Goal: Task Accomplishment & Management: Manage account settings

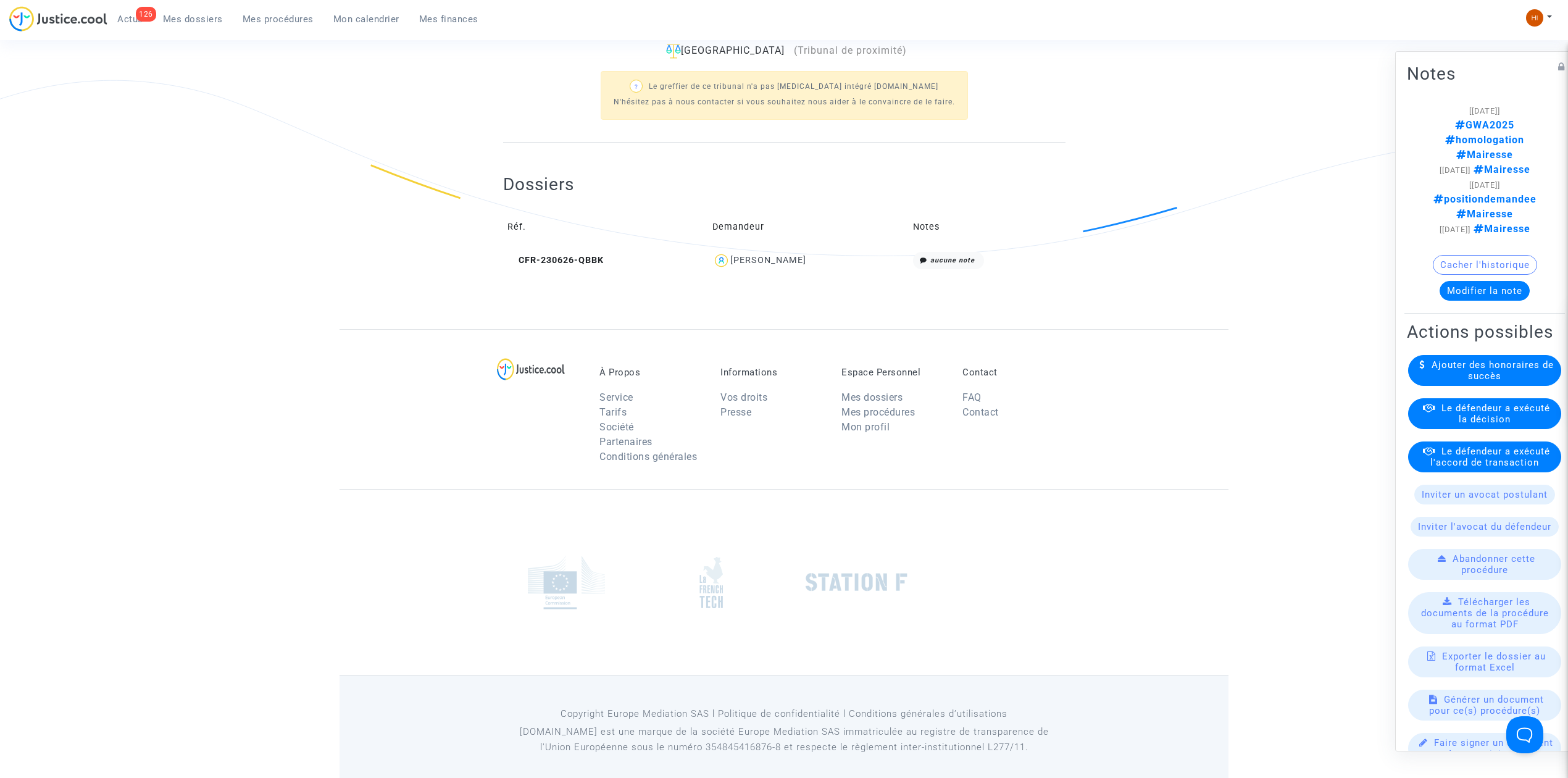
scroll to position [380, 0]
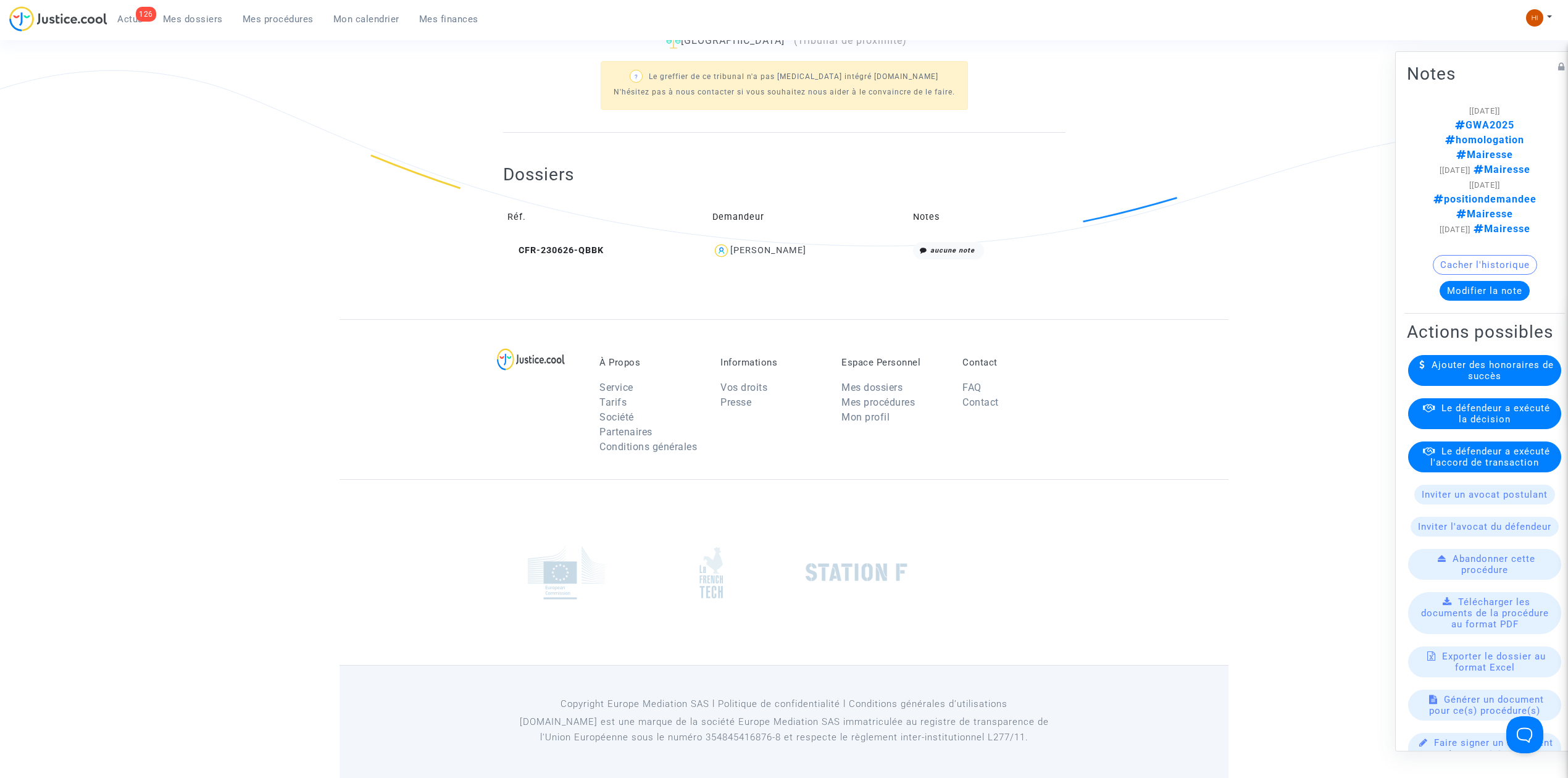
drag, startPoint x: 316, startPoint y: 87, endPoint x: 737, endPoint y: 67, distance: 421.5
click at [306, 89] on div "Ref. LS-230626-9P8N Etape Exécution du jugement trop longue Mon rôle Avocat du …" at bounding box center [784, 20] width 1568 height 597
click at [284, 4] on nav "126 Actus Mes dossiers Mes procédures Mon calendrier Mes finances Mon profil Ch…" at bounding box center [784, 20] width 1568 height 40
click at [290, 16] on span "Mes procédures" at bounding box center [278, 20] width 71 height 11
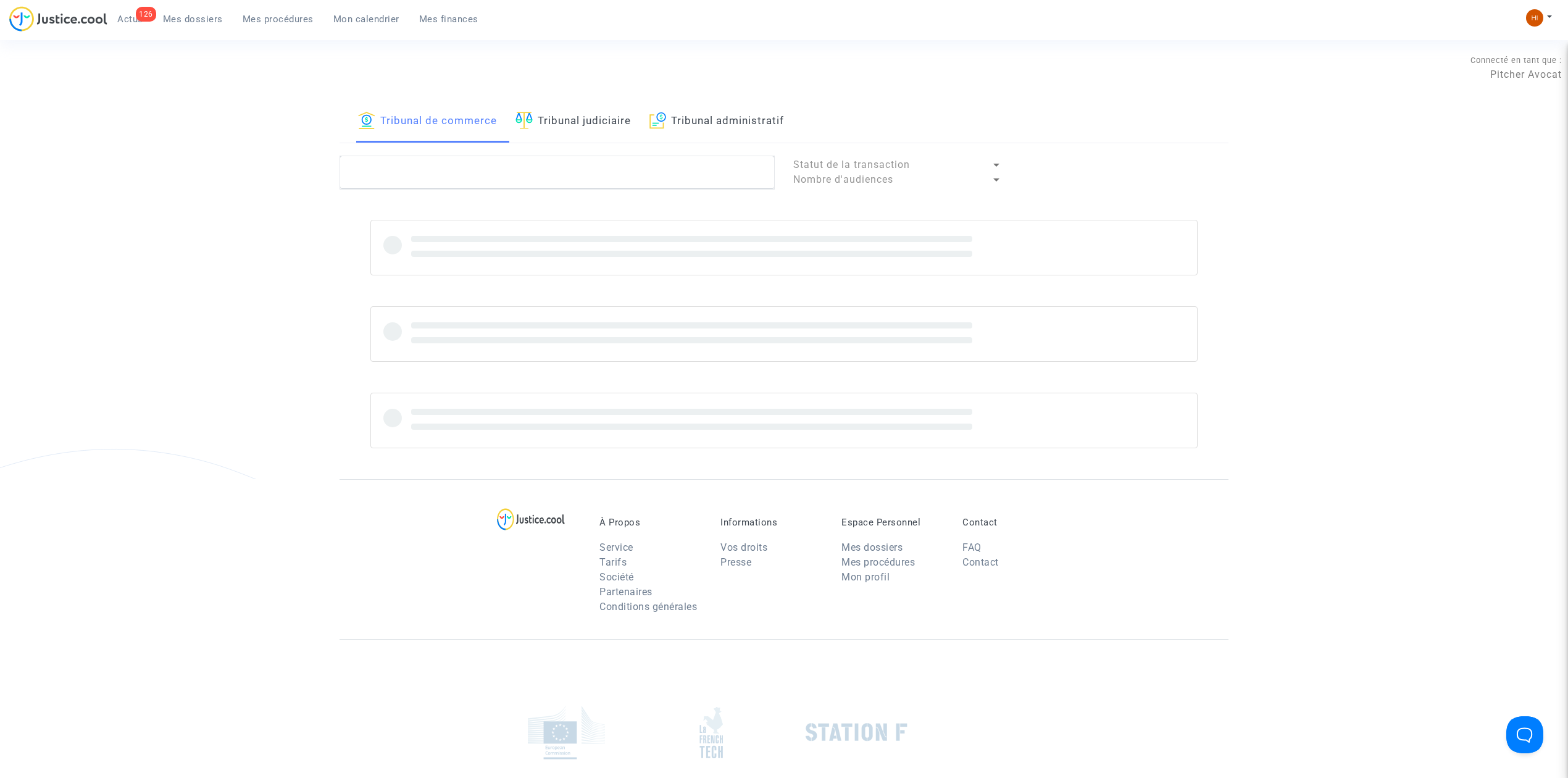
drag, startPoint x: 590, startPoint y: 104, endPoint x: 591, endPoint y: 122, distance: 18.0
click at [591, 105] on link "Tribunal judiciaire" at bounding box center [572, 121] width 115 height 42
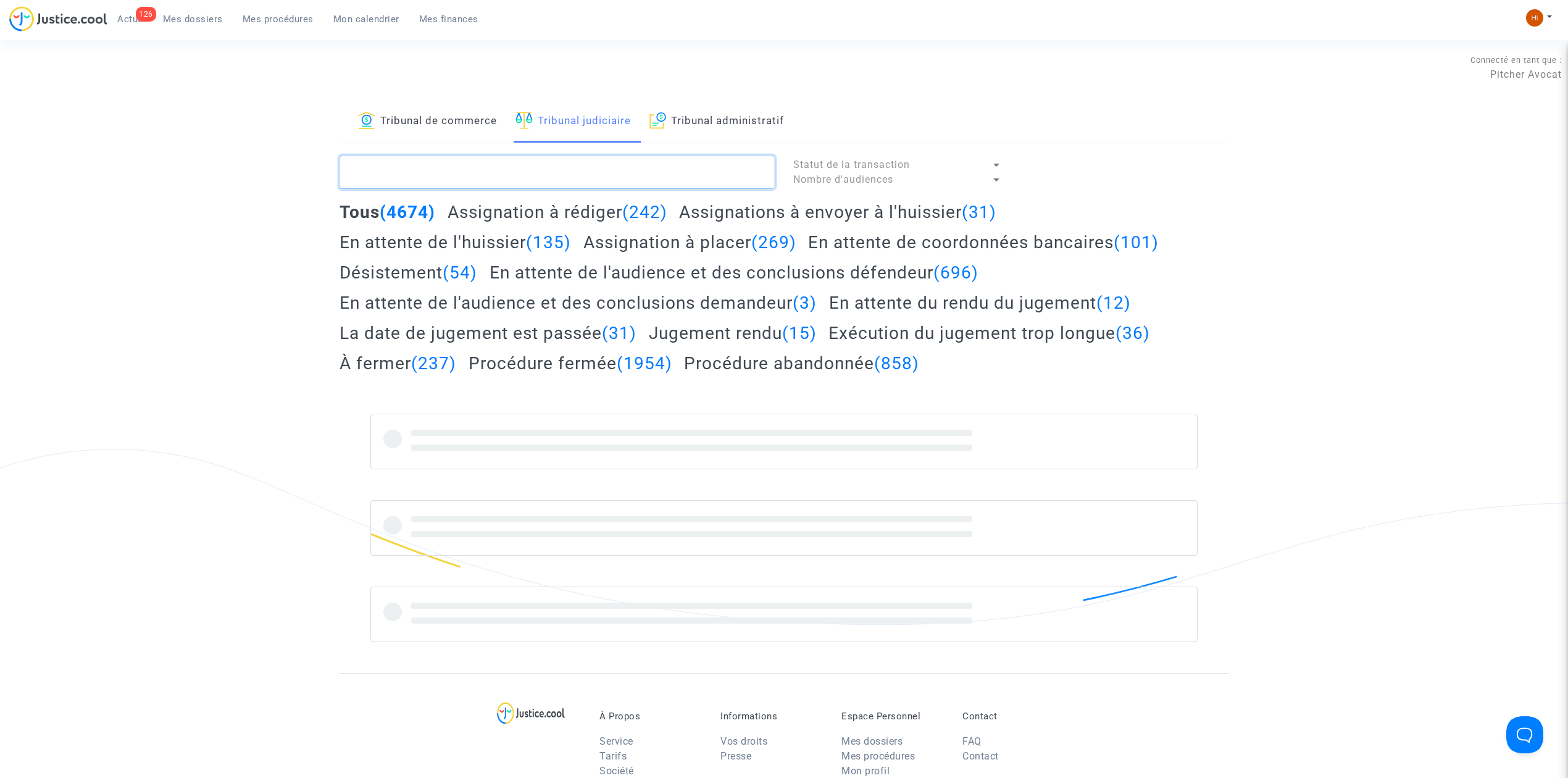
click at [581, 171] on textarea at bounding box center [557, 172] width 435 height 33
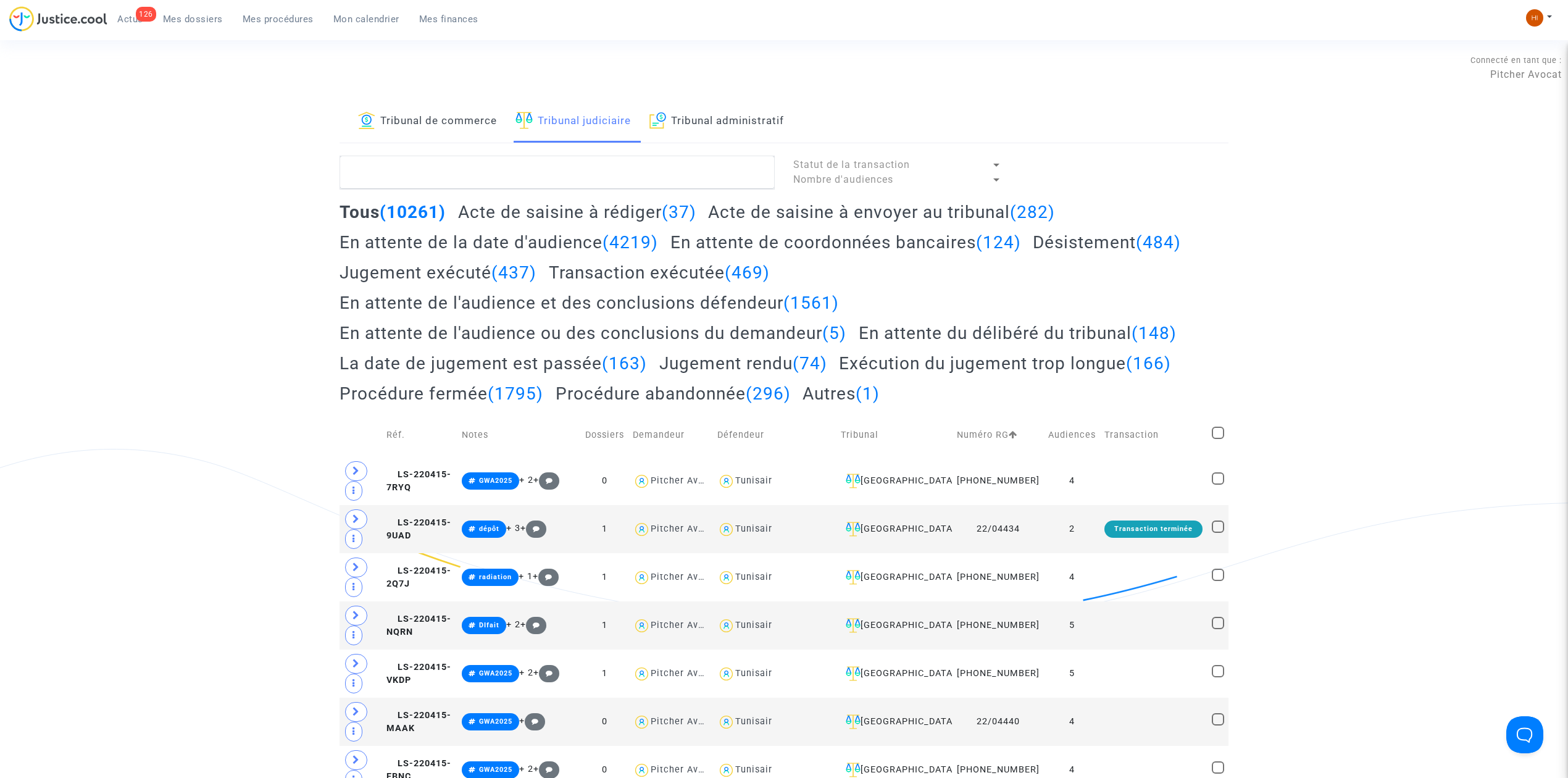
drag, startPoint x: 457, startPoint y: 113, endPoint x: 467, endPoint y: 174, distance: 61.8
click at [457, 113] on link "Tribunal de commerce" at bounding box center [428, 121] width 139 height 42
click at [468, 180] on textarea at bounding box center [557, 172] width 435 height 33
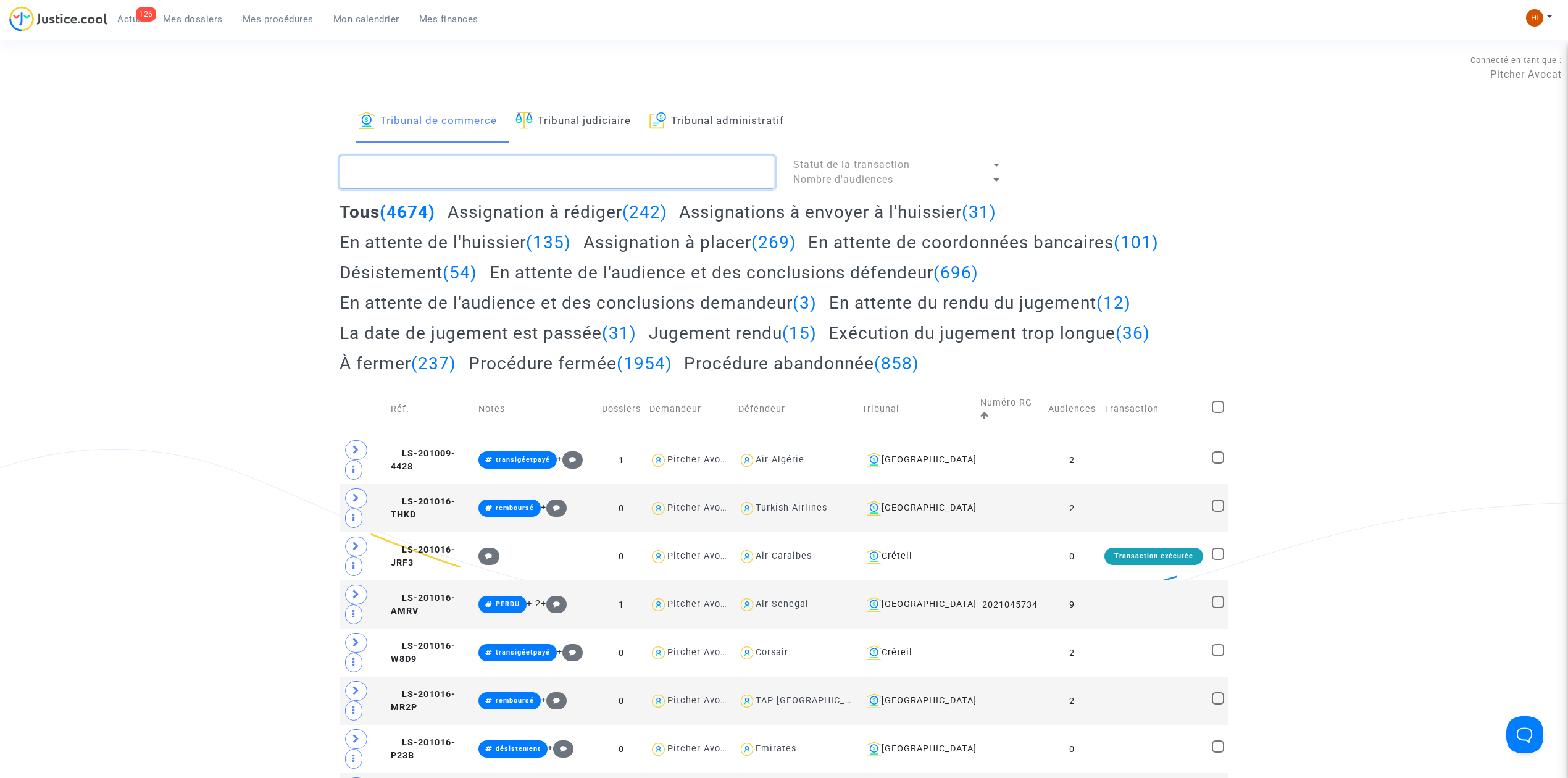
paste textarea "2025J00574"
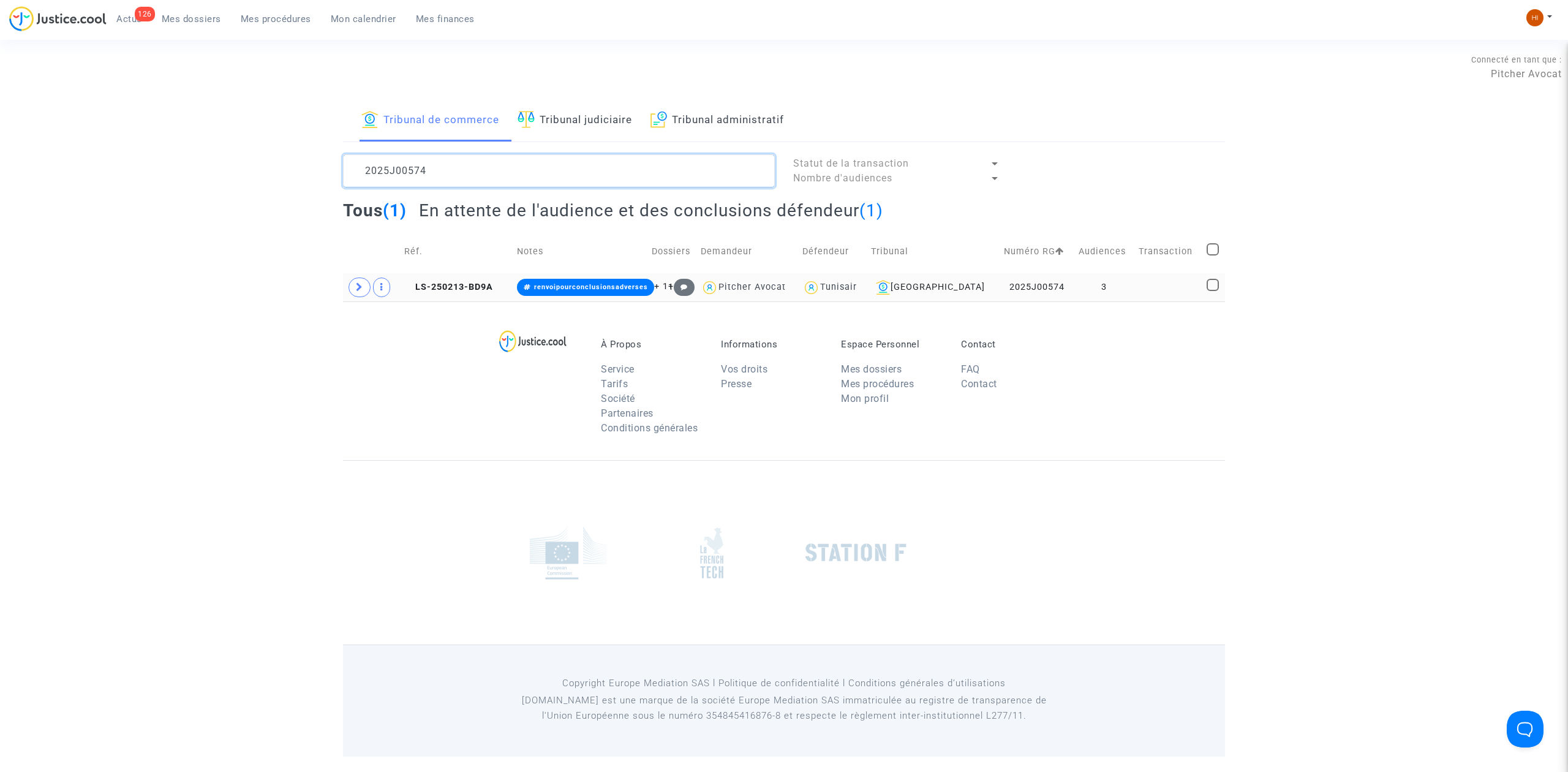
type textarea "2025J00574"
click at [1096, 285] on td "3" at bounding box center [1104, 287] width 61 height 28
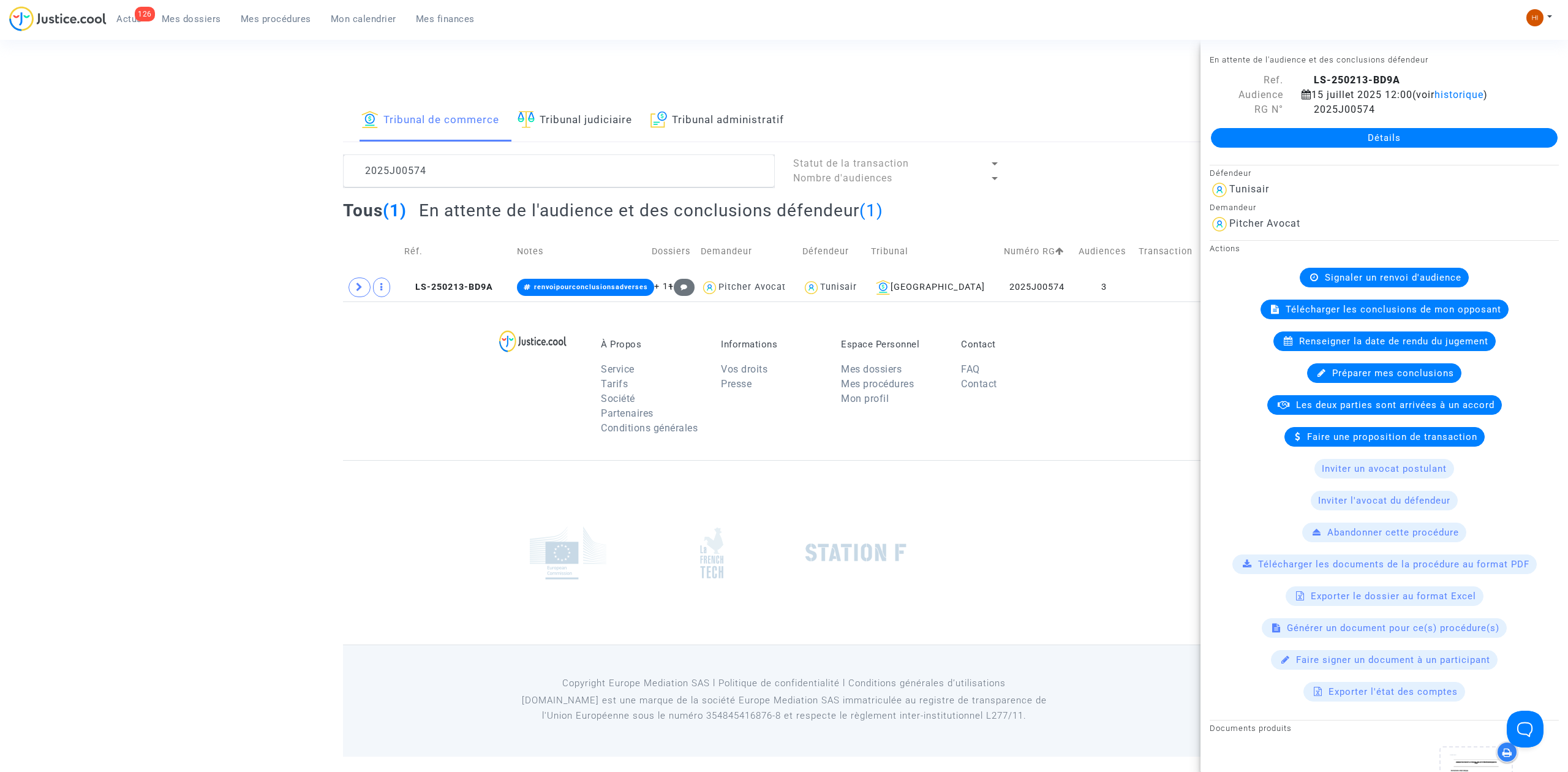
click at [1323, 128] on link "Détails" at bounding box center [1384, 138] width 347 height 19
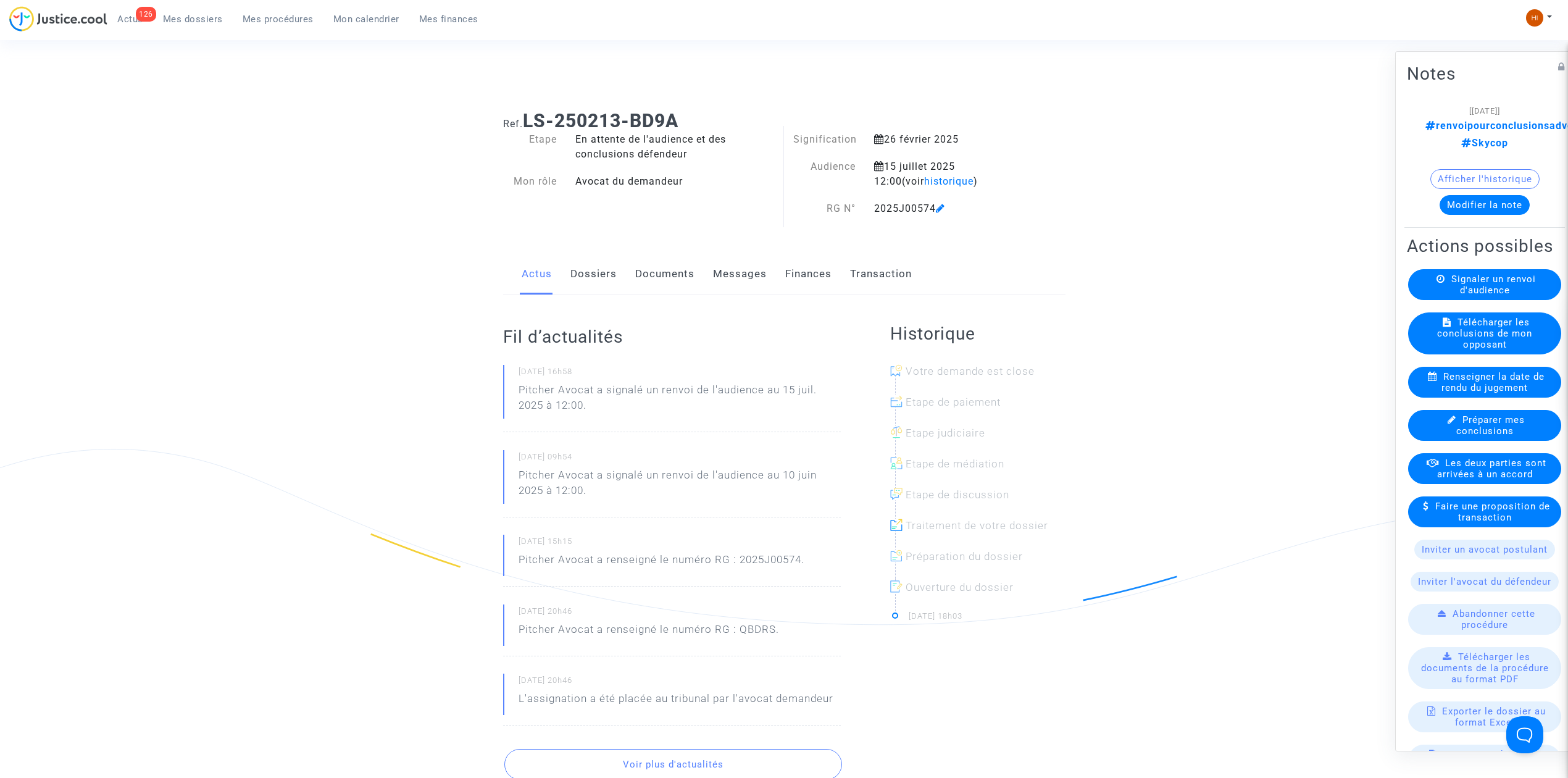
click at [617, 290] on div "Actus Dossiers Documents Messages Finances Transaction" at bounding box center [784, 274] width 562 height 42
click at [601, 272] on link "Dossiers" at bounding box center [593, 274] width 47 height 41
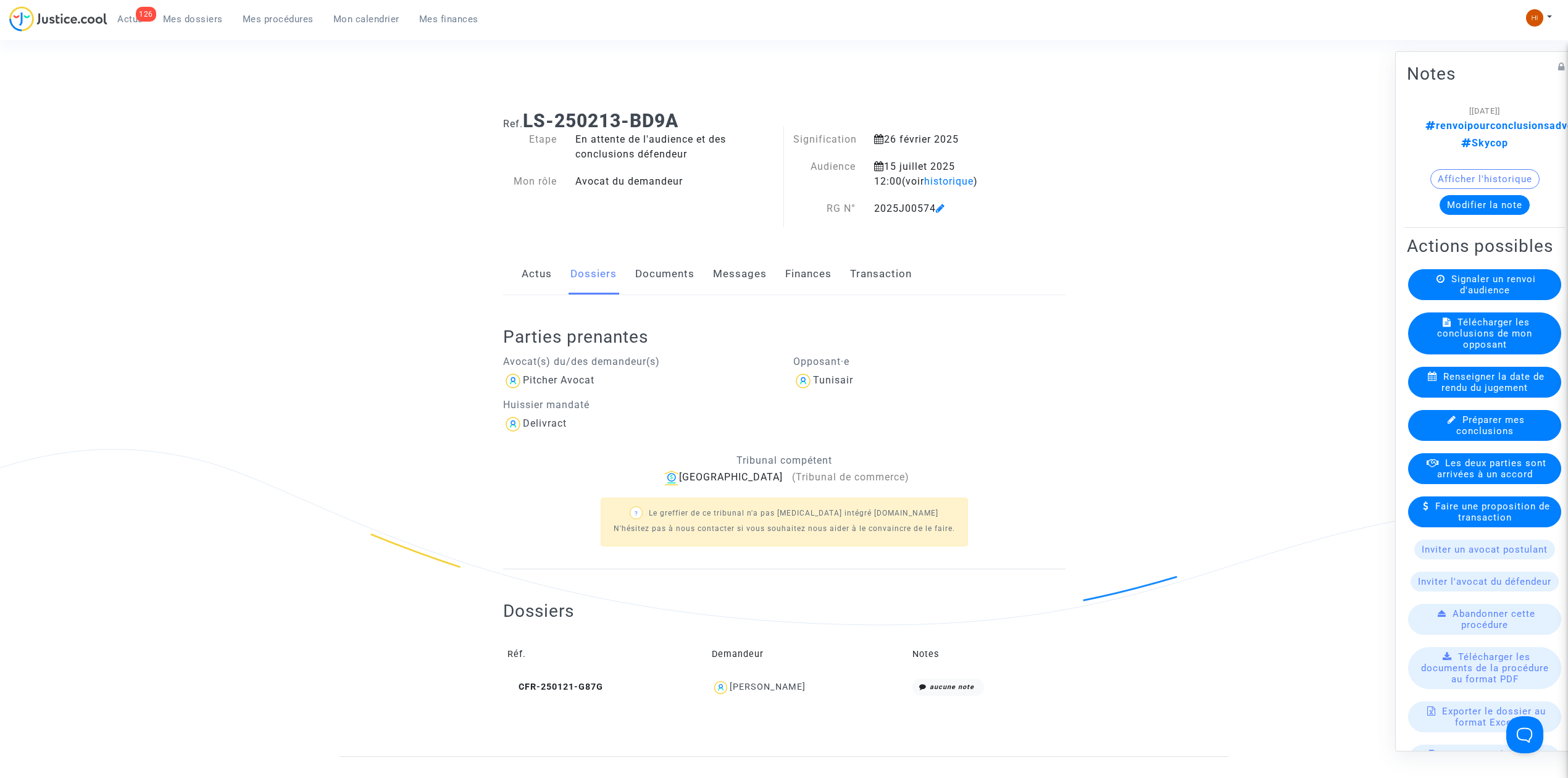
click at [942, 210] on icon at bounding box center [939, 208] width 9 height 10
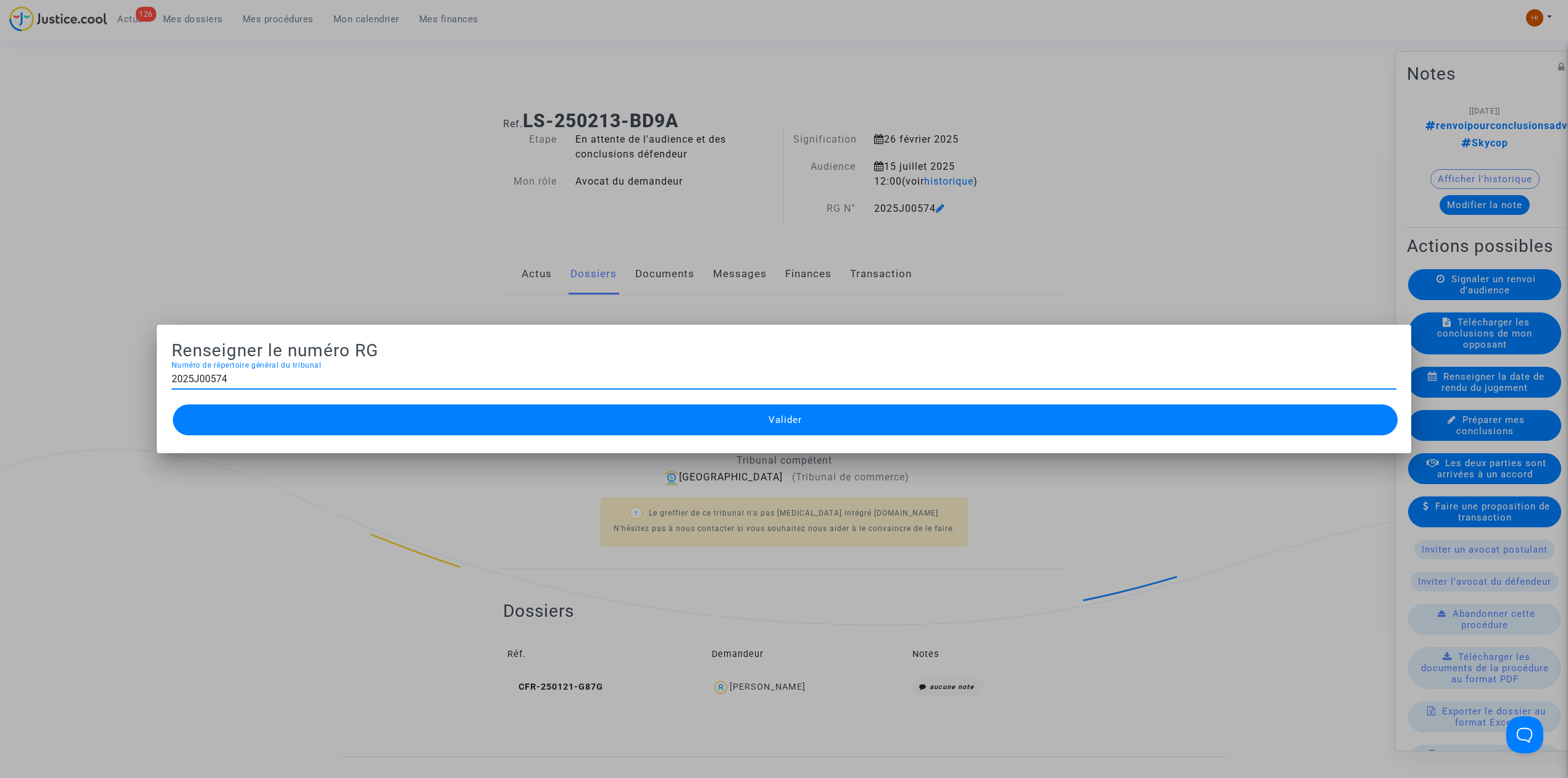
click at [933, 52] on div at bounding box center [784, 389] width 1568 height 778
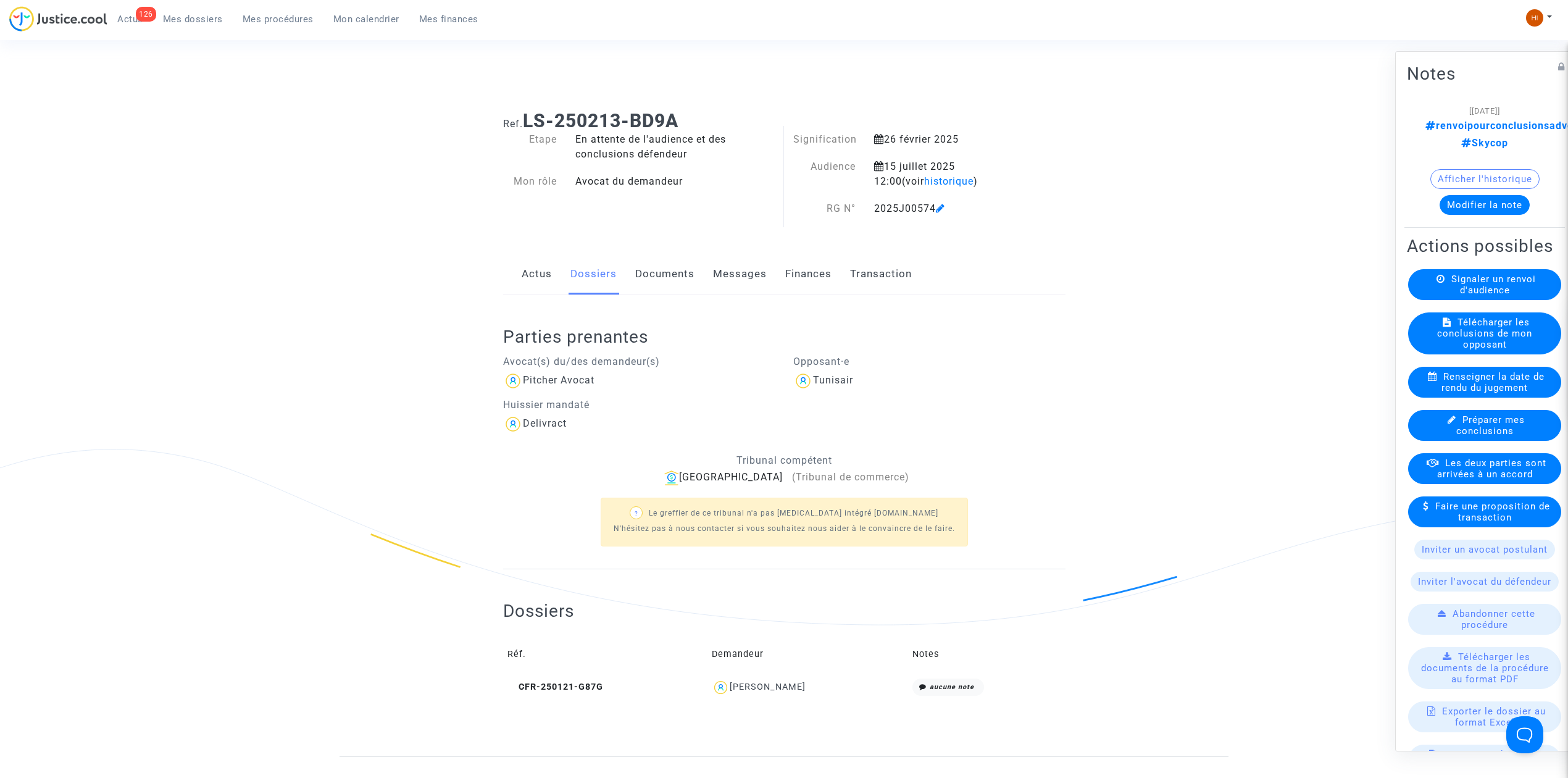
click at [664, 262] on link "Documents" at bounding box center [664, 274] width 60 height 41
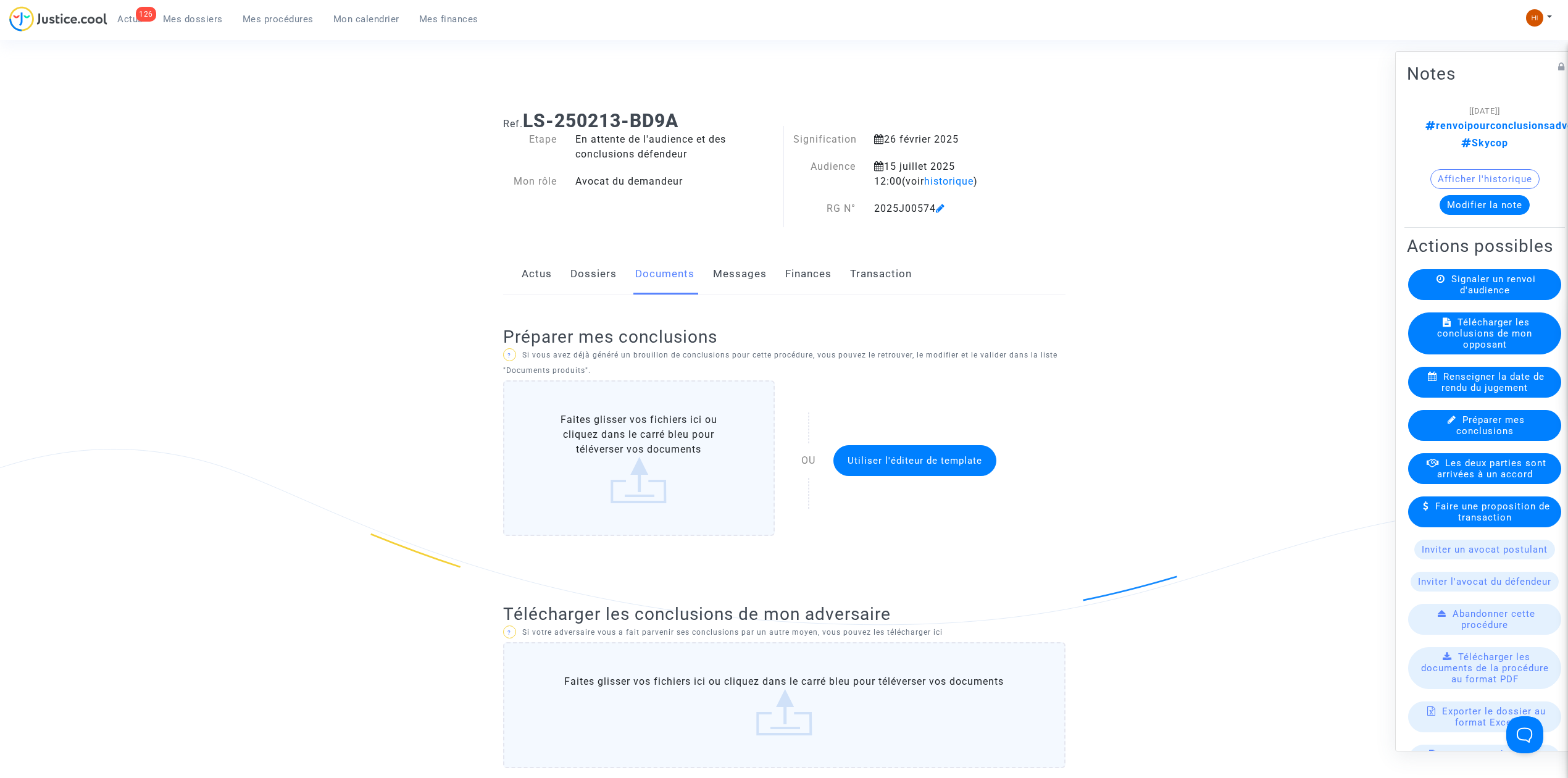
click at [574, 274] on link "Dossiers" at bounding box center [593, 274] width 47 height 41
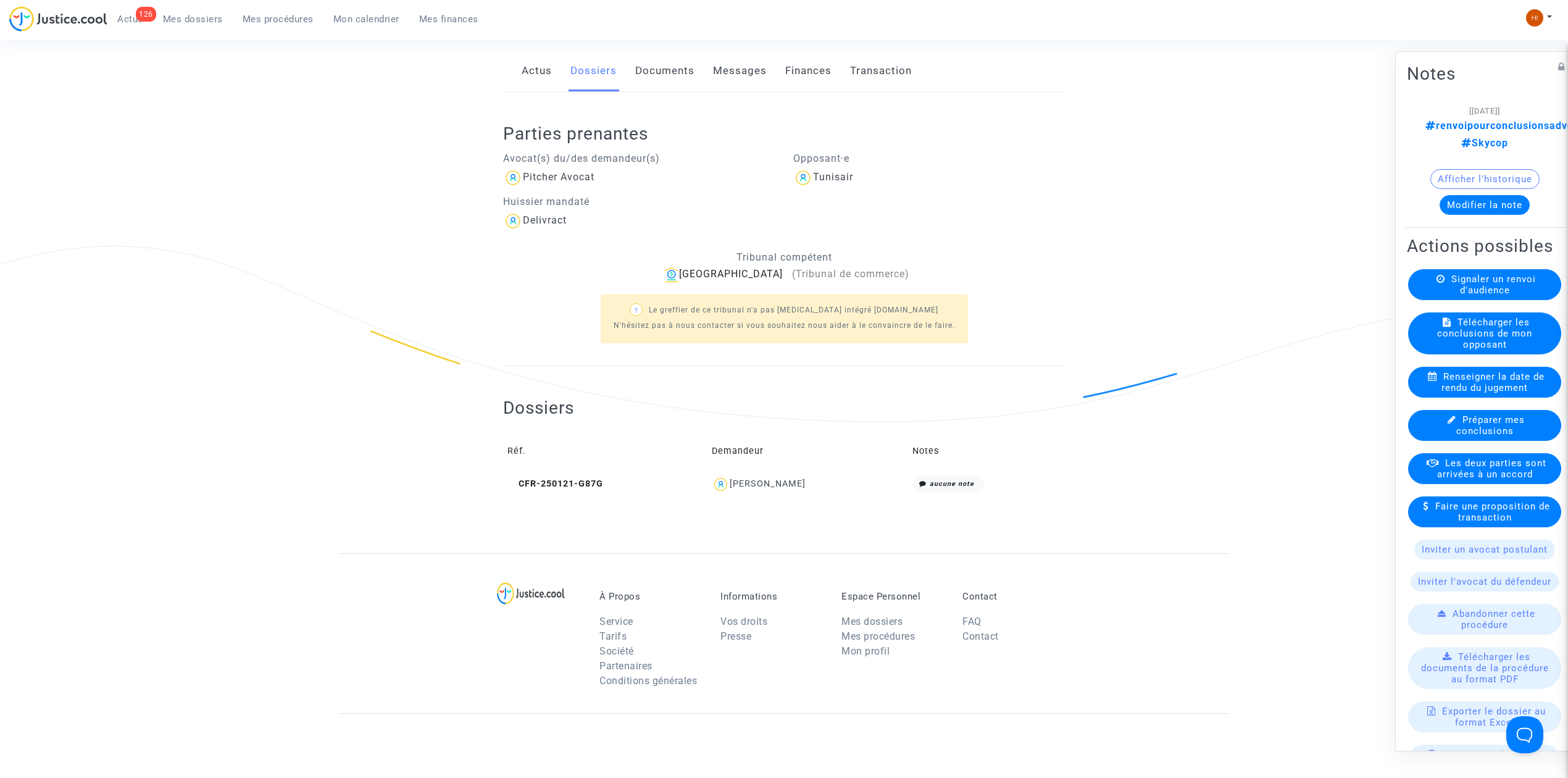
scroll to position [247, 0]
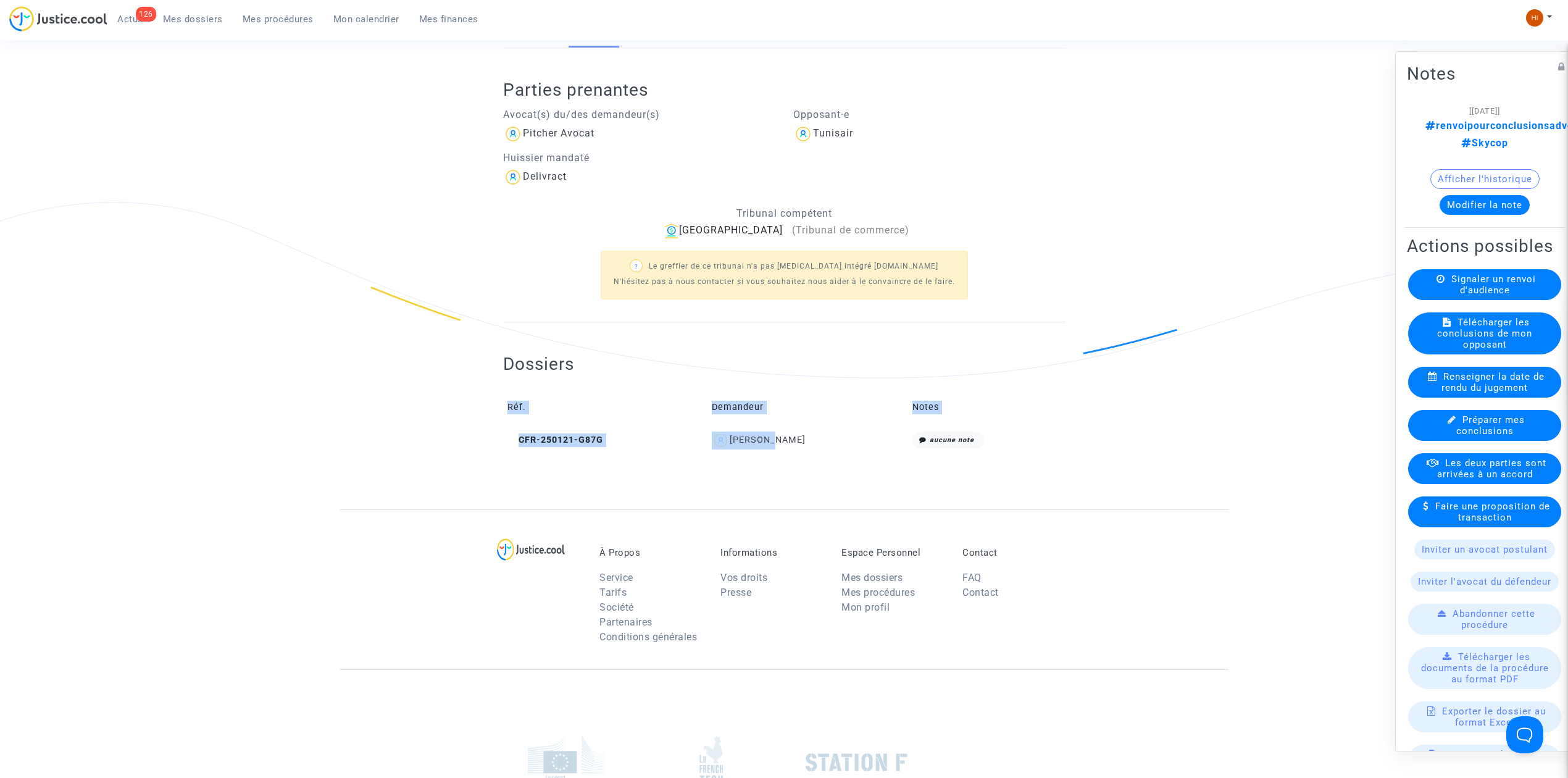
drag, startPoint x: 860, startPoint y: 457, endPoint x: 766, endPoint y: 445, distance: 94.8
click at [766, 445] on div "Dossiers Réf. Demandeur Notes CFR-250121-G87G Chady MARZOUGUI aucune note" at bounding box center [784, 394] width 562 height 144
drag, startPoint x: 732, startPoint y: 482, endPoint x: 754, endPoint y: 473, distance: 23.8
click at [732, 482] on div at bounding box center [784, 487] width 562 height 43
drag, startPoint x: 815, startPoint y: 445, endPoint x: 751, endPoint y: 443, distance: 64.0
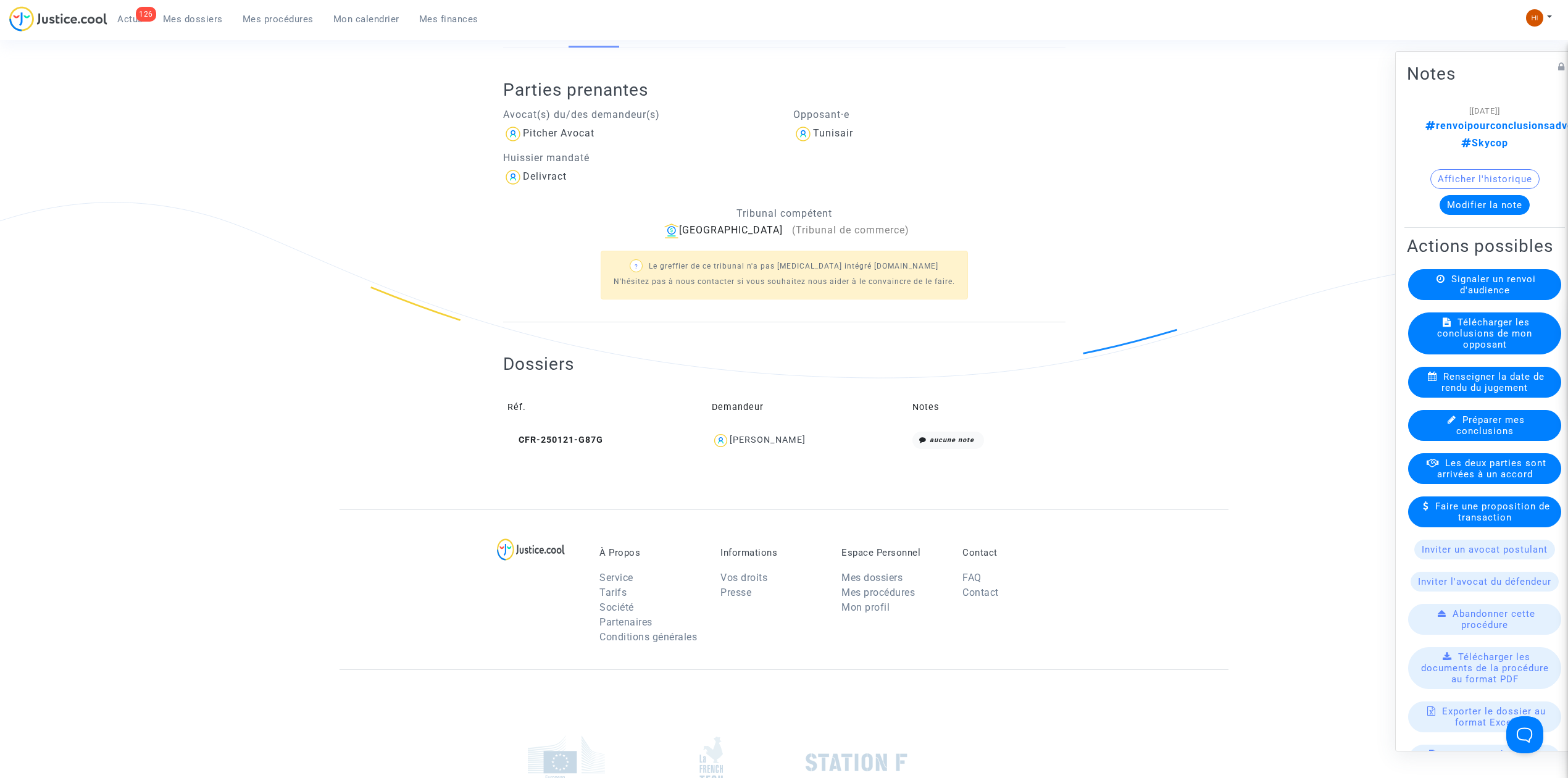
click at [751, 443] on div "Chady MARZOUGUI" at bounding box center [807, 441] width 192 height 18
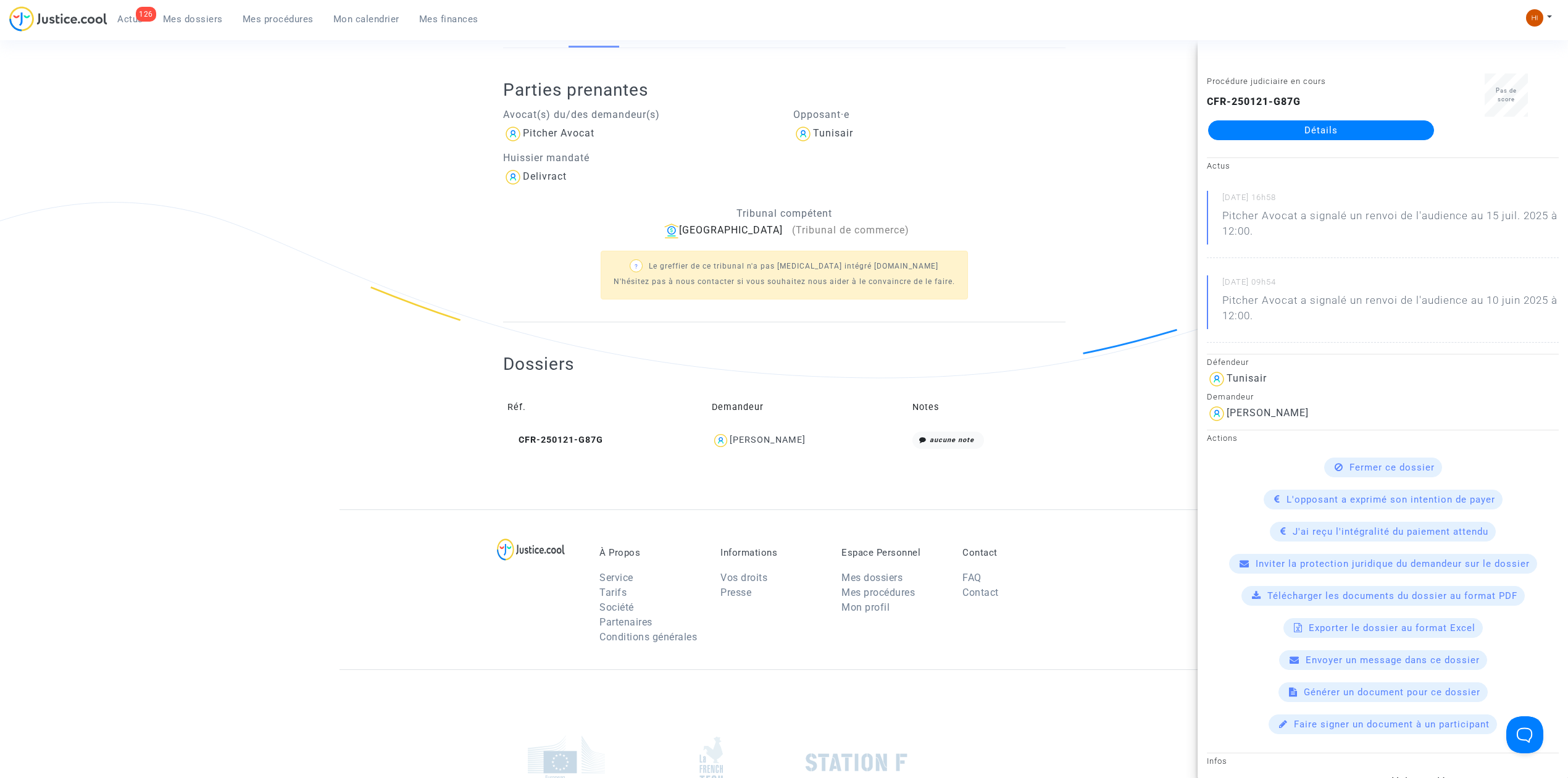
copy div "MARZOUGUI"
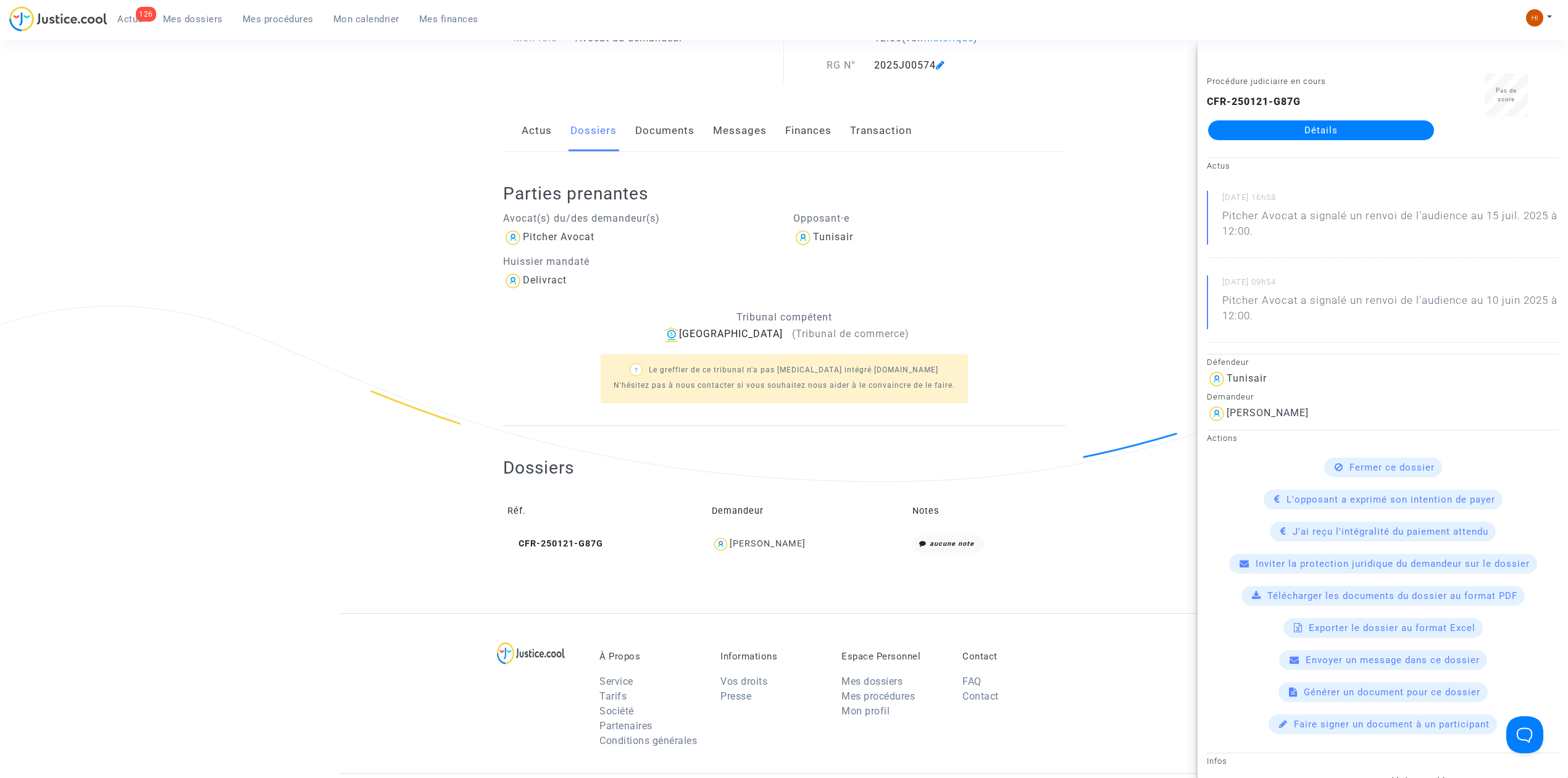
scroll to position [0, 0]
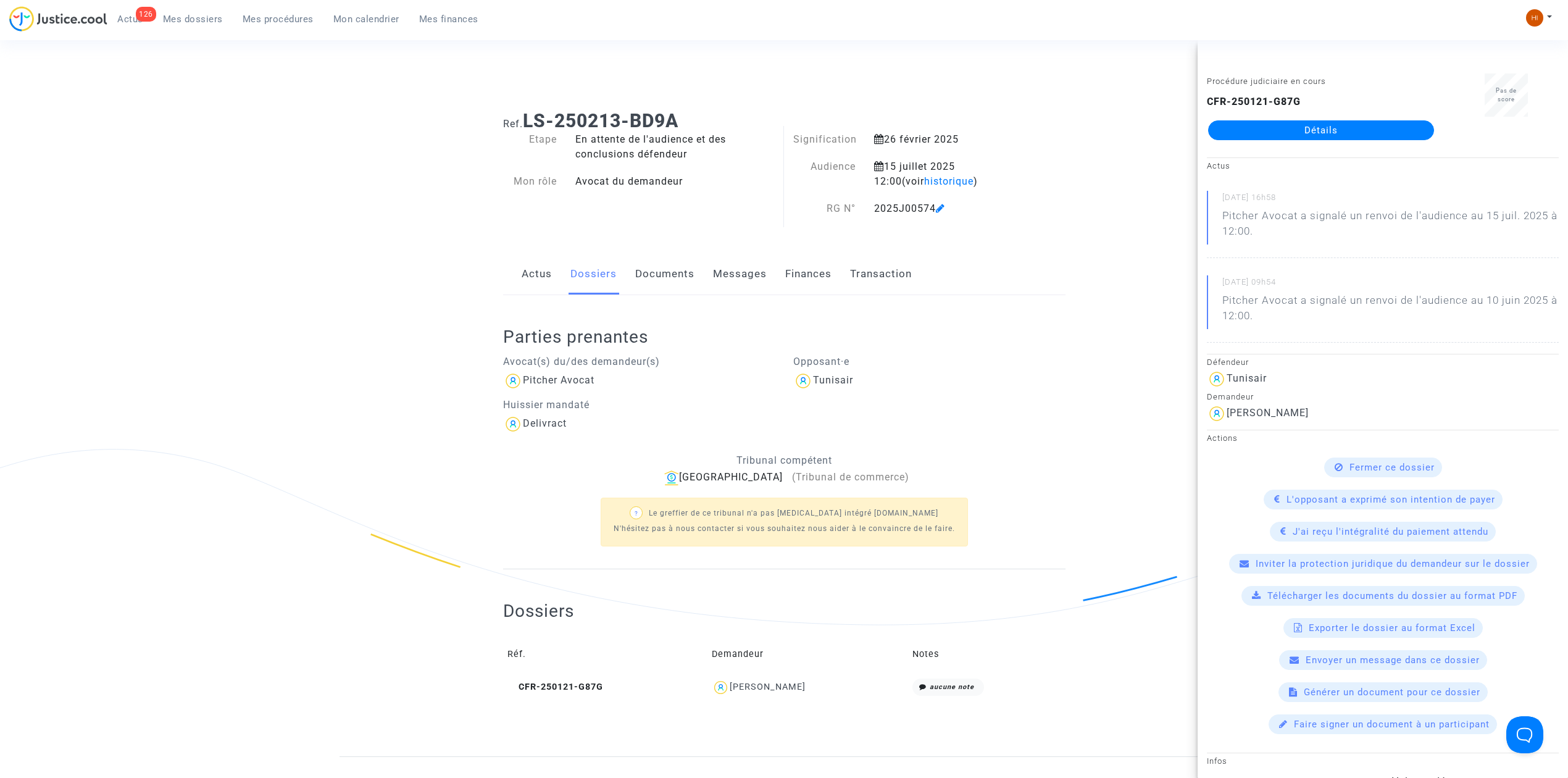
click at [945, 209] on icon at bounding box center [939, 208] width 9 height 10
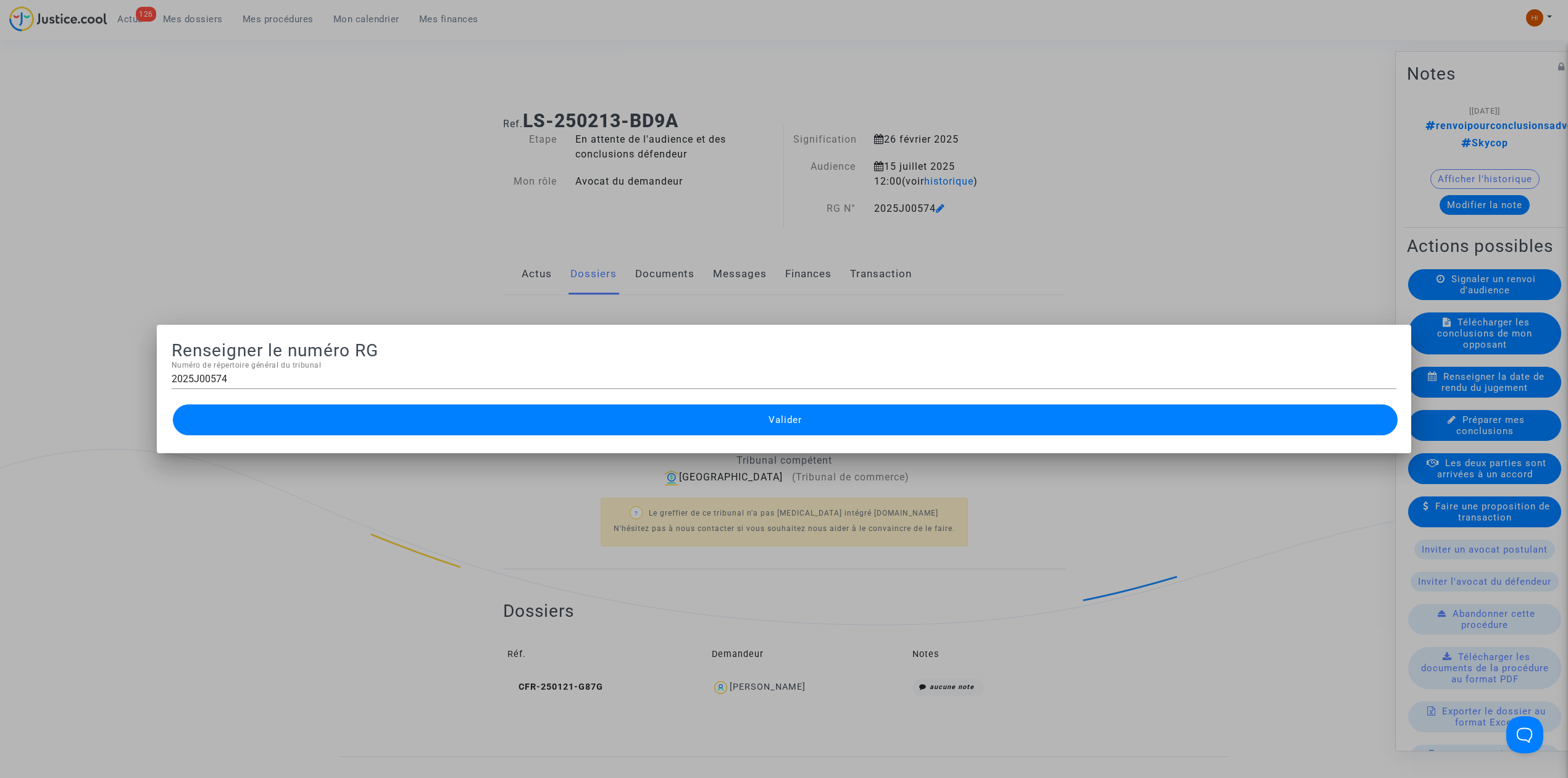
click at [412, 126] on div at bounding box center [784, 389] width 1568 height 778
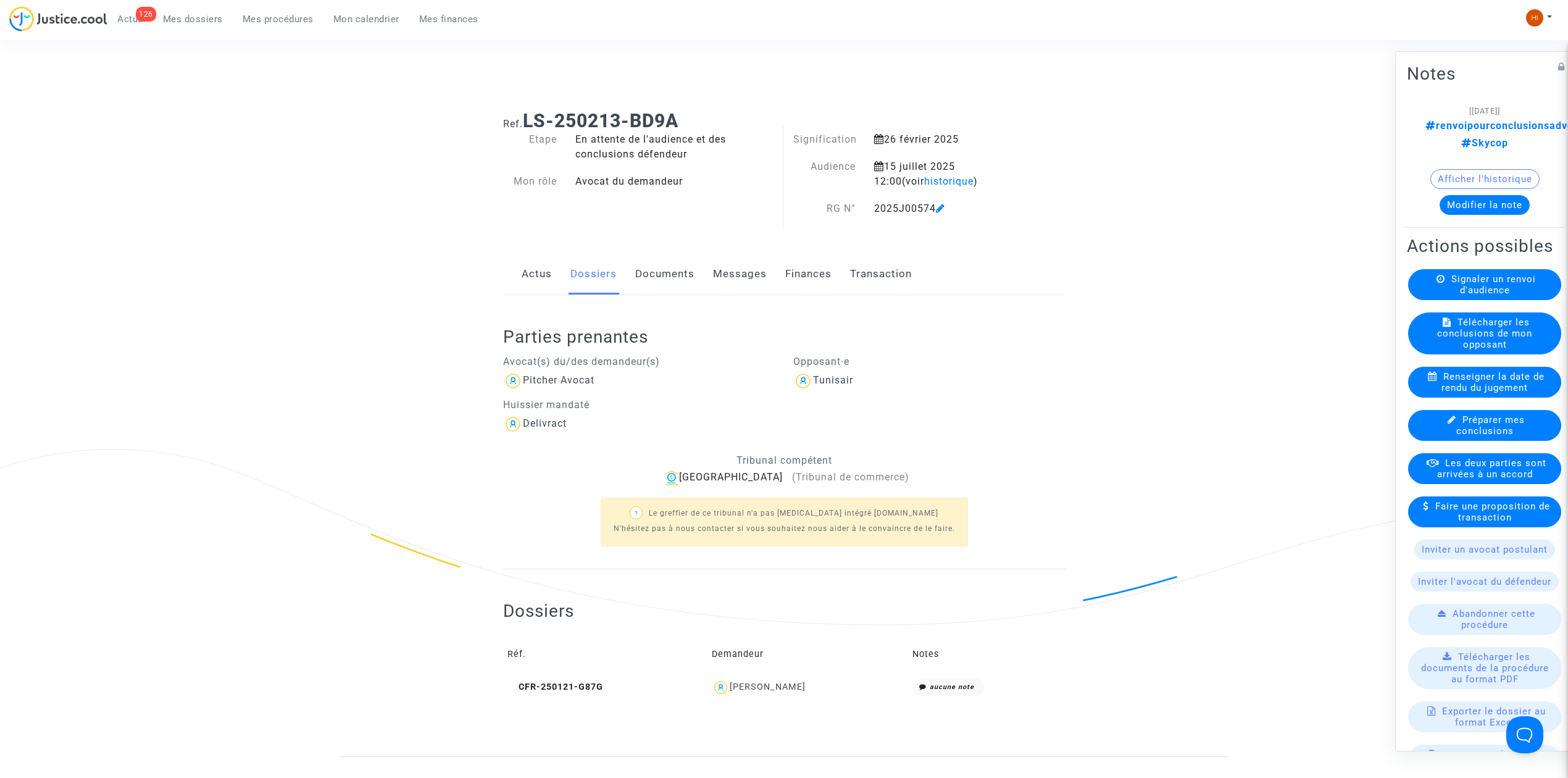
click at [882, 188] on div "15 juillet 2025 12:00 (voir historique )" at bounding box center [944, 174] width 161 height 29
click at [924, 184] on span "historique" at bounding box center [948, 181] width 49 height 11
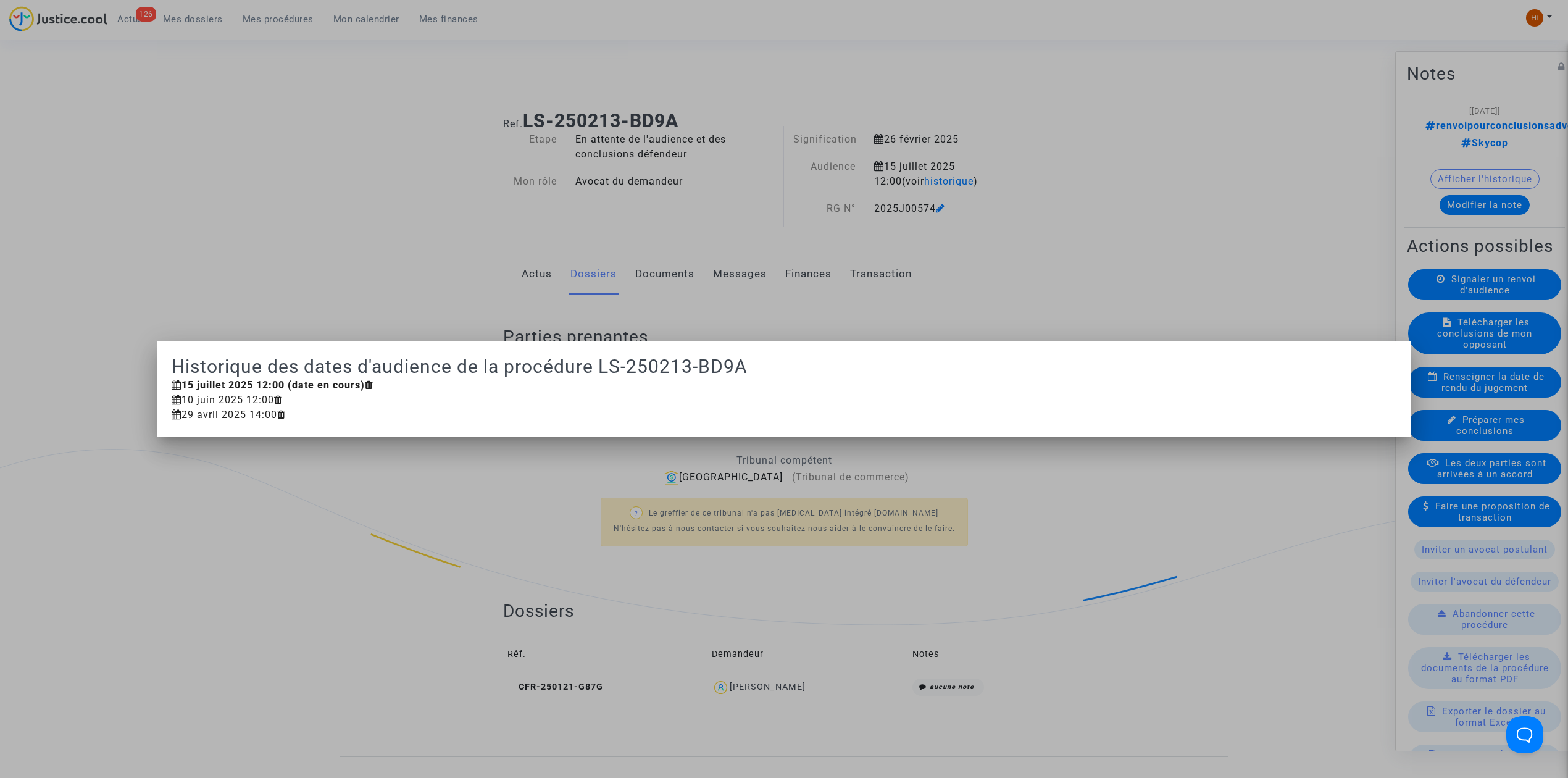
click at [270, 156] on div at bounding box center [784, 389] width 1568 height 778
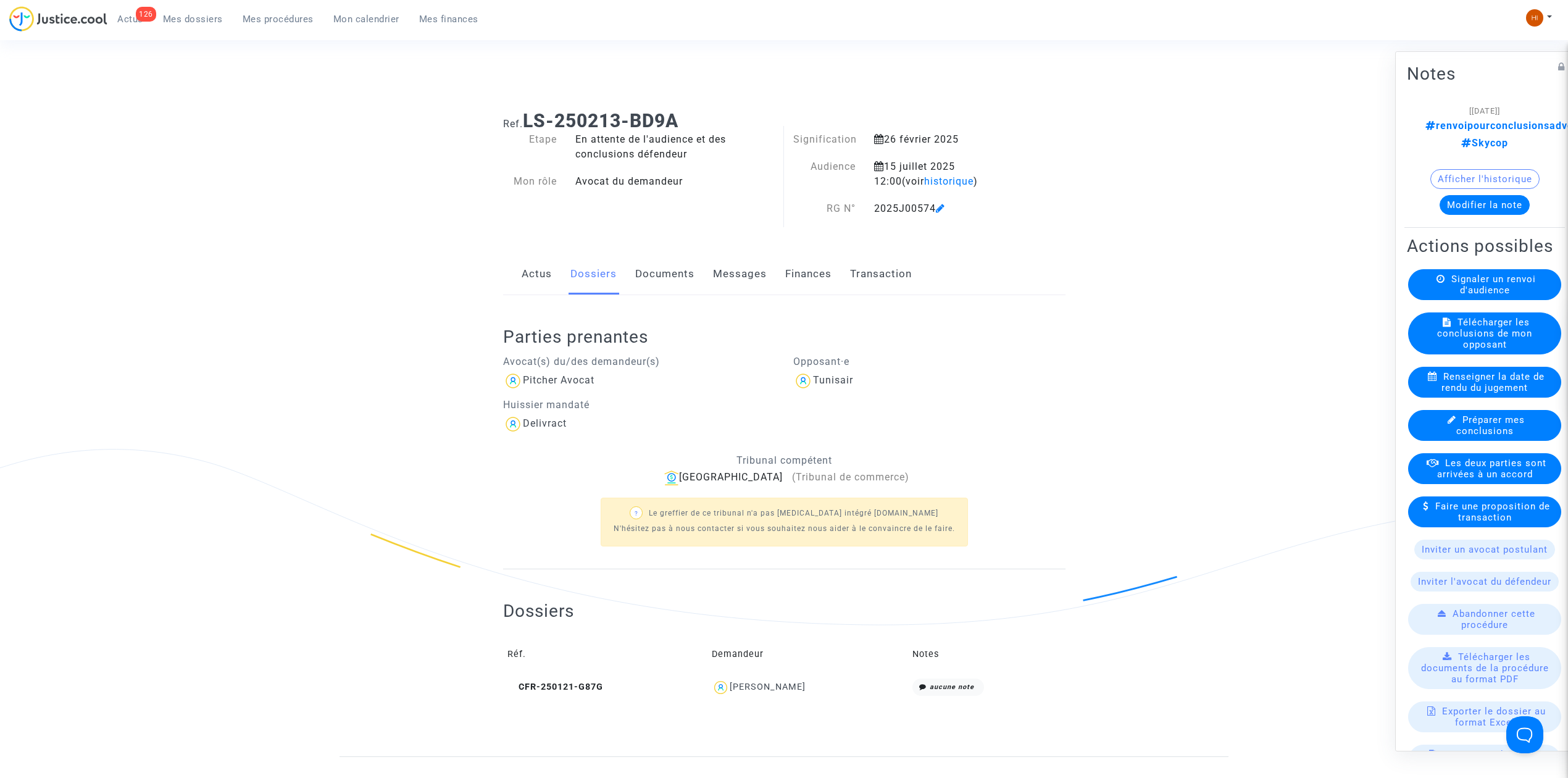
click at [647, 277] on link "Documents" at bounding box center [664, 274] width 60 height 41
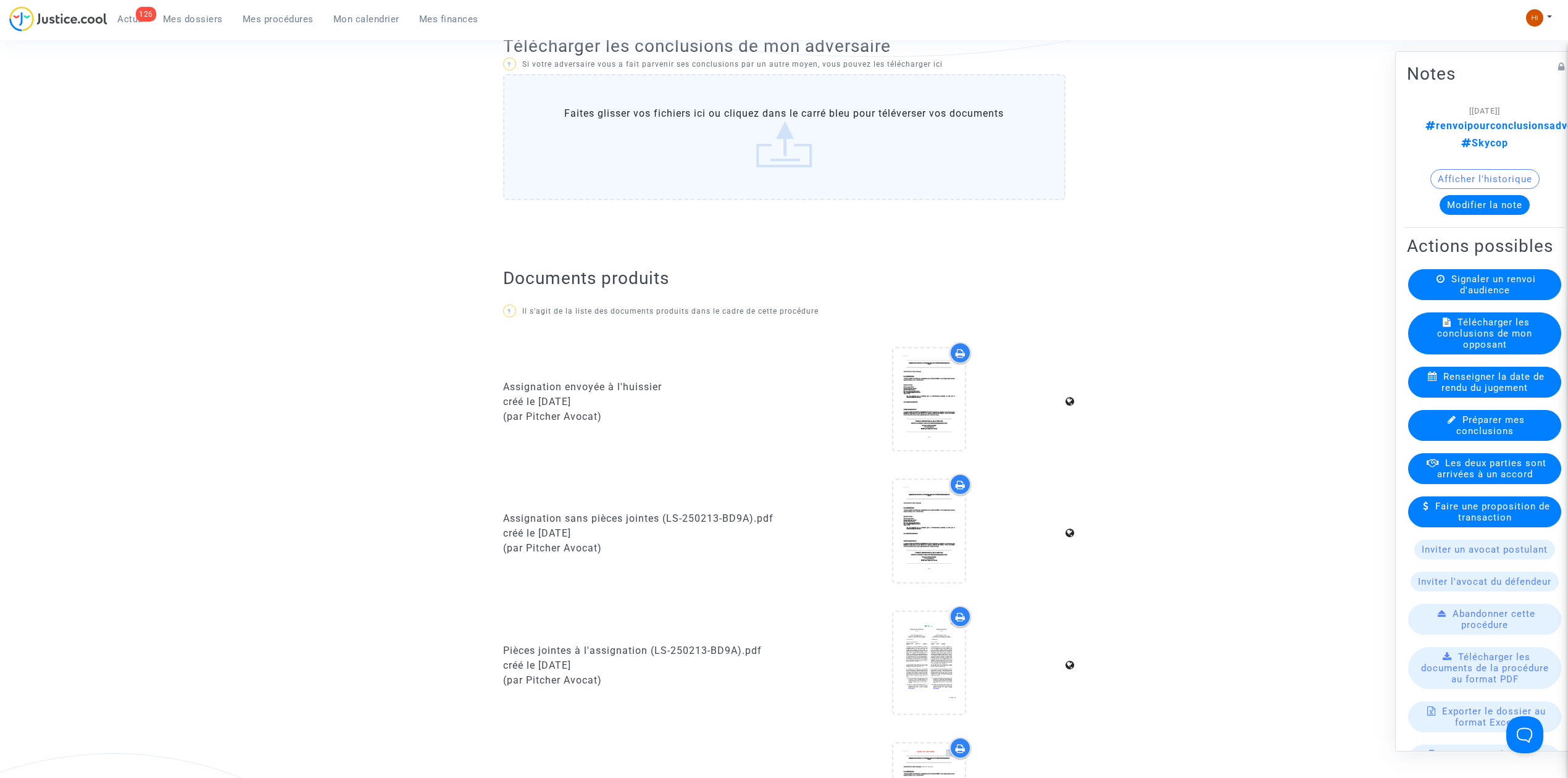
scroll to position [576, 0]
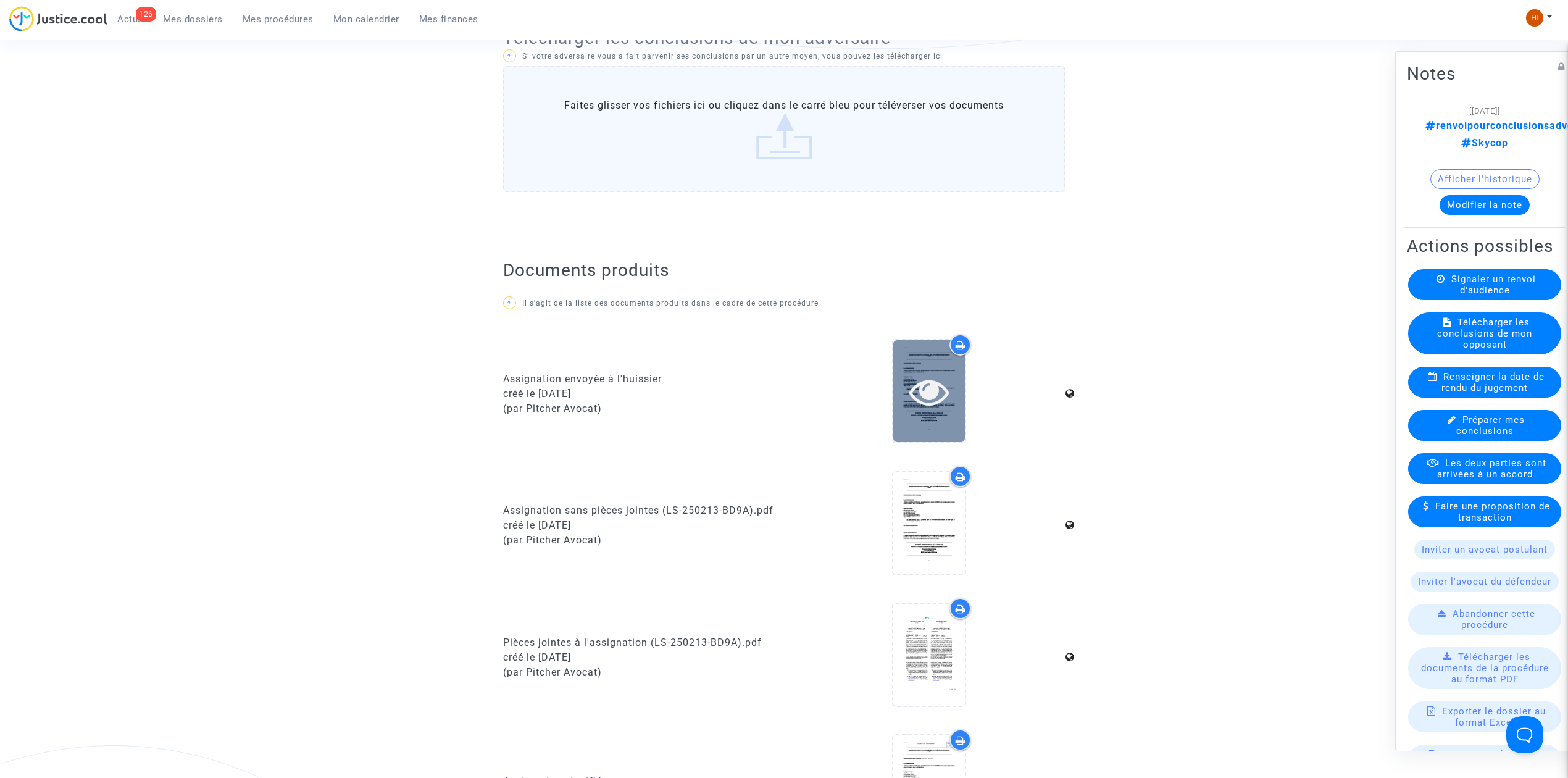
click at [946, 412] on div at bounding box center [929, 391] width 72 height 102
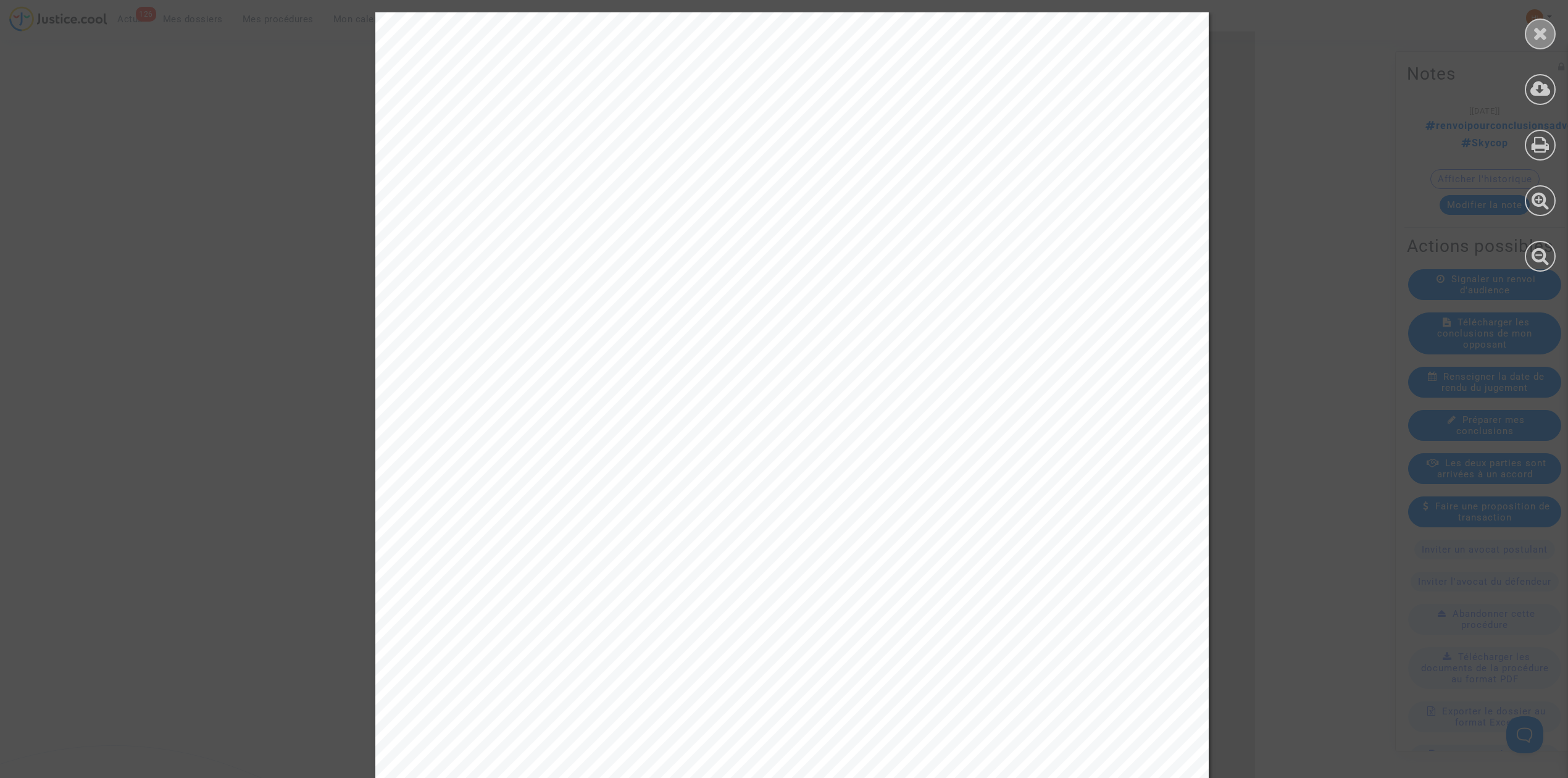
click at [1528, 43] on div at bounding box center [1540, 34] width 31 height 31
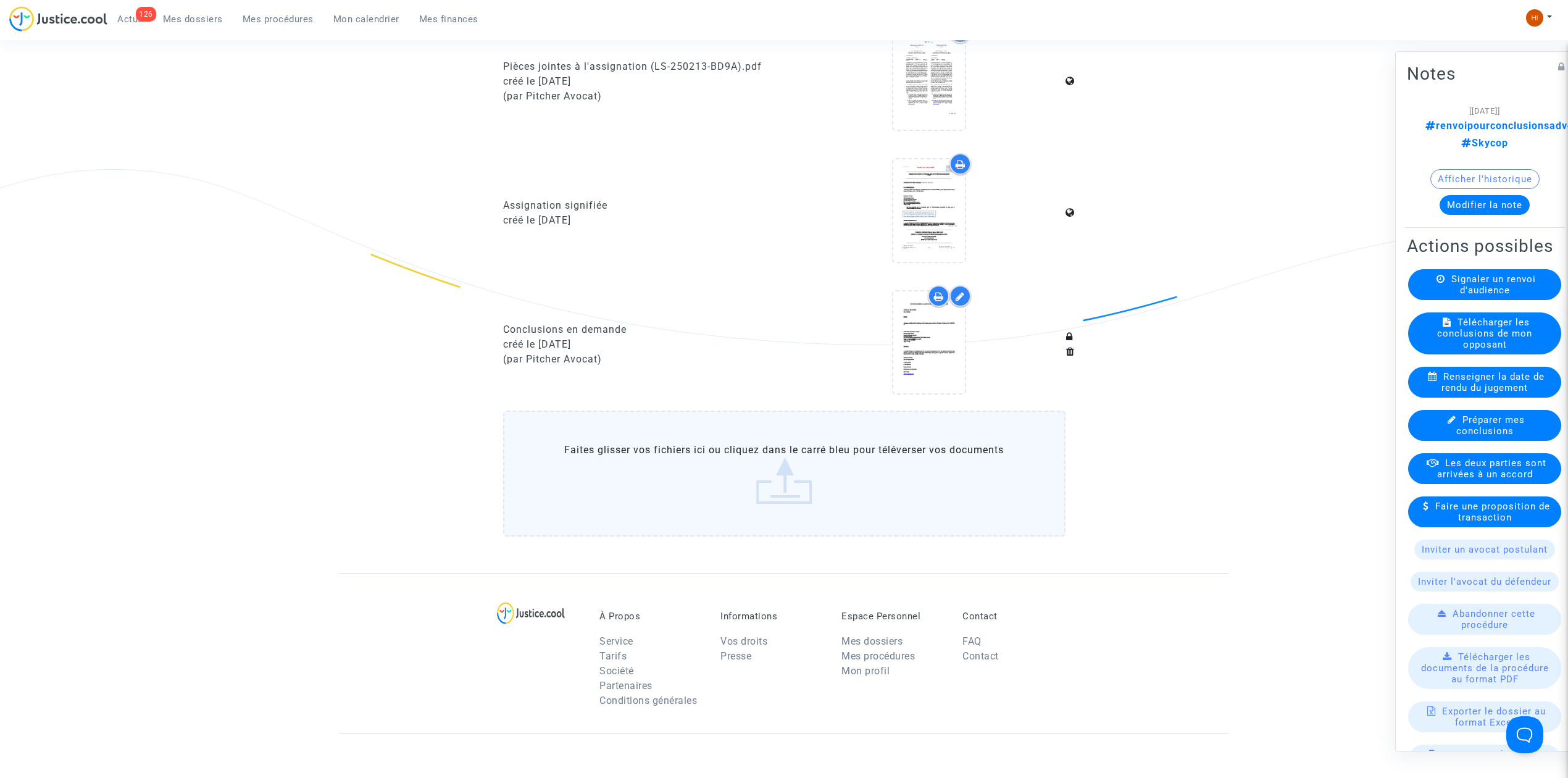
scroll to position [1234, 0]
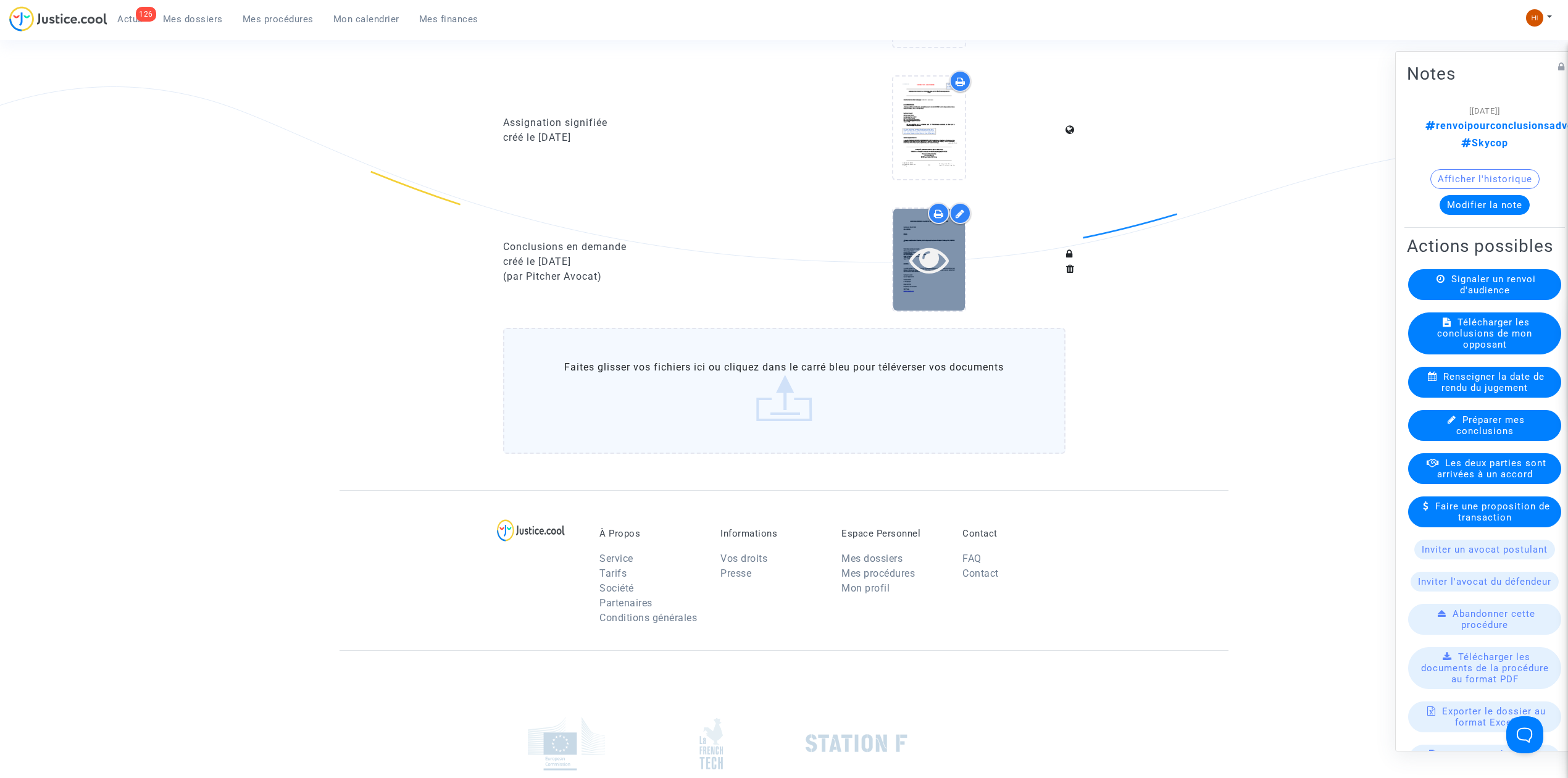
click at [926, 250] on icon at bounding box center [929, 259] width 40 height 39
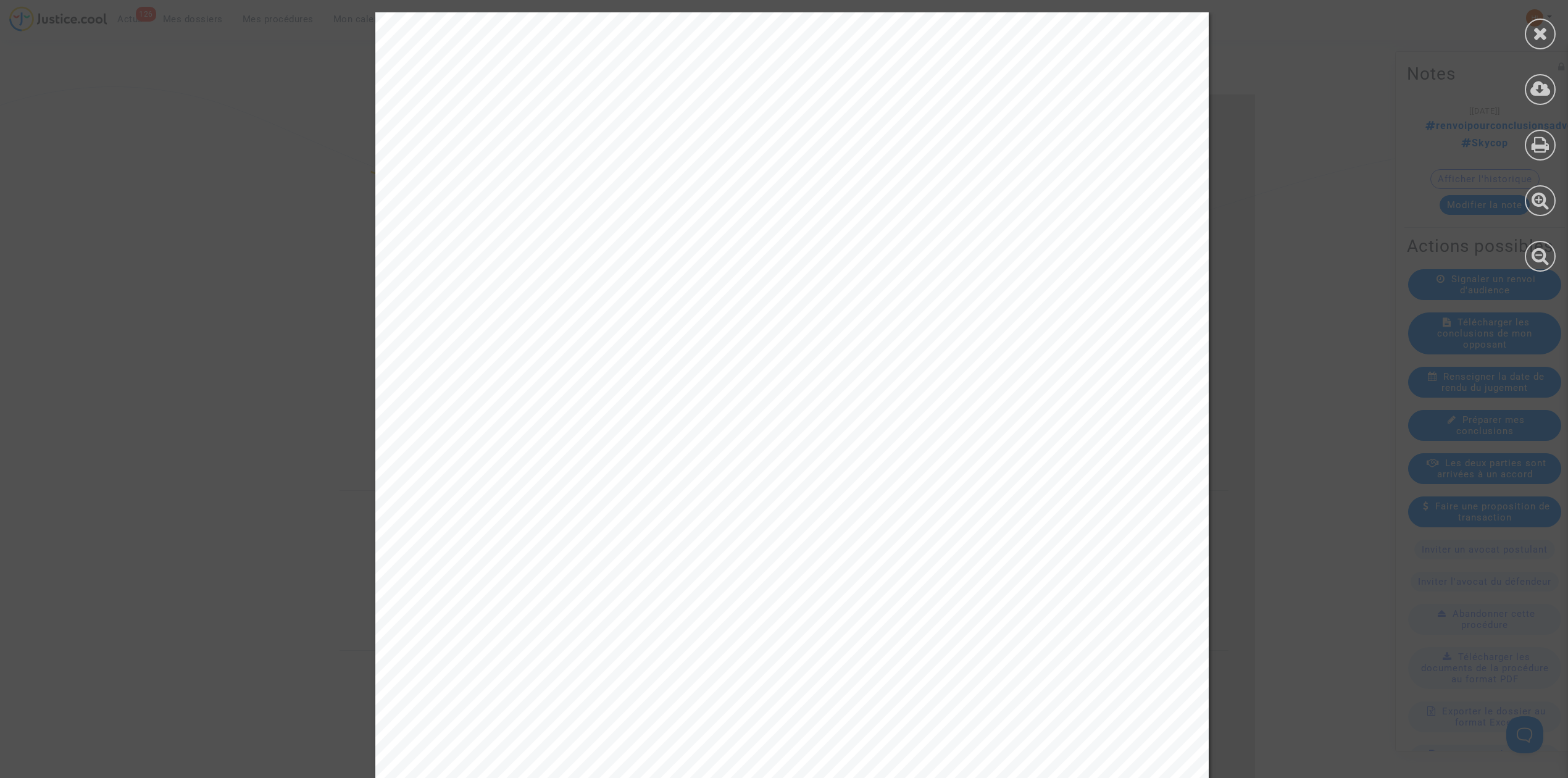
scroll to position [411, 0]
click at [1534, 25] on icon at bounding box center [1540, 33] width 16 height 19
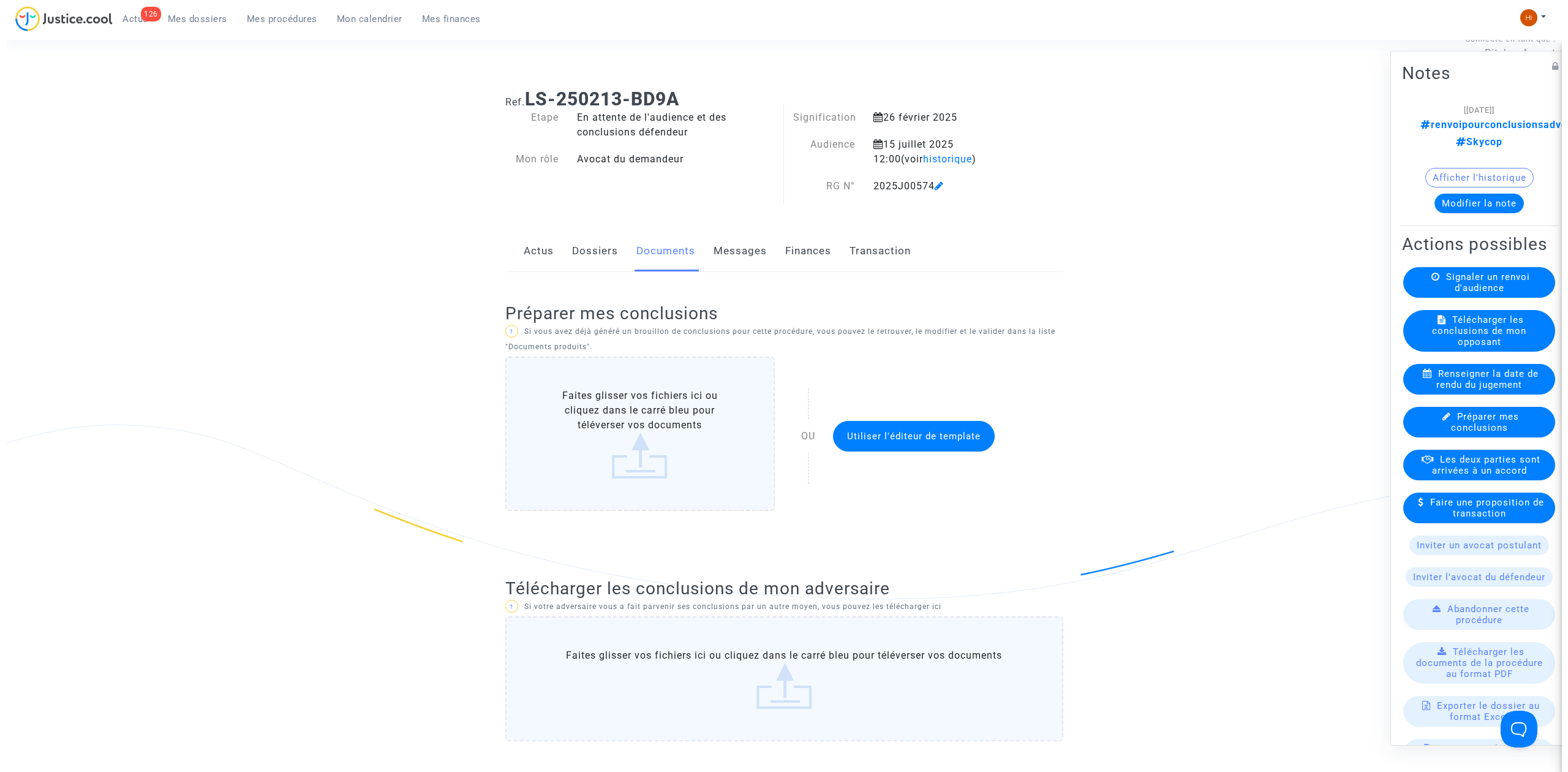
scroll to position [0, 0]
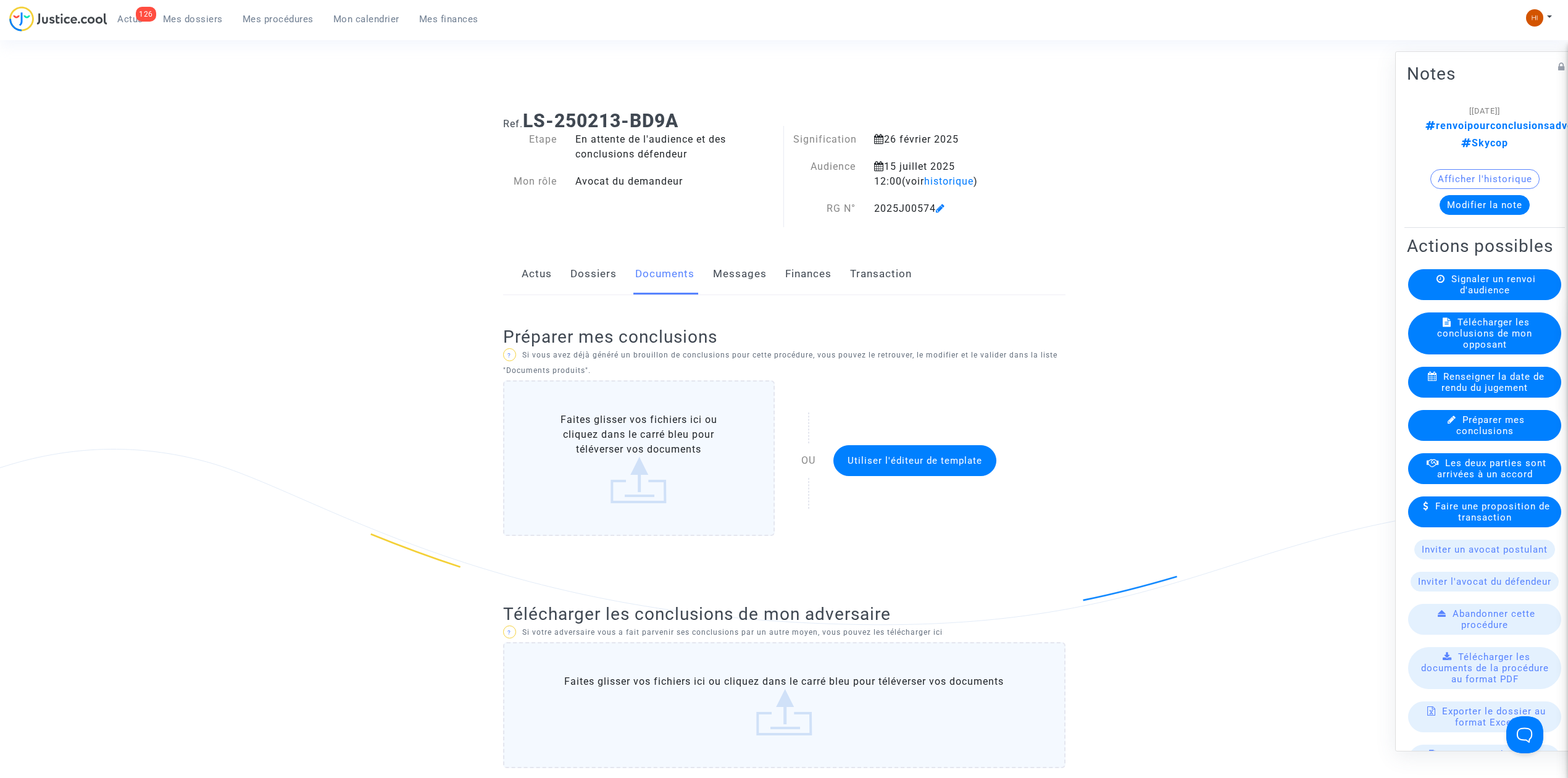
click at [608, 287] on link "Dossiers" at bounding box center [593, 274] width 47 height 41
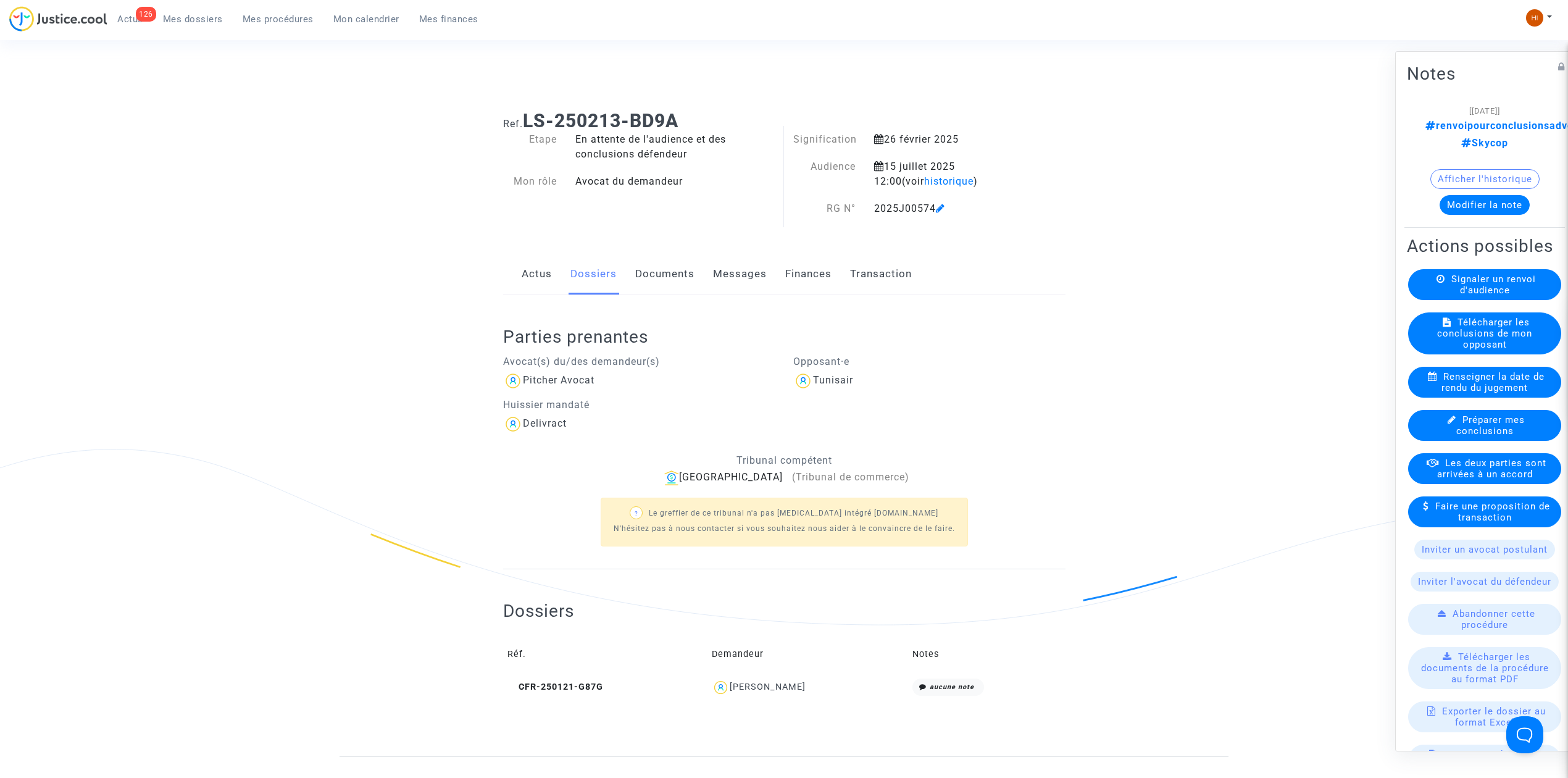
click at [685, 280] on link "Documents" at bounding box center [664, 274] width 60 height 41
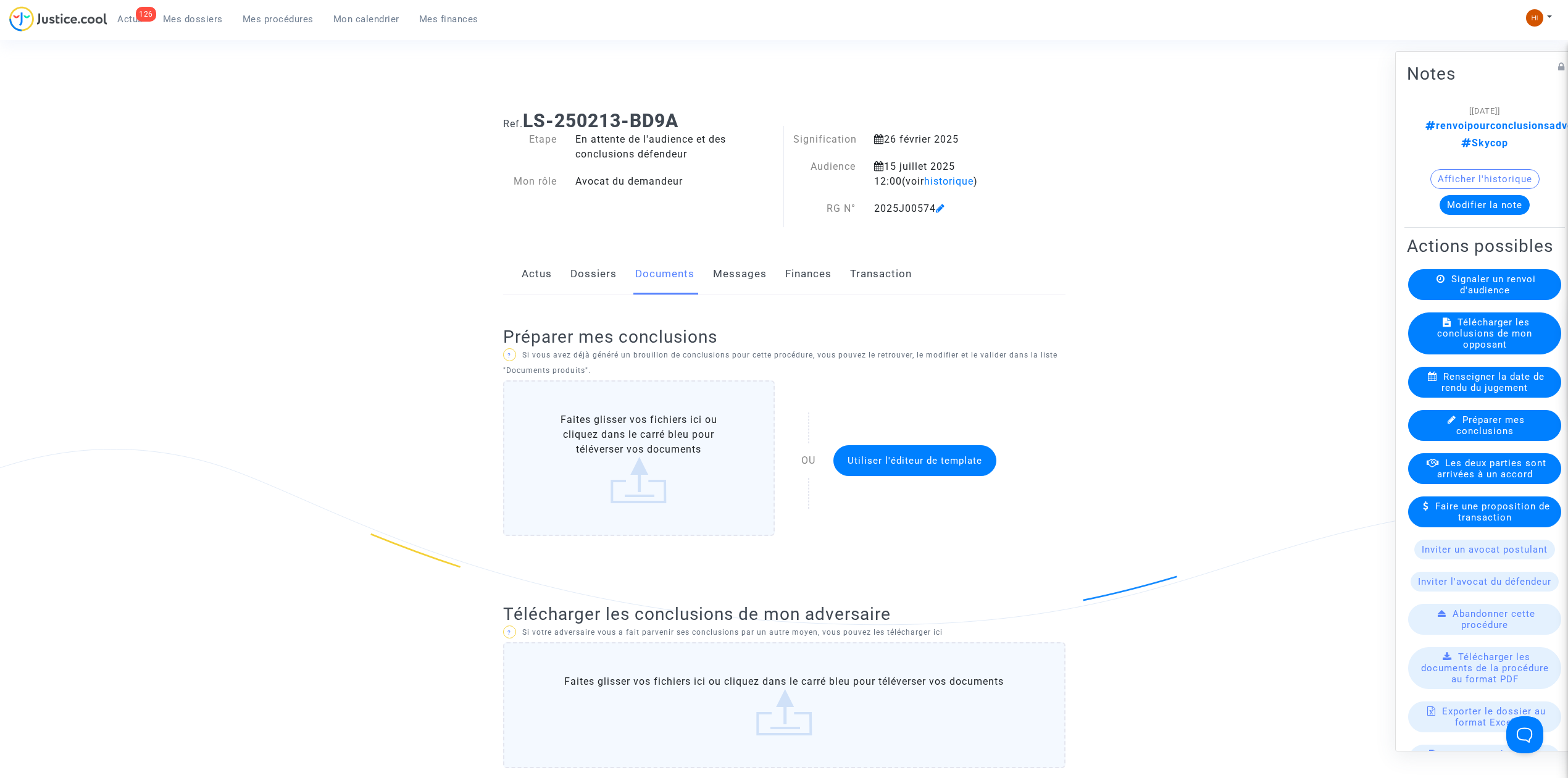
click at [606, 272] on link "Dossiers" at bounding box center [593, 274] width 47 height 41
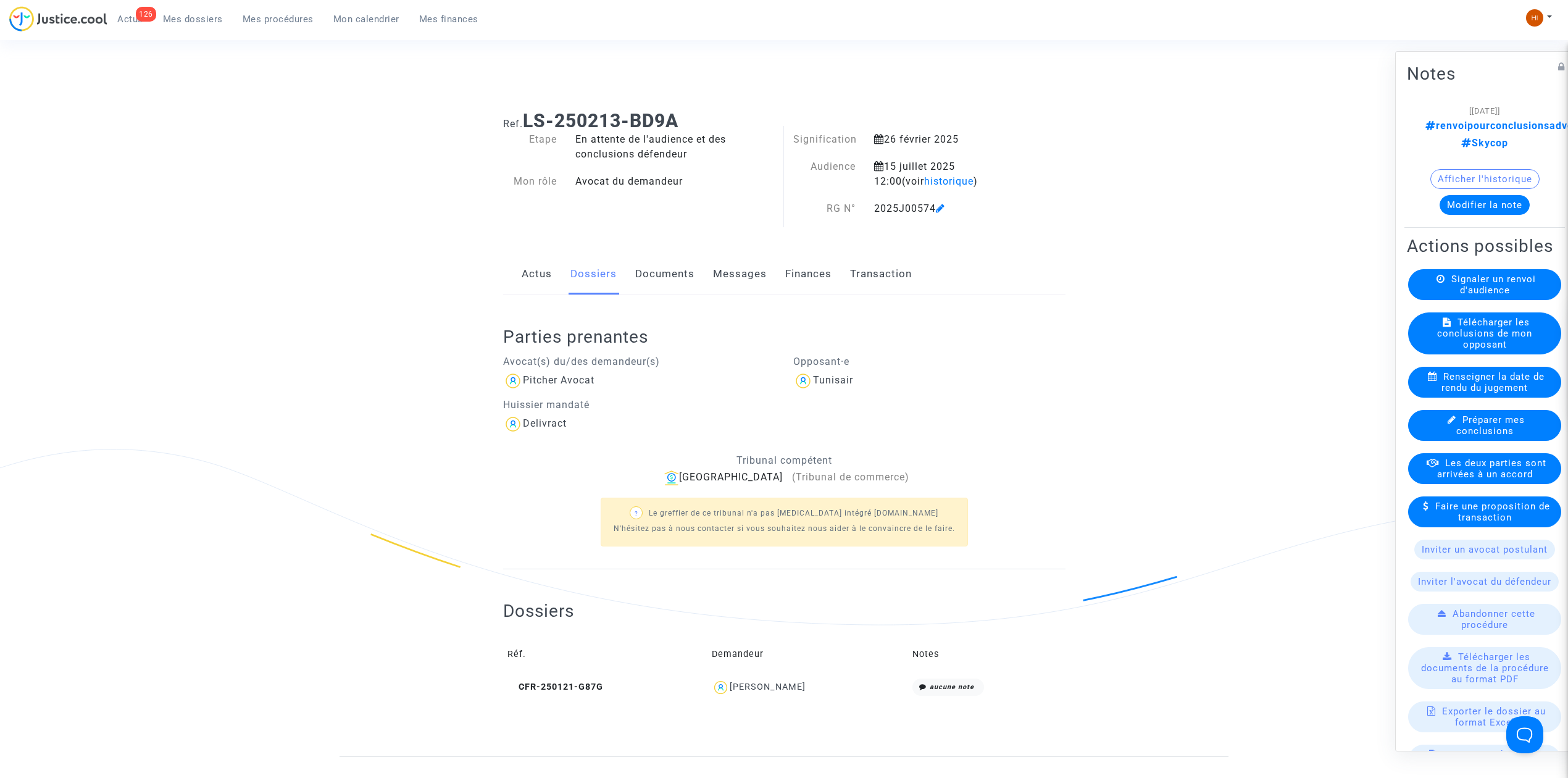
click at [522, 269] on link "Actus" at bounding box center [536, 274] width 30 height 41
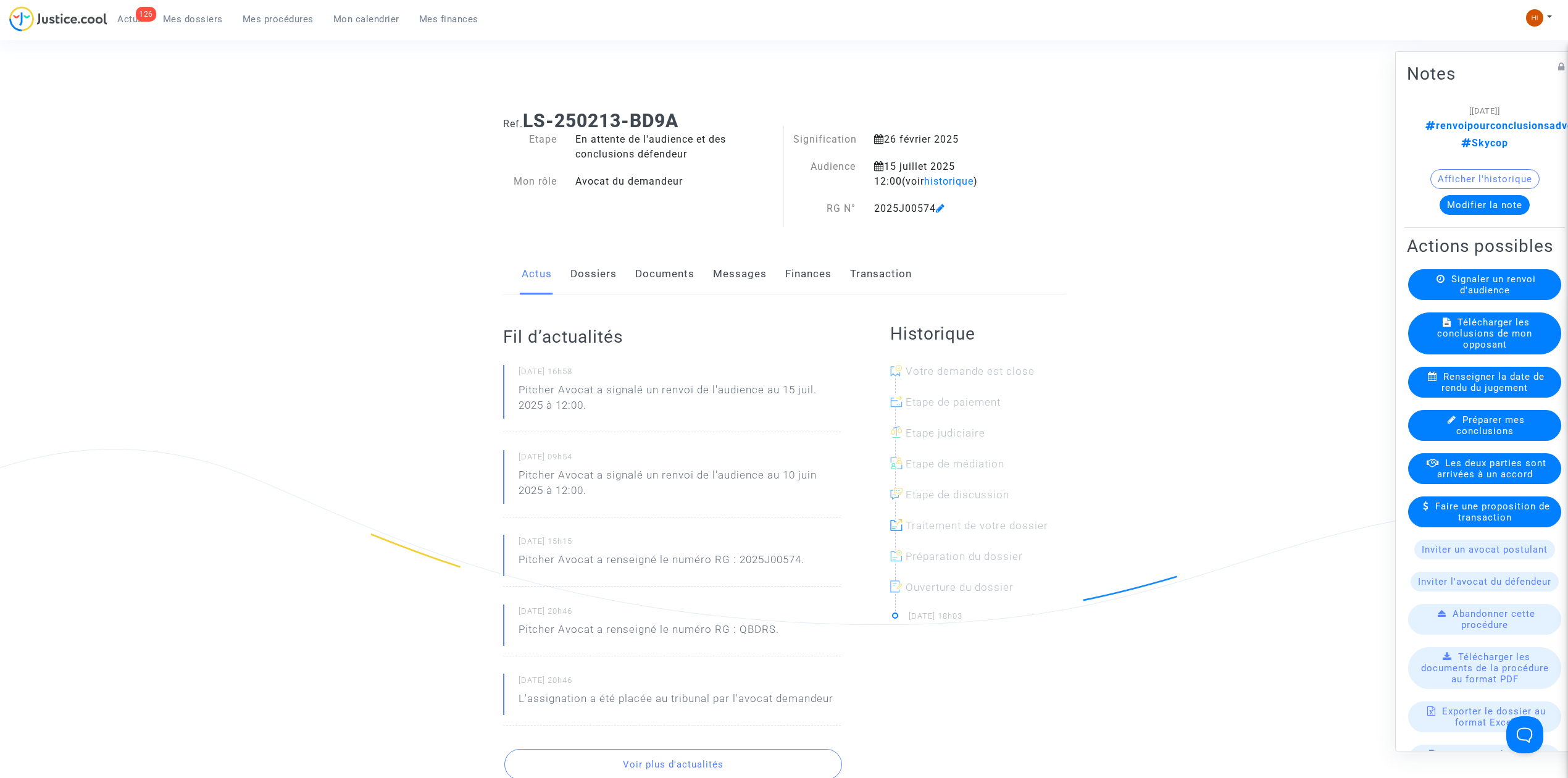
click at [593, 260] on link "Dossiers" at bounding box center [593, 274] width 47 height 41
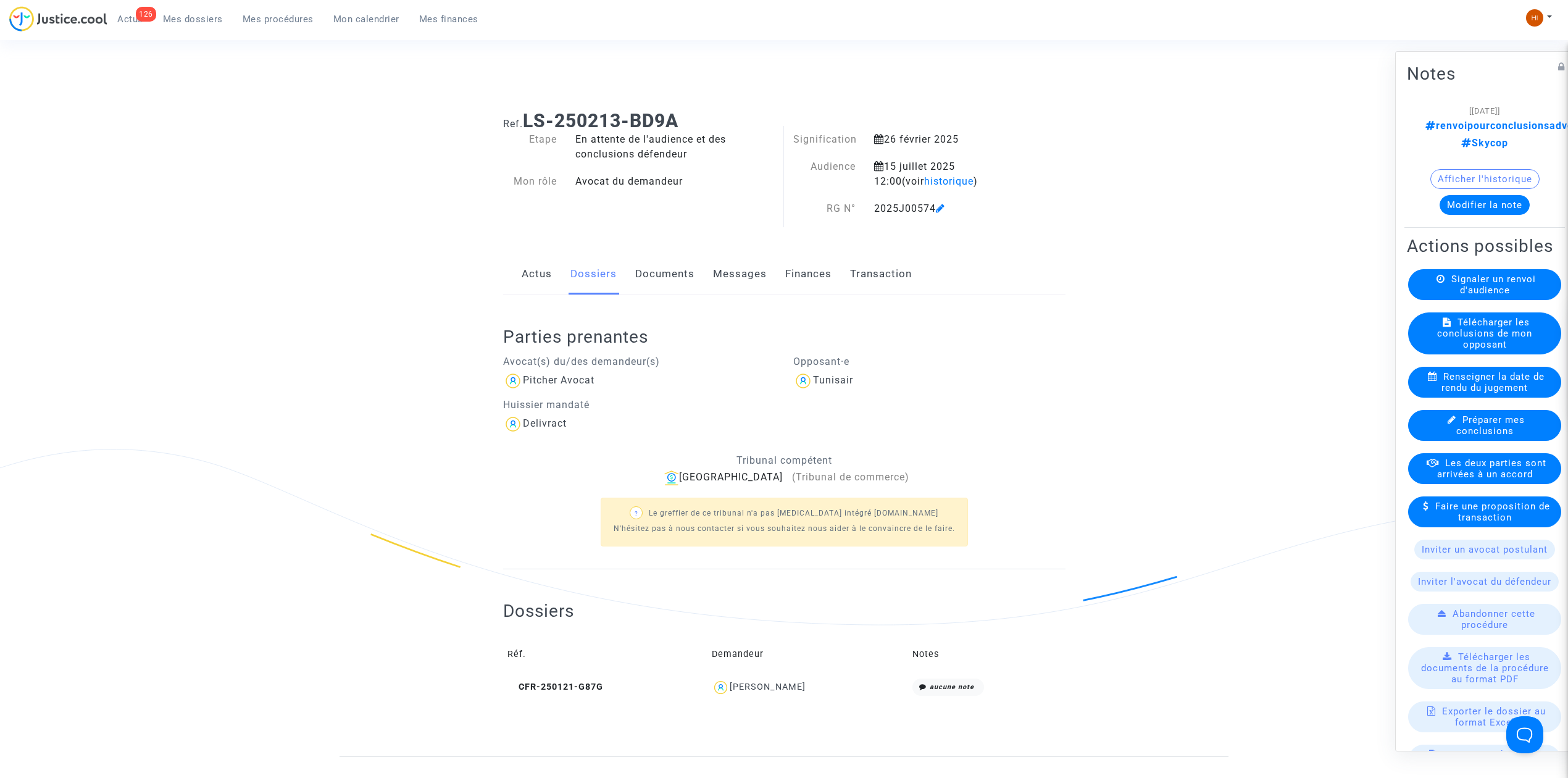
drag, startPoint x: 292, startPoint y: 16, endPoint x: 410, endPoint y: 20, distance: 118.1
click at [292, 16] on span "Mes procédures" at bounding box center [278, 20] width 71 height 11
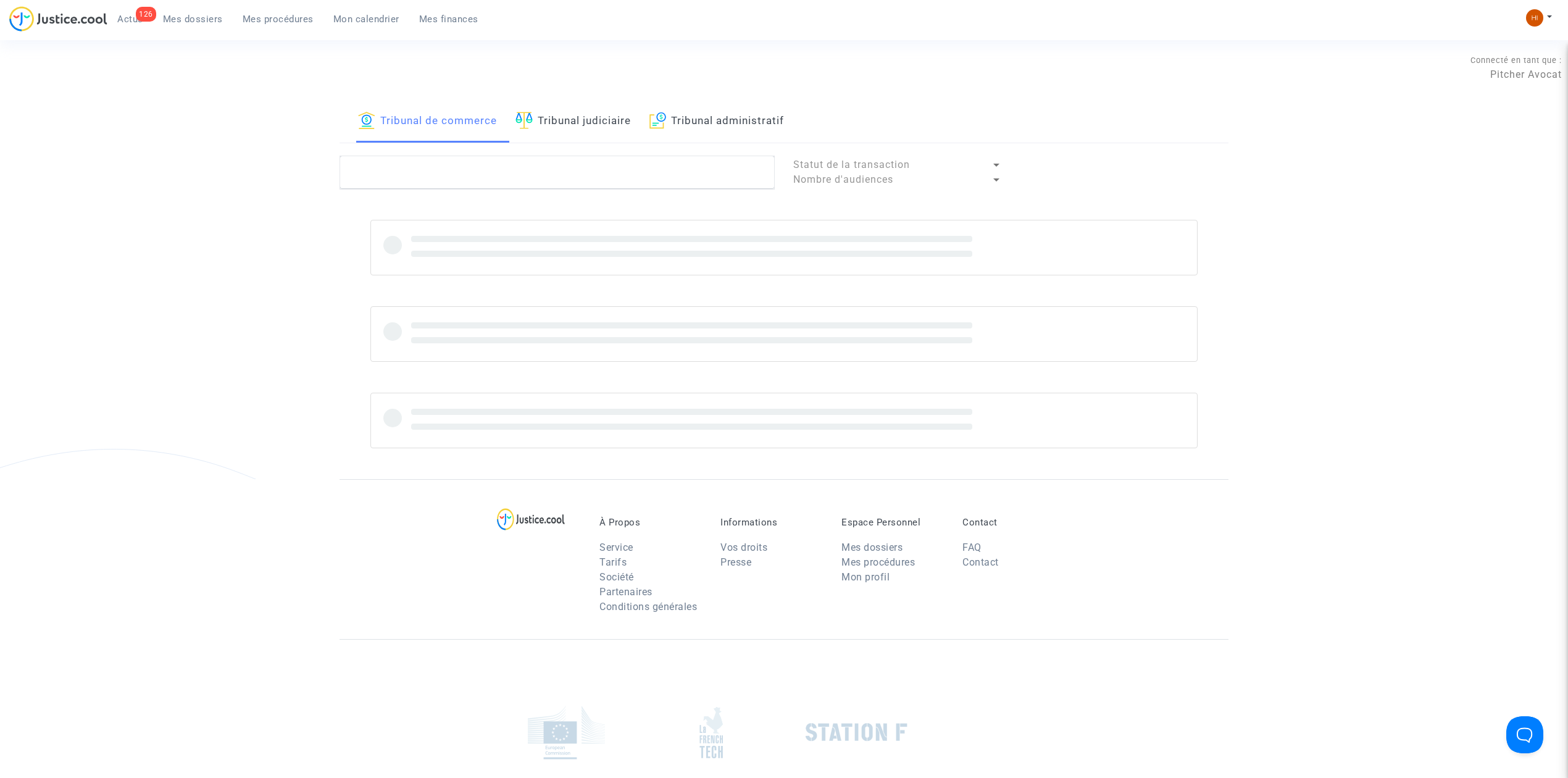
click at [584, 103] on link "Tribunal judiciaire" at bounding box center [572, 121] width 115 height 42
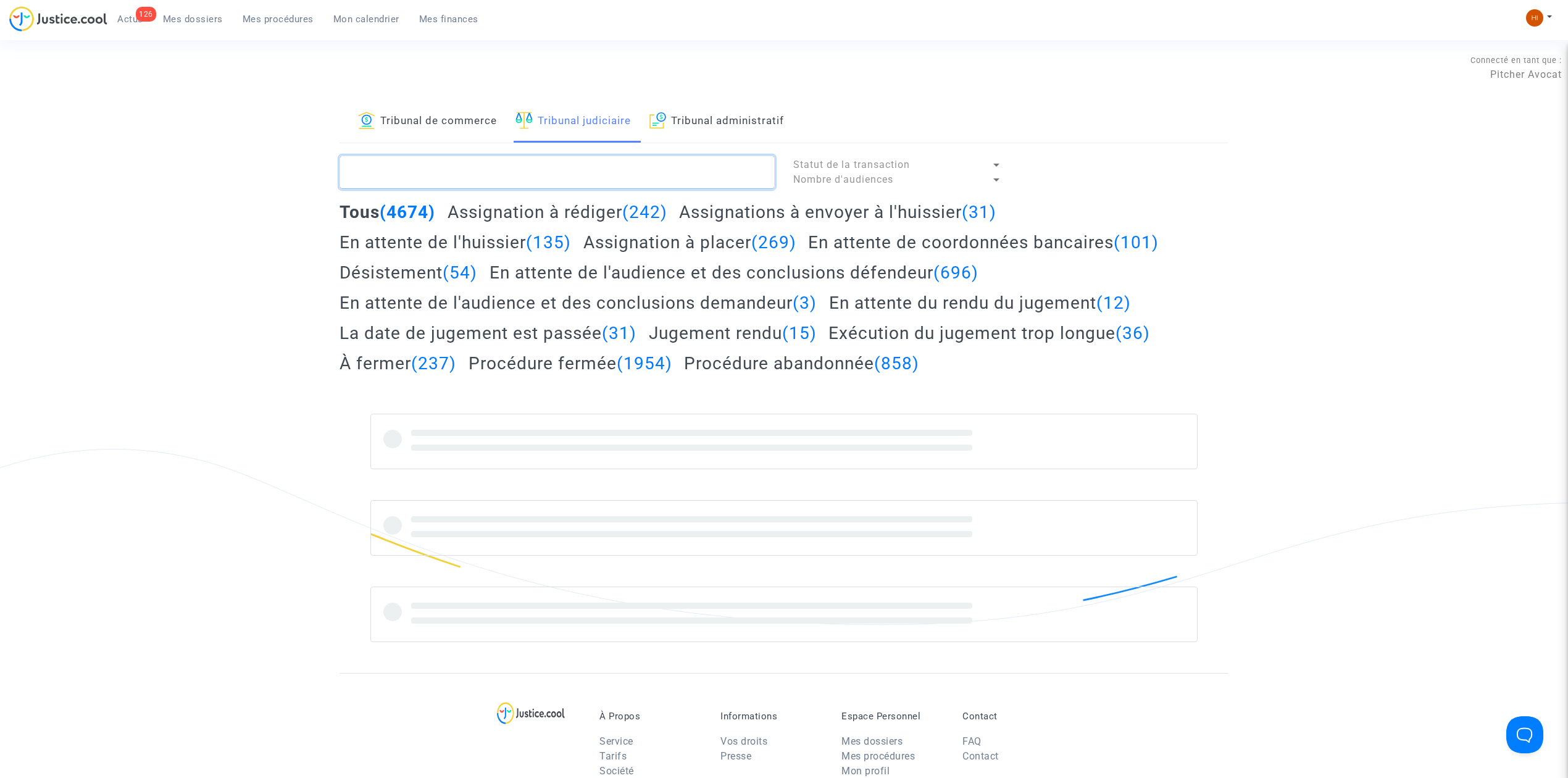
click at [596, 161] on textarea at bounding box center [557, 172] width 435 height 33
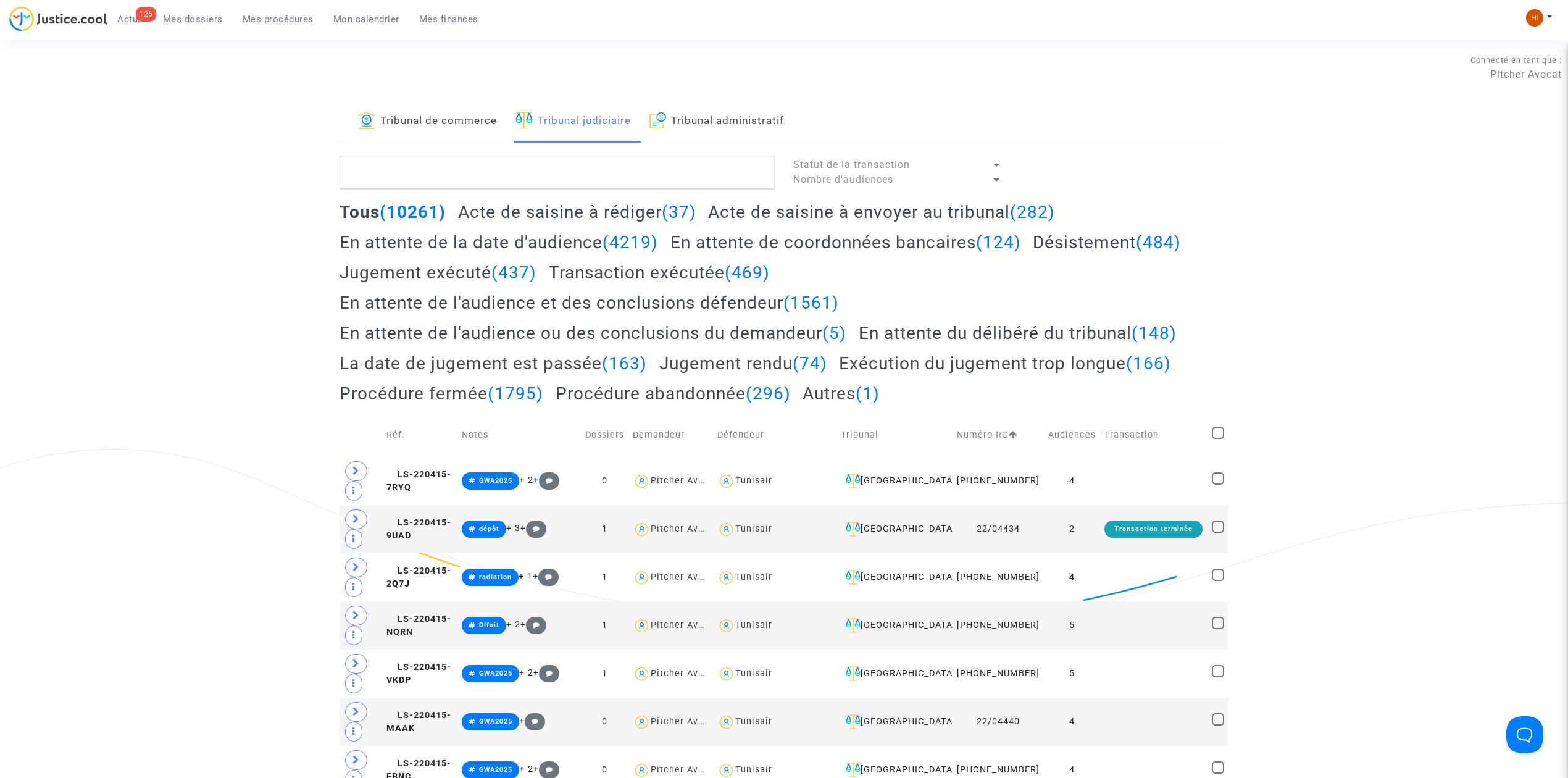
click at [211, 16] on span "Mes dossiers" at bounding box center [193, 20] width 60 height 11
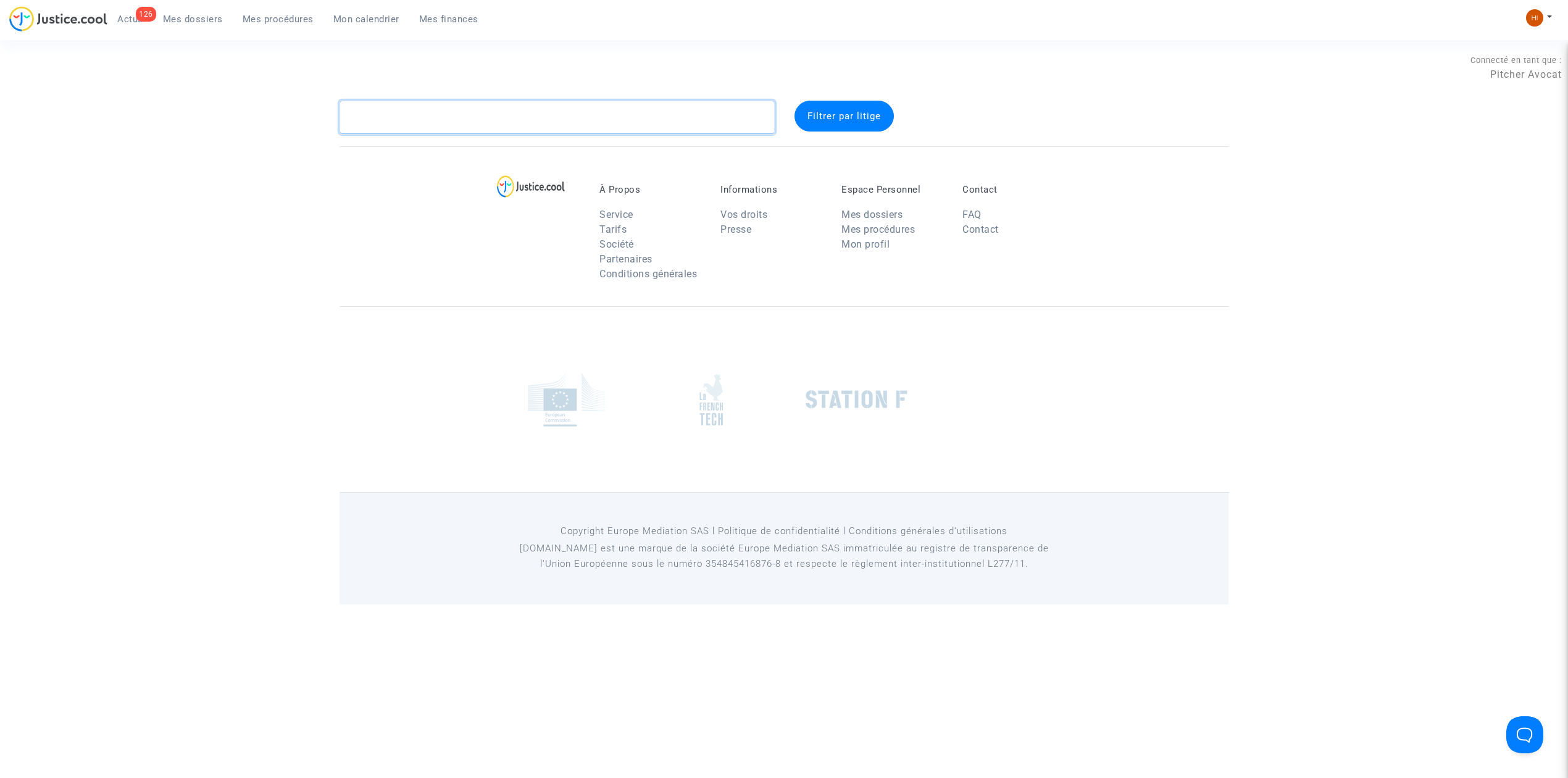
click at [460, 113] on textarea at bounding box center [557, 117] width 435 height 33
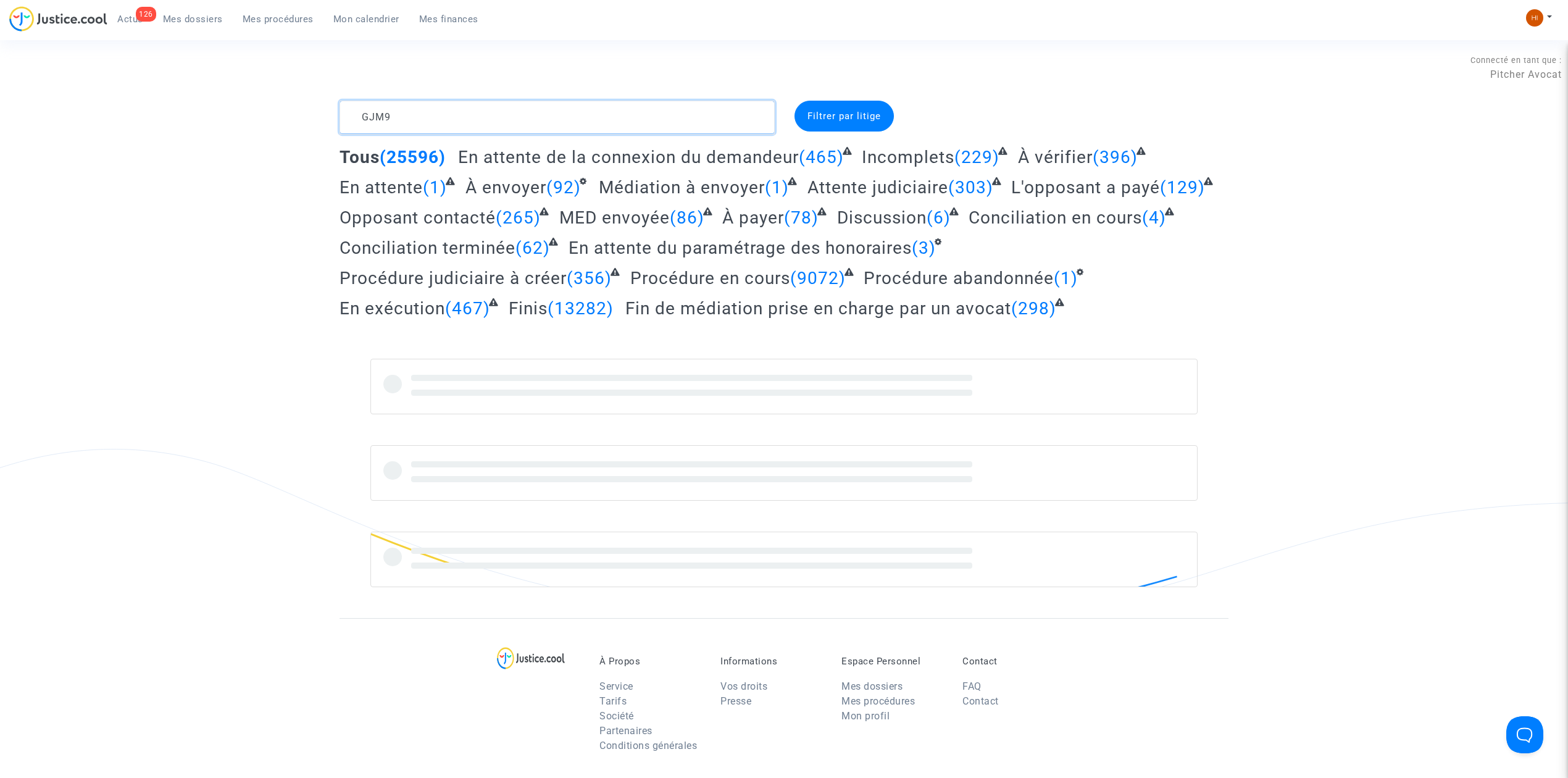
type textarea "GJM9"
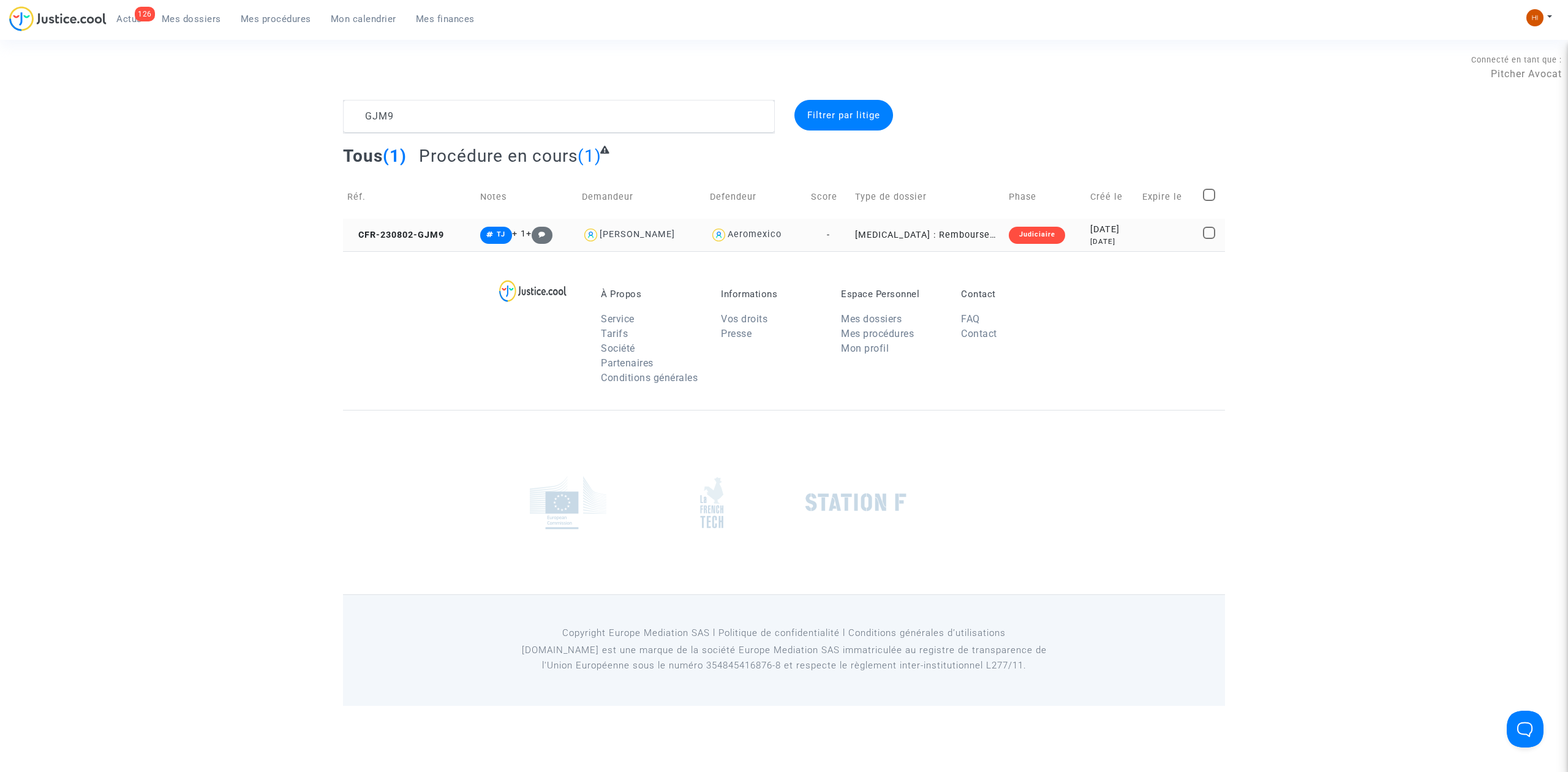
click at [427, 248] on td "CFR-230802-GJM9" at bounding box center [409, 235] width 133 height 32
drag, startPoint x: 510, startPoint y: 120, endPoint x: -34, endPoint y: 179, distance: 547.2
click at [0, 179] on html "126 Actus Mes dossiers Mes procédures Mon calendrier Mes finances Mon profil Ch…" at bounding box center [784, 352] width 1568 height 706
click at [411, 241] on td "CFR-200622-NMJM" at bounding box center [411, 235] width 137 height 32
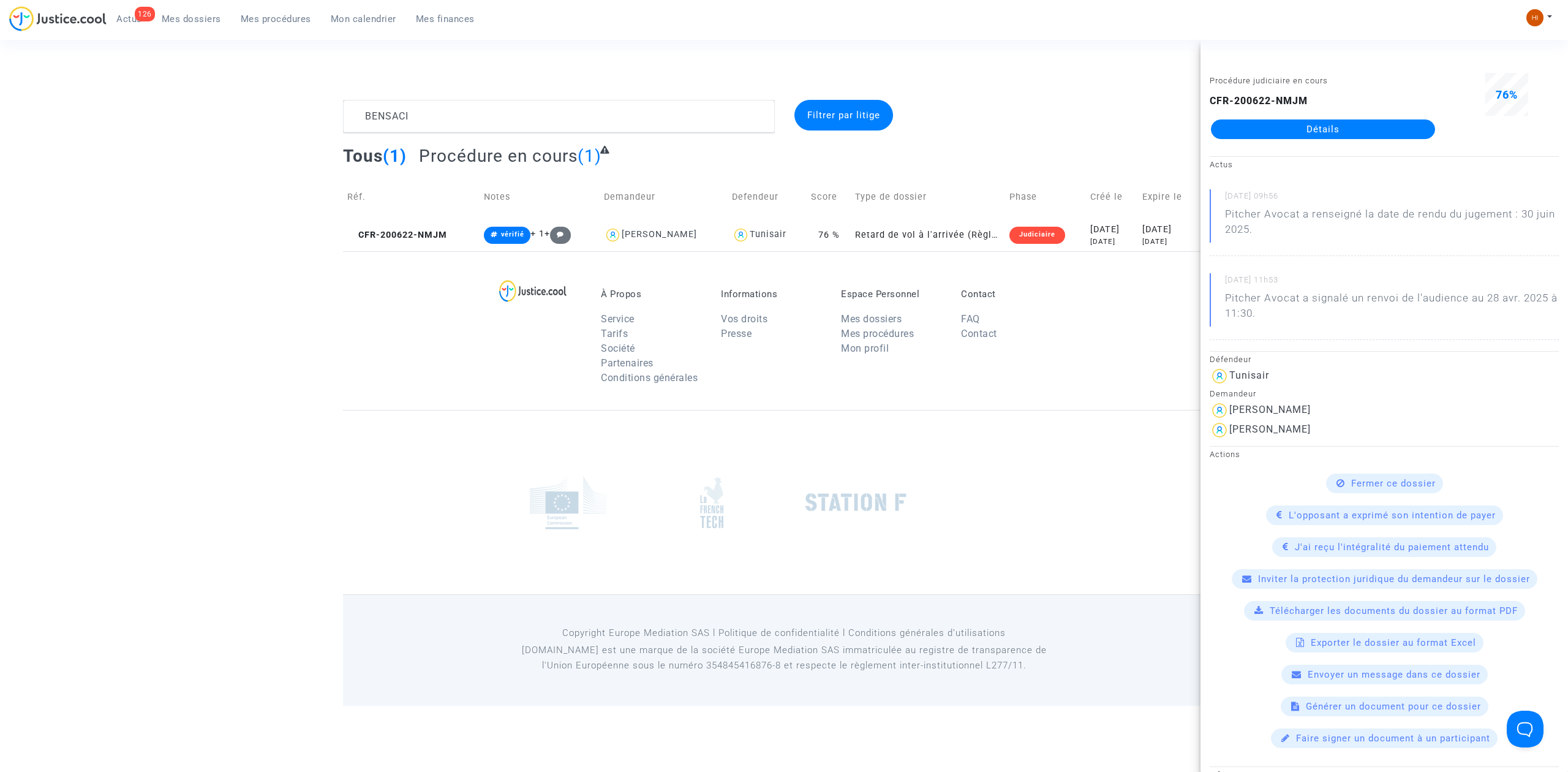
click at [305, 301] on footerbar "À Propos Service Tarifs Société Partenaires Conditions générales Informations V…" at bounding box center [784, 478] width 1568 height 454
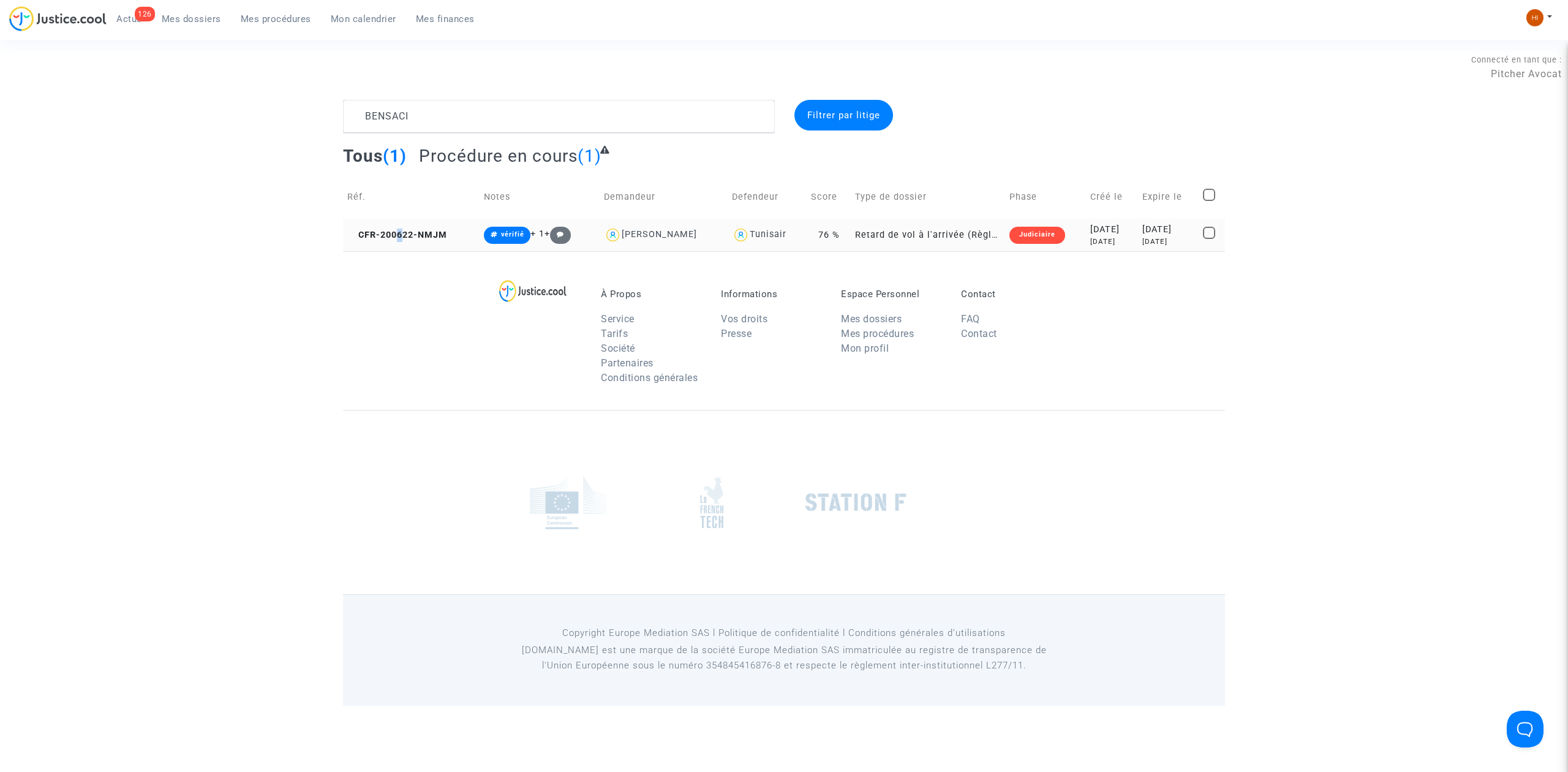
click at [401, 226] on td "CFR-200622-NMJM" at bounding box center [411, 235] width 137 height 32
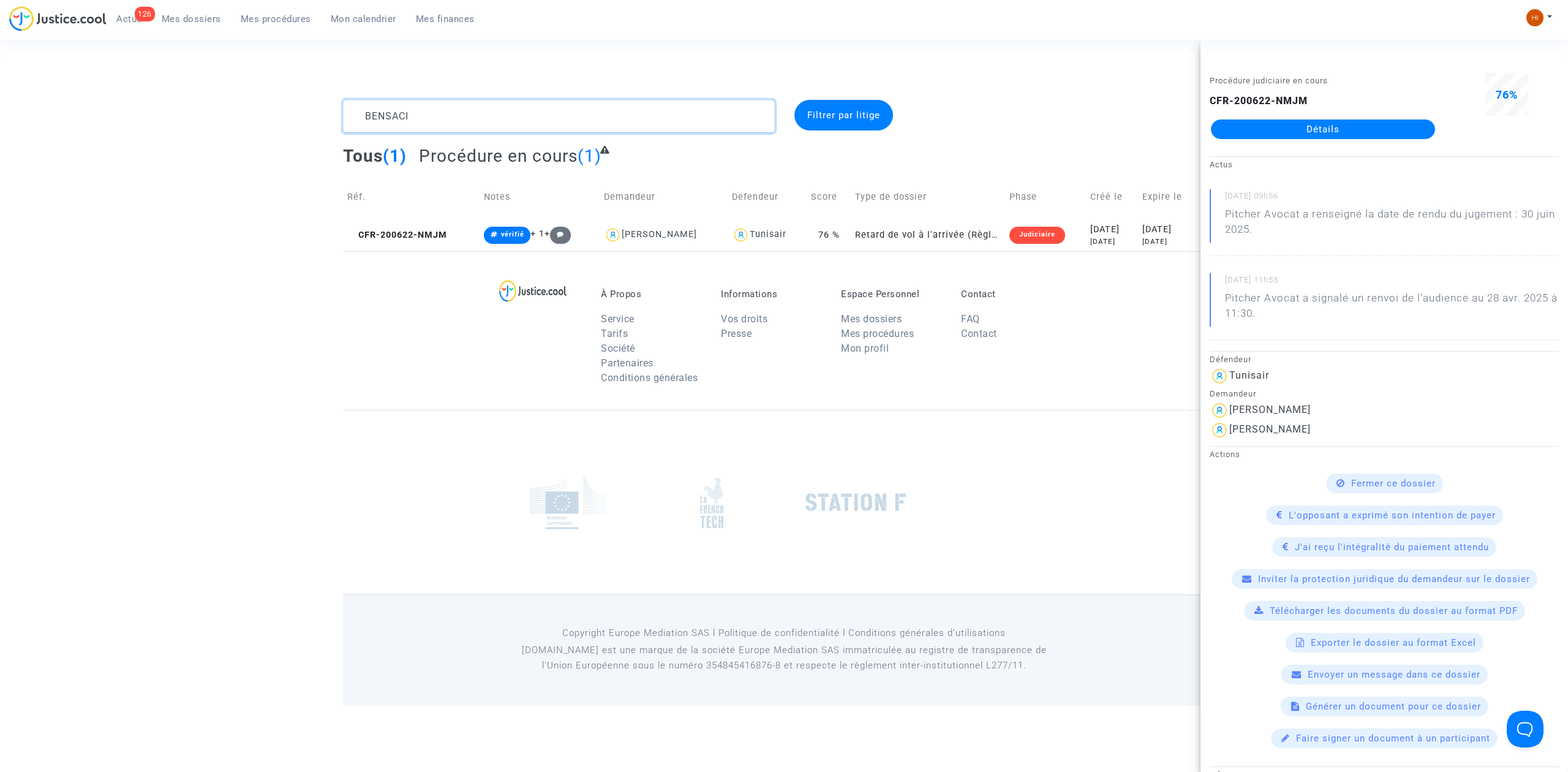
drag, startPoint x: 536, startPoint y: 109, endPoint x: 278, endPoint y: 87, distance: 258.9
click at [208, 116] on div "BENSACI Filtrer par litige Tous (1) Procédure en cours (1) Réf. Notes Demandeur…" at bounding box center [784, 175] width 1568 height 151
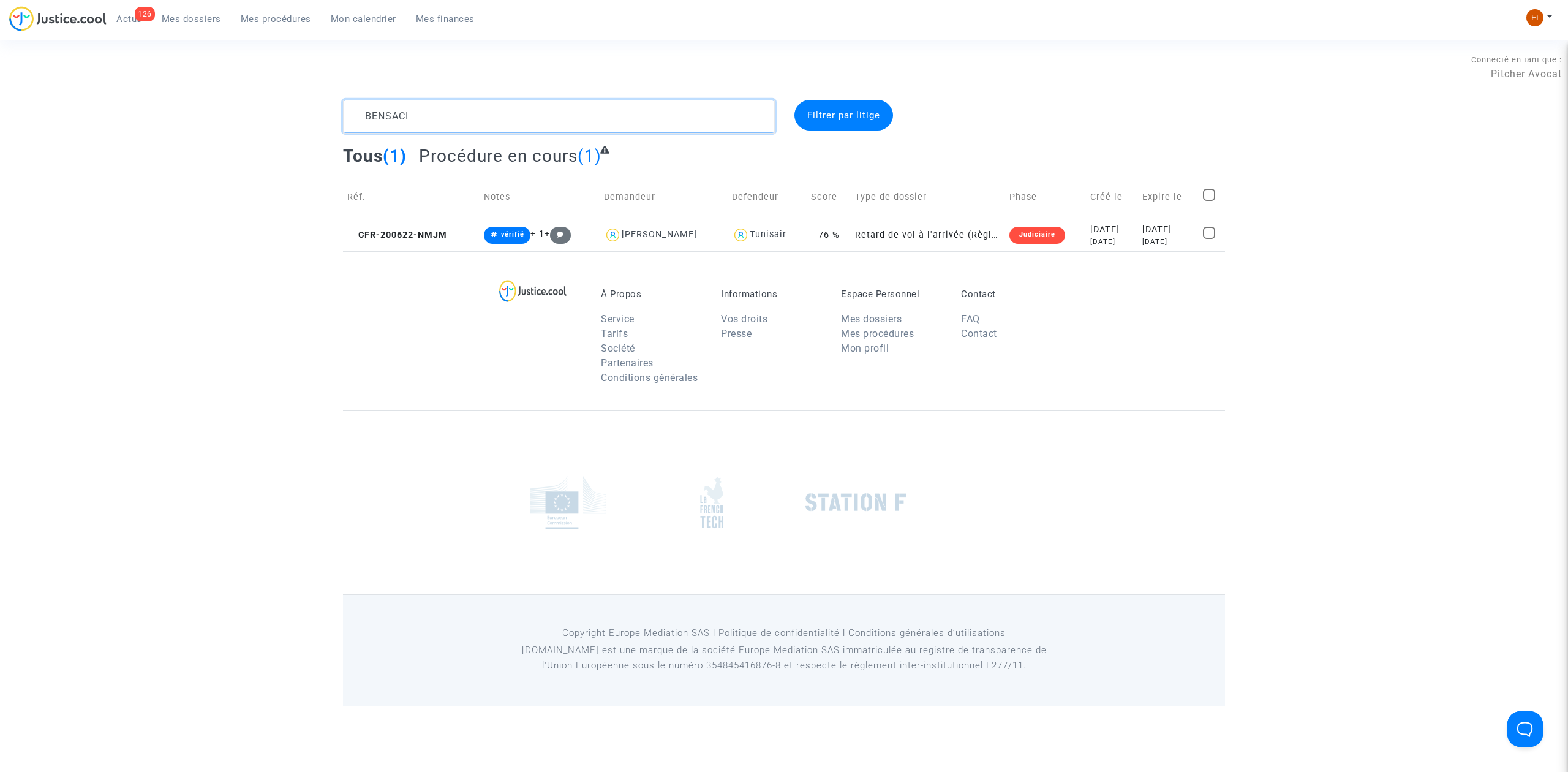
paste textarea "CFR-240724-E4W2"
type textarea "CFR-240724-E4W2"
click at [398, 232] on span "CFR-240724-E4W2" at bounding box center [395, 235] width 96 height 11
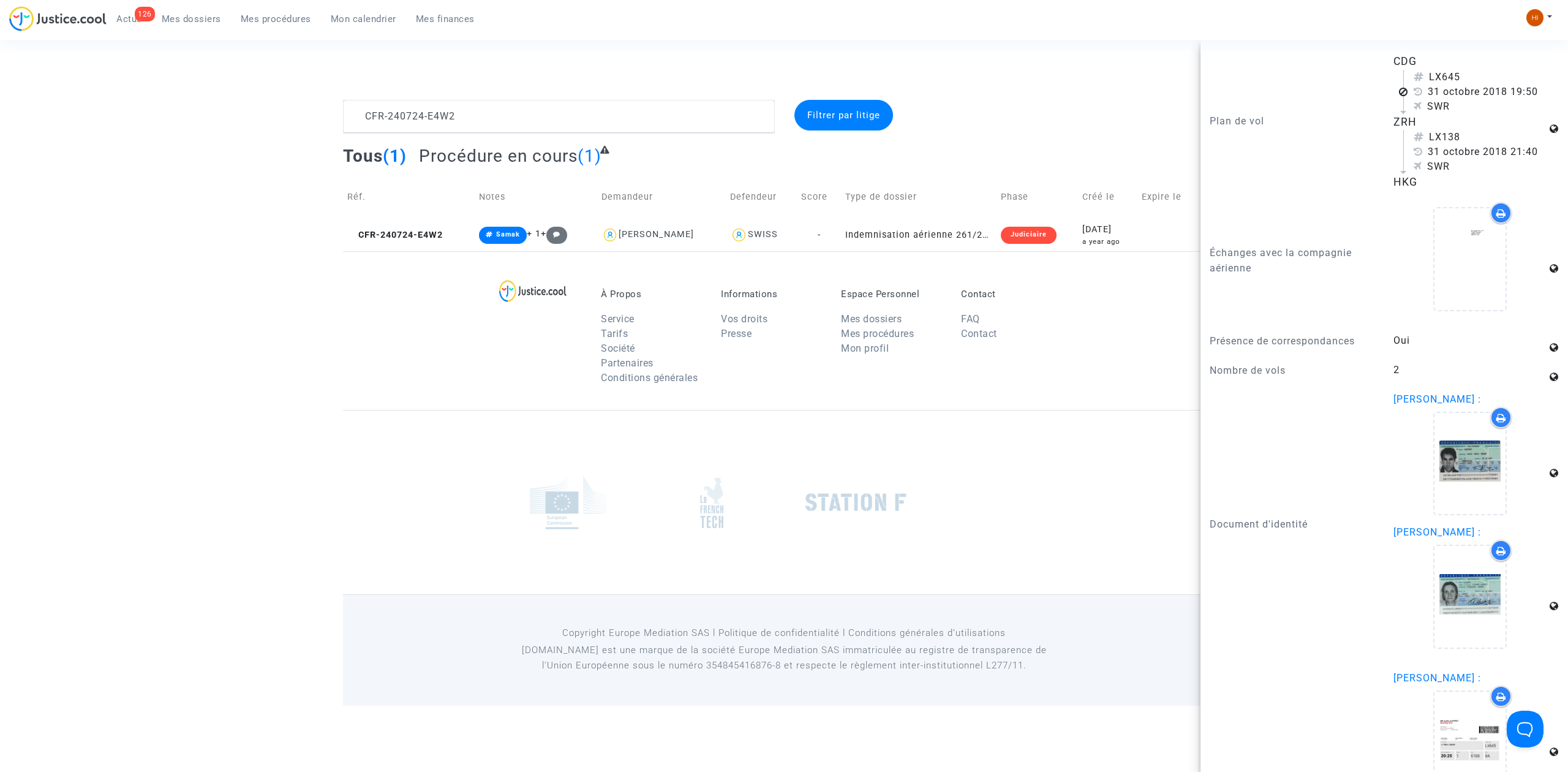
scroll to position [1269, 0]
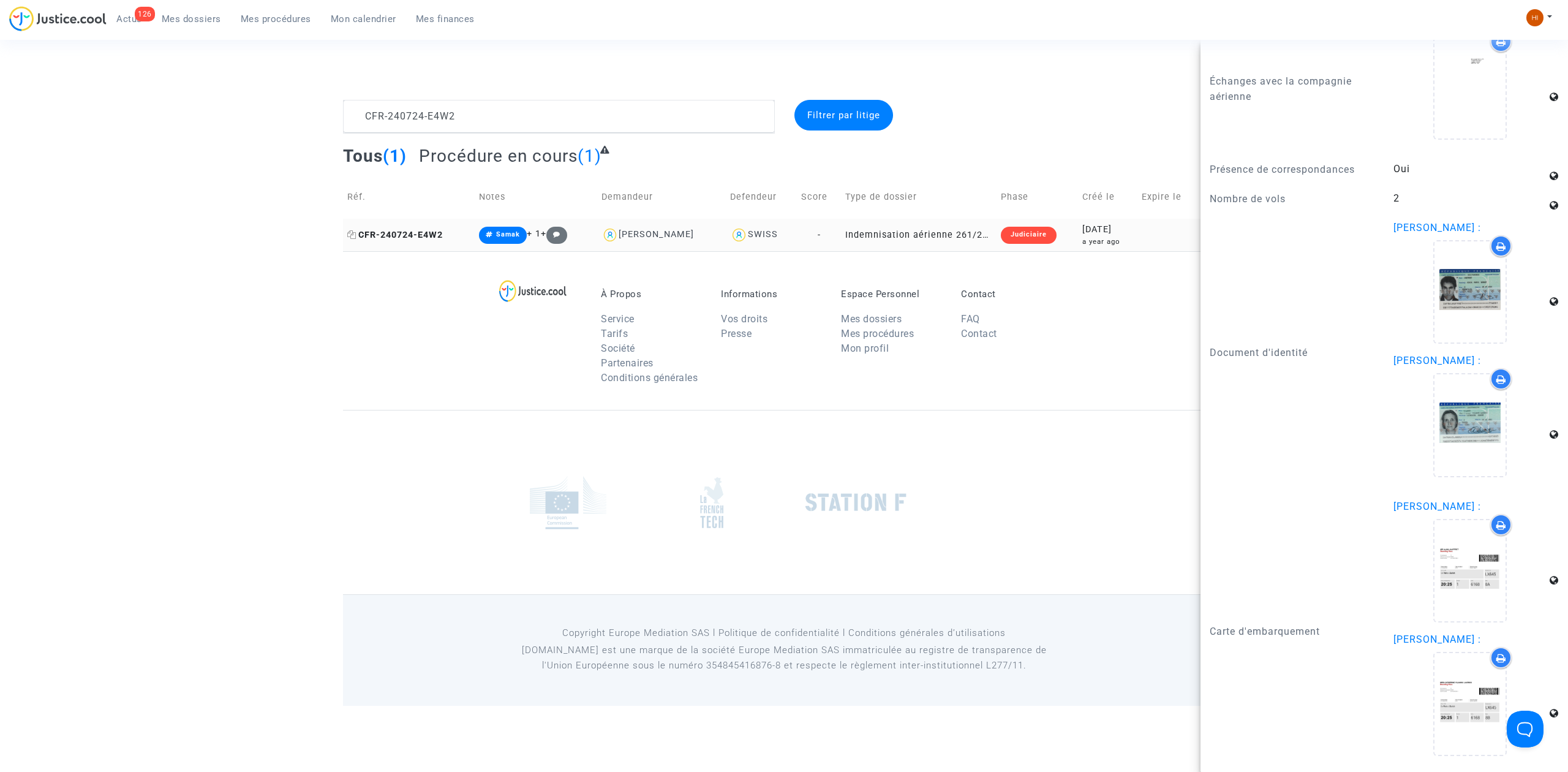
click at [383, 236] on span "CFR-240724-E4W2" at bounding box center [395, 235] width 96 height 11
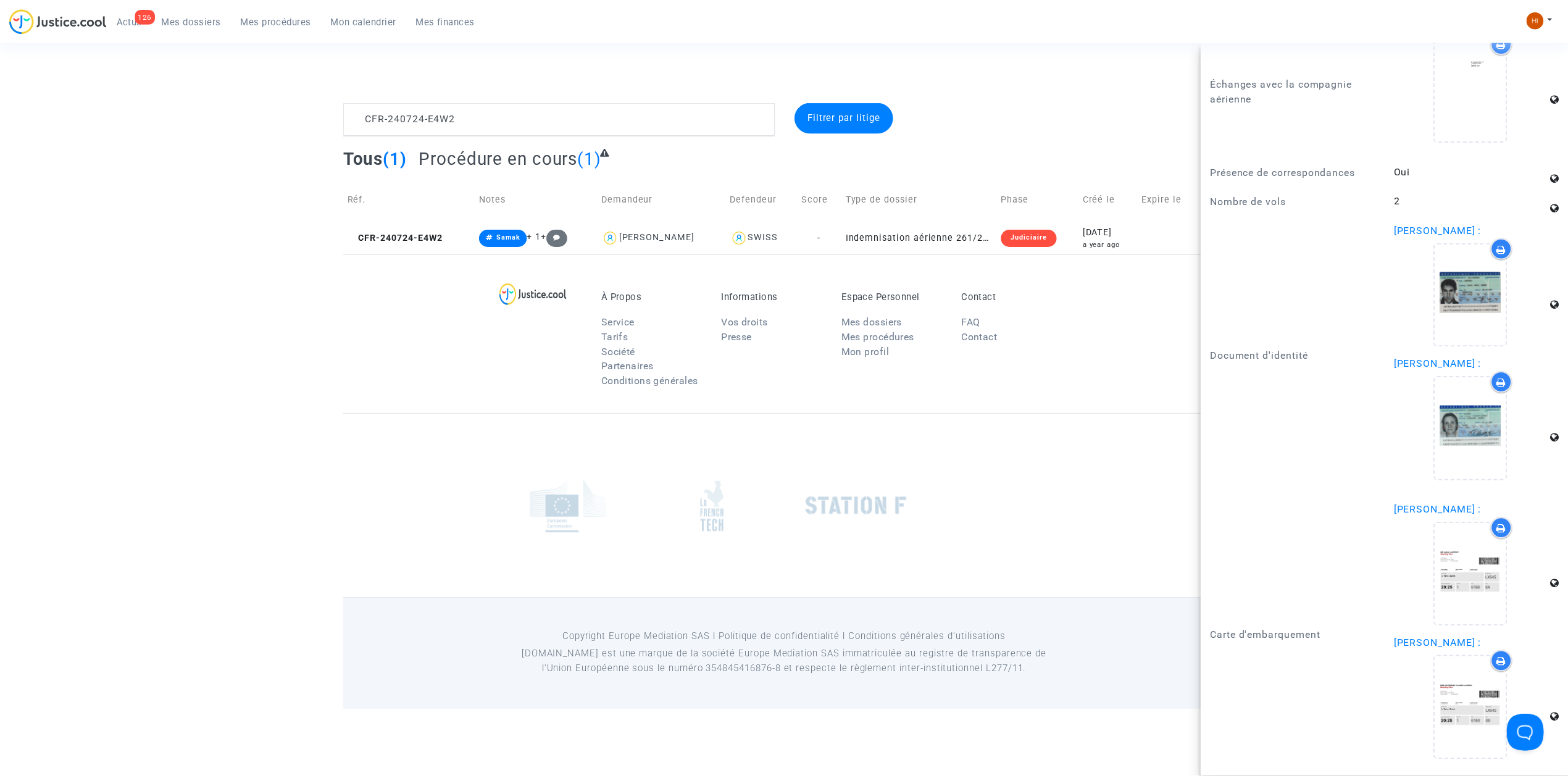
scroll to position [0, 0]
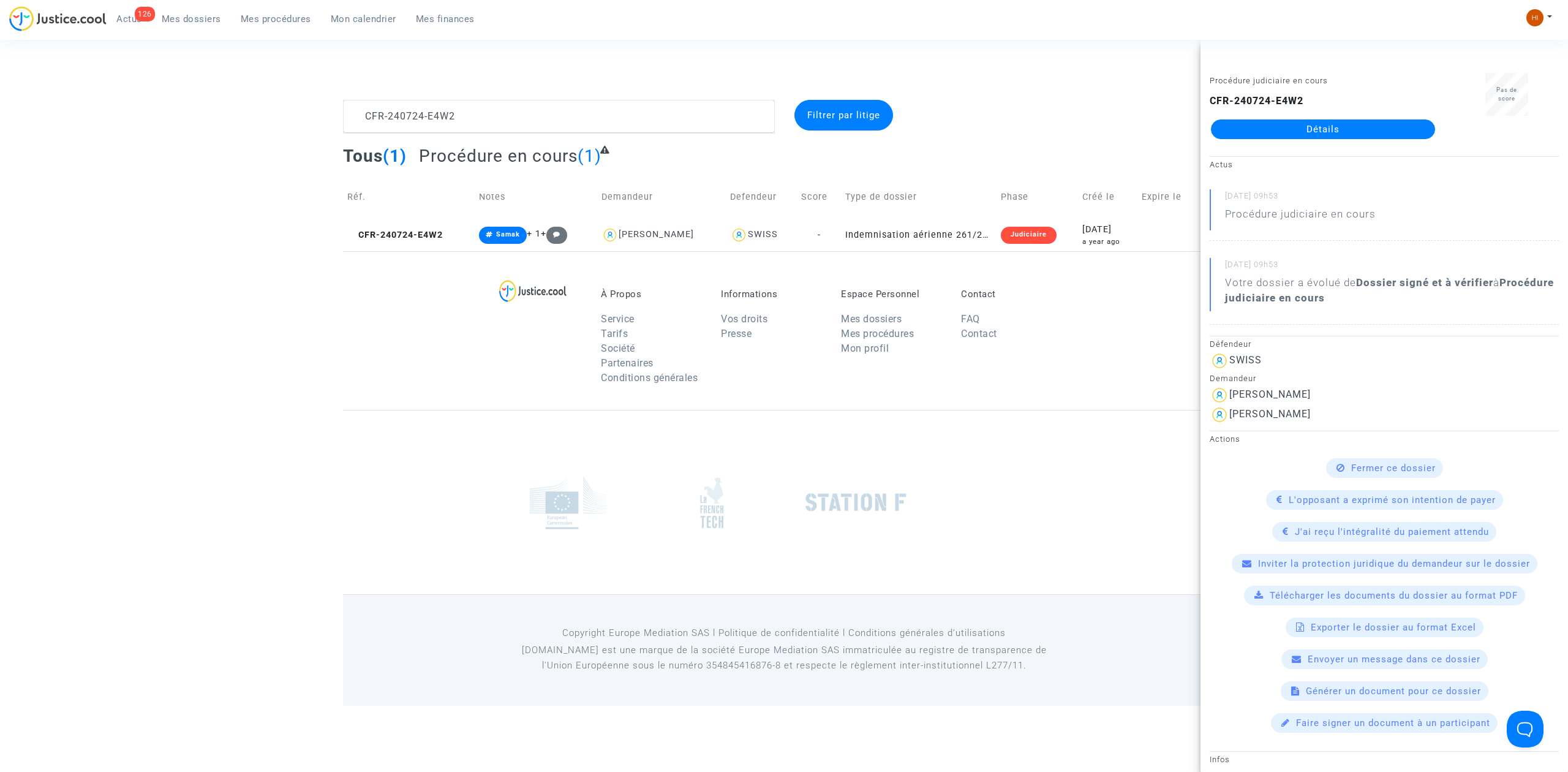
click at [1328, 121] on link "Détails" at bounding box center [1323, 129] width 224 height 19
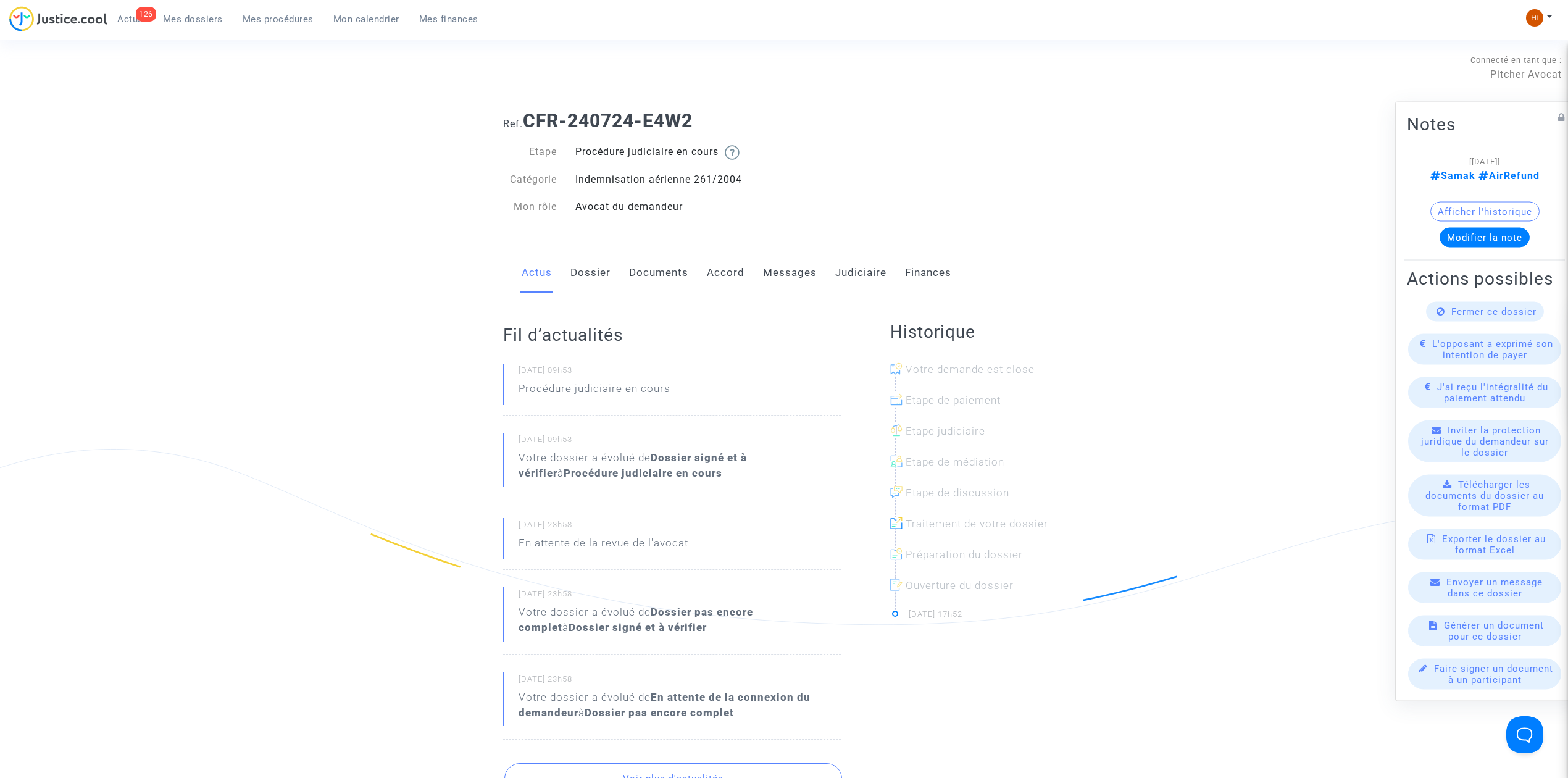
click at [872, 267] on link "Judiciaire" at bounding box center [860, 273] width 51 height 41
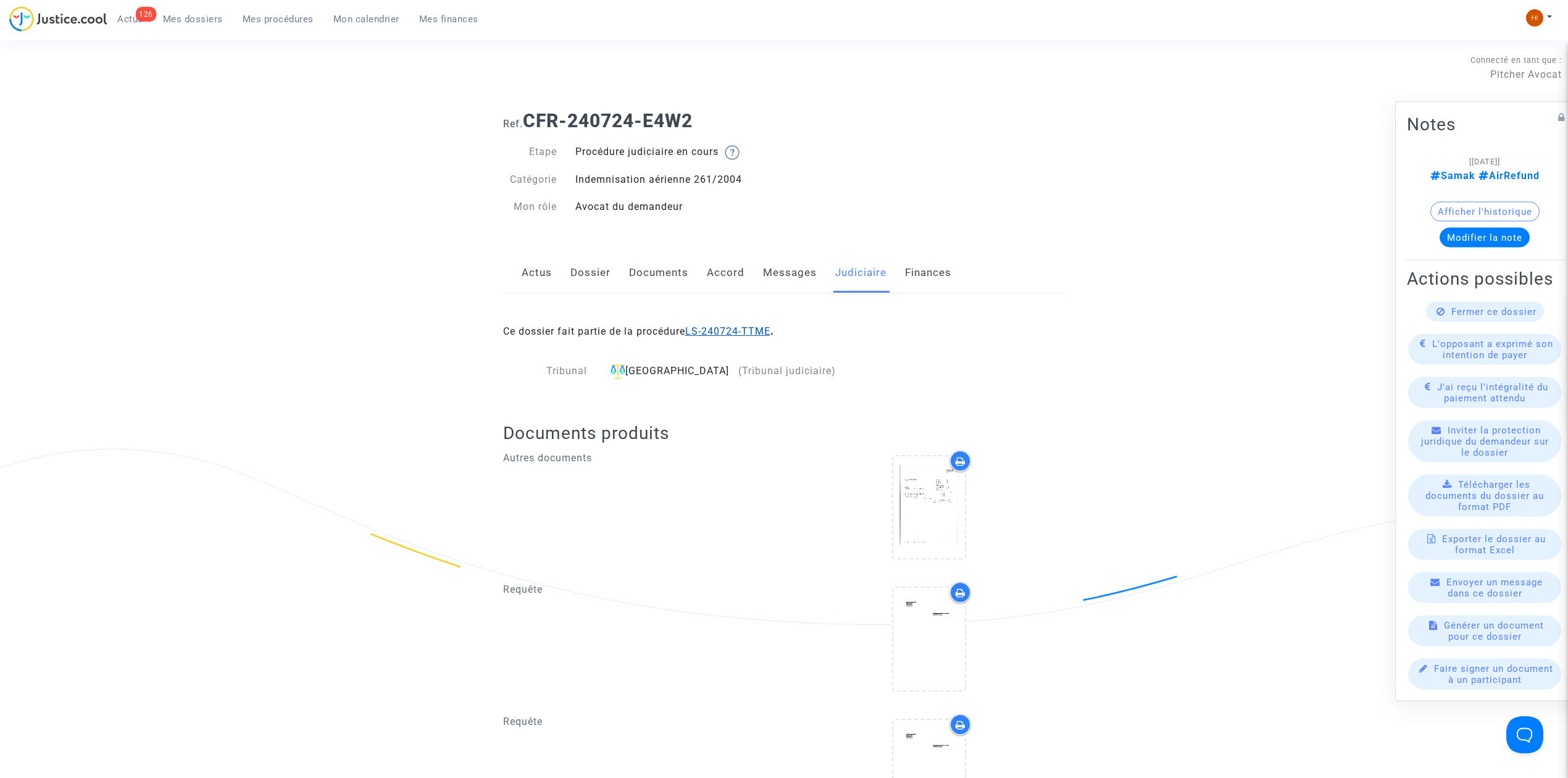
click at [753, 329] on link "LS-240724-TTME" at bounding box center [727, 331] width 85 height 11
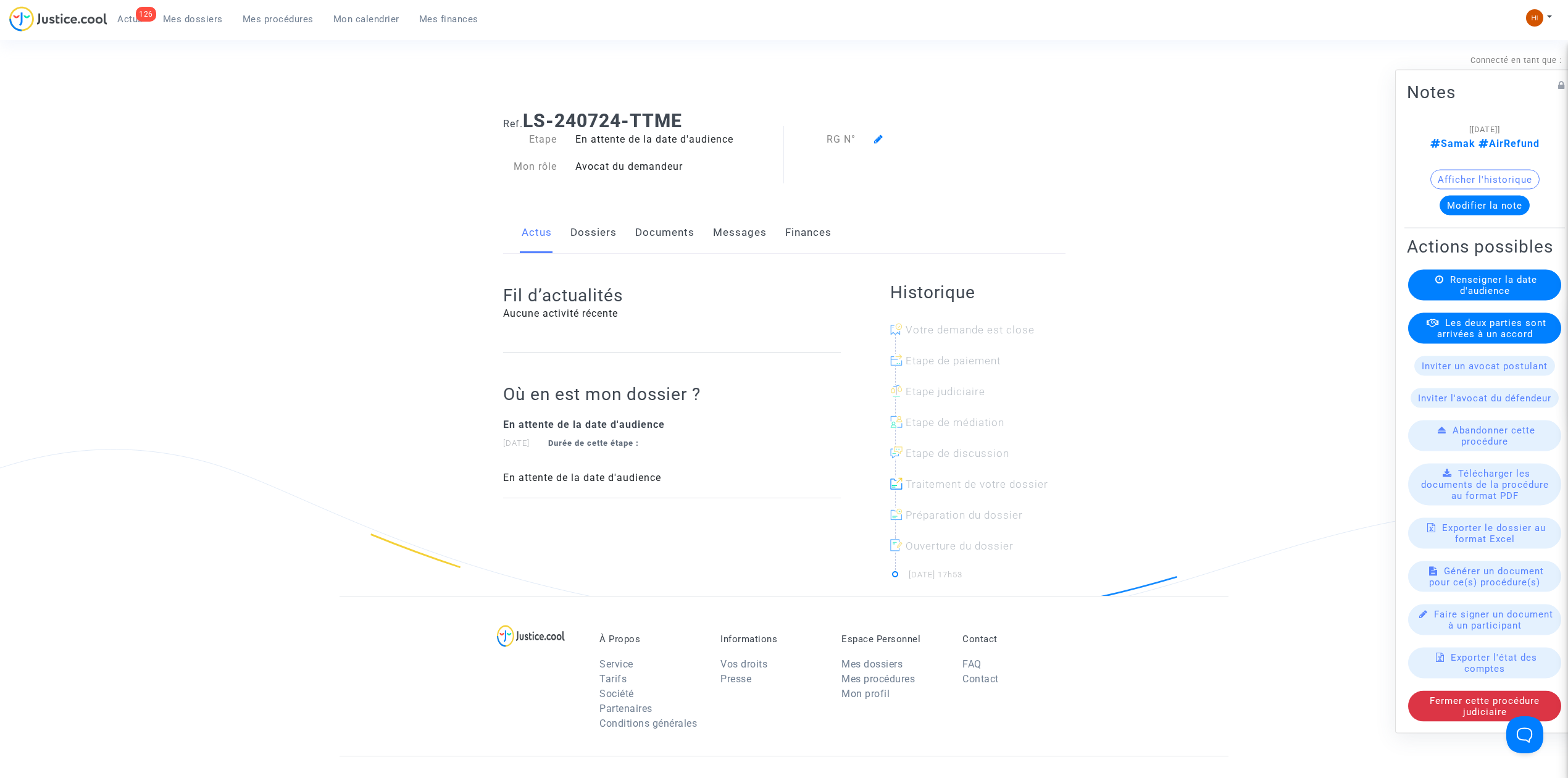
click at [596, 235] on link "Dossiers" at bounding box center [593, 233] width 47 height 41
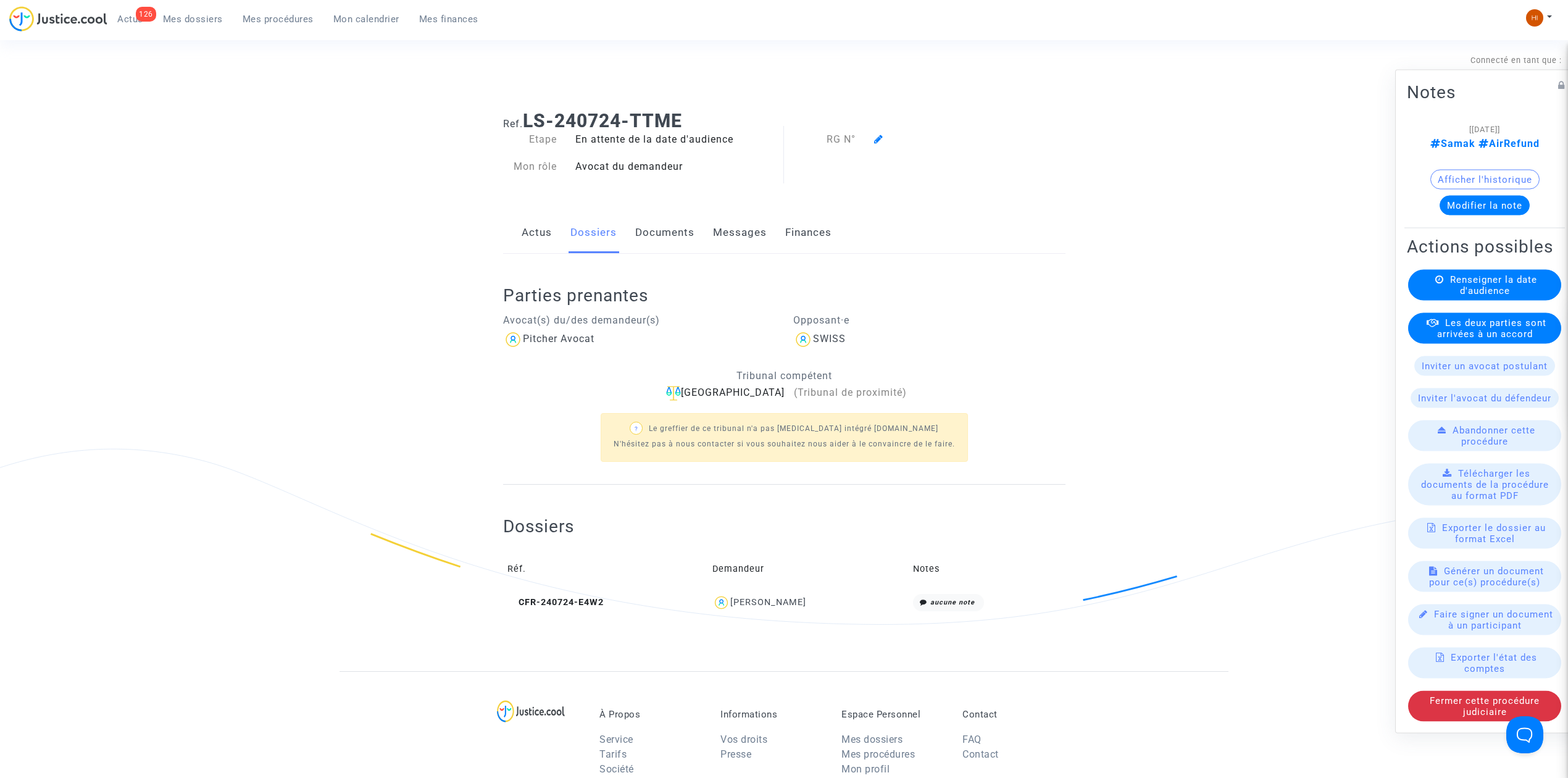
click at [667, 246] on link "Documents" at bounding box center [664, 233] width 60 height 41
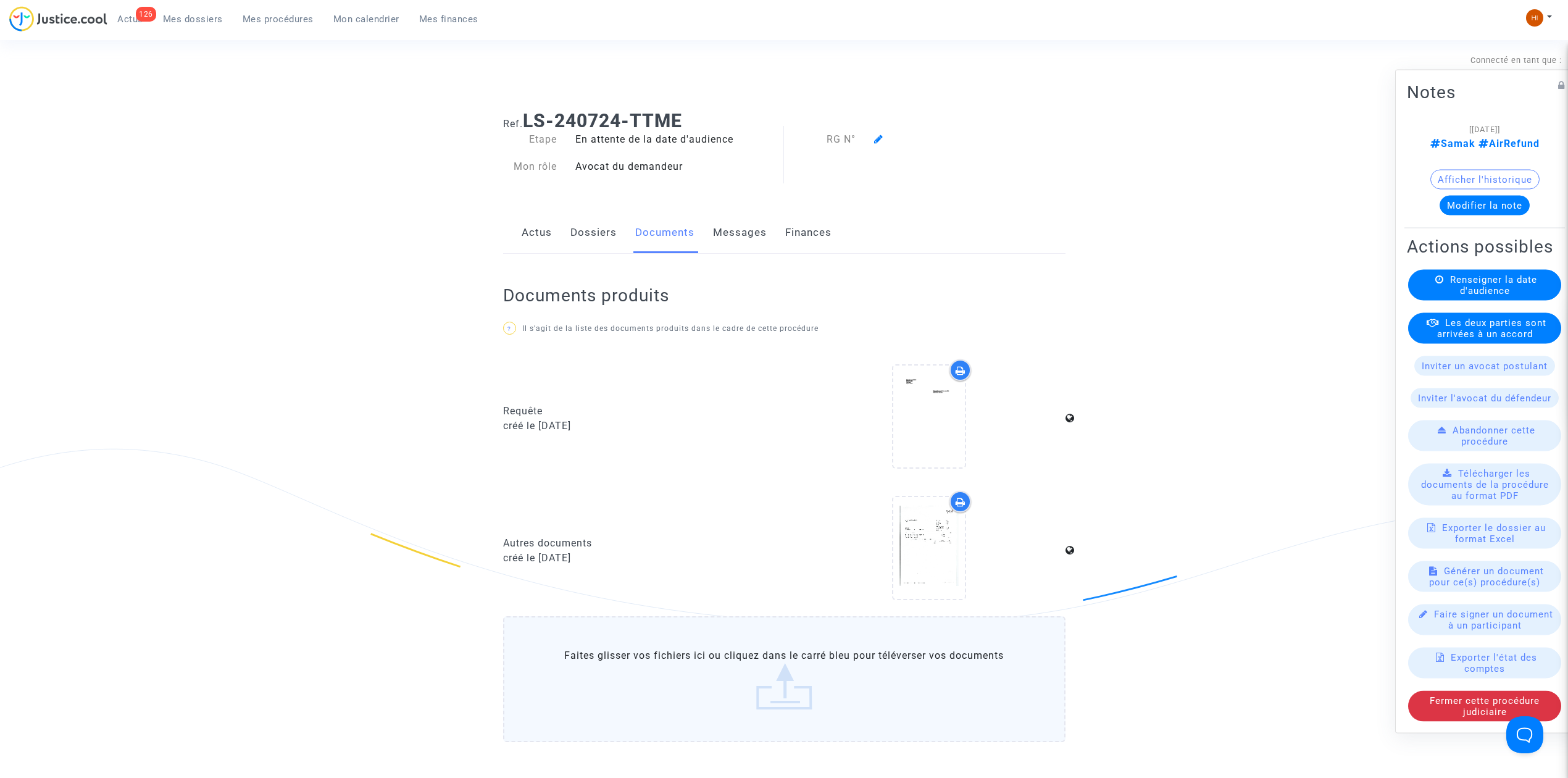
click at [612, 228] on link "Dossiers" at bounding box center [593, 233] width 47 height 41
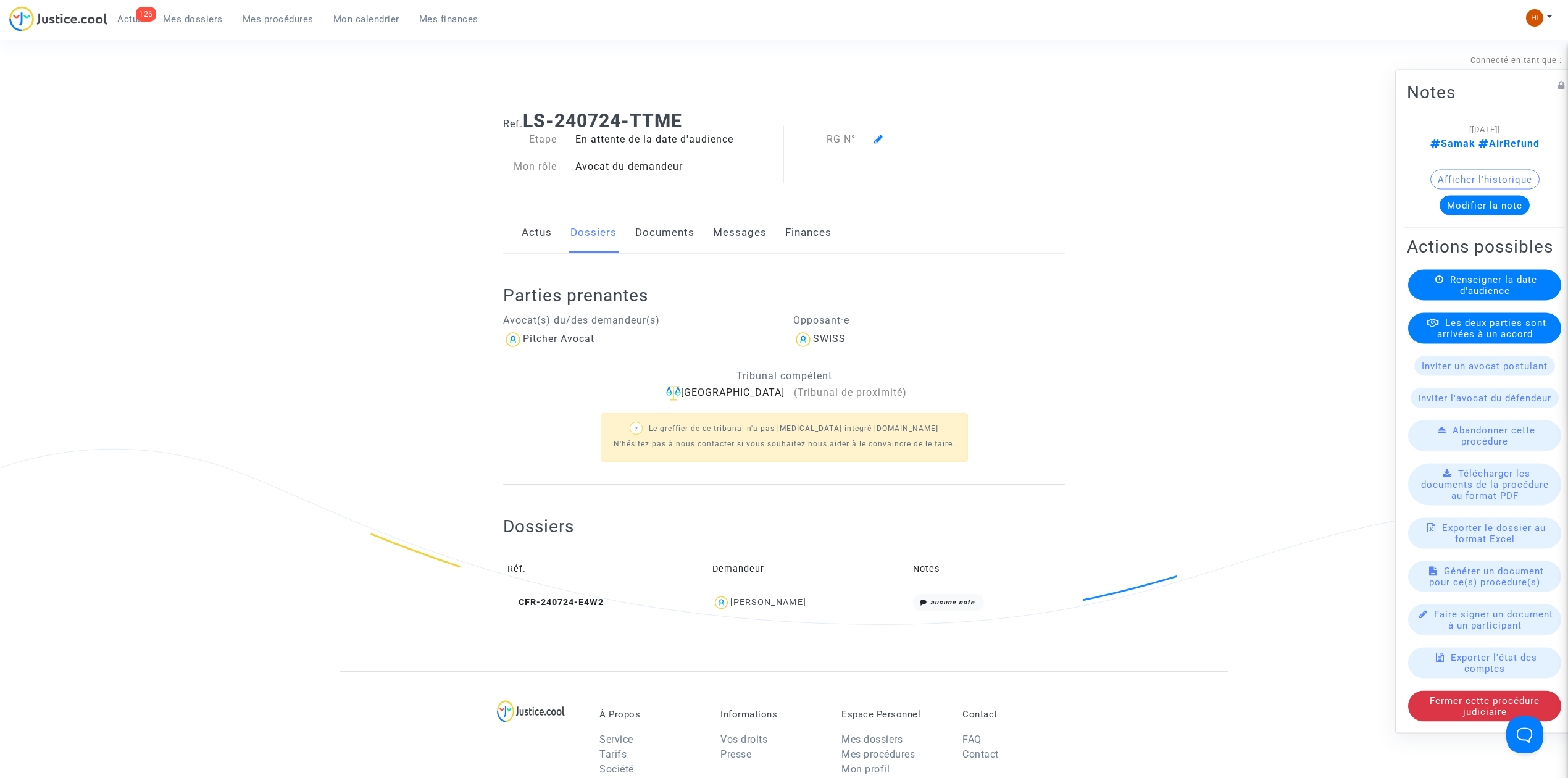
click at [686, 241] on link "Documents" at bounding box center [664, 233] width 60 height 41
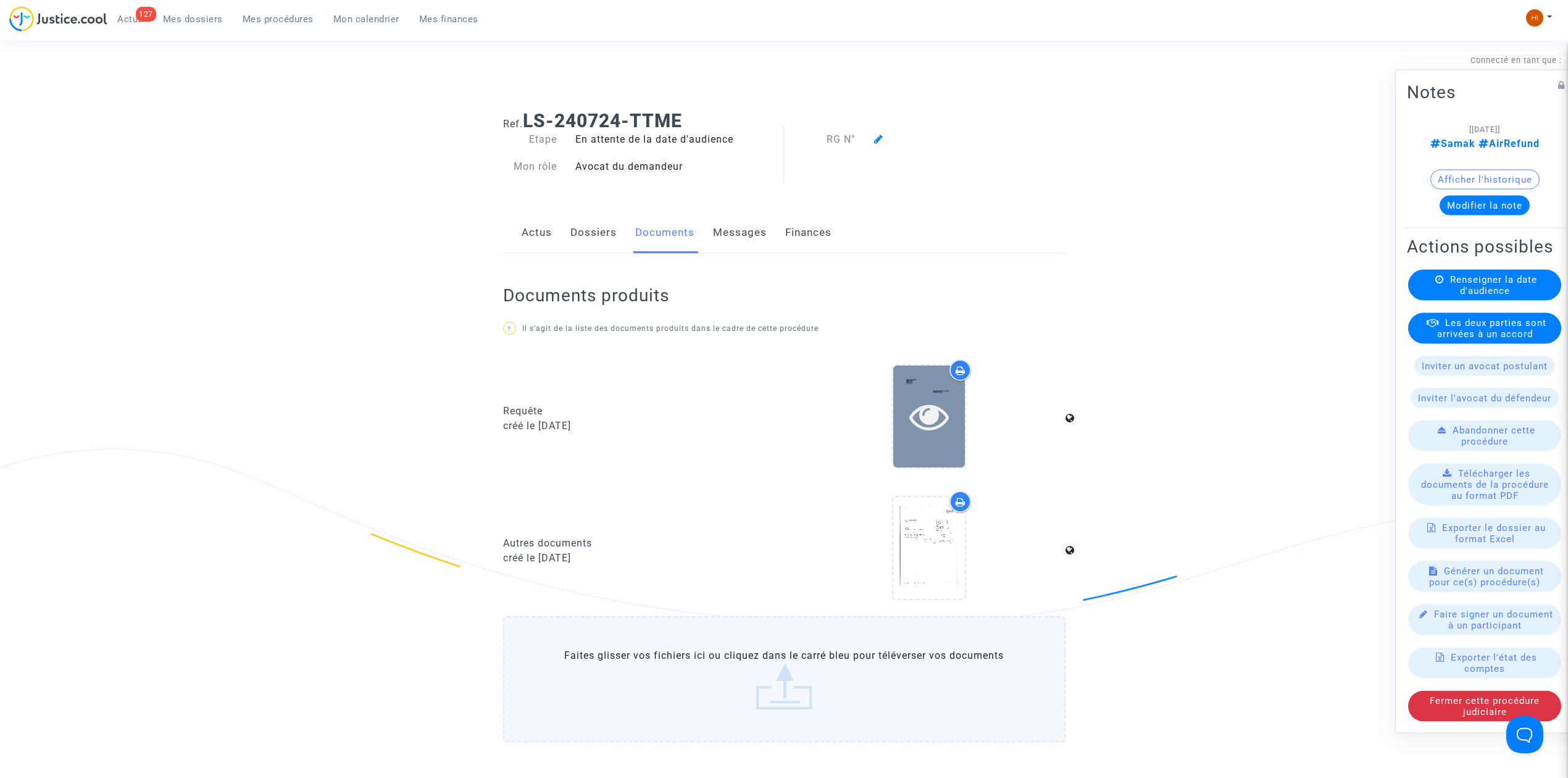
click at [927, 424] on icon at bounding box center [929, 416] width 40 height 39
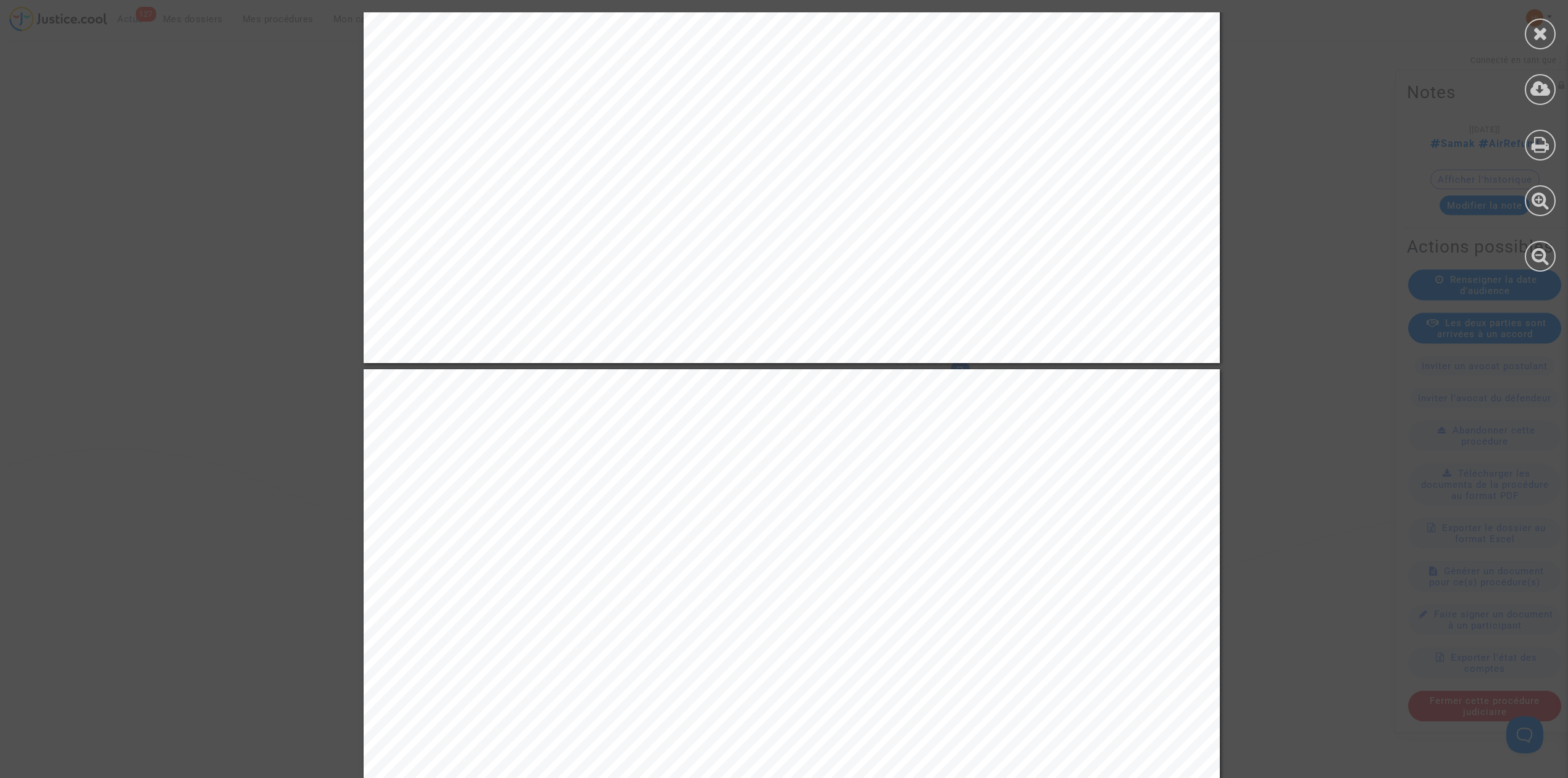
scroll to position [2057, 0]
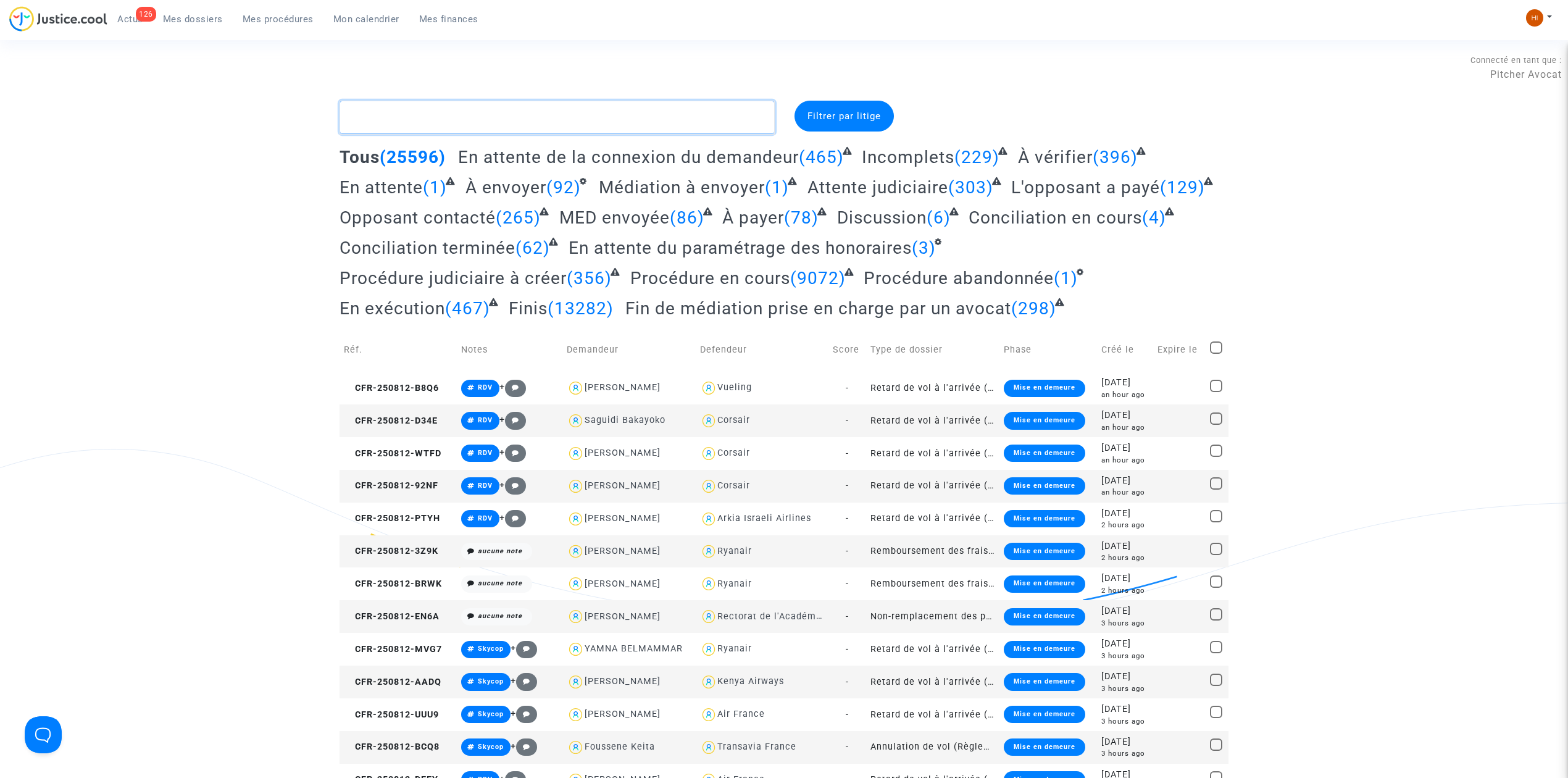
click at [460, 121] on textarea at bounding box center [557, 117] width 435 height 33
paste textarea "REFLY CFR-250728-JAFT SOUMARE HAMARA"
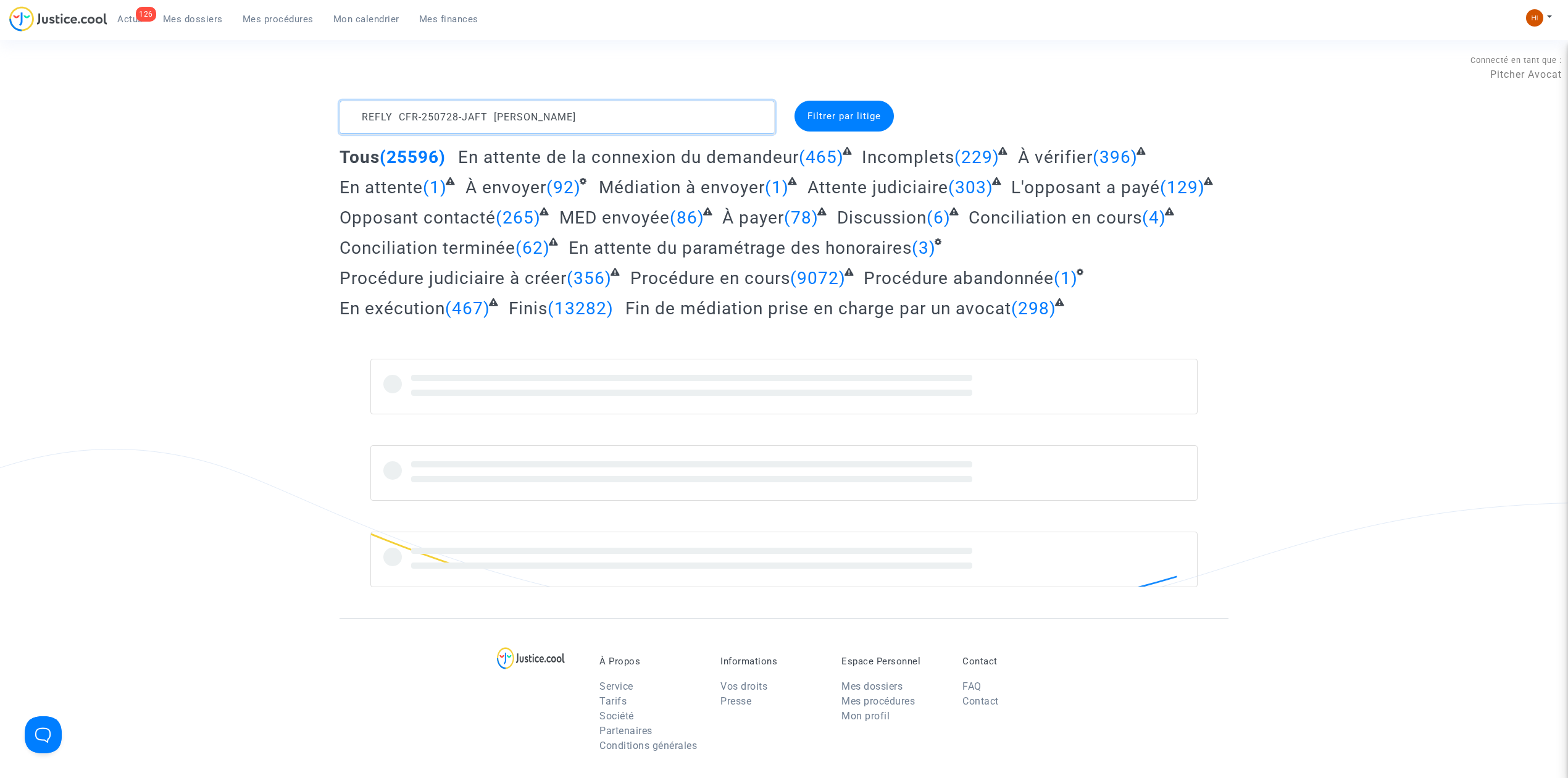
drag, startPoint x: 544, startPoint y: 109, endPoint x: 689, endPoint y: 100, distance: 145.3
click at [685, 101] on textarea at bounding box center [557, 117] width 435 height 33
click at [395, 116] on textarea at bounding box center [557, 117] width 435 height 33
drag, startPoint x: 395, startPoint y: 116, endPoint x: 173, endPoint y: 100, distance: 222.6
click at [2, 79] on section "Connecté en tant que : Pitcher Avocat REFLY CFR-250728-JAFT Filtrer par litige …" at bounding box center [784, 538] width 1568 height 1076
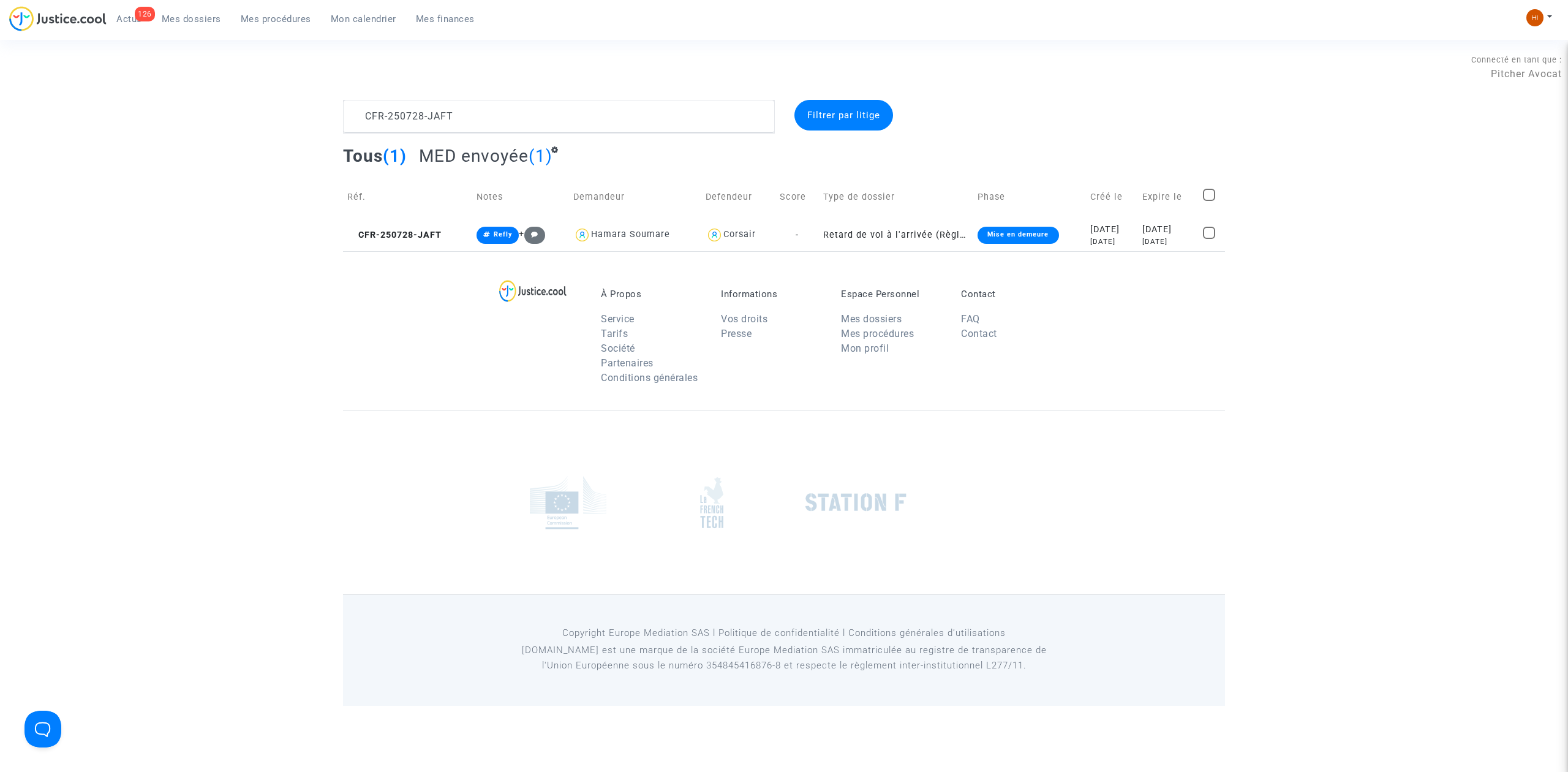
drag, startPoint x: 401, startPoint y: 230, endPoint x: 294, endPoint y: 236, distance: 107.2
click at [401, 230] on span "CFR-250728-JAFT" at bounding box center [394, 235] width 94 height 11
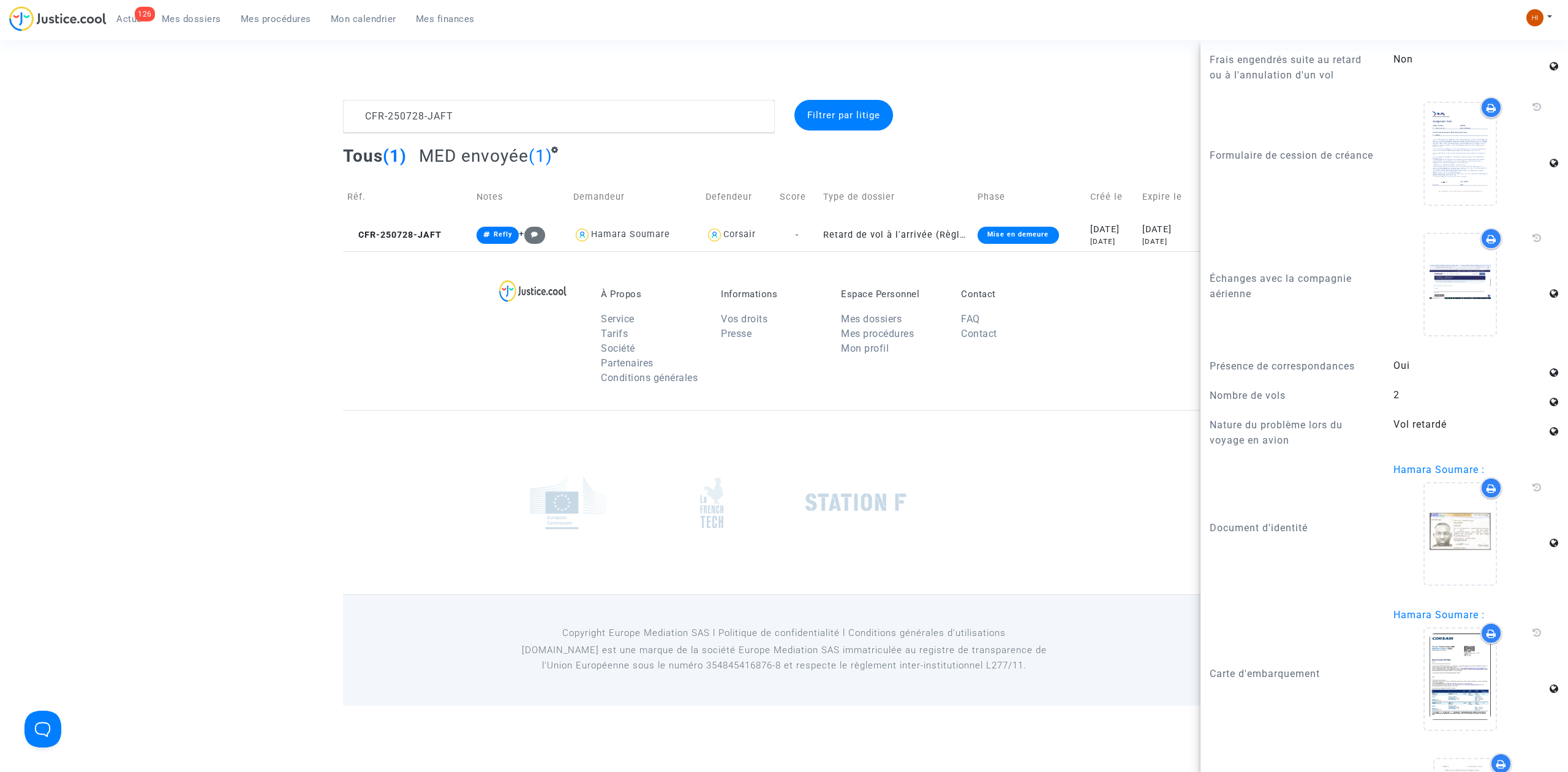
scroll to position [1694, 0]
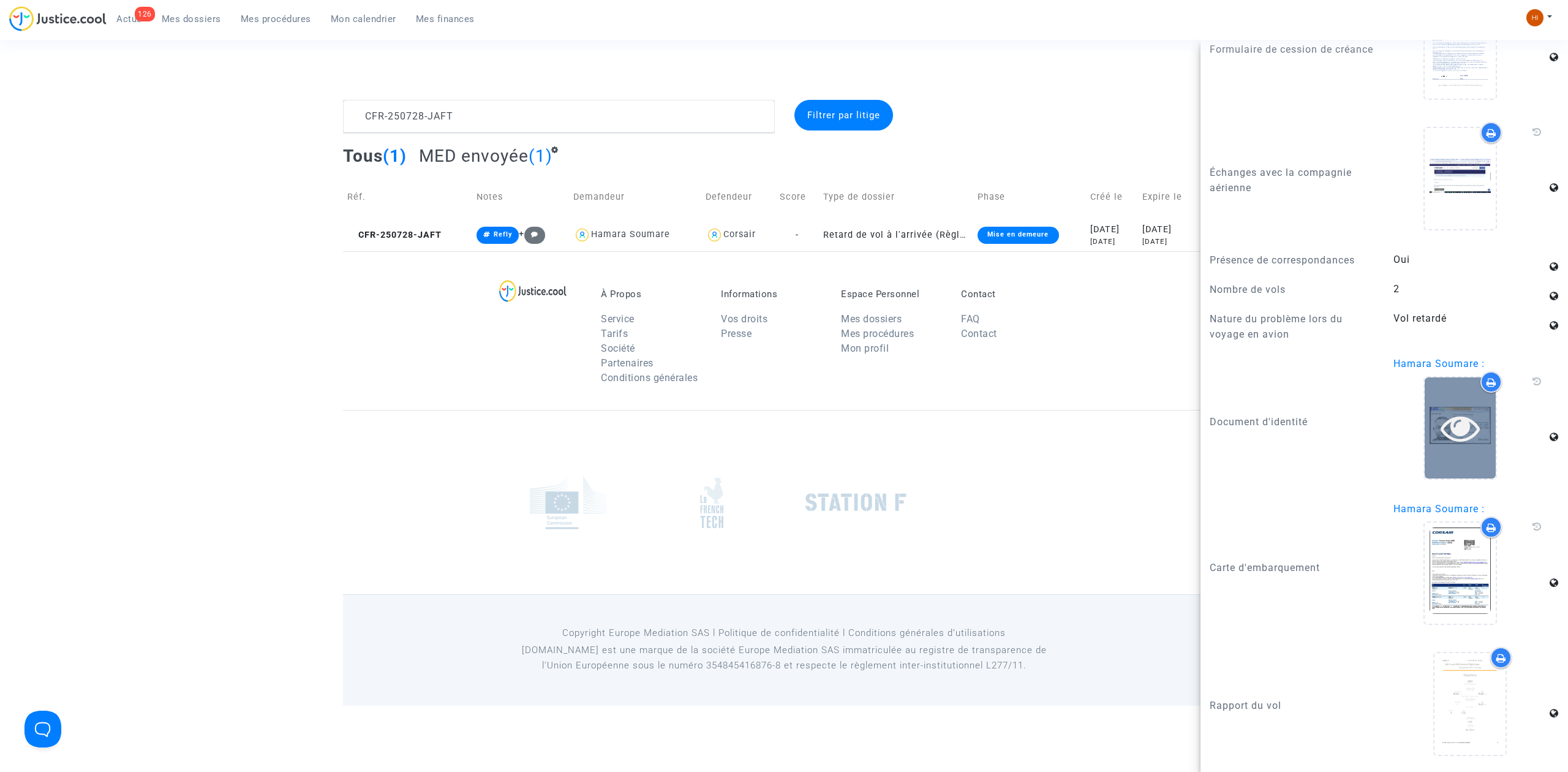
click at [1448, 429] on icon at bounding box center [1460, 428] width 40 height 39
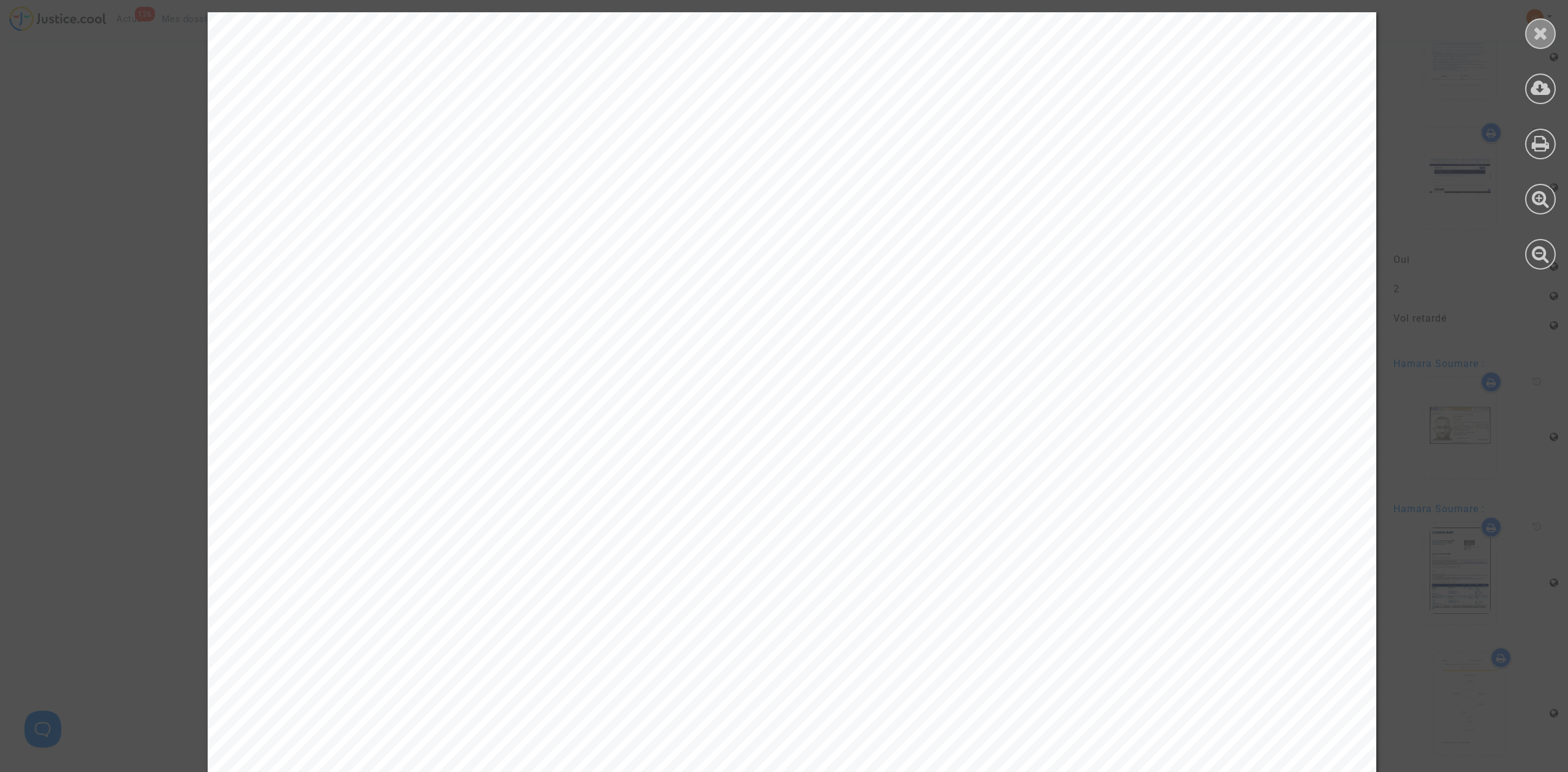
click at [1544, 19] on div at bounding box center [1540, 34] width 31 height 31
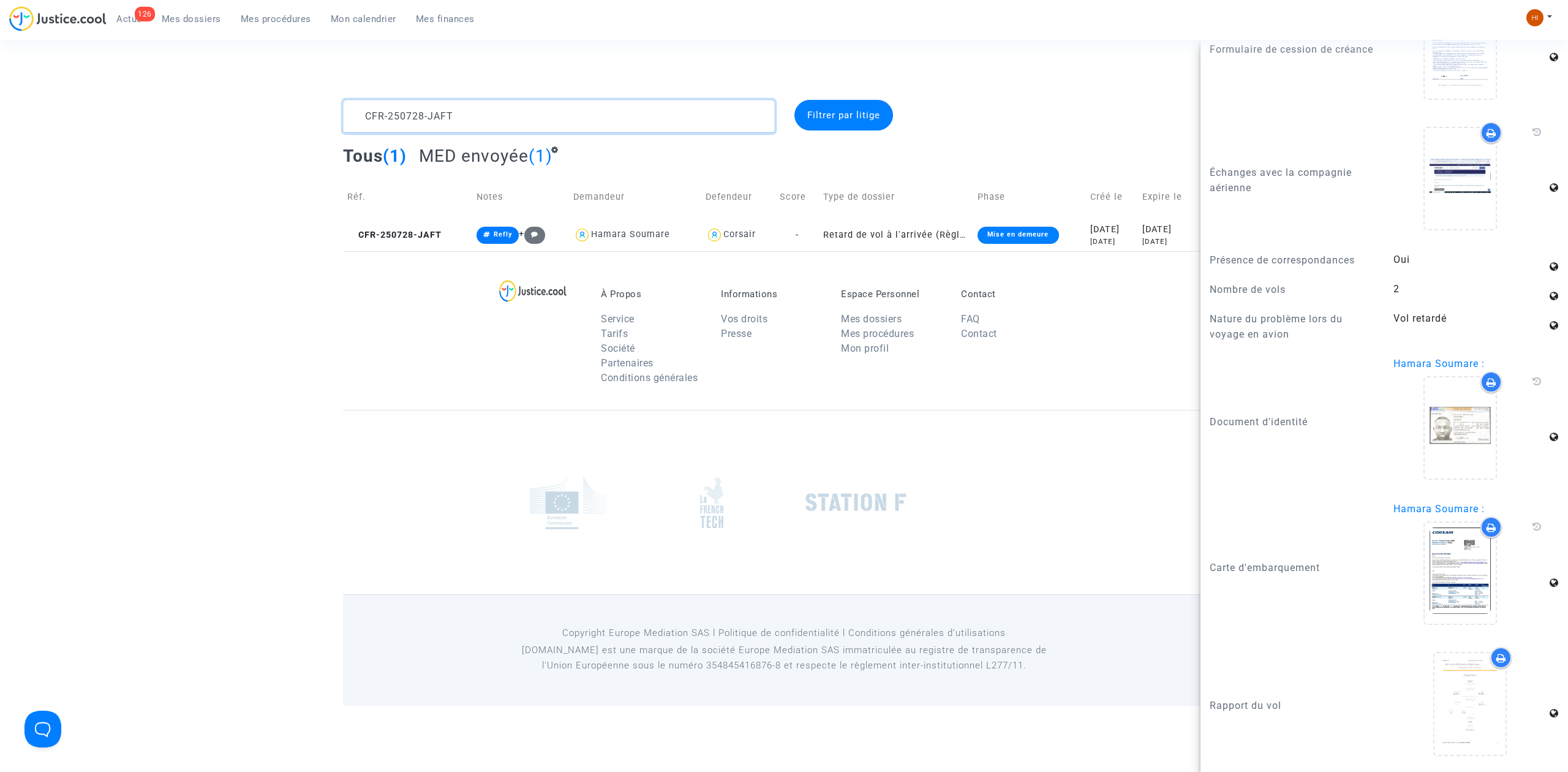
drag, startPoint x: 524, startPoint y: 108, endPoint x: 128, endPoint y: 113, distance: 396.0
click at [129, 113] on div "CFR-250728-JAFT Filtrer par litige Tous (1) MED envoyée (1) Réf. Notes Demandeu…" at bounding box center [784, 175] width 1568 height 151
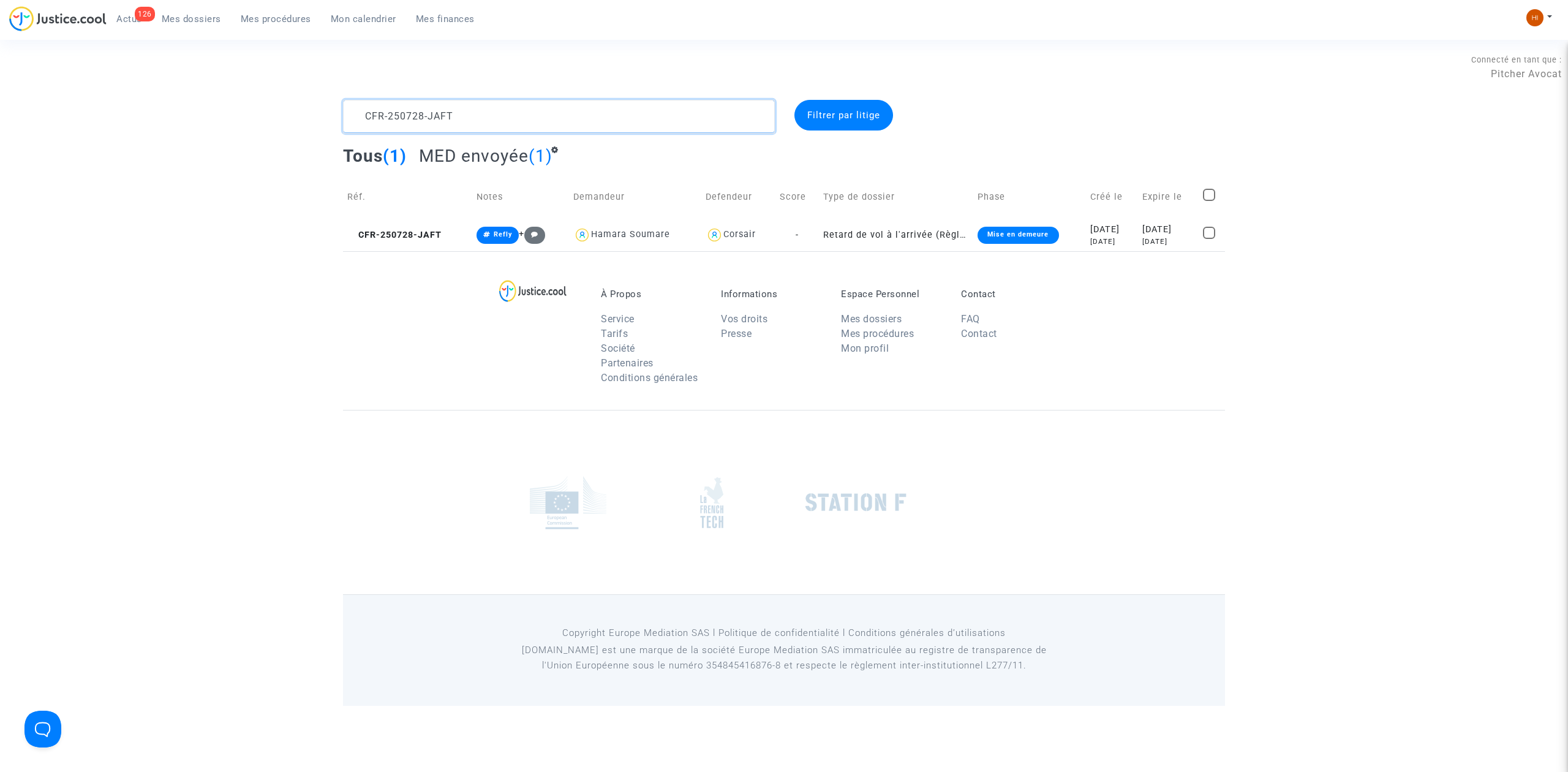
scroll to position [0, 0]
paste textarea "MQ27"
click at [406, 226] on td "CFR-250728-MQ27" at bounding box center [409, 235] width 133 height 32
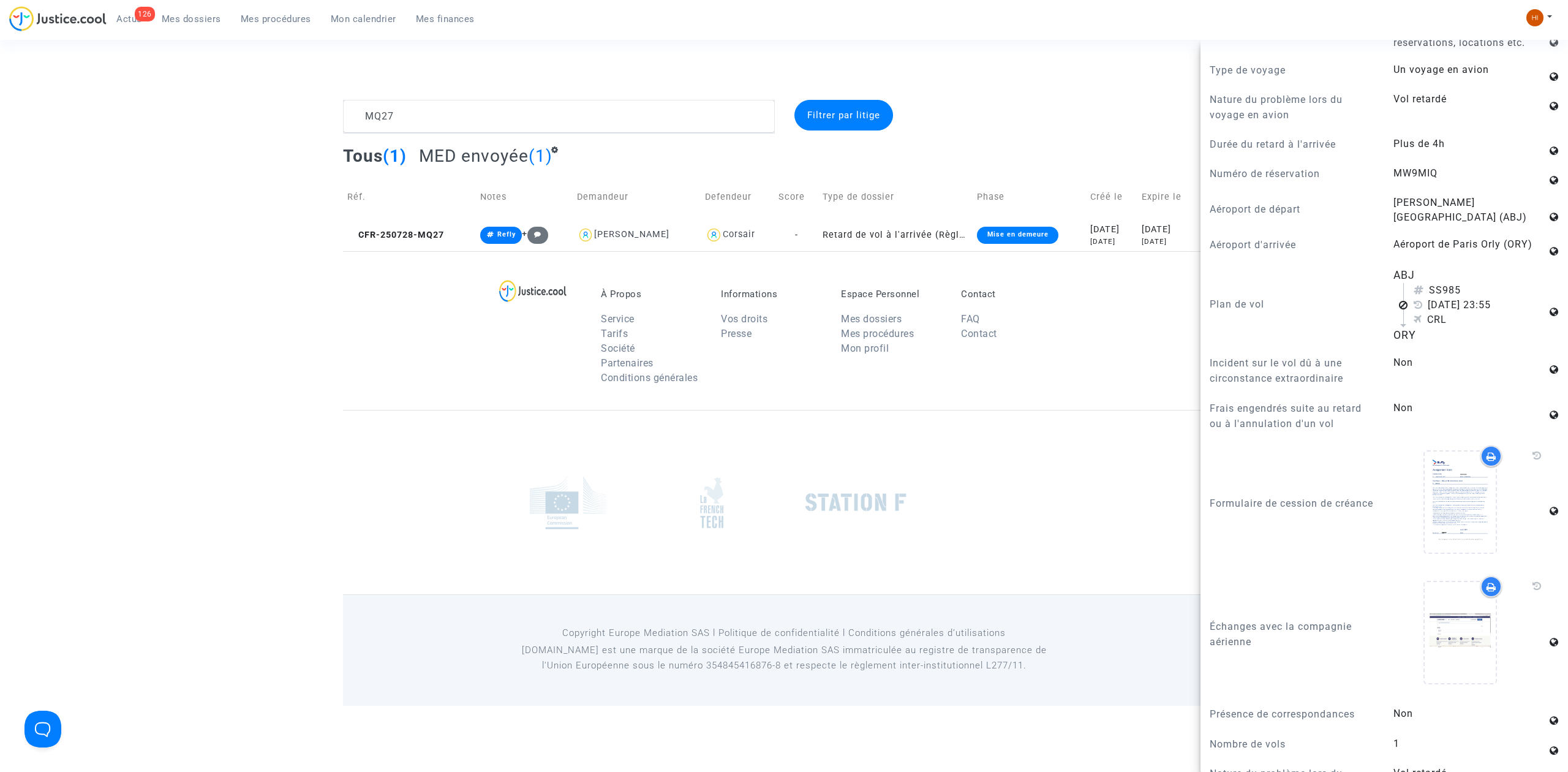
scroll to position [1633, 0]
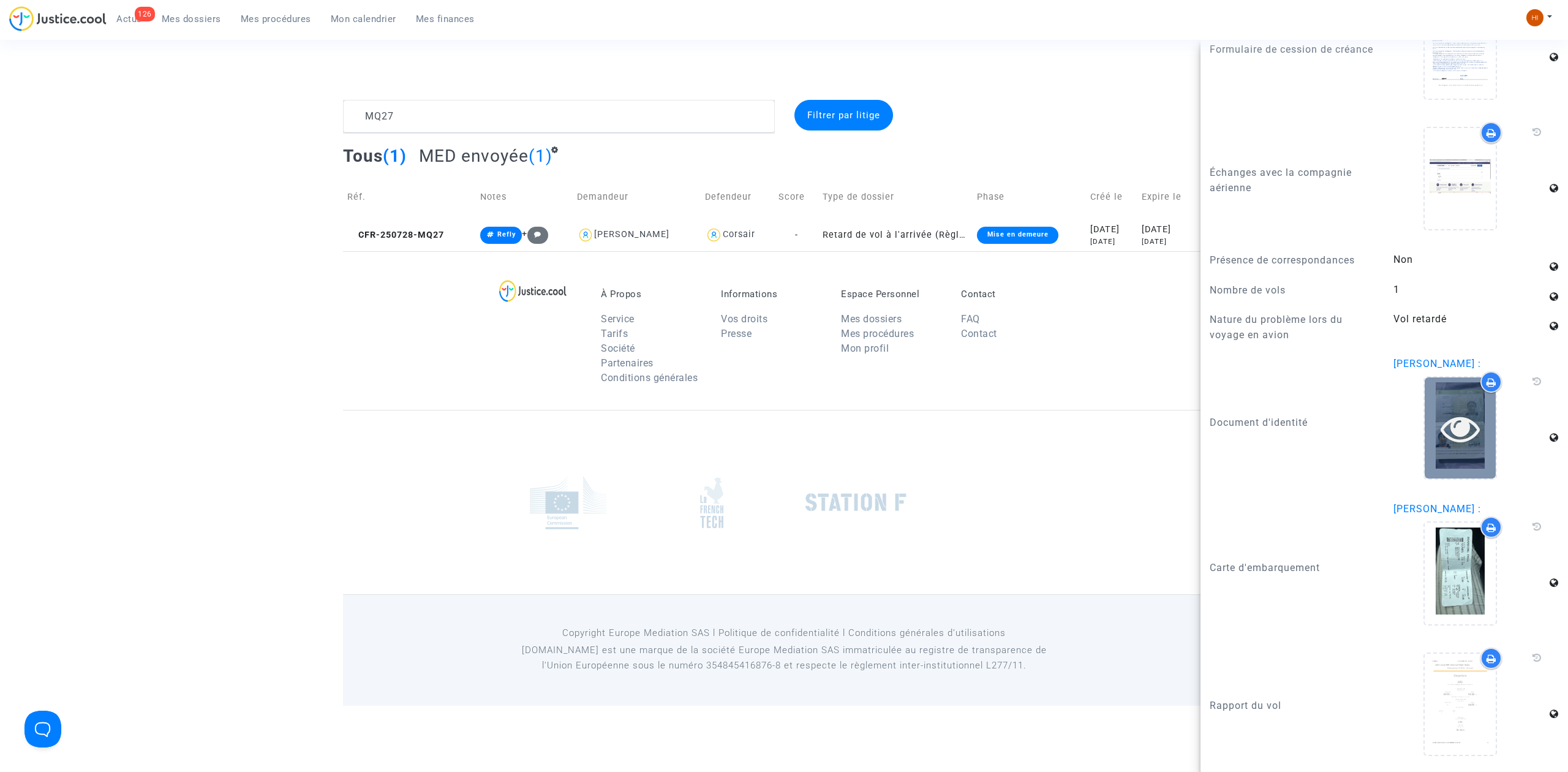
click at [1441, 448] on icon at bounding box center [1460, 428] width 40 height 39
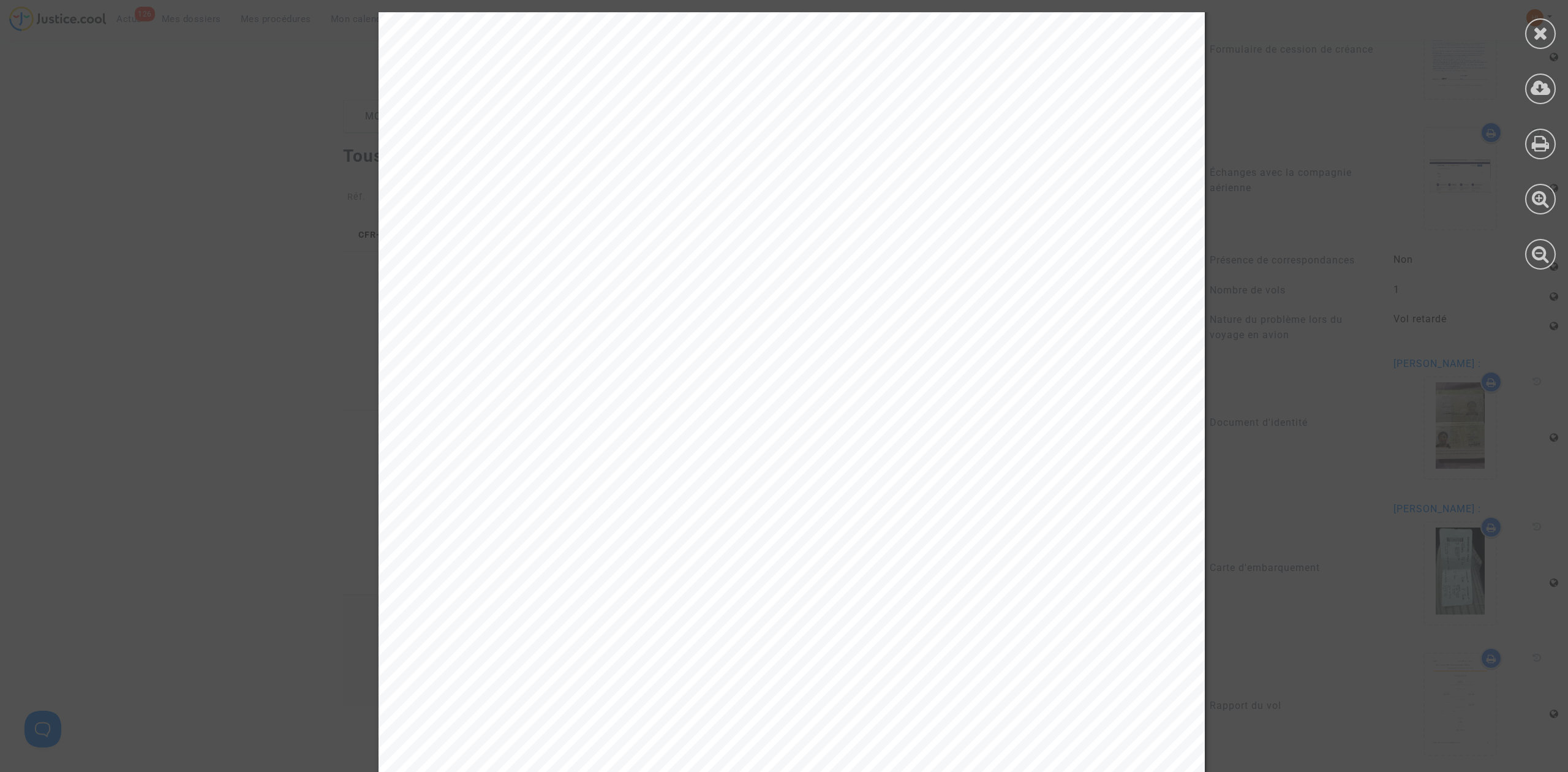
scroll to position [408, 0]
drag, startPoint x: 1536, startPoint y: 33, endPoint x: 1406, endPoint y: 8, distance: 132.4
click at [1537, 32] on icon at bounding box center [1540, 32] width 15 height 19
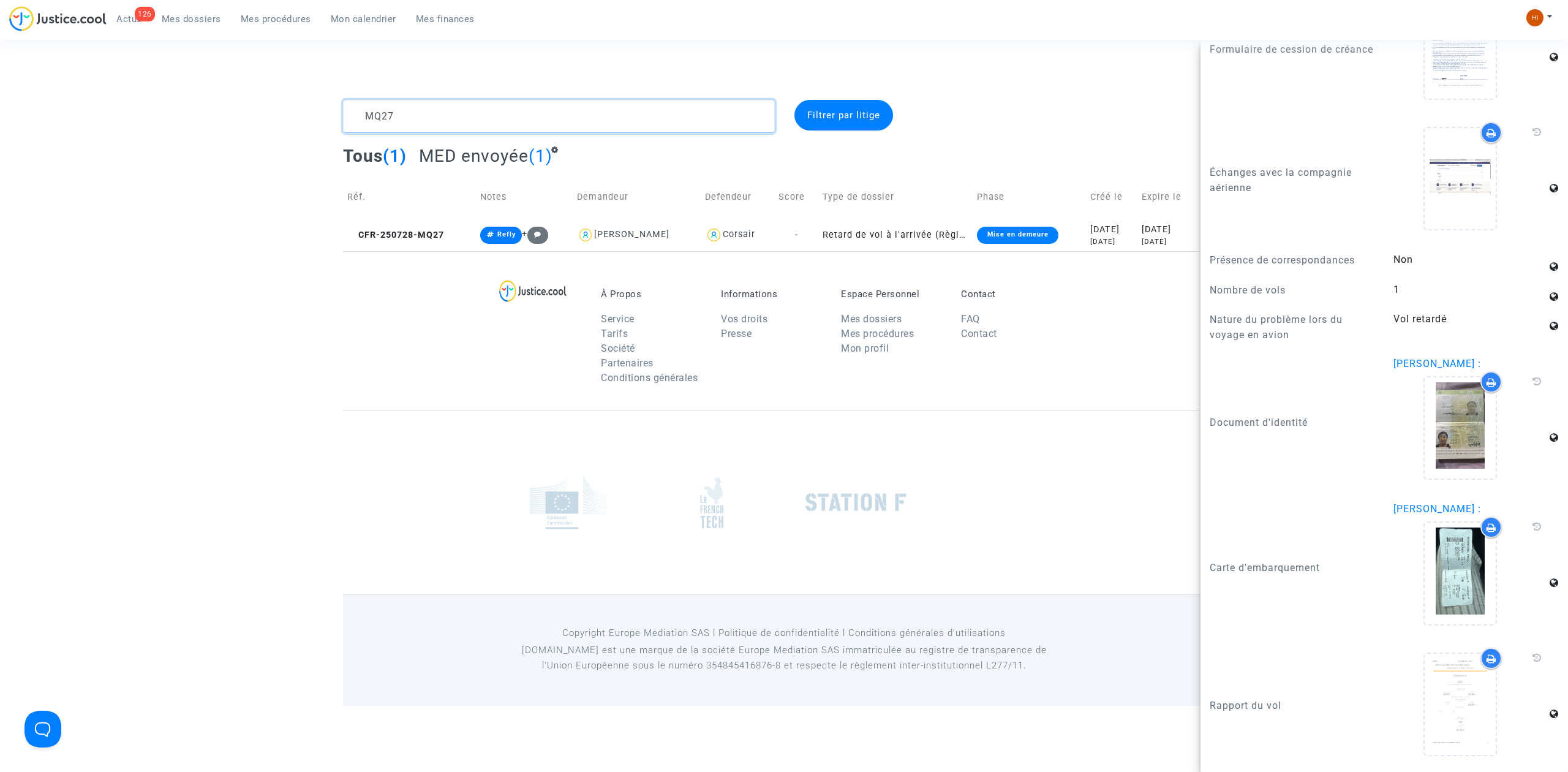
click at [435, 122] on textarea at bounding box center [558, 116] width 432 height 33
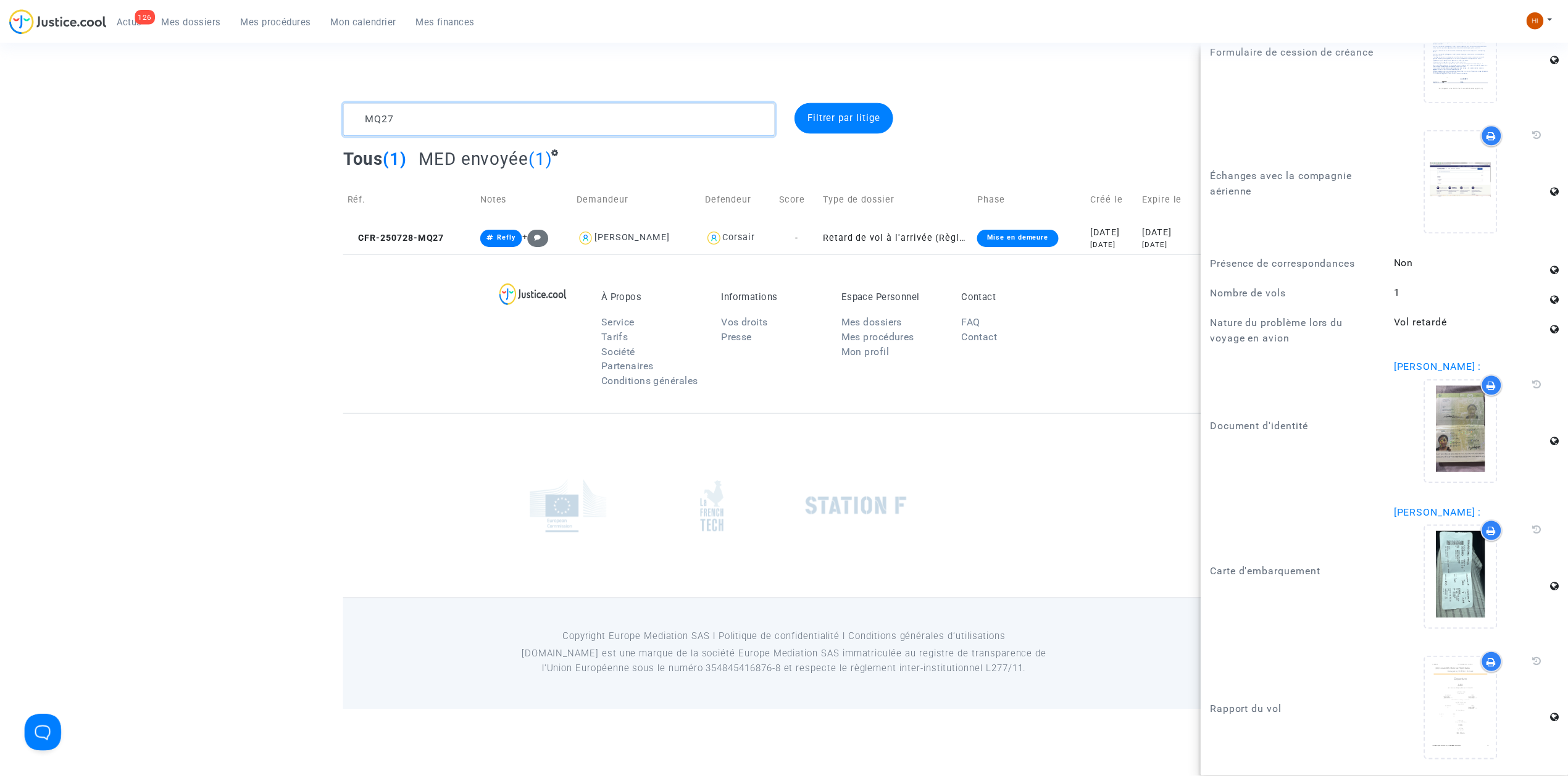
scroll to position [0, 0]
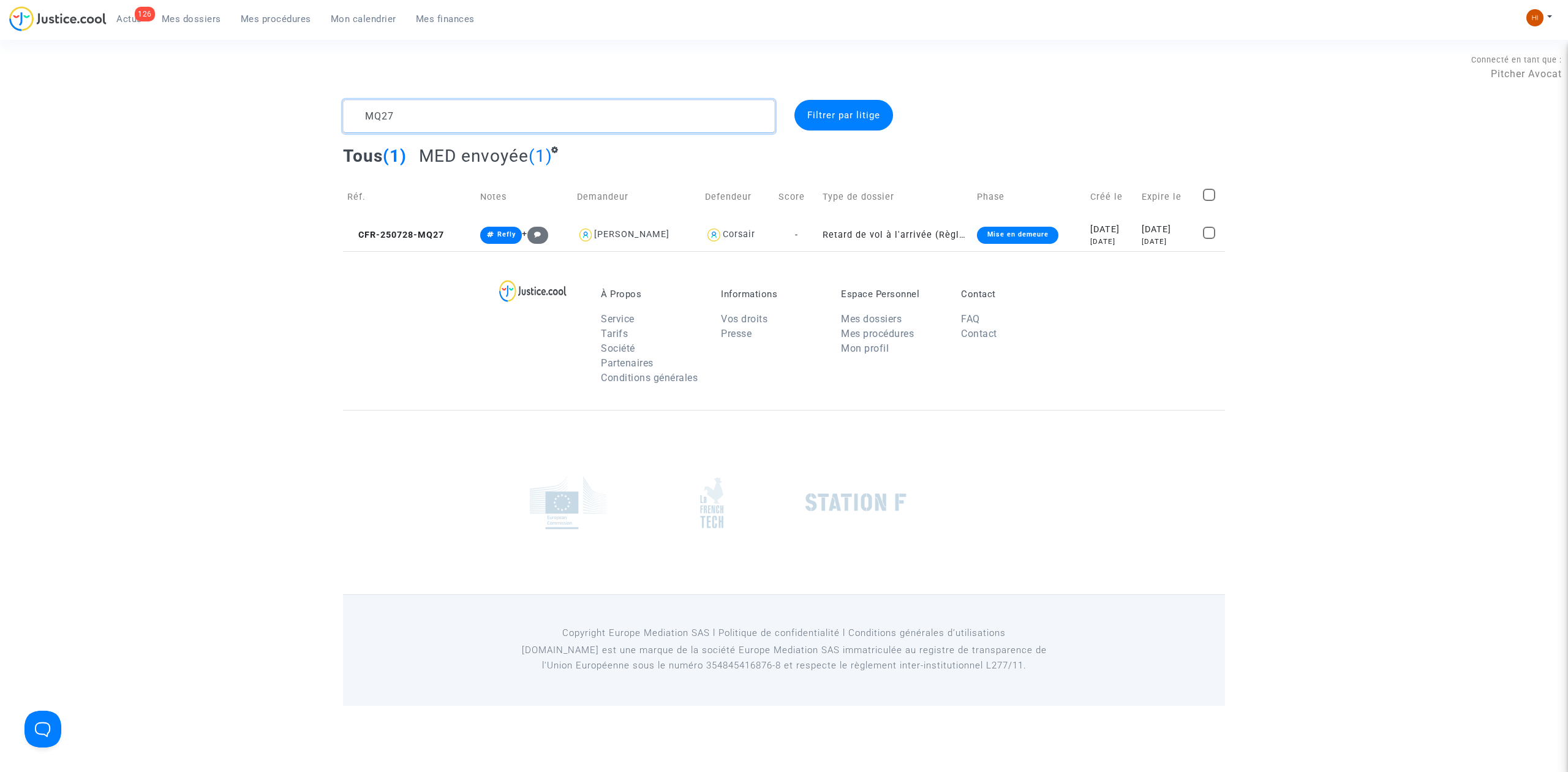
drag, startPoint x: 438, startPoint y: 113, endPoint x: 313, endPoint y: 122, distance: 125.3
click at [313, 122] on div "MQ27 Filtrer par litige Tous (1) MED envoyée (1) Réf. Notes Demandeur Defendeur…" at bounding box center [784, 175] width 1568 height 151
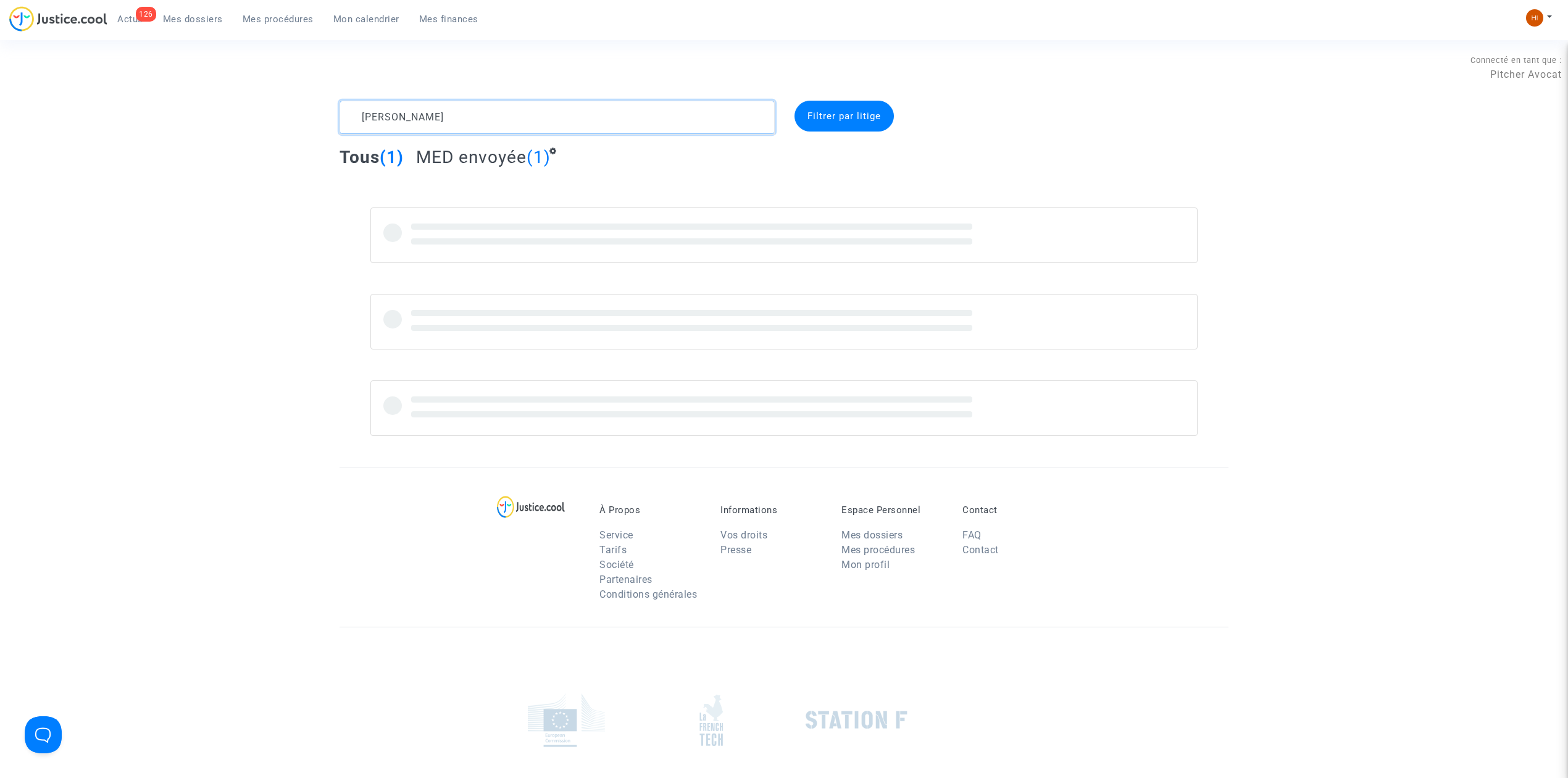
type textarea "kaled faycal"
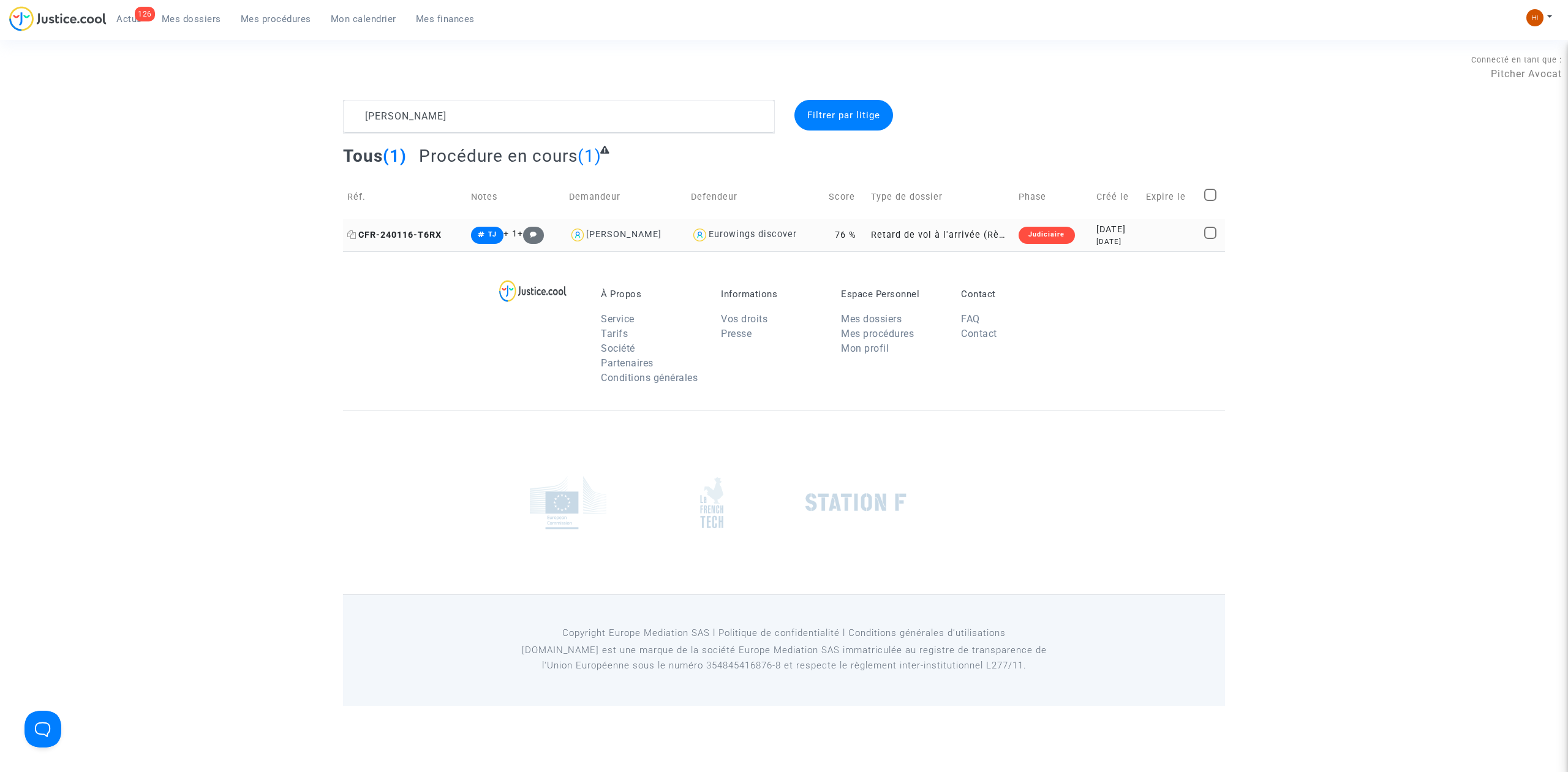
click at [411, 237] on span "CFR-240116-T6RX" at bounding box center [394, 235] width 94 height 11
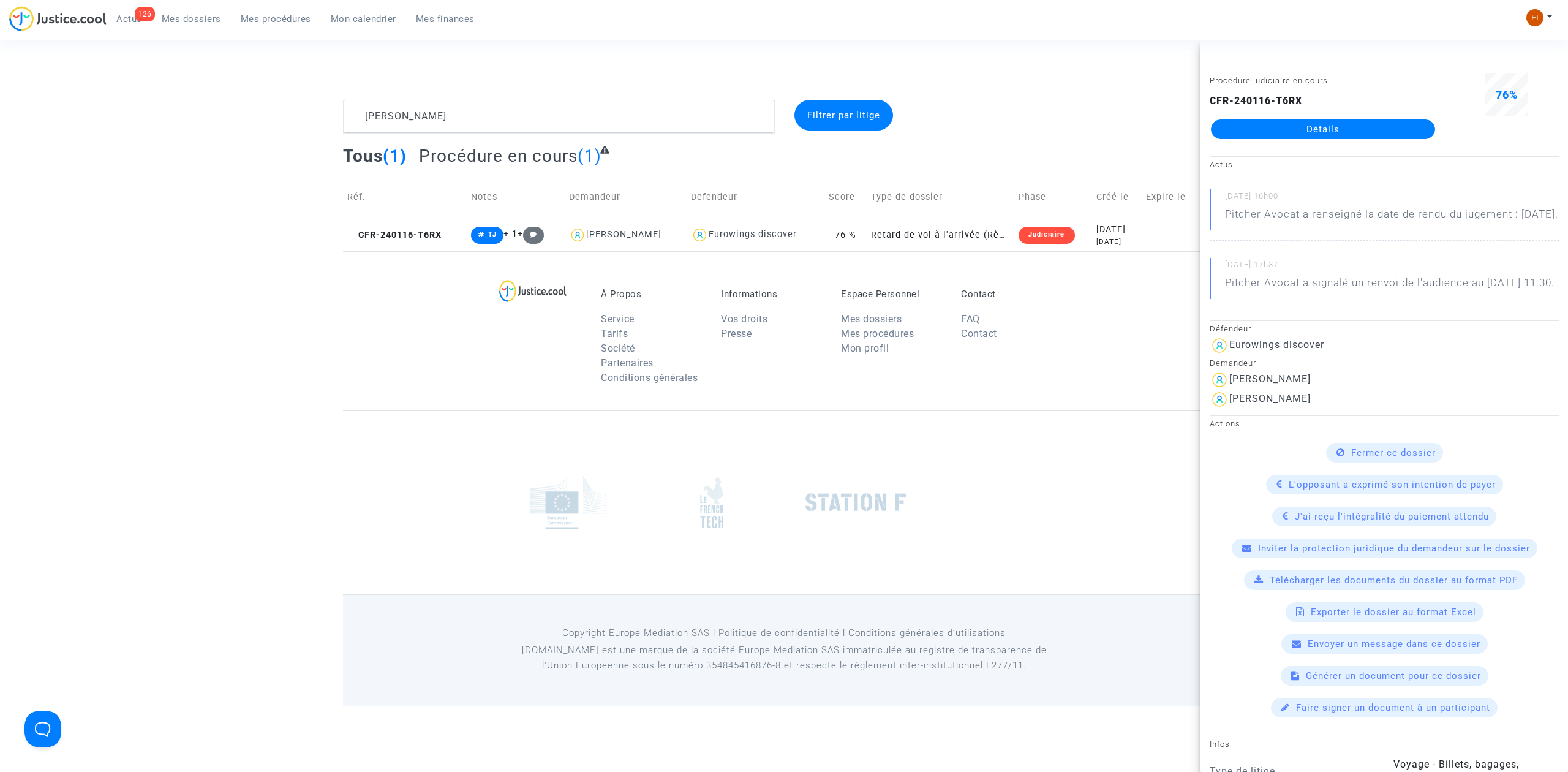
click at [1361, 127] on link "Détails" at bounding box center [1323, 129] width 224 height 19
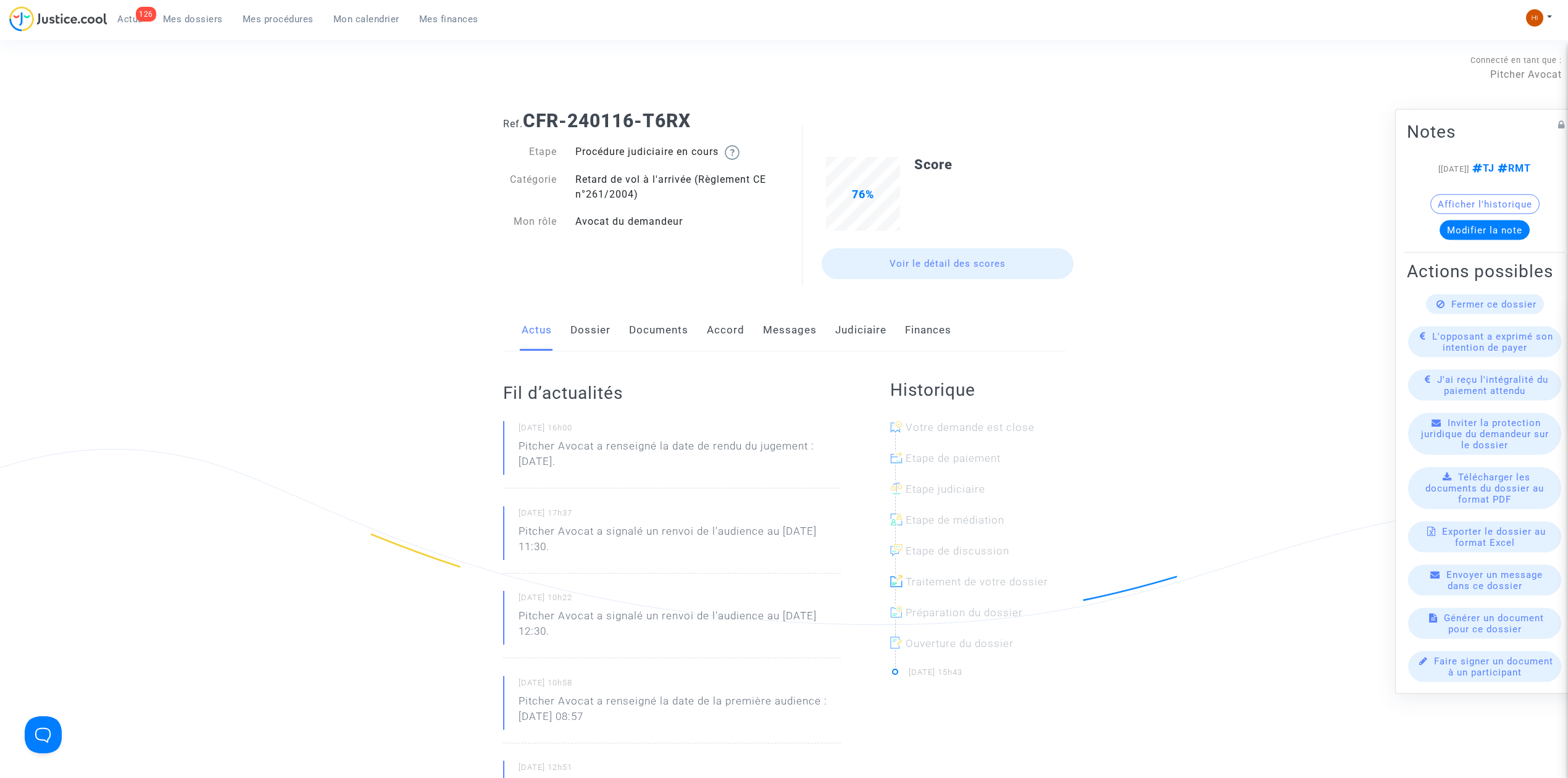
click at [836, 332] on link "Judiciaire" at bounding box center [860, 331] width 51 height 41
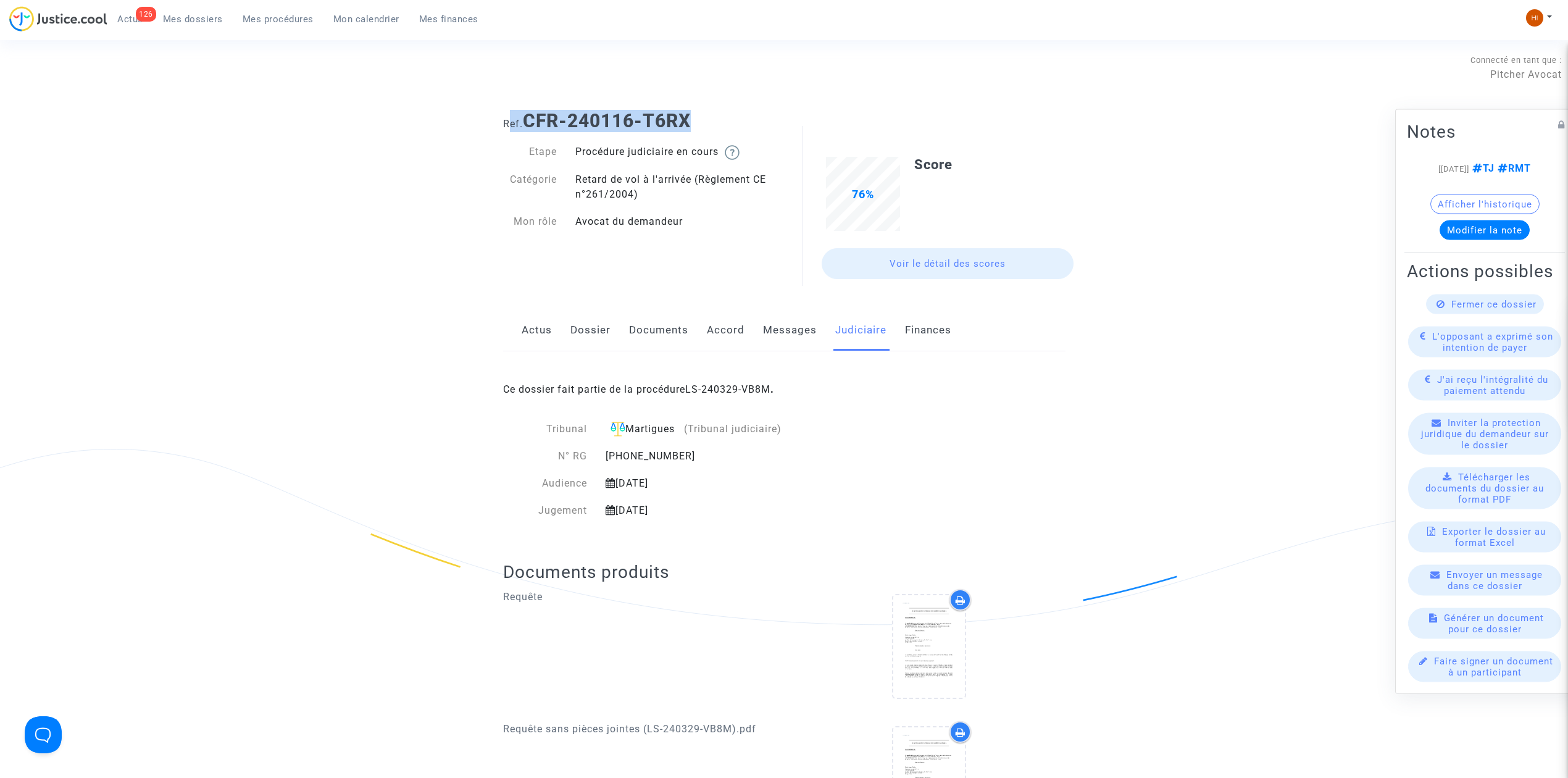
drag, startPoint x: 704, startPoint y: 113, endPoint x: 508, endPoint y: 105, distance: 196.2
click at [508, 105] on div "Ref. CFR-240116-T6RX" at bounding box center [784, 116] width 581 height 32
click at [527, 117] on b "CFR-240116-T6RX" at bounding box center [607, 121] width 168 height 21
drag, startPoint x: 527, startPoint y: 117, endPoint x: 679, endPoint y: 115, distance: 152.0
click at [679, 115] on b "CFR-240116-T6RX" at bounding box center [607, 121] width 168 height 21
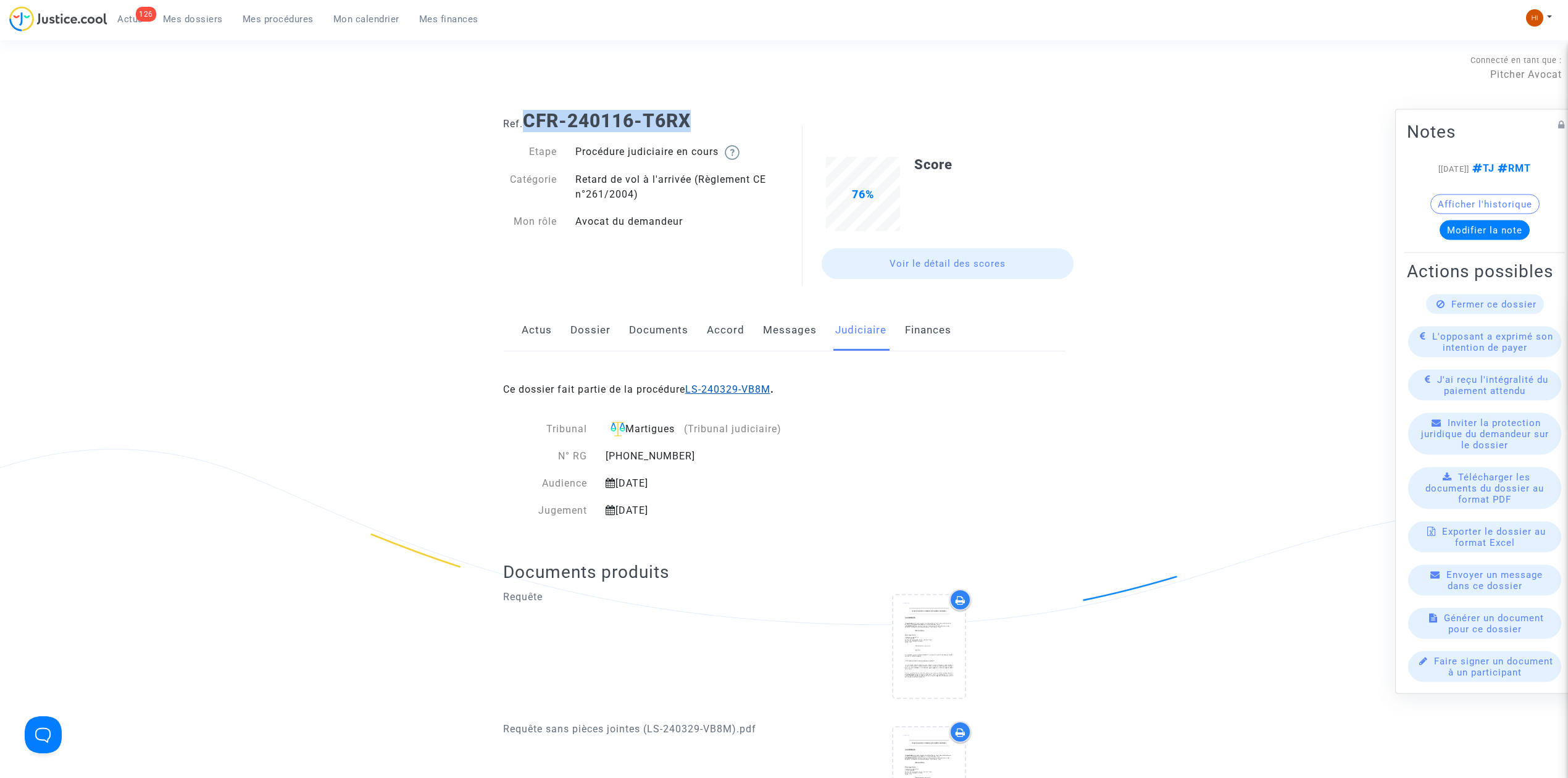
click at [753, 389] on link "LS-240329-VB8M" at bounding box center [727, 389] width 85 height 11
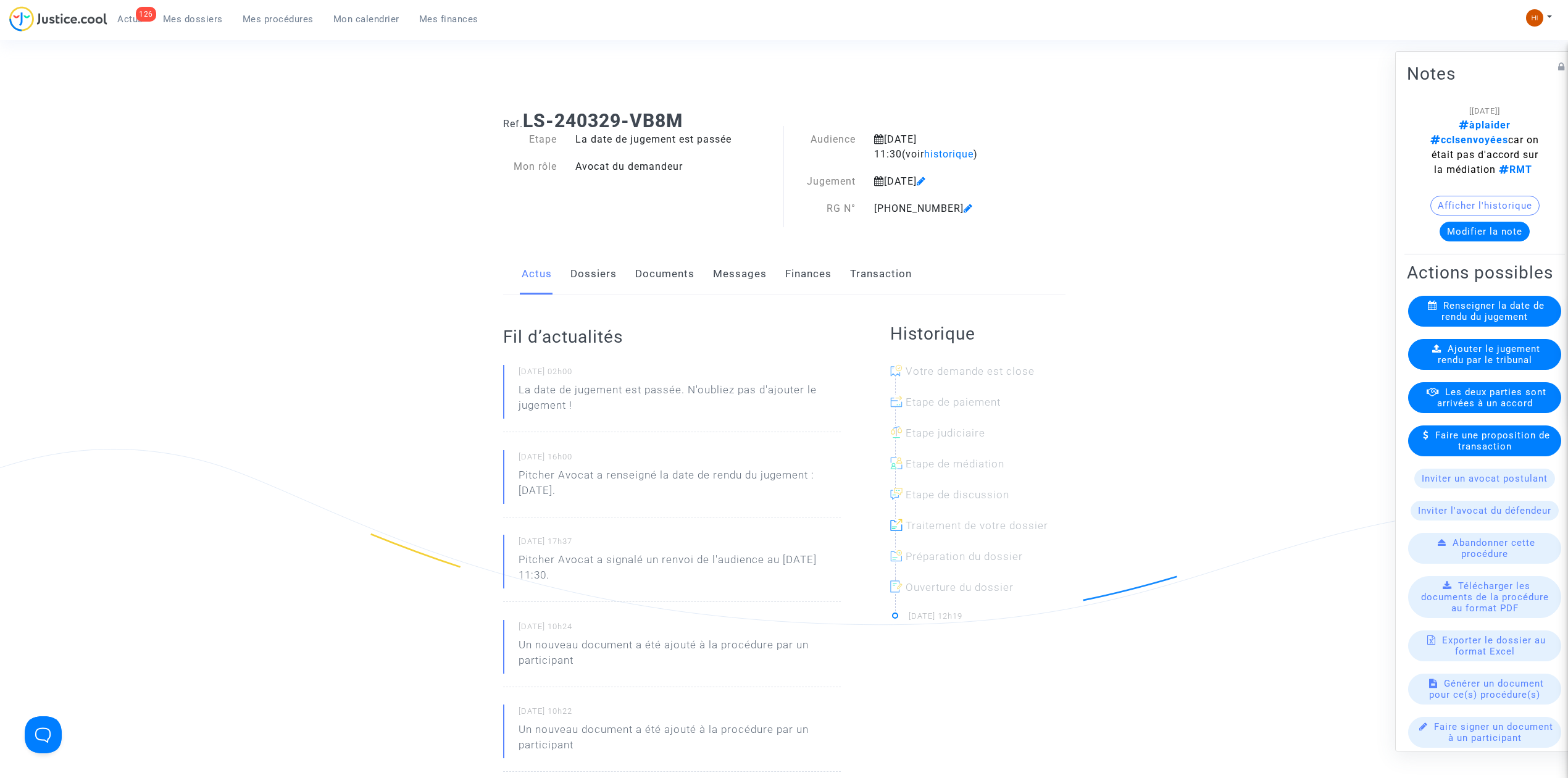
click at [1499, 366] on span "Ajouter le jugement rendu par le tribunal" at bounding box center [1489, 353] width 103 height 22
drag, startPoint x: 287, startPoint y: 16, endPoint x: 487, endPoint y: 80, distance: 210.0
click at [287, 16] on span "Mes procédures" at bounding box center [278, 20] width 71 height 11
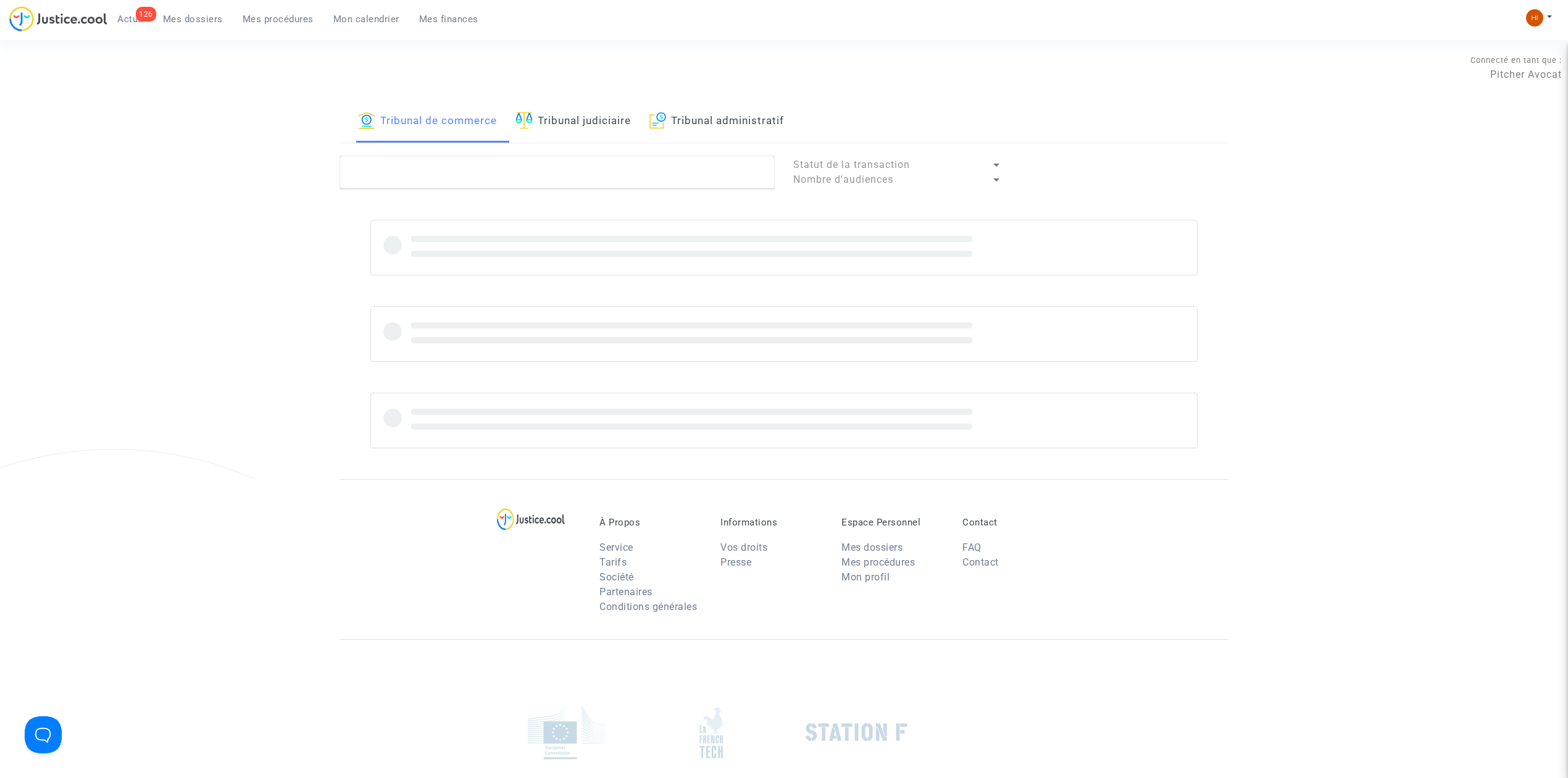
click at [544, 135] on link "Tribunal judiciaire" at bounding box center [572, 121] width 115 height 42
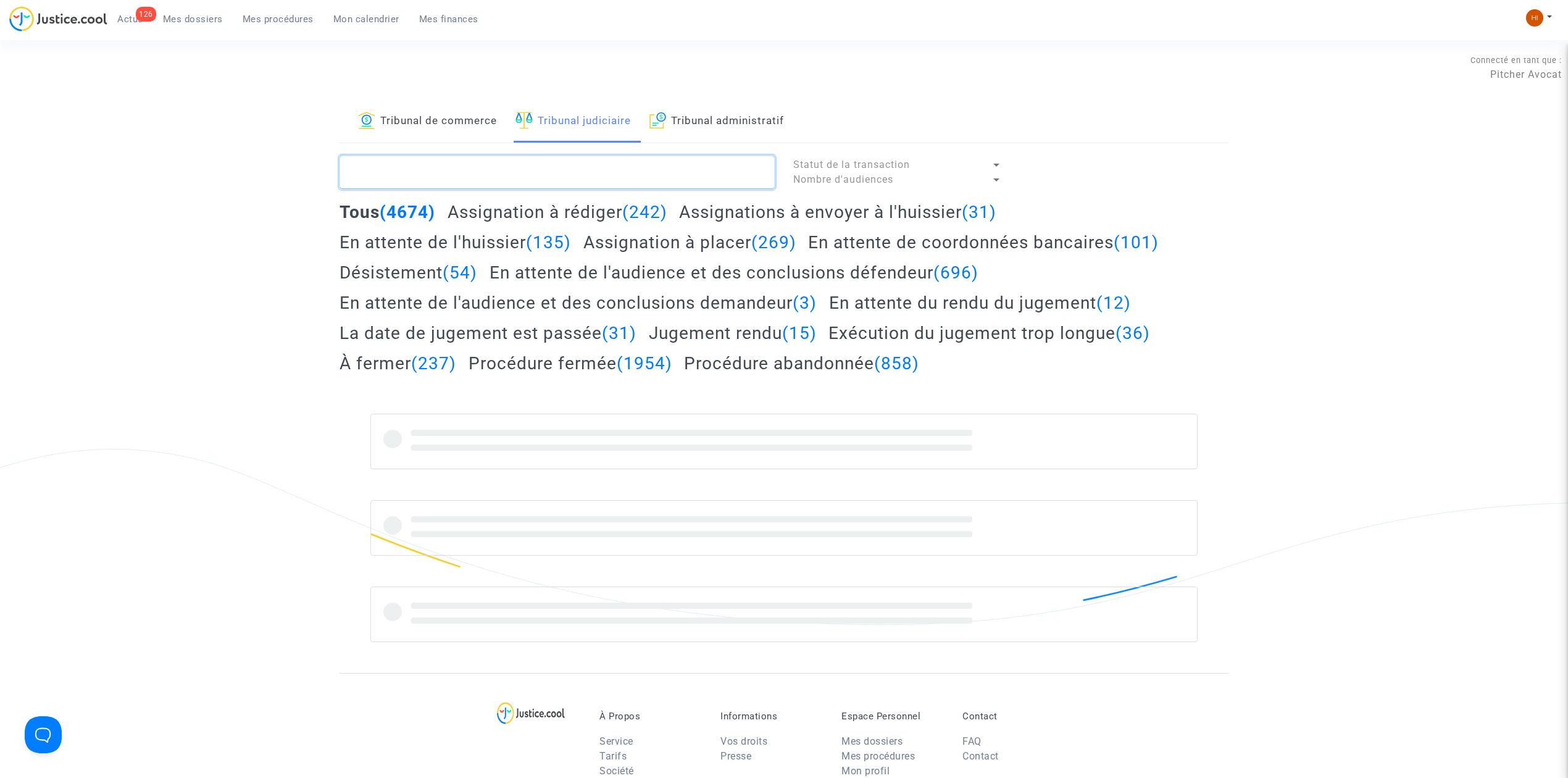
click at [540, 161] on textarea at bounding box center [557, 172] width 435 height 33
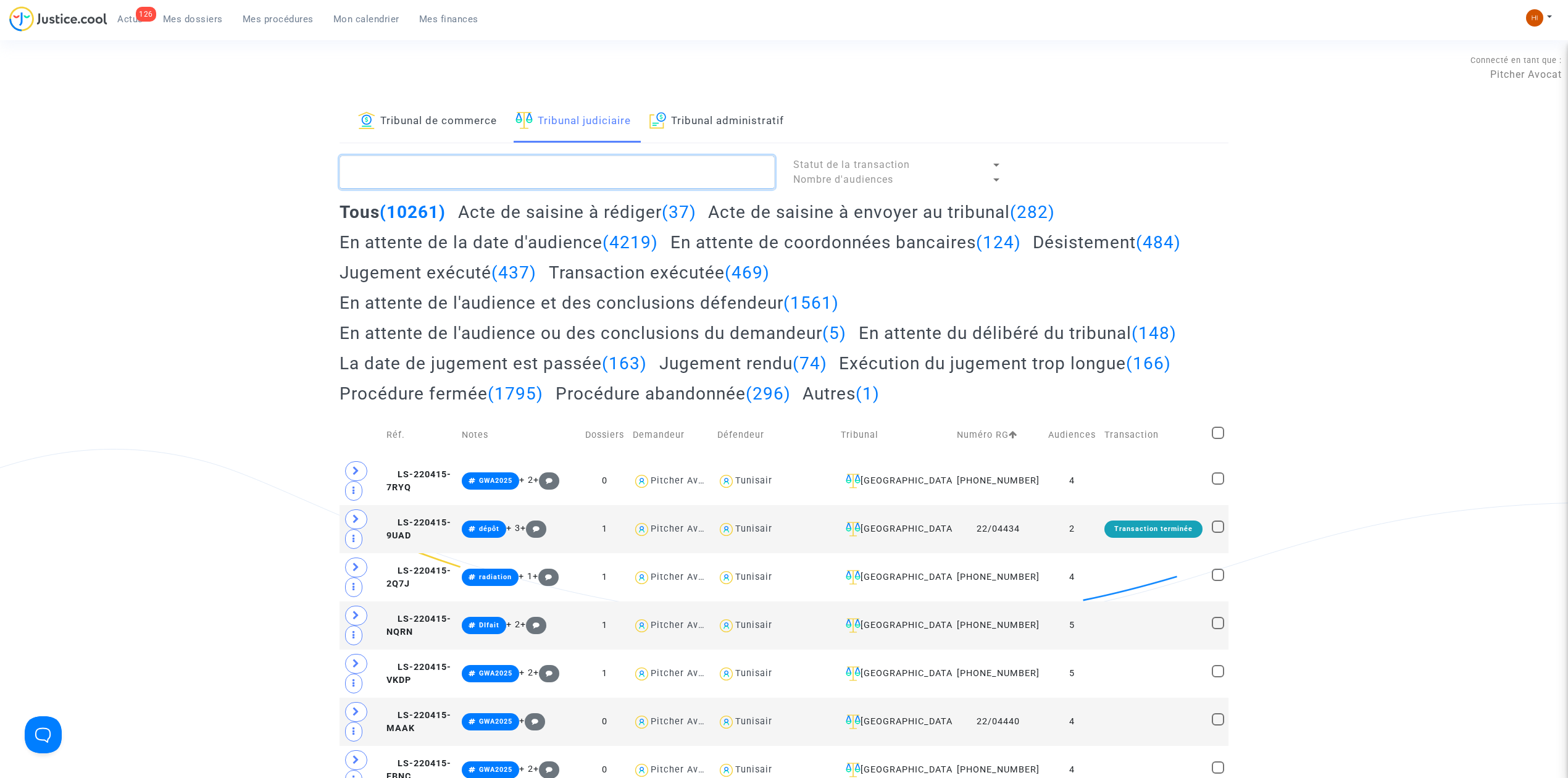
paste textarea "GUEGAN"
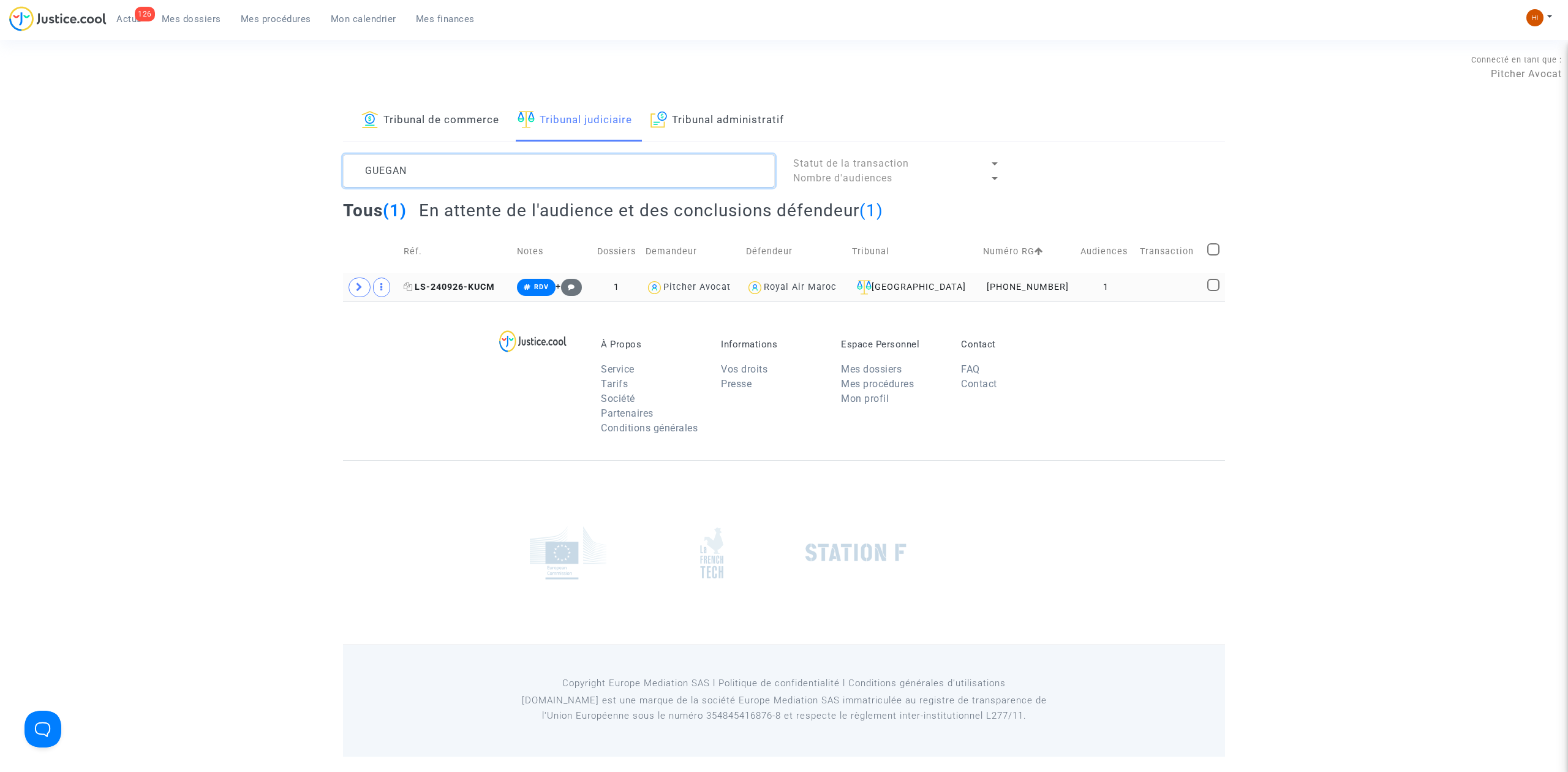
type textarea "GUEGAN"
click at [468, 288] on span "LS-240926-KUCM" at bounding box center [449, 287] width 92 height 11
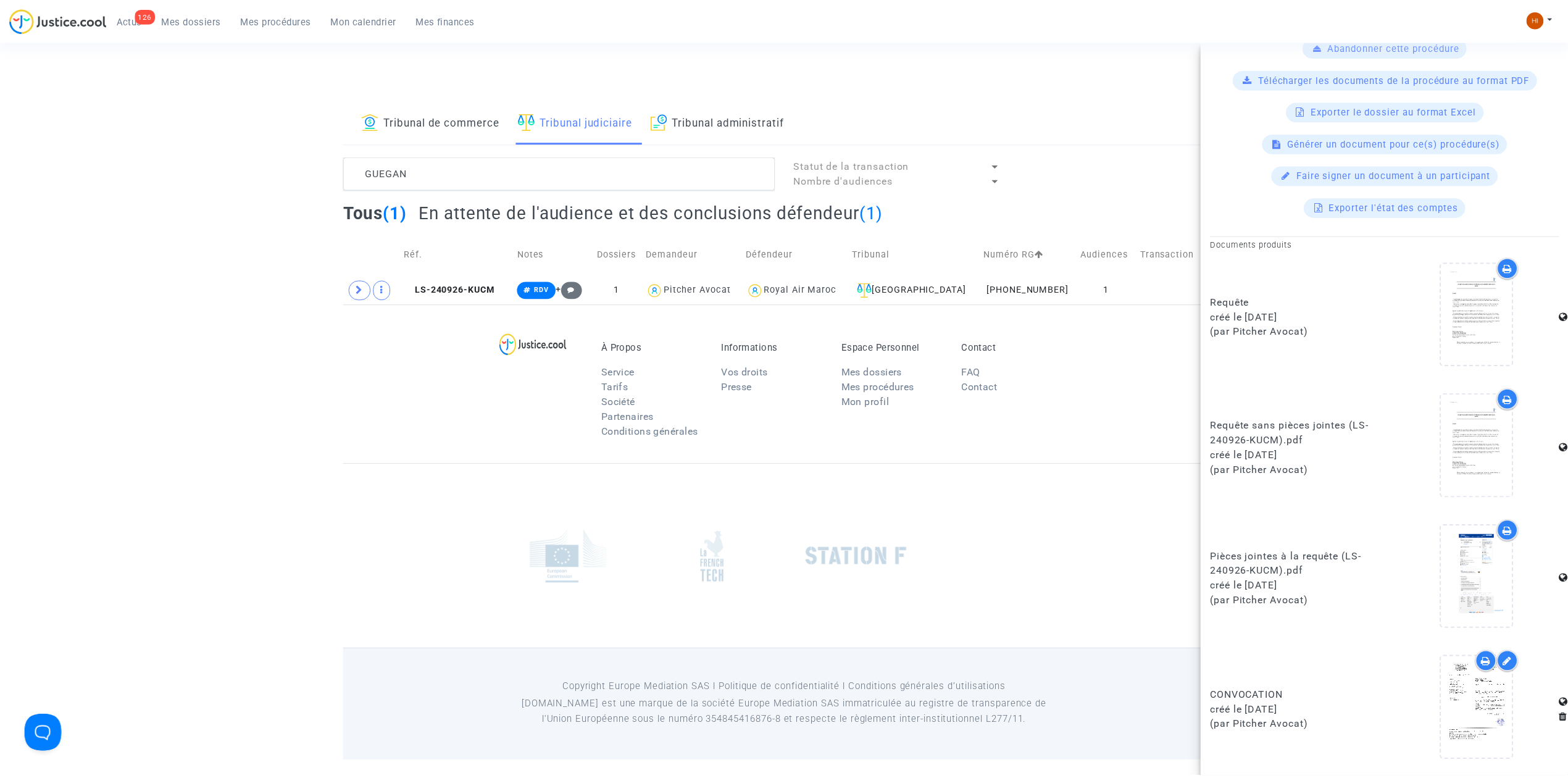
scroll to position [460, 0]
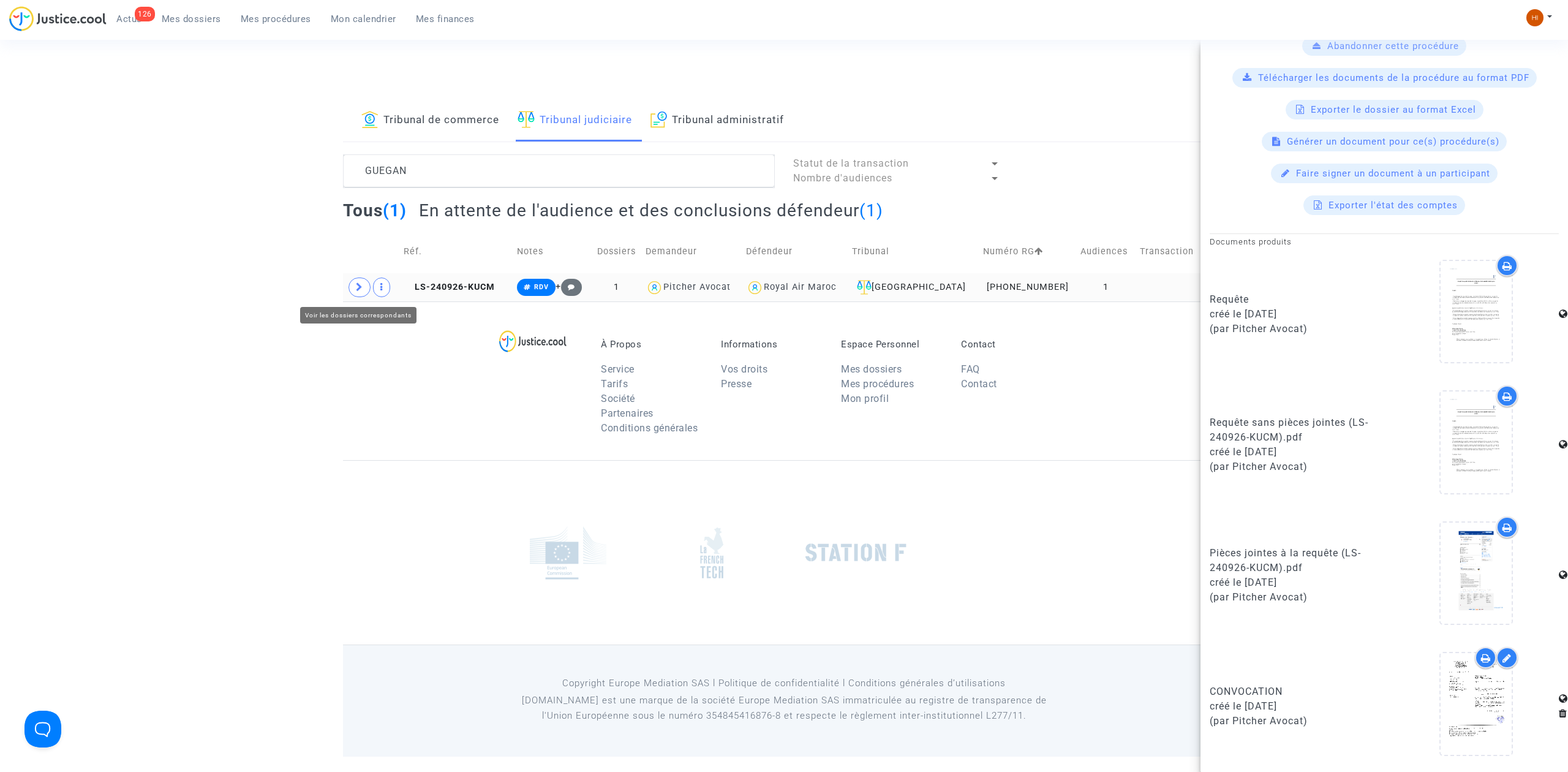
click at [351, 285] on span at bounding box center [359, 288] width 22 height 19
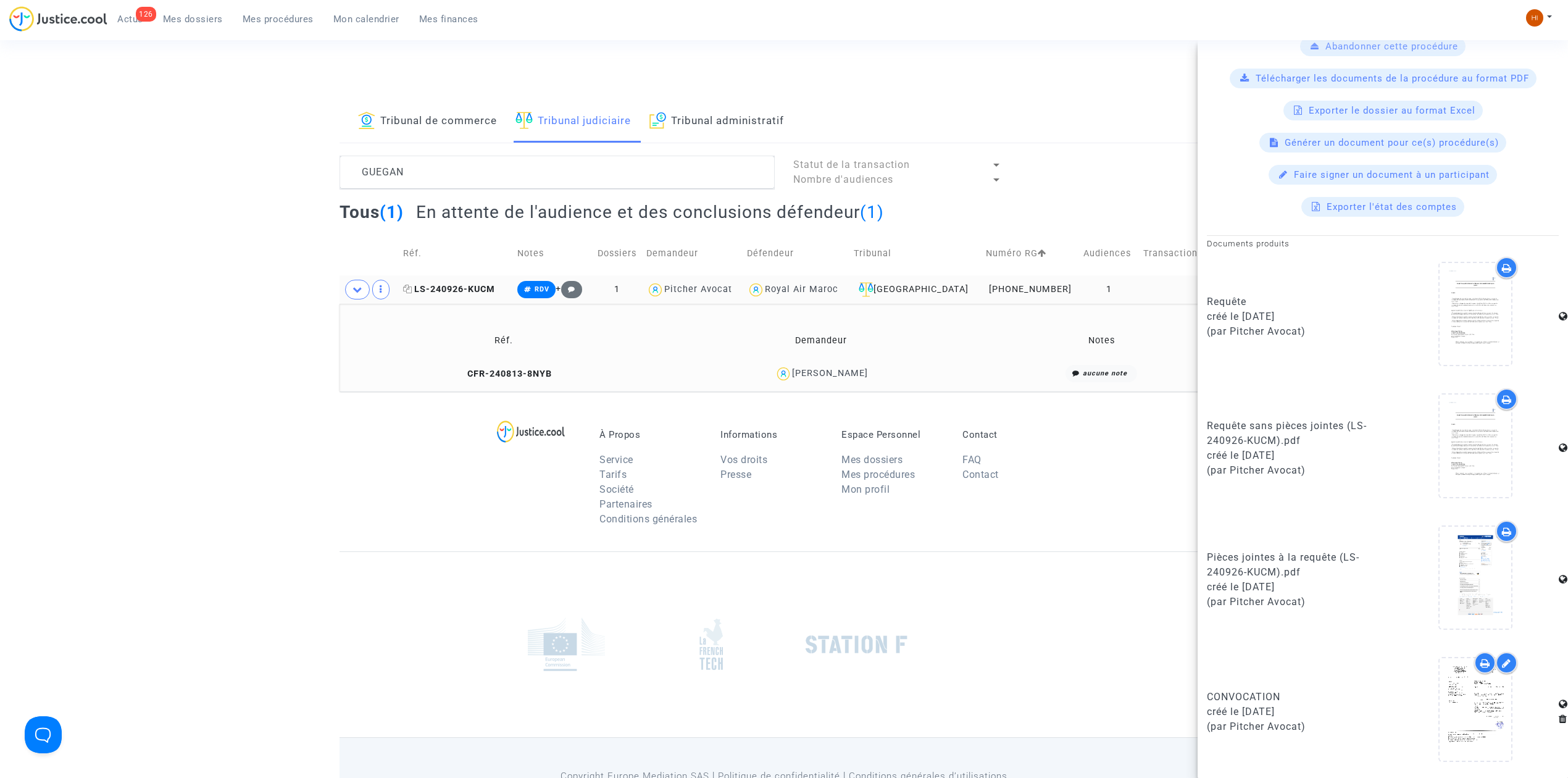
click at [487, 287] on span "LS-240926-KUCM" at bounding box center [449, 289] width 92 height 11
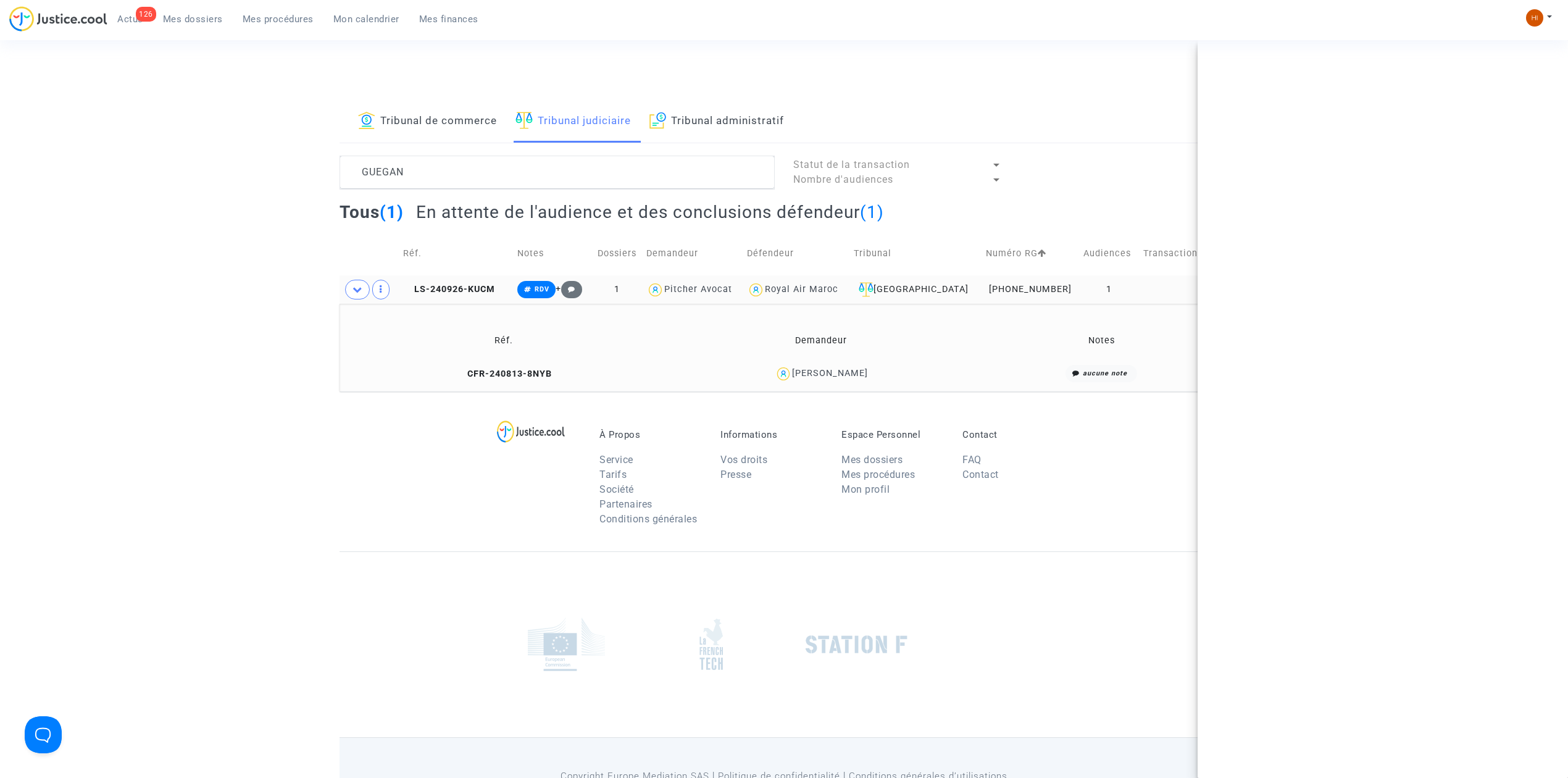
scroll to position [0, 0]
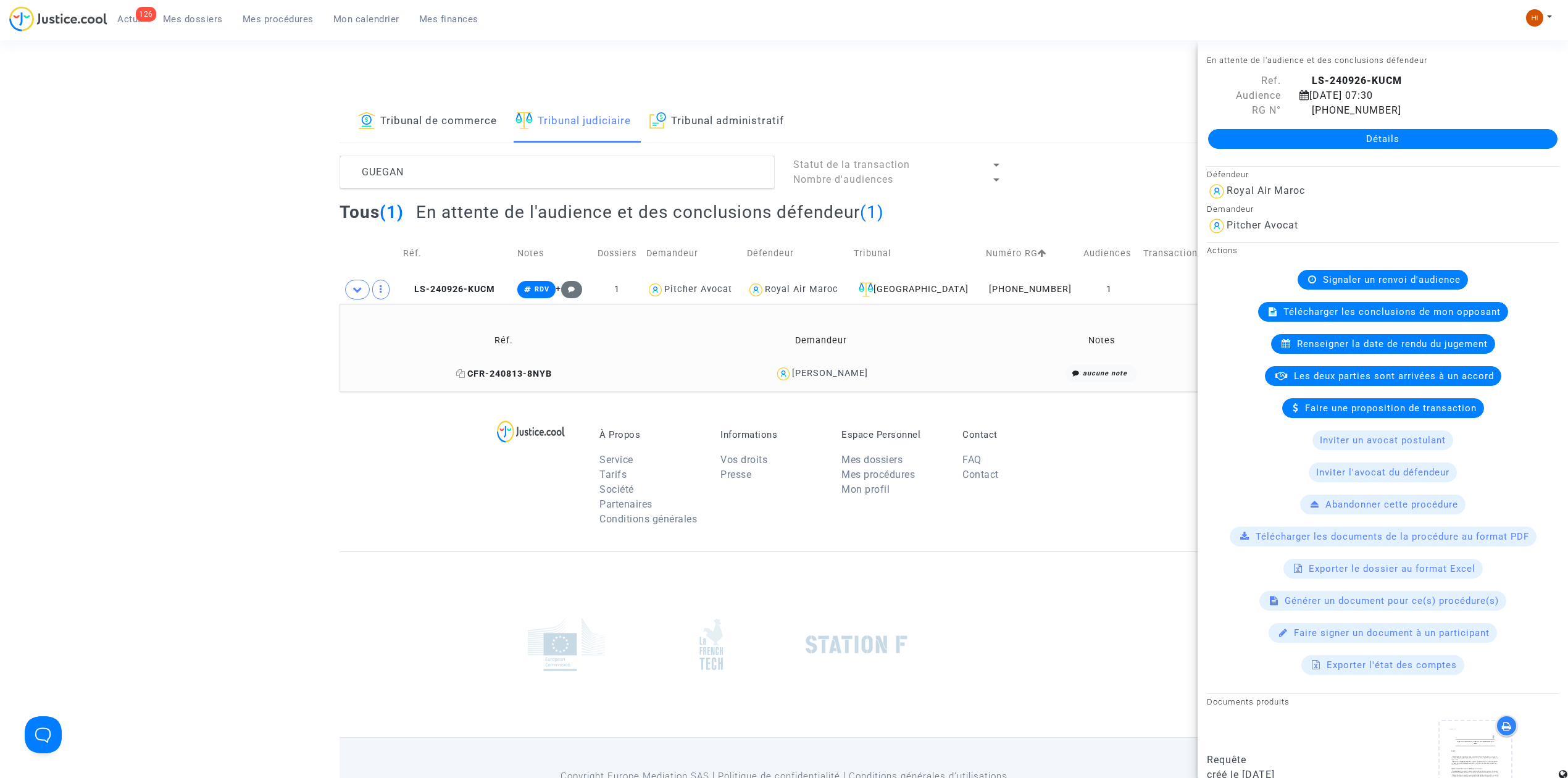
click at [533, 374] on span "CFR-240813-8NYB" at bounding box center [504, 373] width 96 height 11
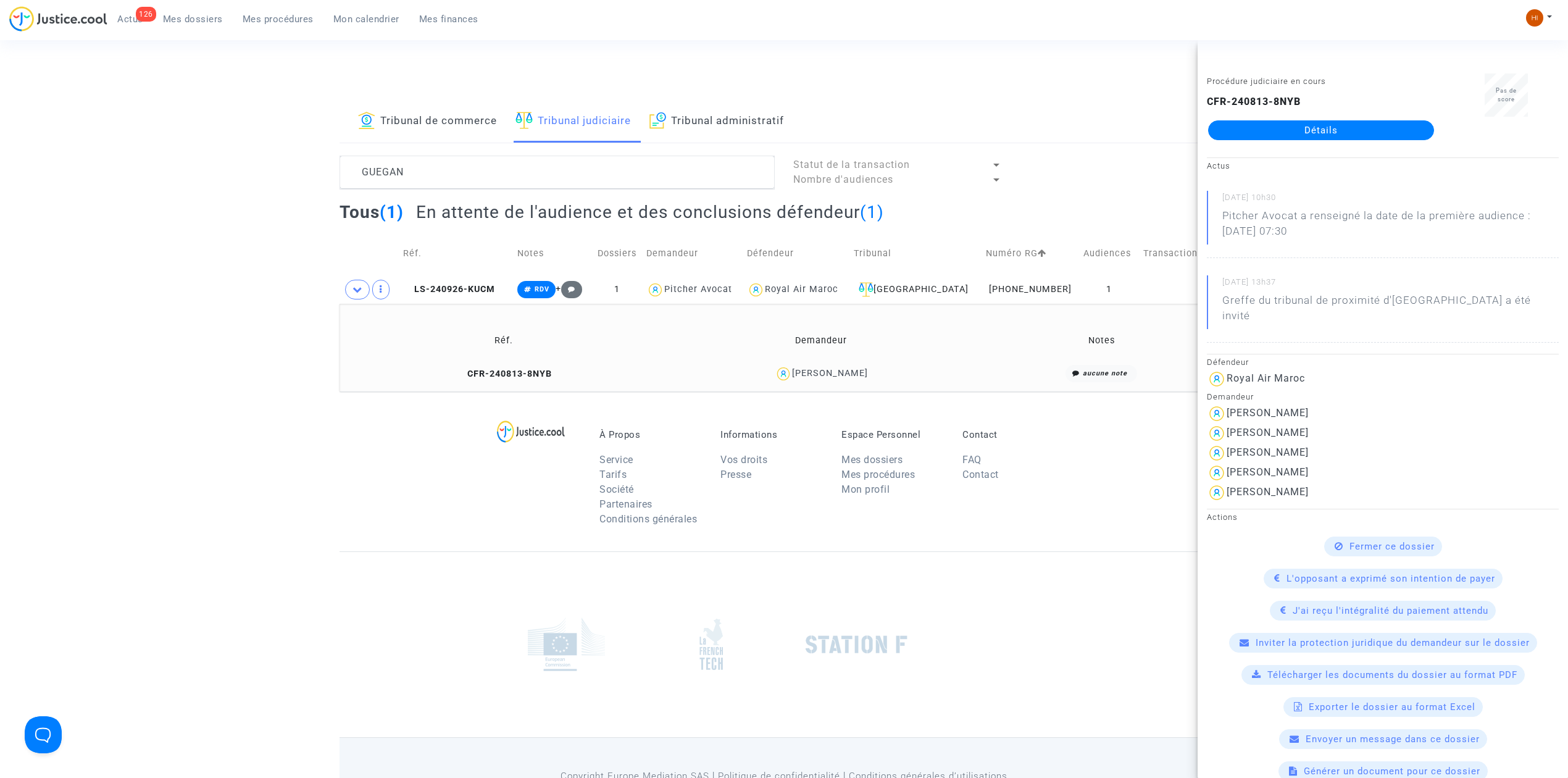
click at [1302, 122] on link "Détails" at bounding box center [1321, 130] width 226 height 20
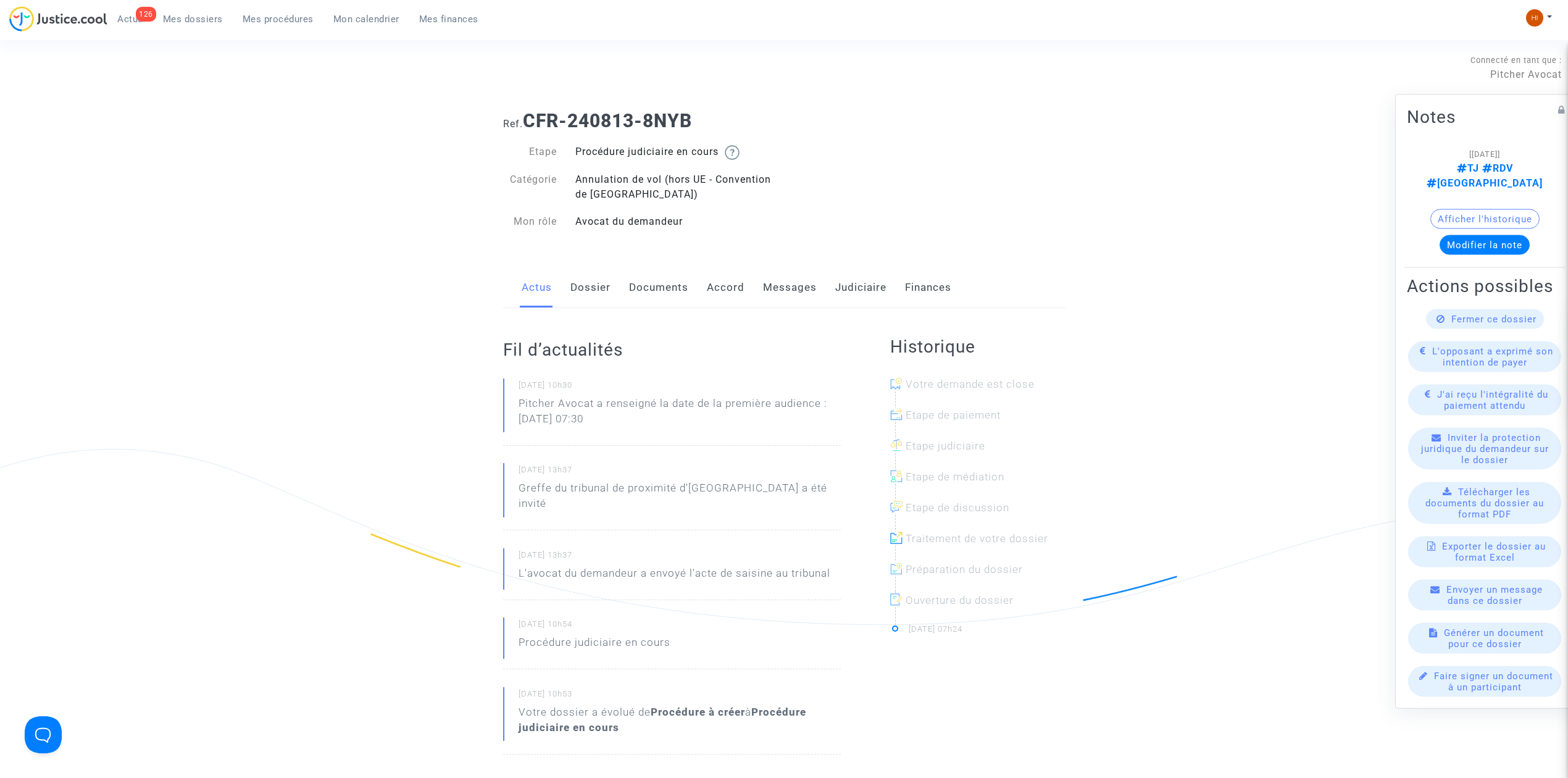
click at [596, 297] on link "Dossier" at bounding box center [590, 287] width 40 height 41
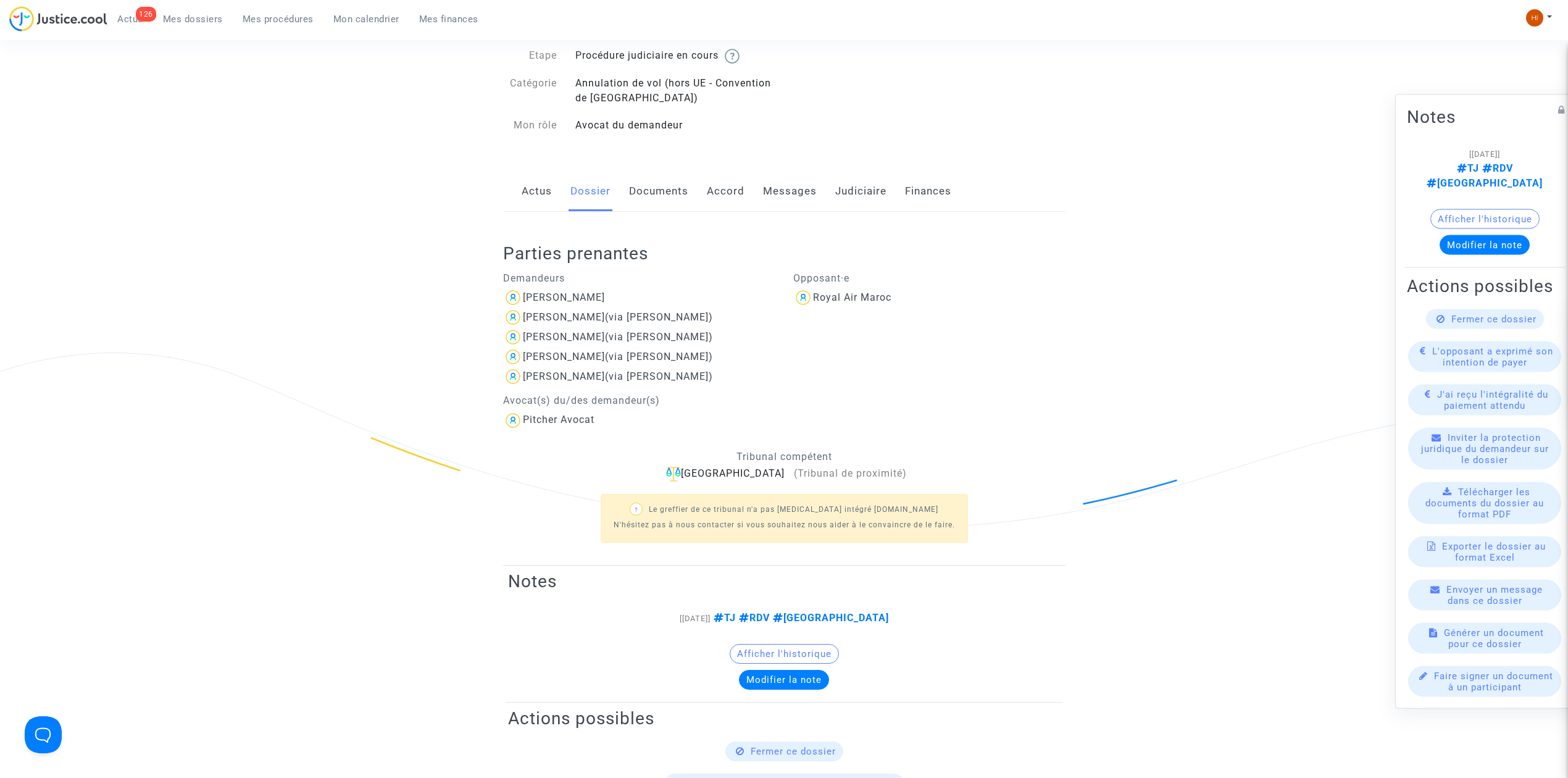
scroll to position [82, 0]
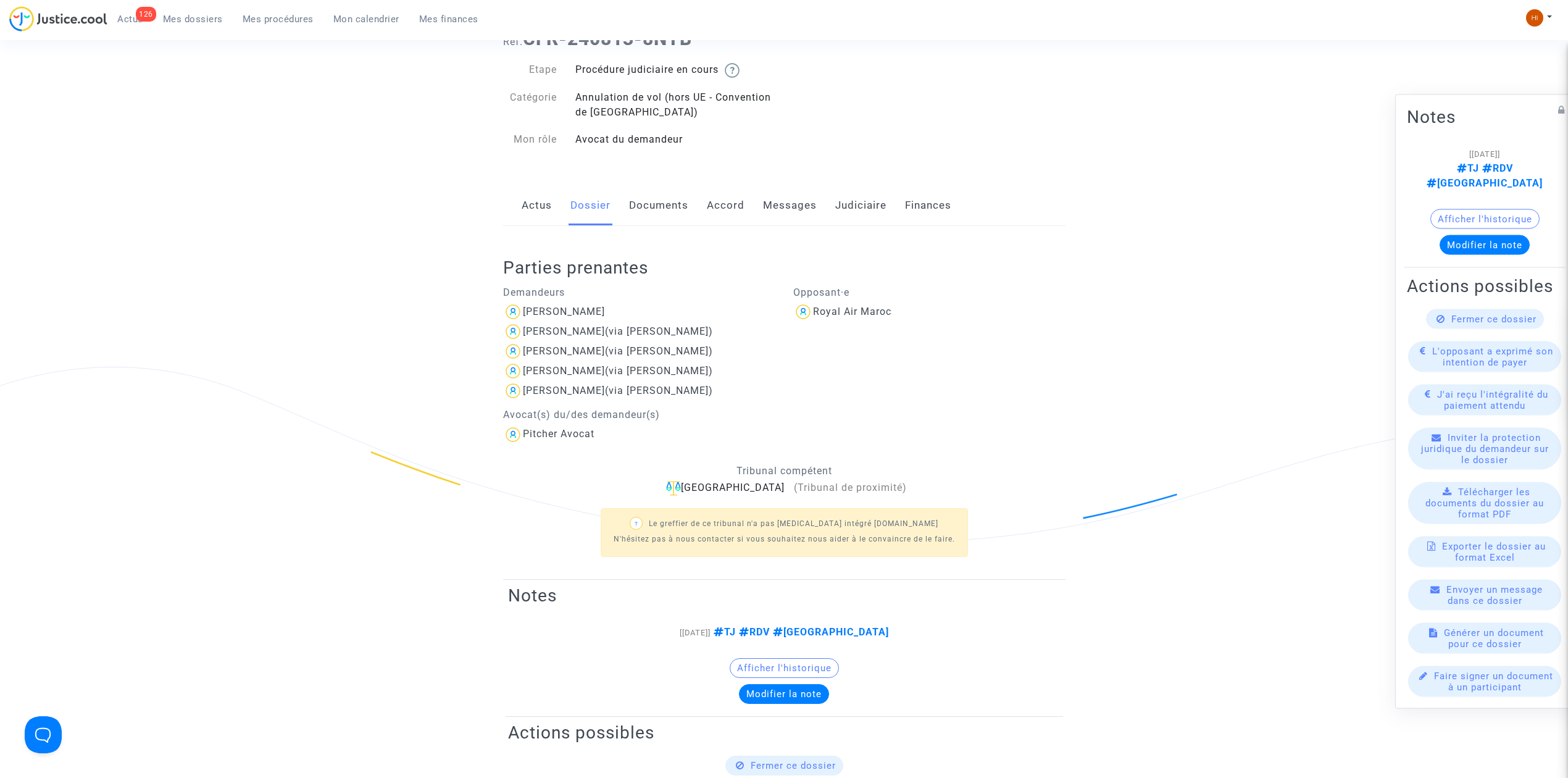
click at [804, 200] on link "Messages" at bounding box center [790, 206] width 54 height 41
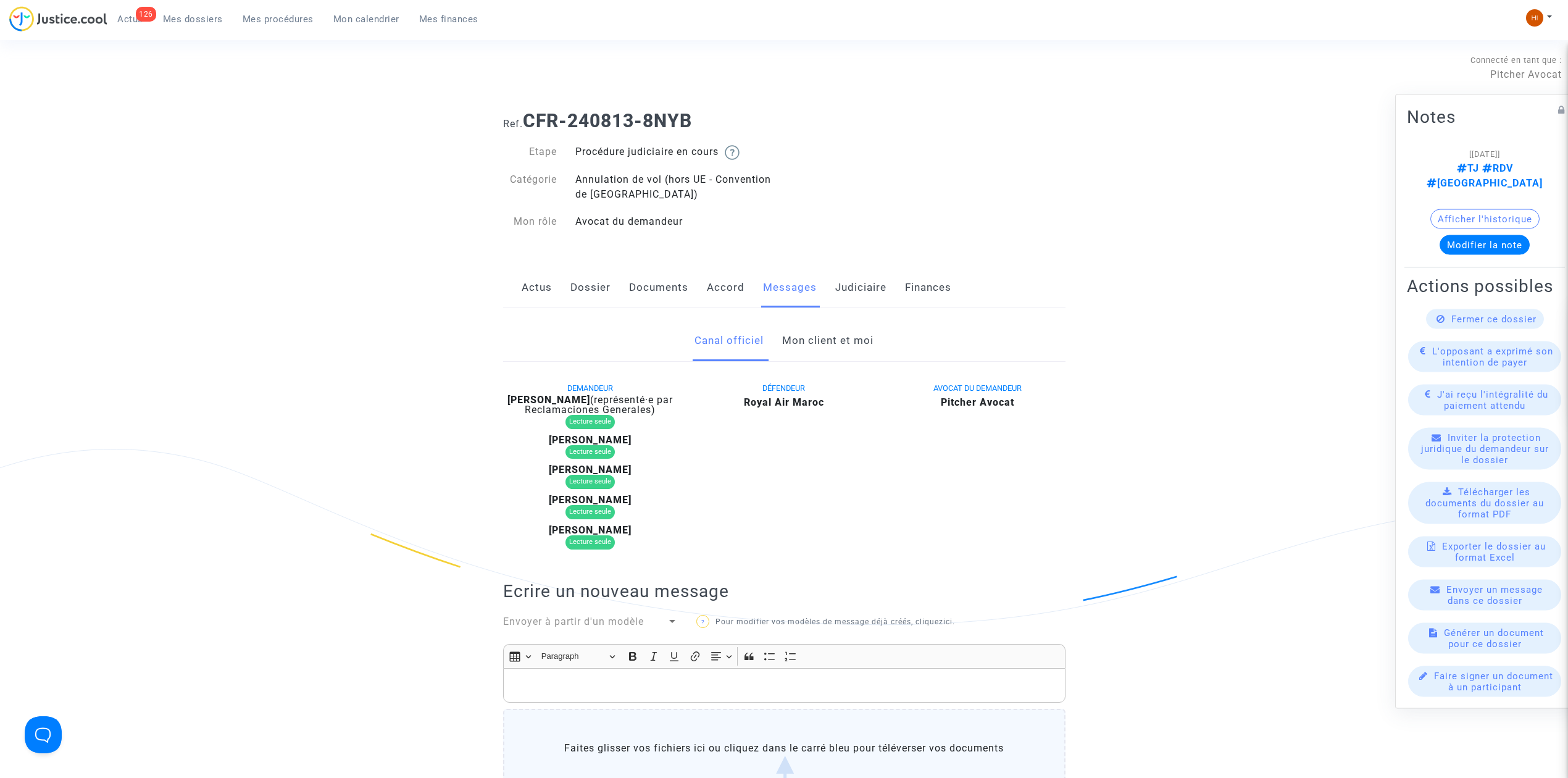
drag, startPoint x: 513, startPoint y: 416, endPoint x: 518, endPoint y: 407, distance: 10.3
click at [518, 407] on div "Pascal Guegan (représenté·e par Reclamaciones Generales) Lecture seule" at bounding box center [590, 412] width 175 height 34
copy div "Reclamaciones Generales) Lecture seule"
drag, startPoint x: 195, startPoint y: 20, endPoint x: 252, endPoint y: 11, distance: 57.7
click at [195, 19] on span "Mes dossiers" at bounding box center [193, 20] width 60 height 11
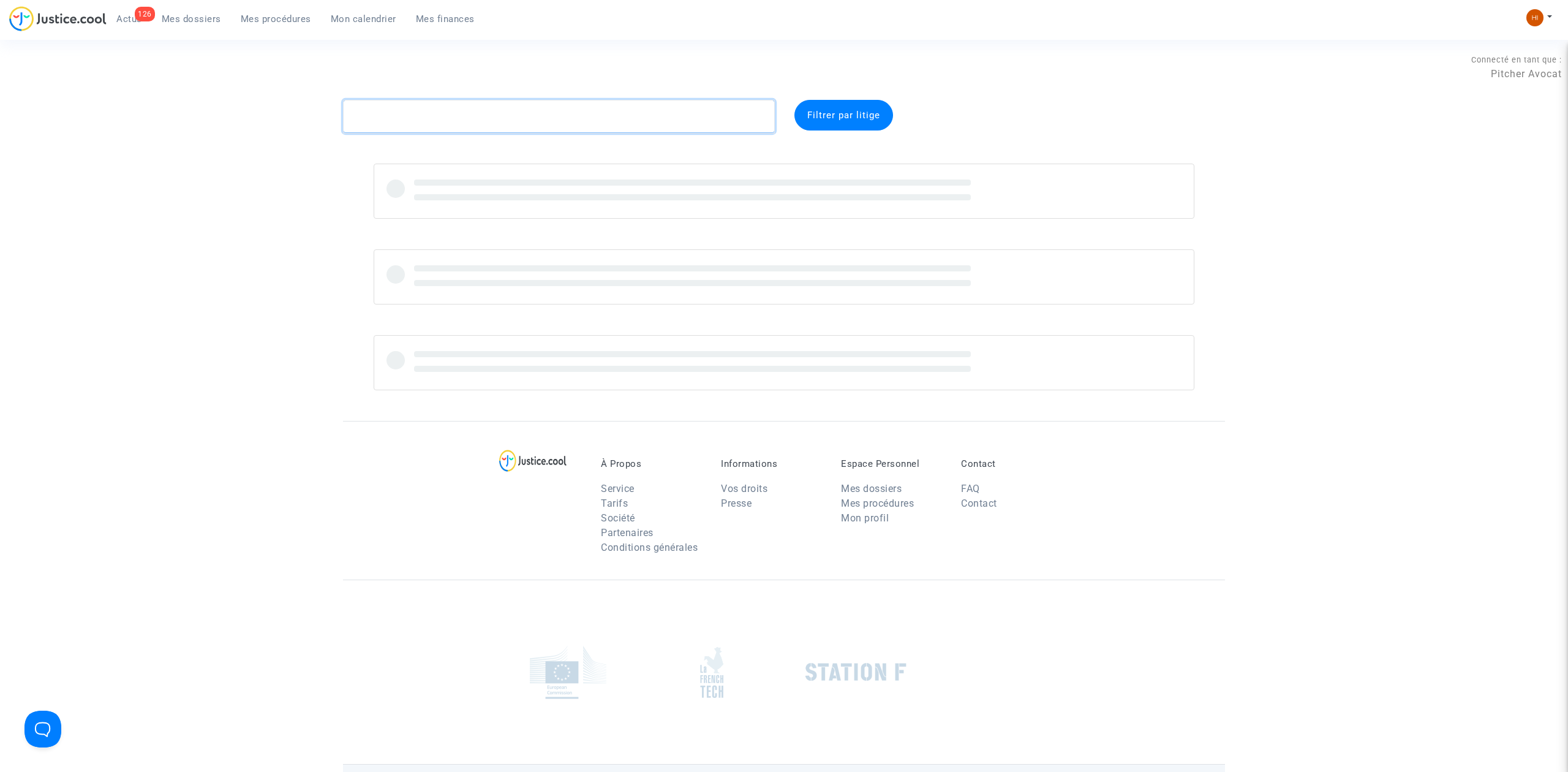
click at [534, 126] on textarea at bounding box center [558, 116] width 432 height 33
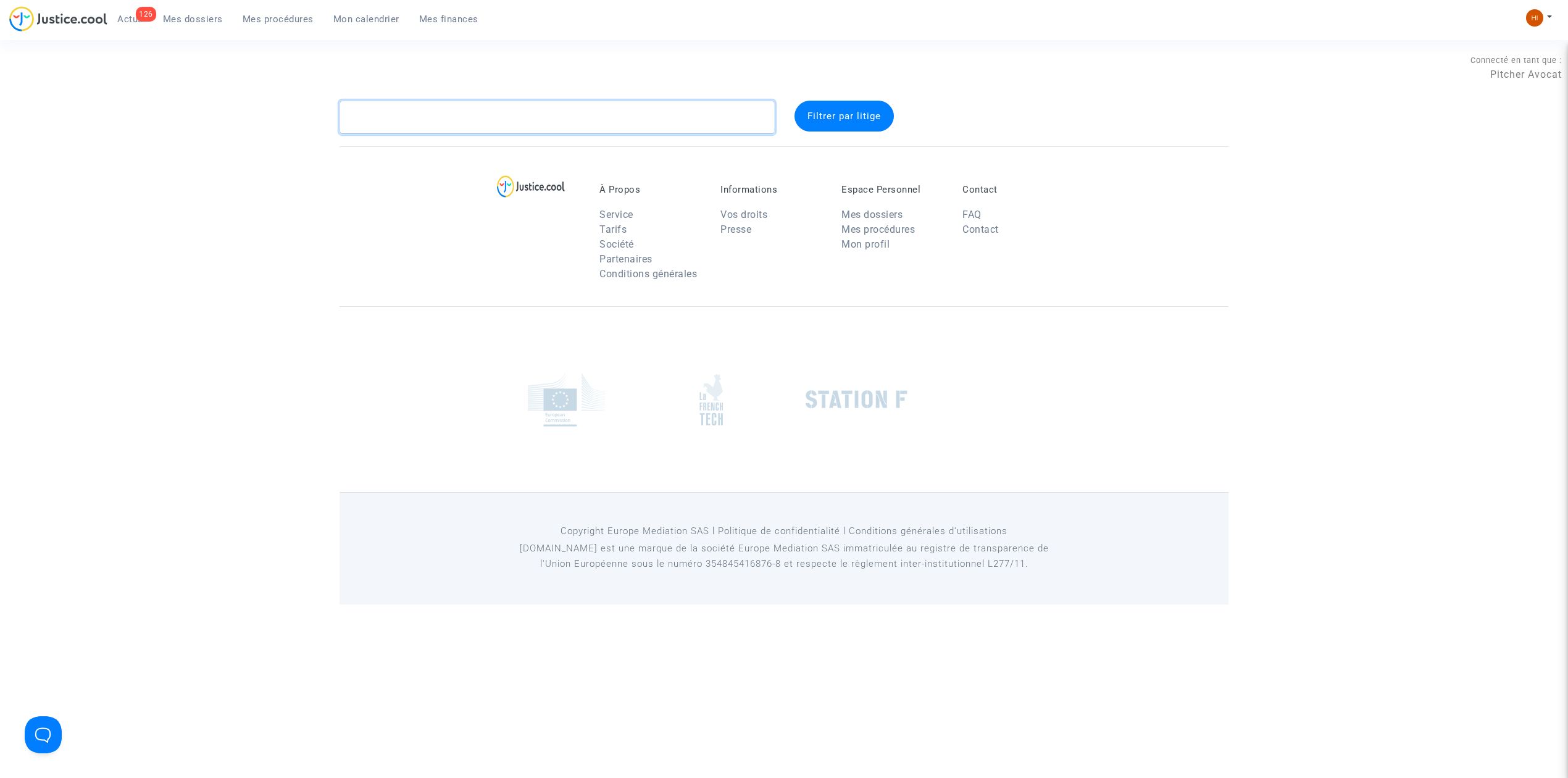
paste textarea "YANGEPBOTTECCHIA"
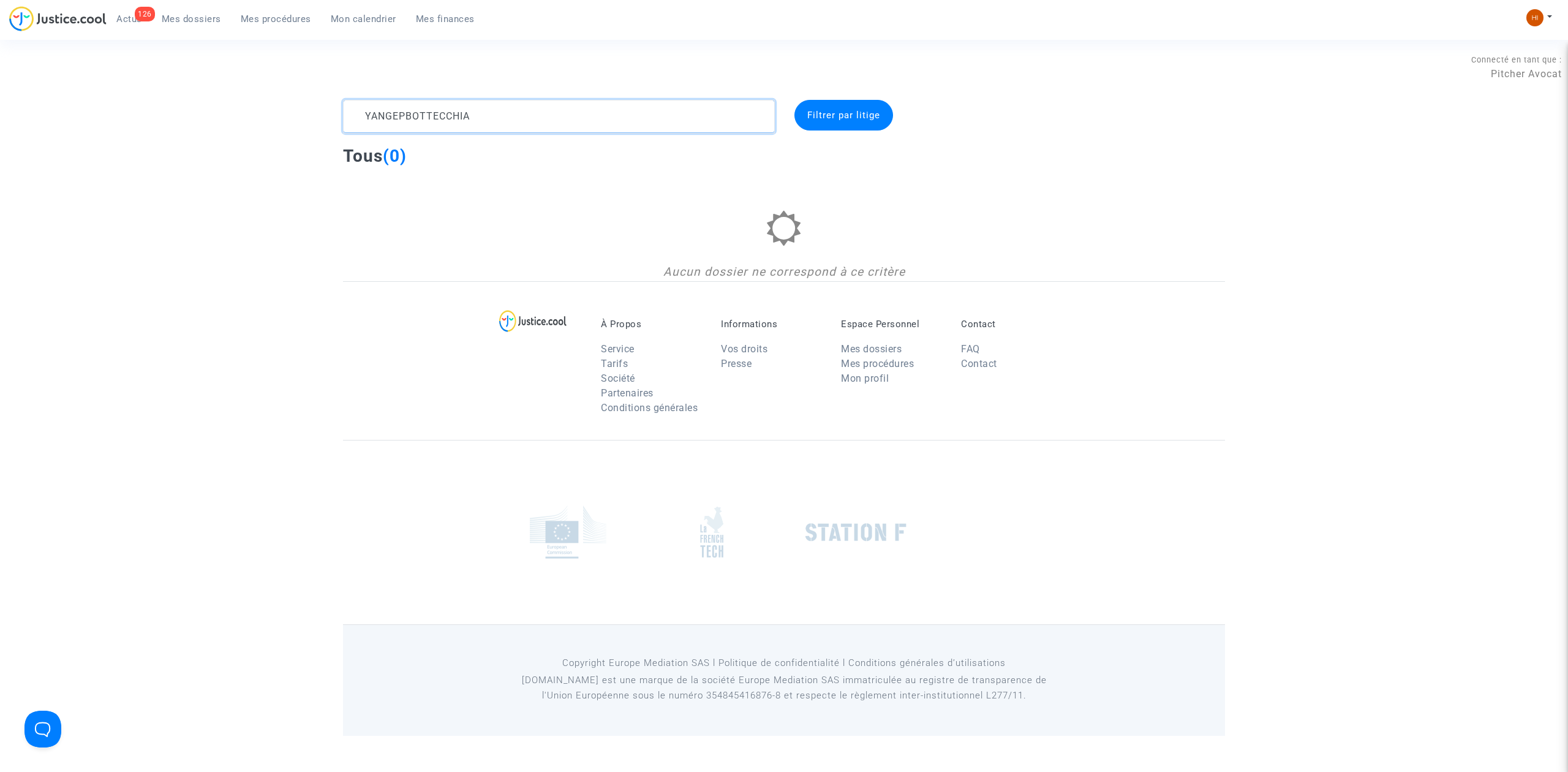
click at [581, 114] on textarea at bounding box center [558, 116] width 432 height 33
drag, startPoint x: 581, startPoint y: 114, endPoint x: 361, endPoint y: 109, distance: 220.1
click at [376, 109] on textarea at bounding box center [558, 116] width 432 height 33
type textarea "Y"
drag, startPoint x: 579, startPoint y: 124, endPoint x: 66, endPoint y: 62, distance: 516.7
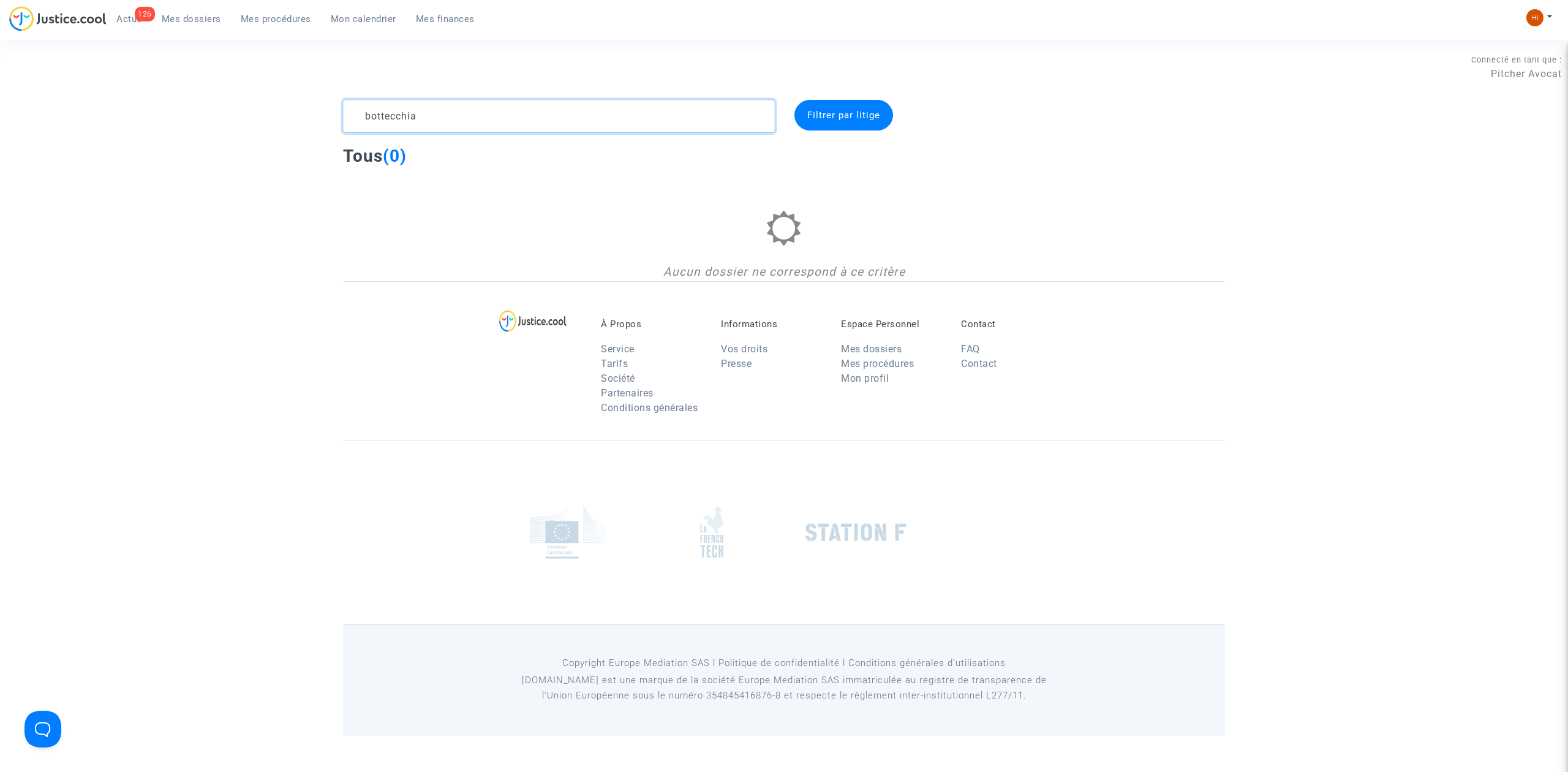
click at [66, 62] on section "Connecté en tant que : Pitcher Avocat bottecchia Filtrer par litige Tous (0) Au…" at bounding box center [784, 368] width 1568 height 736
paste textarea "ANTOININE RAVONJISOA"
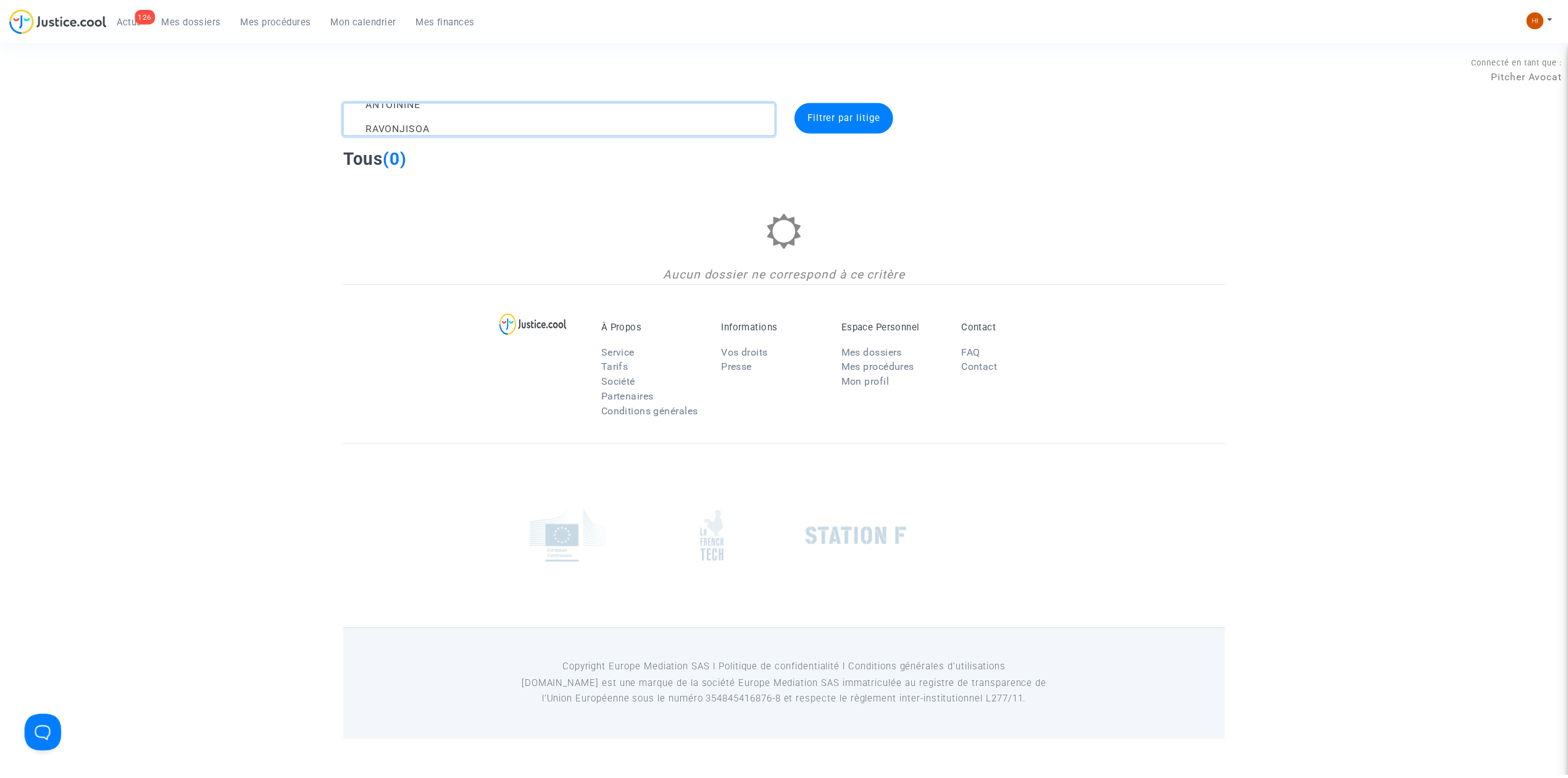
scroll to position [15, 0]
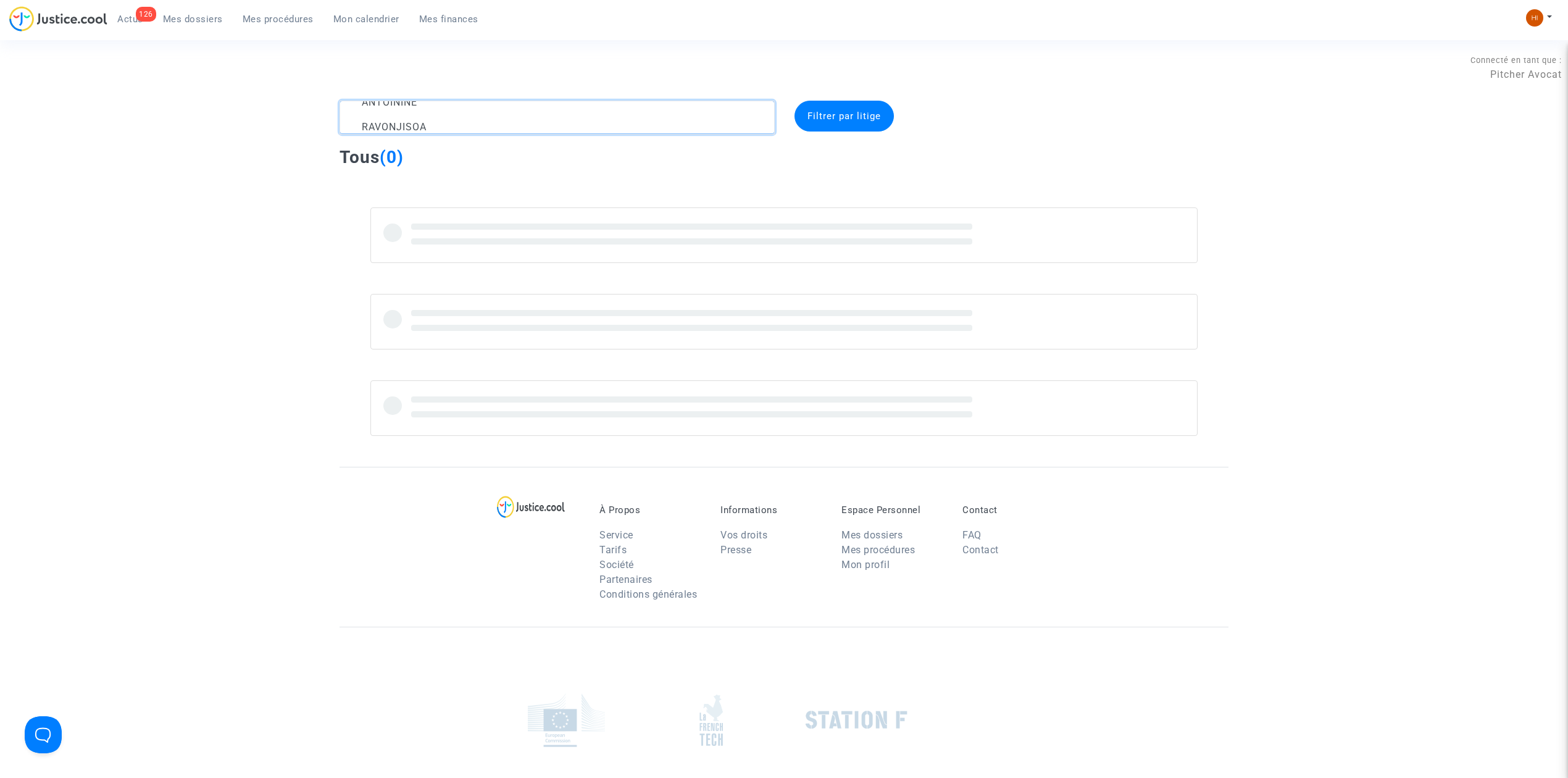
click at [446, 120] on textarea at bounding box center [557, 117] width 435 height 33
drag, startPoint x: 433, startPoint y: 116, endPoint x: 275, endPoint y: 94, distance: 159.5
click at [275, 94] on section "Connecté en tant que : Pitcher Avocat ANTOININE RAVONJISOA Filtrer par litige T…" at bounding box center [784, 462] width 1568 height 925
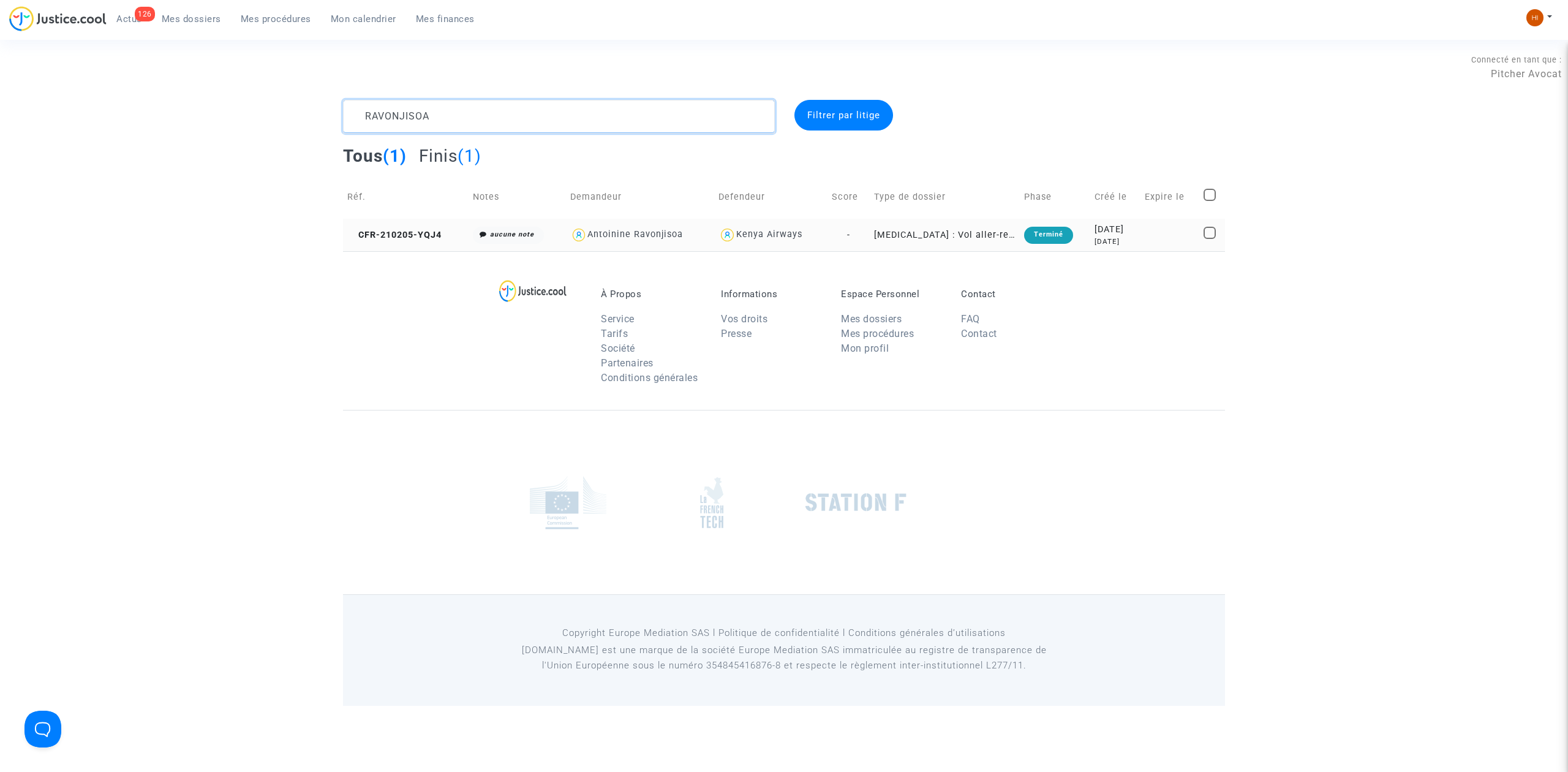
type textarea "RAVONJISOA"
click at [462, 223] on td "CFR-210205-YQJ4" at bounding box center [405, 235] width 126 height 32
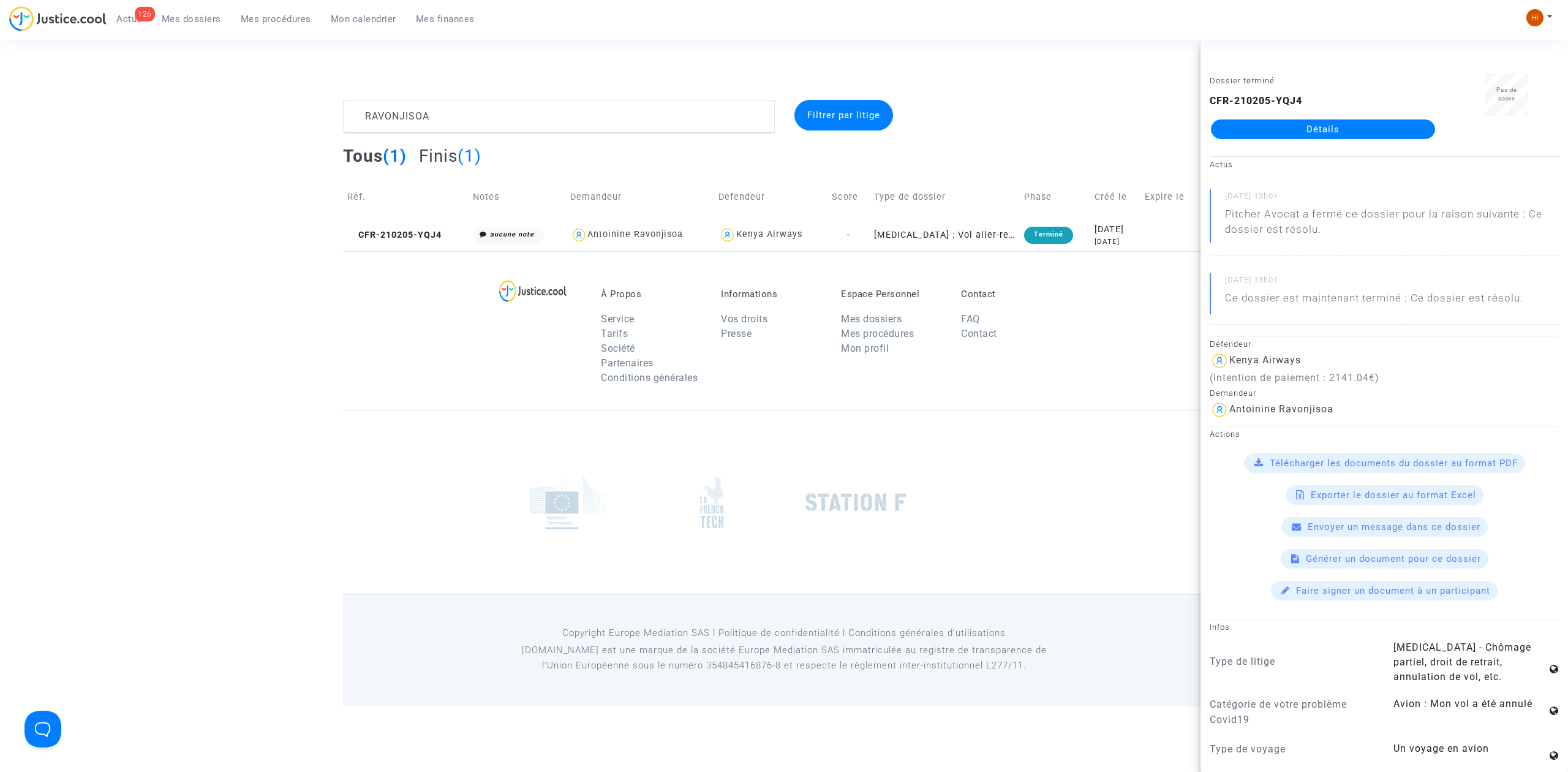
click at [1336, 131] on link "Détails" at bounding box center [1323, 129] width 224 height 19
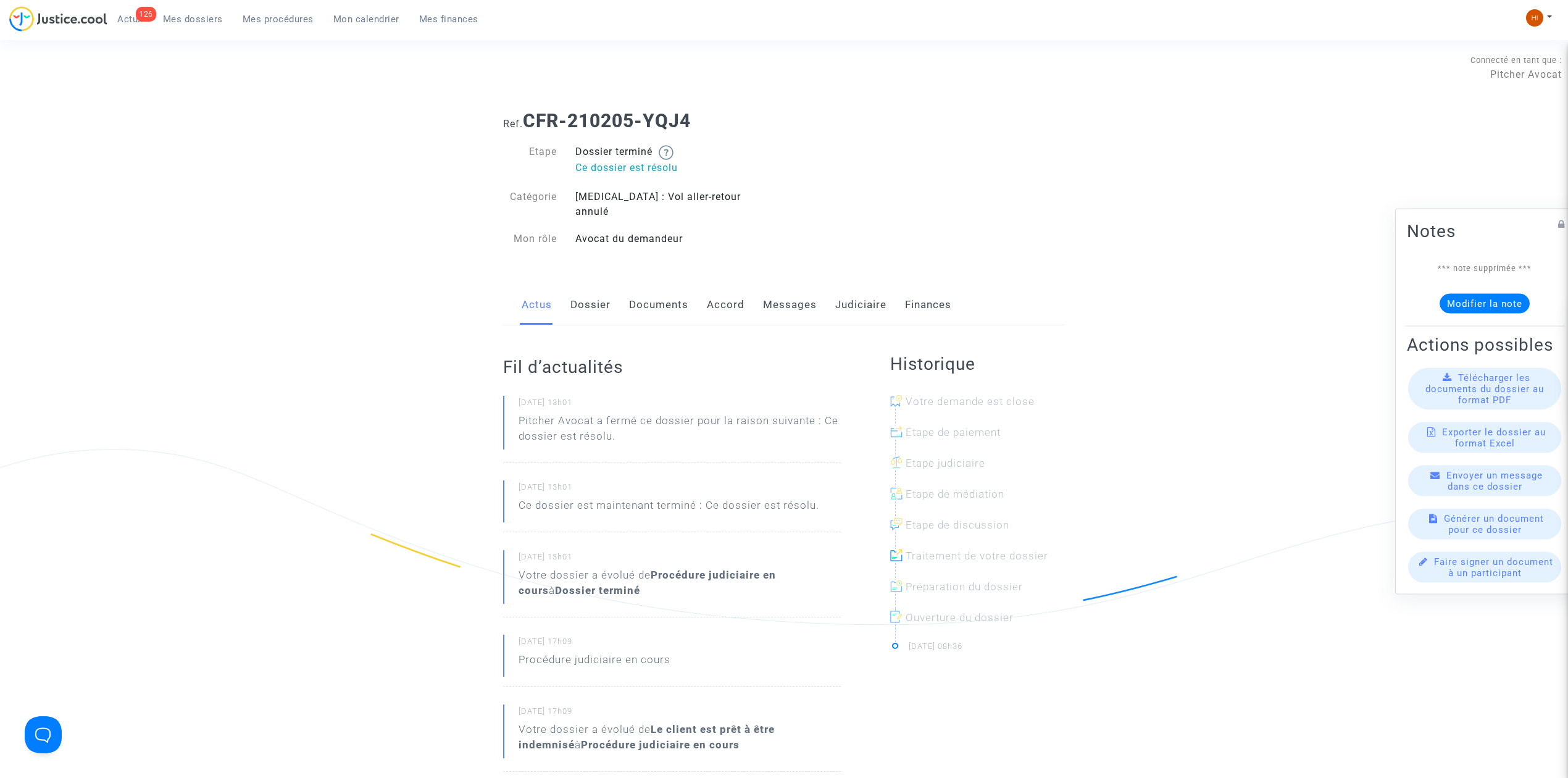
click at [675, 290] on link "Documents" at bounding box center [659, 305] width 60 height 41
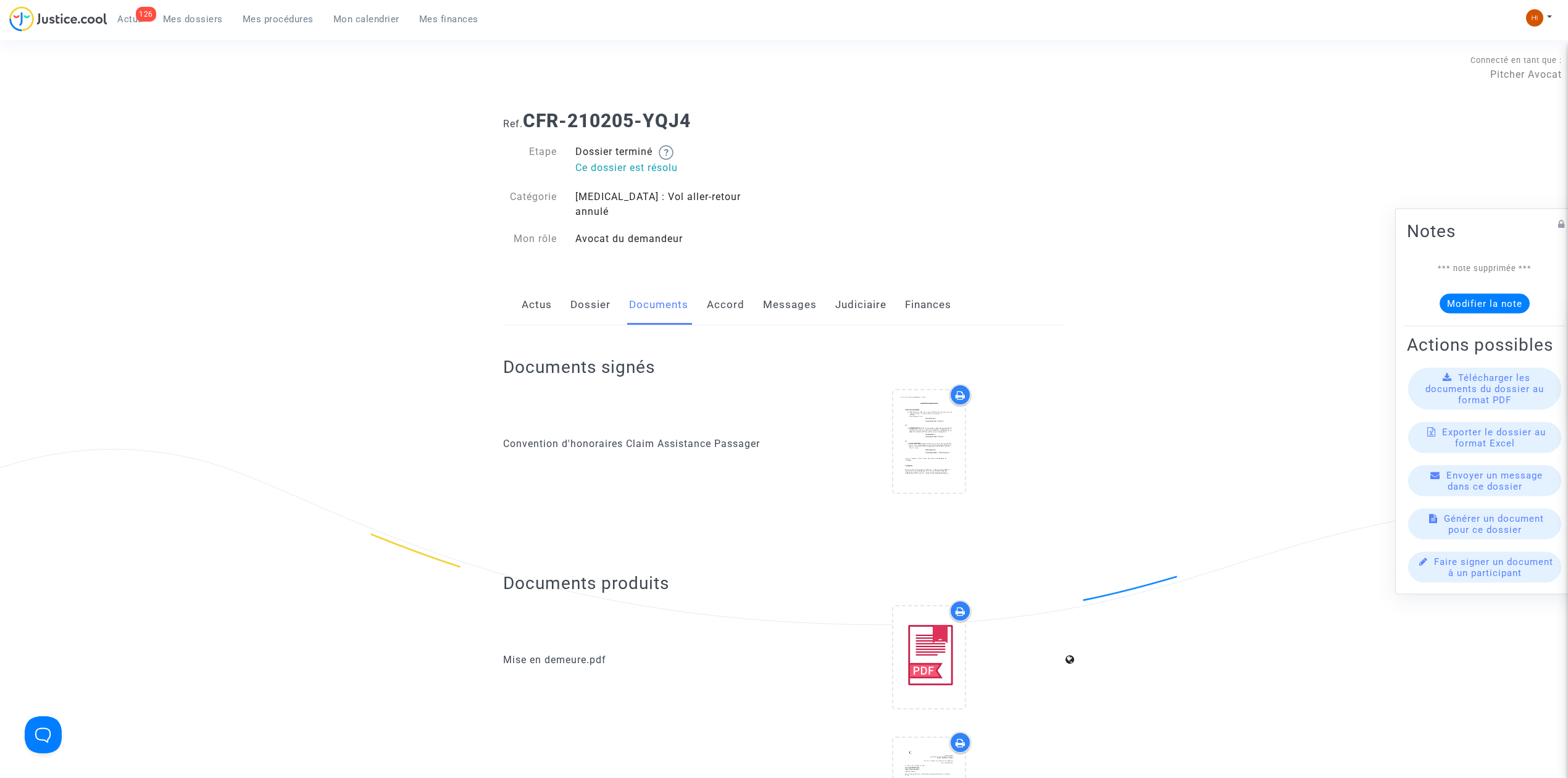
click at [846, 290] on link "Judiciaire" at bounding box center [860, 305] width 51 height 41
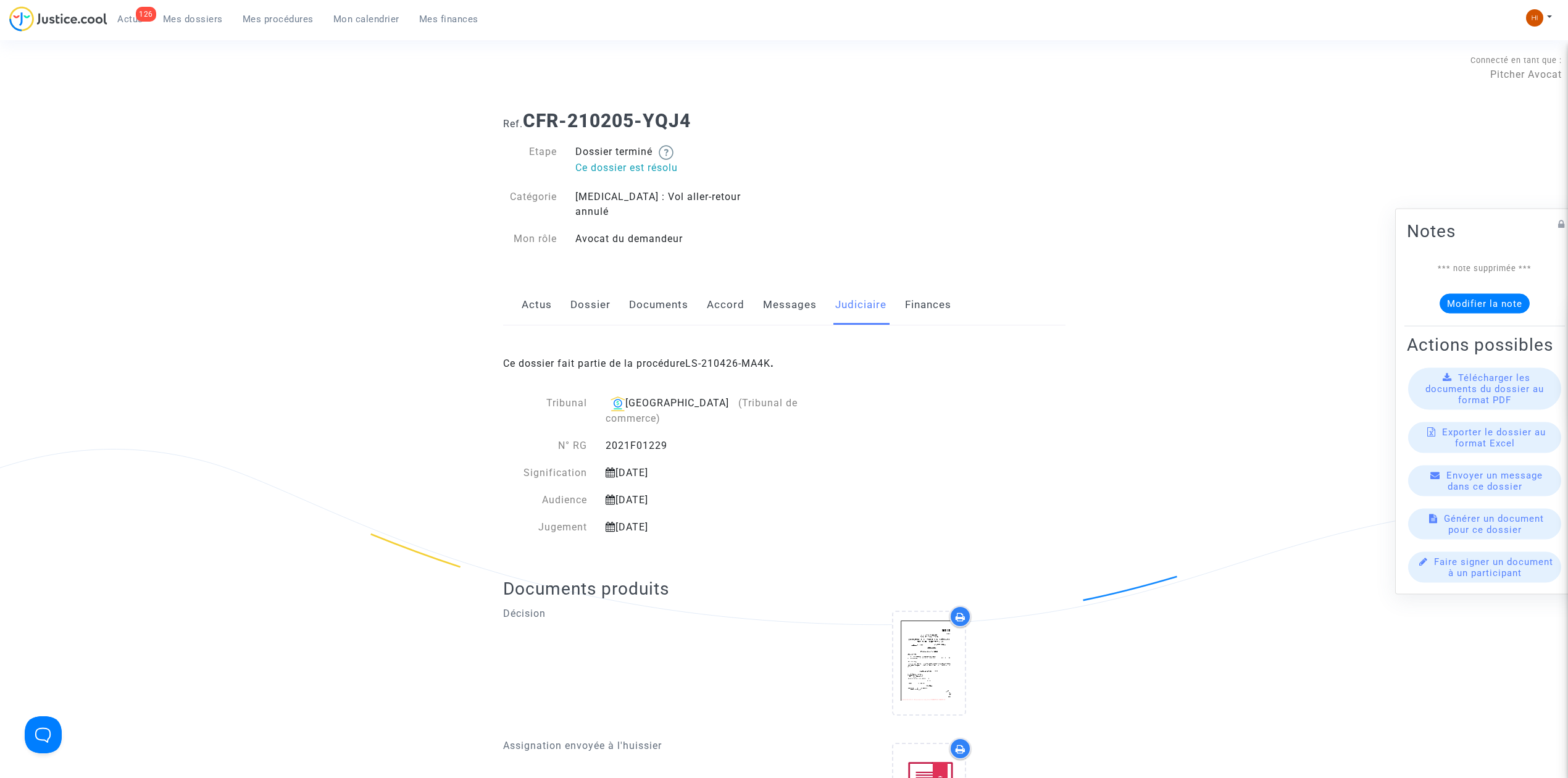
click at [593, 296] on link "Dossier" at bounding box center [590, 305] width 40 height 41
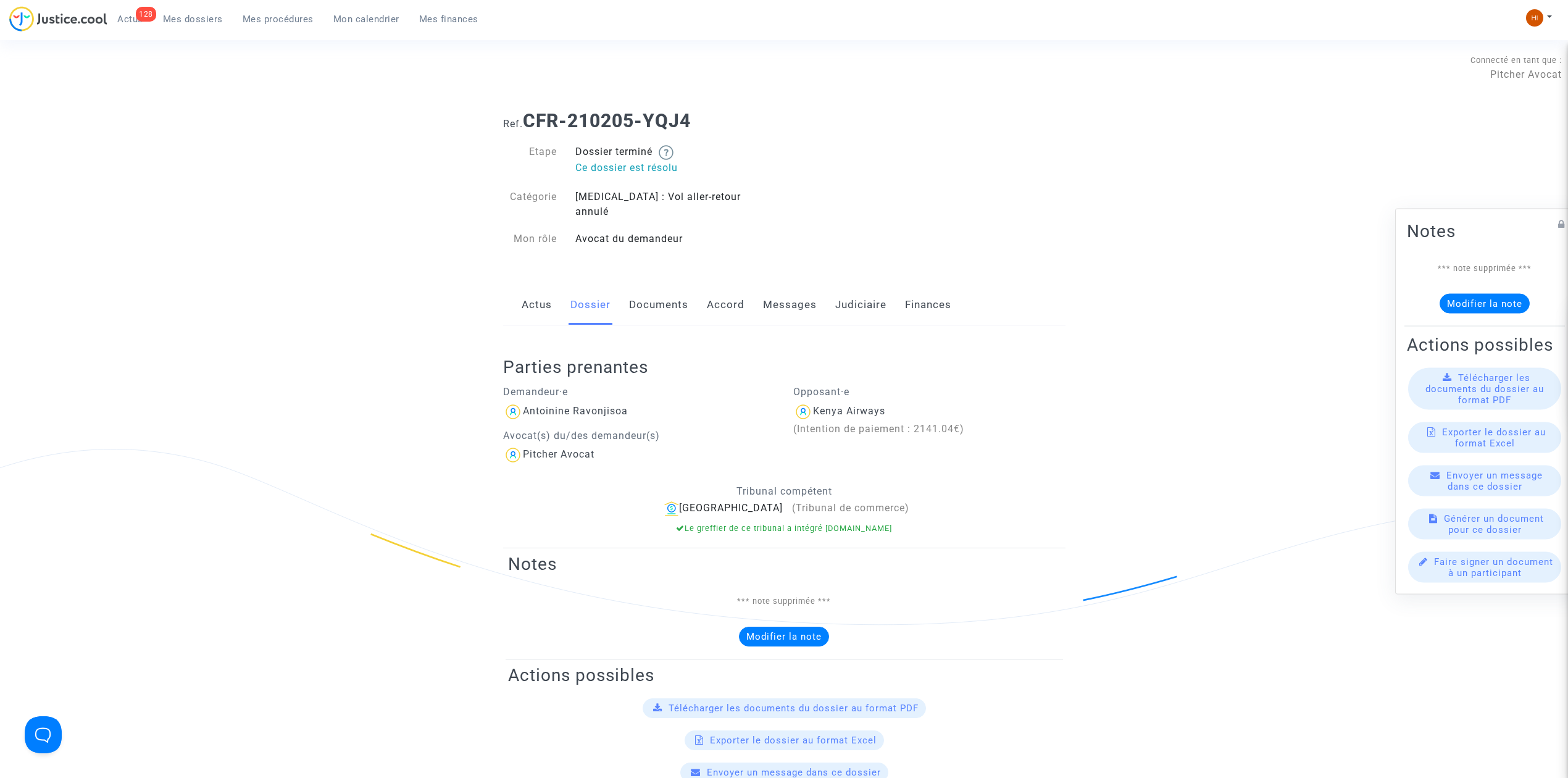
click at [290, 20] on span "Mes procédures" at bounding box center [278, 20] width 71 height 11
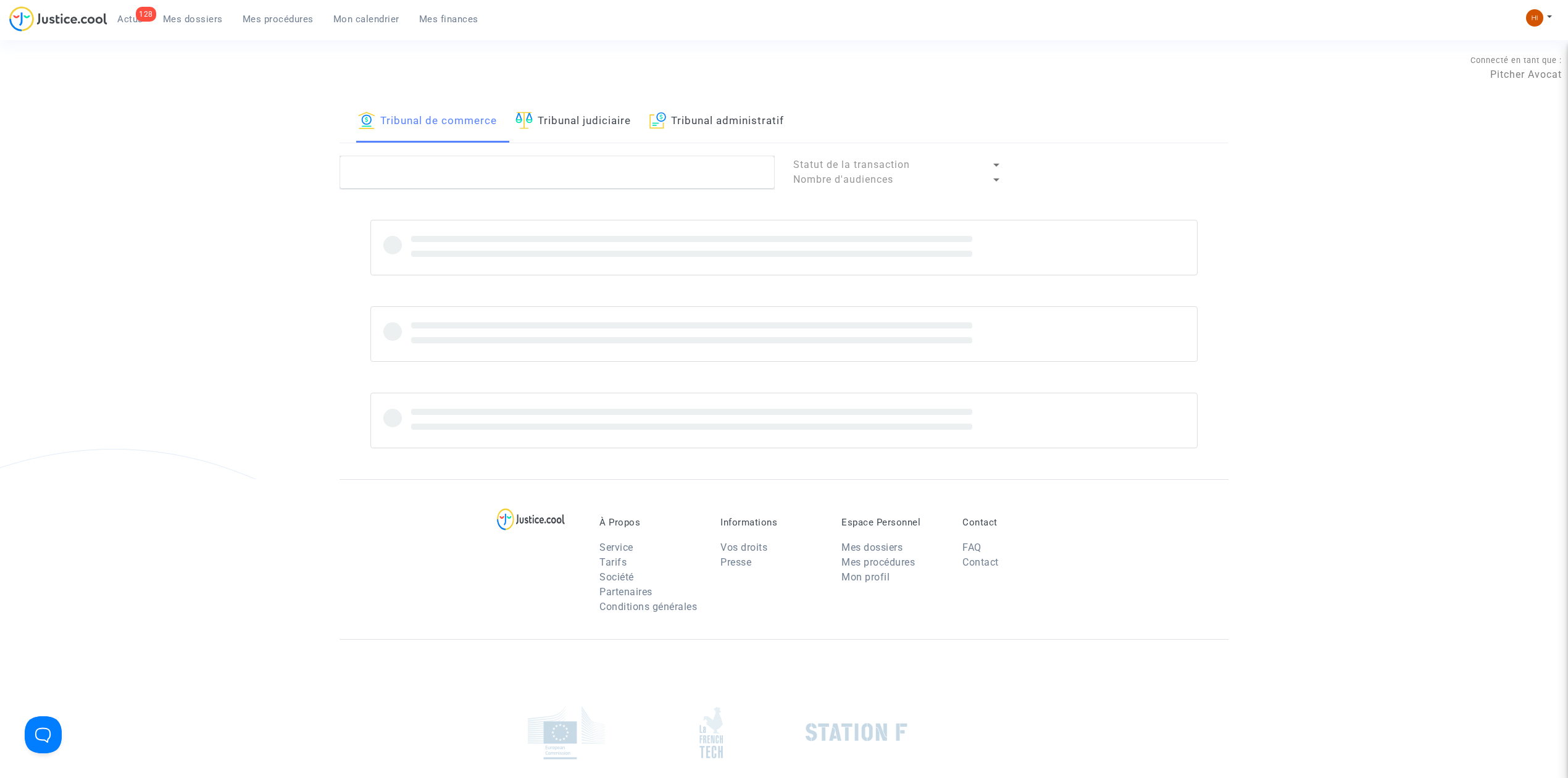
click at [616, 115] on link "Tribunal judiciaire" at bounding box center [572, 121] width 115 height 42
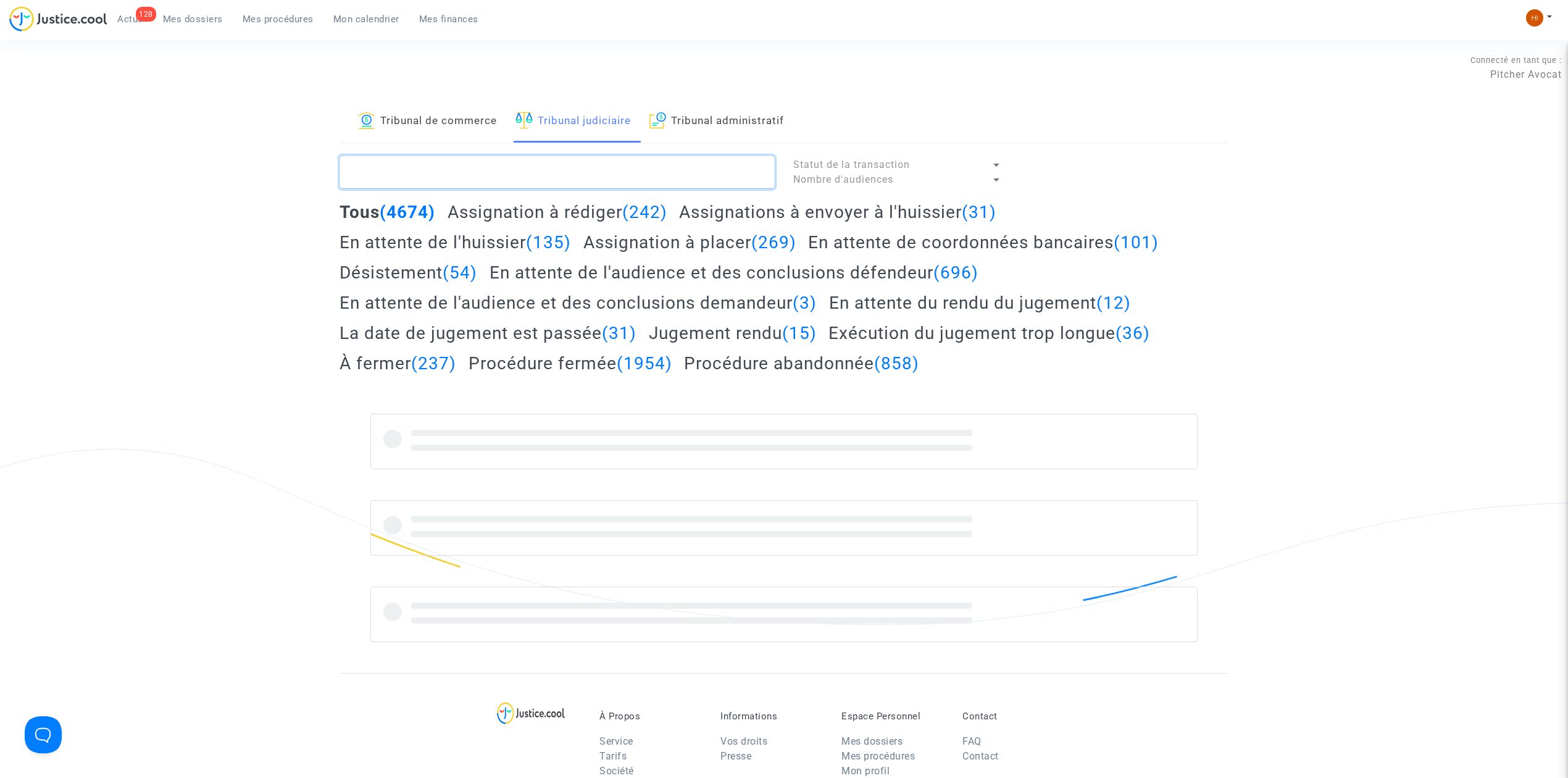
click at [629, 171] on textarea at bounding box center [557, 172] width 435 height 33
paste textarea "QPH9"
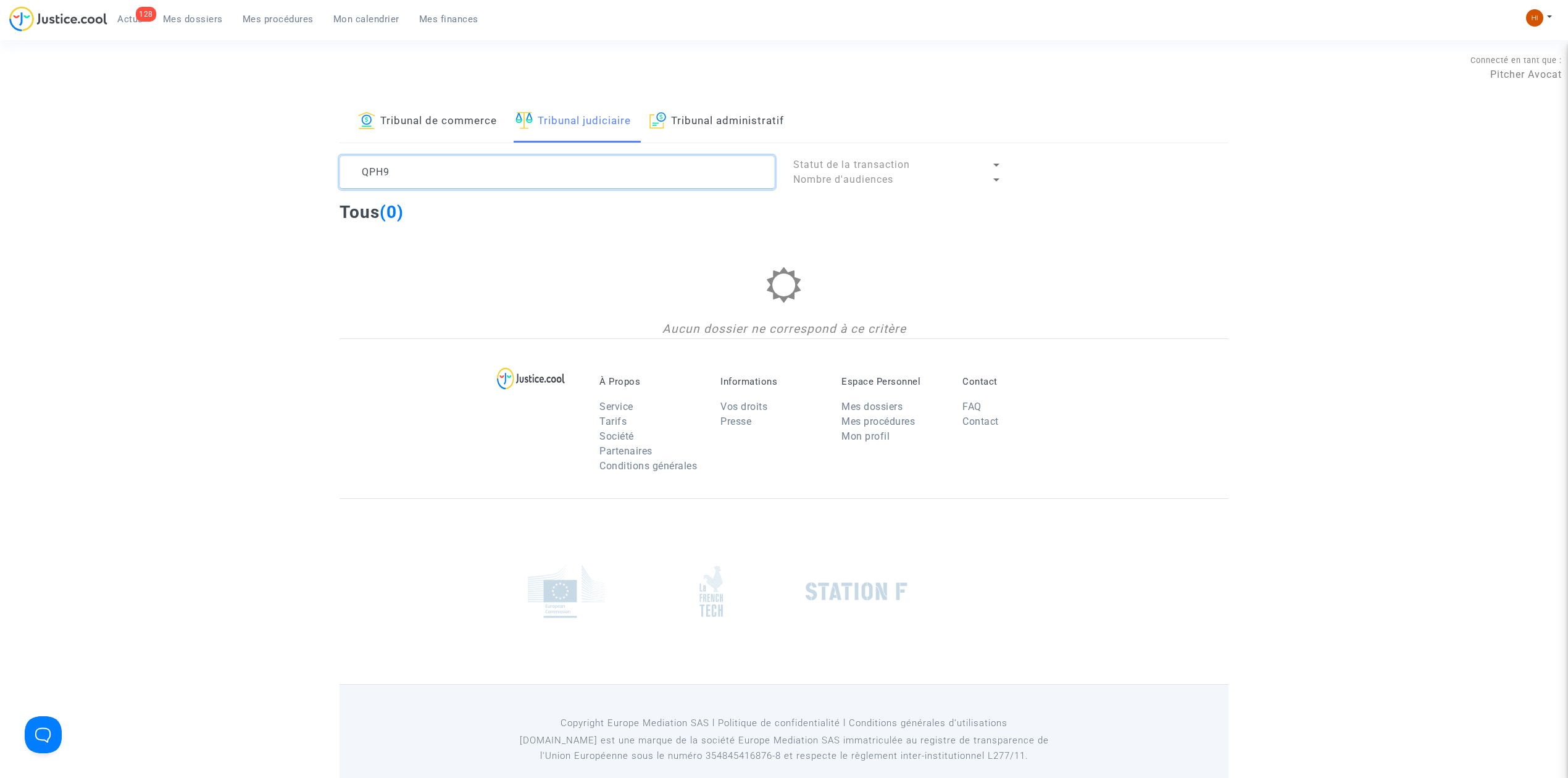
type textarea "QPH9"
click at [211, 16] on span "Mes dossiers" at bounding box center [193, 20] width 60 height 11
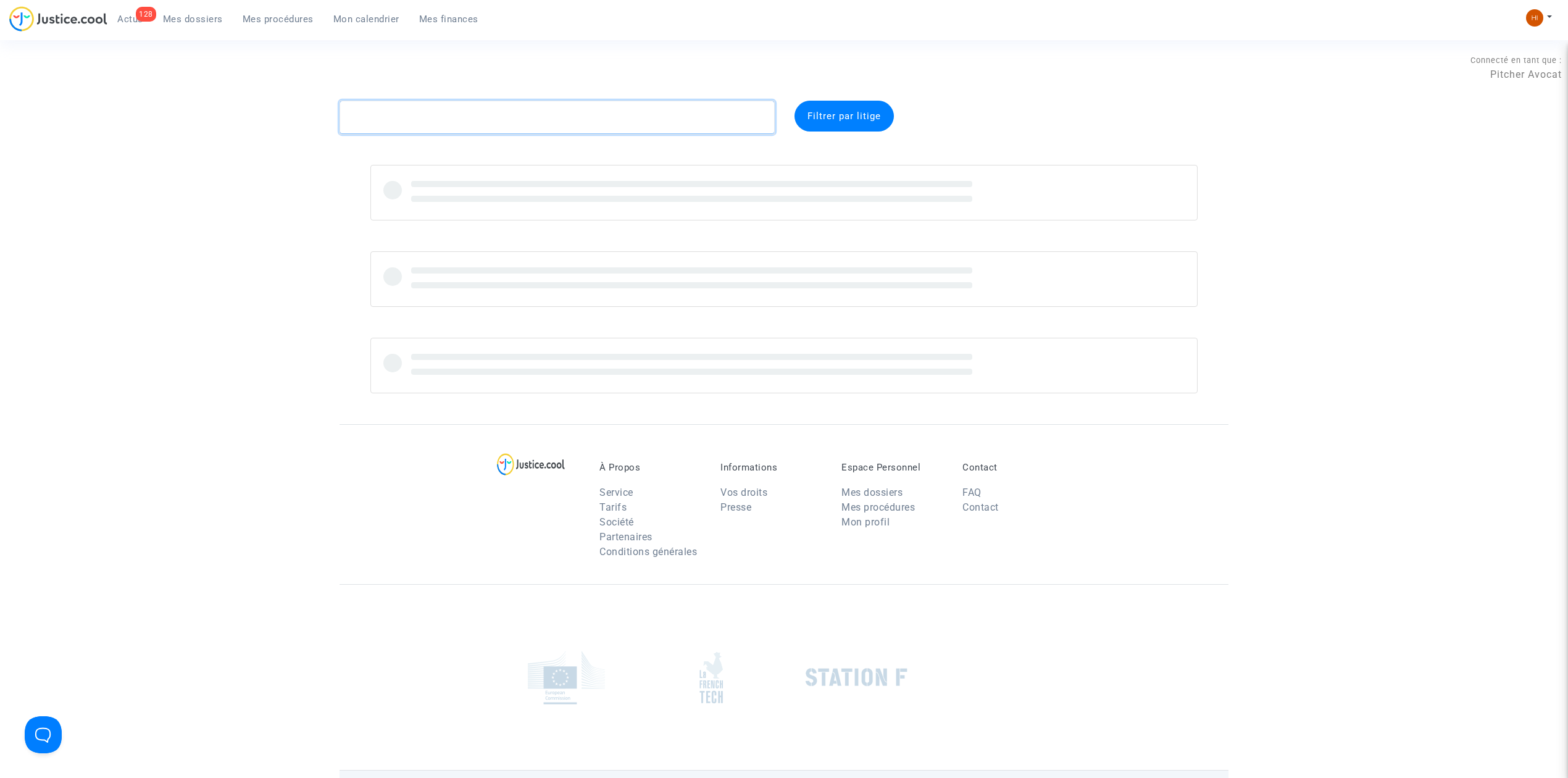
click at [403, 124] on textarea at bounding box center [557, 117] width 435 height 33
paste textarea "QPH9"
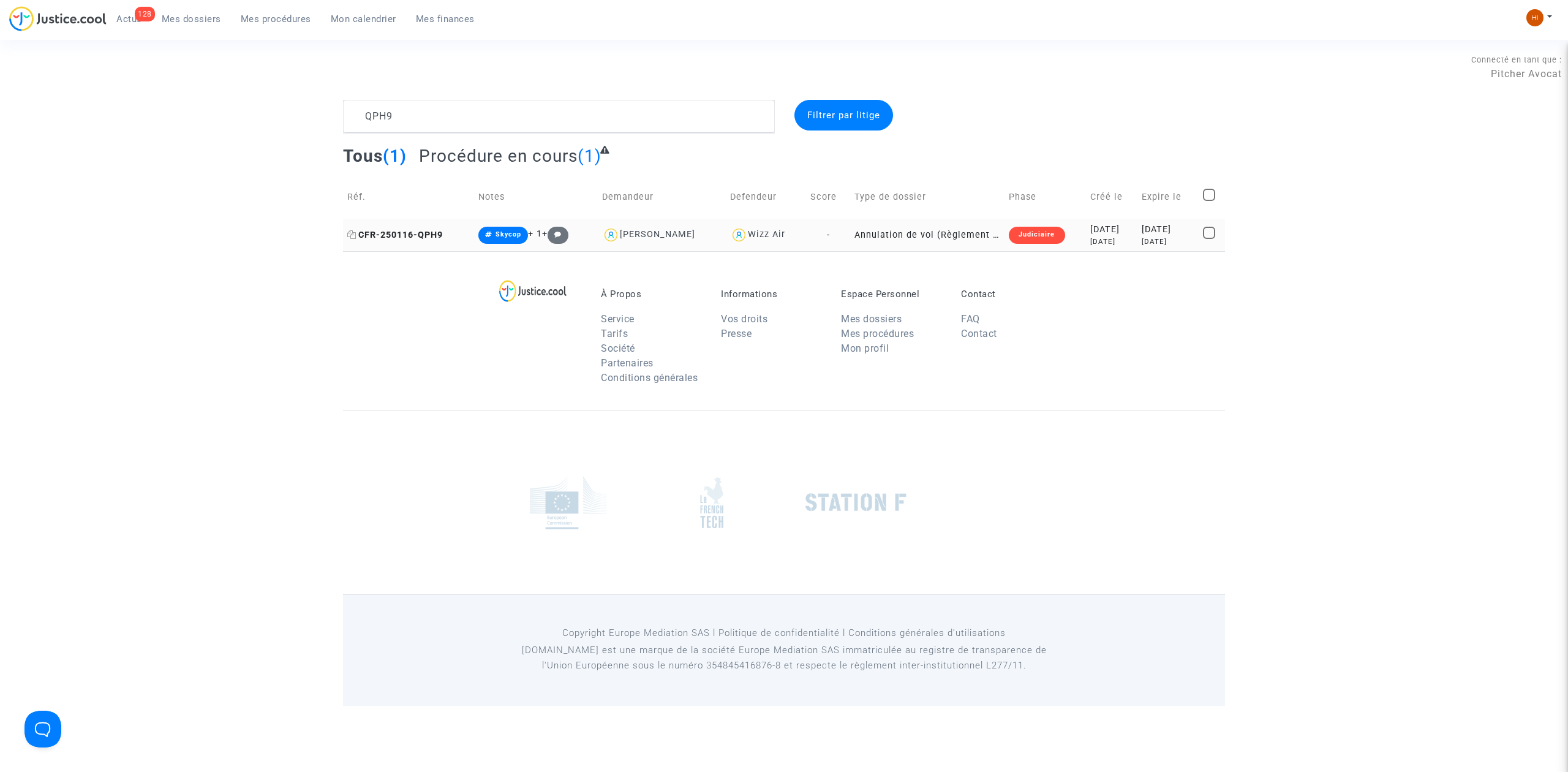
click at [424, 230] on span "CFR-250116-QPH9" at bounding box center [395, 235] width 96 height 11
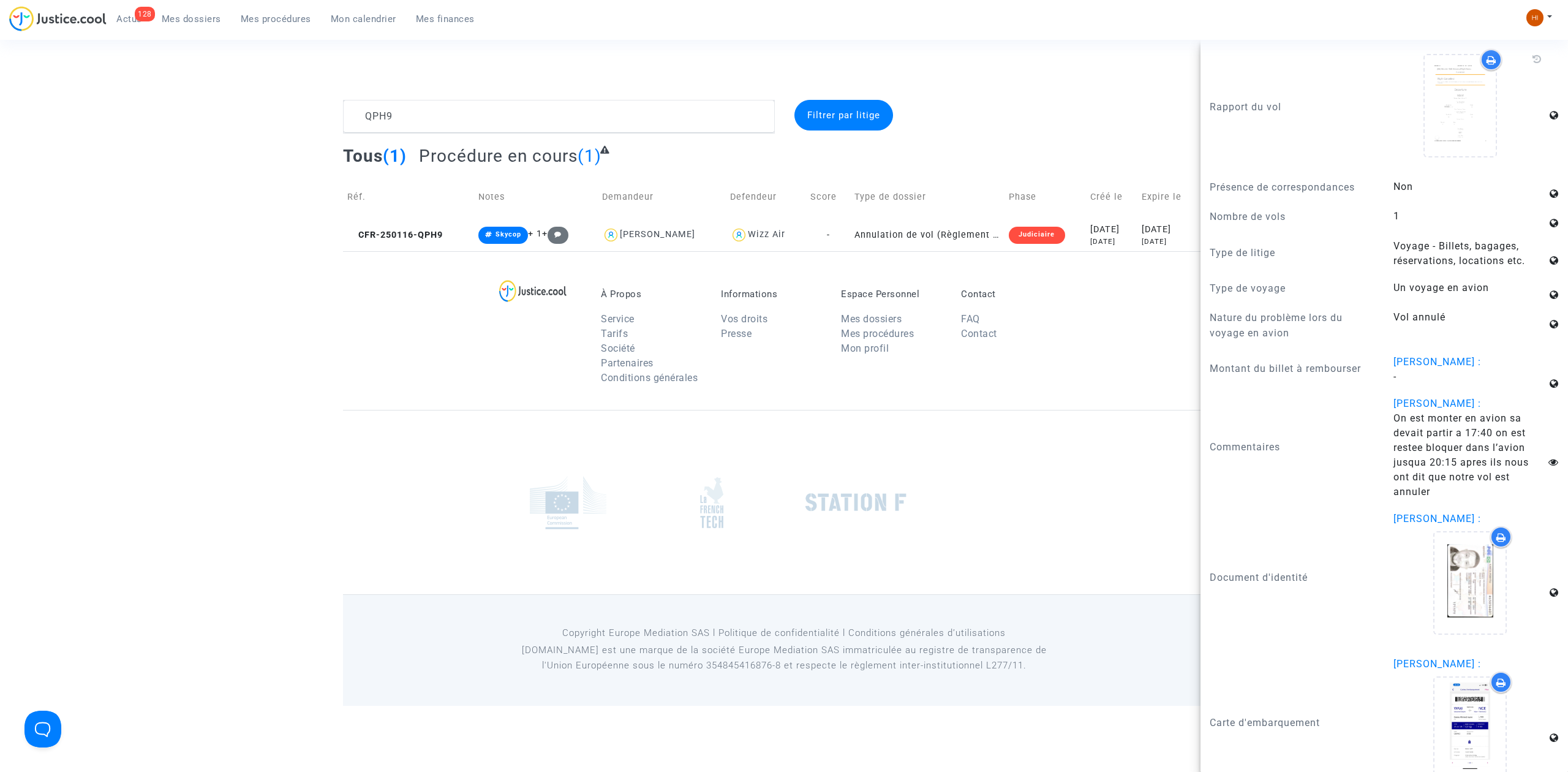
scroll to position [1431, 0]
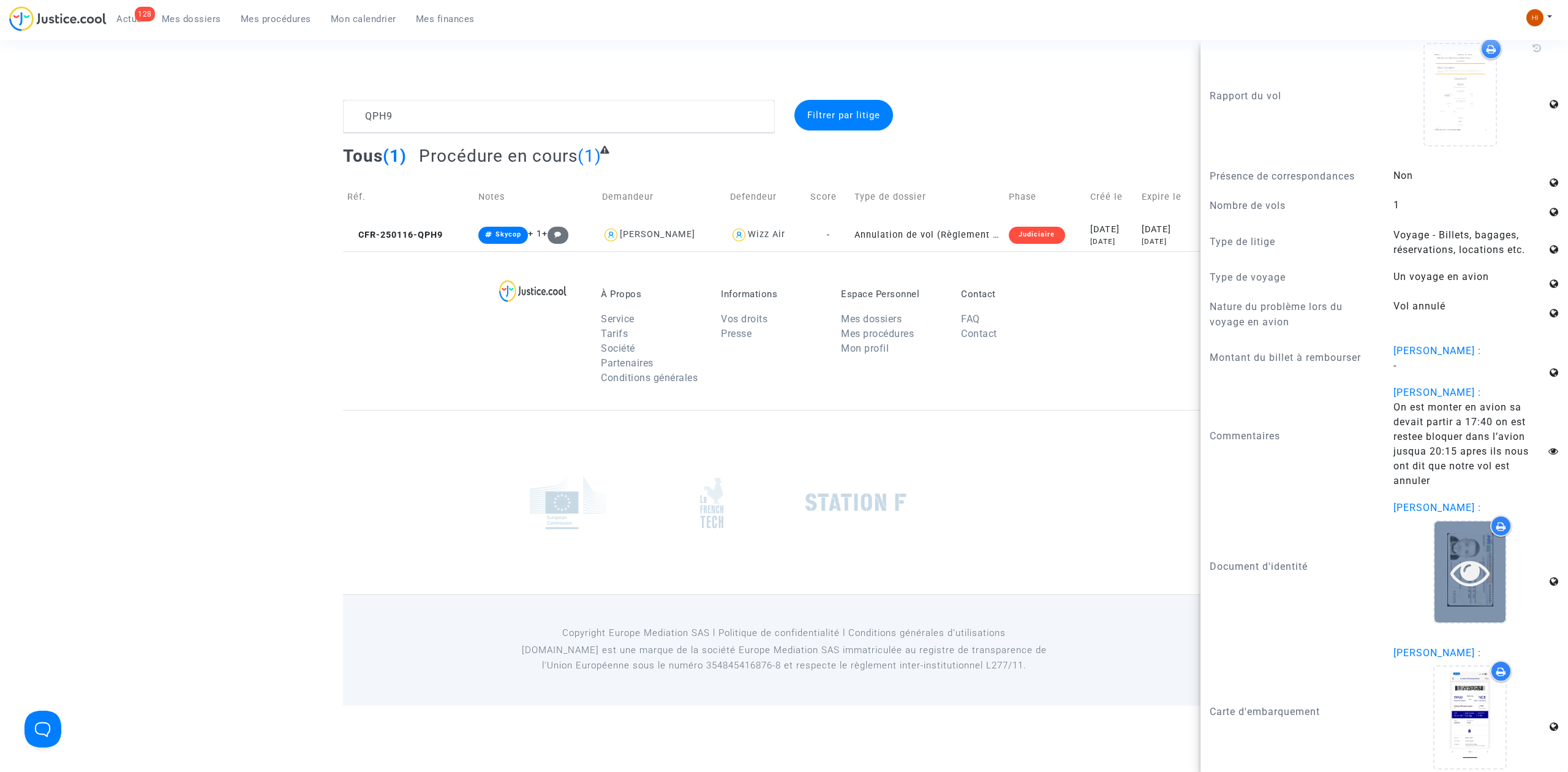
click at [1464, 569] on icon at bounding box center [1470, 572] width 40 height 39
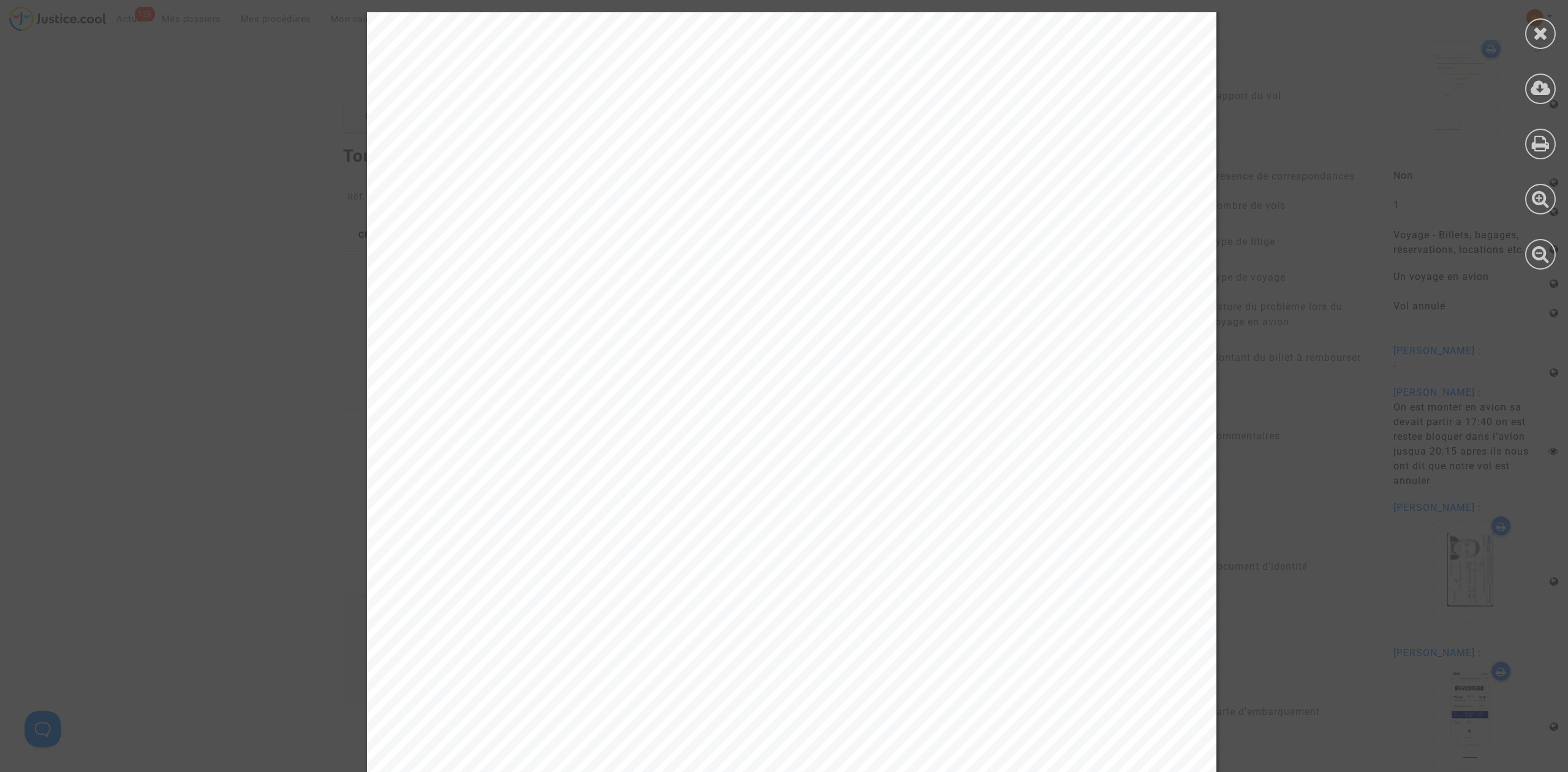
scroll to position [245, 0]
click at [1549, 43] on div at bounding box center [1540, 34] width 31 height 31
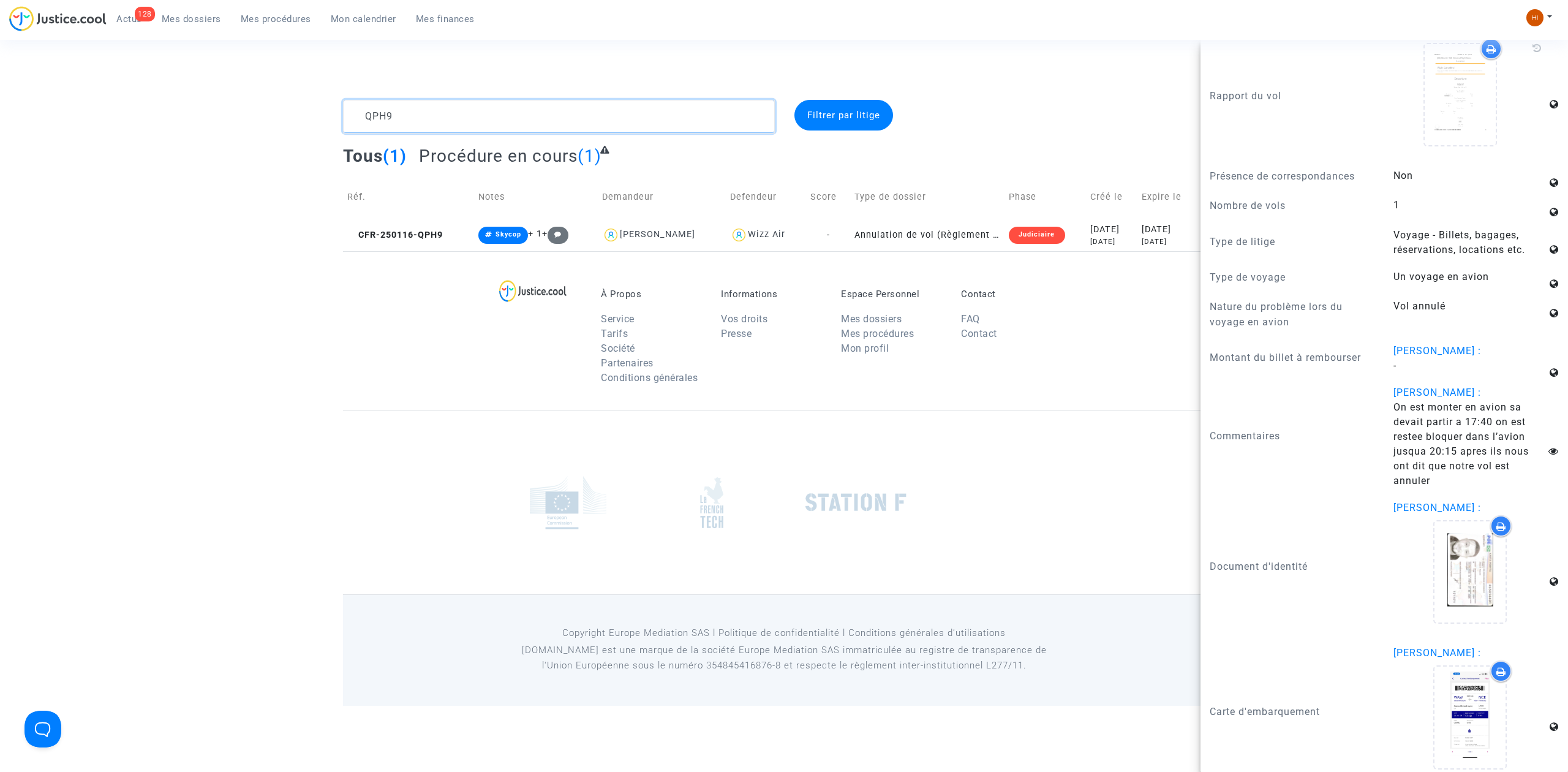
drag, startPoint x: 406, startPoint y: 109, endPoint x: 314, endPoint y: 109, distance: 92.0
click at [314, 109] on div "QPH9 Filtrer par litige Tous (1) Procédure en cours (1) Réf. Notes Demandeur De…" at bounding box center [784, 175] width 1568 height 151
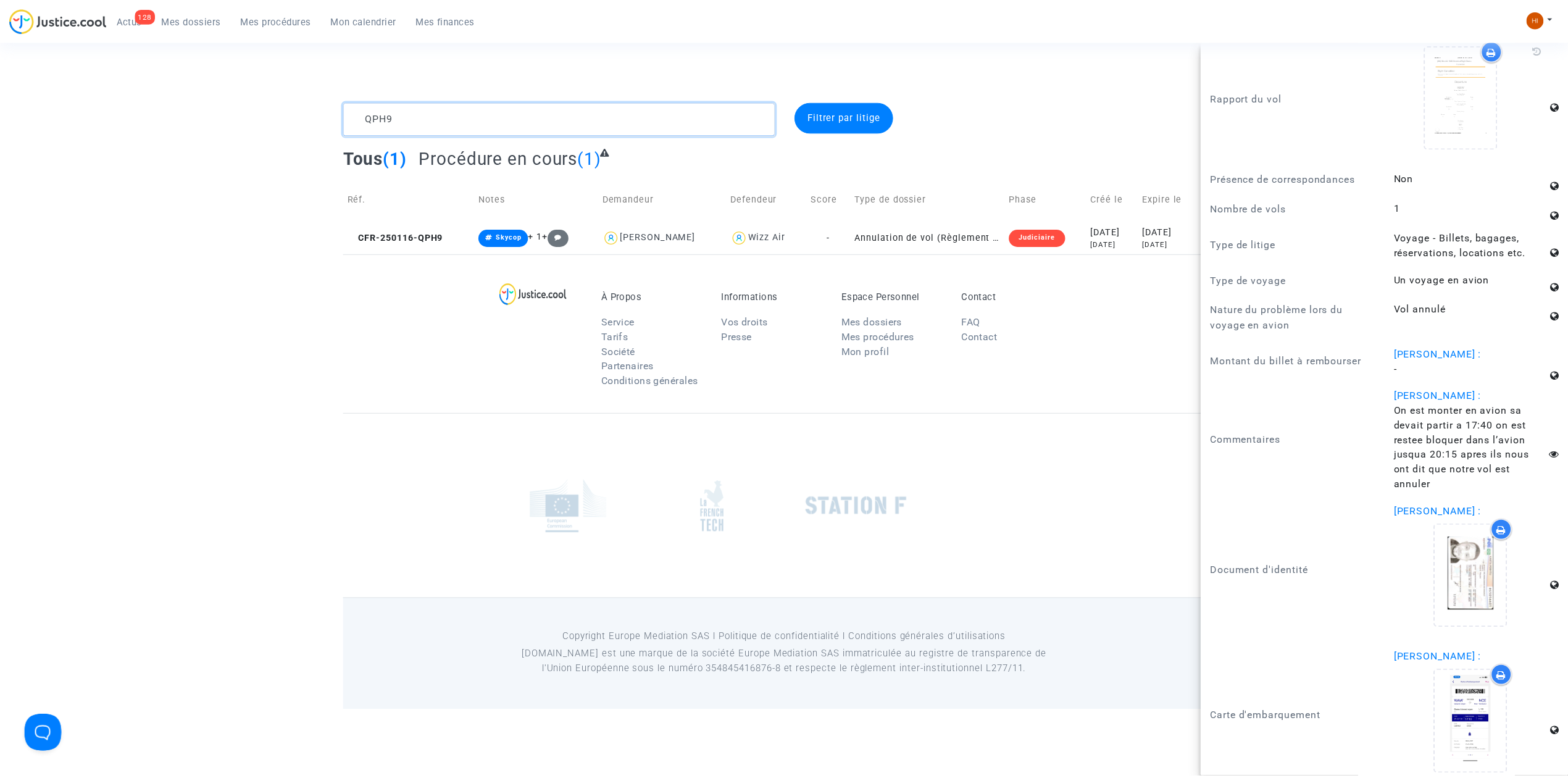
scroll to position [0, 0]
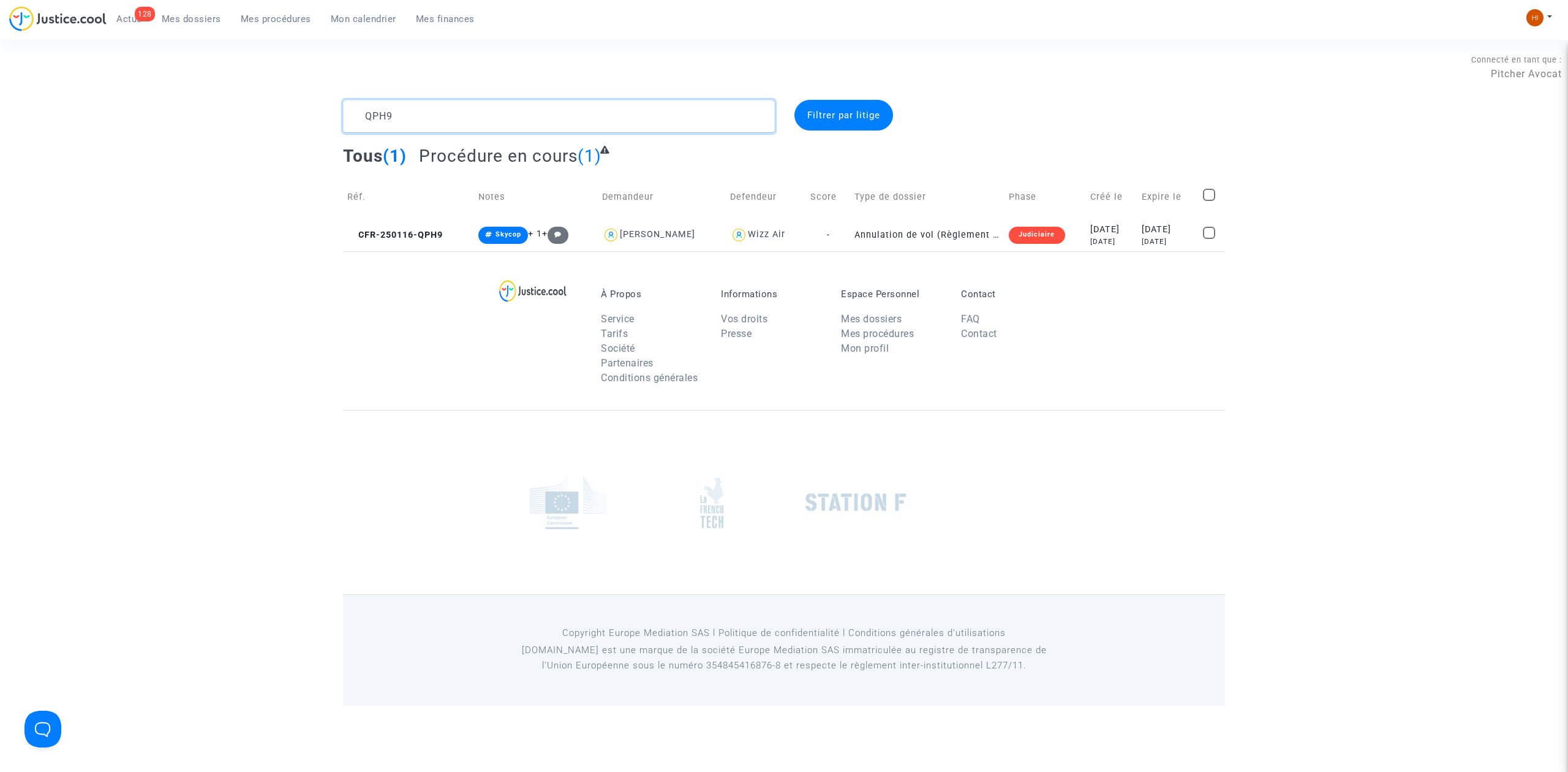
paste textarea "FJR8"
type textarea "FJR8"
click at [1157, 232] on td at bounding box center [1170, 235] width 59 height 32
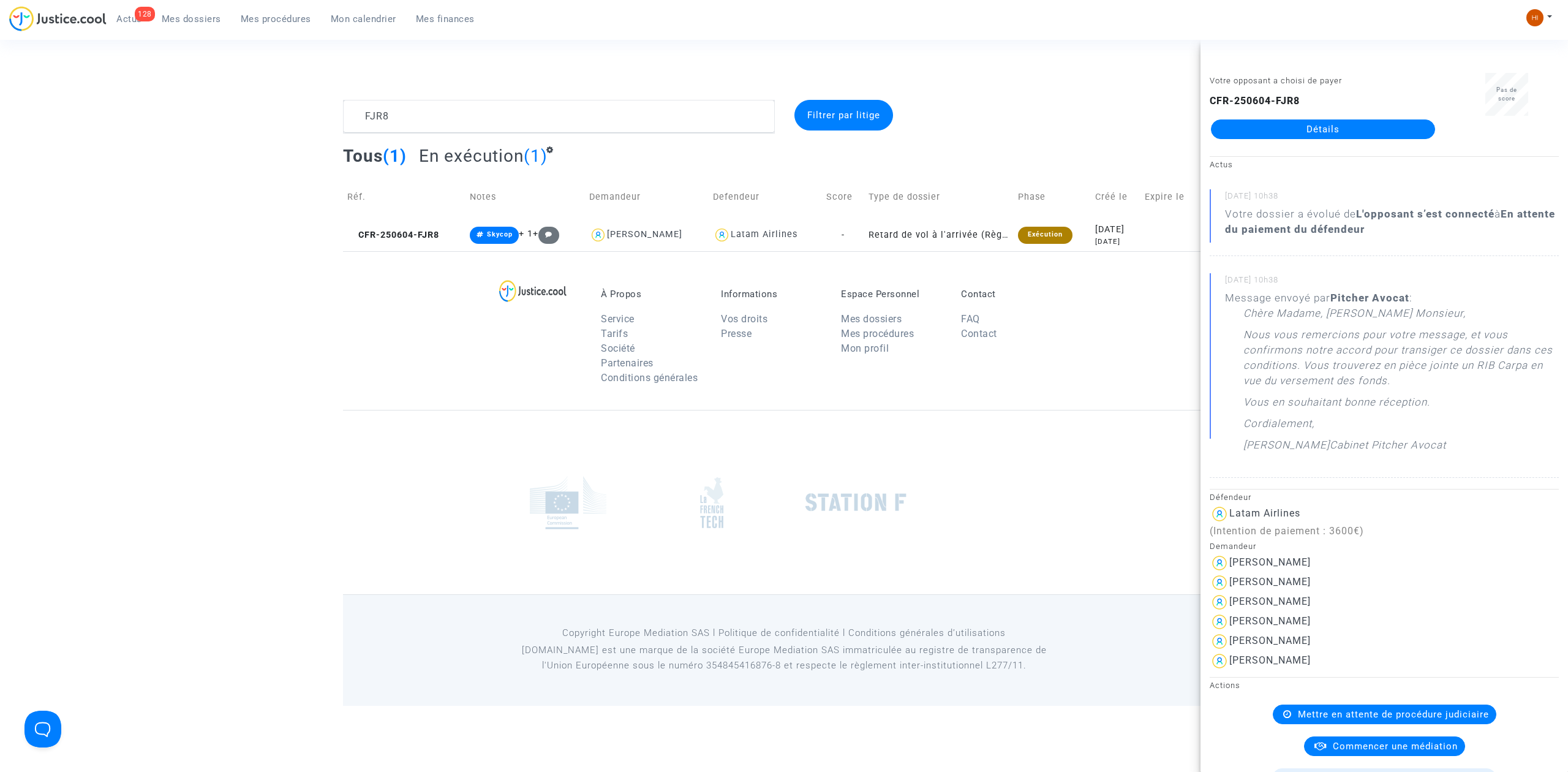
click at [1250, 128] on link "Détails" at bounding box center [1323, 129] width 224 height 19
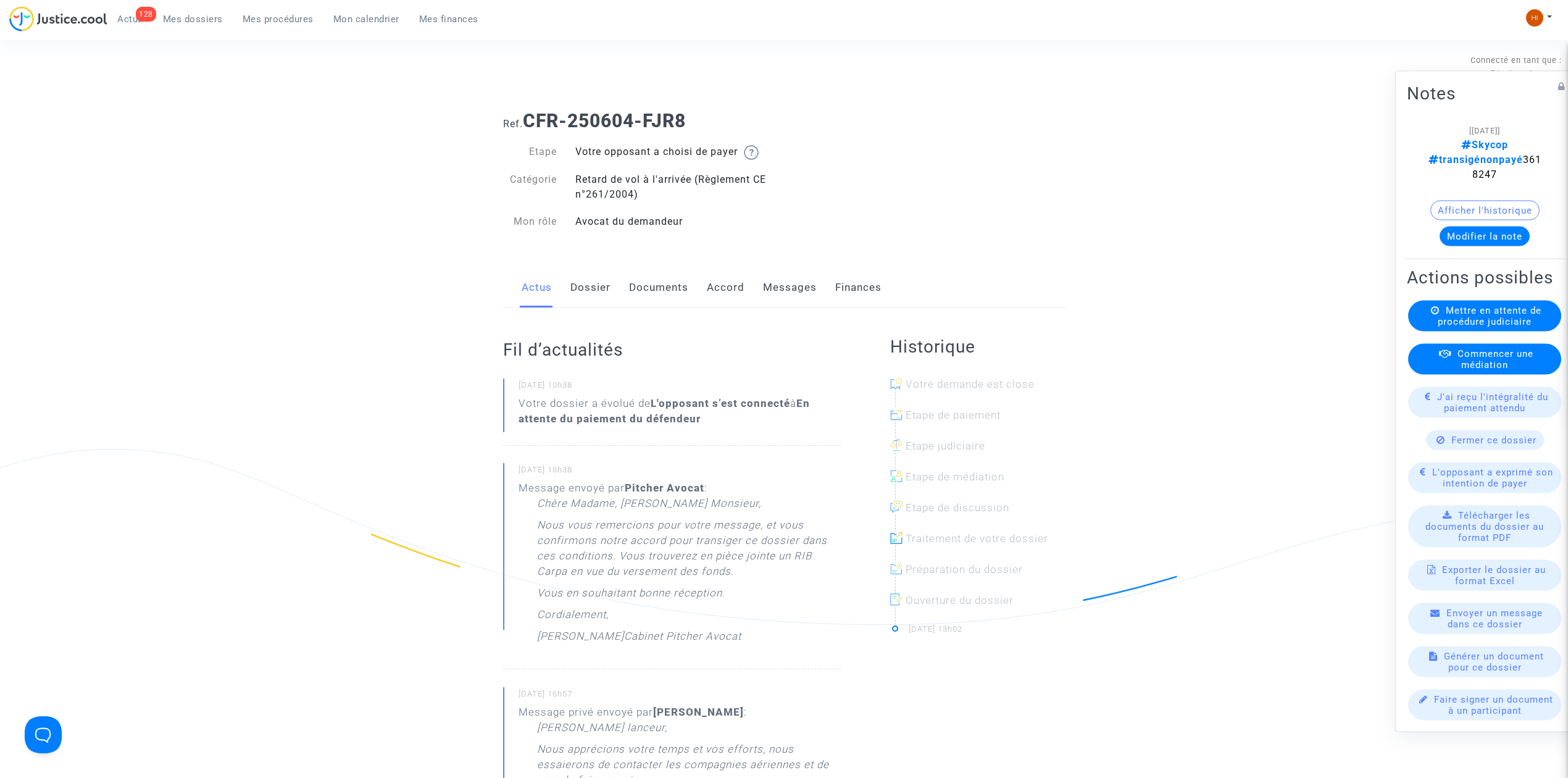
drag, startPoint x: 1520, startPoint y: 147, endPoint x: 1458, endPoint y: 151, distance: 62.1
click at [1458, 151] on div "[05/08/2025] Skycop transigénonpayé 3618247" at bounding box center [1484, 152] width 118 height 60
drag, startPoint x: 1464, startPoint y: 149, endPoint x: 773, endPoint y: 265, distance: 700.7
click at [940, 156] on div "Ref. CFR-250604-FJR8 Etape Votre opposant a choisi de payer Catégorie Retard de…" at bounding box center [784, 171] width 581 height 141
click at [586, 285] on link "Dossier" at bounding box center [590, 287] width 40 height 41
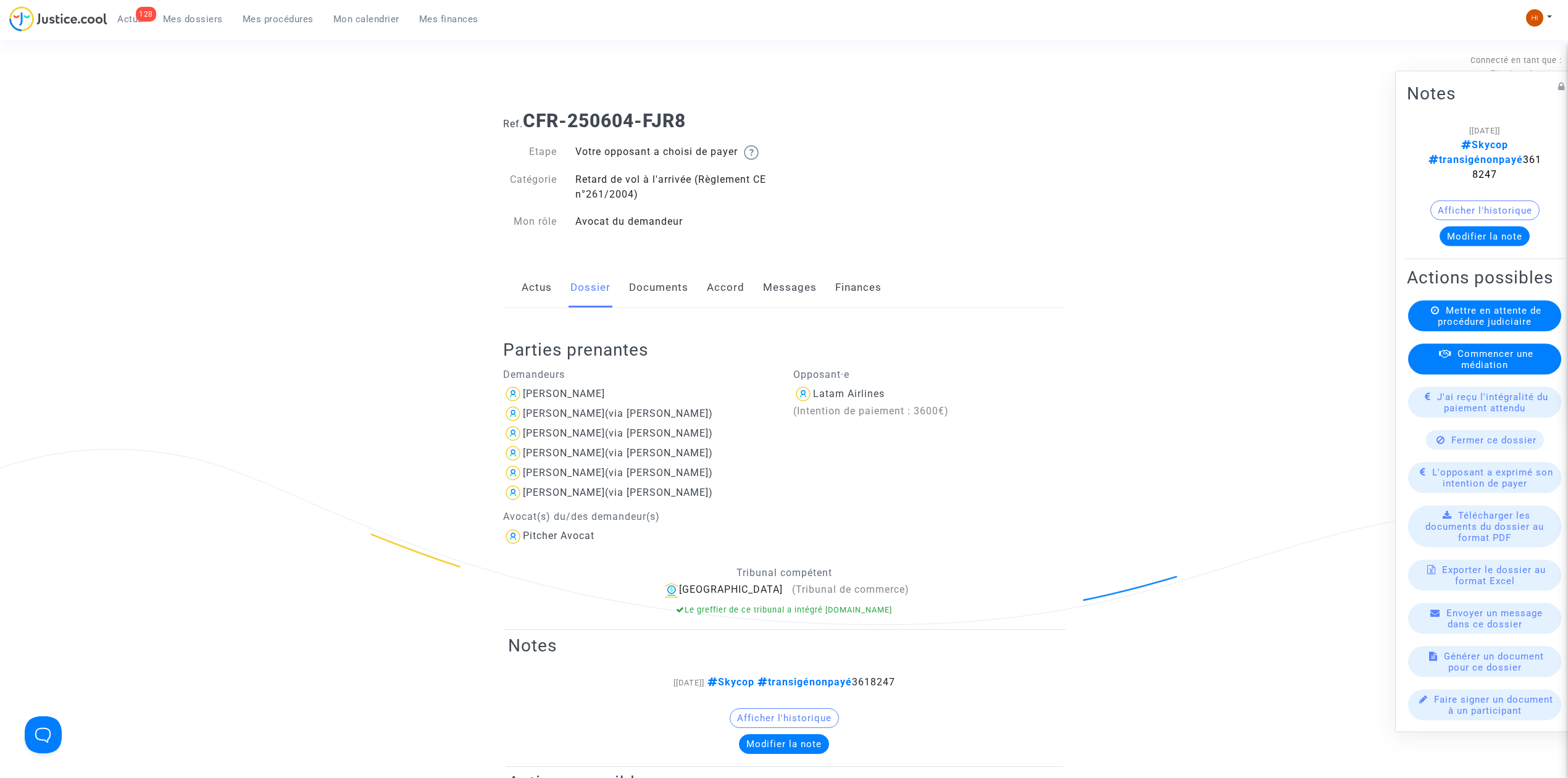
click at [731, 277] on link "Accord" at bounding box center [726, 287] width 38 height 41
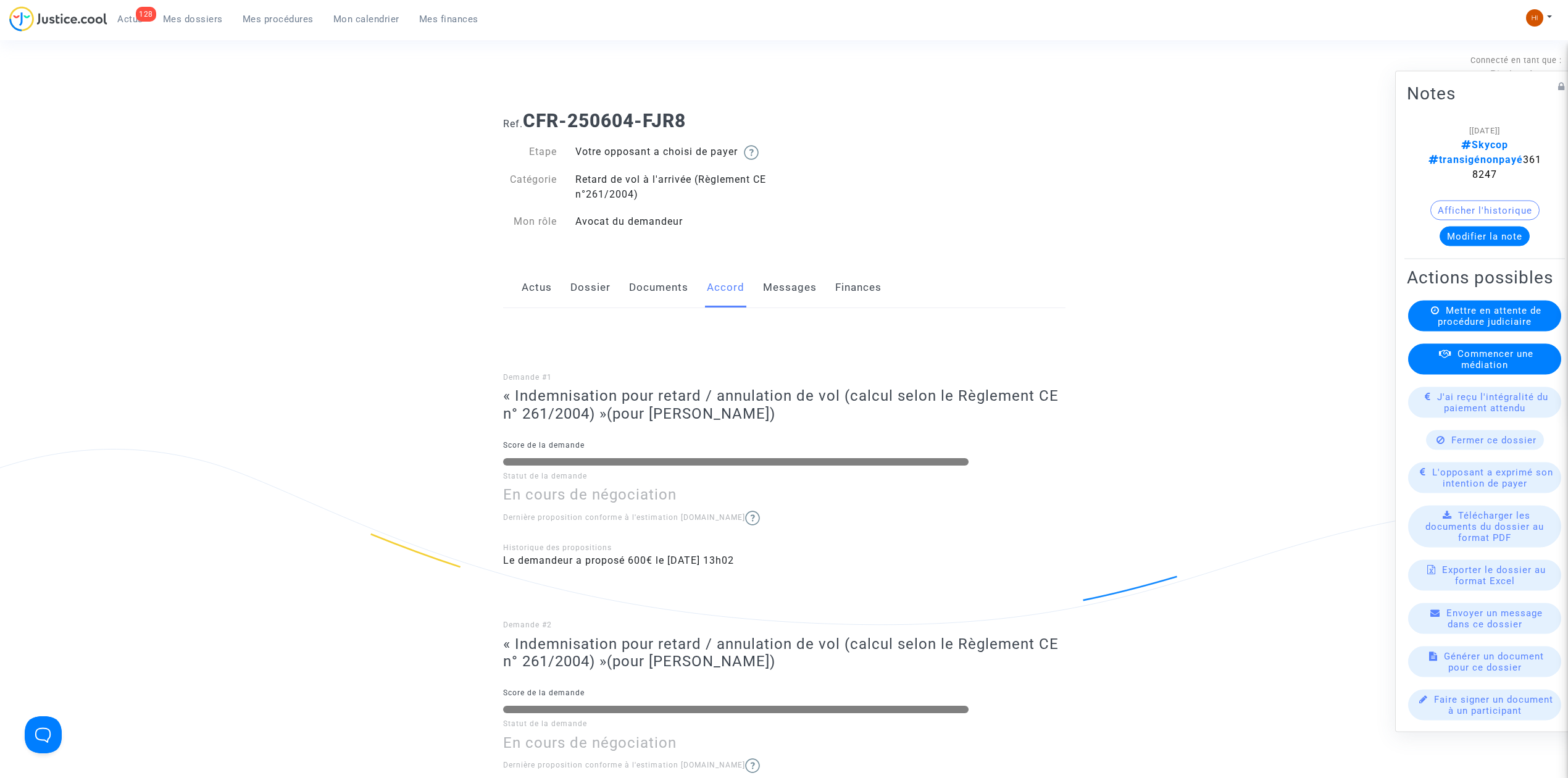
click at [204, 24] on link "Mes dossiers" at bounding box center [193, 19] width 80 height 19
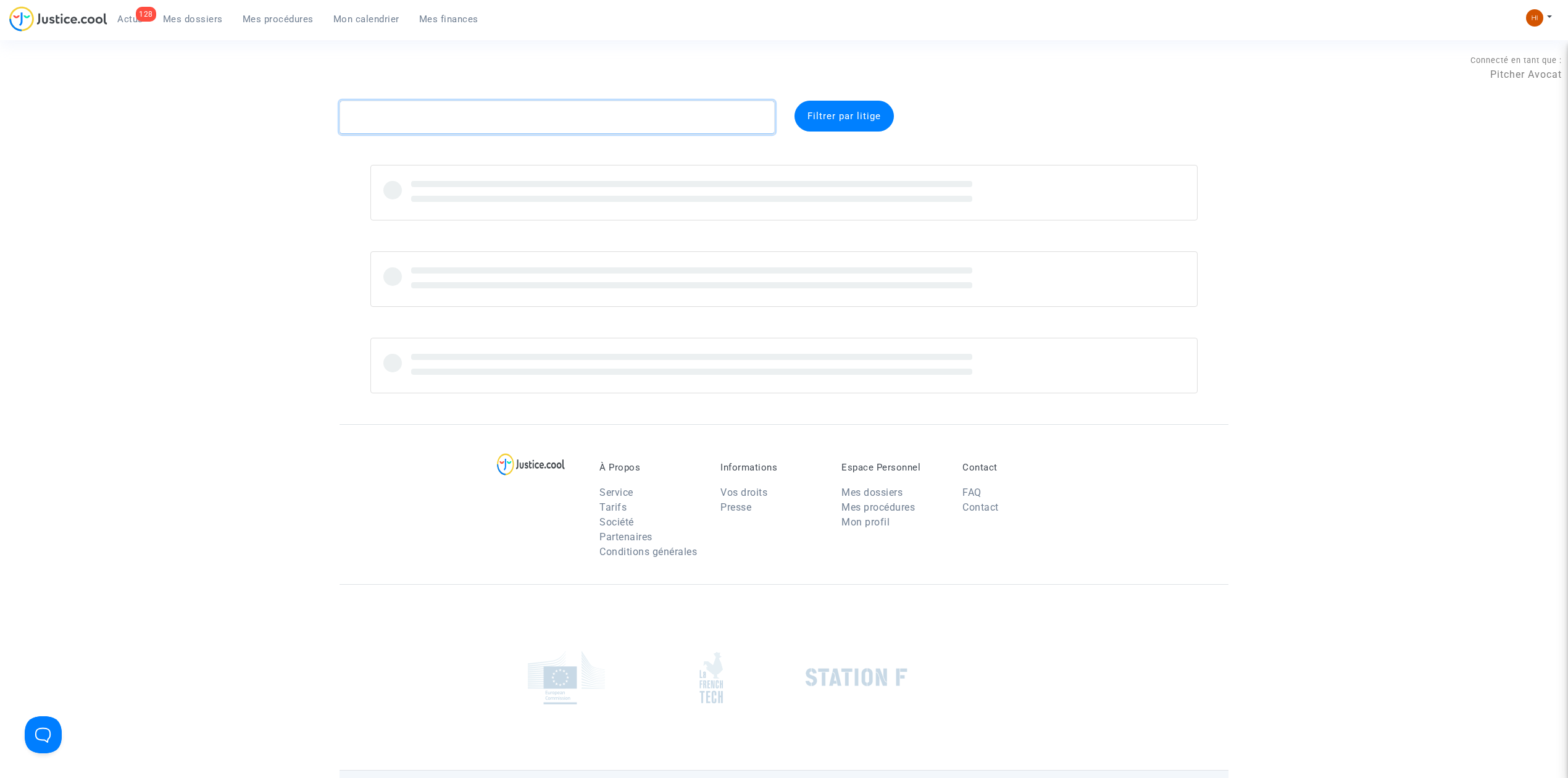
click at [540, 116] on textarea at bounding box center [557, 117] width 435 height 33
paste textarea "HKPQ"
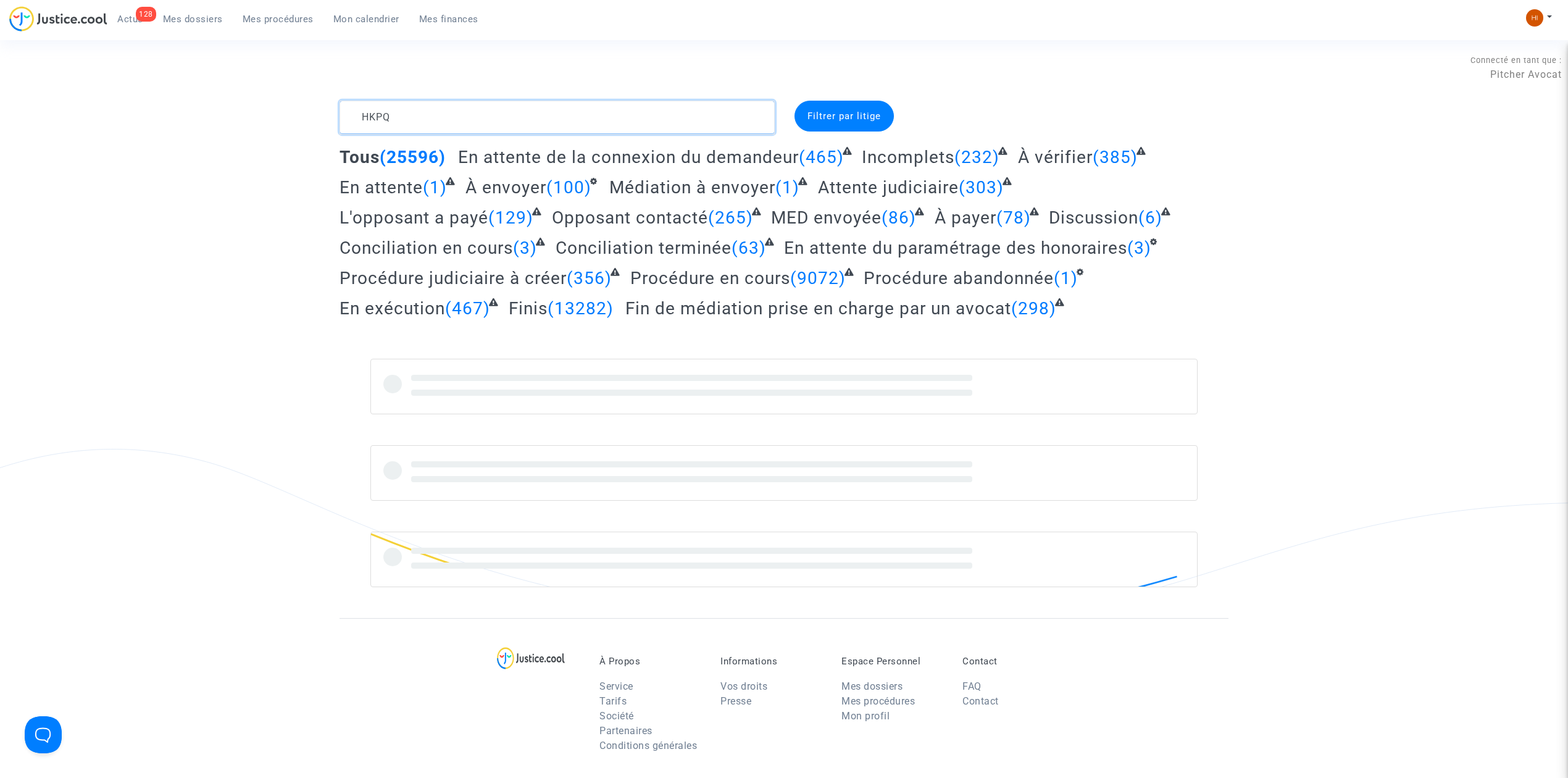
type textarea "HKPQ"
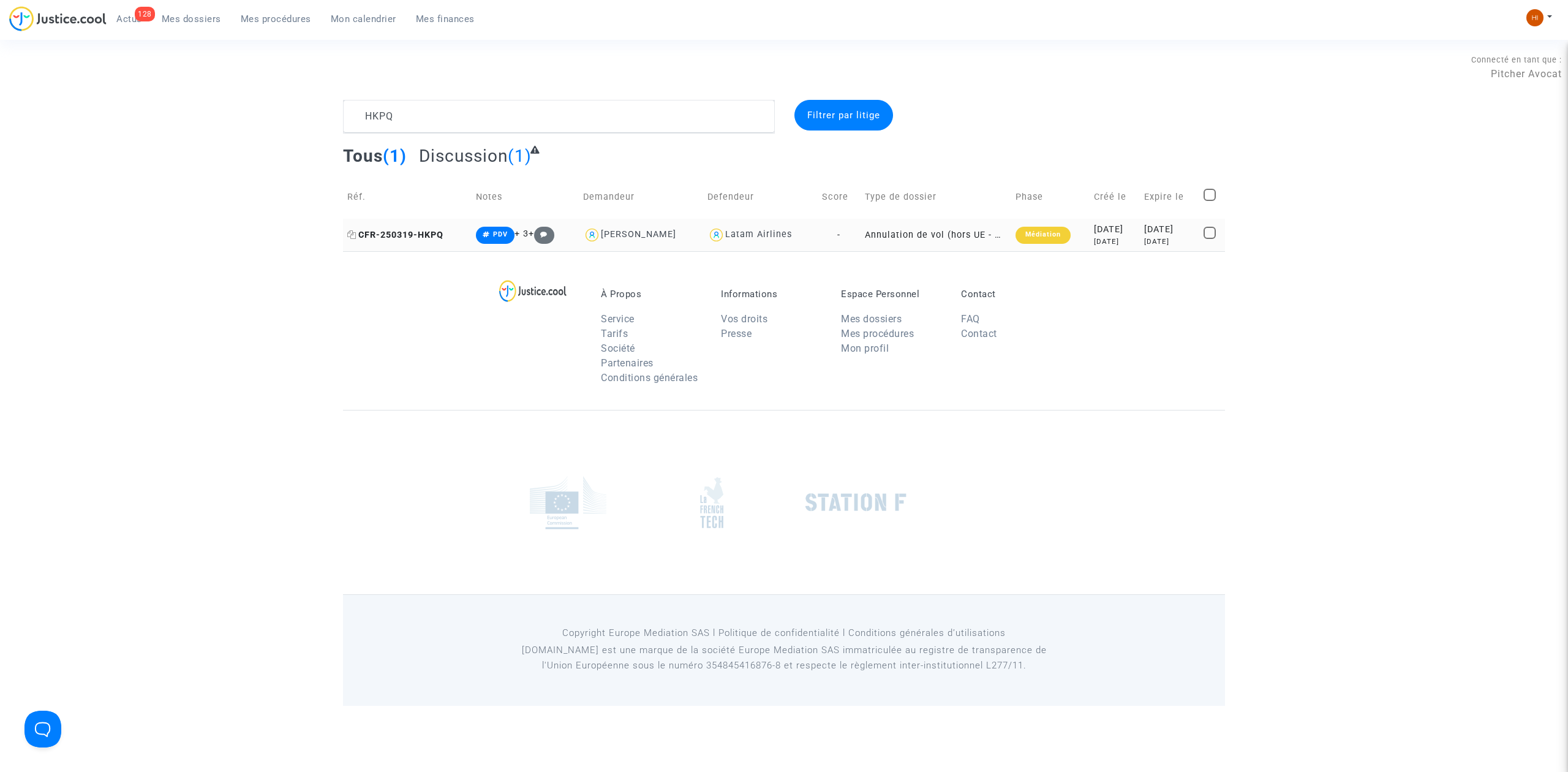
click at [396, 233] on span "CFR-250319-HKPQ" at bounding box center [395, 235] width 96 height 11
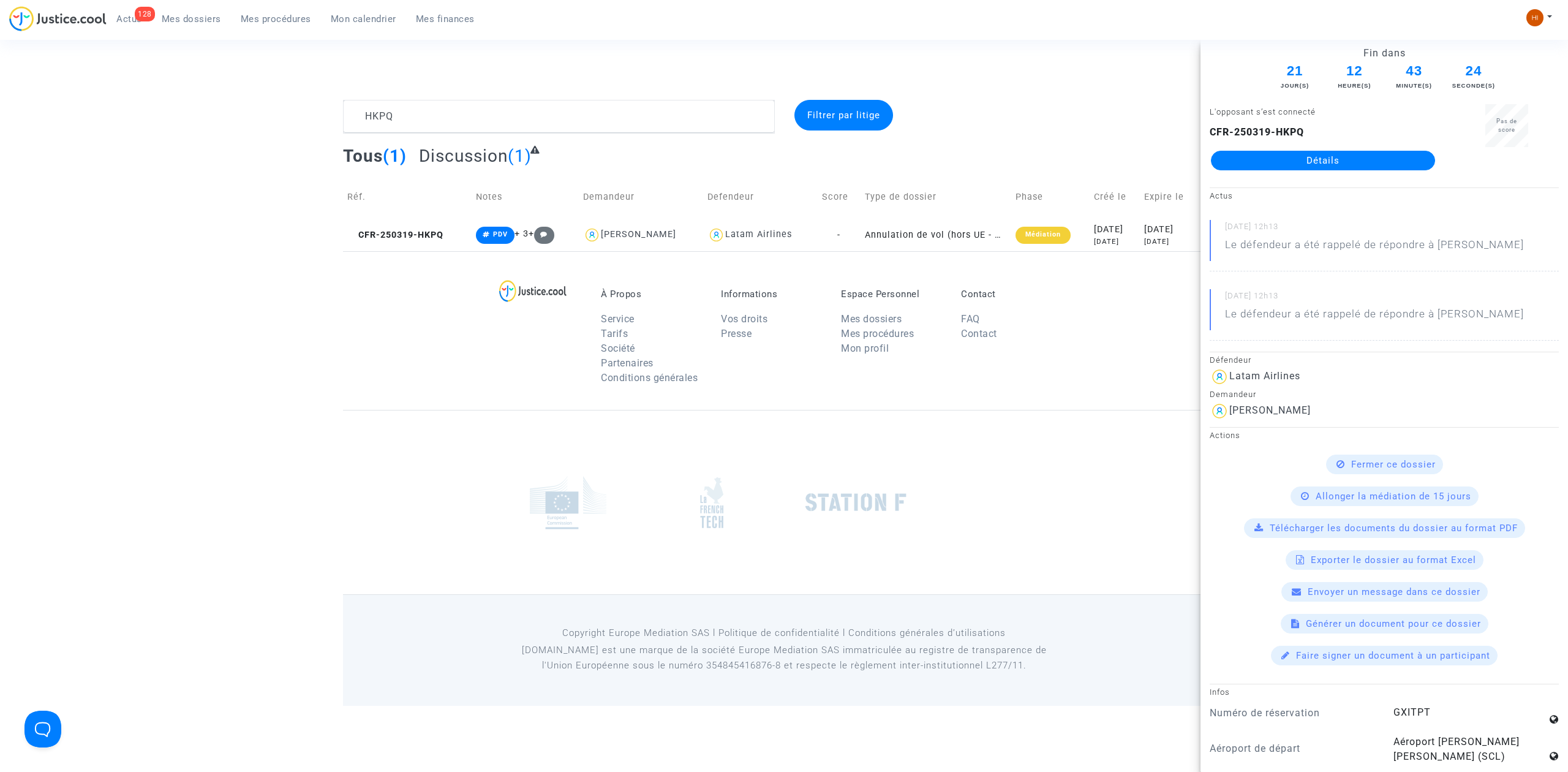
click at [1327, 160] on link "Détails" at bounding box center [1323, 160] width 224 height 19
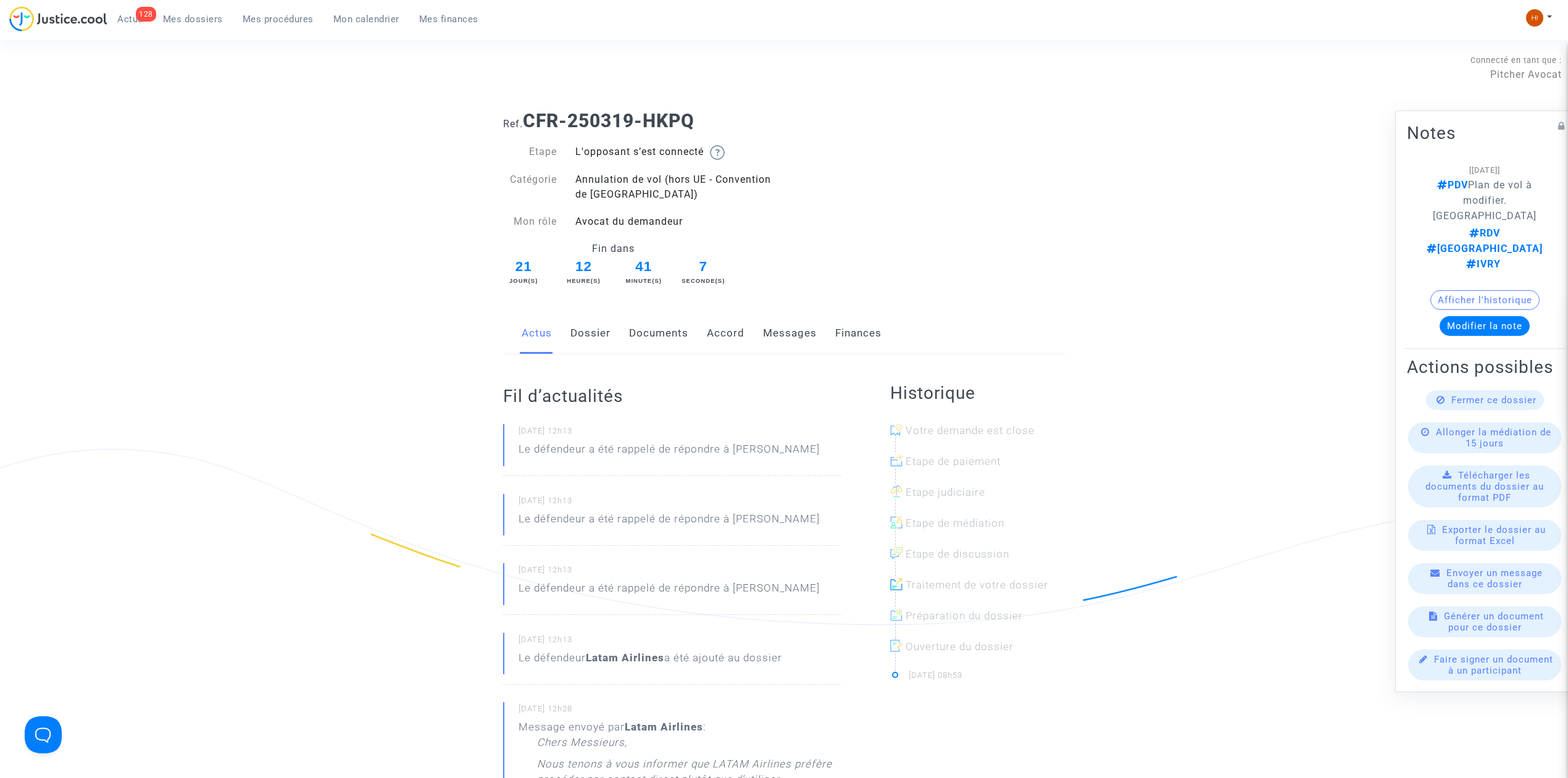
click at [602, 331] on link "Dossier" at bounding box center [590, 333] width 40 height 41
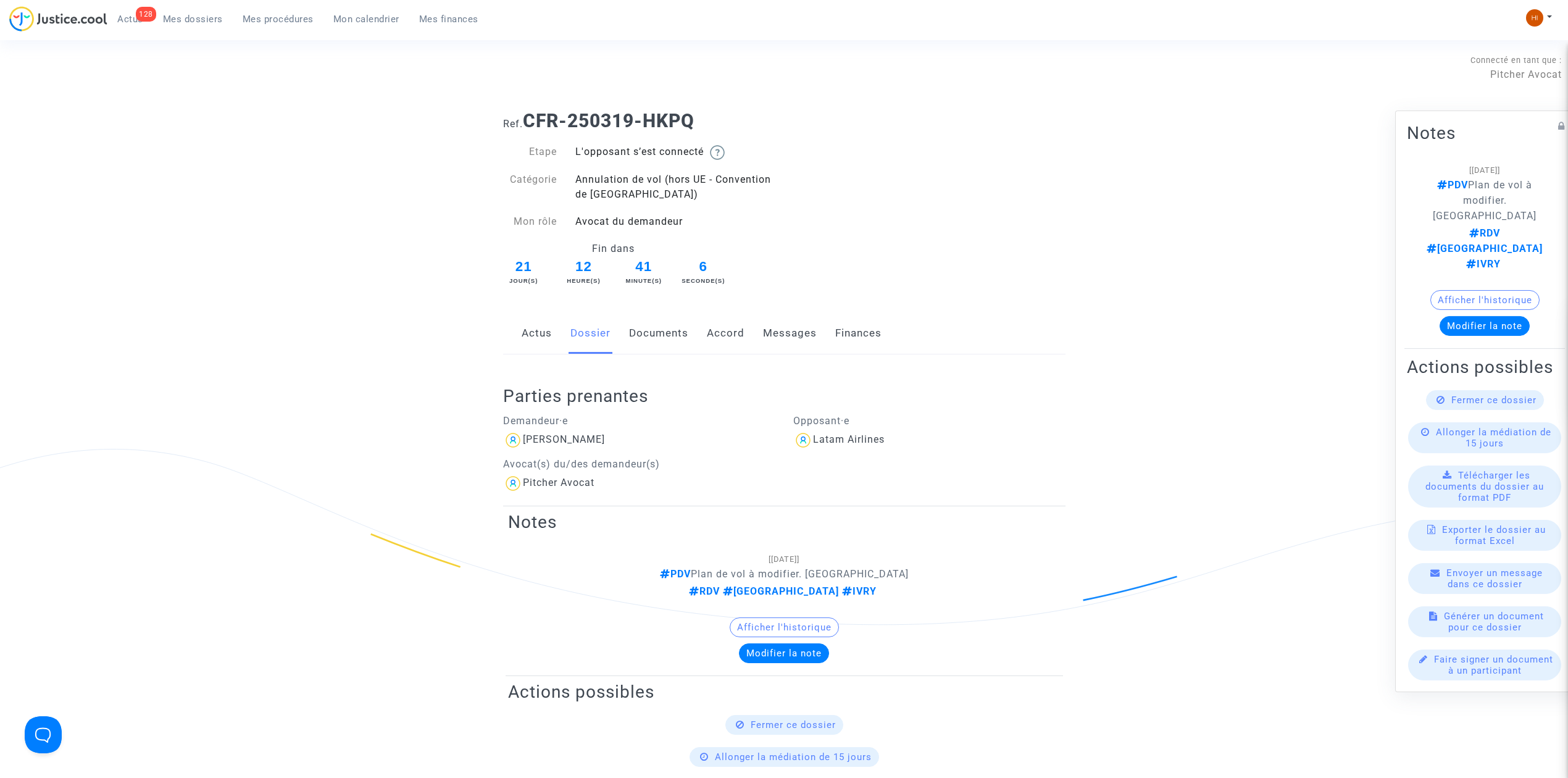
click at [637, 336] on link "Documents" at bounding box center [659, 333] width 60 height 41
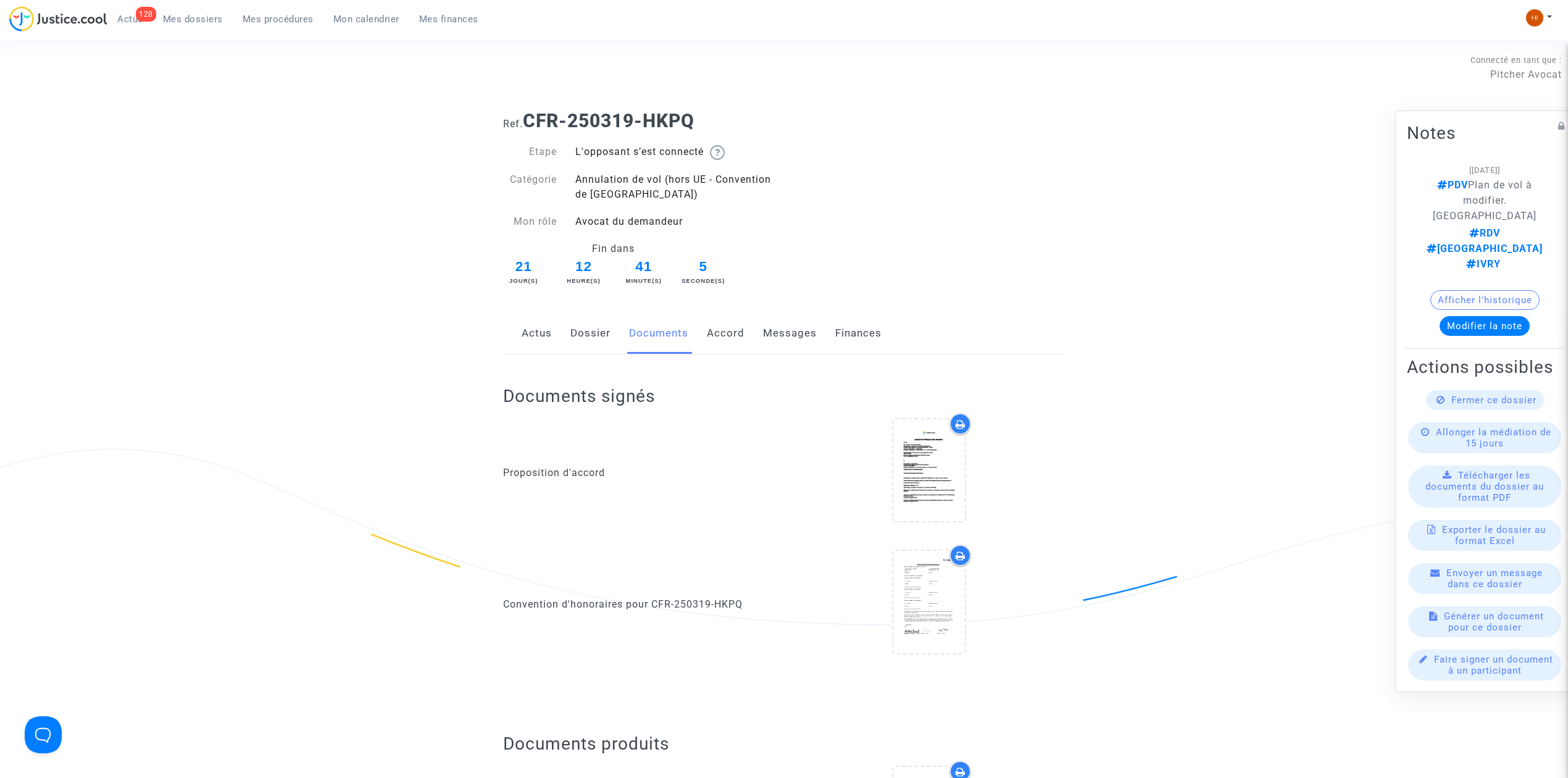
click at [771, 339] on link "Messages" at bounding box center [790, 333] width 54 height 41
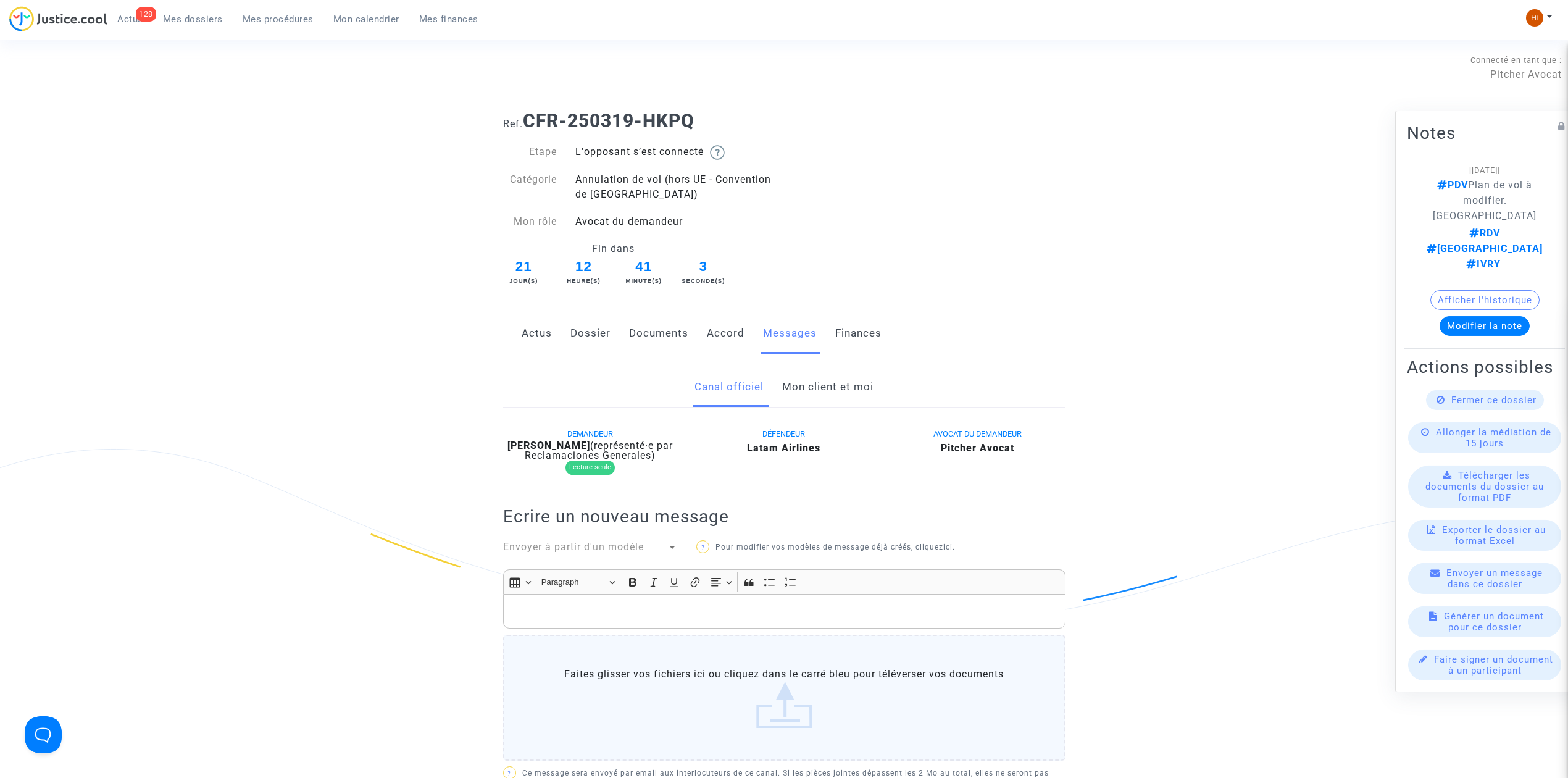
click at [804, 384] on link "Mon client et moi" at bounding box center [828, 387] width 91 height 41
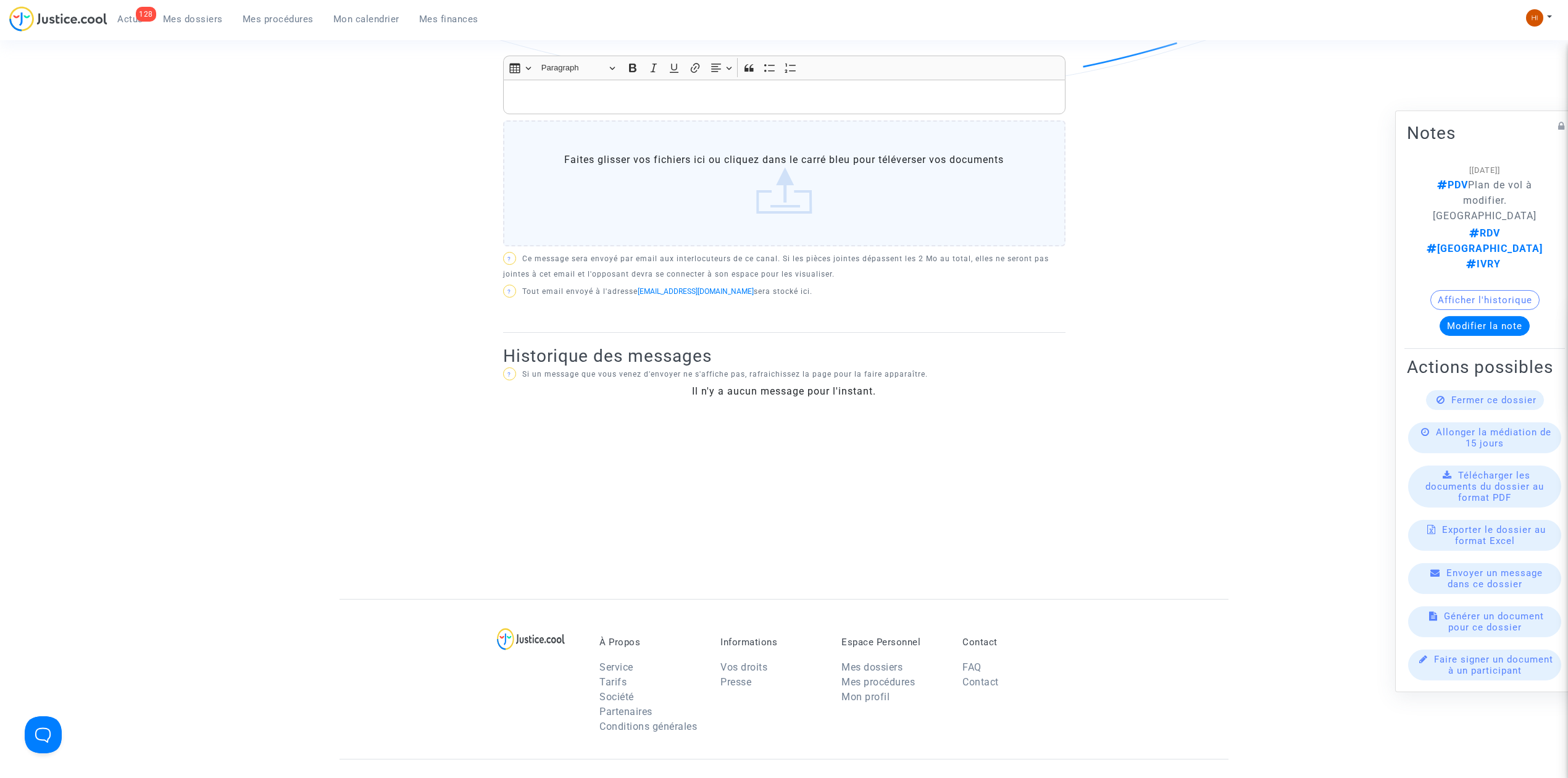
scroll to position [154, 0]
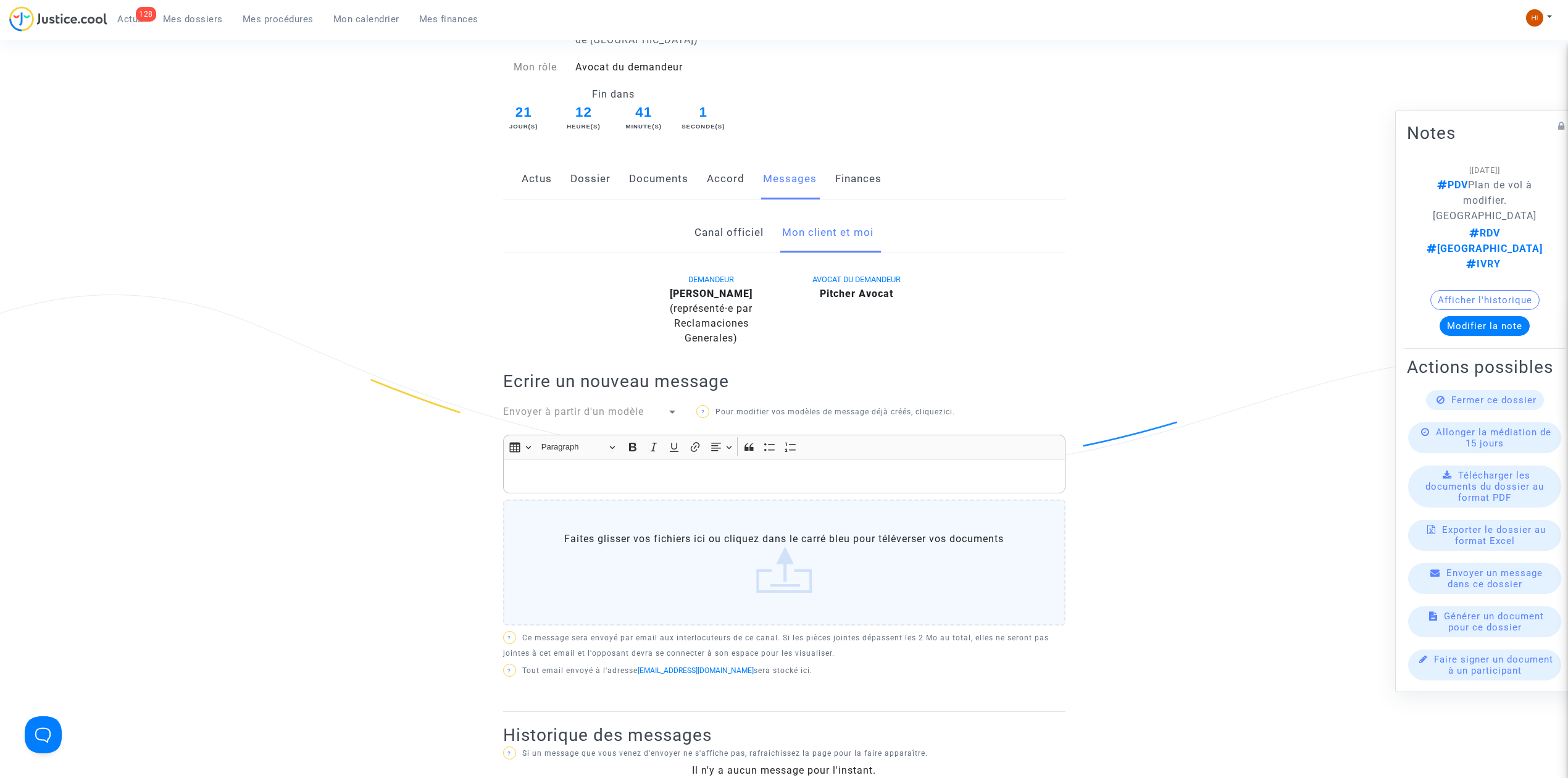
click at [518, 179] on div "Actus Dossier Documents Accord Messages Finances" at bounding box center [784, 179] width 562 height 42
click at [524, 173] on link "Actus" at bounding box center [536, 179] width 30 height 41
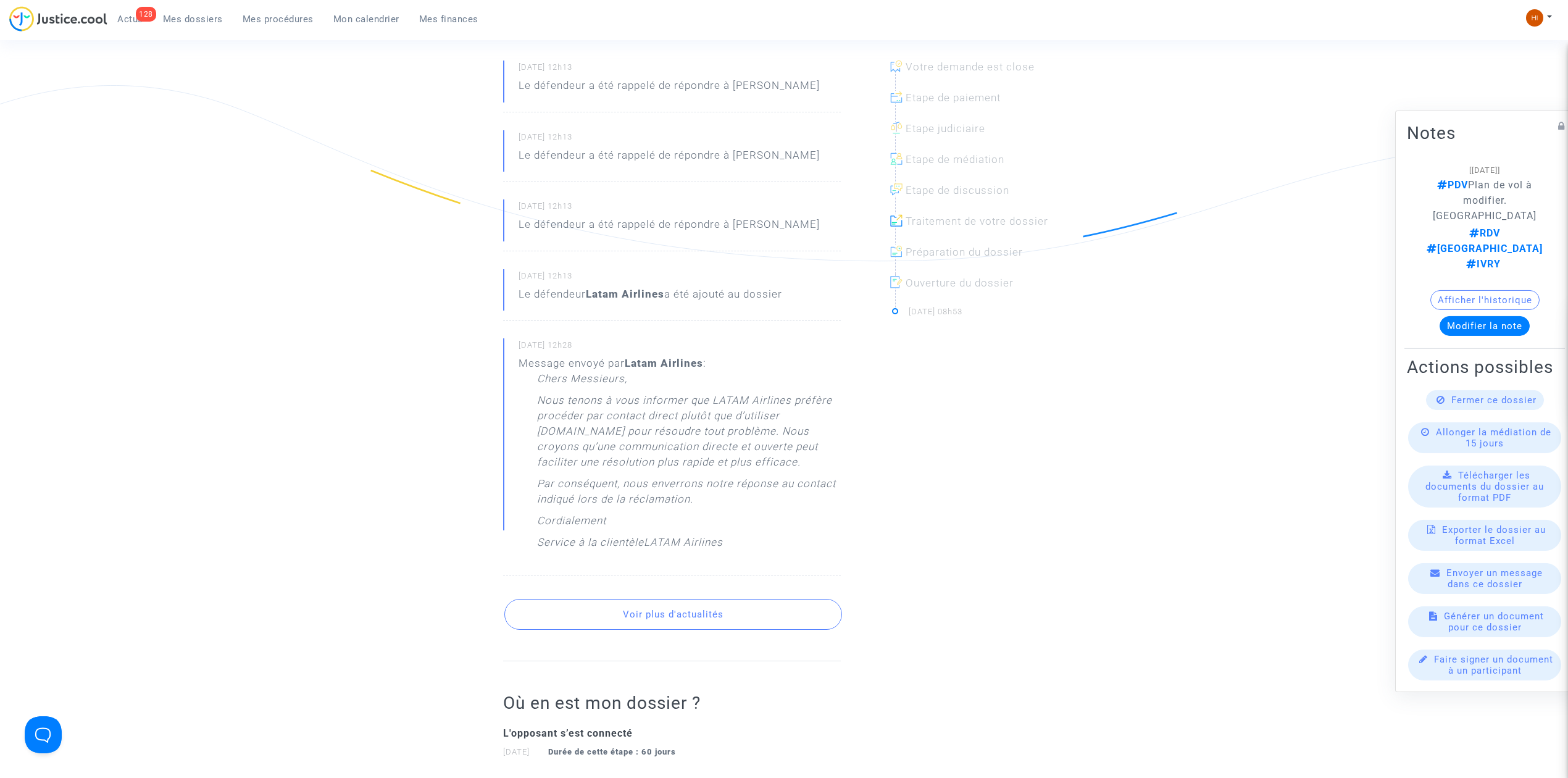
scroll to position [402, 0]
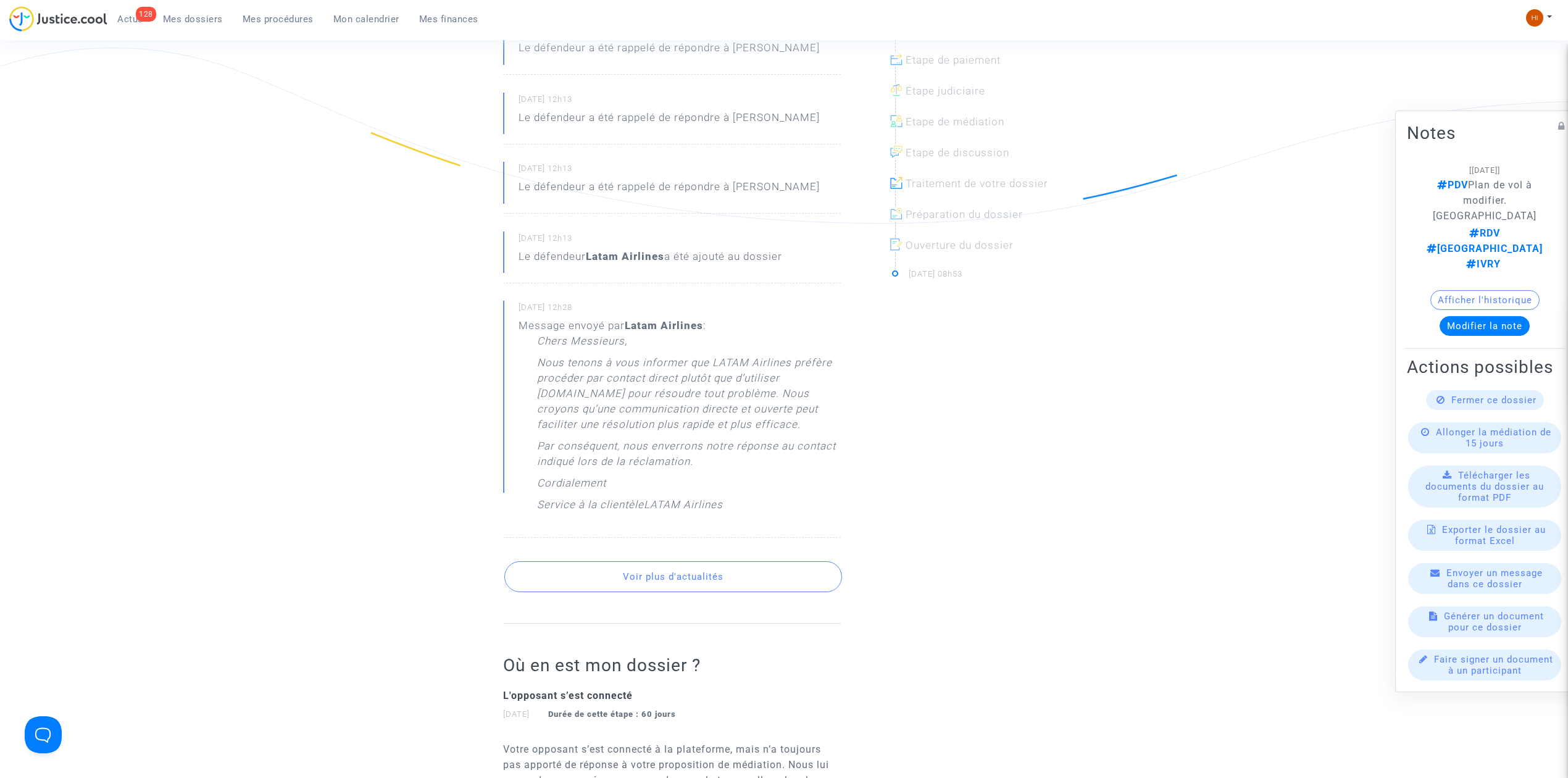
click at [679, 584] on button "Voir plus d'actualités" at bounding box center [673, 576] width 338 height 31
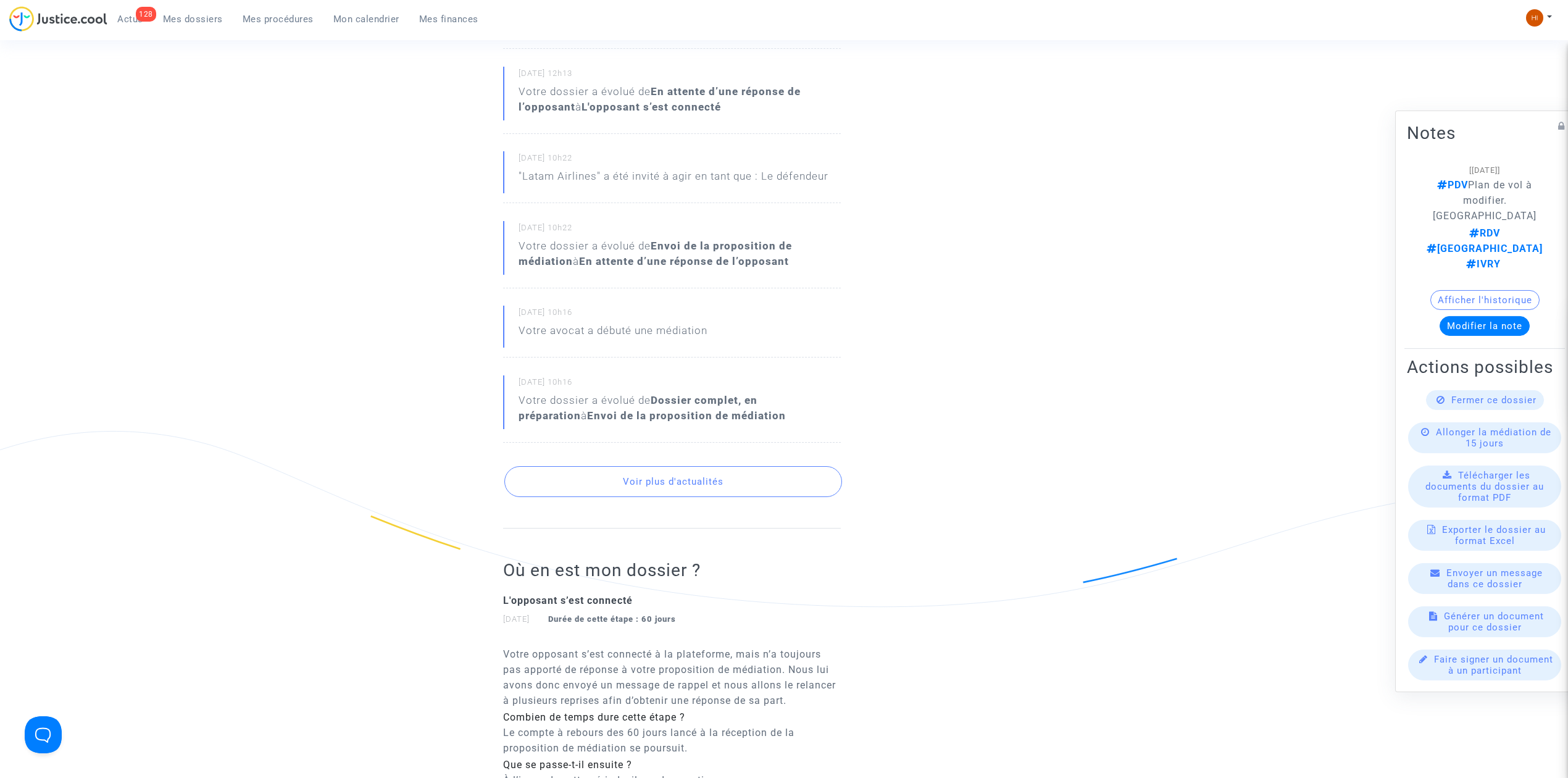
scroll to position [896, 0]
click at [278, 2] on nav "128 Actus Mes dossiers Mes procédures Mon calendrier Mes finances Mon profil Ch…" at bounding box center [784, 20] width 1568 height 40
click at [275, 14] on span "Mes procédures" at bounding box center [278, 20] width 71 height 11
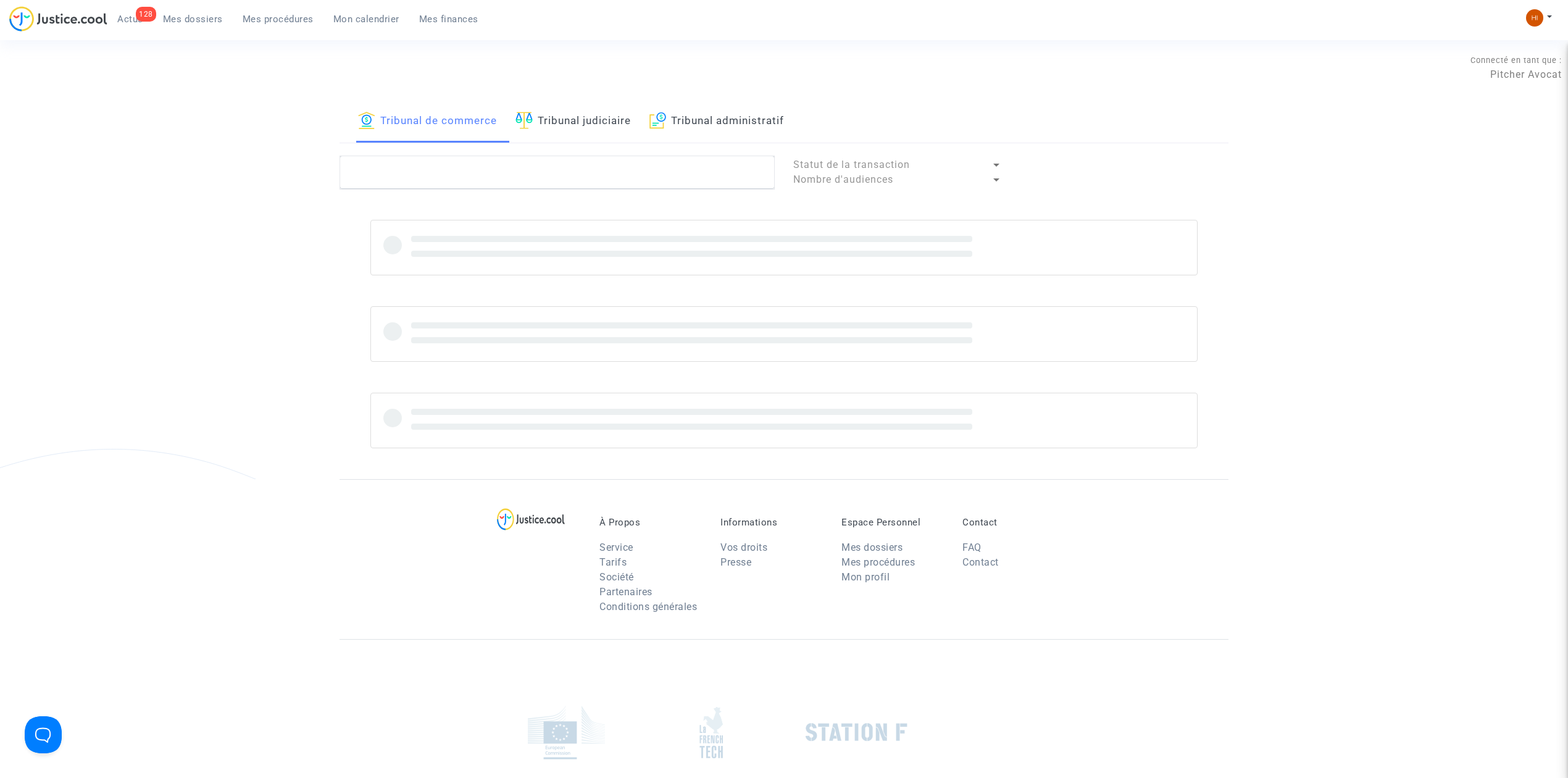
drag, startPoint x: 571, startPoint y: 118, endPoint x: 562, endPoint y: 186, distance: 68.6
click at [571, 118] on link "Tribunal judiciaire" at bounding box center [572, 121] width 115 height 42
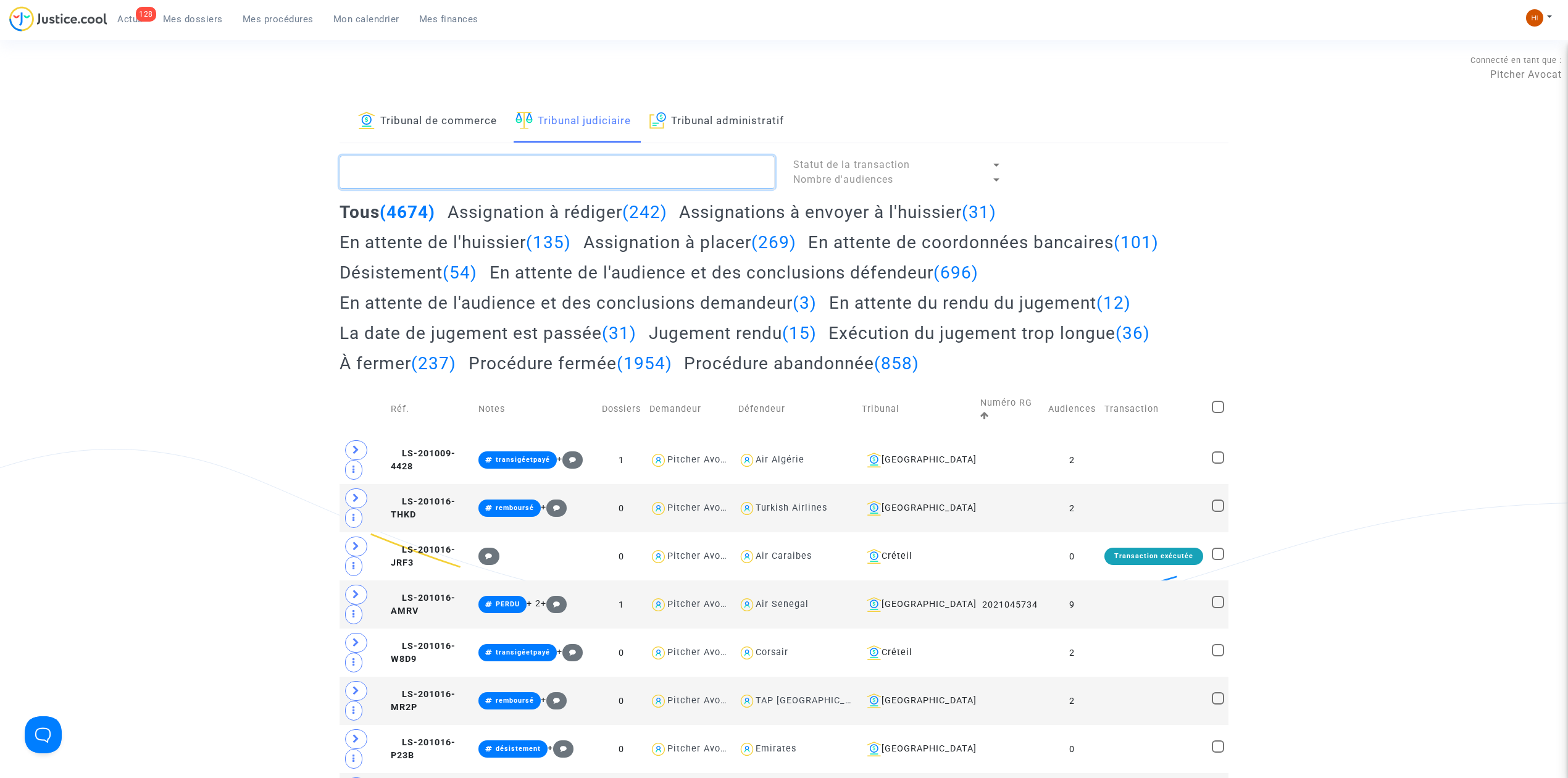
click at [558, 180] on textarea at bounding box center [557, 172] width 435 height 33
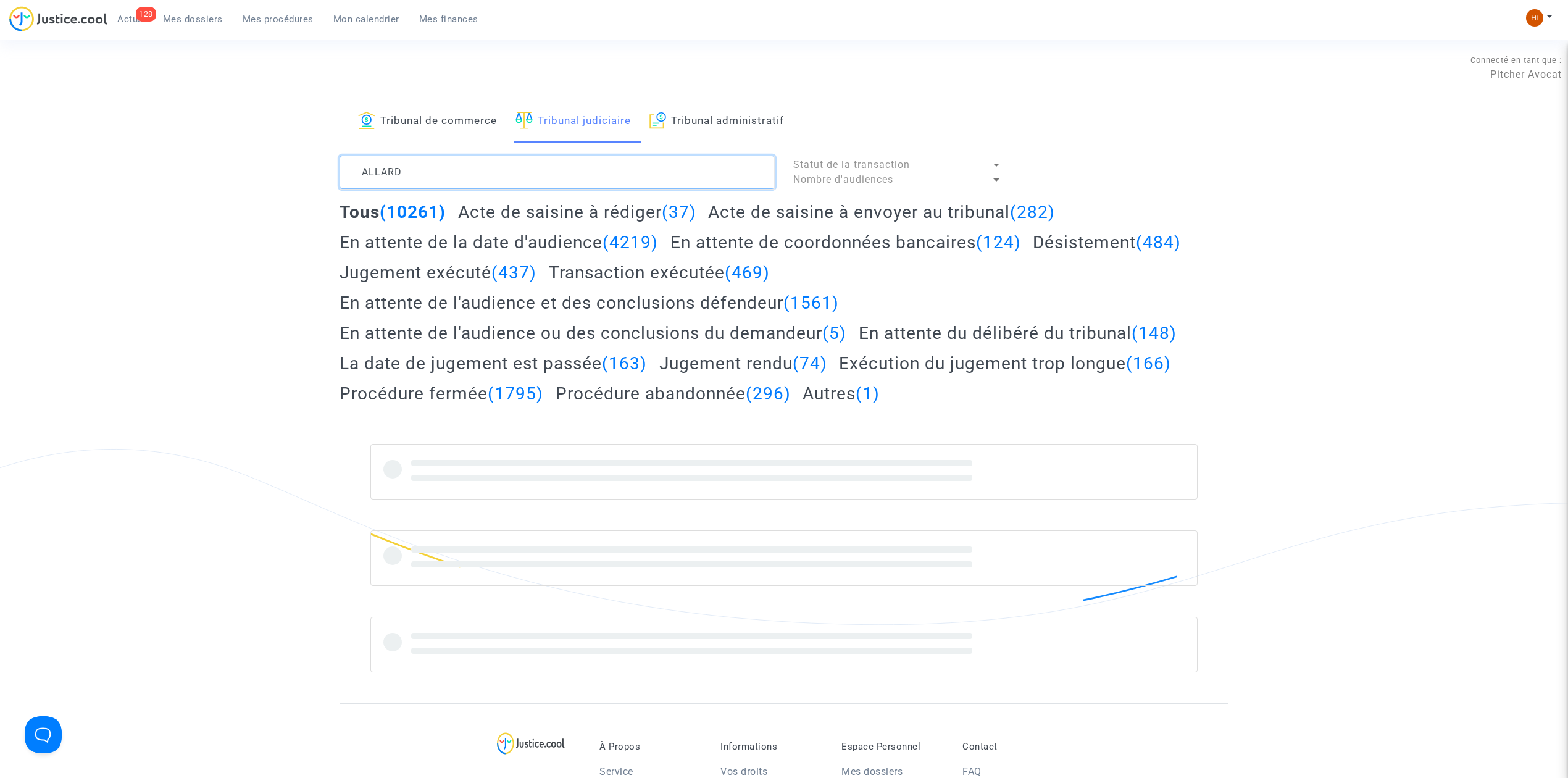
type textarea "ALLARD"
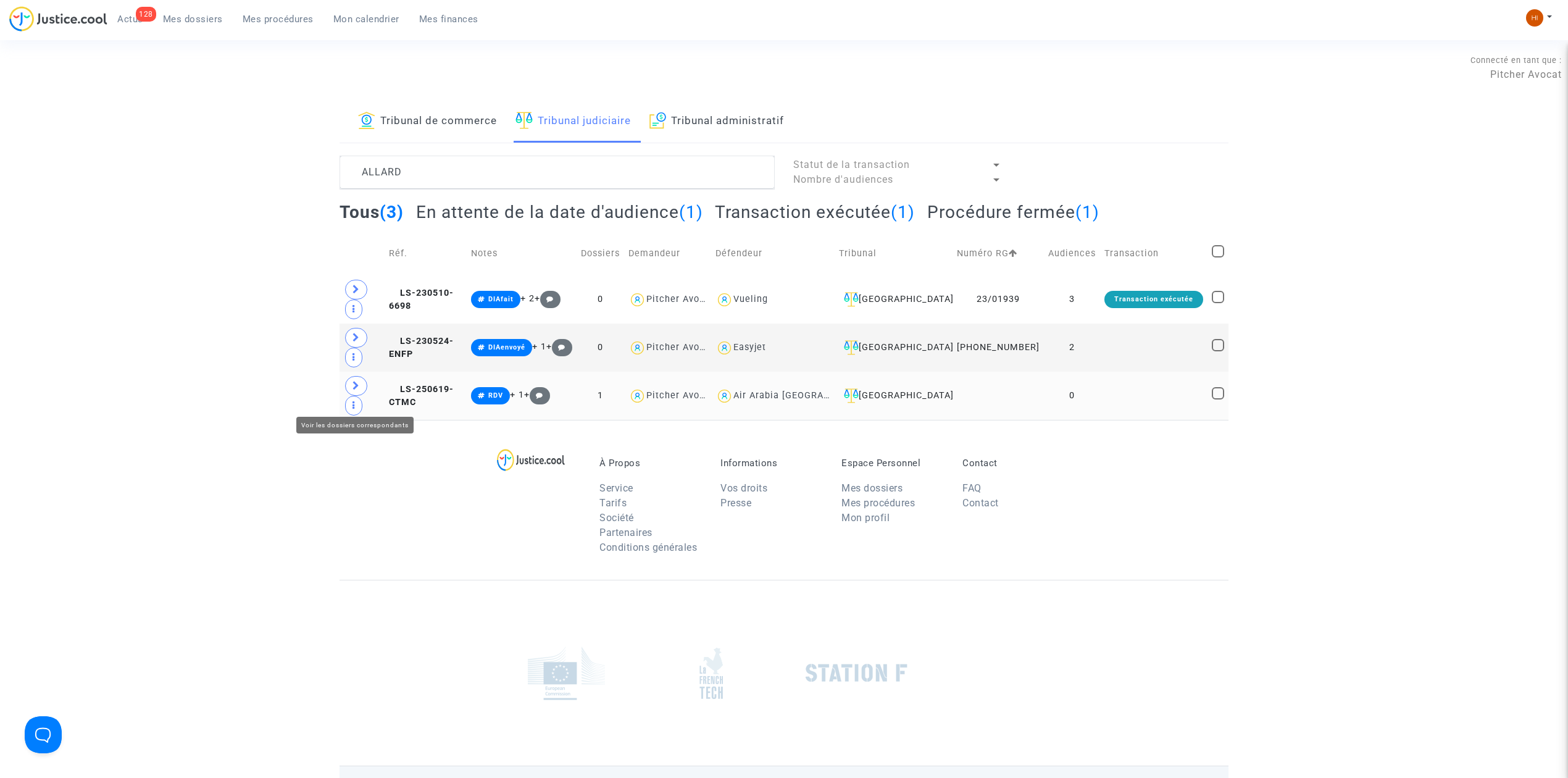
click at [362, 396] on span at bounding box center [356, 386] width 22 height 20
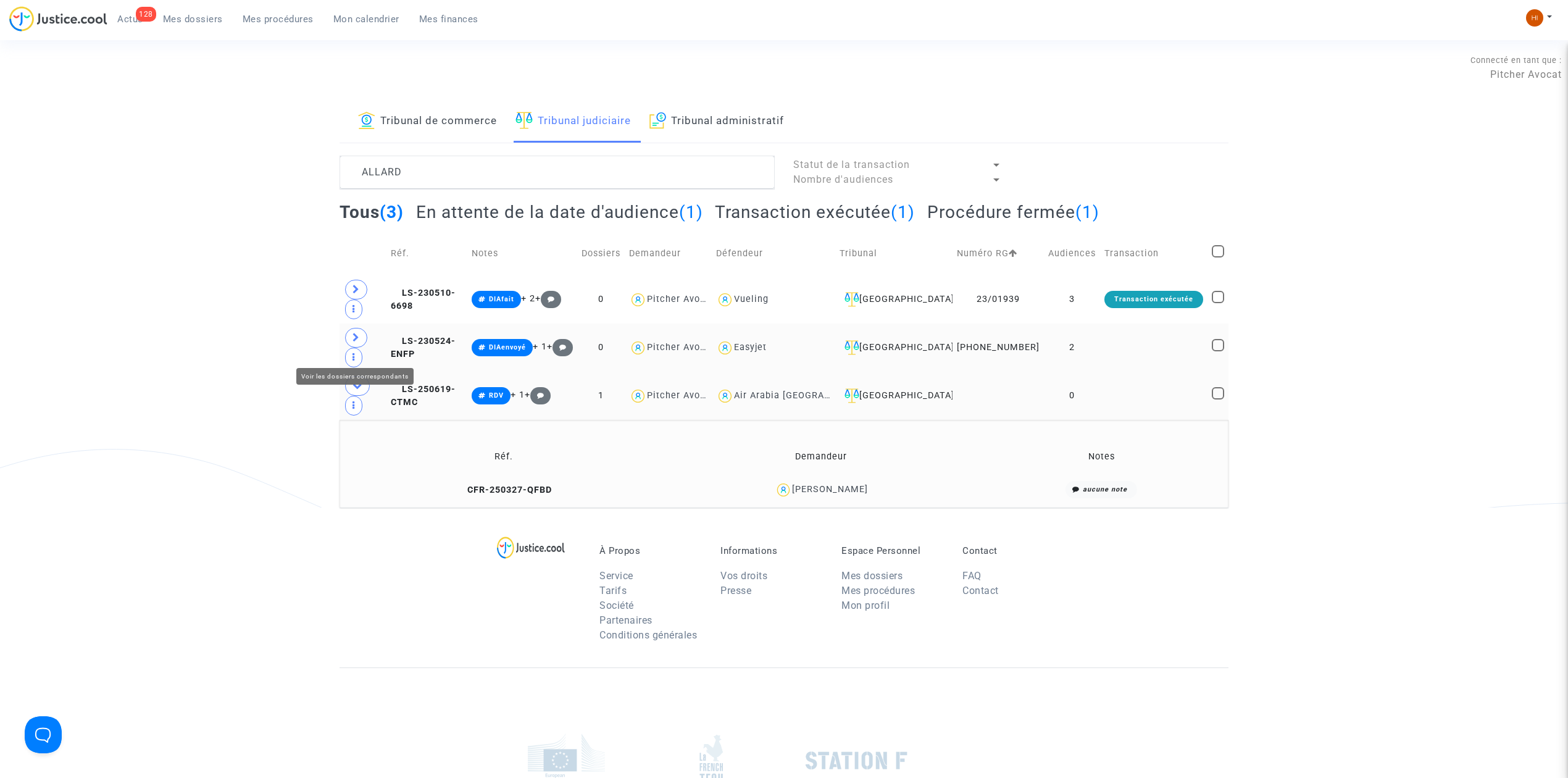
click at [354, 342] on icon at bounding box center [356, 337] width 7 height 9
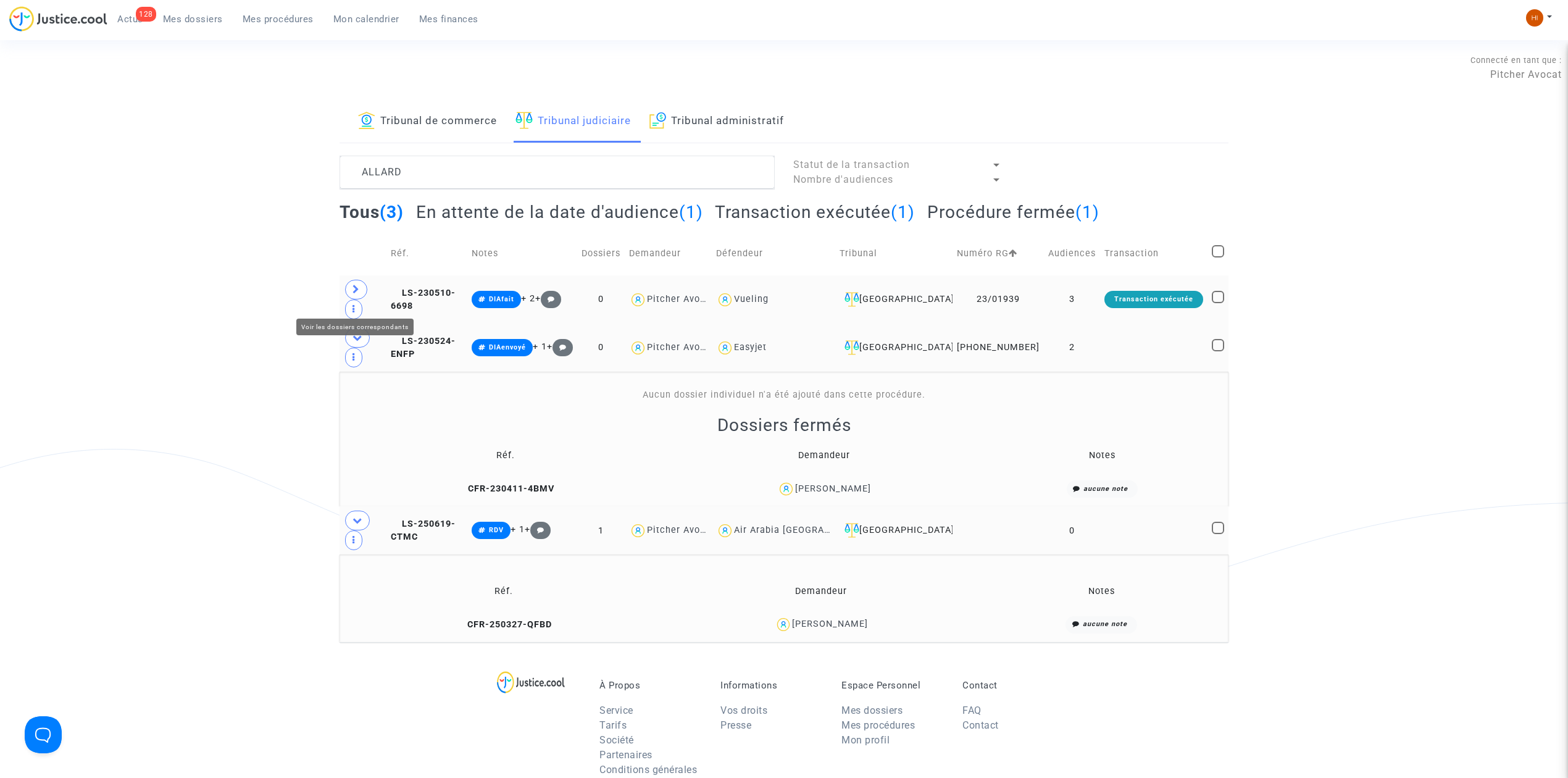
click at [351, 292] on span at bounding box center [356, 290] width 22 height 20
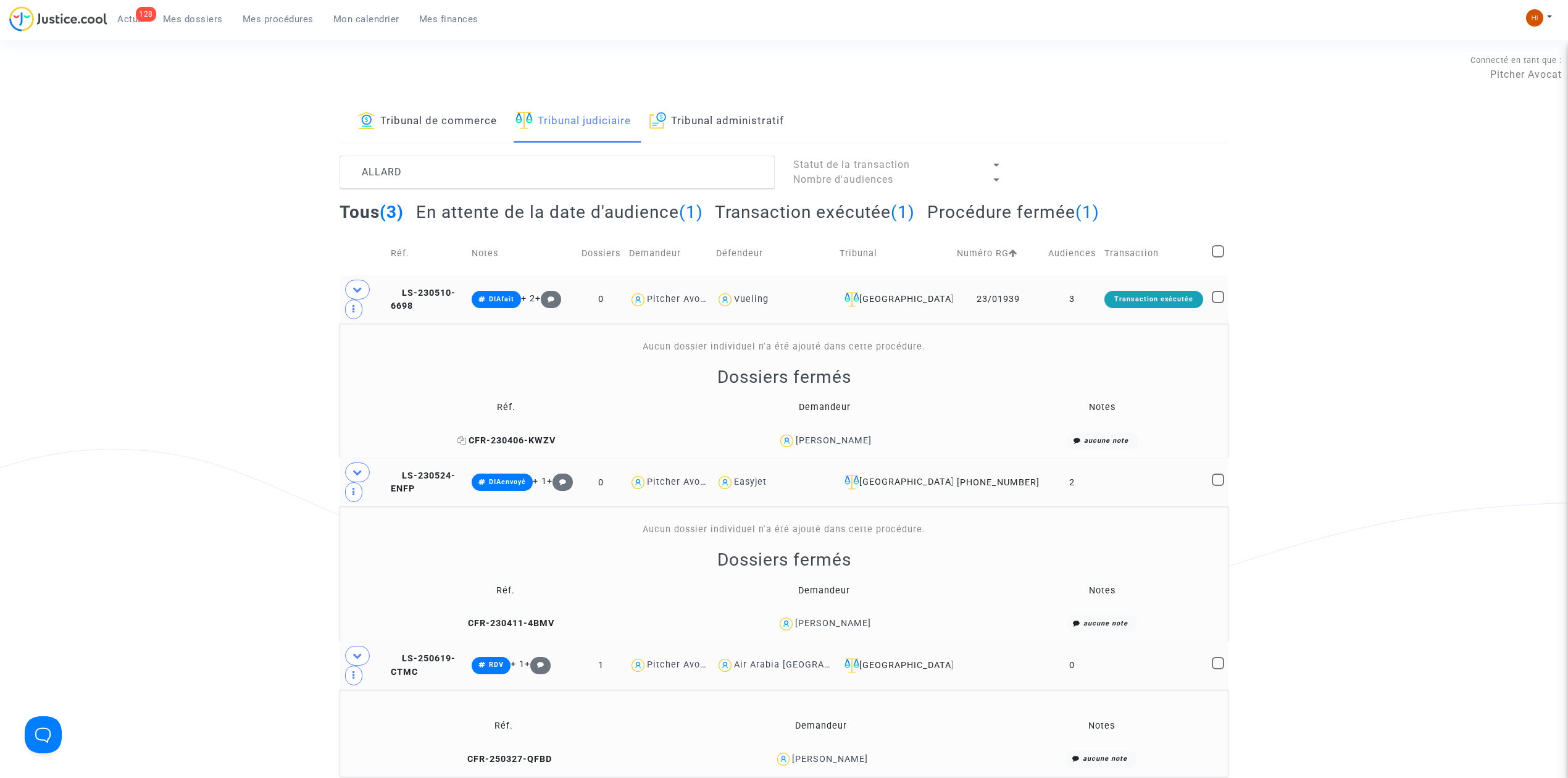
click at [535, 446] on span "CFR-230406-KWZV" at bounding box center [506, 440] width 98 height 11
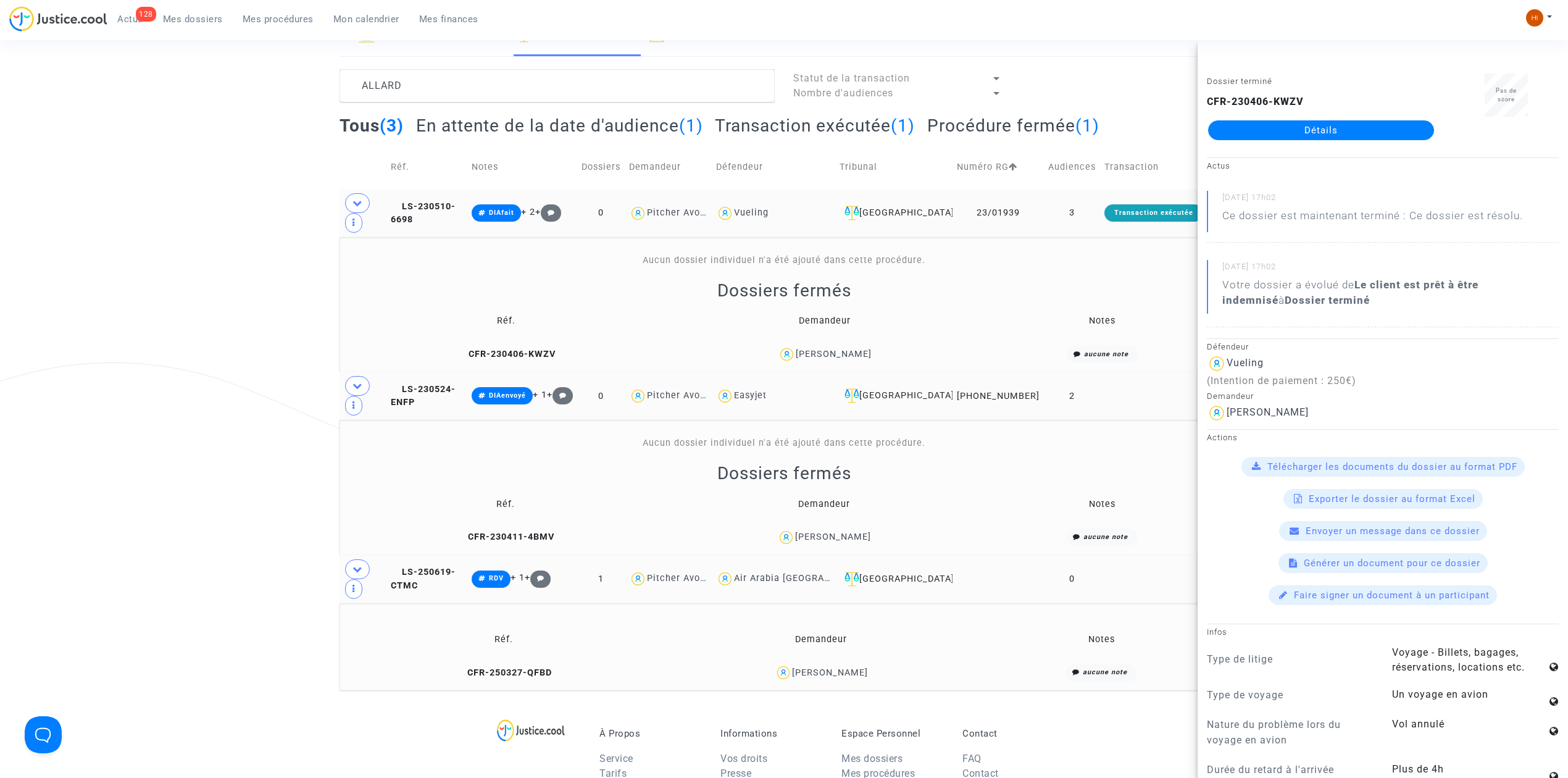
scroll to position [329, 0]
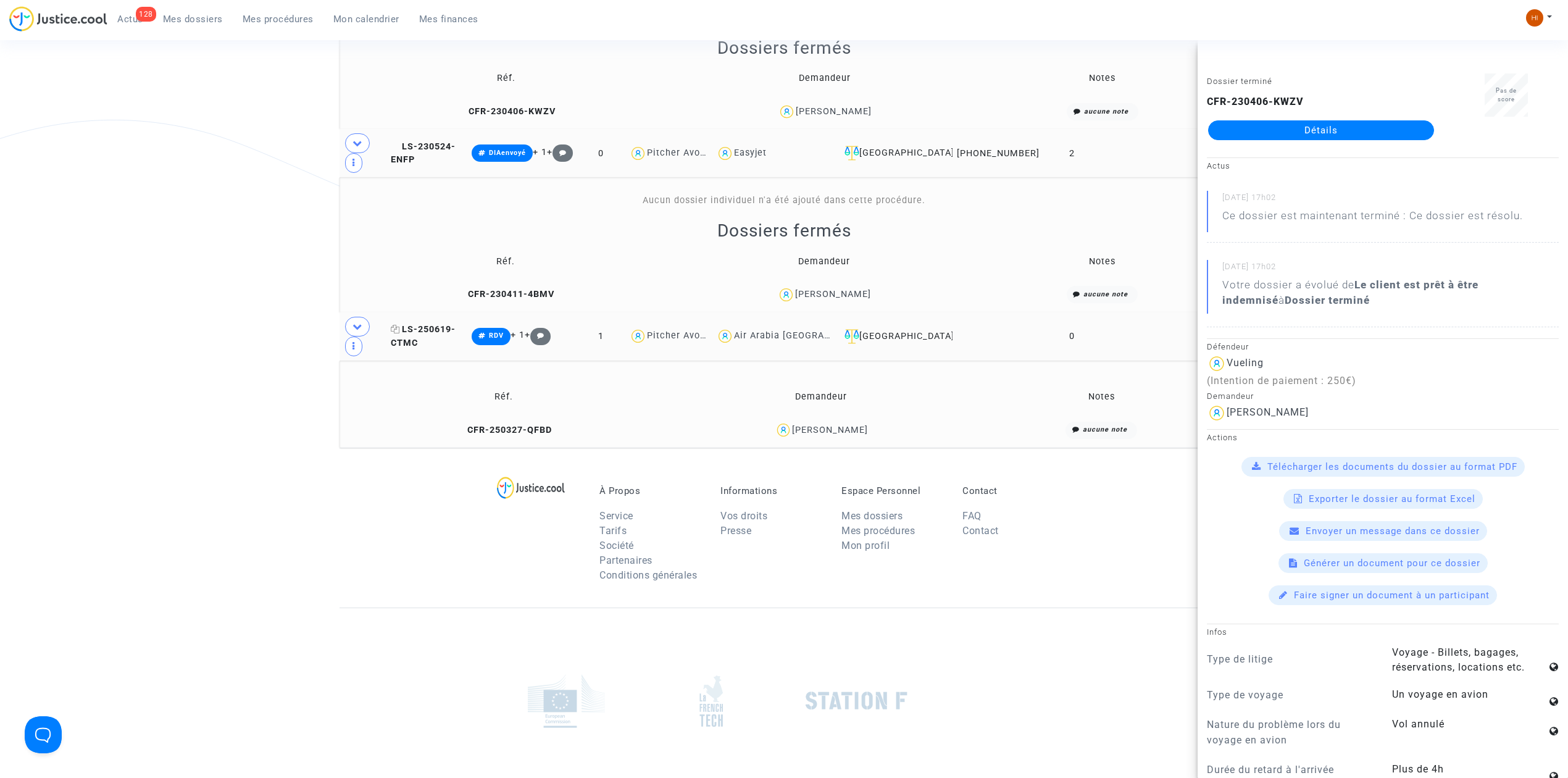
click at [435, 342] on span "LS-250619-CTMC" at bounding box center [423, 336] width 64 height 24
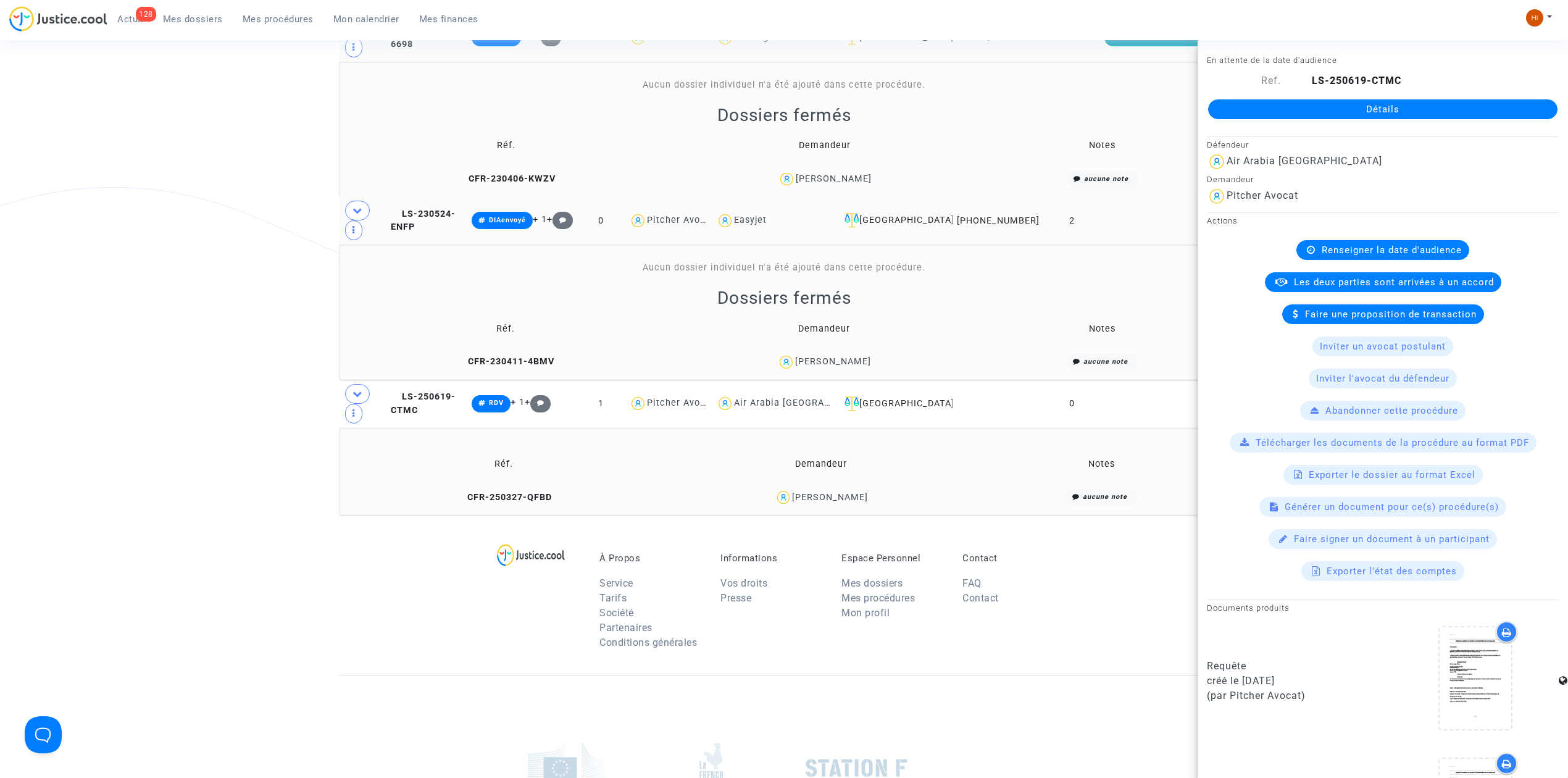
scroll to position [0, 0]
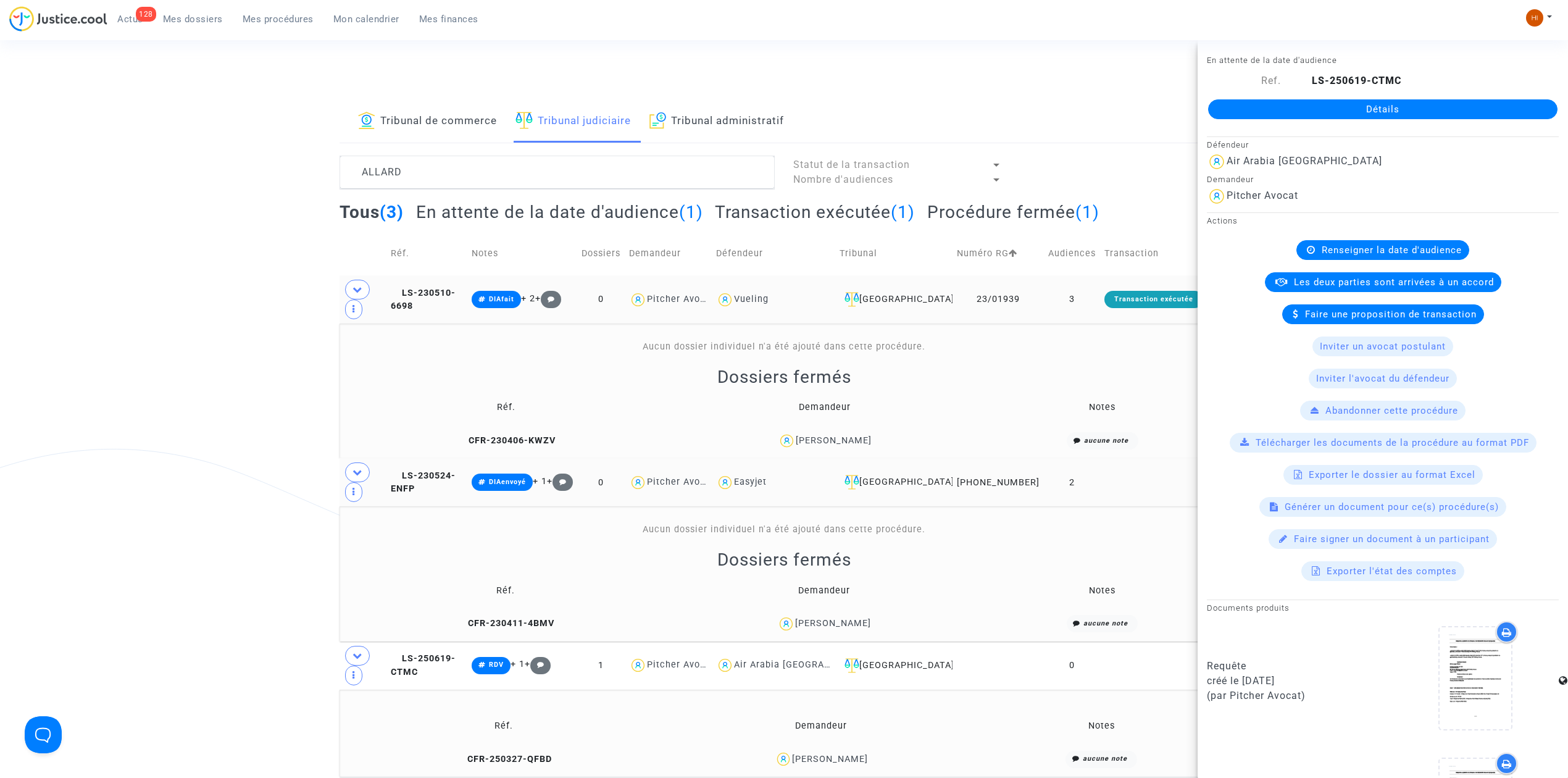
click at [176, 11] on link "Mes dossiers" at bounding box center [193, 19] width 80 height 19
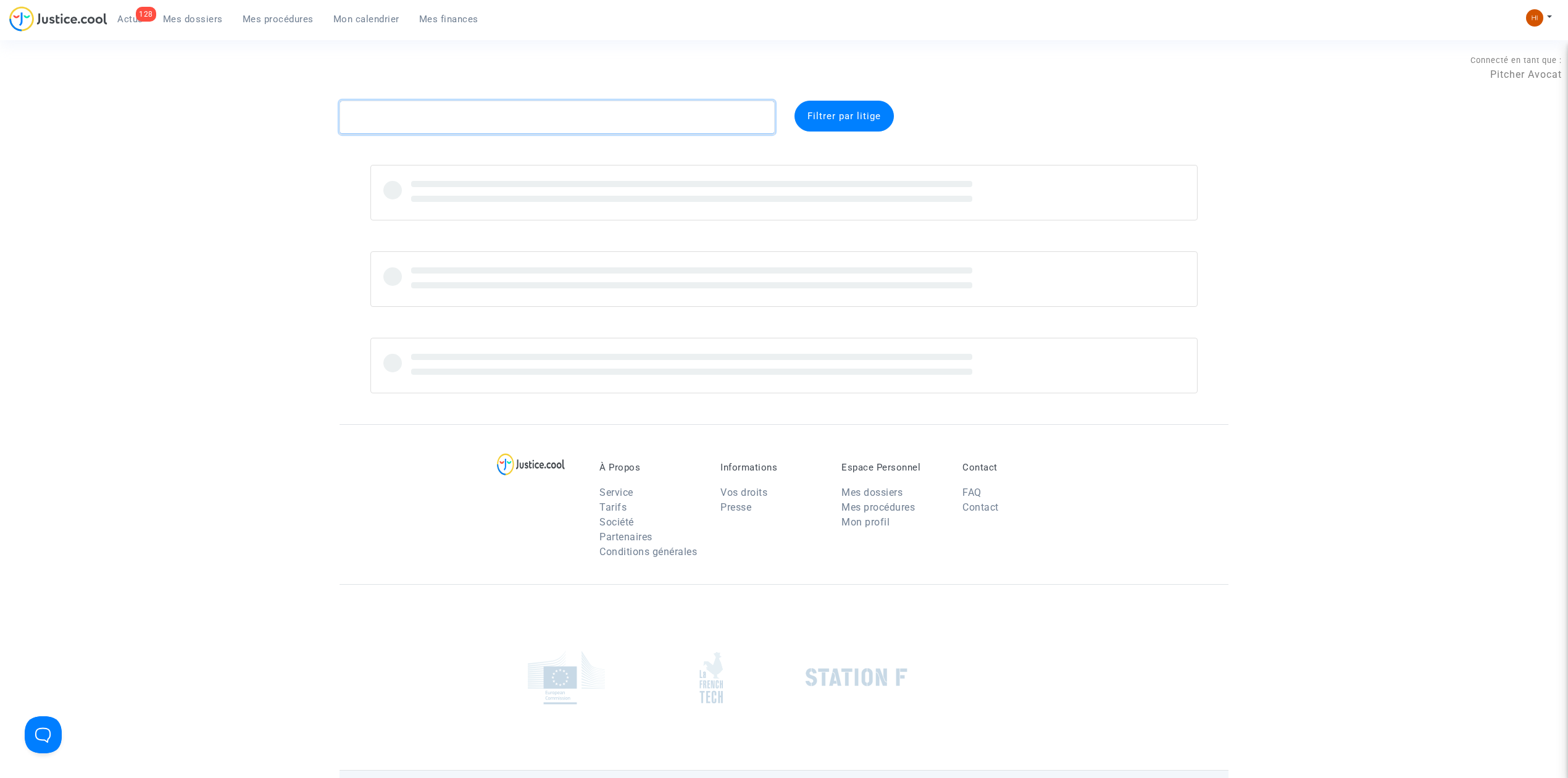
click at [421, 123] on textarea at bounding box center [557, 117] width 435 height 33
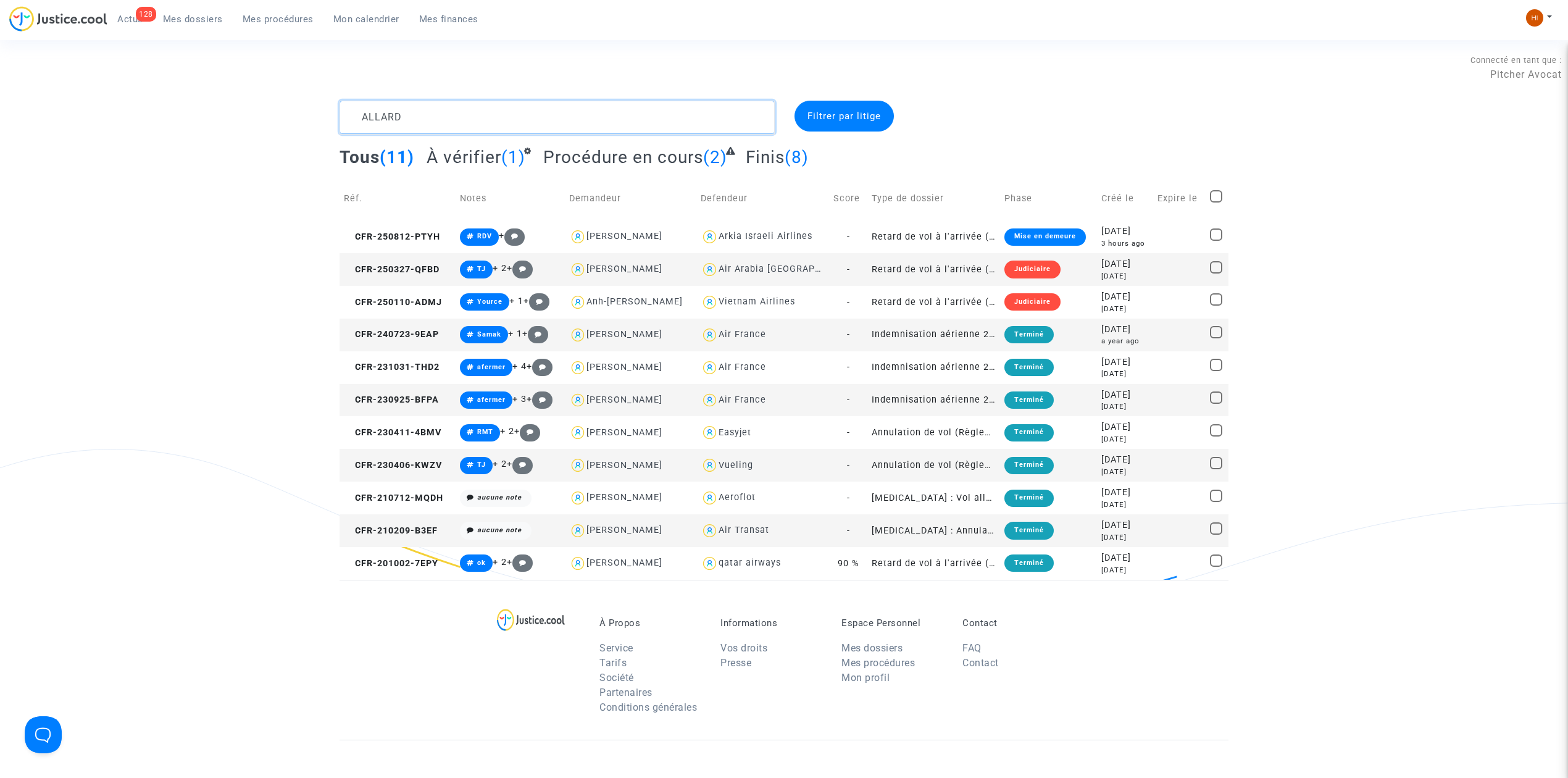
type textarea "ALLARD"
drag, startPoint x: 442, startPoint y: 115, endPoint x: -34, endPoint y: 58, distance: 479.4
click at [0, 58] on html "128 Actus Mes dossiers Mes procédures Mon calendrier Mes finances Mon profil Ch…" at bounding box center [784, 518] width 1568 height 1038
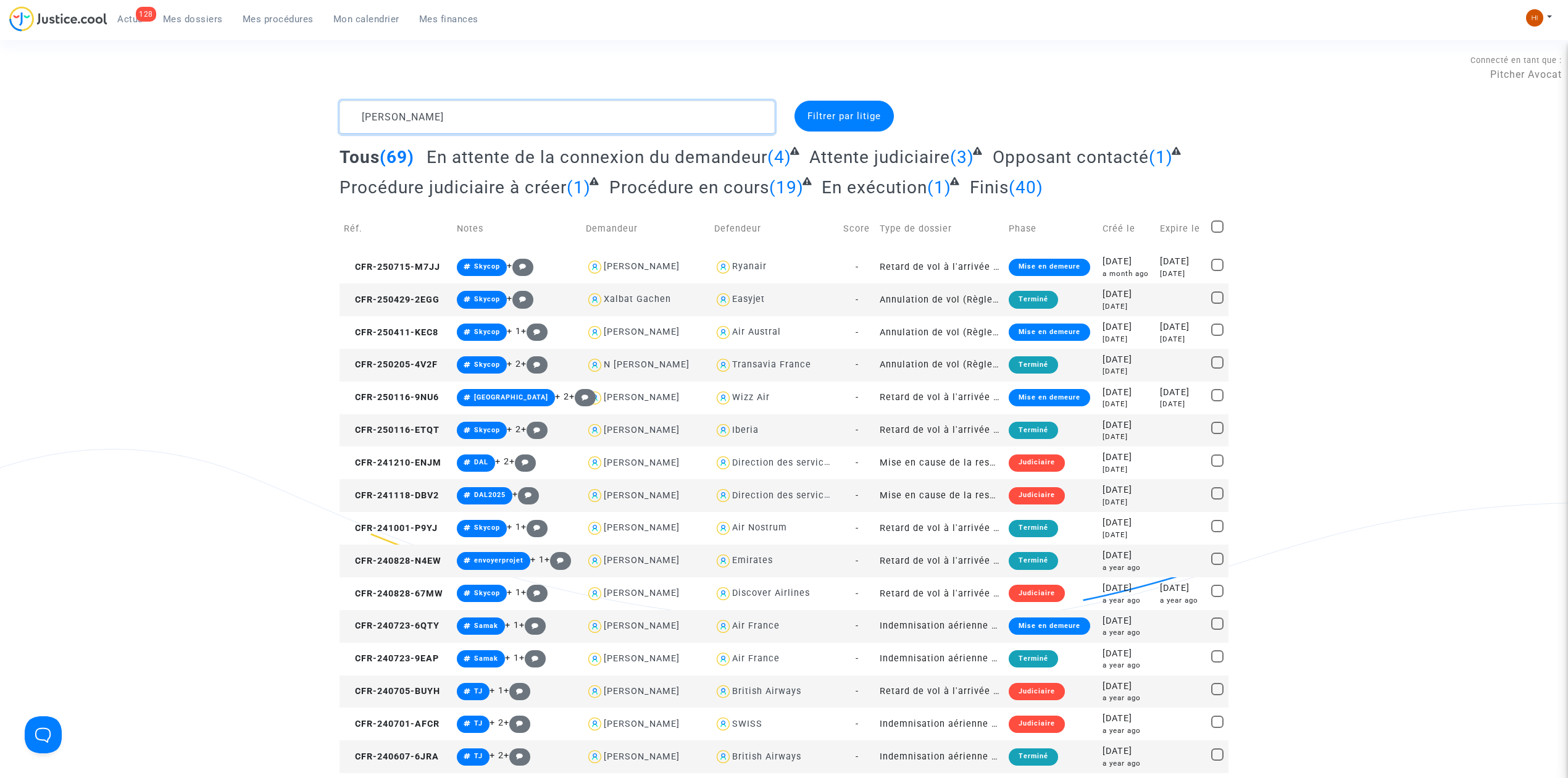
drag, startPoint x: 469, startPoint y: 100, endPoint x: 472, endPoint y: 118, distance: 18.2
click at [469, 100] on textarea at bounding box center [557, 117] width 435 height 33
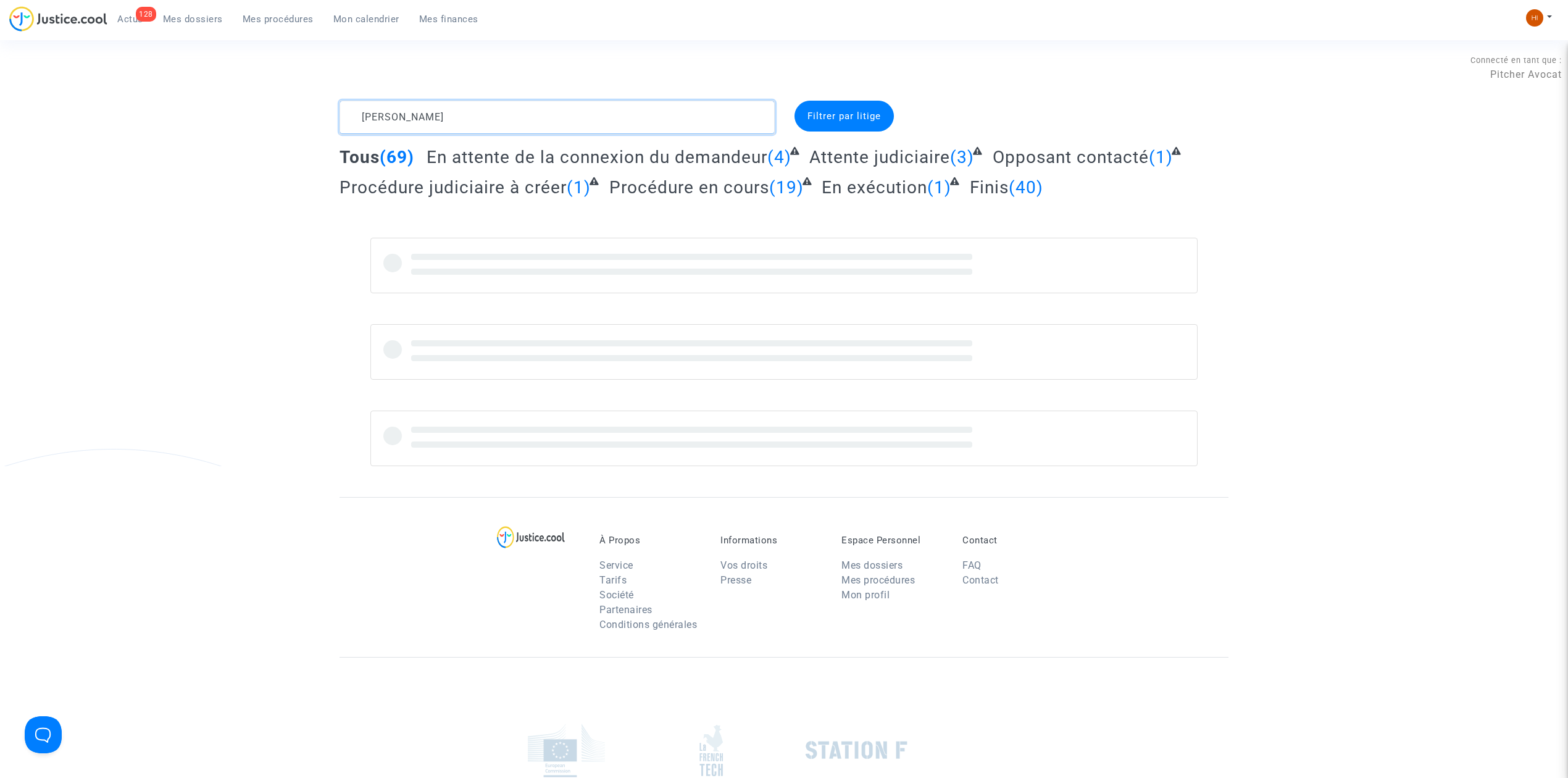
click at [420, 113] on textarea at bounding box center [557, 117] width 435 height 33
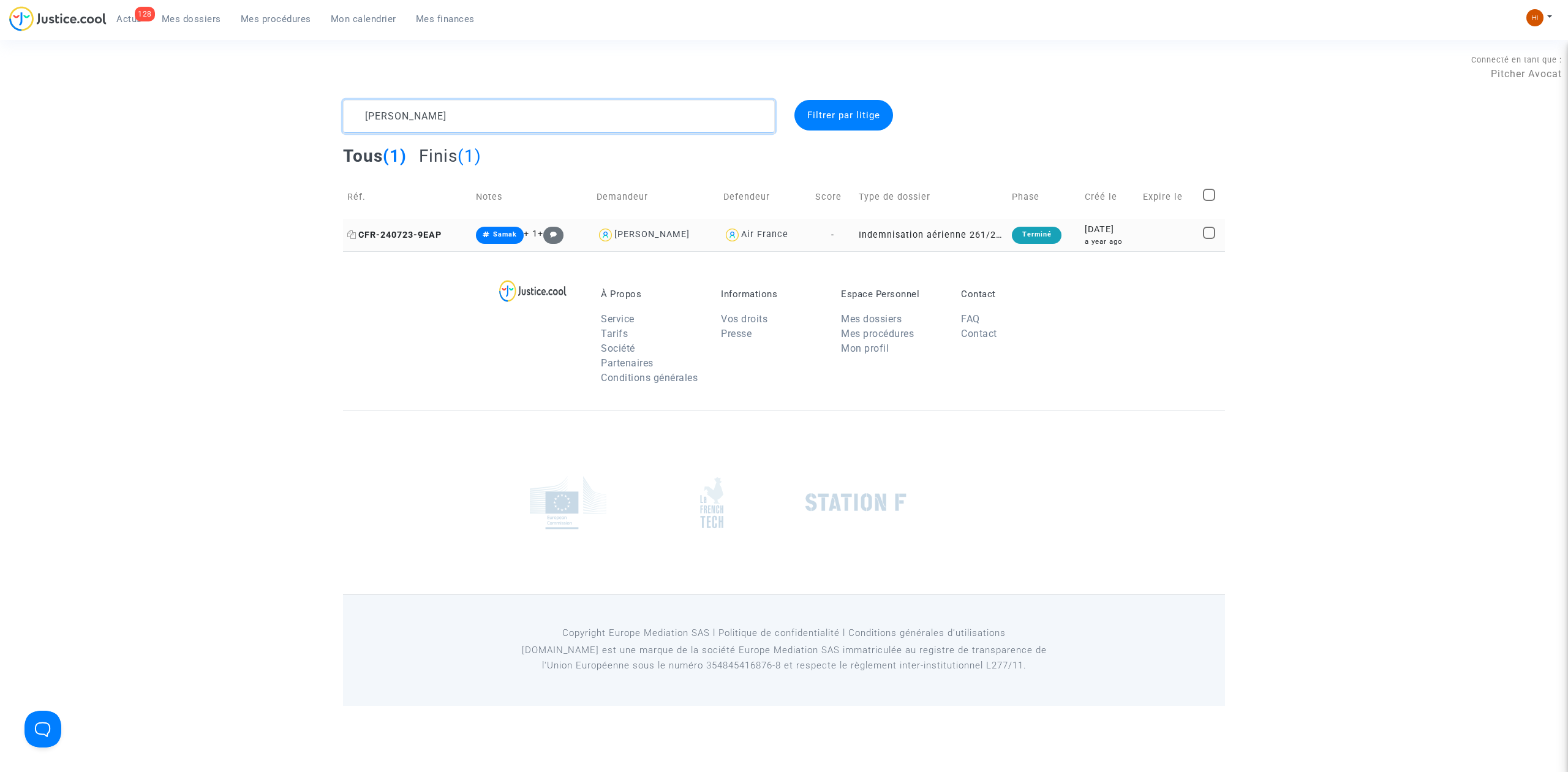
type textarea "DAMIEN ALLARD"
click at [405, 232] on span "CFR-240723-9EAP" at bounding box center [394, 235] width 94 height 11
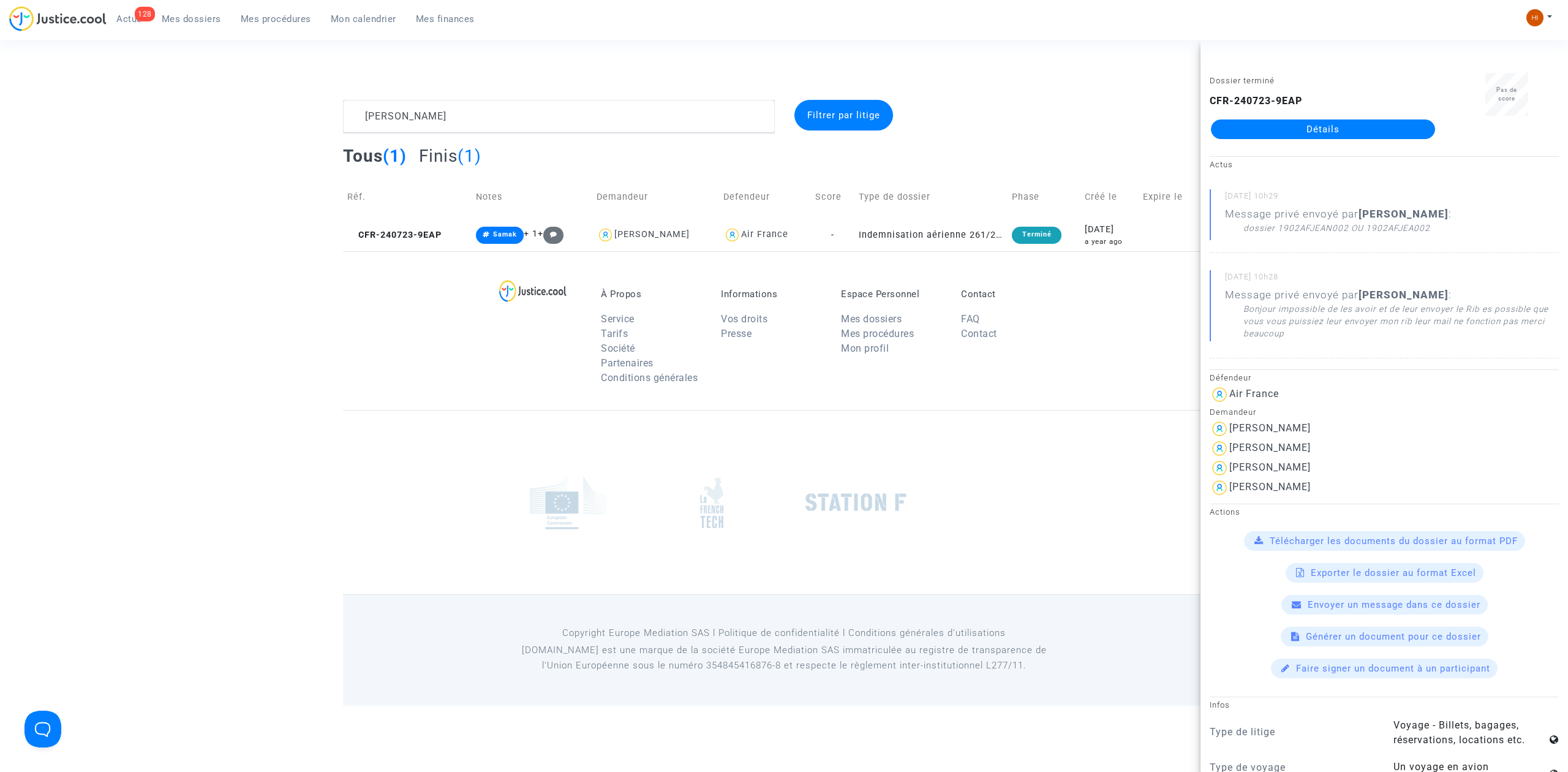
click at [1280, 134] on link "Détails" at bounding box center [1323, 129] width 224 height 19
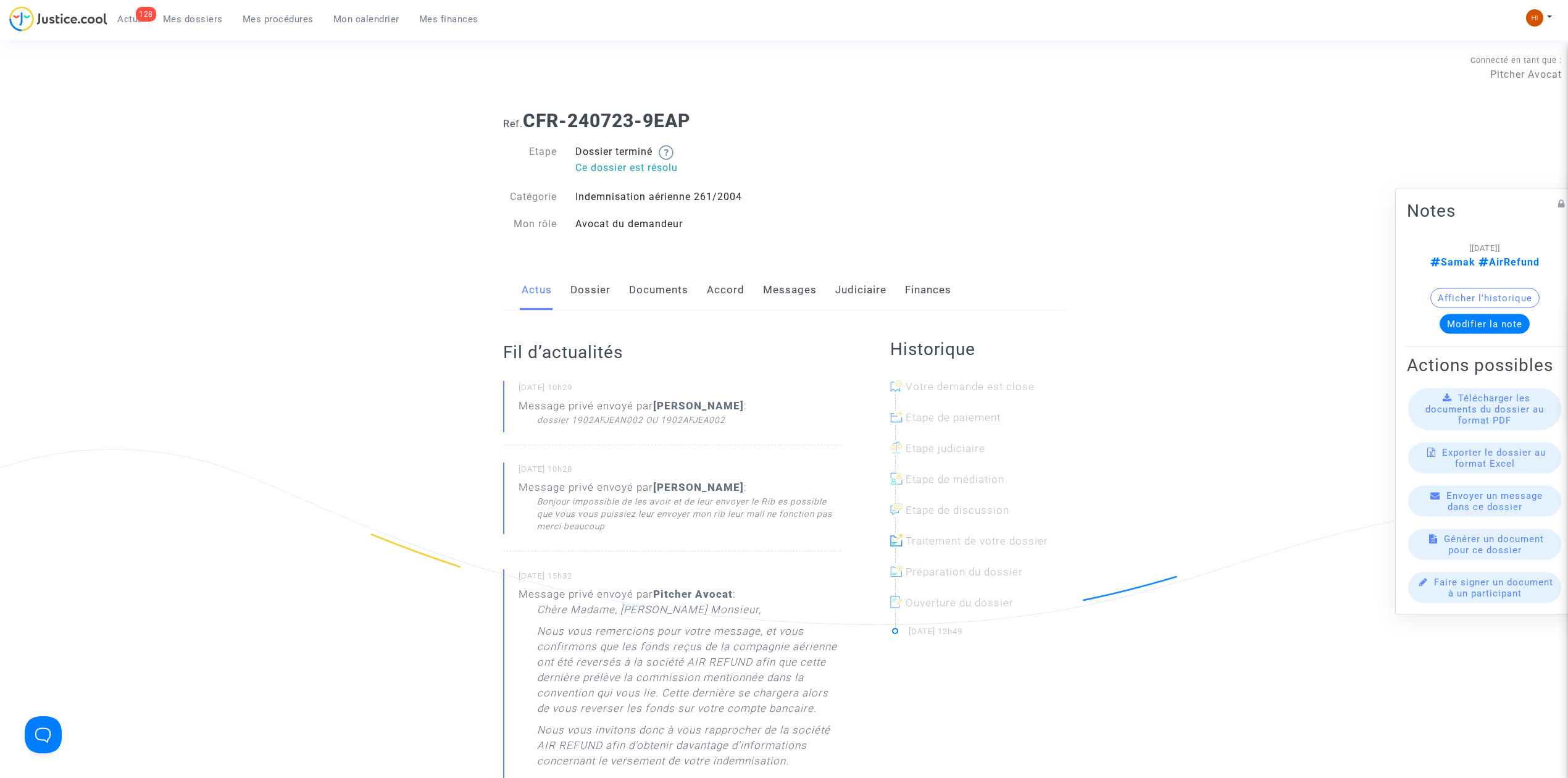
click at [604, 296] on link "Dossier" at bounding box center [590, 290] width 40 height 41
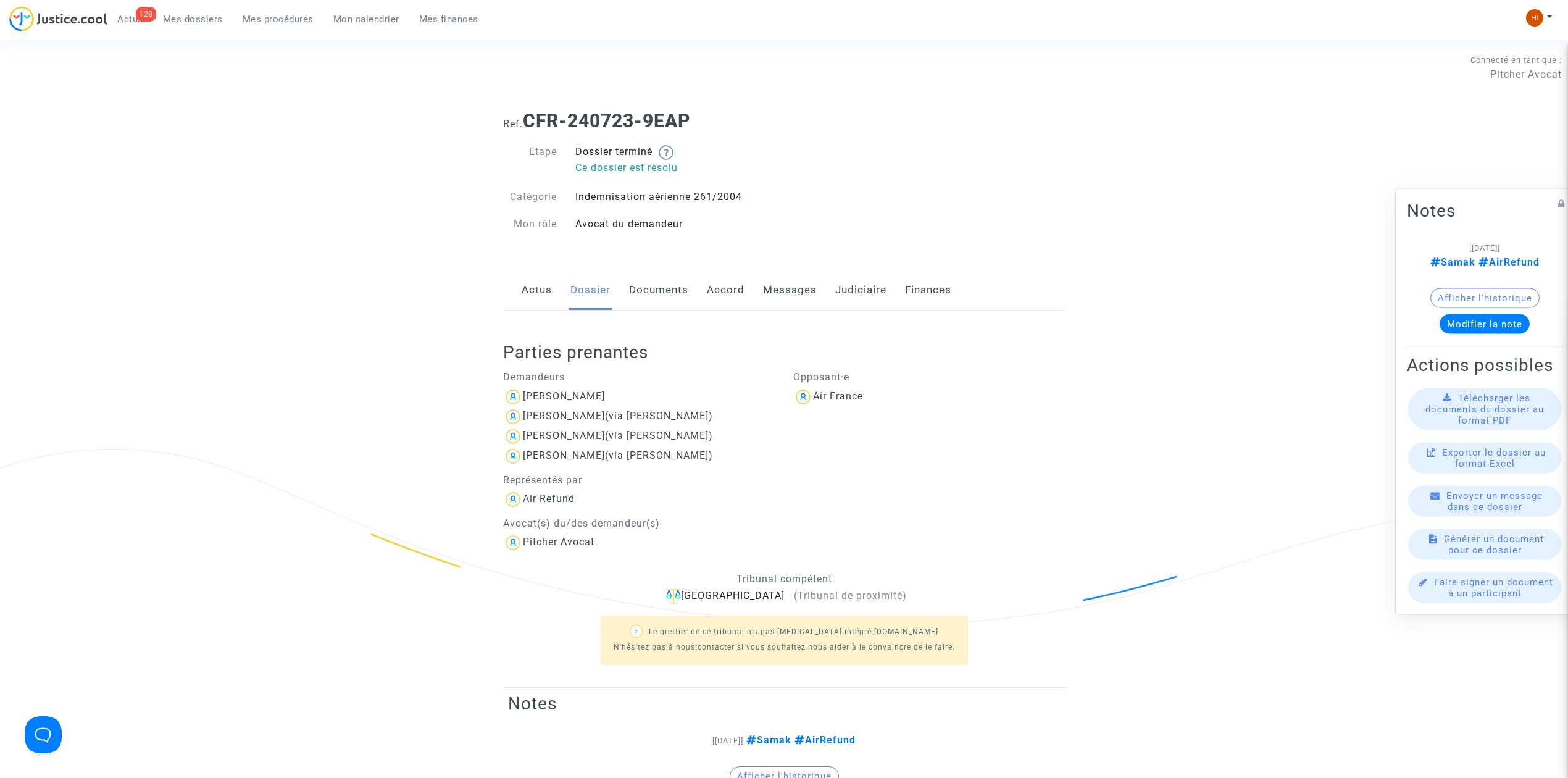
click at [807, 291] on link "Messages" at bounding box center [790, 290] width 54 height 41
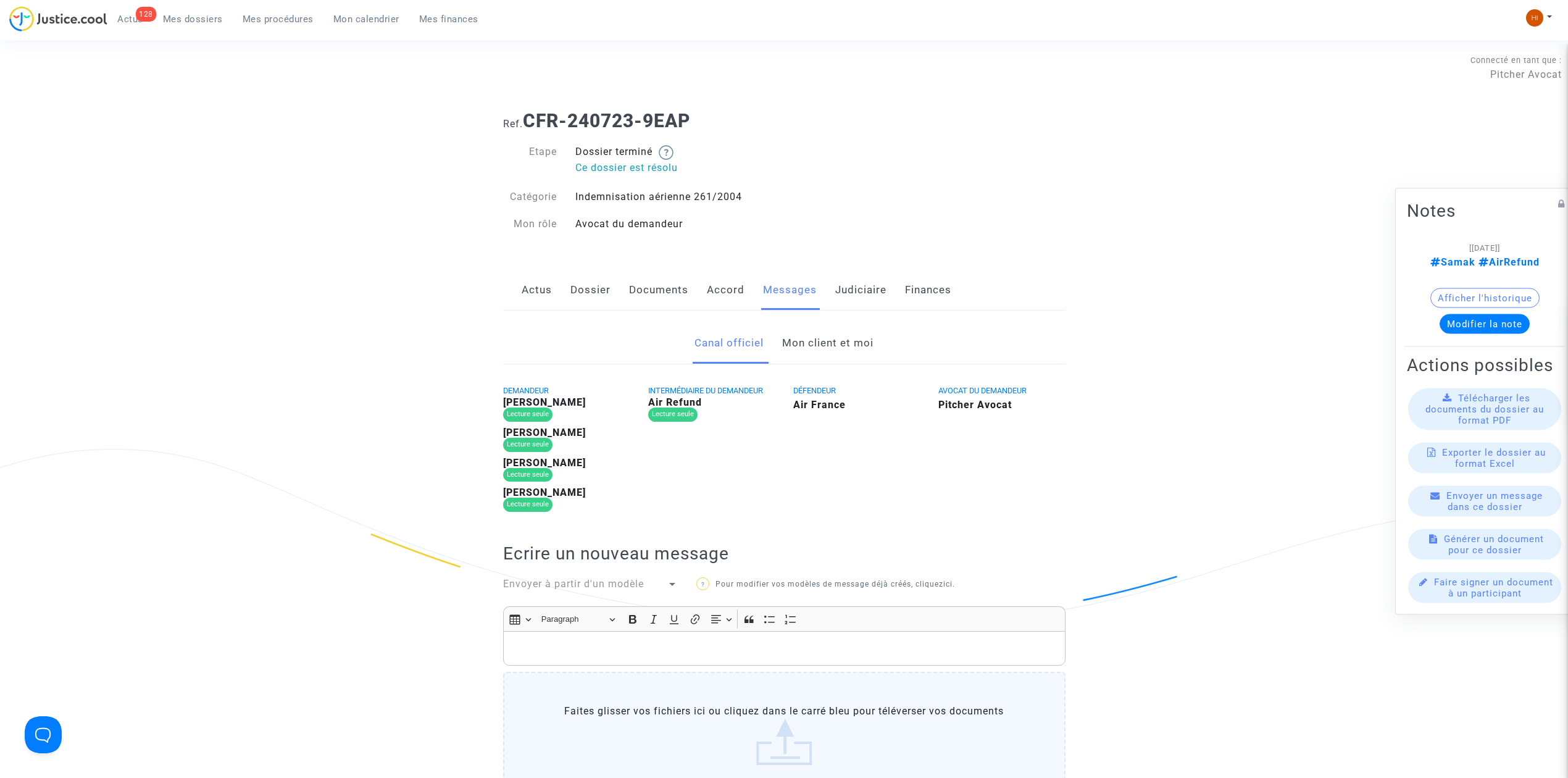
click at [867, 336] on link "Mon client et moi" at bounding box center [828, 343] width 91 height 41
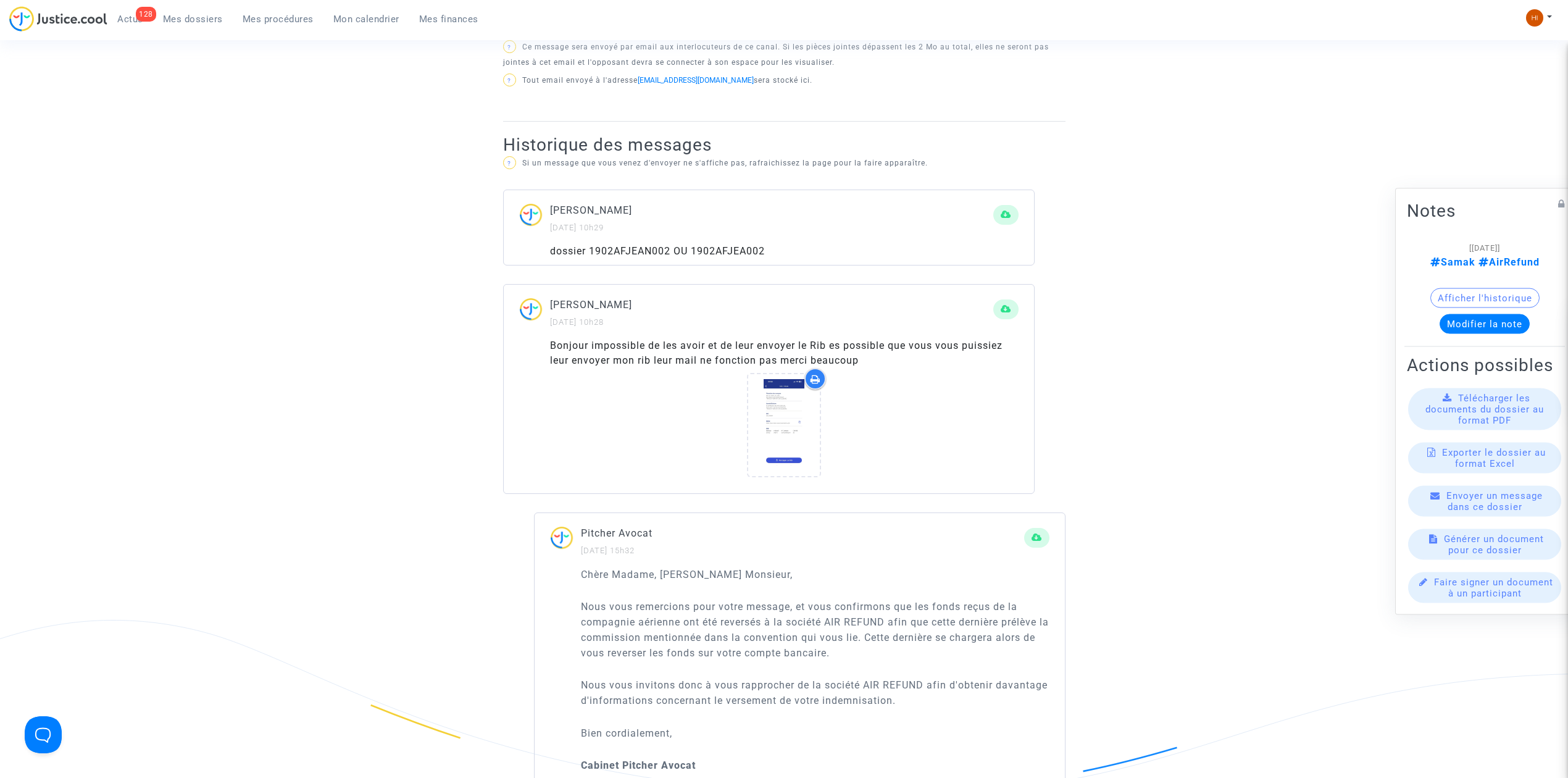
scroll to position [823, 0]
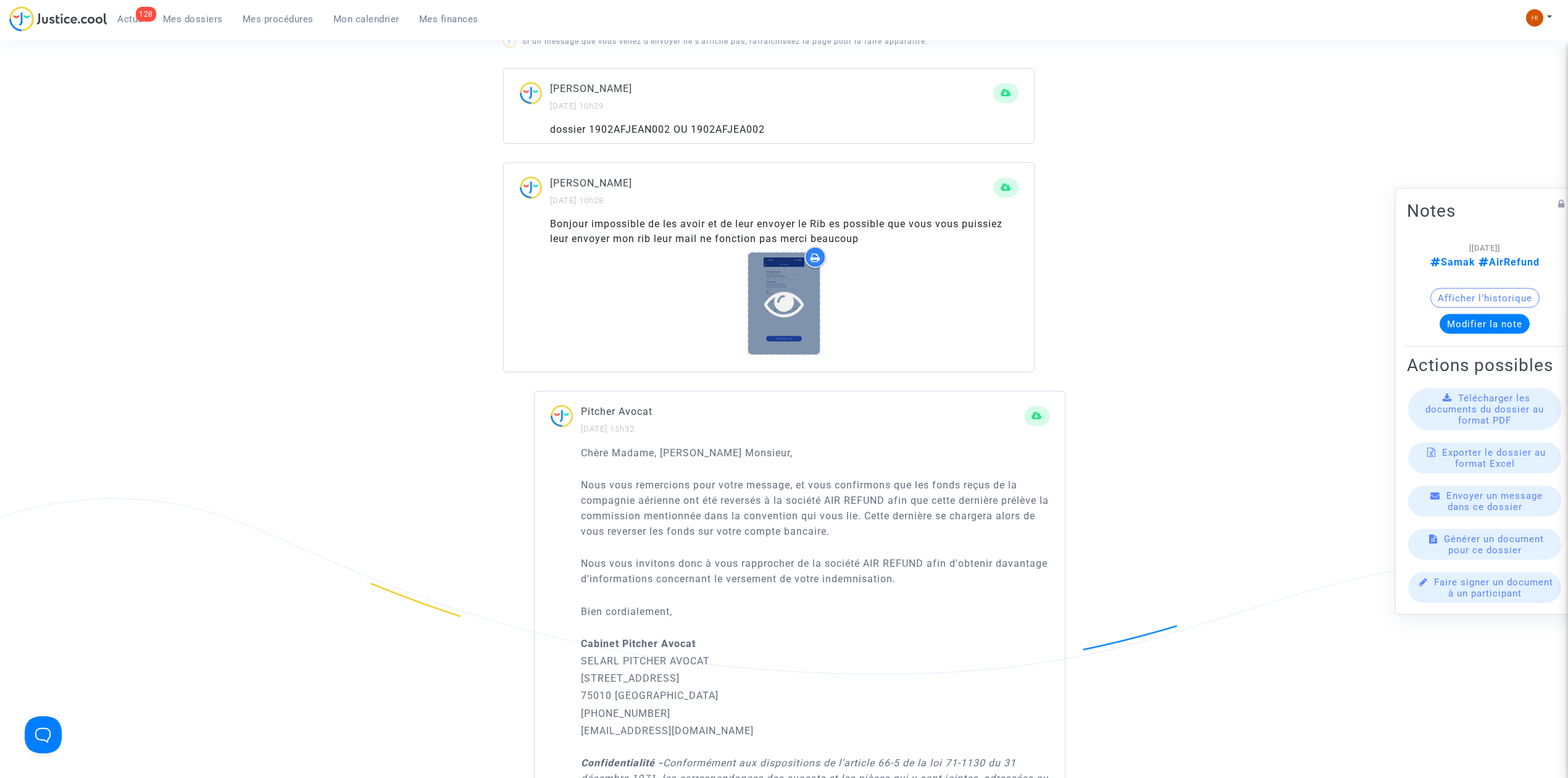
click at [785, 321] on icon at bounding box center [784, 303] width 40 height 39
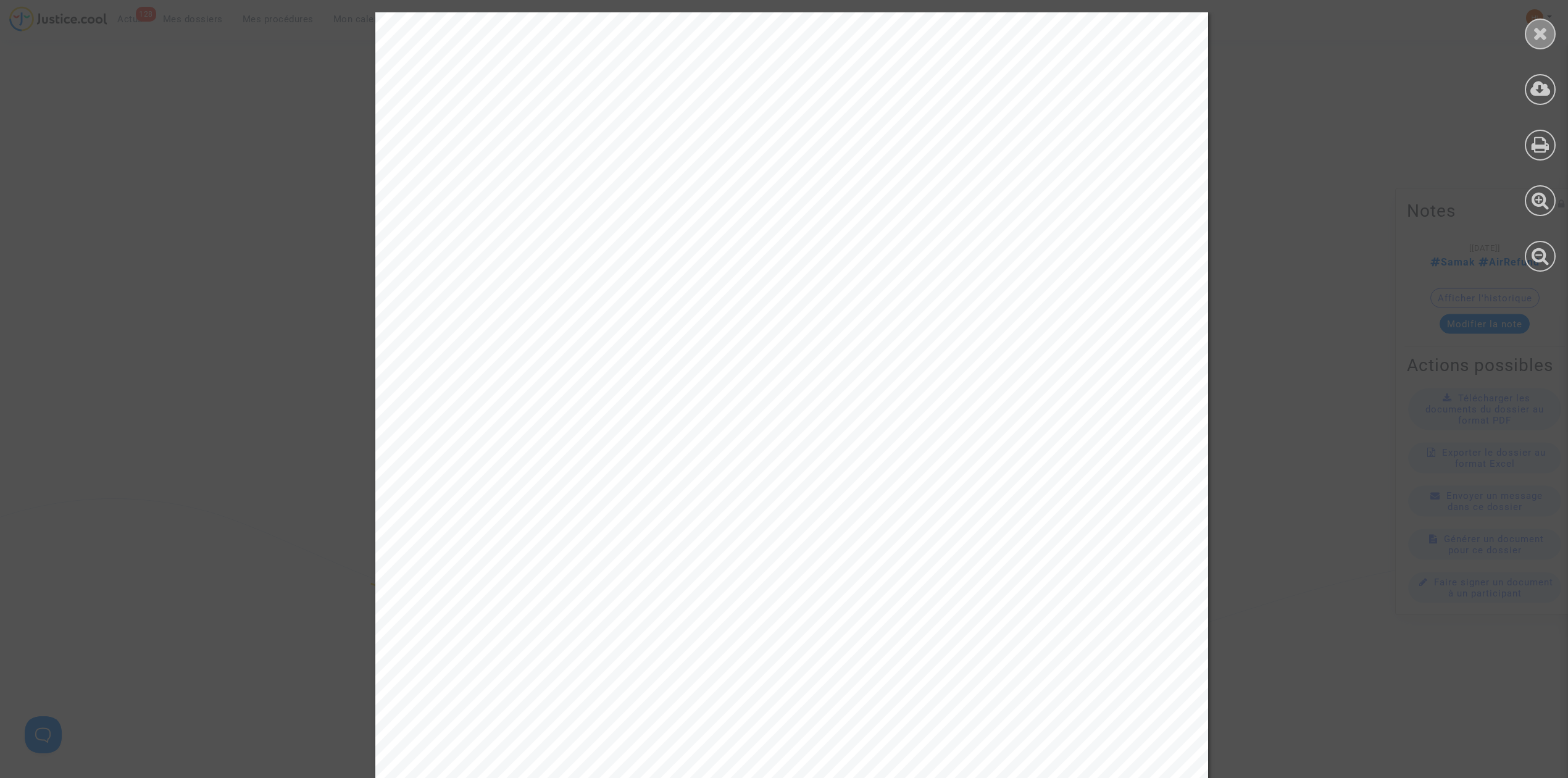
click at [1539, 35] on icon at bounding box center [1540, 33] width 16 height 19
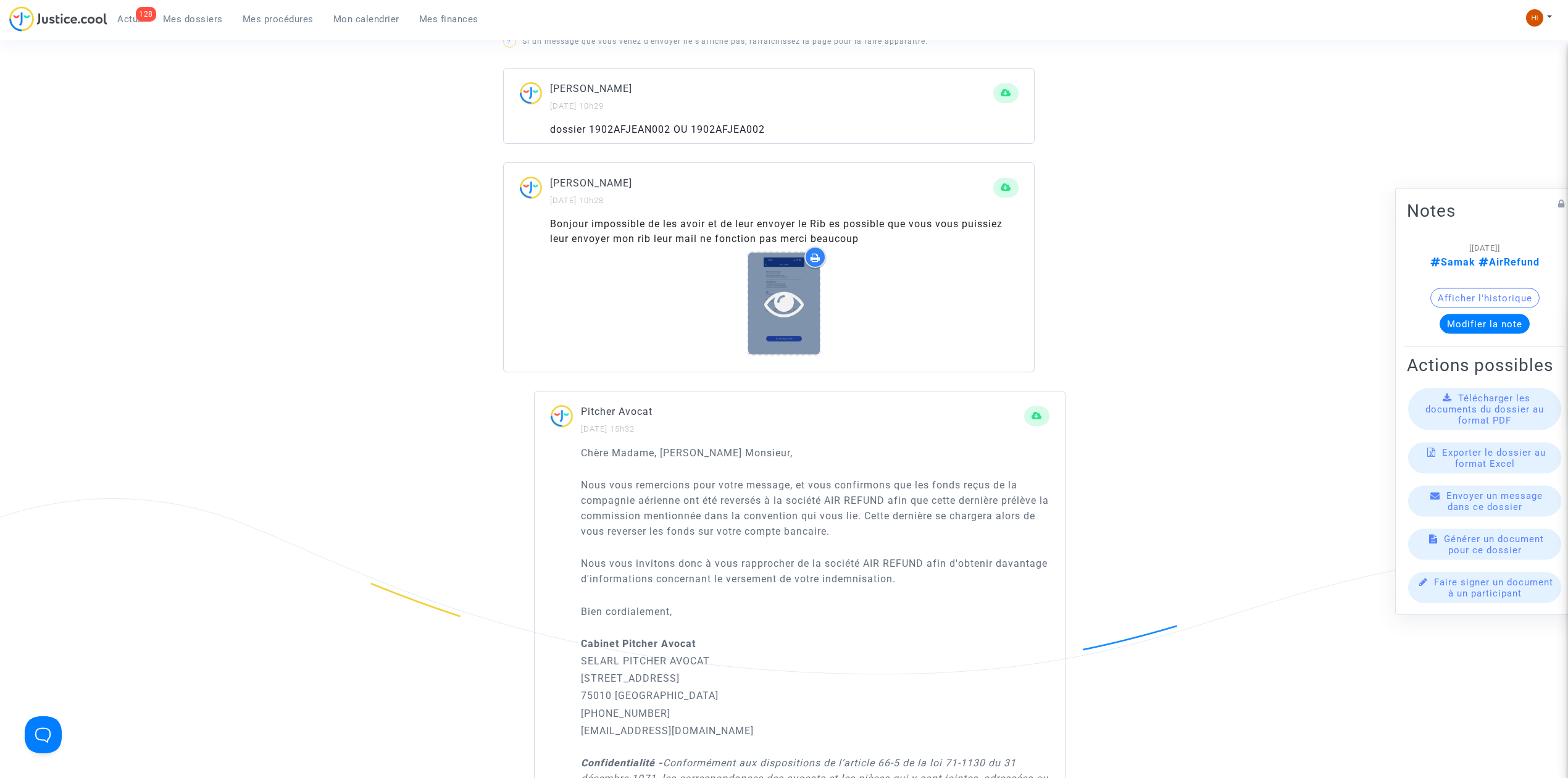
click at [796, 308] on icon at bounding box center [784, 303] width 40 height 39
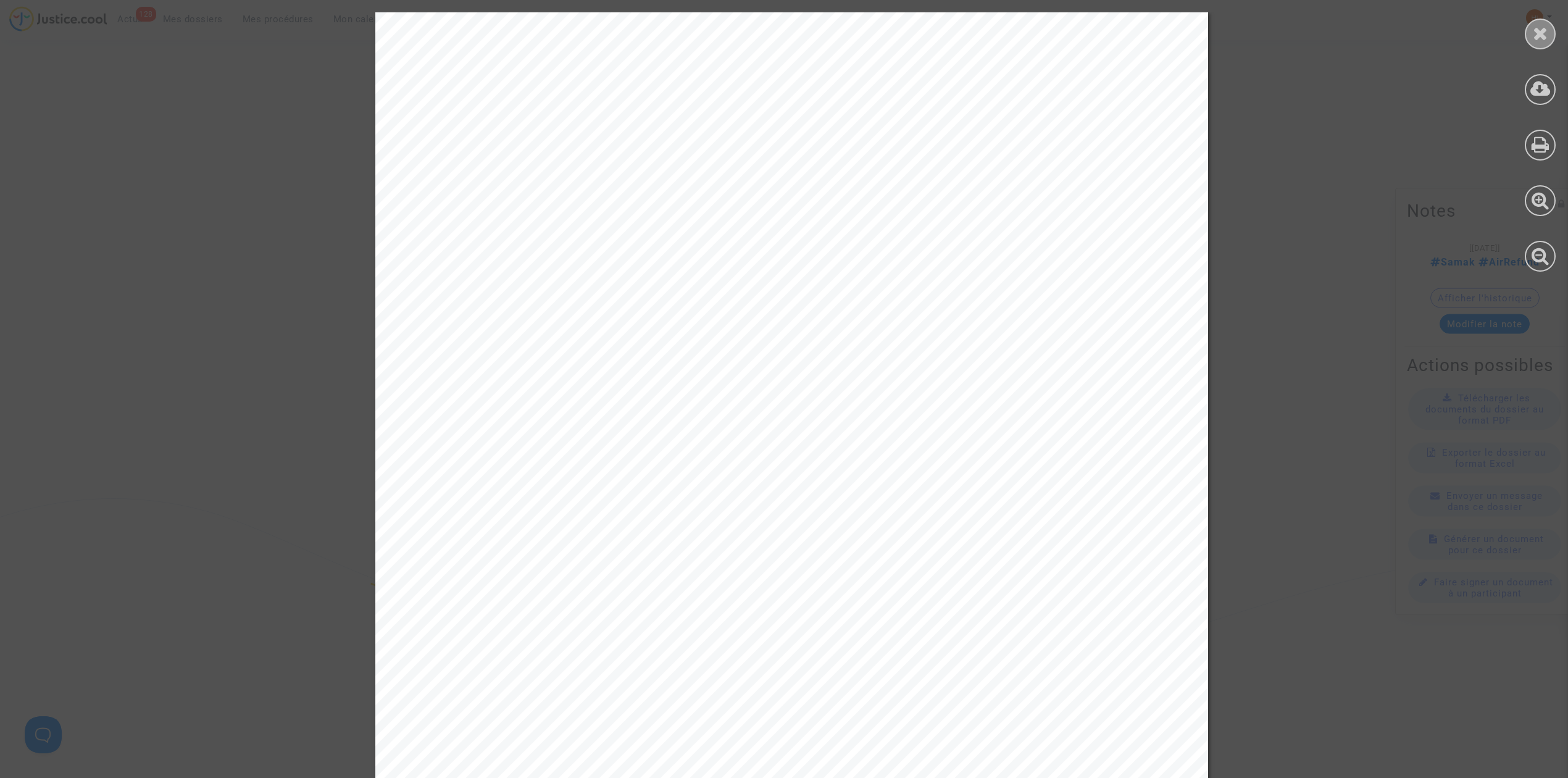
click at [1546, 42] on div at bounding box center [1540, 34] width 31 height 31
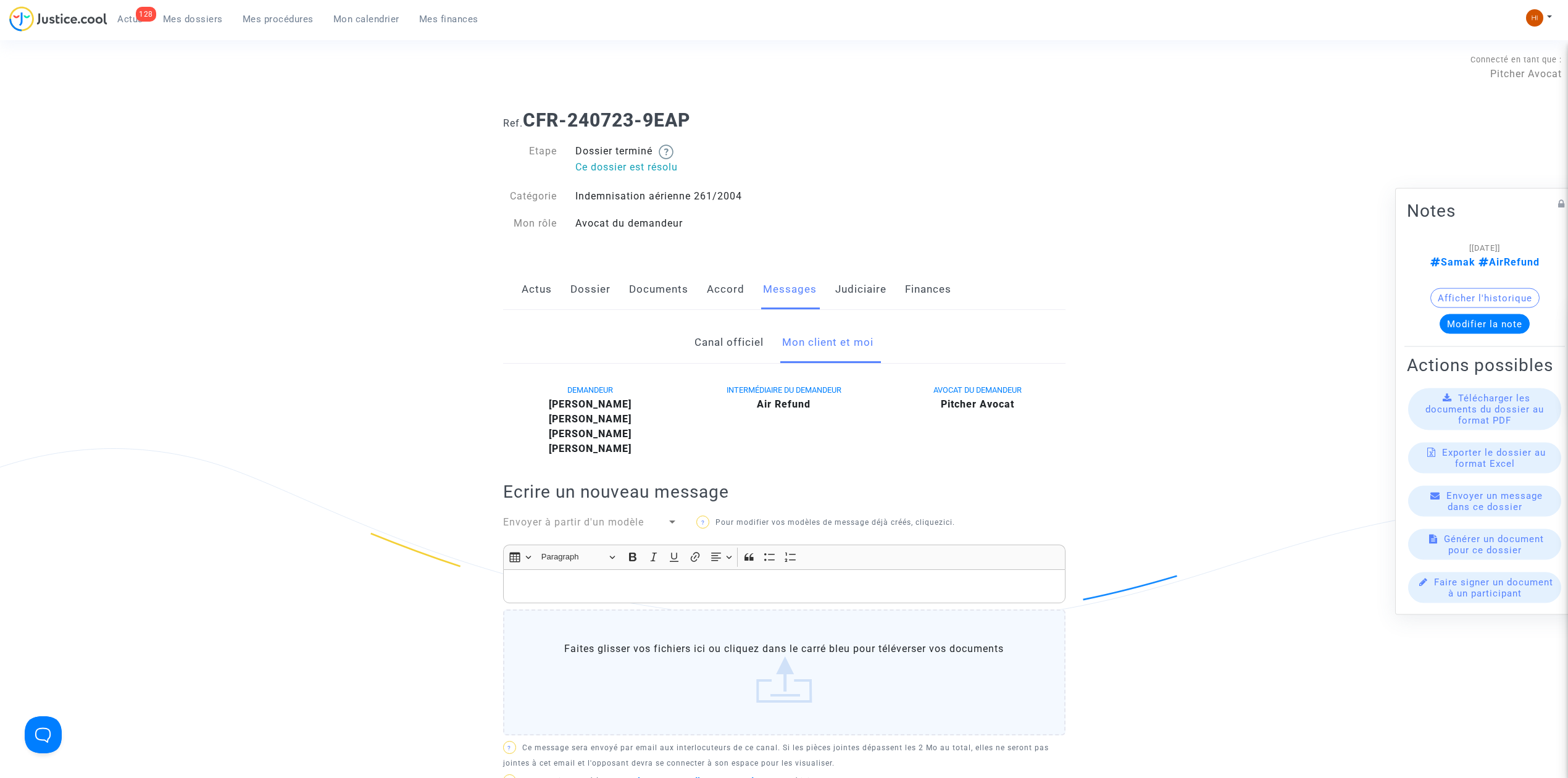
scroll to position [0, 0]
drag, startPoint x: 847, startPoint y: 295, endPoint x: 847, endPoint y: 305, distance: 10.0
click at [847, 295] on link "Judiciaire" at bounding box center [860, 290] width 51 height 41
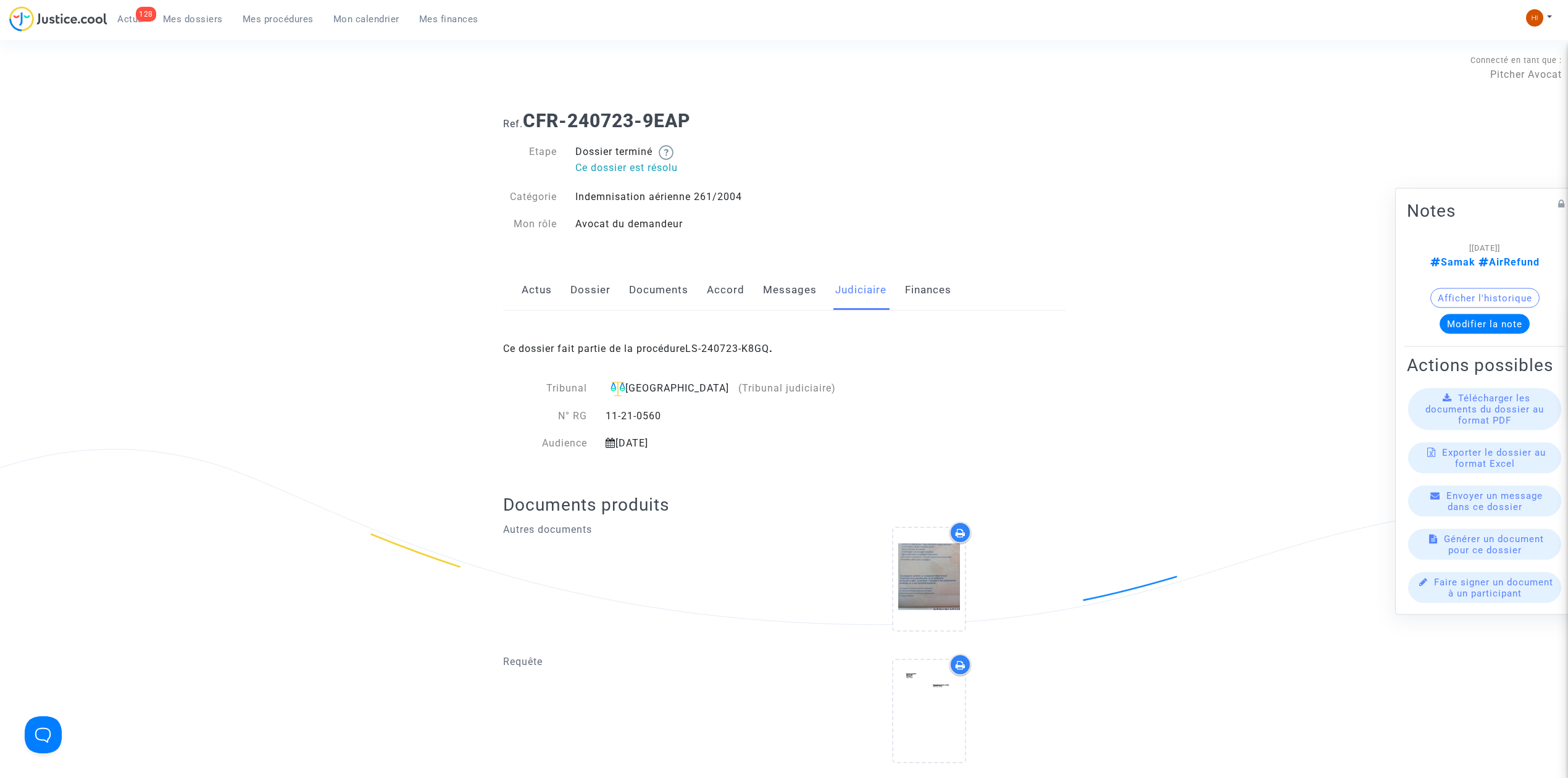
click at [717, 359] on div "Ce dossier fait partie de la procédure LS-240723-K8GQ ." at bounding box center [784, 339] width 562 height 58
click at [716, 353] on link "LS-240723-K8GQ" at bounding box center [726, 349] width 84 height 11
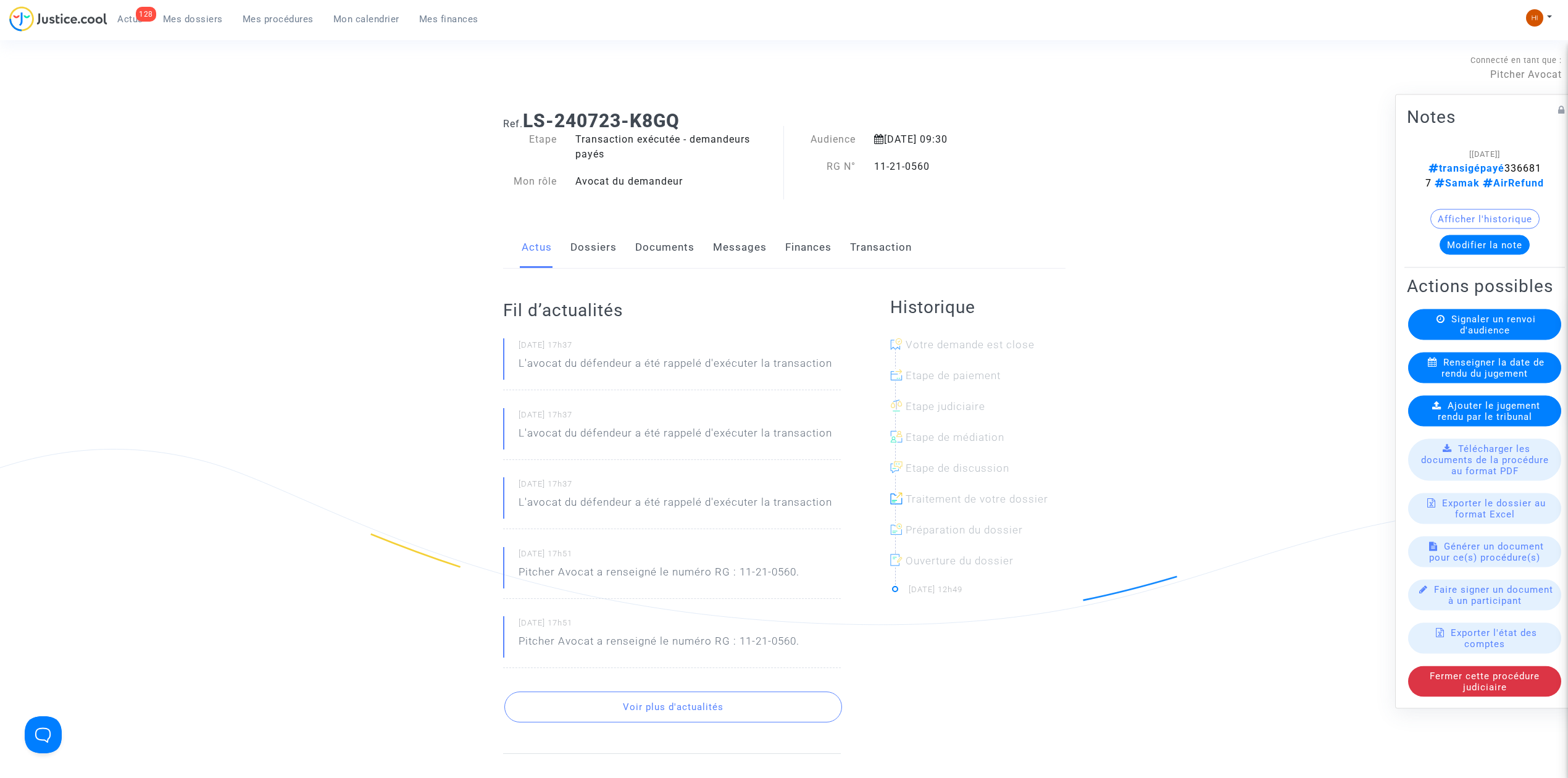
drag, startPoint x: 1536, startPoint y: 157, endPoint x: 1457, endPoint y: 159, distance: 79.0
click at [1457, 159] on note-viewer "[07/07/2025] transigépayé 3366817 Samak AirRefund Afficher l'historique Modifie…" at bounding box center [1484, 200] width 156 height 109
copy span "3366817"
click at [571, 248] on link "Dossiers" at bounding box center [593, 247] width 47 height 41
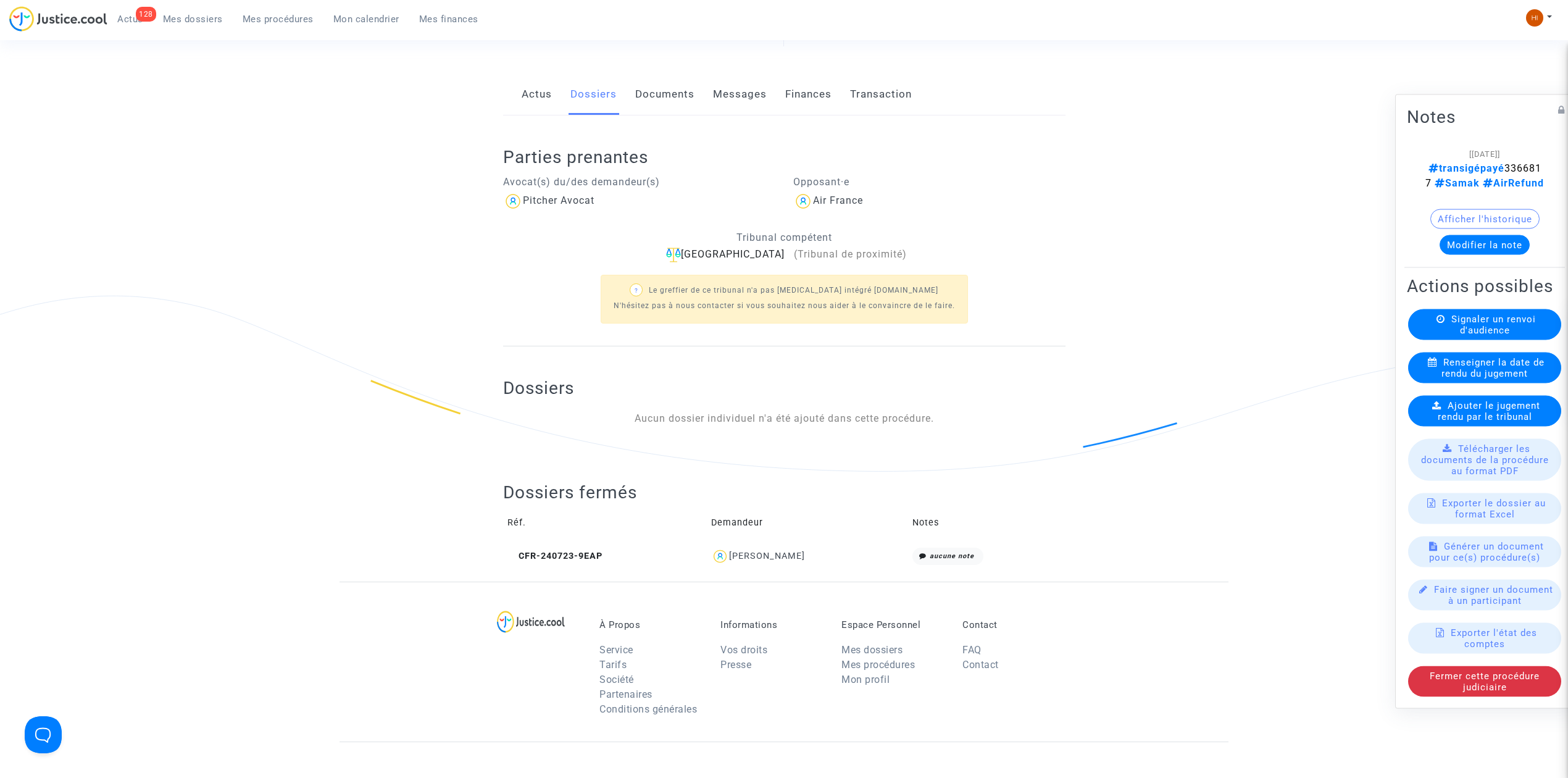
scroll to position [247, 0]
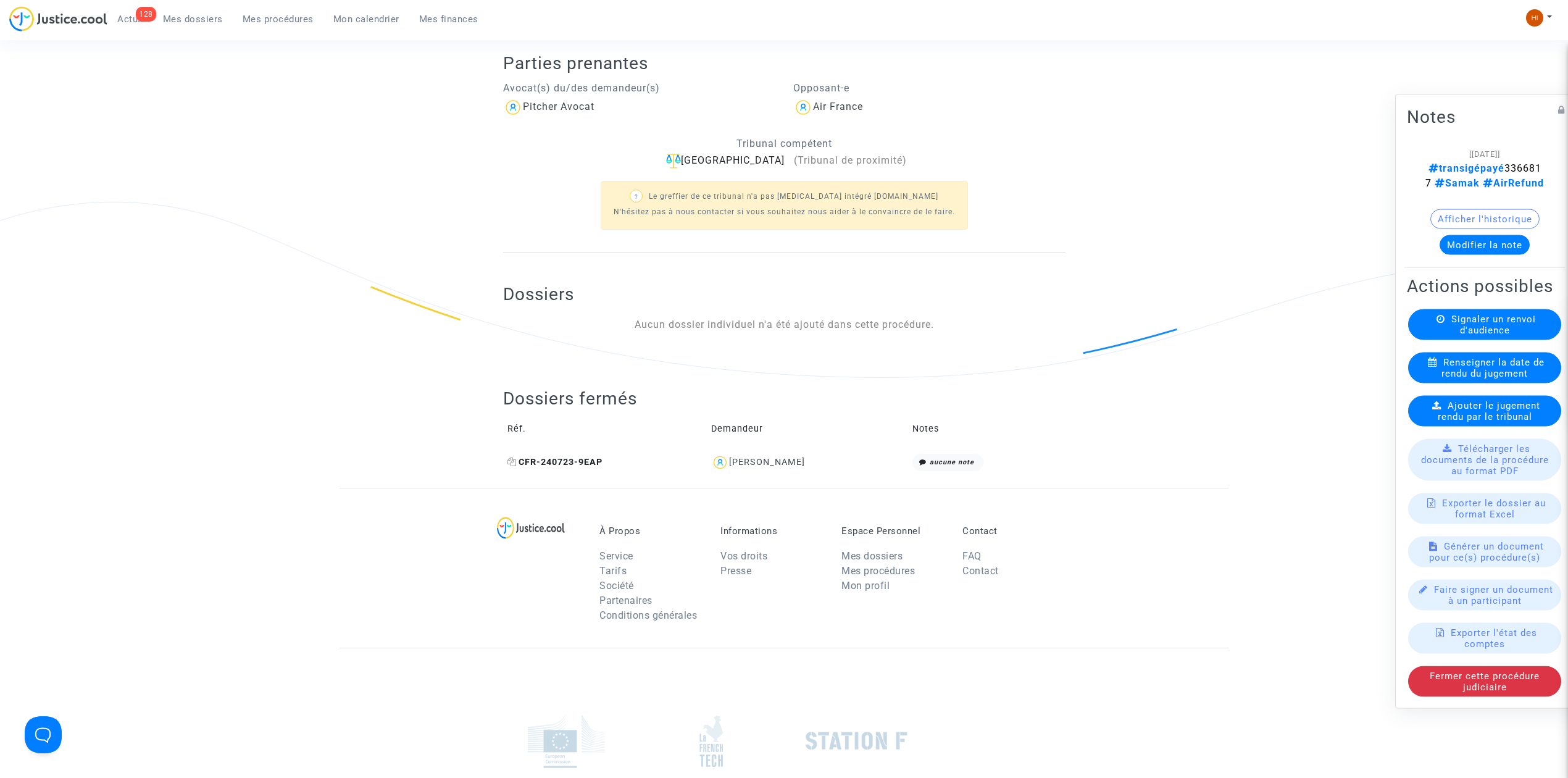
click at [584, 465] on span "CFR-240723-9EAP" at bounding box center [555, 462] width 95 height 11
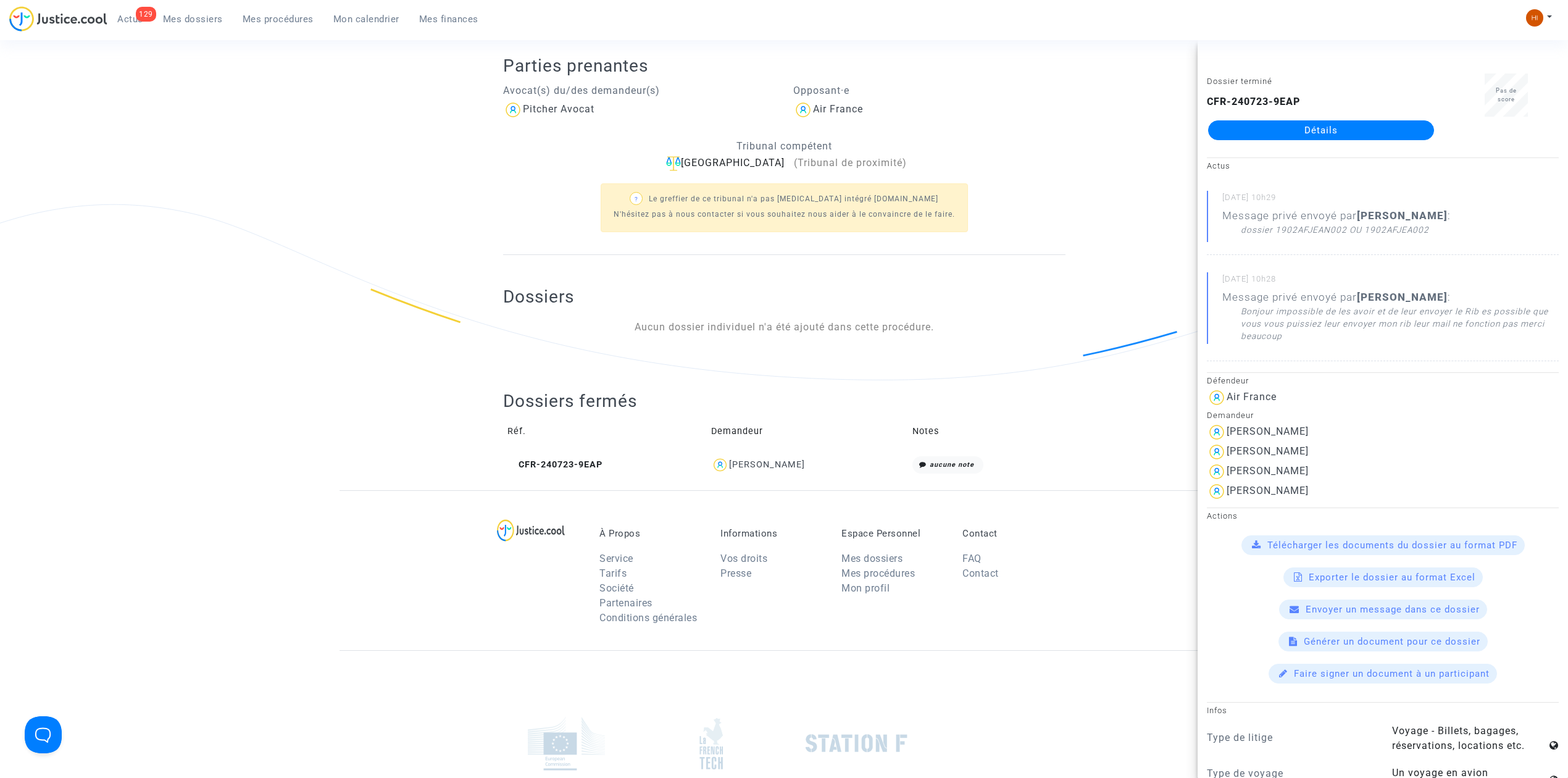
scroll to position [171, 0]
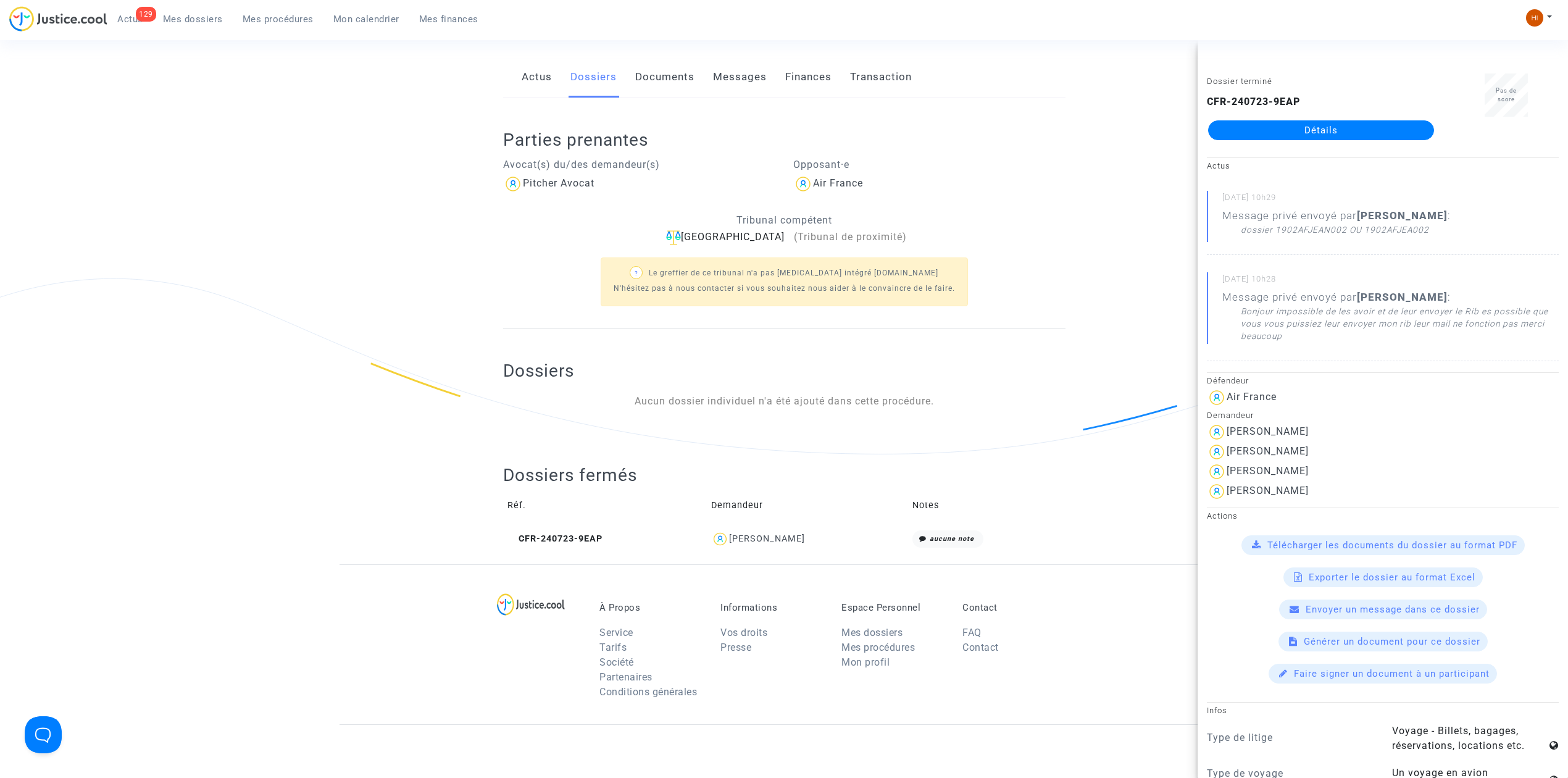
click at [575, 528] on td "CFR-240723-9EAP" at bounding box center [605, 539] width 204 height 27
click at [595, 539] on span "CFR-240723-9EAP" at bounding box center [555, 538] width 95 height 11
click at [665, 75] on link "Documents" at bounding box center [664, 78] width 60 height 41
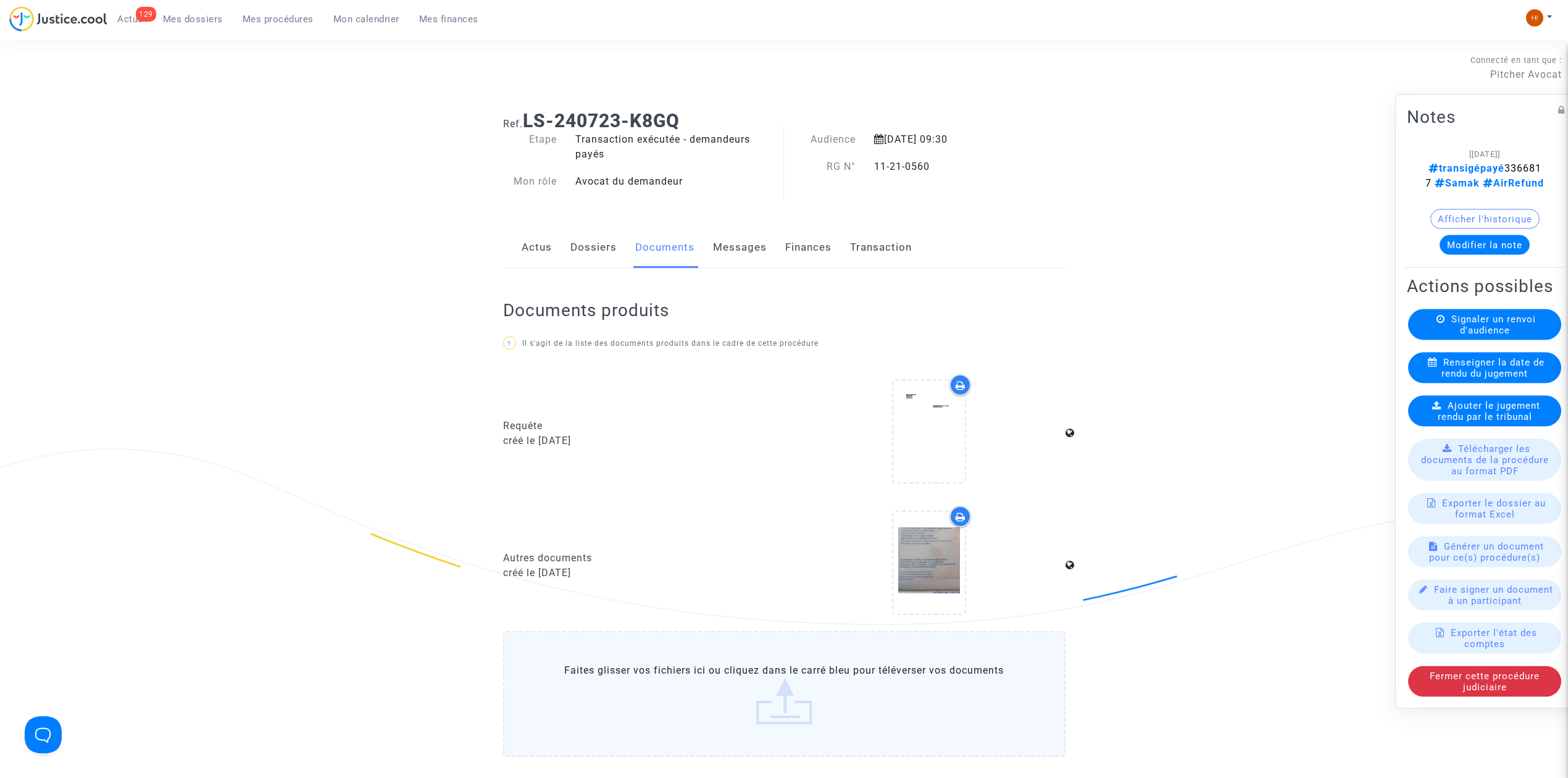
click at [740, 255] on link "Messages" at bounding box center [740, 247] width 54 height 41
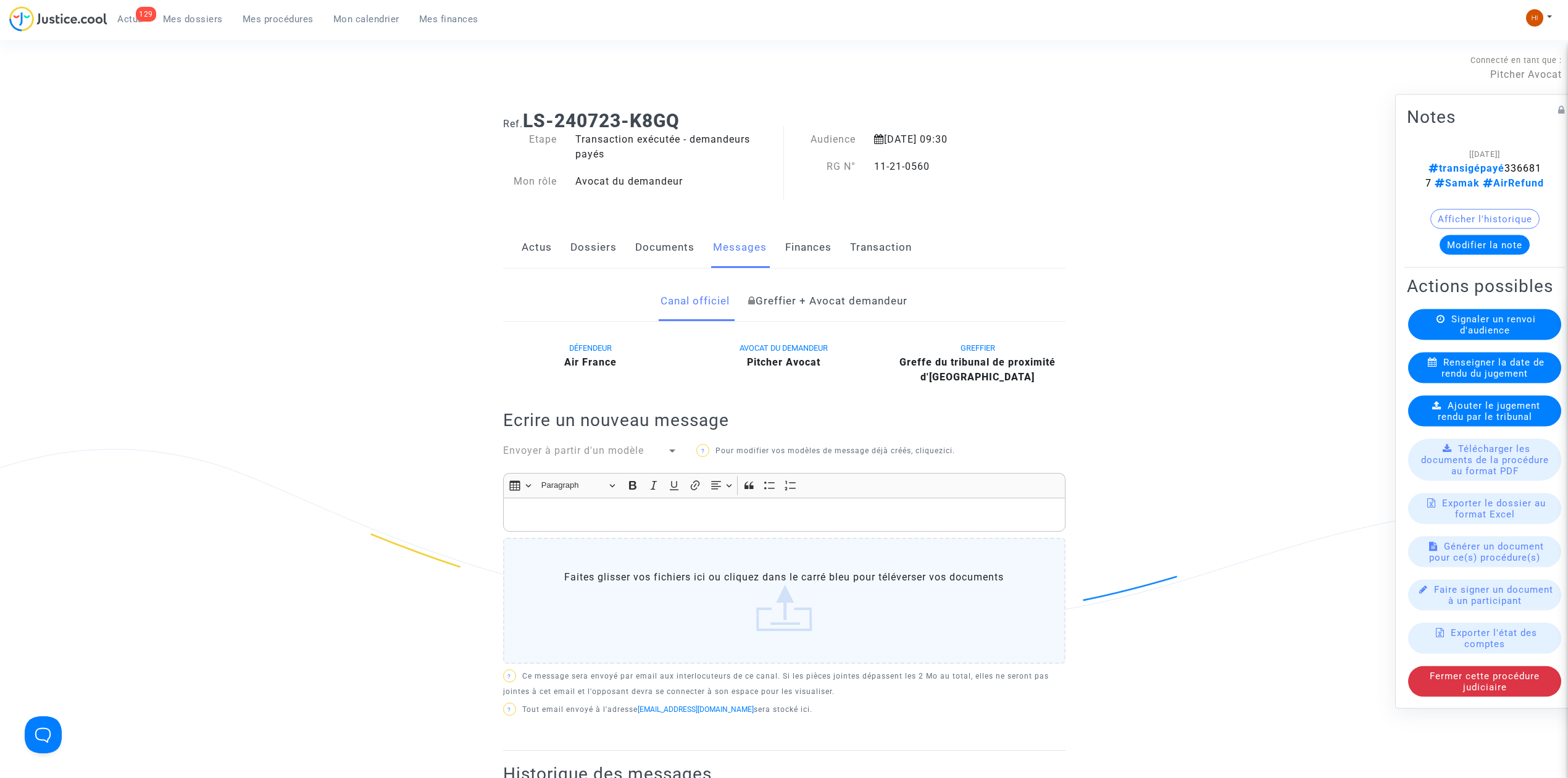
click at [583, 246] on link "Dossiers" at bounding box center [593, 247] width 47 height 41
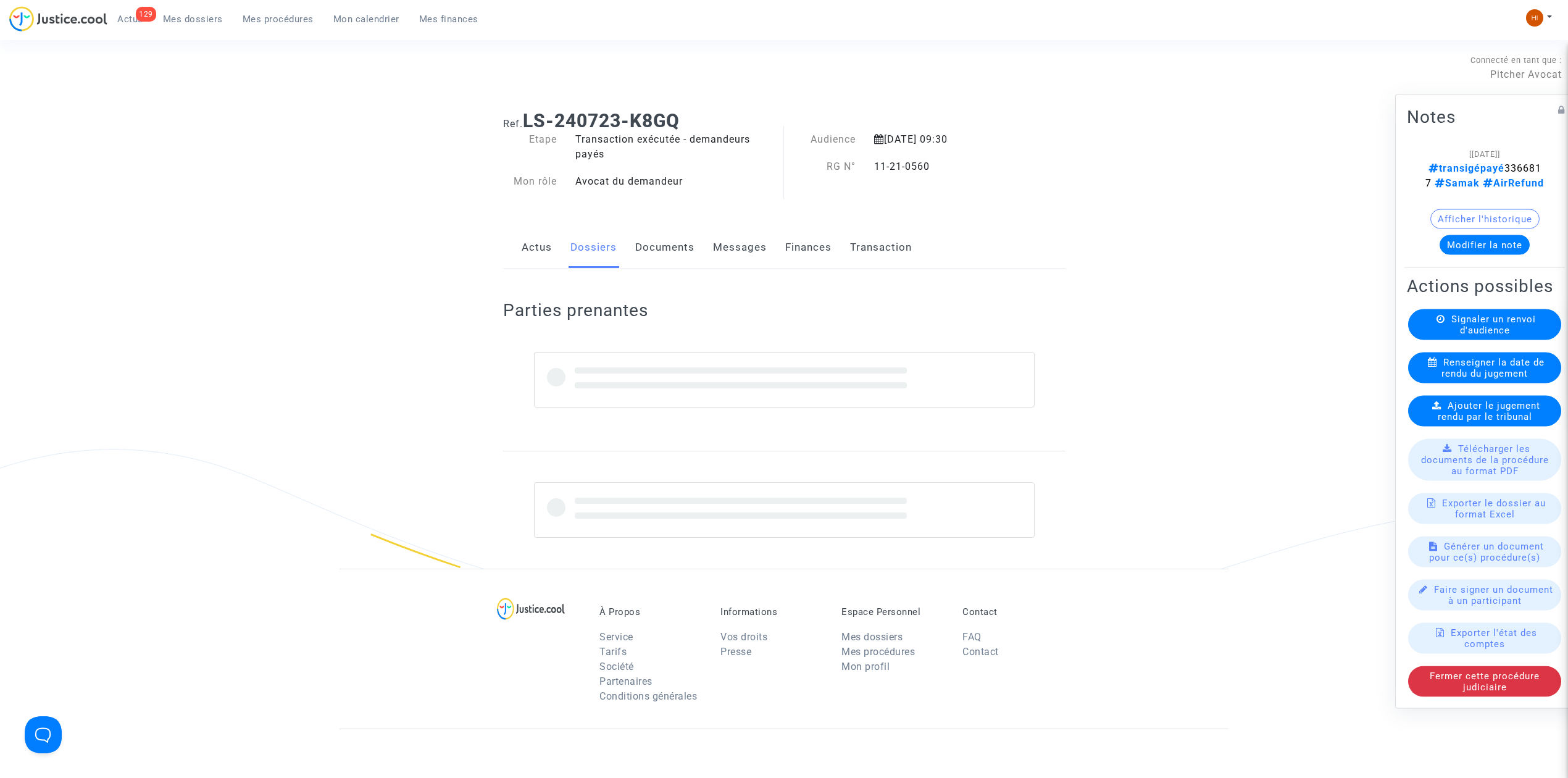
click at [553, 245] on div "Actus Dossiers Documents Messages Finances Transaction" at bounding box center [784, 247] width 562 height 42
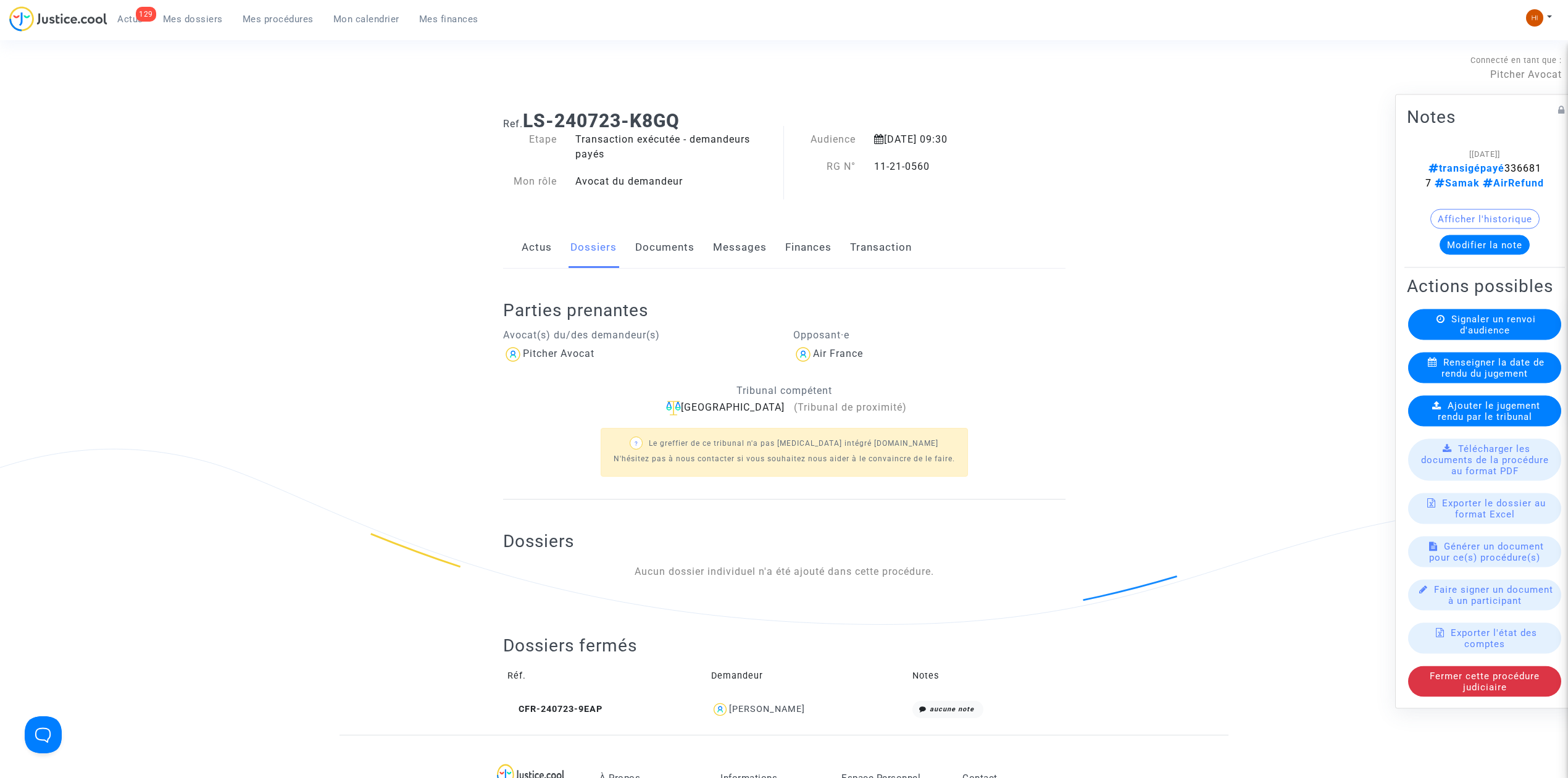
click at [544, 251] on link "Actus" at bounding box center [536, 247] width 30 height 41
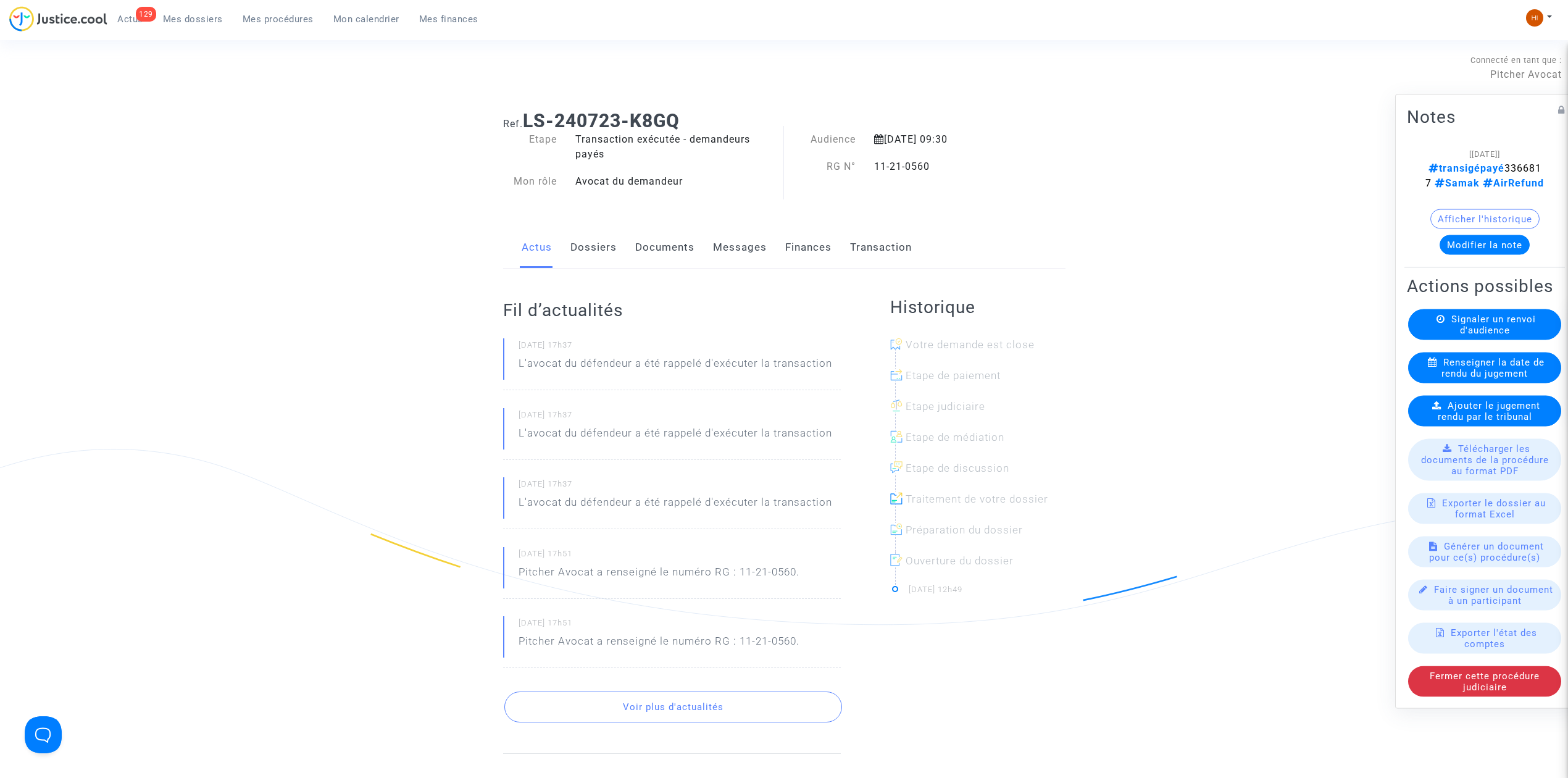
click at [593, 255] on link "Dossiers" at bounding box center [593, 247] width 47 height 41
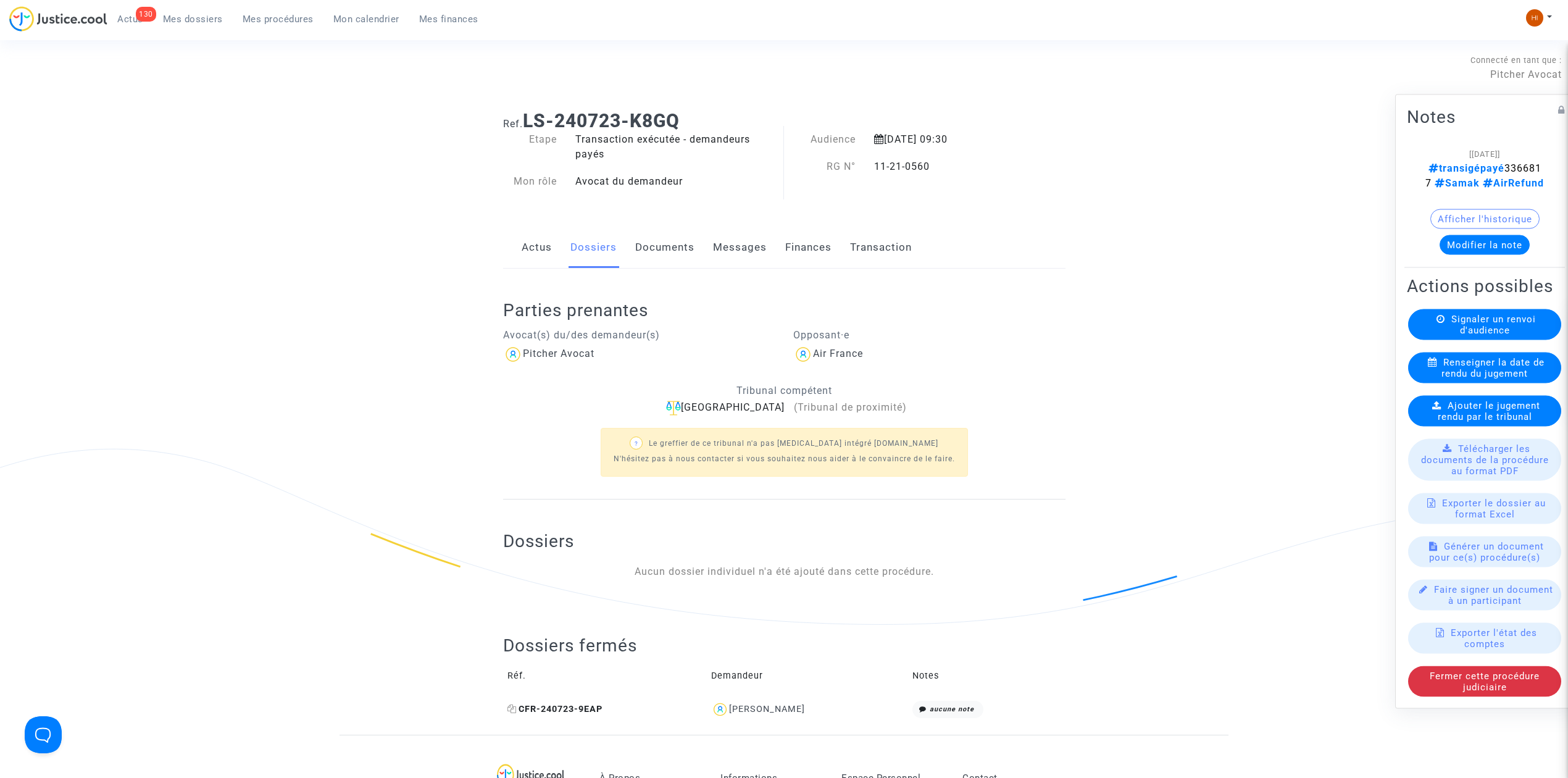
drag, startPoint x: 617, startPoint y: 714, endPoint x: 519, endPoint y: 710, distance: 98.1
click at [519, 710] on td "CFR-240723-9EAP" at bounding box center [605, 709] width 204 height 27
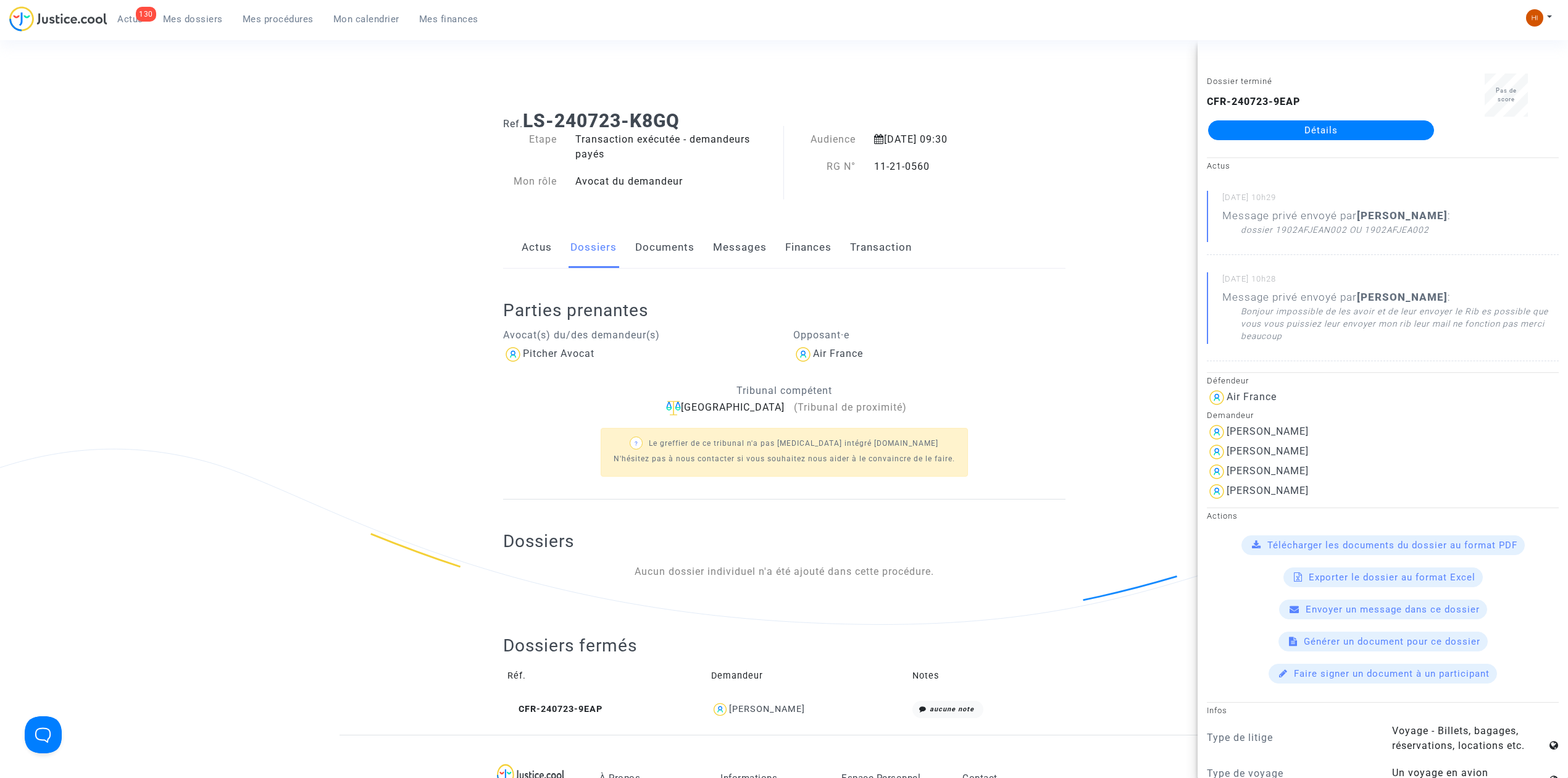
copy span "CFR-240723-9EAP"
click at [412, 321] on ng-component "Ref. LS-240723-K8GQ Etape Transaction exécutée - demandeurs payés Mon rôle Avoc…" at bounding box center [784, 417] width 889 height 634
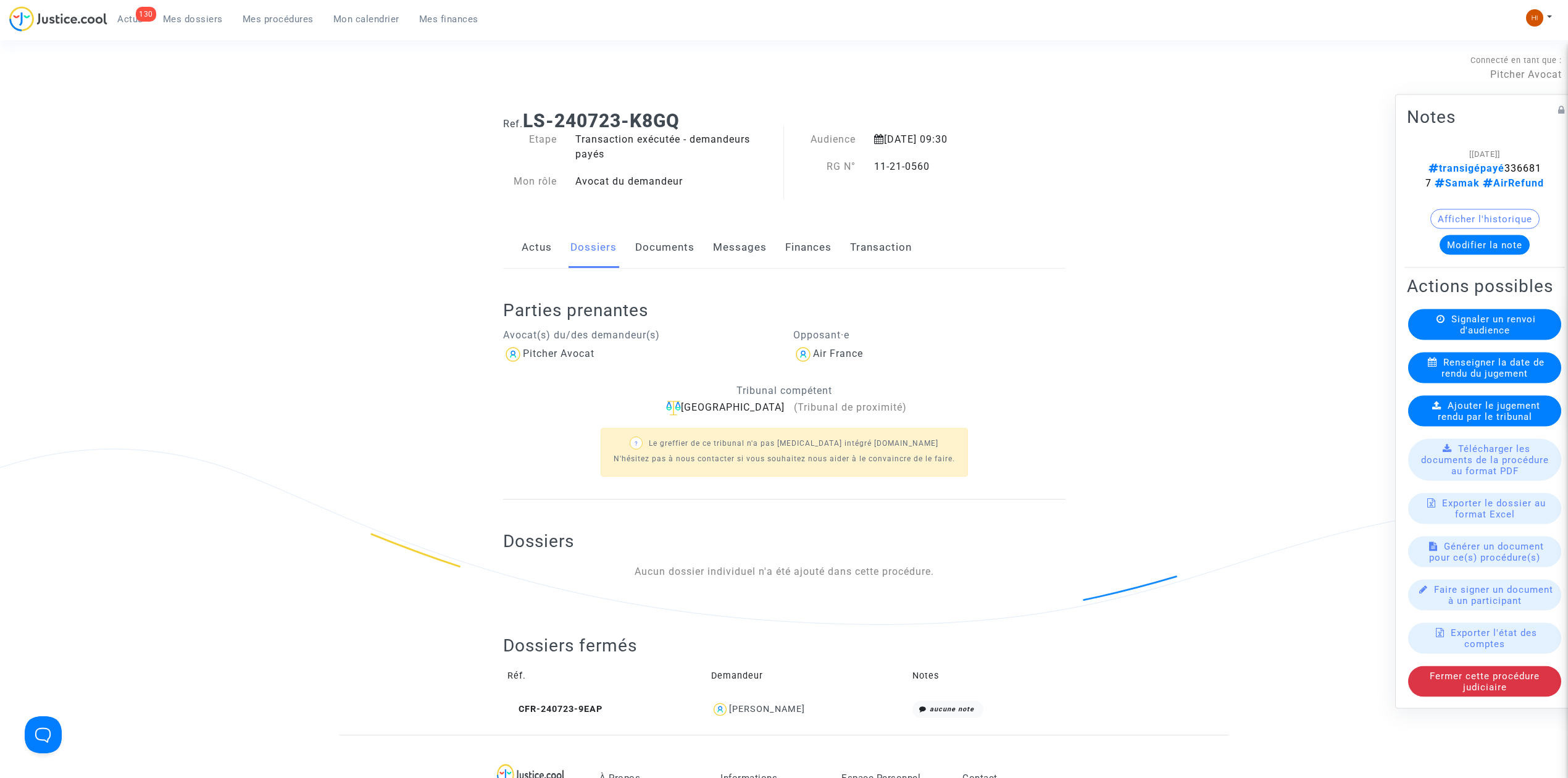
drag, startPoint x: 385, startPoint y: 157, endPoint x: 601, endPoint y: 205, distance: 221.3
click at [385, 157] on ng-component "Ref. LS-240723-K8GQ Etape Transaction exécutée - demandeurs payés Mon rôle Avoc…" at bounding box center [784, 417] width 889 height 634
click at [722, 258] on link "Messages" at bounding box center [740, 247] width 54 height 41
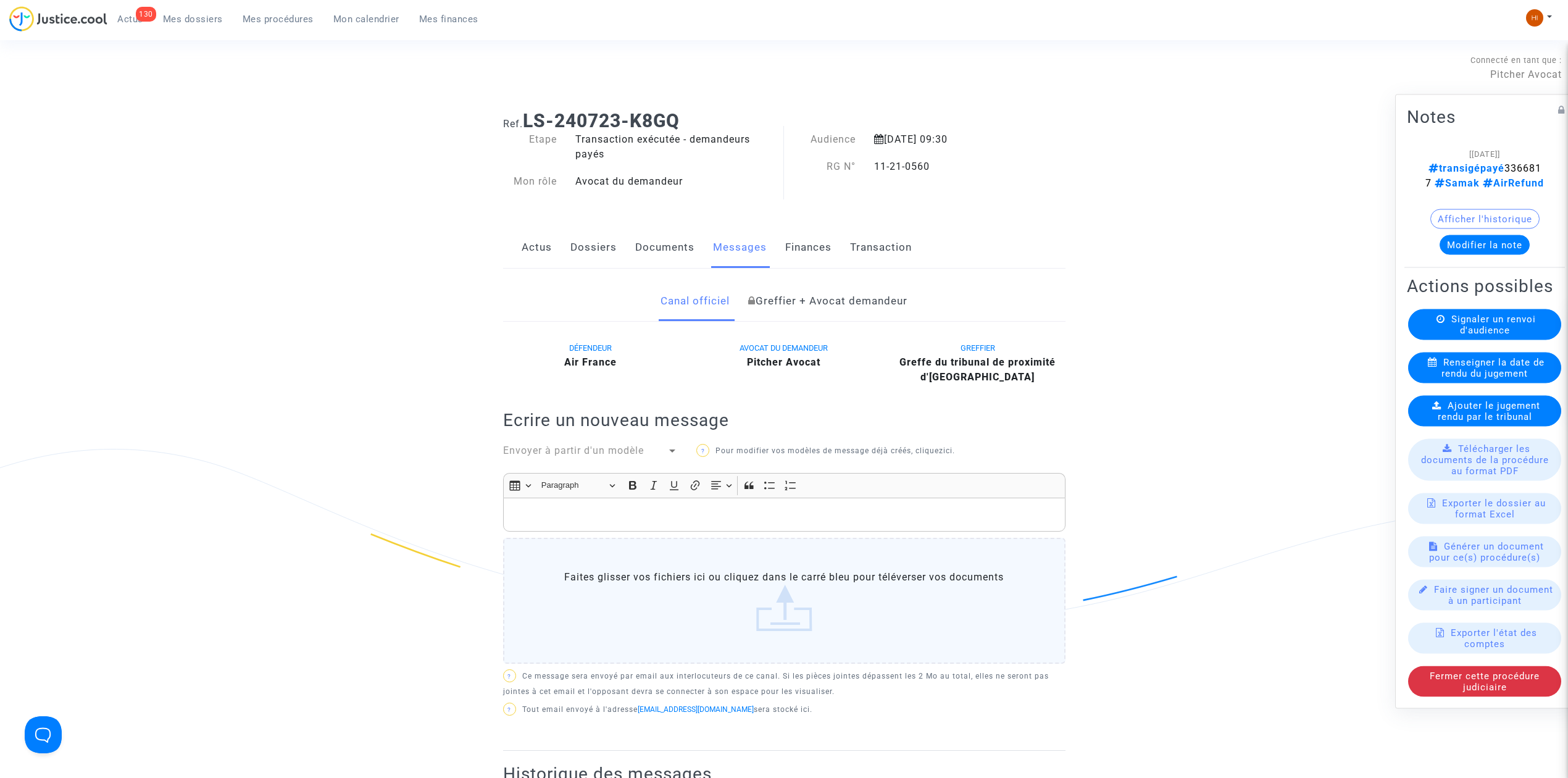
click at [837, 290] on link "Greffier + Avocat demandeur" at bounding box center [828, 301] width 159 height 41
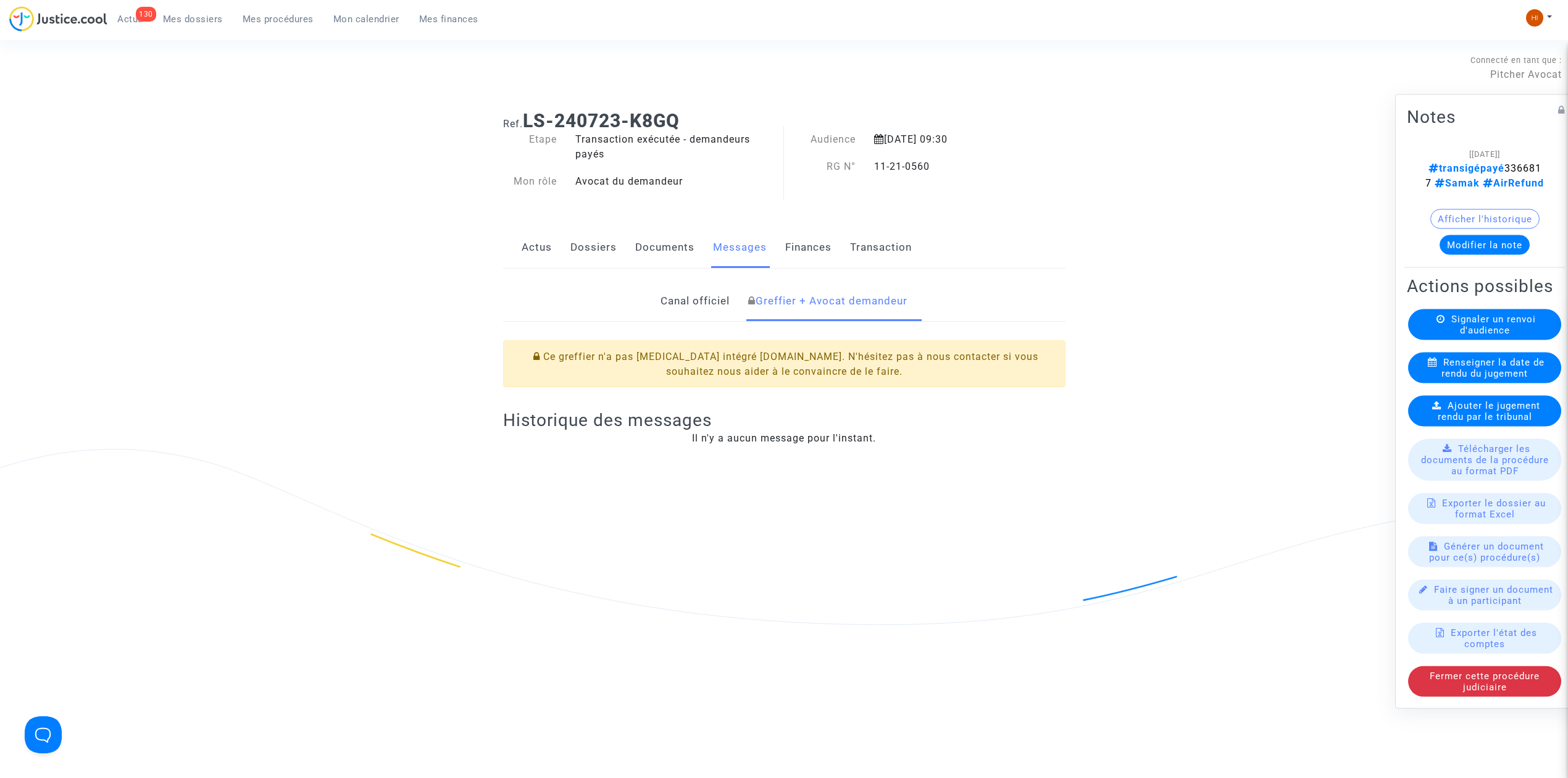
click at [573, 245] on link "Dossiers" at bounding box center [593, 247] width 47 height 41
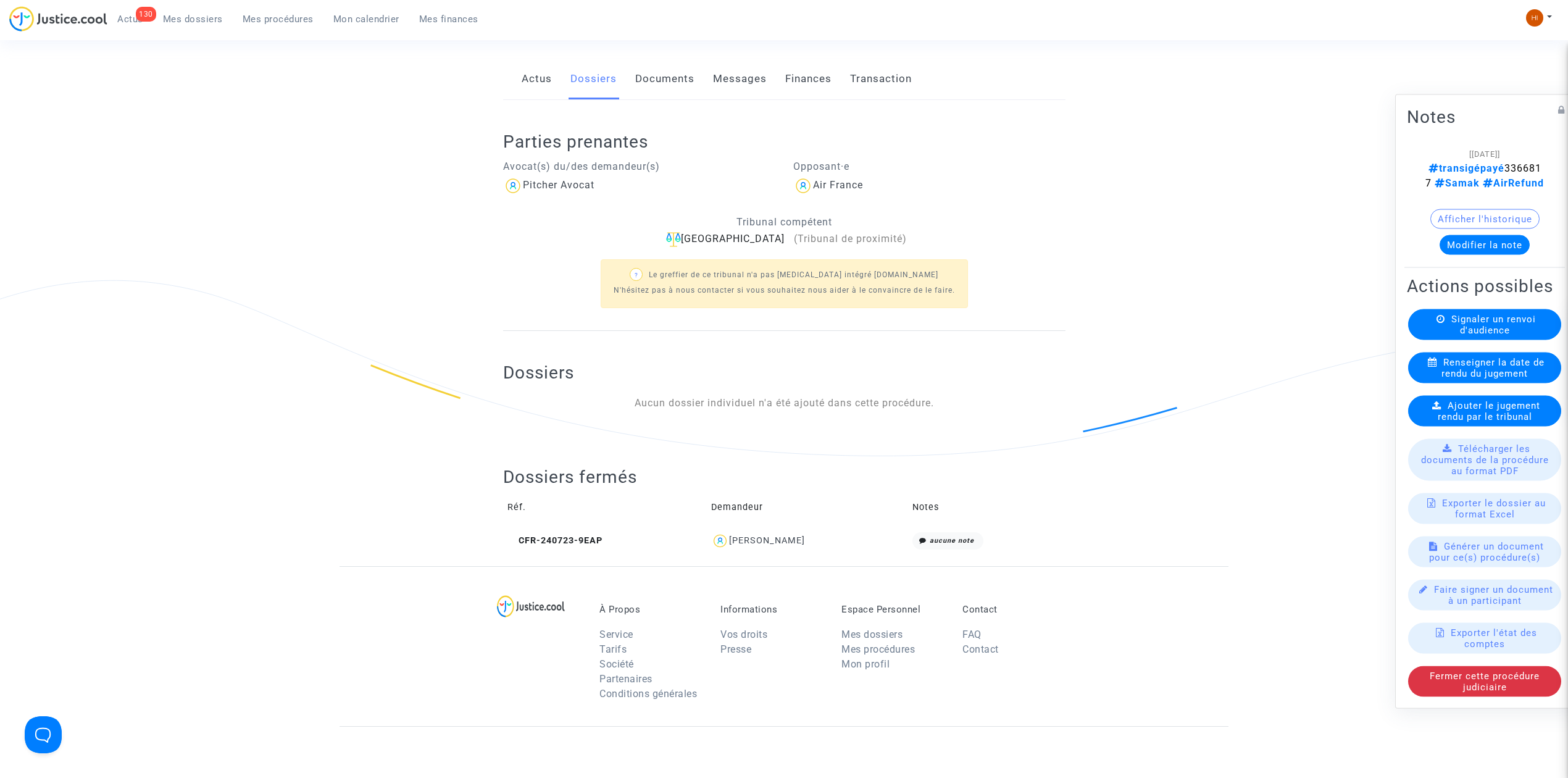
scroll to position [329, 0]
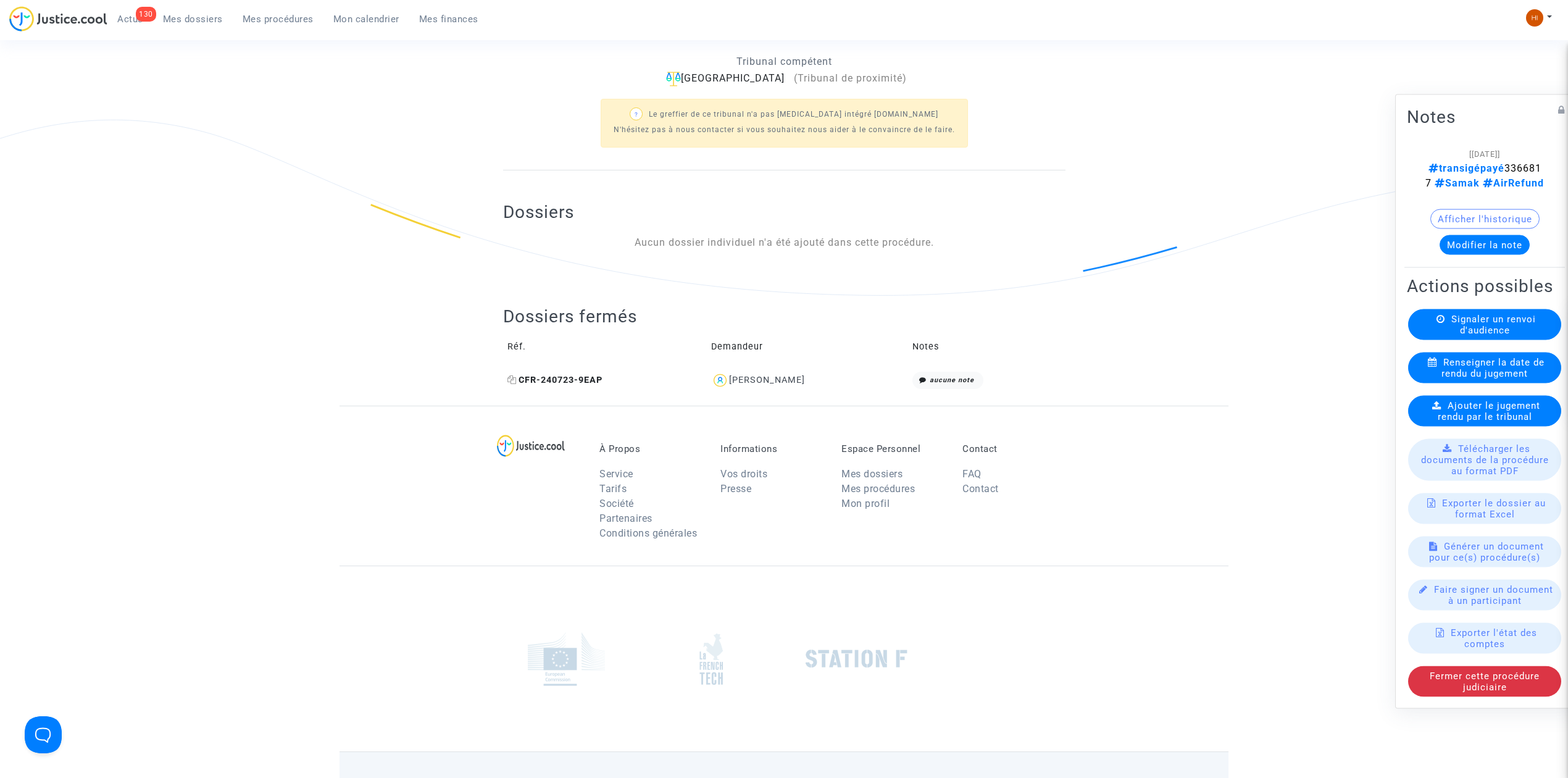
click at [553, 384] on span "CFR-240723-9EAP" at bounding box center [555, 380] width 95 height 11
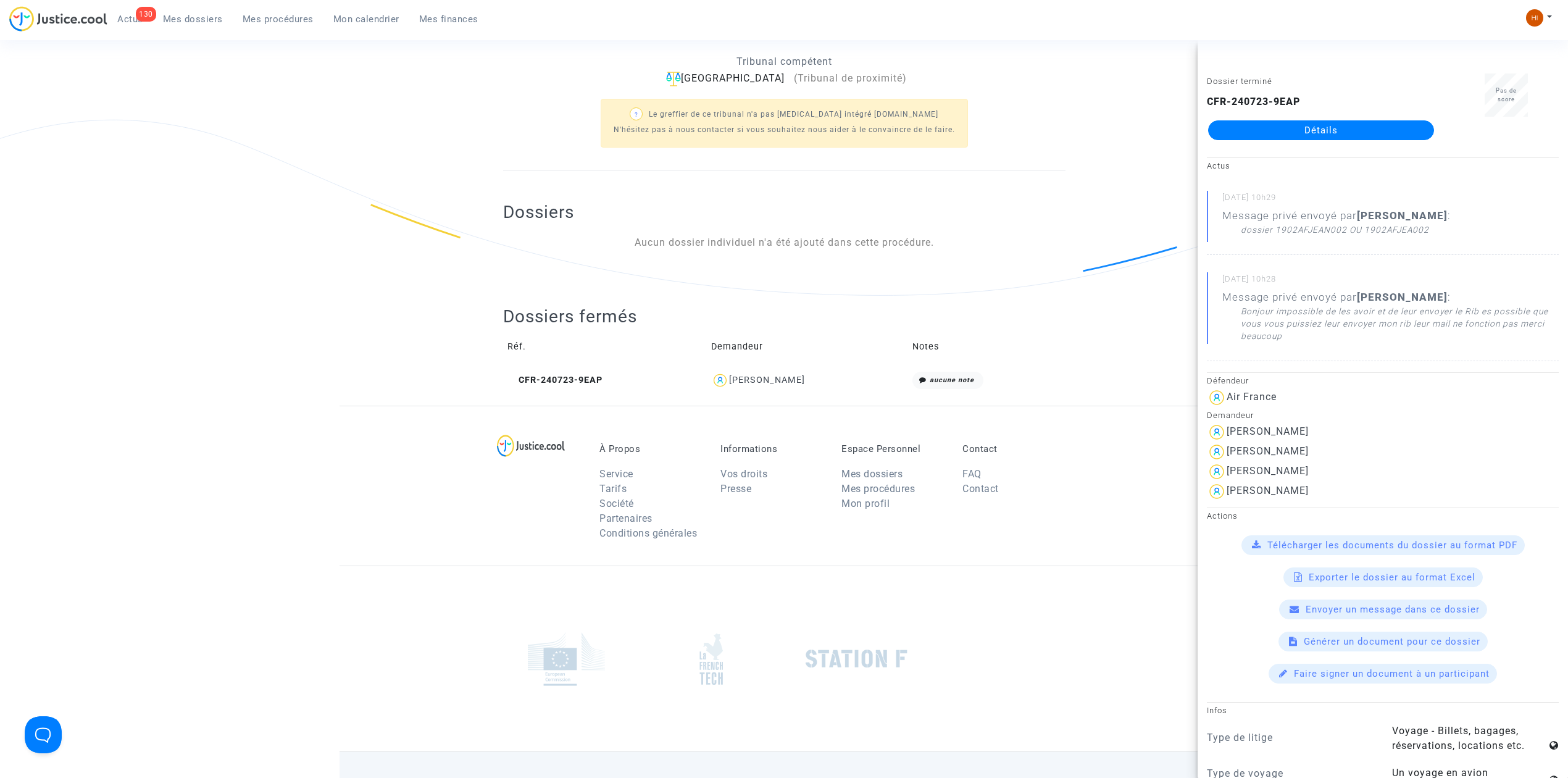
click at [1352, 134] on link "Détails" at bounding box center [1321, 130] width 226 height 20
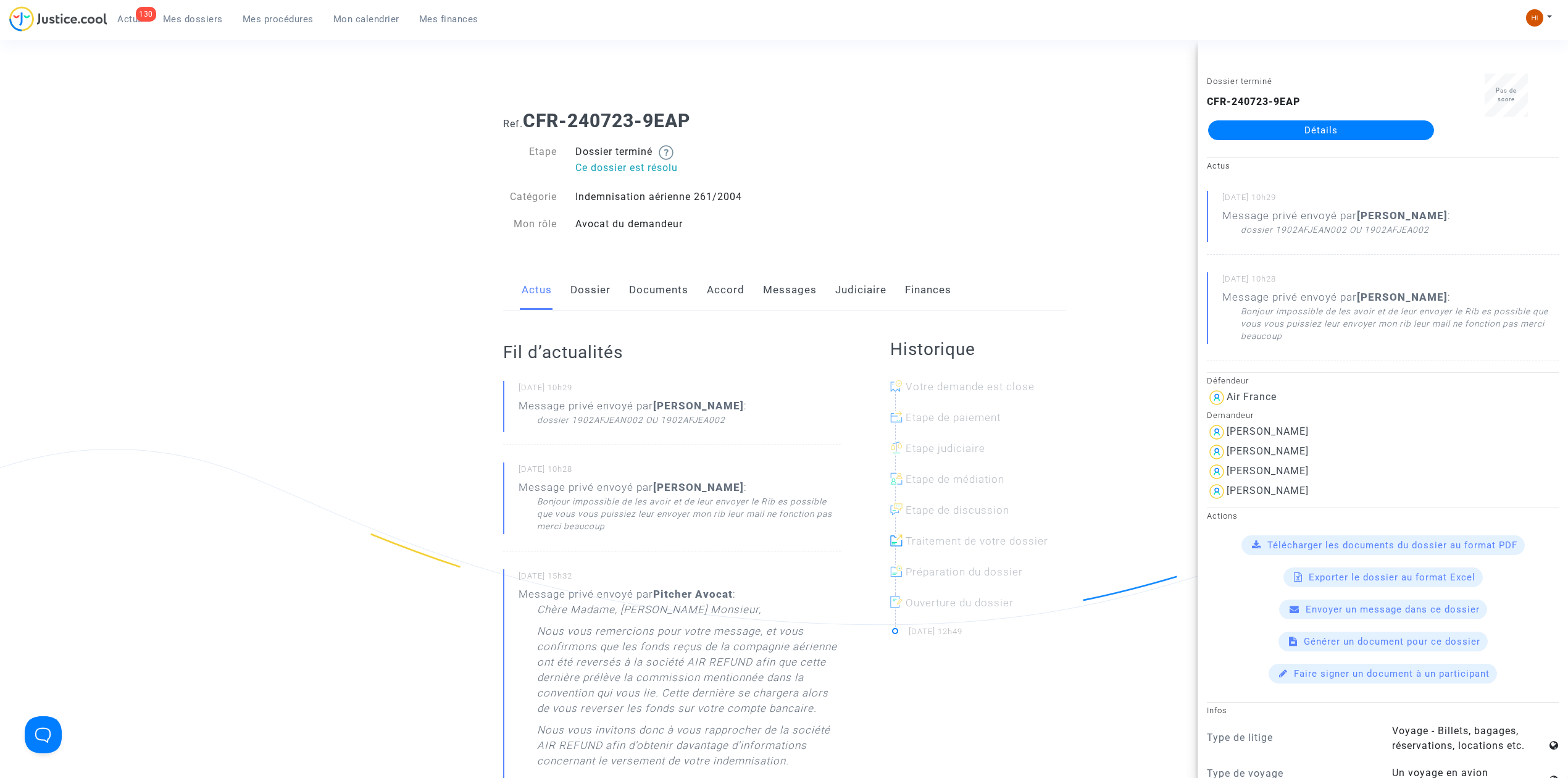
click at [797, 280] on link "Messages" at bounding box center [790, 290] width 54 height 41
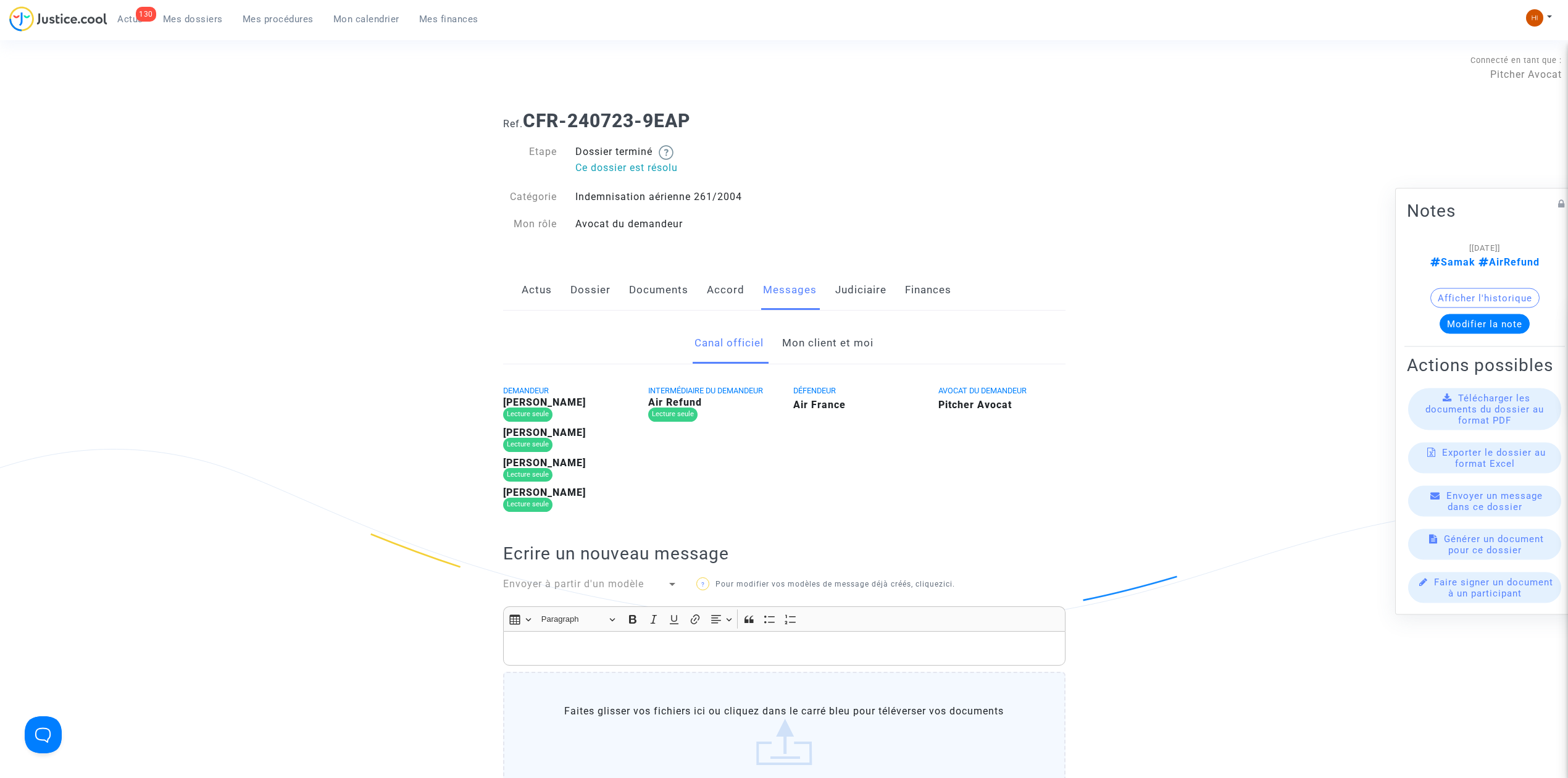
click at [844, 339] on link "Mon client et moi" at bounding box center [828, 343] width 91 height 41
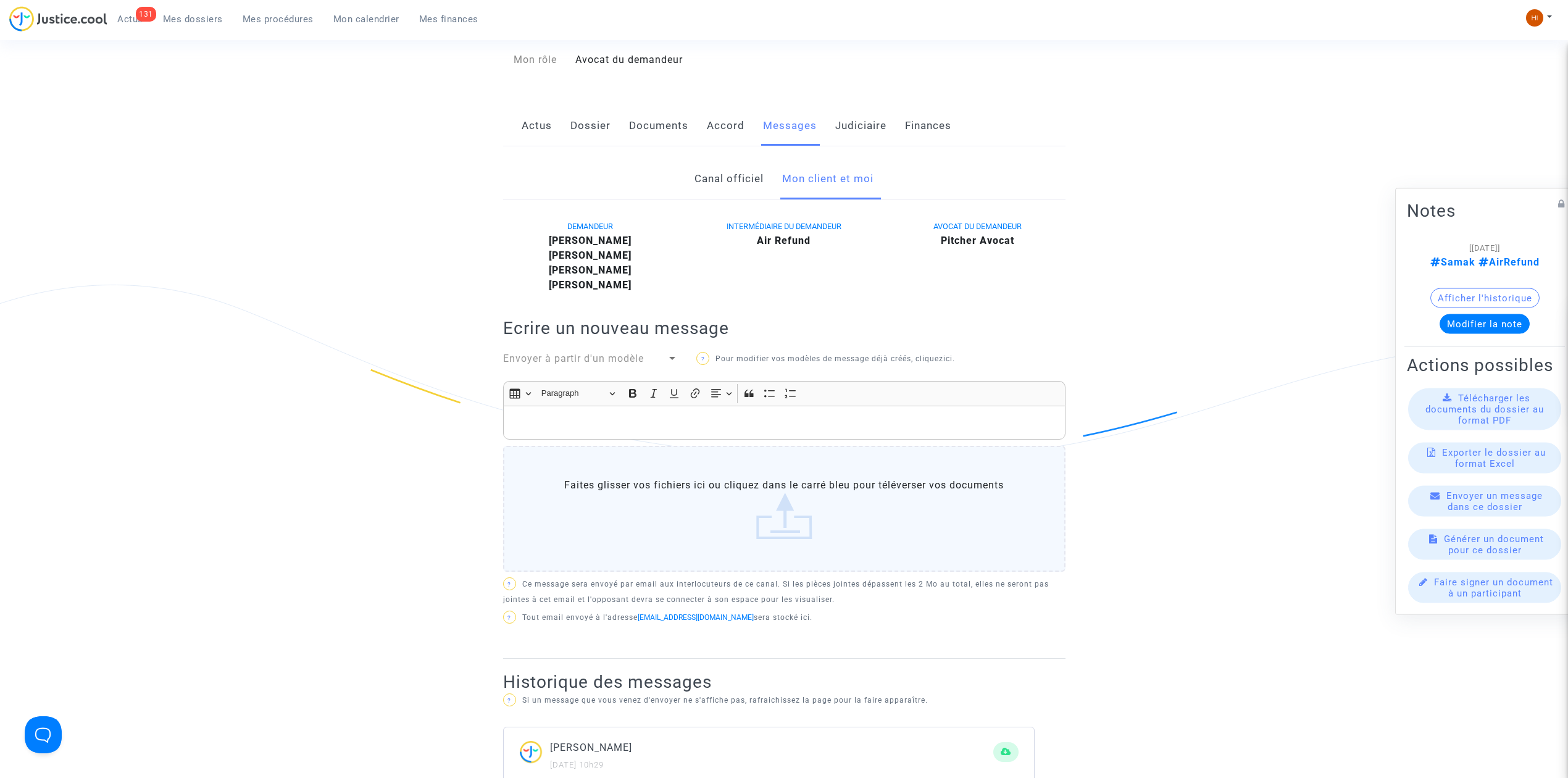
scroll to position [142, 0]
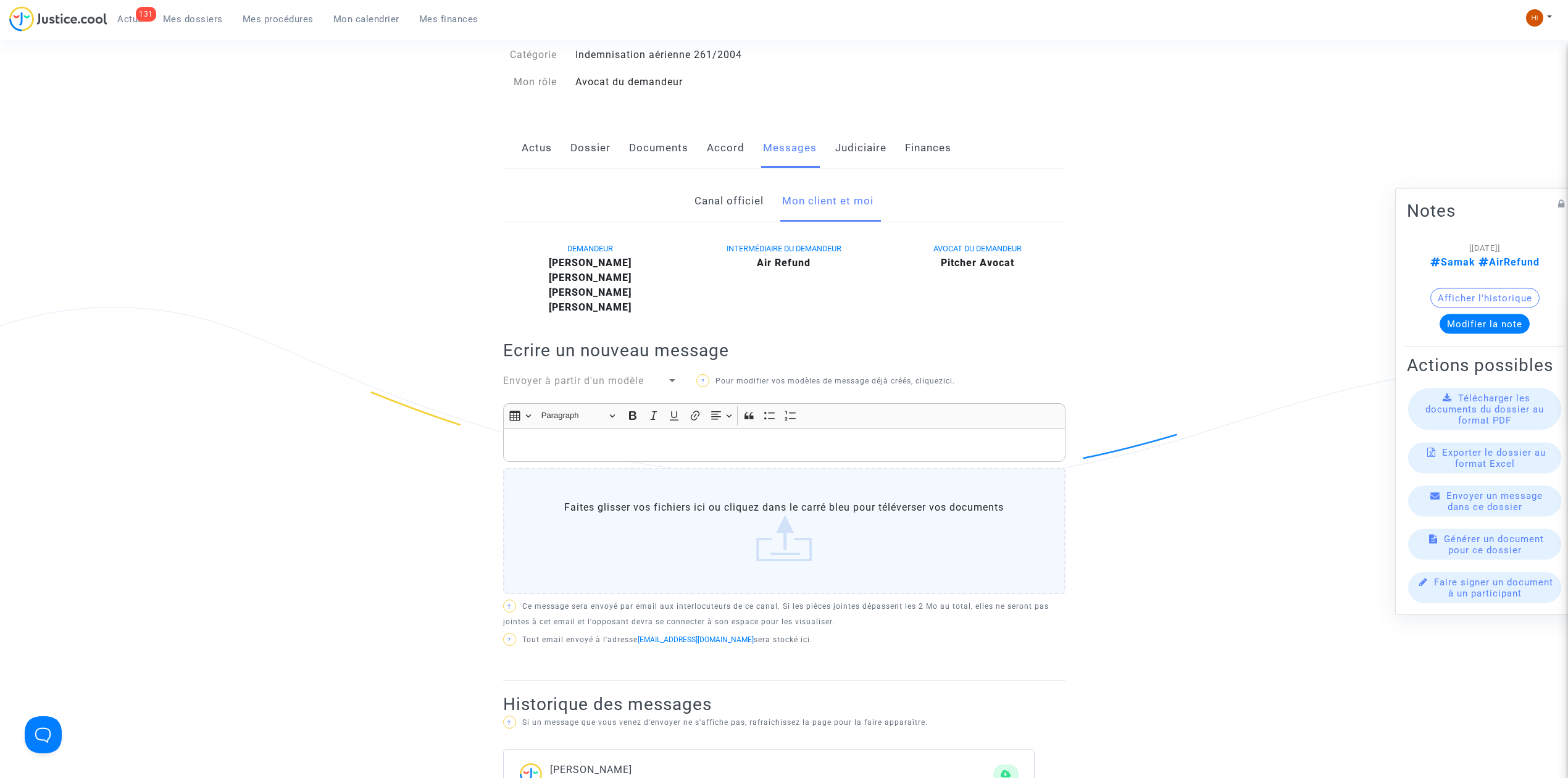
click at [598, 146] on link "Dossier" at bounding box center [590, 149] width 40 height 41
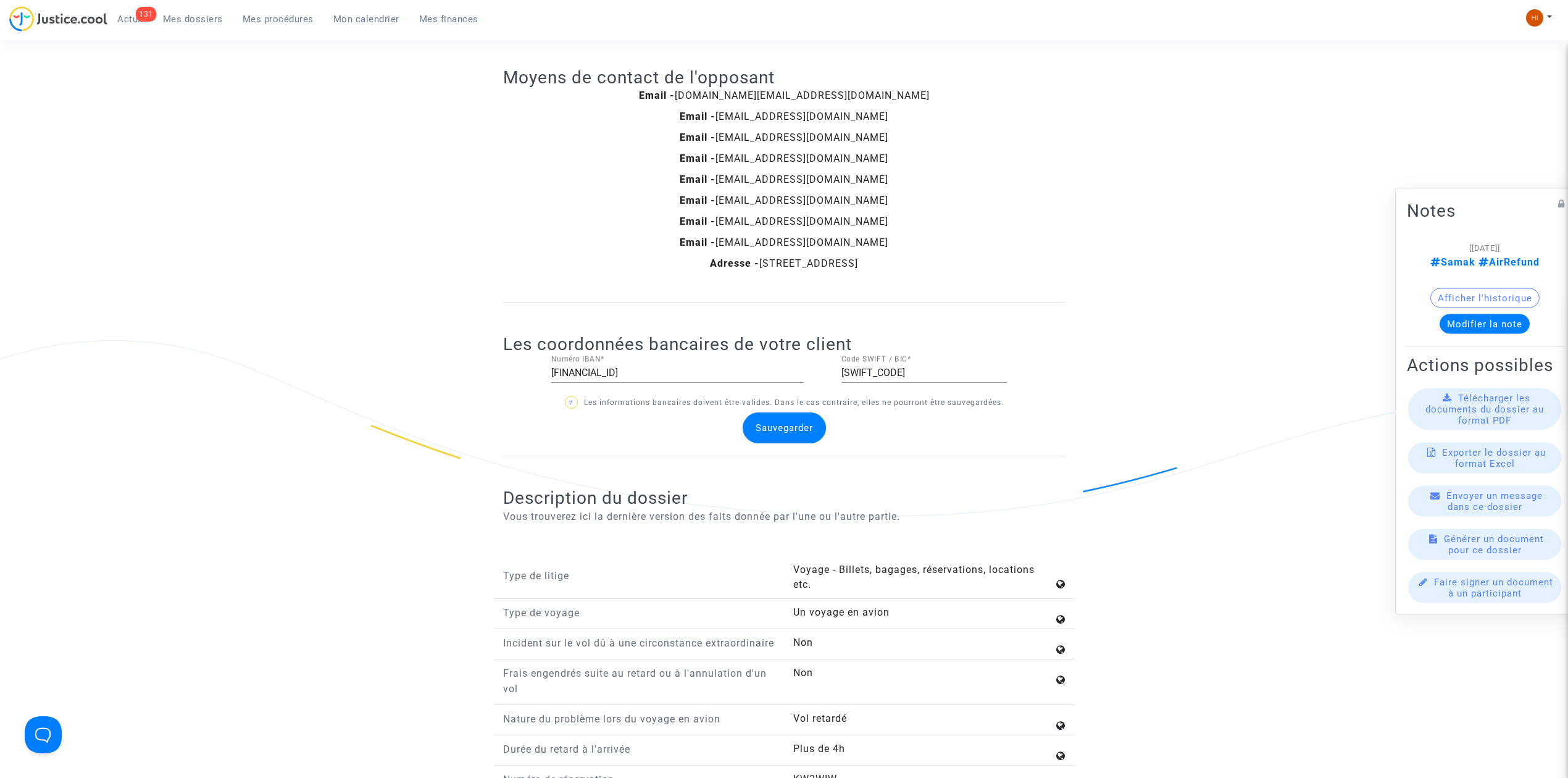
scroll to position [966, 0]
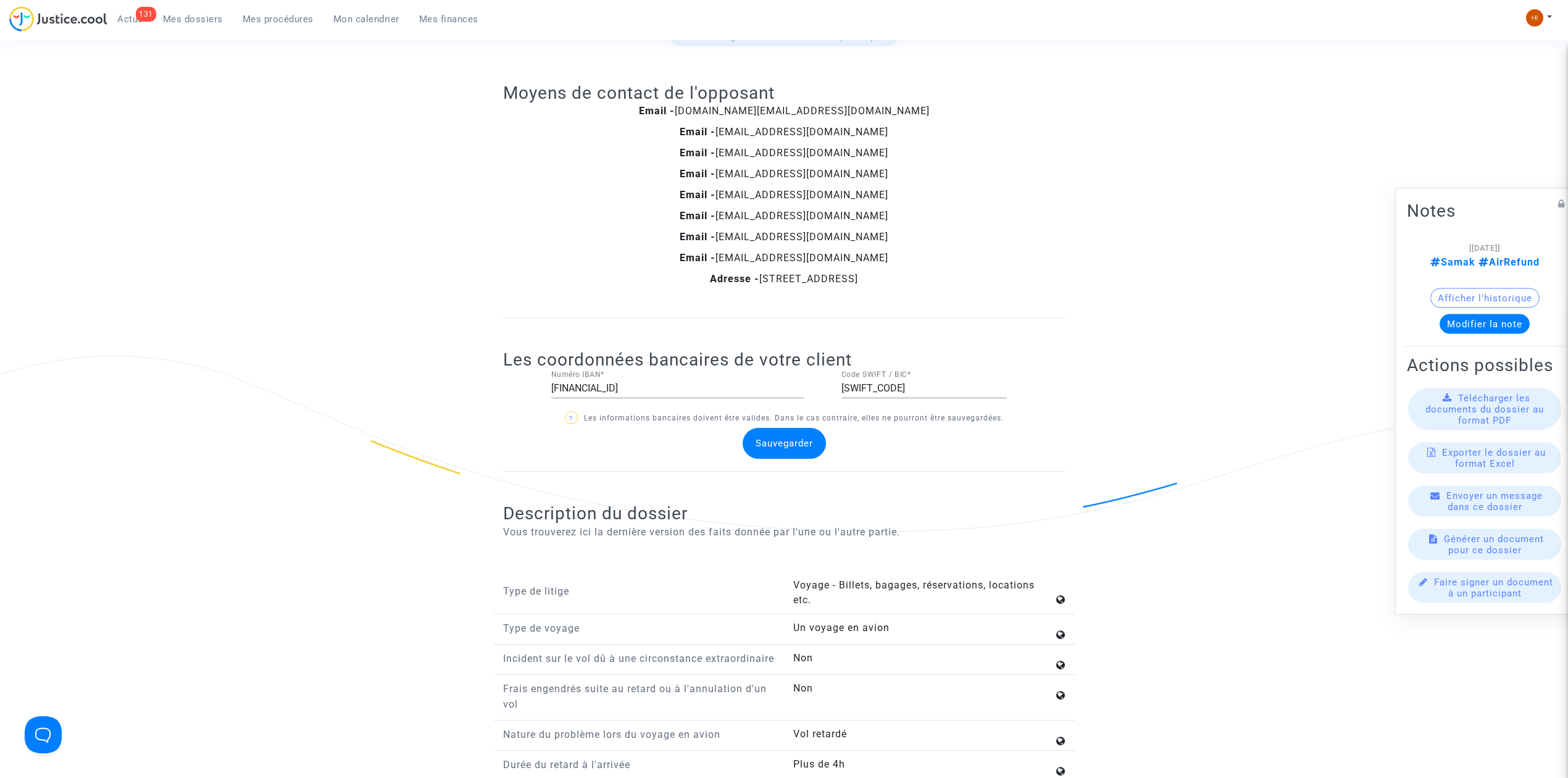
click at [196, 25] on link "Mes dossiers" at bounding box center [193, 19] width 80 height 19
click at [207, 16] on span "Mes dossiers" at bounding box center [193, 20] width 60 height 11
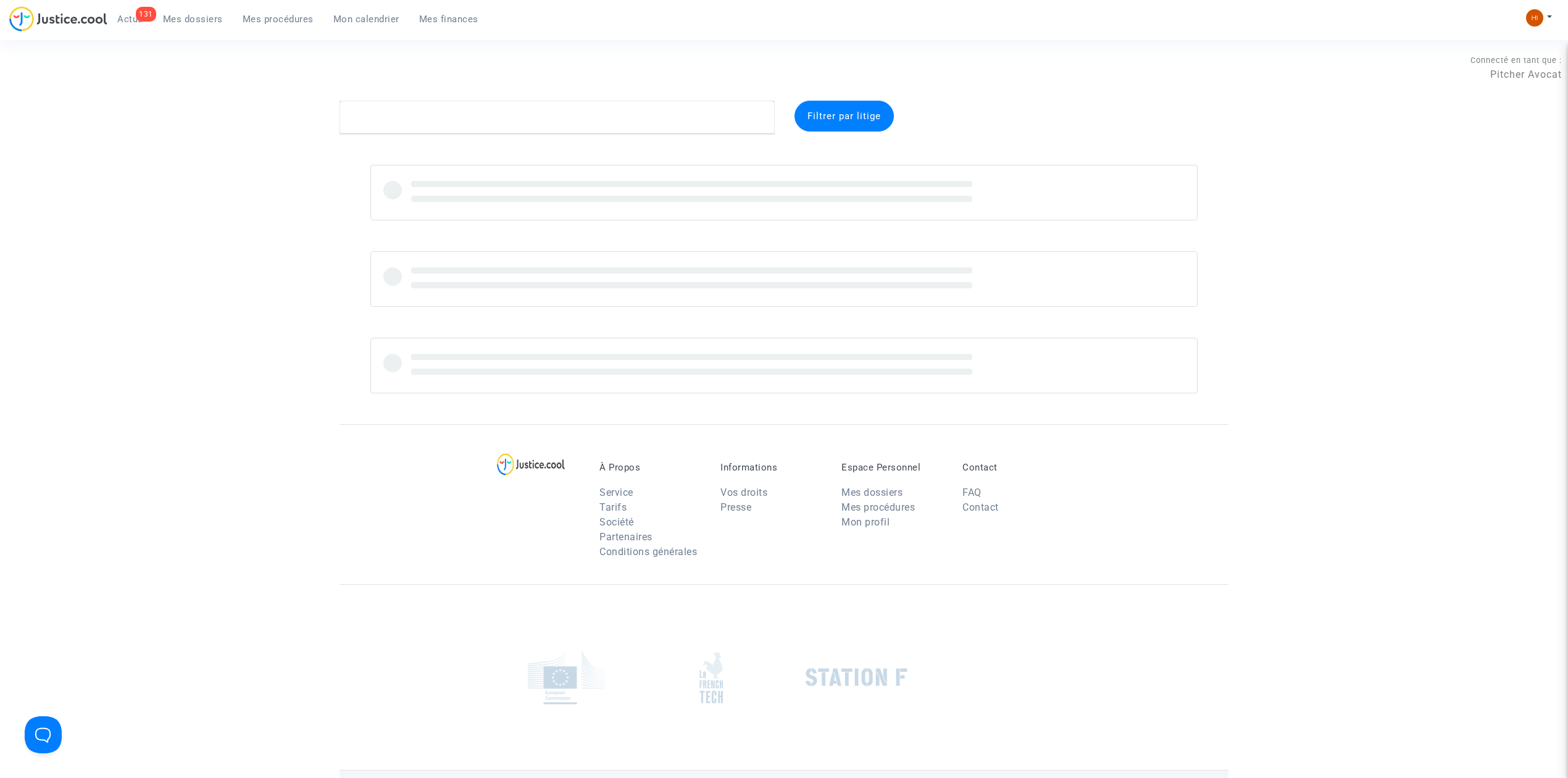
click at [413, 90] on div "Connecté en tant que : Pitcher Avocat" at bounding box center [780, 86] width 1561 height 29
paste textarea "Isabelle Da Campo-Larmusiaux"
click at [411, 113] on textarea at bounding box center [557, 117] width 435 height 33
drag, startPoint x: 540, startPoint y: 118, endPoint x: 358, endPoint y: 121, distance: 182.0
click at [358, 121] on textarea at bounding box center [557, 117] width 435 height 33
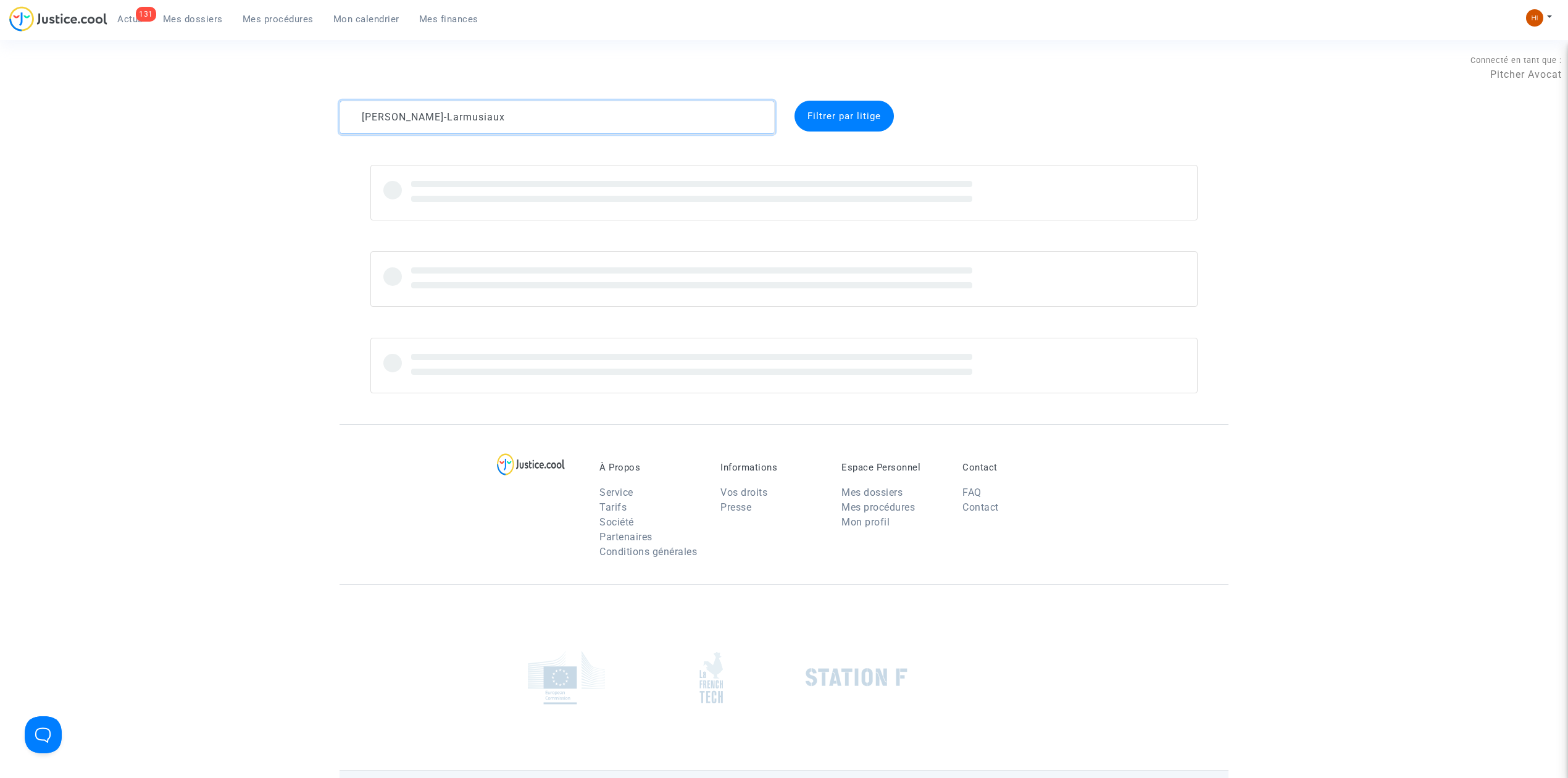
type textarea "Isabelle Da Campo-Larmusiaux"
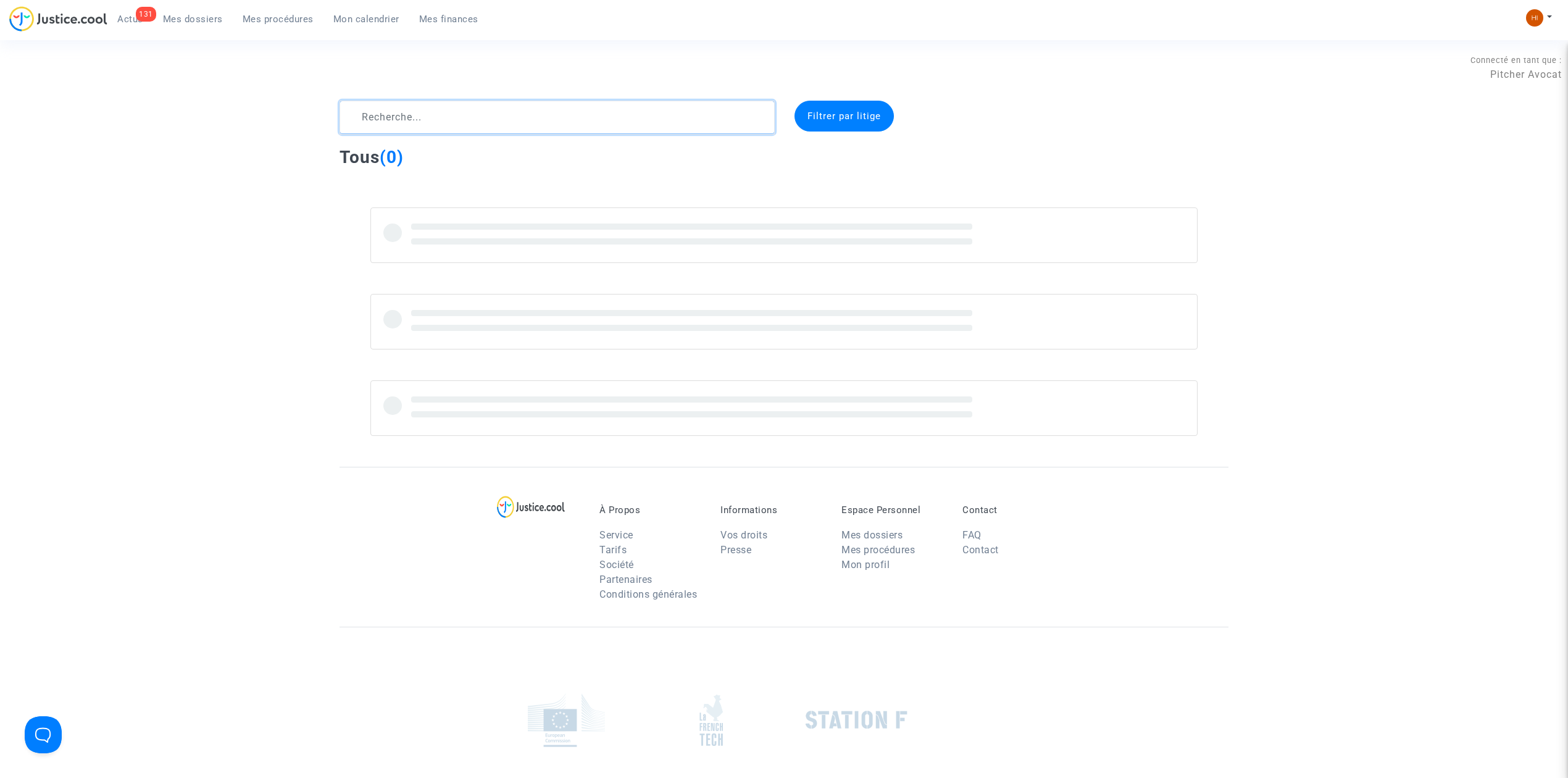
type textarea "h"
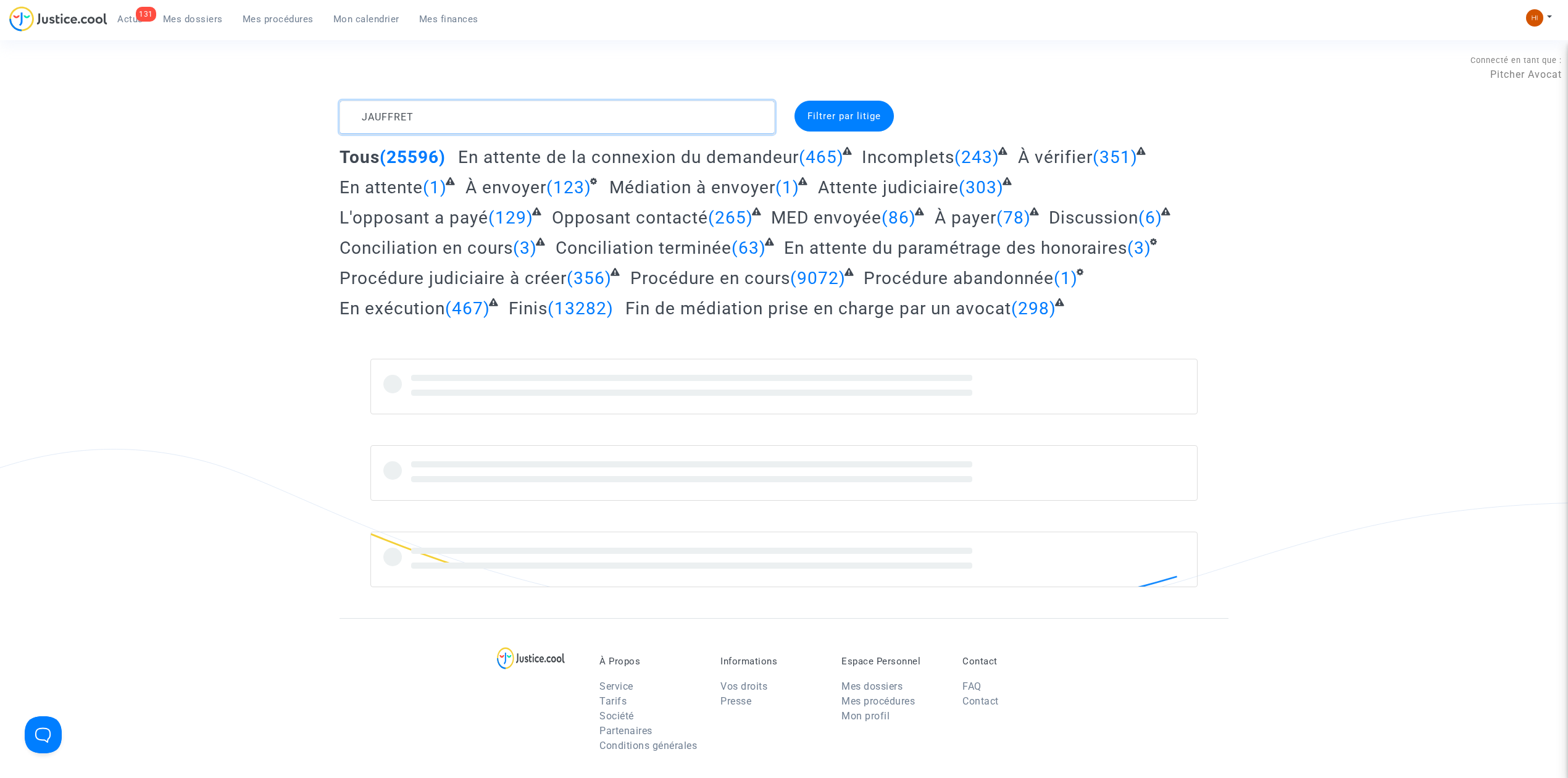
type textarea "JAUFFRET"
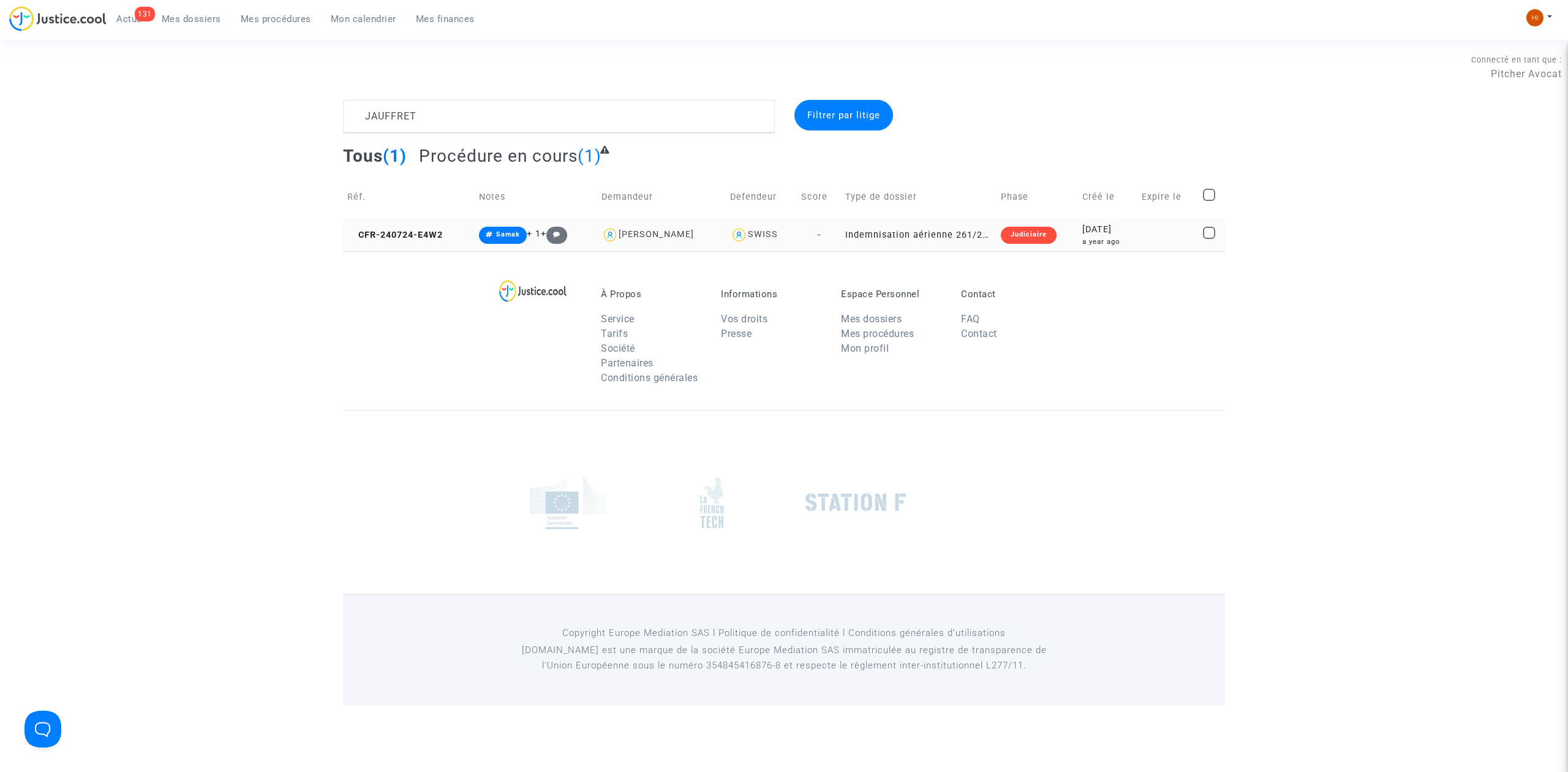
drag, startPoint x: 368, startPoint y: 228, endPoint x: 383, endPoint y: 223, distance: 15.8
click at [368, 228] on td "CFR-240724-E4W2" at bounding box center [408, 235] width 132 height 32
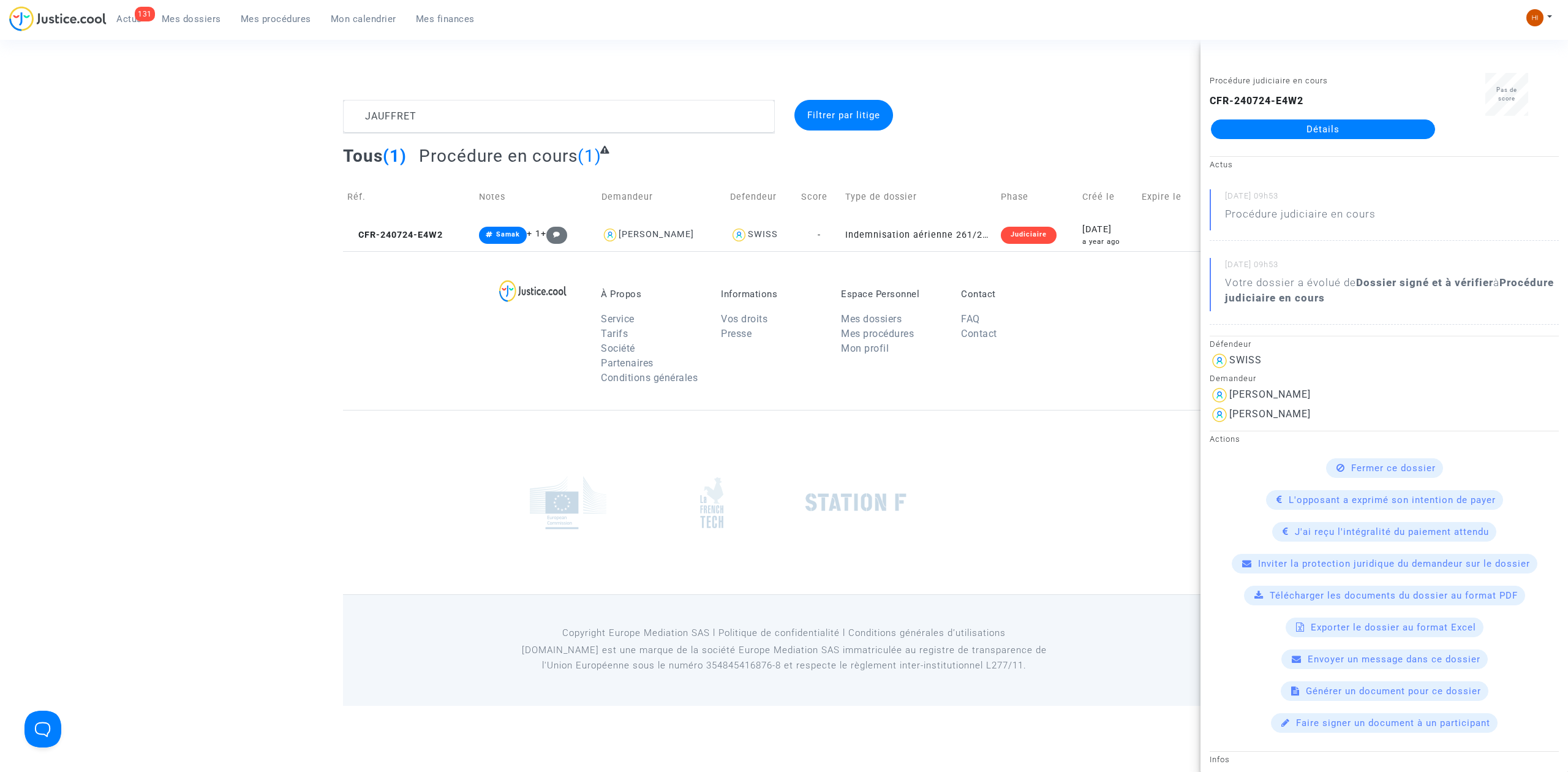
click at [1327, 127] on link "Détails" at bounding box center [1323, 129] width 224 height 19
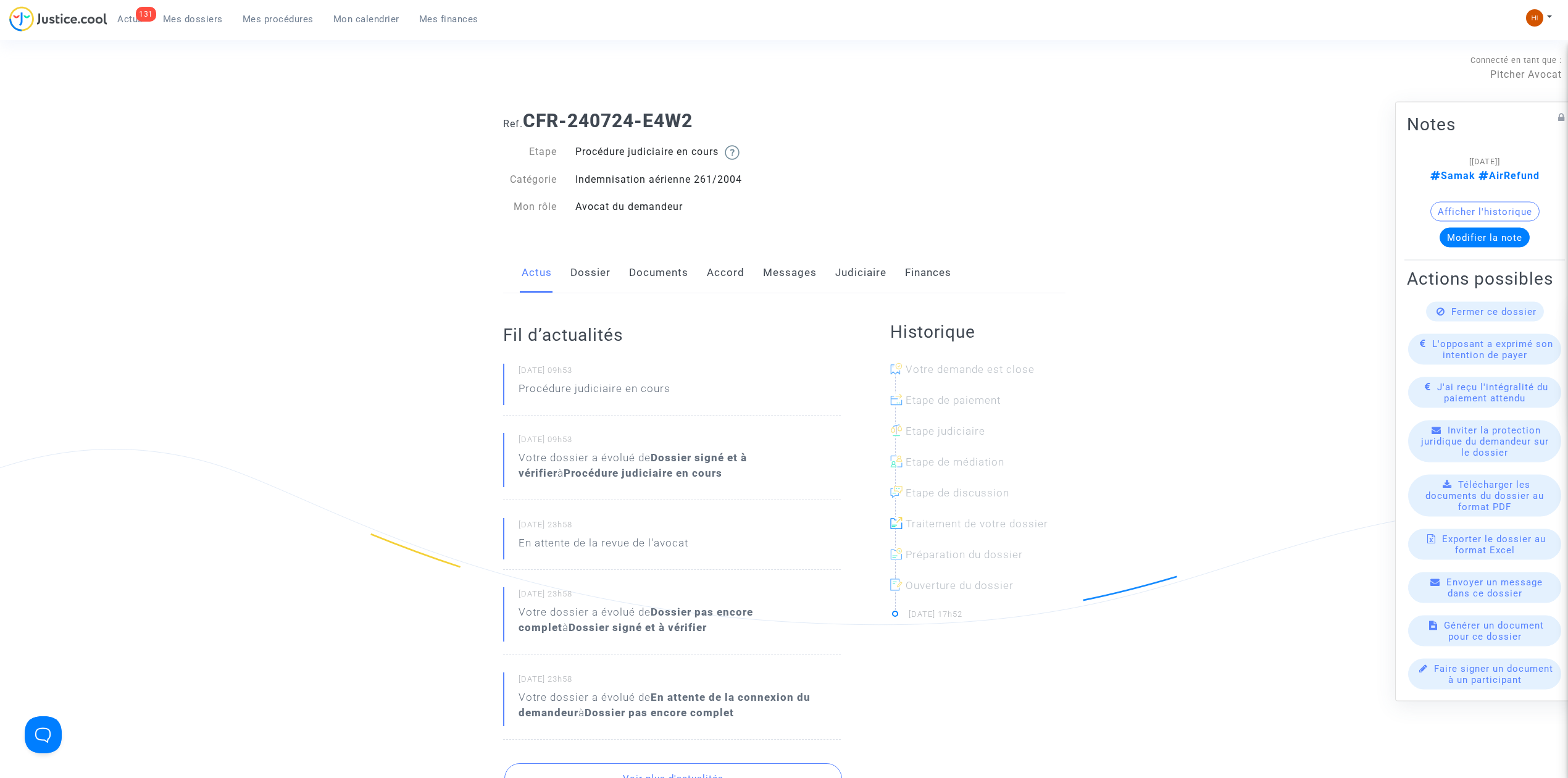
click at [605, 273] on link "Dossier" at bounding box center [590, 273] width 40 height 41
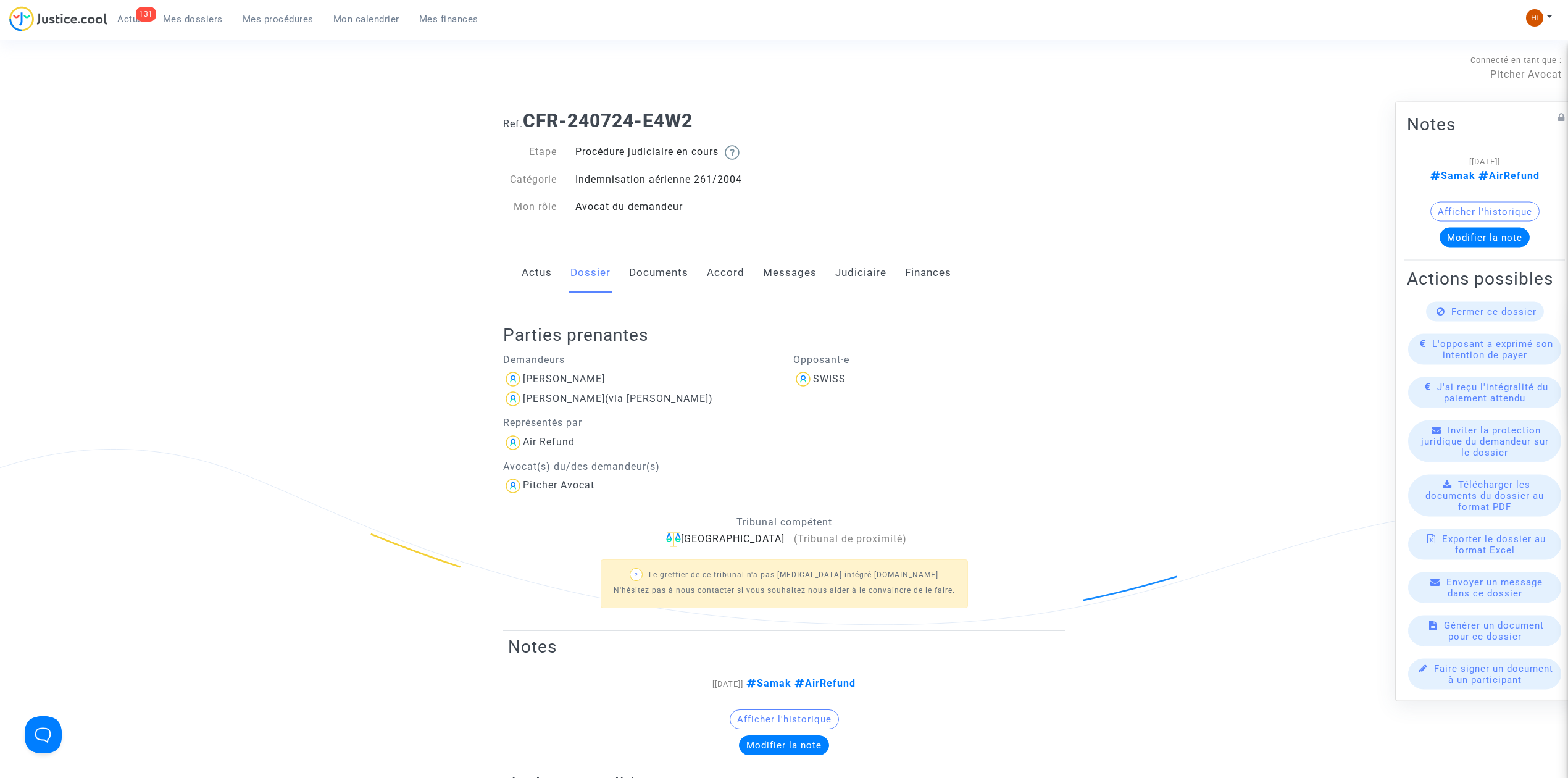
click at [662, 269] on link "Documents" at bounding box center [659, 273] width 60 height 41
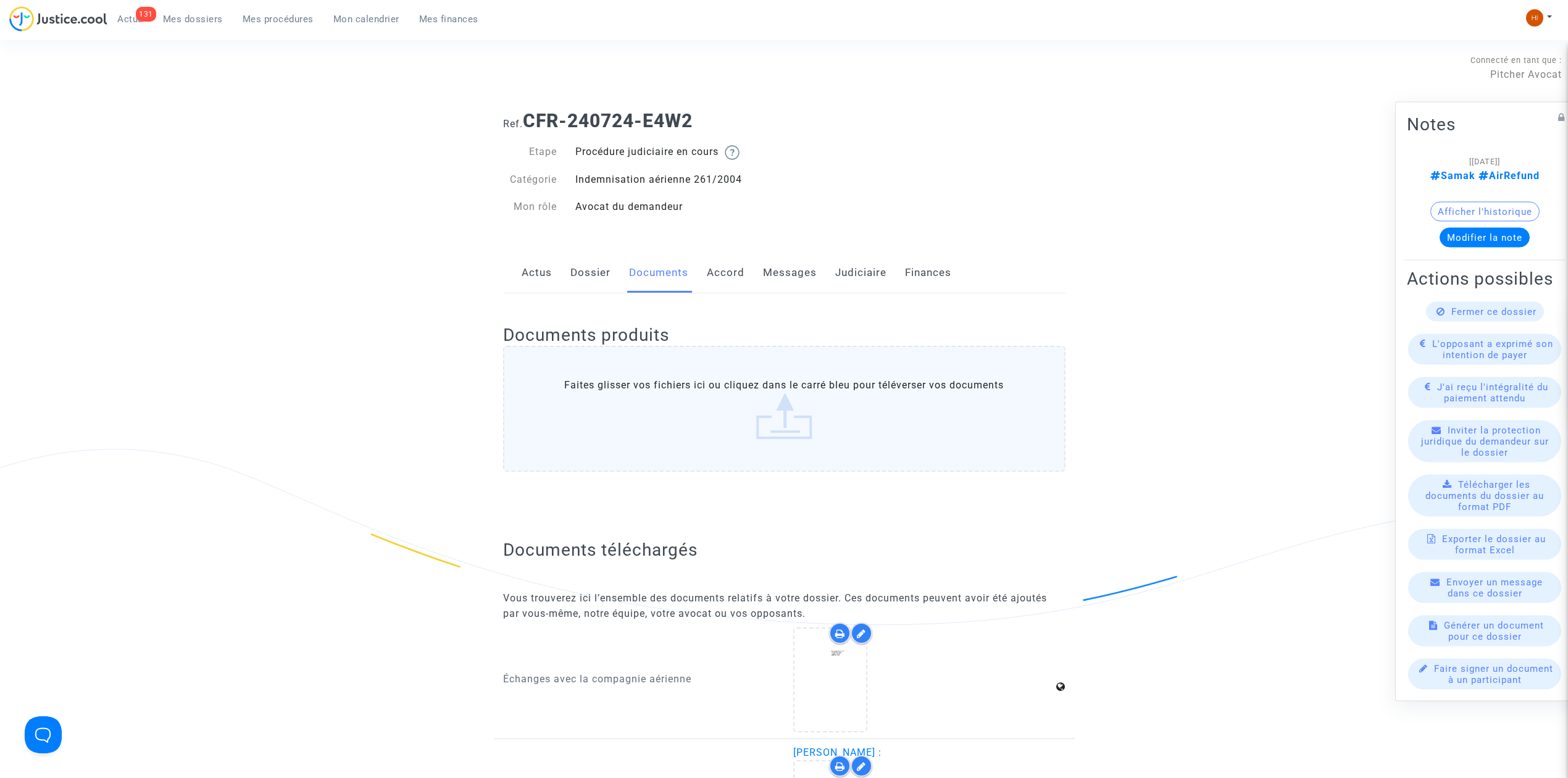
click at [781, 268] on link "Messages" at bounding box center [790, 273] width 54 height 41
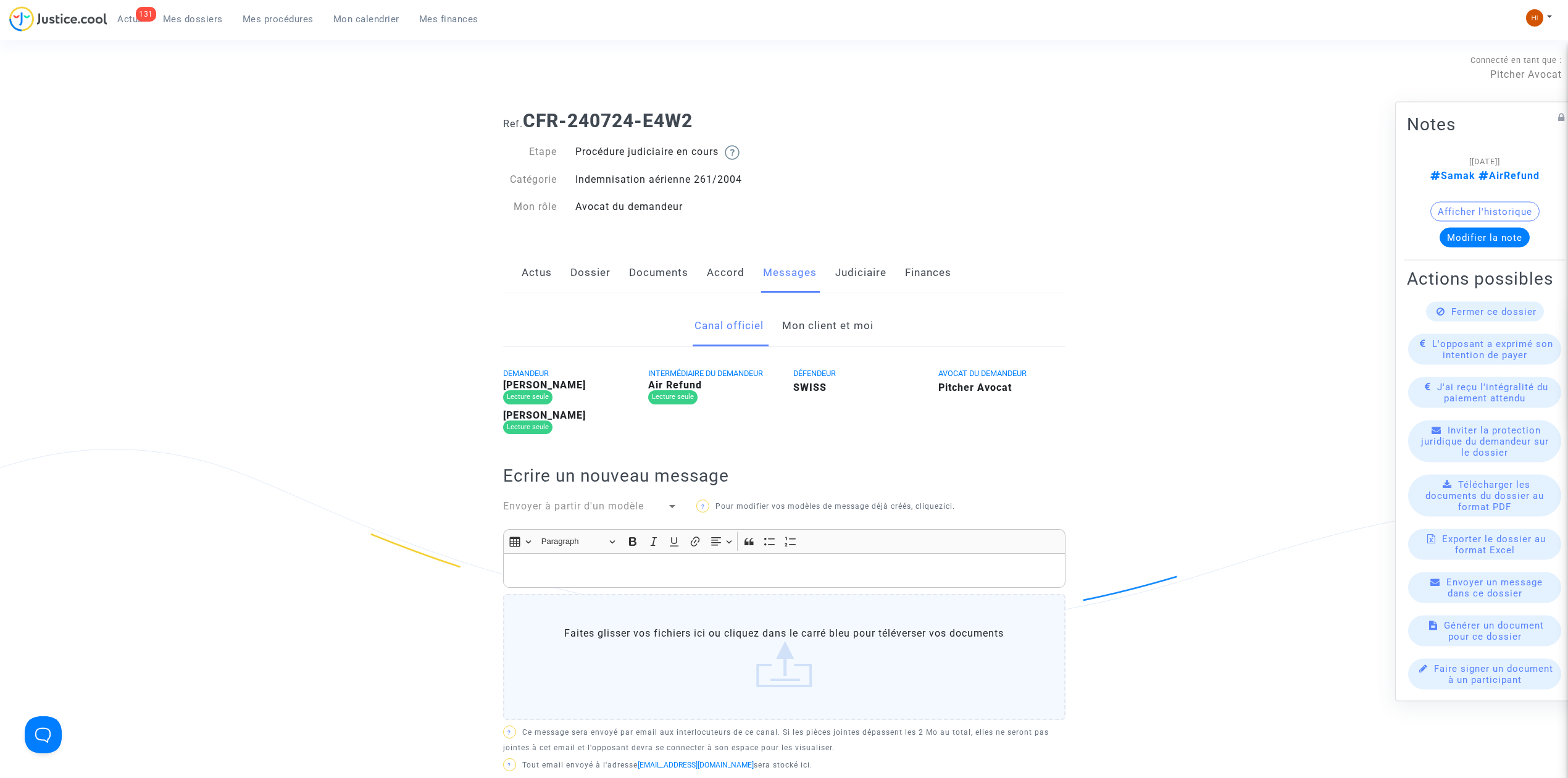
click at [809, 321] on link "Mon client et moi" at bounding box center [828, 326] width 91 height 41
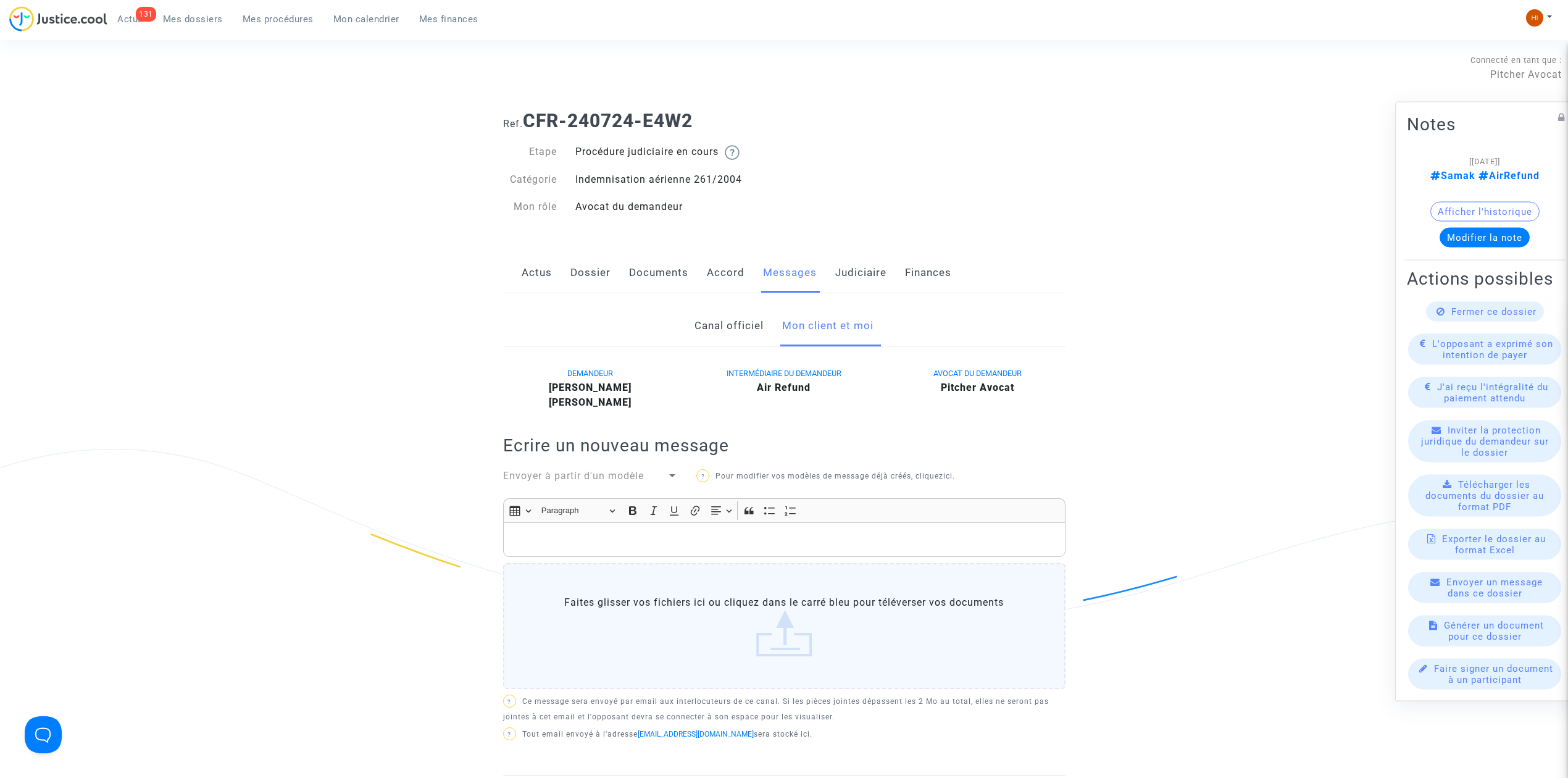
click at [872, 274] on link "Judiciaire" at bounding box center [860, 273] width 51 height 41
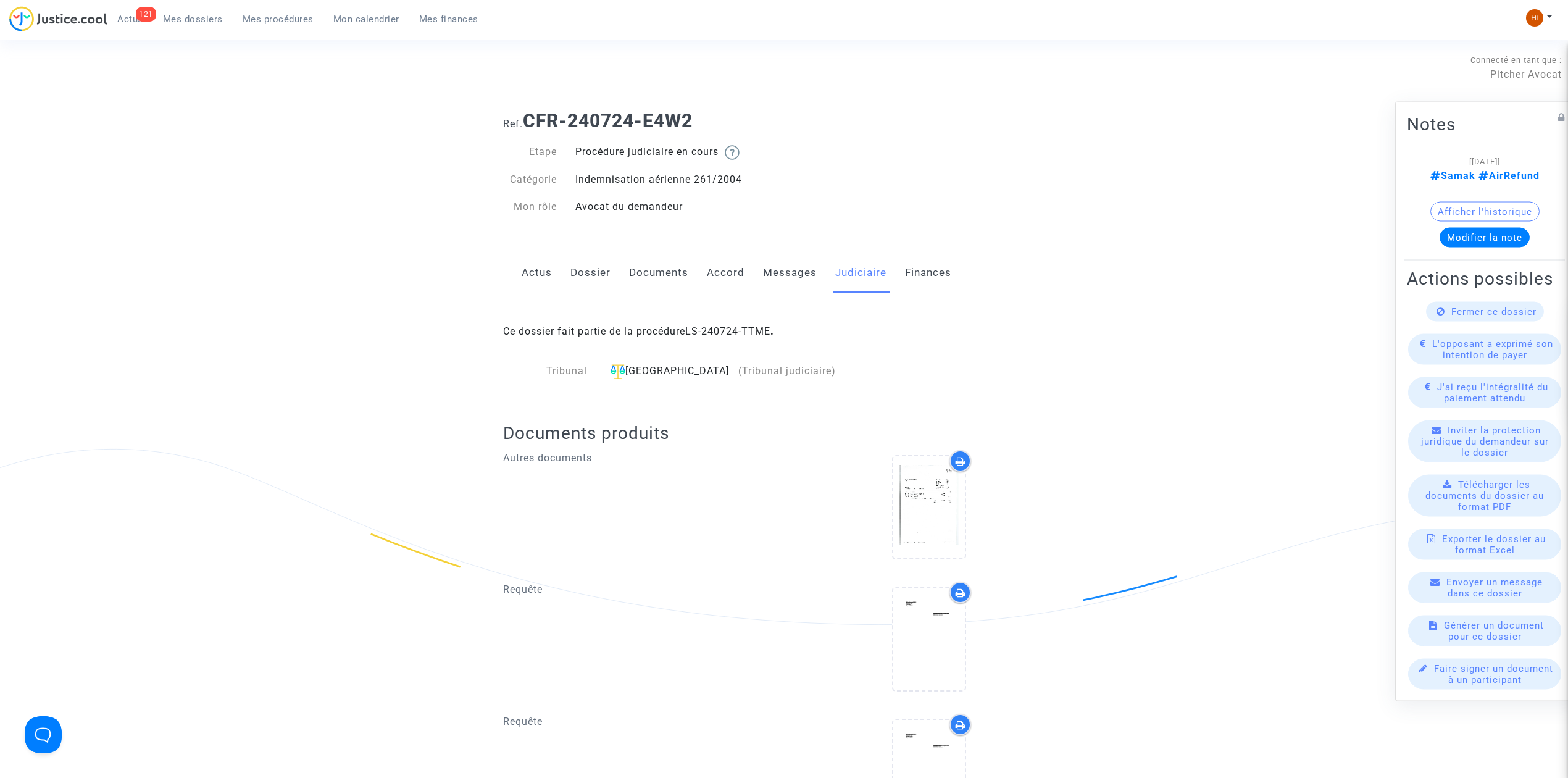
click at [193, 20] on span "Mes dossiers" at bounding box center [193, 20] width 60 height 11
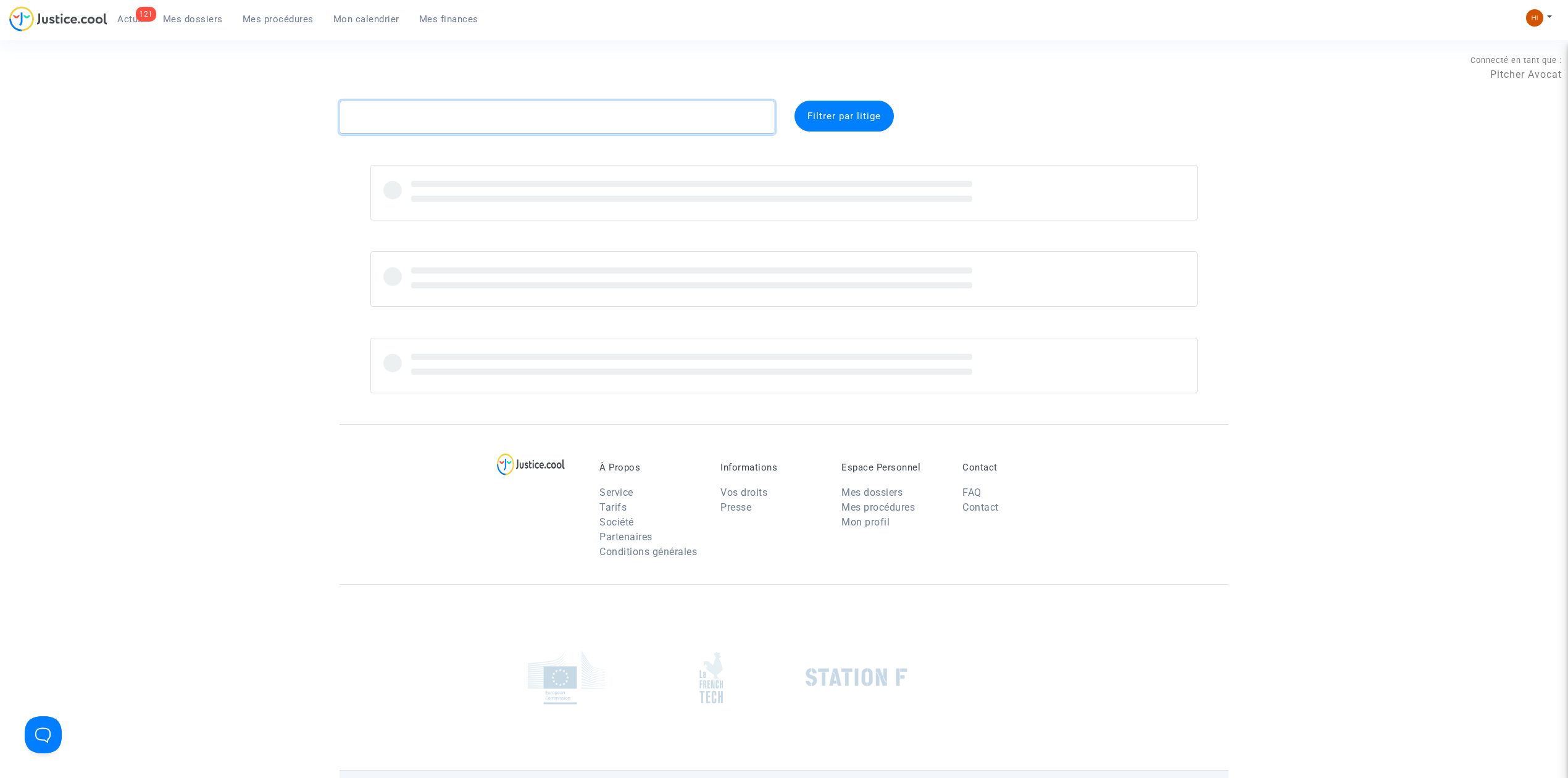
click at [469, 110] on textarea at bounding box center [557, 117] width 435 height 33
paste textarea "CFR-220829-KAPJ"
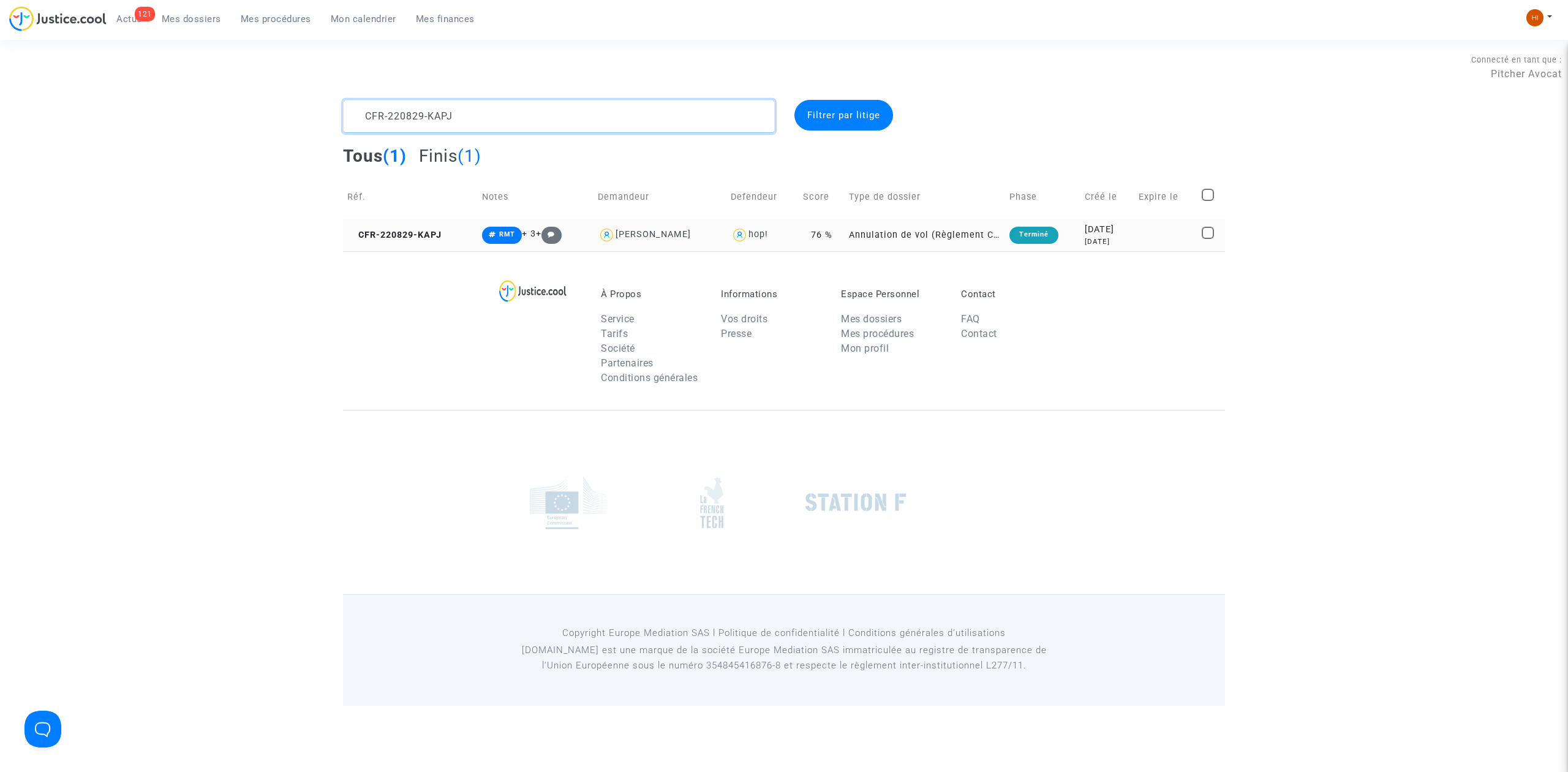
type textarea "CFR-220829-KAPJ"
click at [437, 241] on td "CFR-220829-KAPJ" at bounding box center [410, 235] width 134 height 32
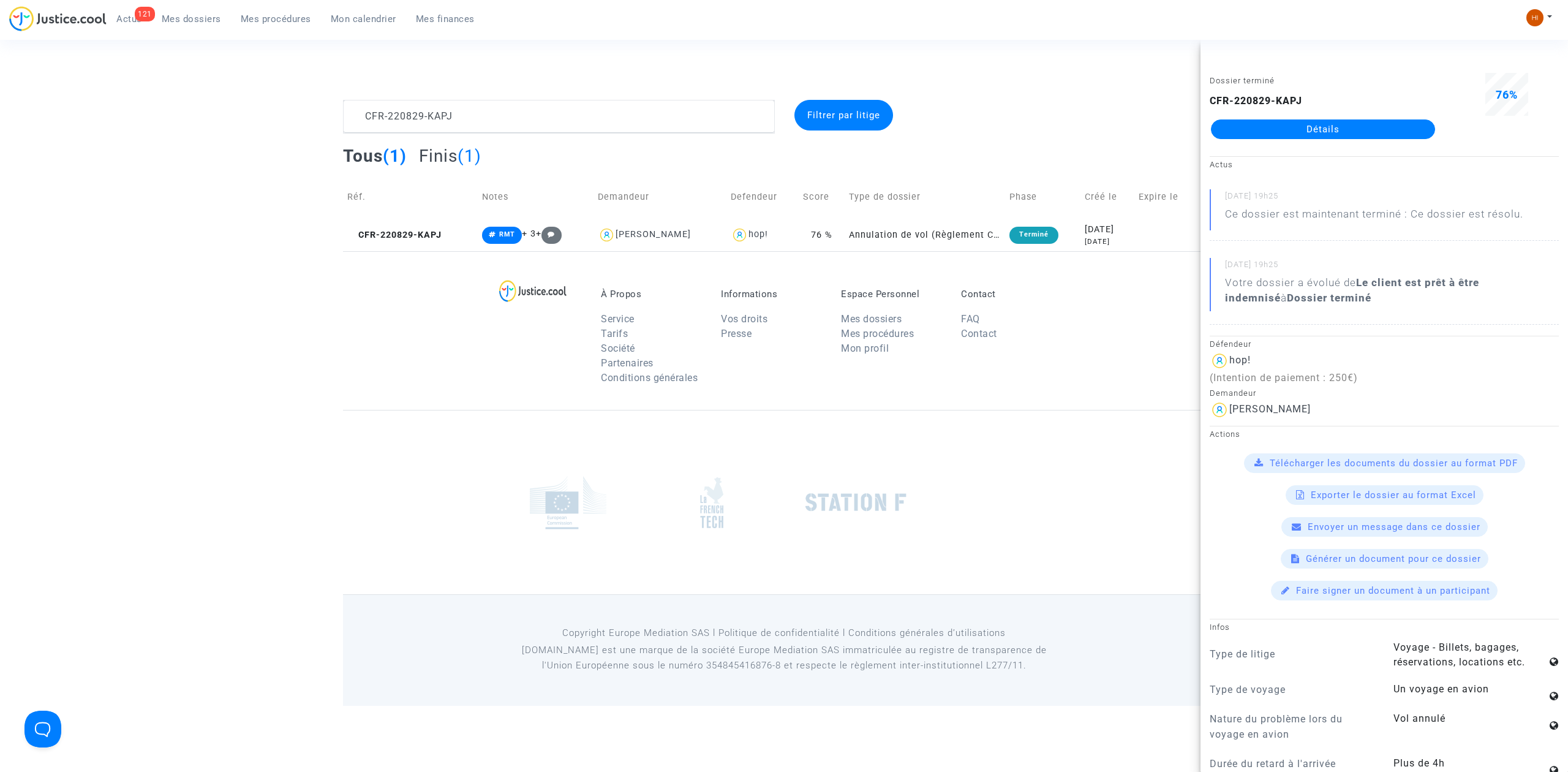
click at [1217, 129] on link "Détails" at bounding box center [1323, 129] width 224 height 19
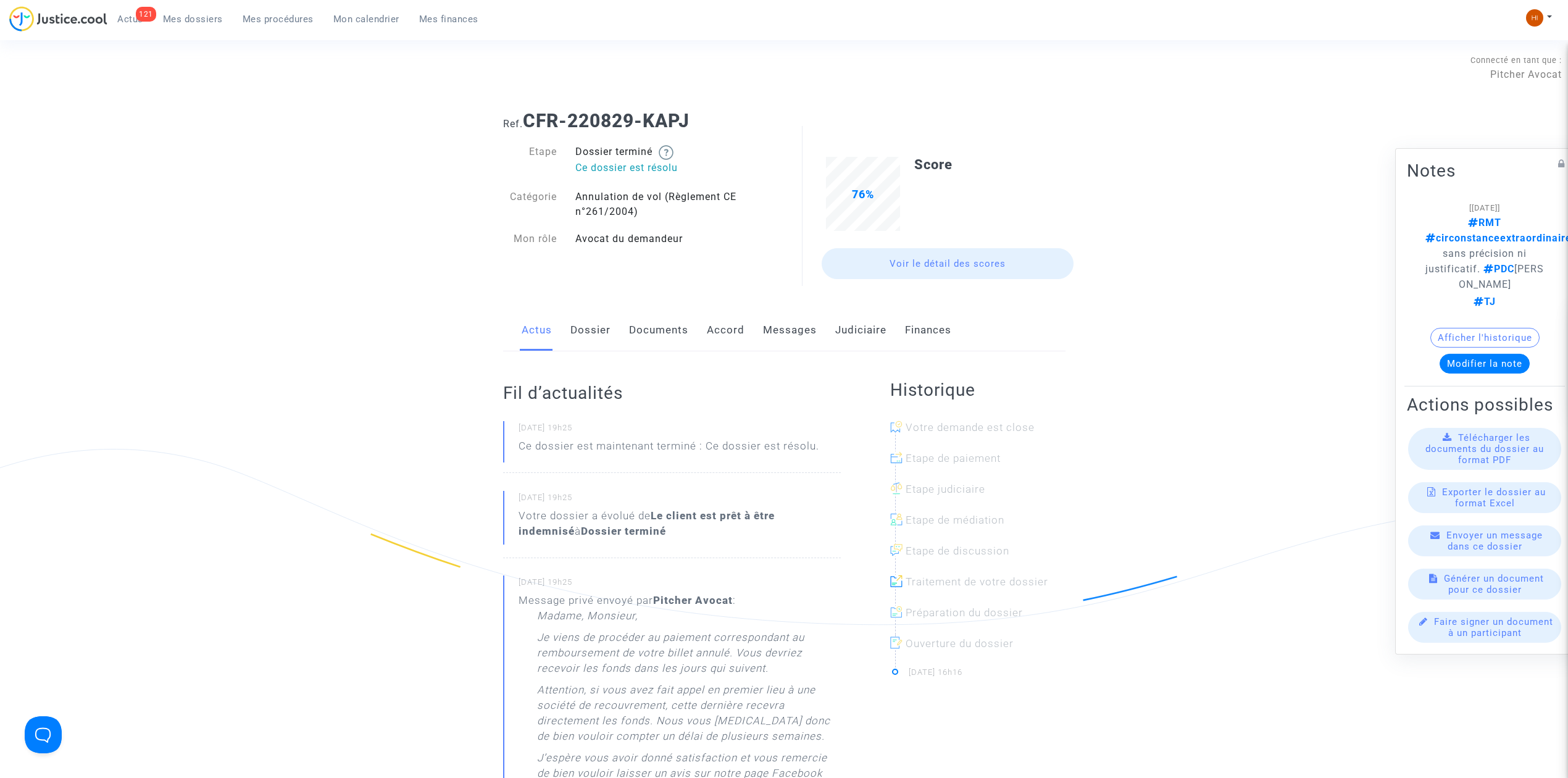
click at [842, 331] on link "Judiciaire" at bounding box center [860, 331] width 51 height 41
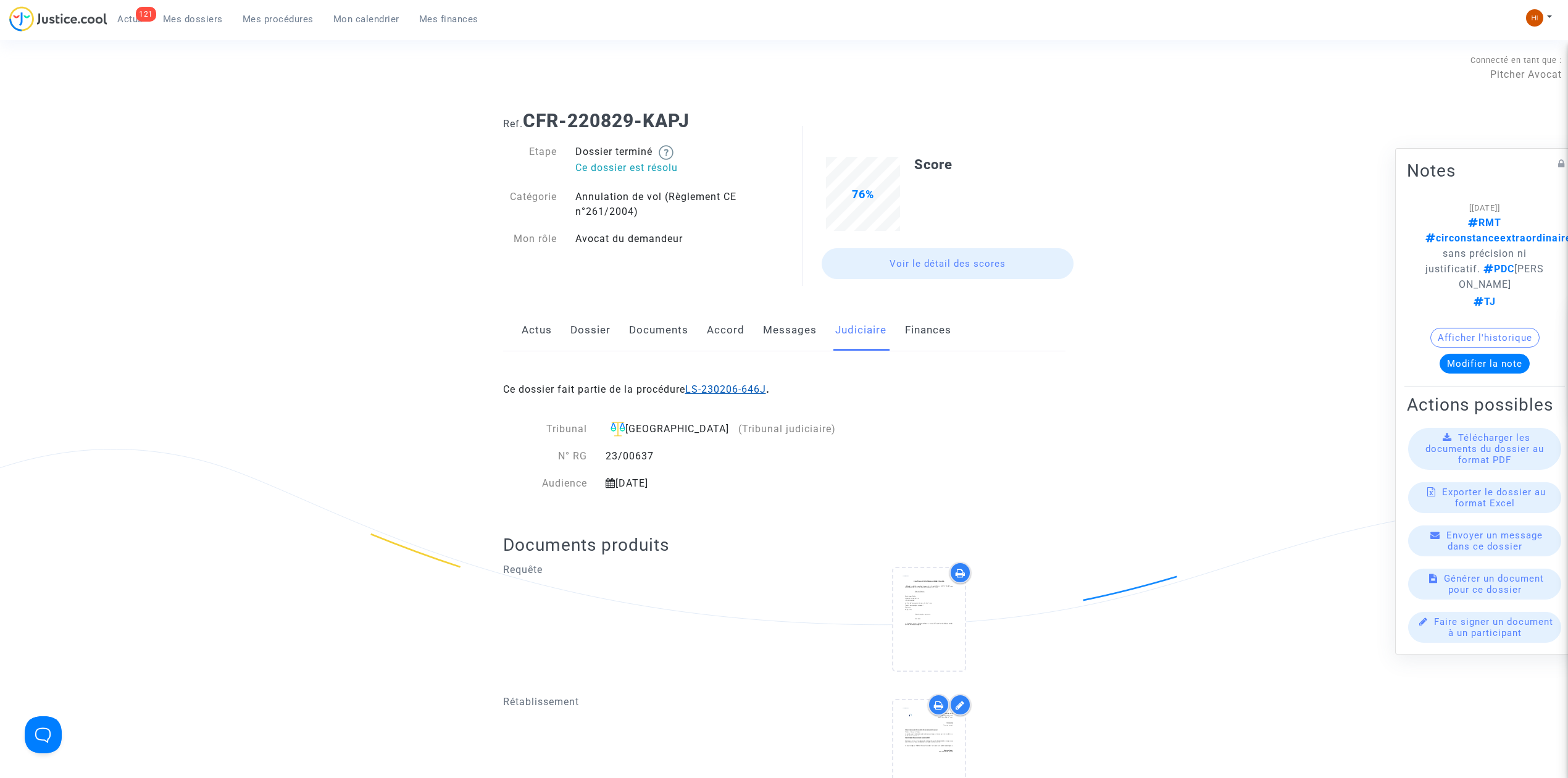
click at [757, 391] on link "LS-230206-646J" at bounding box center [725, 389] width 81 height 11
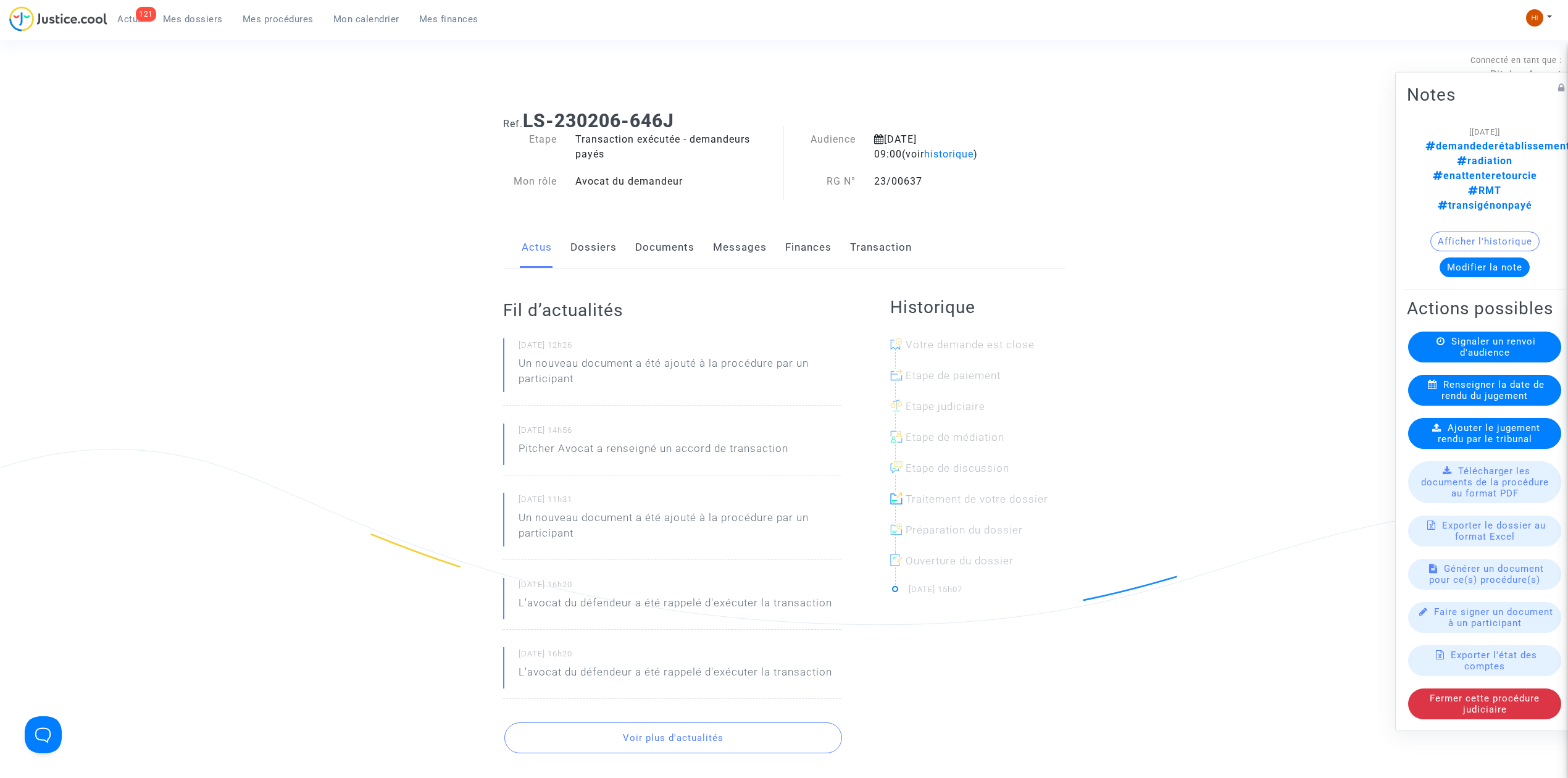
click at [670, 257] on link "Documents" at bounding box center [664, 247] width 60 height 41
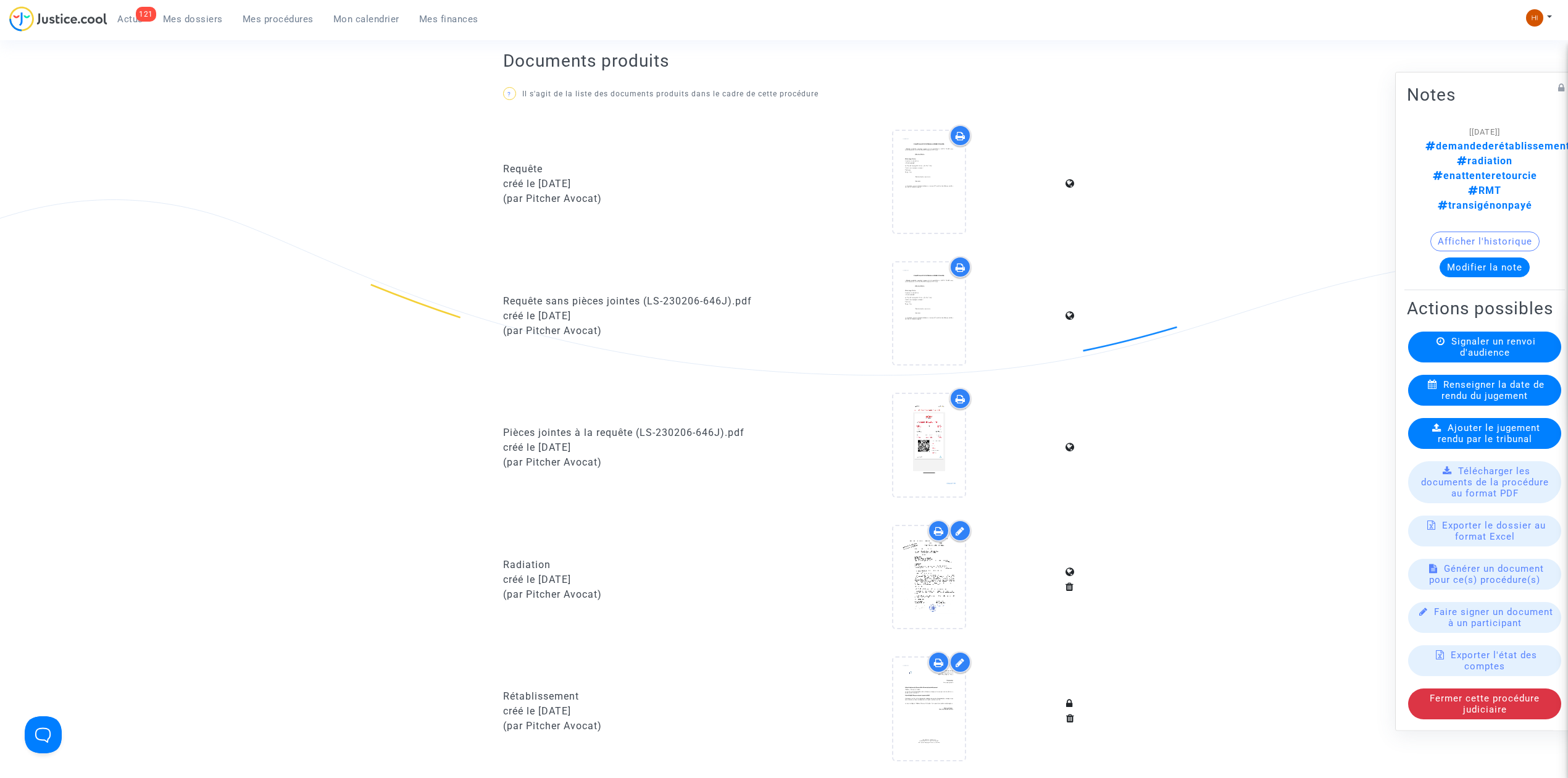
scroll to position [576, 0]
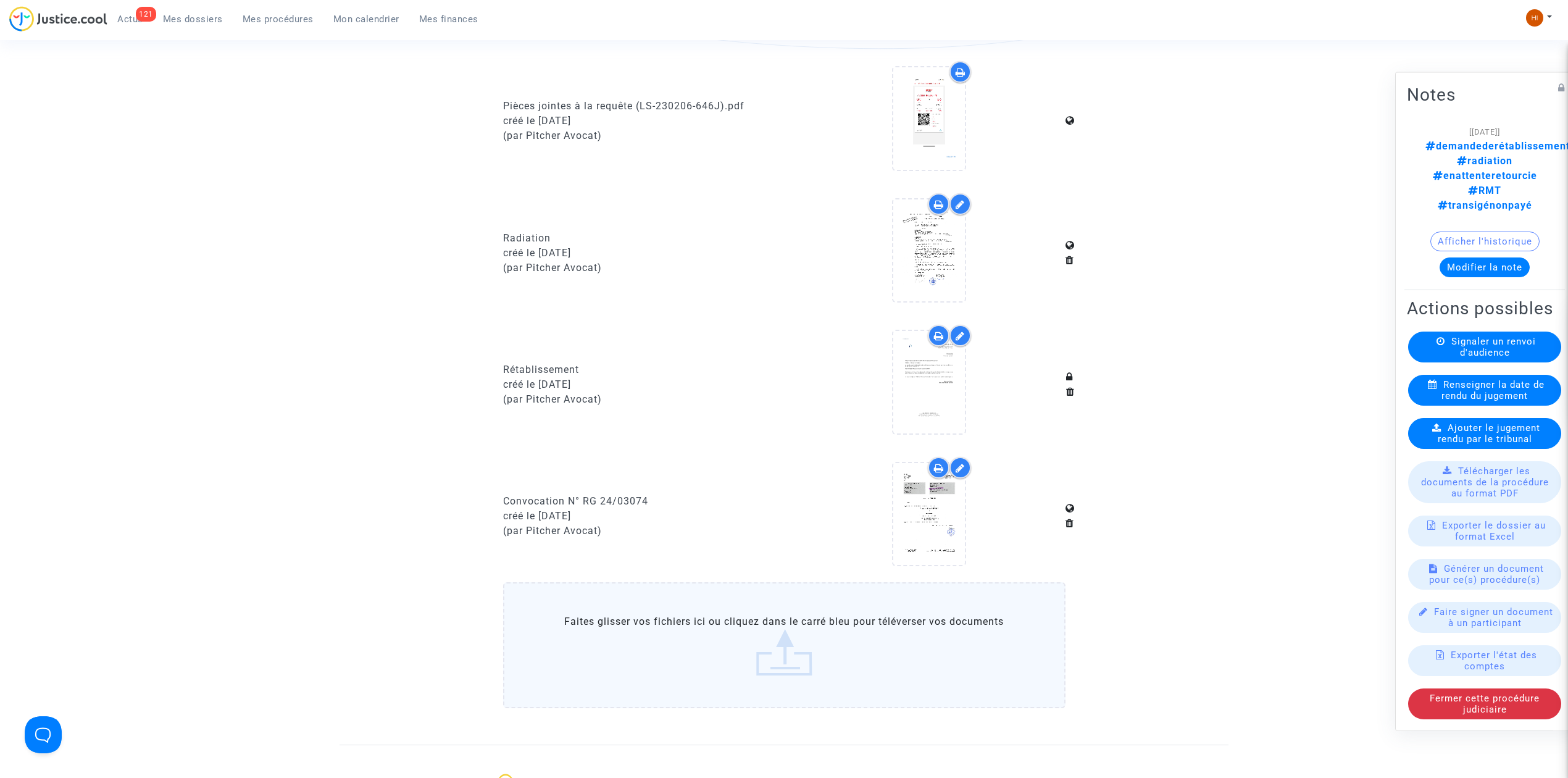
click at [1470, 379] on span "Renseigner la date de rendu du jugement" at bounding box center [1493, 389] width 103 height 22
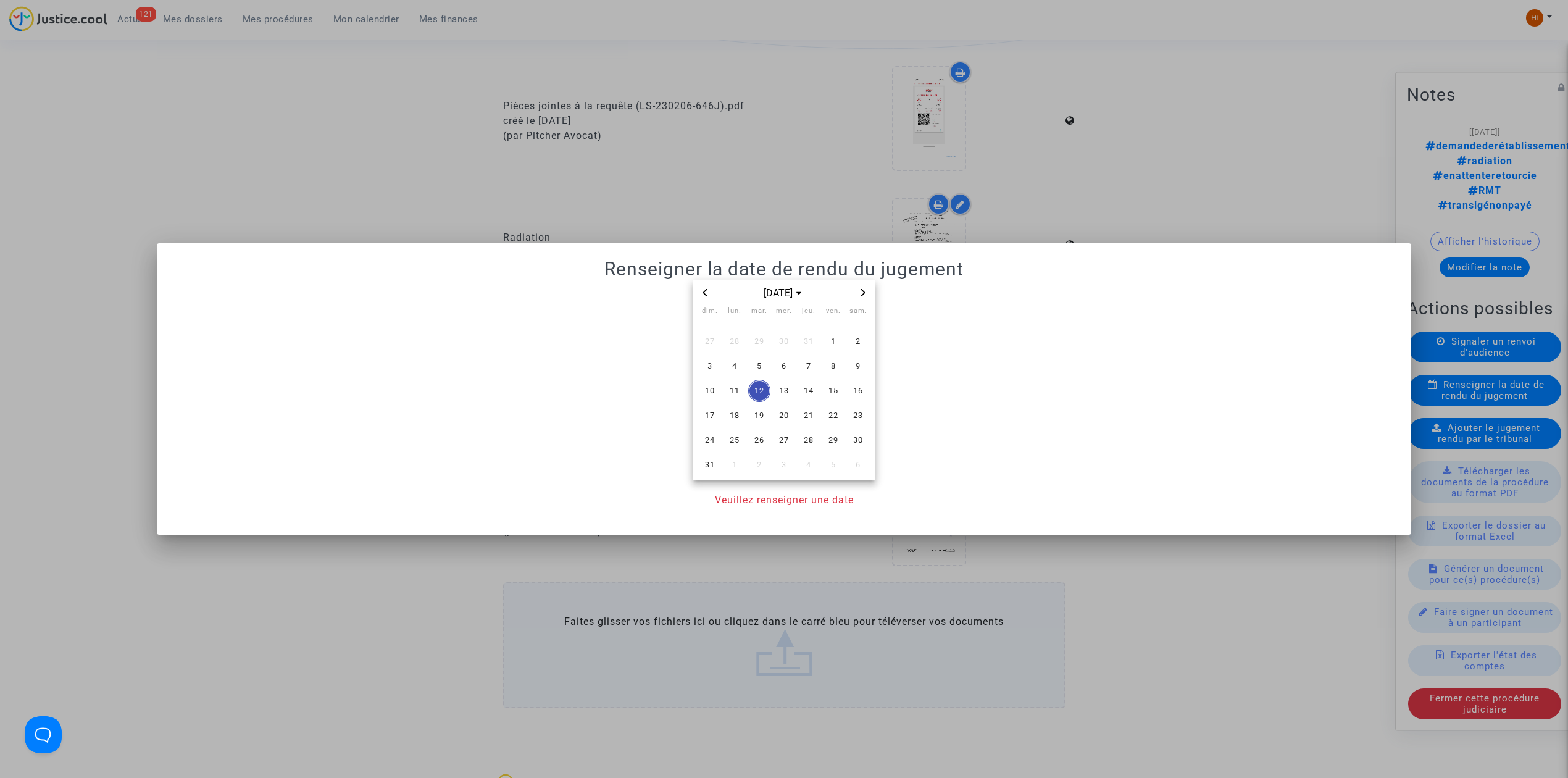
scroll to position [0, 0]
click at [710, 294] on span "Previous month" at bounding box center [705, 292] width 15 height 15
click at [867, 290] on span "Next month" at bounding box center [863, 292] width 15 height 15
click at [833, 346] on span "4" at bounding box center [833, 341] width 22 height 22
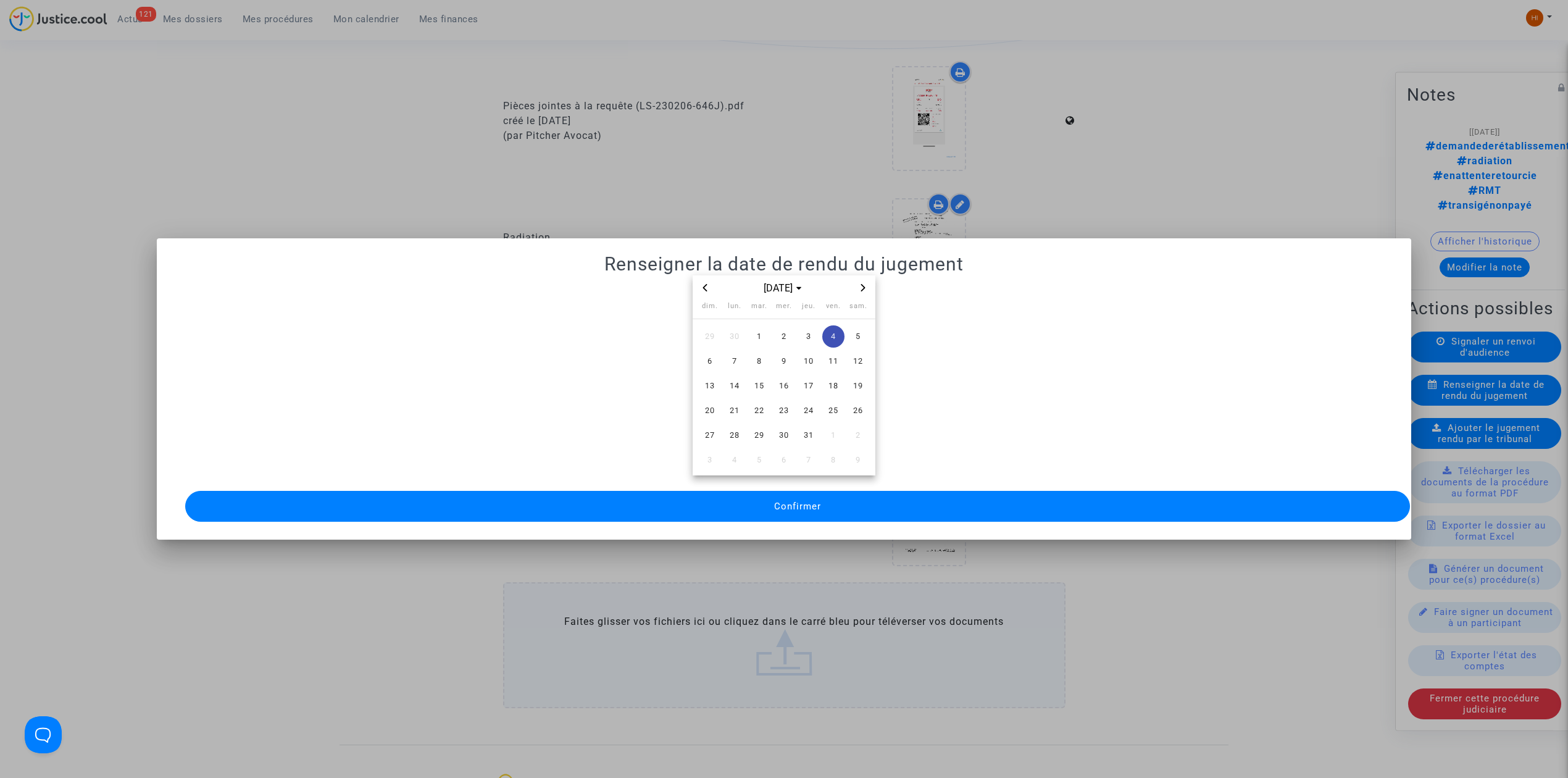
click at [843, 498] on button "Confirmer" at bounding box center [797, 506] width 1224 height 31
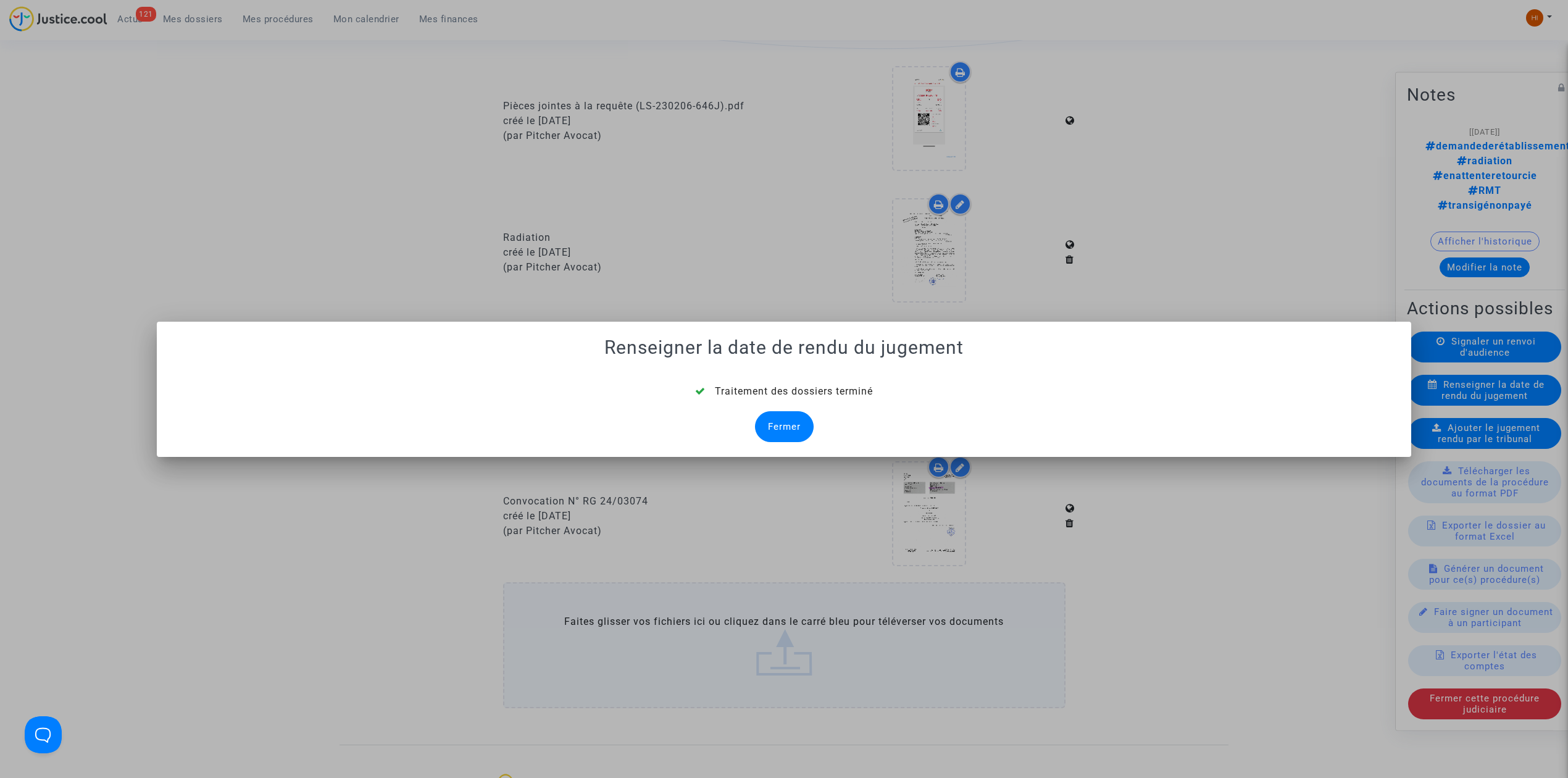
click at [791, 433] on div "Fermer" at bounding box center [784, 427] width 59 height 31
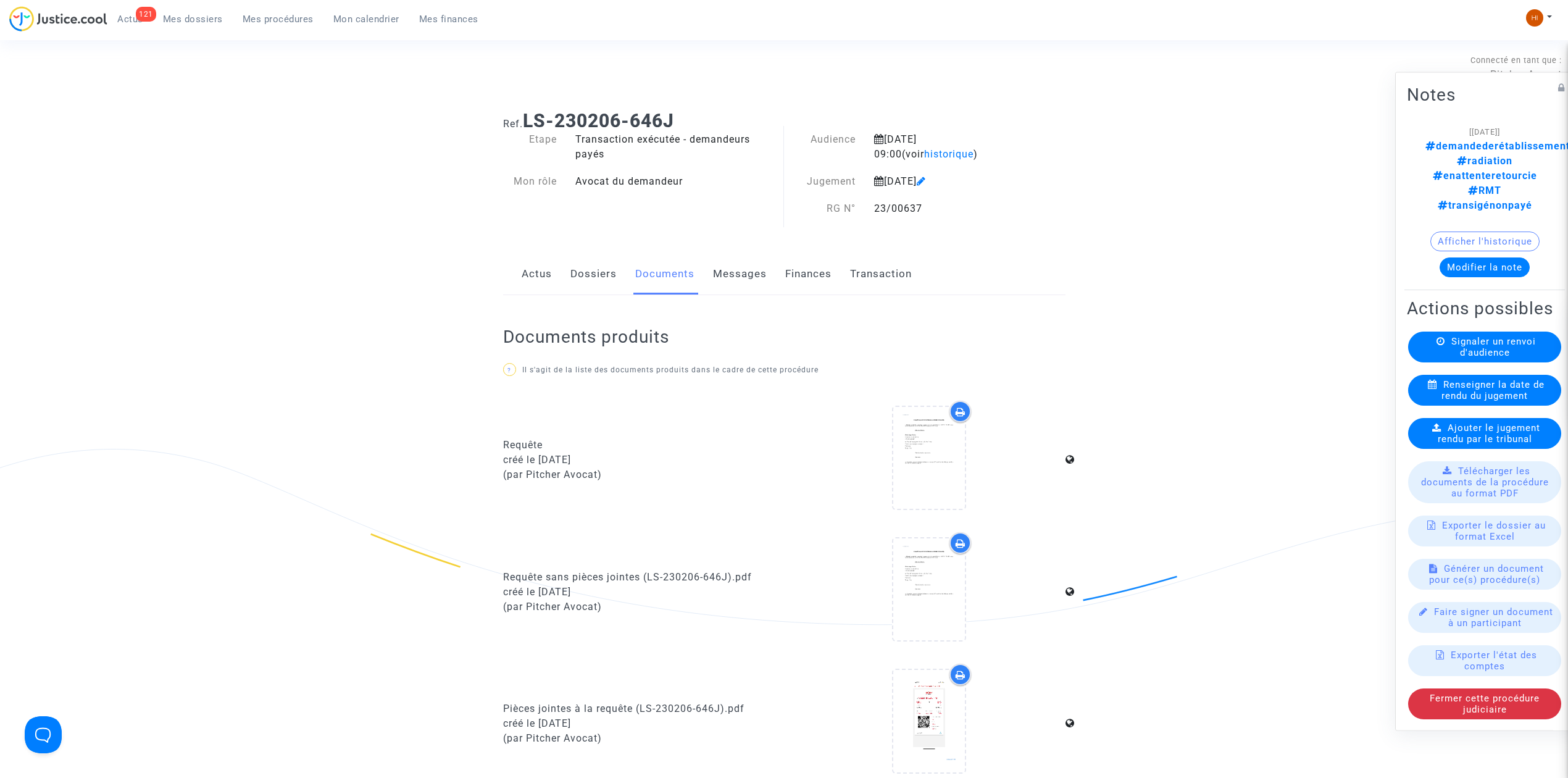
click at [328, 302] on div "Ref. LS-230206-646J Etape Transaction exécutée - demandeurs payés Mon rôle Avoc…" at bounding box center [784, 723] width 1568 height 1247
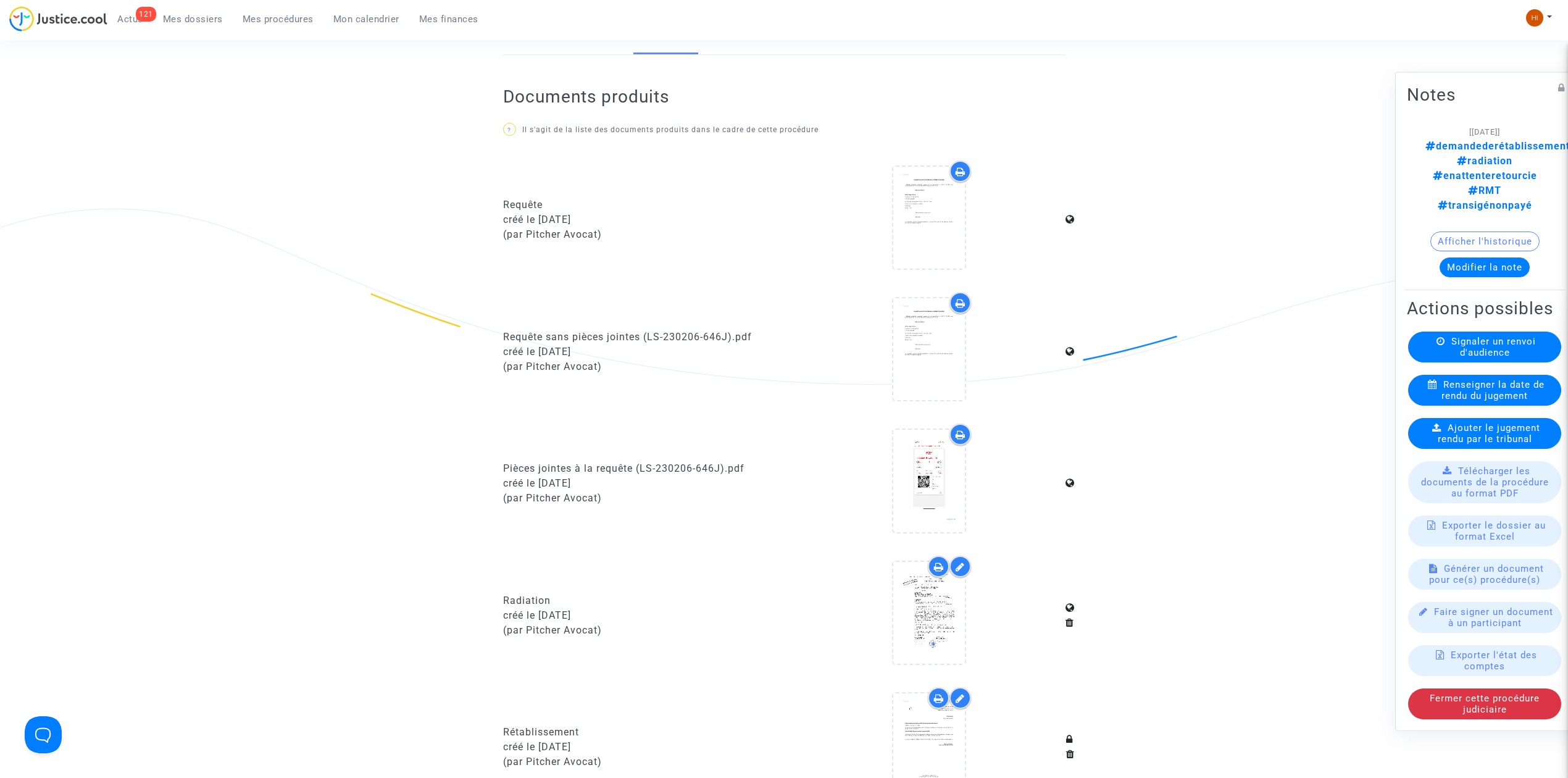
scroll to position [164, 0]
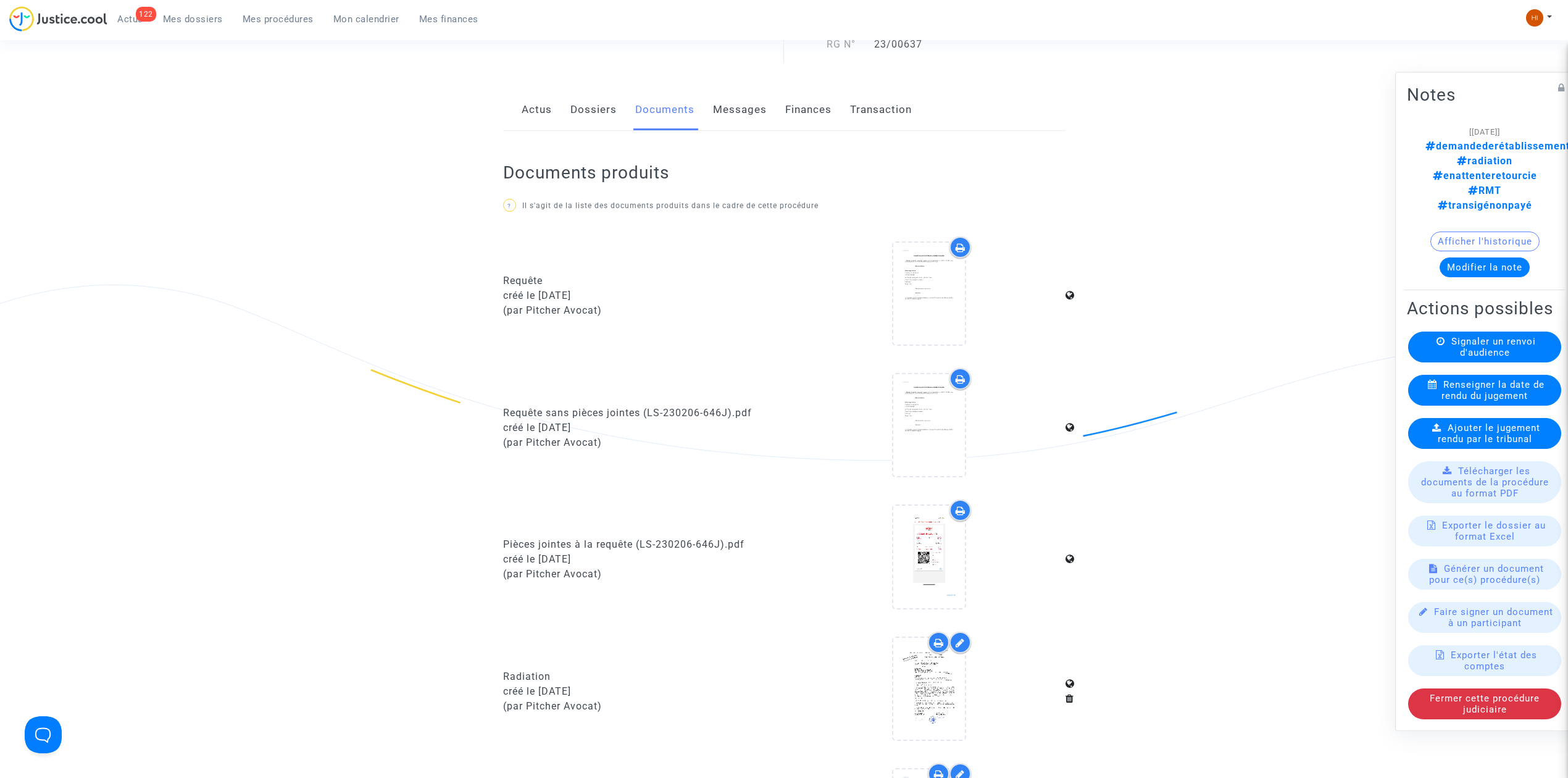
click at [290, 20] on span "Mes procédures" at bounding box center [278, 20] width 71 height 11
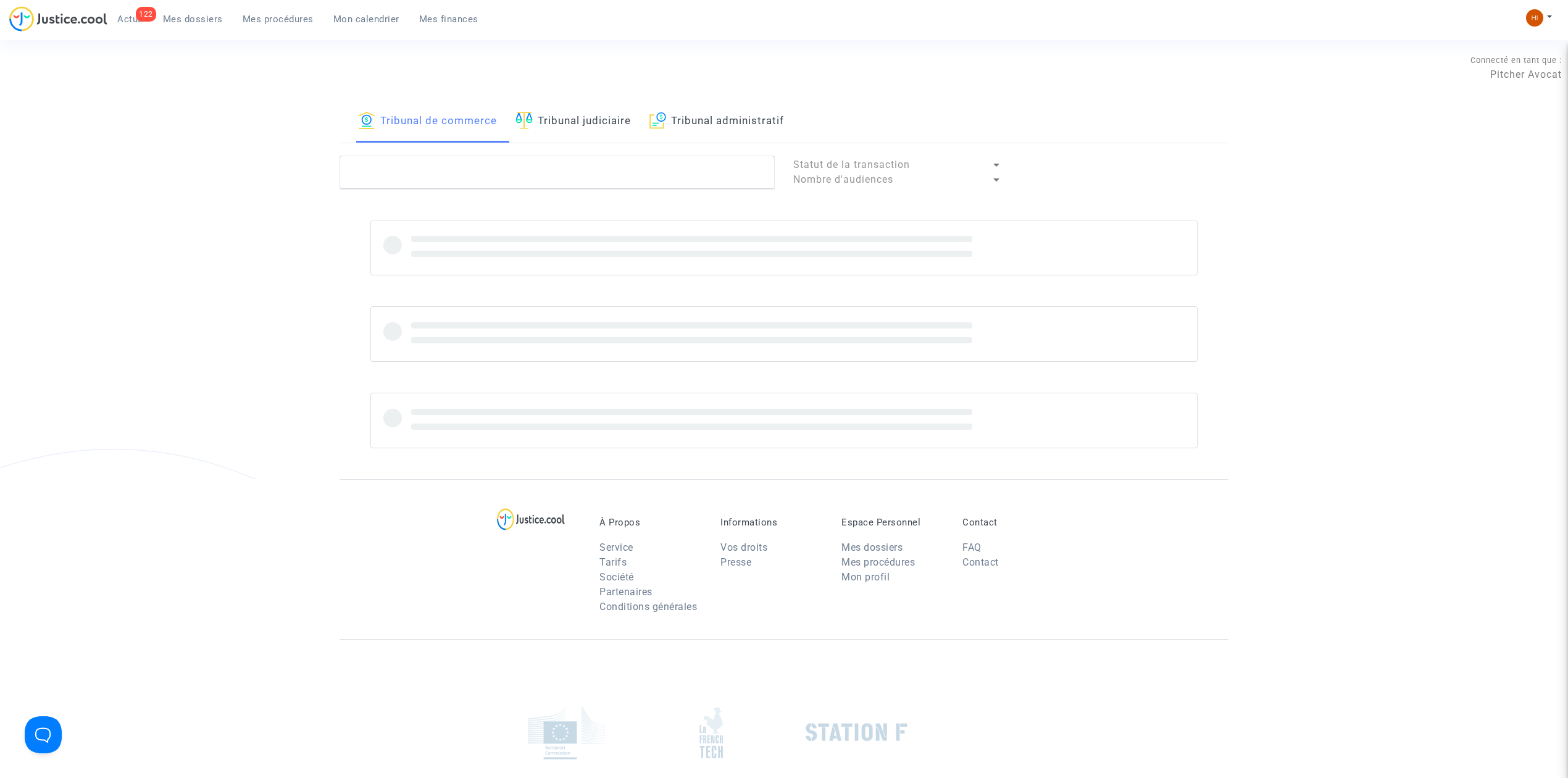
click at [581, 126] on link "Tribunal judiciaire" at bounding box center [572, 121] width 115 height 42
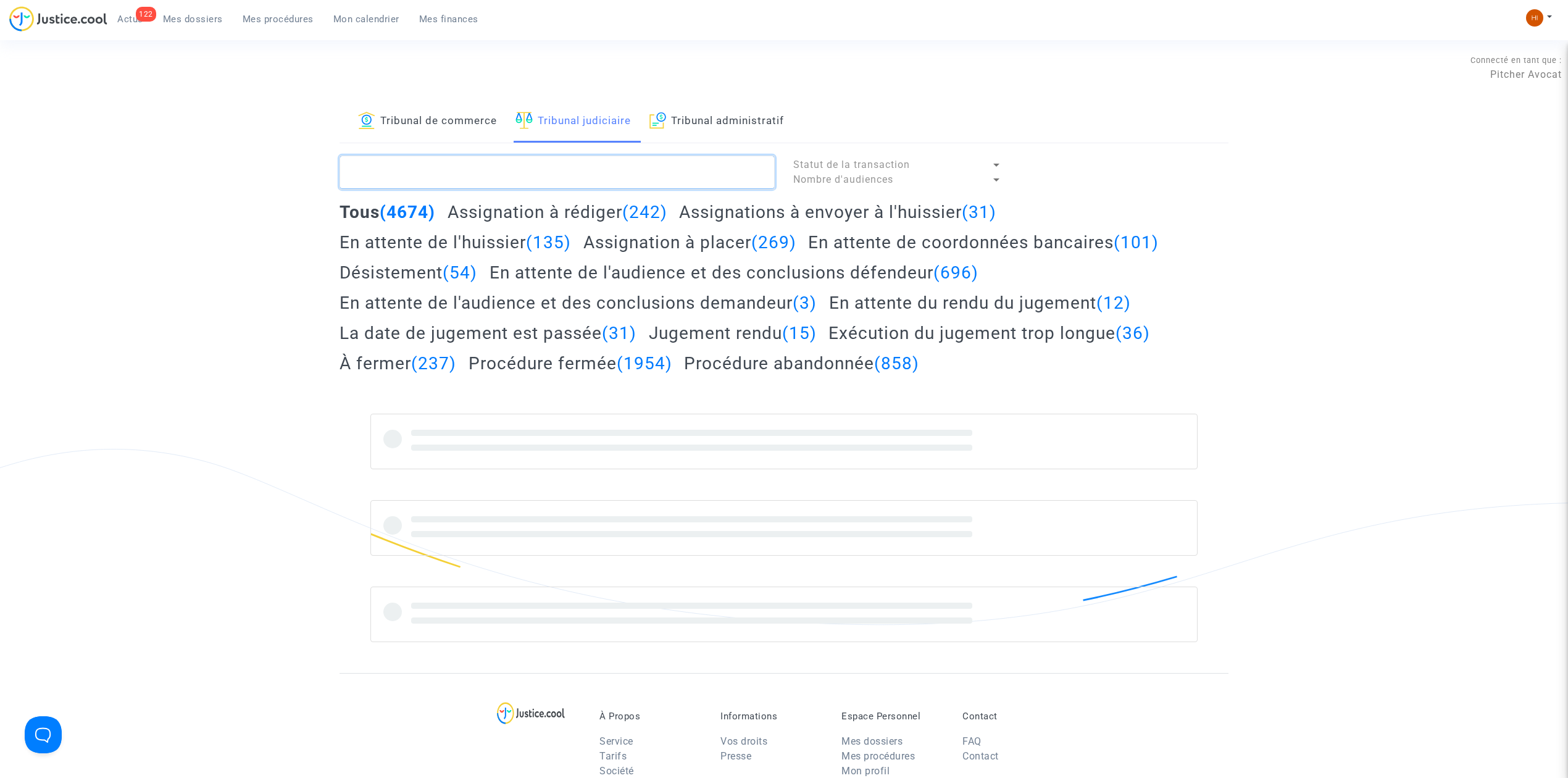
click at [540, 181] on textarea at bounding box center [557, 172] width 435 height 33
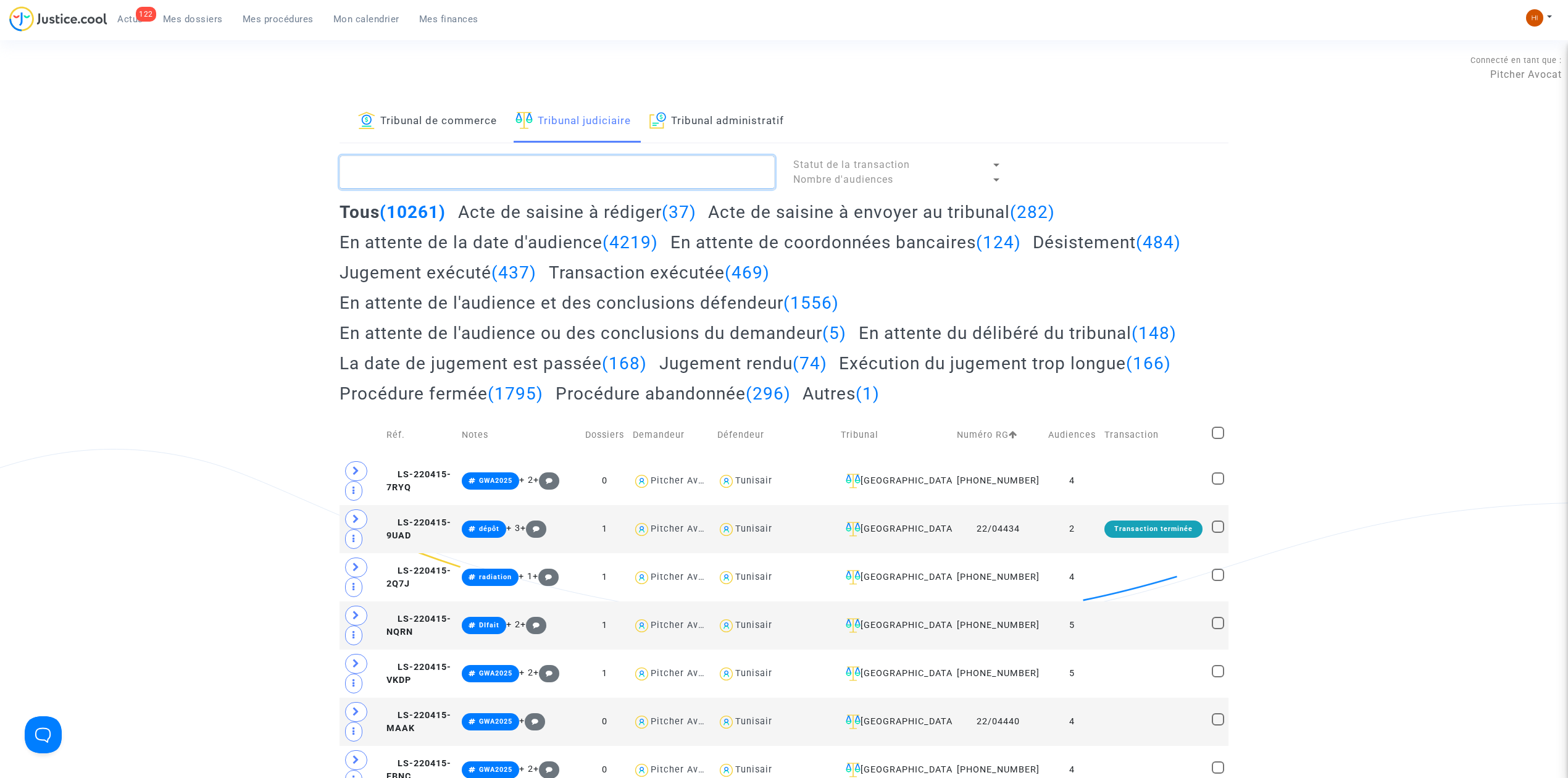
paste textarea "LS-220809-NNRF"
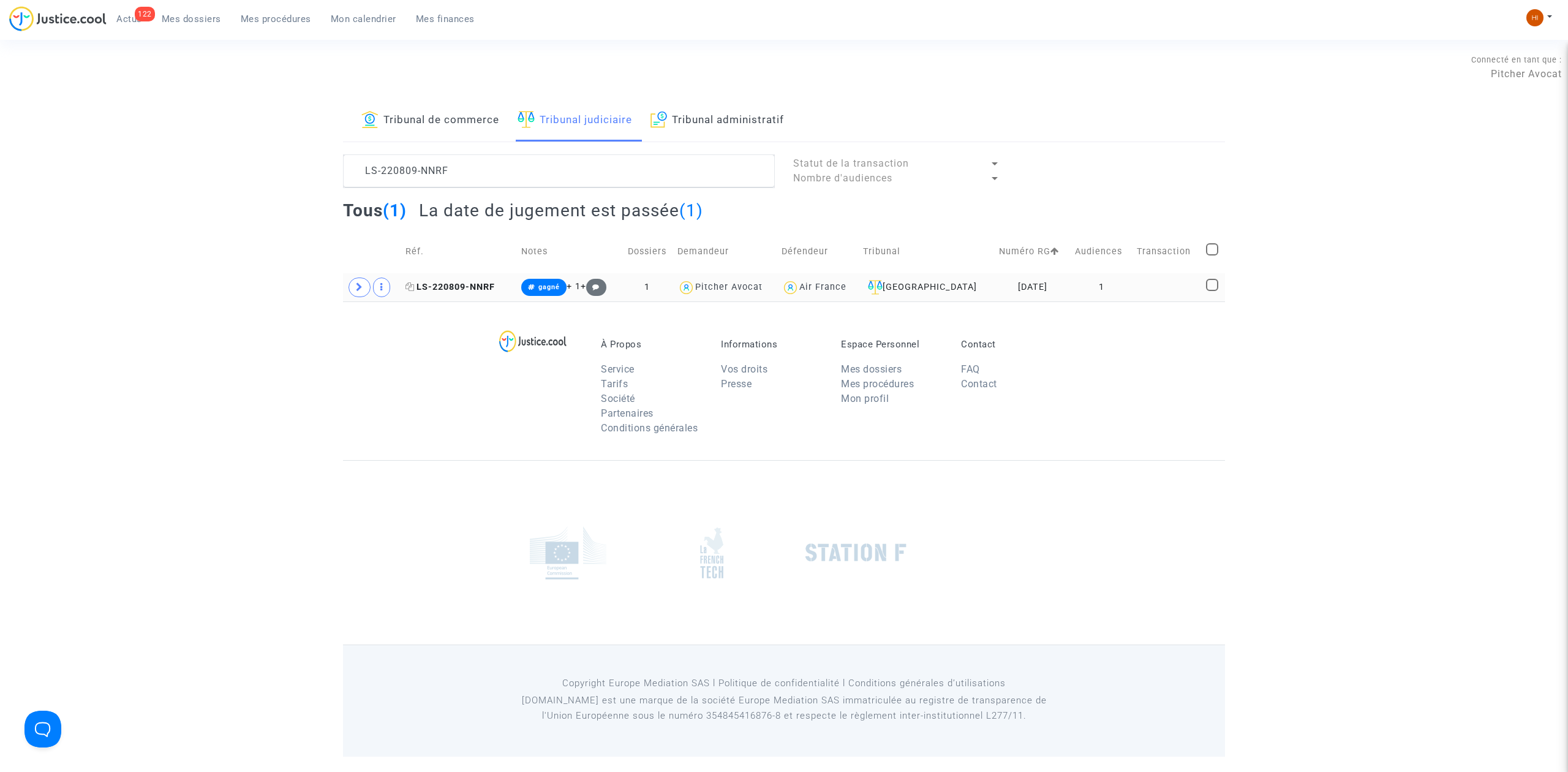
click at [492, 290] on span "LS-220809-NNRF" at bounding box center [450, 287] width 89 height 11
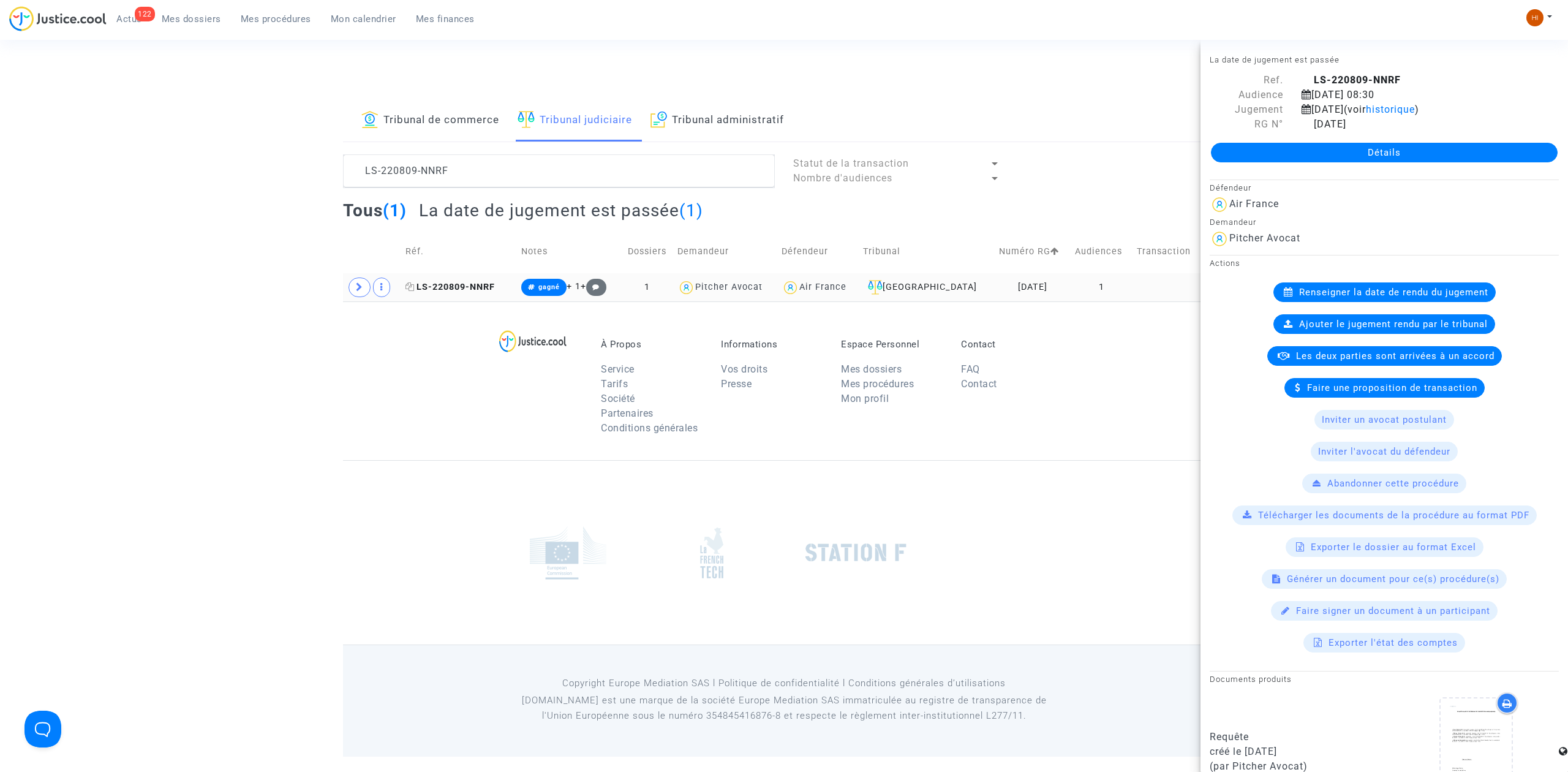
click at [458, 289] on span "LS-220809-NNRF" at bounding box center [450, 287] width 89 height 11
click at [353, 290] on span at bounding box center [359, 288] width 22 height 19
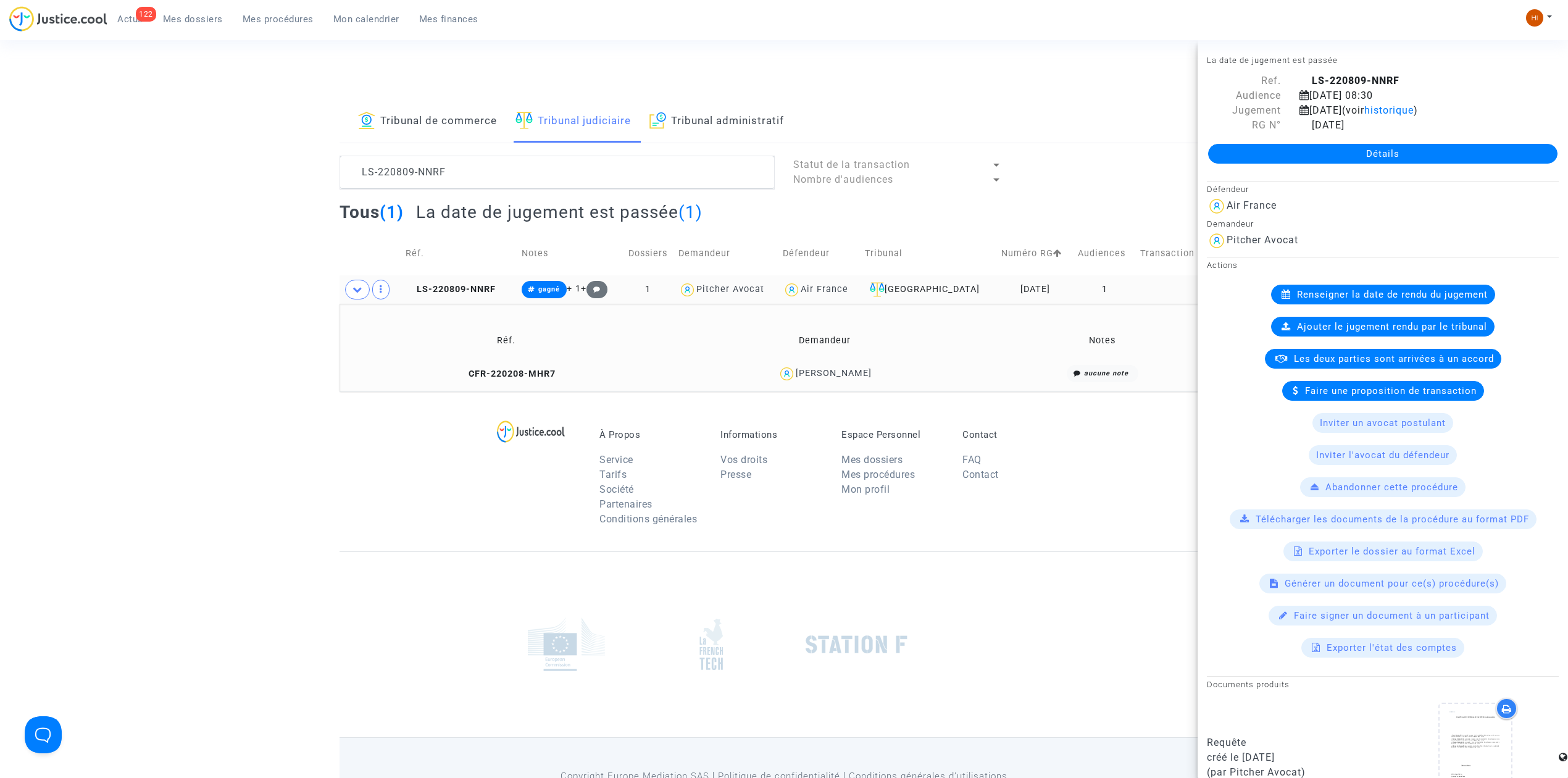
click at [513, 368] on td "CFR-220208-MHR7" at bounding box center [506, 374] width 326 height 27
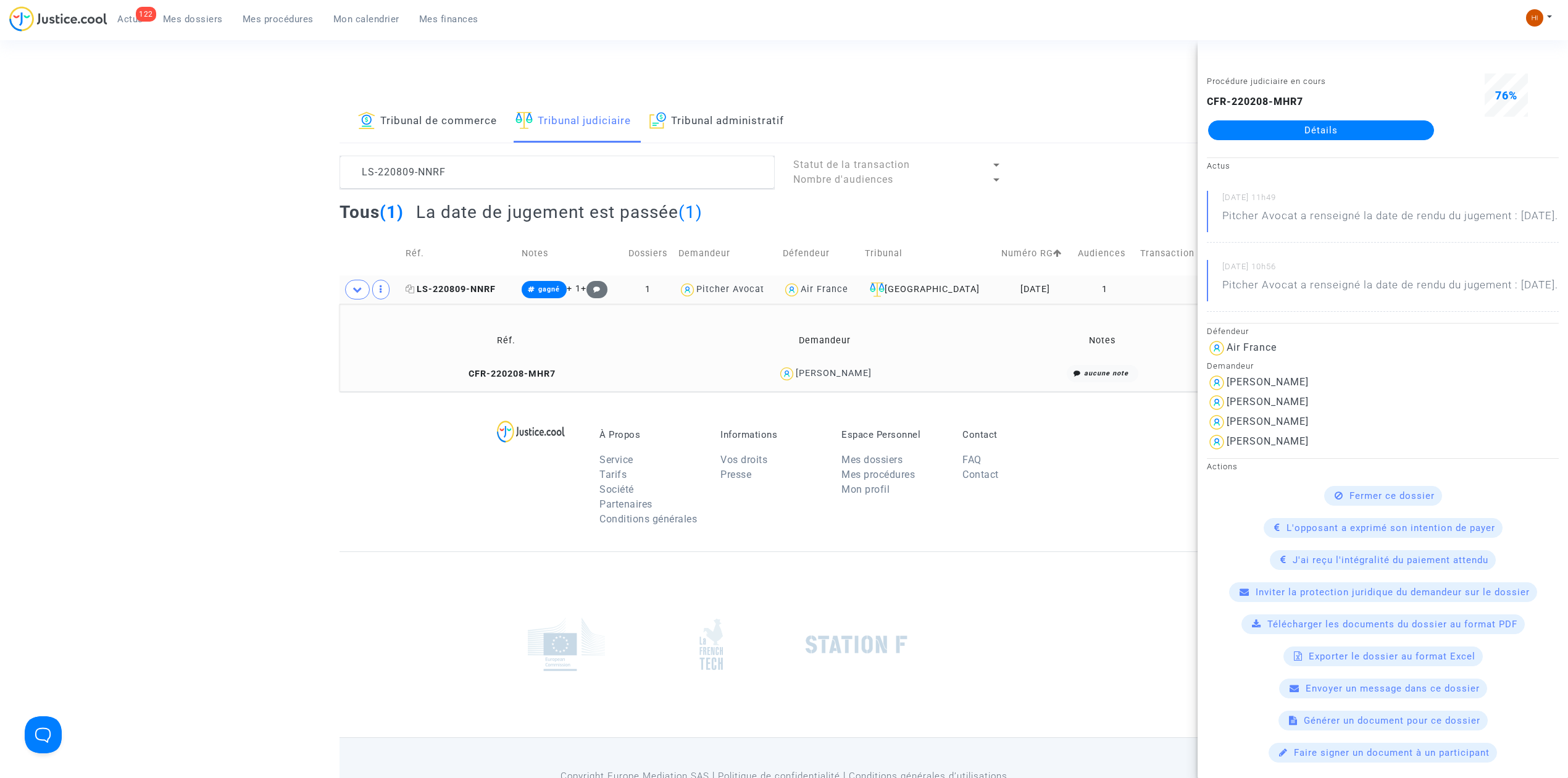
click at [490, 291] on span "LS-220809-NNRF" at bounding box center [451, 289] width 90 height 11
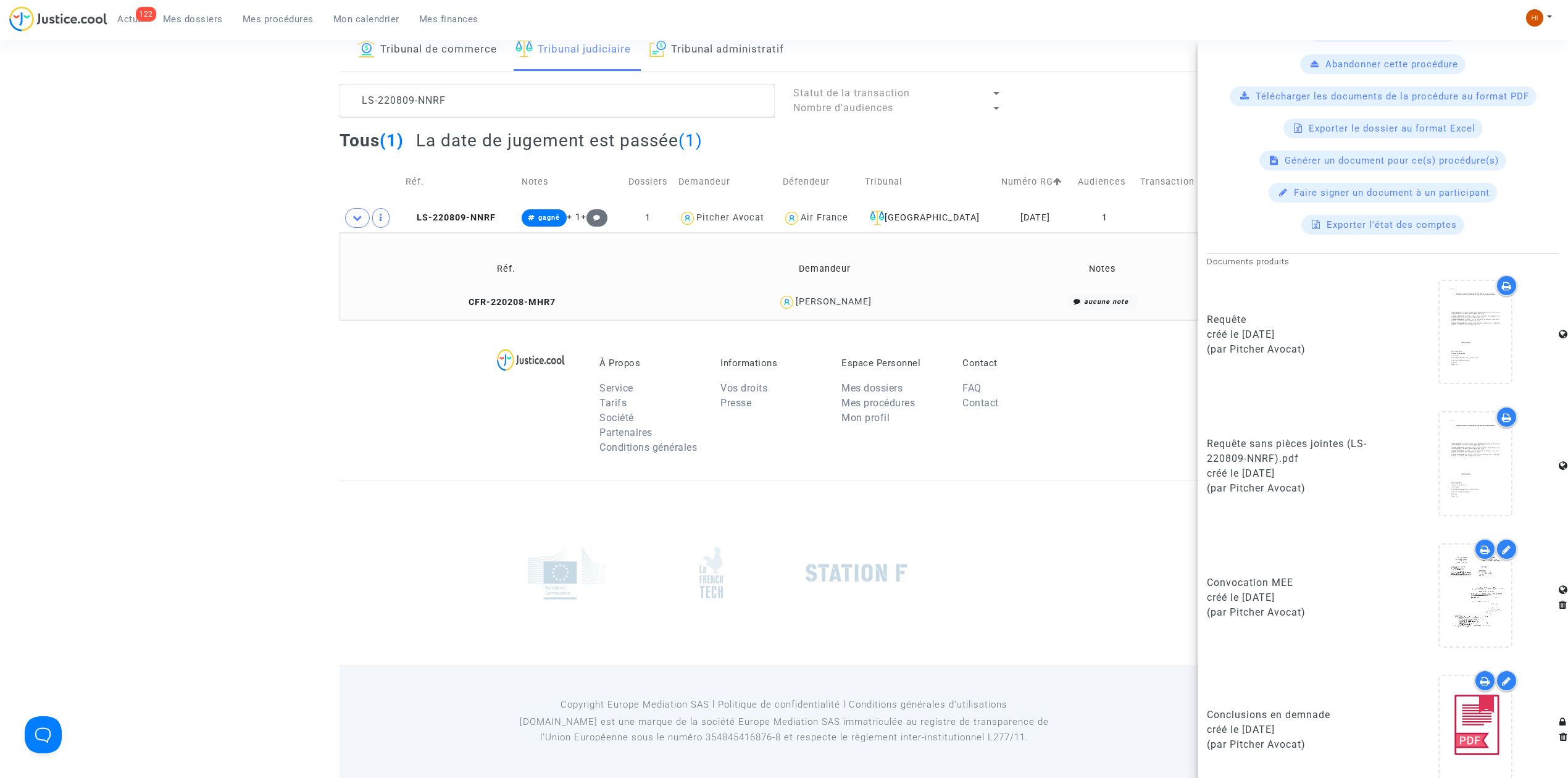
scroll to position [442, 0]
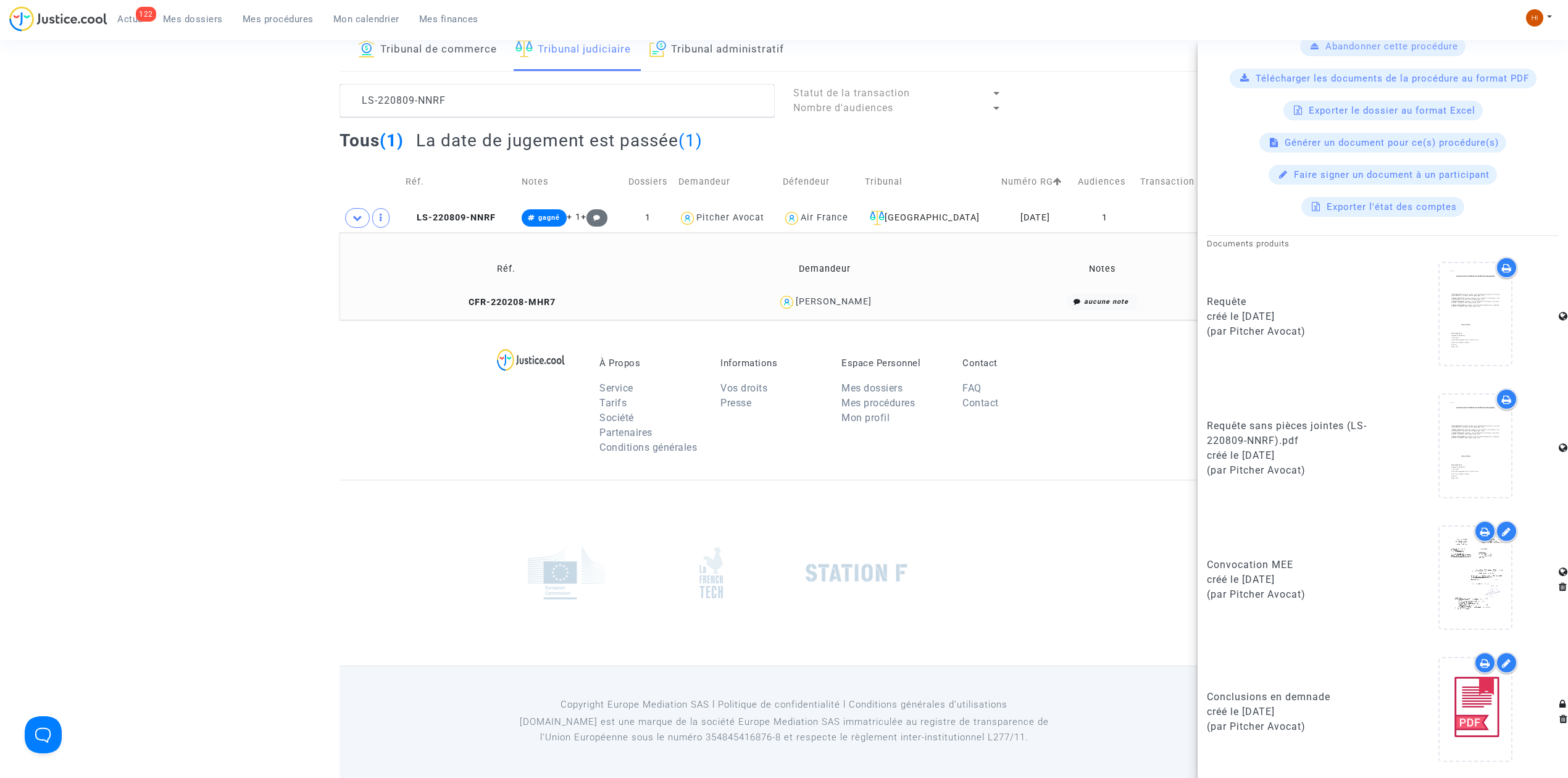
click at [272, 351] on footerbar "À Propos Service Tarifs Société Partenaires Conditions générales Informations V…" at bounding box center [784, 549] width 1568 height 458
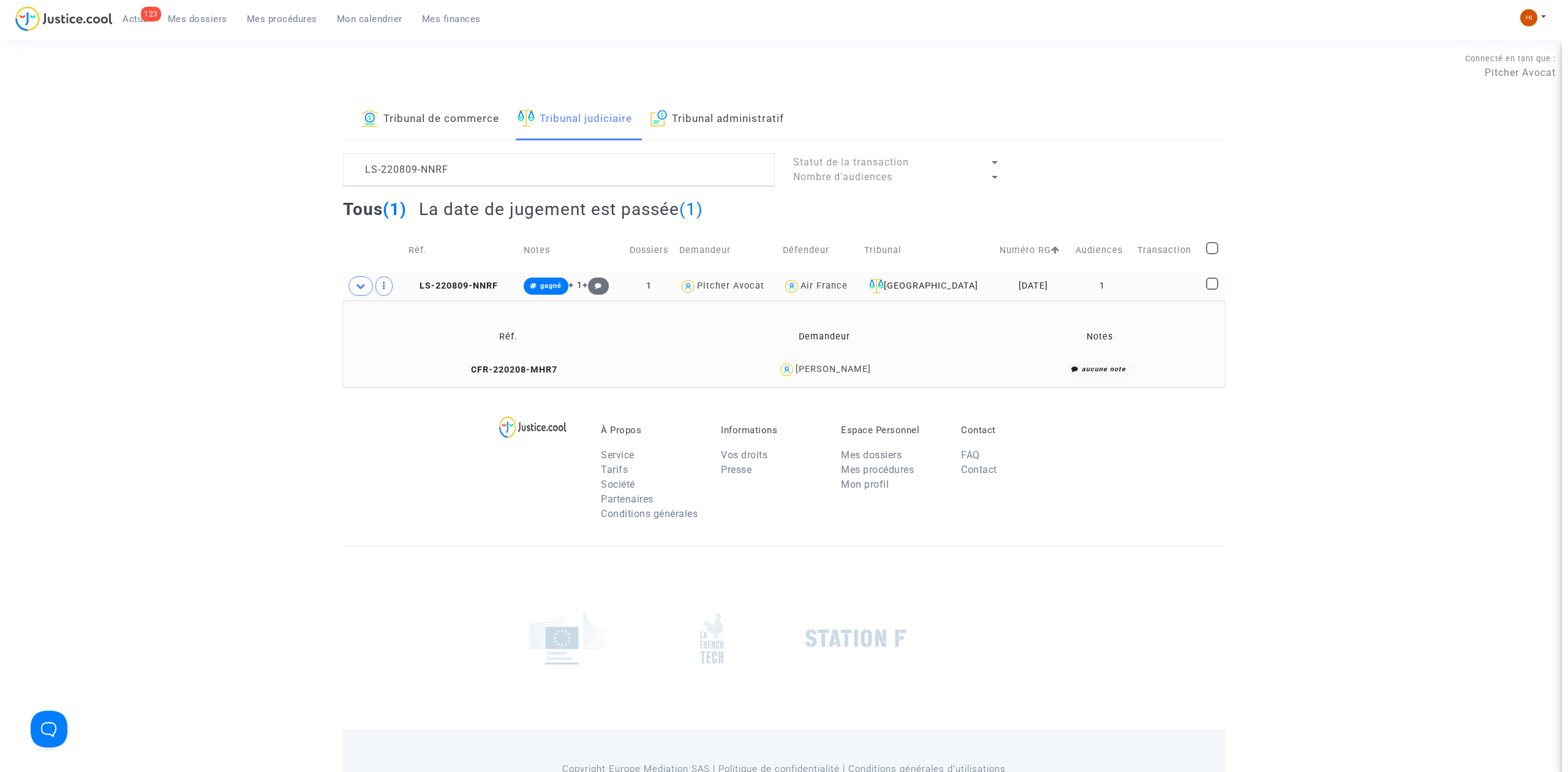
scroll to position [0, 0]
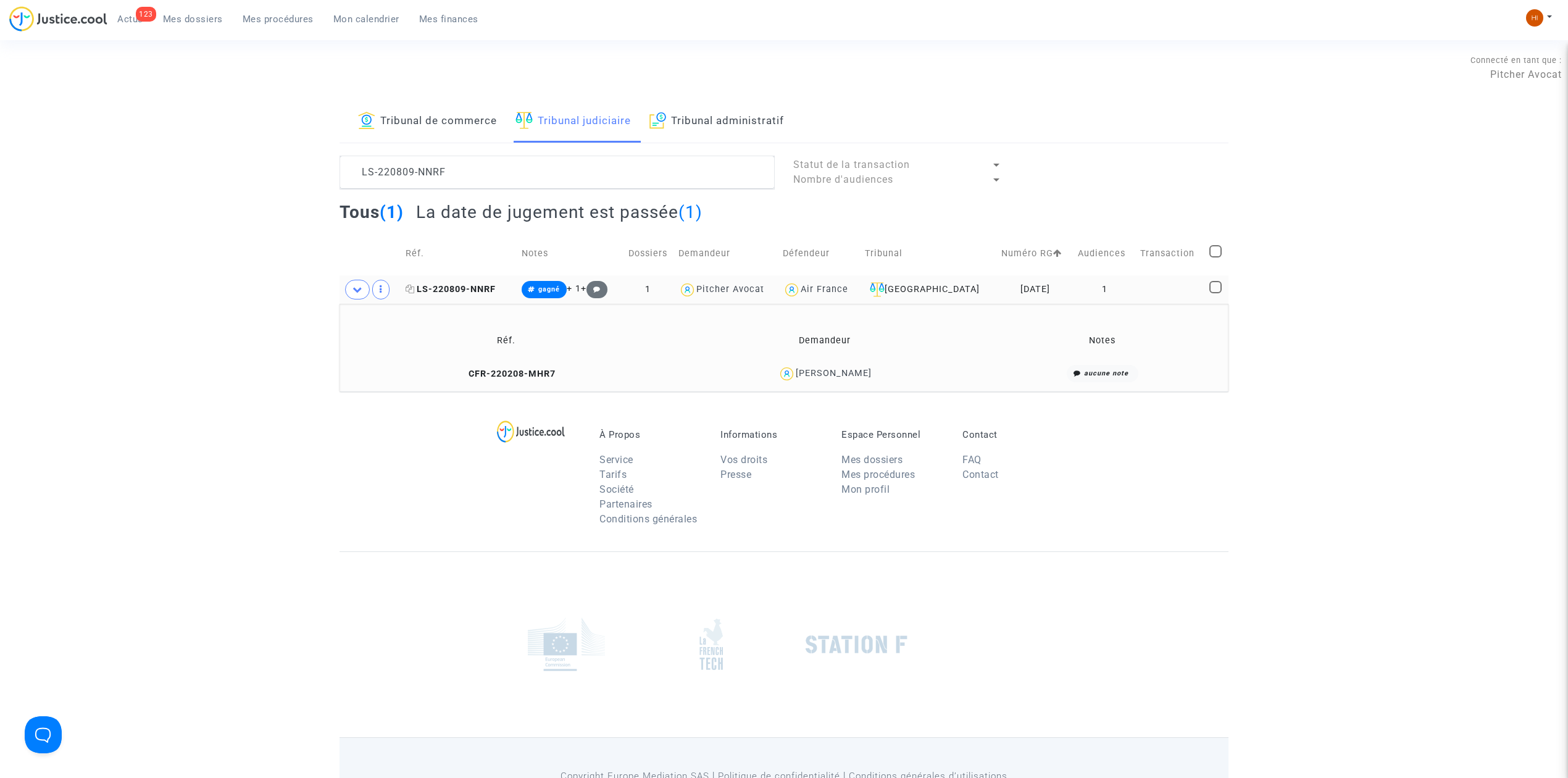
click at [480, 285] on span "LS-220809-NNRF" at bounding box center [451, 289] width 90 height 11
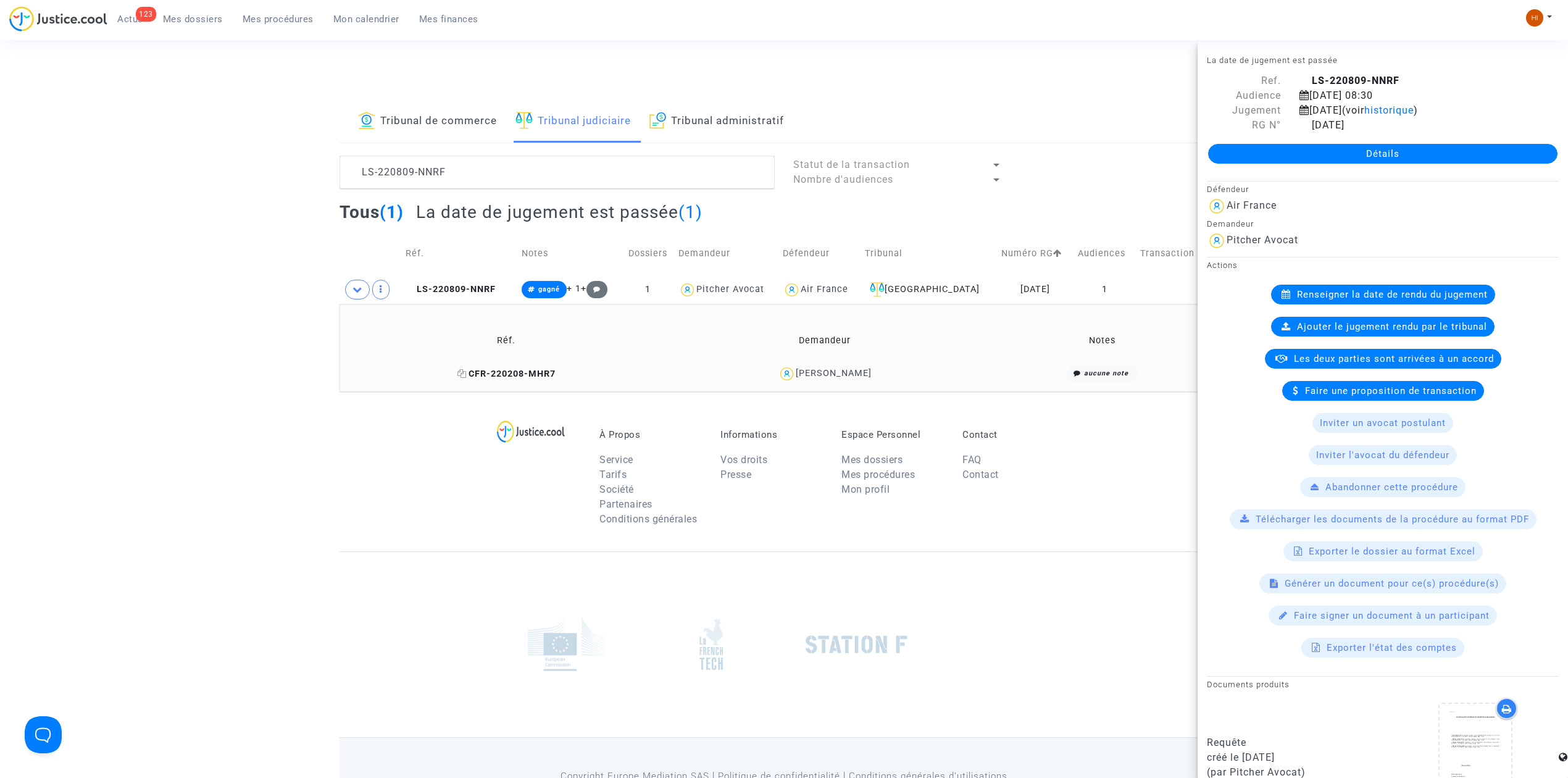
click at [508, 369] on span "CFR-220208-MHR7" at bounding box center [506, 373] width 98 height 11
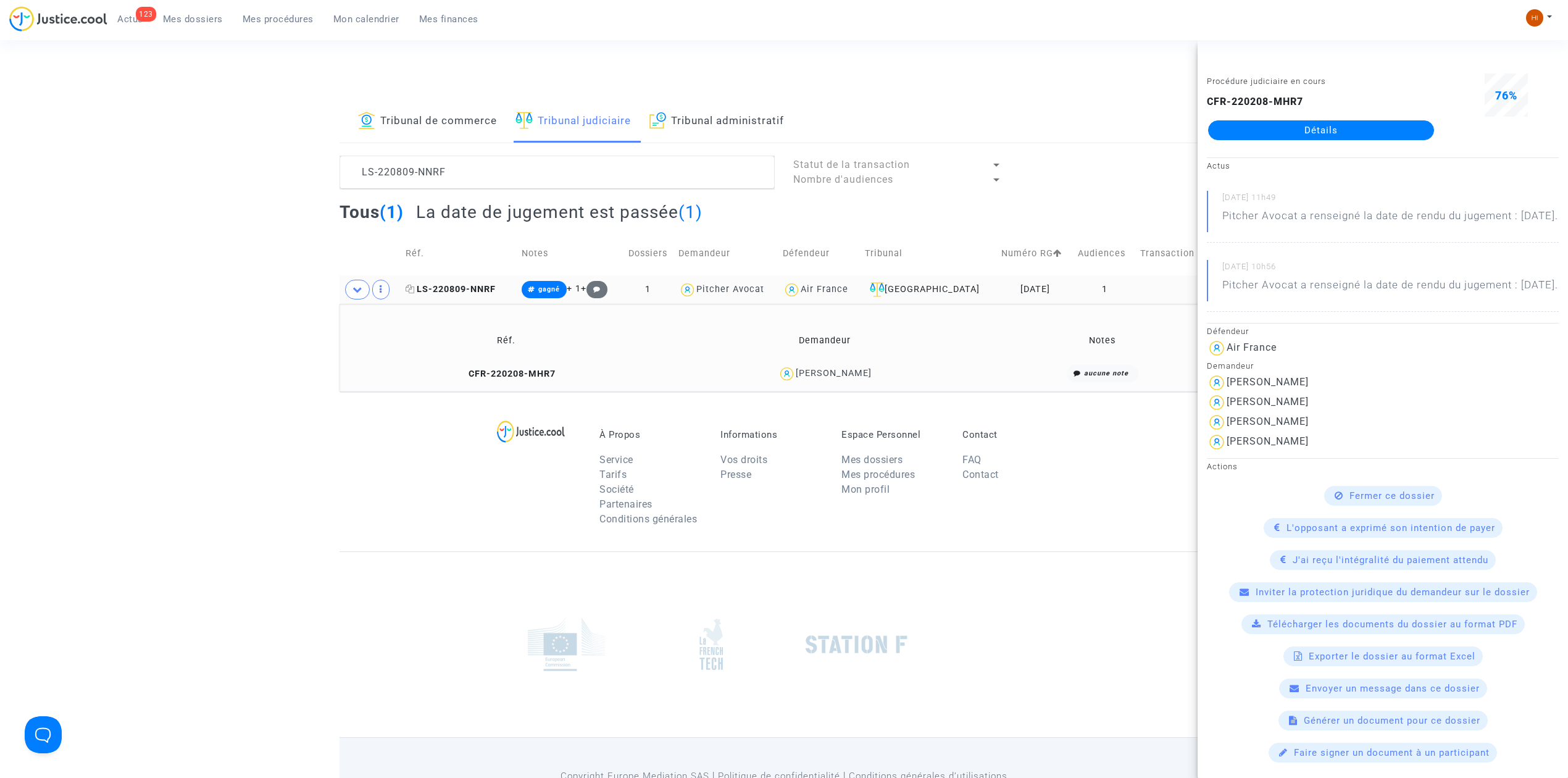
click at [440, 285] on span "LS-220809-NNRF" at bounding box center [451, 289] width 90 height 11
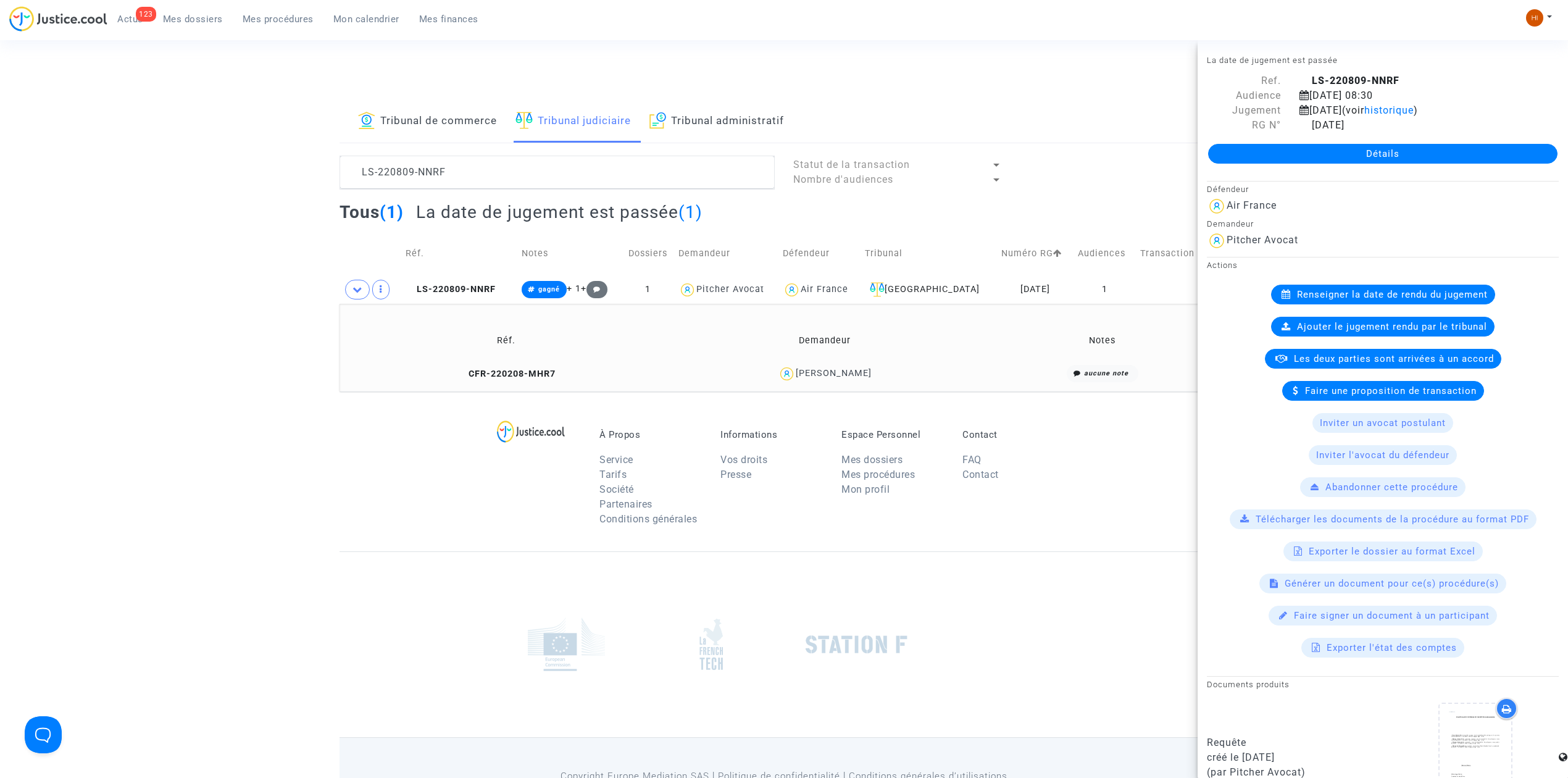
click at [1046, 91] on div "Connecté en tant que : Pitcher Avocat" at bounding box center [780, 86] width 1561 height 29
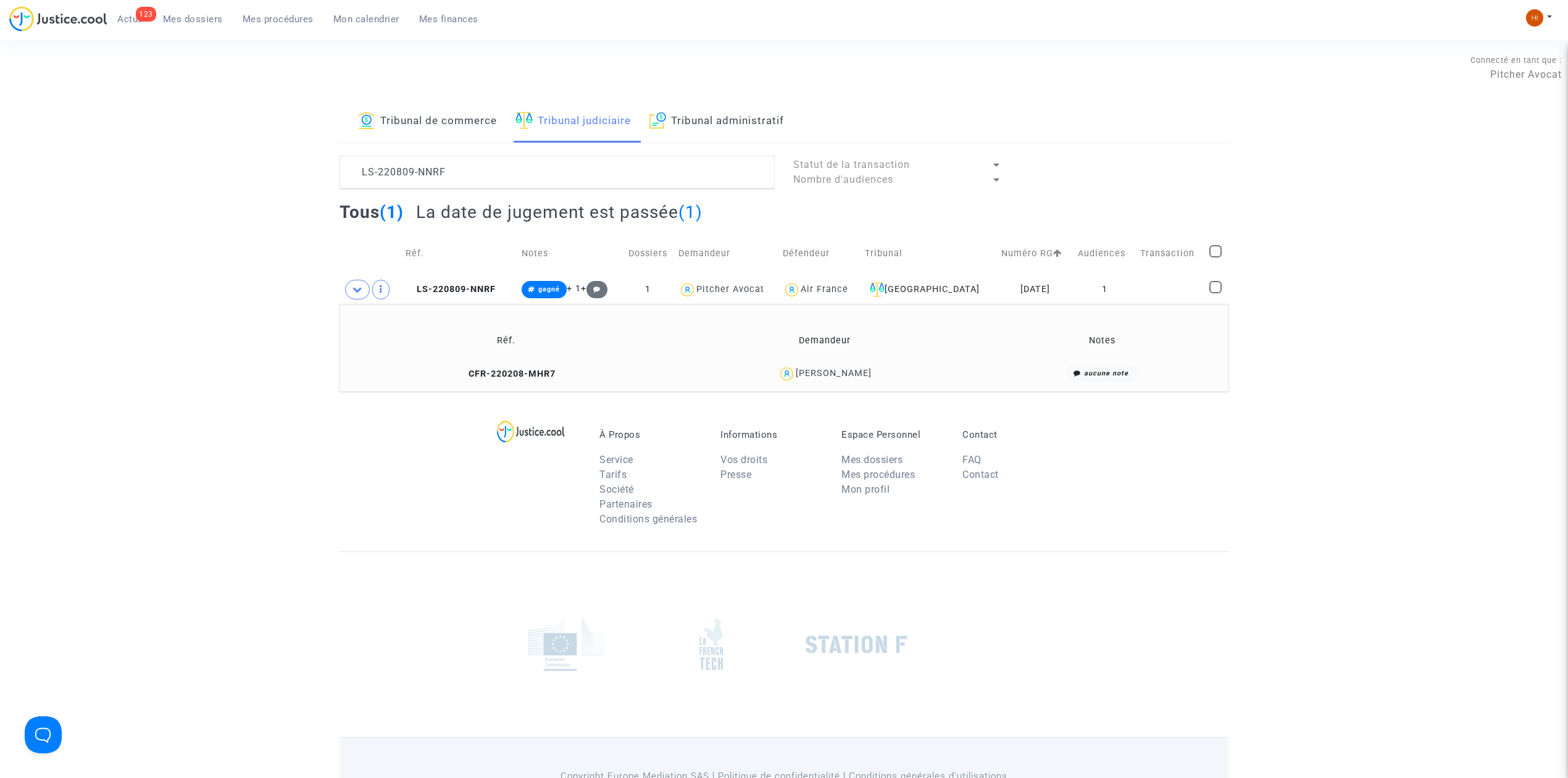
drag, startPoint x: 523, startPoint y: 152, endPoint x: 287, endPoint y: 180, distance: 237.7
click at [287, 180] on div "Tribunal de commerce Tribunal judiciaire Tribunal administratif LS-220809-NNRF …" at bounding box center [784, 246] width 1568 height 291
click at [561, 167] on textarea at bounding box center [557, 172] width 435 height 33
click at [561, 168] on textarea at bounding box center [557, 172] width 435 height 33
click at [559, 168] on textarea at bounding box center [557, 172] width 435 height 33
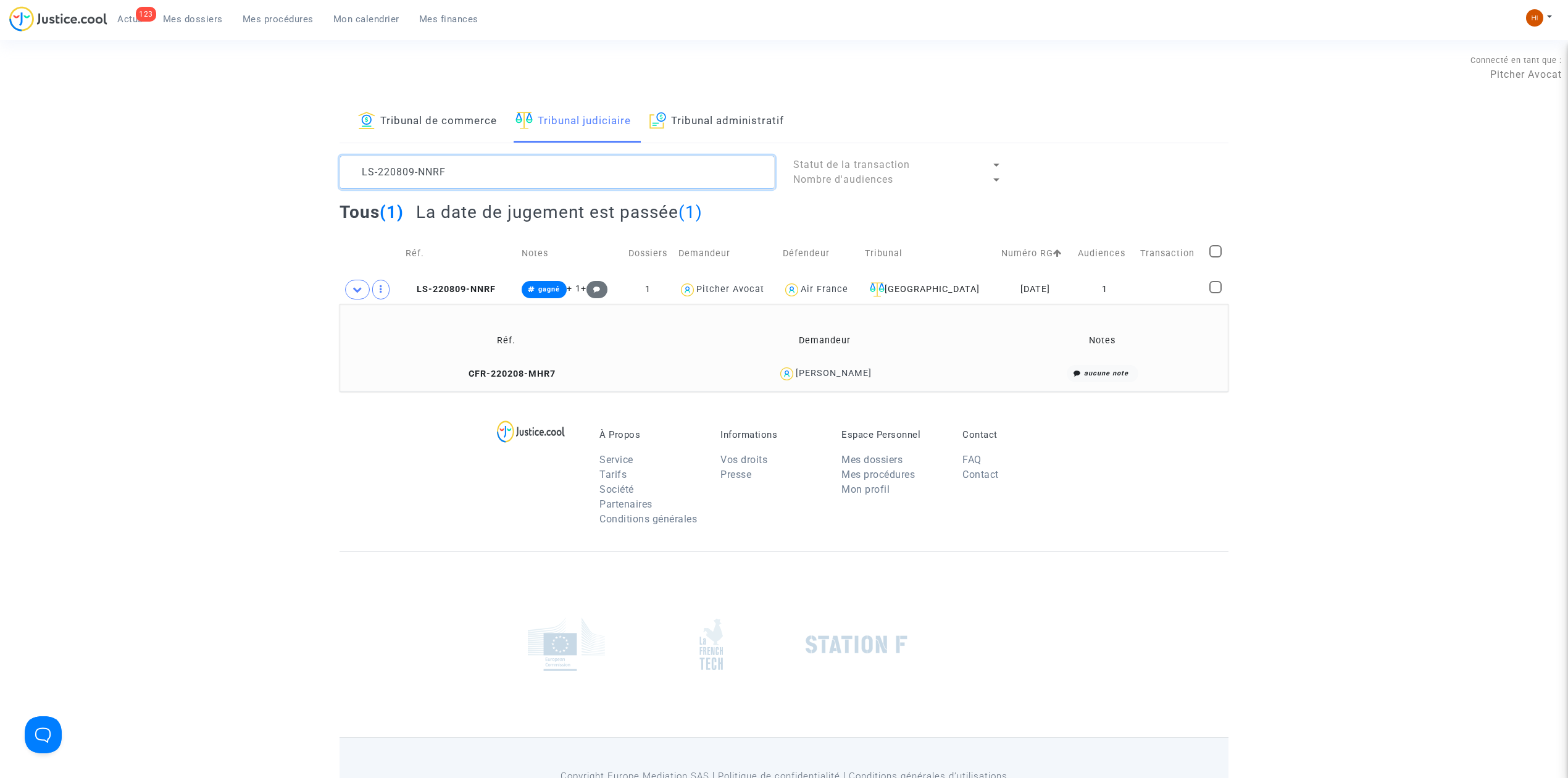
paste textarea "30206-G29N"
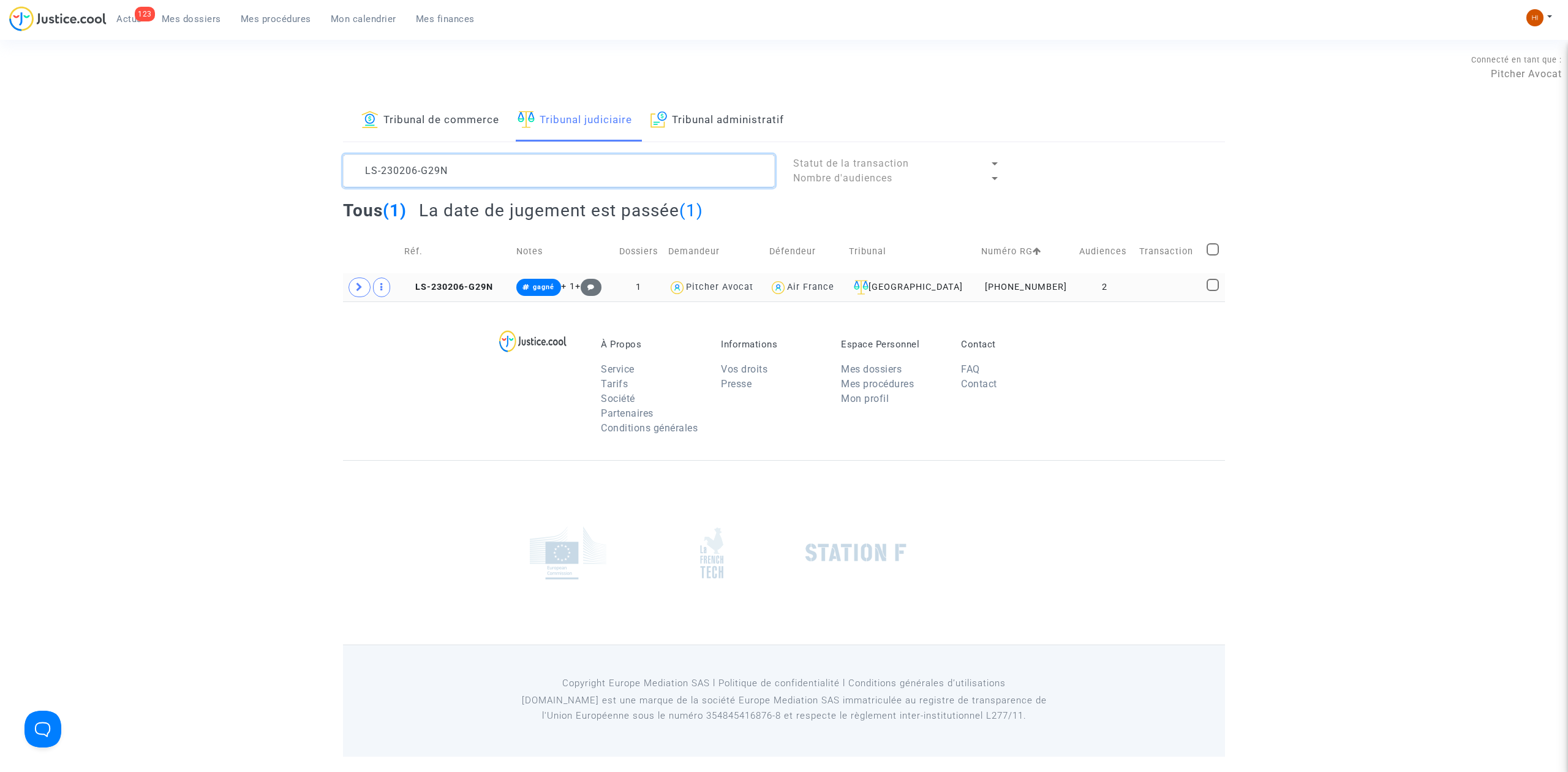
type textarea "LS-230206-G29N"
click at [438, 294] on td "LS-230206-G29N" at bounding box center [456, 287] width 112 height 28
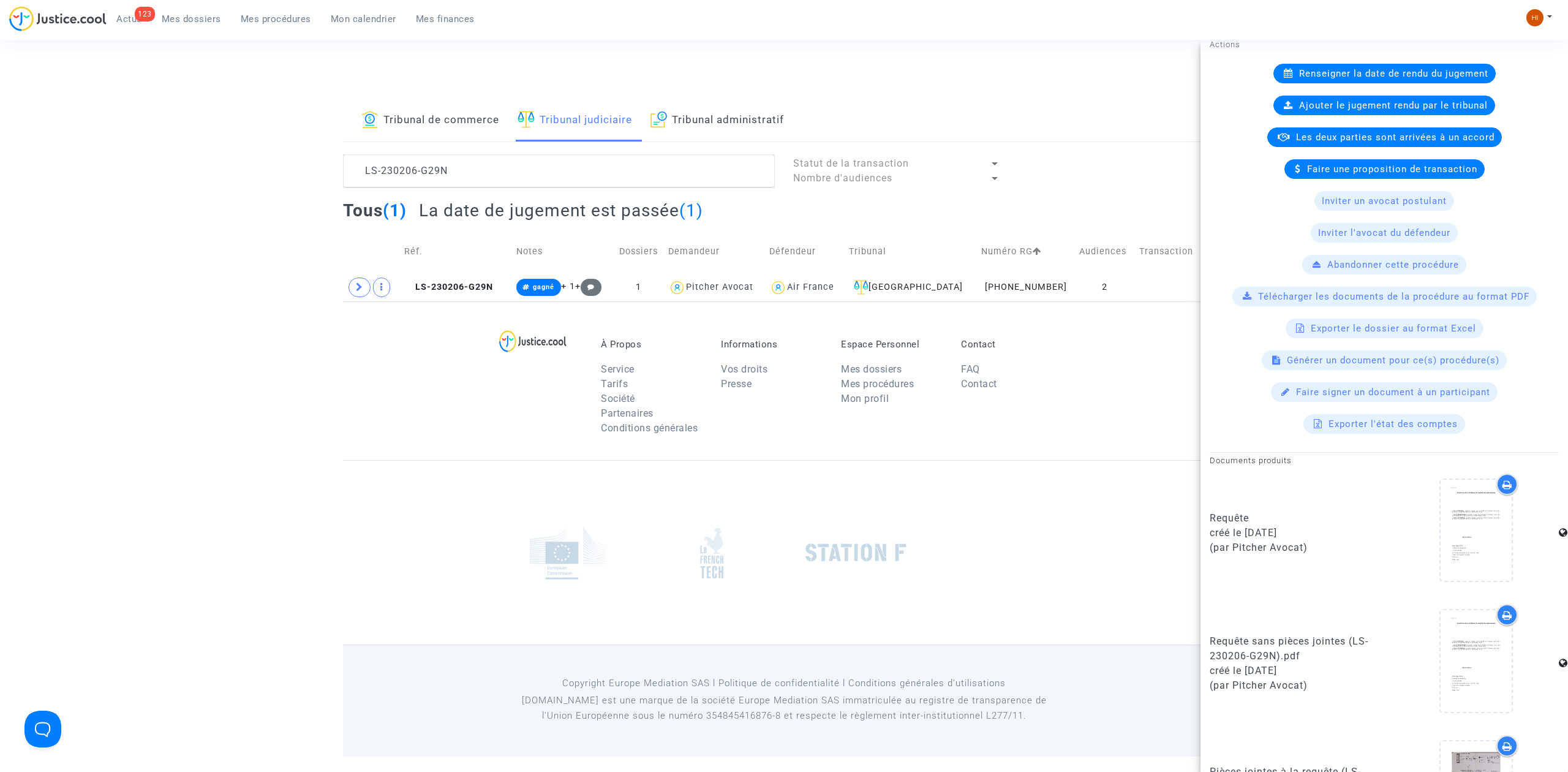
scroll to position [569, 0]
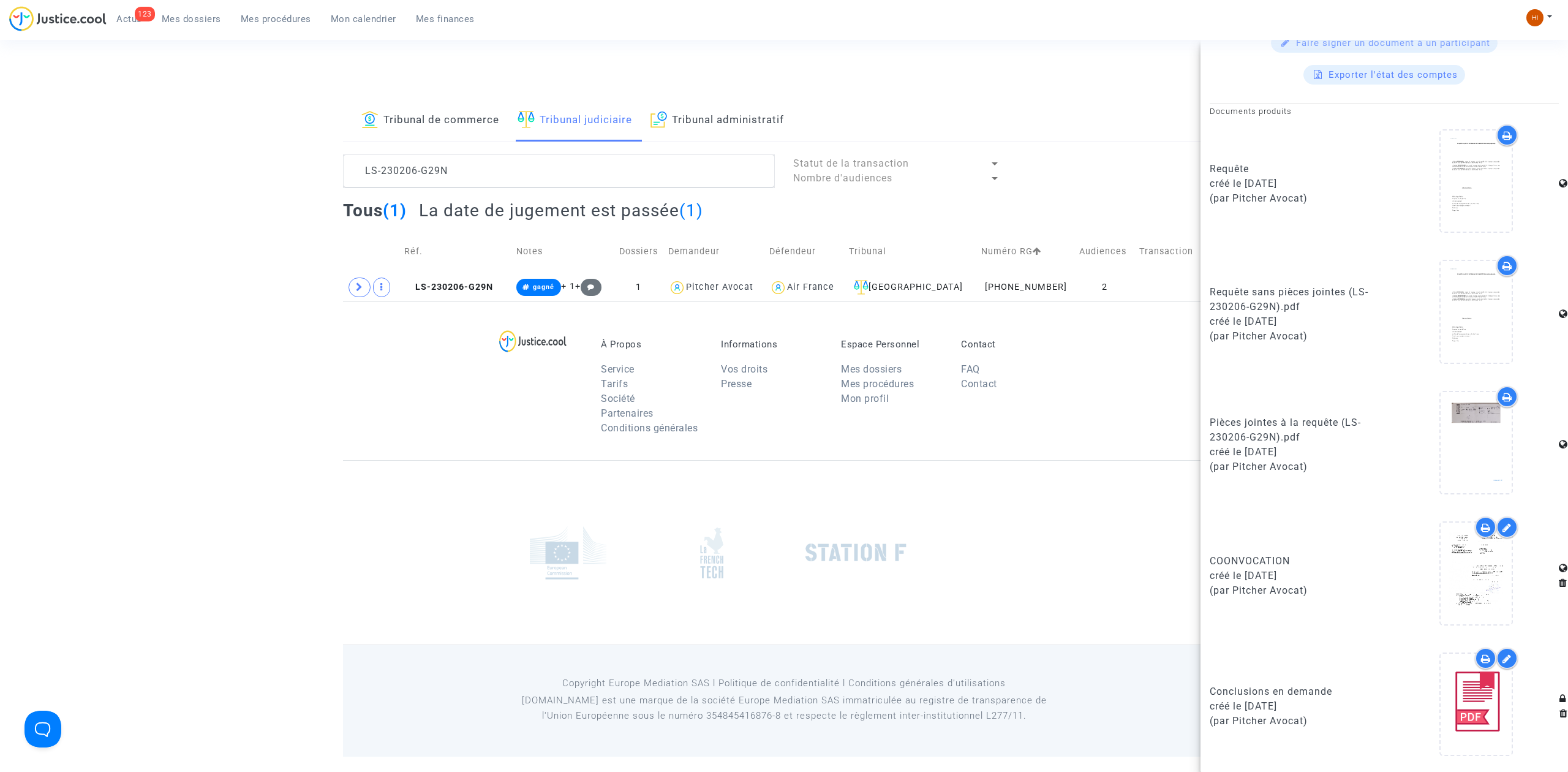
click at [323, 463] on footerbar "À Propos Service Tarifs Société Partenaires Conditions générales Informations V…" at bounding box center [784, 528] width 1568 height 454
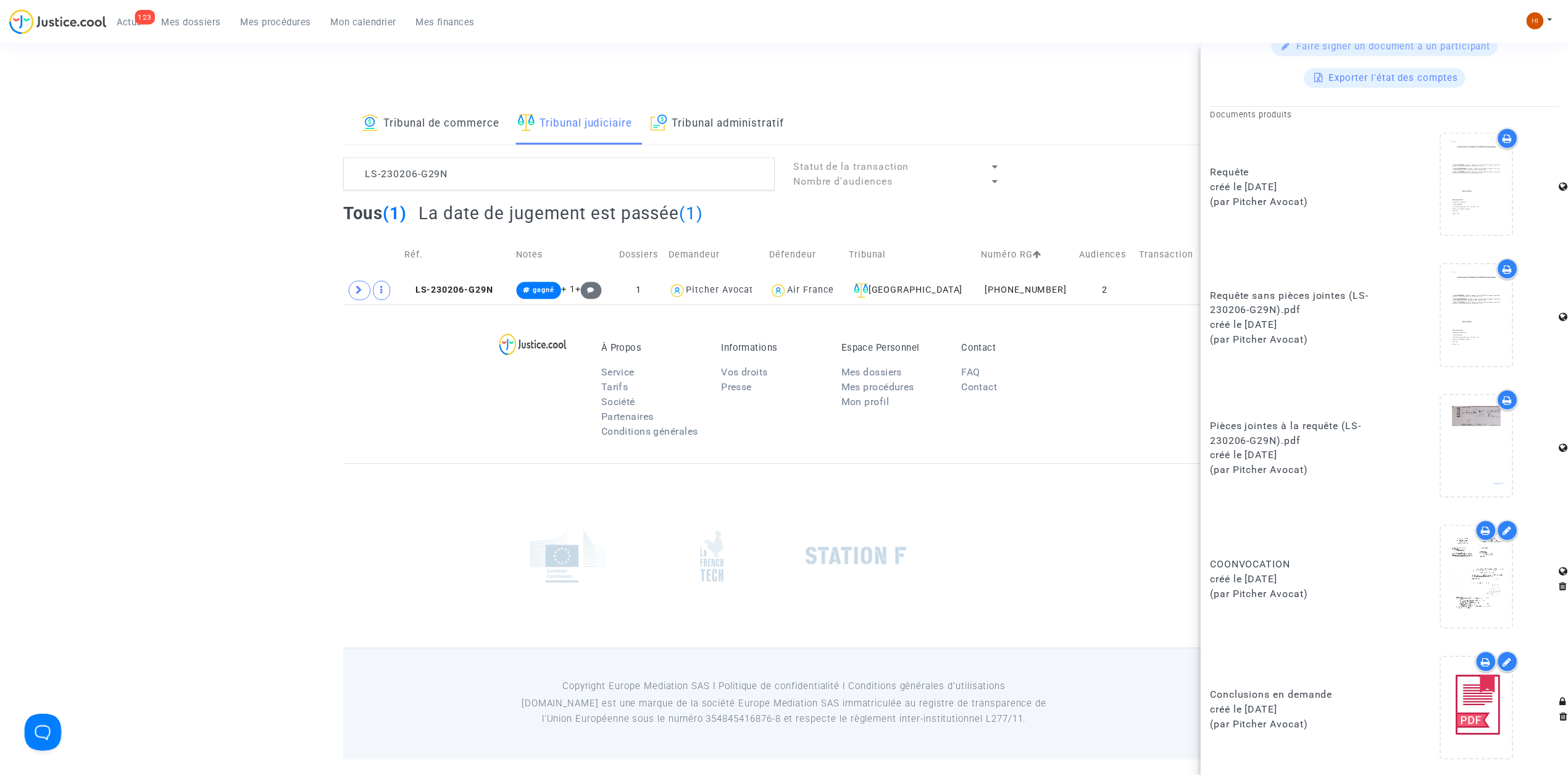
scroll to position [0, 0]
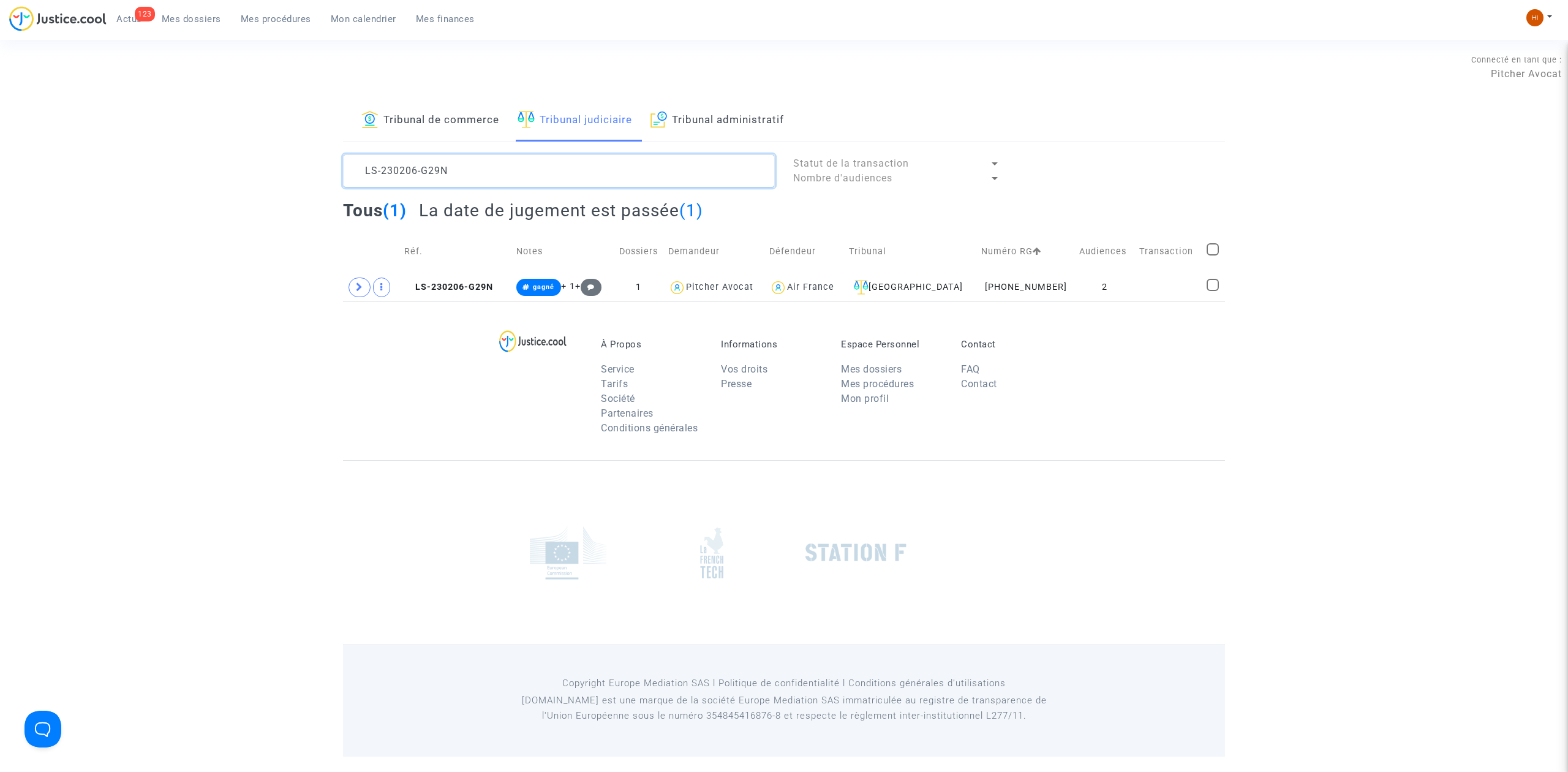
drag, startPoint x: 515, startPoint y: 177, endPoint x: 34, endPoint y: 168, distance: 481.1
click at [36, 168] on div "Tribunal de commerce Tribunal judiciaire Tribunal administratif LS-230206-G29N …" at bounding box center [784, 200] width 1568 height 202
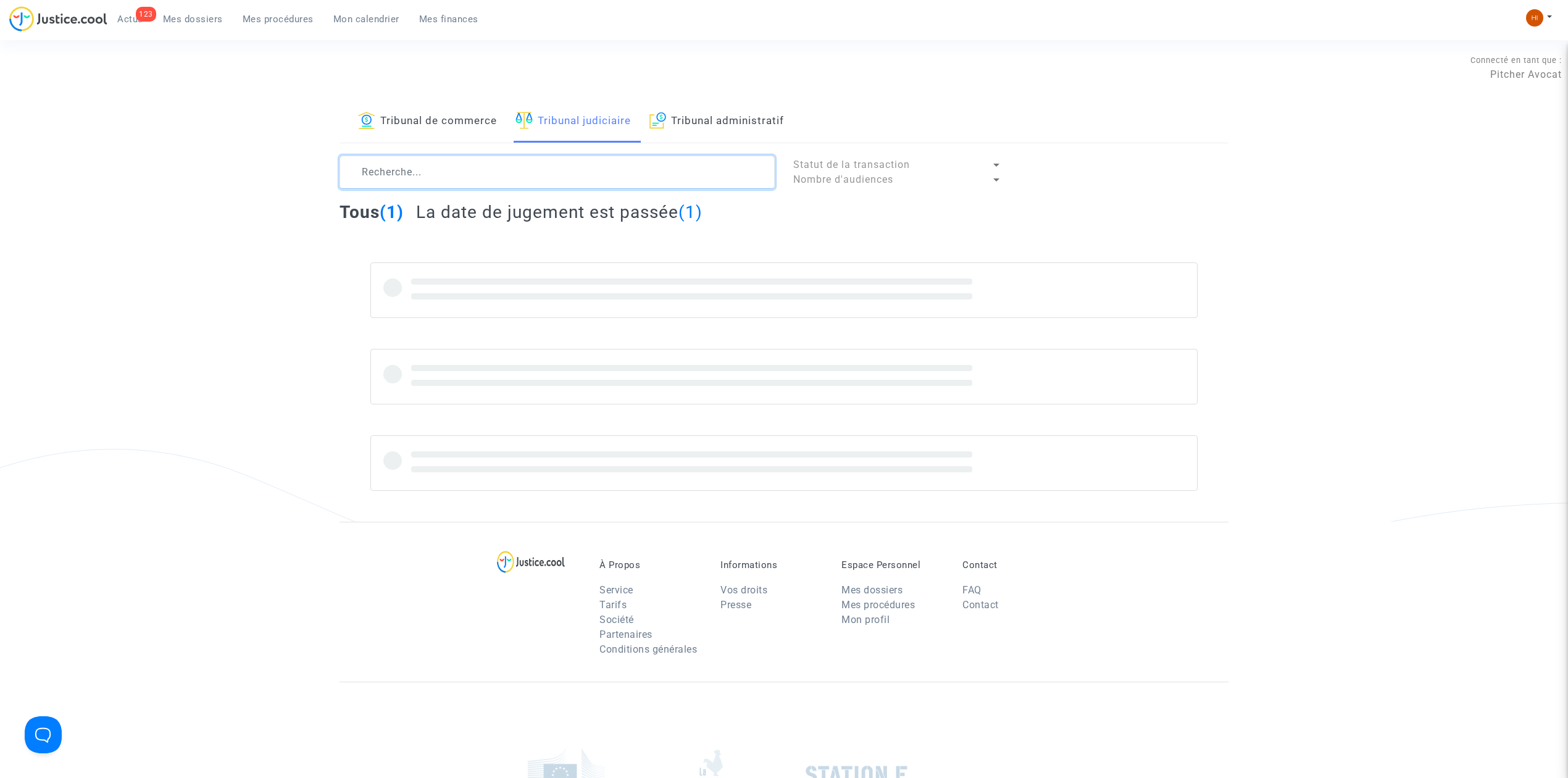
type textarea "LS-230206-G29N"
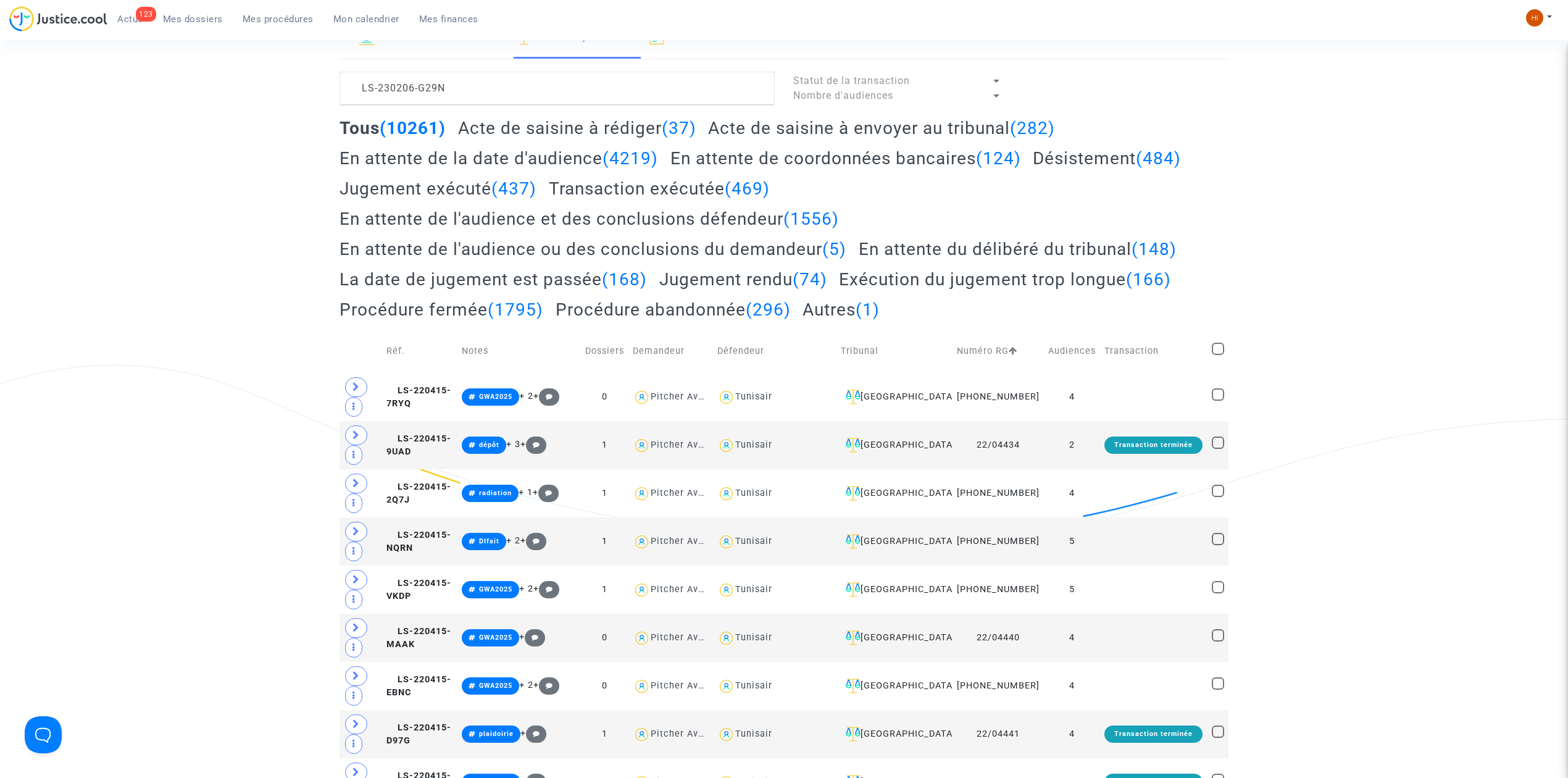
scroll to position [82, 0]
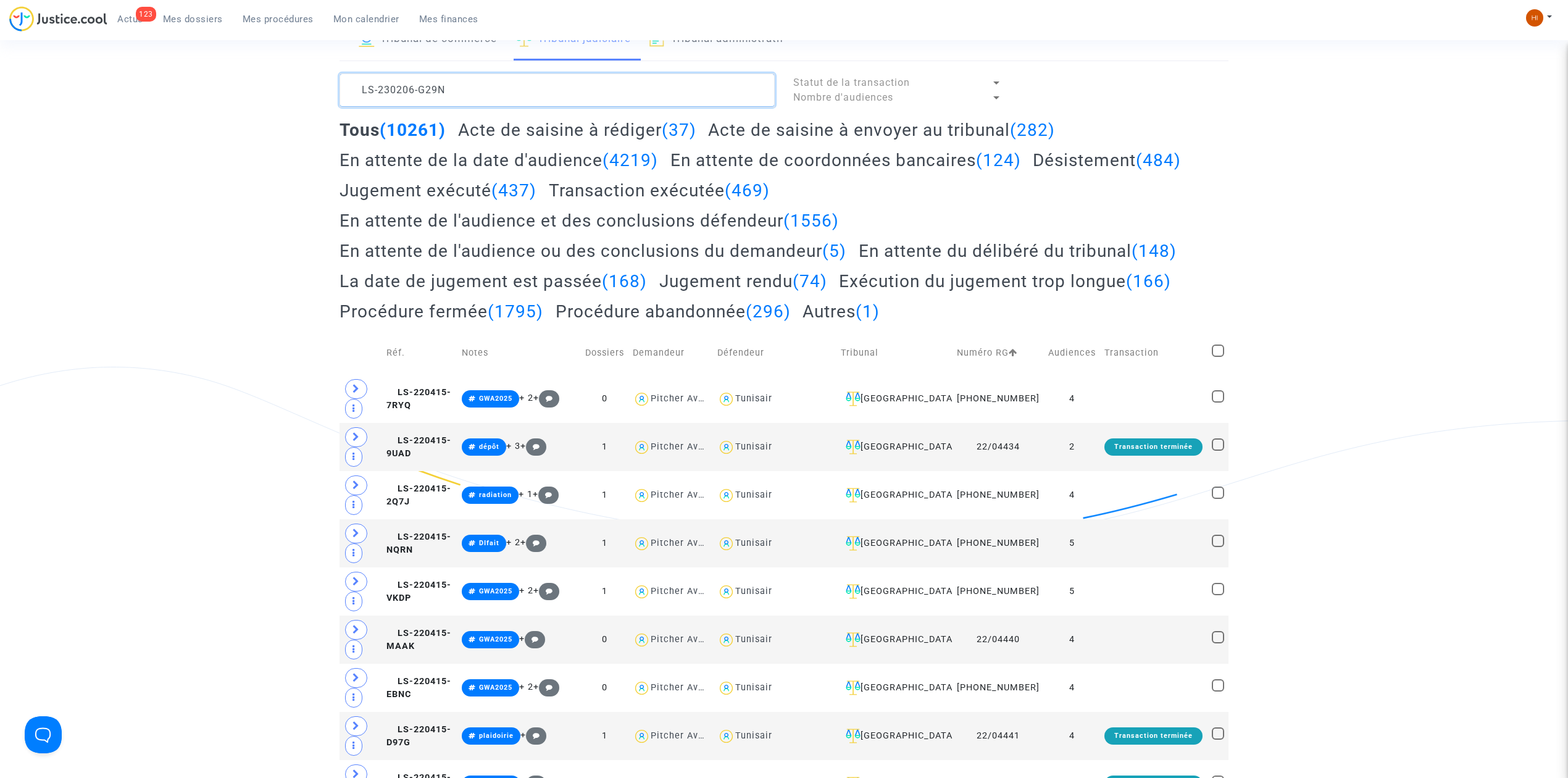
click at [551, 78] on textarea at bounding box center [557, 90] width 435 height 33
click at [522, 95] on textarea at bounding box center [557, 90] width 435 height 33
click at [516, 100] on textarea at bounding box center [557, 90] width 435 height 33
click at [287, 7] on ul "123 Actus Mes dossiers Mes procédures Mon calendrier Mes finances" at bounding box center [298, 17] width 381 height 22
drag, startPoint x: 282, startPoint y: 16, endPoint x: 361, endPoint y: 42, distance: 83.2
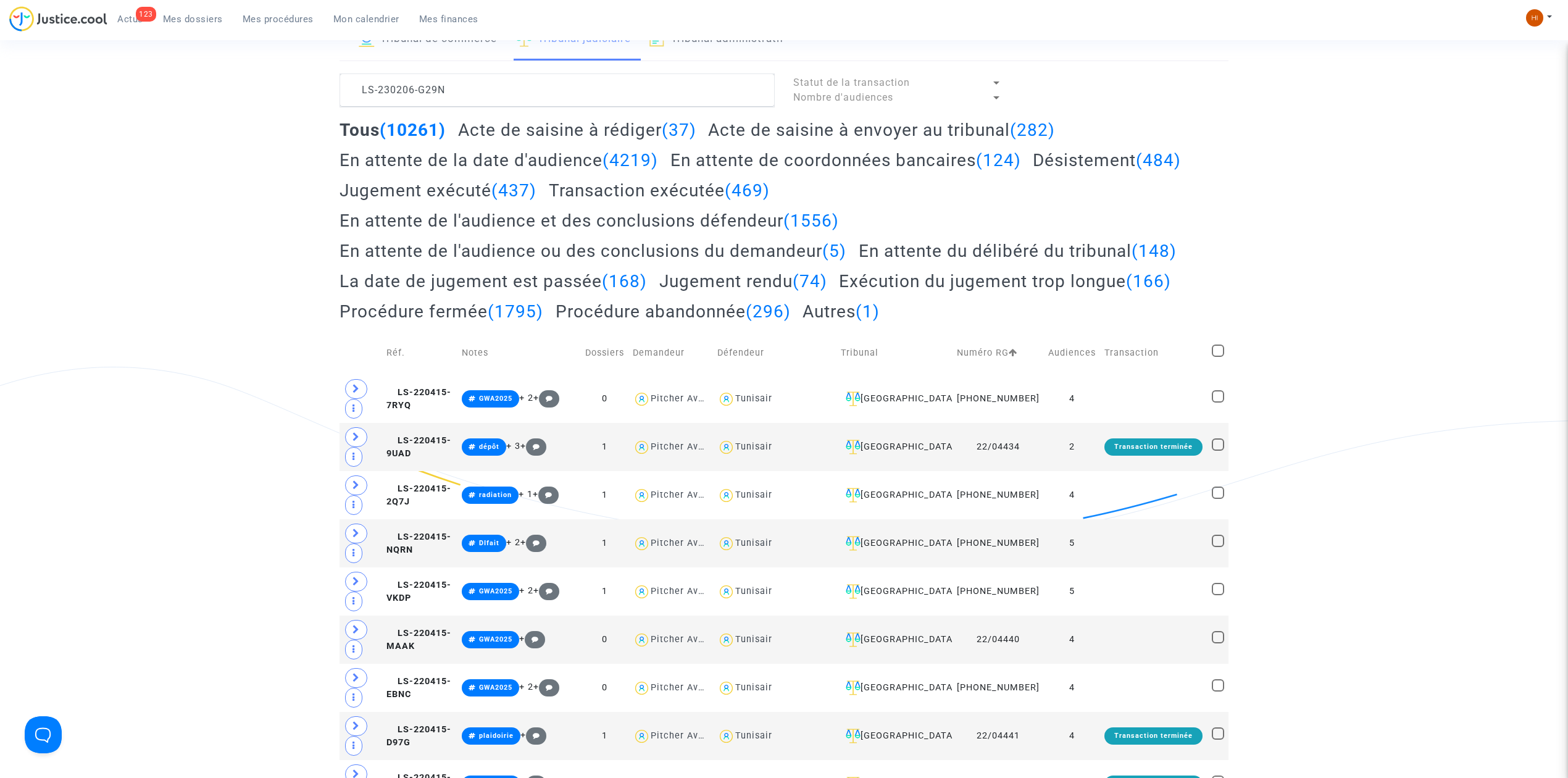
click at [282, 16] on span "Mes procédures" at bounding box center [278, 20] width 71 height 11
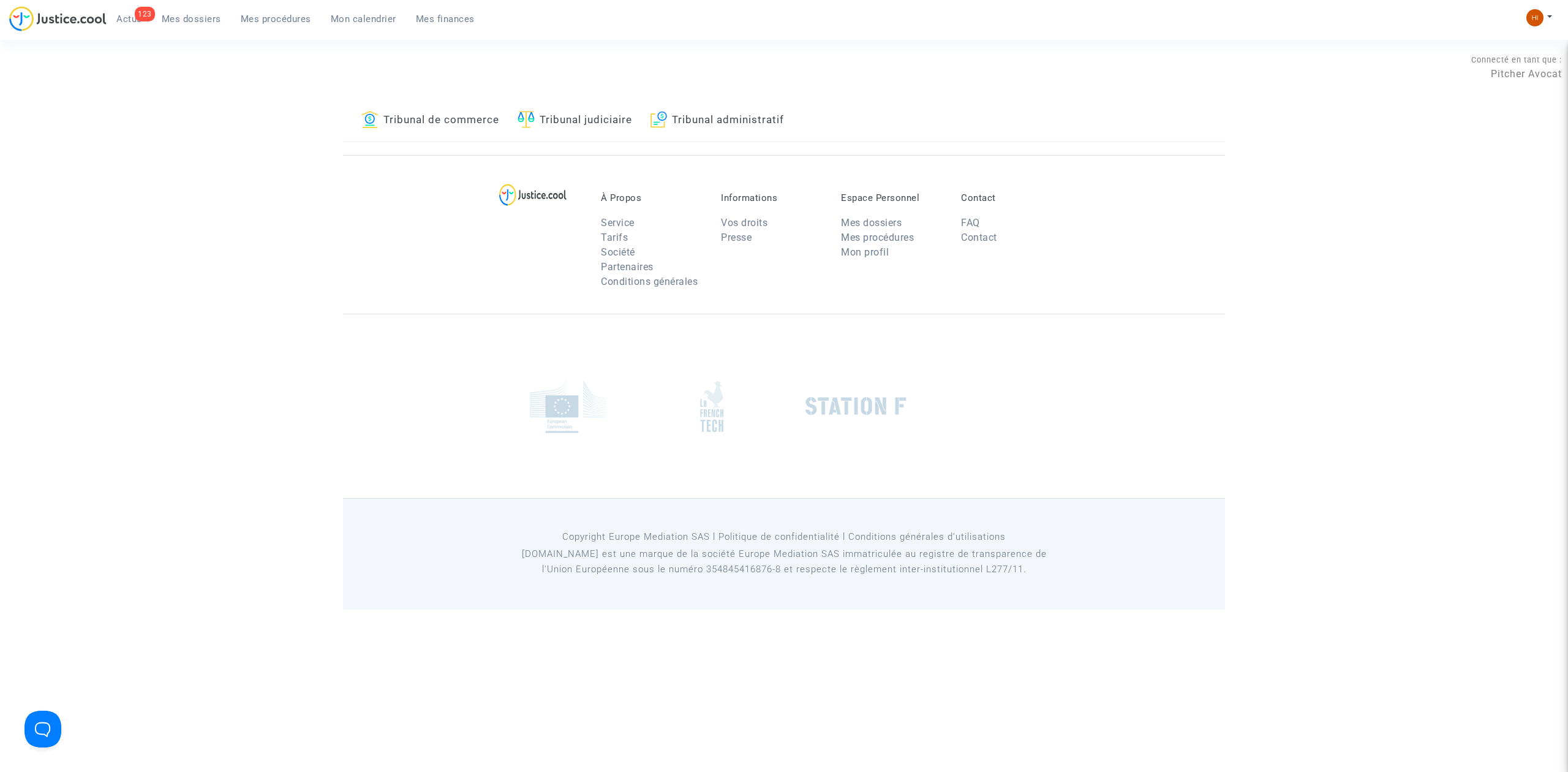
click at [540, 117] on link "Tribunal judiciaire" at bounding box center [574, 120] width 114 height 41
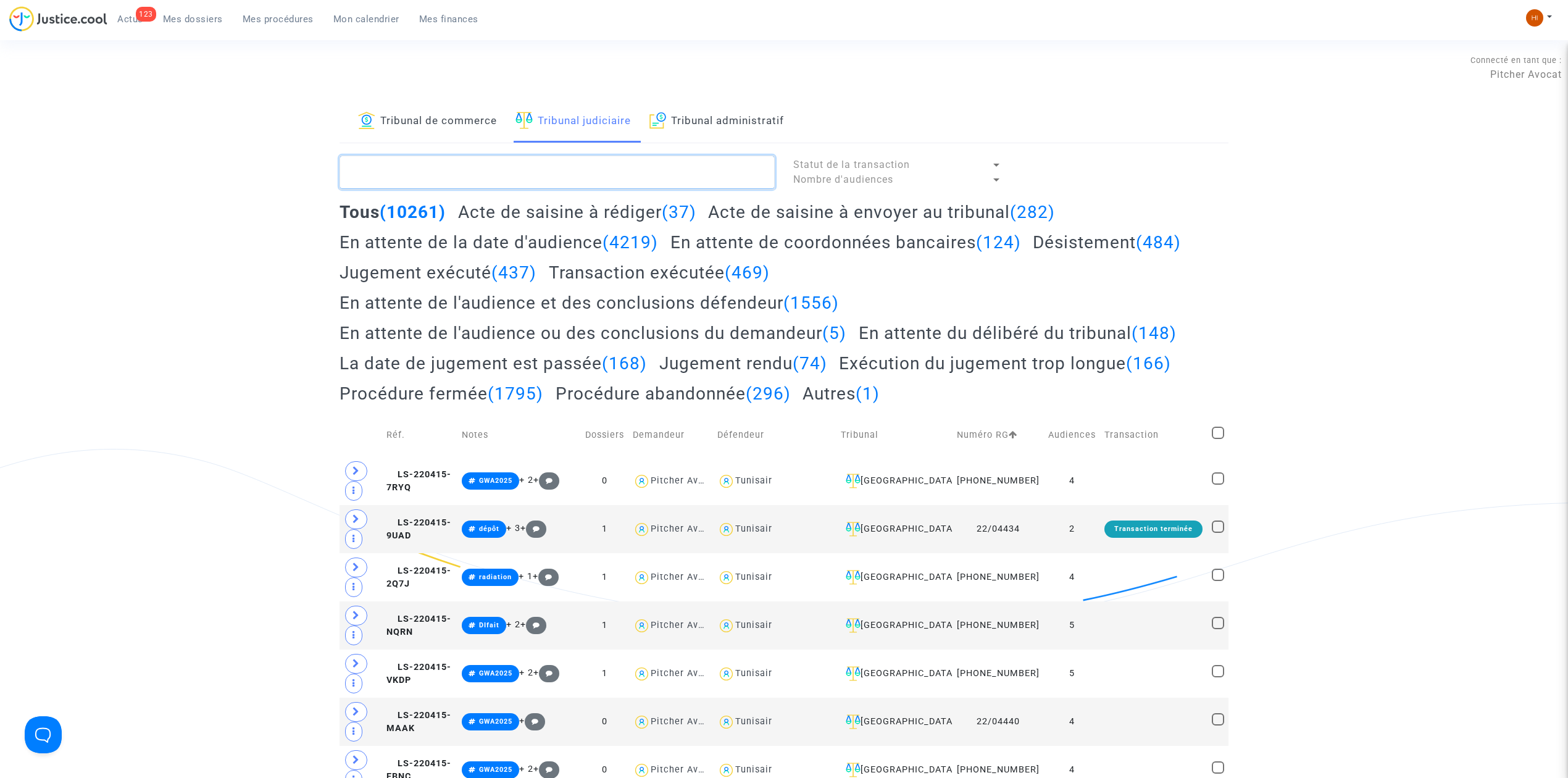
click at [527, 179] on textarea at bounding box center [557, 172] width 435 height 33
paste textarea "LS-220809-8KMP"
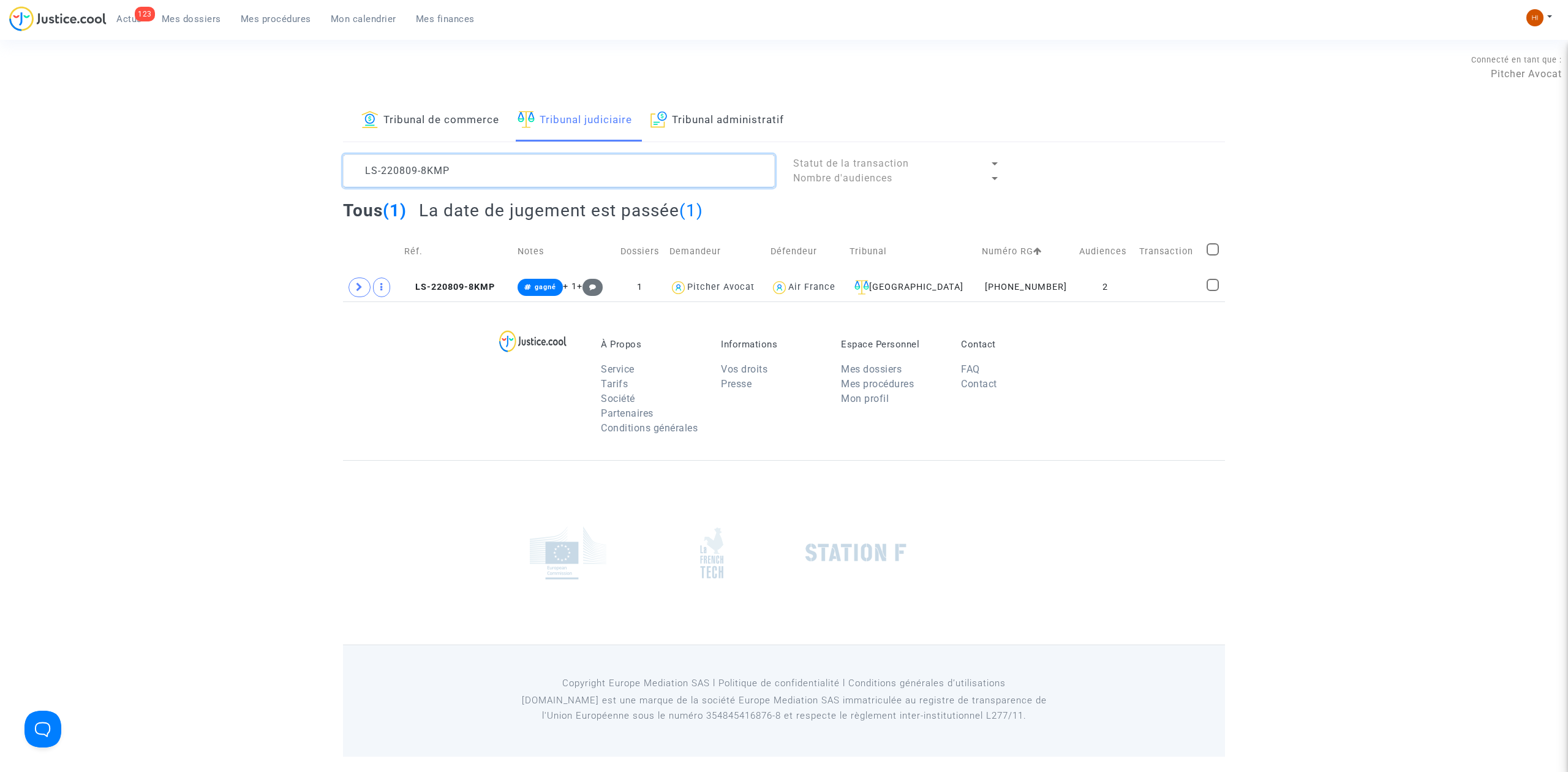
type textarea "LS-220809-8KMP"
click at [457, 283] on span "LS-220809-8KMP" at bounding box center [450, 287] width 91 height 11
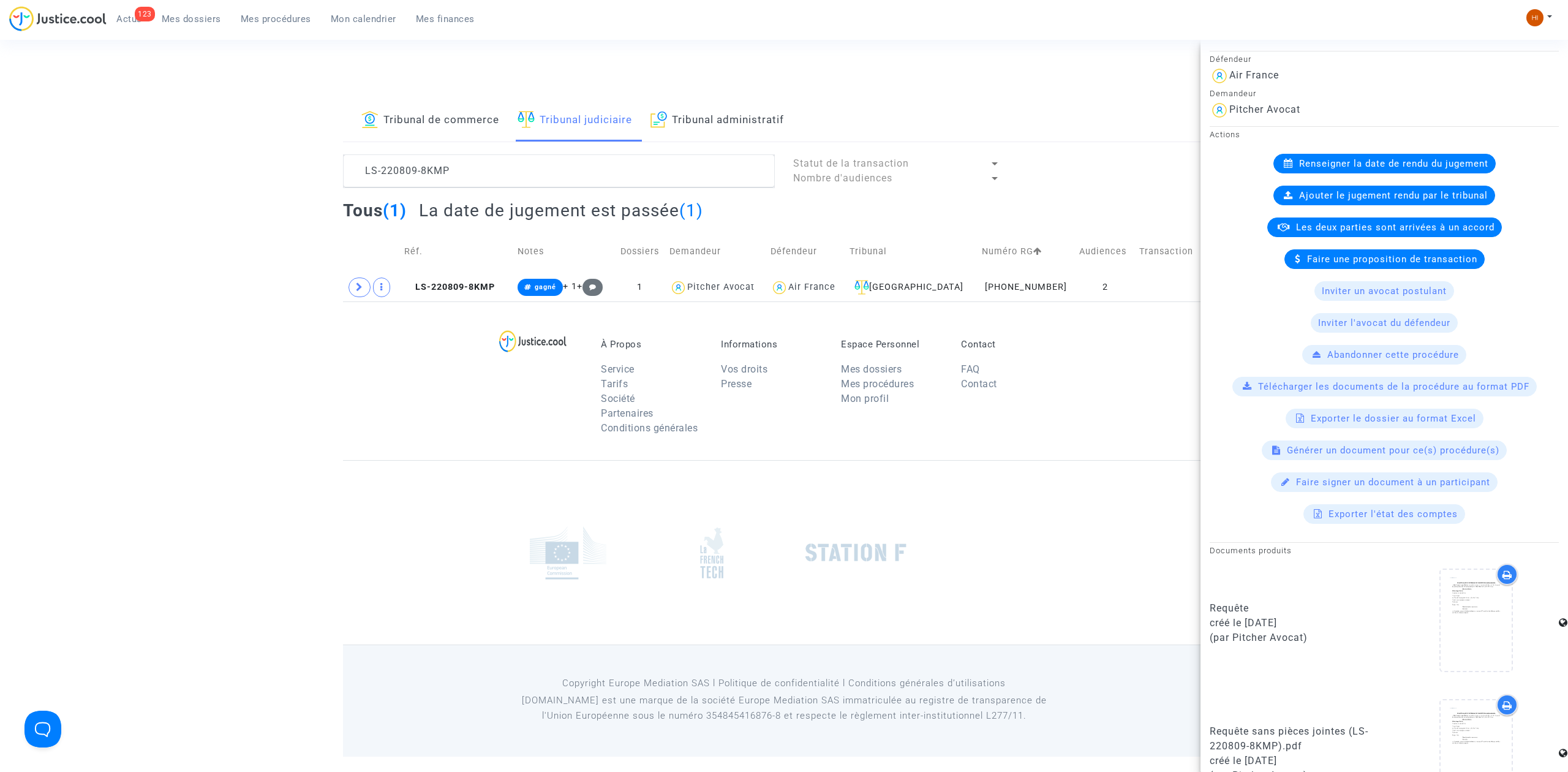
scroll to position [309, 0]
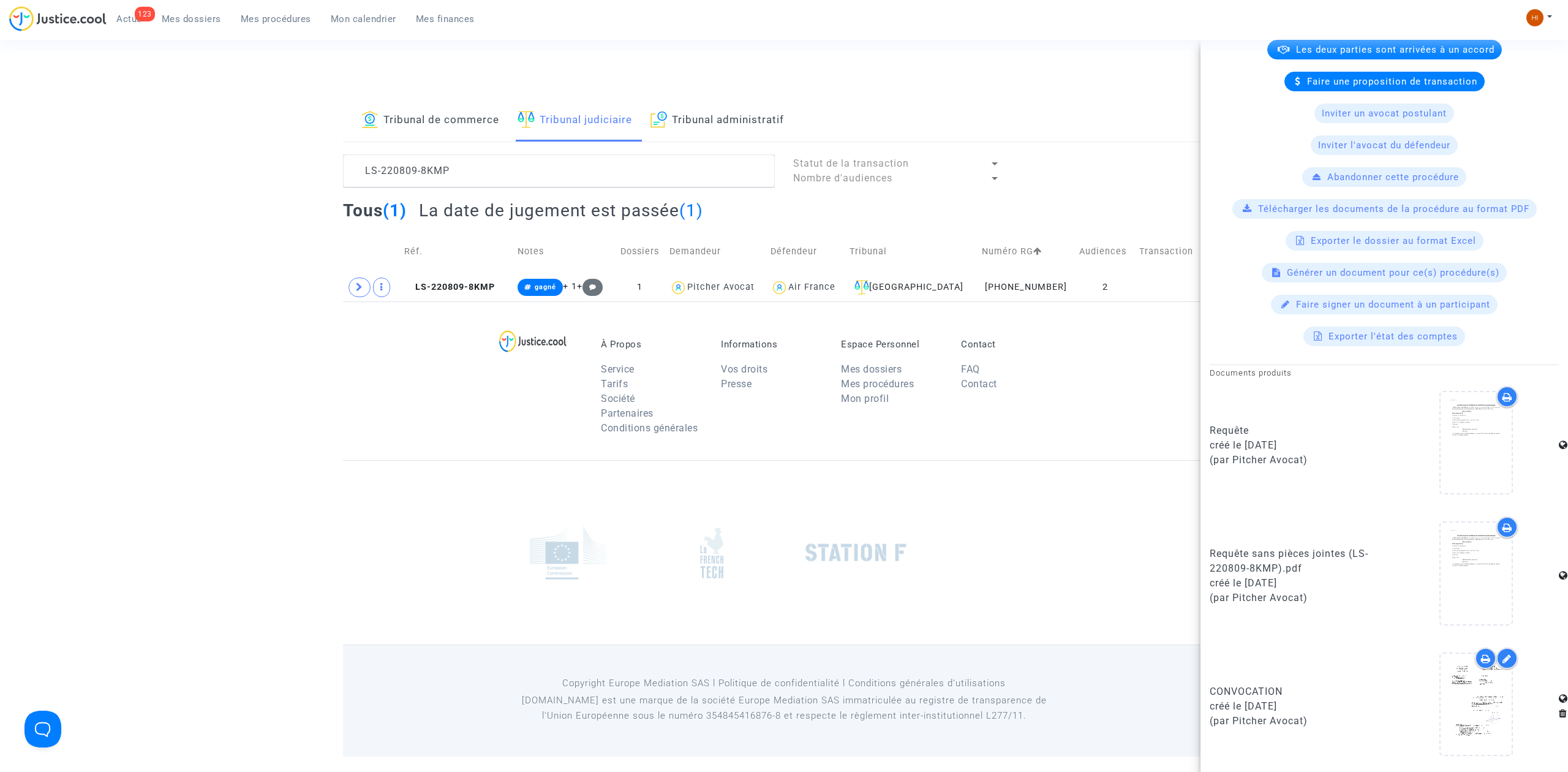
click at [100, 371] on footerbar "À Propos Service Tarifs Société Partenaires Conditions générales Informations V…" at bounding box center [784, 528] width 1568 height 454
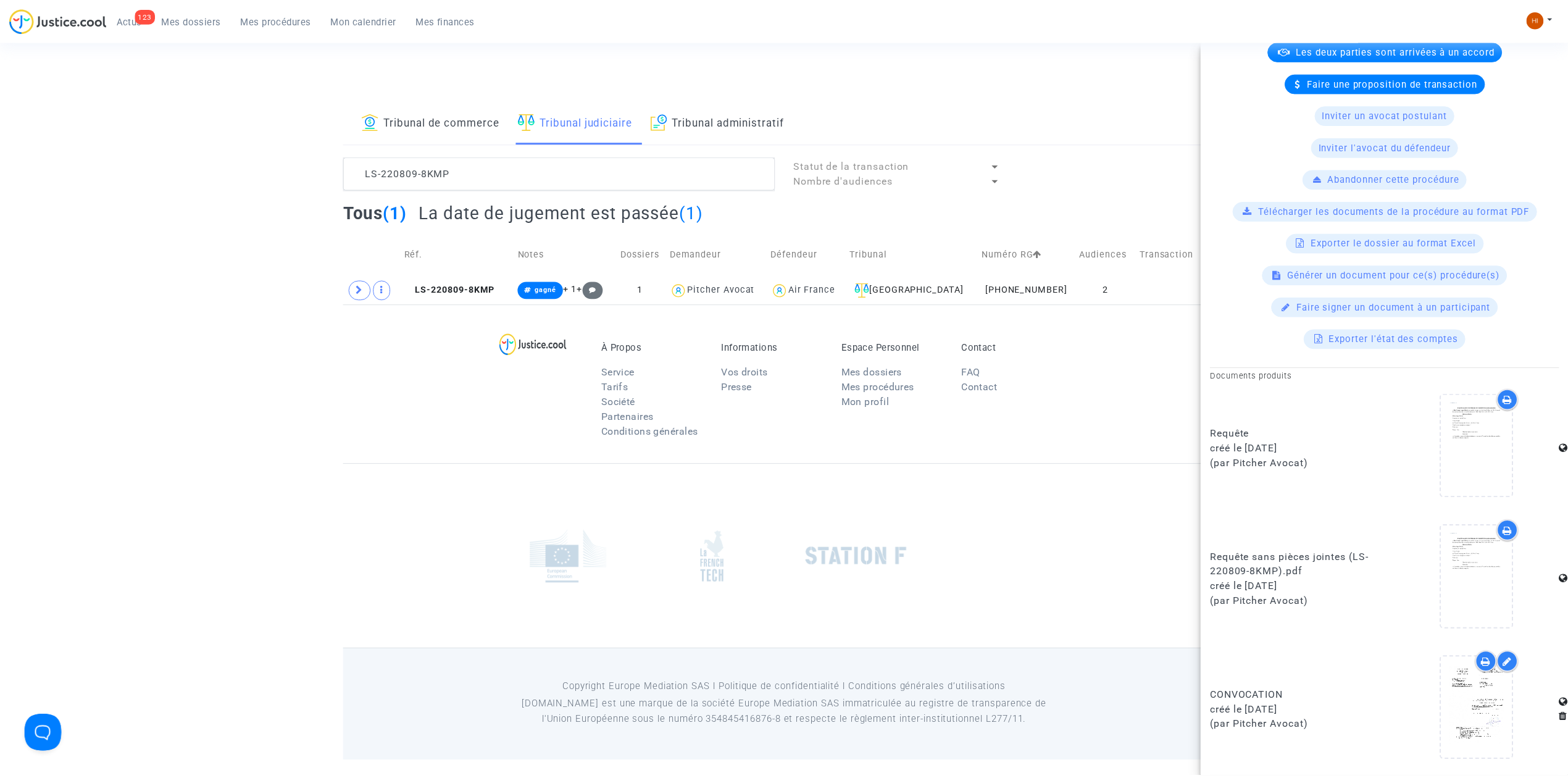
scroll to position [0, 0]
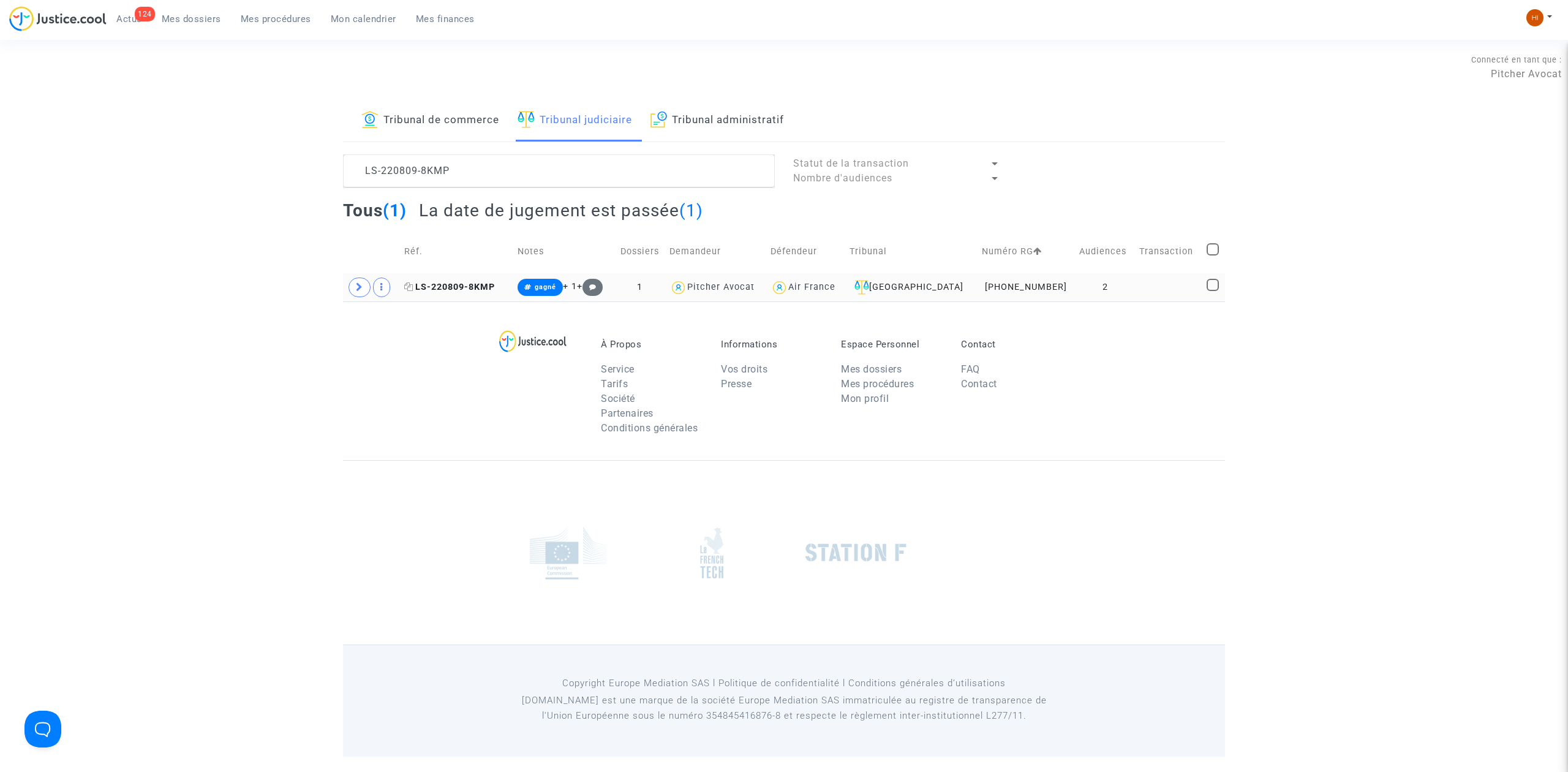
click at [468, 288] on span "LS-220809-8KMP" at bounding box center [450, 287] width 91 height 11
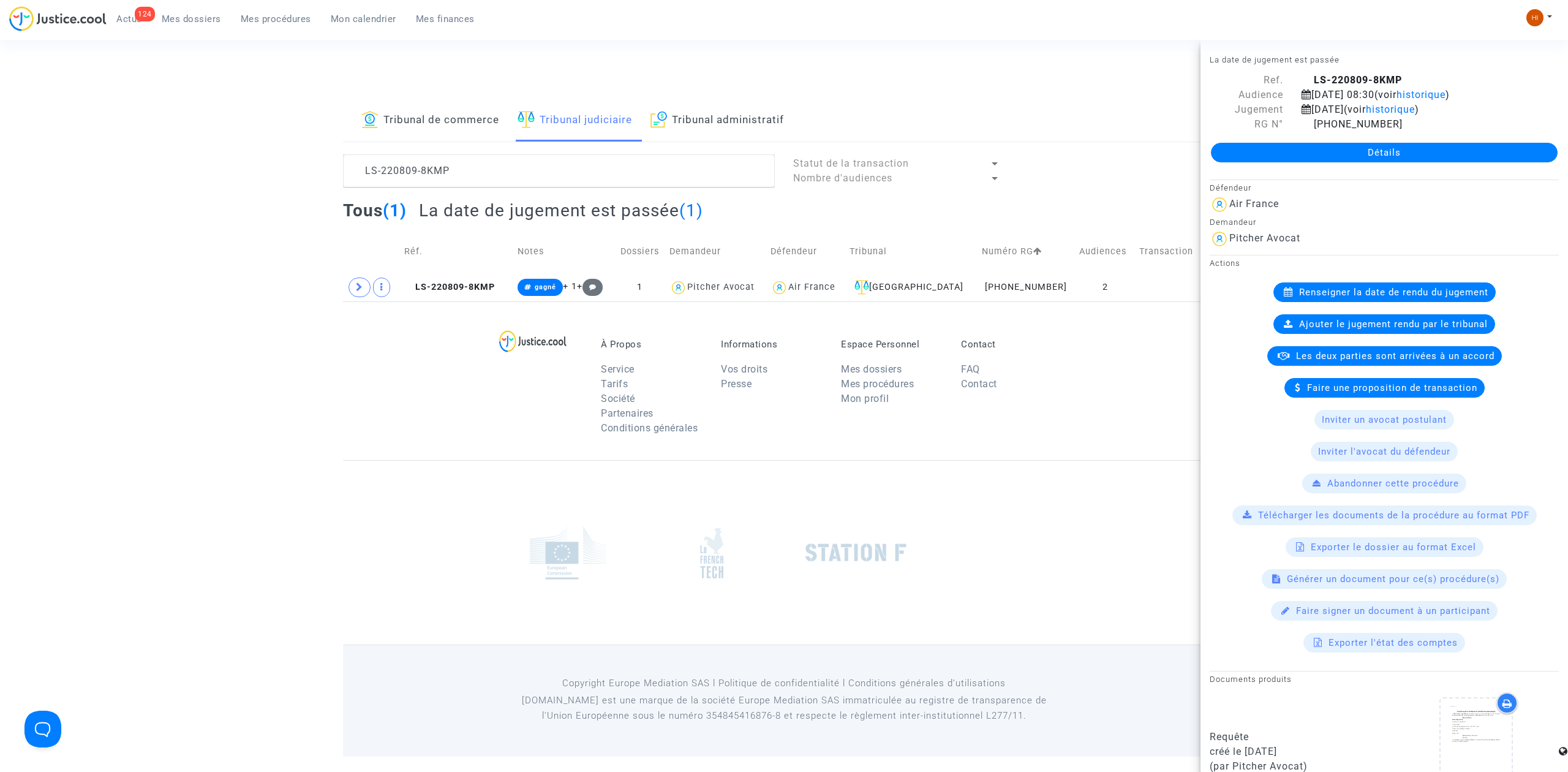
click at [1308, 143] on link "Détails" at bounding box center [1384, 152] width 347 height 19
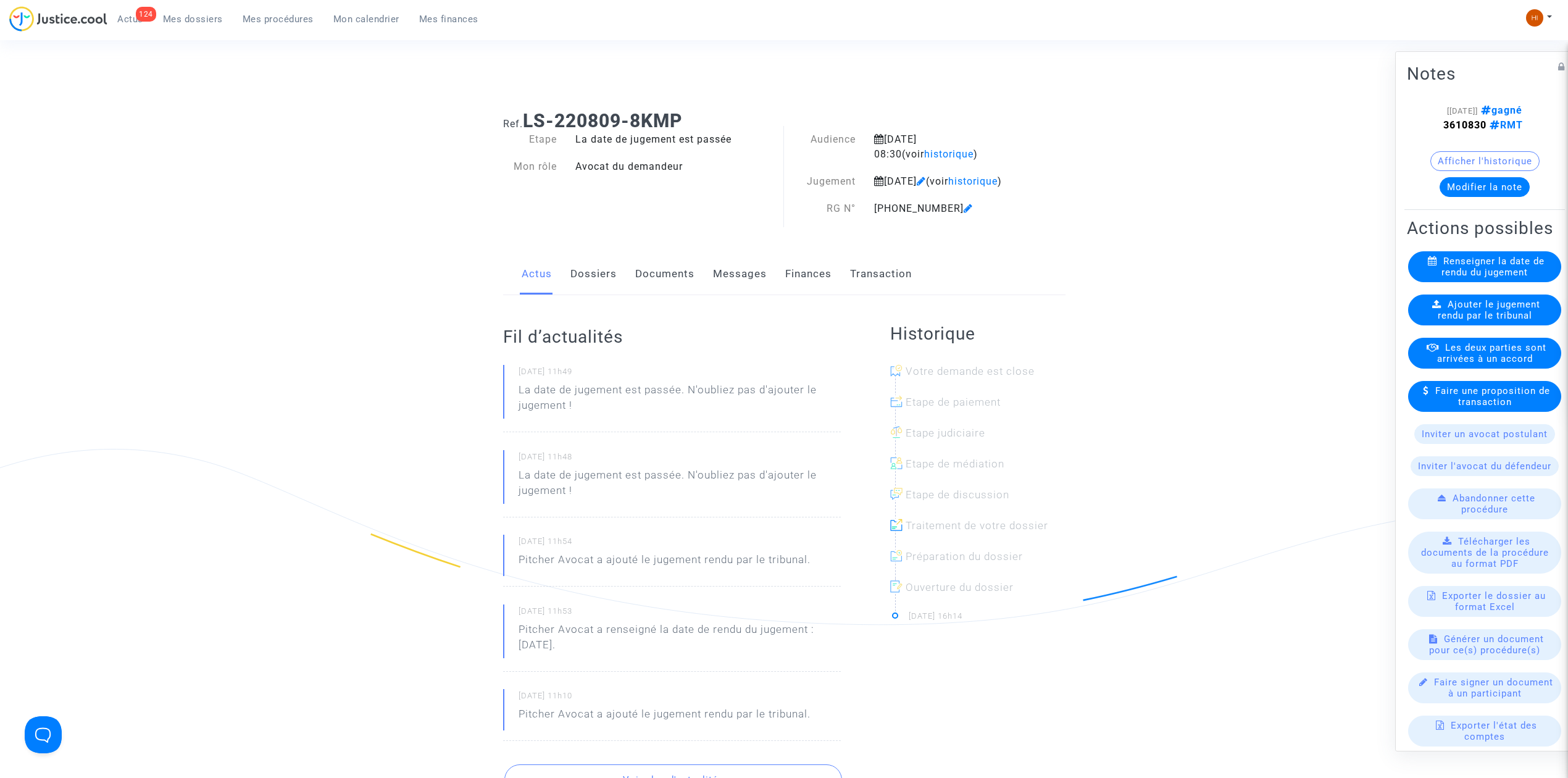
click at [680, 287] on link "Documents" at bounding box center [664, 274] width 60 height 41
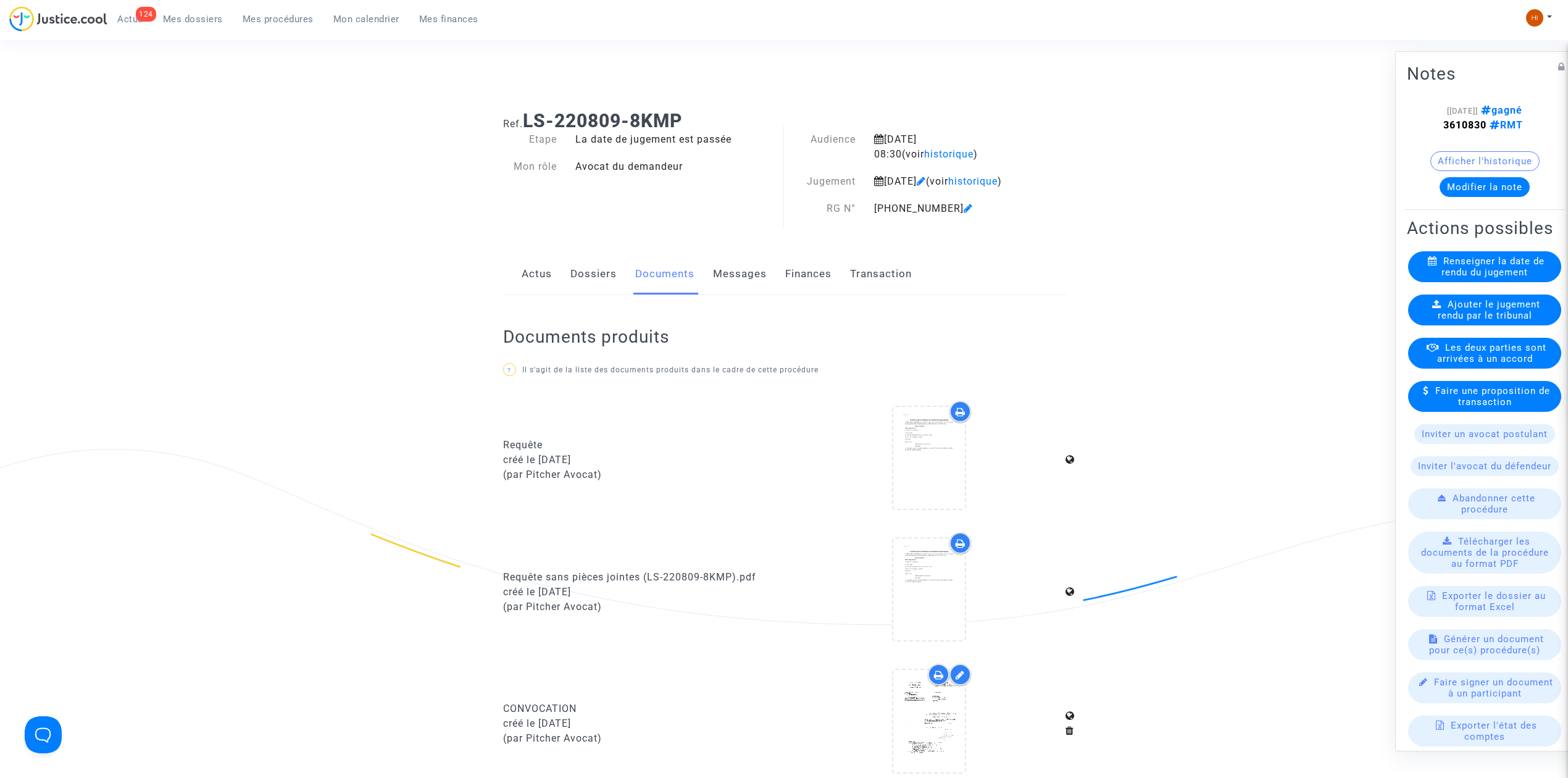
click at [584, 287] on link "Dossiers" at bounding box center [593, 274] width 47 height 41
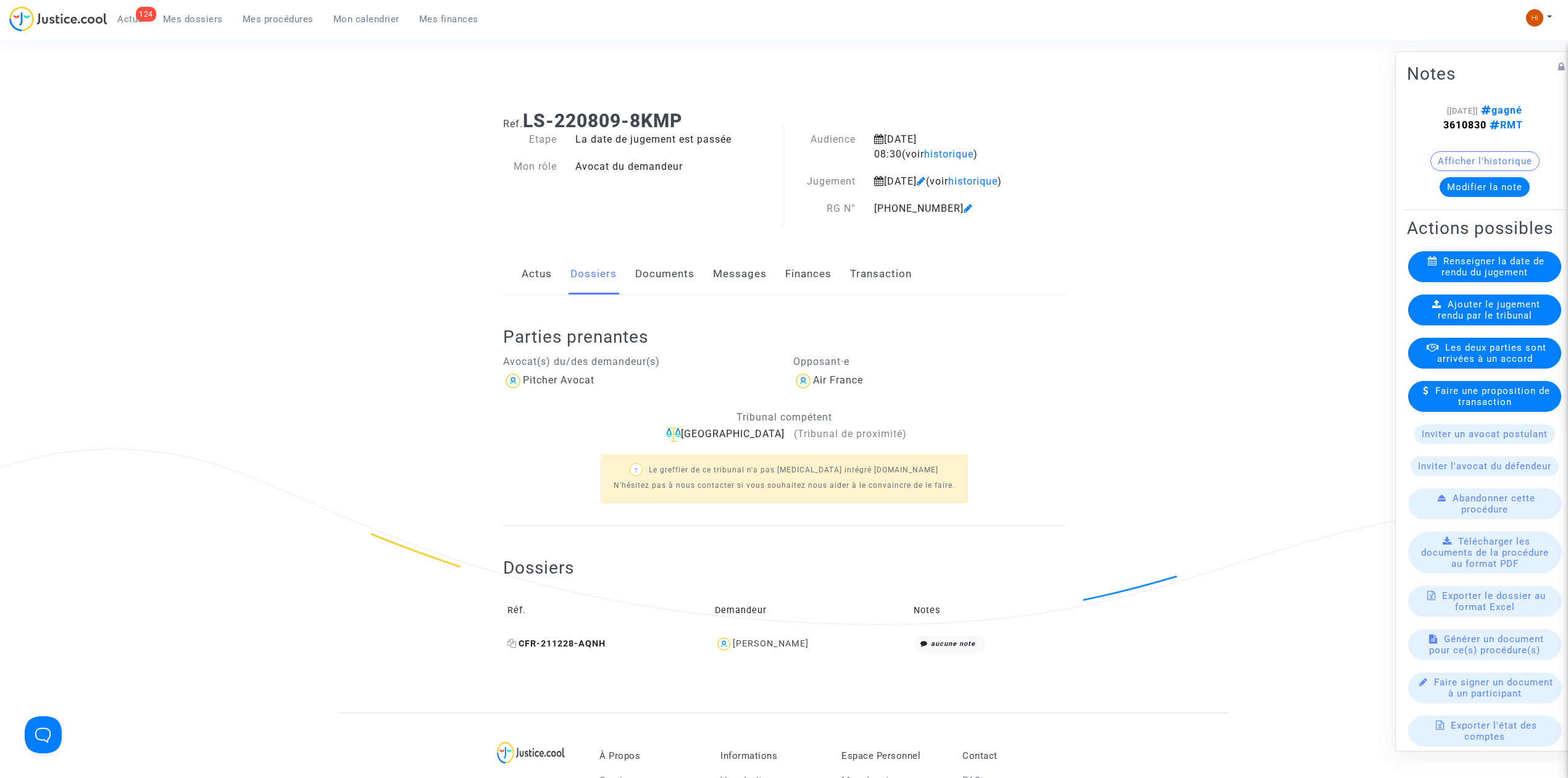
click at [508, 647] on icon at bounding box center [512, 643] width 9 height 9
click at [127, 17] on span "Actus" at bounding box center [131, 20] width 26 height 11
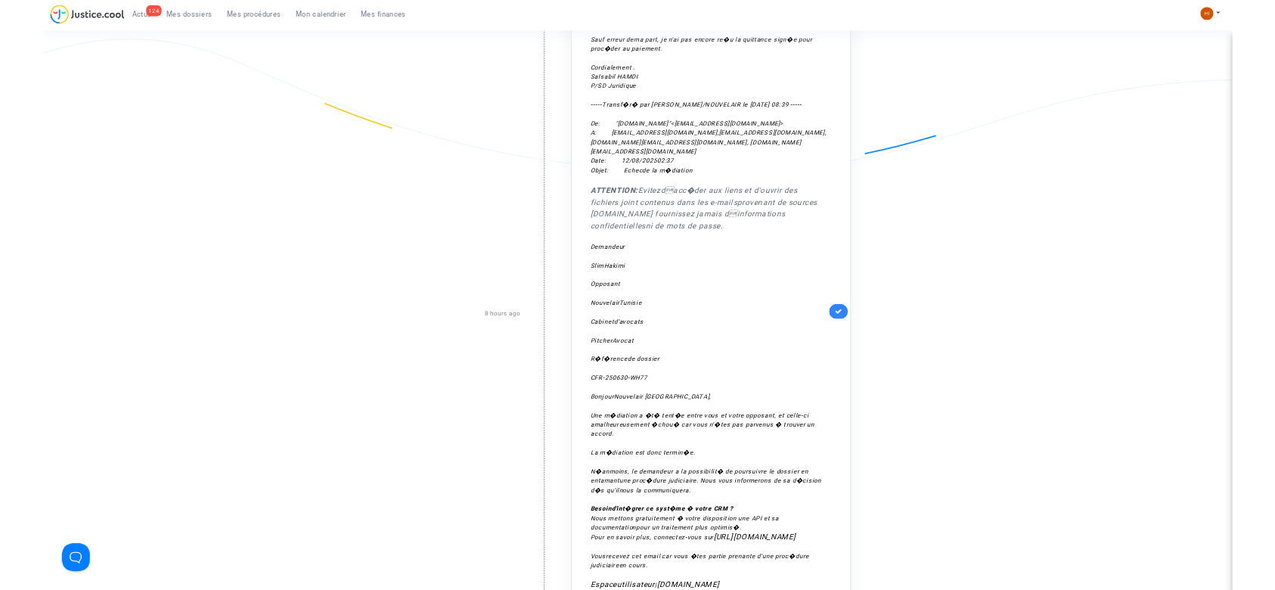
scroll to position [504, 0]
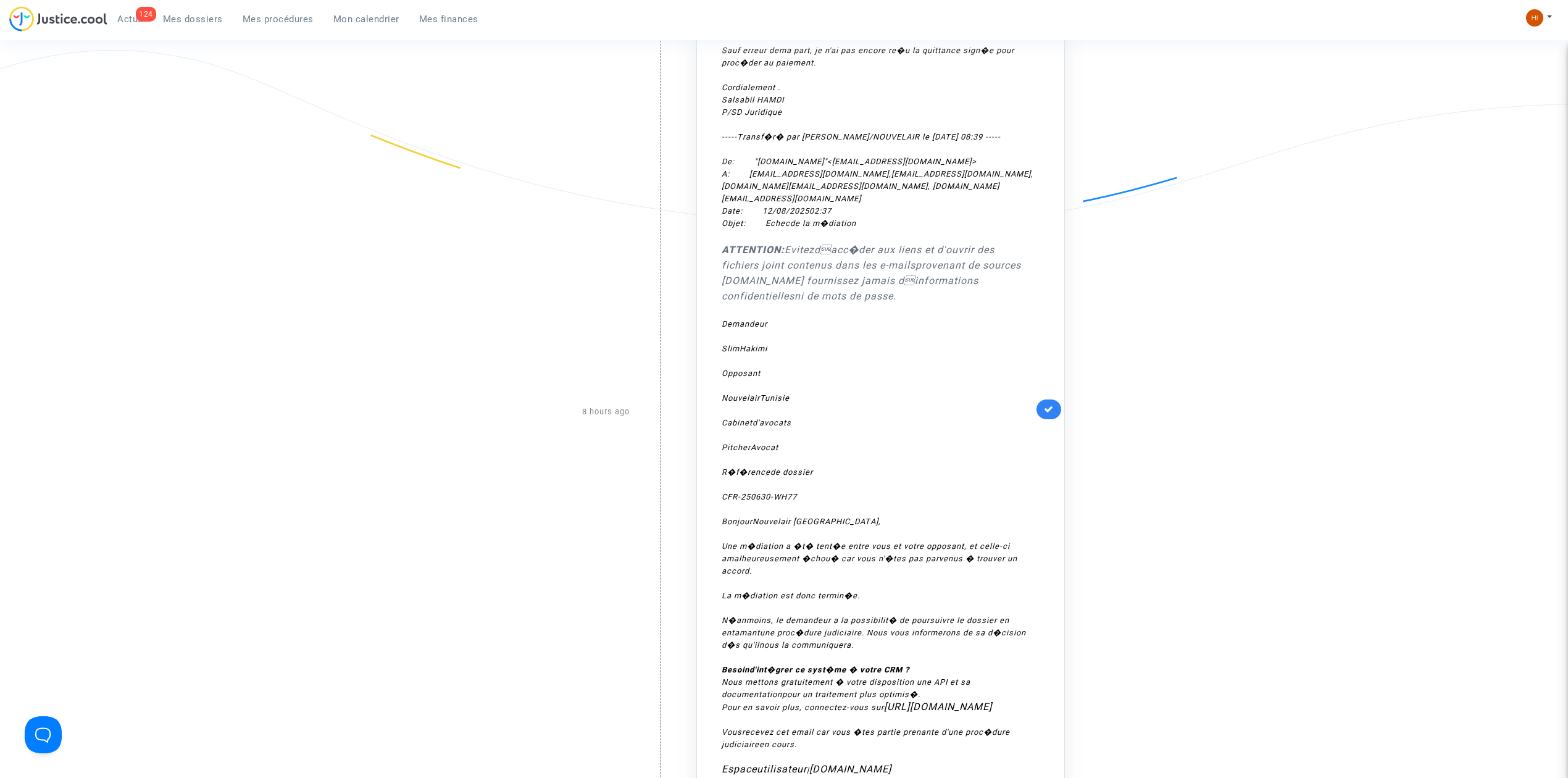
drag, startPoint x: 833, startPoint y: 485, endPoint x: 722, endPoint y: 485, distance: 111.0
click at [722, 491] on div "CFR-250630-WH77" at bounding box center [877, 496] width 312 height 12
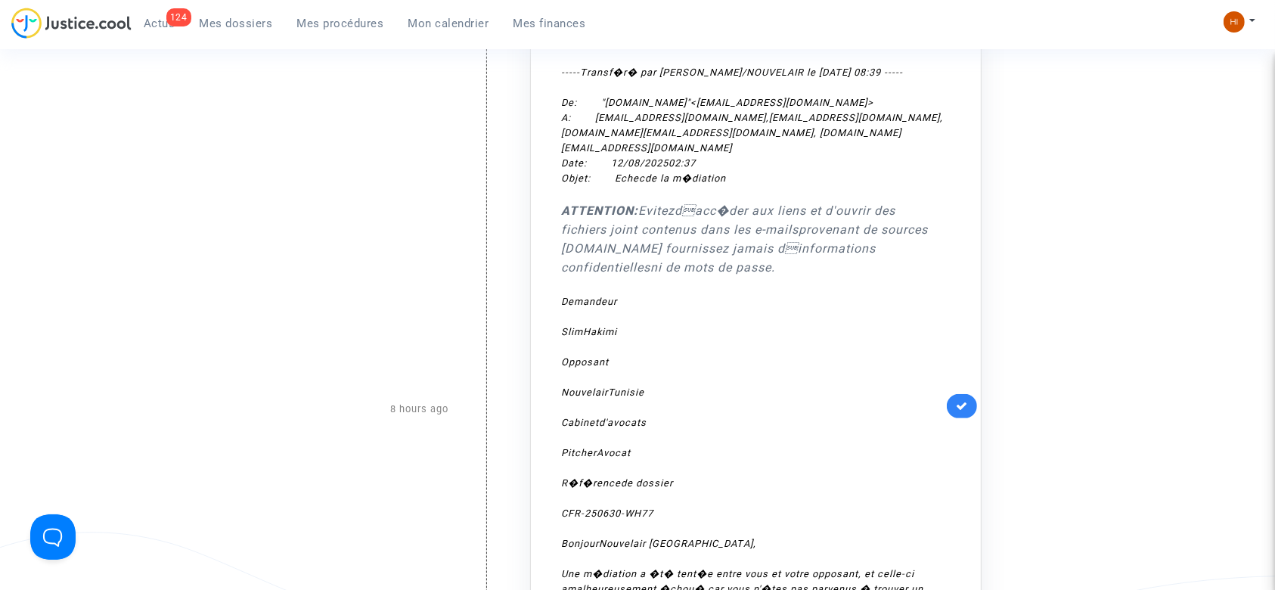
scroll to position [605, 0]
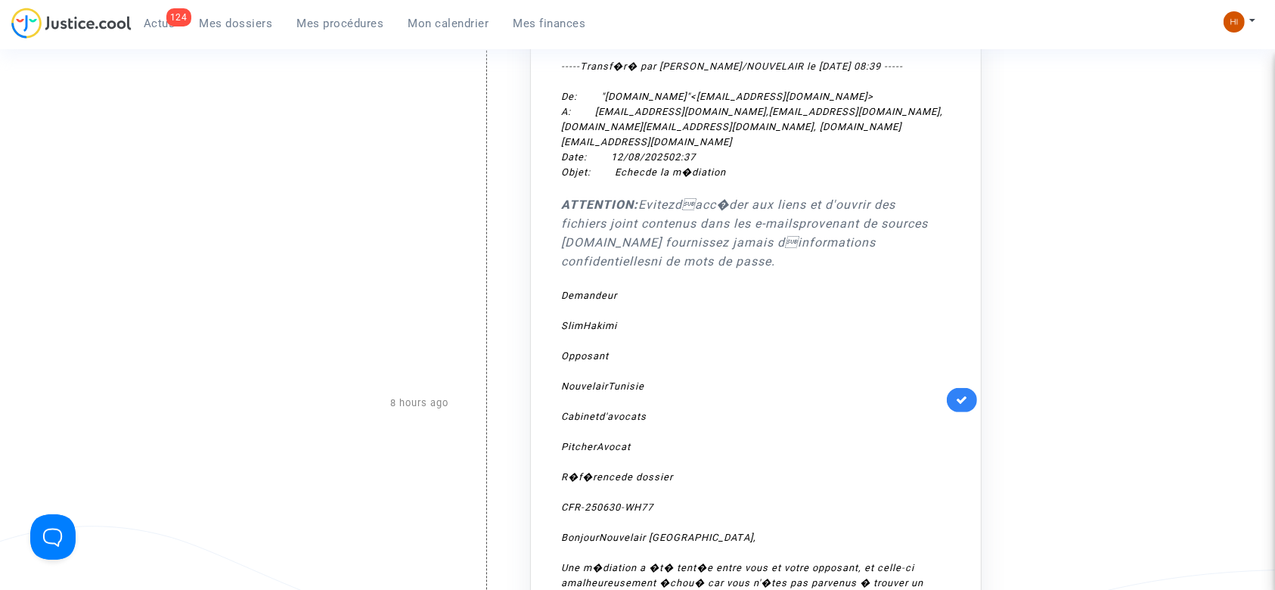
click at [616, 360] on div "Opposant NouvelairTunisie" at bounding box center [752, 371] width 382 height 45
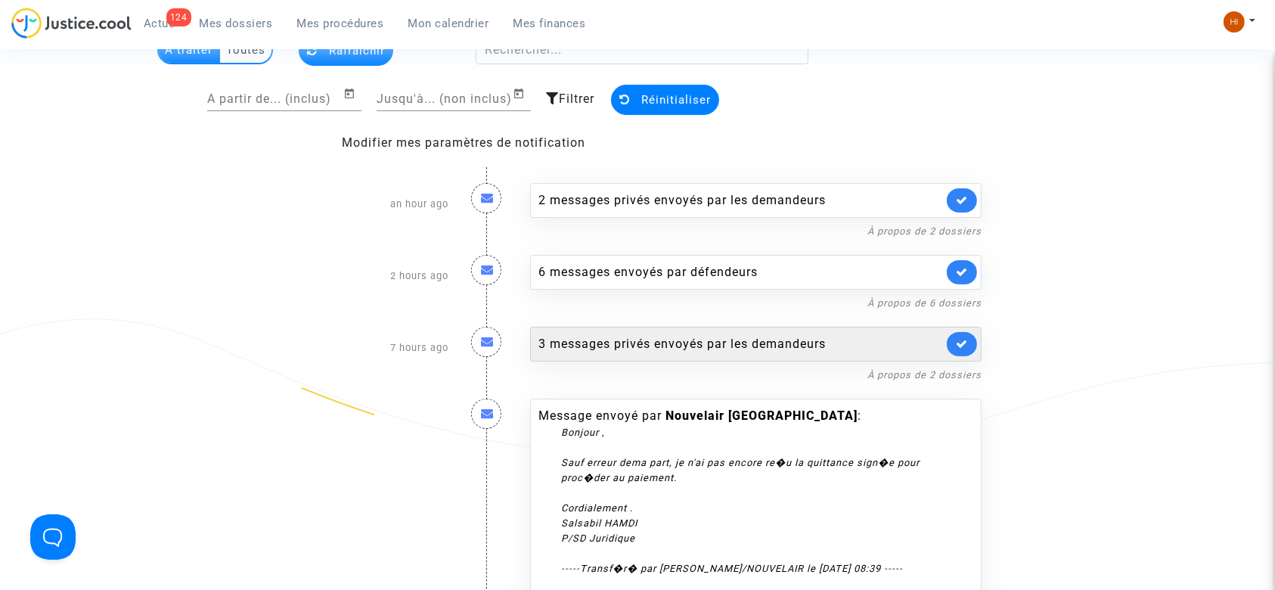
scroll to position [101, 0]
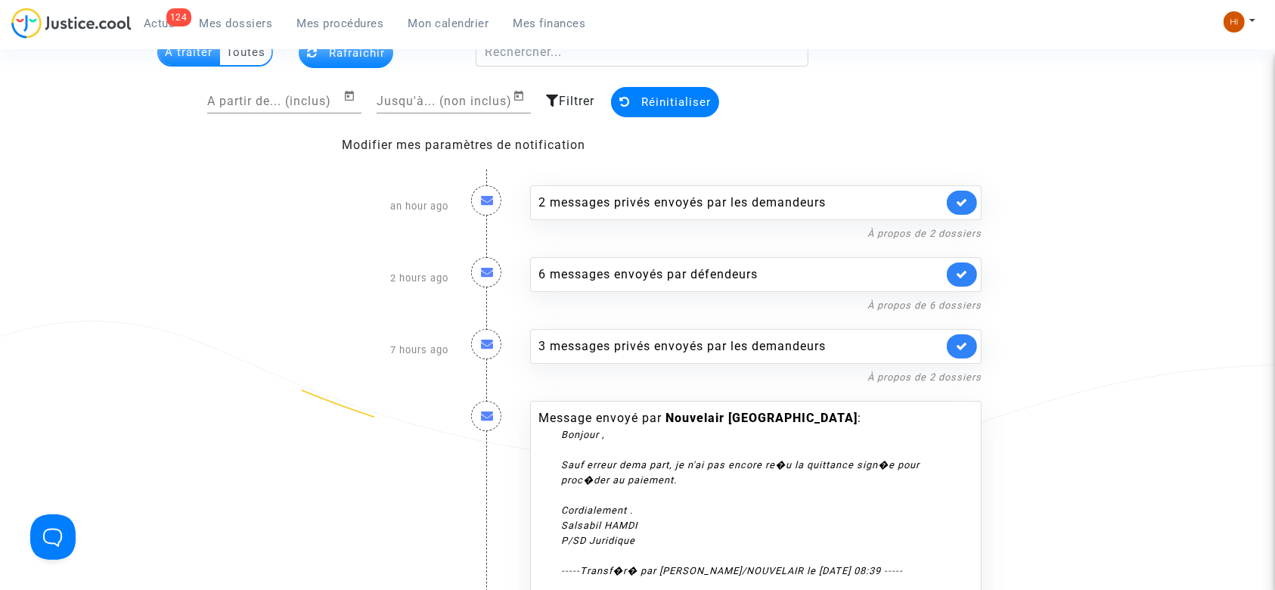
click at [485, 411] on icon at bounding box center [487, 415] width 13 height 12
click at [485, 414] on icon at bounding box center [487, 415] width 13 height 12
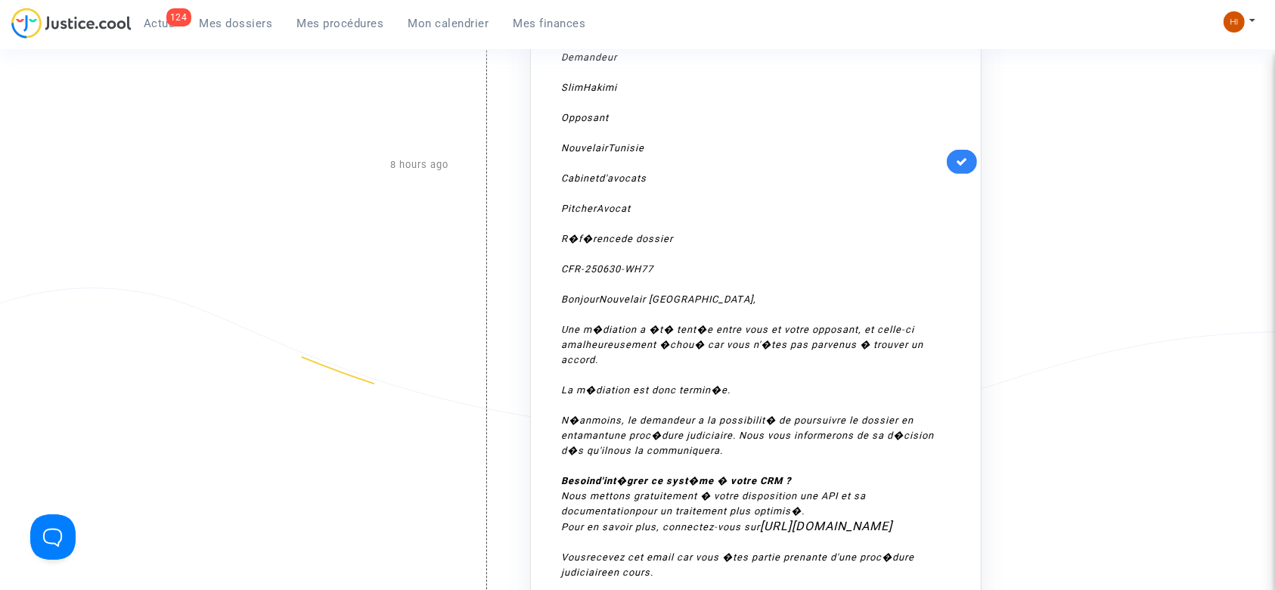
scroll to position [806, 0]
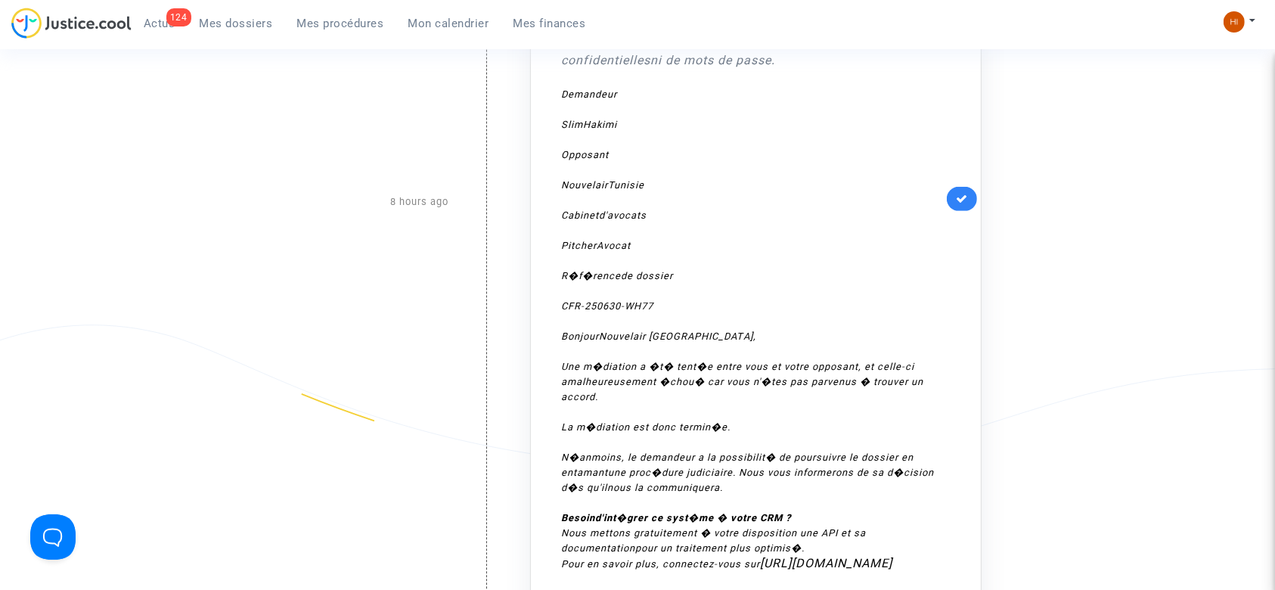
click at [668, 299] on div "CFR-250630-WH77" at bounding box center [752, 306] width 382 height 15
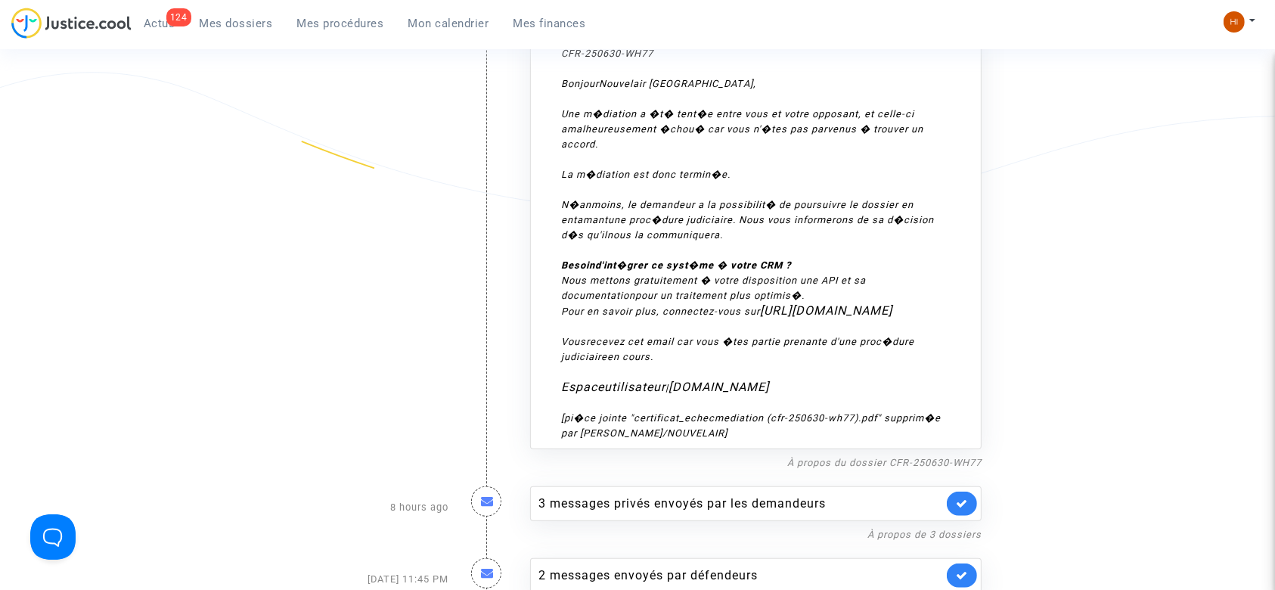
scroll to position [1065, 0]
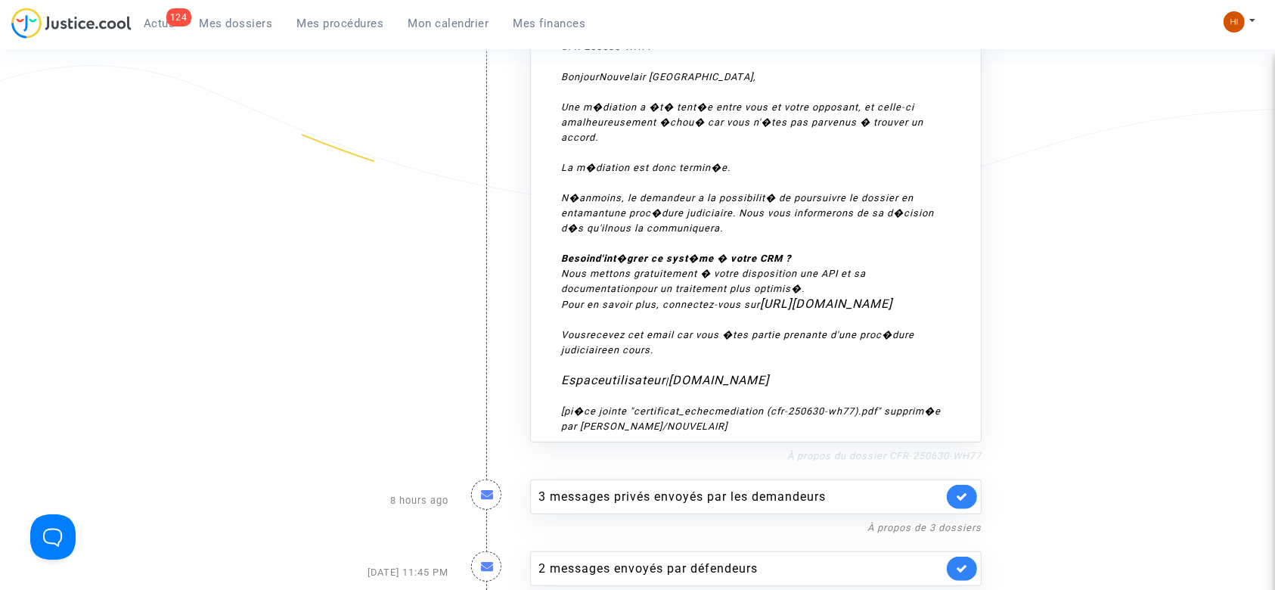
click at [806, 450] on link "À propos du dossier CFR-250630-WH77" at bounding box center [884, 455] width 194 height 11
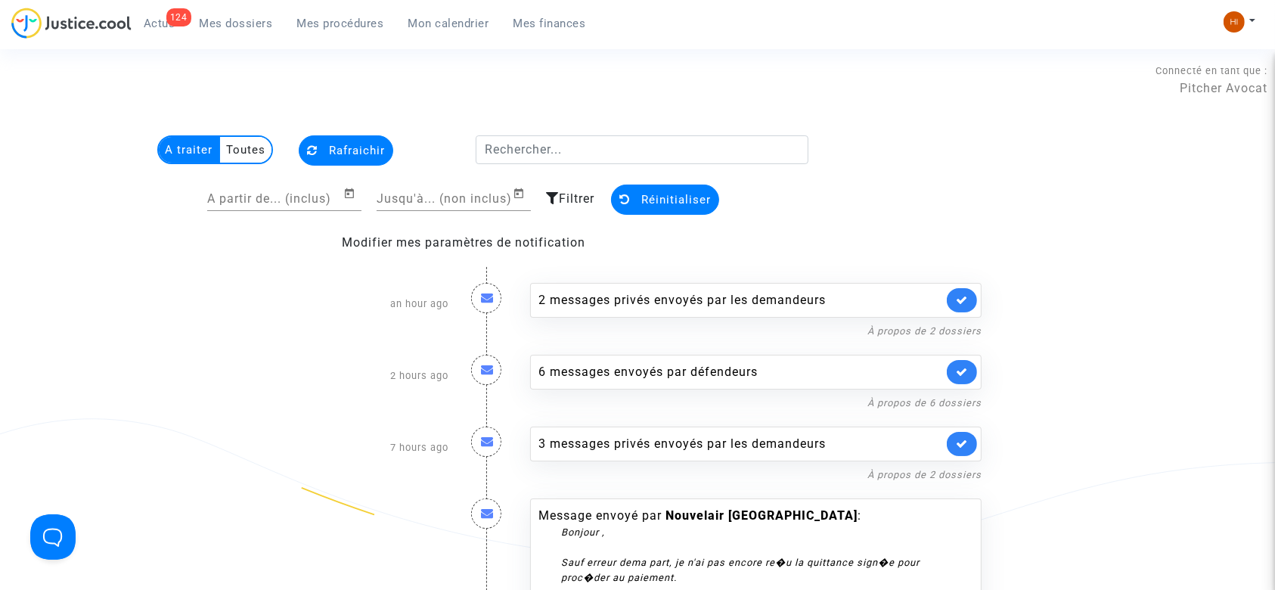
scroll to position [0, 0]
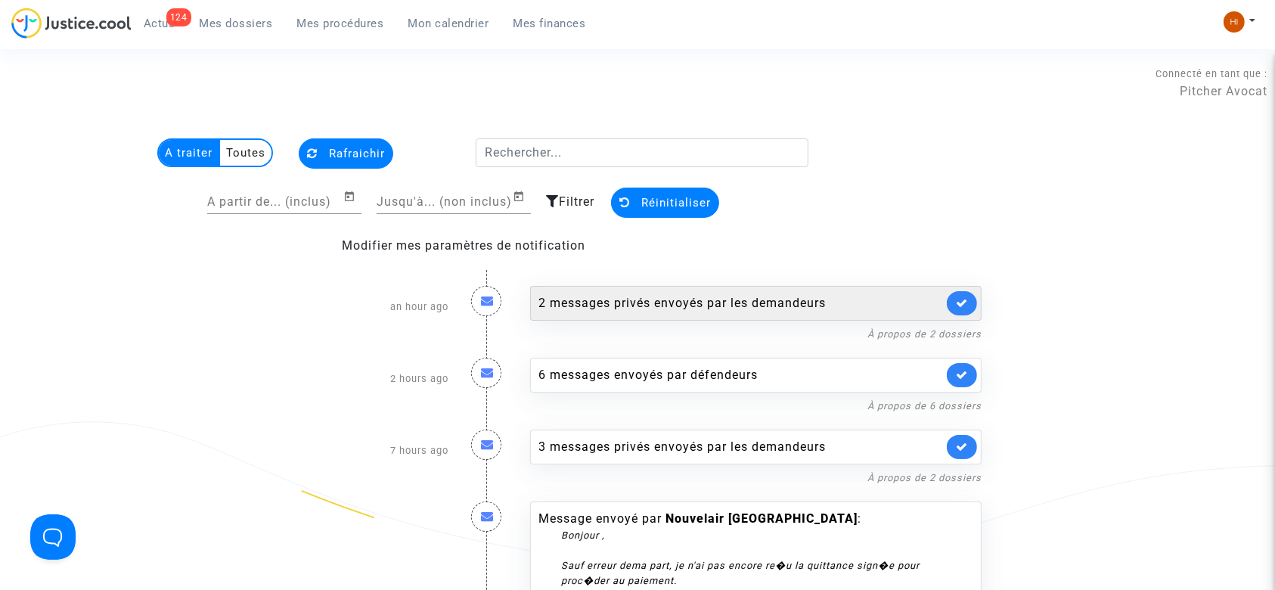
click at [956, 305] on icon at bounding box center [962, 302] width 12 height 11
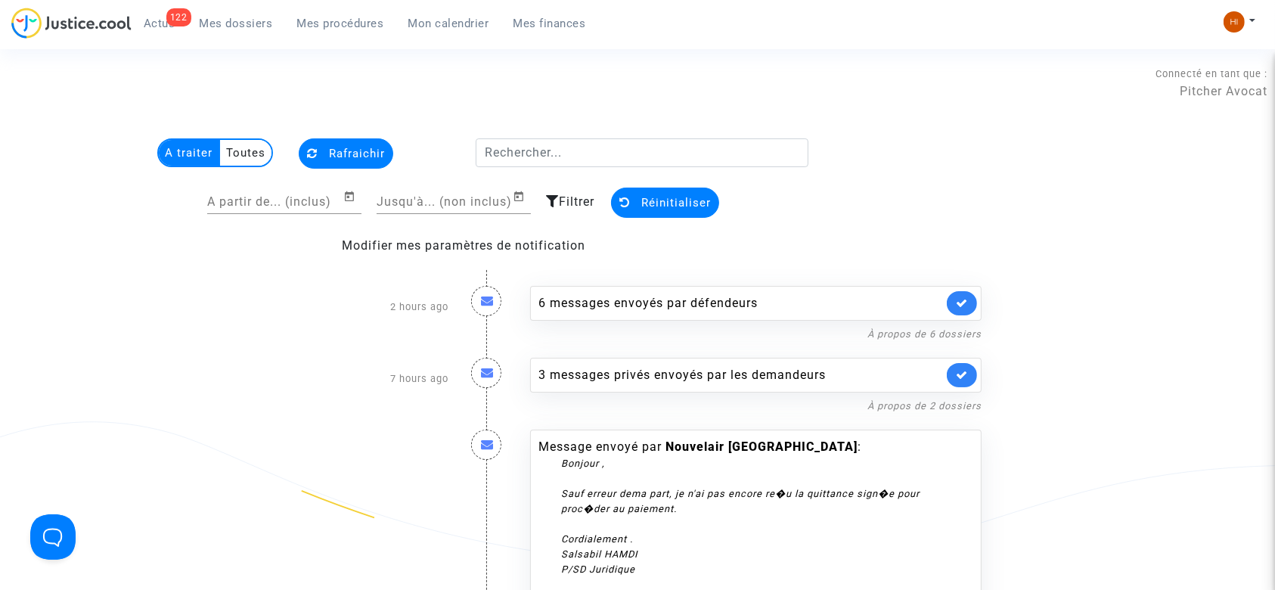
click at [242, 158] on multi-toggle-item "Toutes" at bounding box center [245, 153] width 51 height 26
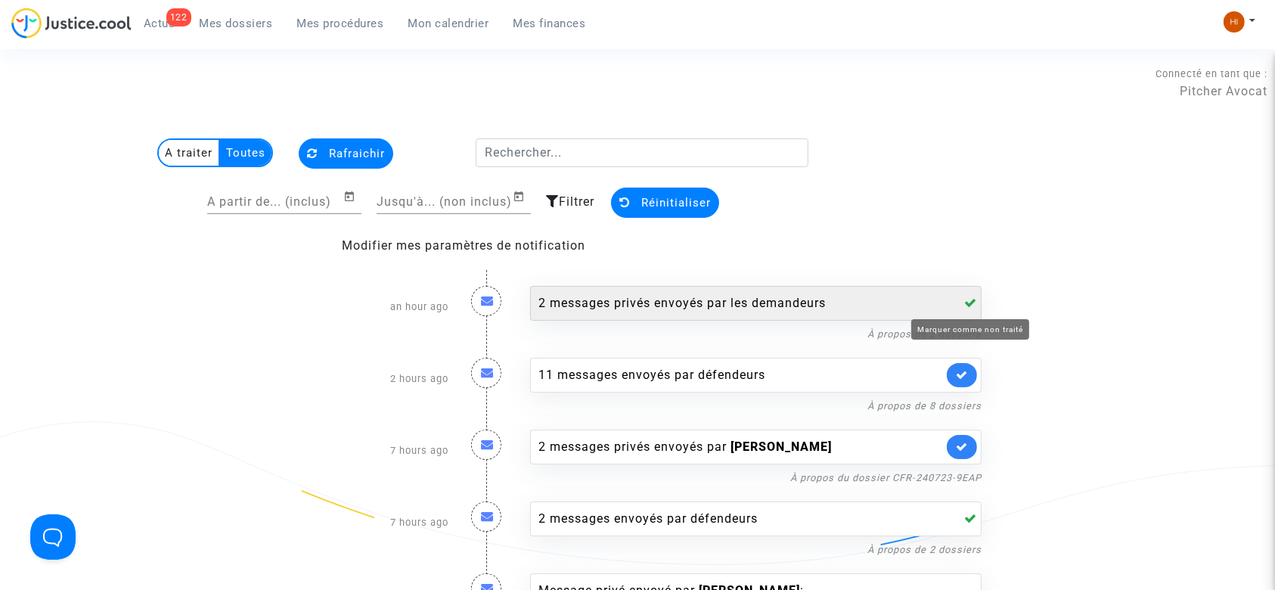
click at [974, 302] on icon at bounding box center [970, 302] width 13 height 12
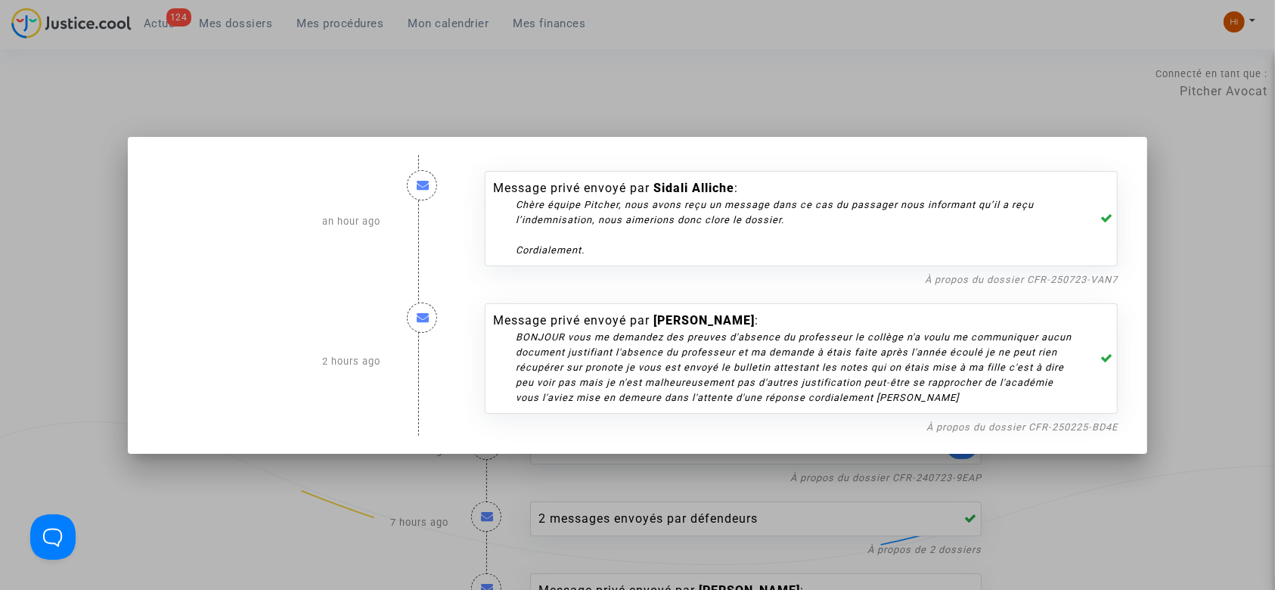
click at [1177, 296] on div at bounding box center [637, 295] width 1275 height 590
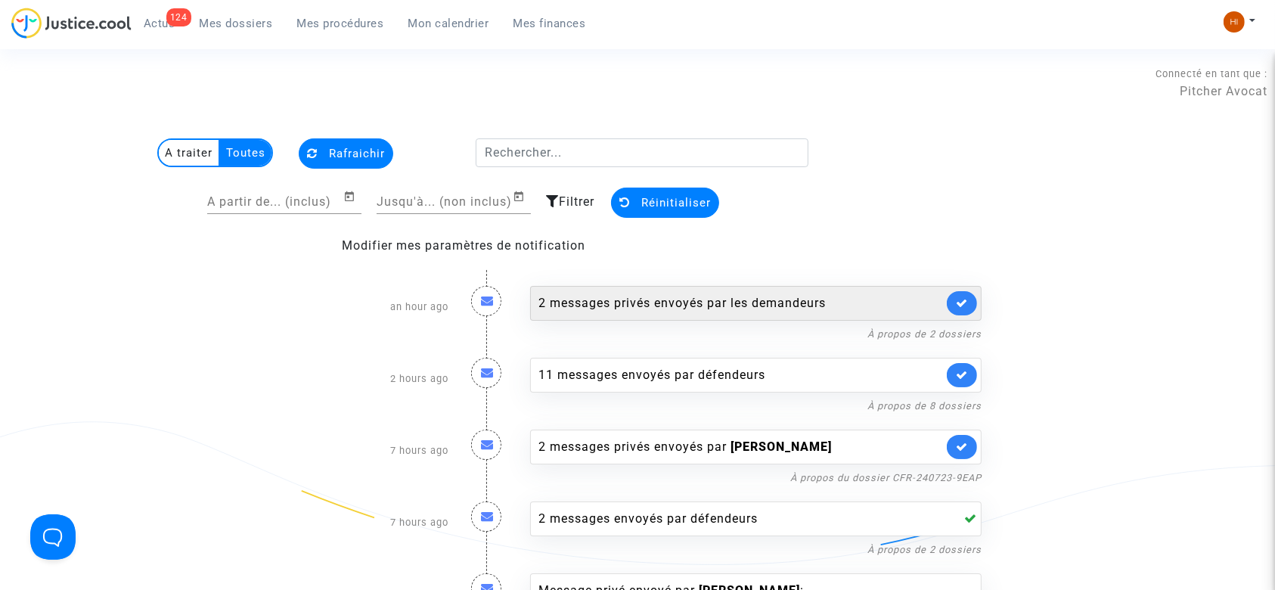
click at [181, 154] on multi-toggle-item "A traiter" at bounding box center [189, 153] width 61 height 26
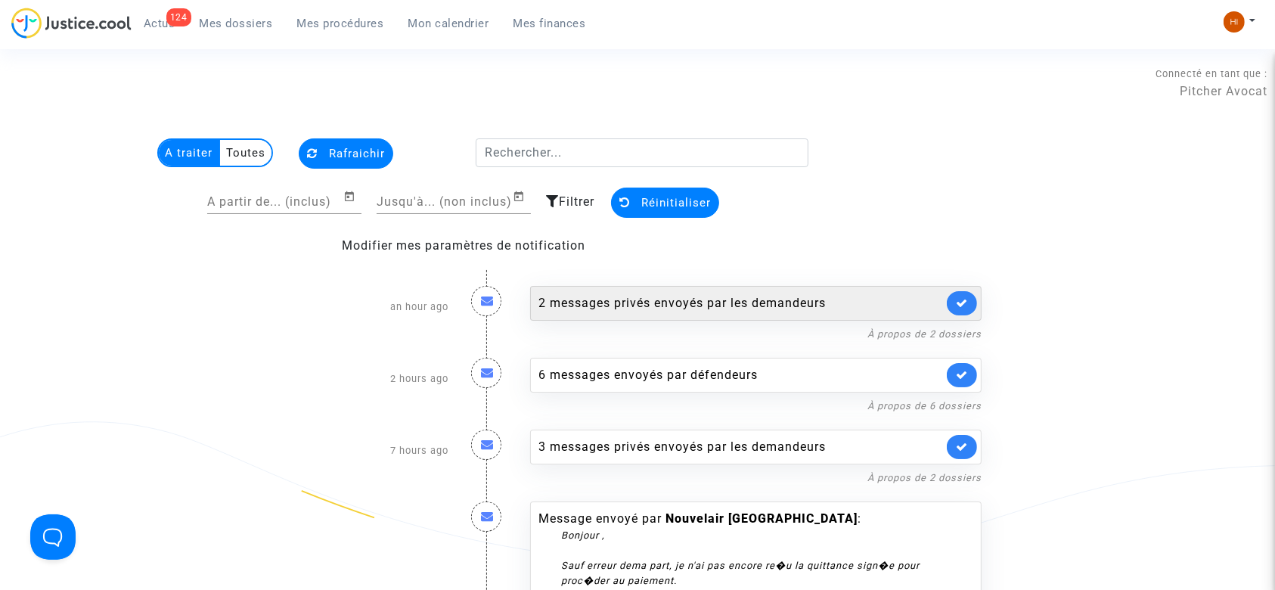
click at [600, 300] on div "2 messages privés envoyés par les demandeurs" at bounding box center [740, 303] width 405 height 18
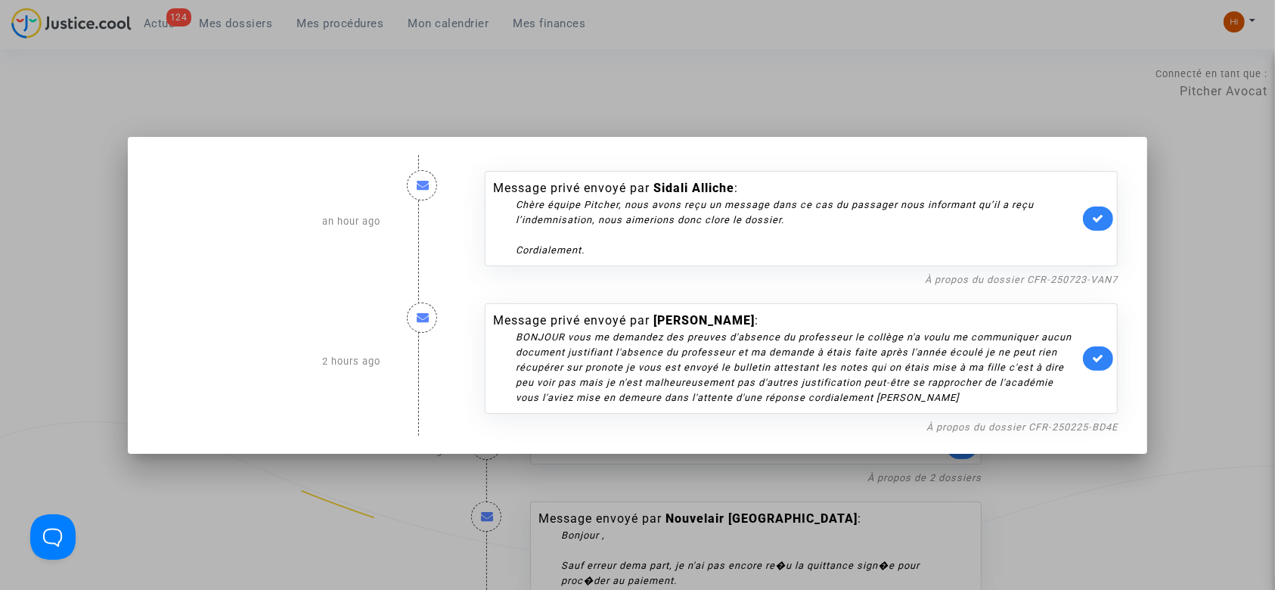
click at [634, 225] on div "Chère équipe Pitcher, nous avons reçu un message dans ce cas du passager nous i…" at bounding box center [797, 227] width 563 height 60
click at [966, 281] on link "À propos du dossier CFR-250723-VAN7" at bounding box center [1021, 279] width 193 height 11
click at [1111, 218] on link at bounding box center [1098, 218] width 30 height 24
drag, startPoint x: 513, startPoint y: 334, endPoint x: 945, endPoint y: 397, distance: 436.3
click at [945, 397] on div "BONJOUR vous me demandez des preuves d'absence du professeur le collège n'a vou…" at bounding box center [797, 368] width 563 height 76
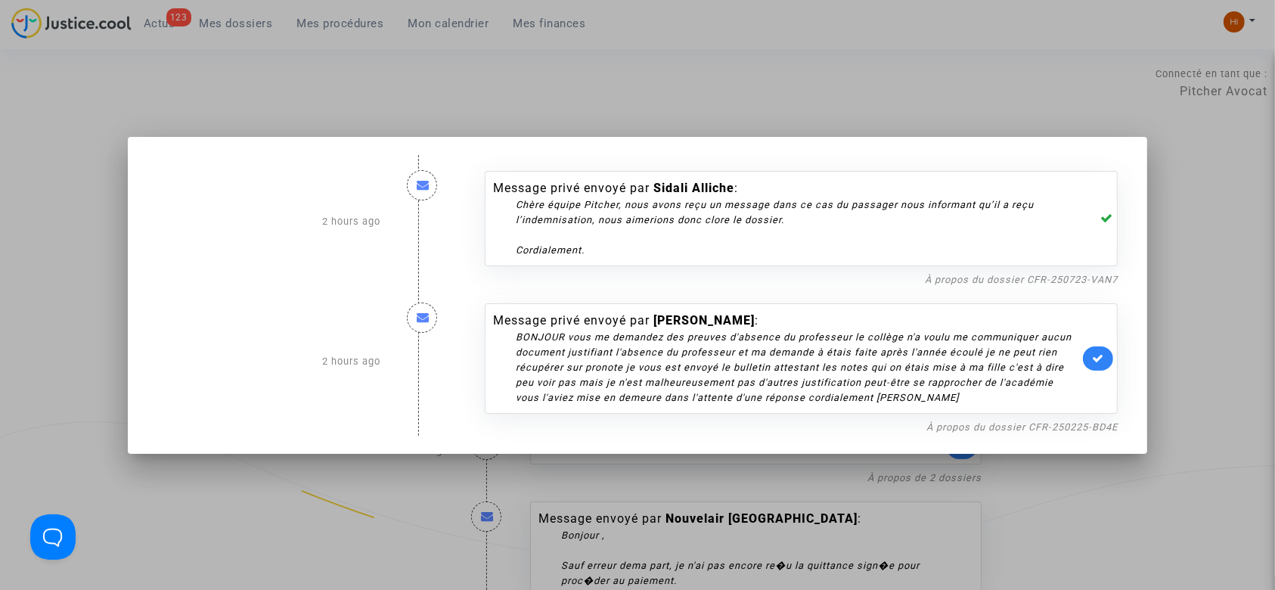
copy div "BONJOUR vous me demandez des preuves d'absence du professeur le collège n'a vou…"
click at [658, 85] on div at bounding box center [637, 295] width 1275 height 590
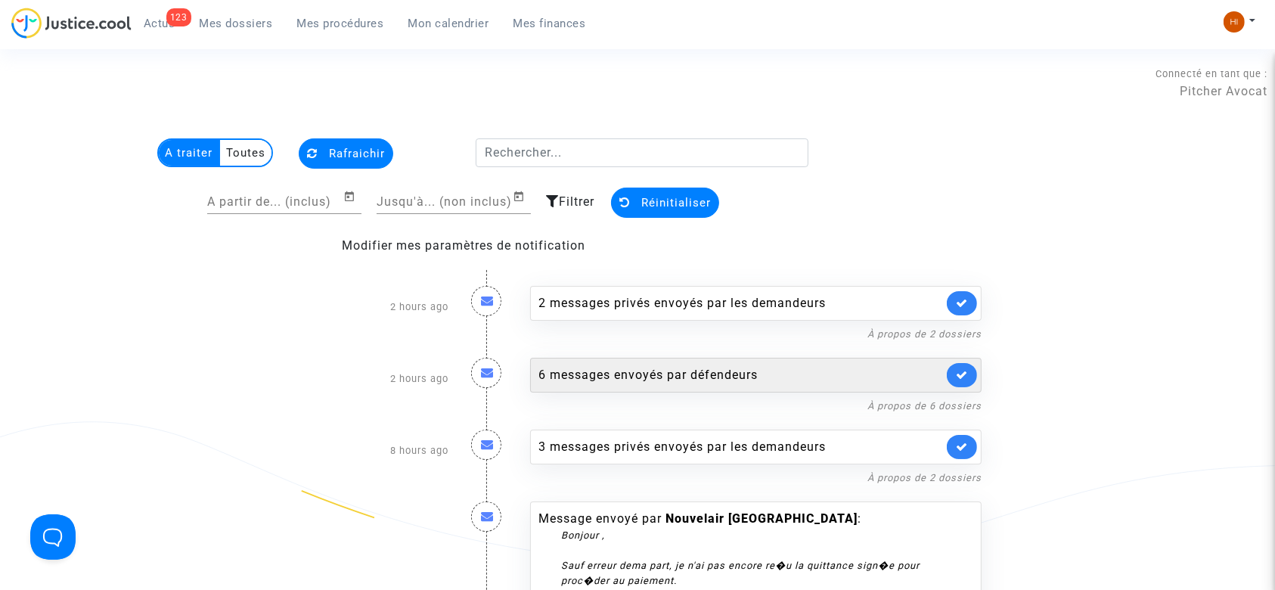
click at [653, 376] on div "6 messages envoyés par défendeurs" at bounding box center [740, 375] width 405 height 18
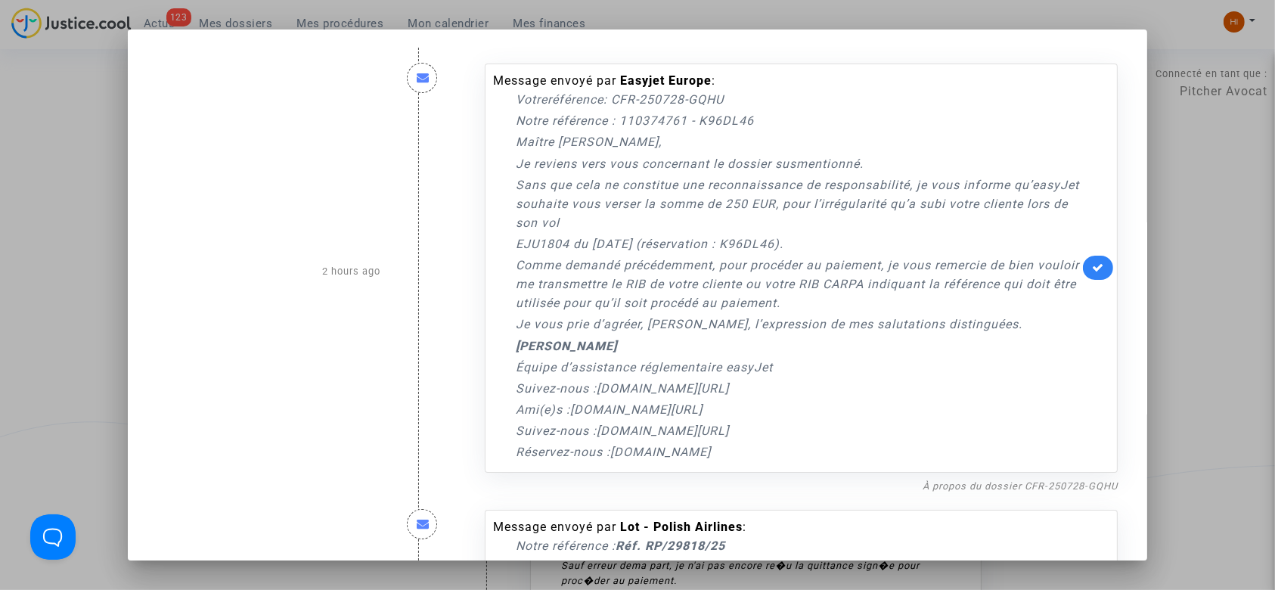
click at [632, 180] on p "Sans que cela ne constitue une reconnaissance de responsabilité, je vous inform…" at bounding box center [797, 203] width 563 height 57
click at [976, 478] on nf-filterlink "À propos du dossier CFR-250728-GQHU" at bounding box center [1020, 485] width 195 height 14
click at [1047, 482] on link "À propos du dossier CFR-250728-GQHU" at bounding box center [1020, 485] width 195 height 11
click at [1092, 270] on icon at bounding box center [1098, 267] width 12 height 11
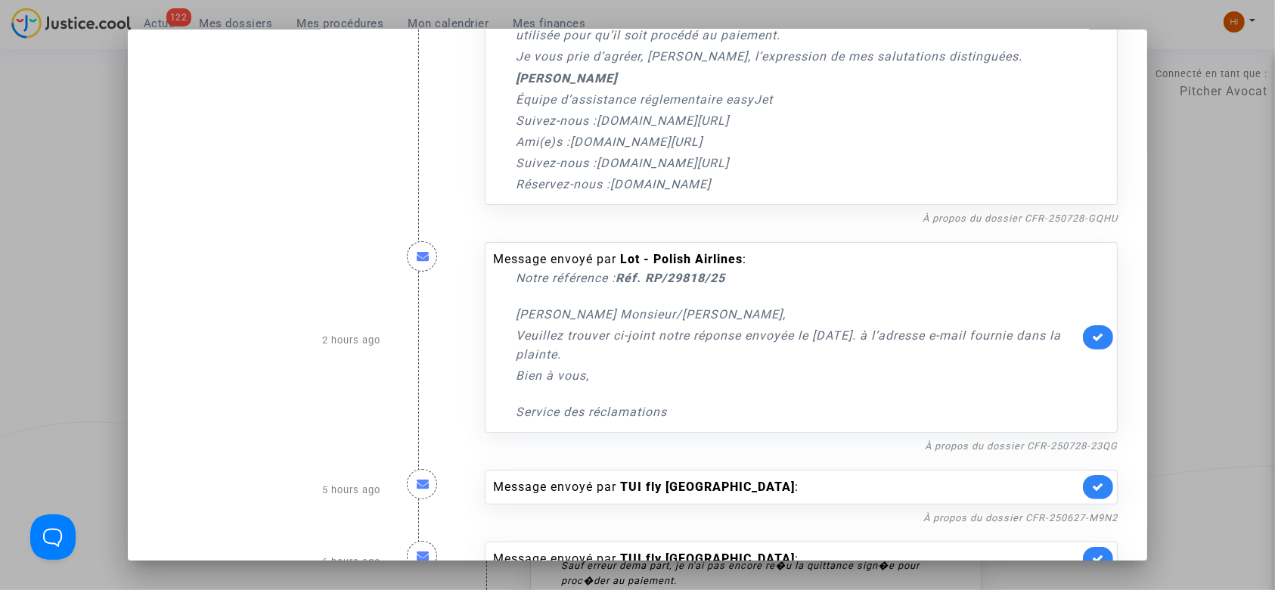
scroll to position [403, 0]
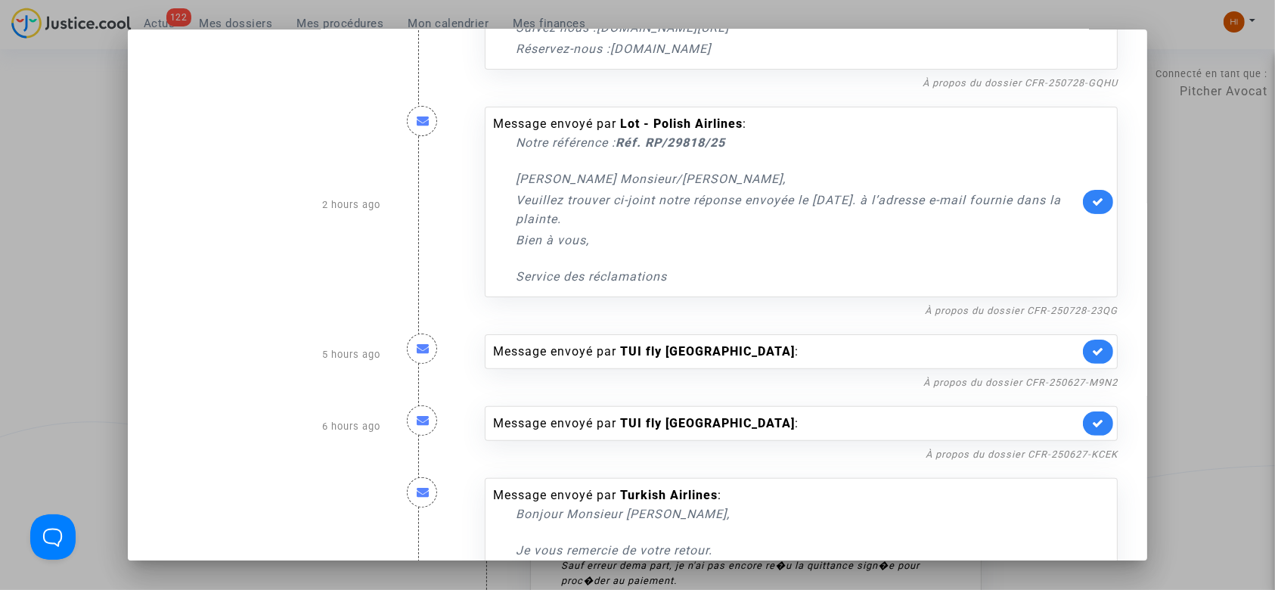
click at [669, 222] on p "Veuillez trouver ci-joint notre réponse envoyée le 12 août 2025. à l’adresse e-…" at bounding box center [797, 210] width 563 height 38
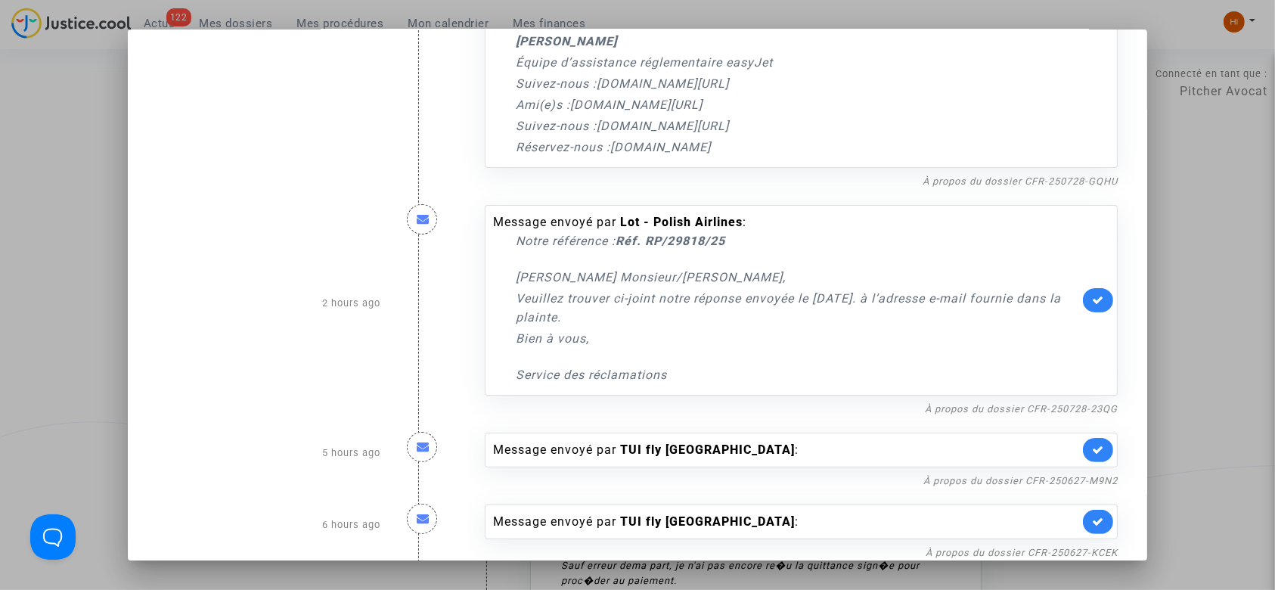
scroll to position [302, 0]
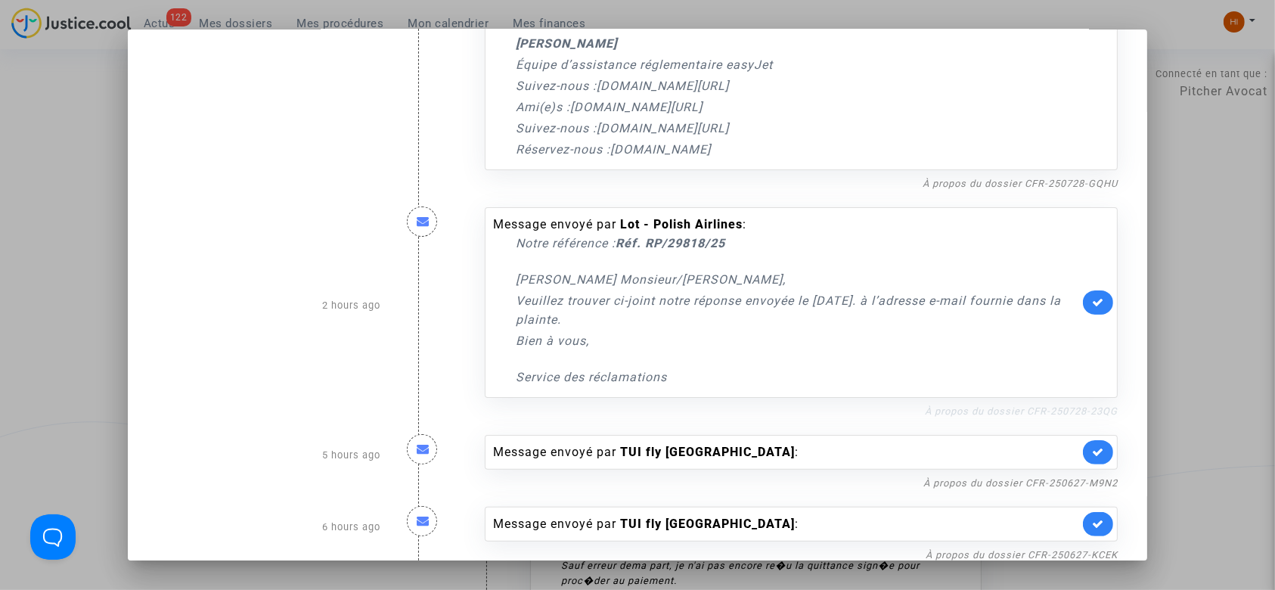
click at [948, 408] on link "À propos du dossier CFR-250728-23QG" at bounding box center [1021, 410] width 193 height 11
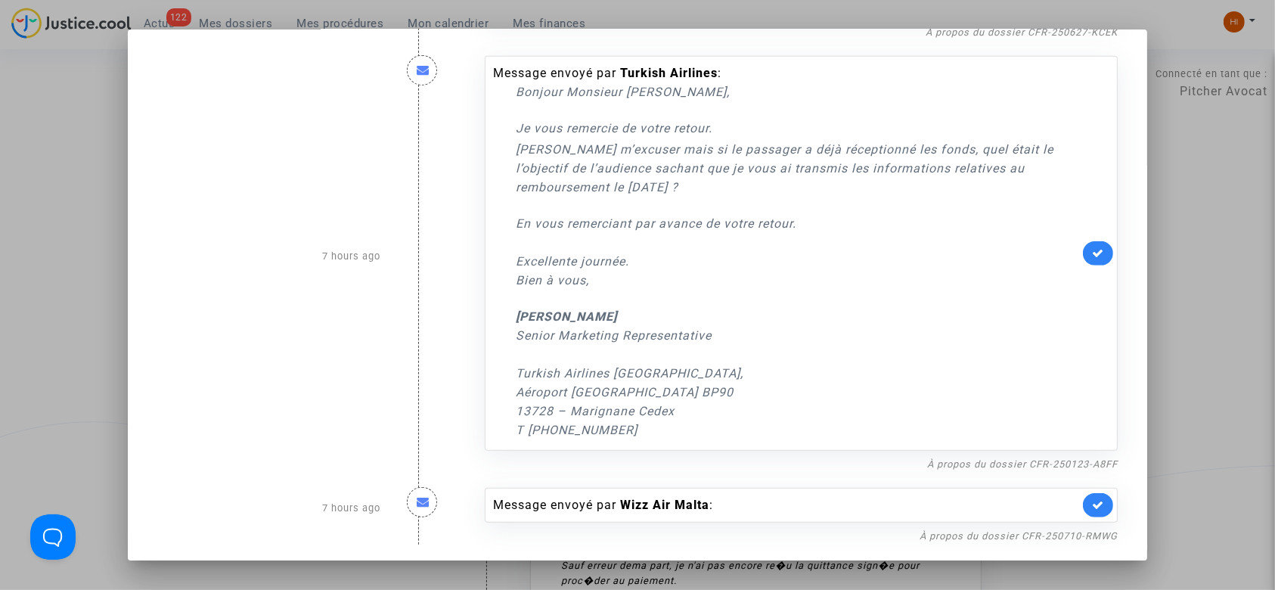
scroll to position [826, 0]
click at [32, 243] on div at bounding box center [637, 295] width 1275 height 590
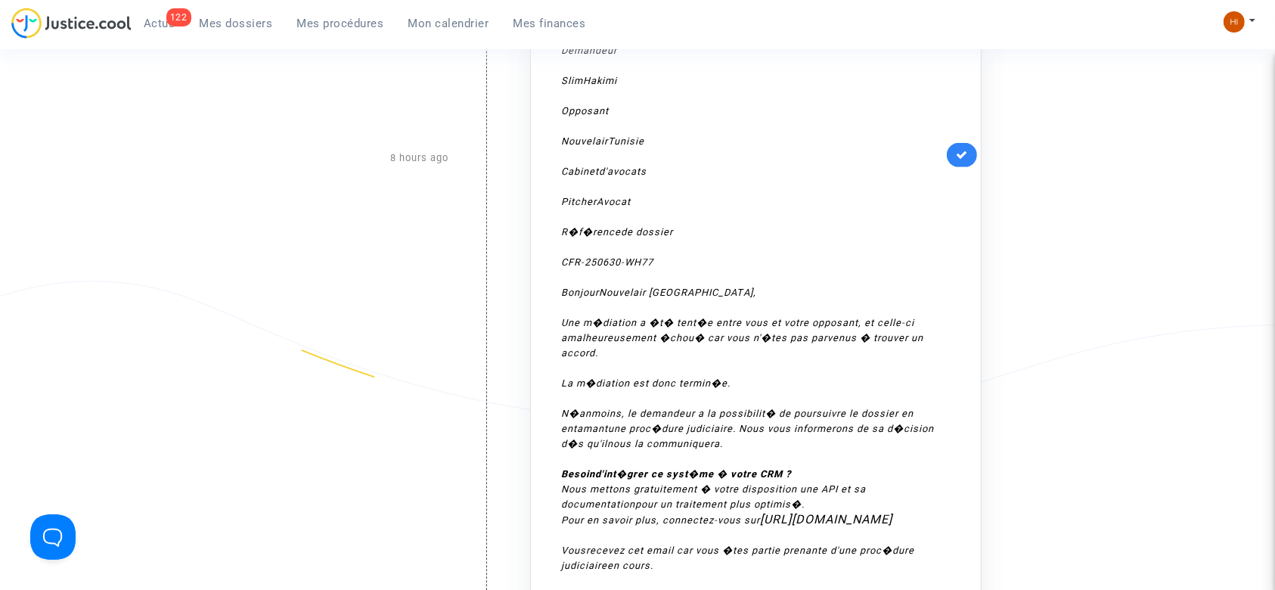
scroll to position [1109, 0]
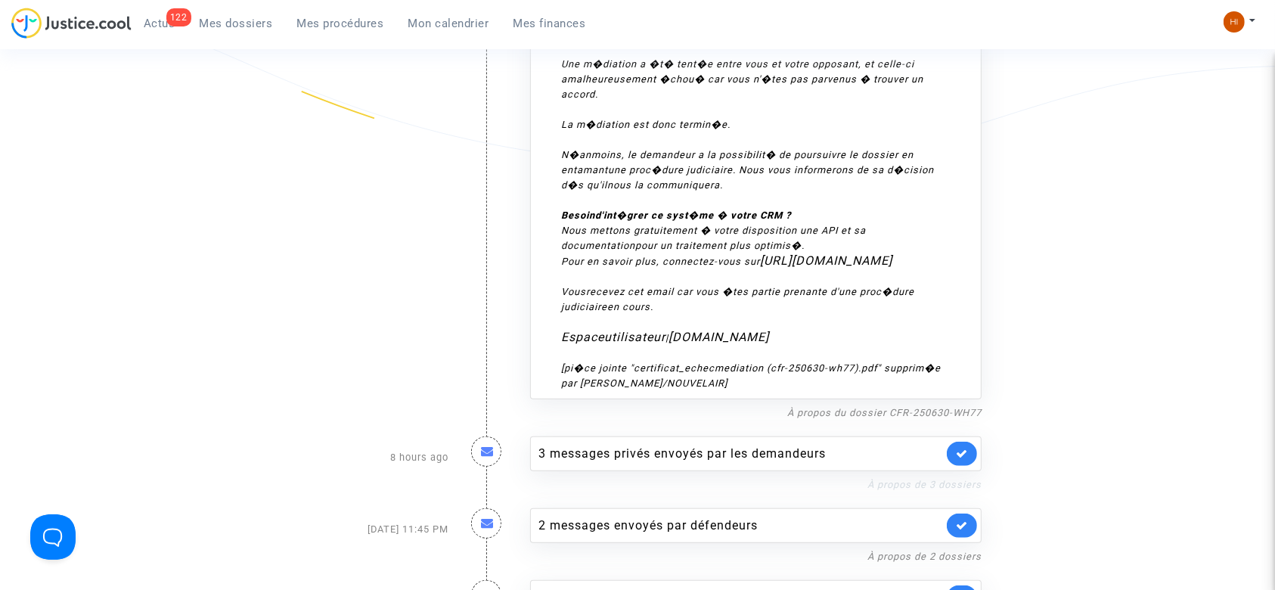
click at [889, 479] on link "À propos de 3 dossiers" at bounding box center [924, 484] width 114 height 11
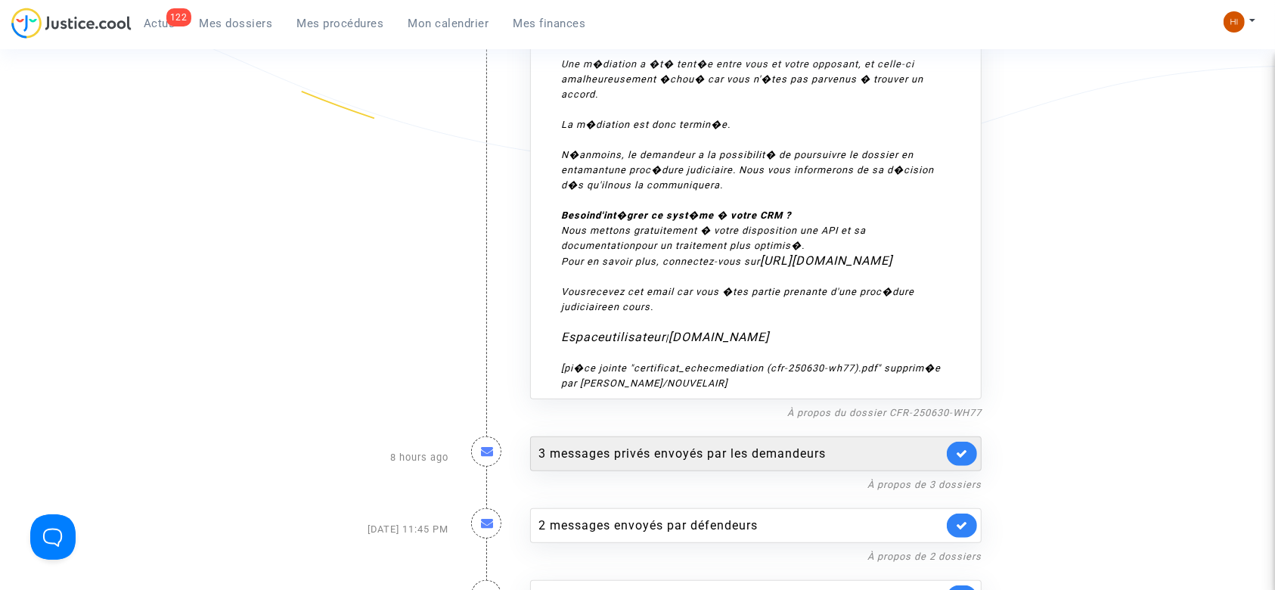
click at [549, 445] on div "3 messages privés envoyés par les demandeurs" at bounding box center [740, 454] width 405 height 18
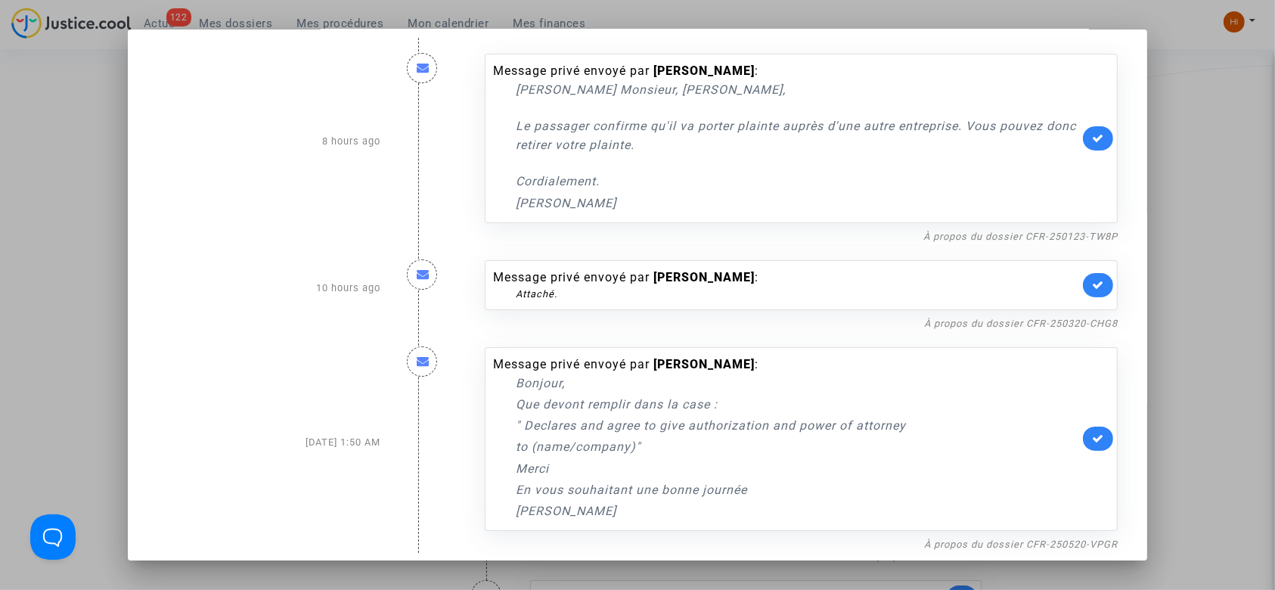
scroll to position [19, 0]
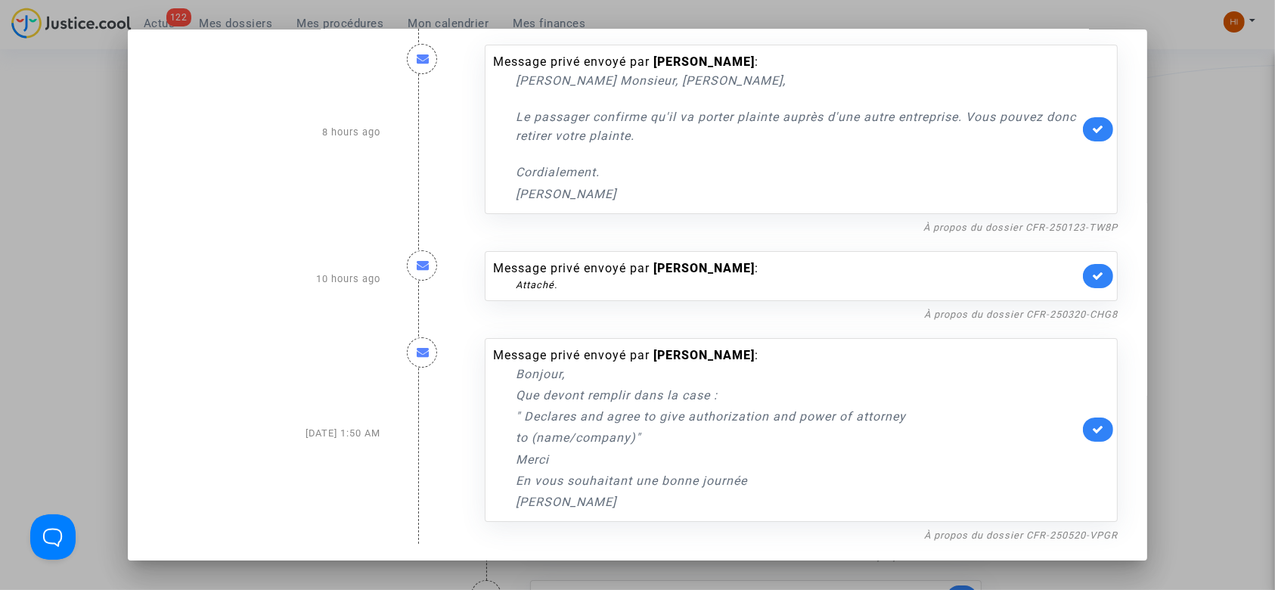
click at [671, 271] on b "Gabriel Dulon Villoslada" at bounding box center [703, 268] width 101 height 14
click at [974, 312] on link "À propos du dossier CFR-250320-CHG8" at bounding box center [1021, 314] width 194 height 11
click at [1092, 270] on icon at bounding box center [1098, 275] width 12 height 11
click at [1008, 312] on link "À propos du dossier CFR-250320-CHG8" at bounding box center [1021, 314] width 194 height 11
click at [541, 281] on div "Attaché." at bounding box center [797, 285] width 563 height 15
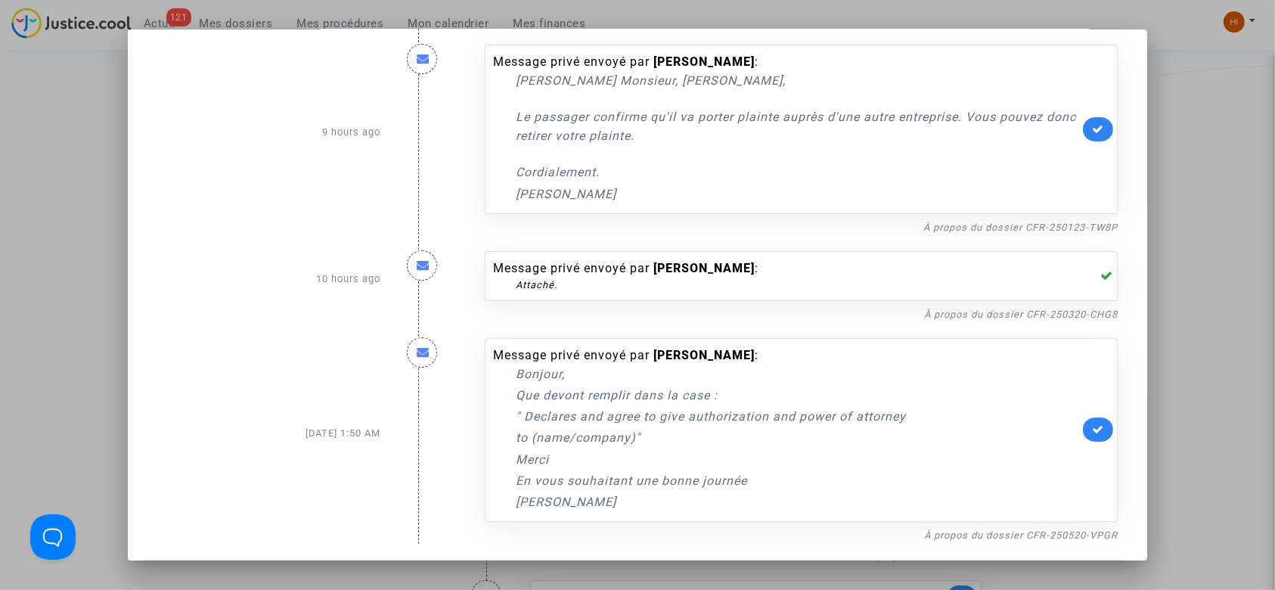
click at [532, 280] on div "Attaché." at bounding box center [797, 285] width 563 height 15
click at [954, 310] on link "À propos du dossier CFR-250320-CHG8" at bounding box center [1021, 314] width 194 height 11
drag, startPoint x: 518, startPoint y: 417, endPoint x: 907, endPoint y: 437, distance: 389.2
click at [907, 437] on div "Bonjour, Que devont remplir dans la case : " Declares and agree to give authori…" at bounding box center [797, 437] width 563 height 147
copy div "Declares and agree to give authorization and power of attorney to (name/company…"
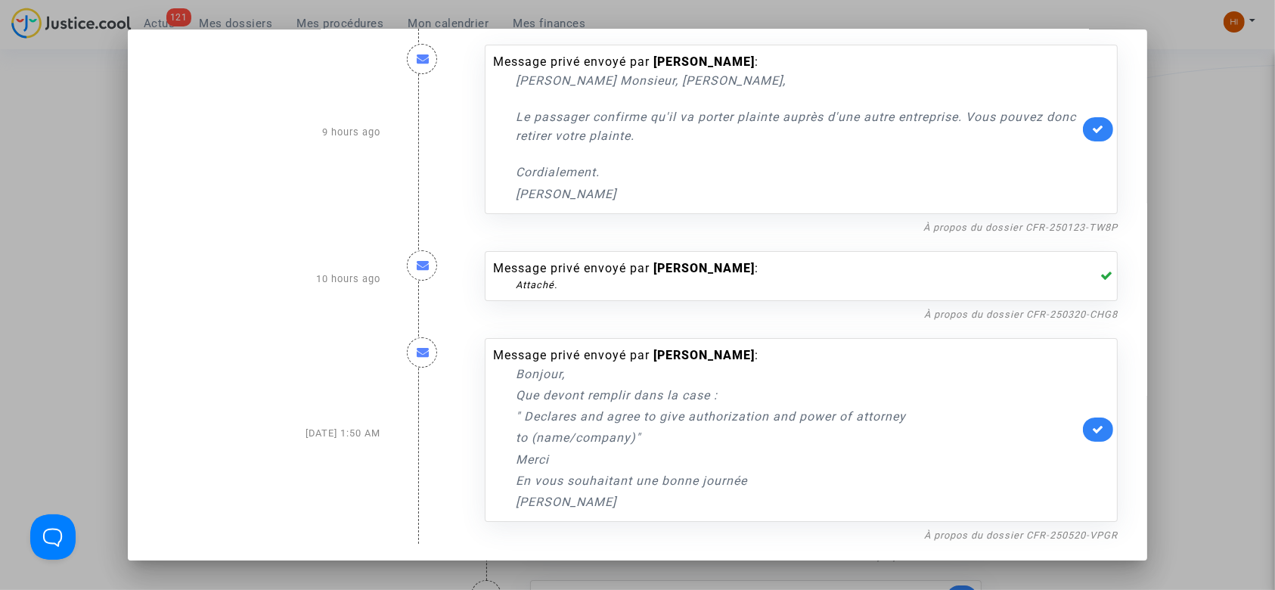
scroll to position [0, 0]
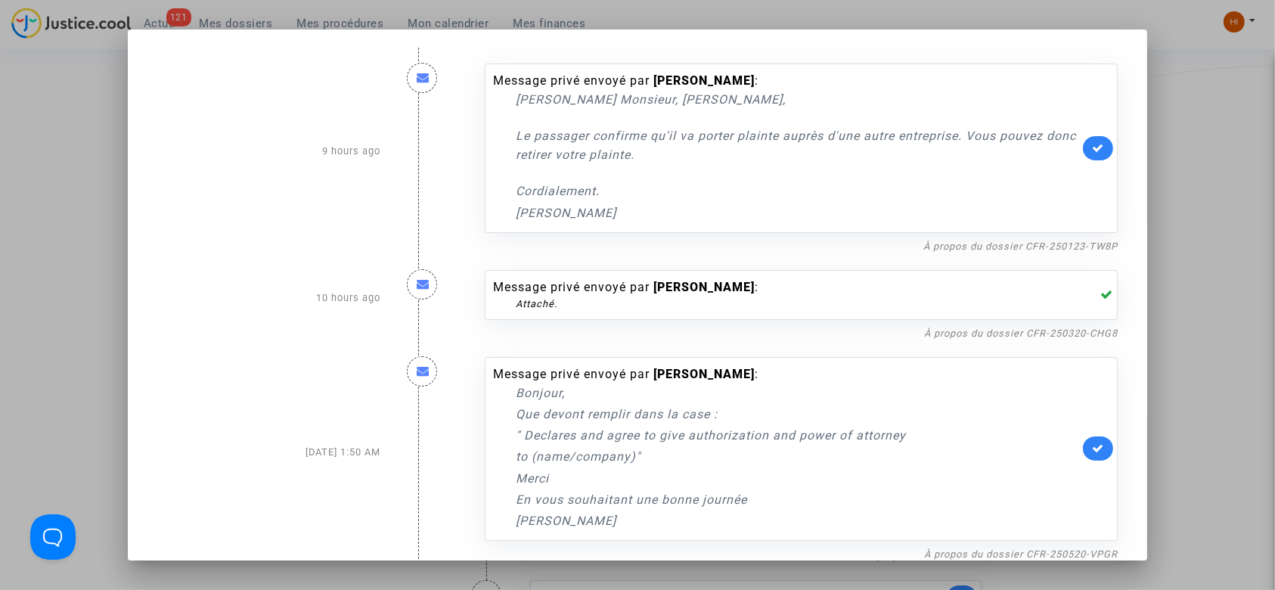
click at [768, 151] on p "Le passager confirme qu'il va porter plainte auprès d'une autre entreprise. Vou…" at bounding box center [797, 145] width 563 height 38
click at [681, 81] on b "Salma Fanharra" at bounding box center [703, 80] width 101 height 14
drag, startPoint x: 604, startPoint y: 160, endPoint x: 547, endPoint y: 198, distance: 68.2
click at [603, 160] on p "Le passager confirme qu'il va porter plainte auprès d'une autre entreprise. Vou…" at bounding box center [797, 145] width 563 height 38
click at [998, 245] on link "À propos du dossier CFR-250123-TW8P" at bounding box center [1020, 245] width 194 height 11
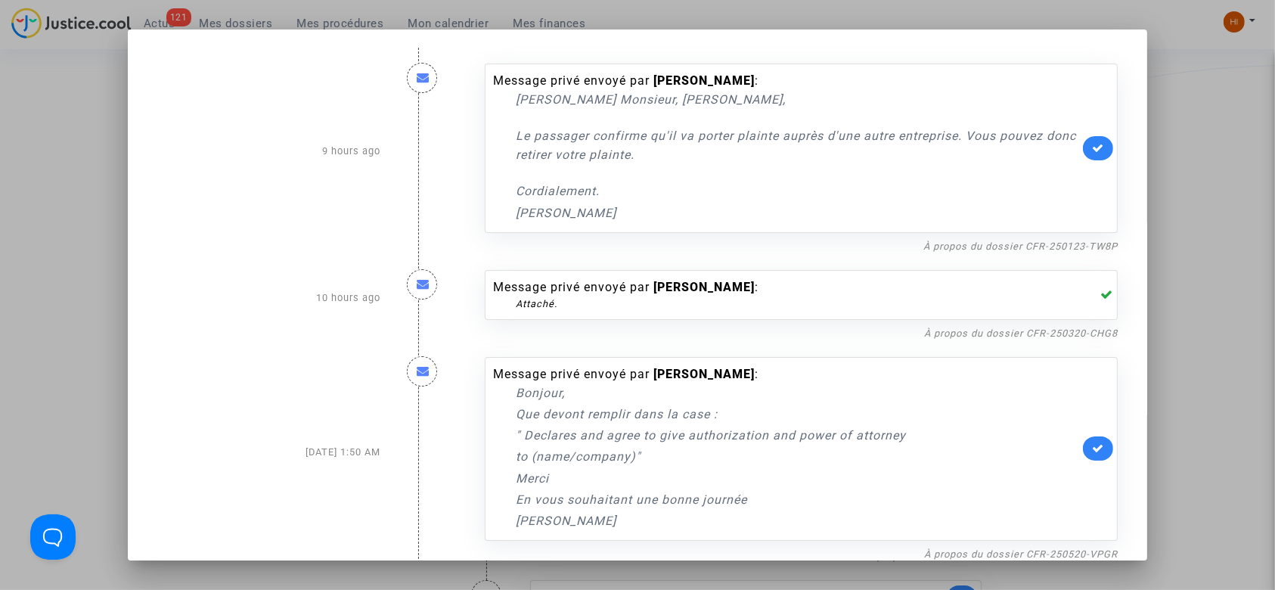
click at [1083, 154] on link at bounding box center [1098, 148] width 30 height 24
drag, startPoint x: 8, startPoint y: 253, endPoint x: 30, endPoint y: 244, distance: 23.7
click at [10, 253] on div at bounding box center [637, 295] width 1275 height 590
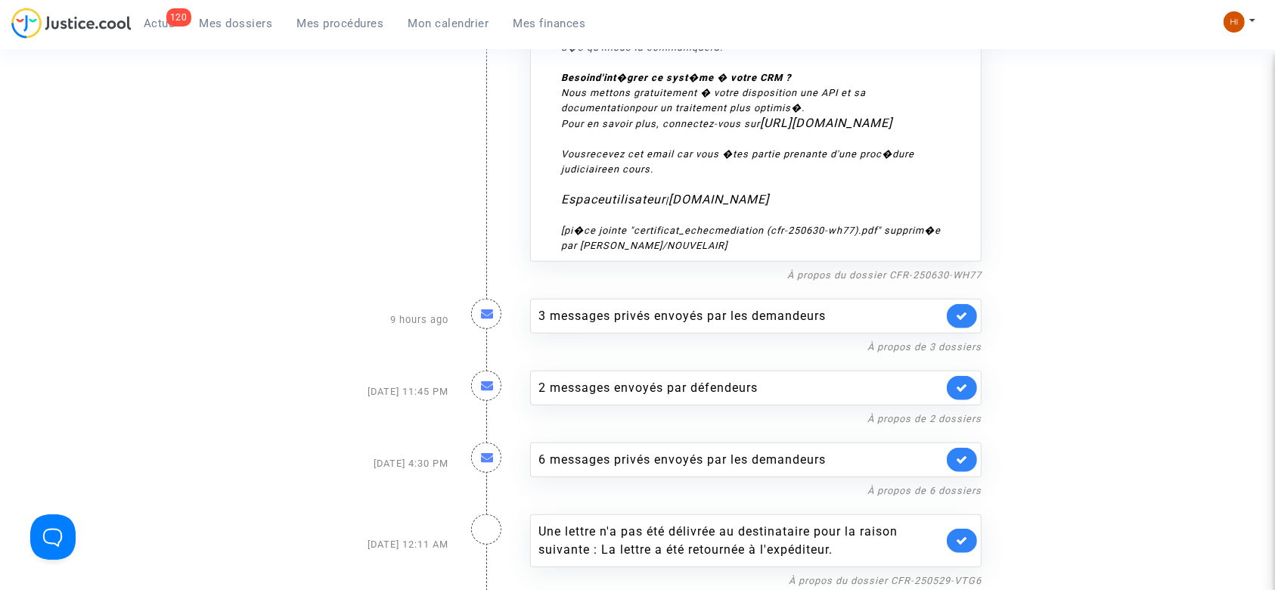
scroll to position [1311, 0]
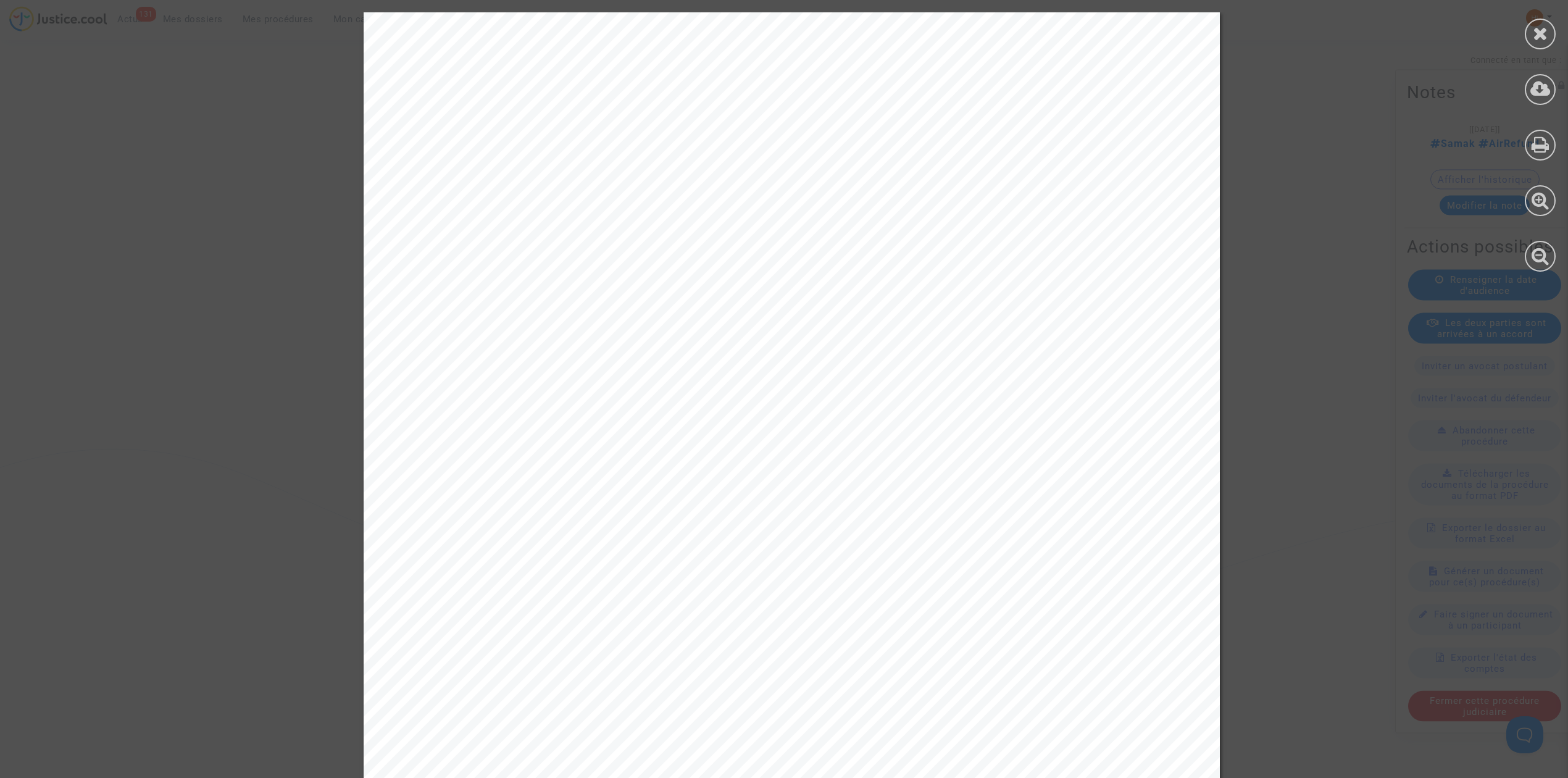
scroll to position [2057, 0]
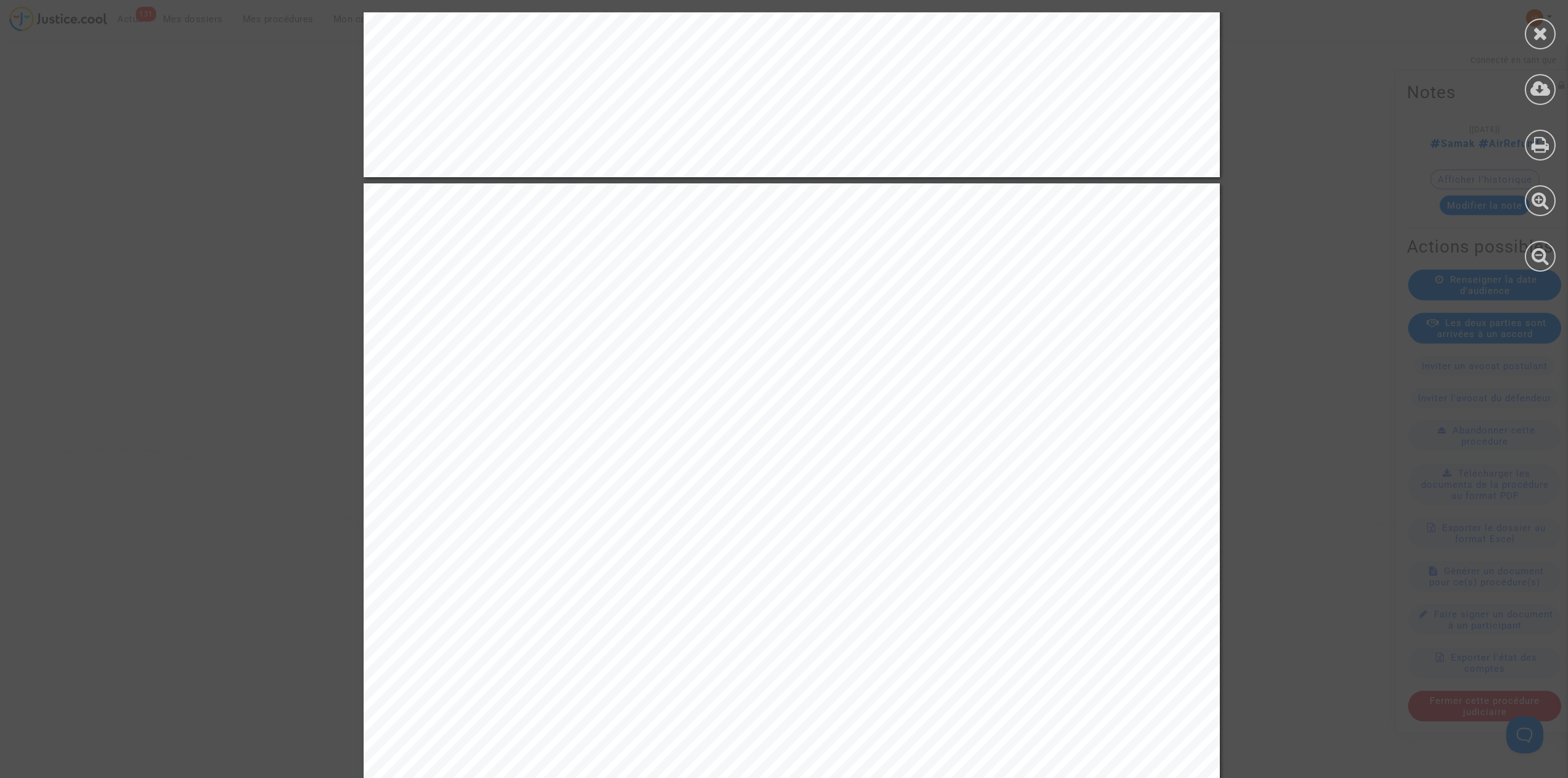
drag, startPoint x: 1535, startPoint y: 41, endPoint x: 1369, endPoint y: 82, distance: 171.0
click at [1535, 41] on icon at bounding box center [1540, 33] width 16 height 19
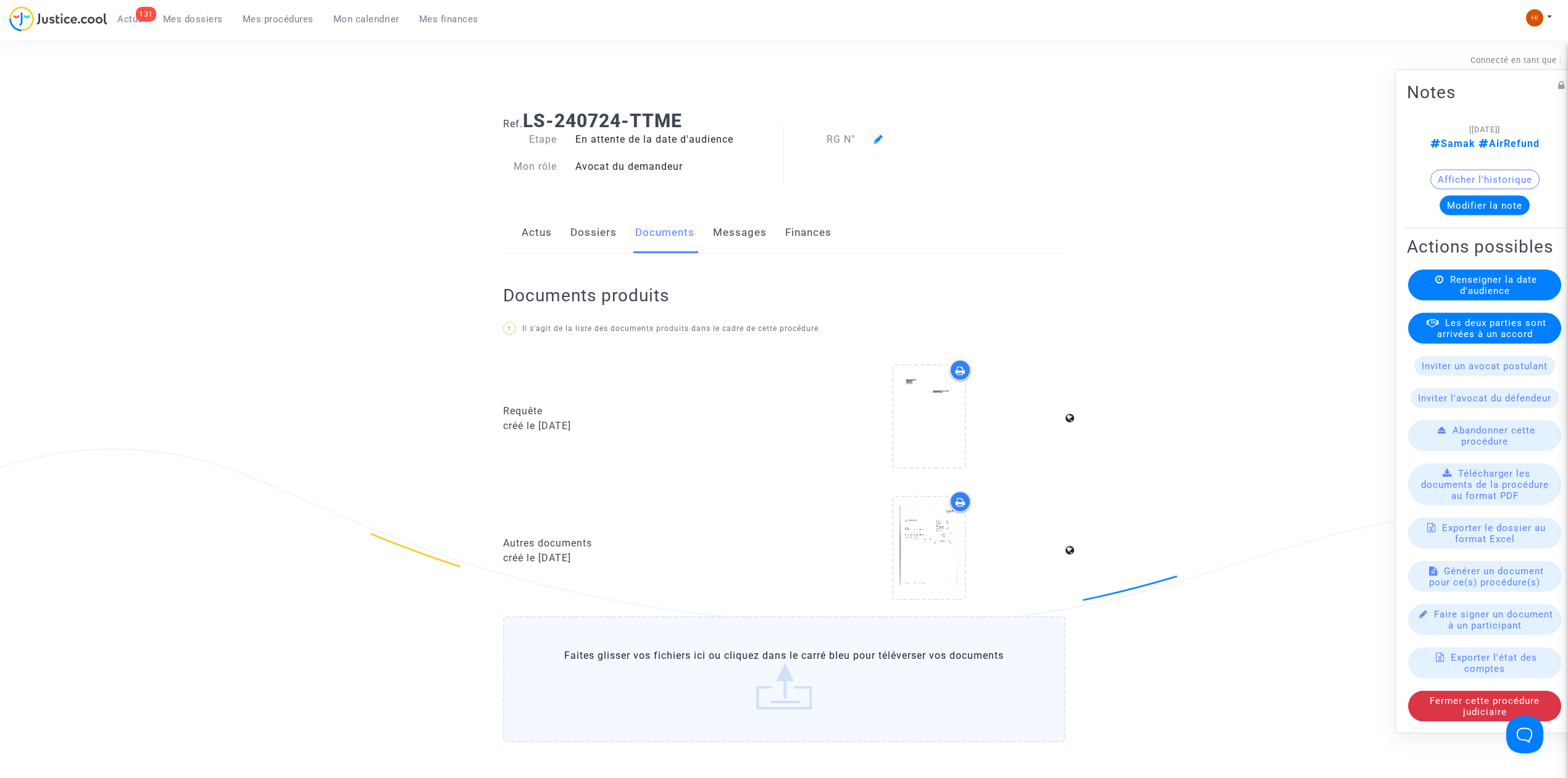
drag, startPoint x: 368, startPoint y: 19, endPoint x: 431, endPoint y: 41, distance: 66.7
click at [369, 20] on span "Mon calendrier" at bounding box center [366, 20] width 66 height 11
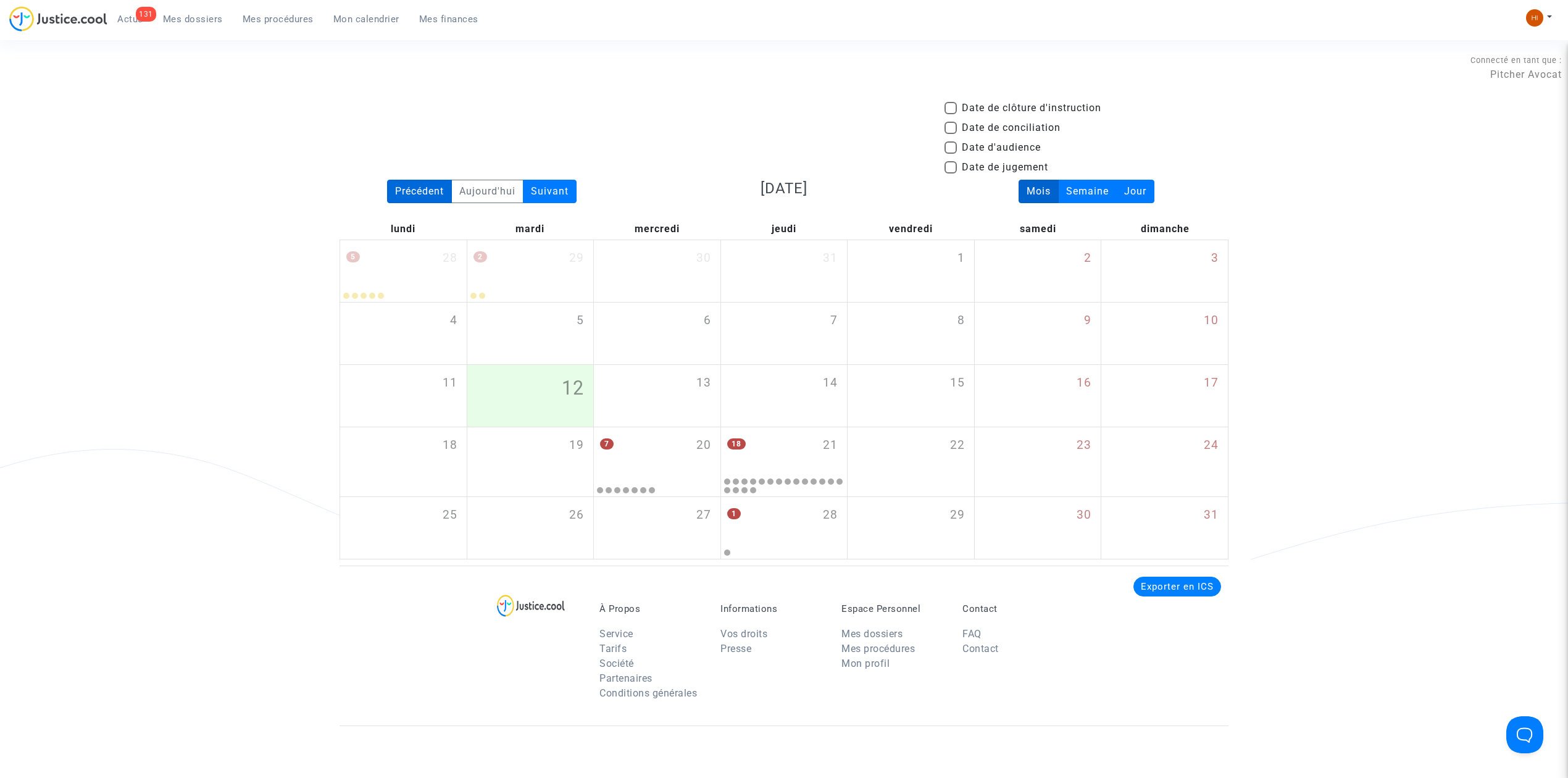
click at [437, 188] on div "Précédent" at bounding box center [419, 191] width 64 height 24
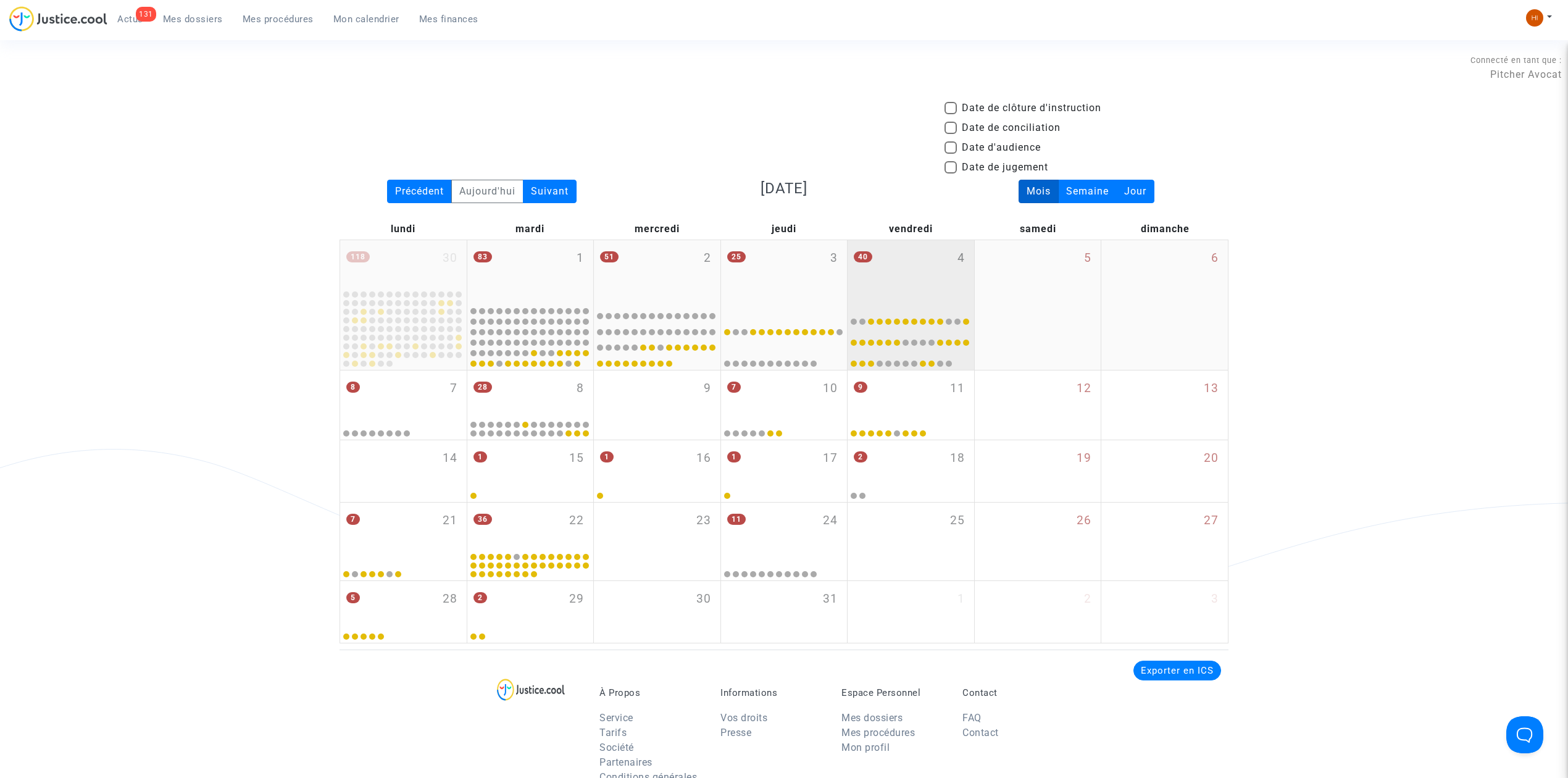
click at [931, 273] on div "40 4" at bounding box center [910, 271] width 127 height 63
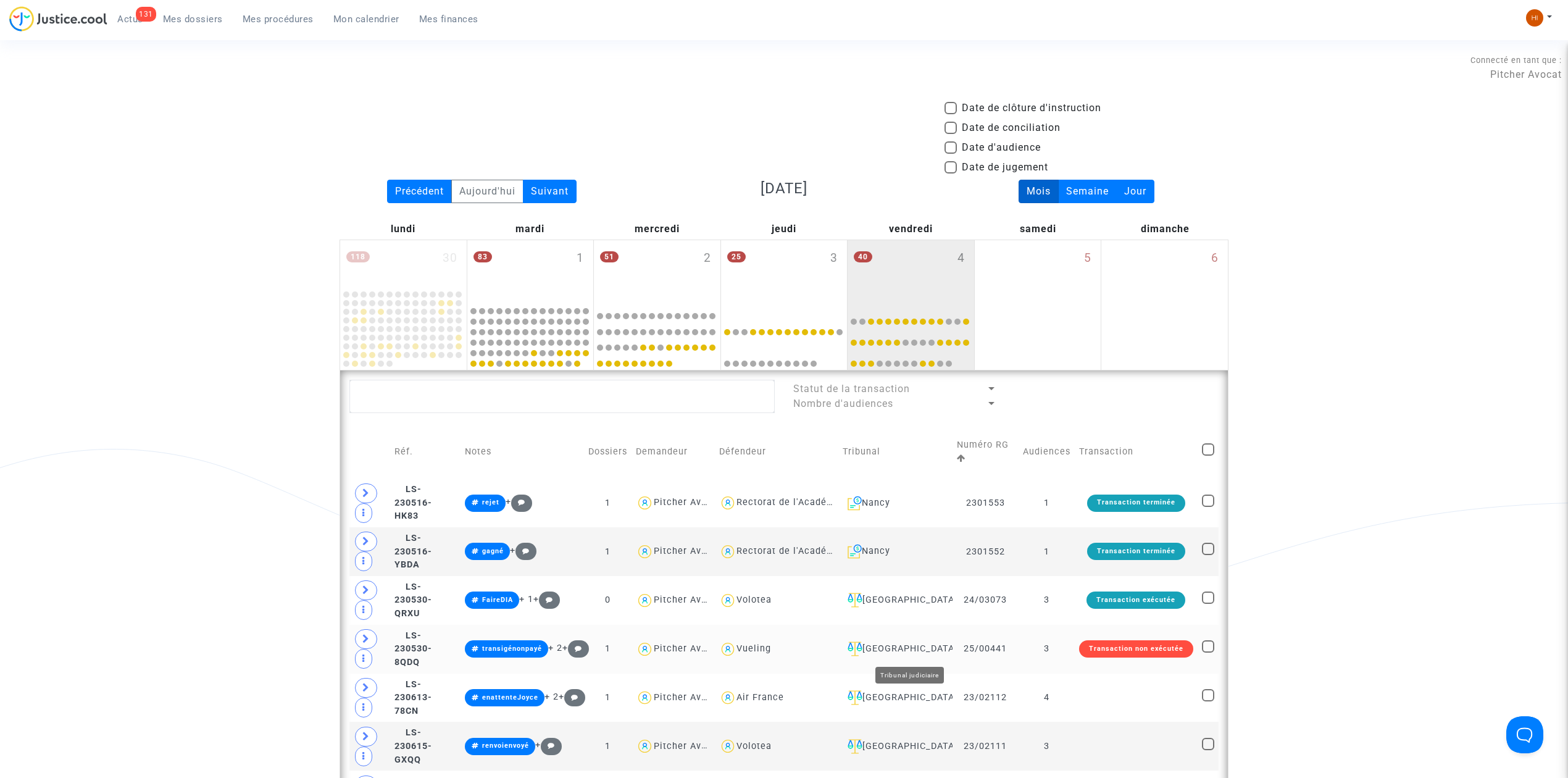
click at [919, 647] on div "[GEOGRAPHIC_DATA]" at bounding box center [895, 649] width 105 height 15
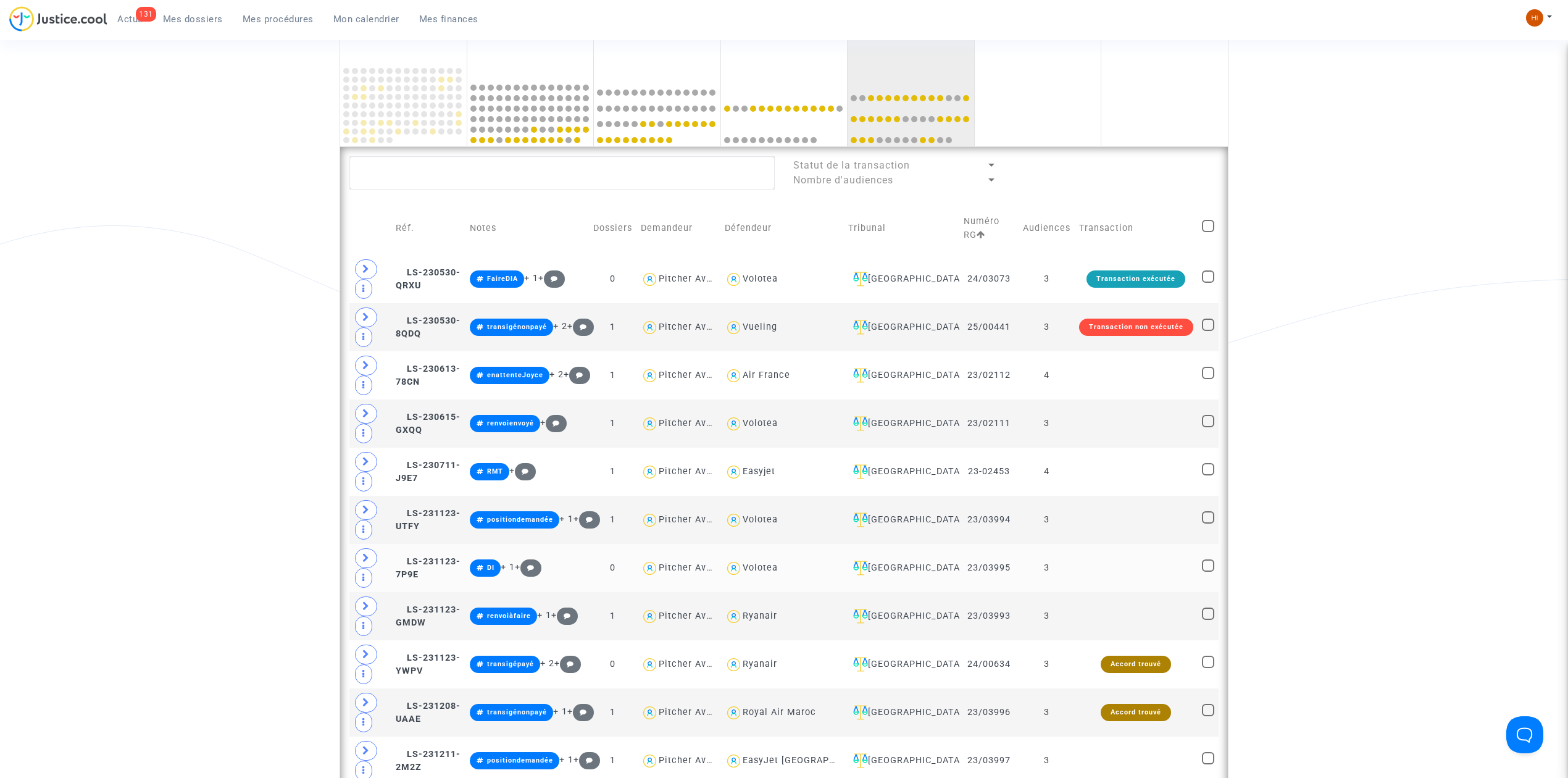
scroll to position [247, 0]
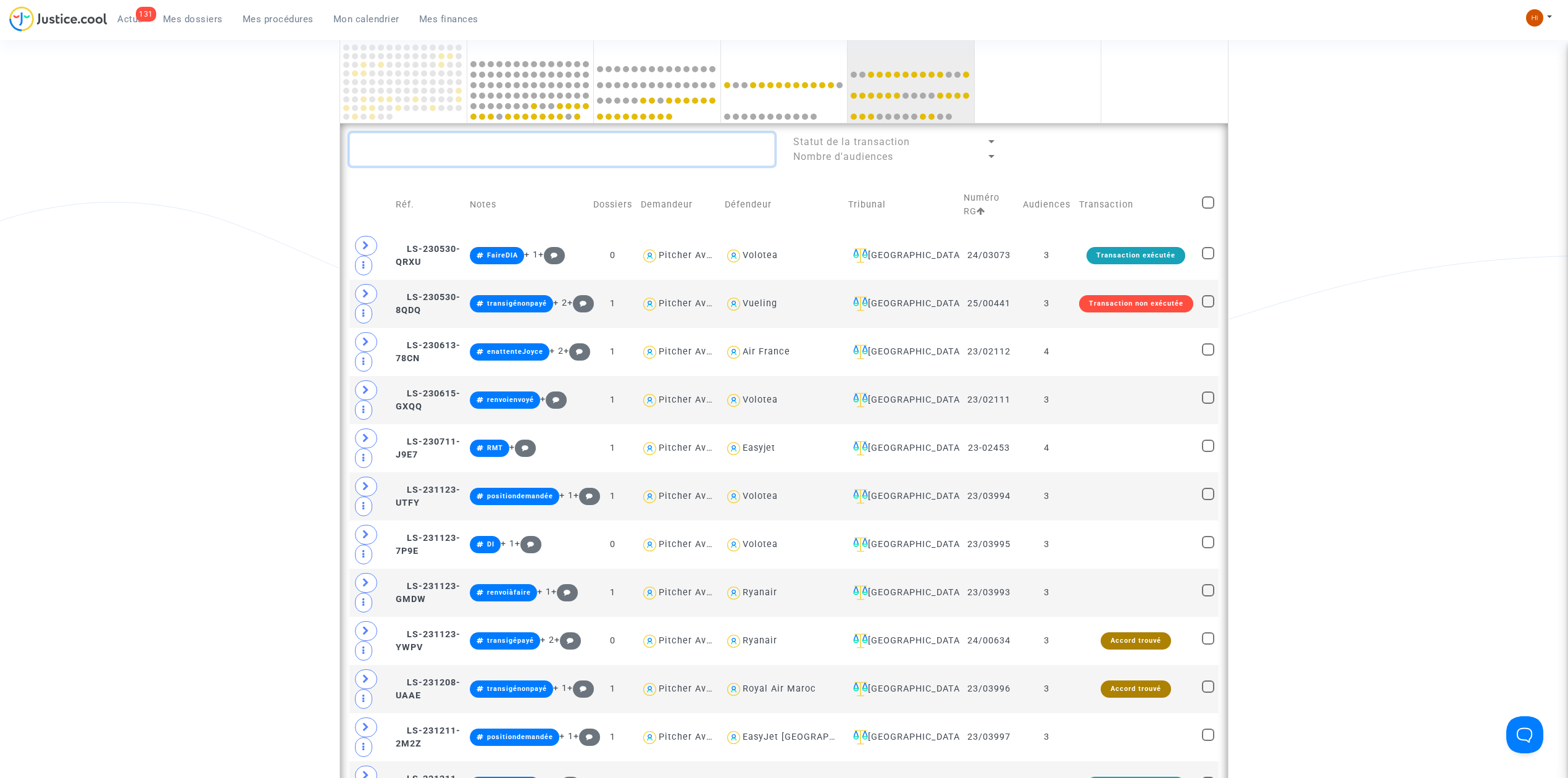
click at [695, 163] on textarea at bounding box center [562, 149] width 425 height 33
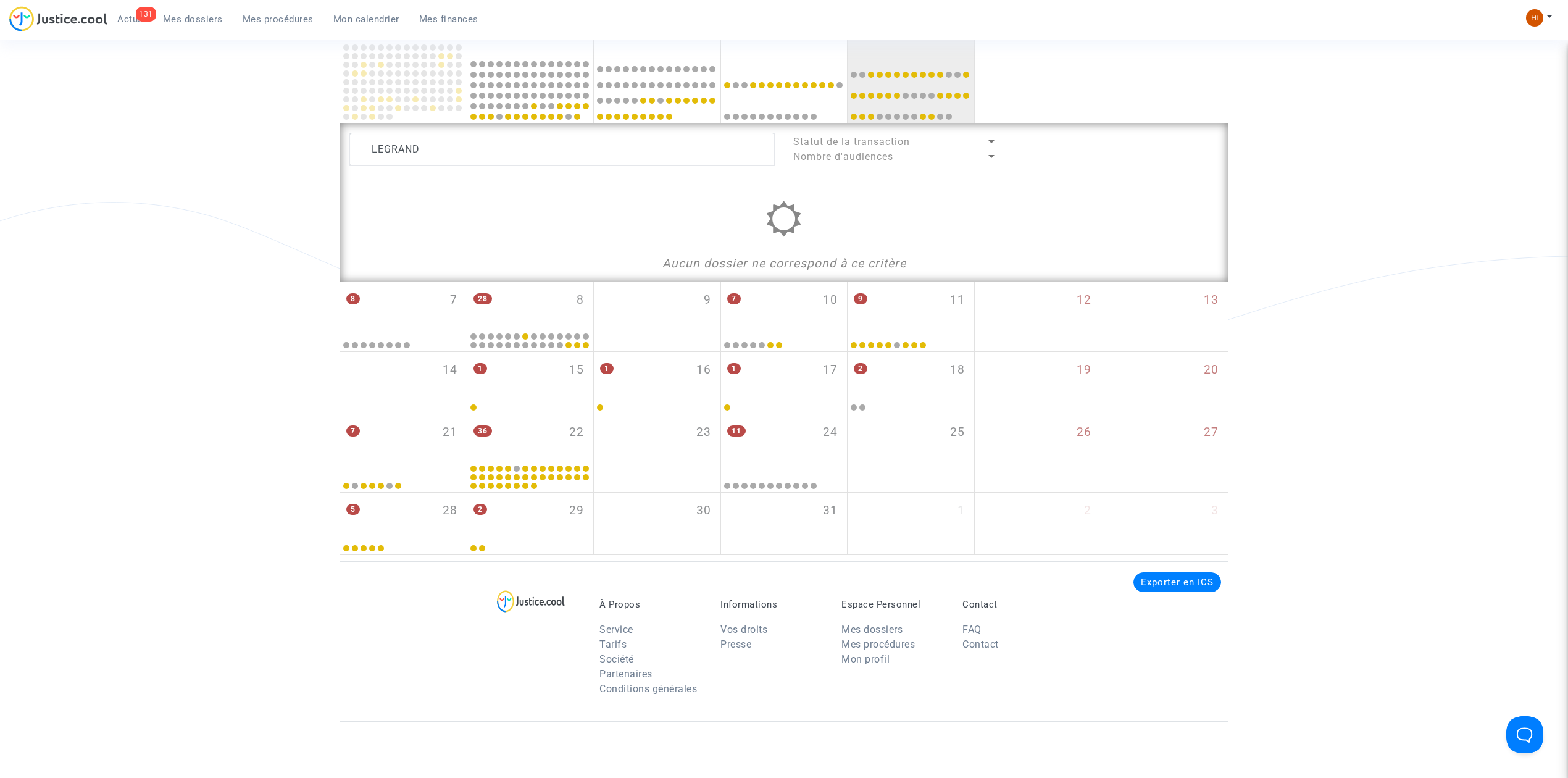
drag, startPoint x: 601, startPoint y: 169, endPoint x: 455, endPoint y: 156, distance: 146.6
click at [455, 156] on lawsuits-list "LEGRAND Statut de la transaction Nombre d'audiences Aucun dossier ne correspond…" at bounding box center [784, 203] width 869 height 140
drag, startPoint x: 627, startPoint y: 153, endPoint x: 295, endPoint y: 151, distance: 332.0
click at [295, 151] on div "Date de clôture d'instruction Date de conciliation Date d'audience Date de juge…" at bounding box center [784, 204] width 1568 height 701
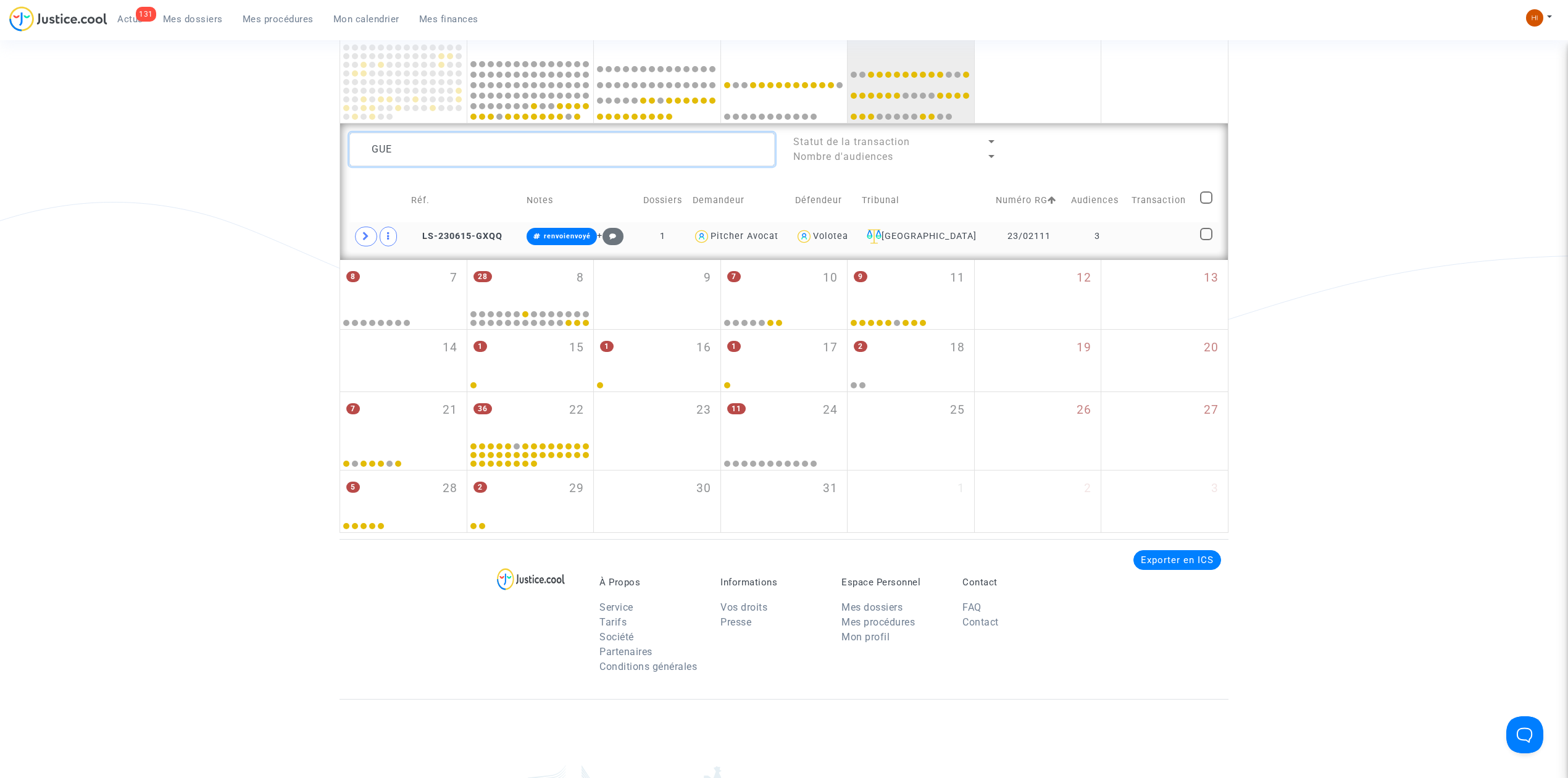
type textarea "GUE"
click at [1202, 234] on span at bounding box center [1206, 233] width 12 height 12
click at [1206, 240] on input "checkbox" at bounding box center [1206, 240] width 1 height 1
checkbox input "true"
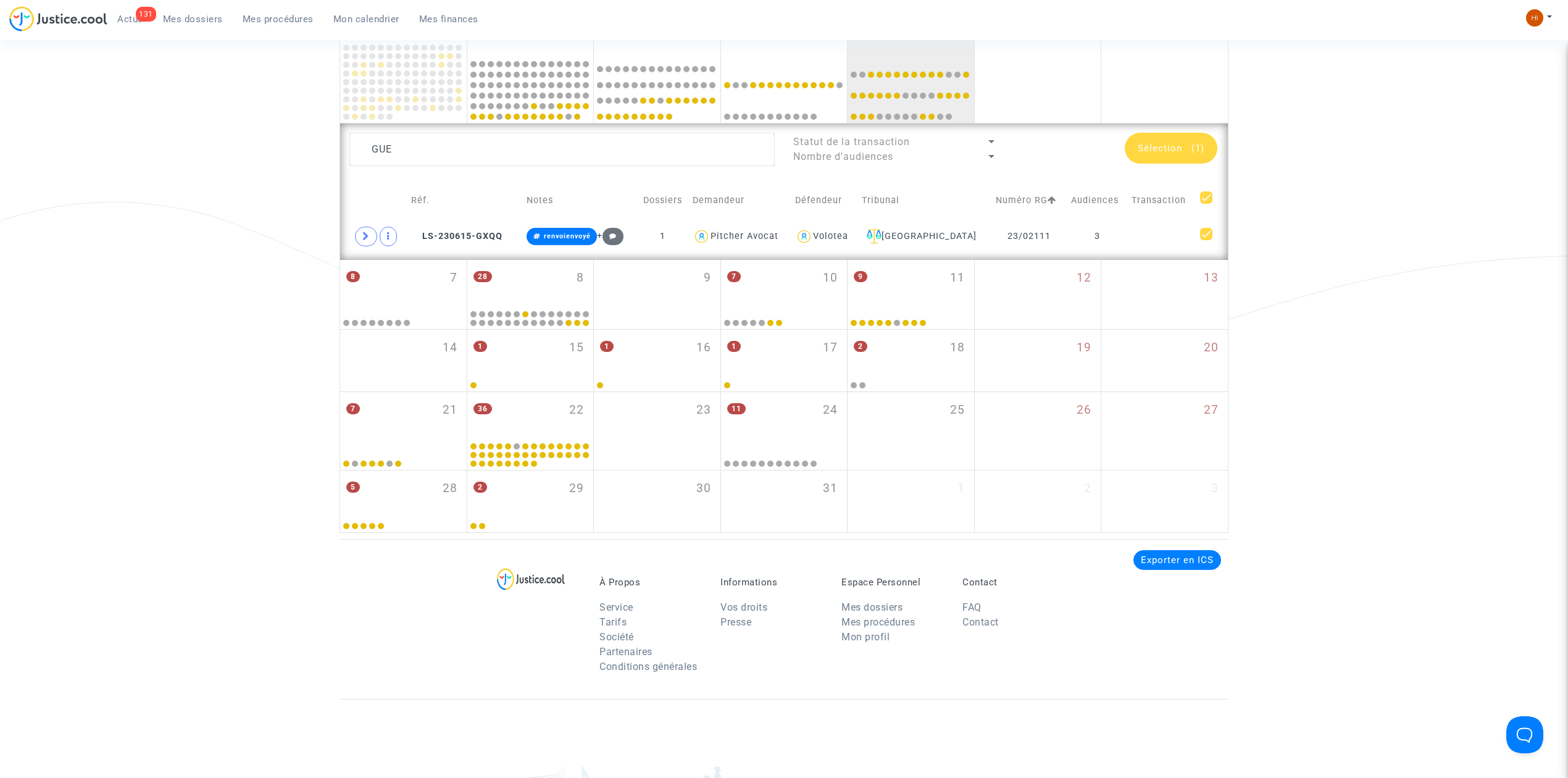
click at [1175, 156] on div "Sélection (1)" at bounding box center [1170, 149] width 92 height 31
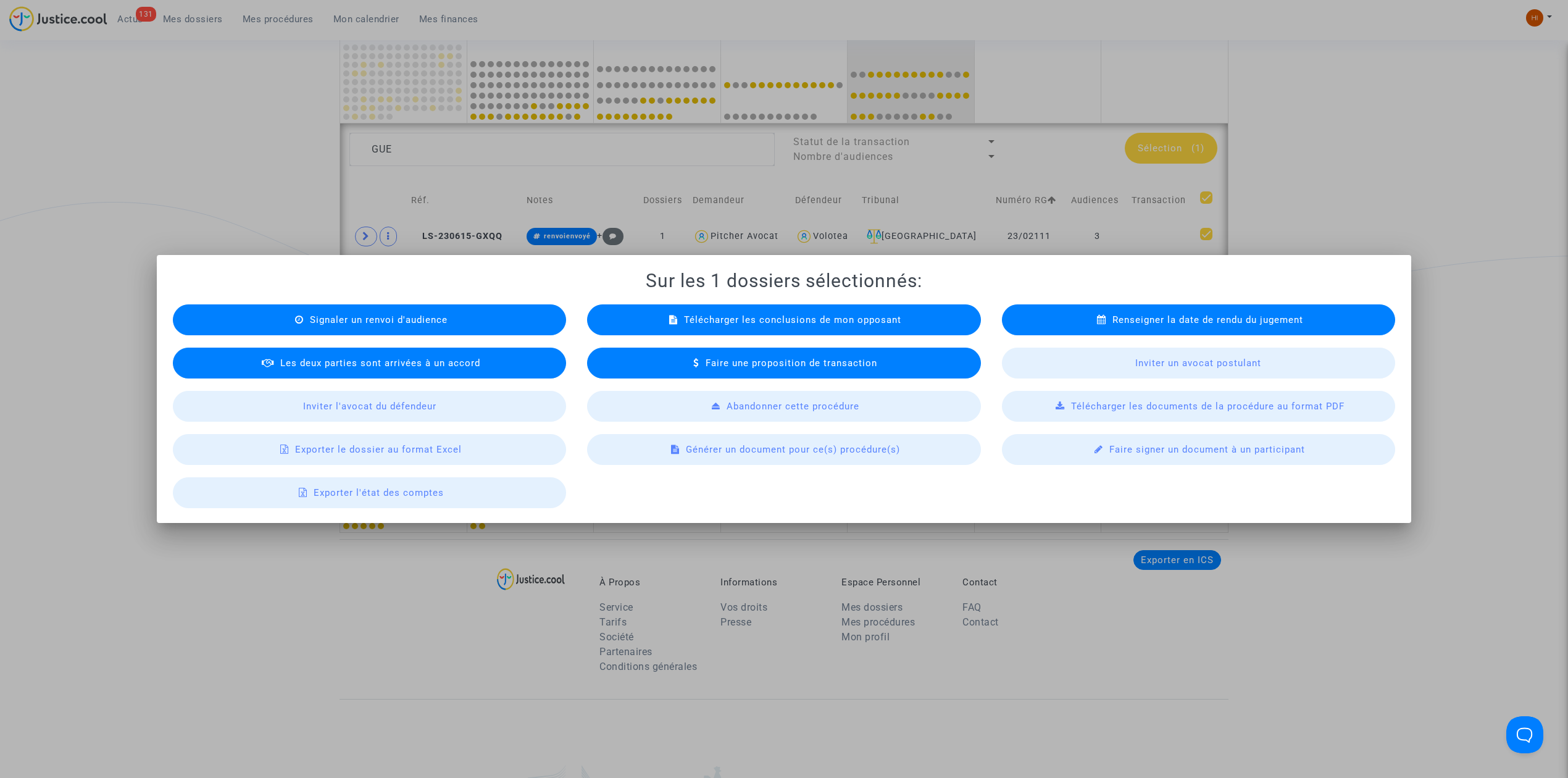
click at [273, 318] on div "Signaler un renvoi d'audience" at bounding box center [370, 320] width 393 height 31
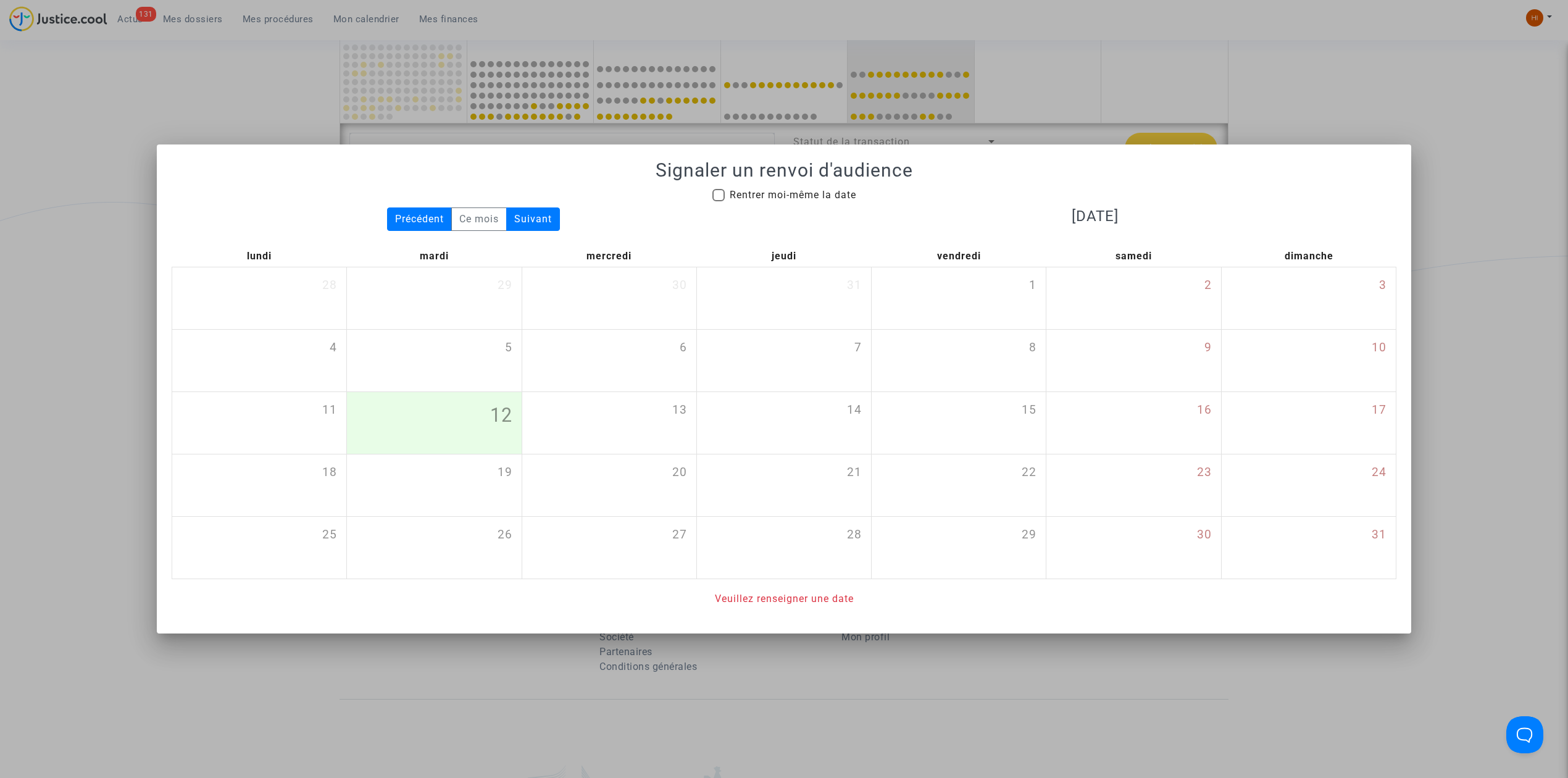
click at [766, 176] on h1 "Signaler un renvoi d'audience" at bounding box center [784, 170] width 1224 height 22
click at [762, 198] on span "Rentrer moi-même la date" at bounding box center [793, 194] width 127 height 11
click at [718, 202] on input "Rentrer moi-même la date" at bounding box center [717, 202] width 1 height 1
checkbox input "true"
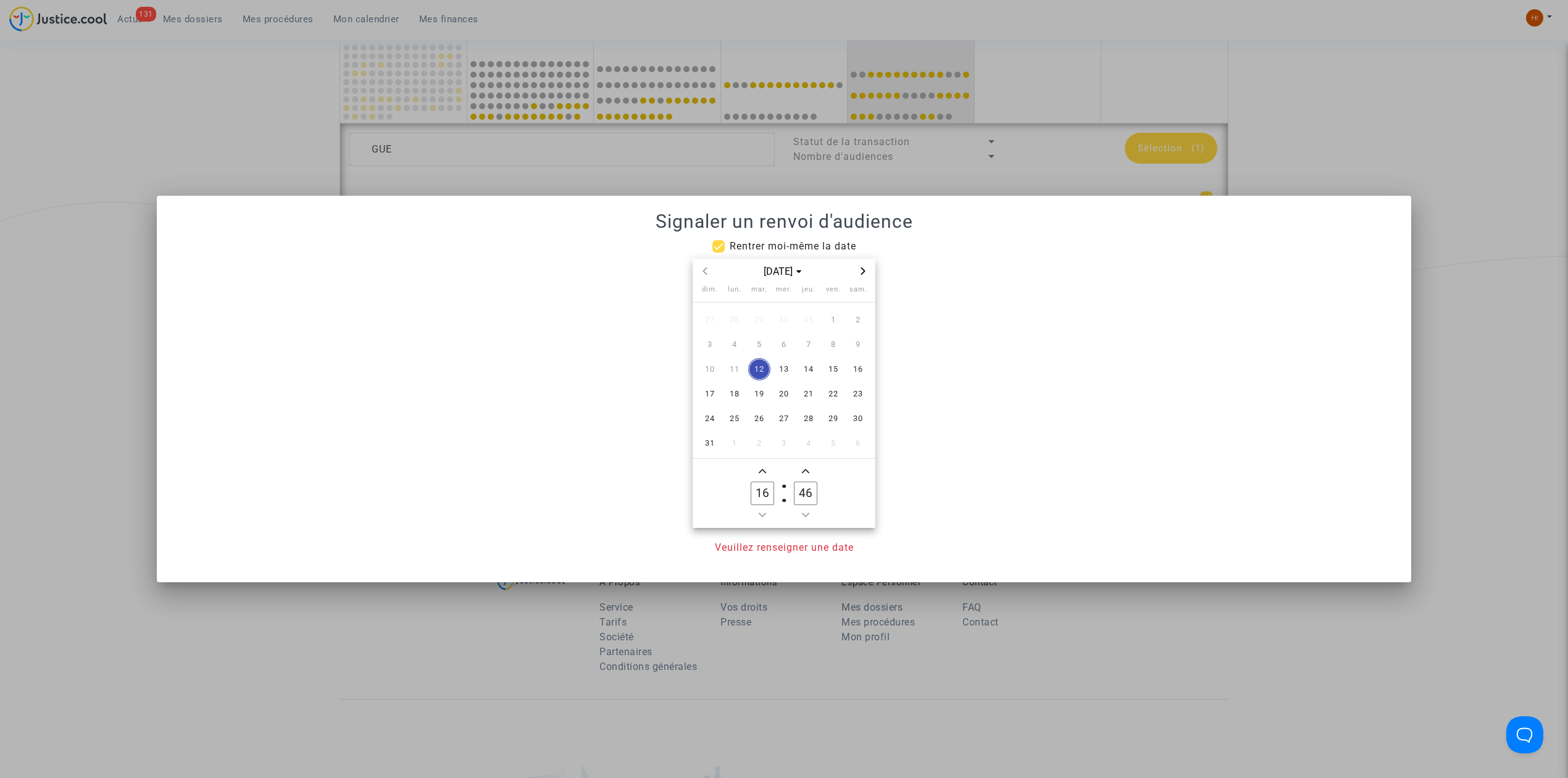
click at [867, 272] on span "Next month" at bounding box center [863, 271] width 15 height 15
click at [857, 273] on span "Next month" at bounding box center [863, 271] width 15 height 15
click at [807, 368] on span "18" at bounding box center [808, 369] width 22 height 22
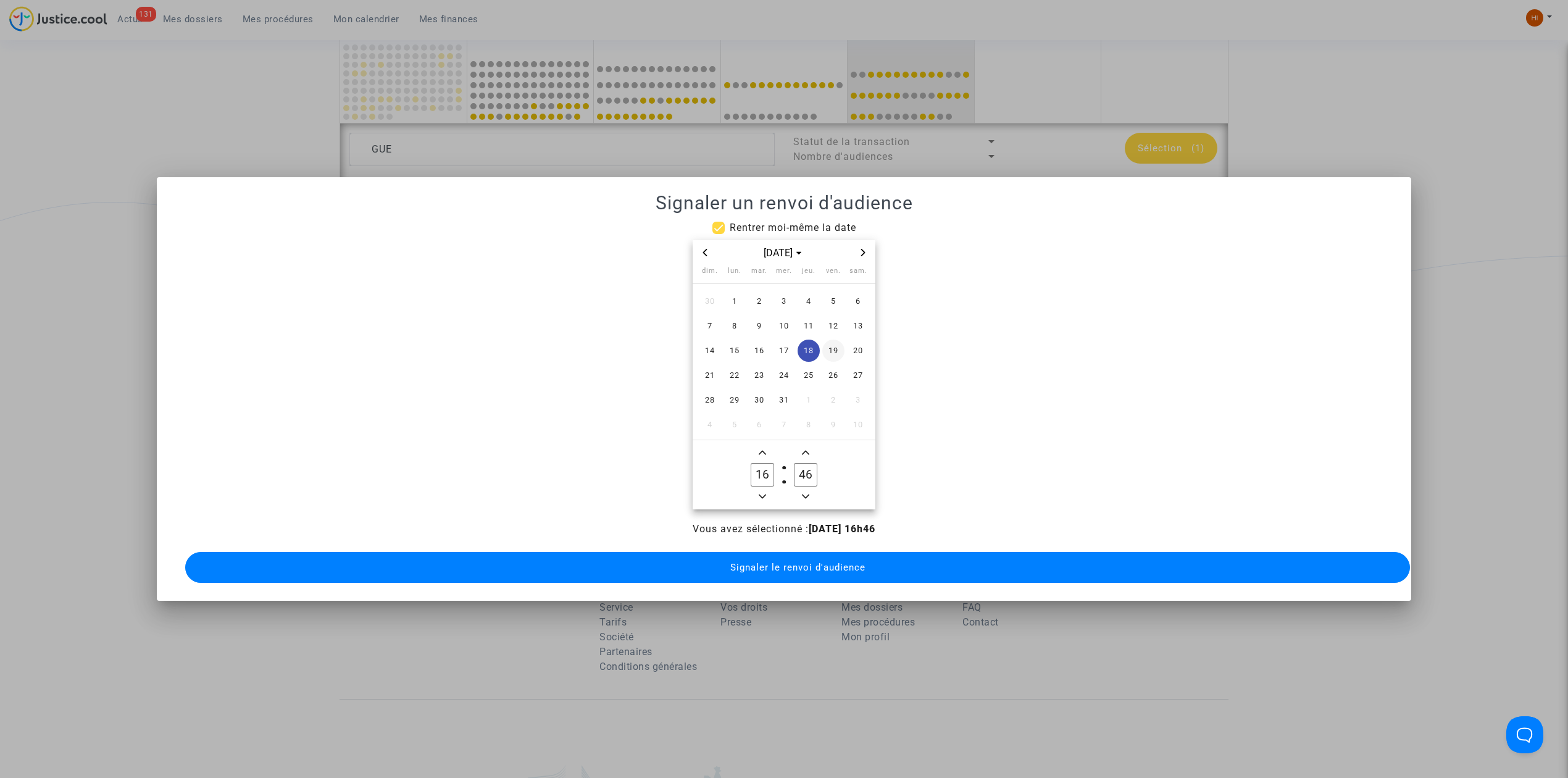
click at [832, 340] on span "19" at bounding box center [833, 350] width 22 height 22
click at [294, 72] on div at bounding box center [784, 389] width 1568 height 778
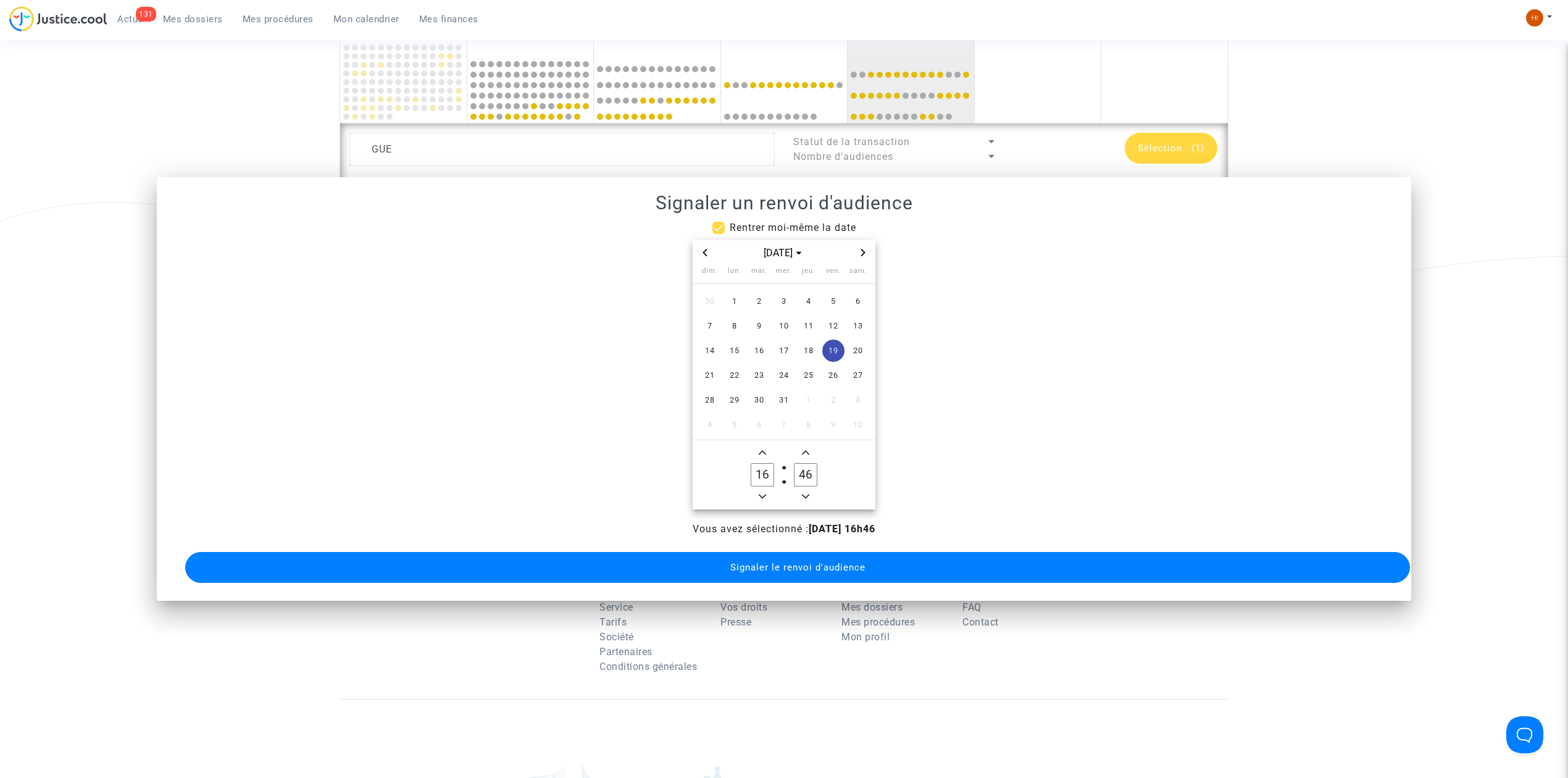
scroll to position [247, 0]
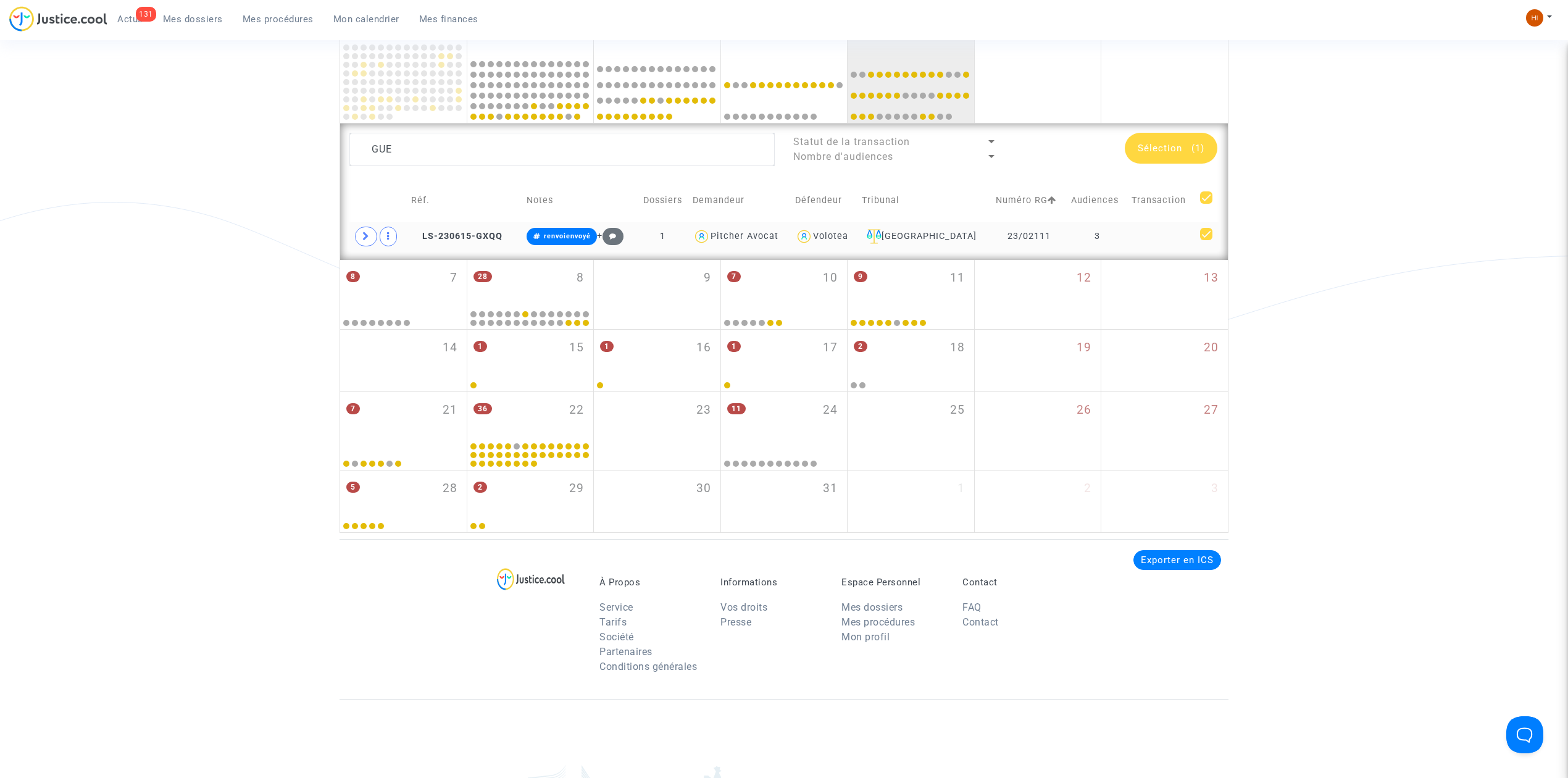
click at [1131, 232] on td at bounding box center [1162, 236] width 69 height 29
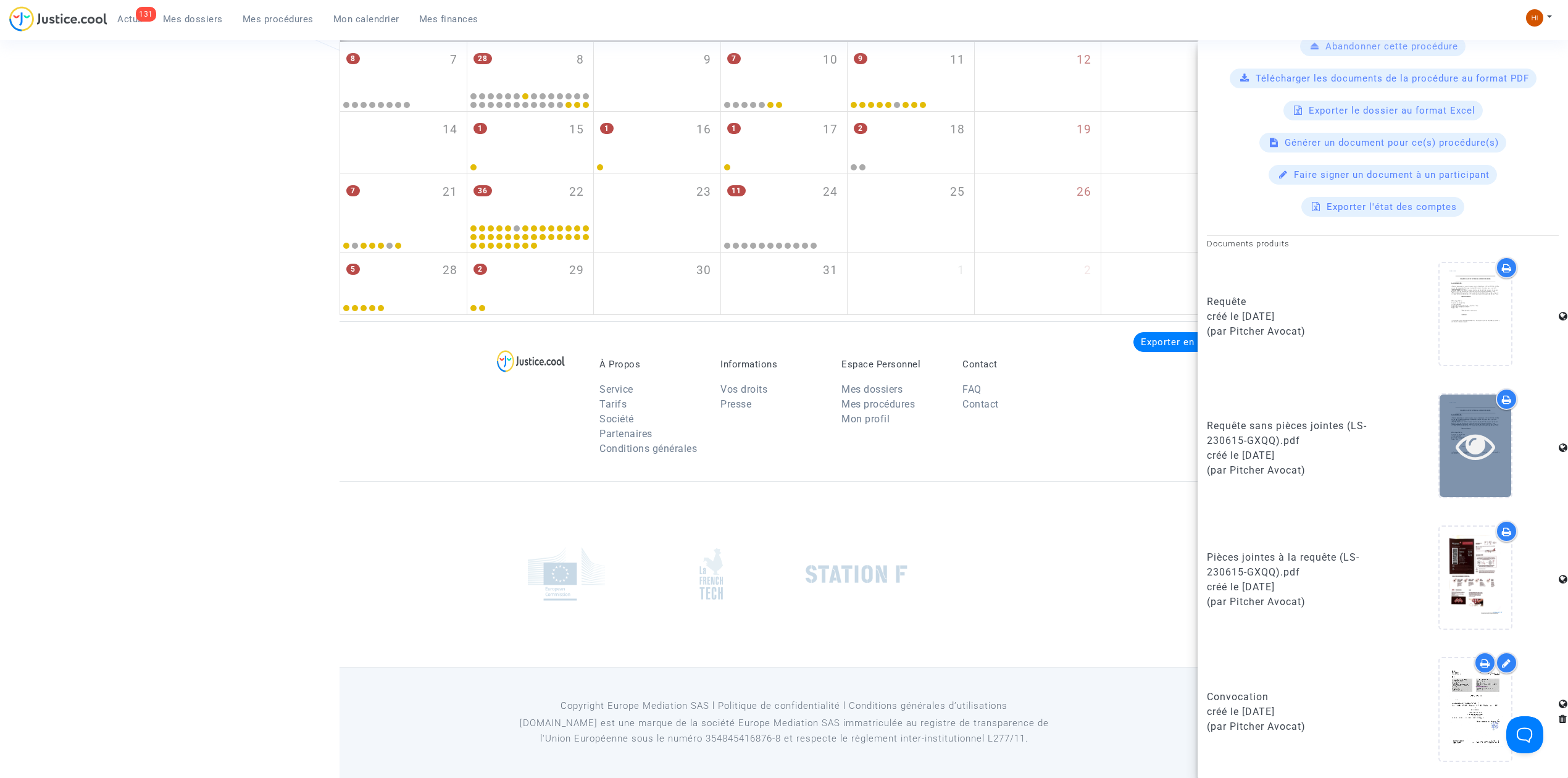
scroll to position [469, 0]
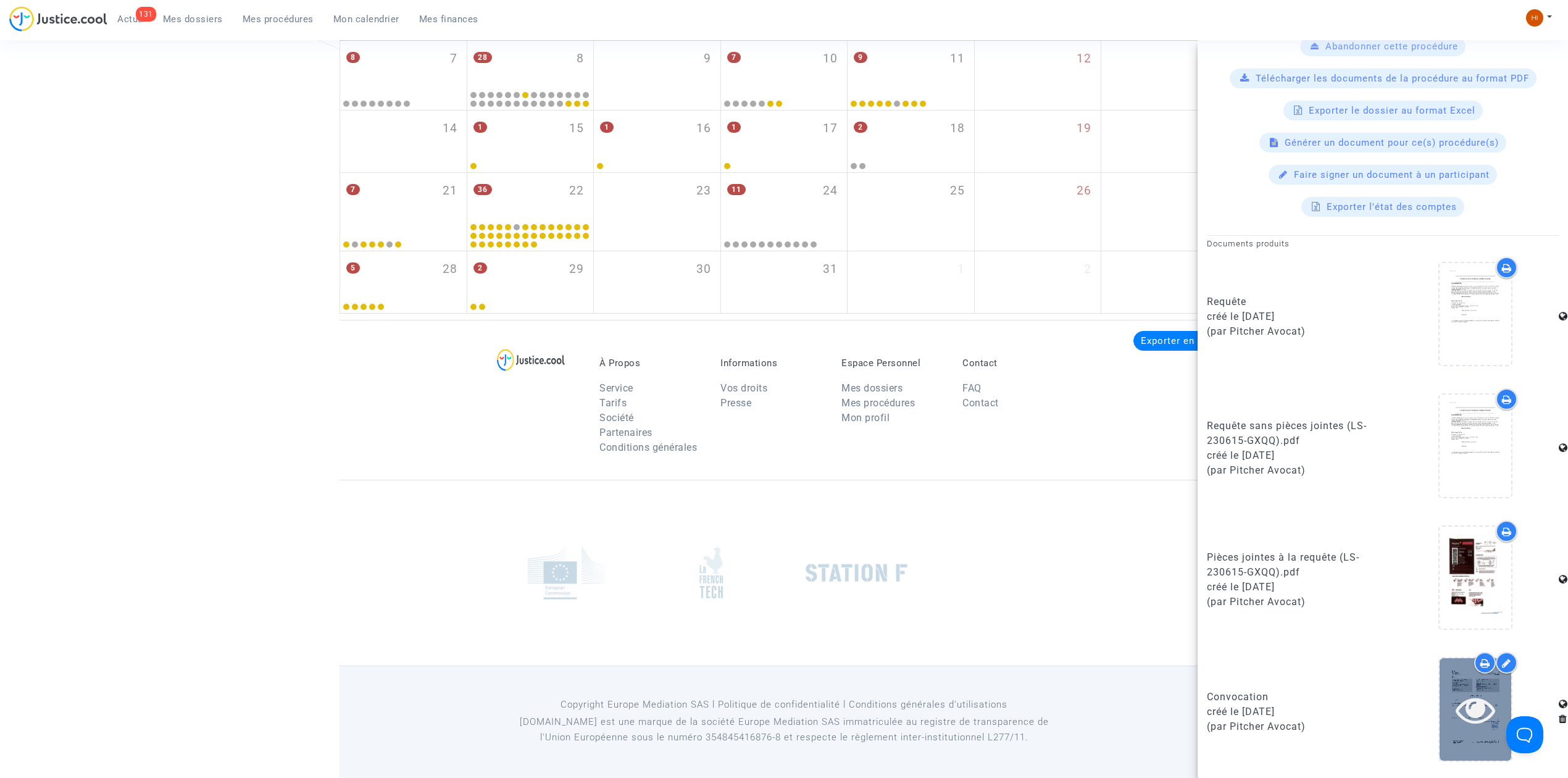
click at [1463, 731] on div at bounding box center [1475, 709] width 72 height 102
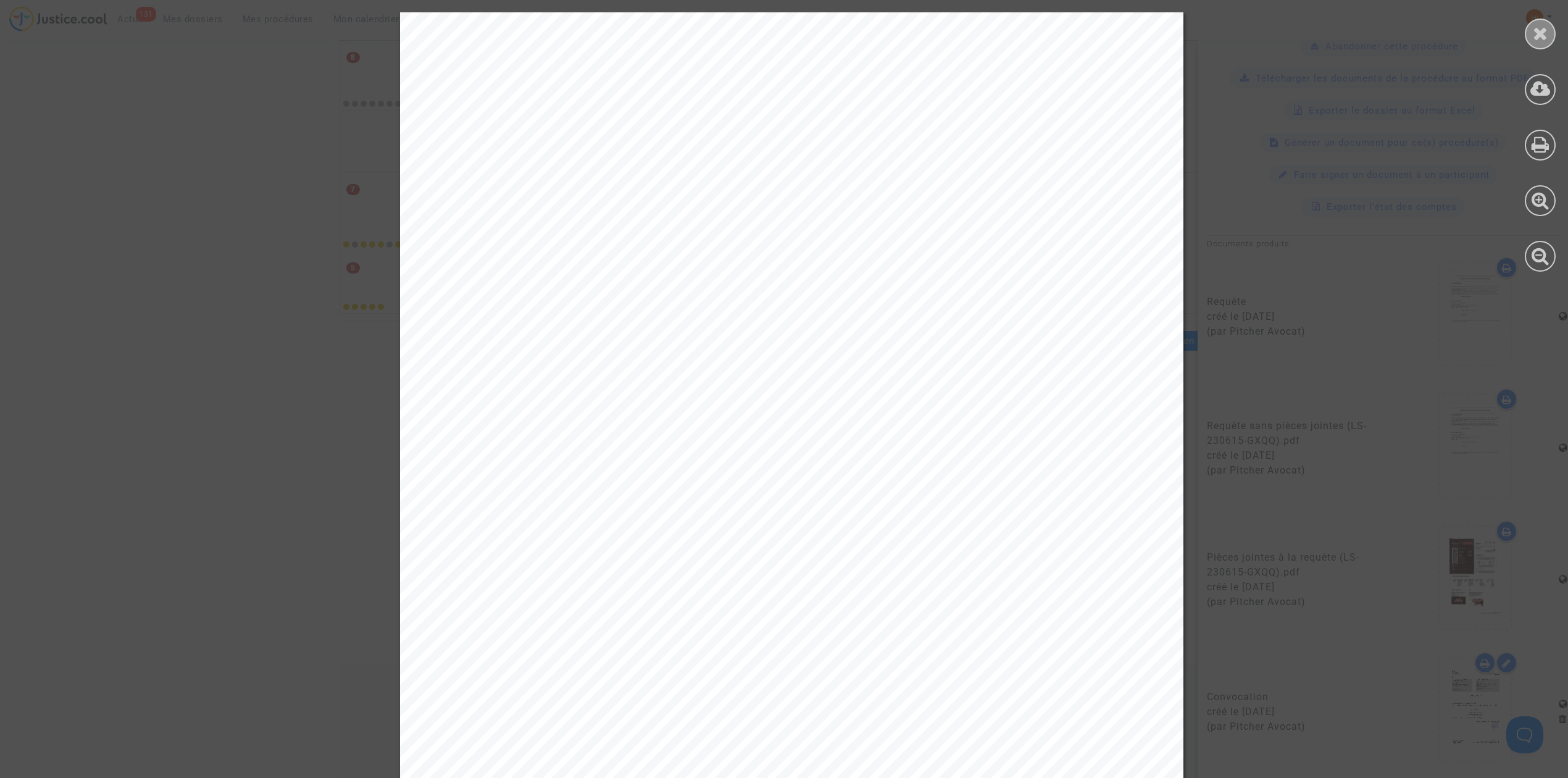
click at [1546, 29] on icon at bounding box center [1540, 33] width 16 height 19
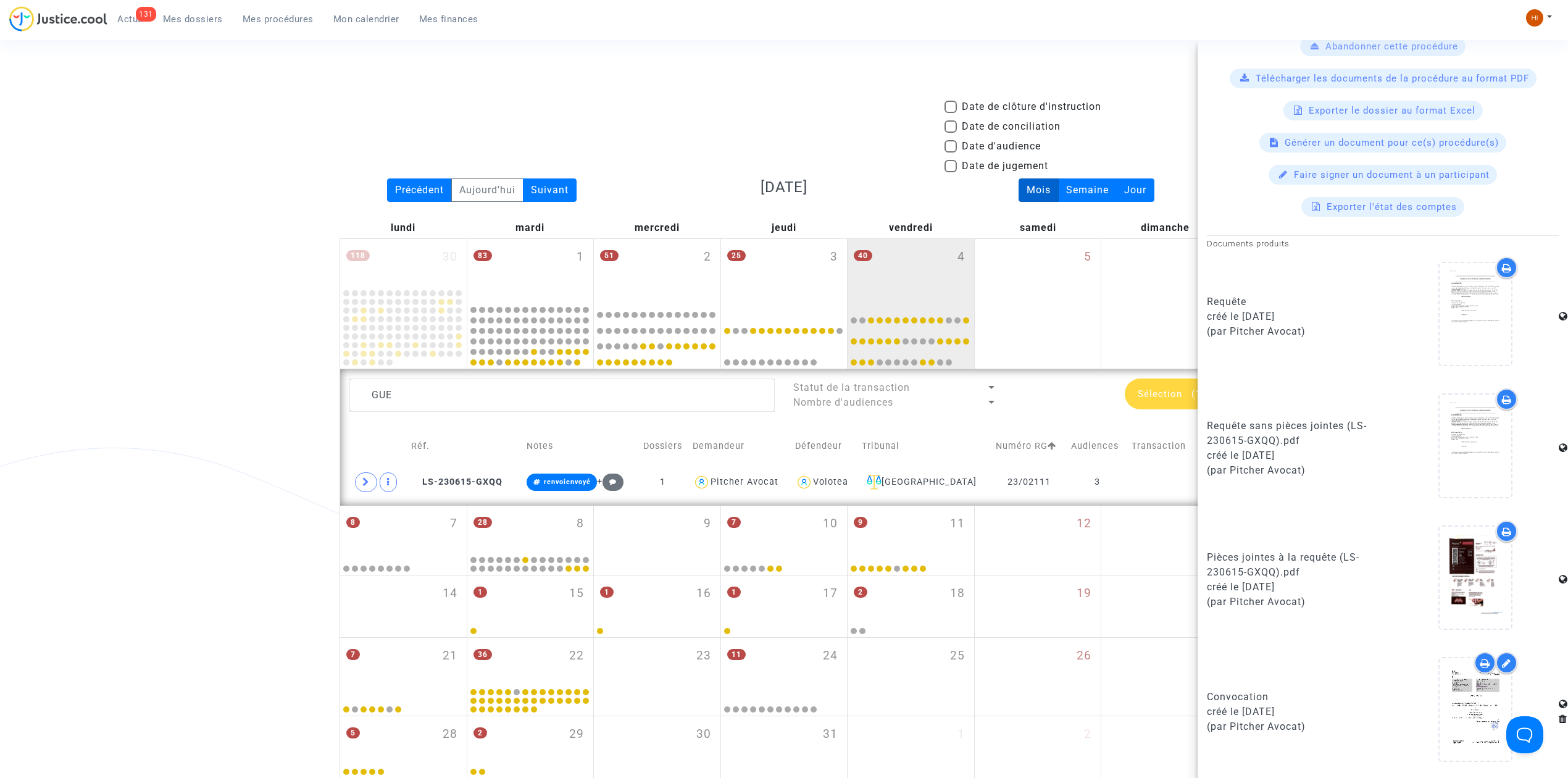
scroll to position [0, 0]
click at [439, 475] on td "LS-230615-GXQQ" at bounding box center [464, 483] width 115 height 29
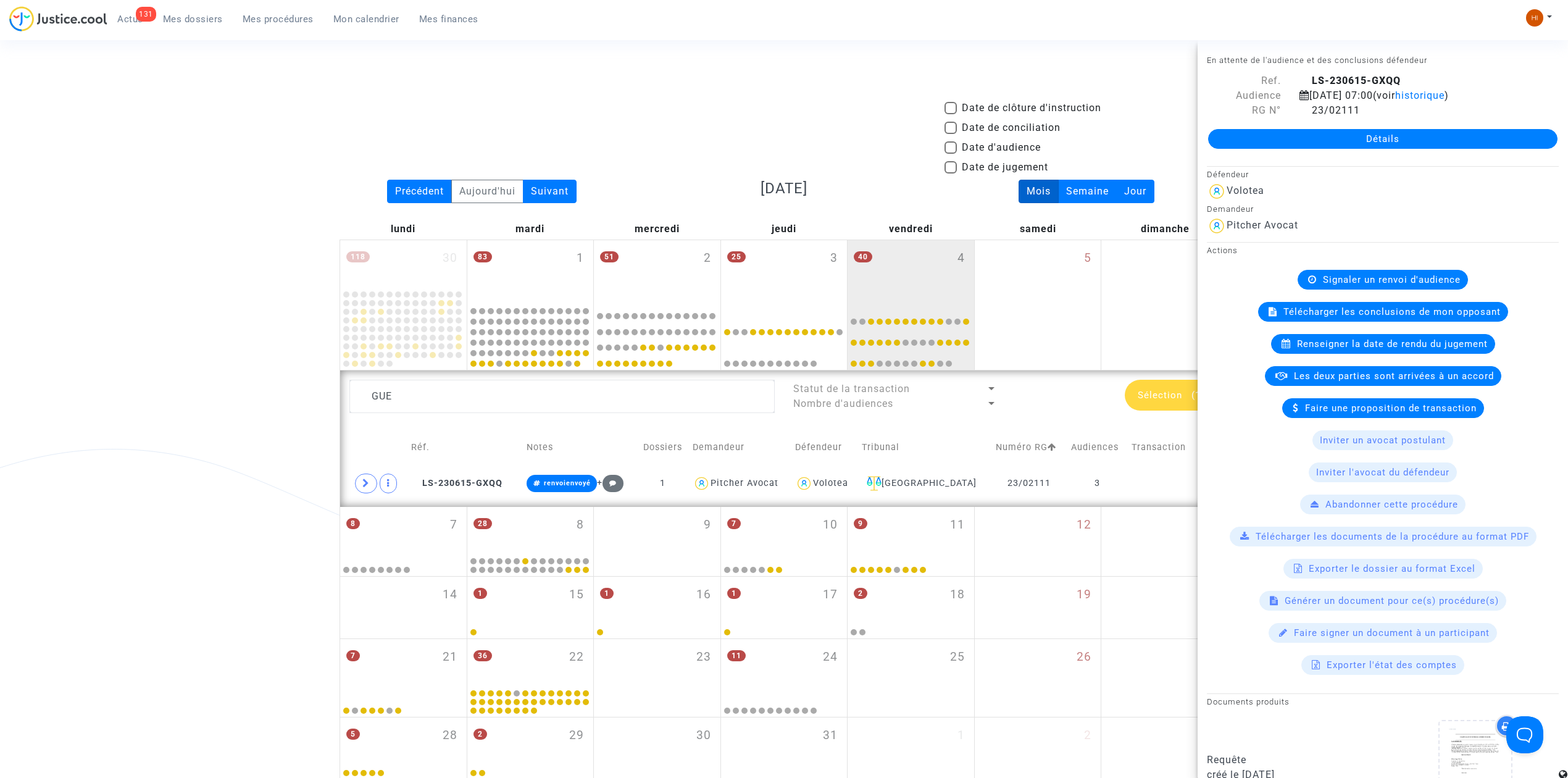
click at [1357, 278] on span "Signaler un renvoi d'audience" at bounding box center [1392, 280] width 138 height 11
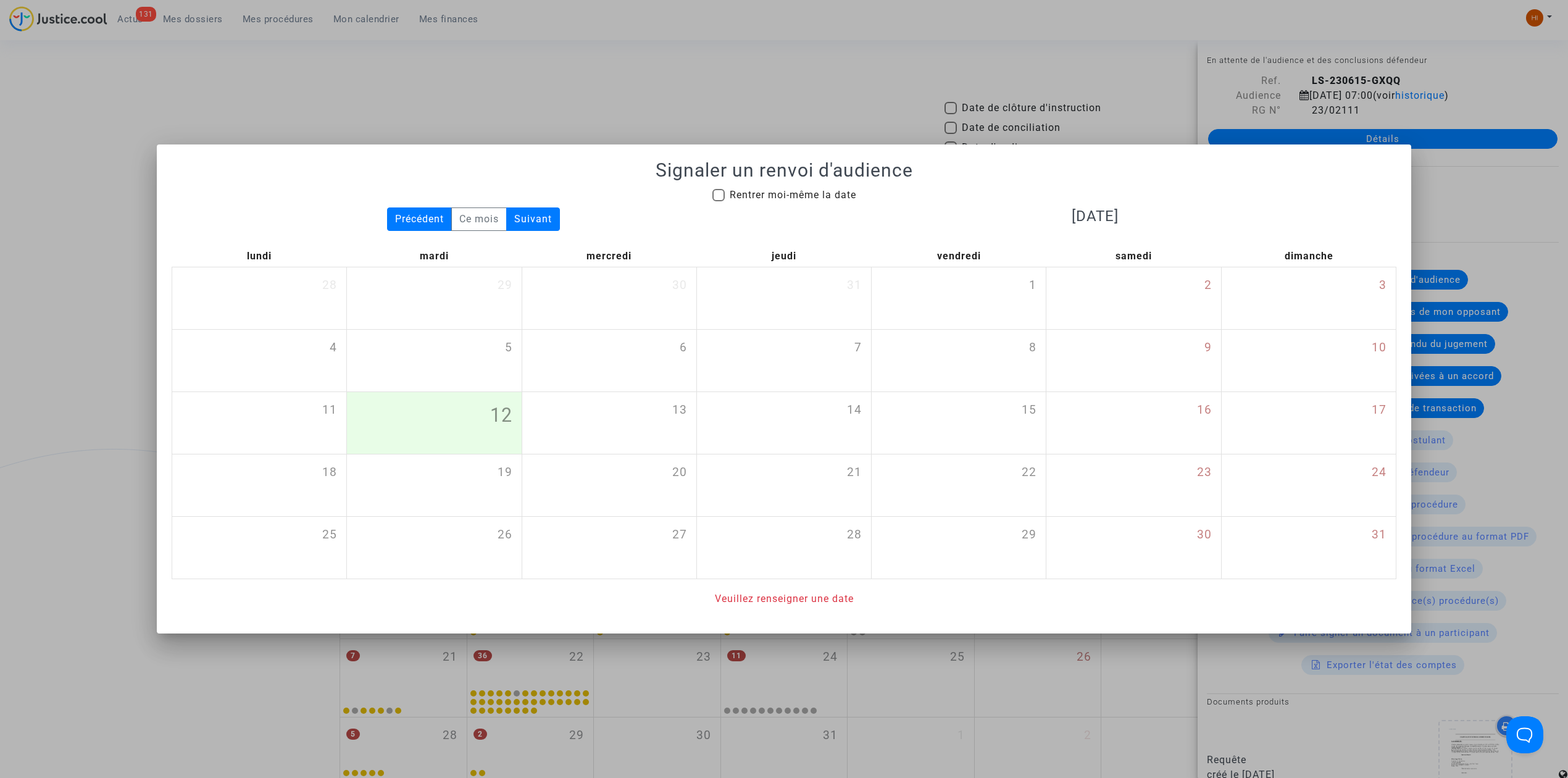
click at [788, 193] on span "Rentrer moi-même la date" at bounding box center [793, 194] width 127 height 11
click at [718, 202] on input "Rentrer moi-même la date" at bounding box center [717, 202] width 1 height 1
checkbox input "true"
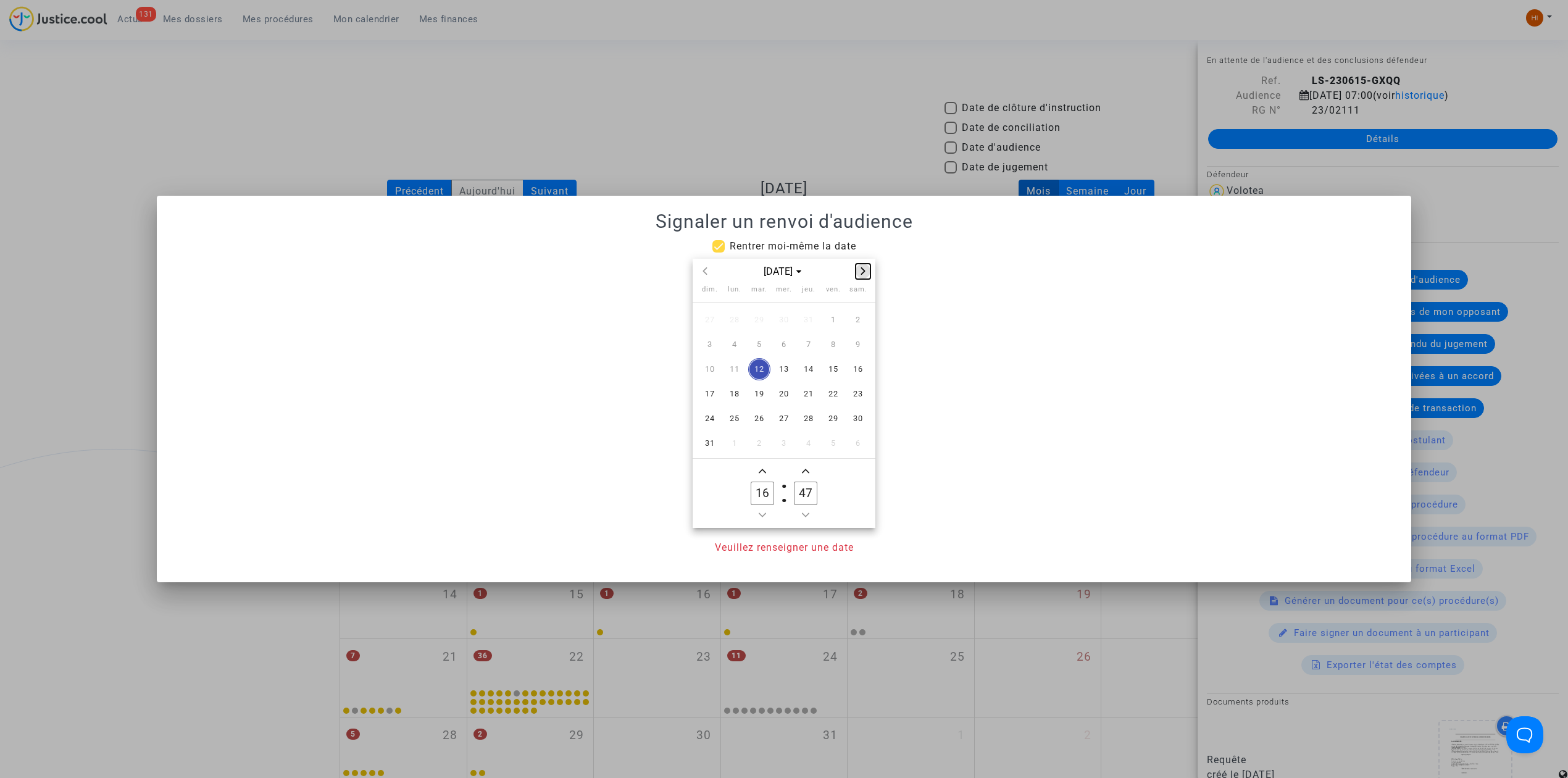
click at [869, 278] on button "Next month" at bounding box center [863, 271] width 15 height 16
click at [868, 278] on button "Next month" at bounding box center [863, 271] width 15 height 16
click at [833, 371] on span "19" at bounding box center [833, 369] width 22 height 22
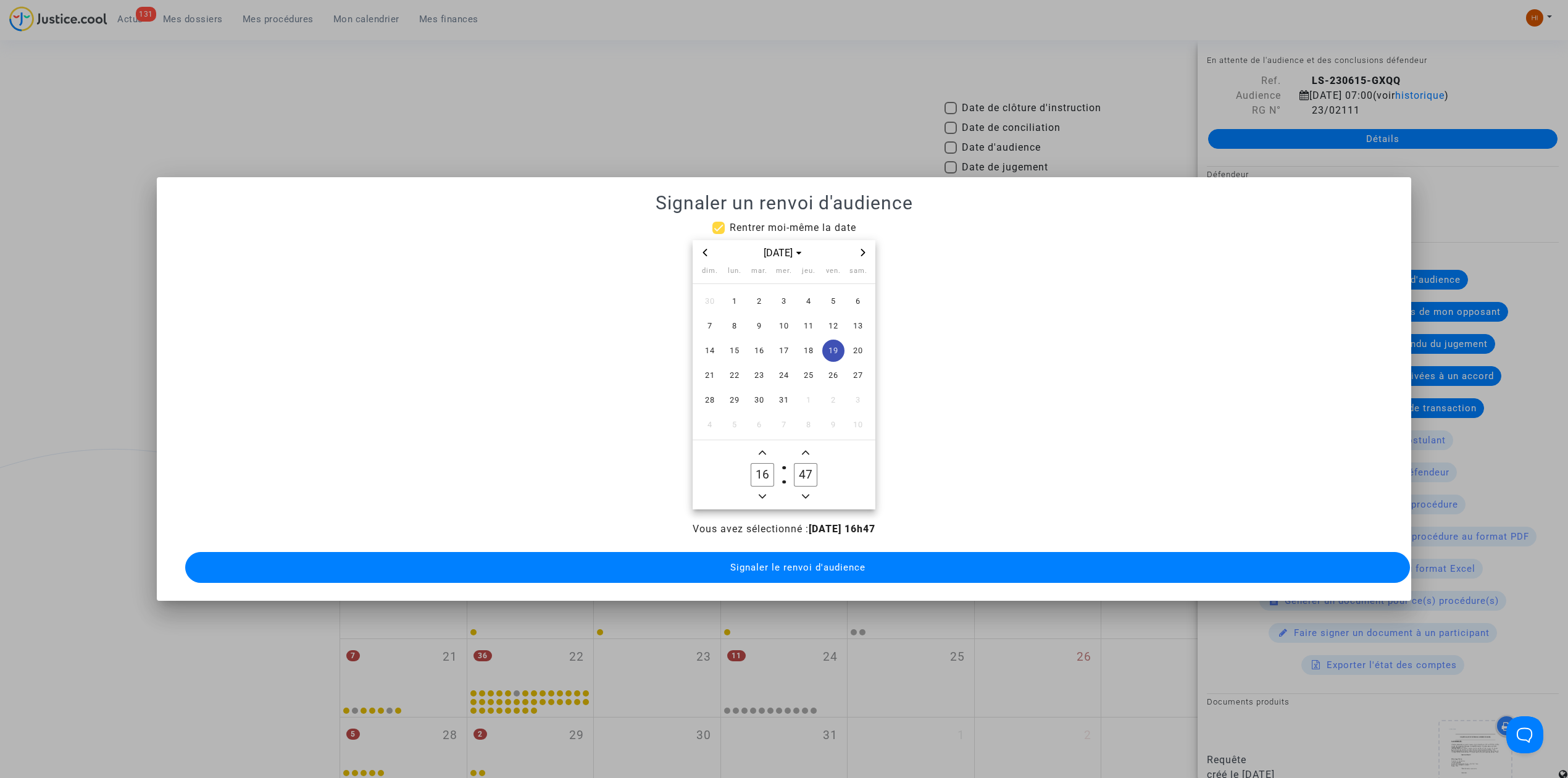
click at [766, 489] on span "Minus a hour" at bounding box center [762, 496] width 15 height 15
click at [768, 489] on span "Minus a hour" at bounding box center [762, 496] width 15 height 15
click at [769, 489] on button "Minus a hour" at bounding box center [762, 496] width 15 height 16
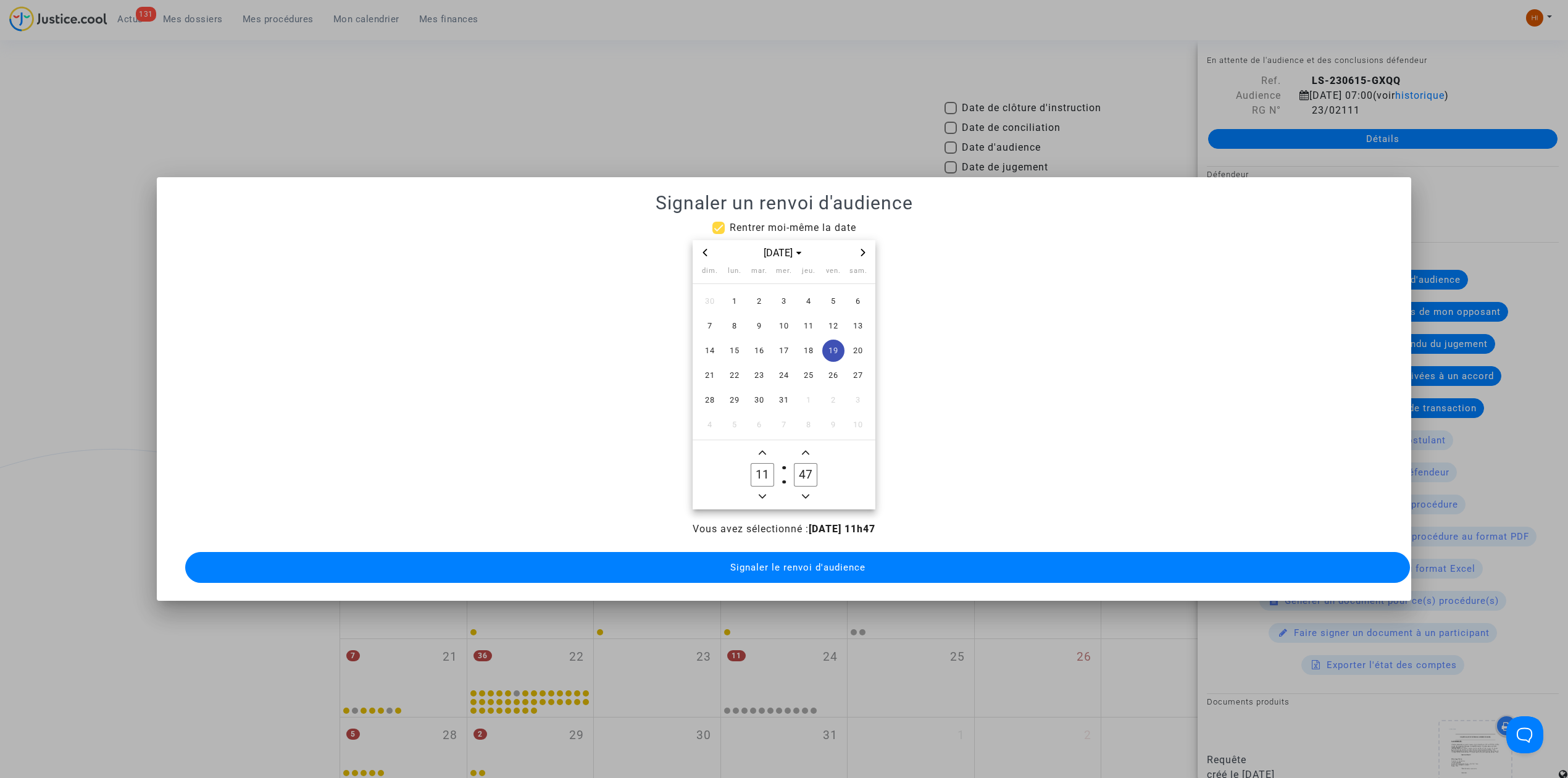
click at [771, 487] on owl-date-time-timer-box "11 Hour" at bounding box center [762, 474] width 43 height 60
click at [761, 489] on span "Minus a hour" at bounding box center [762, 496] width 15 height 15
type input "09"
click at [800, 475] on input "47" at bounding box center [805, 474] width 24 height 24
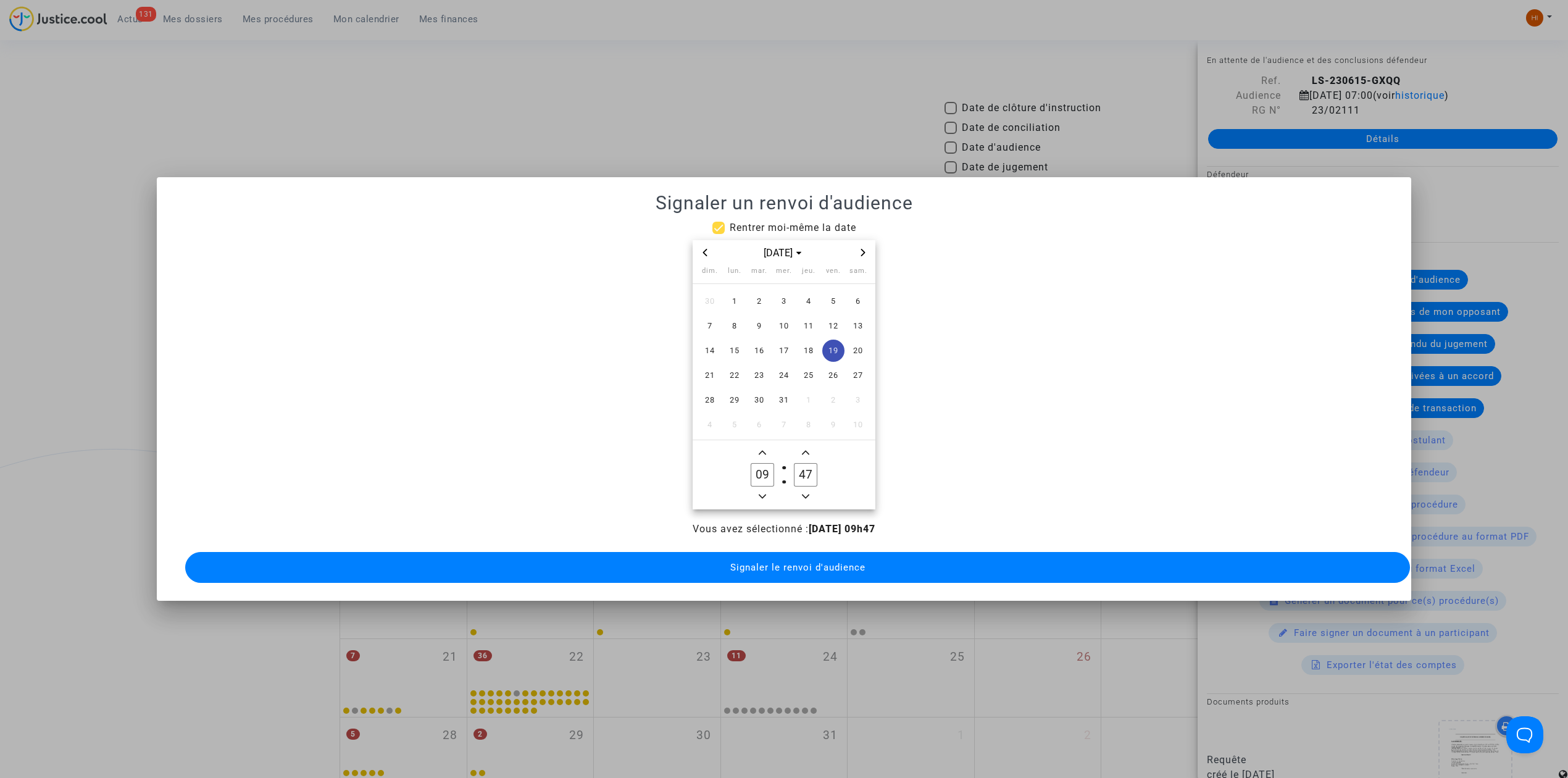
drag, startPoint x: 800, startPoint y: 475, endPoint x: 797, endPoint y: 468, distance: 7.6
click at [784, 475] on owl-date-time-timer-box "47 Minute" at bounding box center [805, 474] width 43 height 60
type input "00"
click at [887, 554] on button "Signaler le renvoi d'audience" at bounding box center [797, 567] width 1224 height 31
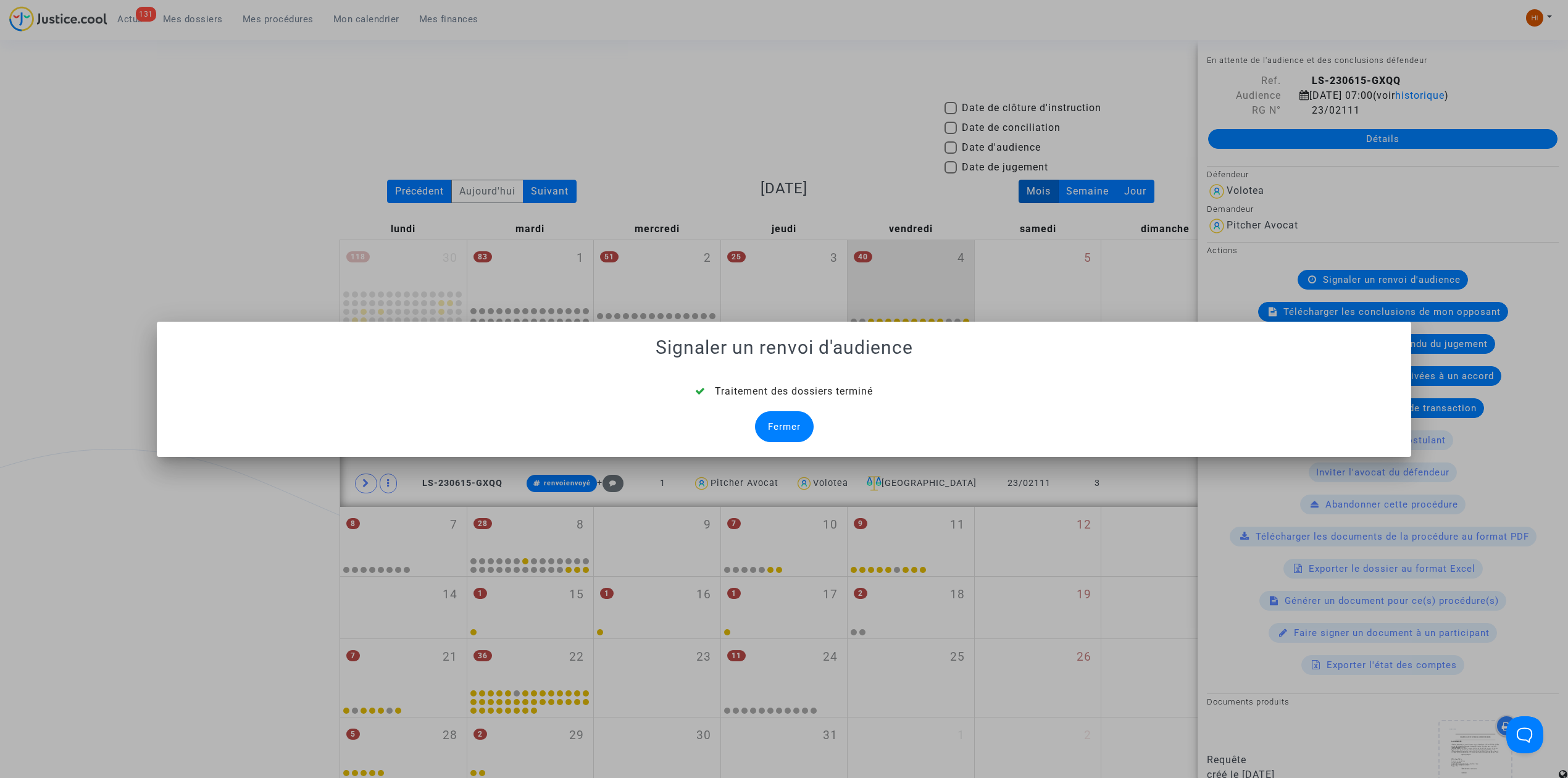
click at [774, 413] on div "Fermer" at bounding box center [784, 427] width 59 height 31
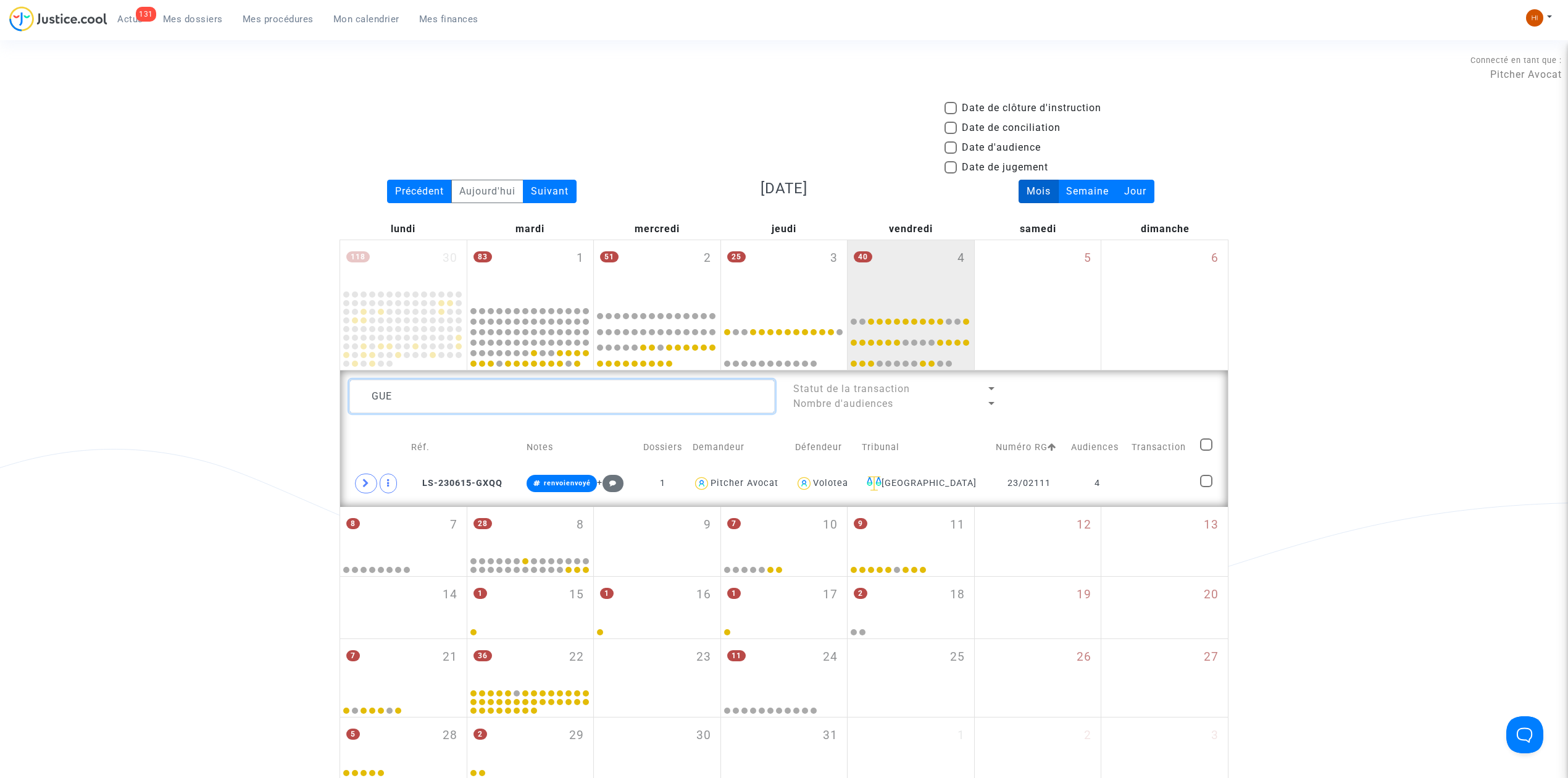
drag, startPoint x: 424, startPoint y: 402, endPoint x: 269, endPoint y: 398, distance: 155.1
click at [272, 398] on div "Date de clôture d'instruction Date de conciliation Date d'audience Date de juge…" at bounding box center [784, 440] width 1568 height 679
type textarea "NESTOUR"
click at [1156, 492] on td at bounding box center [1163, 483] width 66 height 29
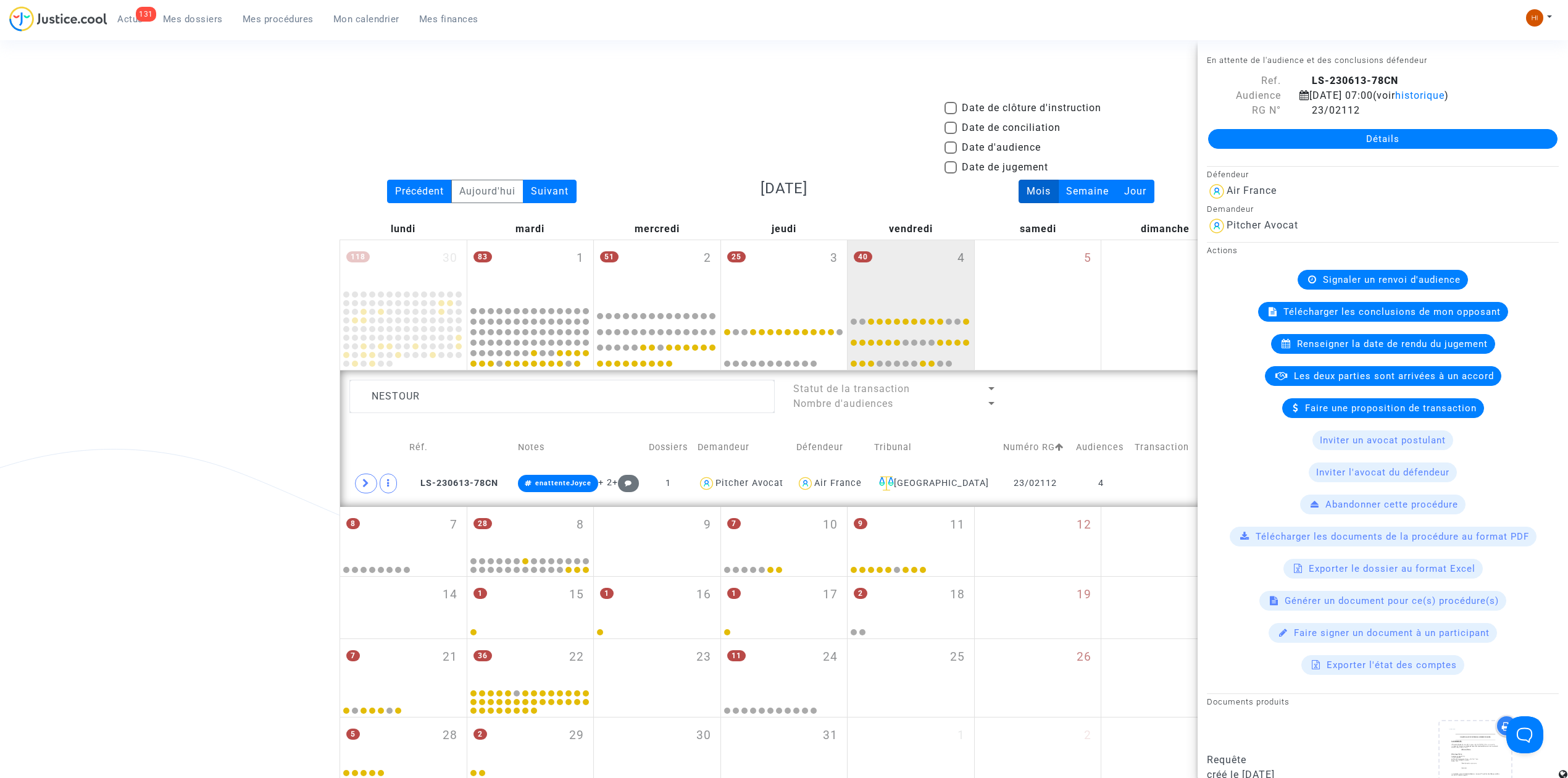
click at [1353, 284] on span "Signaler un renvoi d'audience" at bounding box center [1392, 280] width 138 height 11
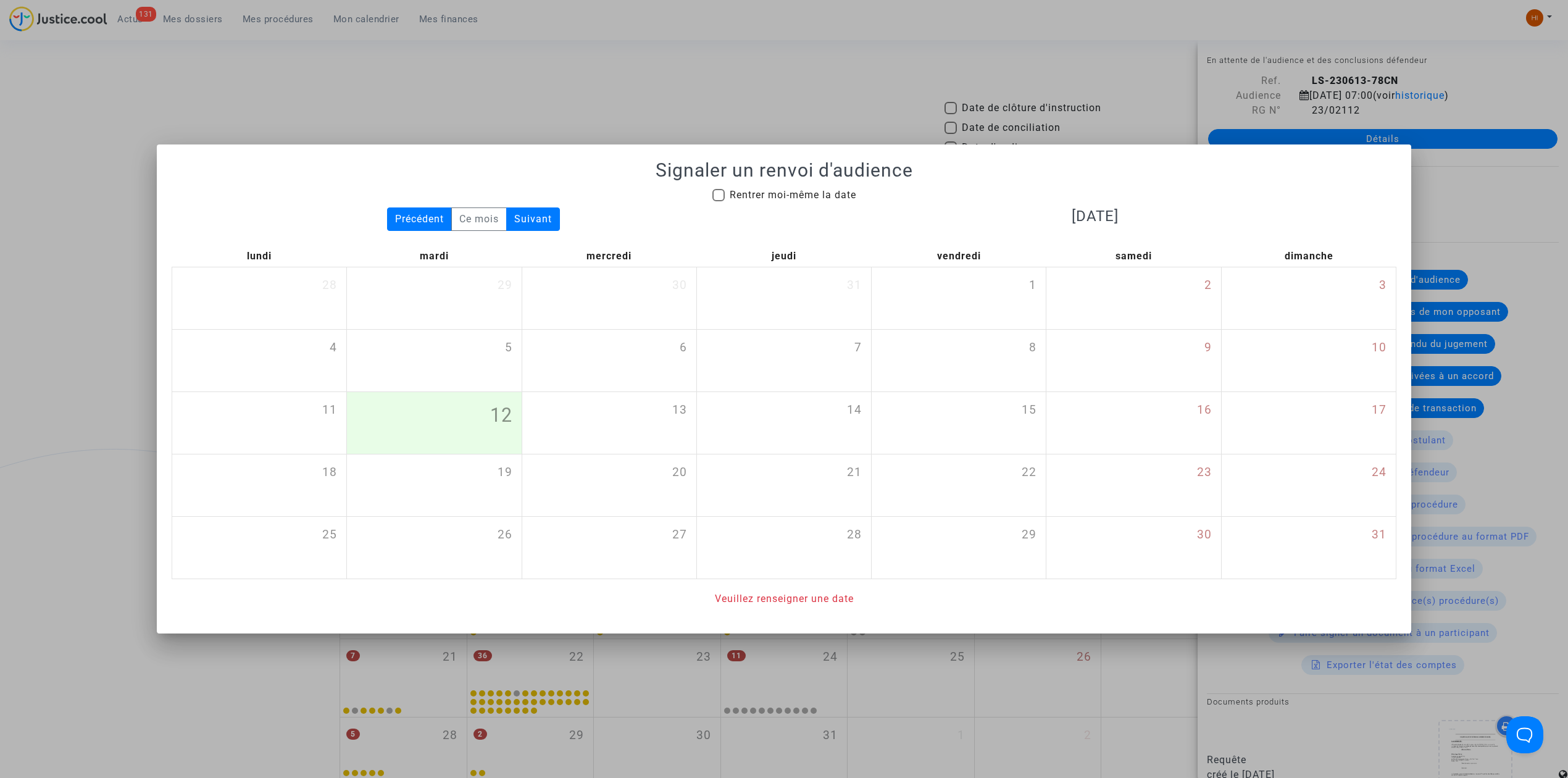
click at [781, 193] on span "Rentrer moi-même la date" at bounding box center [793, 194] width 127 height 11
click at [718, 202] on input "Rentrer moi-même la date" at bounding box center [717, 202] width 1 height 1
checkbox input "true"
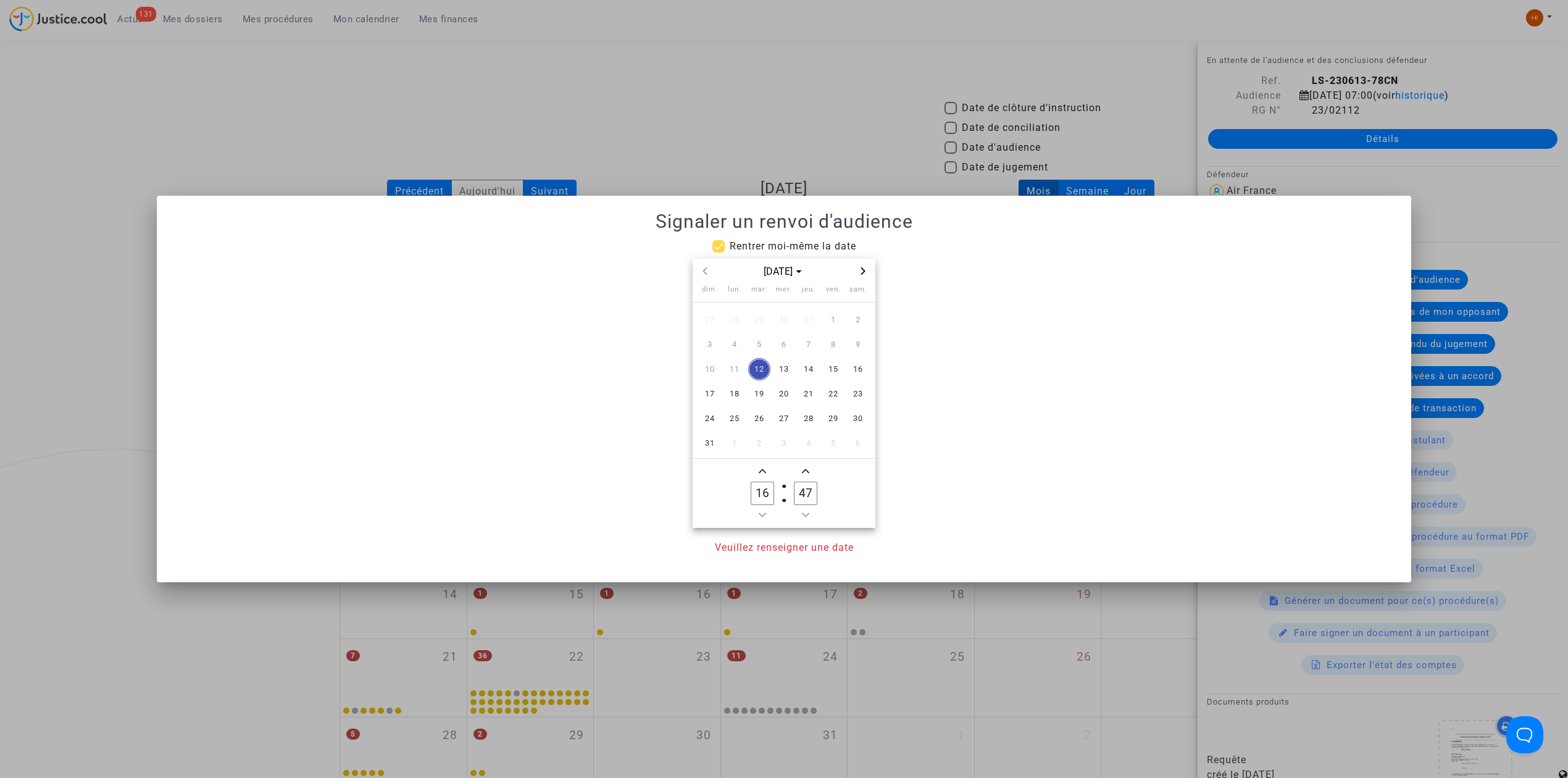
click at [864, 270] on icon "Next month" at bounding box center [863, 270] width 4 height 7
click at [864, 269] on icon "Next month" at bounding box center [863, 270] width 7 height 7
click at [831, 366] on span "19" at bounding box center [833, 369] width 22 height 22
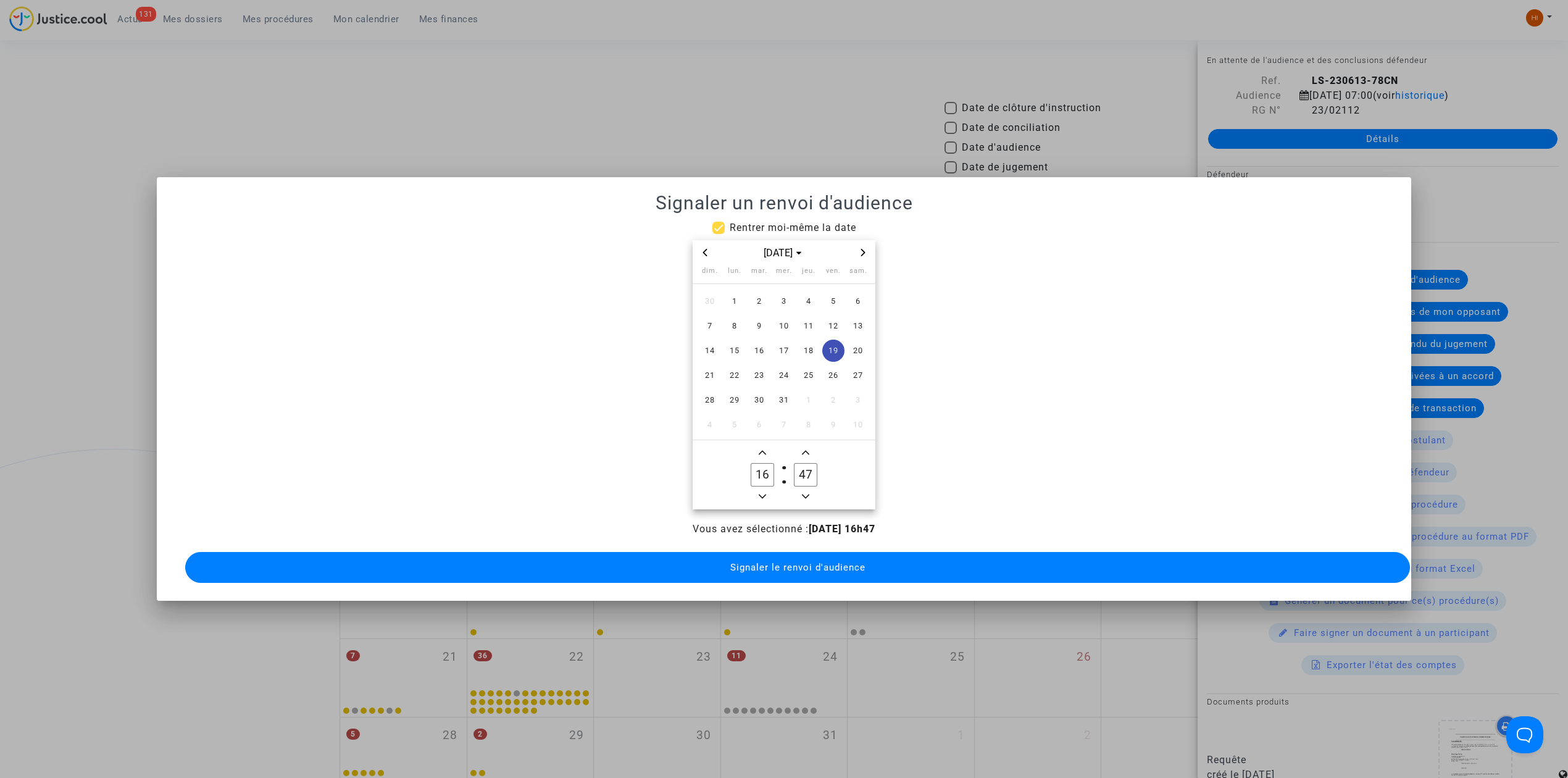
click at [758, 489] on span "Minus a hour" at bounding box center [762, 496] width 15 height 15
click at [759, 489] on span "Minus a hour" at bounding box center [762, 496] width 15 height 15
click at [761, 489] on span "Minus a hour" at bounding box center [762, 496] width 15 height 15
click at [761, 492] on icon "Minus a hour" at bounding box center [762, 496] width 7 height 7
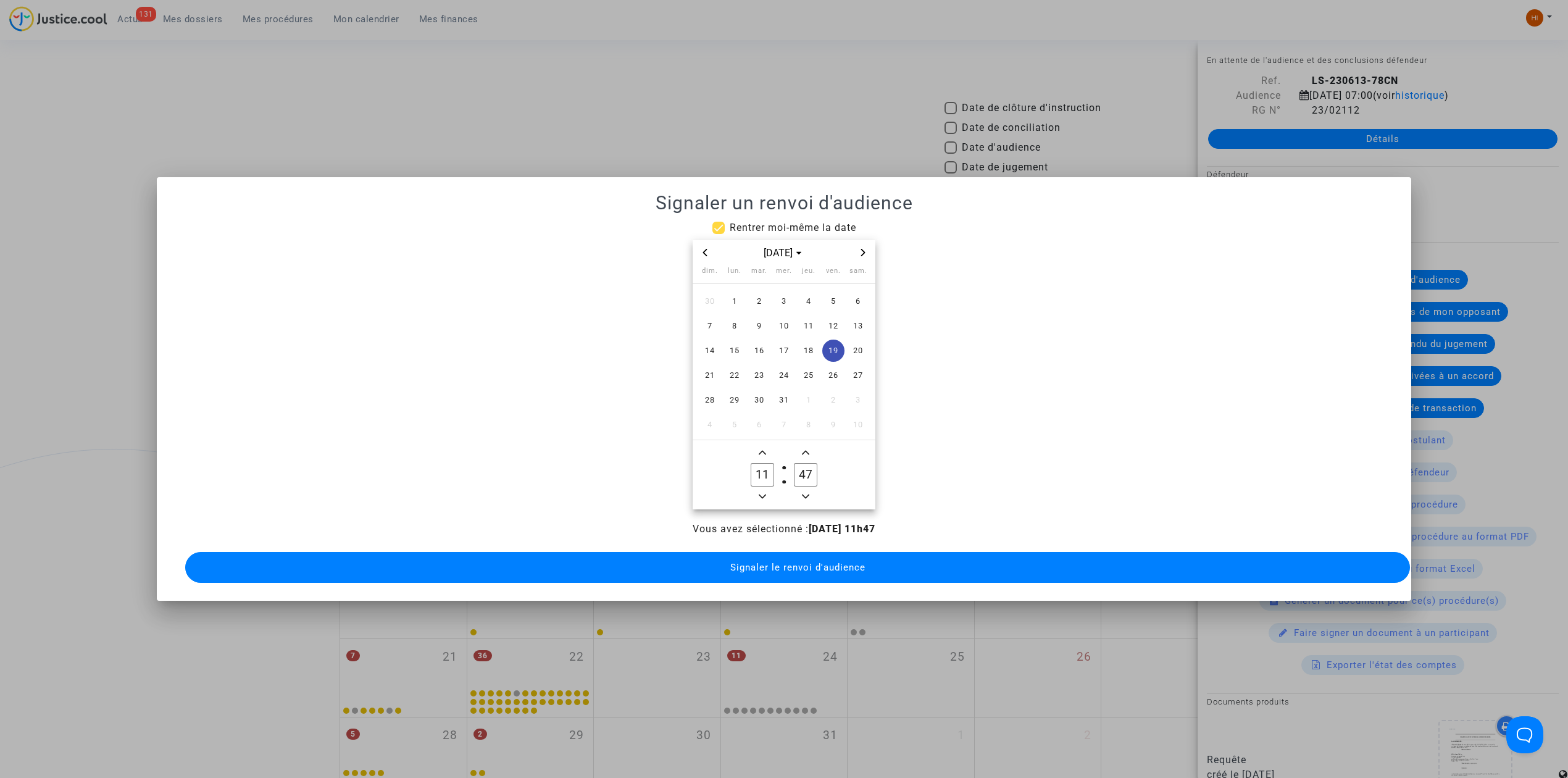
click at [761, 492] on icon "Minus a hour" at bounding box center [762, 496] width 7 height 7
click at [761, 495] on icon "Minus a hour" at bounding box center [762, 496] width 7 height 4
type input "09"
click at [807, 465] on input "47" at bounding box center [805, 474] width 24 height 24
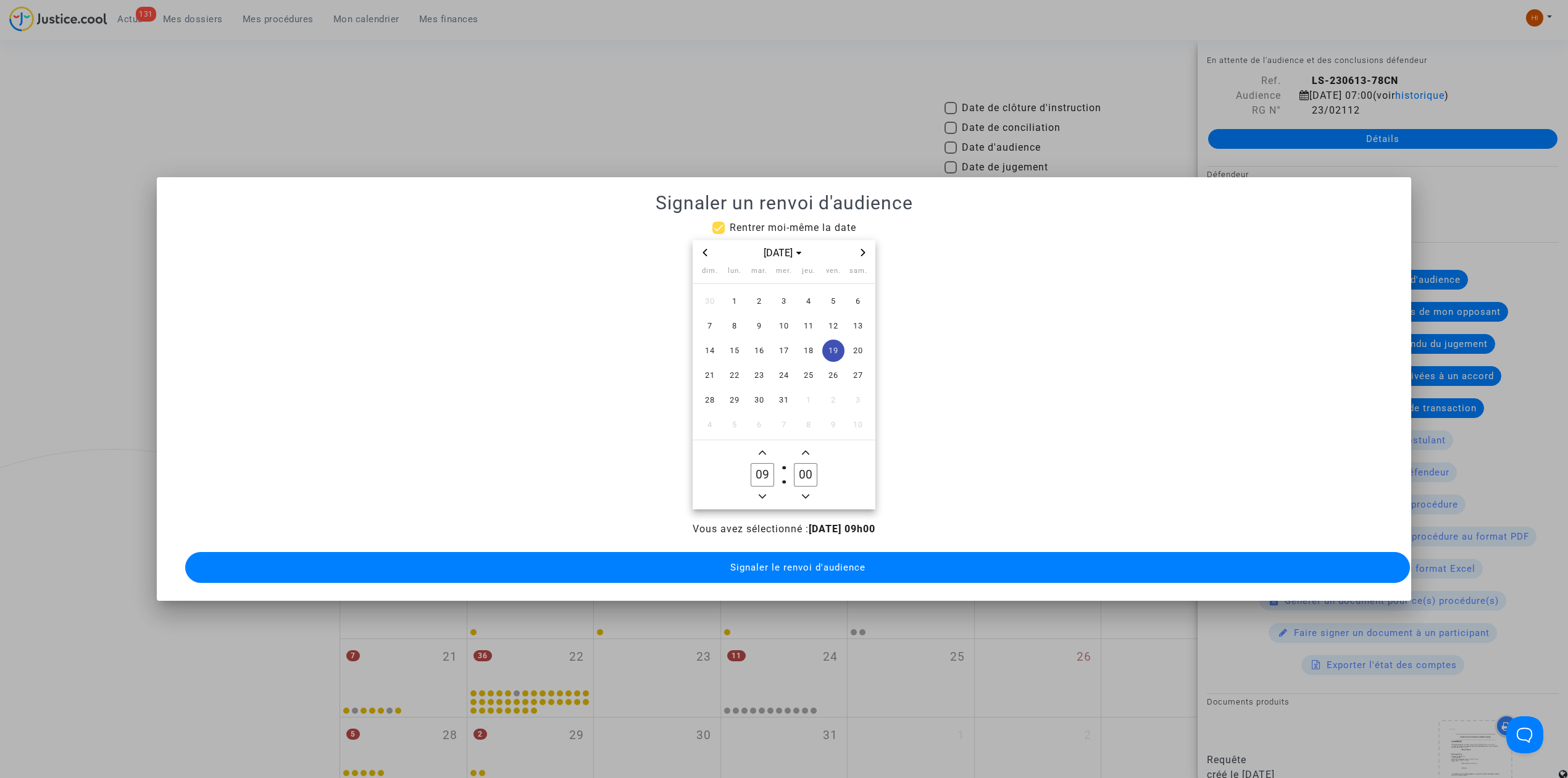
type input "00"
click at [820, 553] on button "Signaler le renvoi d'audience" at bounding box center [797, 567] width 1224 height 31
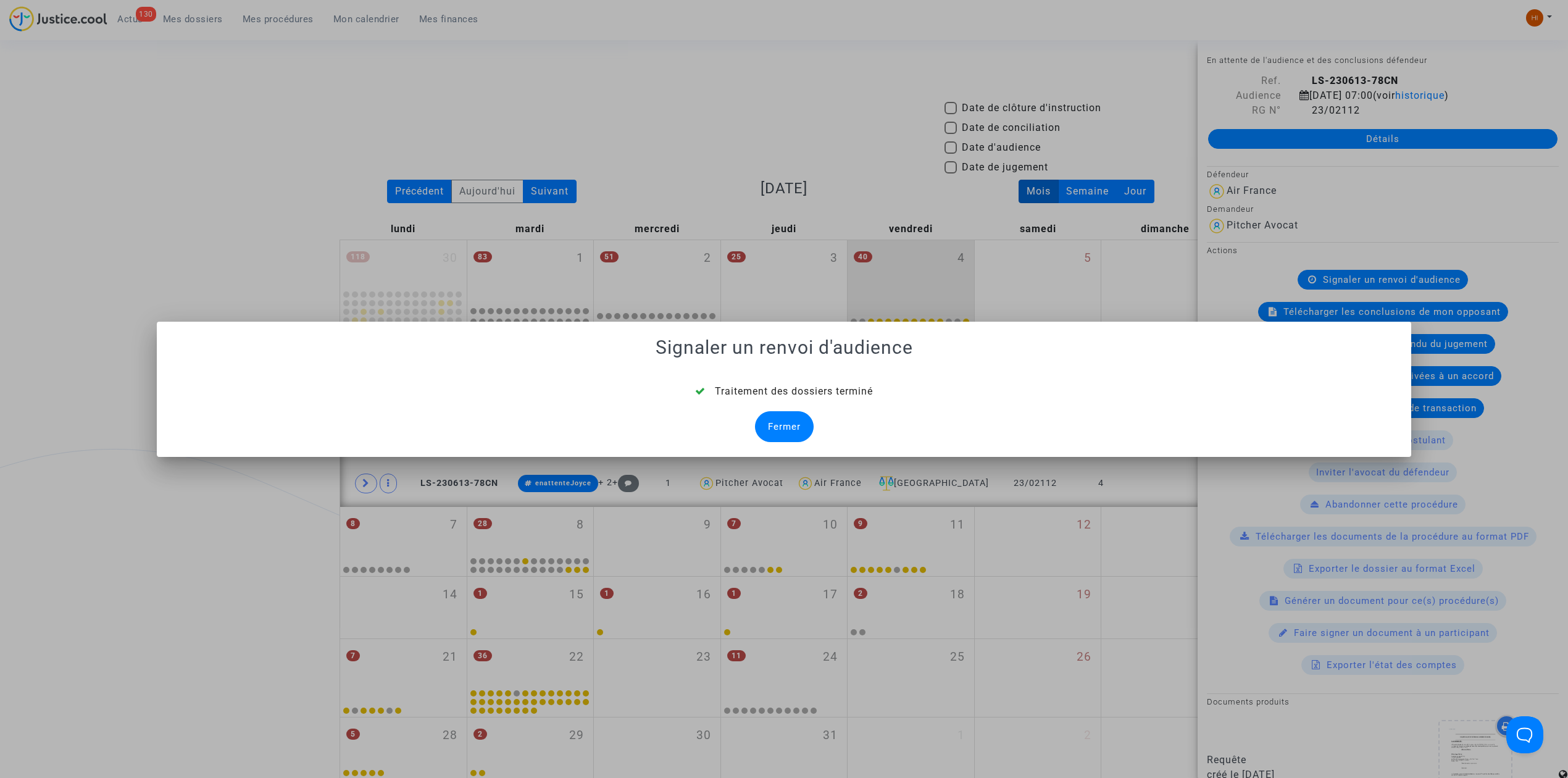
drag, startPoint x: 797, startPoint y: 421, endPoint x: 796, endPoint y: 433, distance: 12.0
click at [801, 429] on div "Fermer" at bounding box center [784, 427] width 59 height 31
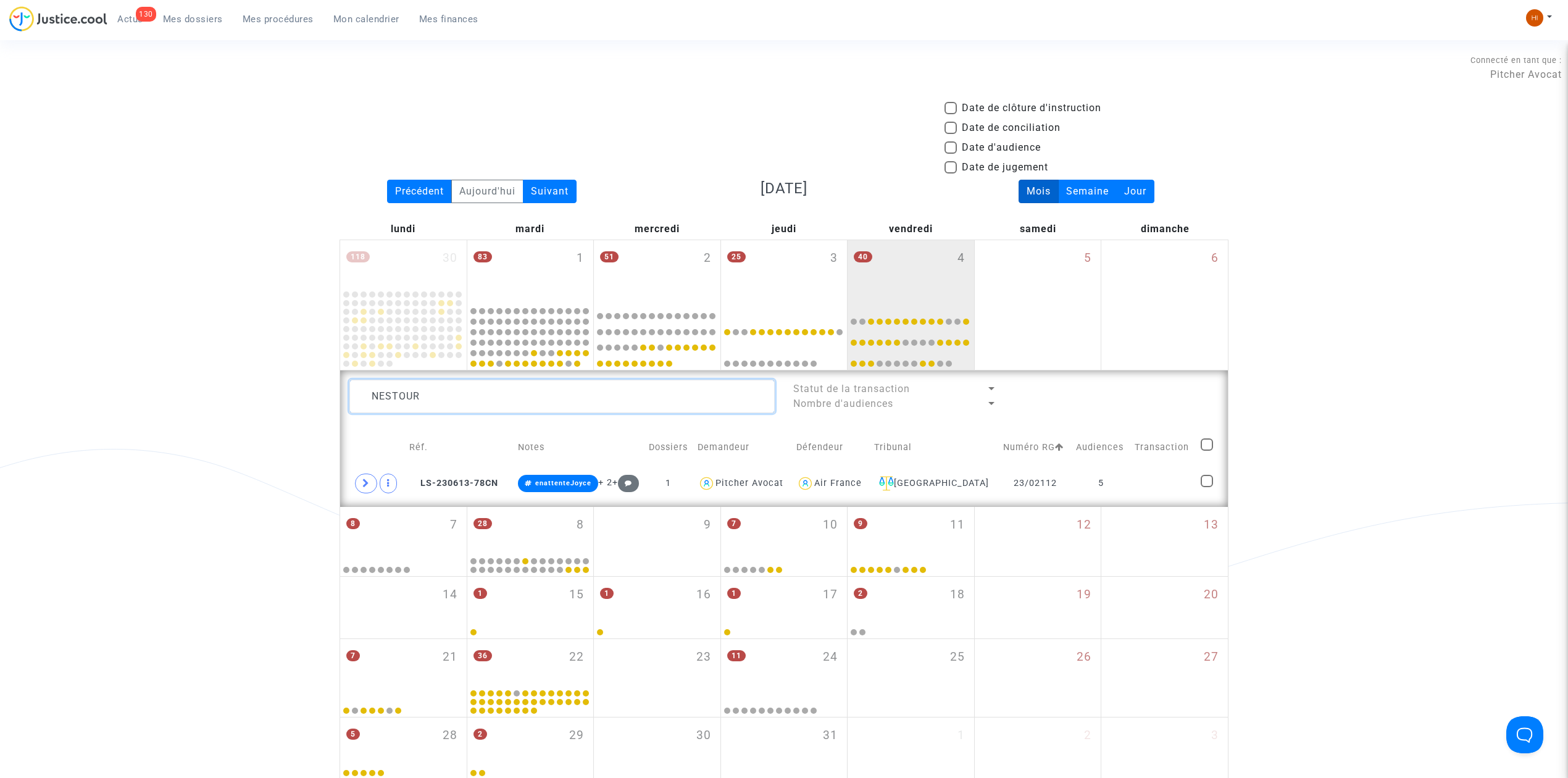
drag, startPoint x: 586, startPoint y: 396, endPoint x: 359, endPoint y: 411, distance: 227.5
click at [359, 411] on textarea at bounding box center [562, 396] width 425 height 33
type textarea "FERY"
click at [1195, 475] on td at bounding box center [1206, 483] width 24 height 29
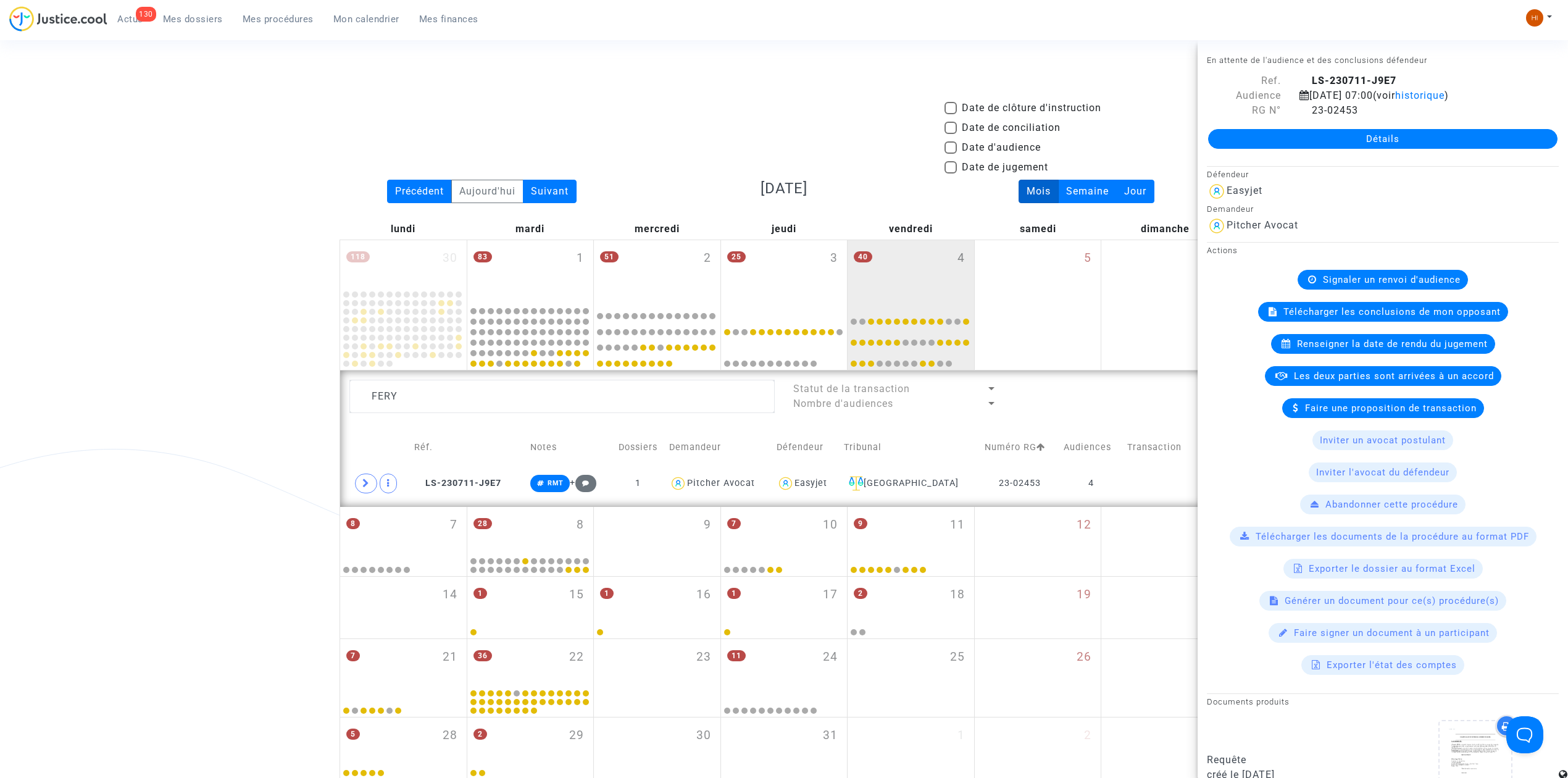
click at [1368, 284] on span "Signaler un renvoi d'audience" at bounding box center [1392, 280] width 138 height 11
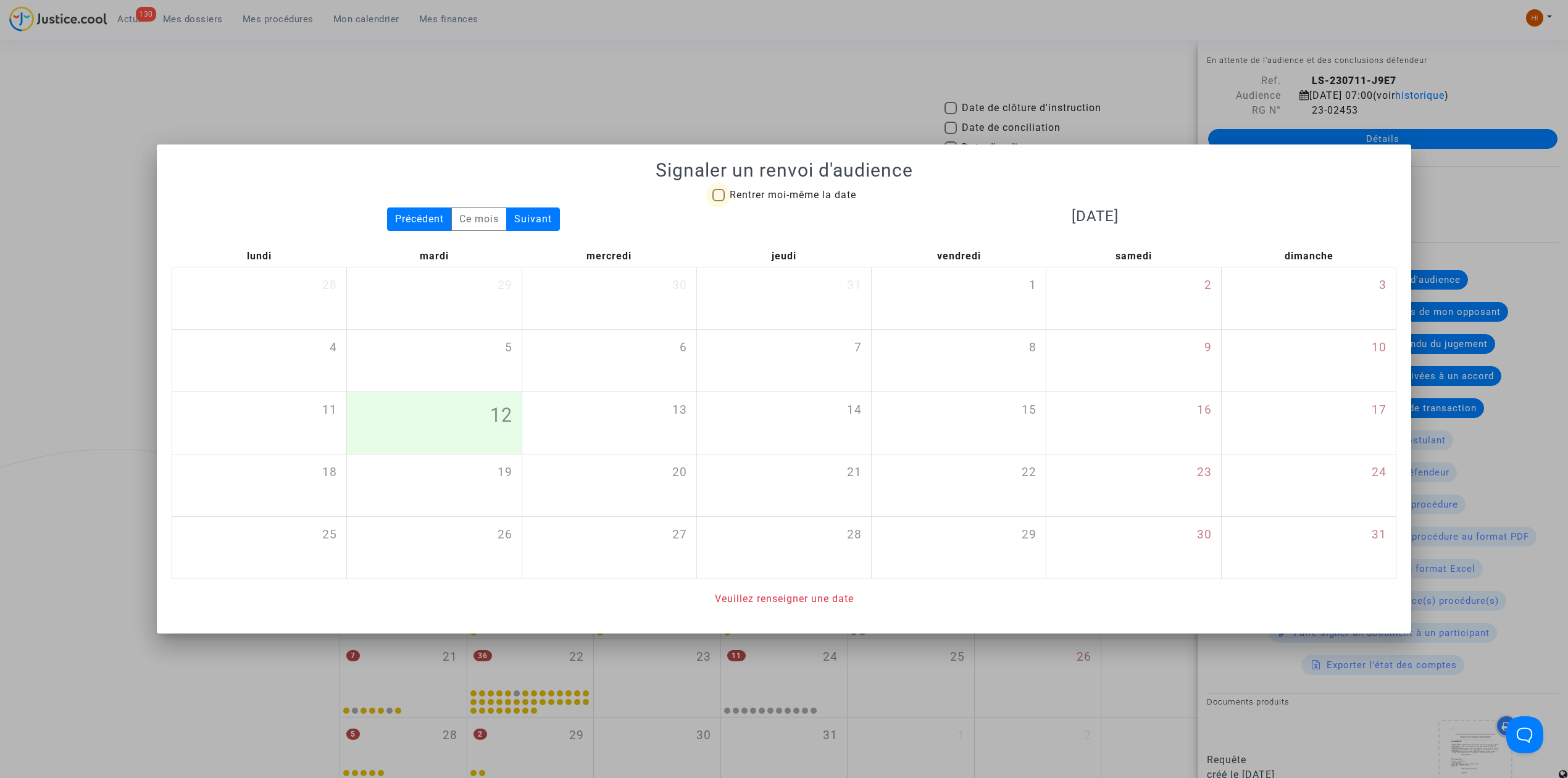
click at [828, 200] on span "Rentrer moi-même la date" at bounding box center [793, 195] width 127 height 15
click at [718, 202] on input "Rentrer moi-même la date" at bounding box center [717, 202] width 1 height 1
checkbox input "true"
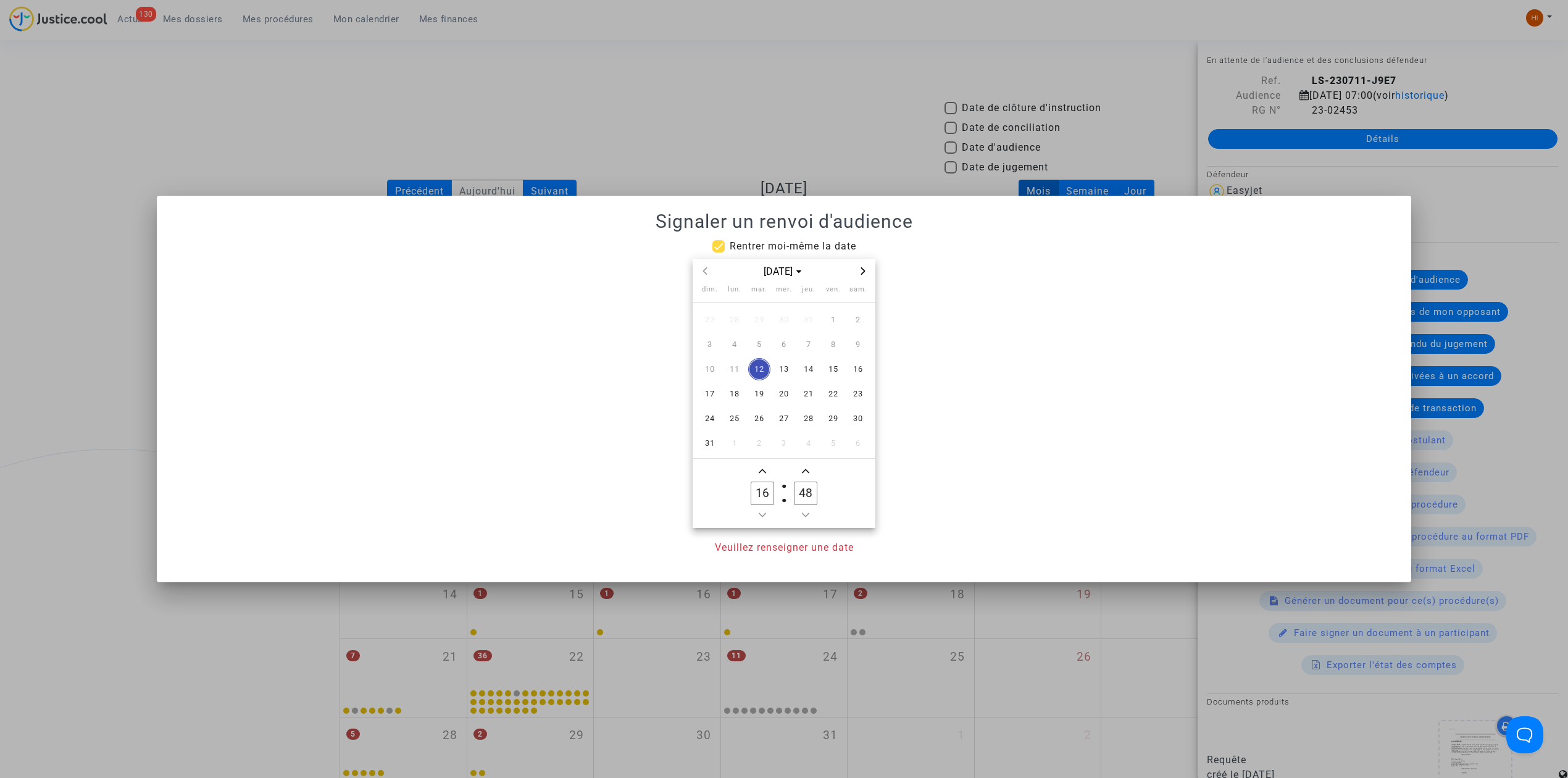
click at [860, 270] on icon "Next month" at bounding box center [863, 270] width 7 height 7
click at [831, 371] on span "19" at bounding box center [833, 369] width 22 height 22
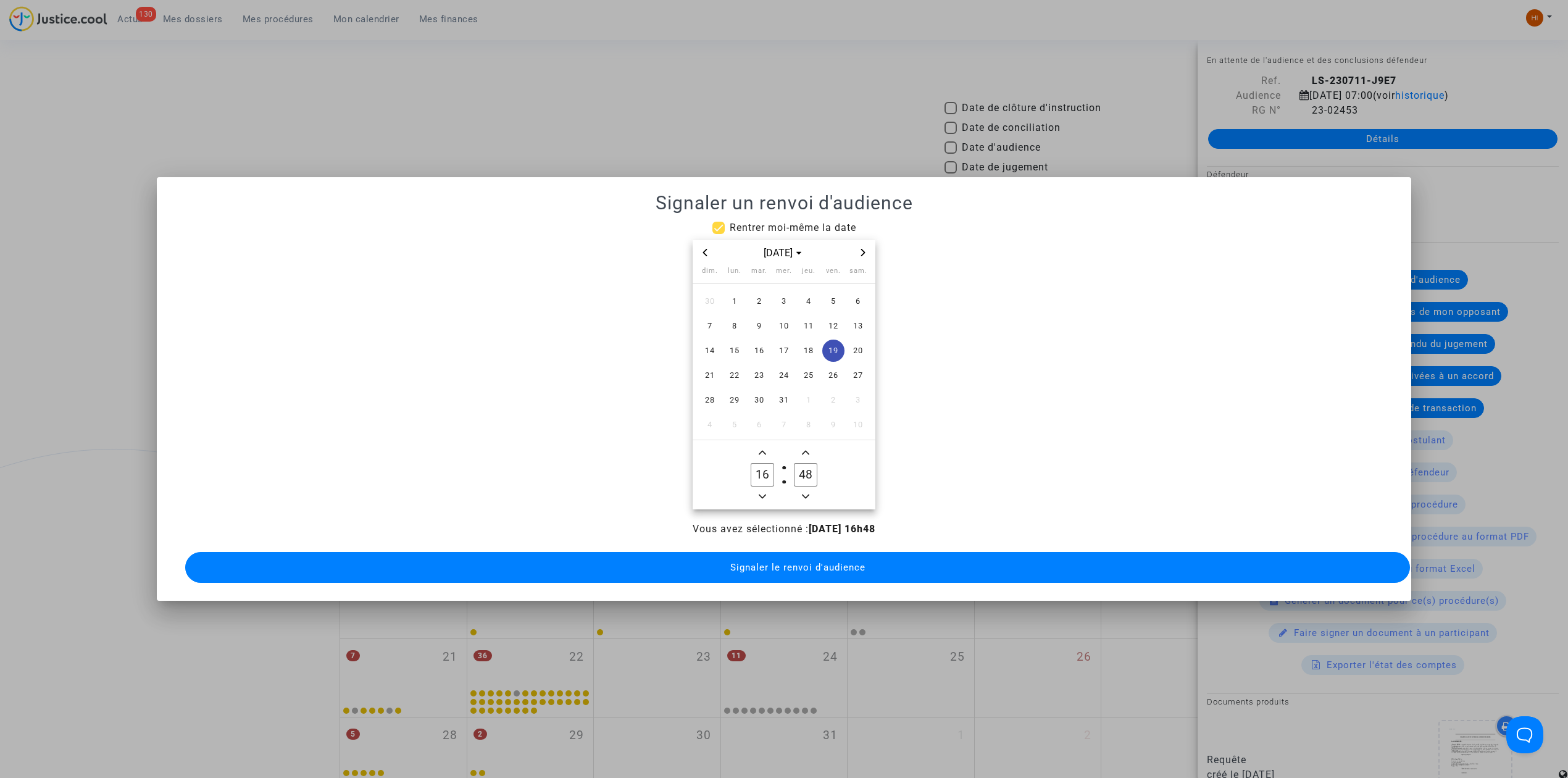
click at [763, 492] on icon "Minus a hour" at bounding box center [762, 496] width 7 height 7
click at [766, 492] on icon "Minus a hour" at bounding box center [762, 496] width 7 height 7
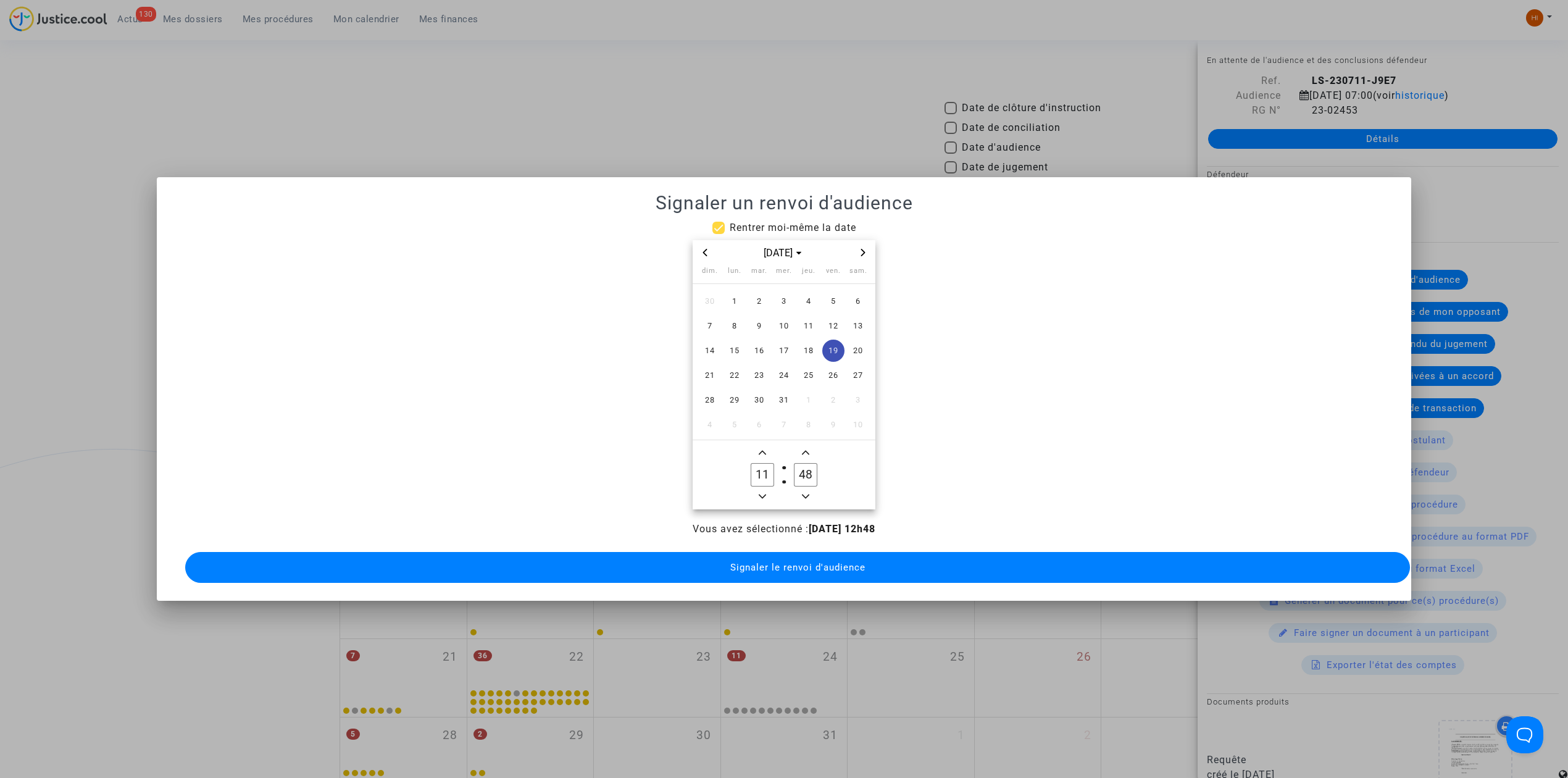
click at [766, 492] on icon "Minus a hour" at bounding box center [762, 496] width 7 height 7
type input "09"
click at [800, 465] on input "48" at bounding box center [805, 474] width 24 height 24
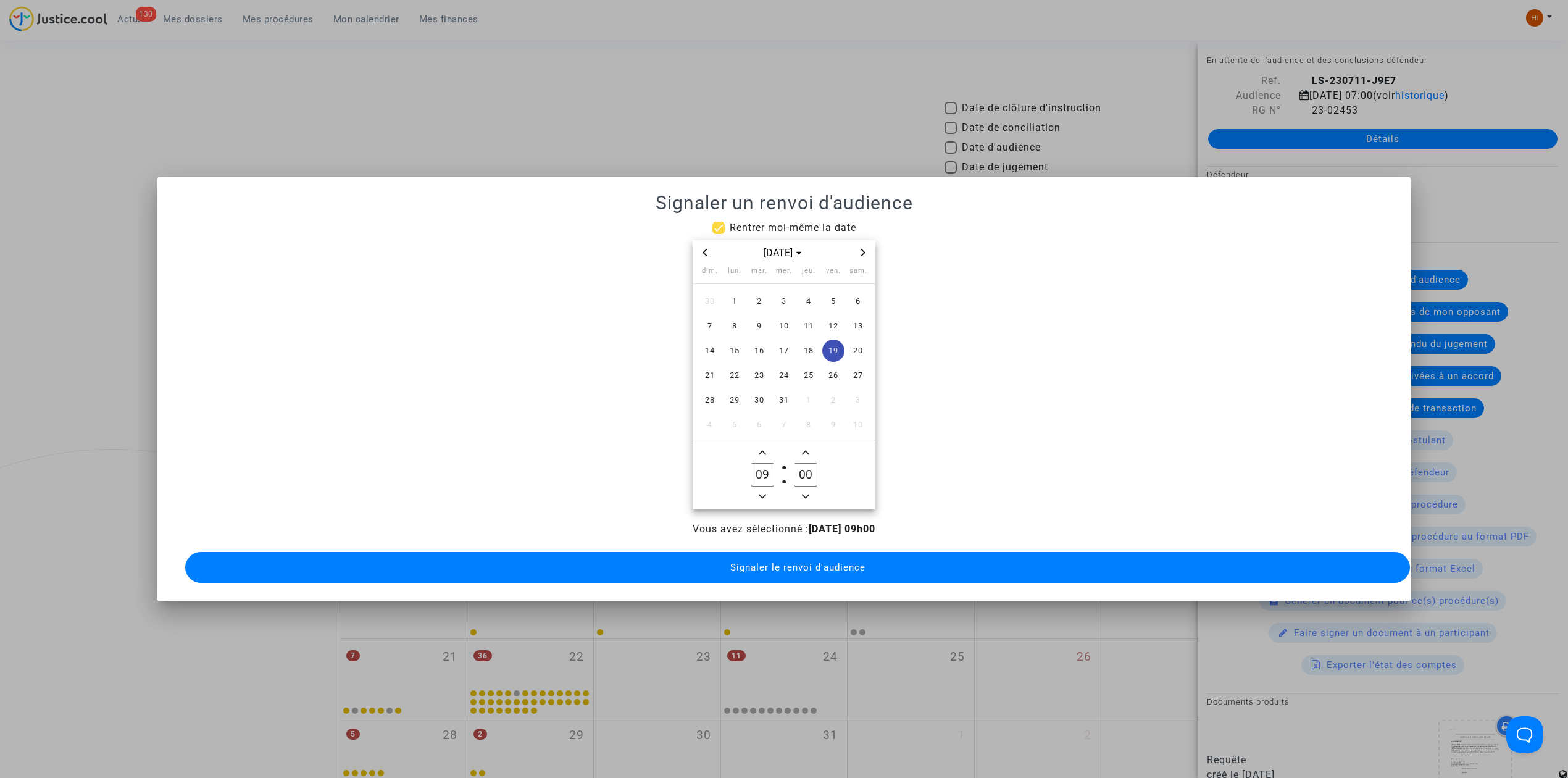
type input "00"
click at [802, 562] on span "Signaler le renvoi d'audience" at bounding box center [798, 567] width 135 height 11
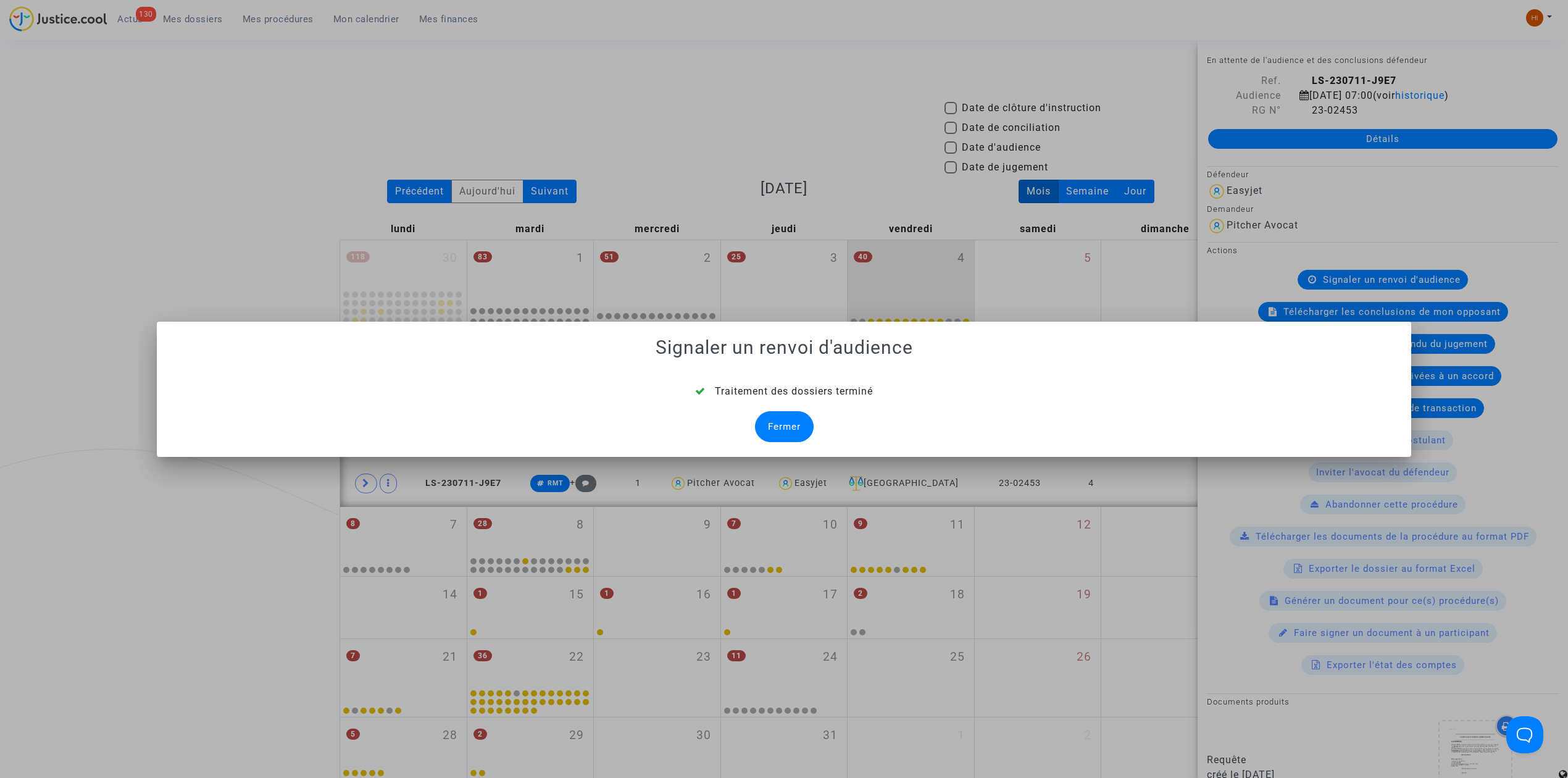
click at [801, 426] on div "Fermer" at bounding box center [784, 427] width 59 height 31
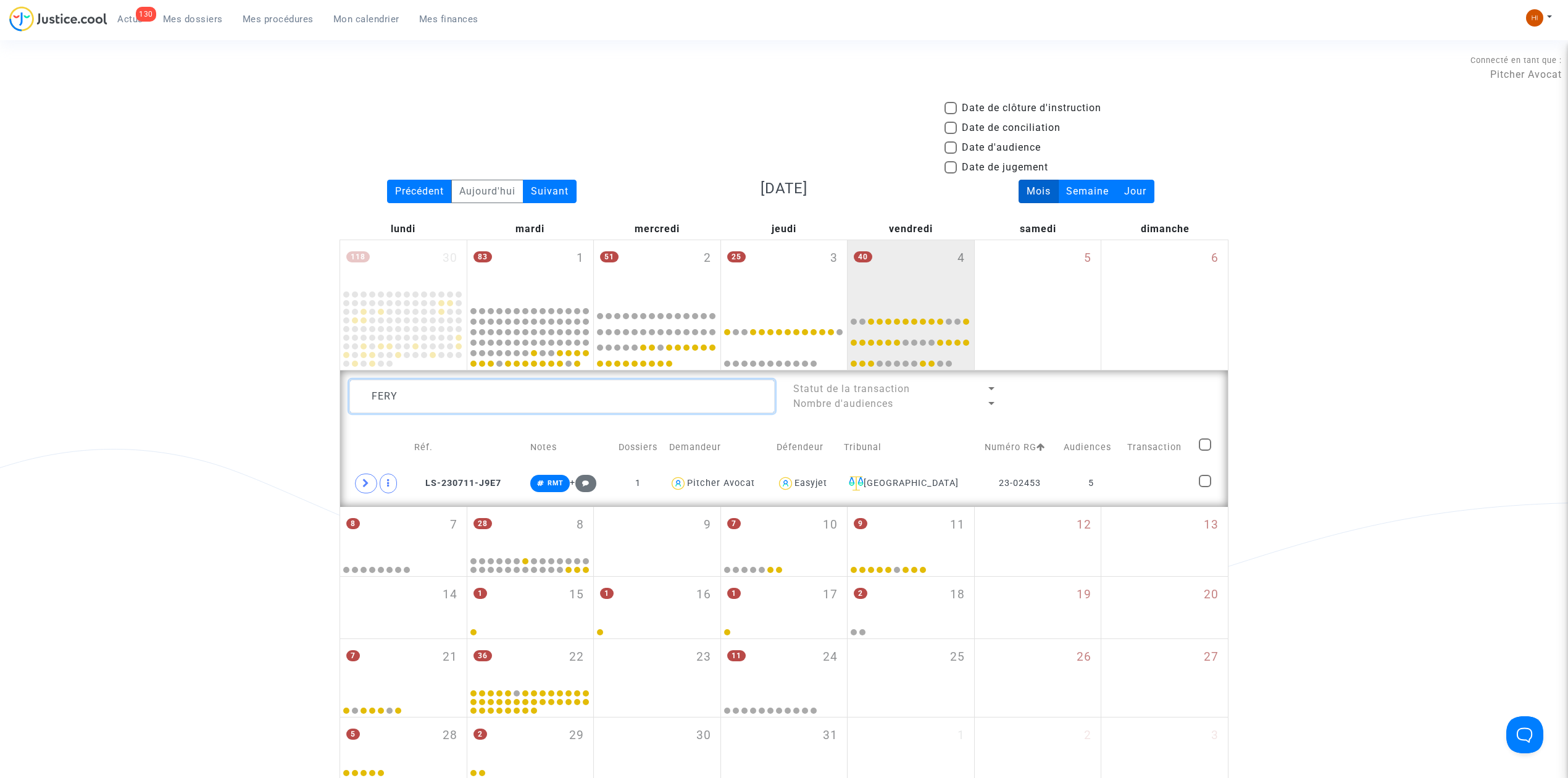
drag, startPoint x: 267, startPoint y: 400, endPoint x: -27, endPoint y: 362, distance: 296.4
click at [0, 362] on html "130 Actus Mes dossiers Mes procédures Mon calendrier Mes finances Mon profil Ch…" at bounding box center [784, 622] width 1568 height 1244
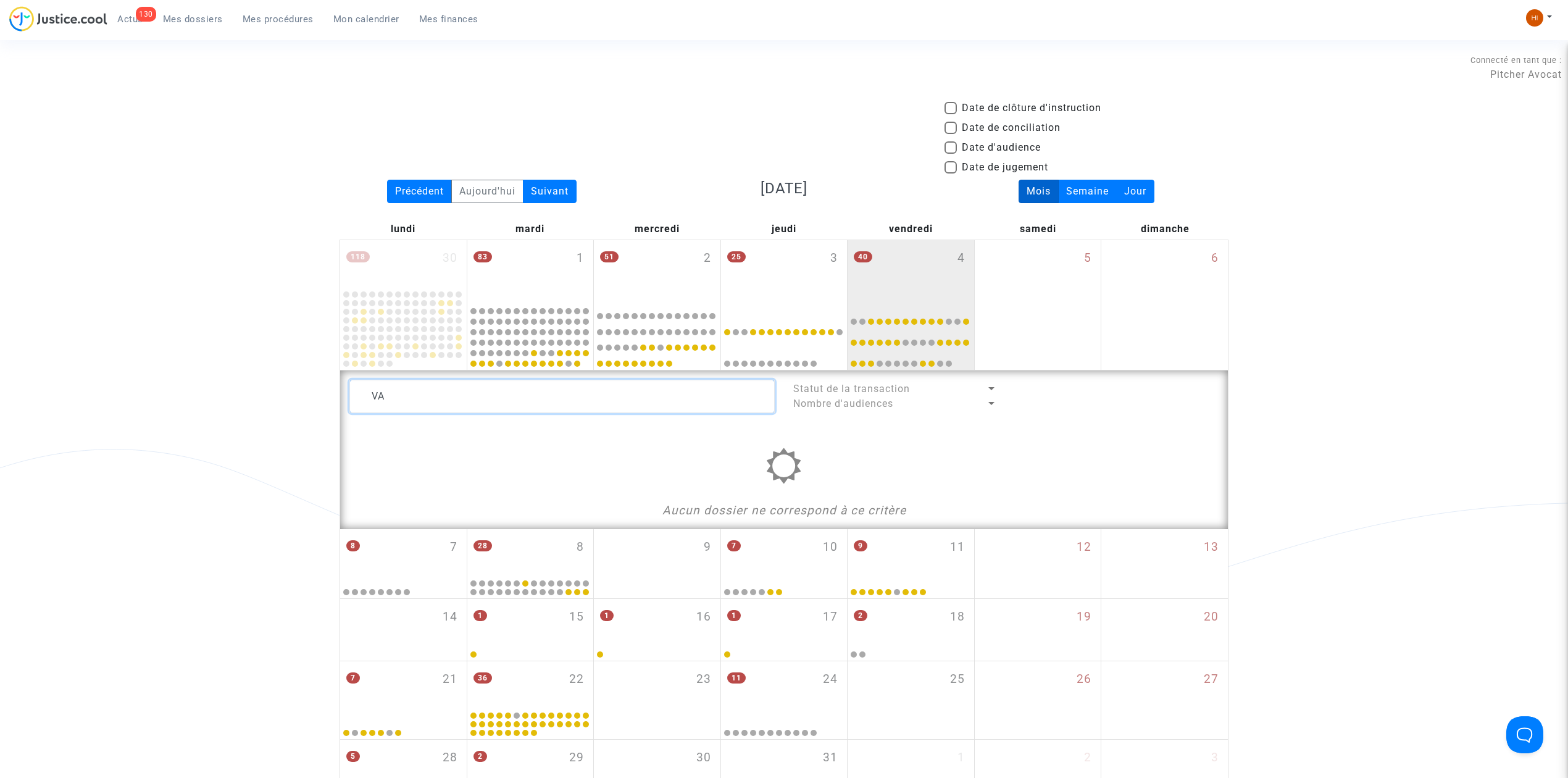
type textarea "V"
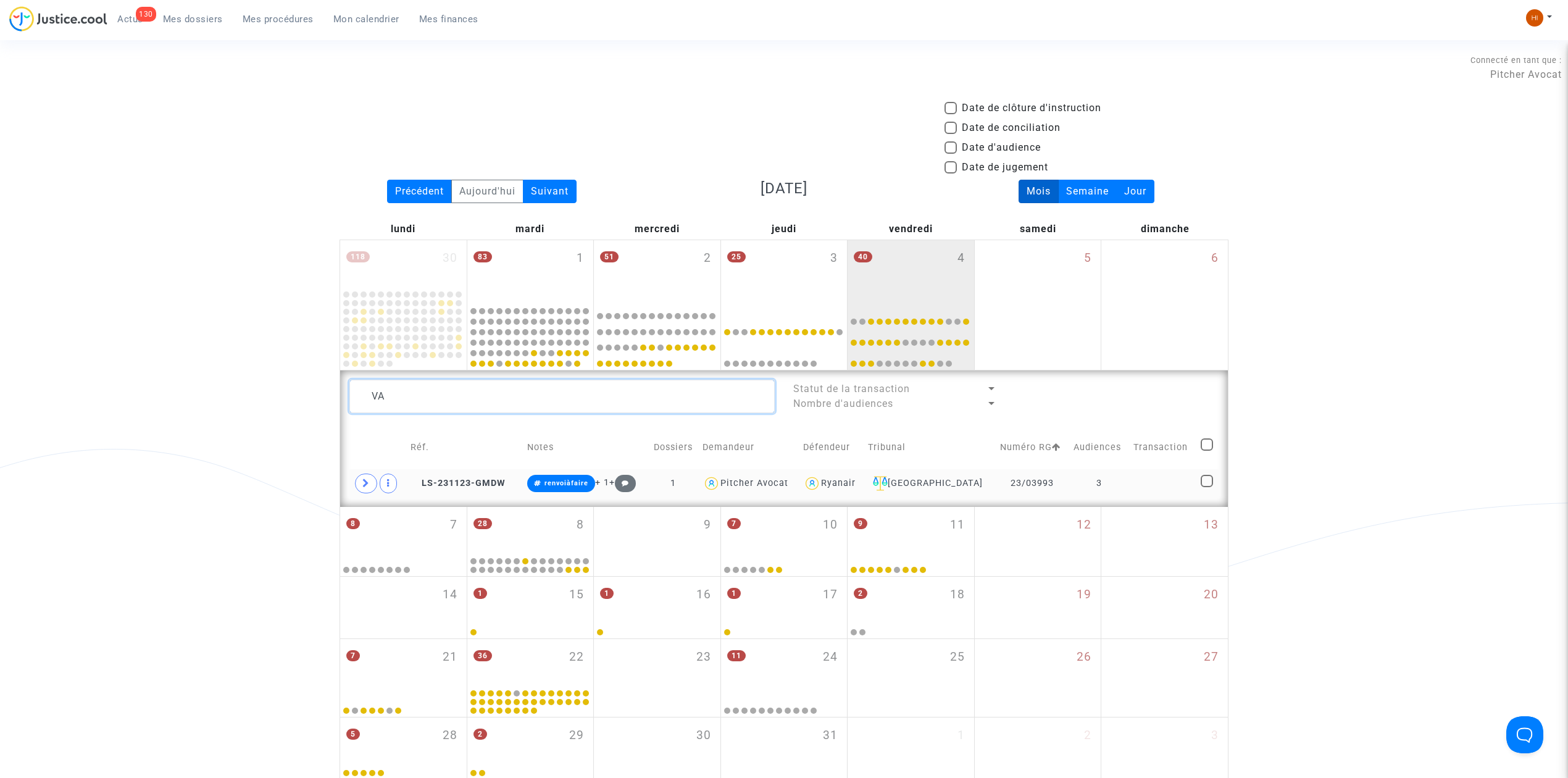
type textarea "VA"
click at [1148, 487] on td at bounding box center [1162, 483] width 67 height 29
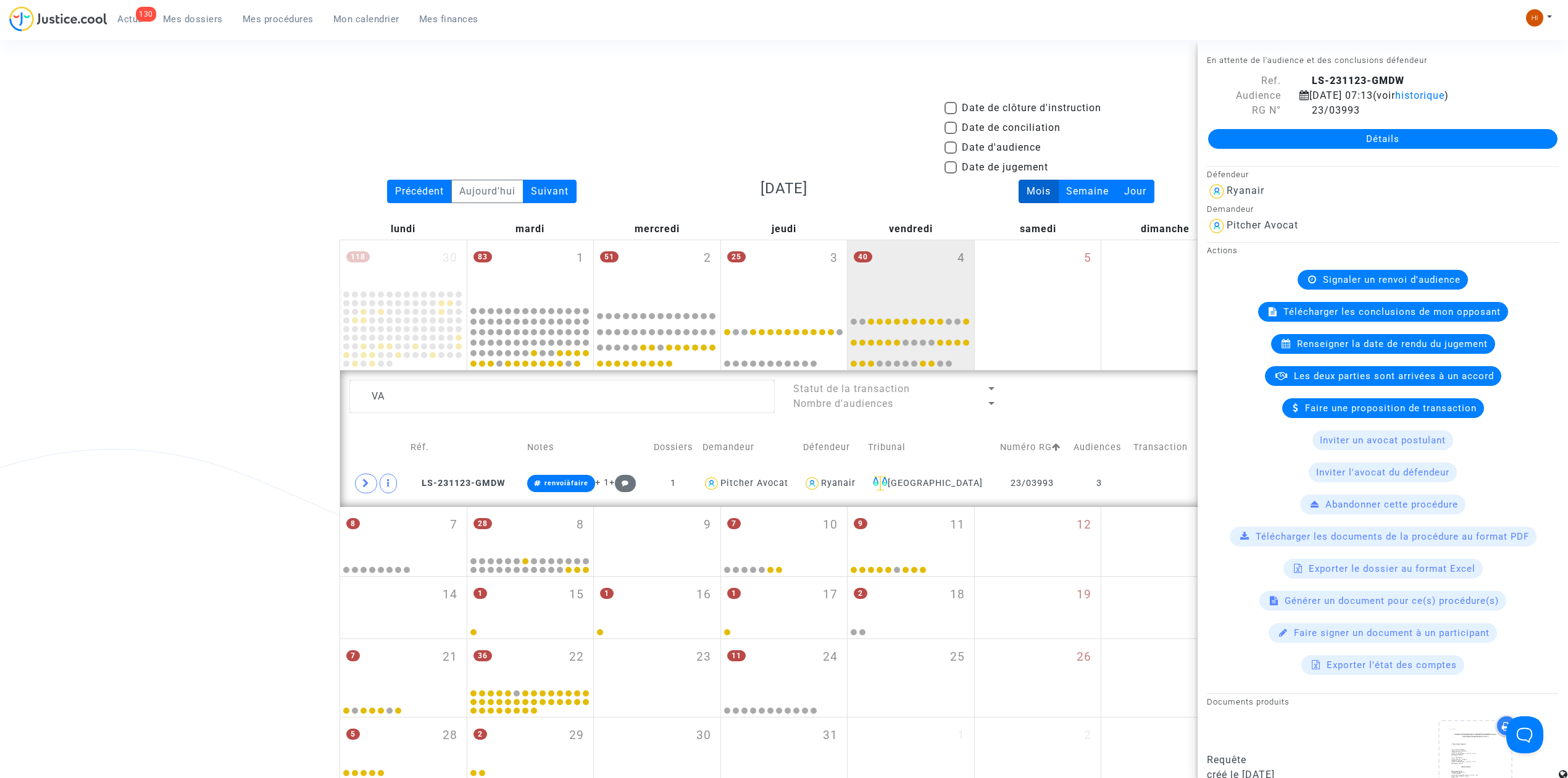
click at [1330, 282] on span "Signaler un renvoi d'audience" at bounding box center [1392, 280] width 138 height 11
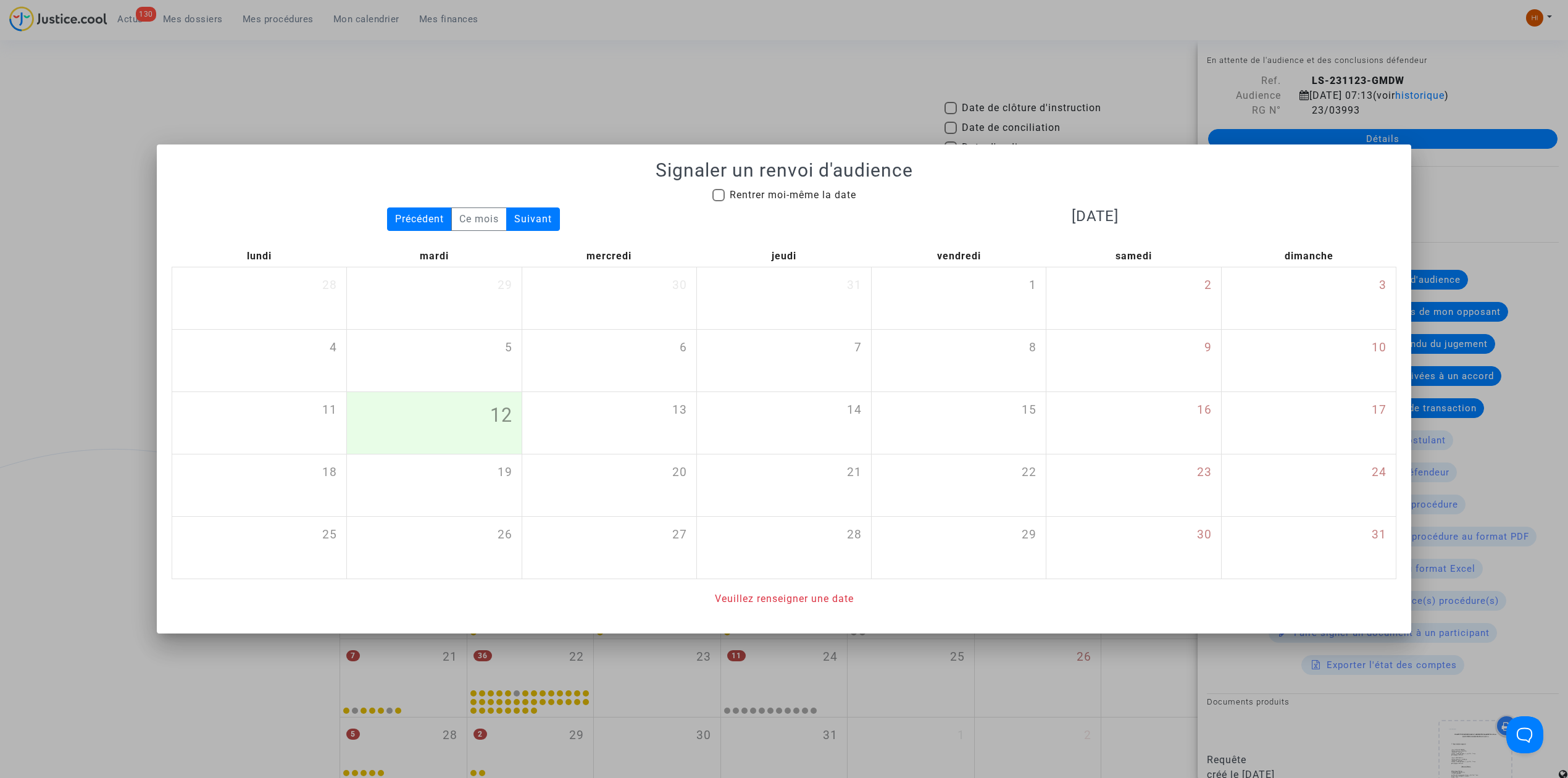
click at [800, 189] on span "Rentrer moi-même la date" at bounding box center [793, 194] width 127 height 11
click at [718, 202] on input "Rentrer moi-même la date" at bounding box center [717, 202] width 1 height 1
checkbox input "true"
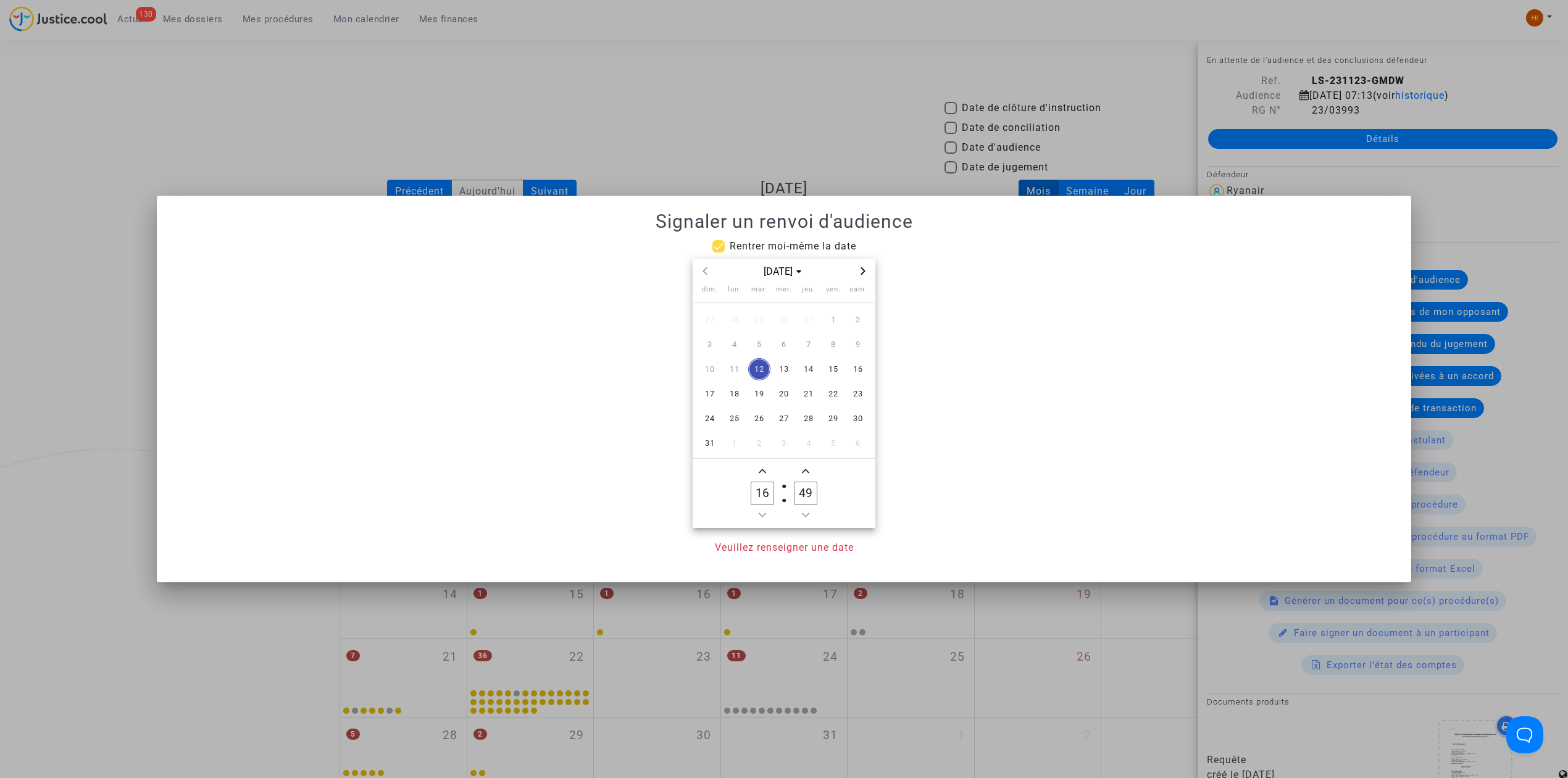
click at [860, 269] on icon "Next month" at bounding box center [863, 270] width 7 height 7
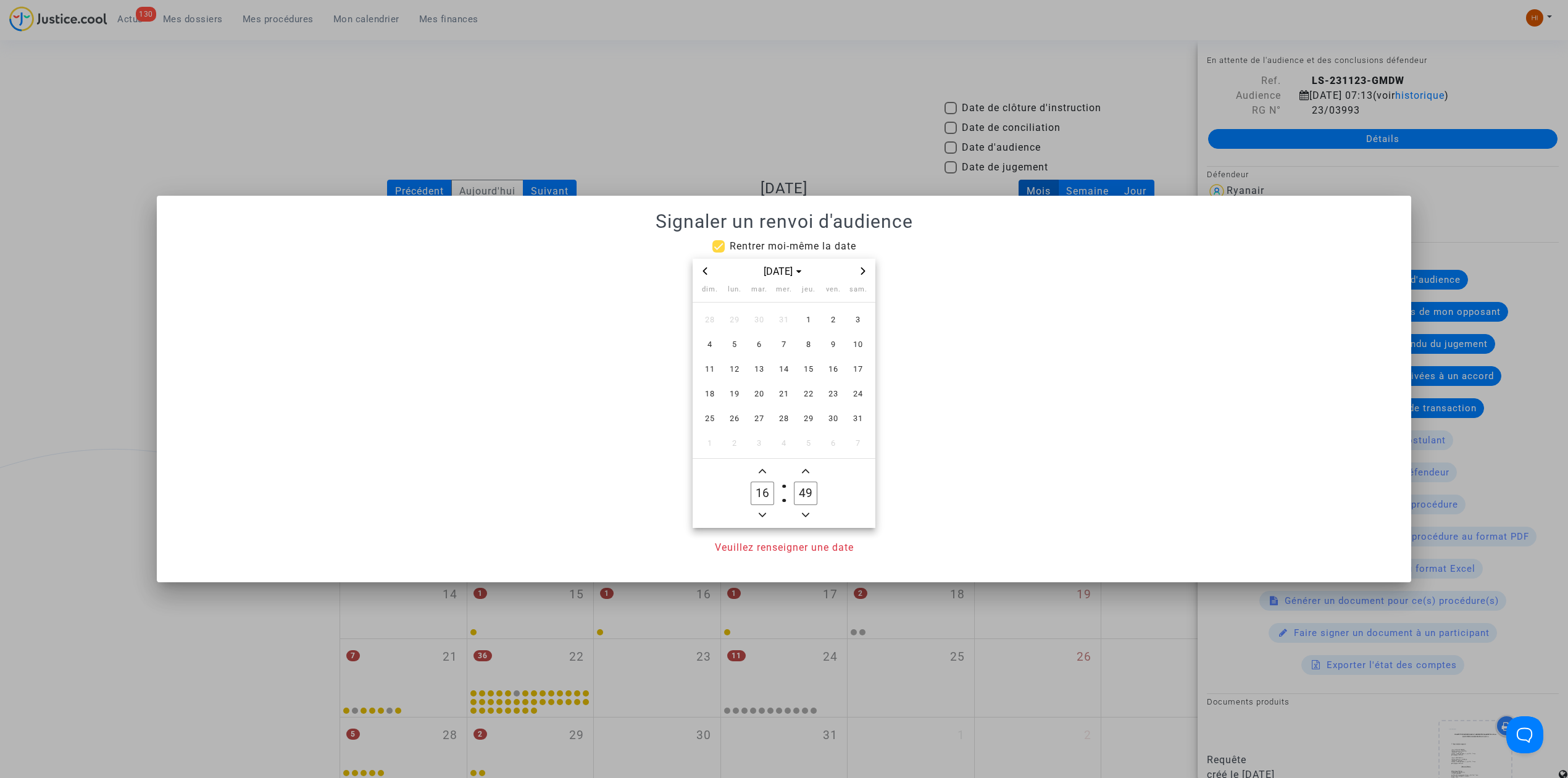
drag, startPoint x: 699, startPoint y: 272, endPoint x: 727, endPoint y: 272, distance: 28.0
click at [700, 272] on span "Previous month" at bounding box center [705, 271] width 15 height 15
click at [839, 362] on span "19" at bounding box center [833, 369] width 22 height 22
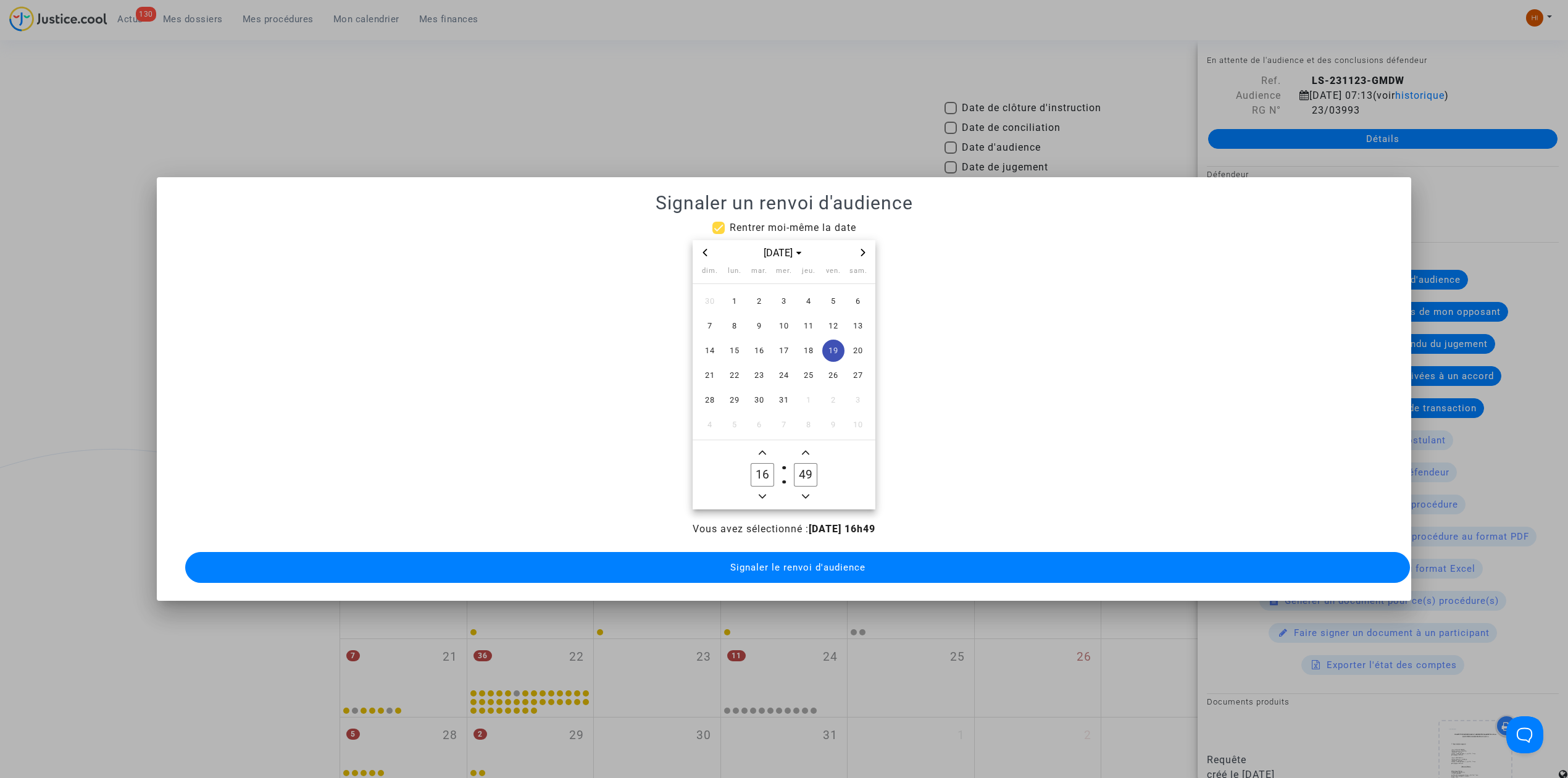
click at [769, 490] on span "Minus a hour" at bounding box center [762, 496] width 15 height 15
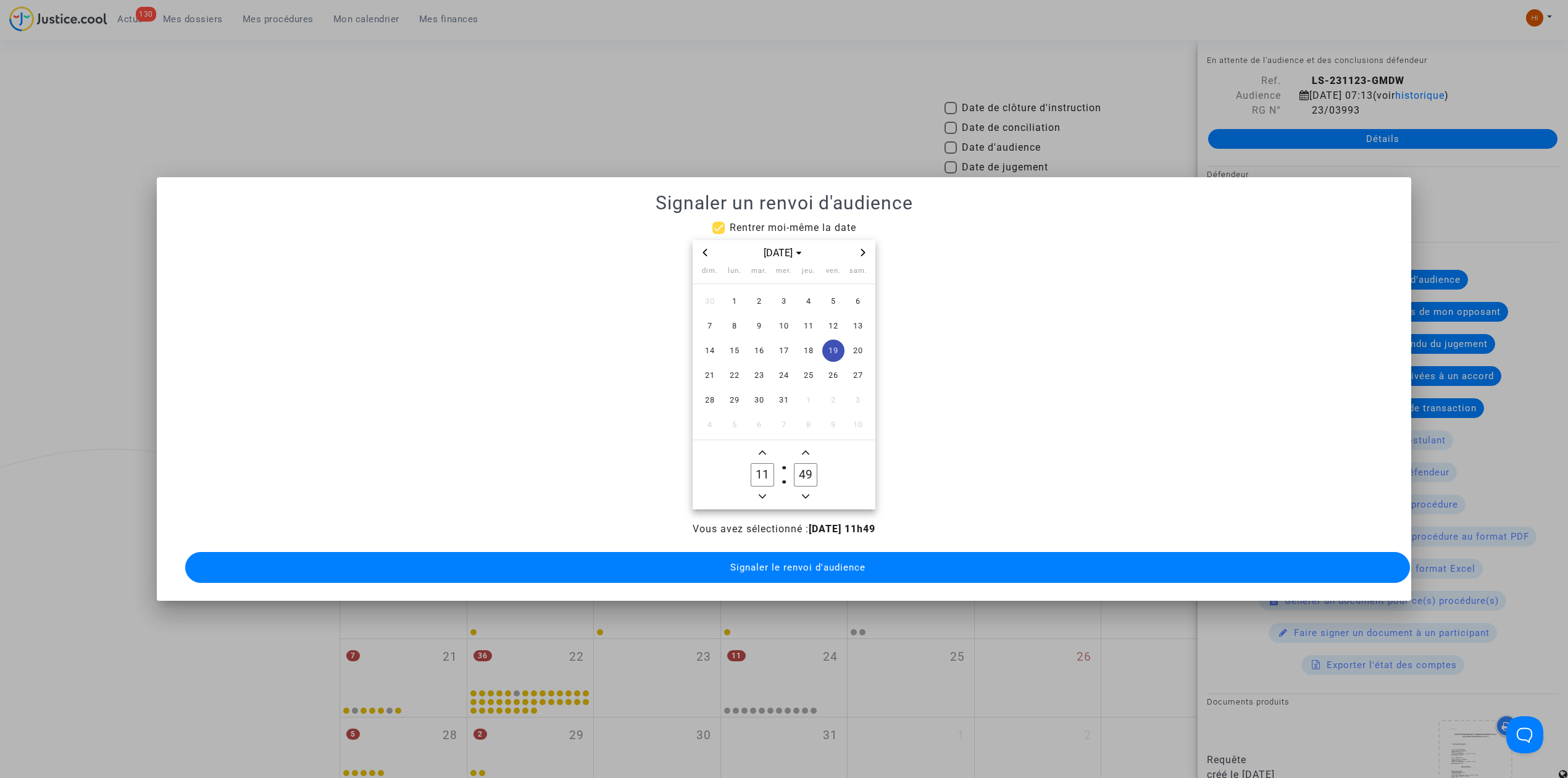
click at [769, 490] on span "Minus a hour" at bounding box center [762, 496] width 15 height 15
type input "09"
click at [802, 467] on input "49" at bounding box center [805, 474] width 24 height 24
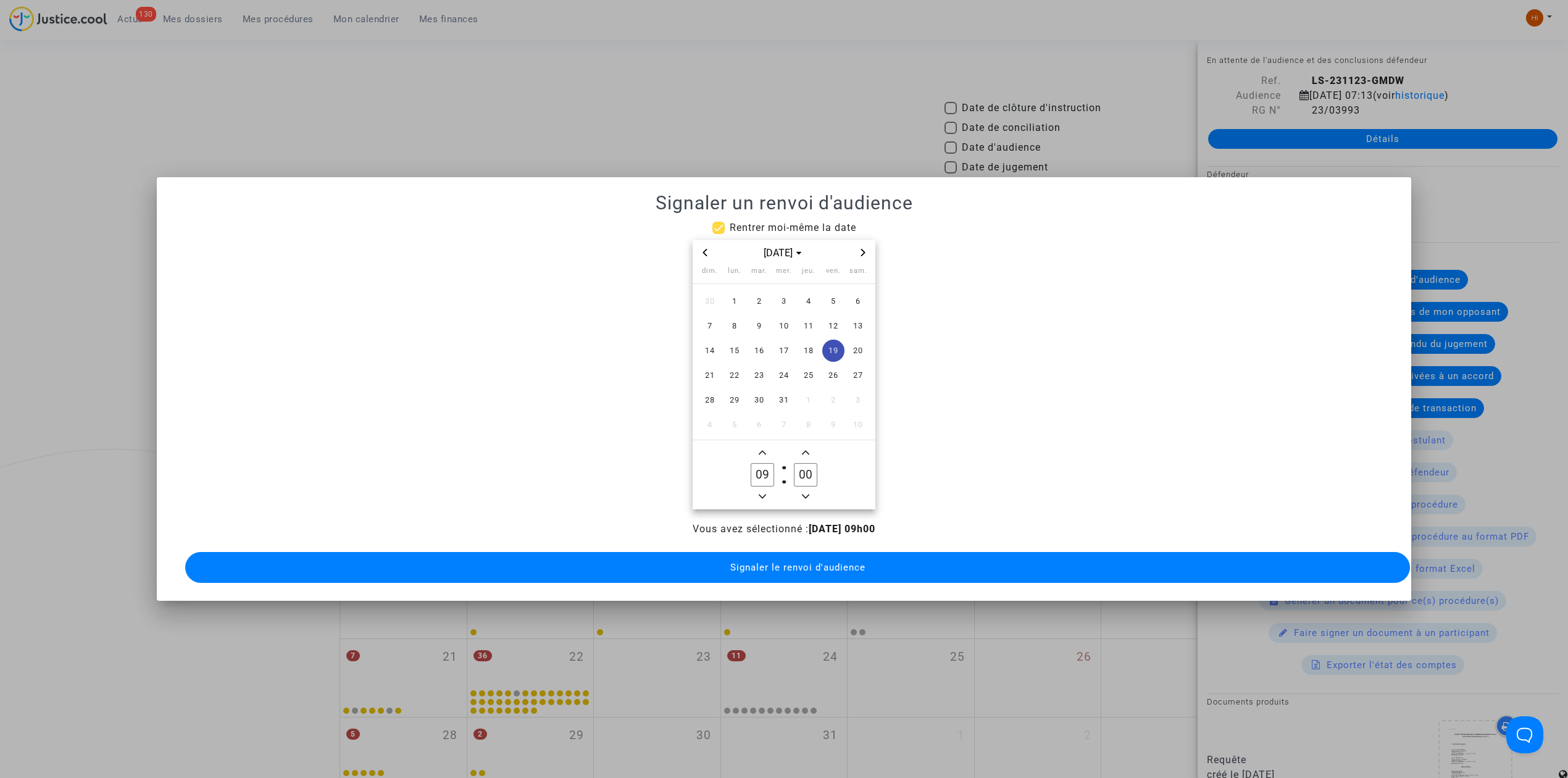
type input "00"
click at [806, 562] on span "Signaler le renvoi d'audience" at bounding box center [798, 567] width 135 height 11
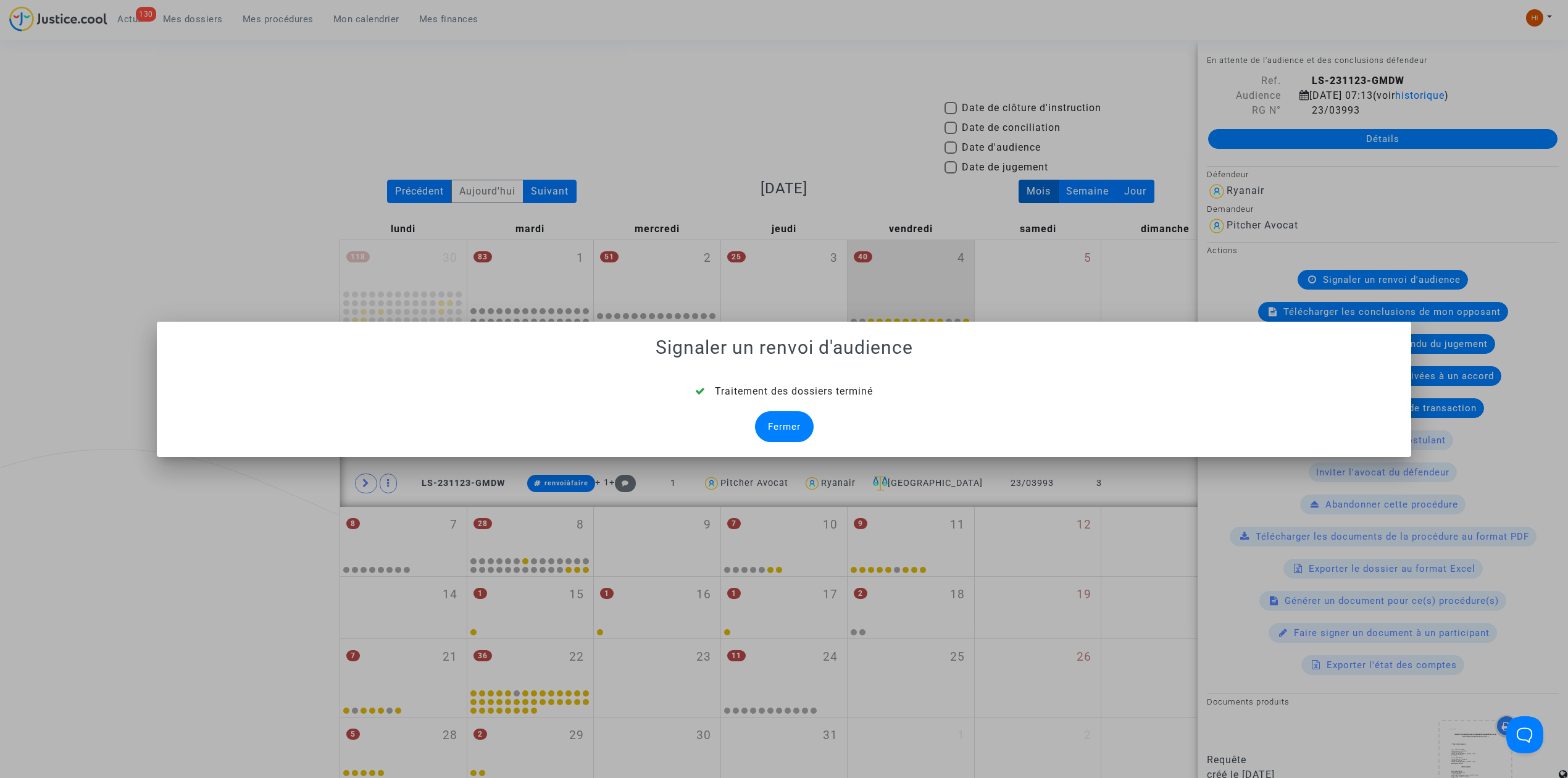
drag, startPoint x: 805, startPoint y: 433, endPoint x: 797, endPoint y: 433, distance: 8.0
click at [804, 433] on div "Fermer" at bounding box center [784, 427] width 59 height 31
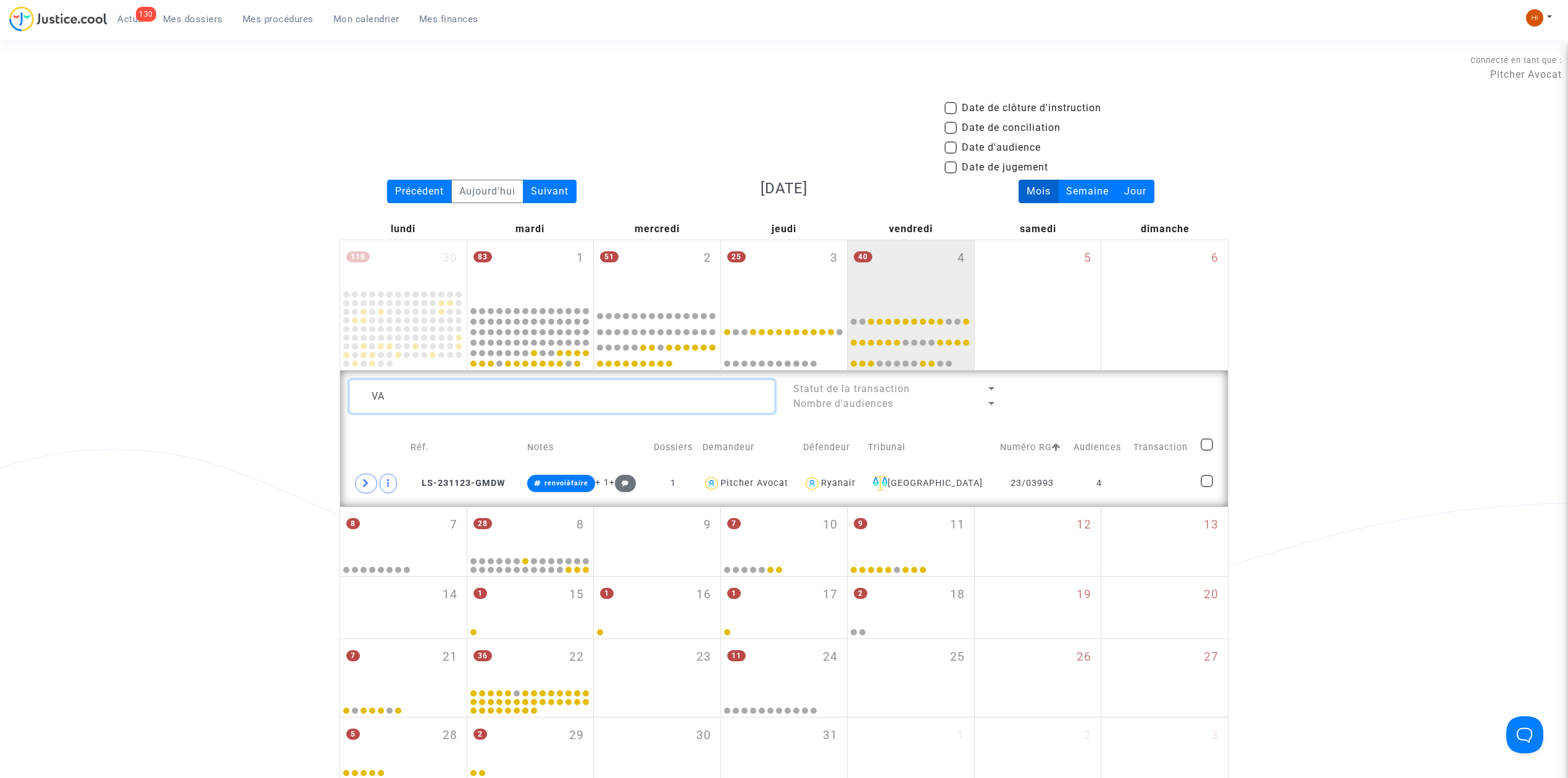
drag, startPoint x: 460, startPoint y: 391, endPoint x: 205, endPoint y: 391, distance: 255.0
click at [205, 391] on div "Date de clôture d'instruction Date de conciliation Date d'audience Date de juge…" at bounding box center [784, 440] width 1568 height 679
type textarea "LEBRET"
click at [1129, 487] on td at bounding box center [1162, 483] width 67 height 29
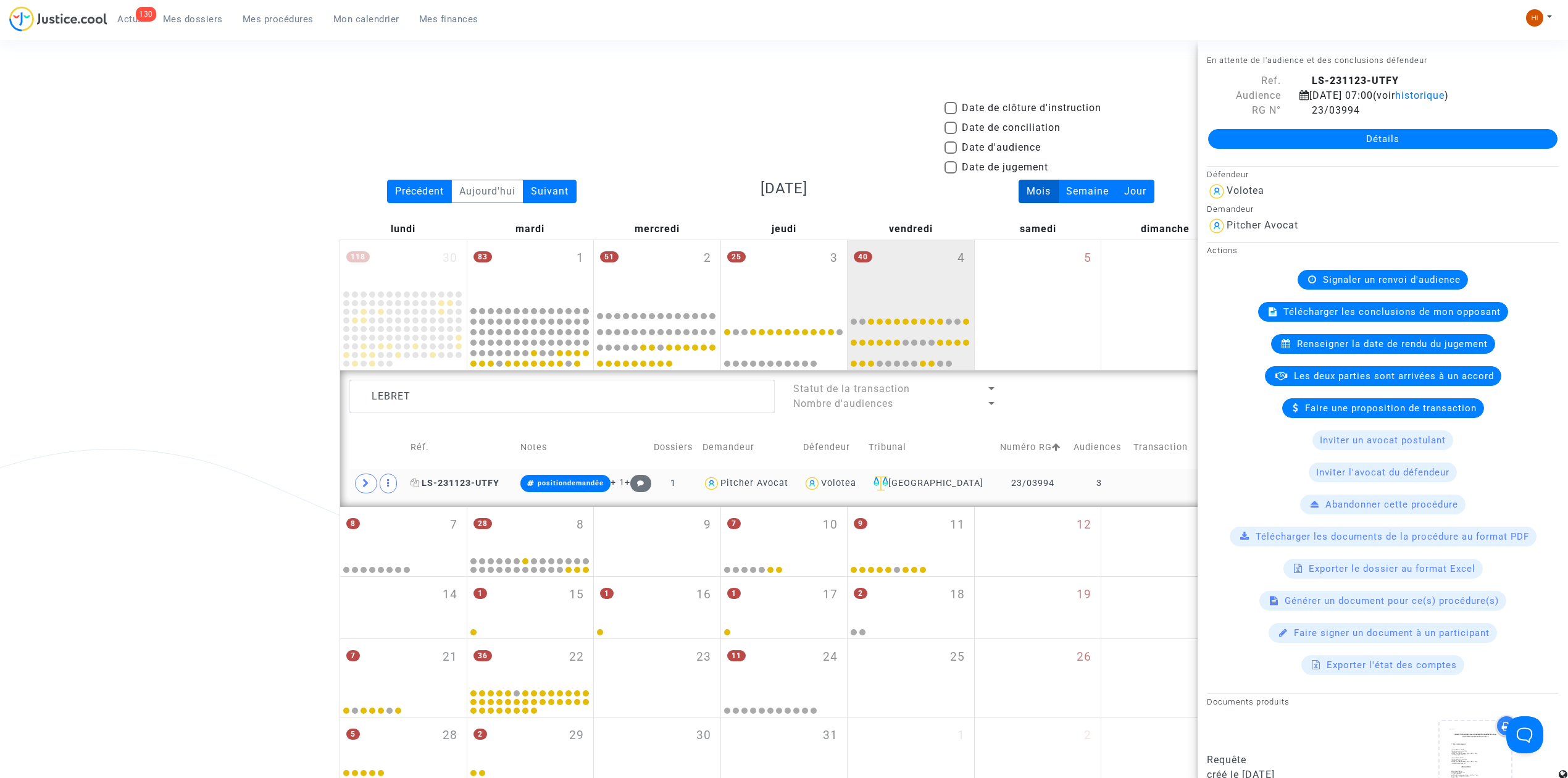
click at [480, 482] on span "LS-231123-UTFY" at bounding box center [455, 482] width 89 height 11
click at [363, 485] on icon at bounding box center [366, 482] width 7 height 9
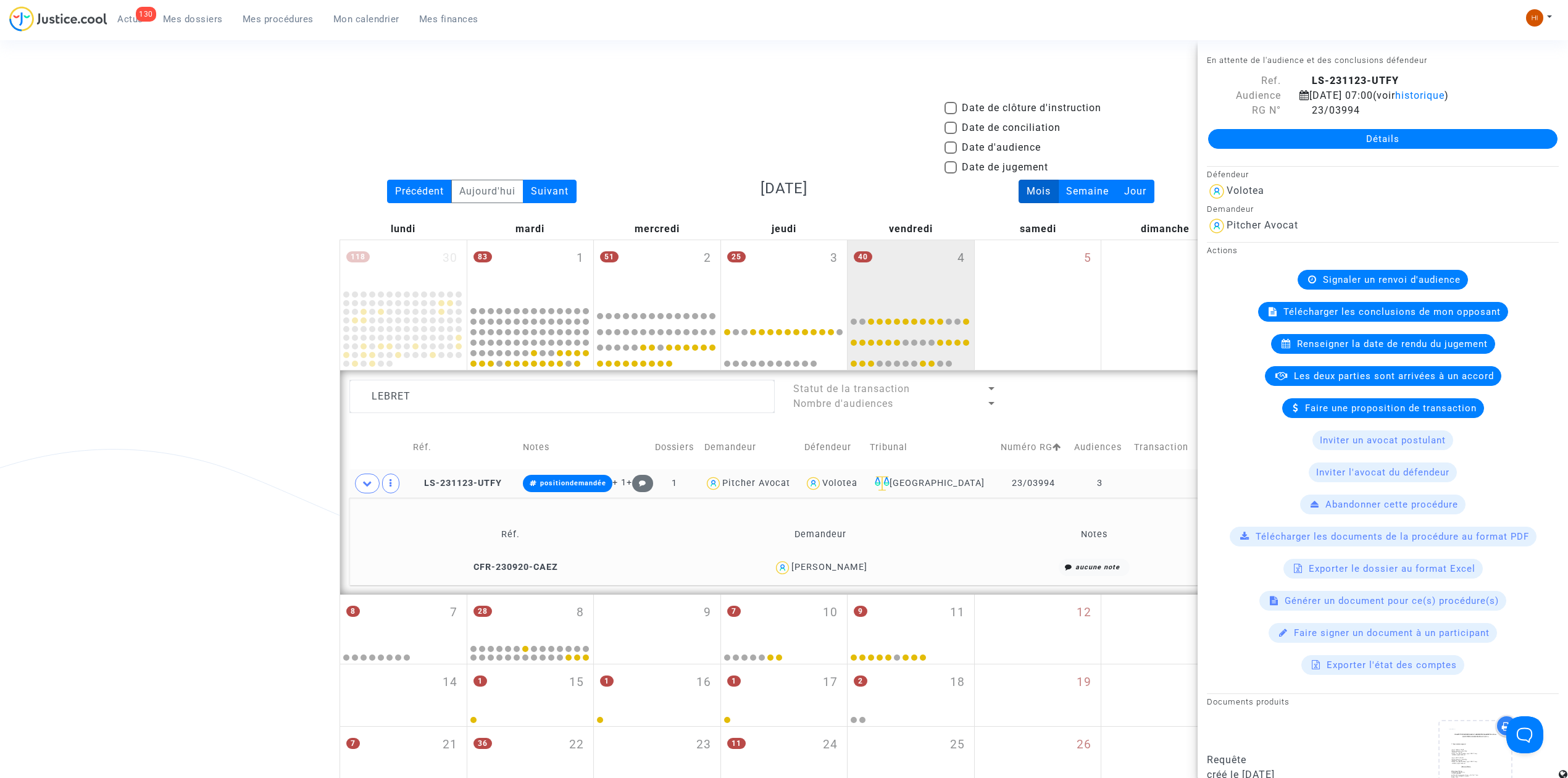
click at [1399, 272] on div "Signaler un renvoi d'audience" at bounding box center [1383, 279] width 171 height 20
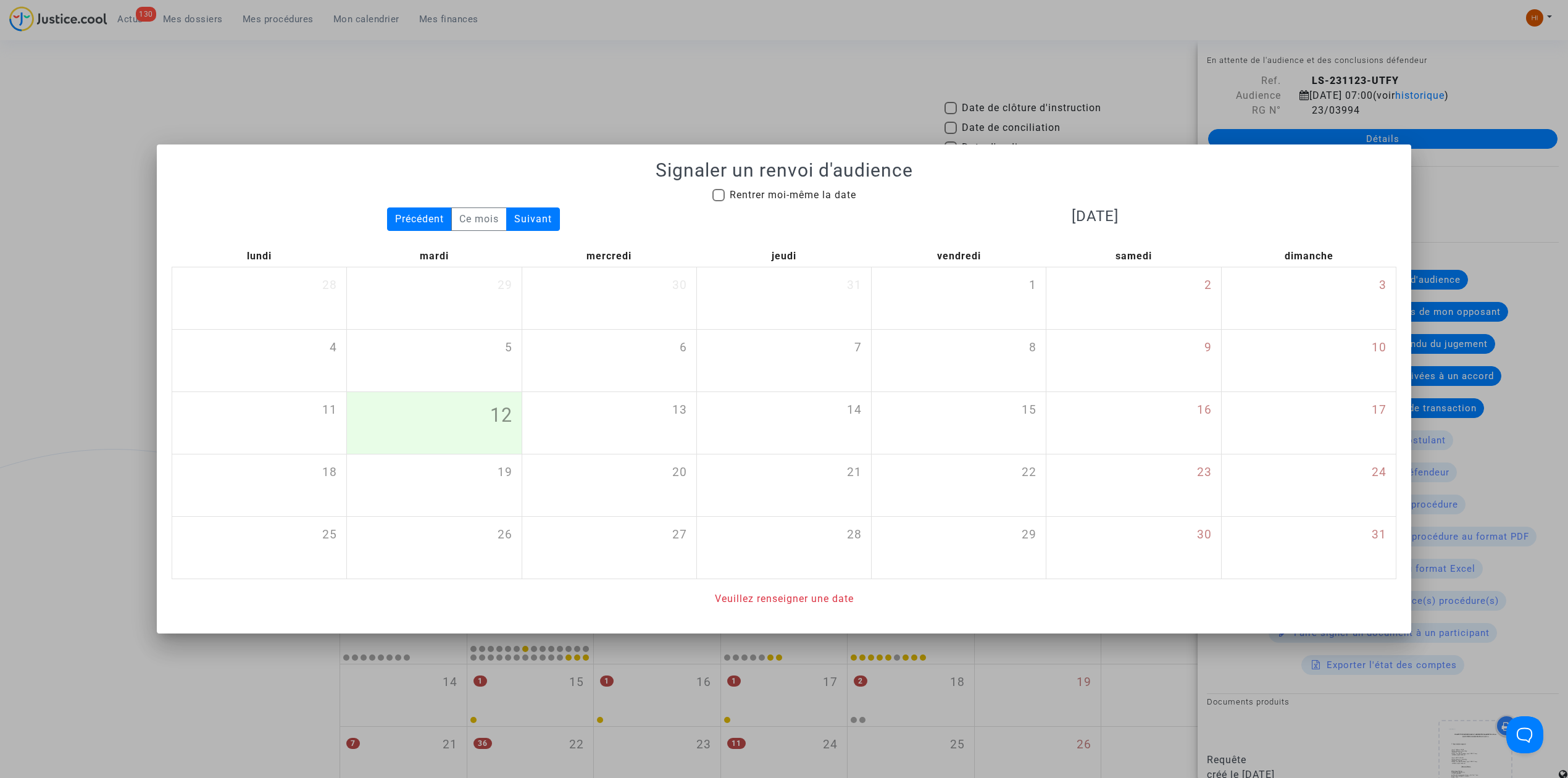
click at [740, 188] on span "Rentrer moi-même la date" at bounding box center [793, 195] width 127 height 15
click at [718, 202] on input "Rentrer moi-même la date" at bounding box center [717, 202] width 1 height 1
checkbox input "true"
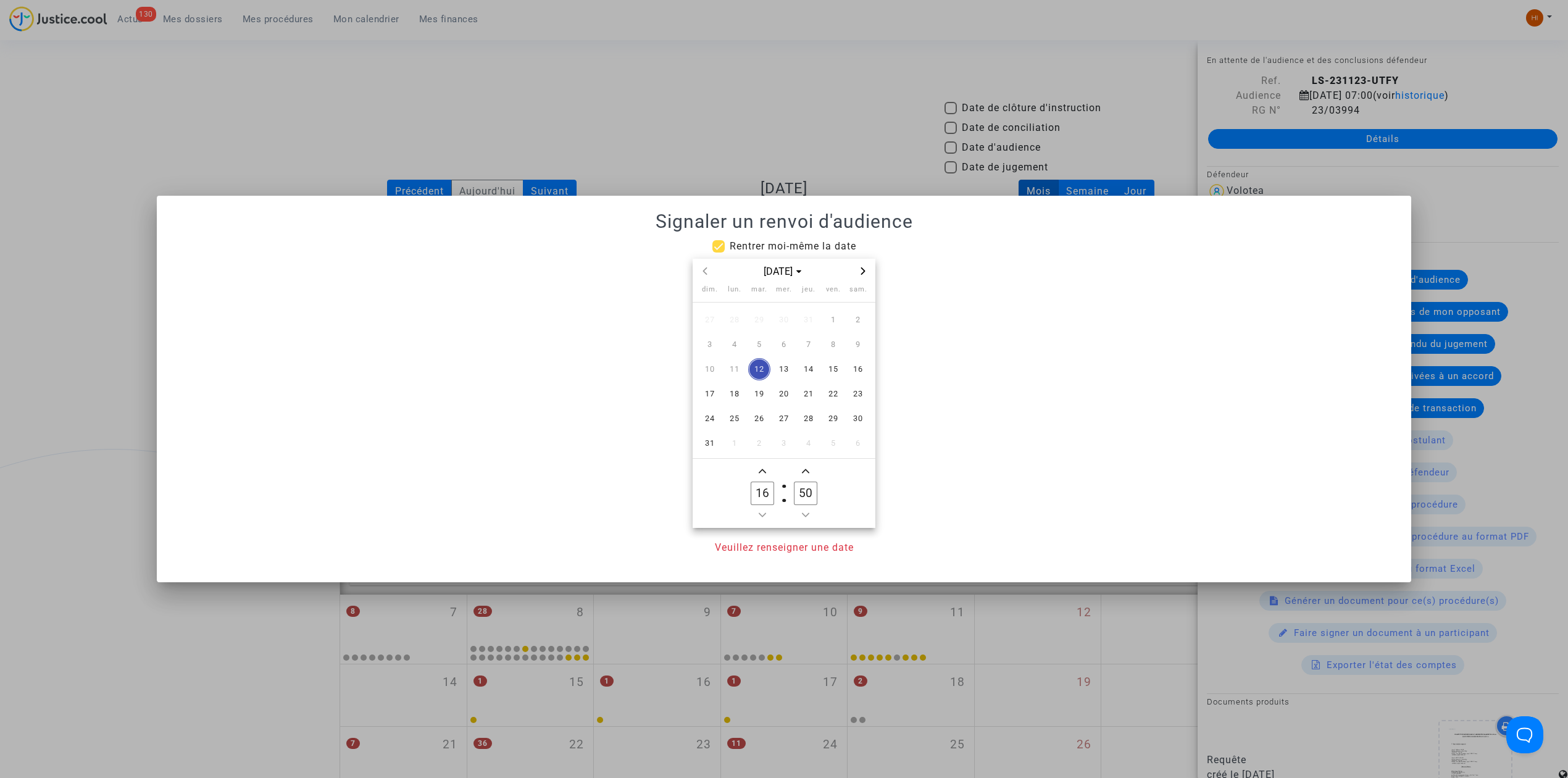
click at [867, 272] on span "Next month" at bounding box center [863, 271] width 15 height 15
click at [865, 272] on icon "Next month" at bounding box center [863, 270] width 7 height 7
click at [831, 371] on span "19" at bounding box center [833, 369] width 22 height 22
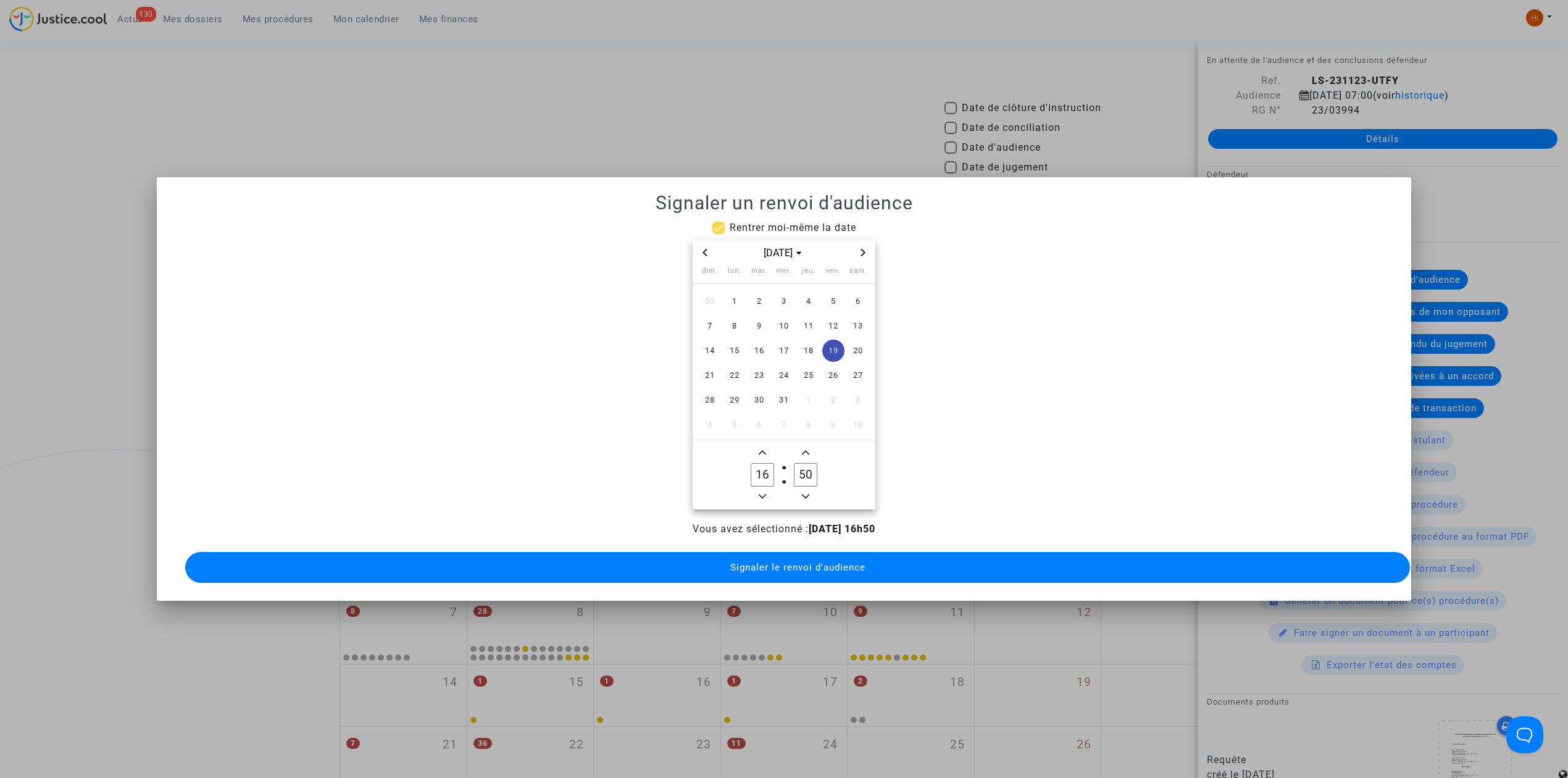
click at [761, 489] on span "Minus a hour" at bounding box center [762, 496] width 15 height 15
click at [762, 489] on span "Minus a hour" at bounding box center [762, 496] width 15 height 15
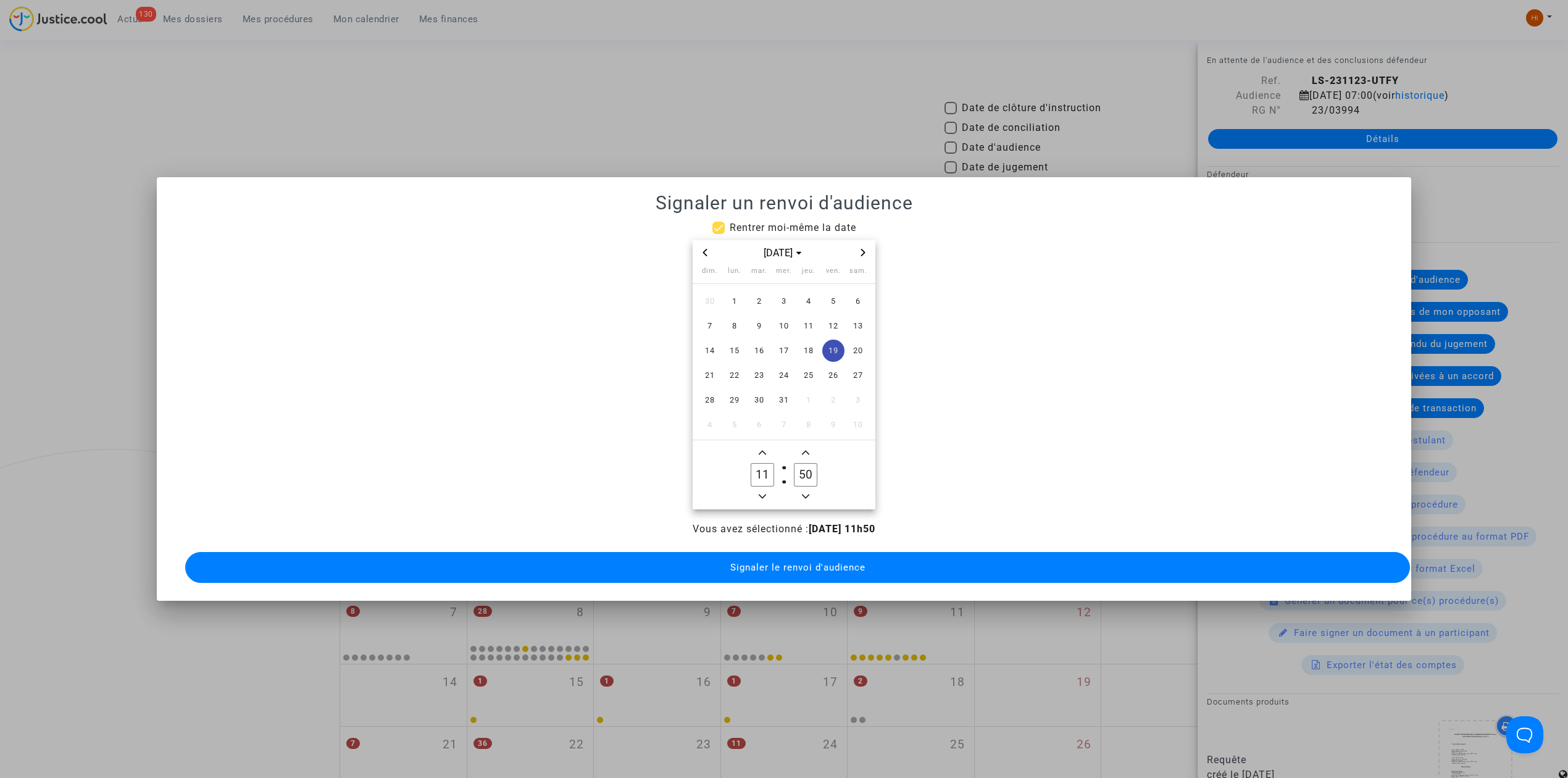
click at [762, 489] on span "Minus a hour" at bounding box center [762, 496] width 15 height 15
click at [763, 489] on span "Minus a hour" at bounding box center [762, 496] width 15 height 15
type input "09"
click at [802, 463] on input "50" at bounding box center [805, 474] width 24 height 24
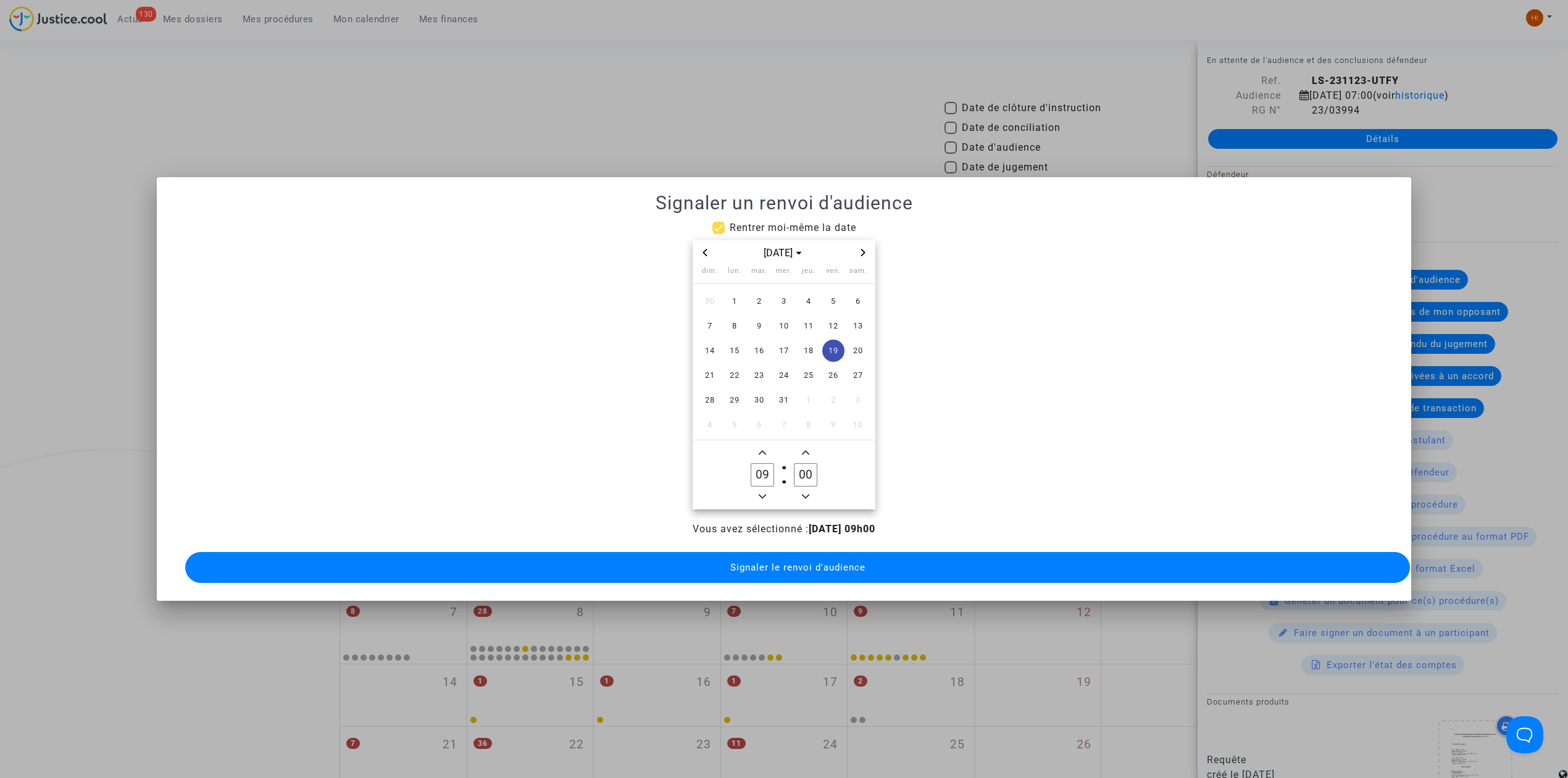
type input "00"
click at [884, 552] on button "Signaler le renvoi d'audience" at bounding box center [797, 567] width 1224 height 31
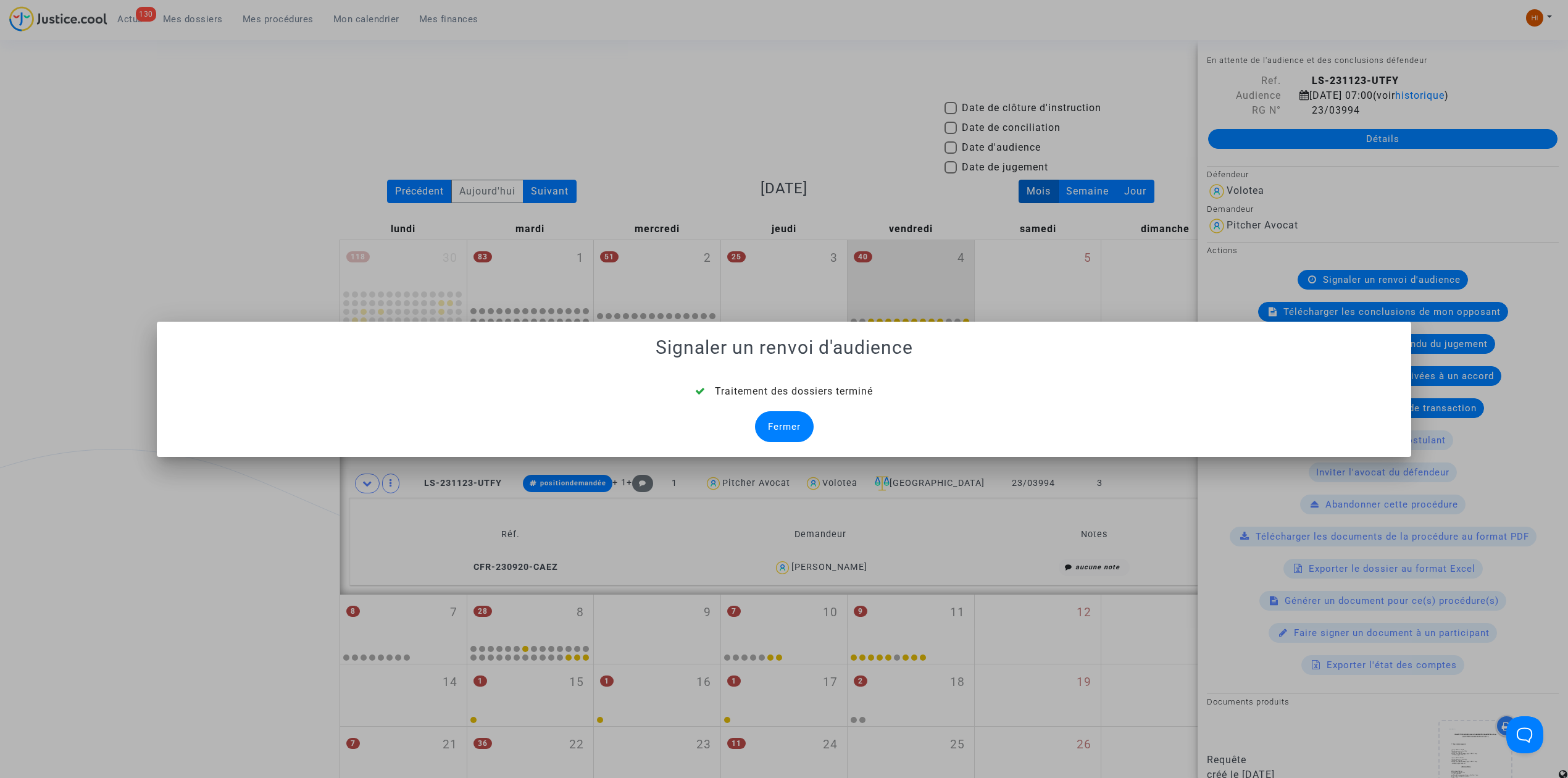
drag, startPoint x: 799, startPoint y: 429, endPoint x: 158, endPoint y: 545, distance: 651.4
click at [798, 429] on div "Fermer" at bounding box center [784, 427] width 59 height 31
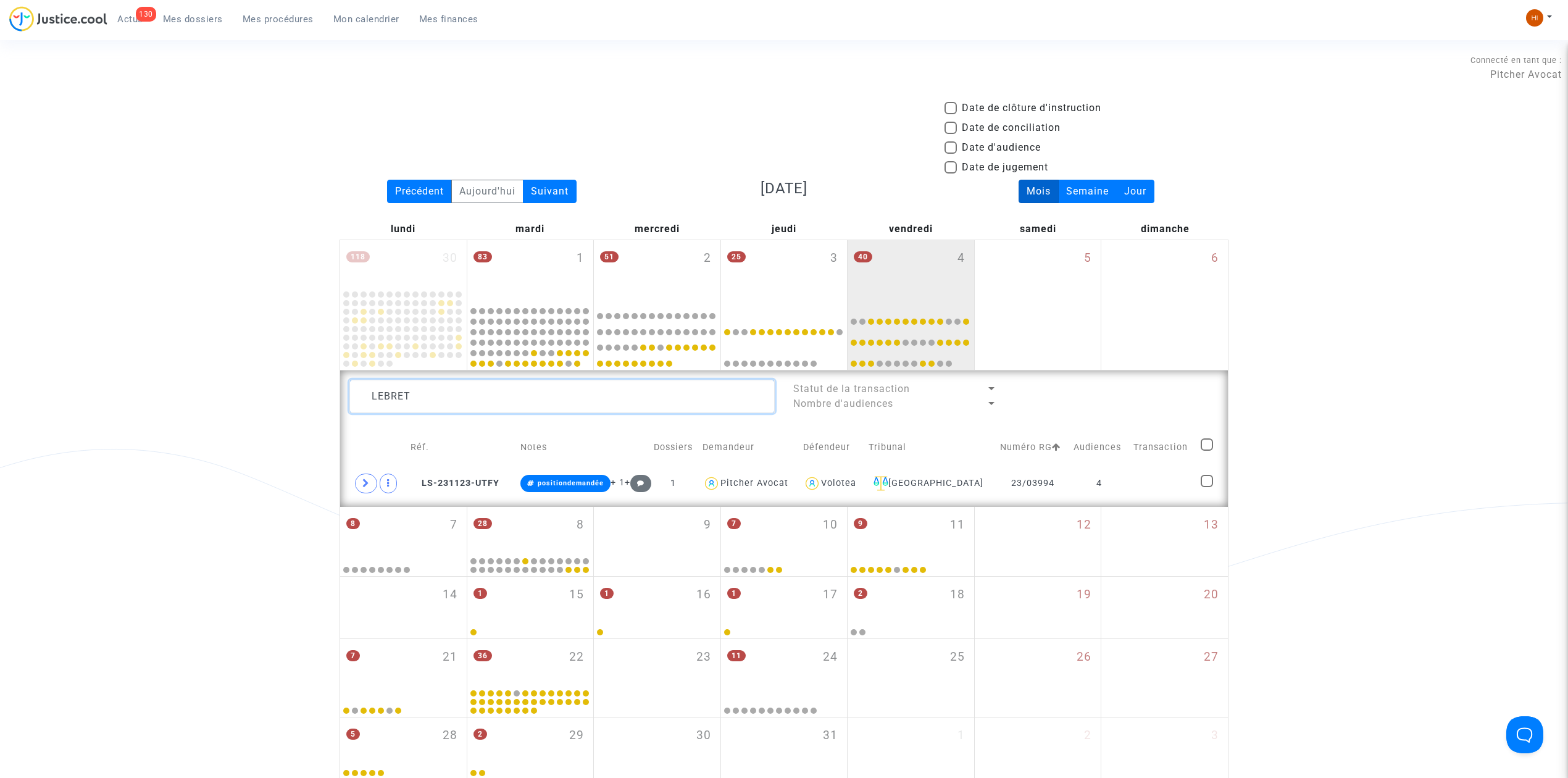
click at [491, 395] on textarea at bounding box center [562, 396] width 425 height 33
click at [1164, 479] on td at bounding box center [1159, 483] width 71 height 29
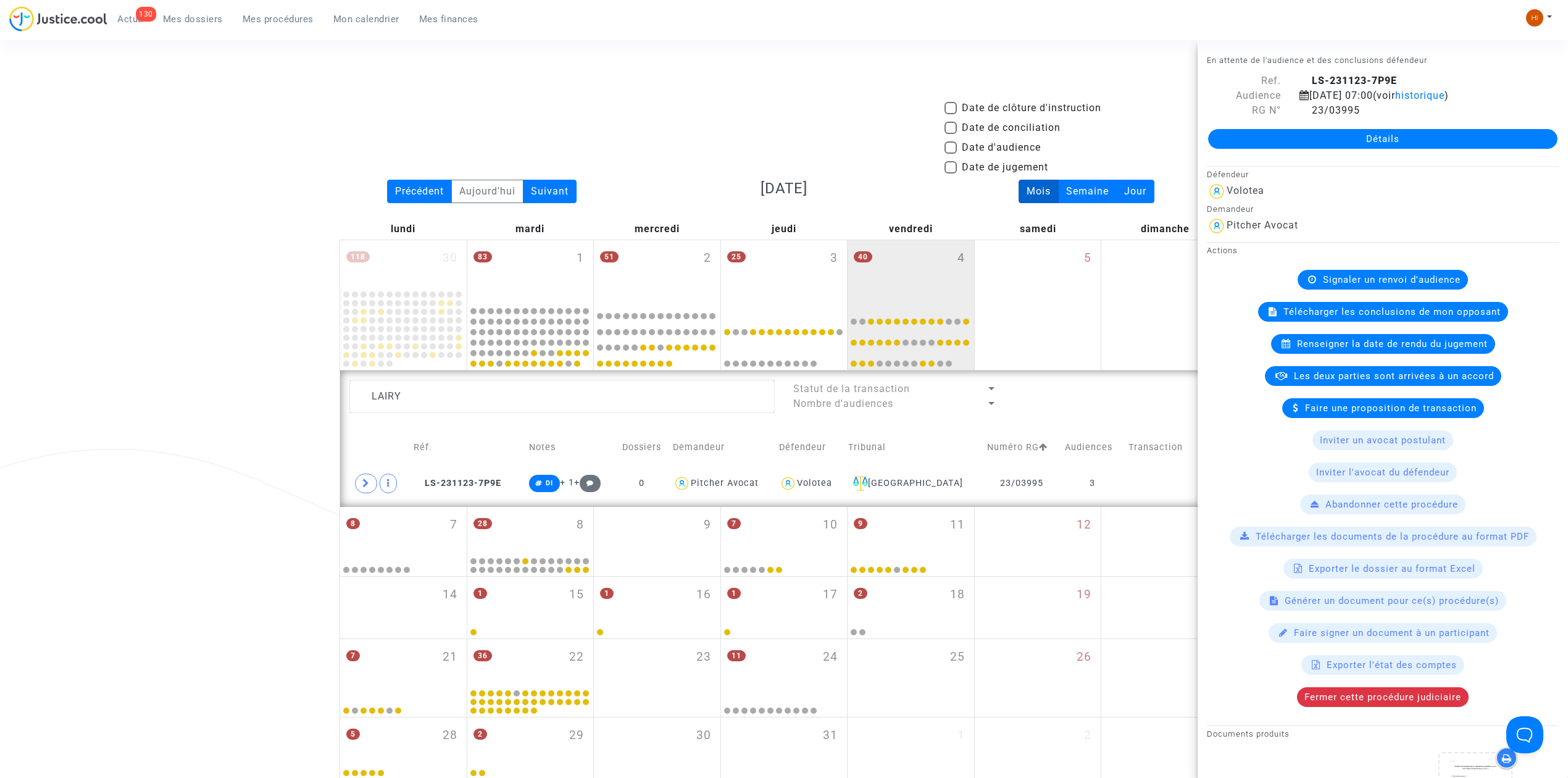
click at [1323, 285] on span "Signaler un renvoi d'audience" at bounding box center [1392, 280] width 138 height 11
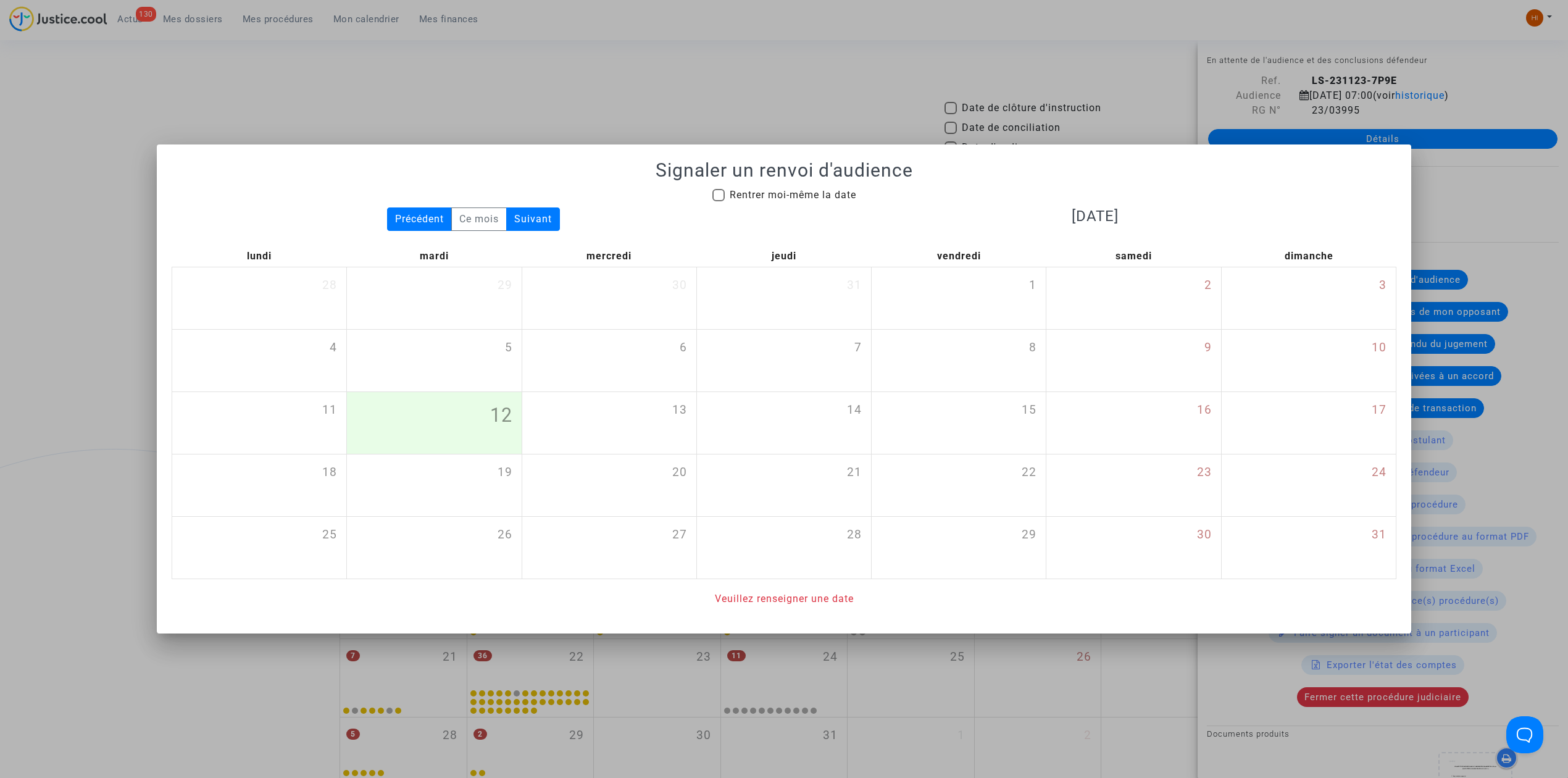
click at [64, 87] on div at bounding box center [784, 389] width 1568 height 778
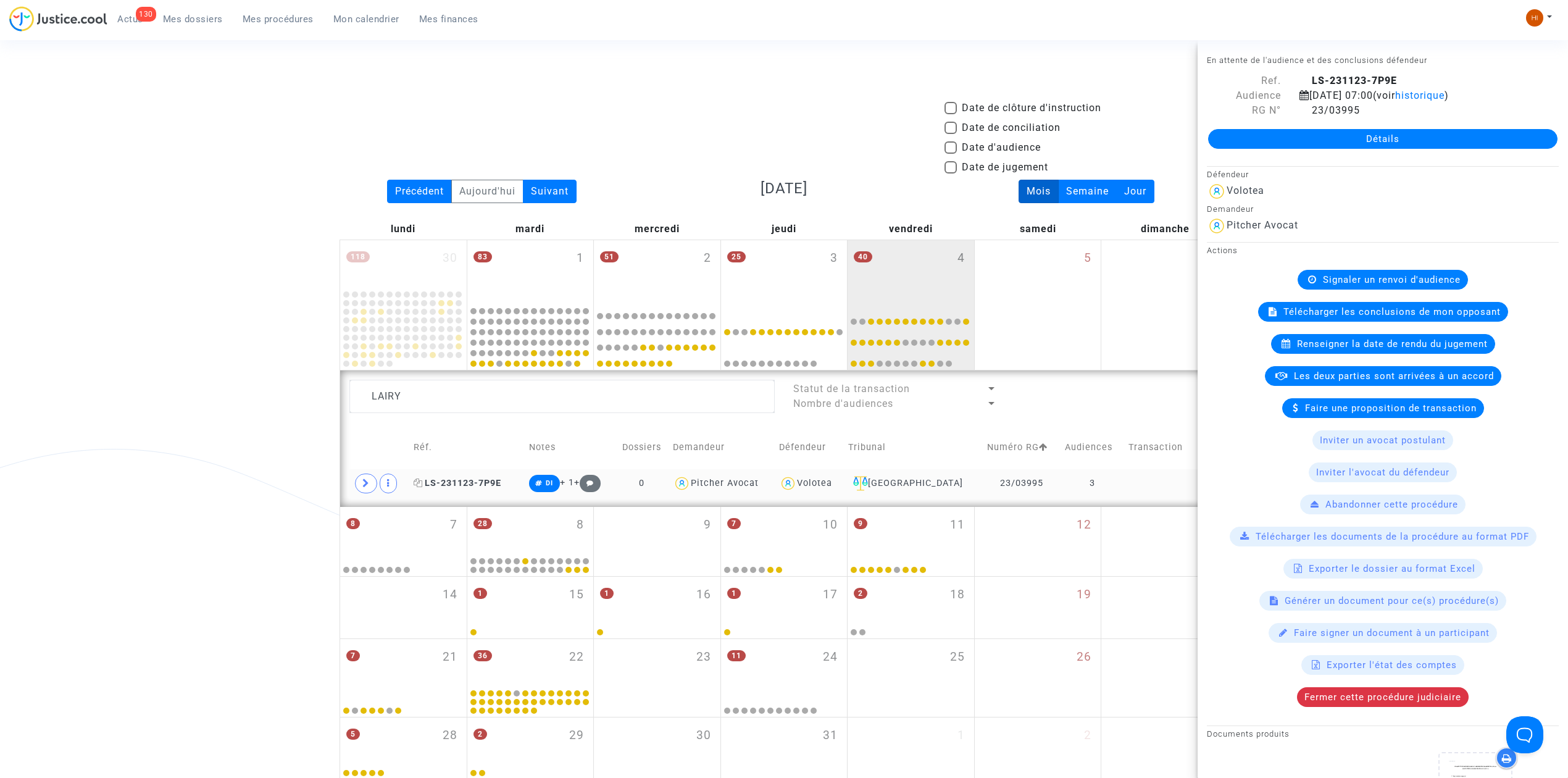
click at [486, 485] on span "LS-231123-7P9E" at bounding box center [457, 482] width 87 height 11
click at [1393, 340] on span "Renseigner la date de rendu du jugement" at bounding box center [1393, 344] width 191 height 11
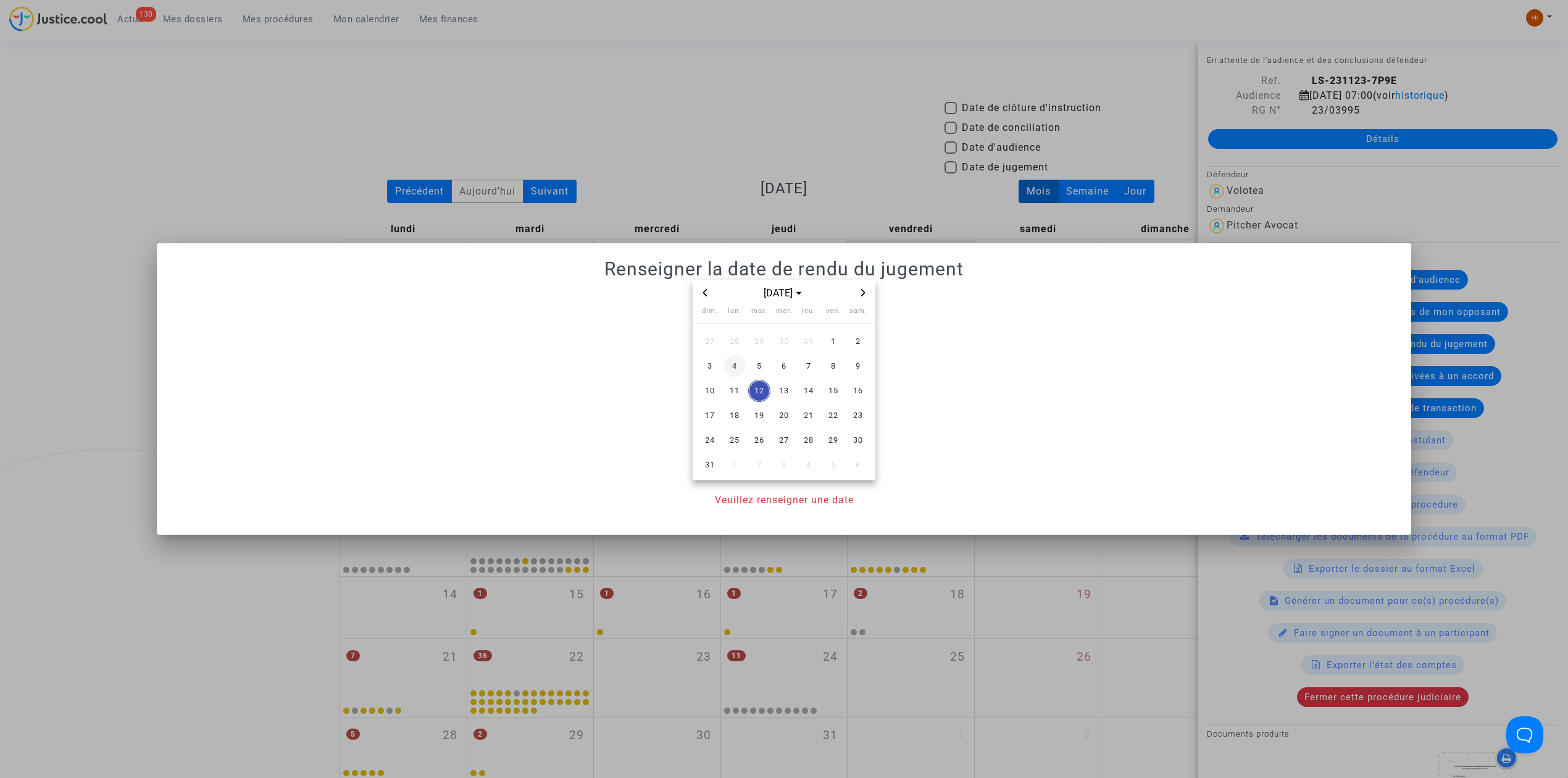
drag, startPoint x: 738, startPoint y: 361, endPoint x: 749, endPoint y: 388, distance: 29.2
click at [738, 363] on span "4" at bounding box center [734, 366] width 22 height 22
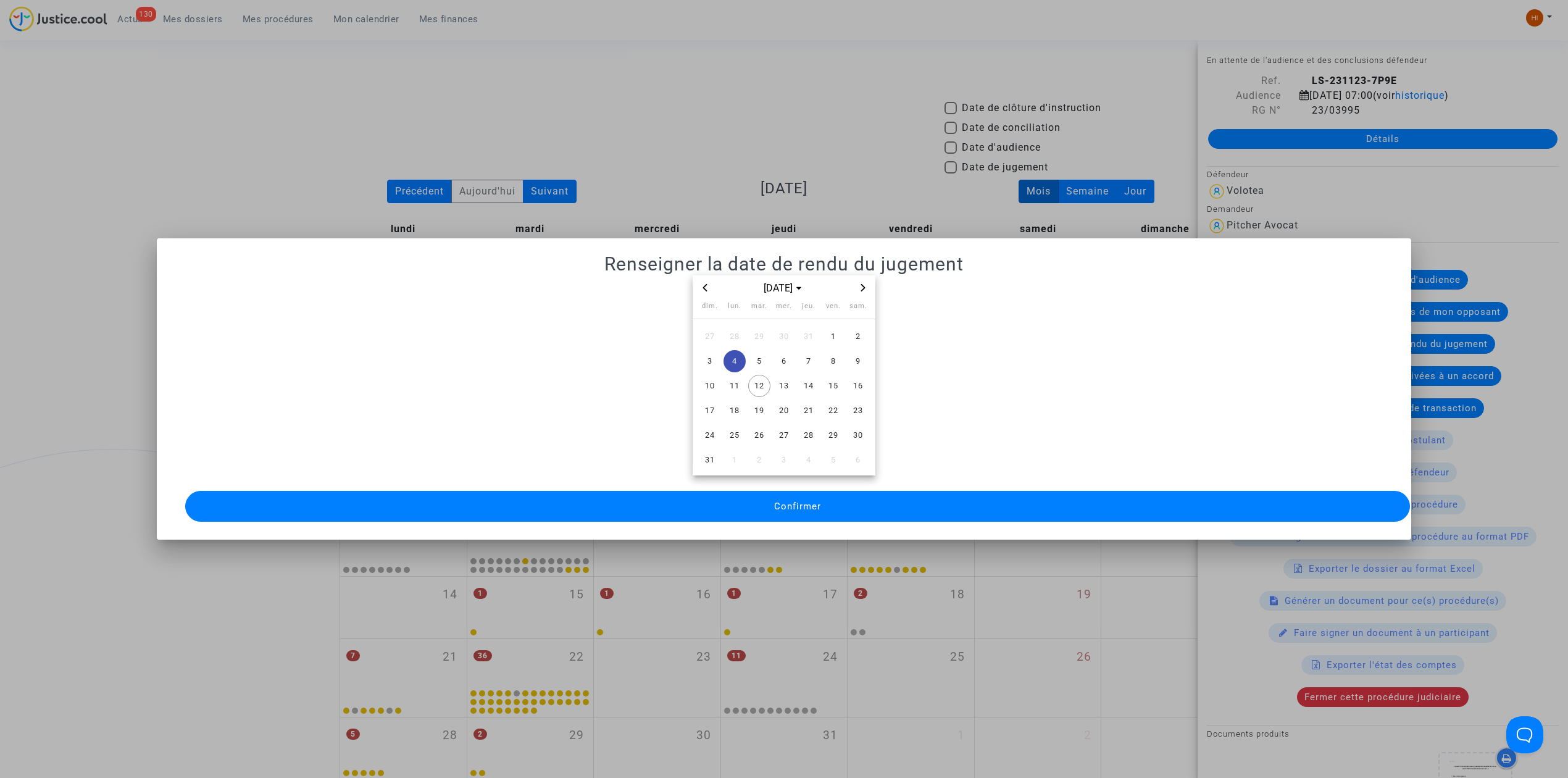
click at [778, 500] on span "Confirmer" at bounding box center [797, 506] width 47 height 11
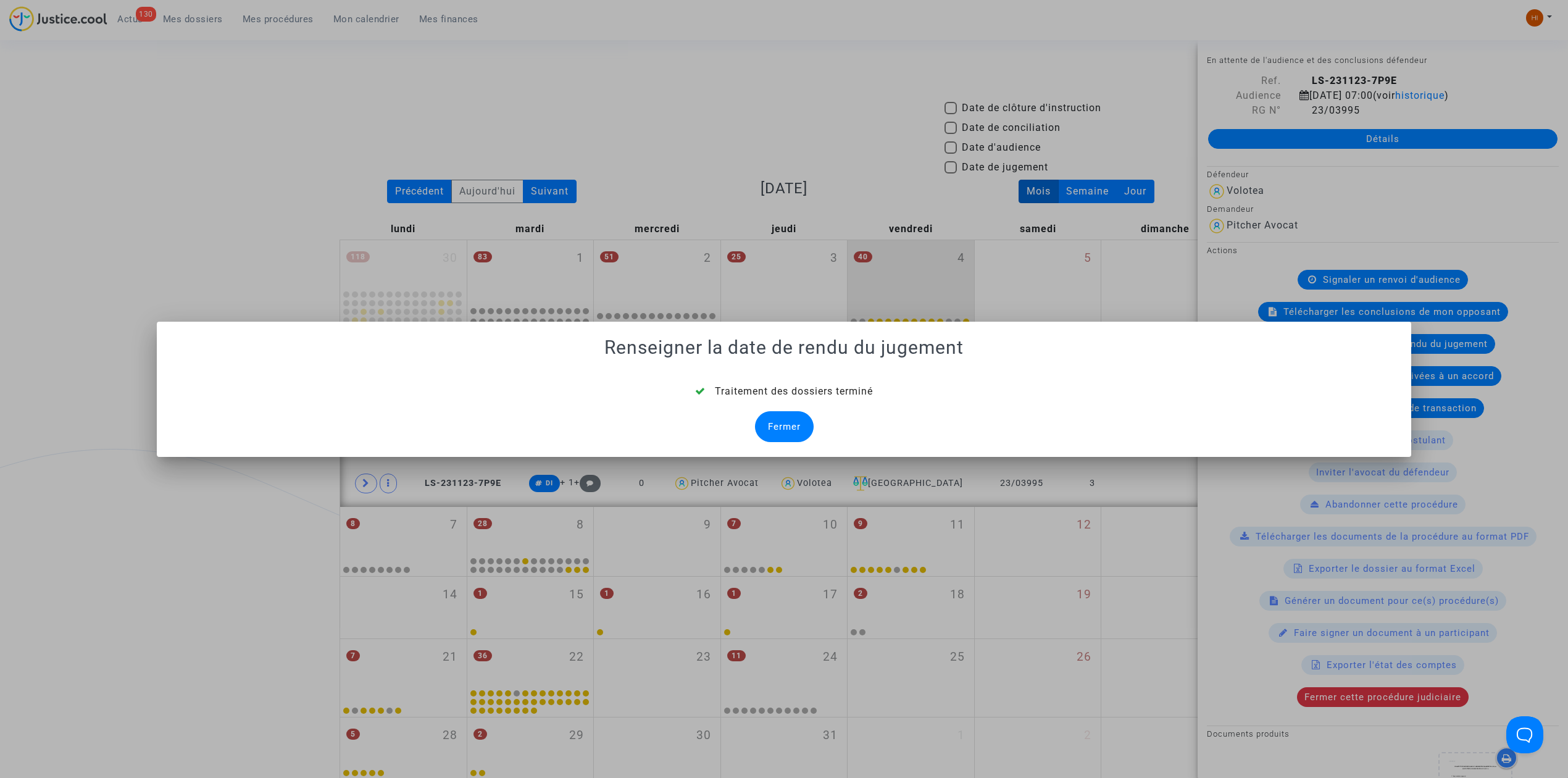
click at [793, 428] on div "Fermer" at bounding box center [784, 427] width 59 height 31
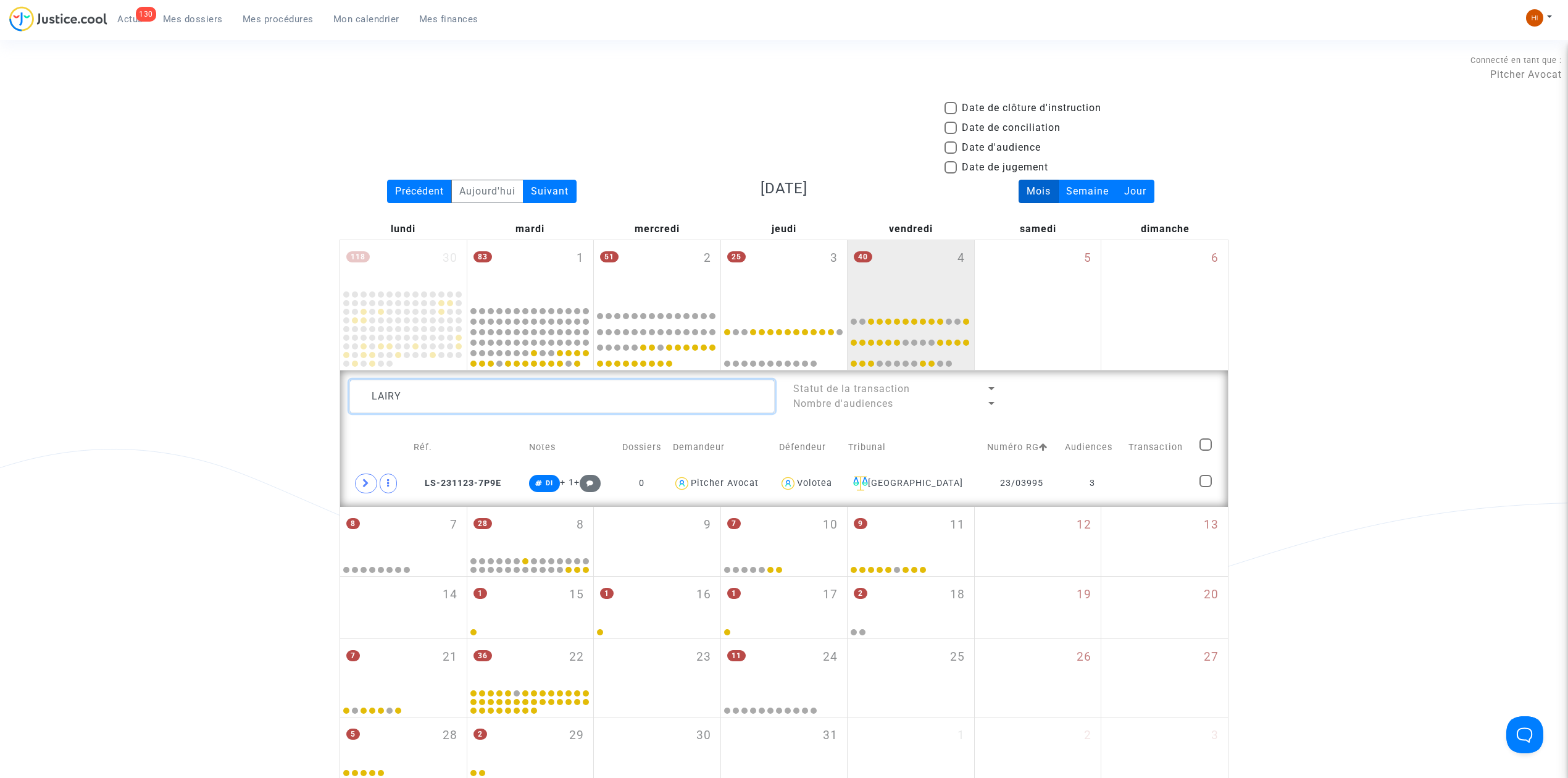
drag, startPoint x: 413, startPoint y: 399, endPoint x: 275, endPoint y: 408, distance: 138.3
click at [278, 408] on div "Date de clôture d'instruction Date de conciliation Date d'audience Date de juge…" at bounding box center [784, 440] width 1568 height 679
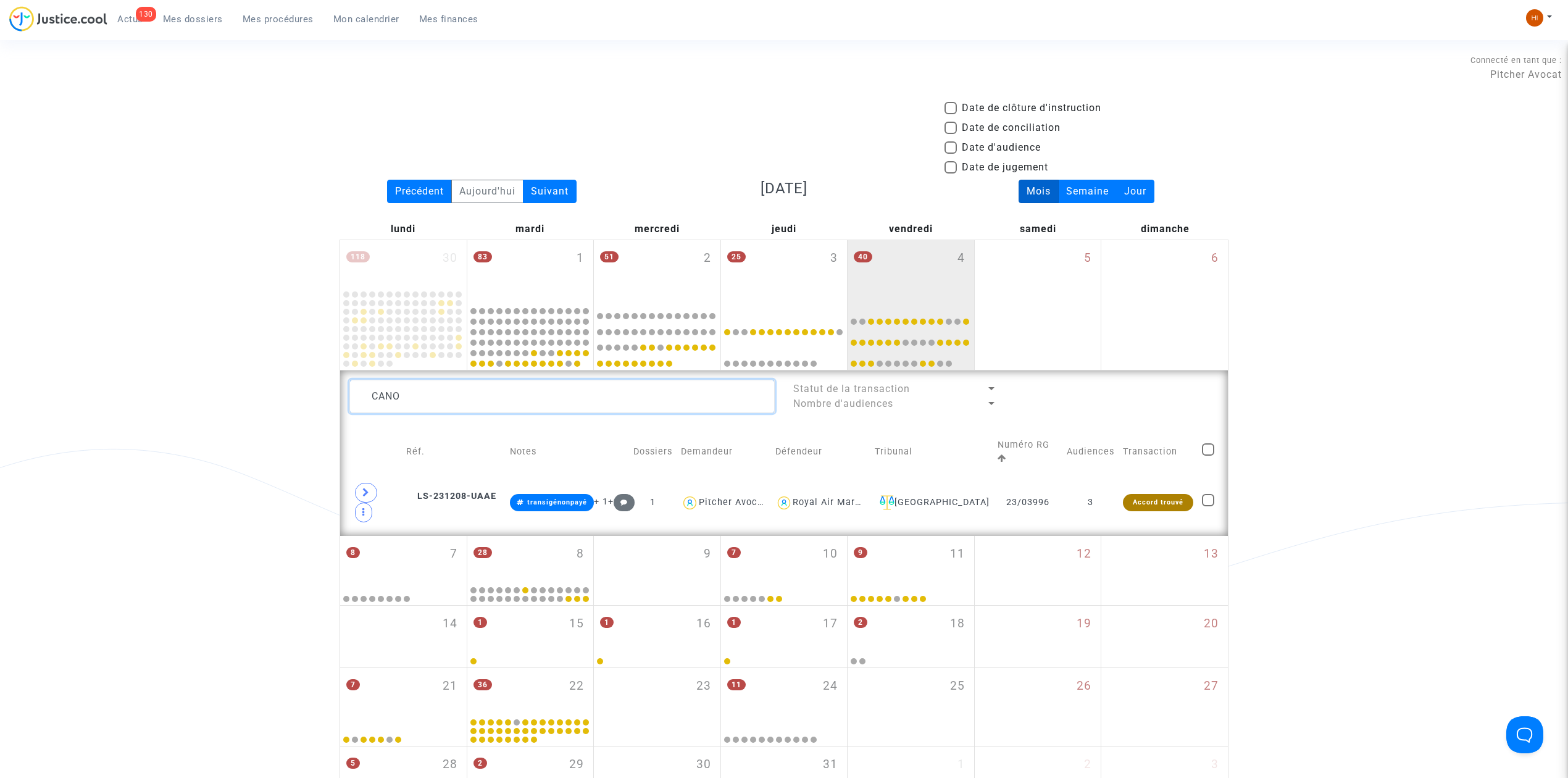
type textarea "CANO"
click at [1087, 482] on td "3" at bounding box center [1090, 502] width 56 height 48
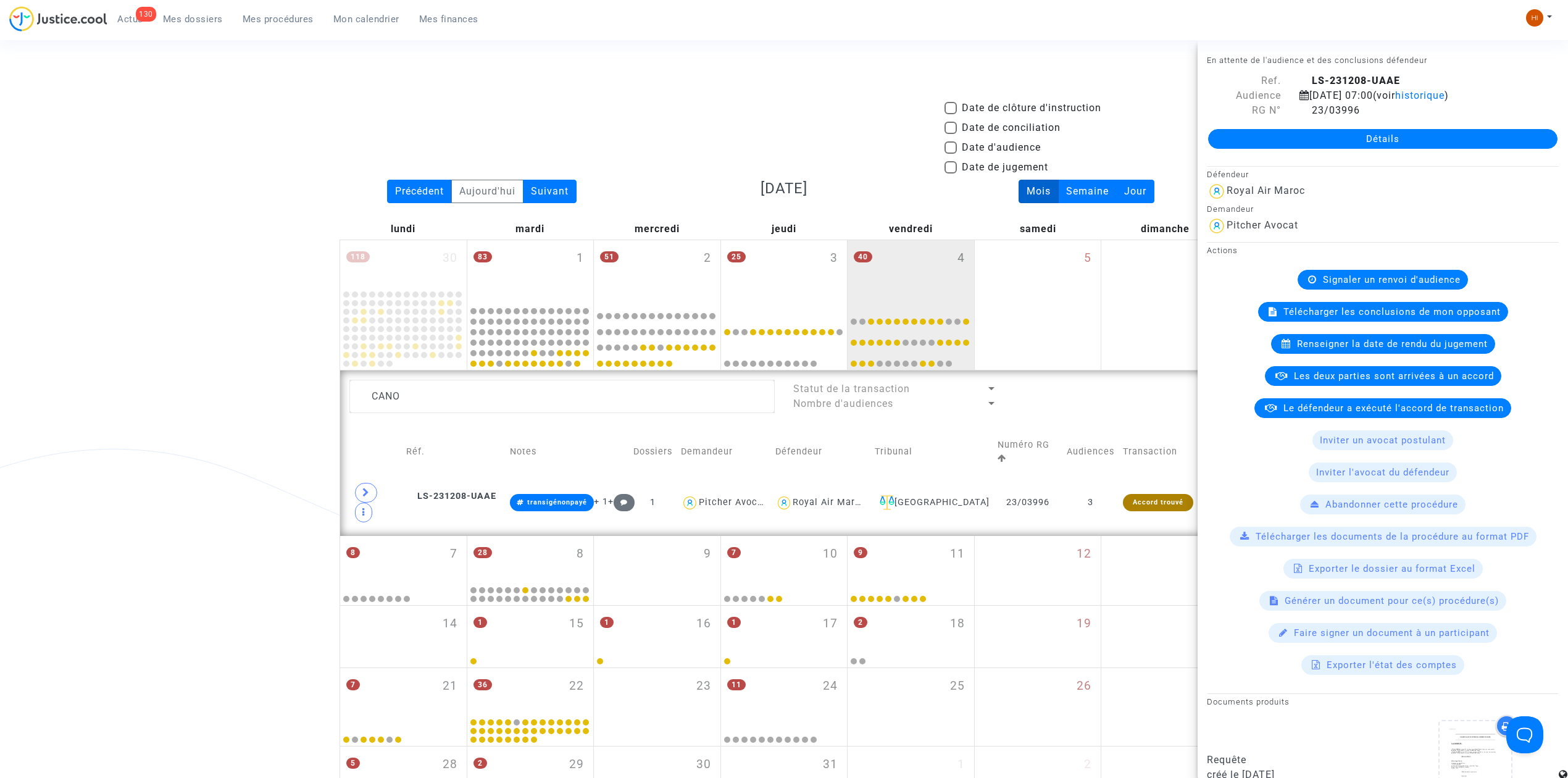
click at [1323, 275] on span "Signaler un renvoi d'audience" at bounding box center [1392, 280] width 138 height 11
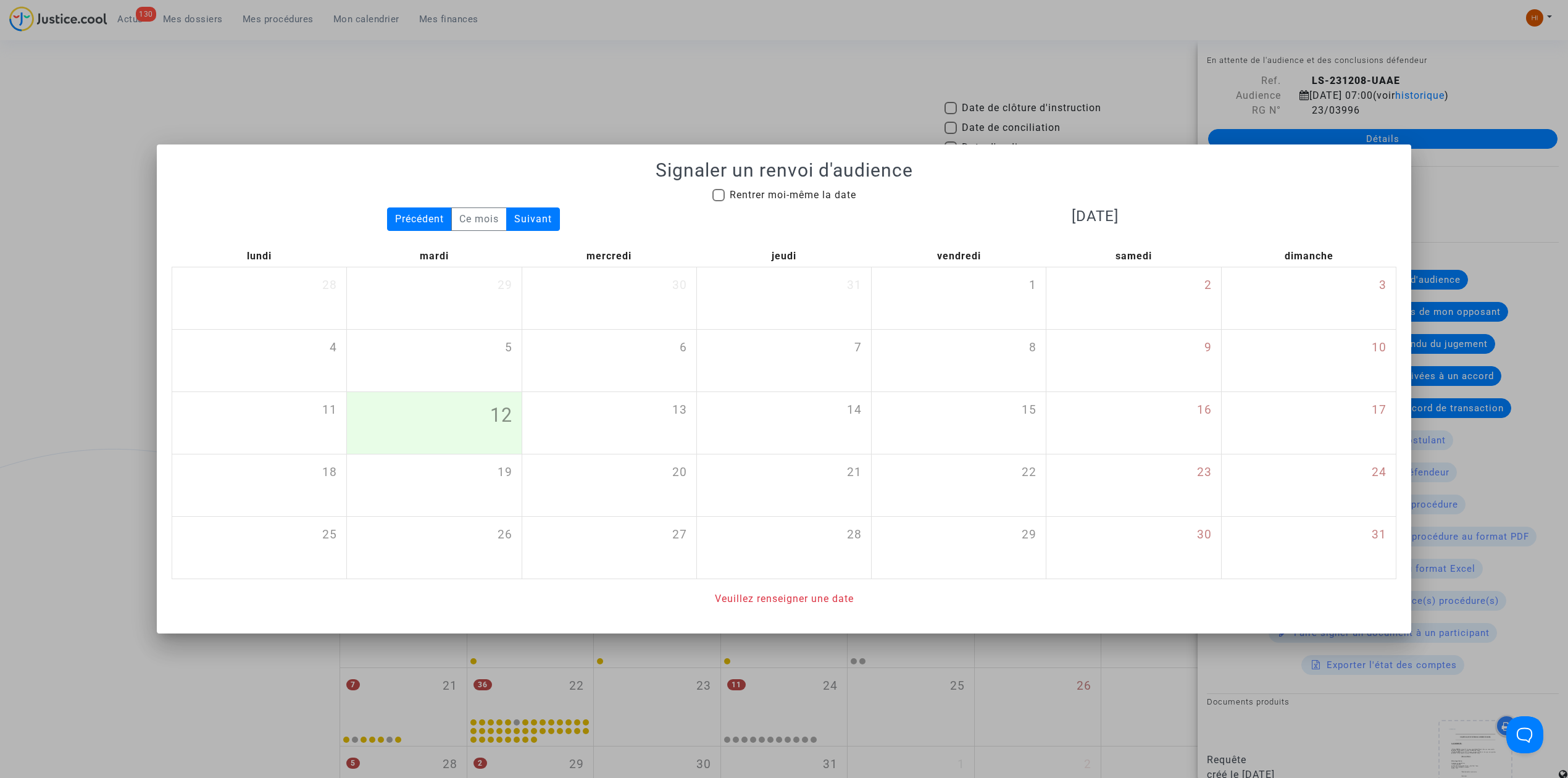
click at [716, 190] on span at bounding box center [718, 194] width 12 height 12
click at [717, 202] on input "Rentrer moi-même la date" at bounding box center [717, 202] width 1 height 1
checkbox input "true"
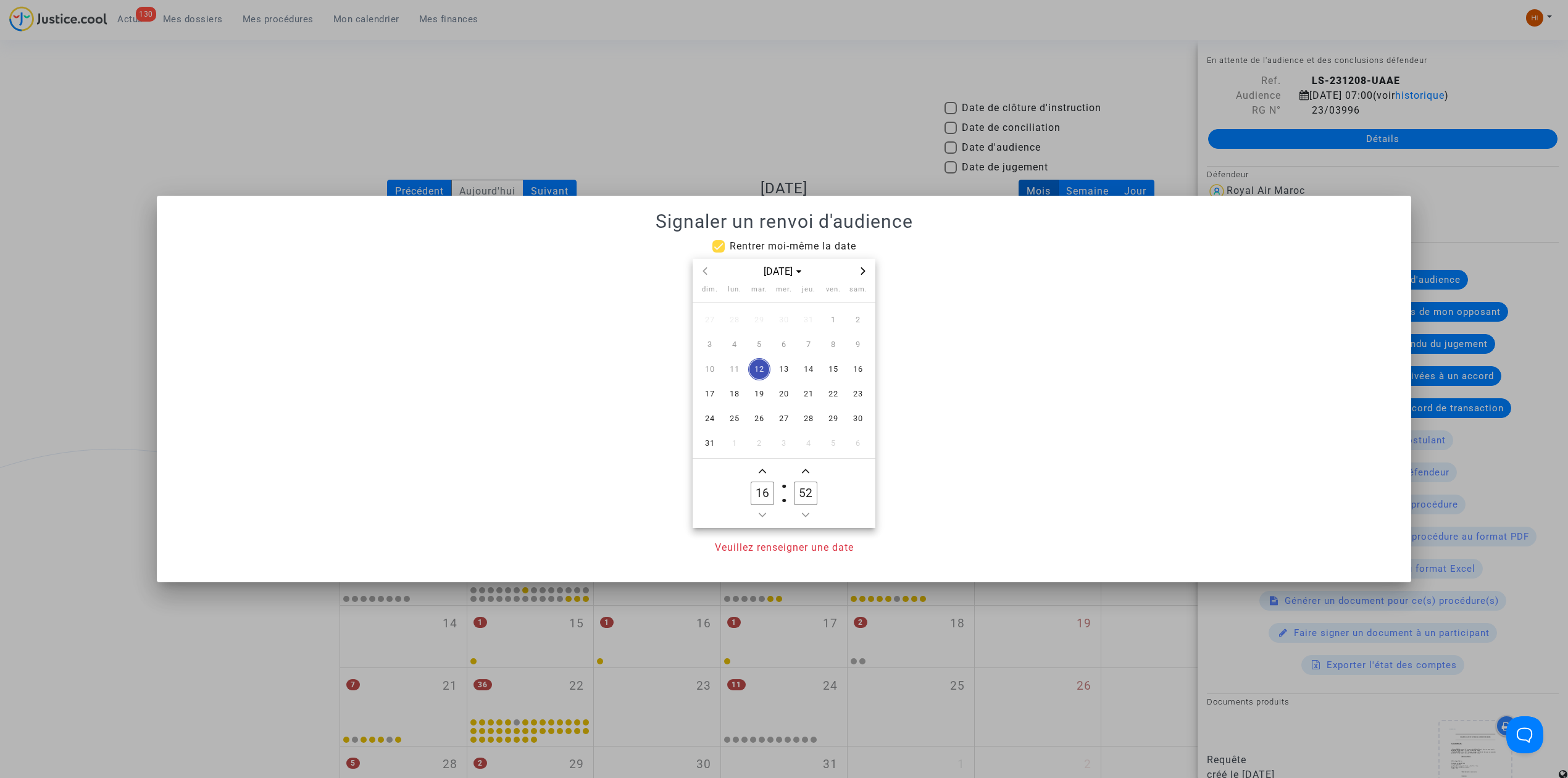
click at [860, 269] on icon "Next month" at bounding box center [863, 270] width 7 height 7
click at [811, 358] on span "18" at bounding box center [808, 369] width 22 height 22
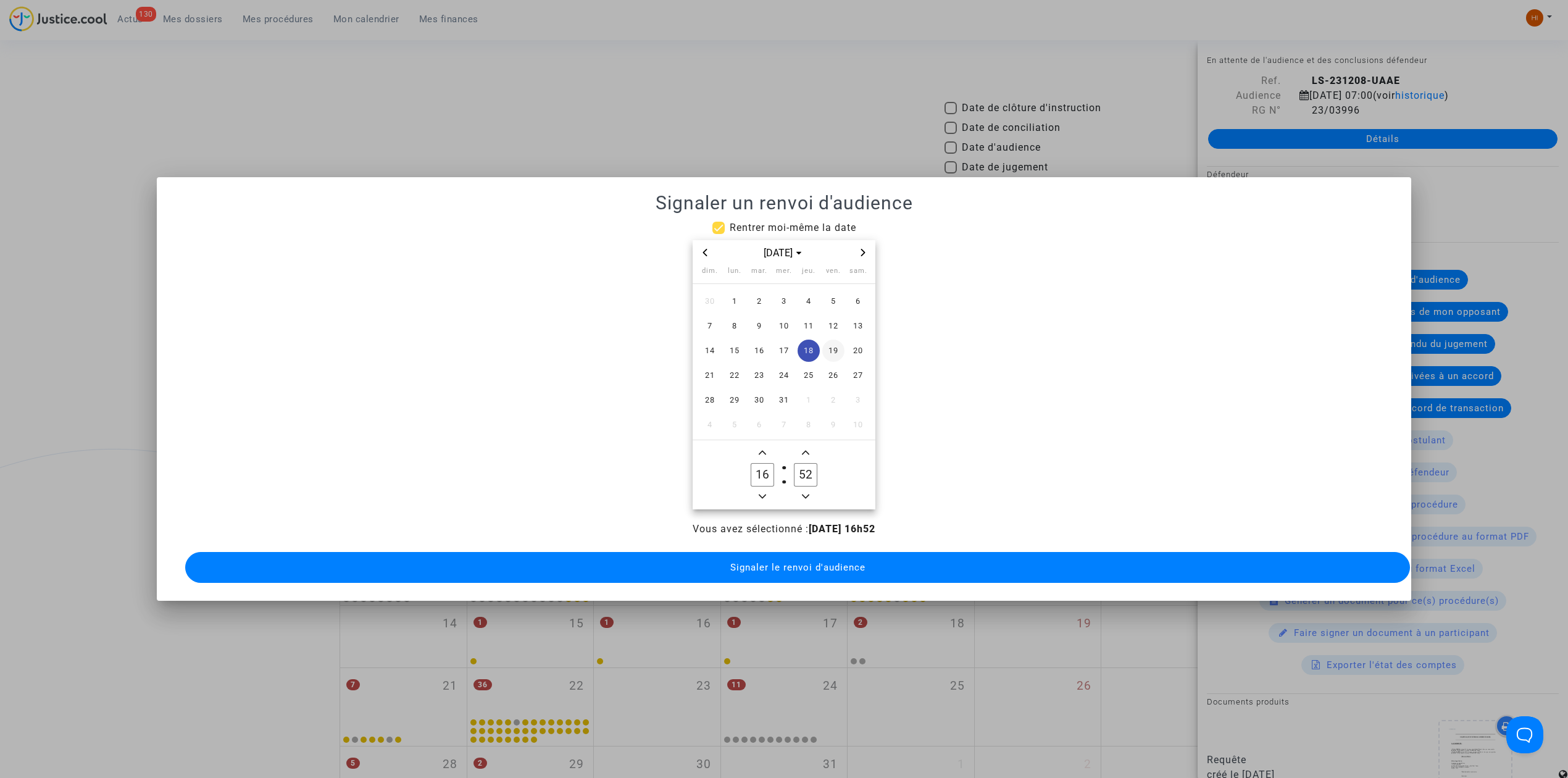
click at [824, 338] on td "19" at bounding box center [833, 350] width 24 height 24
click at [761, 492] on icon "Minus a hour" at bounding box center [762, 496] width 7 height 7
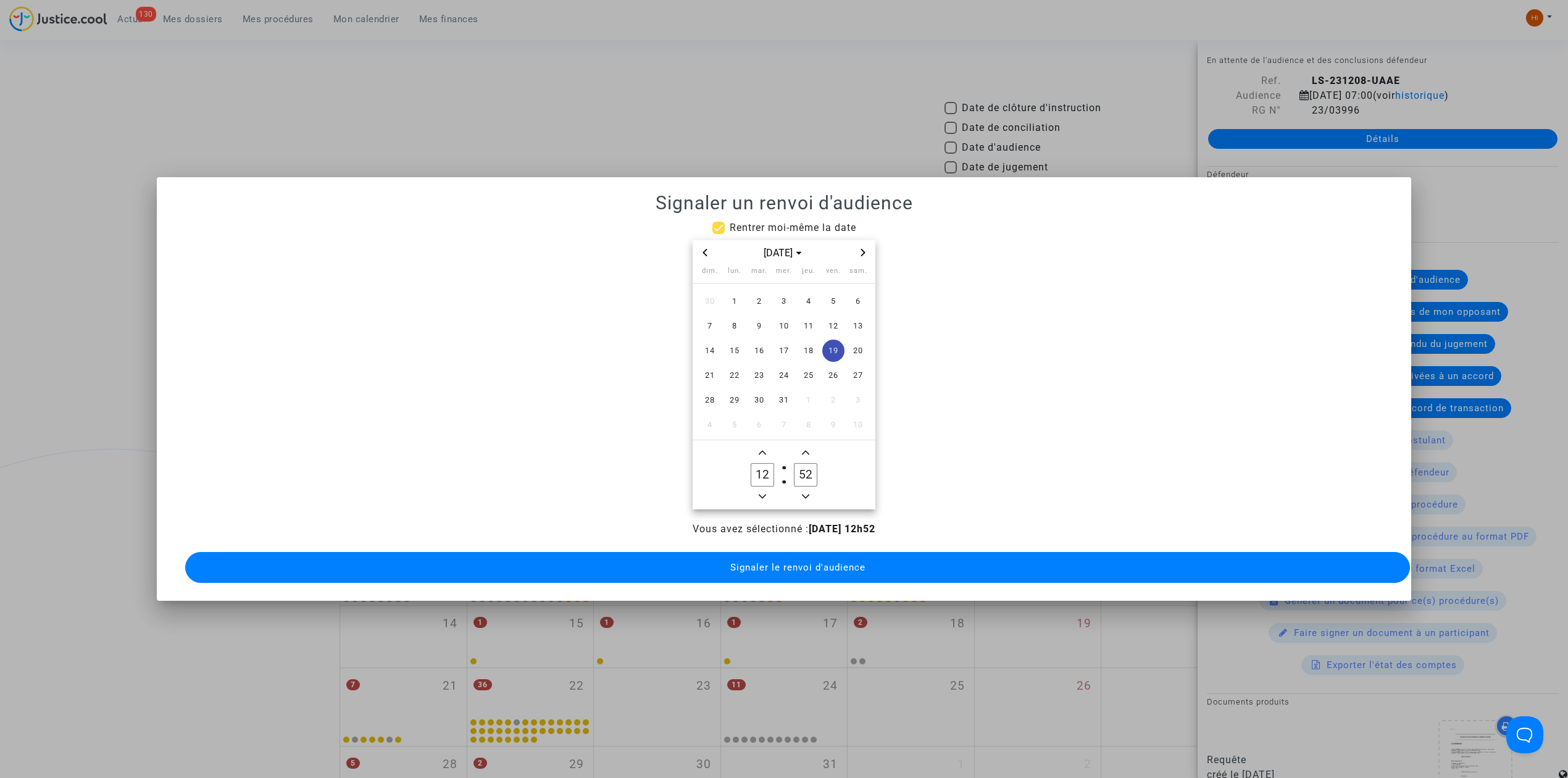
click at [761, 492] on icon "Minus a hour" at bounding box center [762, 496] width 7 height 7
type input "09"
click at [806, 478] on input "52" at bounding box center [805, 474] width 24 height 24
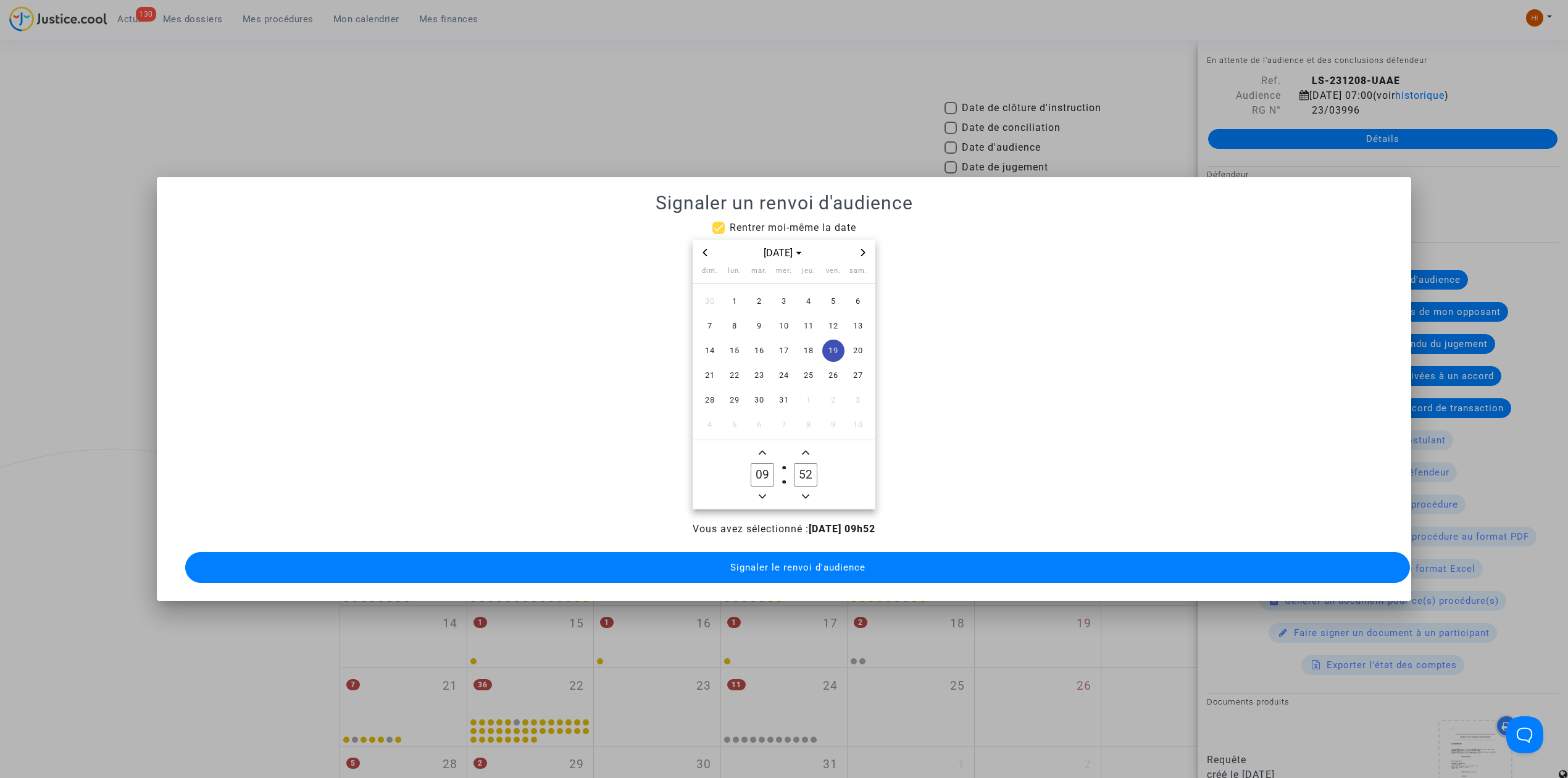
click at [806, 478] on input "52" at bounding box center [805, 474] width 24 height 24
type input "00"
click at [708, 562] on button "Signaler le renvoi d'audience" at bounding box center [797, 567] width 1224 height 31
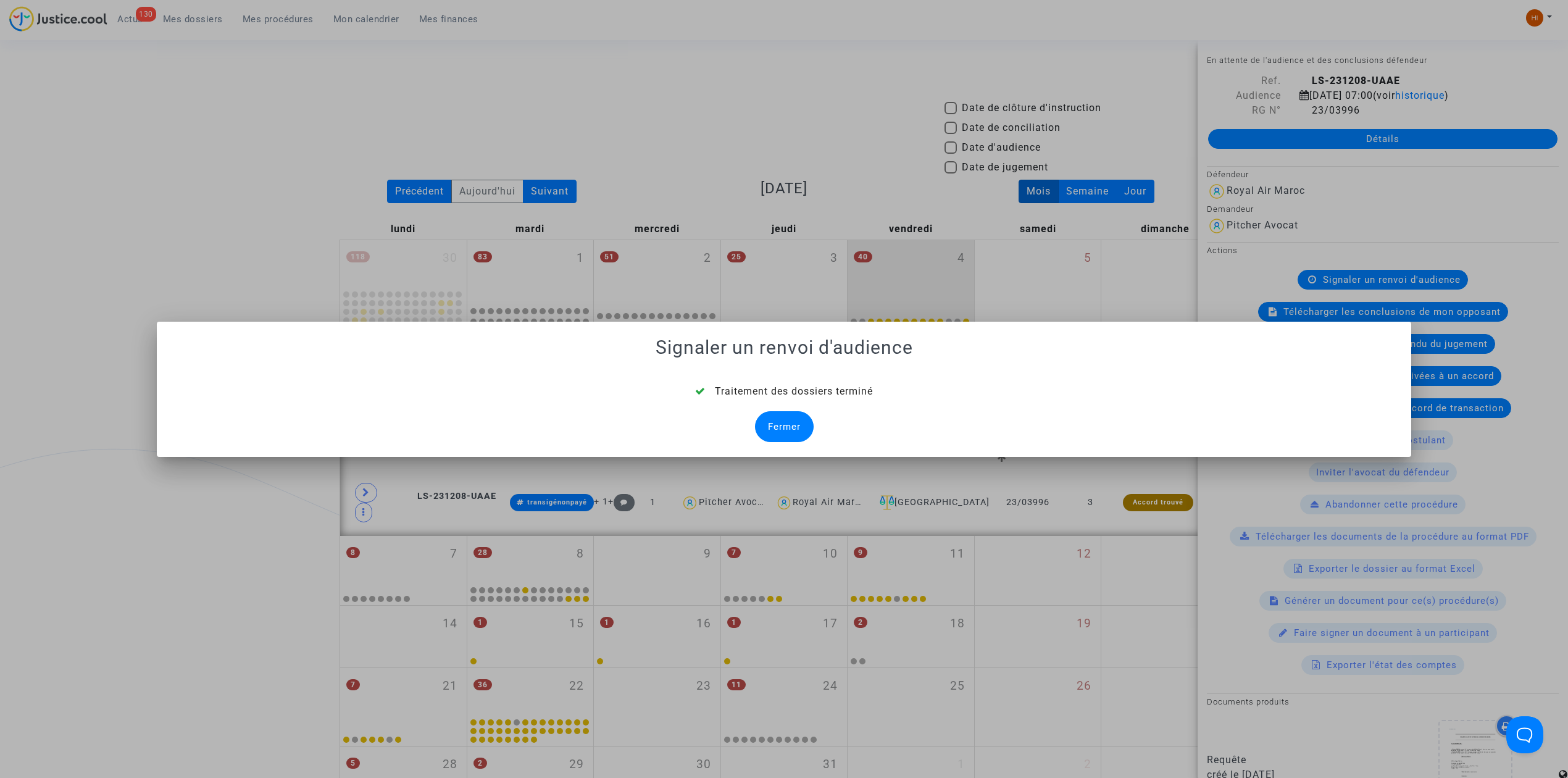
click at [751, 437] on div "Traitement des dossiers terminé Fermer" at bounding box center [784, 412] width 1224 height 58
click at [781, 427] on div "Fermer" at bounding box center [784, 427] width 59 height 31
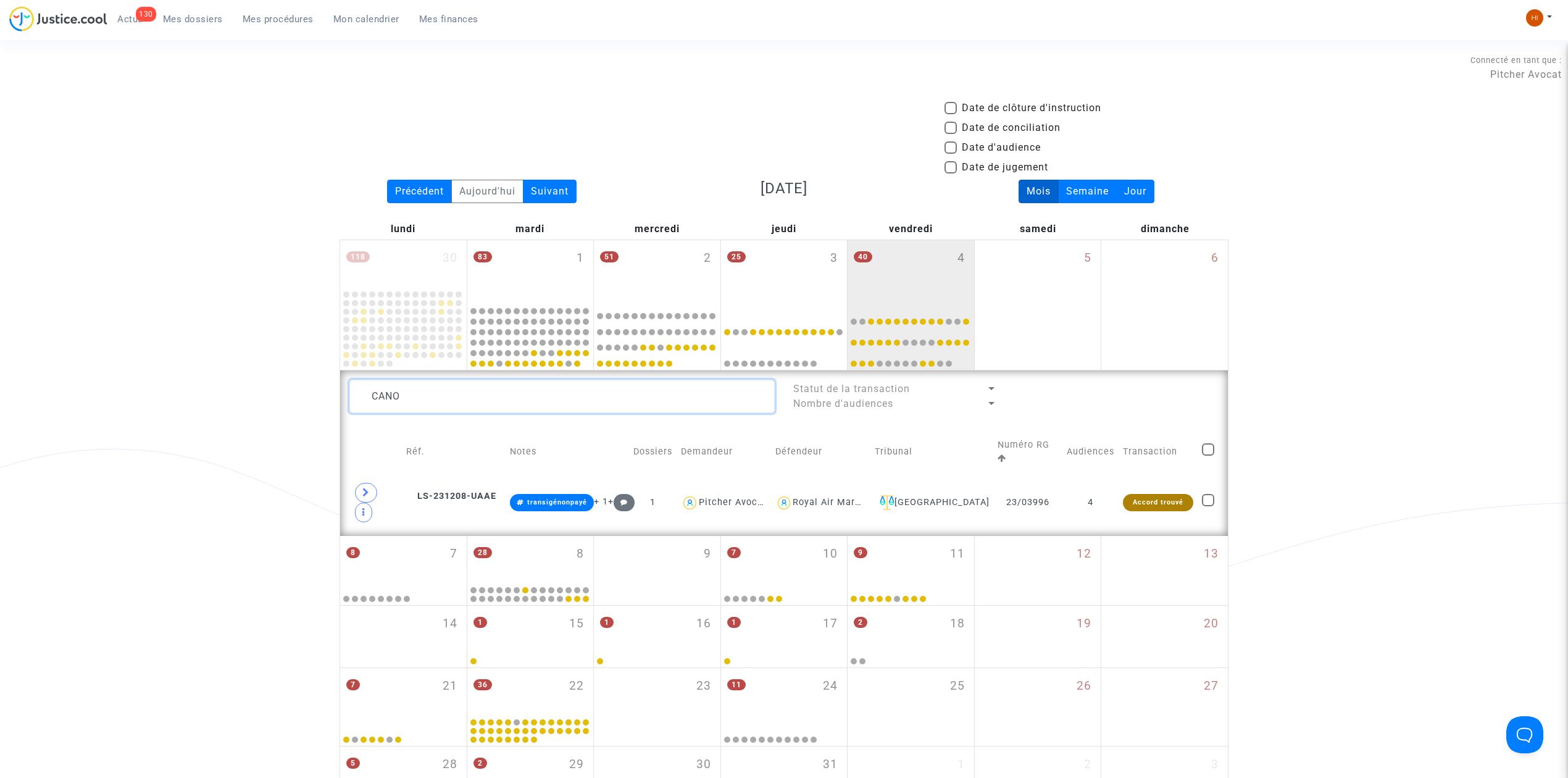
drag, startPoint x: 430, startPoint y: 404, endPoint x: 154, endPoint y: 408, distance: 276.0
click at [139, 405] on div "Date de clôture d'instruction Date de conciliation Date d'audience Date de juge…" at bounding box center [784, 454] width 1568 height 708
paste textarea "LEBOULEUX Adrien"
type textarea "LEBOULEUX Adrien"
click at [1094, 482] on td "3" at bounding box center [1106, 502] width 56 height 48
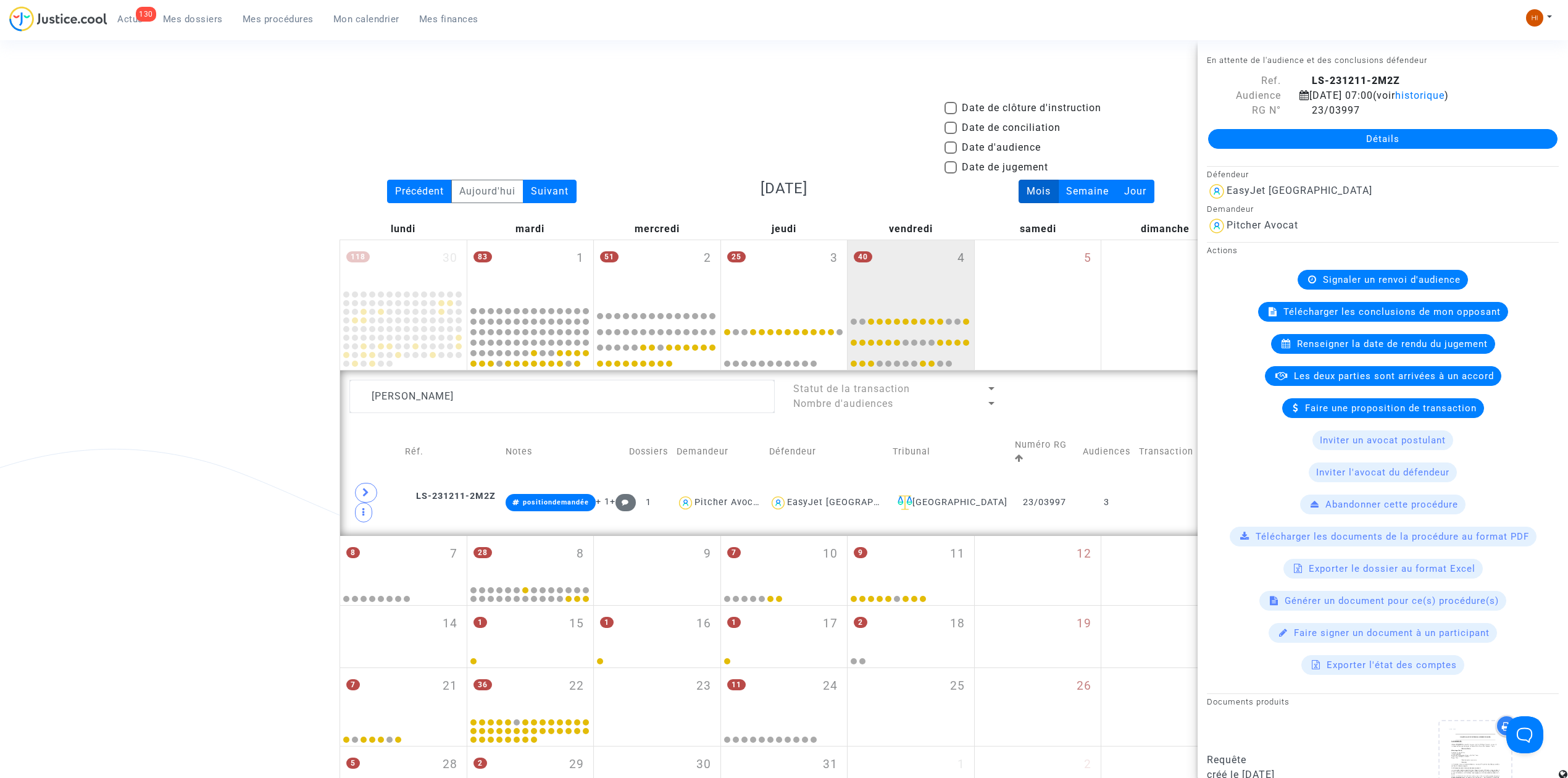
click at [1445, 272] on div "Signaler un renvoi d'audience" at bounding box center [1383, 279] width 171 height 20
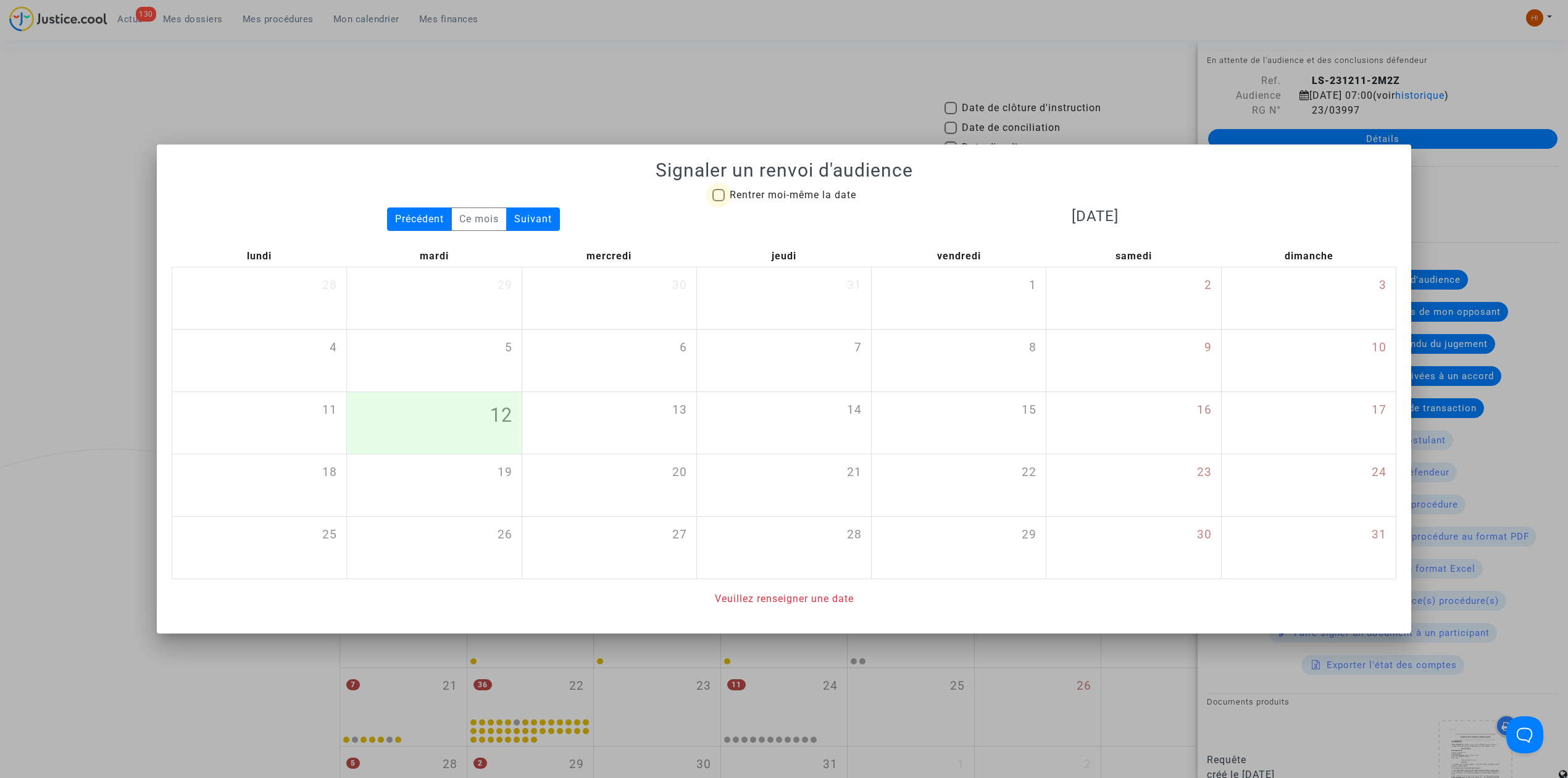
click at [806, 189] on span "Rentrer moi-même la date" at bounding box center [793, 194] width 127 height 11
click at [718, 202] on input "Rentrer moi-même la date" at bounding box center [717, 202] width 1 height 1
checkbox input "true"
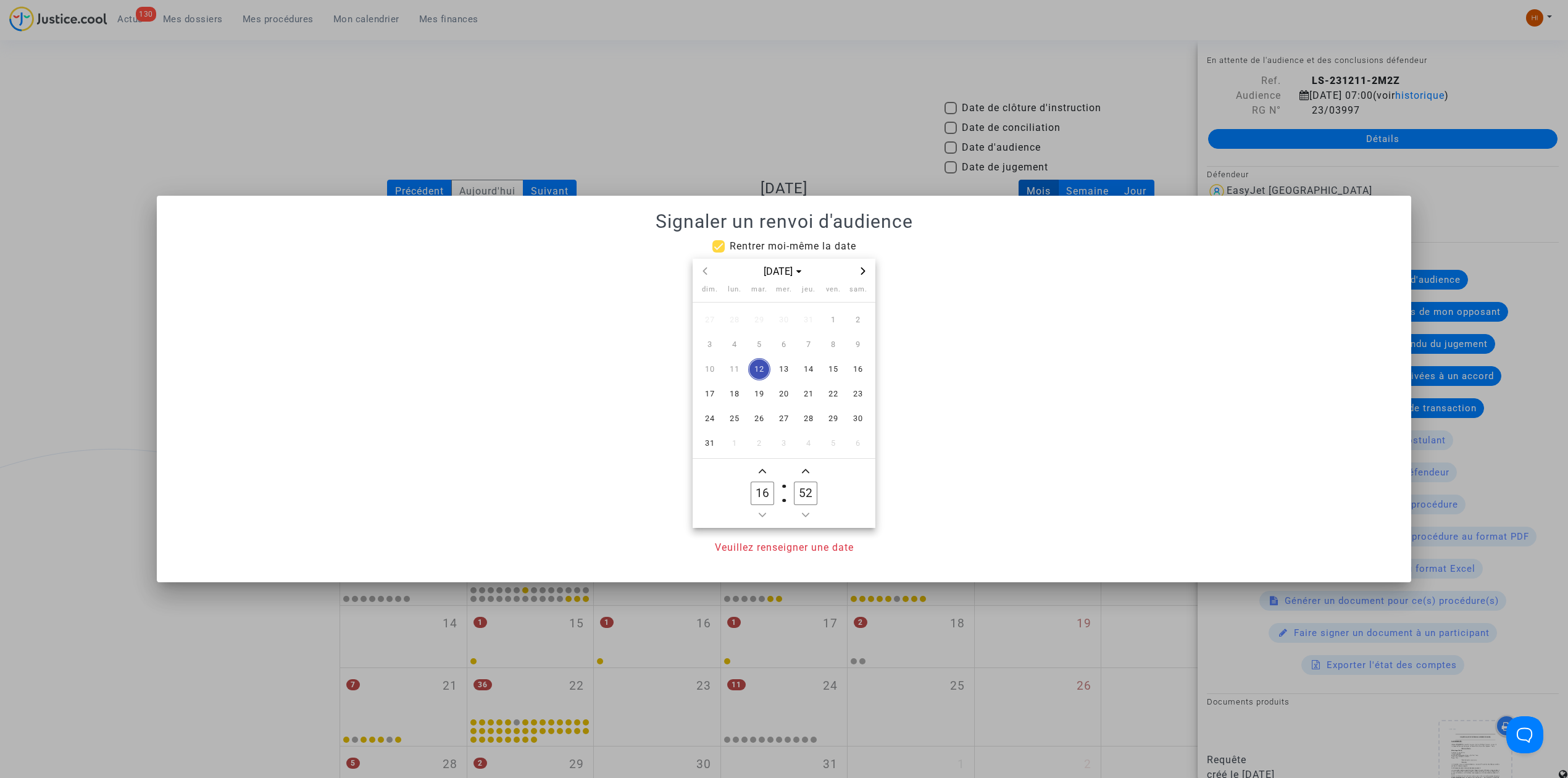
click at [864, 273] on icon "Next month" at bounding box center [863, 270] width 7 height 7
drag, startPoint x: 837, startPoint y: 371, endPoint x: 804, endPoint y: 491, distance: 124.5
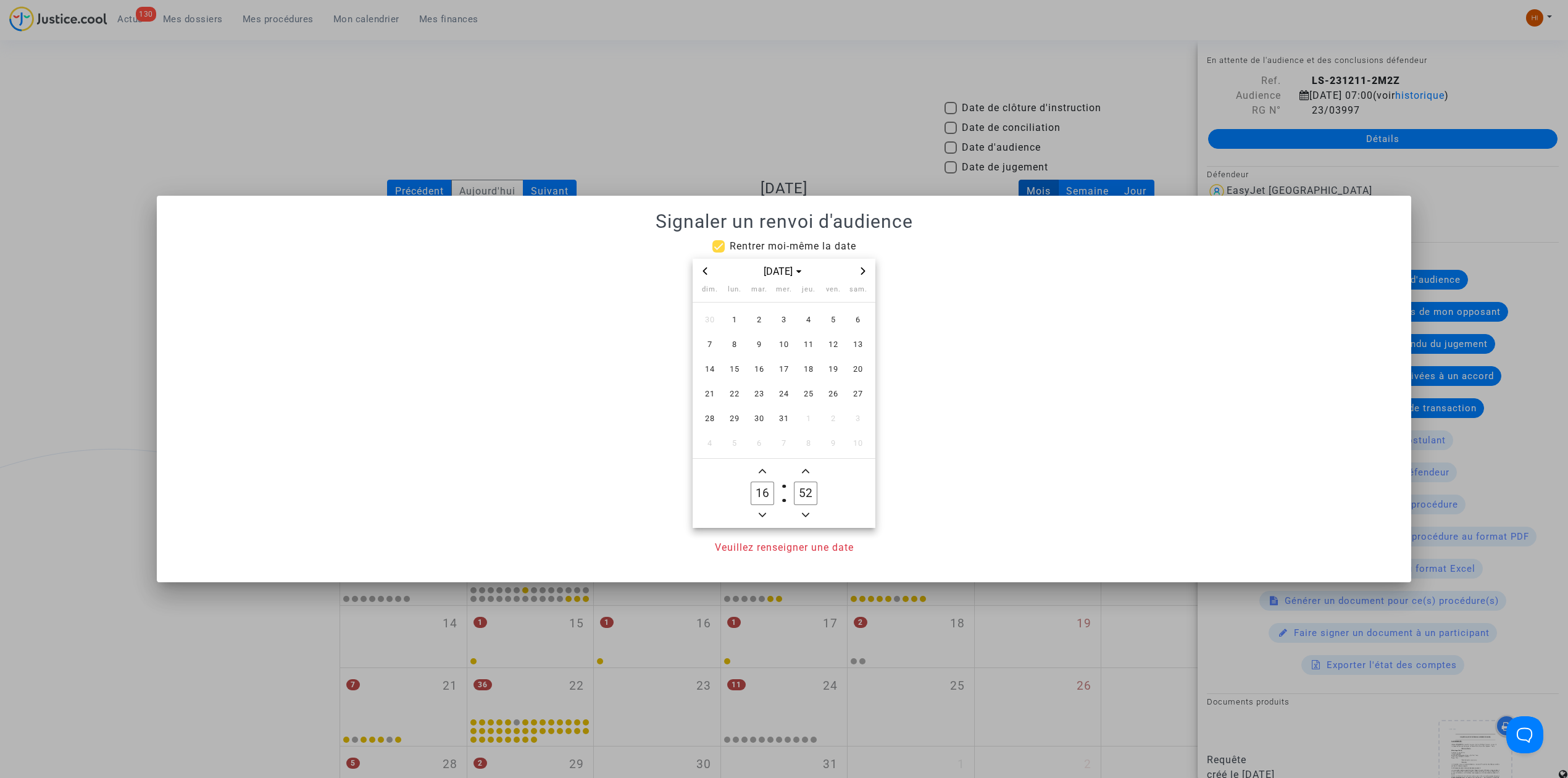
click at [837, 374] on span "19" at bounding box center [833, 369] width 22 height 22
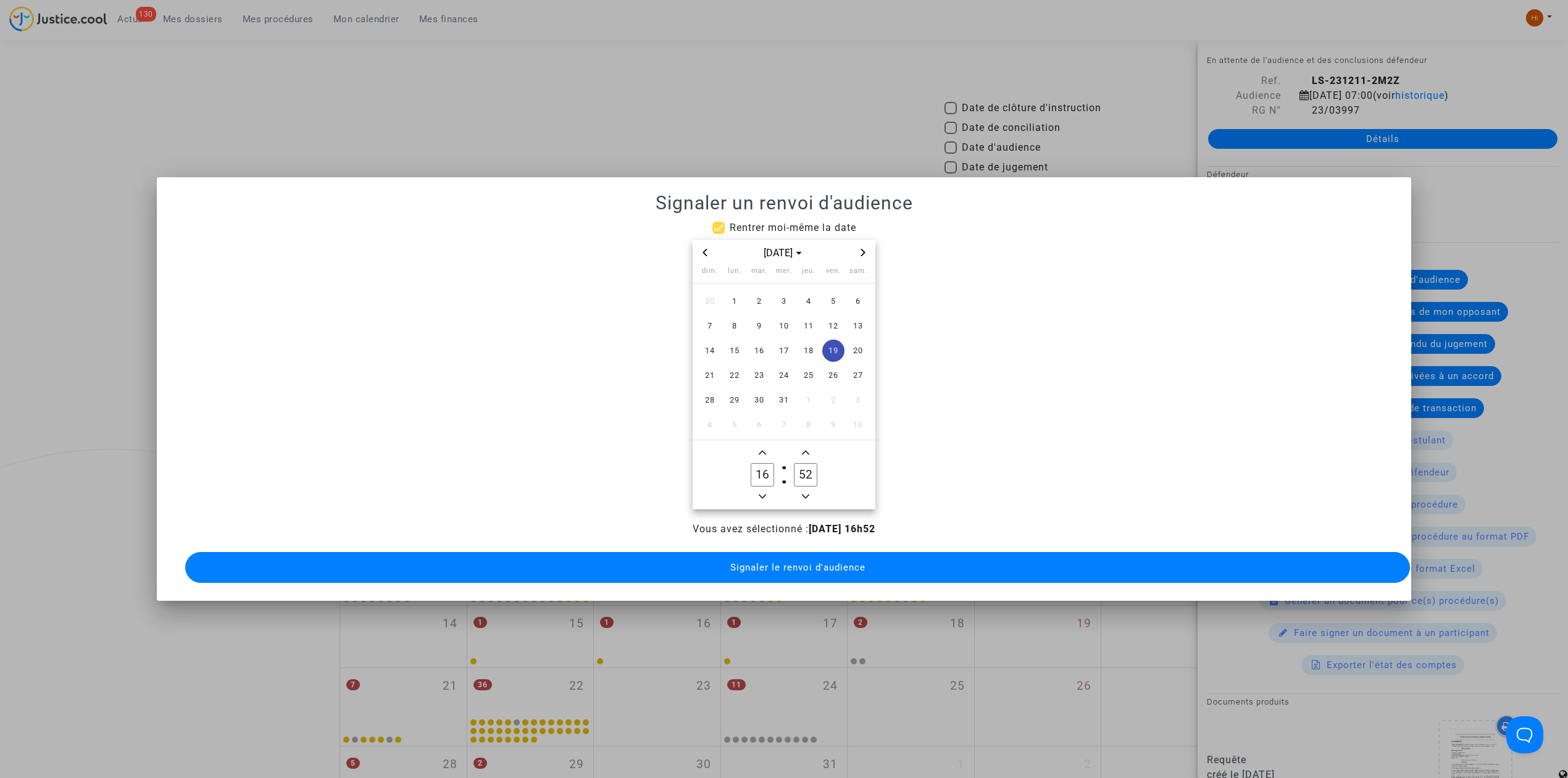
click at [761, 492] on icon "Minus a hour" at bounding box center [762, 496] width 7 height 7
click at [761, 495] on icon "Minus a hour" at bounding box center [762, 496] width 7 height 4
click at [761, 492] on icon "Minus a hour" at bounding box center [762, 496] width 7 height 7
click at [764, 492] on icon "Minus a hour" at bounding box center [762, 496] width 7 height 7
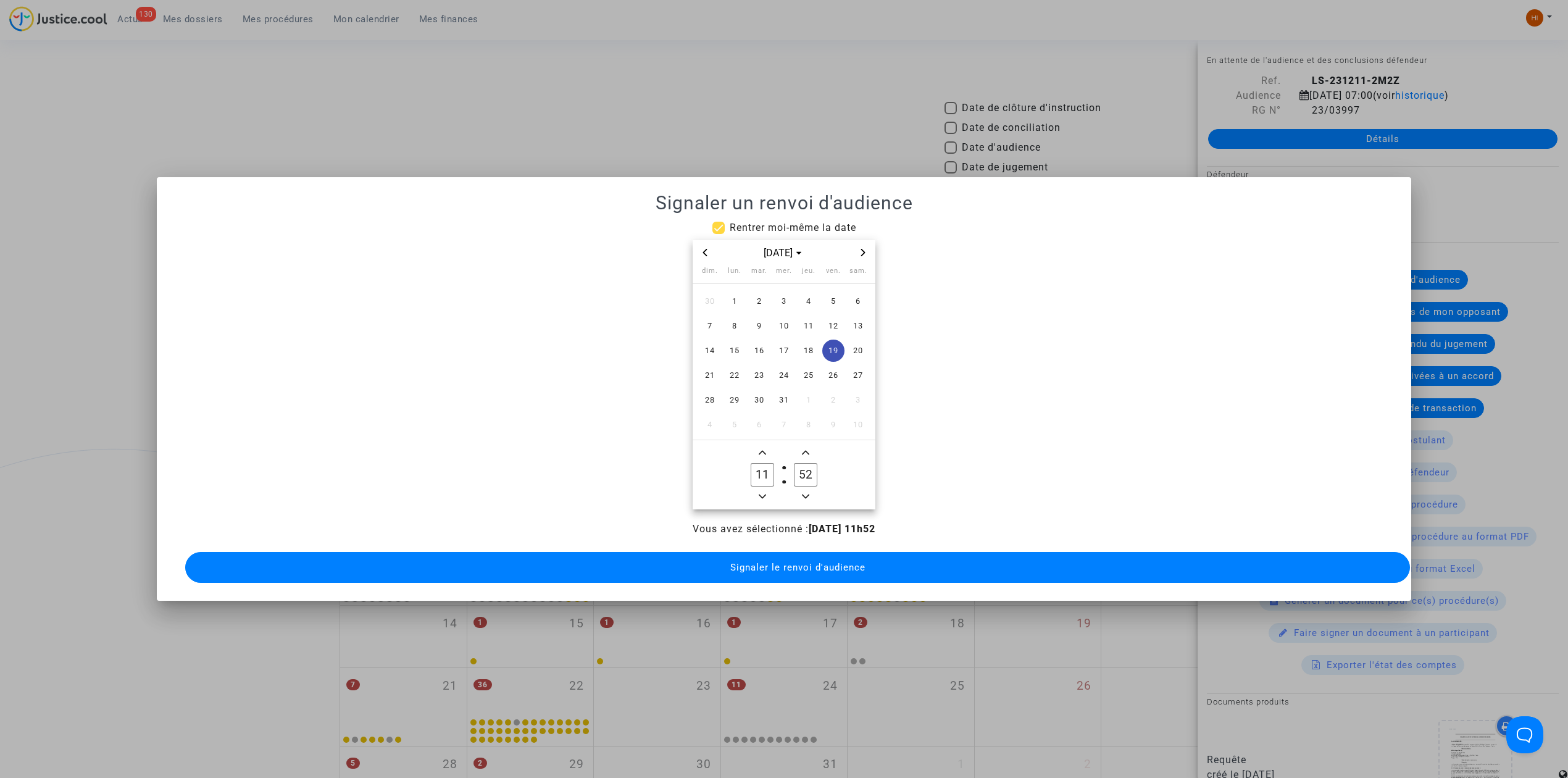
click at [764, 492] on icon "Minus a hour" at bounding box center [762, 496] width 7 height 7
drag, startPoint x: 764, startPoint y: 487, endPoint x: 798, endPoint y: 477, distance: 35.4
click at [766, 489] on span "Minus a hour" at bounding box center [762, 496] width 15 height 15
type input "09"
click at [800, 475] on input "52" at bounding box center [805, 474] width 24 height 24
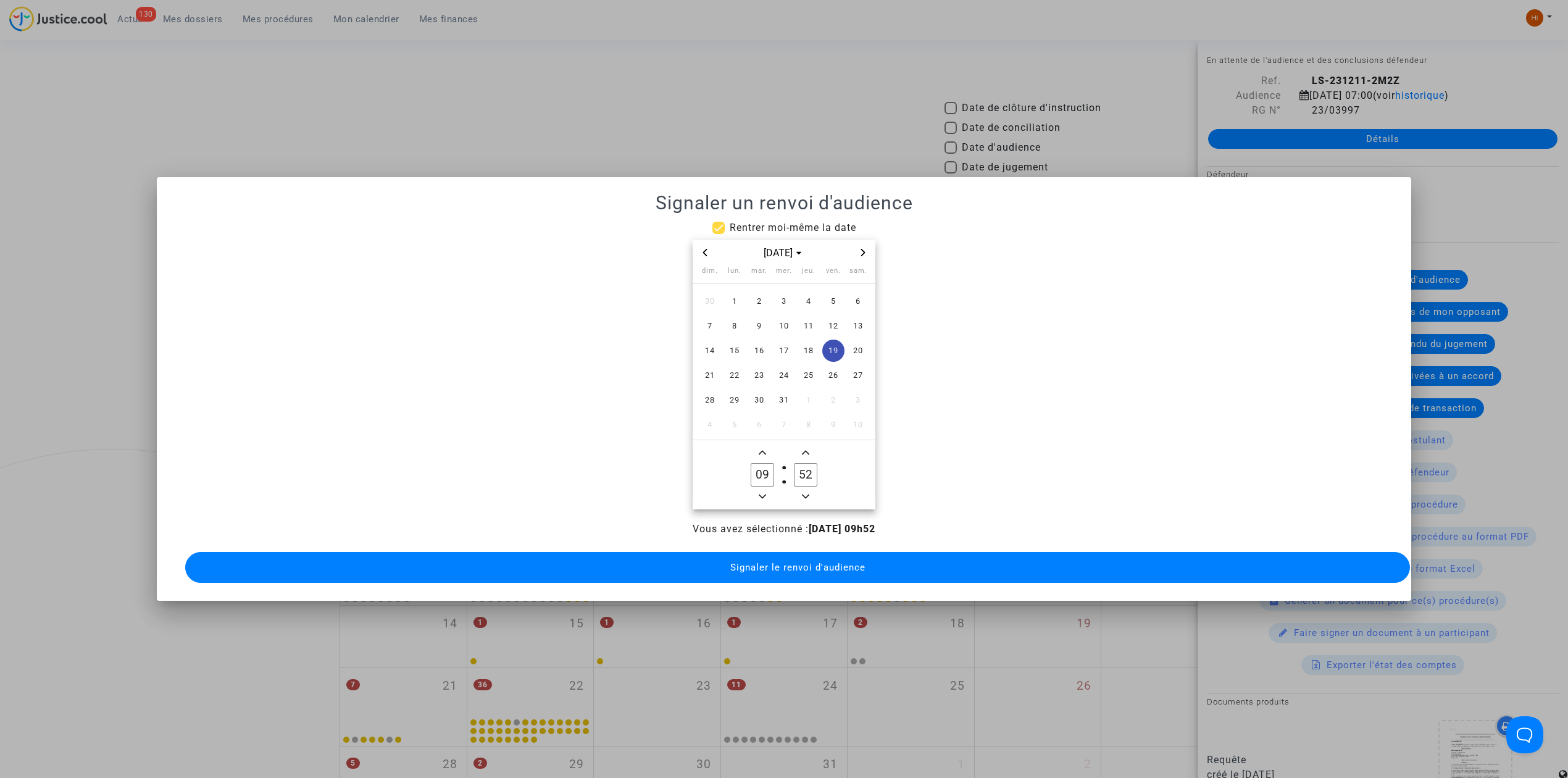
click at [800, 475] on input "52" at bounding box center [805, 474] width 24 height 24
type input "00"
click at [795, 568] on button "Signaler le renvoi d'audience" at bounding box center [797, 567] width 1224 height 31
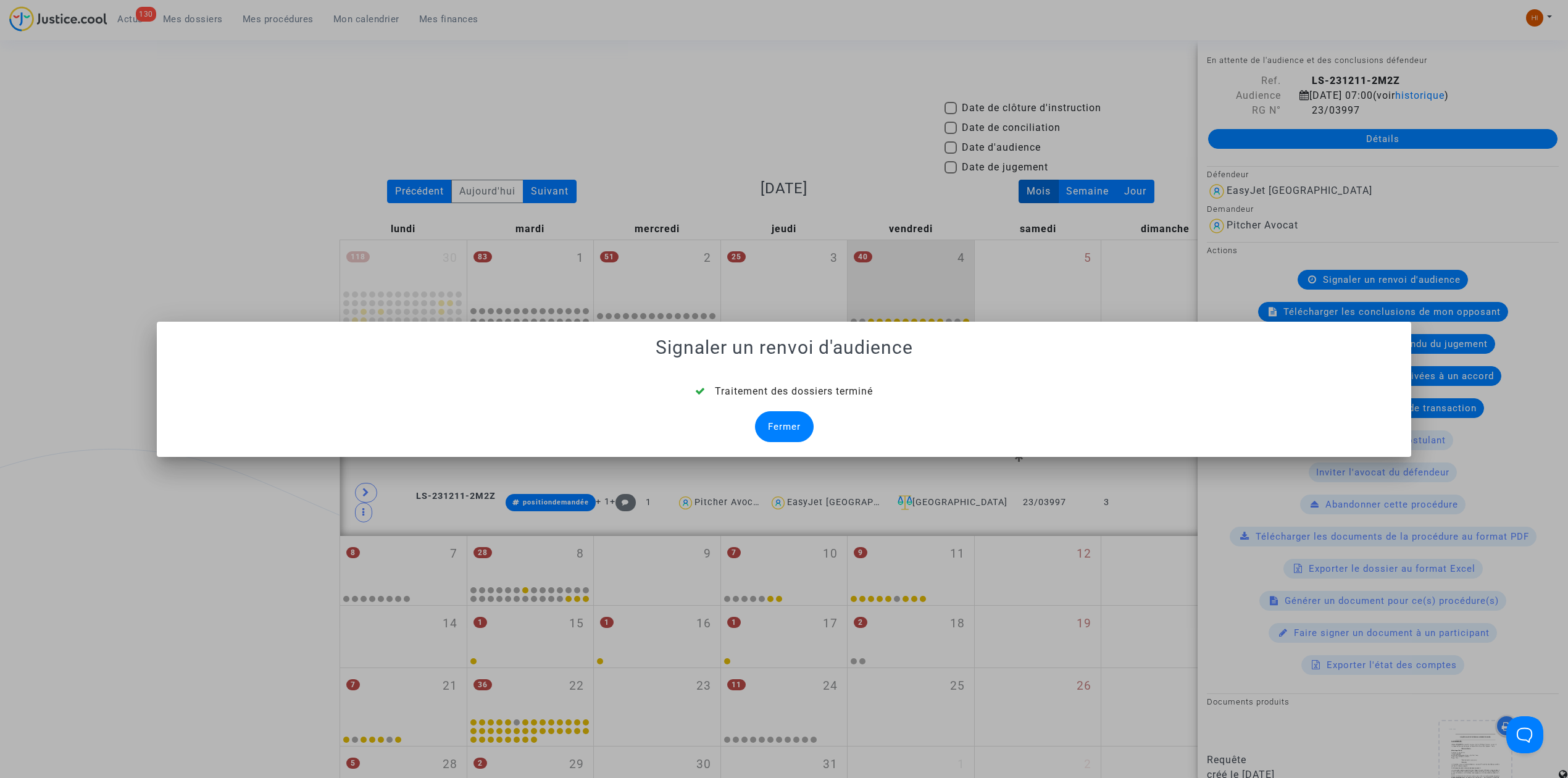
click at [801, 427] on div "Fermer" at bounding box center [784, 427] width 59 height 31
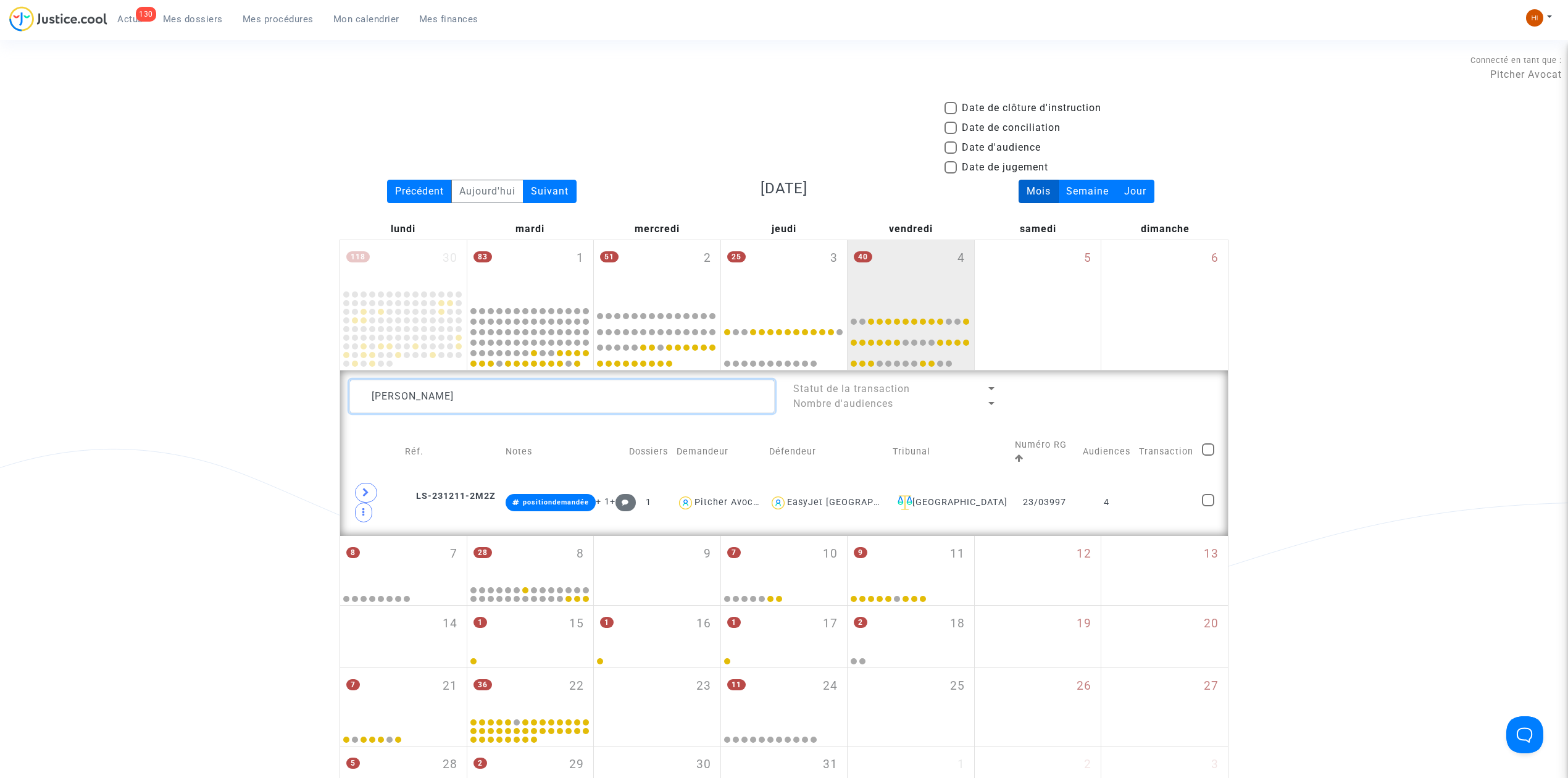
drag, startPoint x: 589, startPoint y: 405, endPoint x: 70, endPoint y: 378, distance: 519.7
click at [72, 378] on div "Date de clôture d'instruction Date de conciliation Date d'audience Date de juge…" at bounding box center [784, 454] width 1568 height 708
paste textarea "DERVILLEZ Sylvia"
type textarea "DERVILLEZ Sylvia"
click at [1075, 485] on td "3" at bounding box center [1062, 502] width 56 height 48
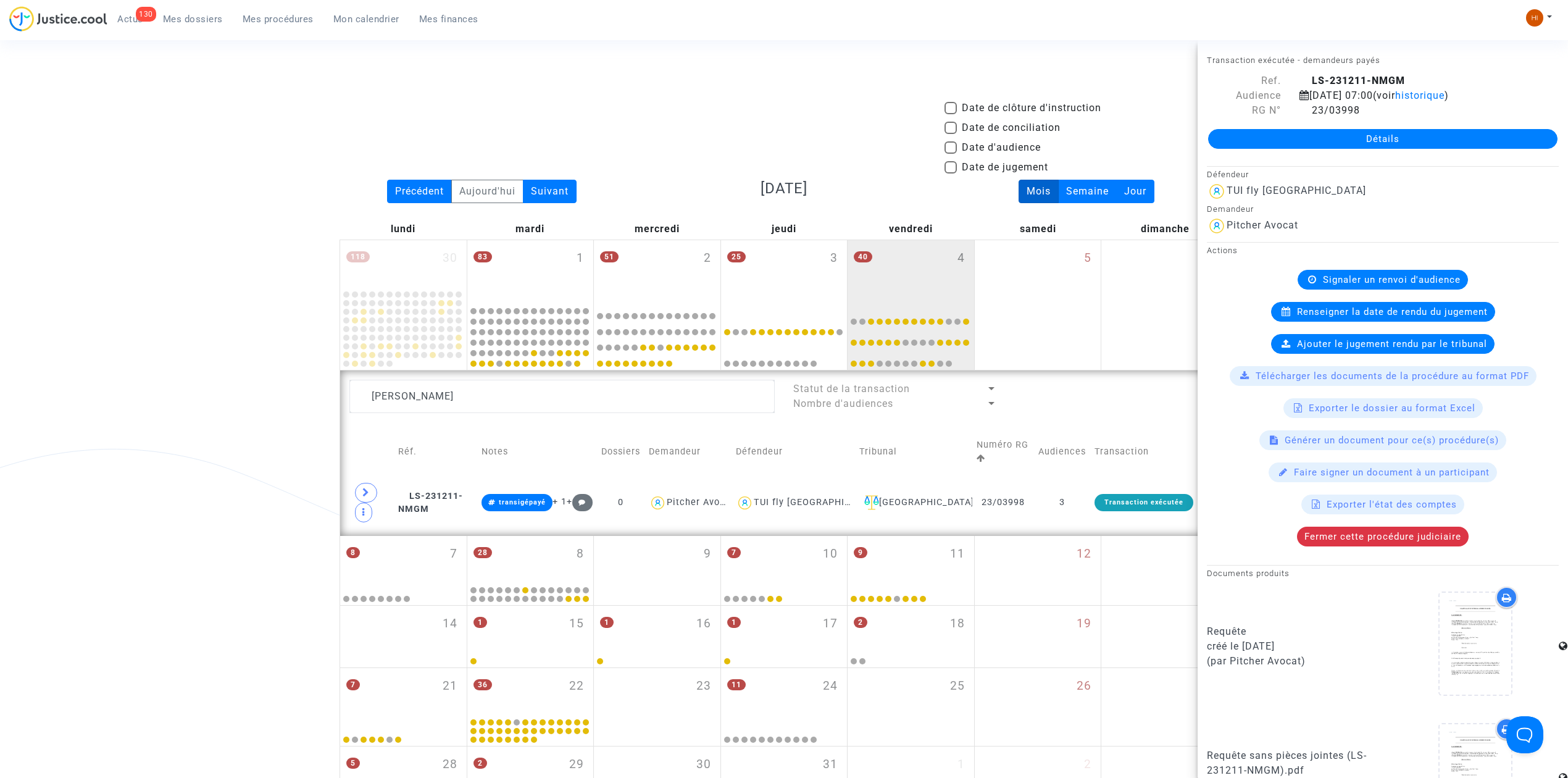
click at [1384, 284] on span "Signaler un renvoi d'audience" at bounding box center [1392, 280] width 138 height 11
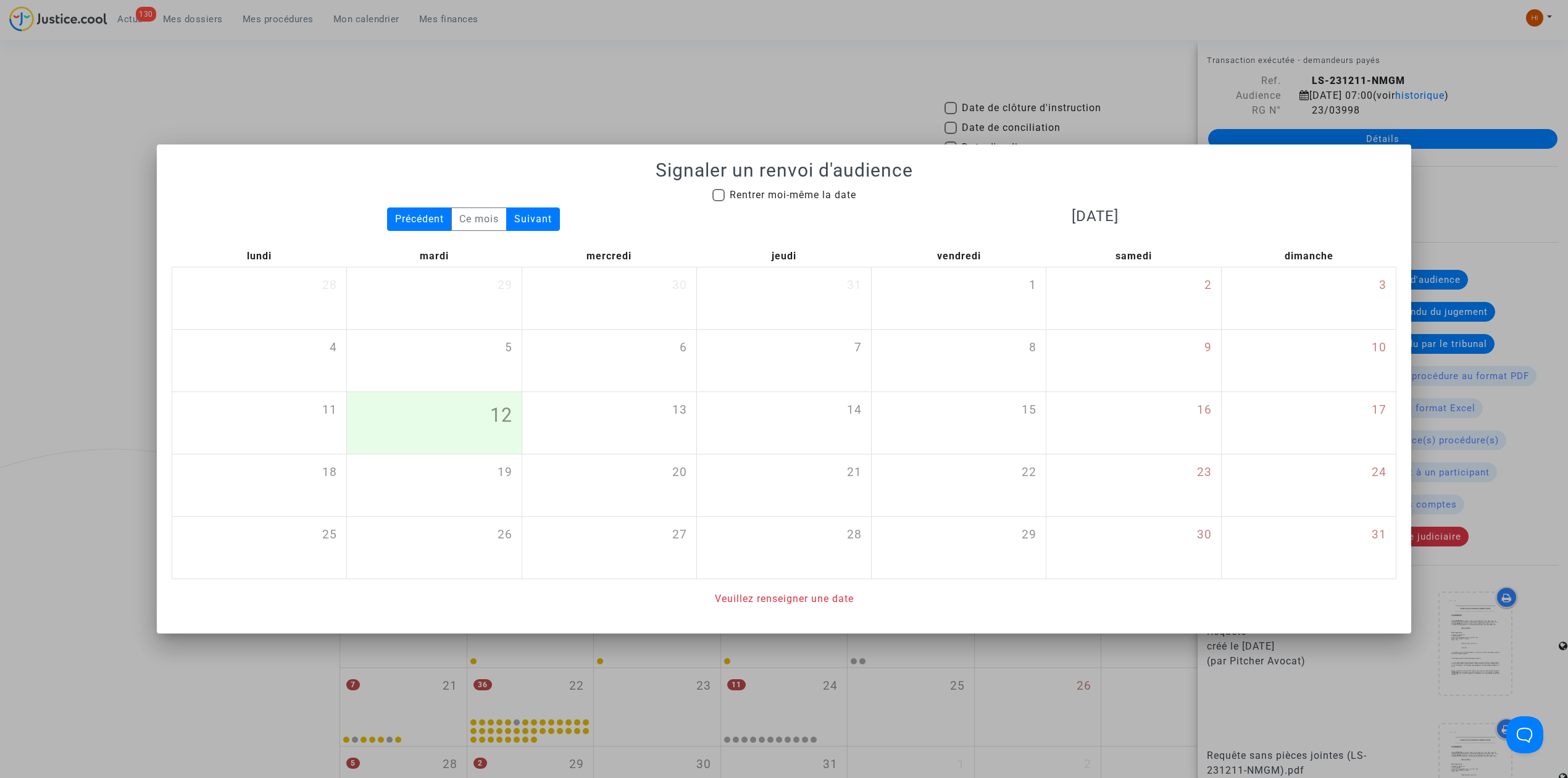
click at [766, 200] on span "Rentrer moi-même la date" at bounding box center [793, 195] width 127 height 15
click at [718, 202] on input "Rentrer moi-même la date" at bounding box center [717, 202] width 1 height 1
checkbox input "true"
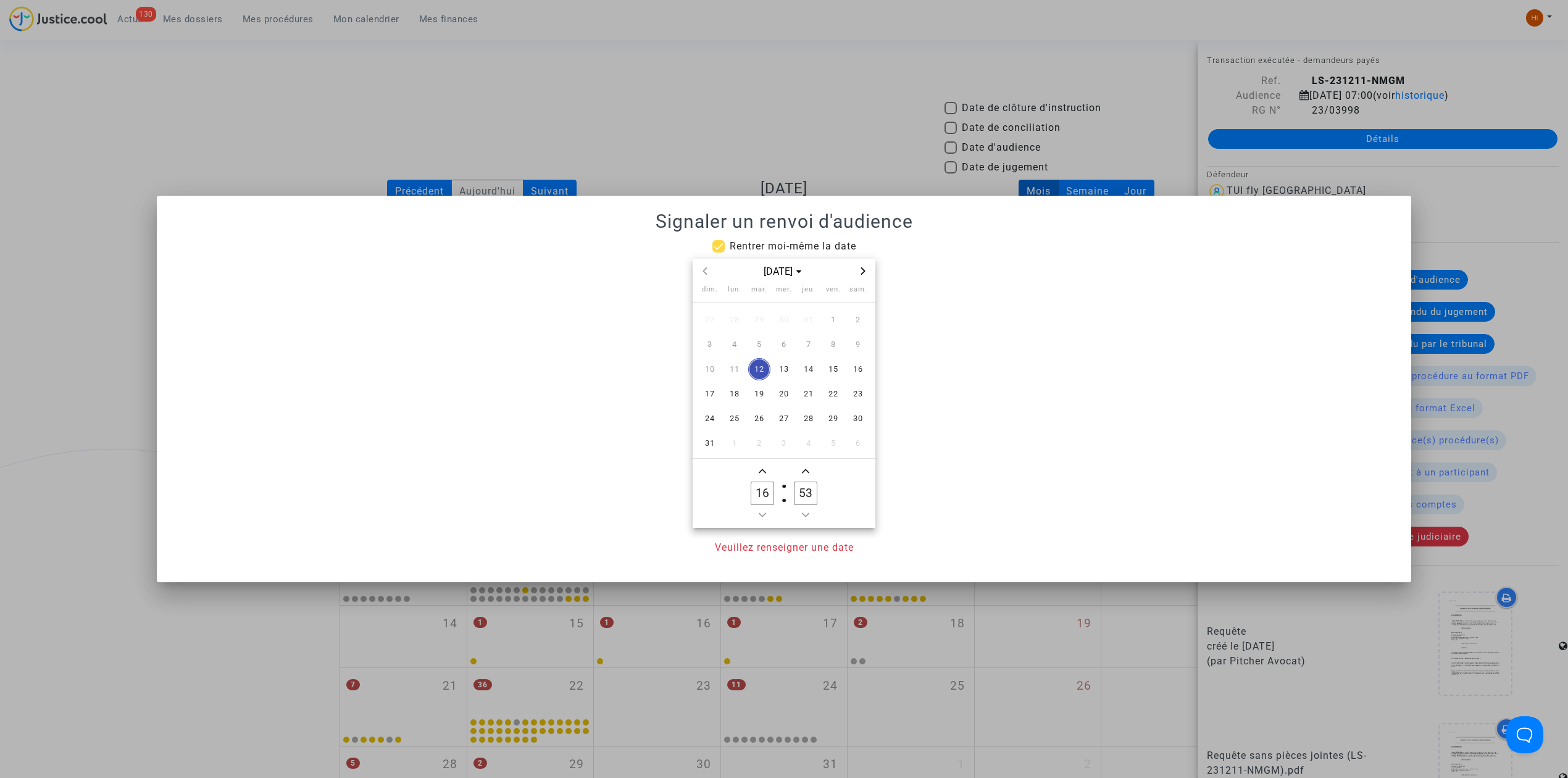
click at [862, 270] on icon "Next month" at bounding box center [863, 270] width 7 height 7
click at [832, 367] on span "19" at bounding box center [833, 369] width 22 height 22
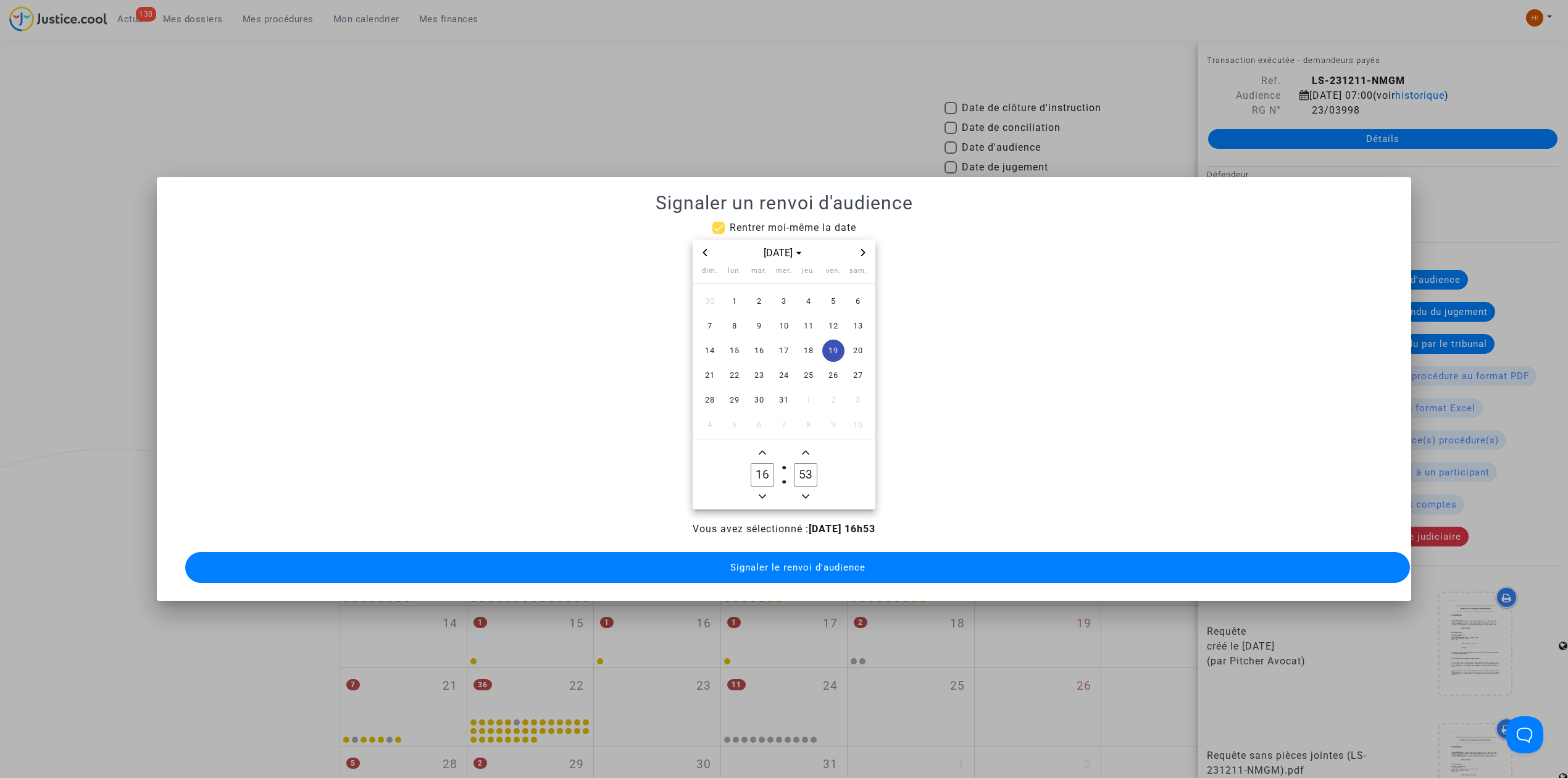
click at [766, 489] on span "Minus a hour" at bounding box center [762, 496] width 15 height 15
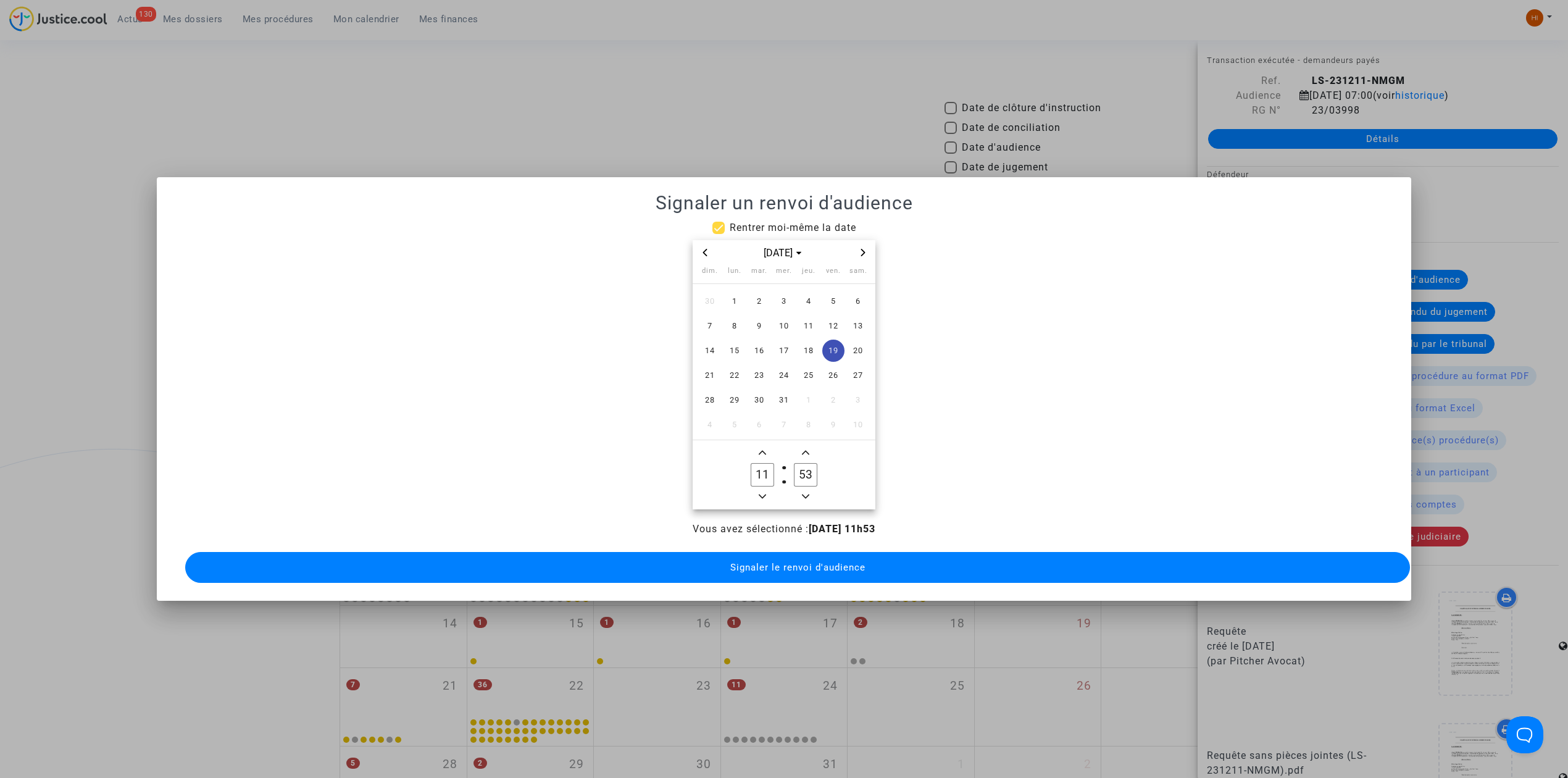
click at [766, 489] on span "Minus a hour" at bounding box center [762, 496] width 15 height 15
type input "09"
click at [801, 478] on input "53" at bounding box center [805, 474] width 24 height 24
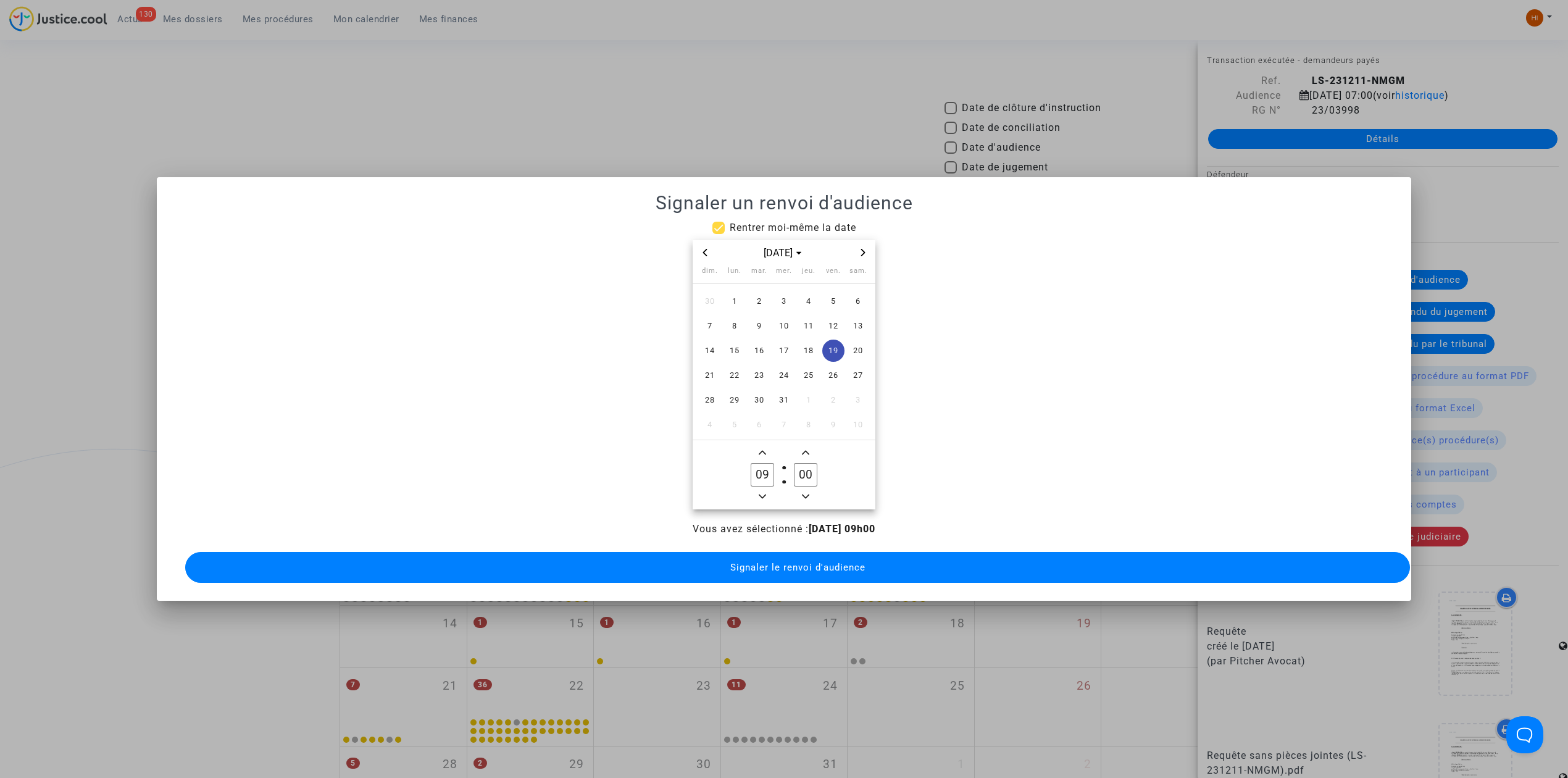
type input "00"
click at [793, 530] on div "Vous avez sélectionné : 19/12/2025 - 09h00 Signaler le renvoi d'audience" at bounding box center [784, 553] width 1224 height 64
click at [786, 571] on button "Signaler le renvoi d'audience" at bounding box center [797, 567] width 1224 height 31
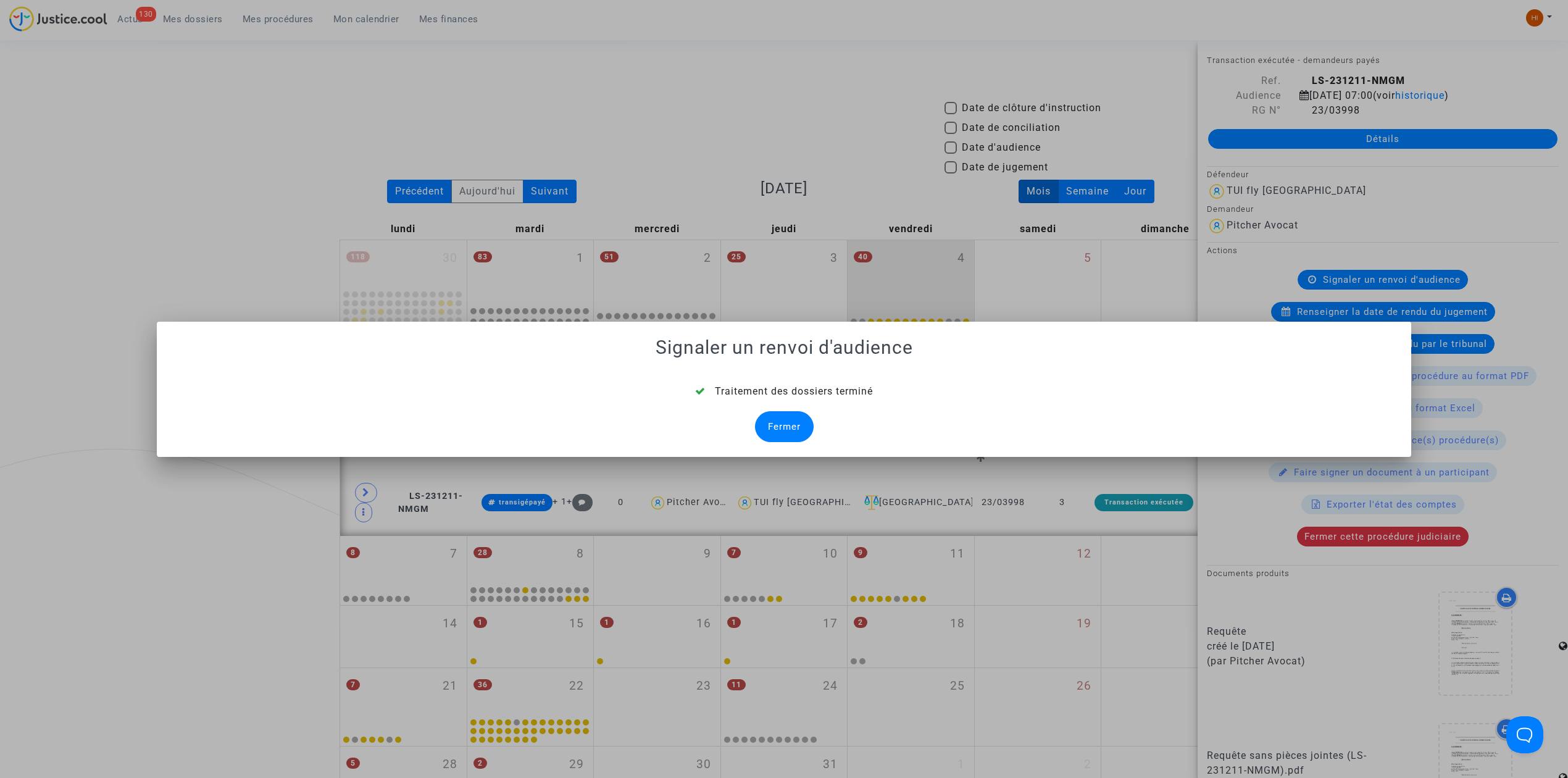
drag, startPoint x: 780, startPoint y: 428, endPoint x: 717, endPoint y: 435, distance: 63.4
click at [781, 428] on div "Fermer" at bounding box center [784, 427] width 59 height 31
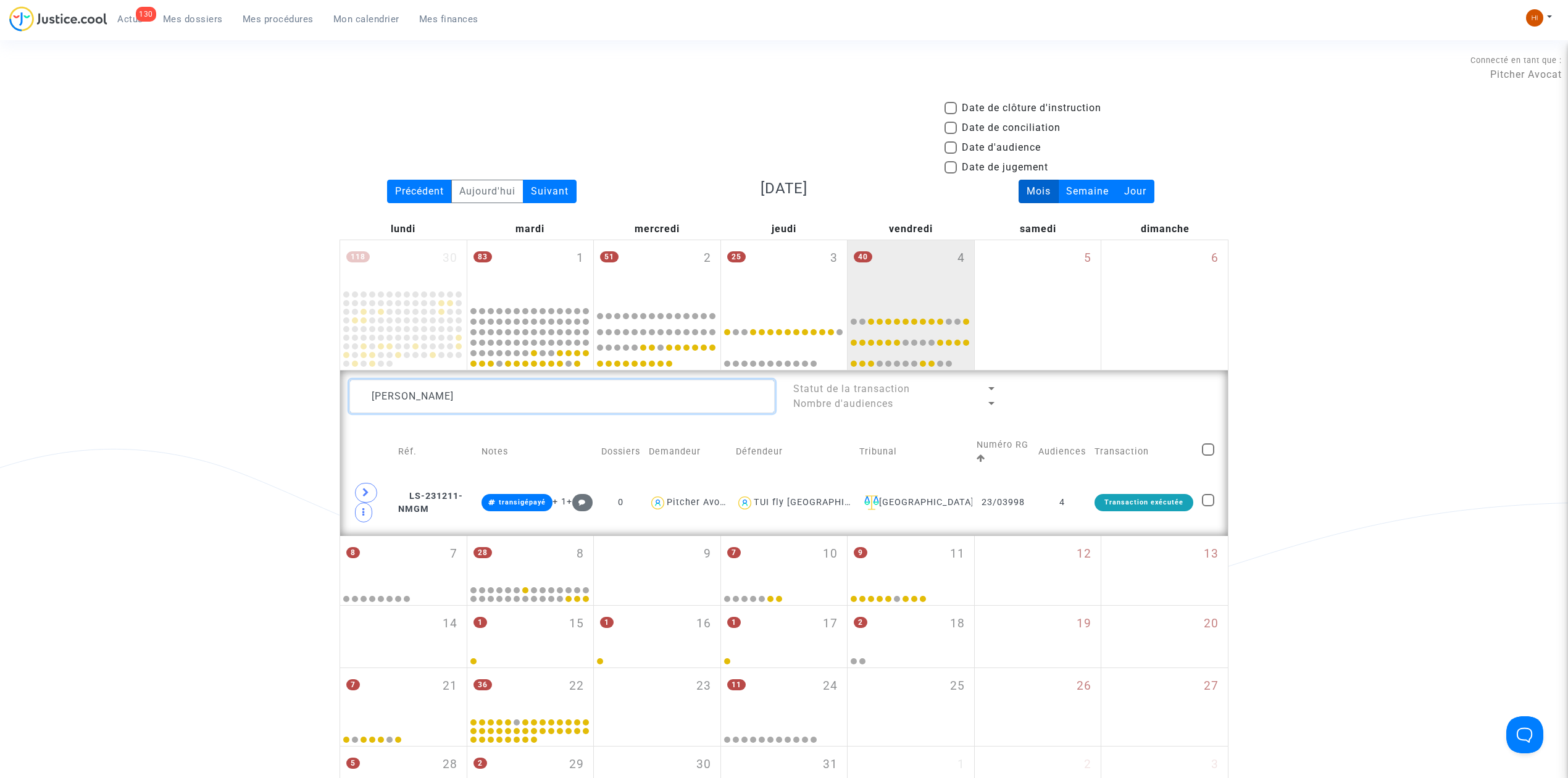
drag, startPoint x: 513, startPoint y: 395, endPoint x: 139, endPoint y: 386, distance: 374.1
click at [139, 386] on div "Date de clôture d'instruction Date de conciliation Date d'audience Date de juge…" at bounding box center [784, 454] width 1568 height 708
paste textarea "AUBERT DU PETIT"
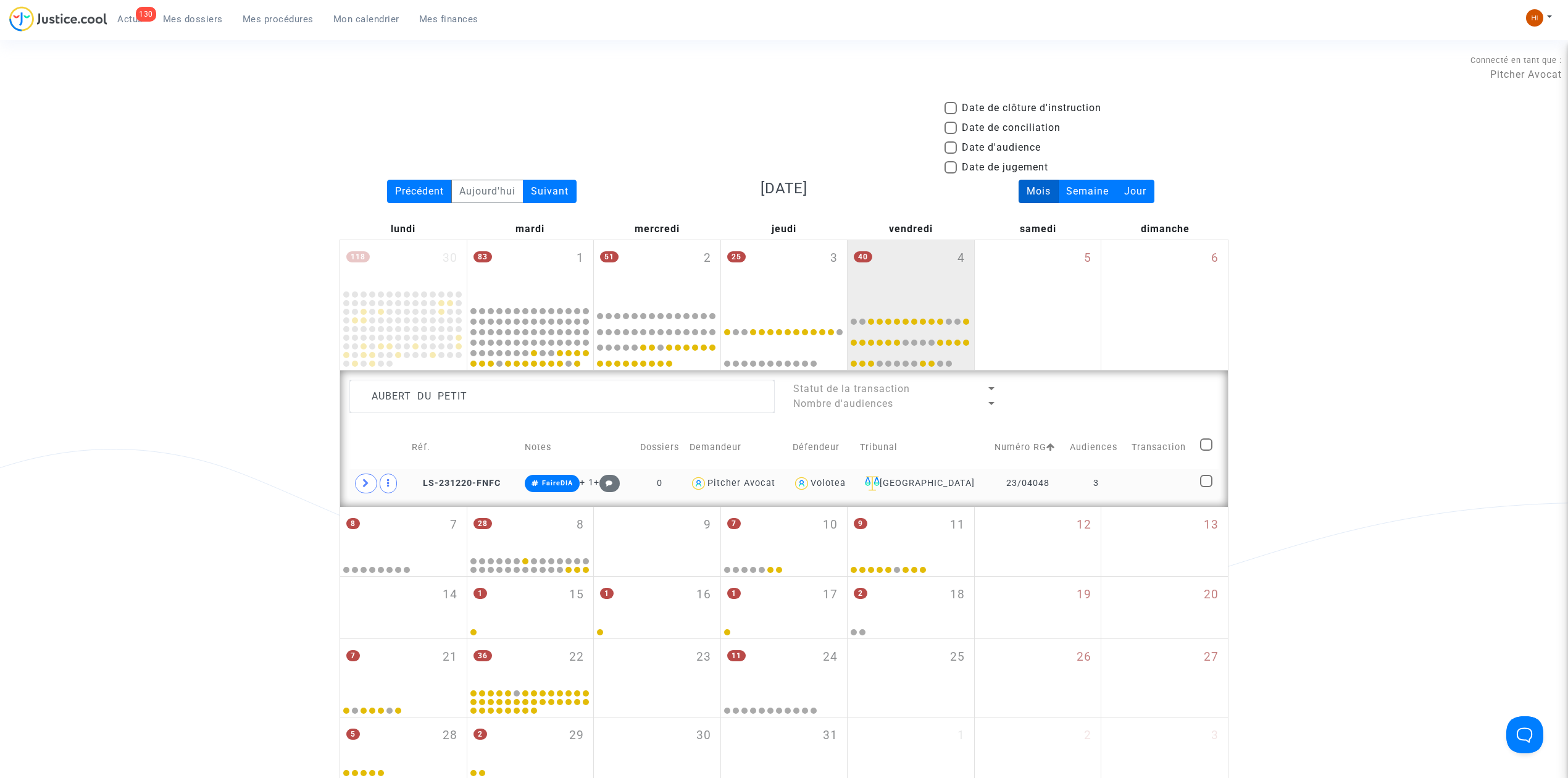
click at [1110, 475] on td "3" at bounding box center [1095, 483] width 61 height 29
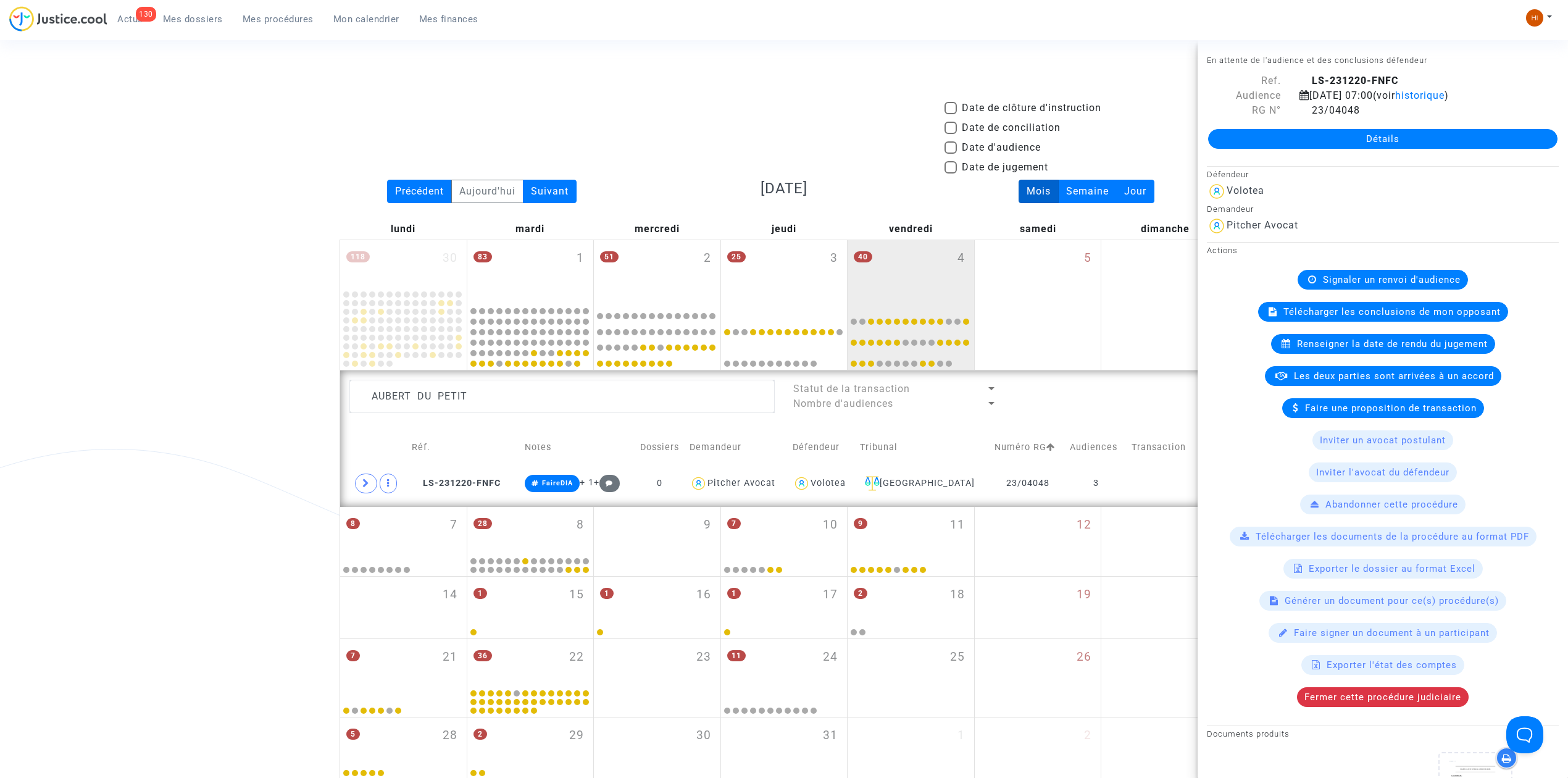
click at [1344, 343] on span "Renseigner la date de rendu du jugement" at bounding box center [1393, 344] width 191 height 11
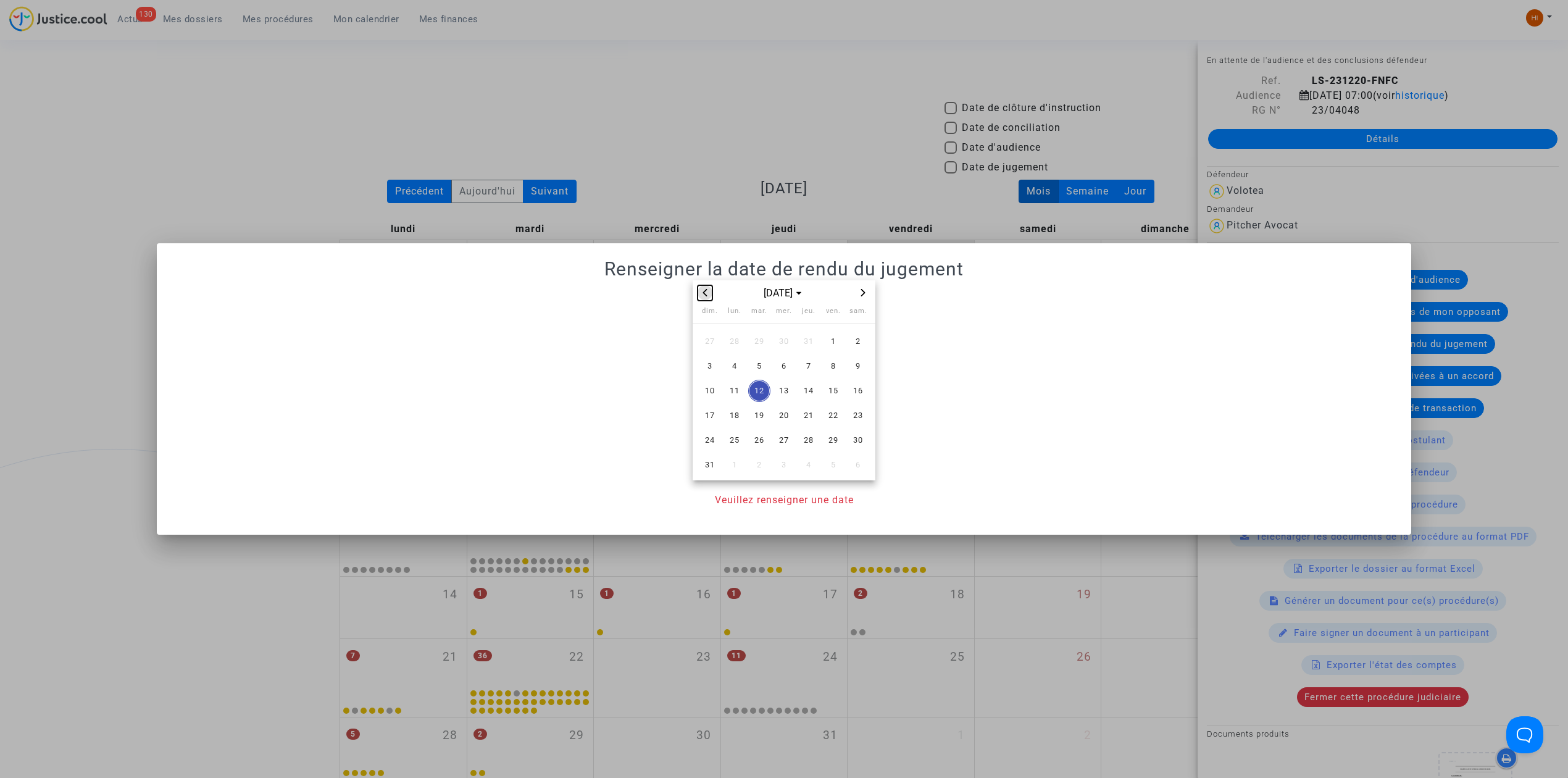
drag, startPoint x: 703, startPoint y: 285, endPoint x: 737, endPoint y: 326, distance: 53.3
click at [702, 292] on button "Previous month" at bounding box center [705, 292] width 15 height 16
click at [837, 334] on span "4" at bounding box center [833, 341] width 22 height 22
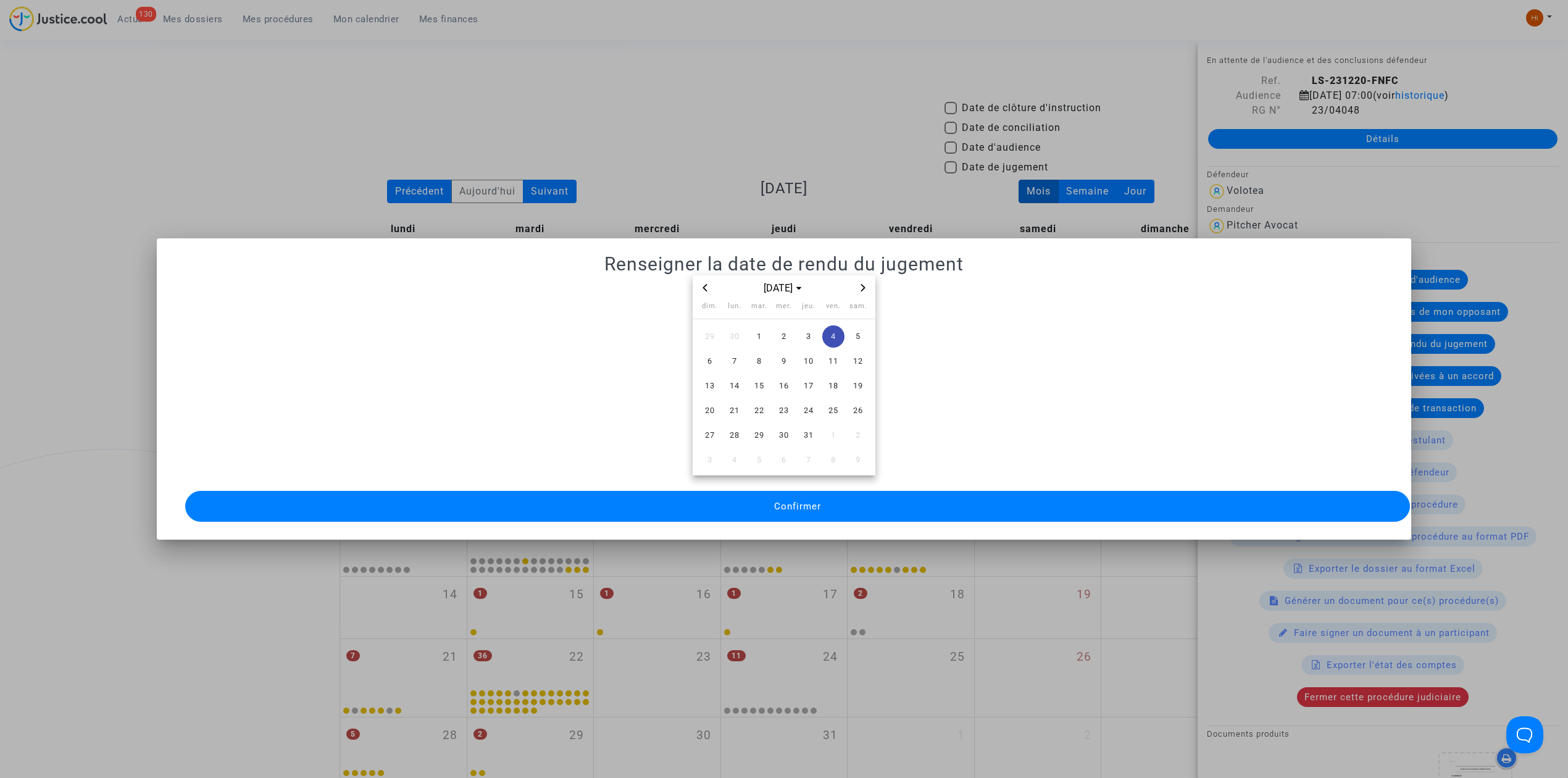
click at [855, 499] on button "Confirmer" at bounding box center [797, 506] width 1224 height 31
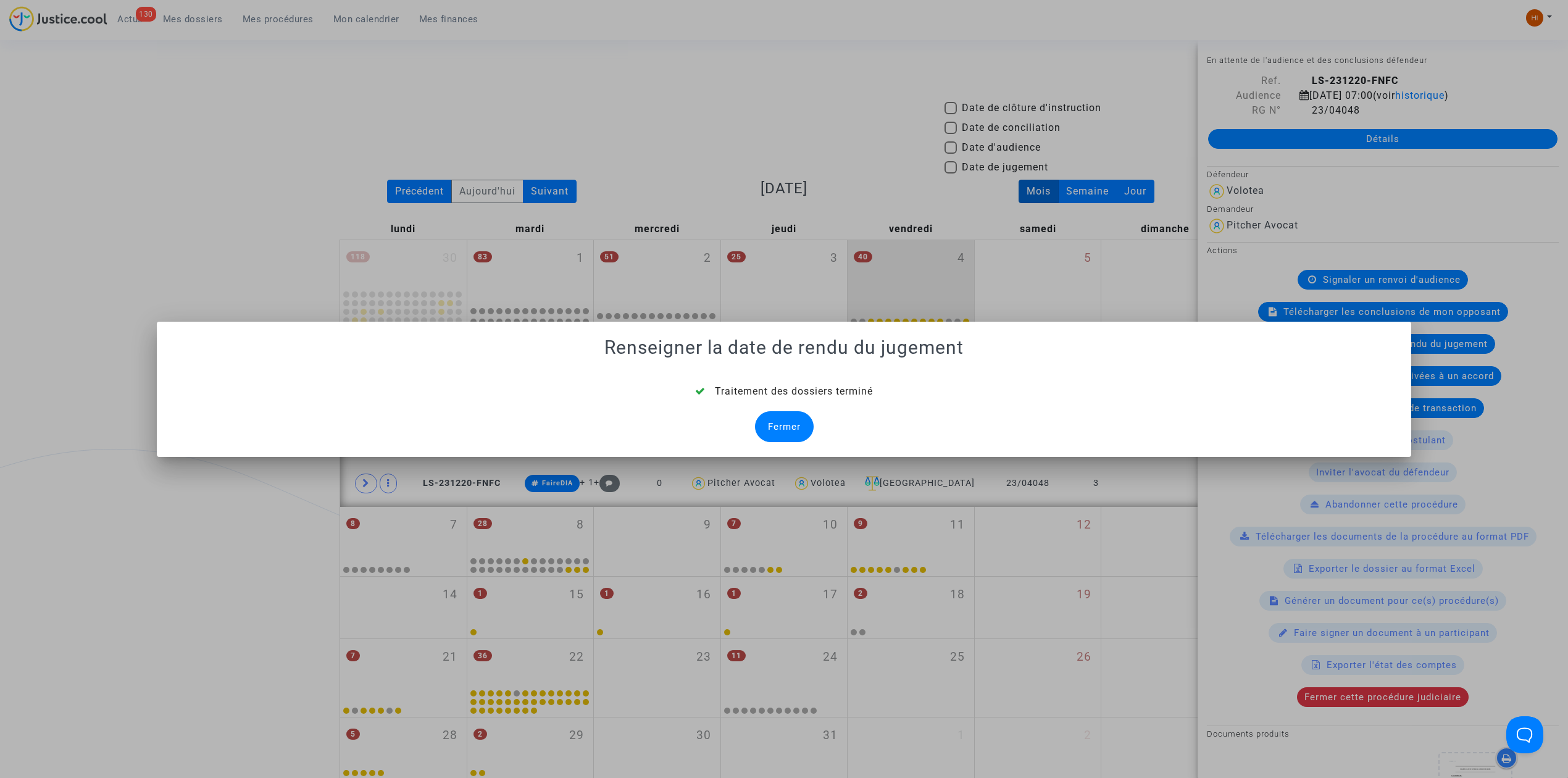
drag, startPoint x: 812, startPoint y: 416, endPoint x: 775, endPoint y: 438, distance: 43.0
click at [812, 416] on div "Traitement des dossiers terminé Fermer" at bounding box center [784, 412] width 1224 height 58
drag, startPoint x: 786, startPoint y: 430, endPoint x: 717, endPoint y: 438, distance: 69.5
click at [788, 430] on div "Fermer" at bounding box center [784, 427] width 59 height 31
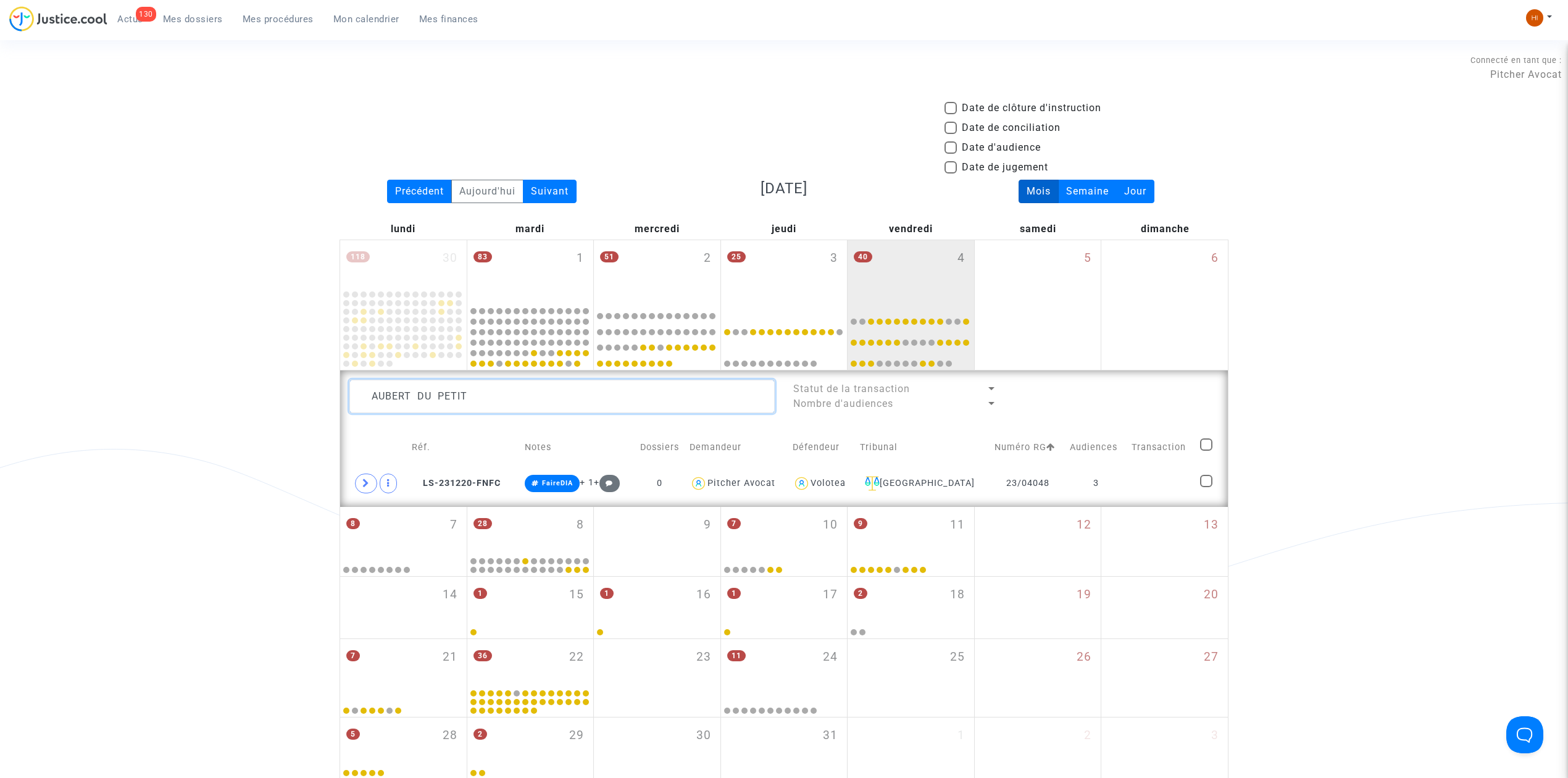
drag, startPoint x: 509, startPoint y: 407, endPoint x: 135, endPoint y: 421, distance: 374.3
click at [139, 421] on div "Date de clôture d'instruction Date de conciliation Date d'audience Date de juge…" at bounding box center [784, 440] width 1568 height 679
paste textarea "CAMBON Teo"
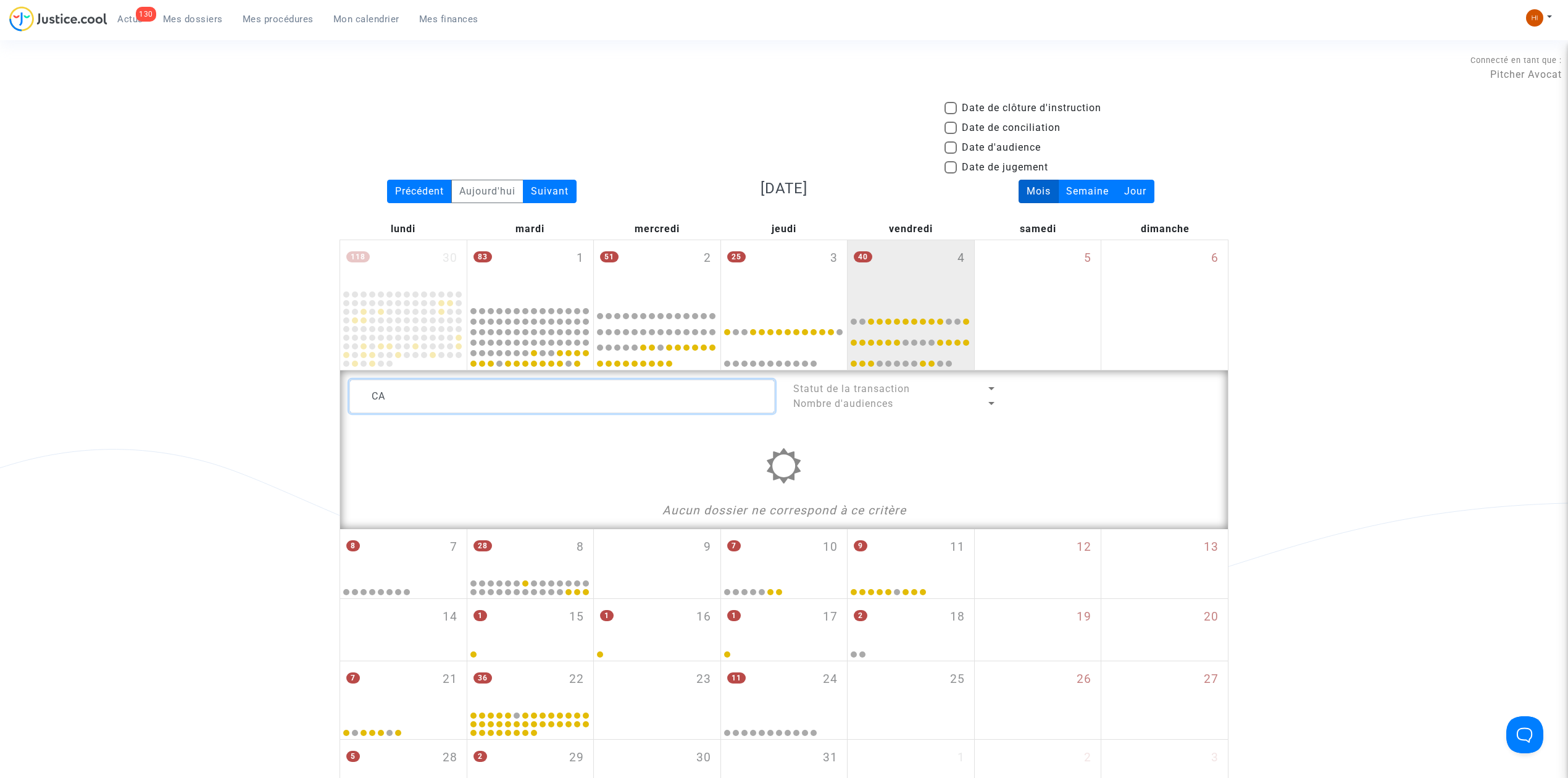
type textarea "C"
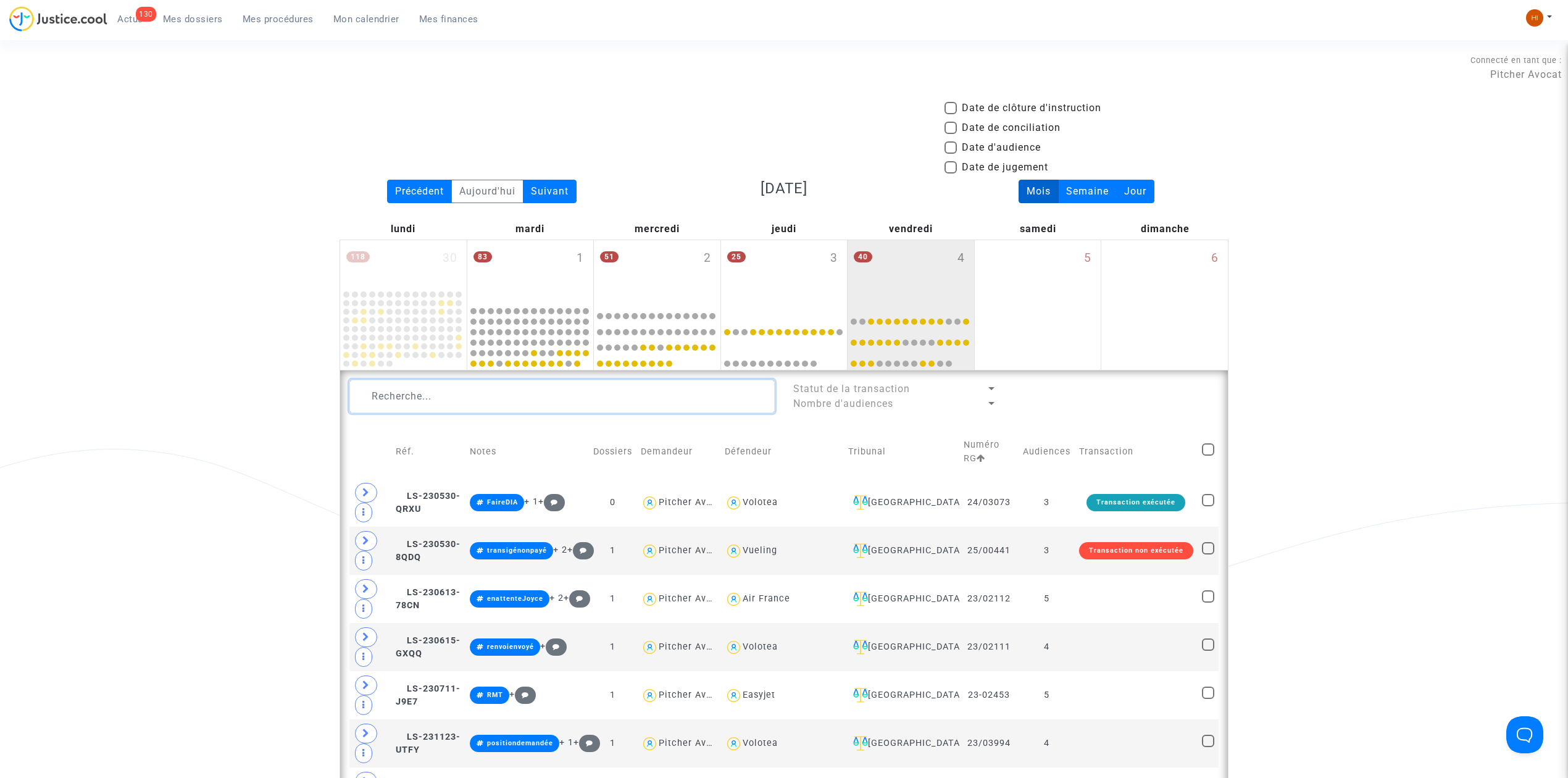
click at [609, 403] on textarea at bounding box center [562, 396] width 425 height 33
paste textarea "24/00314"
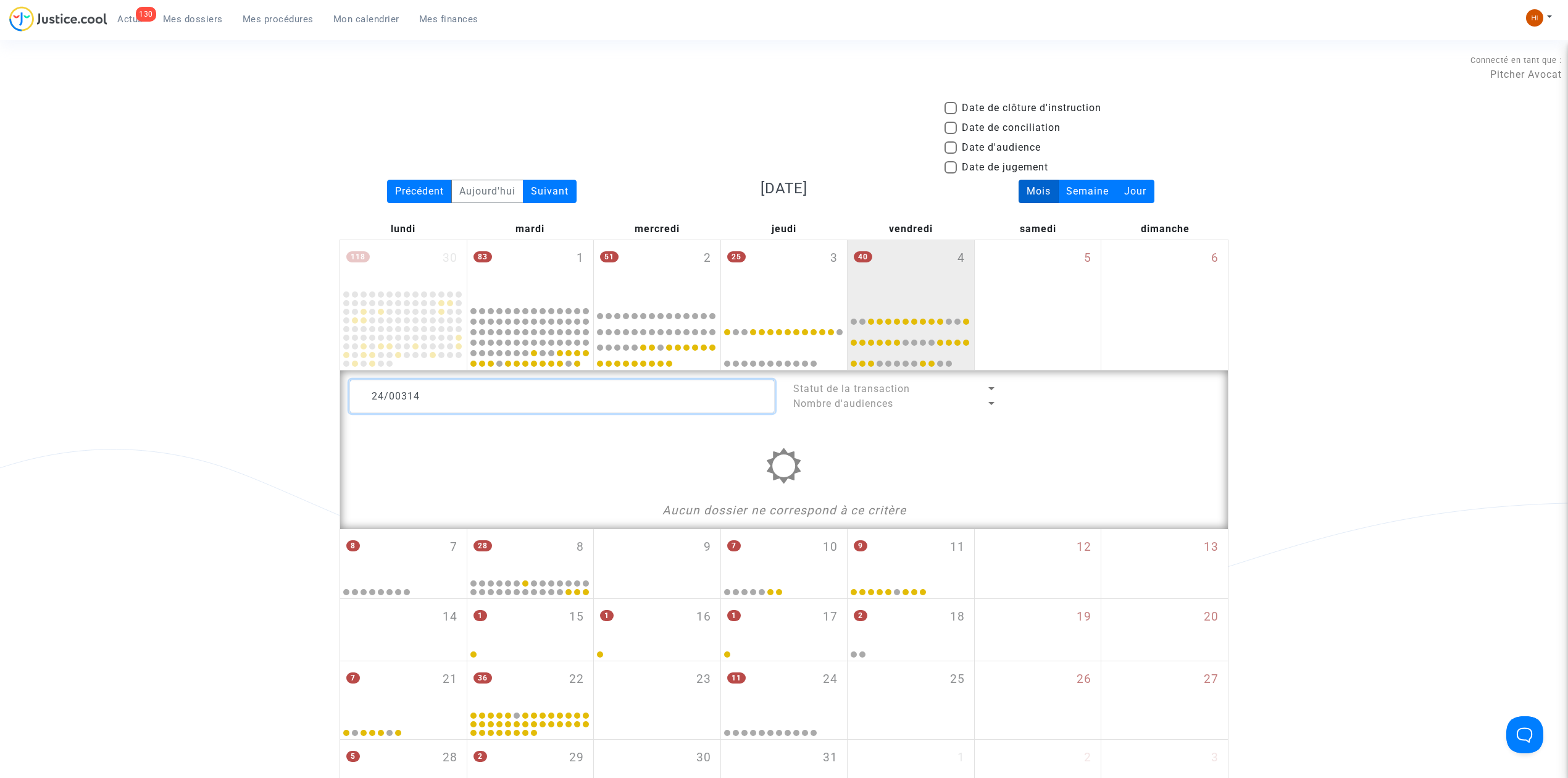
type textarea "24/00314"
drag, startPoint x: 733, startPoint y: 391, endPoint x: 55, endPoint y: 431, distance: 679.2
click at [118, 438] on div "Date de clôture d'instruction Date de conciliation Date d'audience Date de juge…" at bounding box center [784, 451] width 1568 height 701
type textarea "Téo"
click at [721, 48] on section "Connecté en tant que : Pitcher Avocat Date de clôture d'instruction Date de con…" at bounding box center [784, 633] width 1568 height 1266
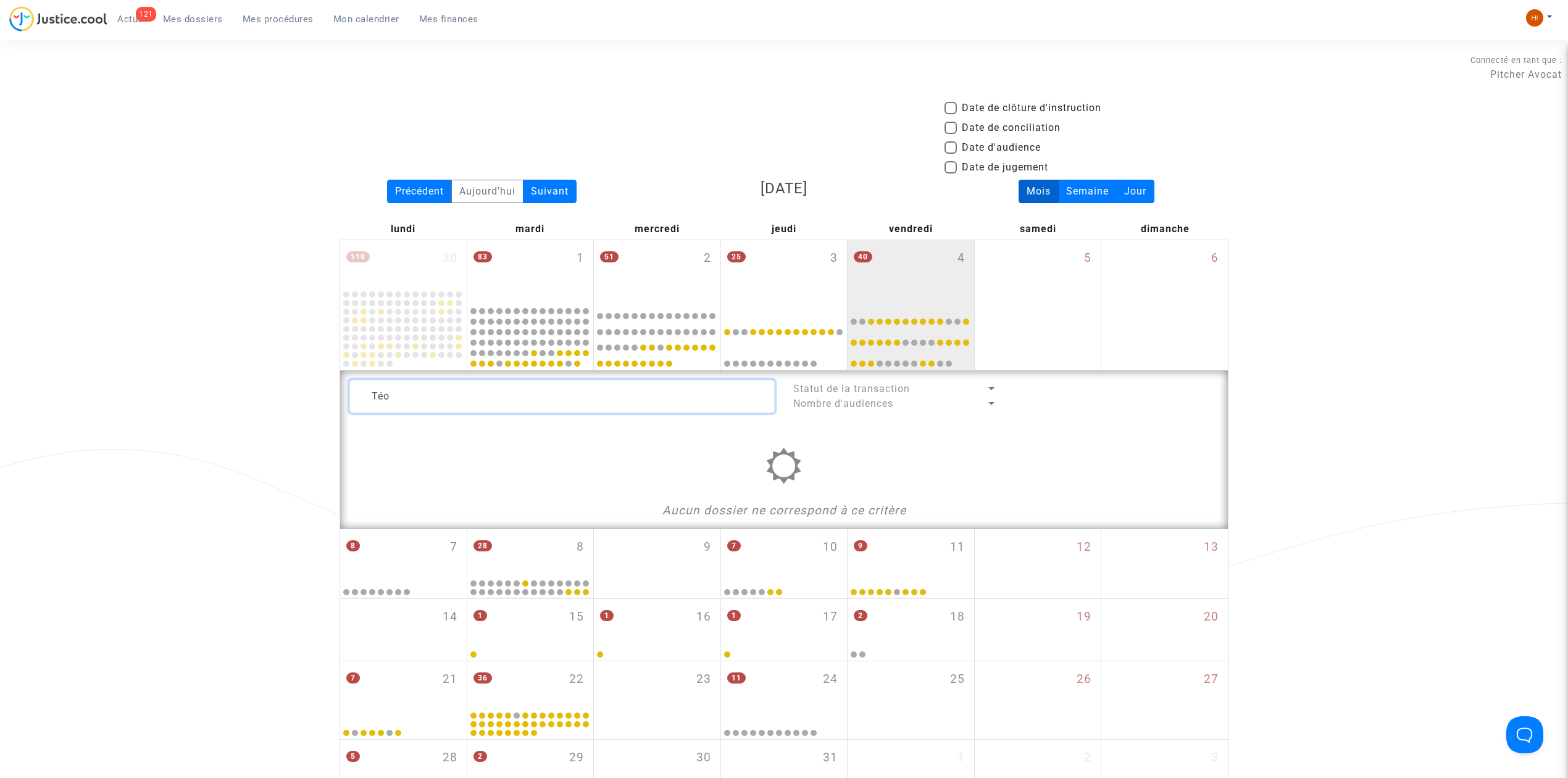
drag, startPoint x: 527, startPoint y: 393, endPoint x: 233, endPoint y: 403, distance: 294.2
click at [233, 403] on div "Date de clôture d'instruction Date de conciliation Date d'audience Date de juge…" at bounding box center [784, 451] width 1568 height 701
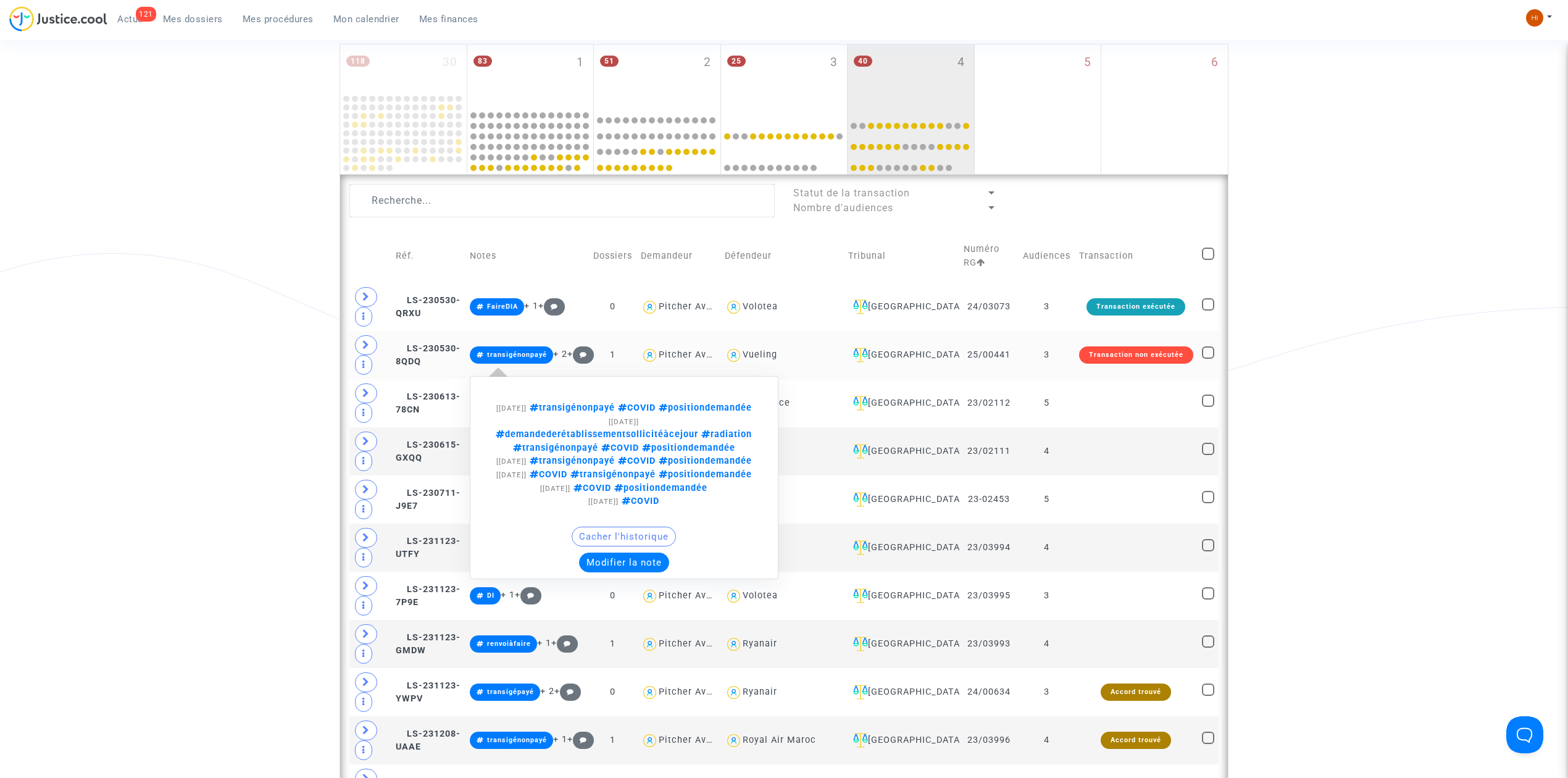
scroll to position [164, 0]
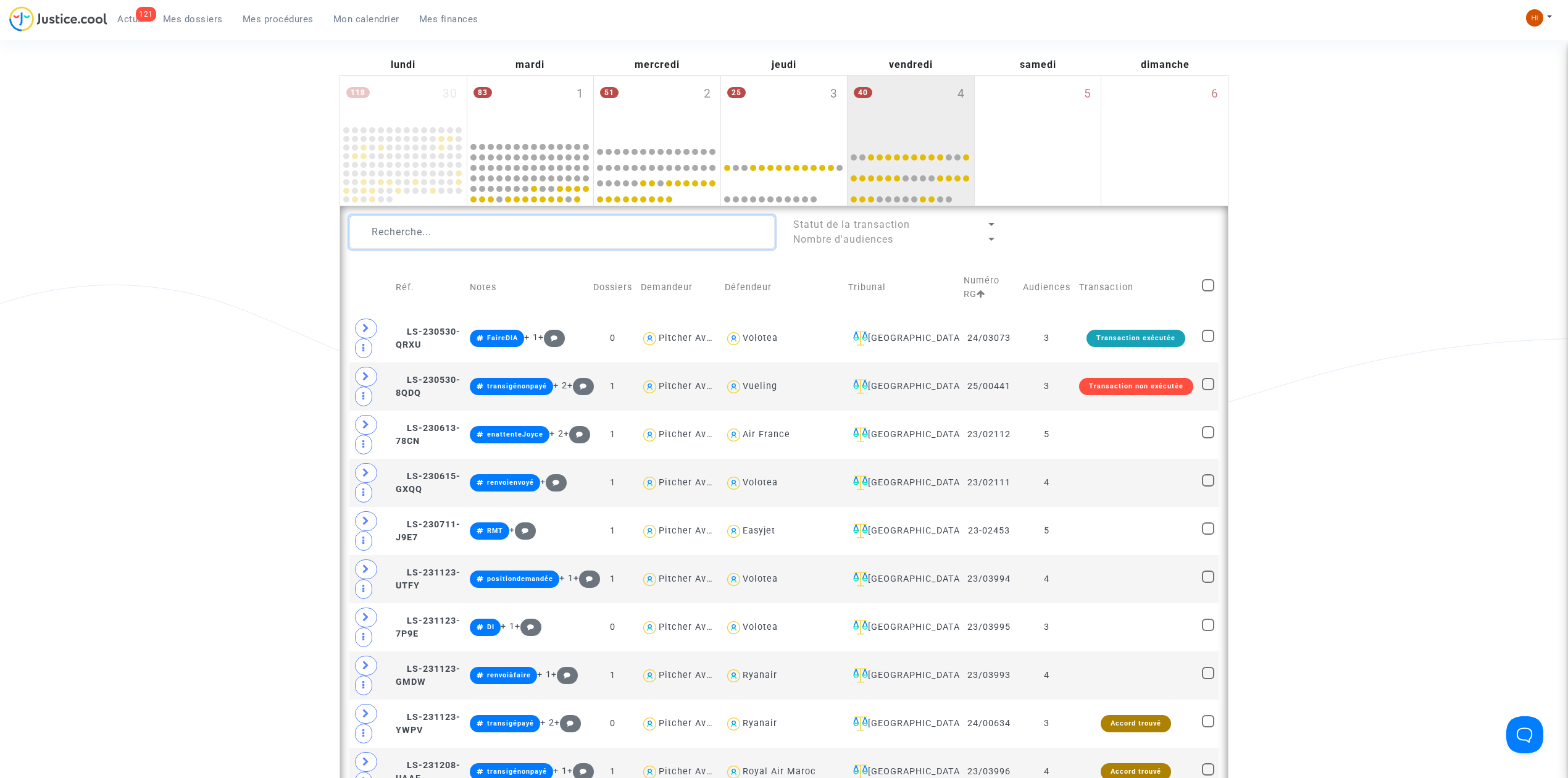
click at [571, 247] on textarea at bounding box center [562, 232] width 425 height 33
paste textarea "AUBERT DU PETIT"
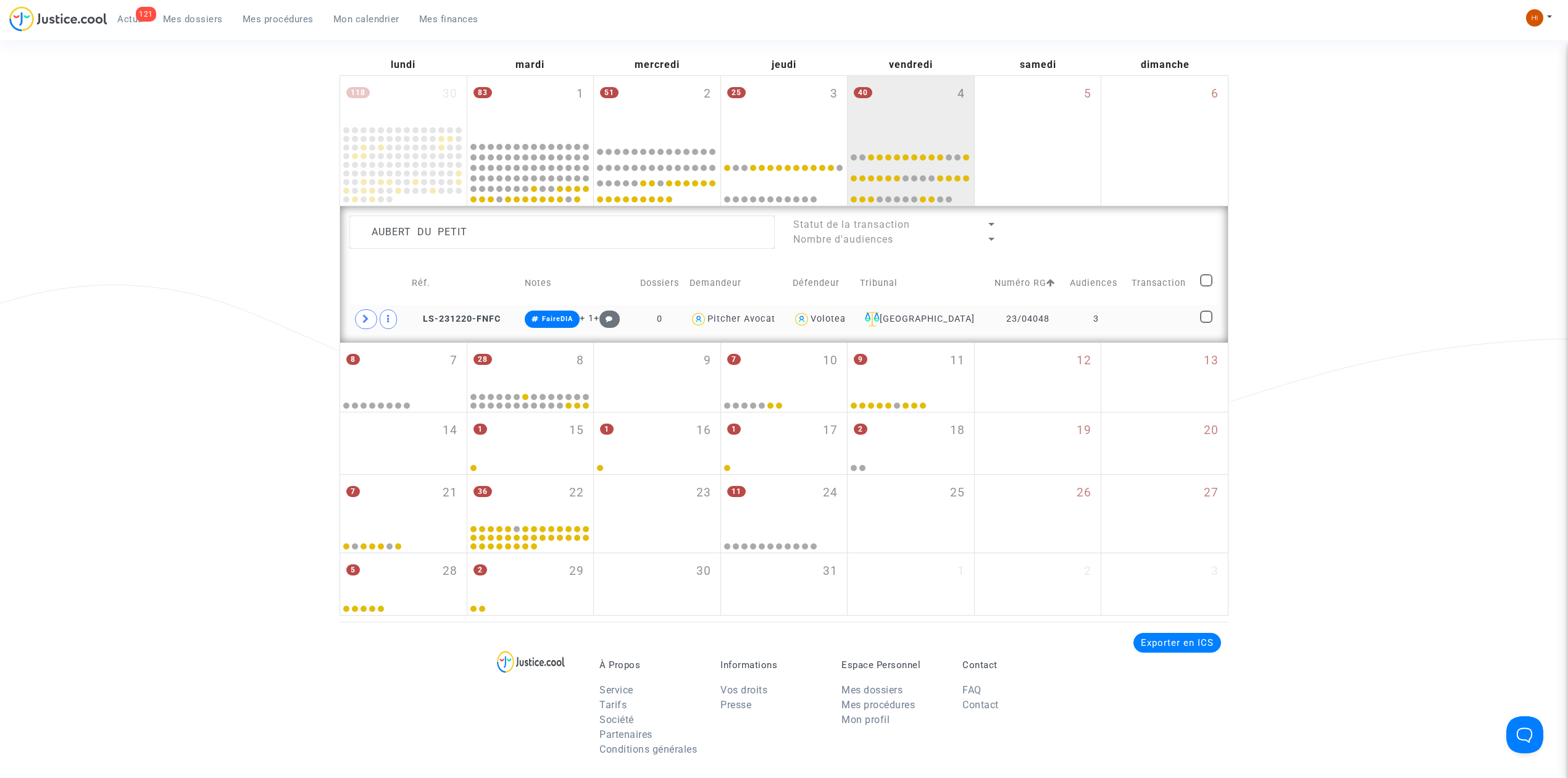
click at [1139, 322] on td at bounding box center [1162, 319] width 69 height 29
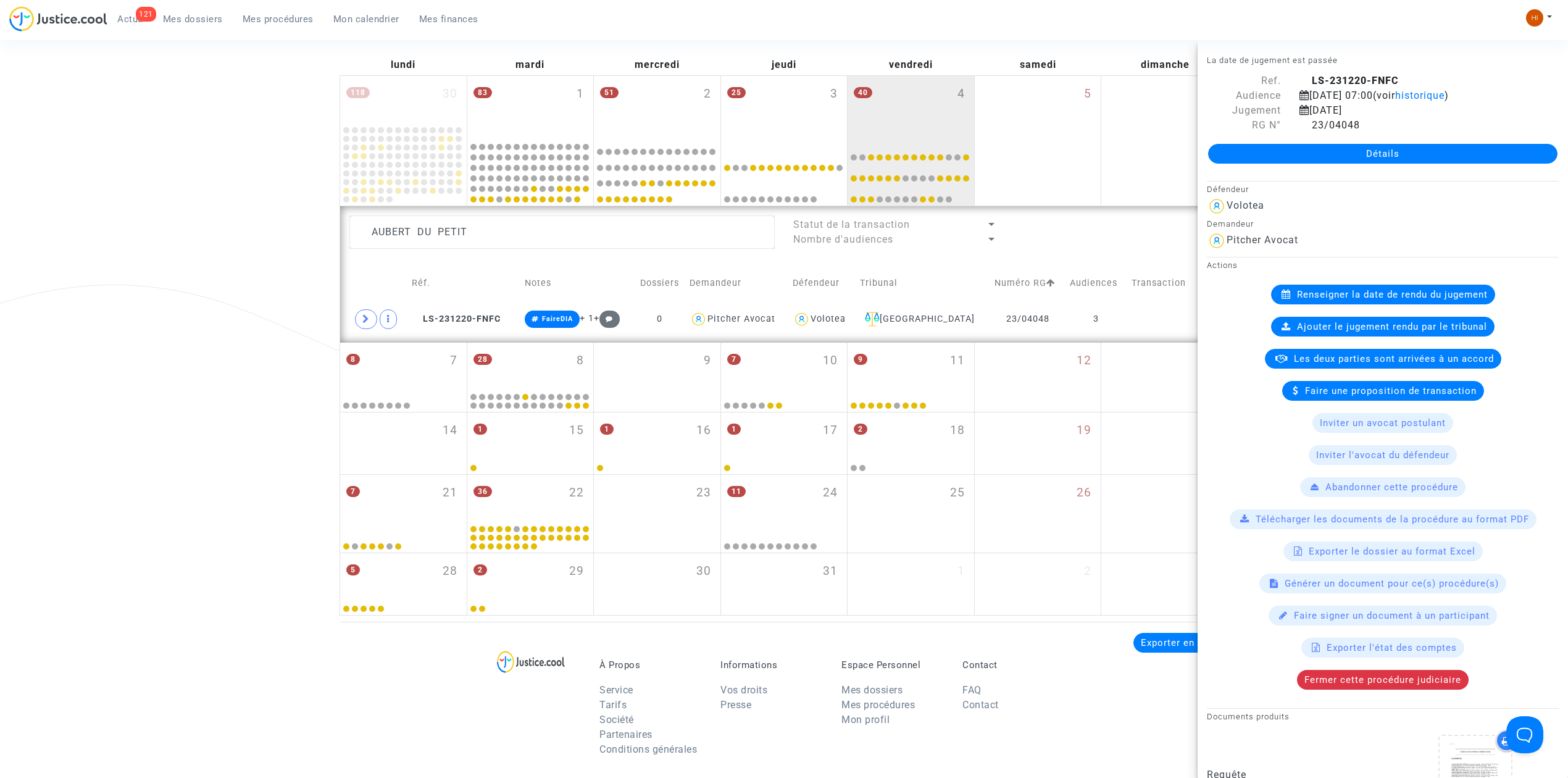
drag, startPoint x: 504, startPoint y: 248, endPoint x: 149, endPoint y: 250, distance: 355.0
click at [149, 250] on div "Date de clôture d'instruction Date de conciliation Date d'audience Date de juge…" at bounding box center [784, 276] width 1568 height 679
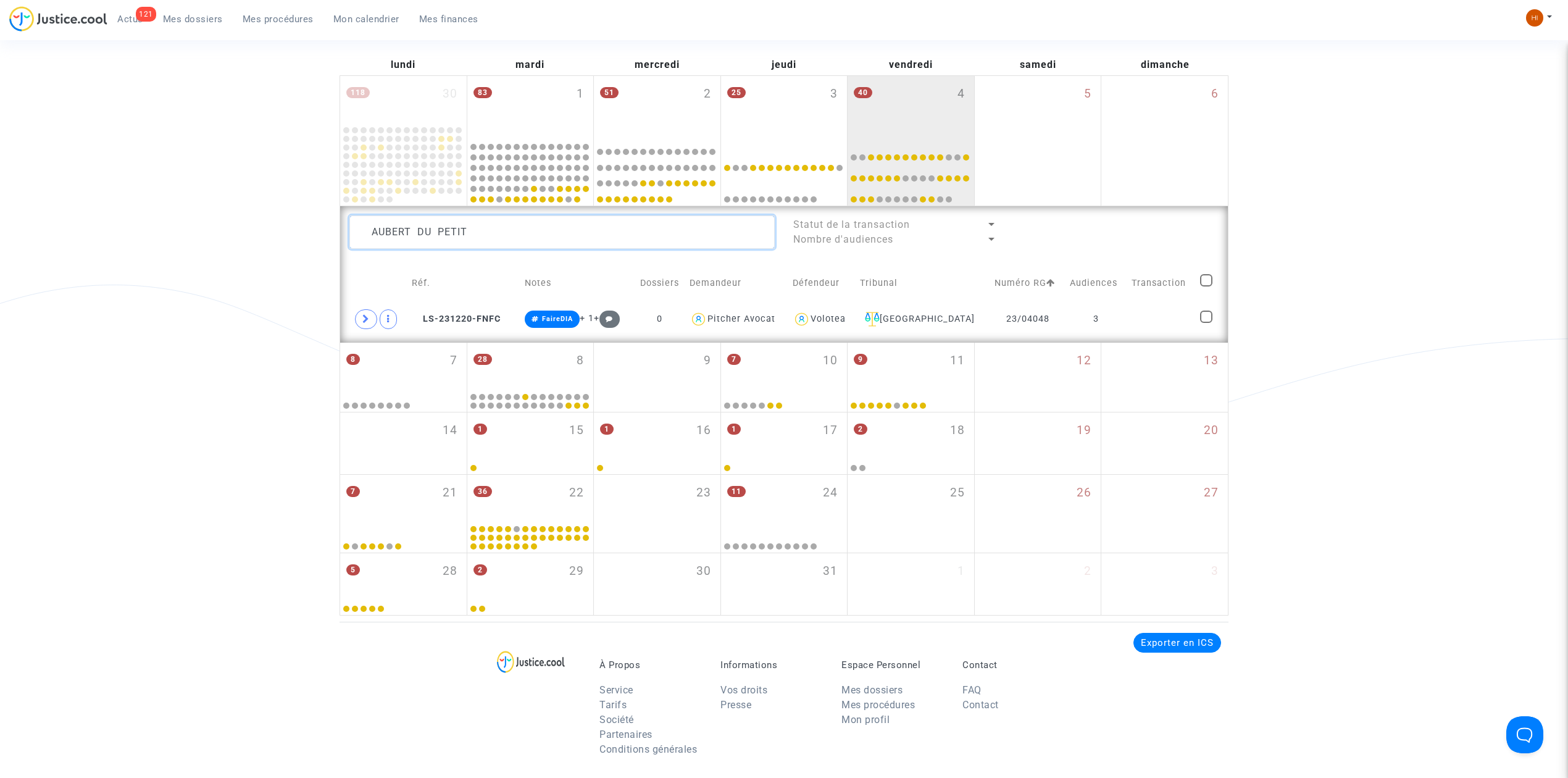
click at [539, 232] on textarea at bounding box center [562, 232] width 425 height 33
drag, startPoint x: 539, startPoint y: 232, endPoint x: 69, endPoint y: 214, distance: 470.3
click at [107, 214] on div "Date de clôture d'instruction Date de conciliation Date d'audience Date de juge…" at bounding box center [784, 276] width 1568 height 679
paste textarea "SIMON Thomas"
click at [1067, 327] on td "3" at bounding box center [1095, 319] width 61 height 29
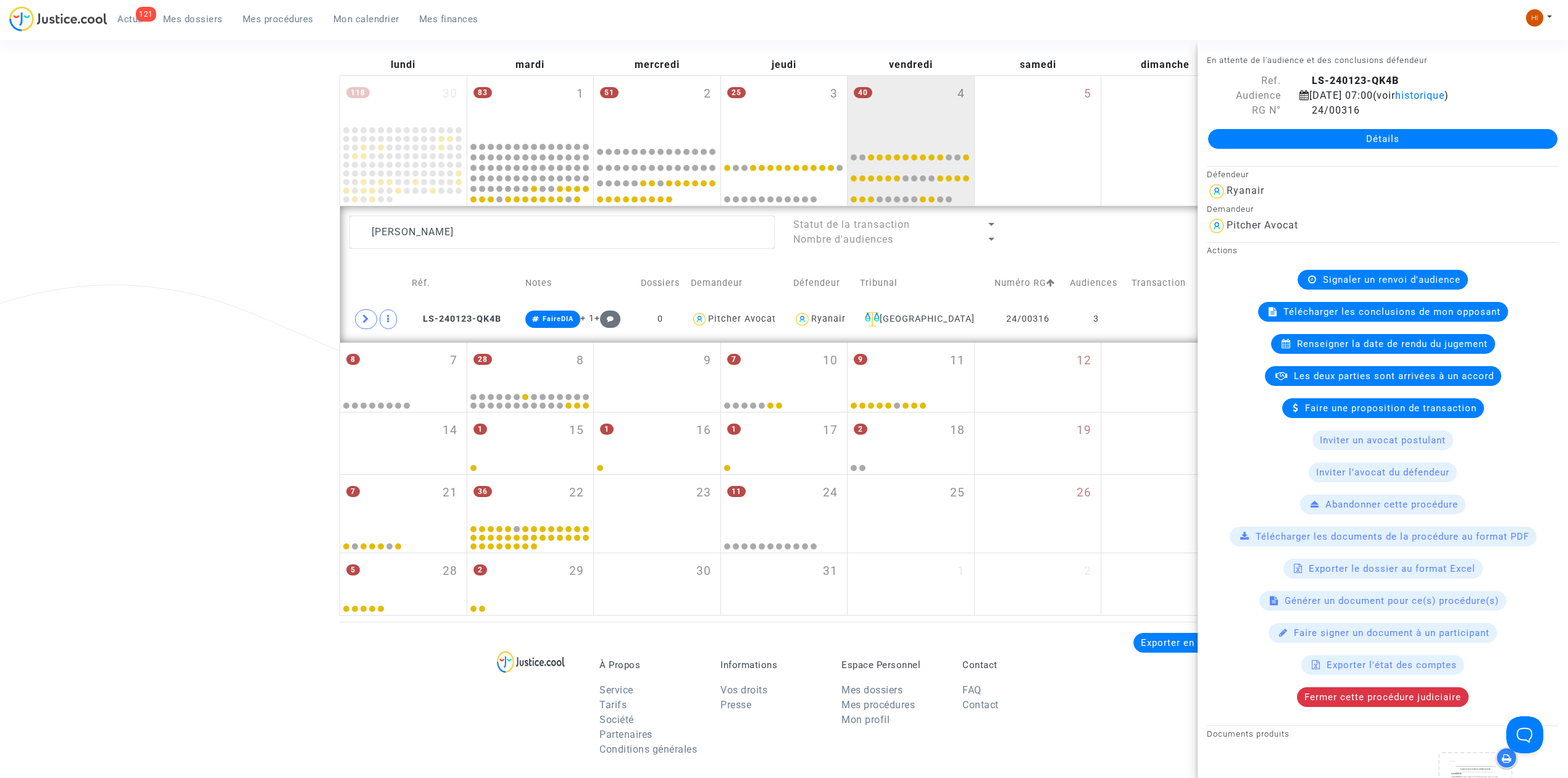
click at [1318, 347] on span "Renseigner la date de rendu du jugement" at bounding box center [1393, 344] width 191 height 11
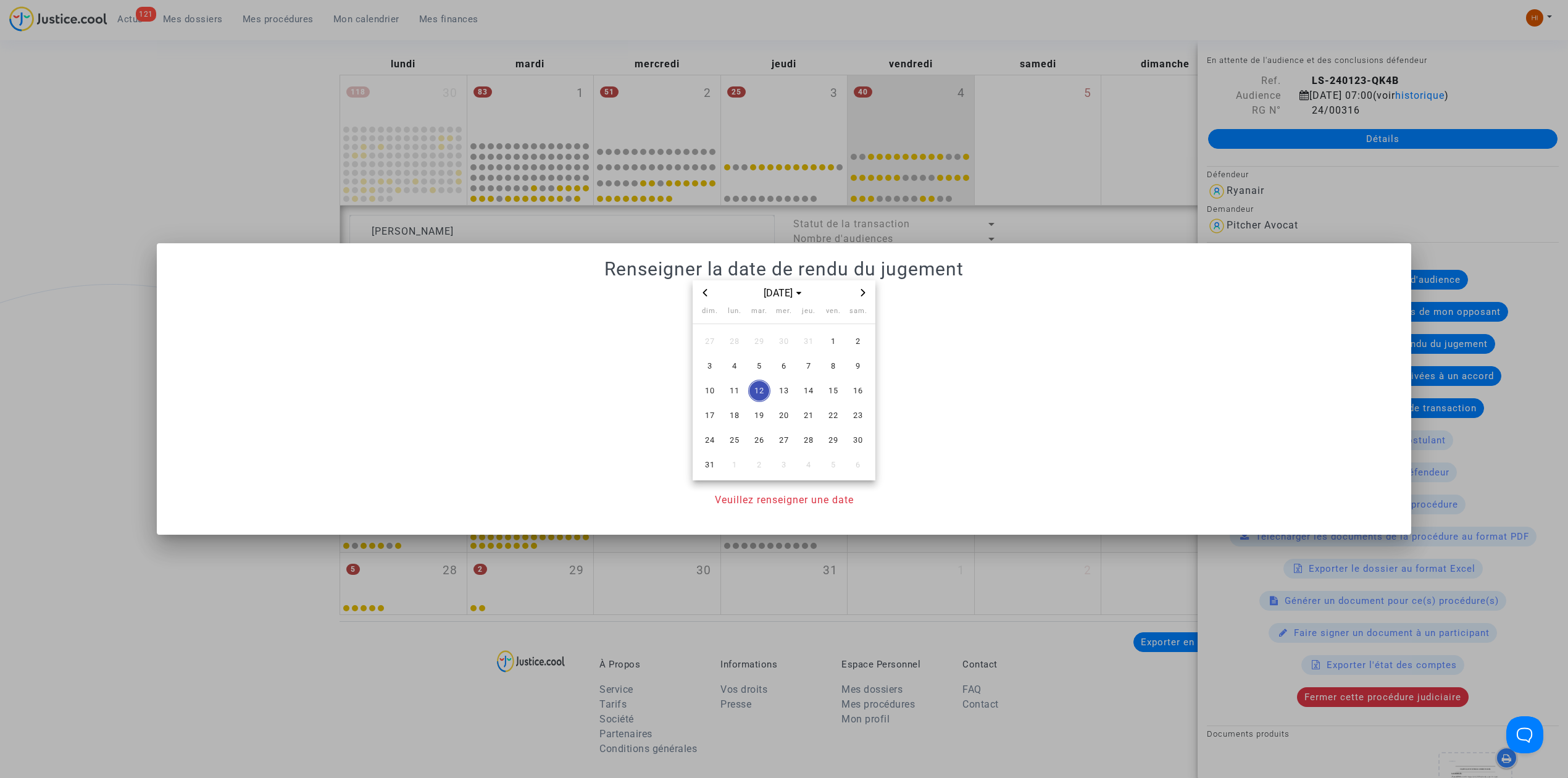
click at [698, 290] on button "Previous month" at bounding box center [705, 292] width 15 height 16
click at [843, 340] on span "4" at bounding box center [833, 341] width 22 height 22
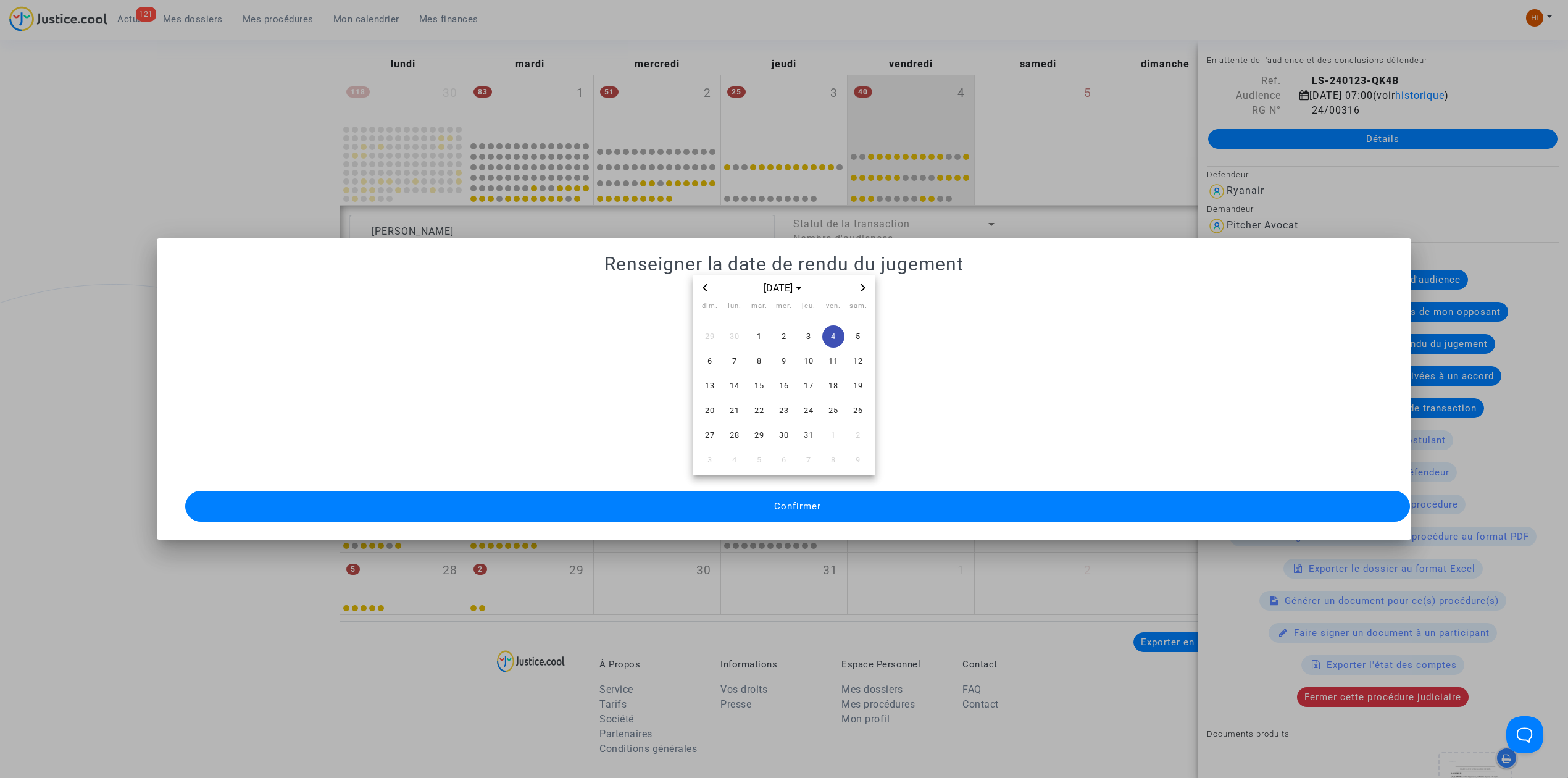
click at [836, 505] on button "Confirmer" at bounding box center [797, 506] width 1224 height 31
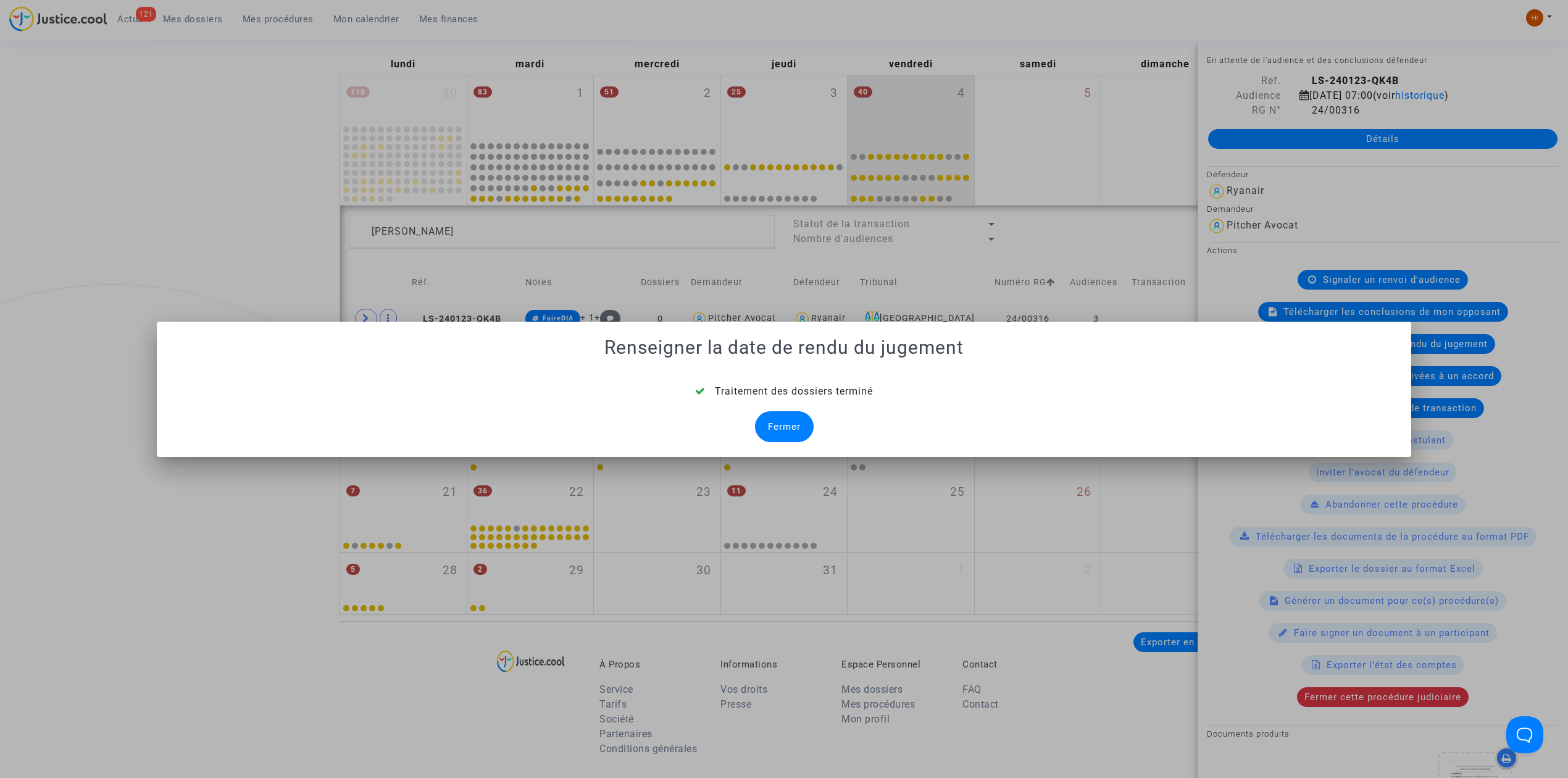
click at [791, 423] on div "Fermer" at bounding box center [784, 427] width 59 height 31
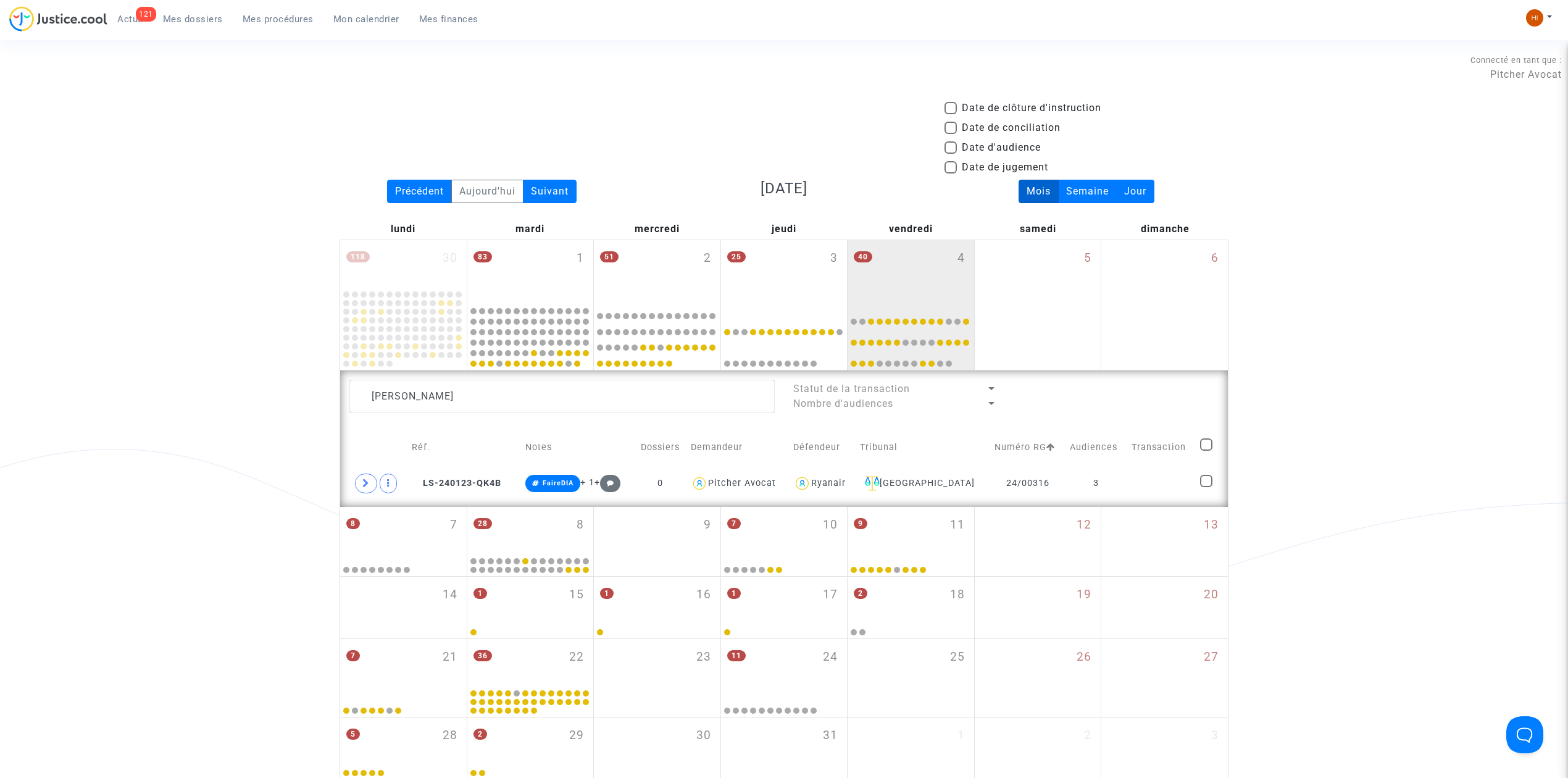
scroll to position [164, 0]
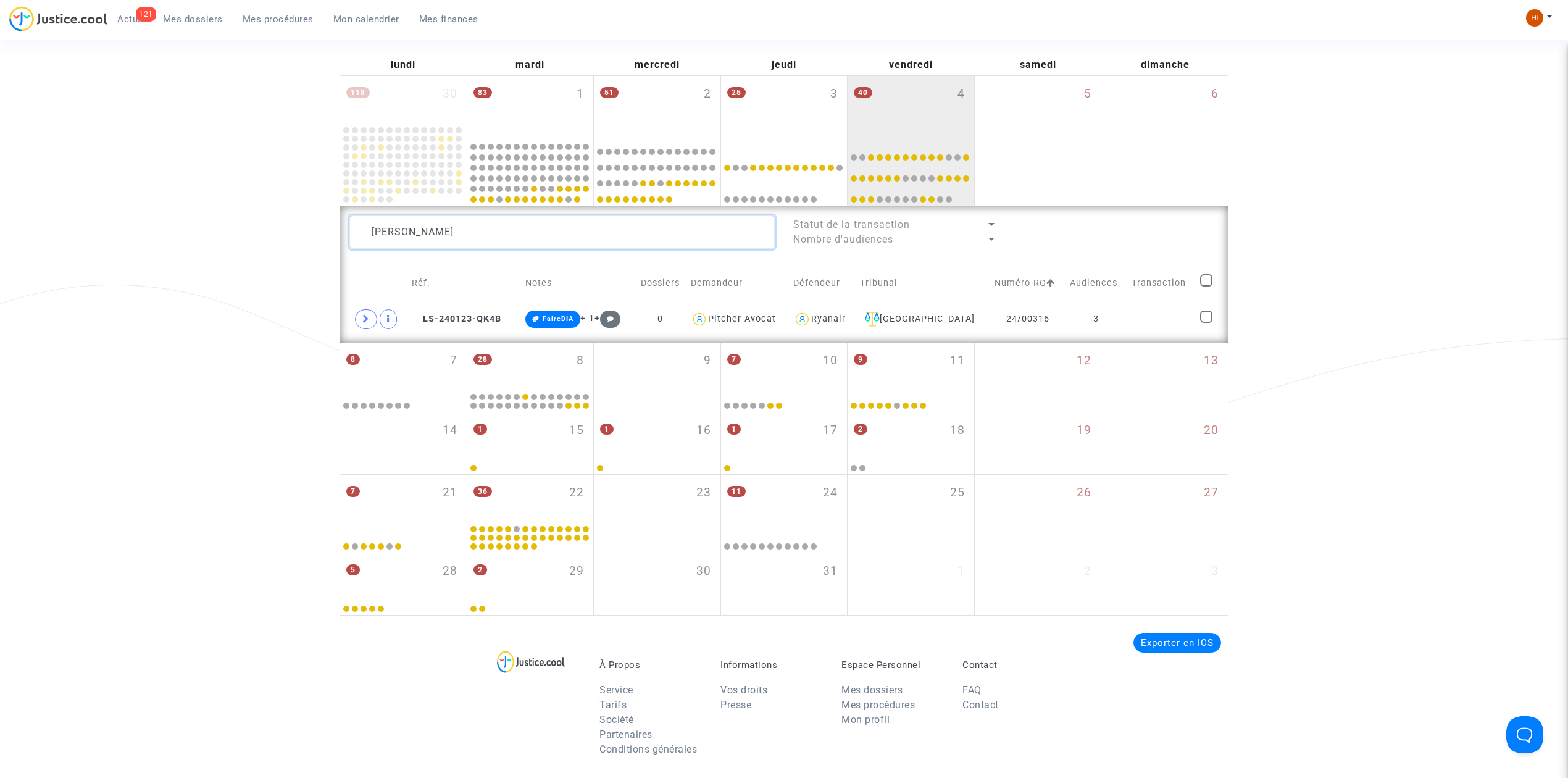
drag, startPoint x: 526, startPoint y: 242, endPoint x: 122, endPoint y: 181, distance: 408.6
click at [130, 181] on div "Date de clôture d'instruction Date de conciliation Date d'audience Date de juge…" at bounding box center [784, 276] width 1568 height 679
type textarea "pirou"
click at [1051, 331] on td "24/00422" at bounding box center [1033, 319] width 73 height 29
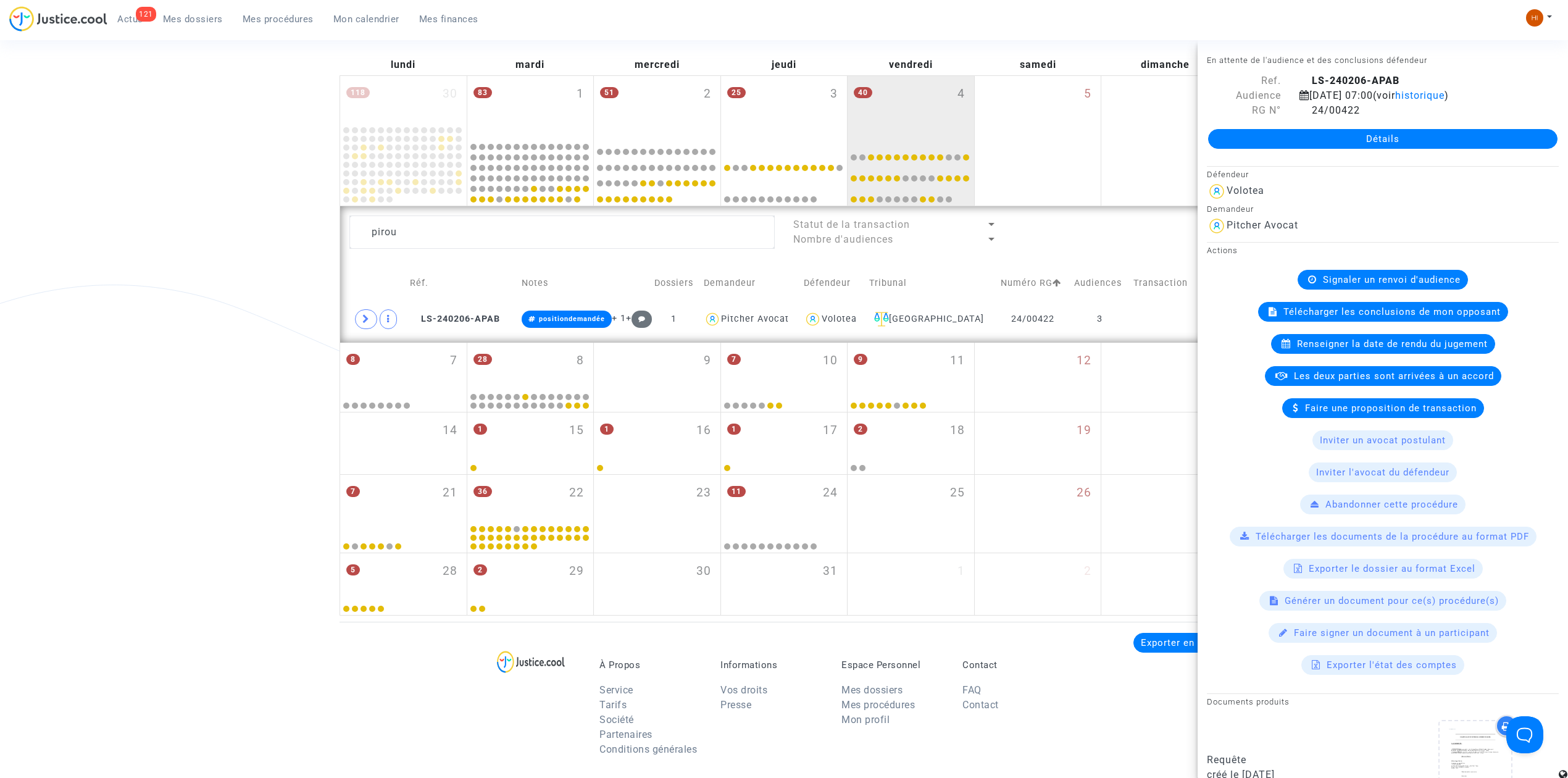
click at [1411, 275] on span "Signaler un renvoi d'audience" at bounding box center [1392, 280] width 138 height 11
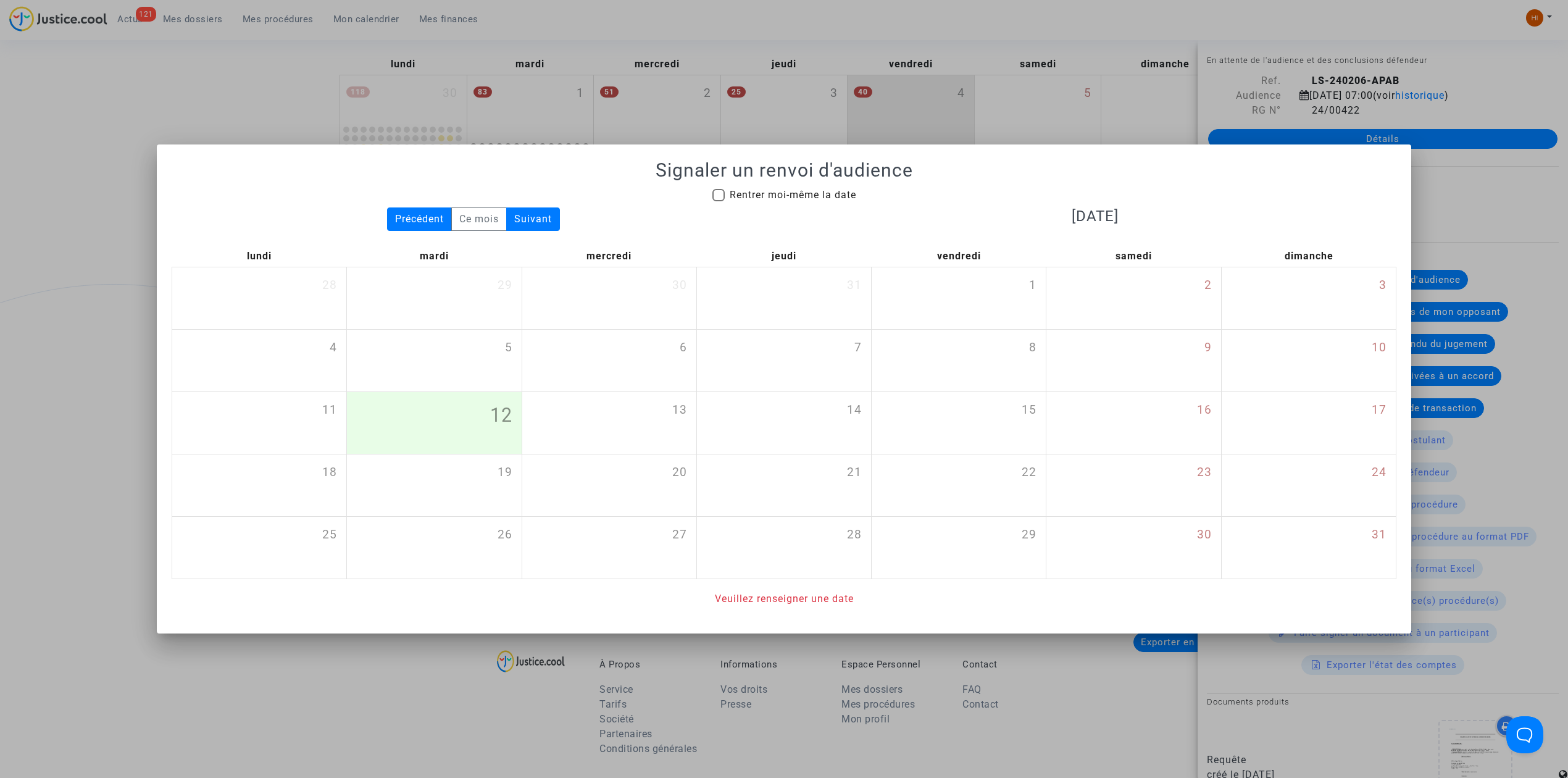
click at [822, 191] on span "Rentrer moi-même la date" at bounding box center [793, 194] width 127 height 11
click at [718, 202] on input "Rentrer moi-même la date" at bounding box center [717, 202] width 1 height 1
checkbox input "true"
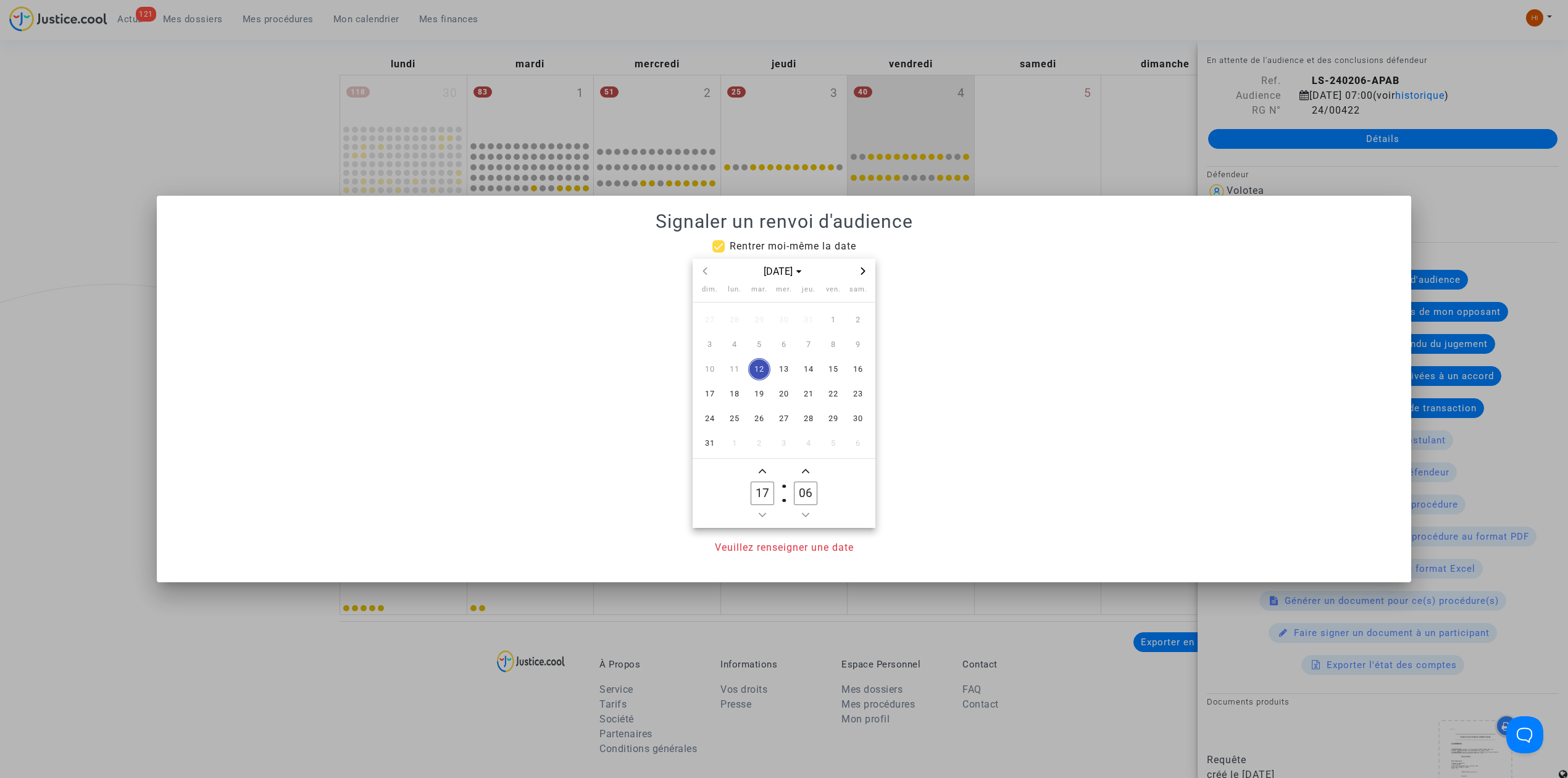
click at [864, 282] on div "août 2025" at bounding box center [784, 271] width 183 height 25
click at [864, 273] on icon "Next month" at bounding box center [863, 270] width 7 height 7
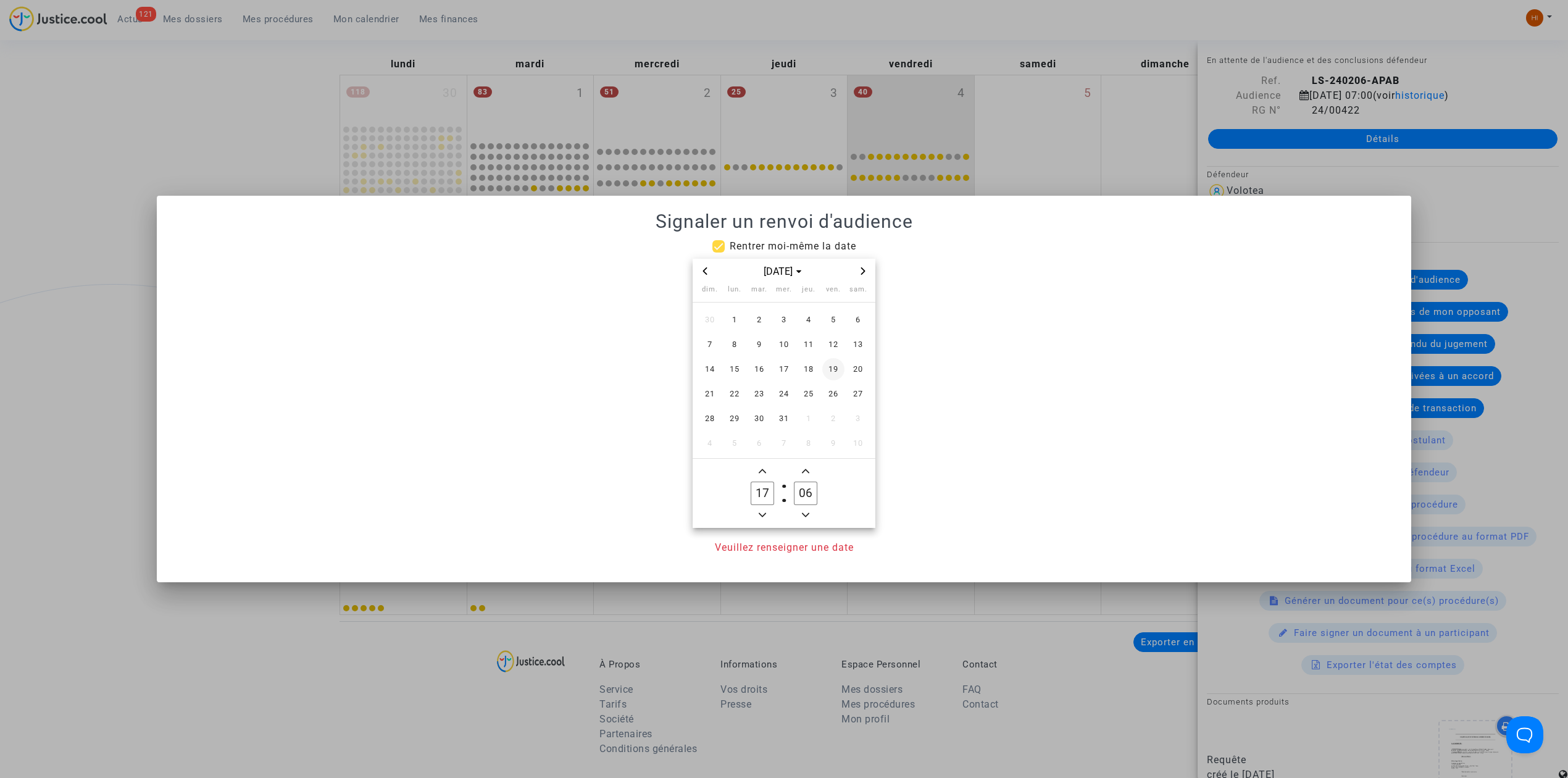
click at [840, 374] on span "19" at bounding box center [833, 369] width 22 height 22
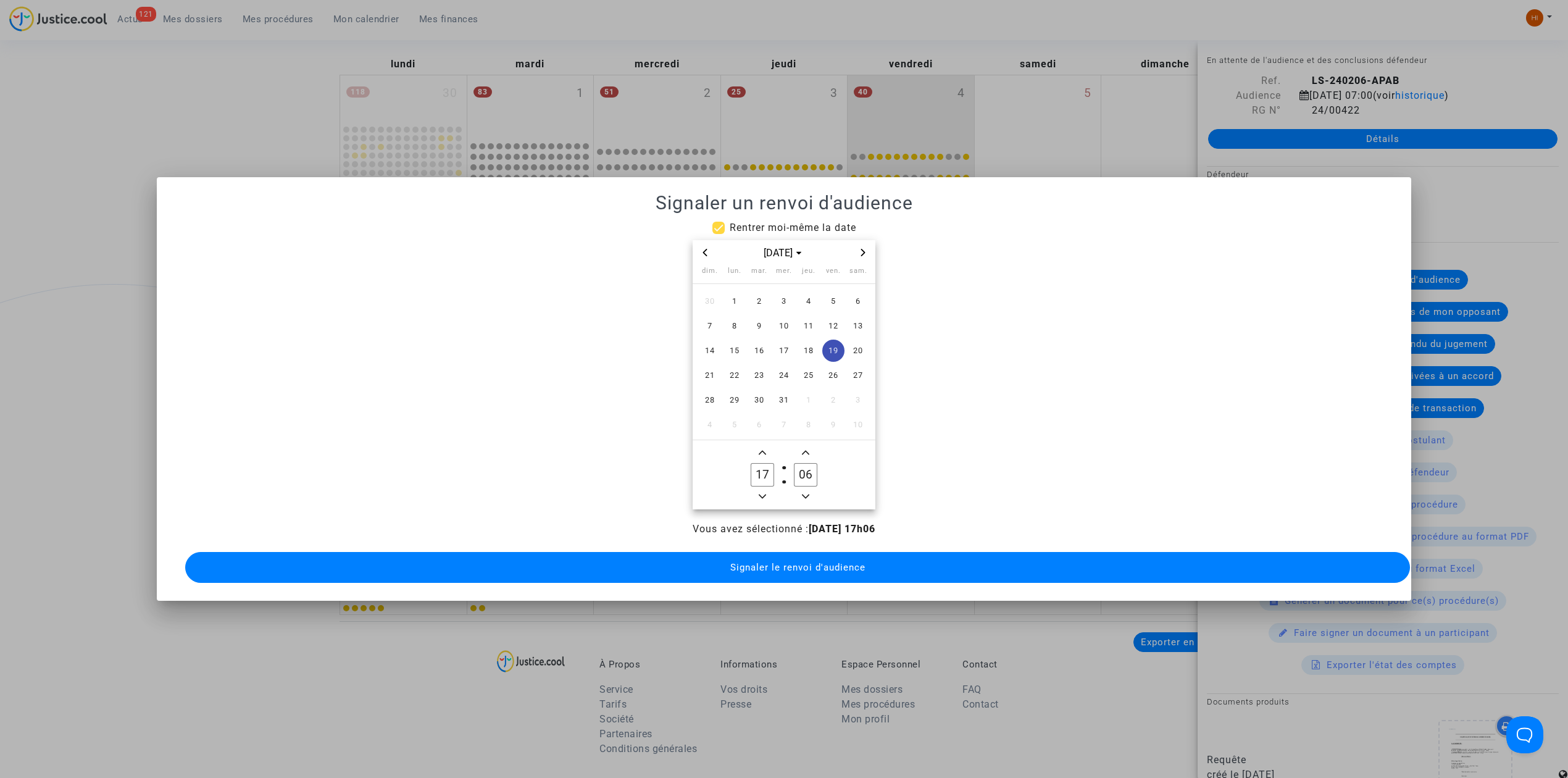
click at [764, 492] on icon "Minus a hour" at bounding box center [762, 496] width 7 height 7
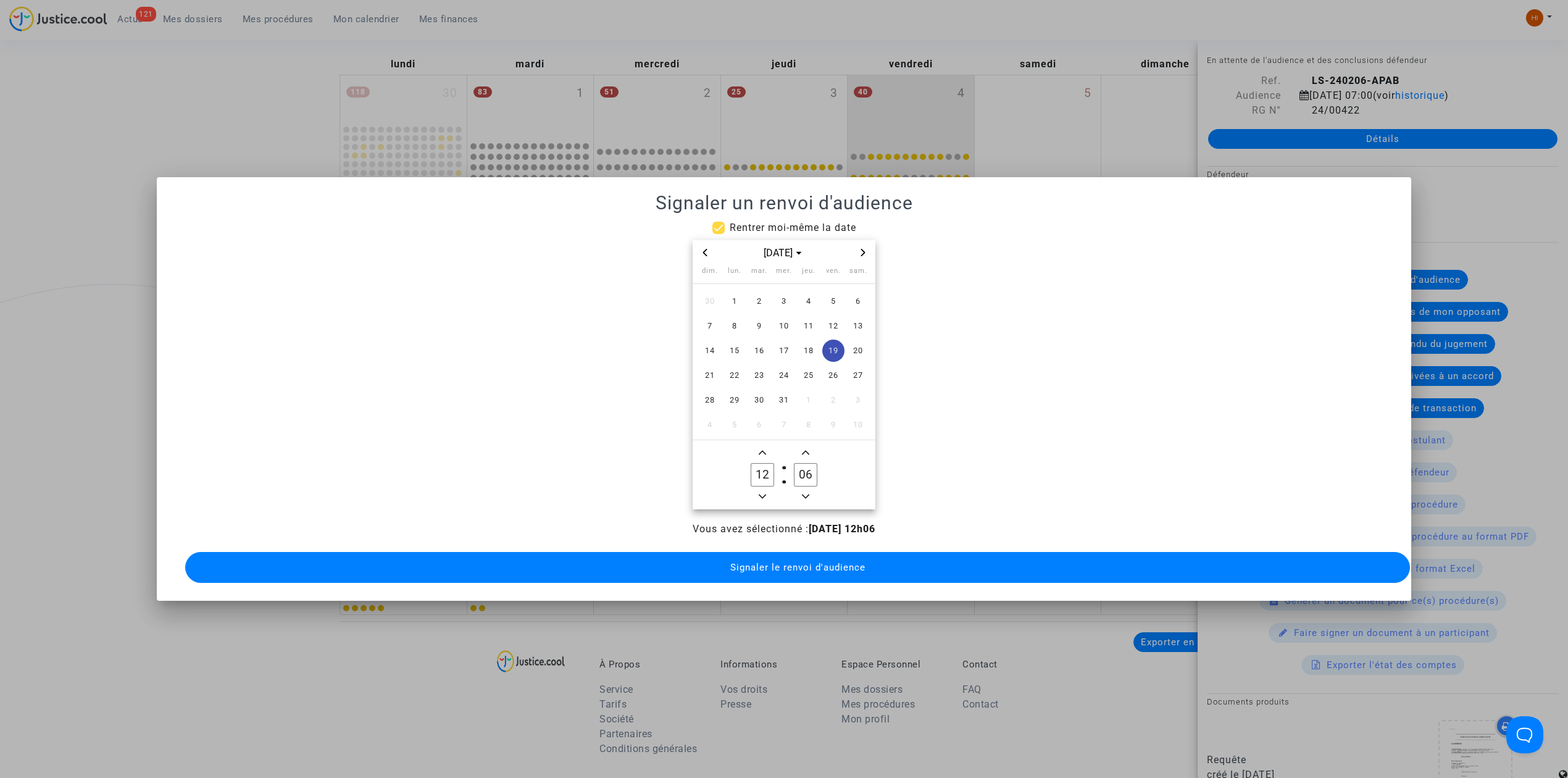
click at [764, 492] on icon "Minus a hour" at bounding box center [762, 496] width 7 height 7
type input "09"
click at [797, 475] on input "06" at bounding box center [805, 474] width 24 height 24
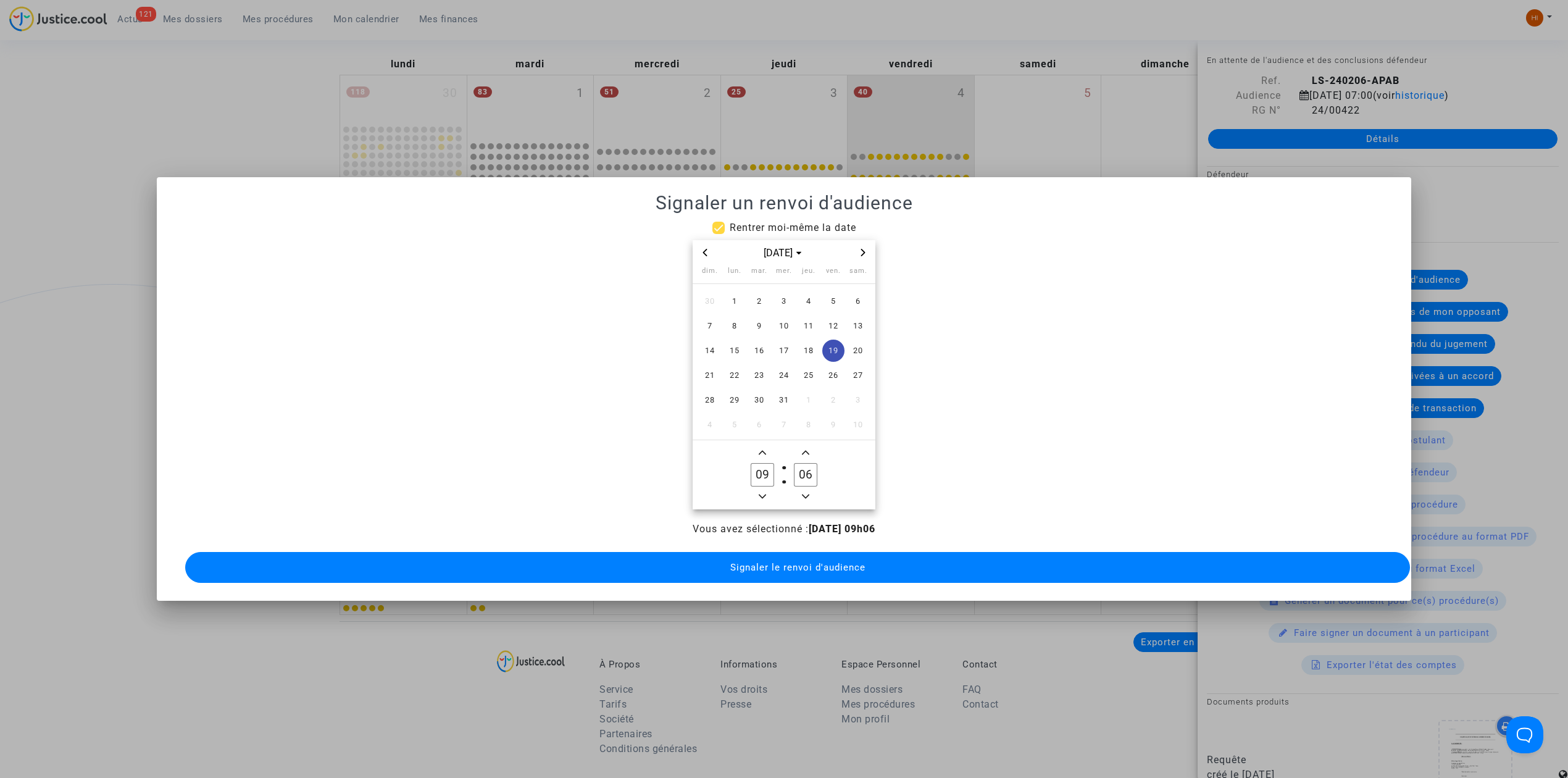
click at [797, 475] on input "06" at bounding box center [805, 474] width 24 height 24
type input "00"
click at [816, 571] on button "Signaler le renvoi d'audience" at bounding box center [797, 567] width 1224 height 31
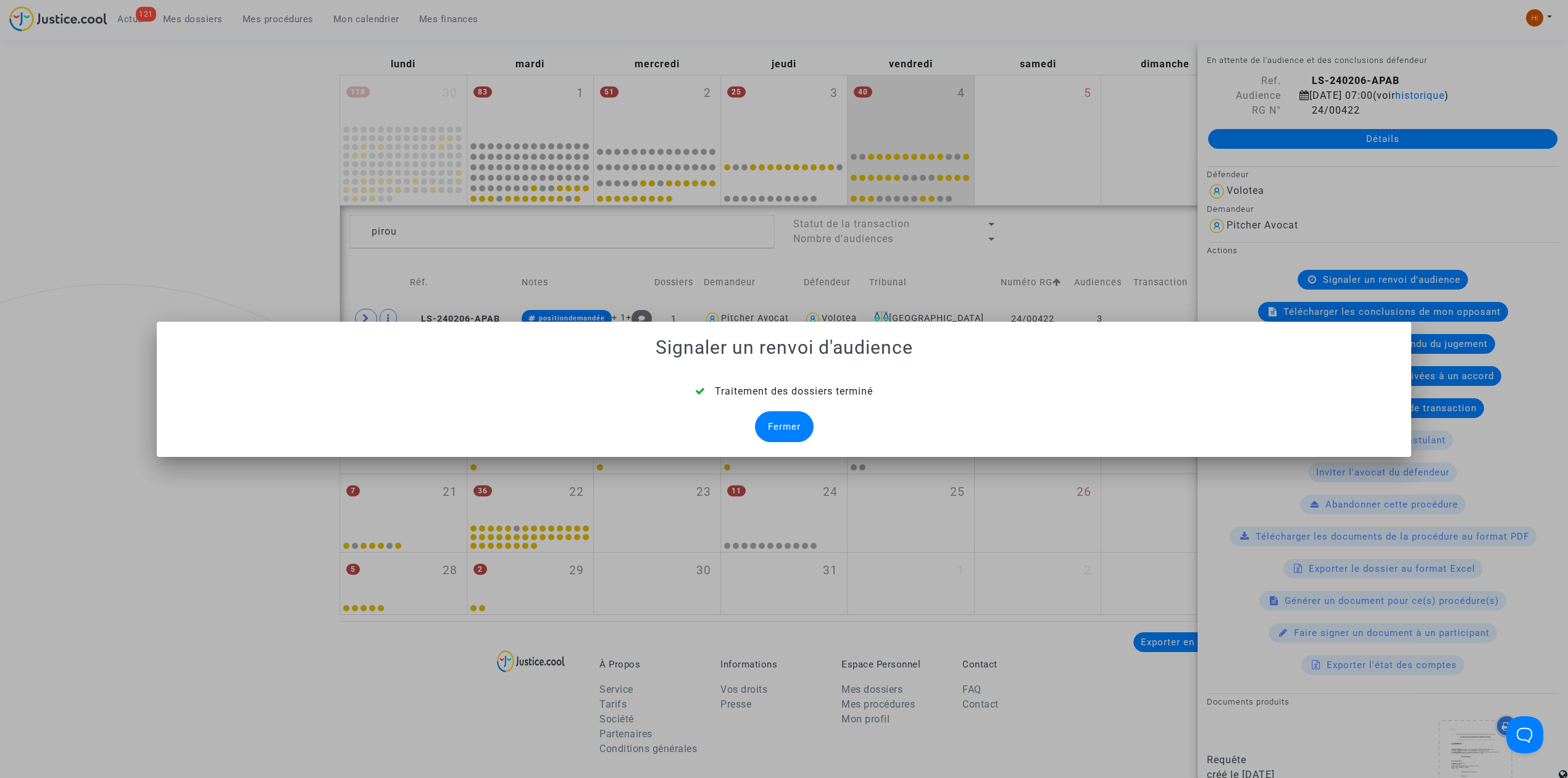
click at [797, 407] on div "Traitement des dossiers terminé Fermer" at bounding box center [784, 412] width 1224 height 58
click at [795, 412] on div "Fermer" at bounding box center [784, 427] width 59 height 31
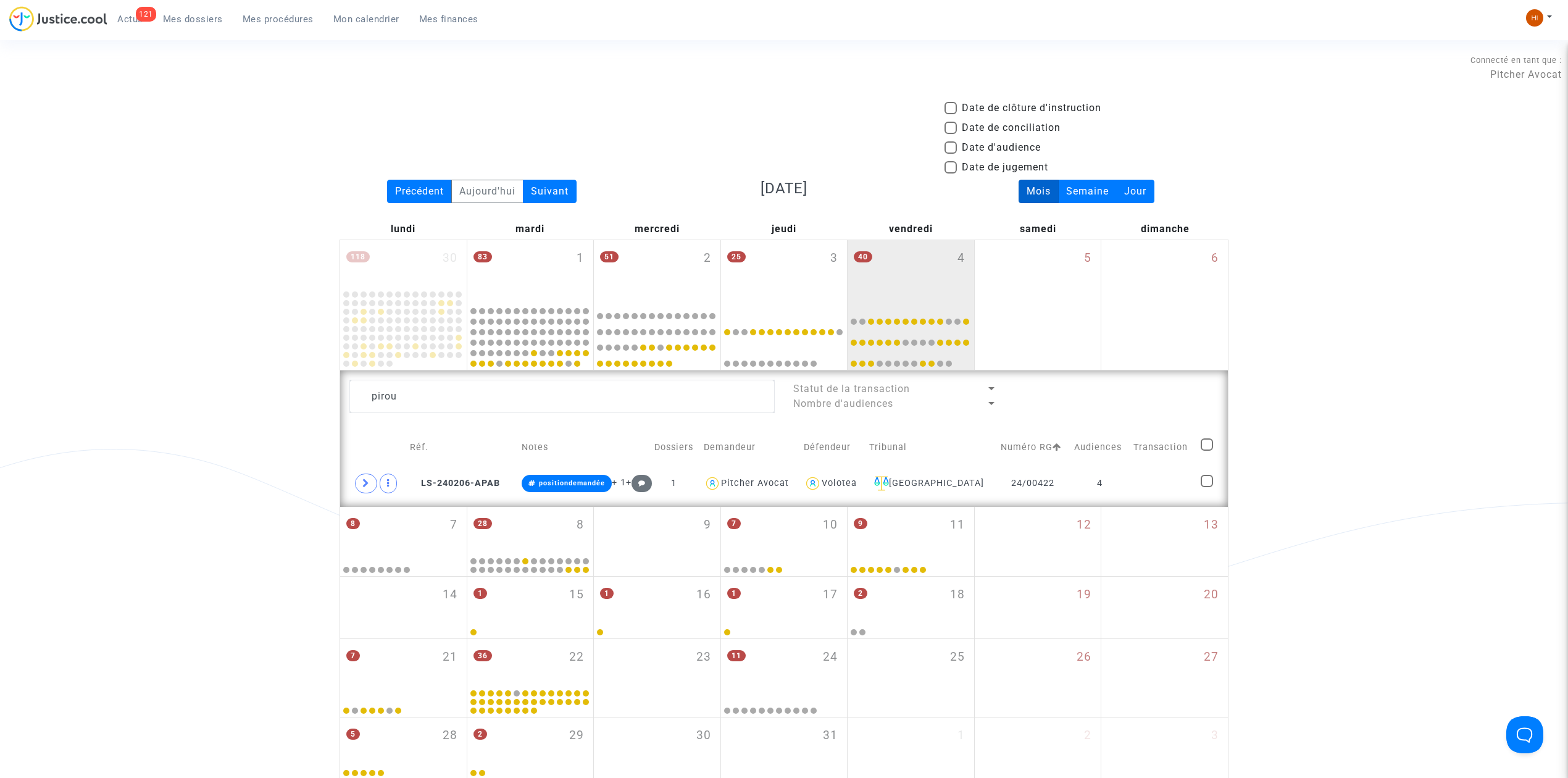
scroll to position [164, 0]
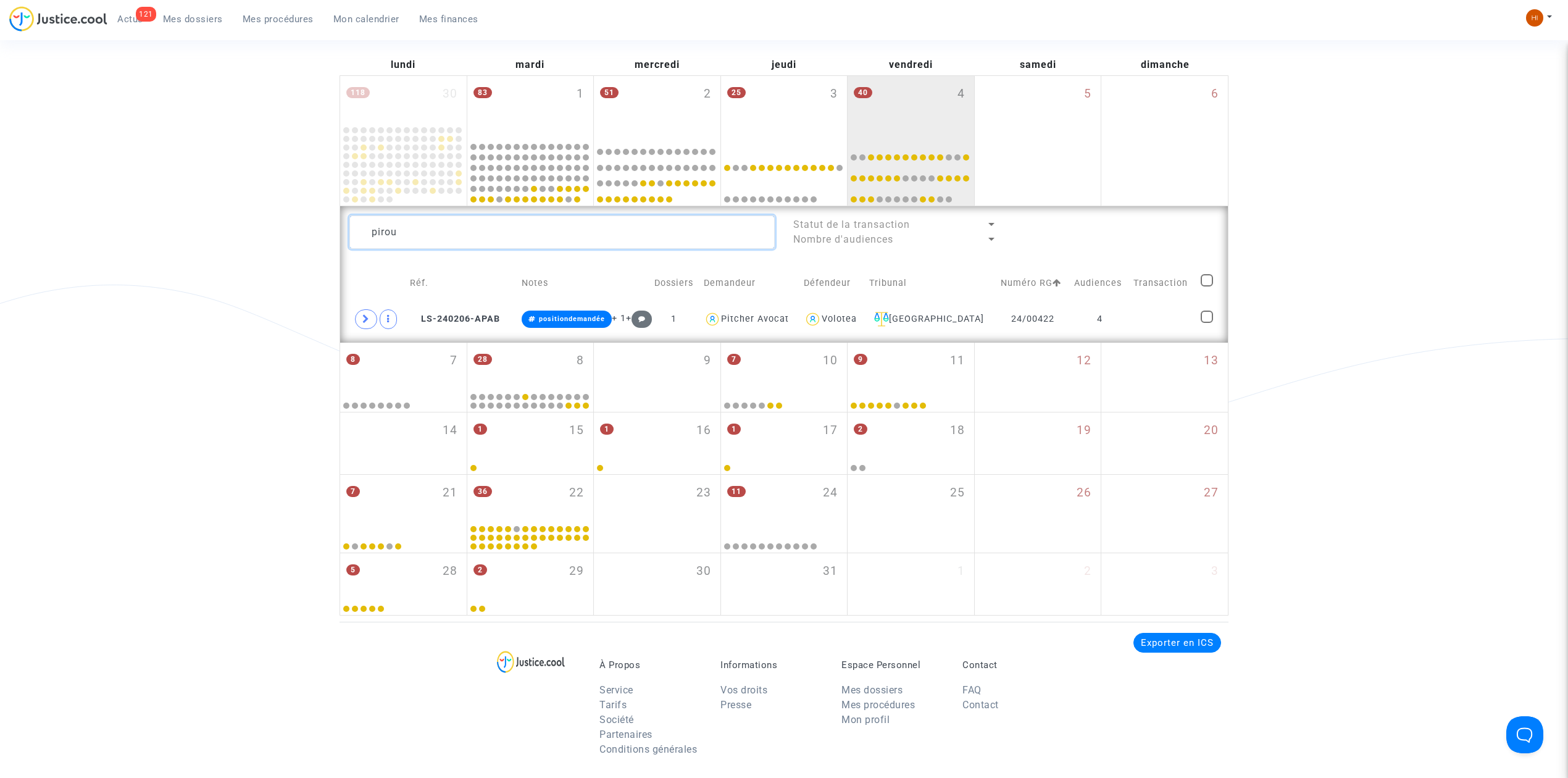
drag, startPoint x: 516, startPoint y: 232, endPoint x: 99, endPoint y: 238, distance: 417.0
click at [101, 240] on div "Date de clôture d'instruction Date de conciliation Date d'audience Date de juge…" at bounding box center [784, 276] width 1568 height 679
paste textarea "RIGAUDEAU Franck"
type textarea "RIGAUDEAU Franck"
click at [1103, 313] on td "4" at bounding box center [1104, 319] width 57 height 29
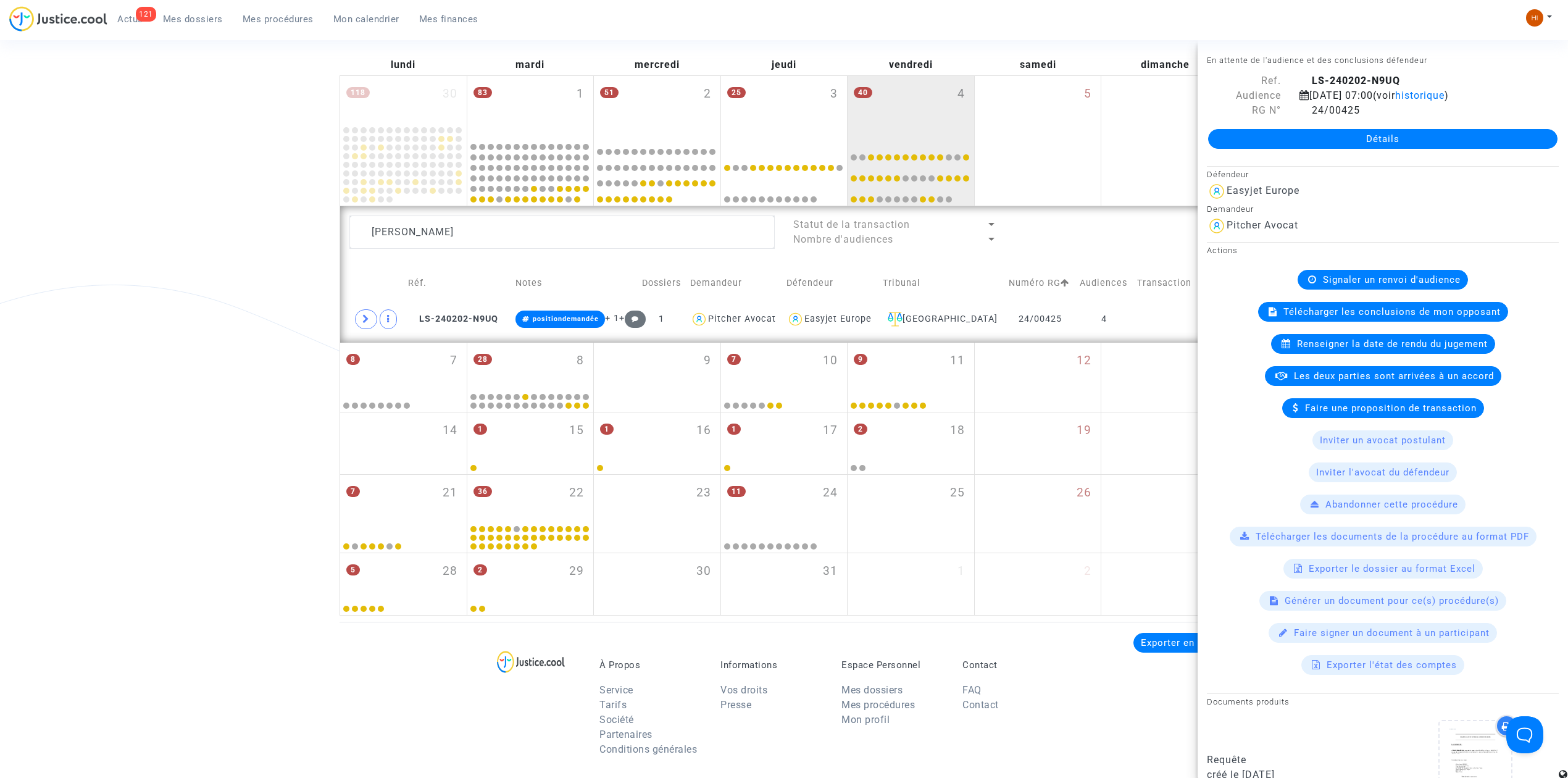
click at [1398, 274] on span "Signaler un renvoi d'audience" at bounding box center [1392, 280] width 138 height 11
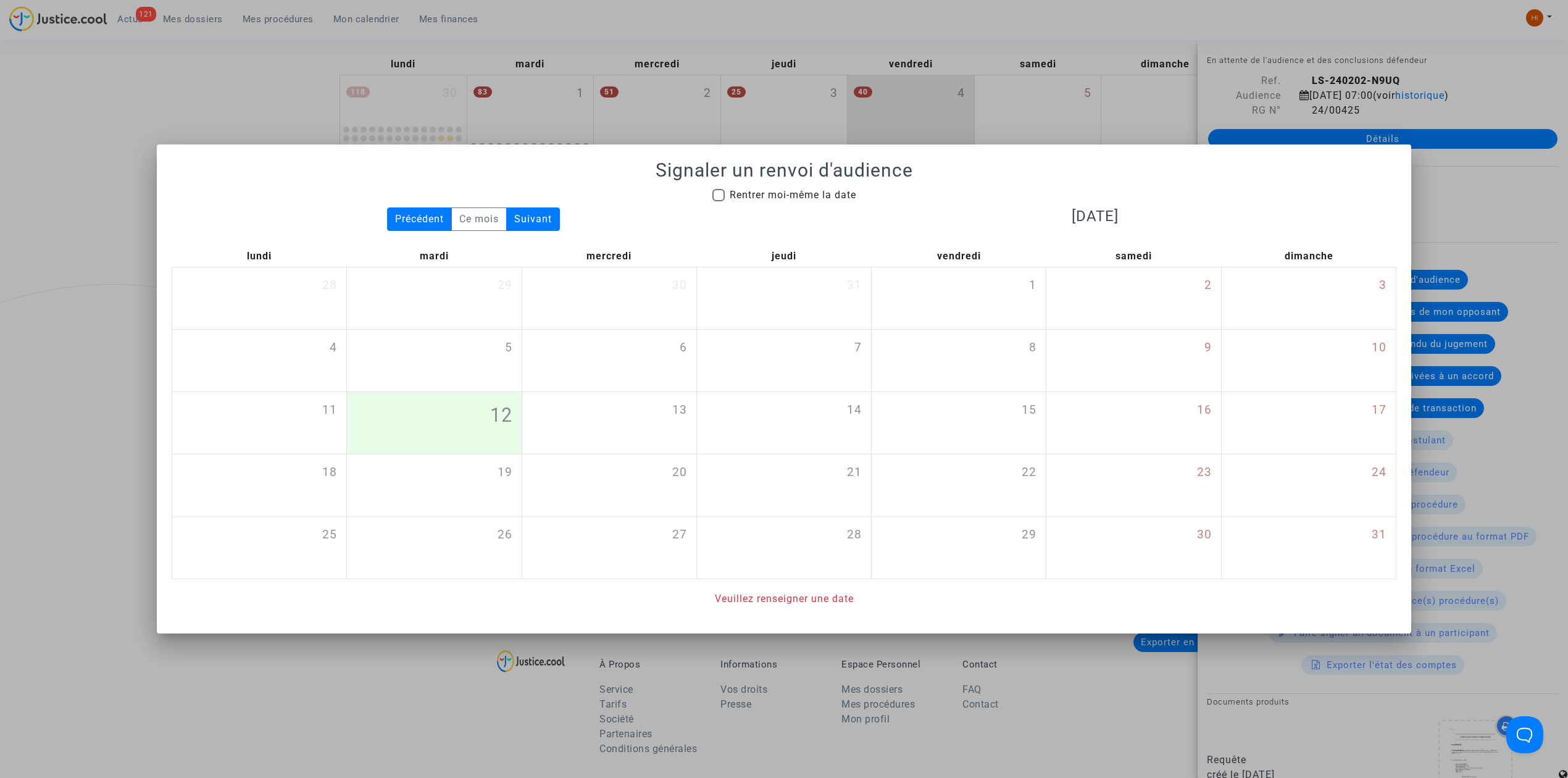
click at [847, 202] on mat-checkbox "Rentrer moi-même la date" at bounding box center [784, 198] width 144 height 20
click at [838, 191] on span "Rentrer moi-même la date" at bounding box center [793, 194] width 127 height 11
click at [718, 202] on input "Rentrer moi-même la date" at bounding box center [717, 202] width 1 height 1
checkbox input "true"
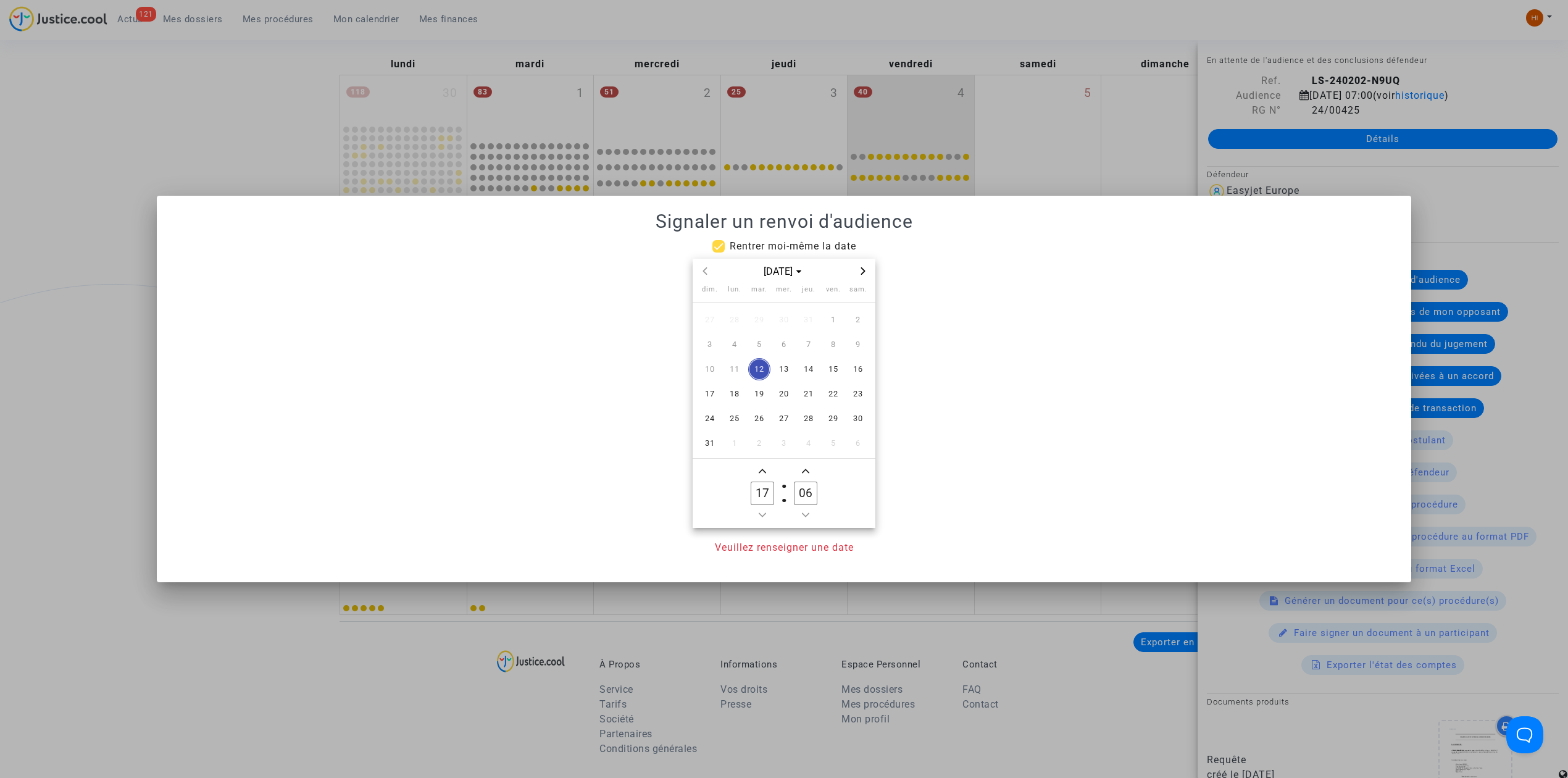
click at [867, 270] on span "Next month" at bounding box center [863, 271] width 15 height 15
click at [835, 371] on span "19" at bounding box center [833, 369] width 22 height 22
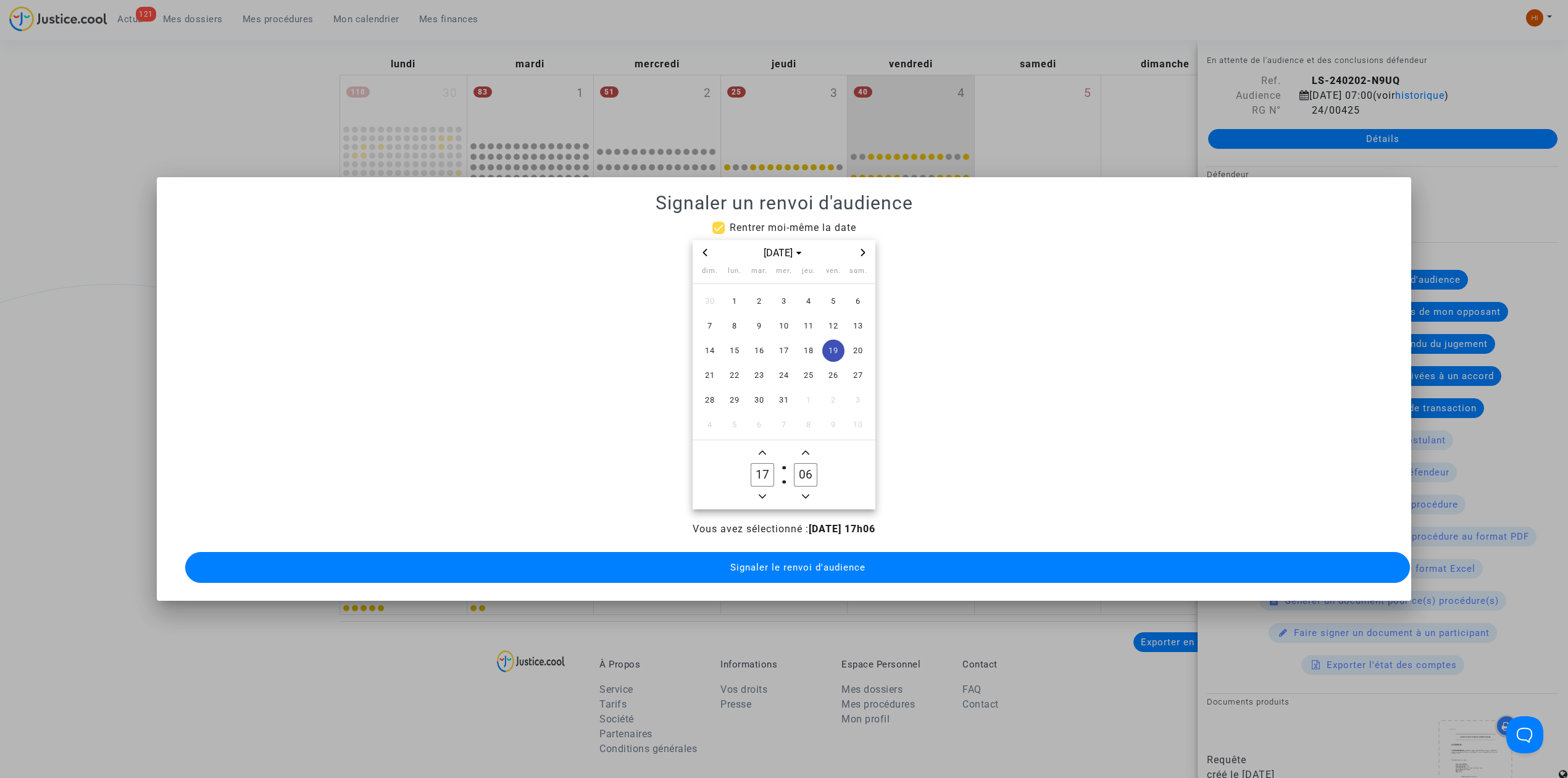
click at [766, 489] on span "Minus a hour" at bounding box center [762, 496] width 15 height 15
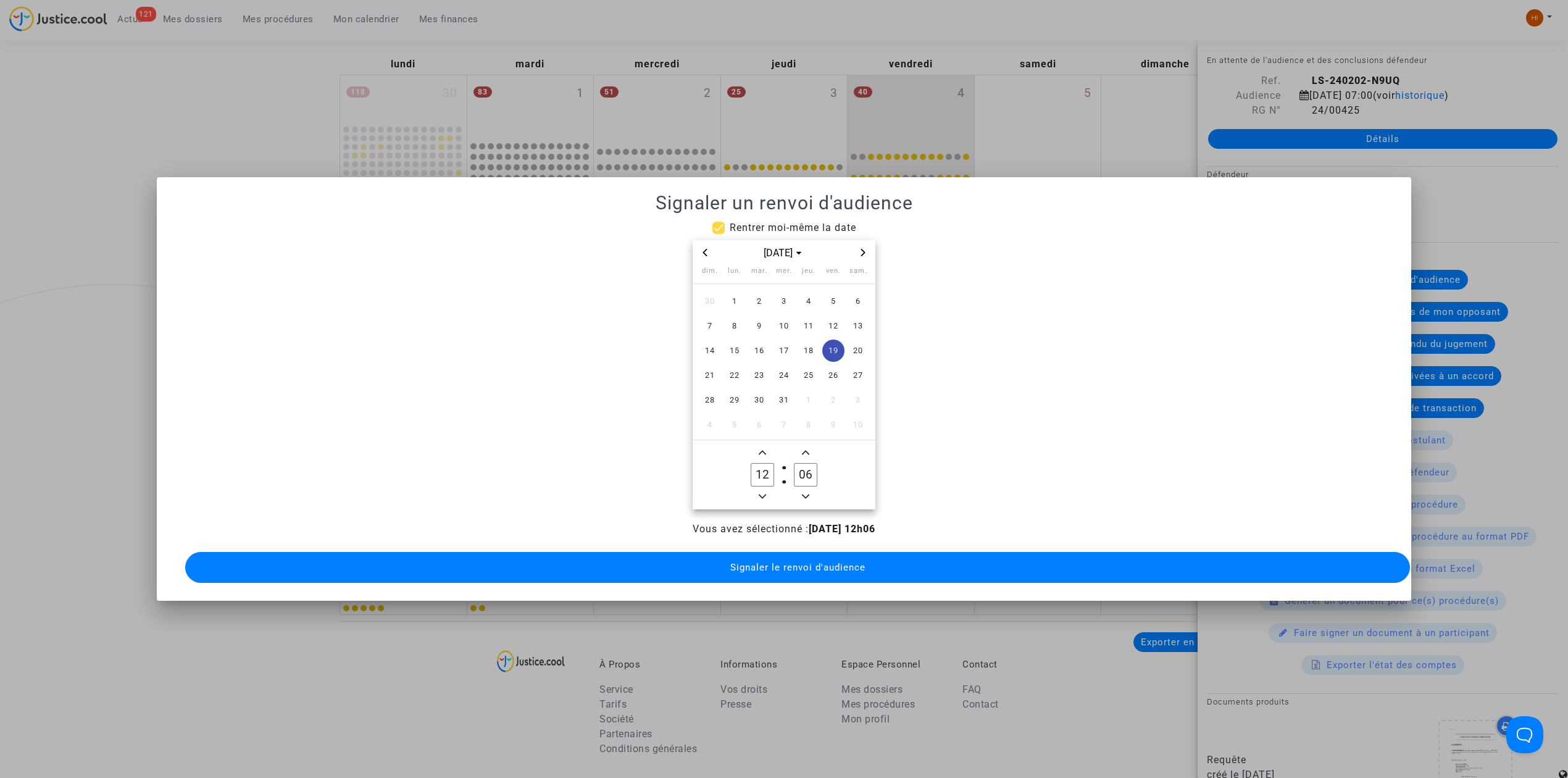
click at [766, 489] on span "Minus a hour" at bounding box center [762, 496] width 15 height 15
type input "09"
click at [811, 463] on input "06" at bounding box center [805, 474] width 24 height 24
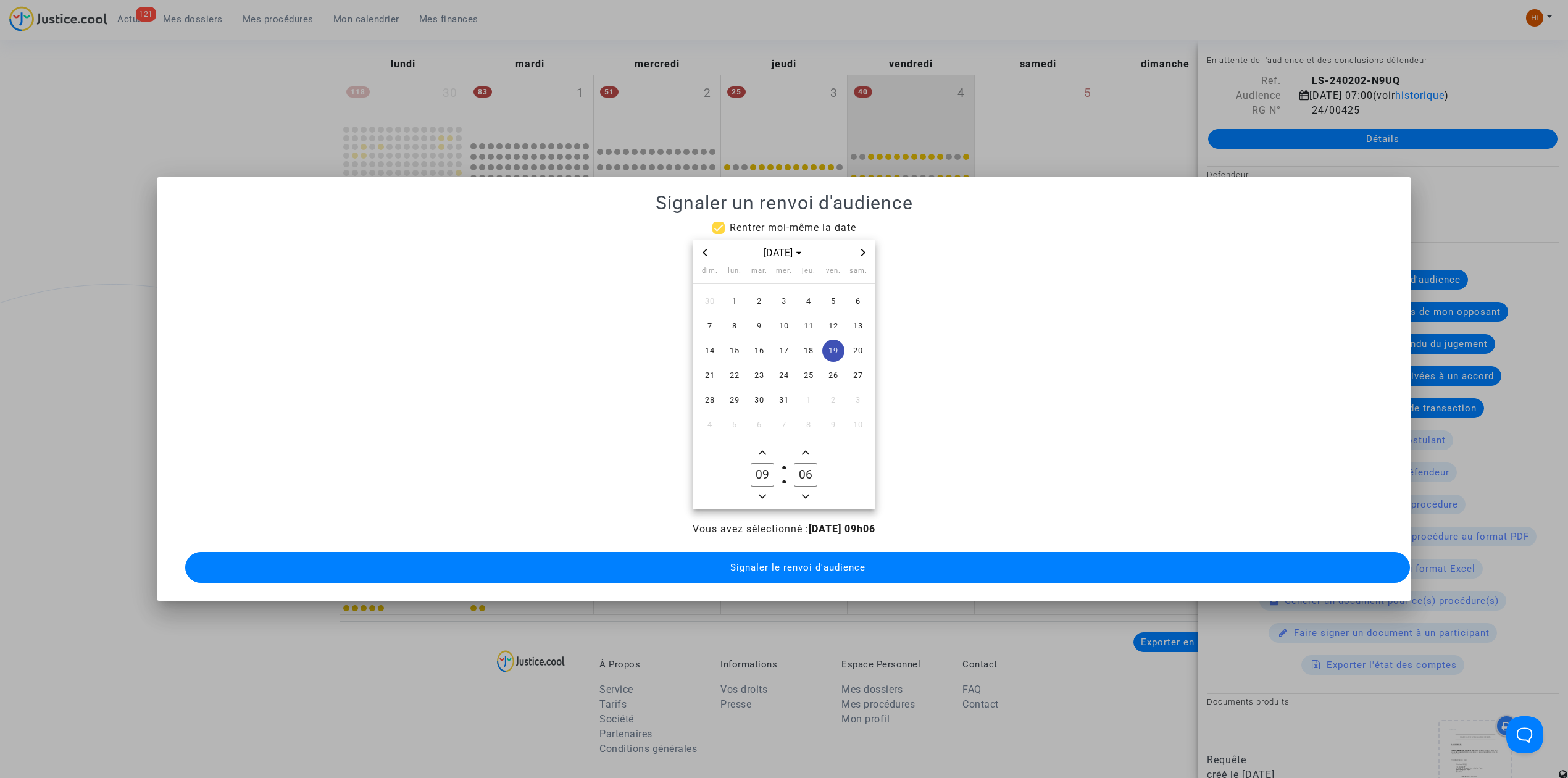
click at [811, 463] on input "06" at bounding box center [805, 474] width 24 height 24
type input "00"
click at [817, 571] on button "Signaler le renvoi d'audience" at bounding box center [797, 567] width 1224 height 31
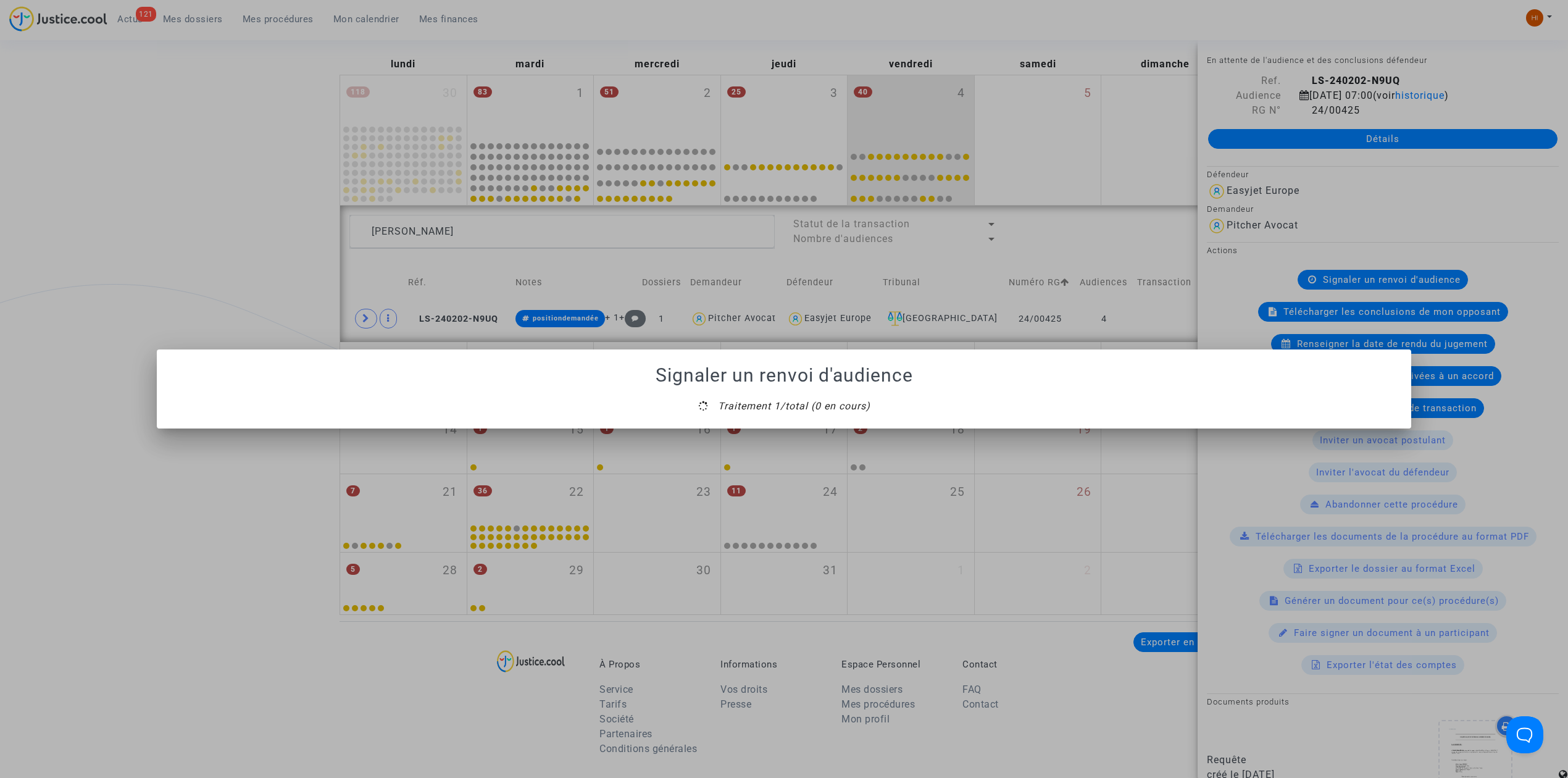
click at [153, 602] on div at bounding box center [784, 389] width 1568 height 778
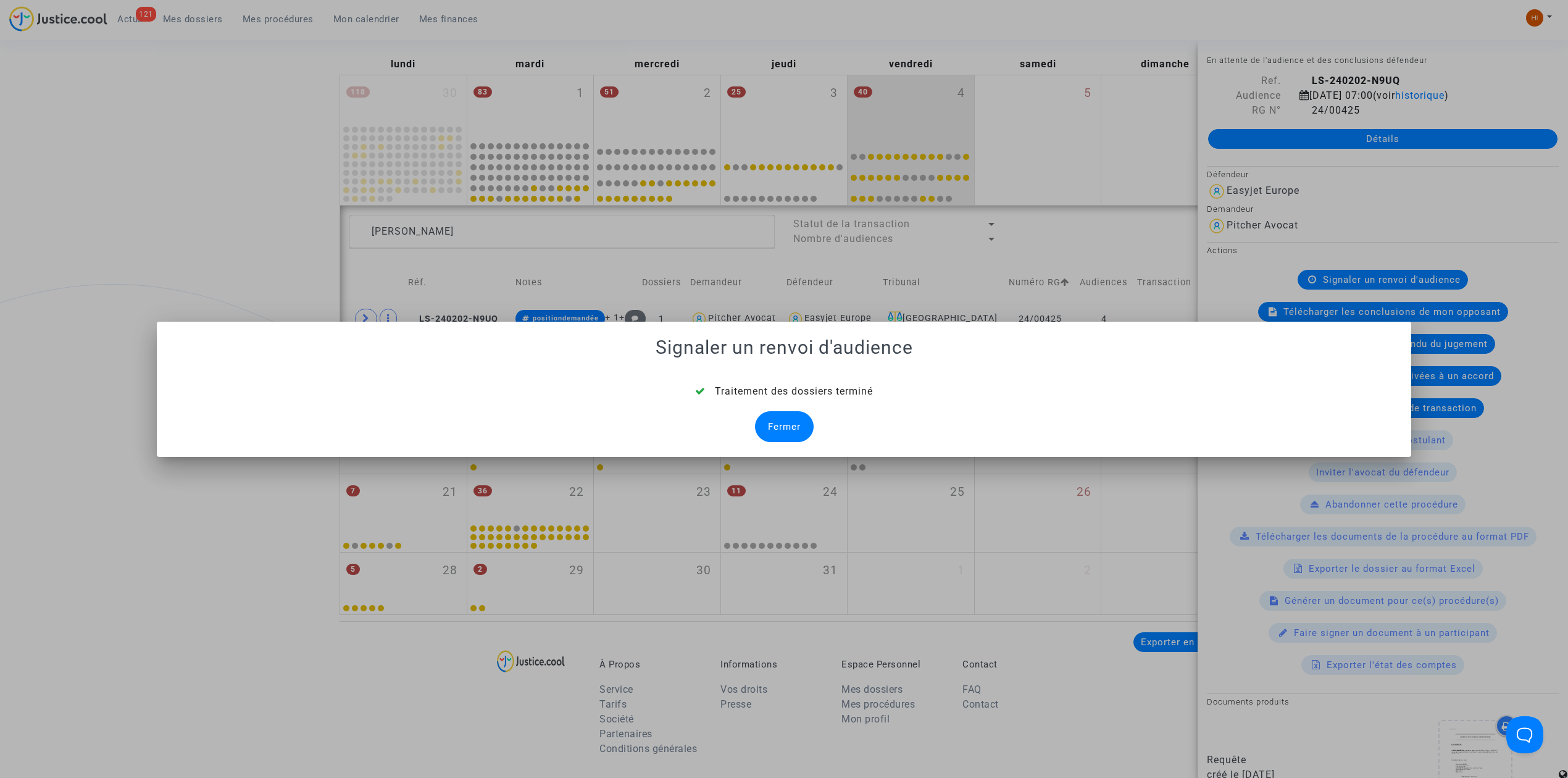
click at [776, 420] on div "Fermer" at bounding box center [784, 427] width 59 height 31
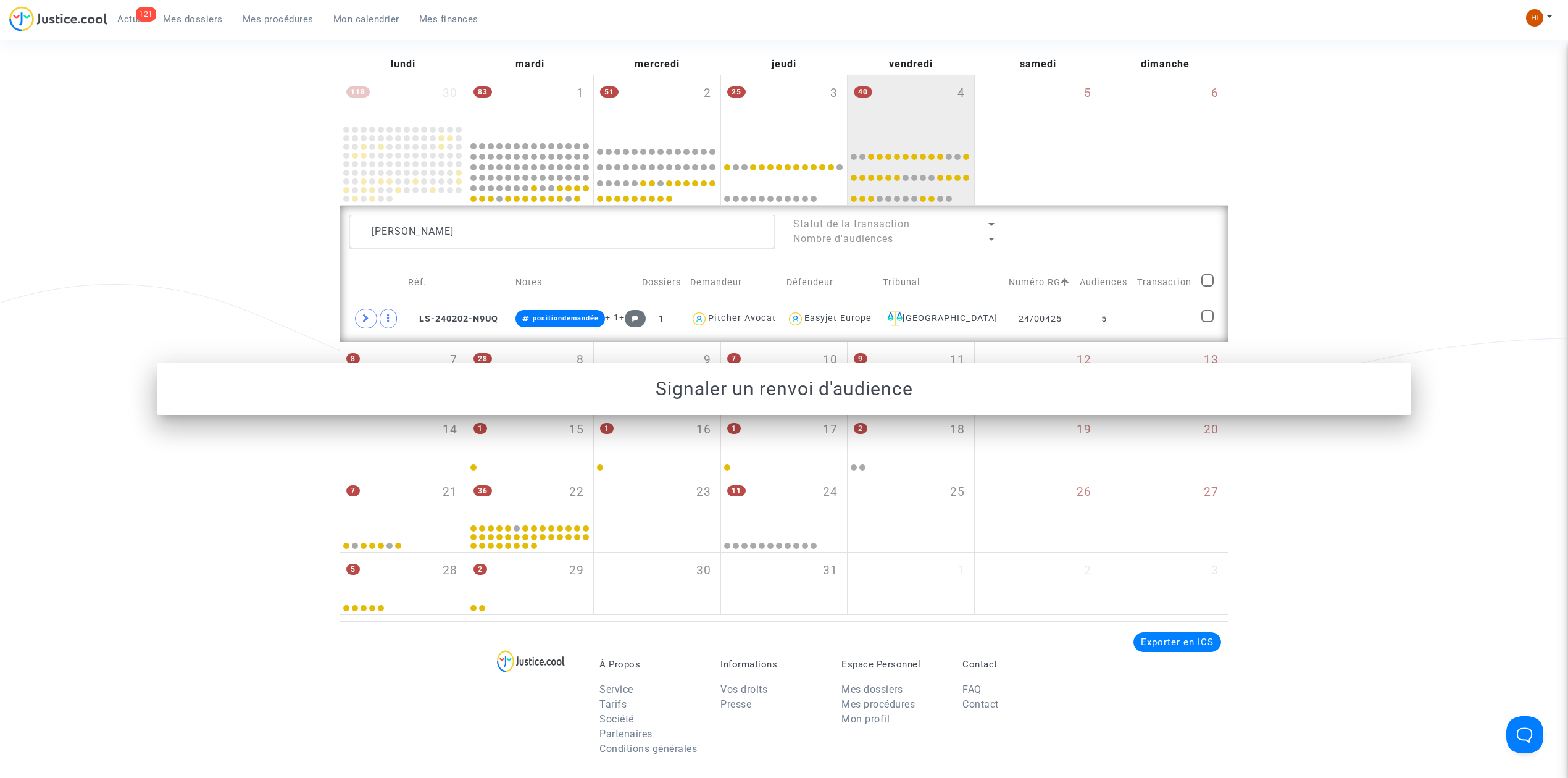
scroll to position [164, 0]
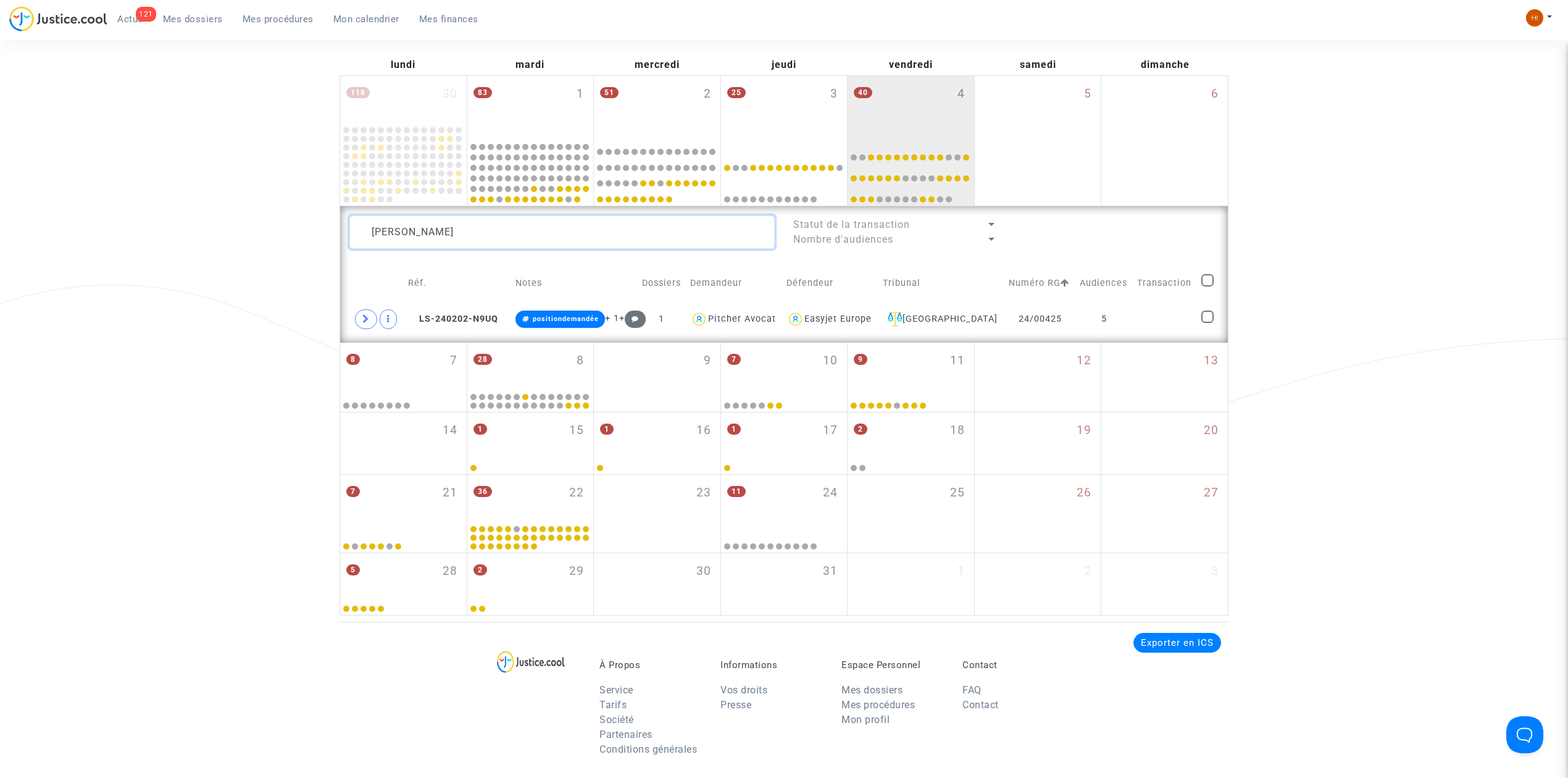
click at [643, 216] on textarea at bounding box center [562, 232] width 425 height 33
drag, startPoint x: 643, startPoint y: 223, endPoint x: 311, endPoint y: 208, distance: 332.3
click at [318, 210] on div "Date de clôture d'instruction Date de conciliation Date d'audience Date de juge…" at bounding box center [784, 276] width 1568 height 679
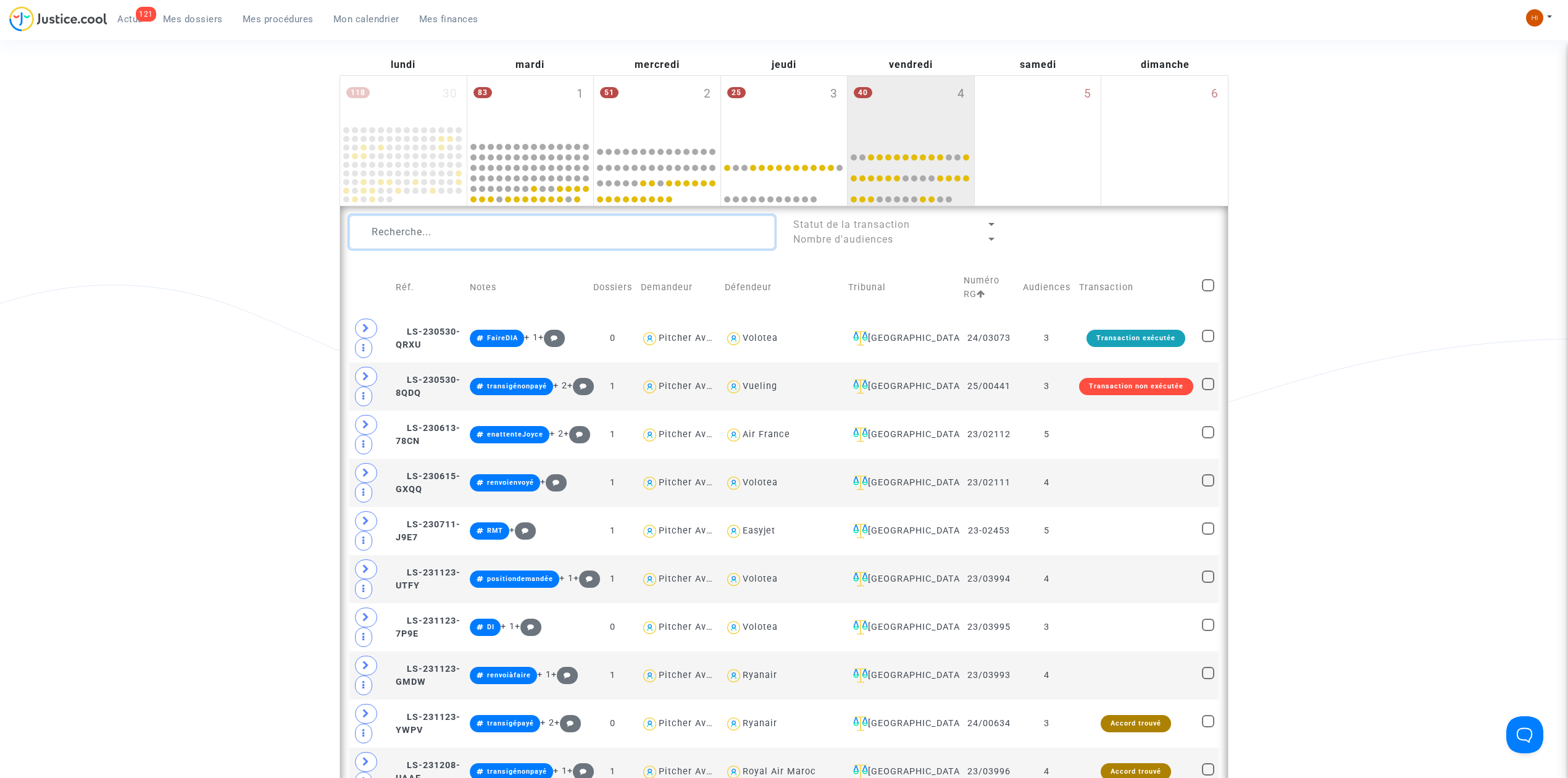
click at [610, 234] on textarea at bounding box center [562, 232] width 425 height 33
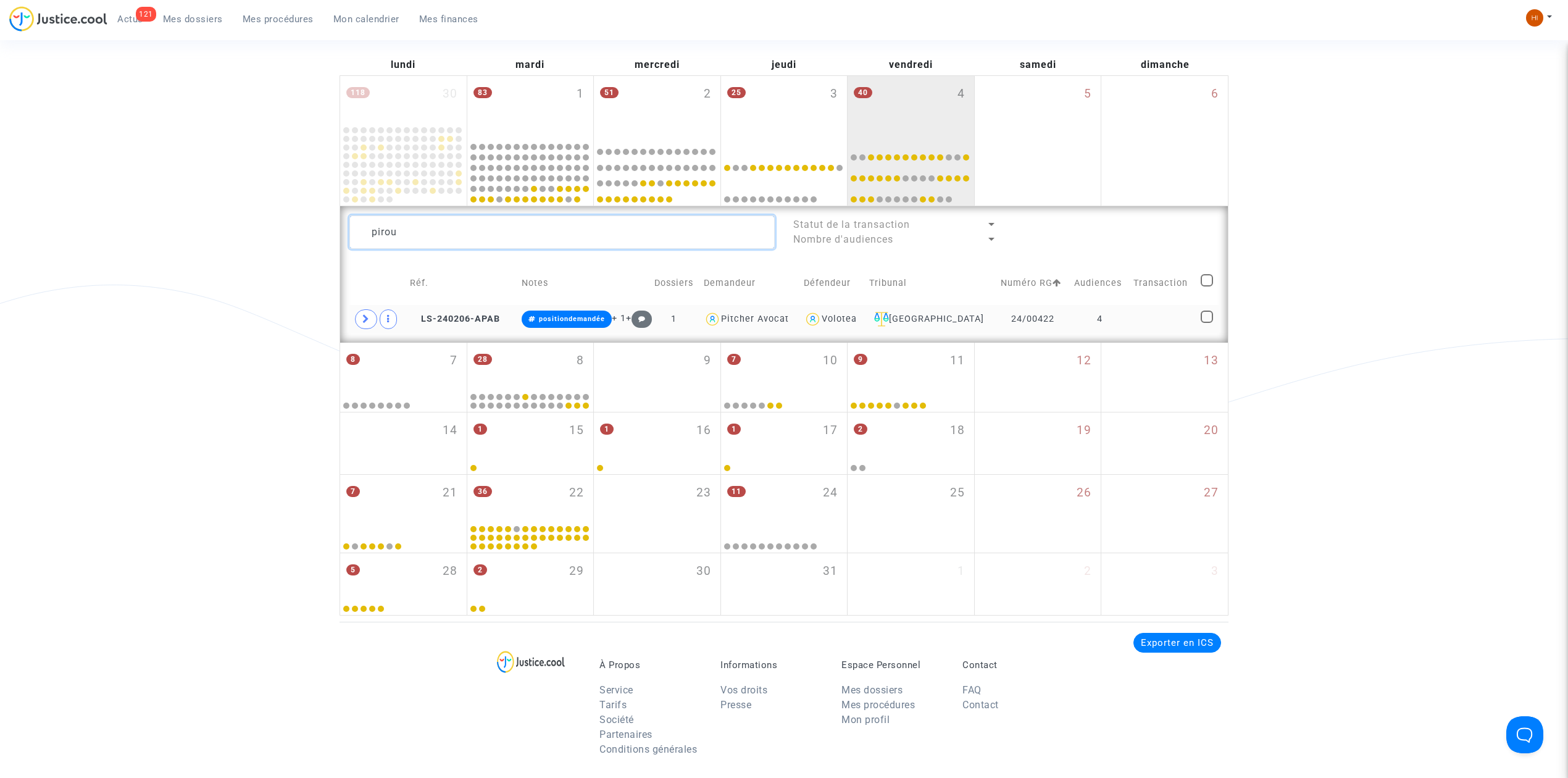
type textarea "pirou"
click at [1140, 326] on td at bounding box center [1162, 319] width 67 height 29
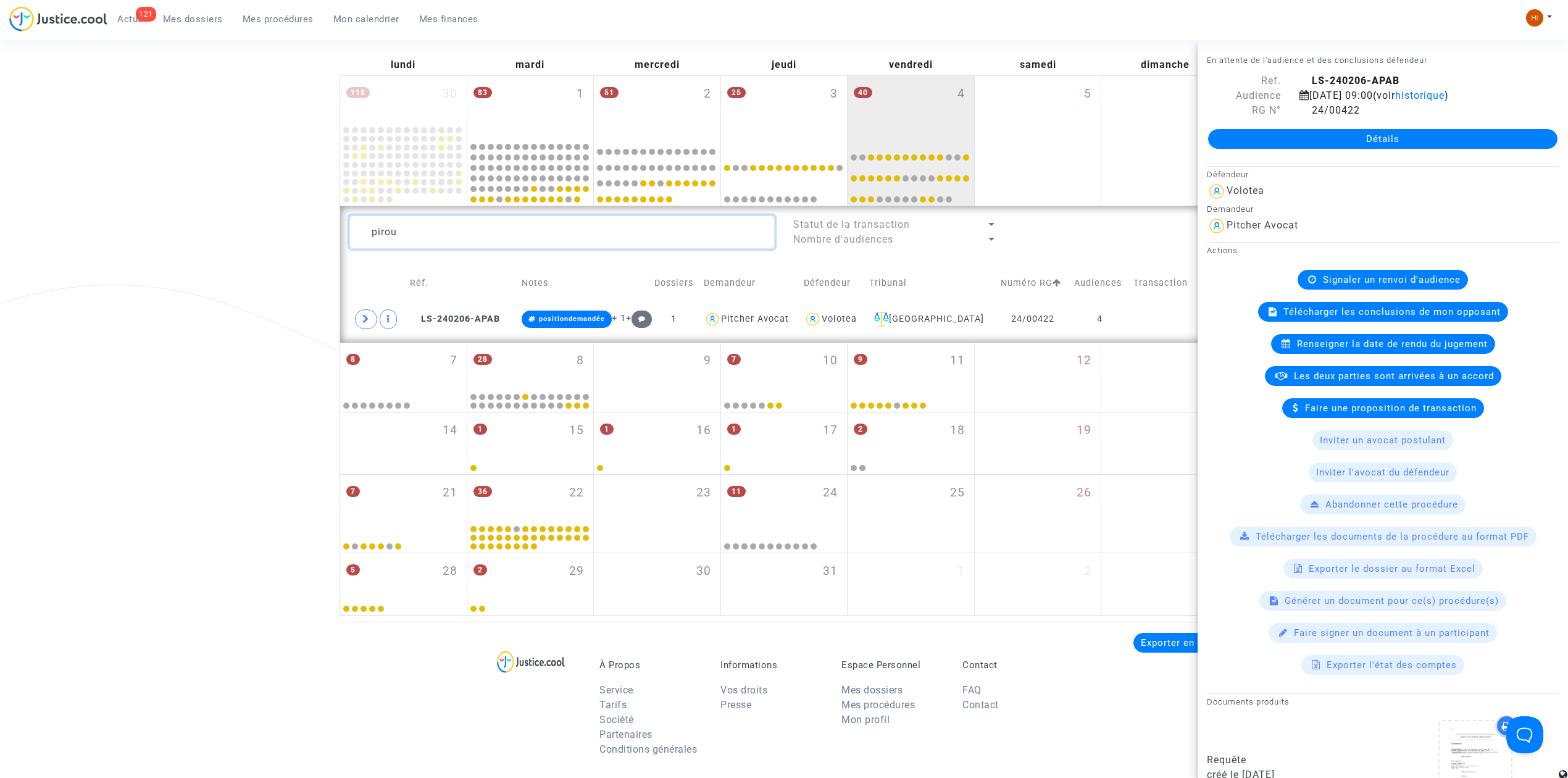
drag, startPoint x: 702, startPoint y: 241, endPoint x: 60, endPoint y: 232, distance: 642.1
click at [70, 232] on div "Date de clôture d'instruction Date de conciliation Date d'audience Date de juge…" at bounding box center [784, 276] width 1568 height 679
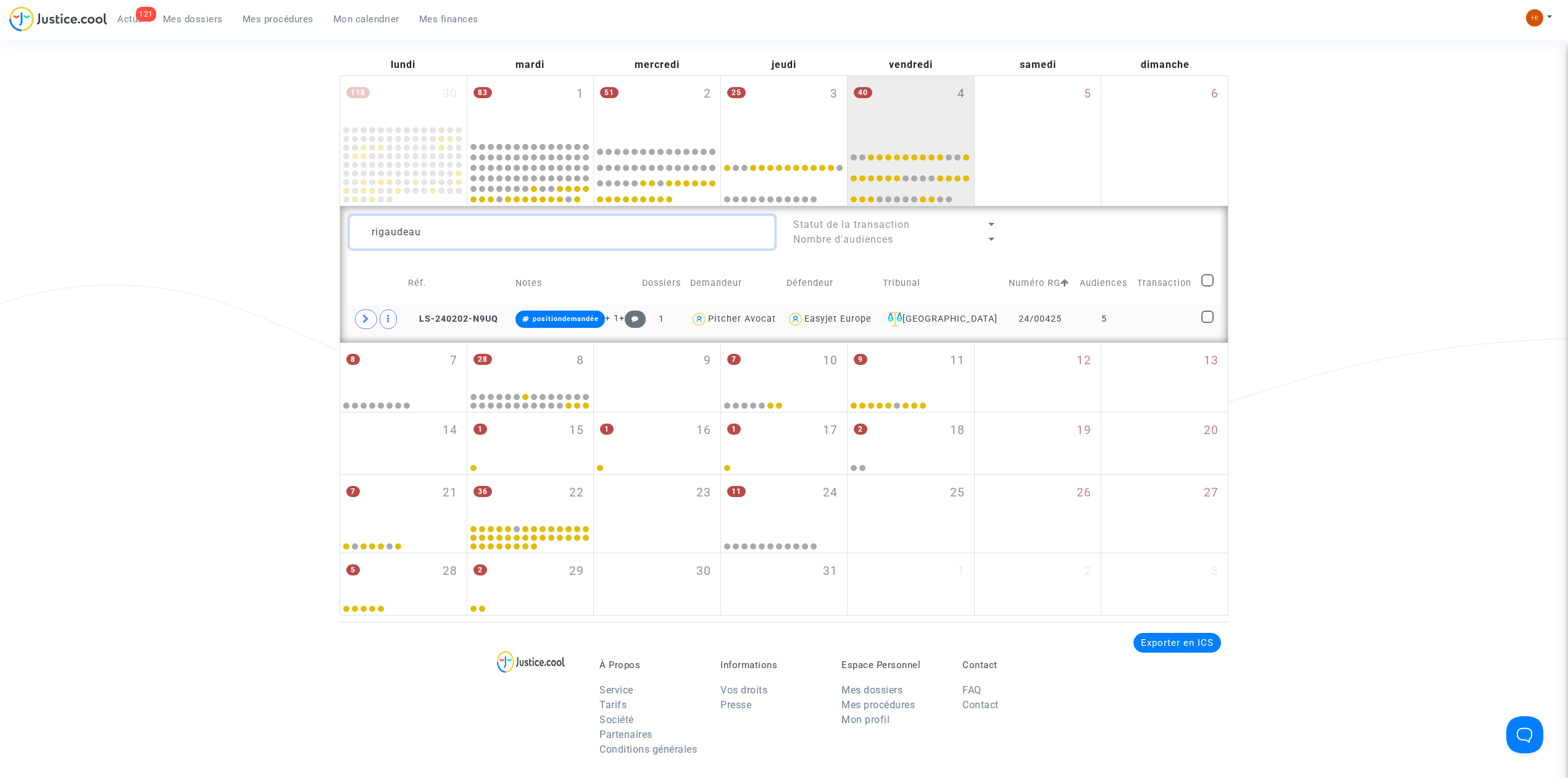
type textarea "rigaudeau"
click at [1143, 313] on td at bounding box center [1165, 319] width 64 height 29
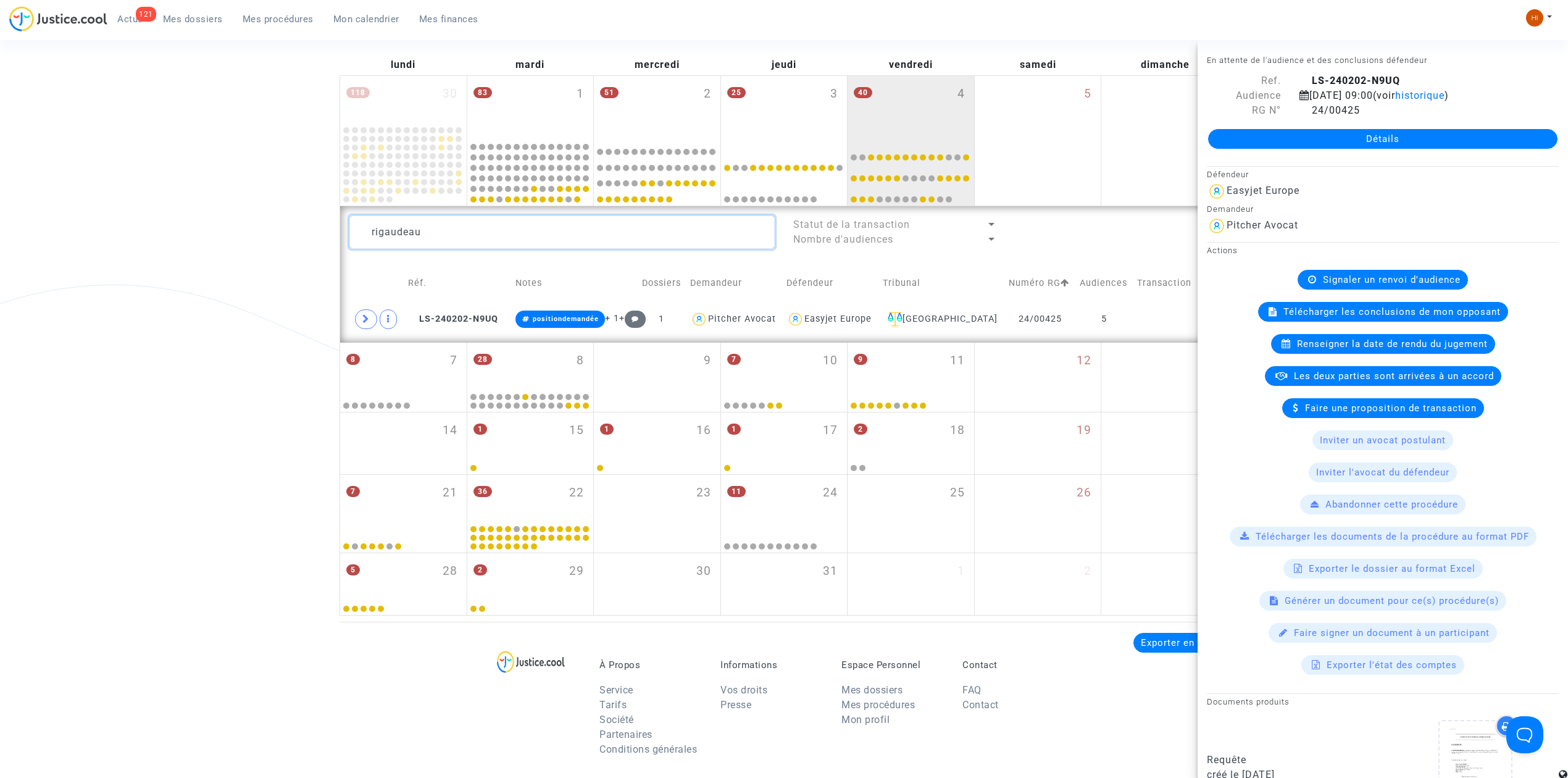
drag, startPoint x: 395, startPoint y: 246, endPoint x: 363, endPoint y: 250, distance: 32.2
click at [364, 250] on lawsuits-list "rigaudeau Statut de la transaction Nombre d'audiences Réf. Notes Dossiers Deman…" at bounding box center [784, 274] width 869 height 118
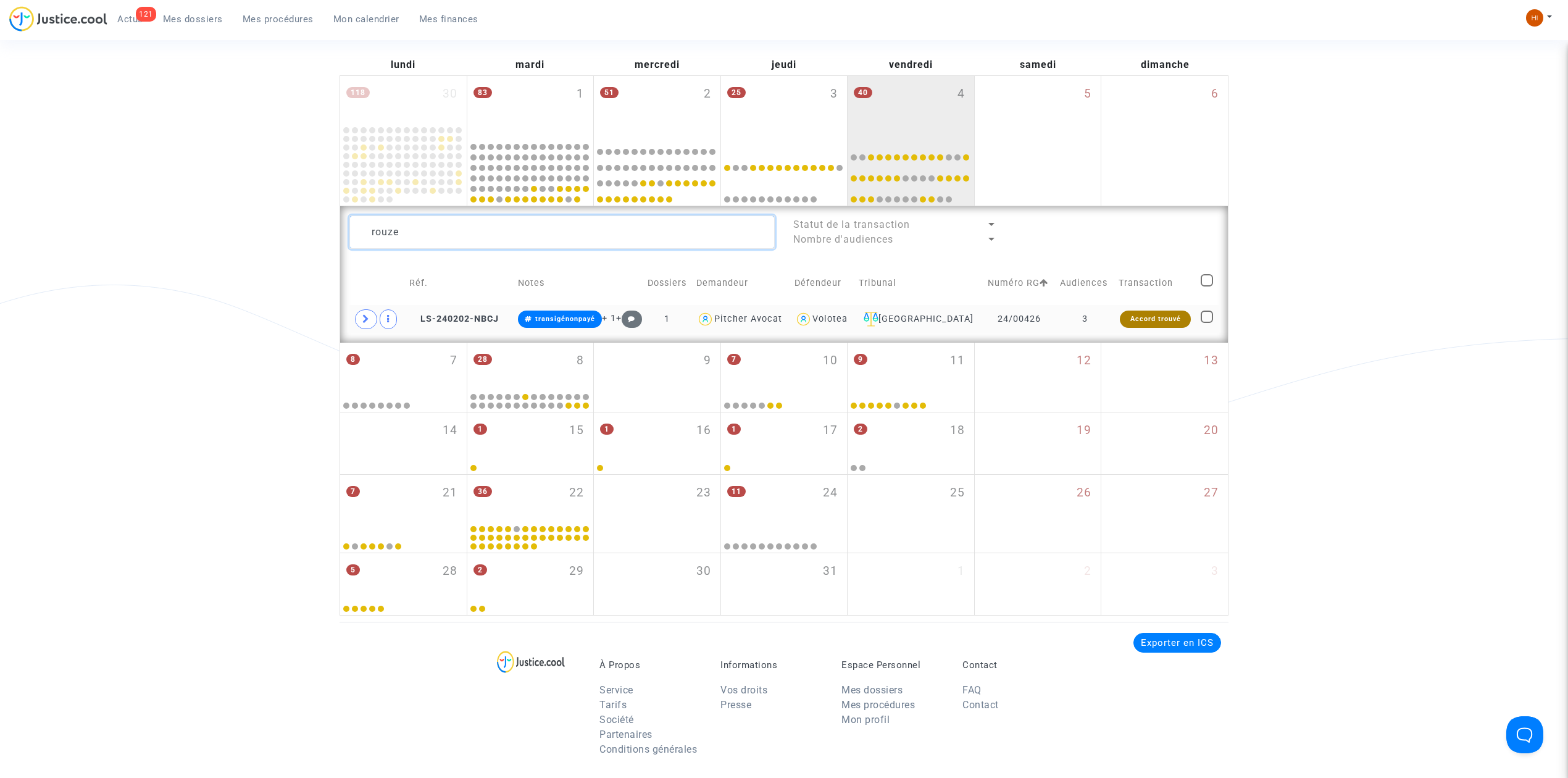
type textarea "rouze"
click at [1077, 332] on td "3" at bounding box center [1085, 319] width 59 height 29
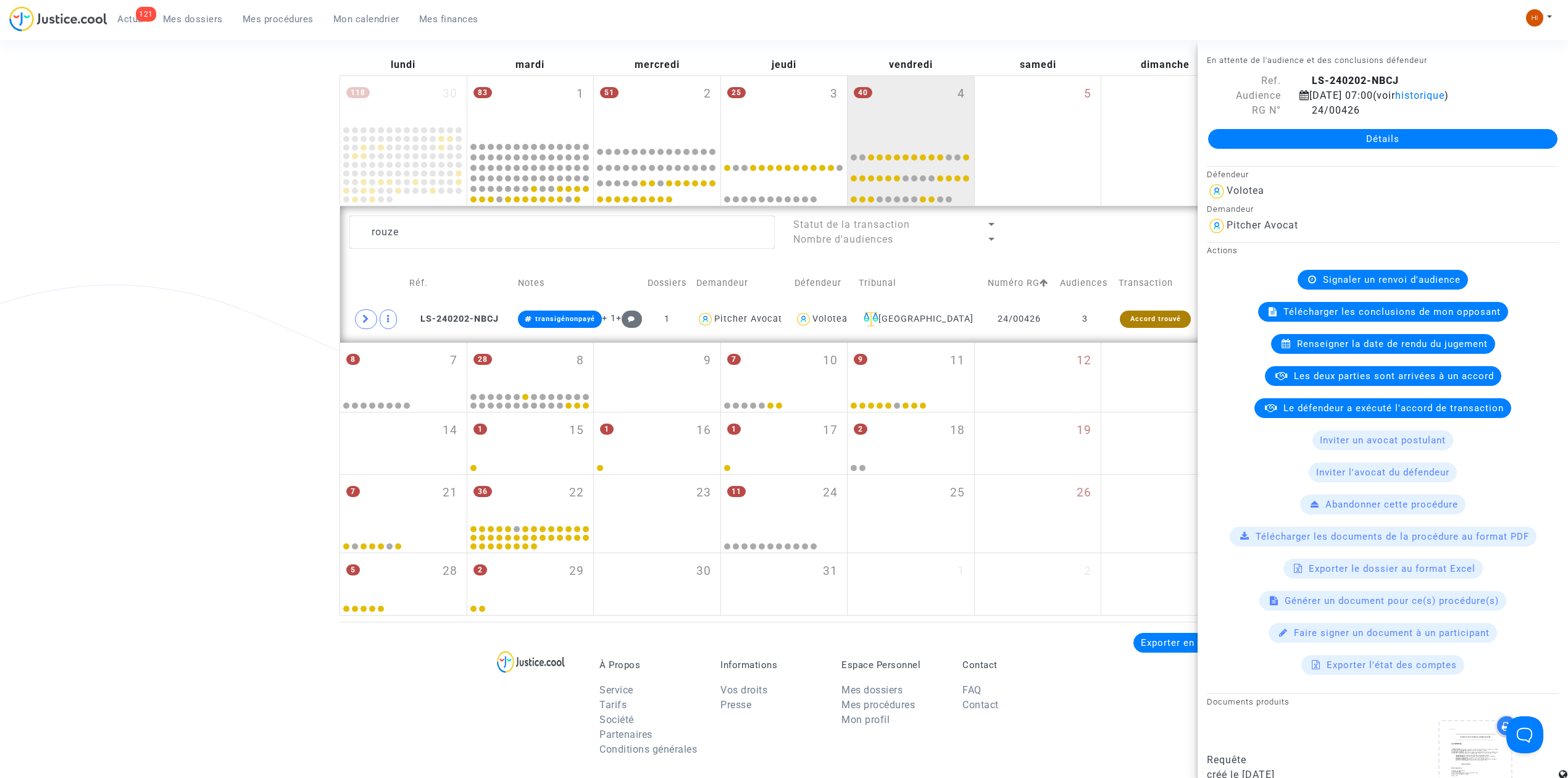
click at [1353, 282] on span "Signaler un renvoi d'audience" at bounding box center [1392, 280] width 138 height 11
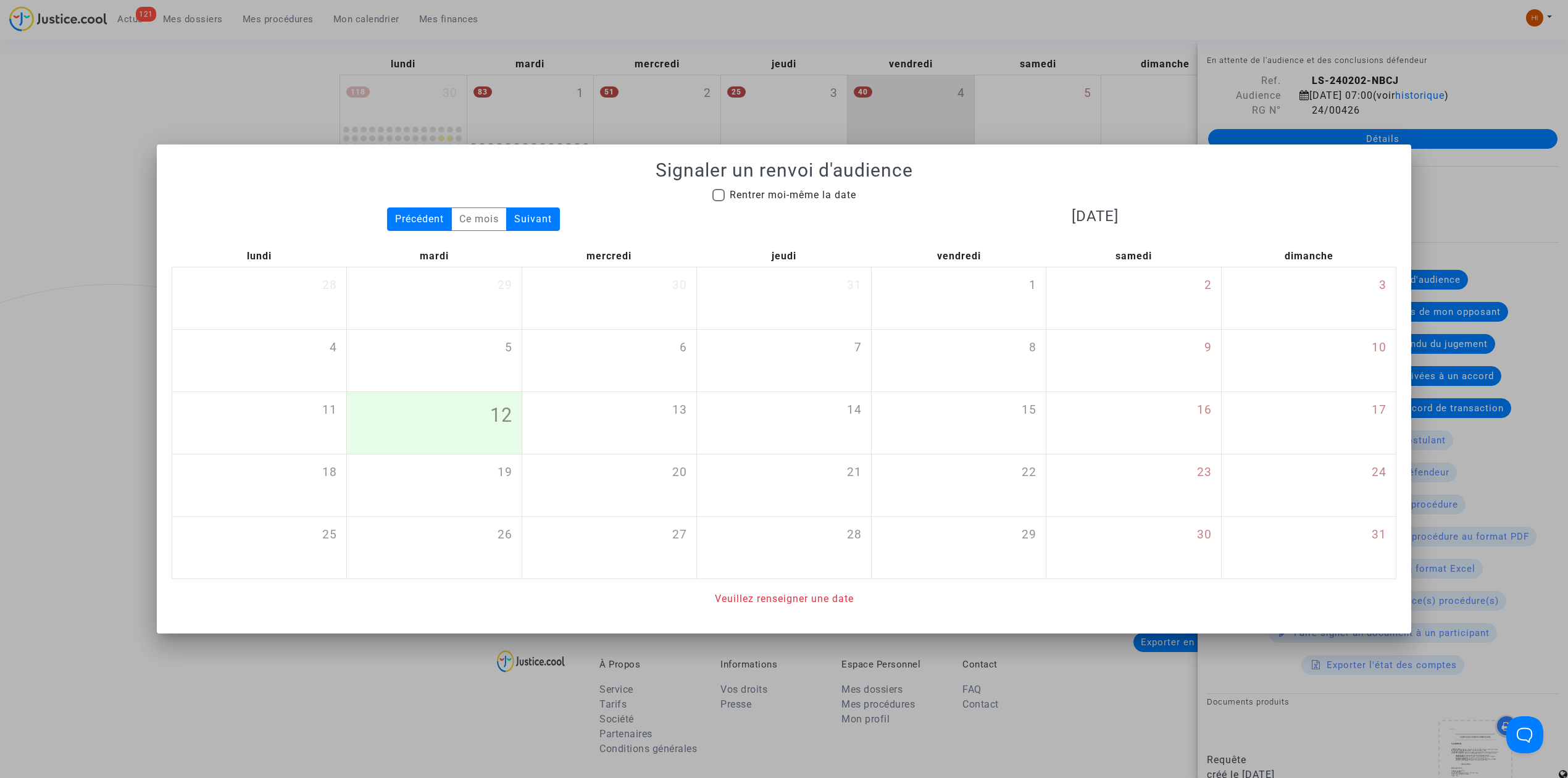
click at [799, 185] on div "Signaler un renvoi d'audience Rentrer moi-même la date Précédent Ce mois Suivan…" at bounding box center [784, 382] width 1224 height 447
click at [803, 191] on span "Rentrer moi-même la date" at bounding box center [793, 194] width 127 height 11
click at [718, 202] on input "Rentrer moi-même la date" at bounding box center [717, 202] width 1 height 1
checkbox input "true"
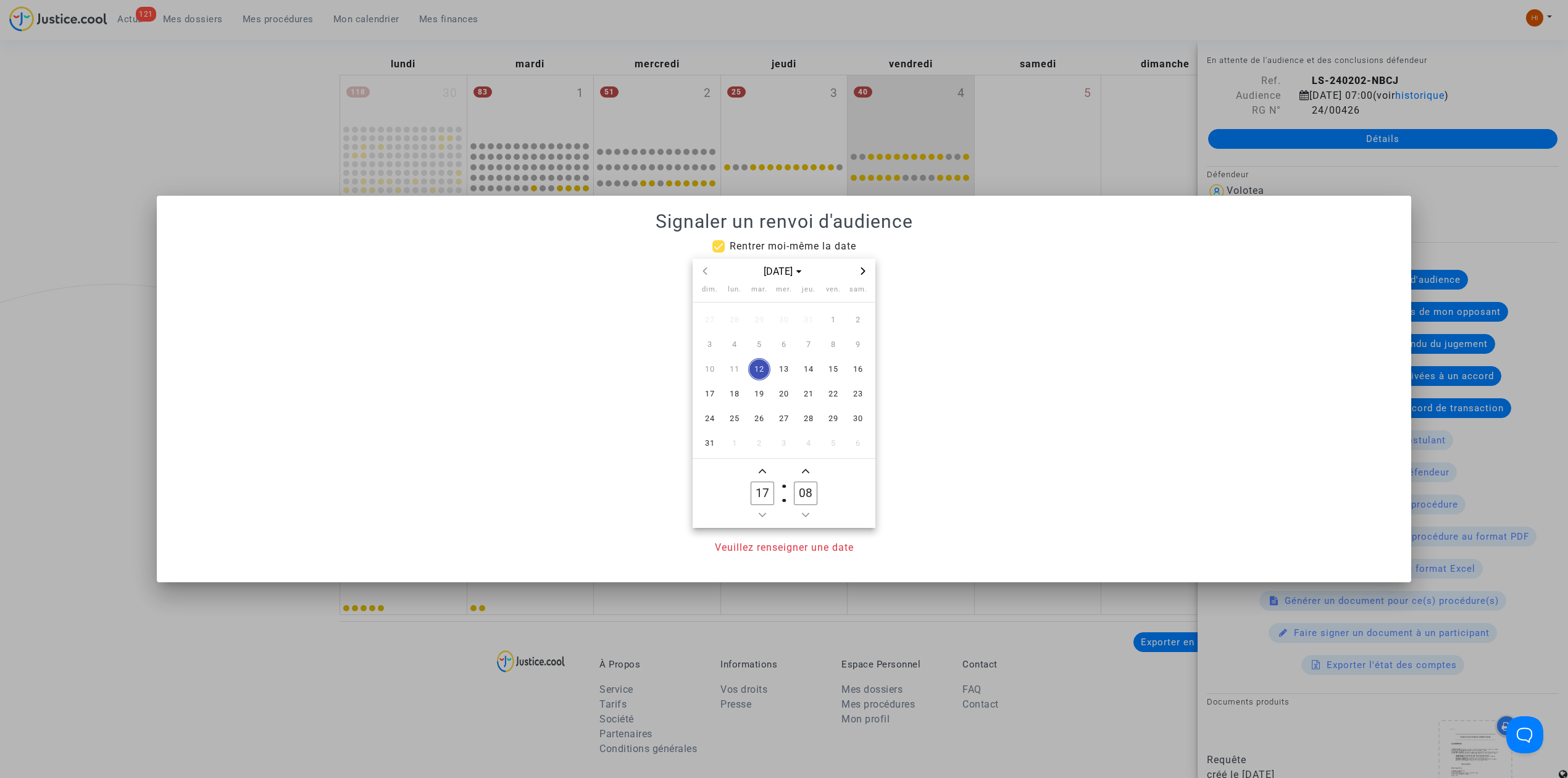
click at [863, 275] on span "Next month" at bounding box center [863, 271] width 15 height 15
click at [869, 275] on button "Next month" at bounding box center [863, 271] width 15 height 16
click at [829, 376] on span "19" at bounding box center [833, 369] width 22 height 22
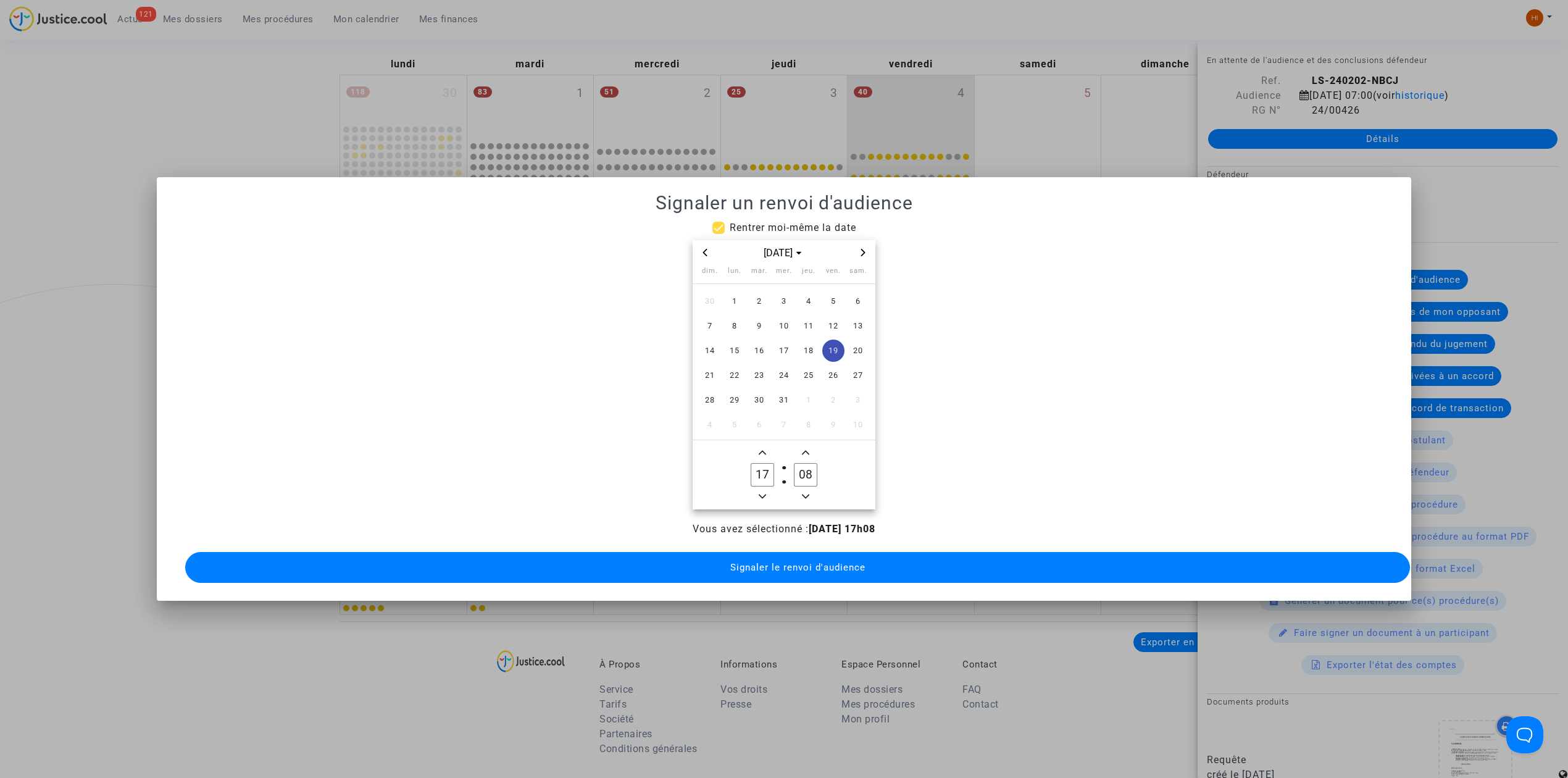
click at [755, 489] on span "Minus a hour" at bounding box center [762, 496] width 15 height 15
click at [756, 489] on span "Minus a hour" at bounding box center [762, 496] width 15 height 15
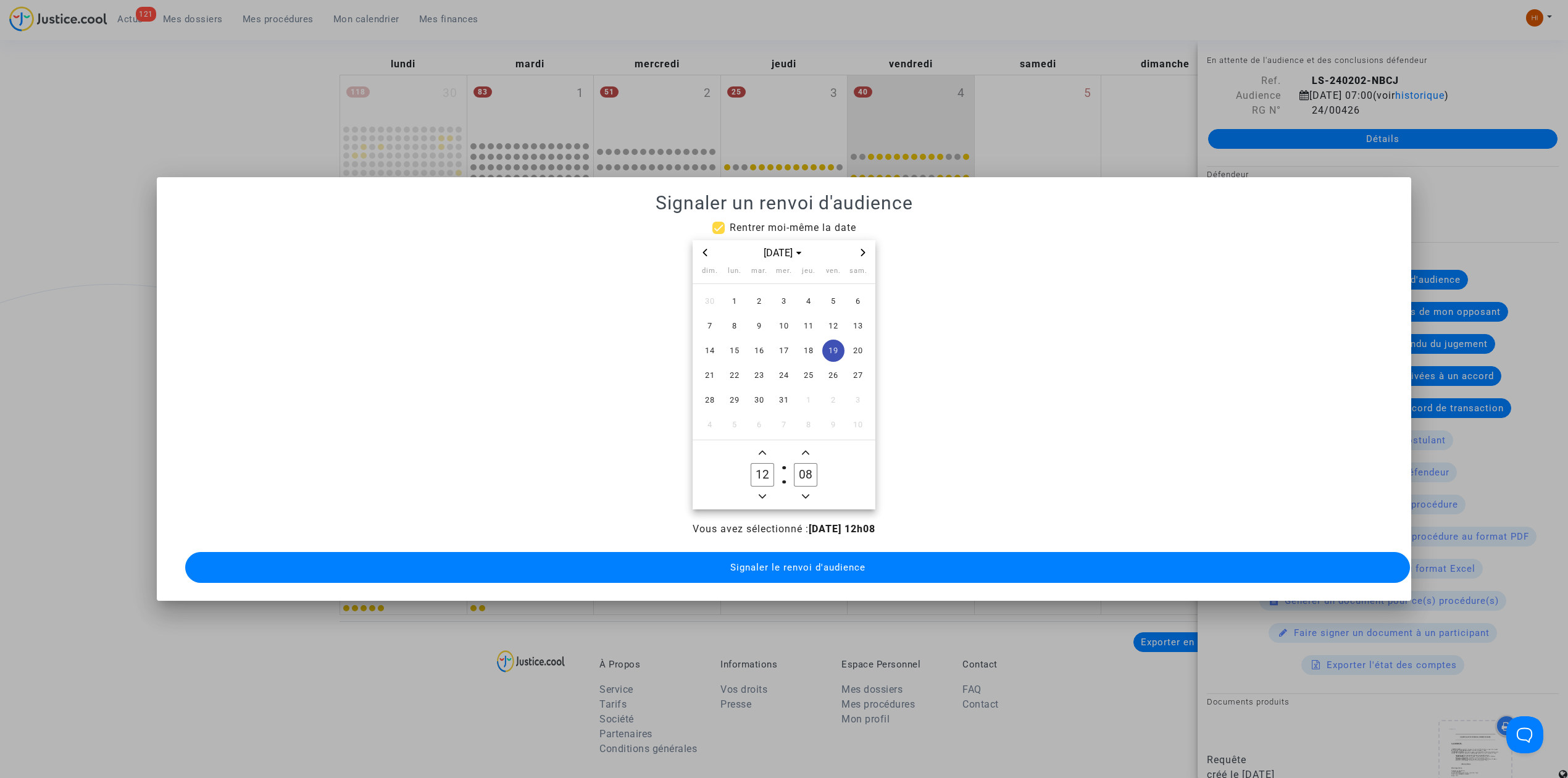
click at [756, 489] on span "Minus a hour" at bounding box center [762, 496] width 15 height 15
type input "09"
click at [805, 469] on input "08" at bounding box center [805, 474] width 24 height 24
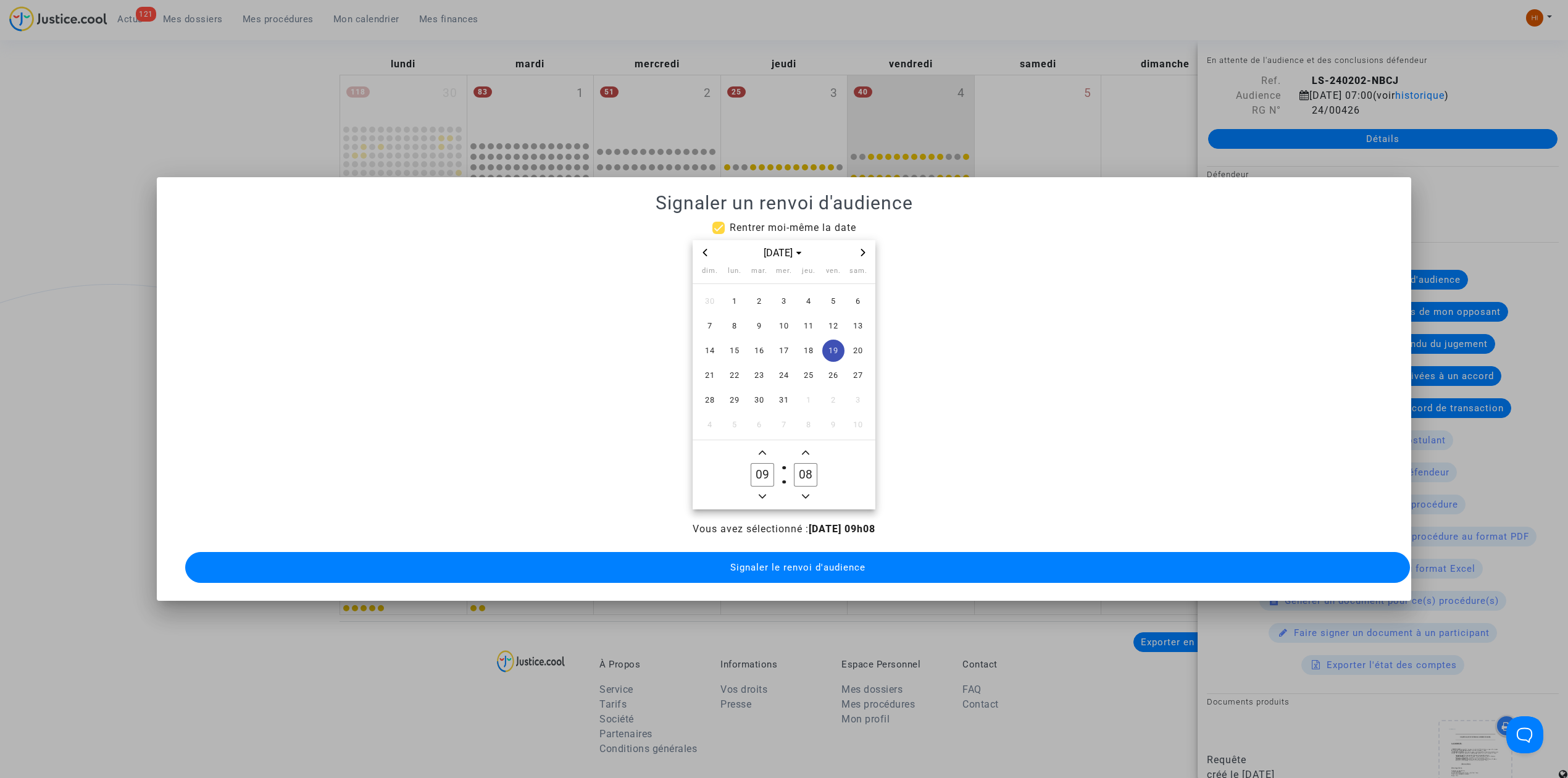
click at [805, 469] on input "08" at bounding box center [805, 474] width 24 height 24
type input "00"
click at [818, 564] on span "Signaler le renvoi d'audience" at bounding box center [798, 567] width 135 height 11
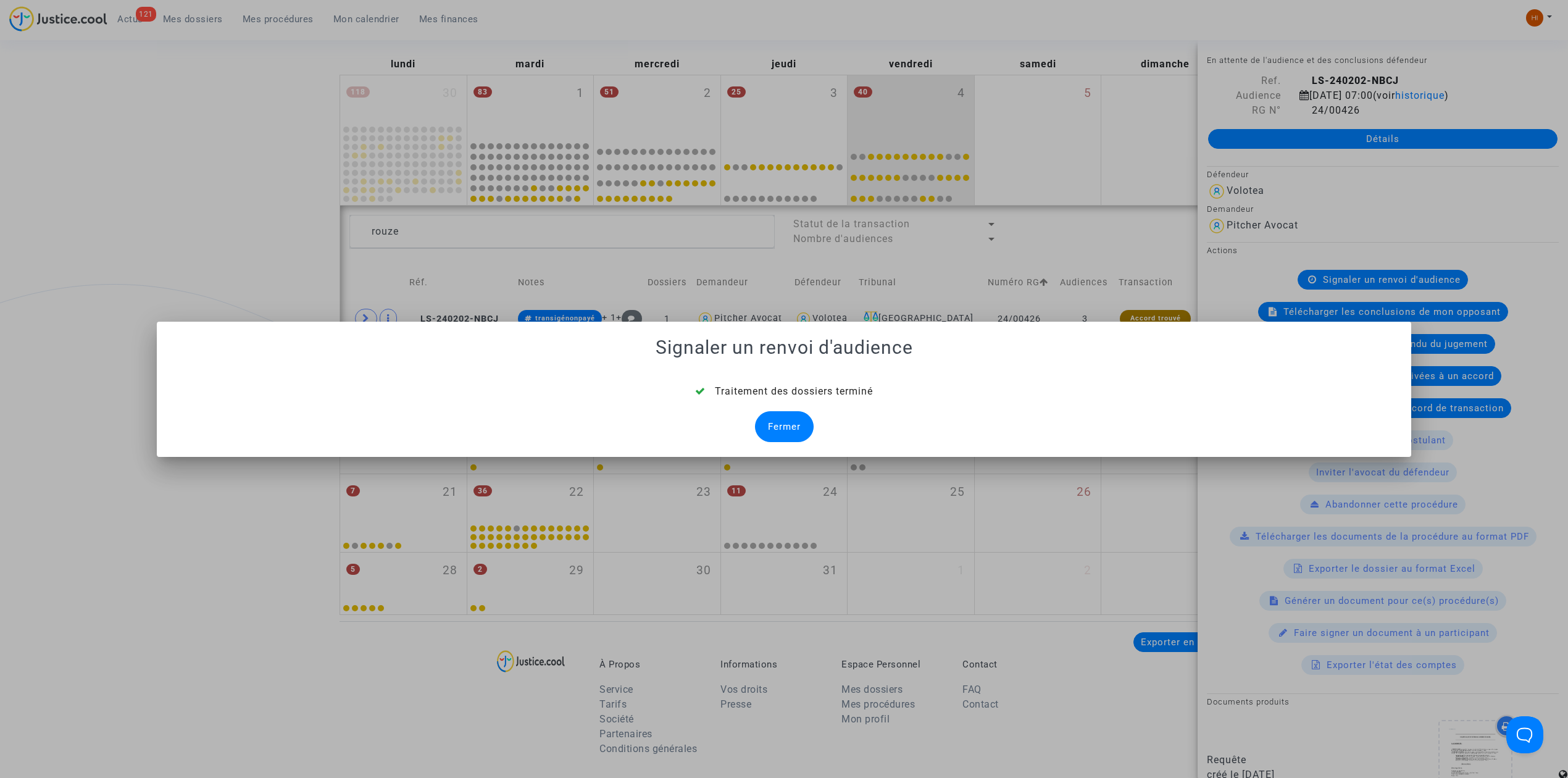
click at [788, 420] on div "Fermer" at bounding box center [784, 427] width 59 height 31
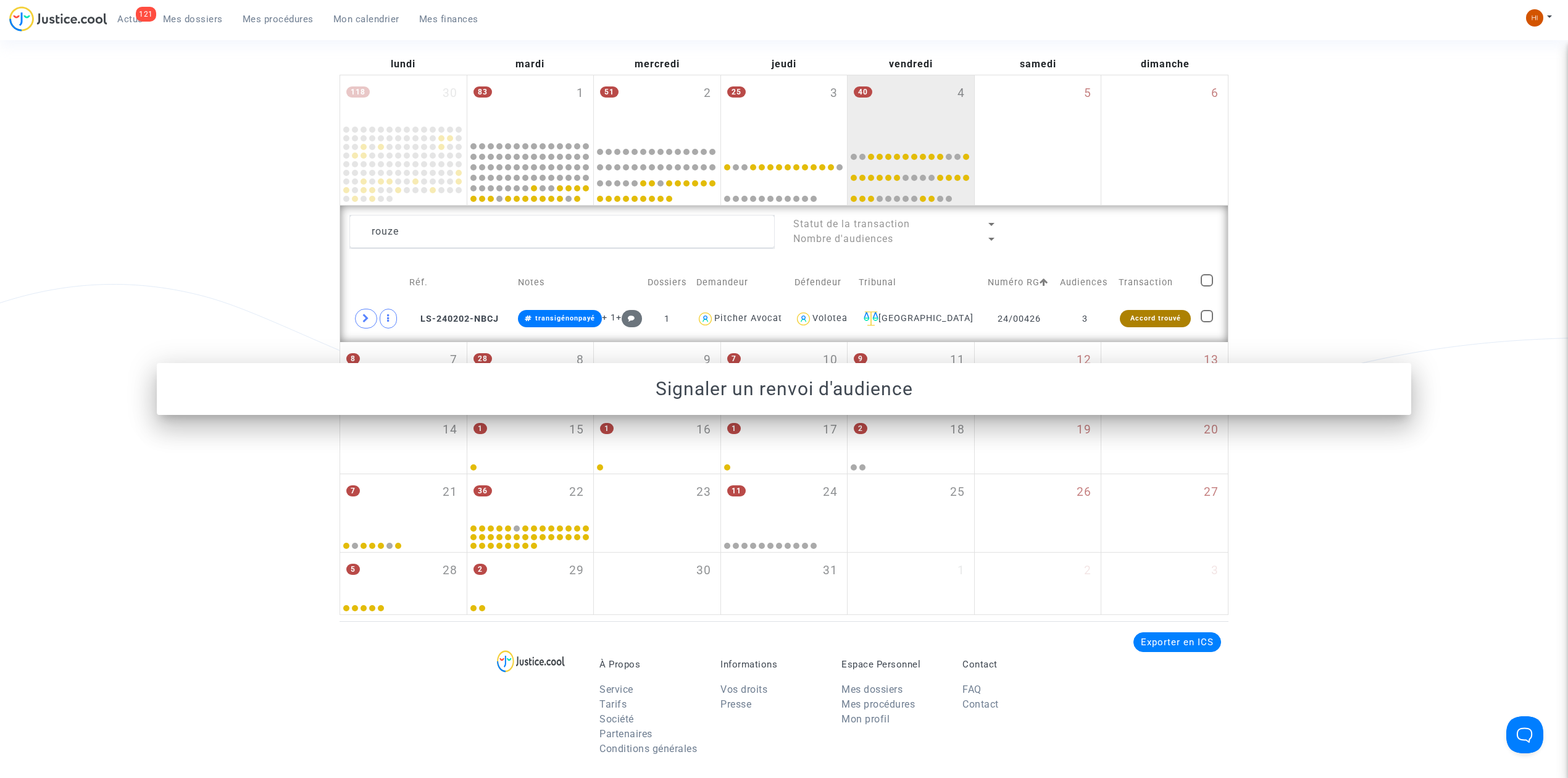
scroll to position [164, 0]
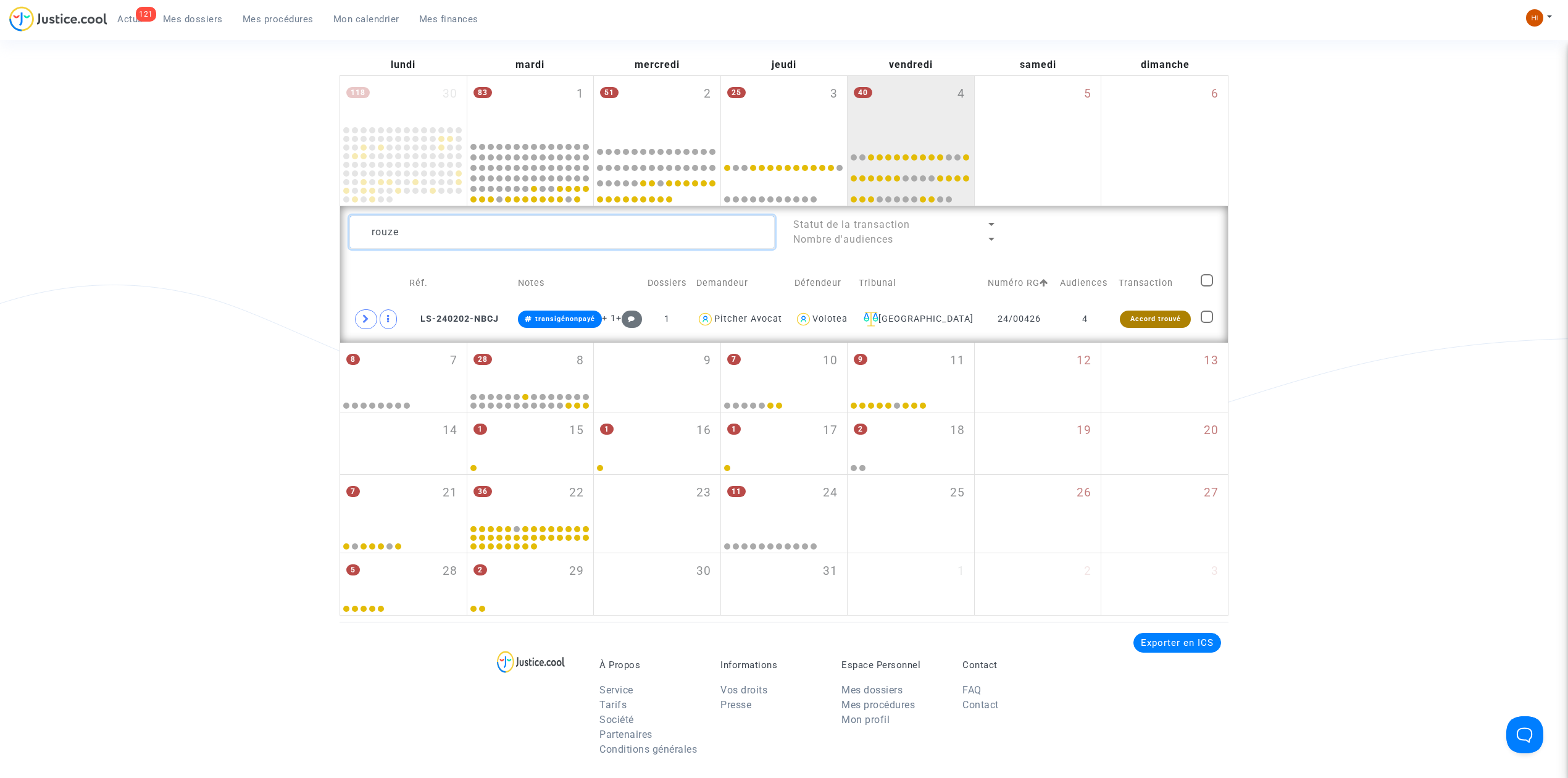
drag, startPoint x: 535, startPoint y: 223, endPoint x: 80, endPoint y: 179, distance: 457.1
click at [95, 181] on div "Date de clôture d'instruction Date de conciliation Date d'audience Date de juge…" at bounding box center [784, 276] width 1568 height 679
paste textarea "GABBAI Sacha"
click at [1123, 331] on td "Accord trouvé" at bounding box center [1154, 319] width 82 height 29
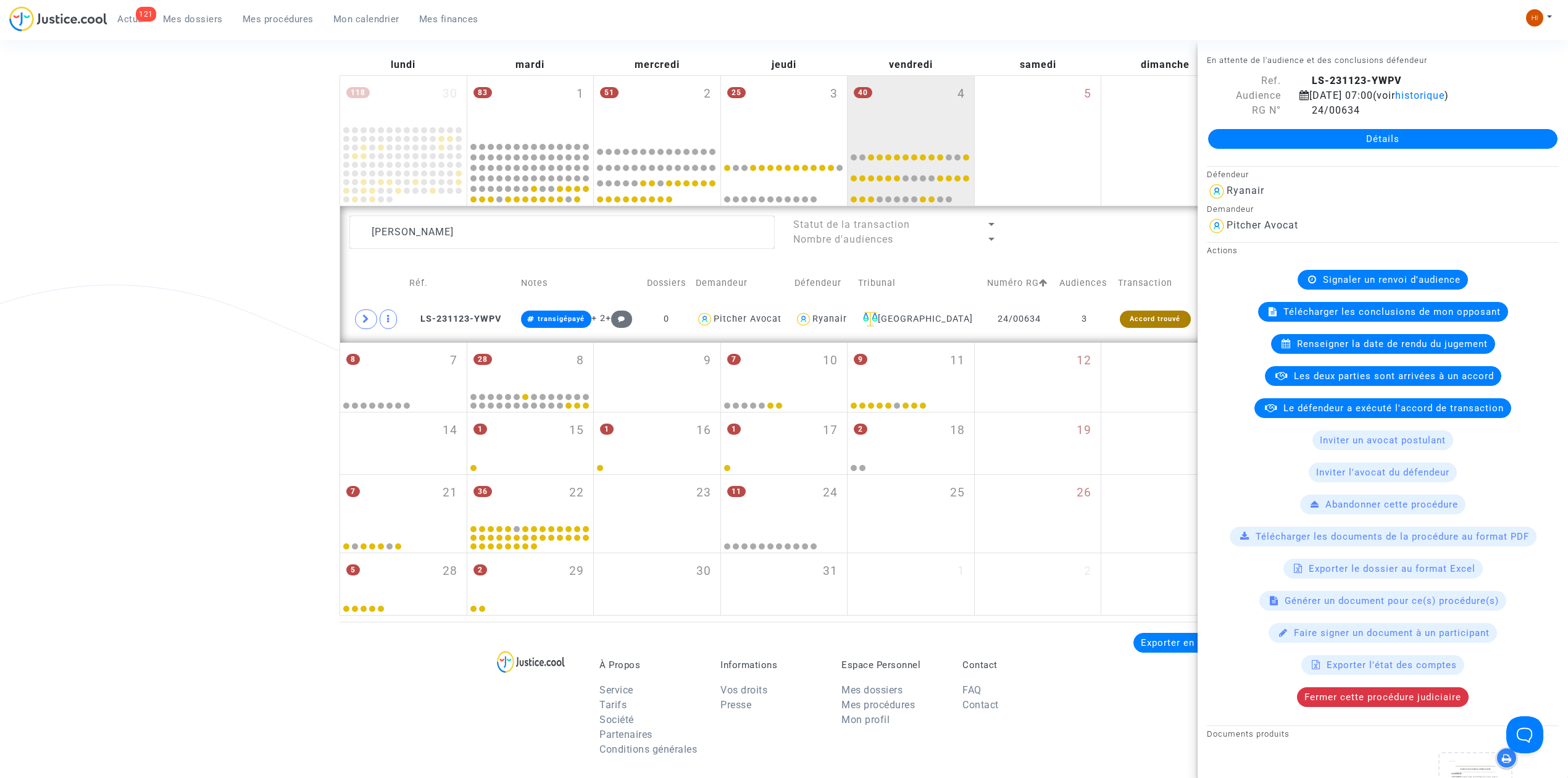
click at [1364, 349] on span "Renseigner la date de rendu du jugement" at bounding box center [1393, 344] width 191 height 11
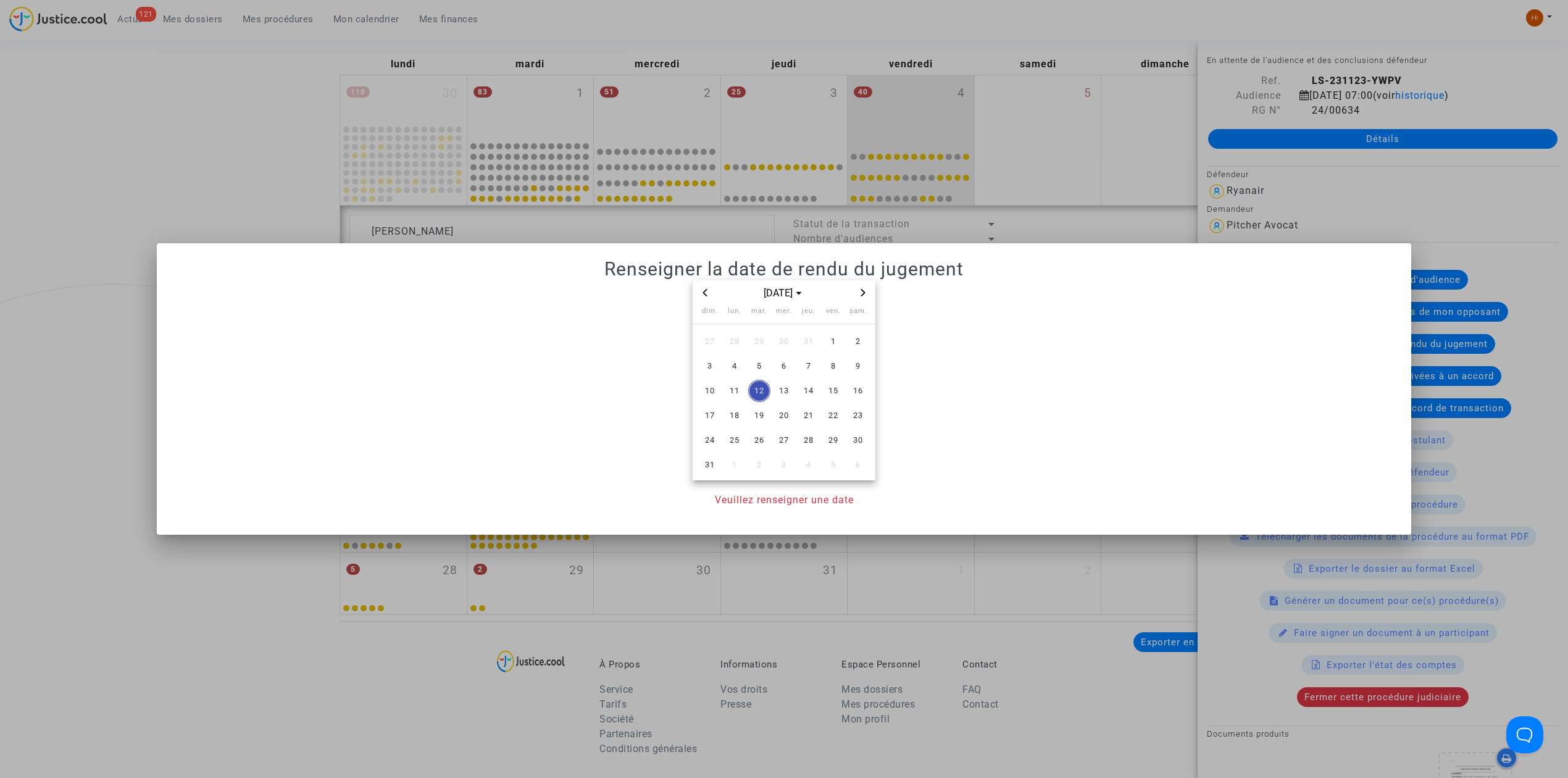
drag, startPoint x: 707, startPoint y: 292, endPoint x: 713, endPoint y: 322, distance: 30.6
click at [705, 291] on icon "Previous month" at bounding box center [704, 292] width 7 height 7
click at [833, 340] on span "4" at bounding box center [833, 341] width 22 height 22
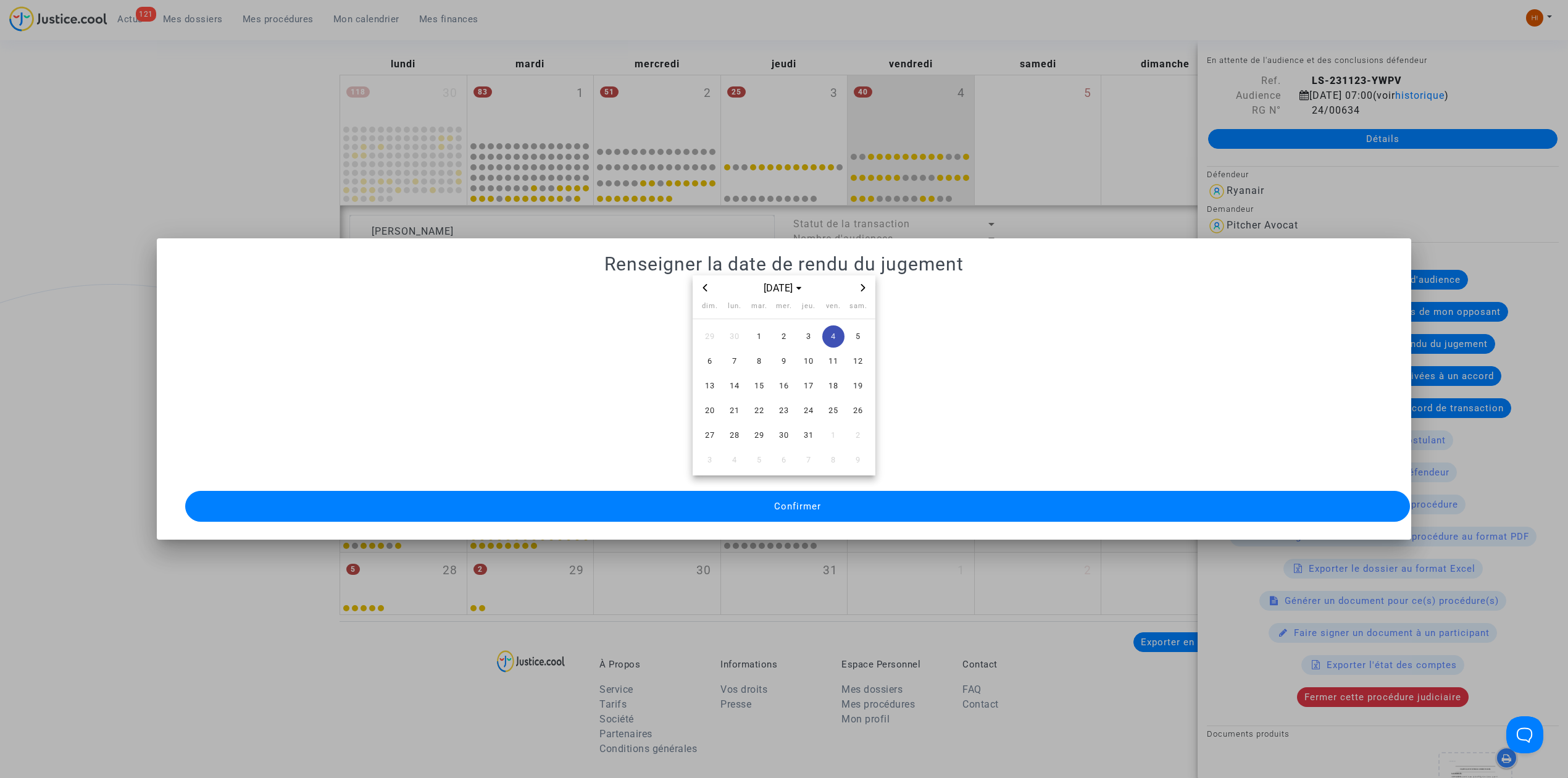
click at [826, 494] on button "Confirmer" at bounding box center [797, 506] width 1224 height 31
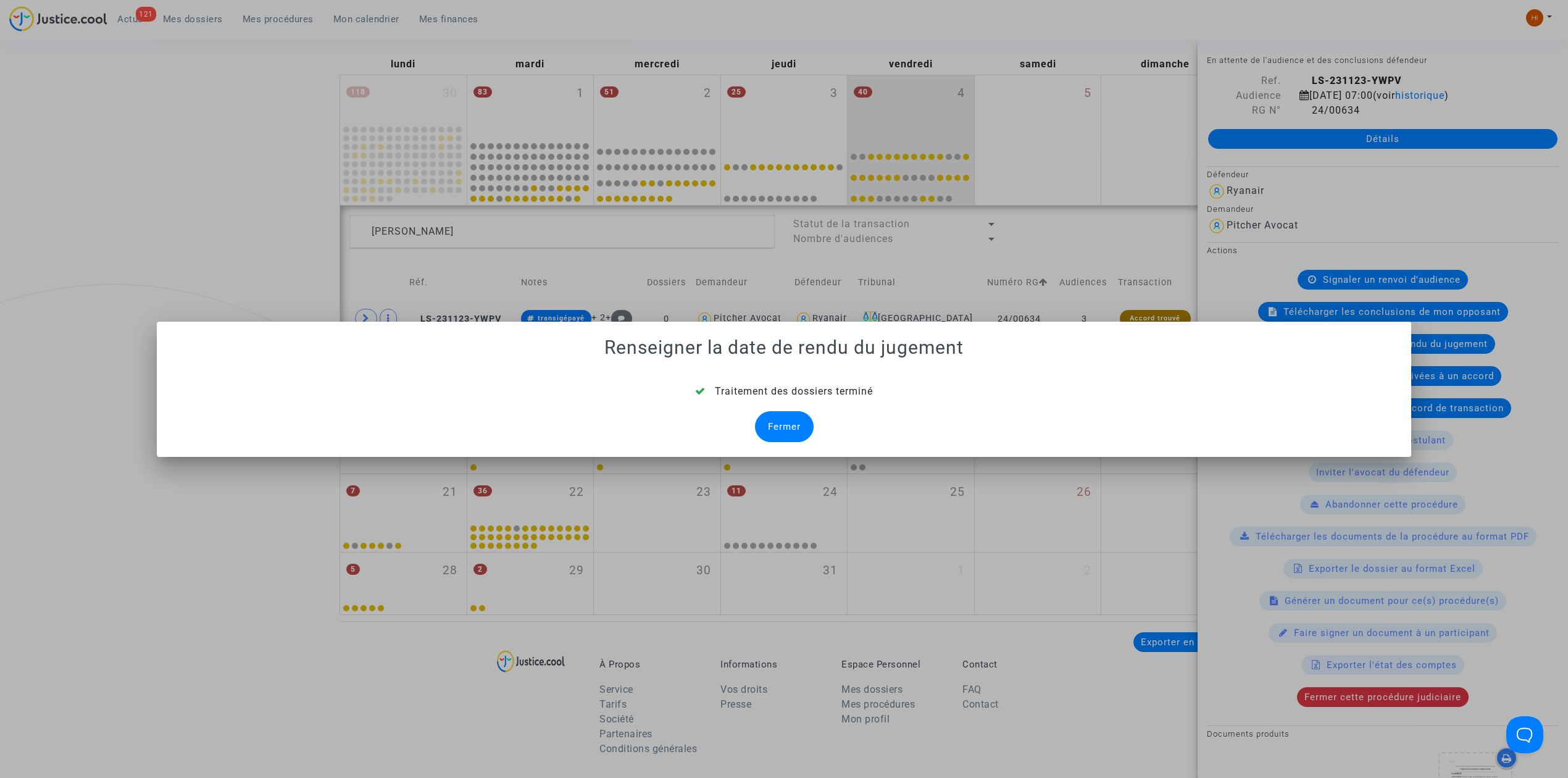
drag, startPoint x: 766, startPoint y: 424, endPoint x: 692, endPoint y: 366, distance: 94.0
click at [766, 424] on div "Fermer" at bounding box center [784, 427] width 59 height 31
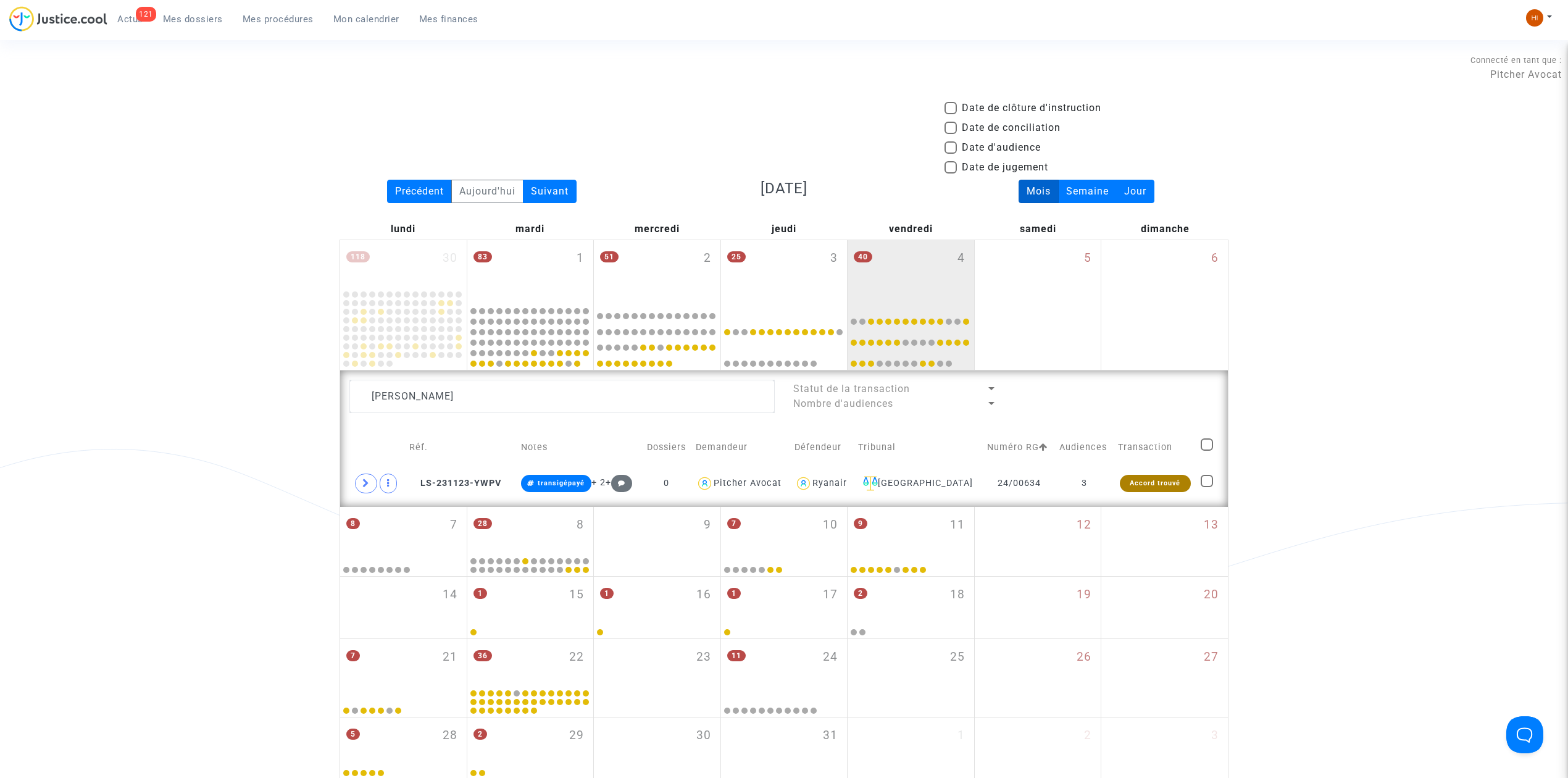
scroll to position [164, 0]
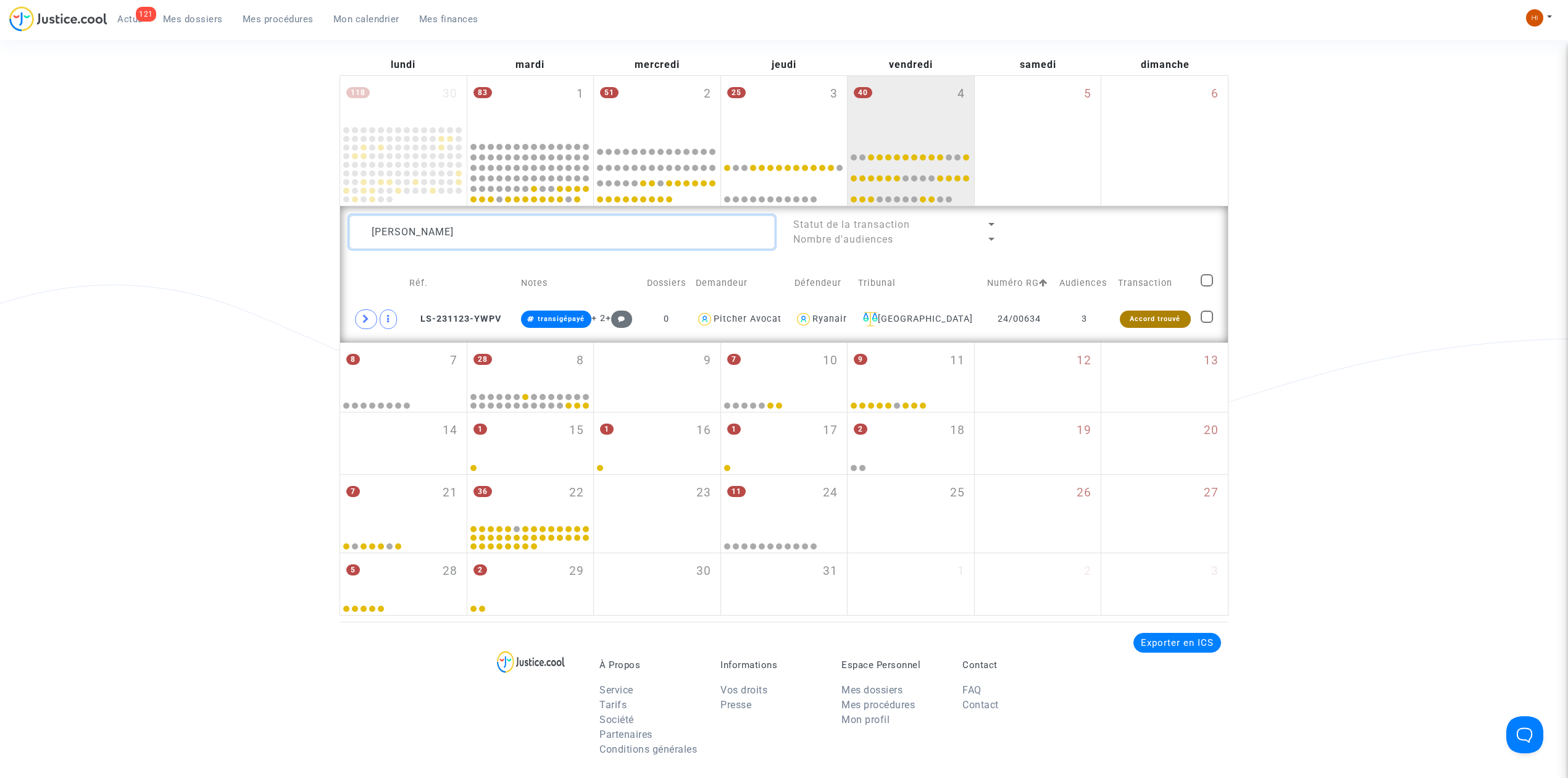
drag, startPoint x: 482, startPoint y: 235, endPoint x: 128, endPoint y: 227, distance: 354.1
click at [132, 227] on div "Date de clôture d'instruction Date de conciliation Date d'audience Date de juge…" at bounding box center [784, 276] width 1568 height 679
paste textarea "JEANTET"
type textarea "JEANTET"
click at [1108, 314] on td "3" at bounding box center [1089, 319] width 56 height 29
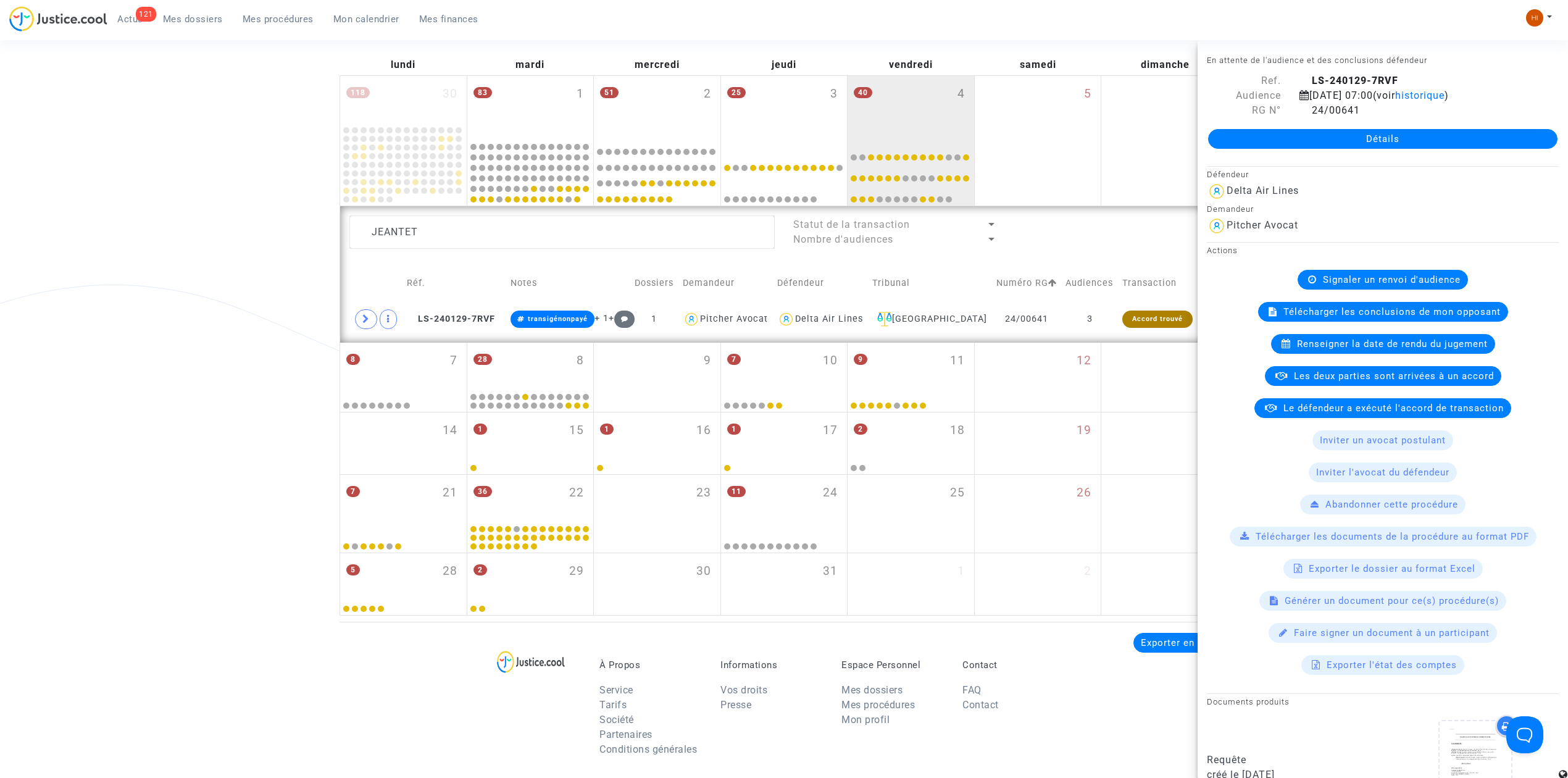
click at [1337, 257] on div "Actions Signaler un renvoi d'audience Télécharger les conclusions de mon opposa…" at bounding box center [1383, 458] width 371 height 433
click at [1340, 280] on span "Signaler un renvoi d'audience" at bounding box center [1392, 280] width 138 height 11
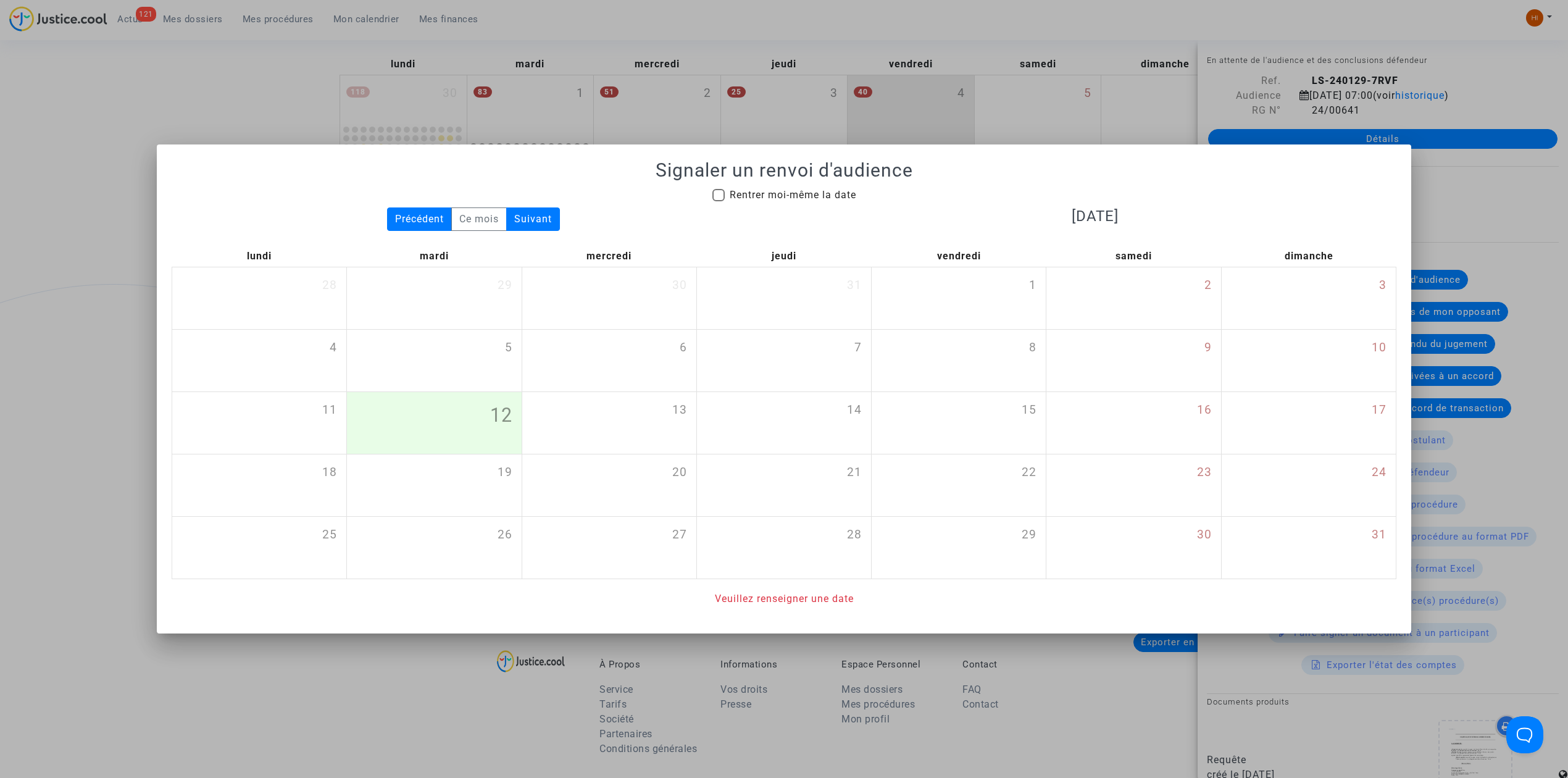
click at [788, 198] on span "Rentrer moi-même la date" at bounding box center [793, 194] width 127 height 11
click at [718, 202] on input "Rentrer moi-même la date" at bounding box center [717, 202] width 1 height 1
checkbox input "true"
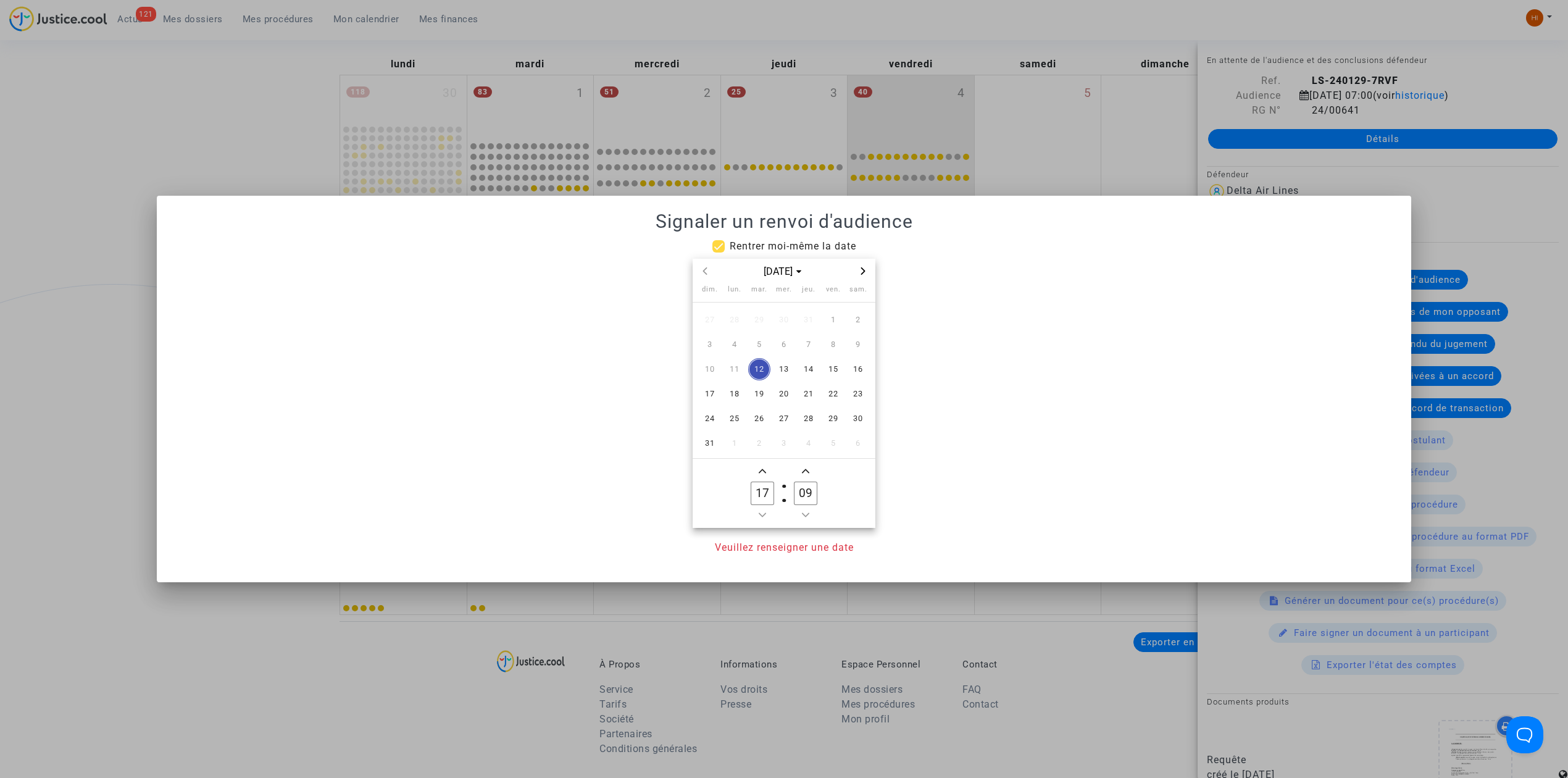
click at [863, 265] on span "Next month" at bounding box center [863, 271] width 15 height 15
click at [836, 367] on span "19" at bounding box center [833, 369] width 22 height 22
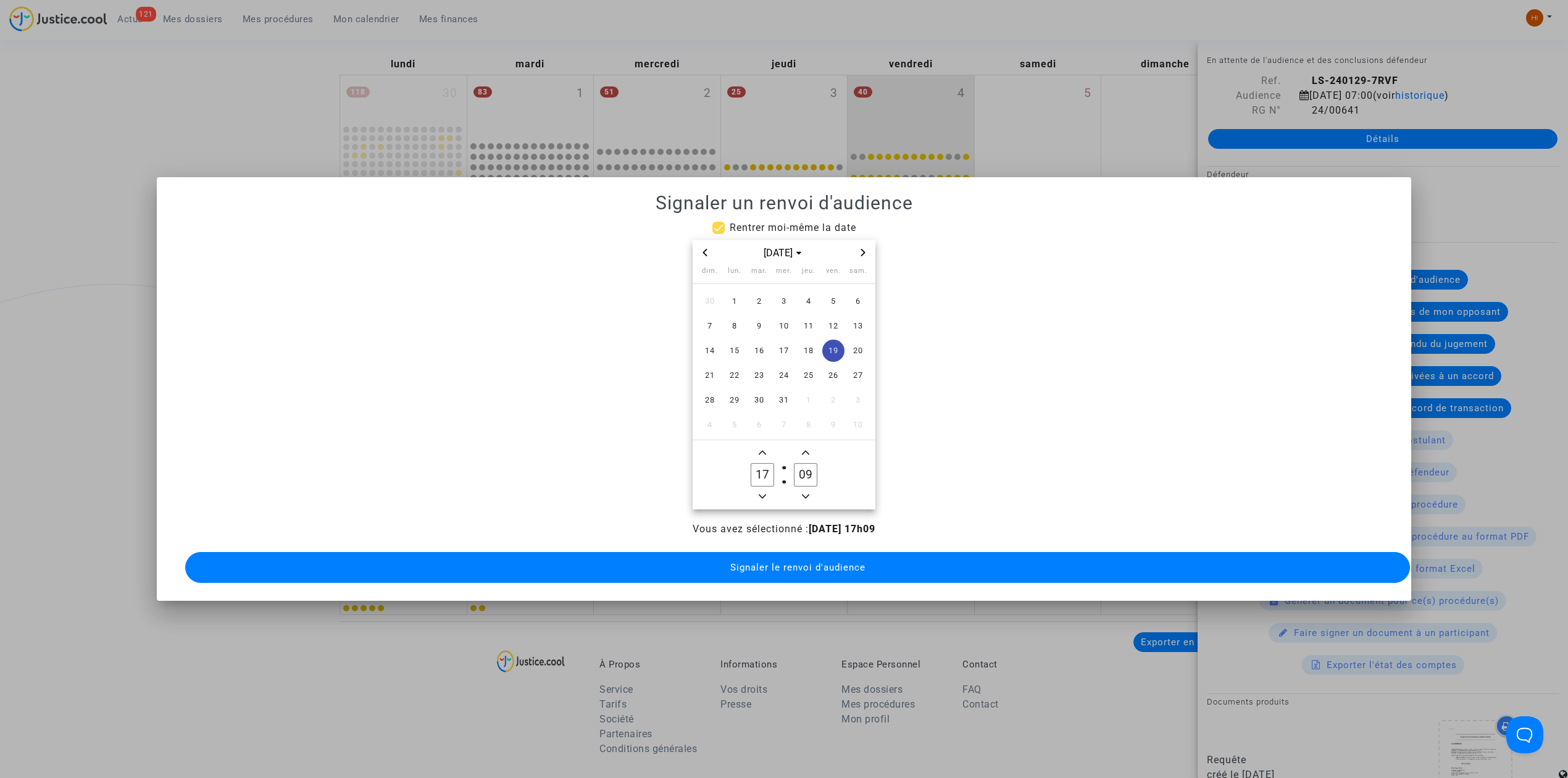
click at [768, 480] on input "17" at bounding box center [762, 474] width 24 height 24
click at [757, 490] on span "Minus a hour" at bounding box center [762, 496] width 15 height 15
click at [758, 492] on icon "Minus a hour" at bounding box center [762, 496] width 7 height 7
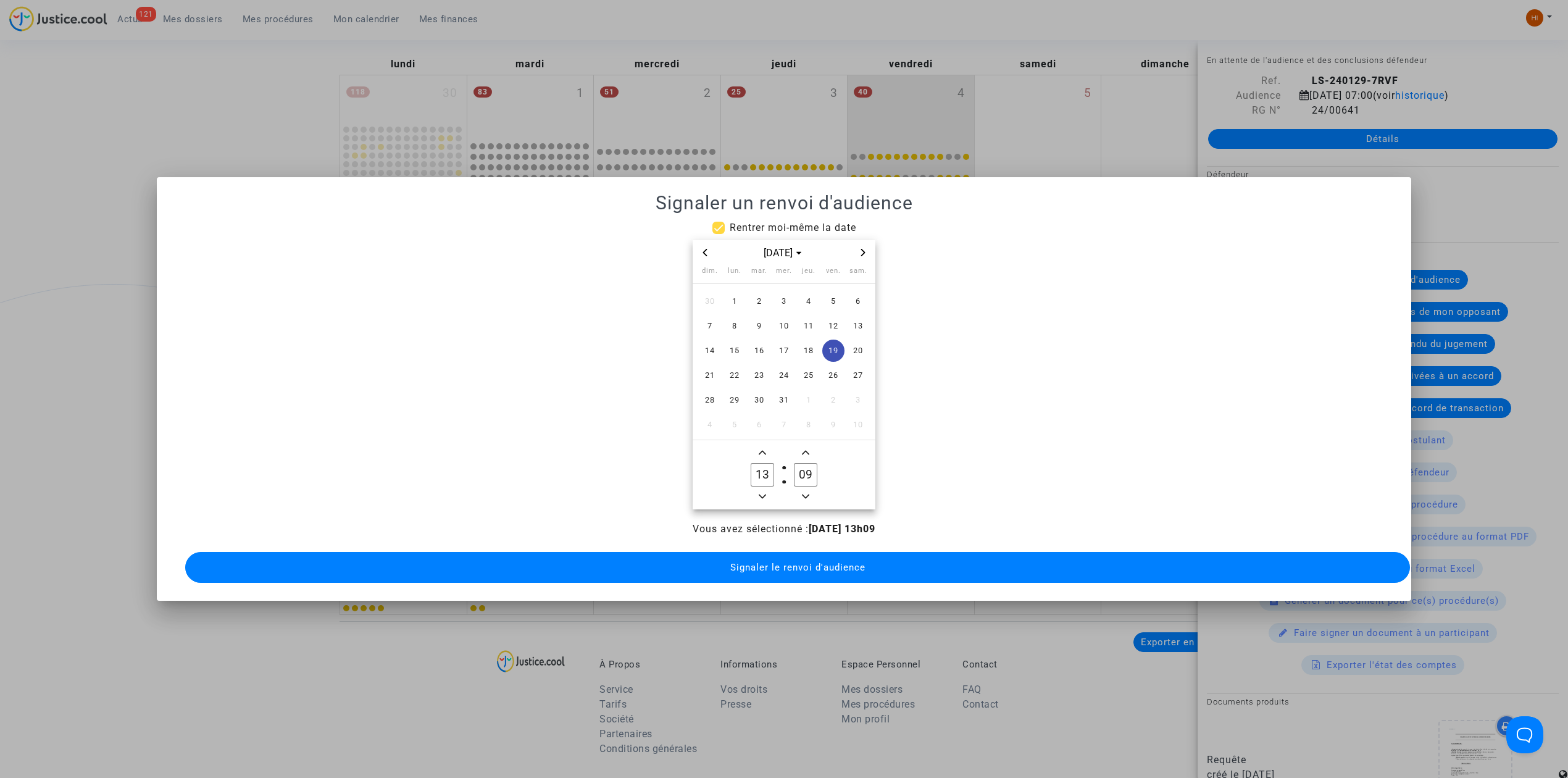
click at [762, 492] on icon "Minus a hour" at bounding box center [762, 496] width 7 height 7
click at [761, 492] on icon "Minus a hour" at bounding box center [762, 496] width 7 height 7
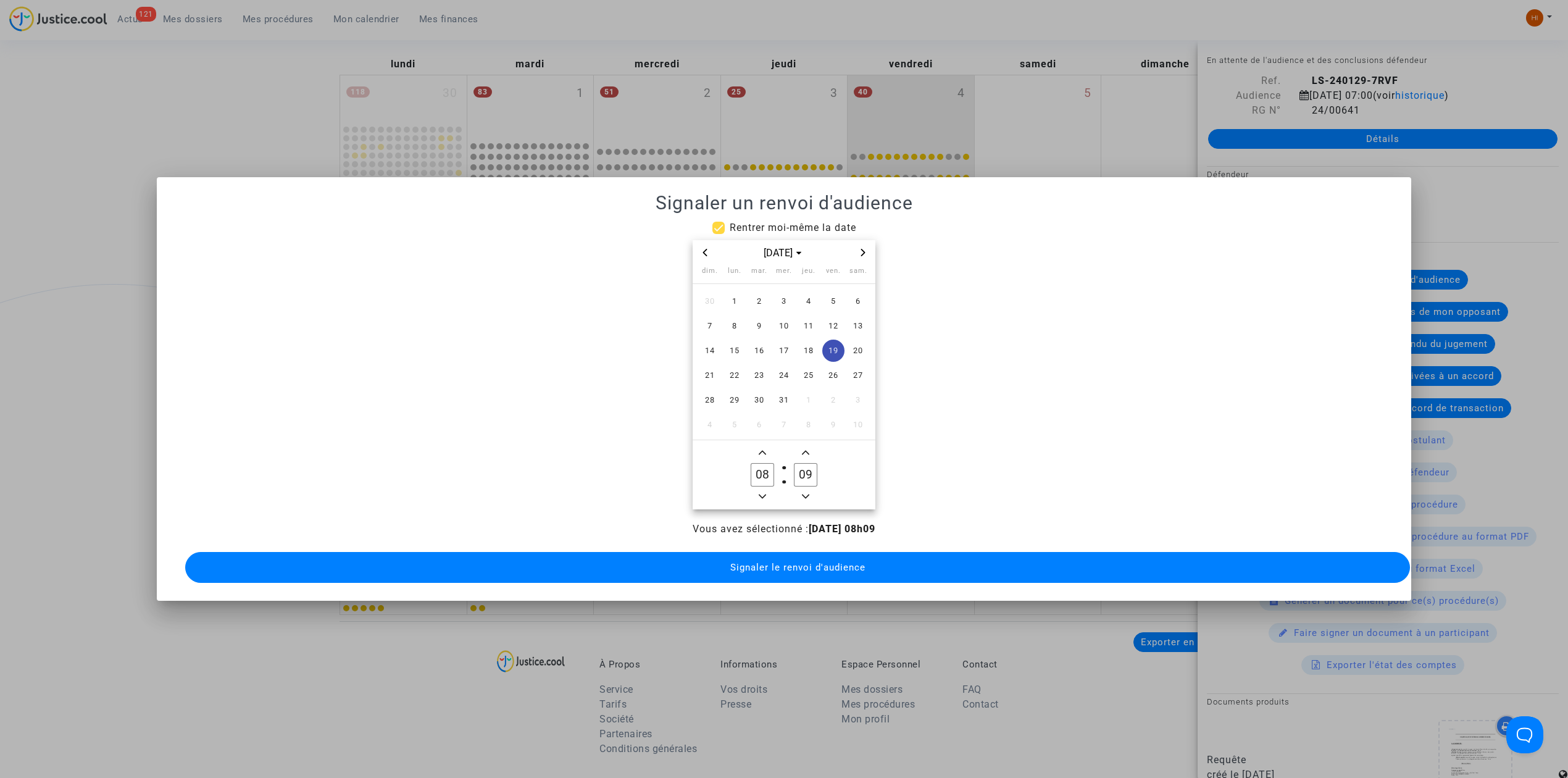
click at [761, 449] on icon "Add a hour" at bounding box center [762, 452] width 7 height 7
type input "09"
click at [815, 472] on input "09" at bounding box center [805, 474] width 24 height 24
type input "00"
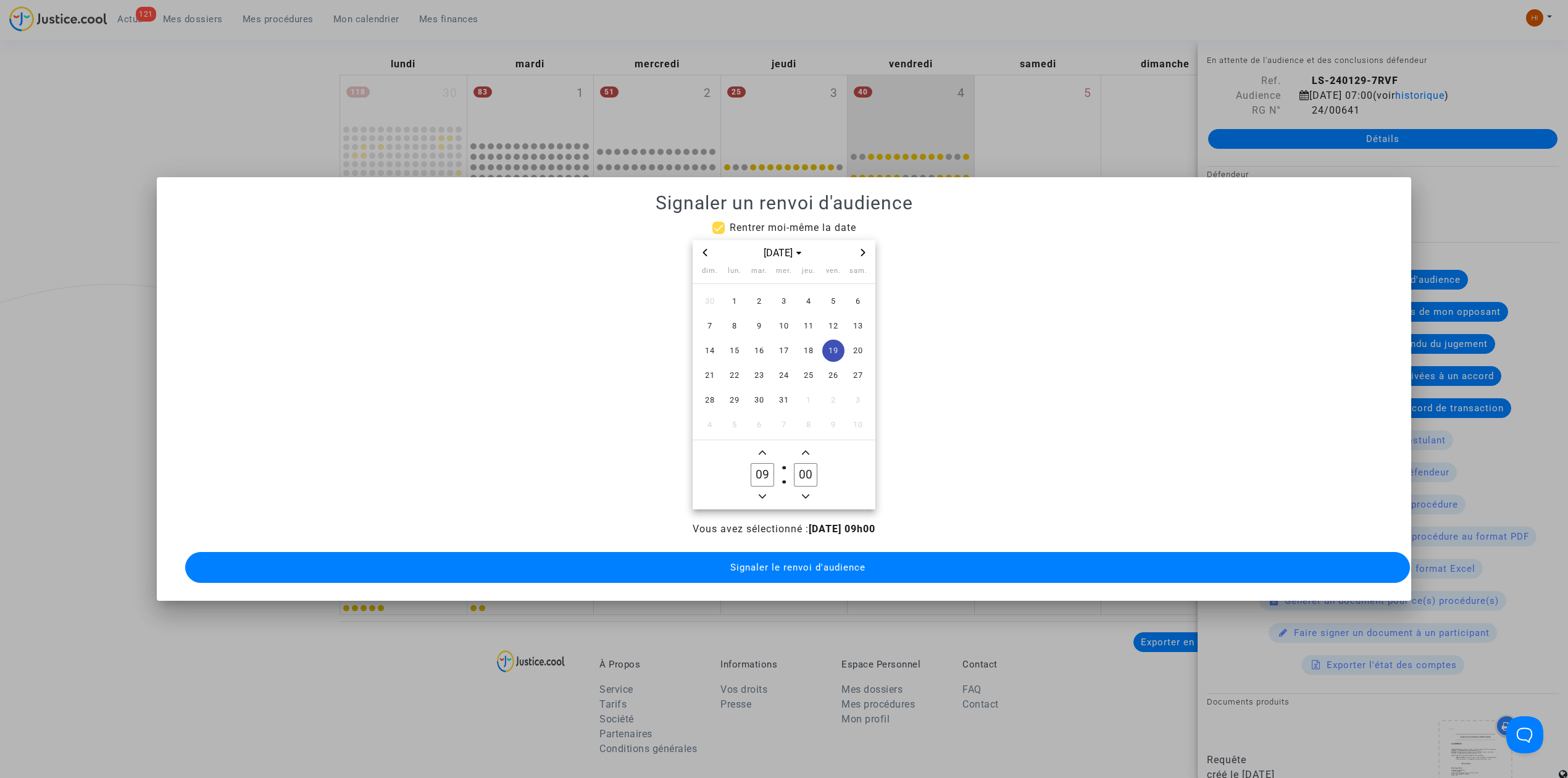
click at [842, 564] on span "Signaler le renvoi d'audience" at bounding box center [798, 567] width 135 height 11
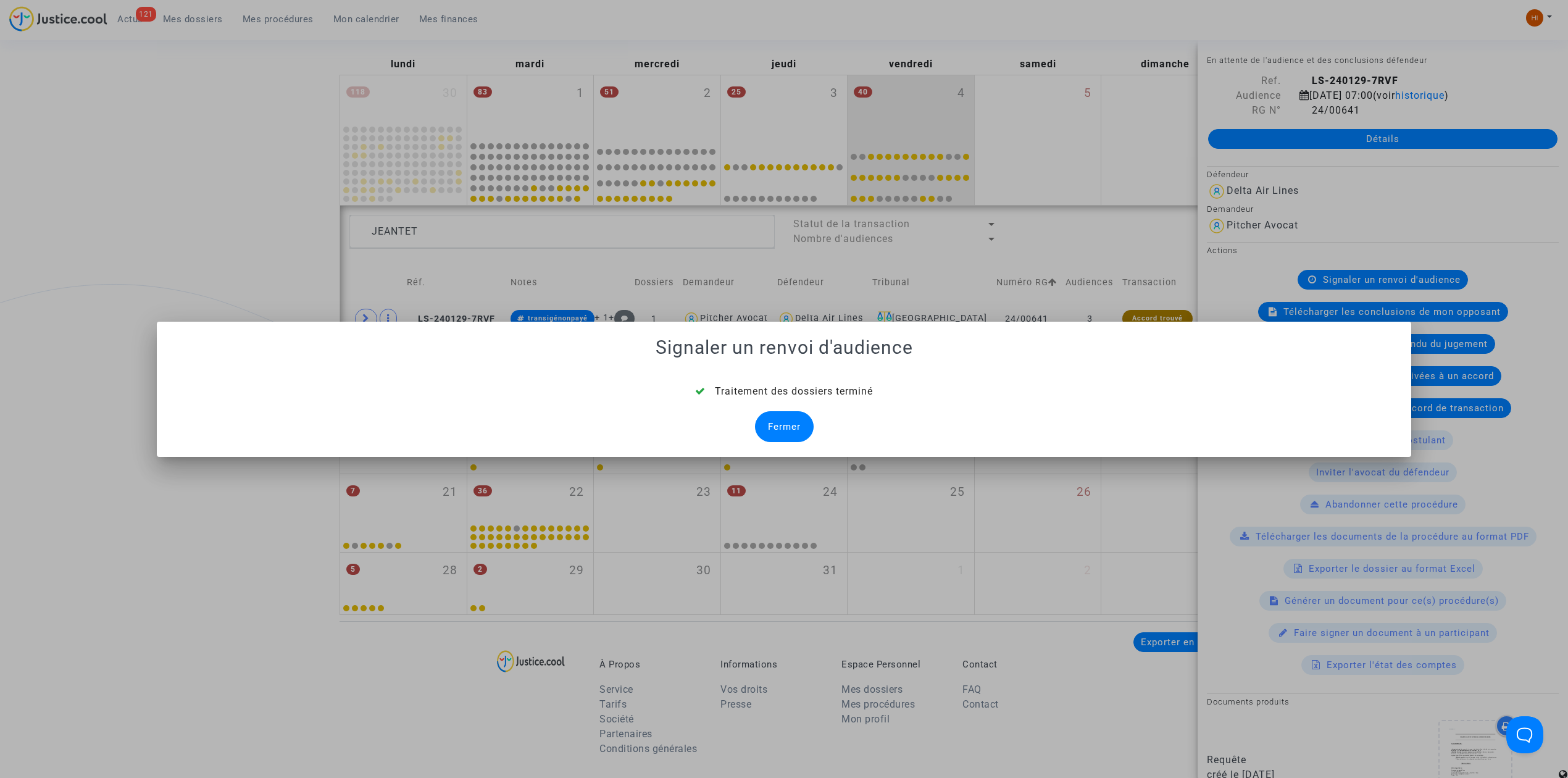
click at [793, 434] on div "Fermer" at bounding box center [784, 427] width 59 height 31
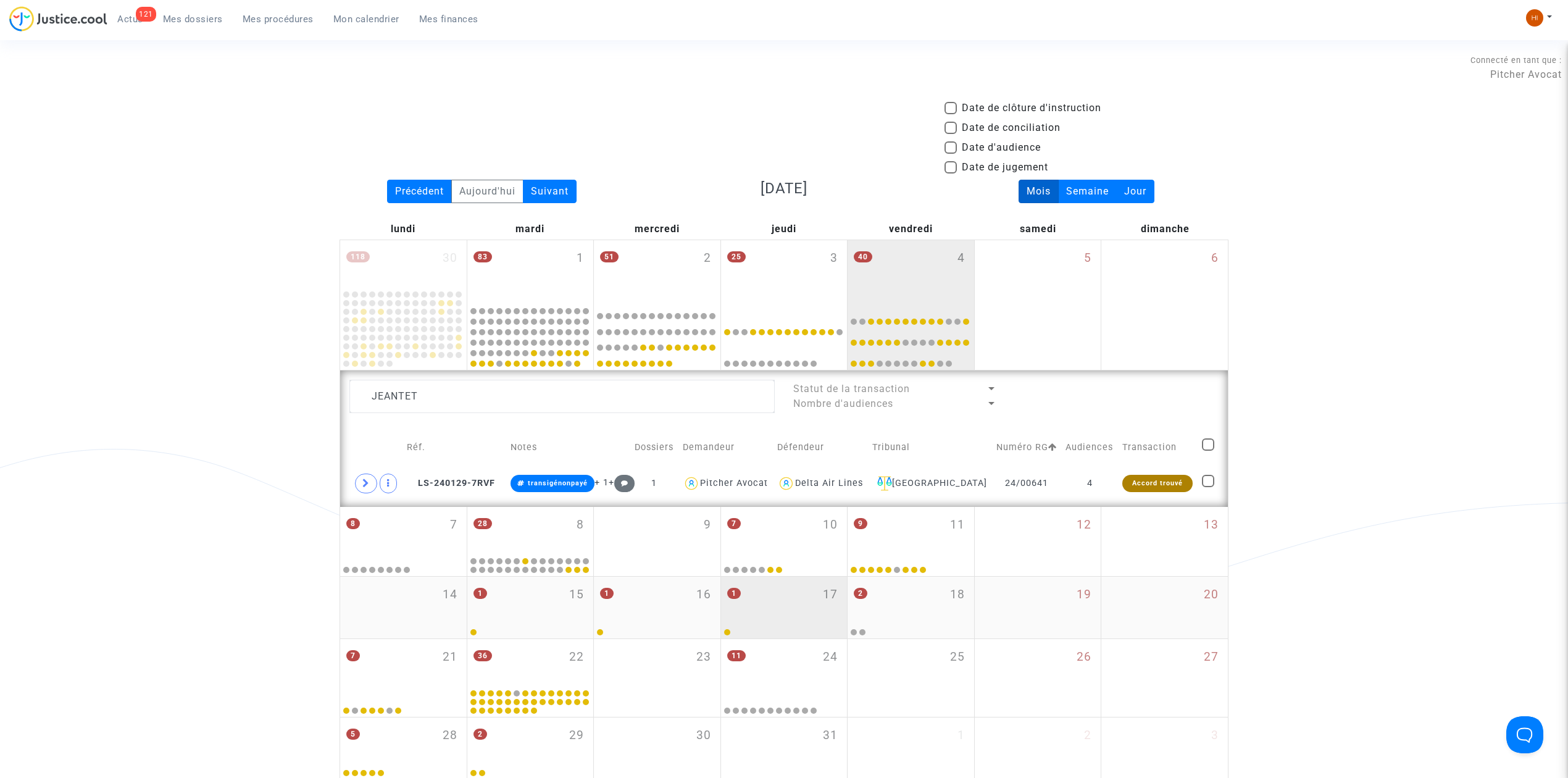
scroll to position [164, 0]
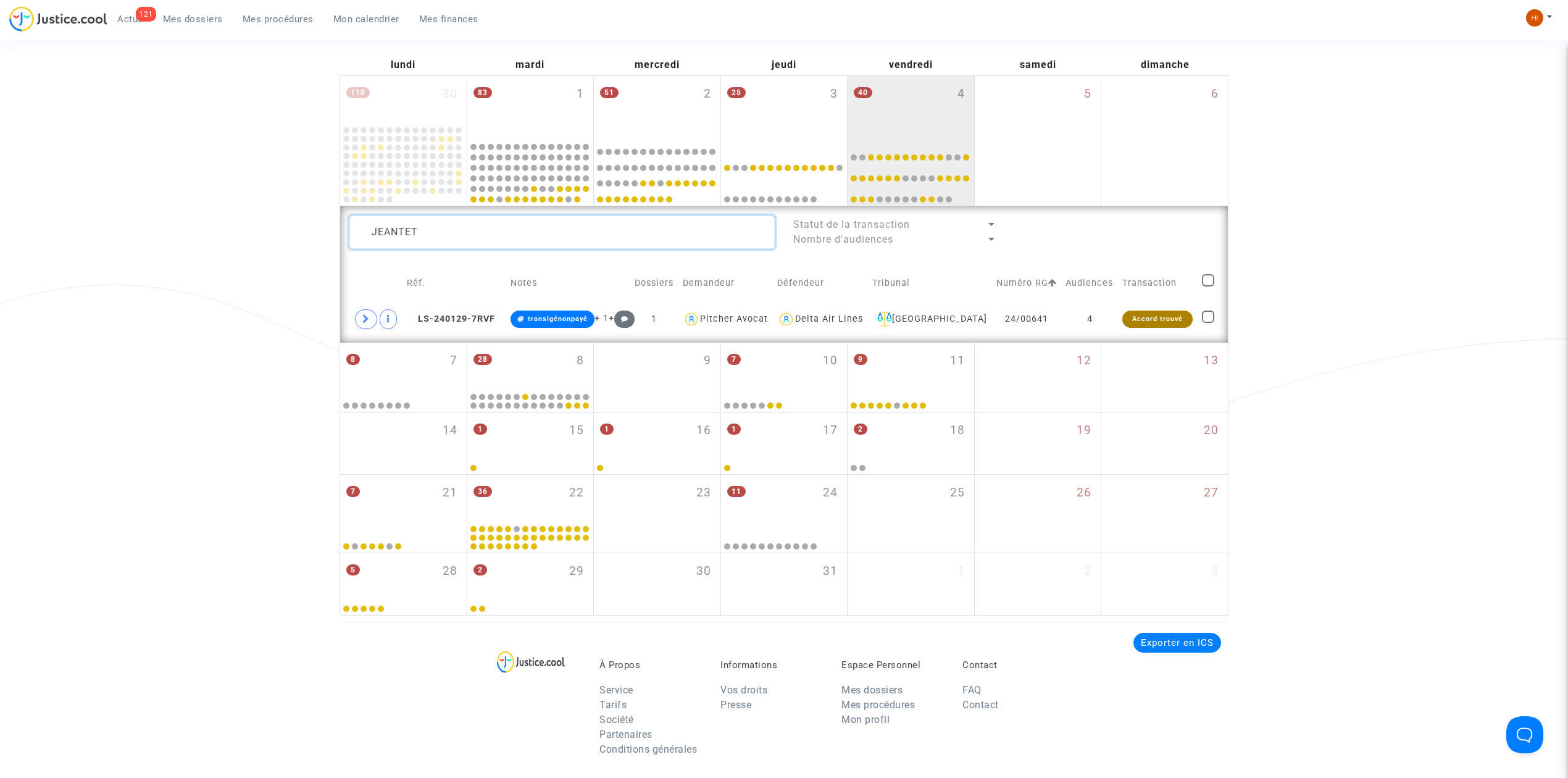
drag, startPoint x: 596, startPoint y: 226, endPoint x: 99, endPoint y: 246, distance: 497.4
click at [107, 242] on div "Date de clôture d'instruction Date de conciliation Date d'audience Date de juge…" at bounding box center [784, 276] width 1568 height 679
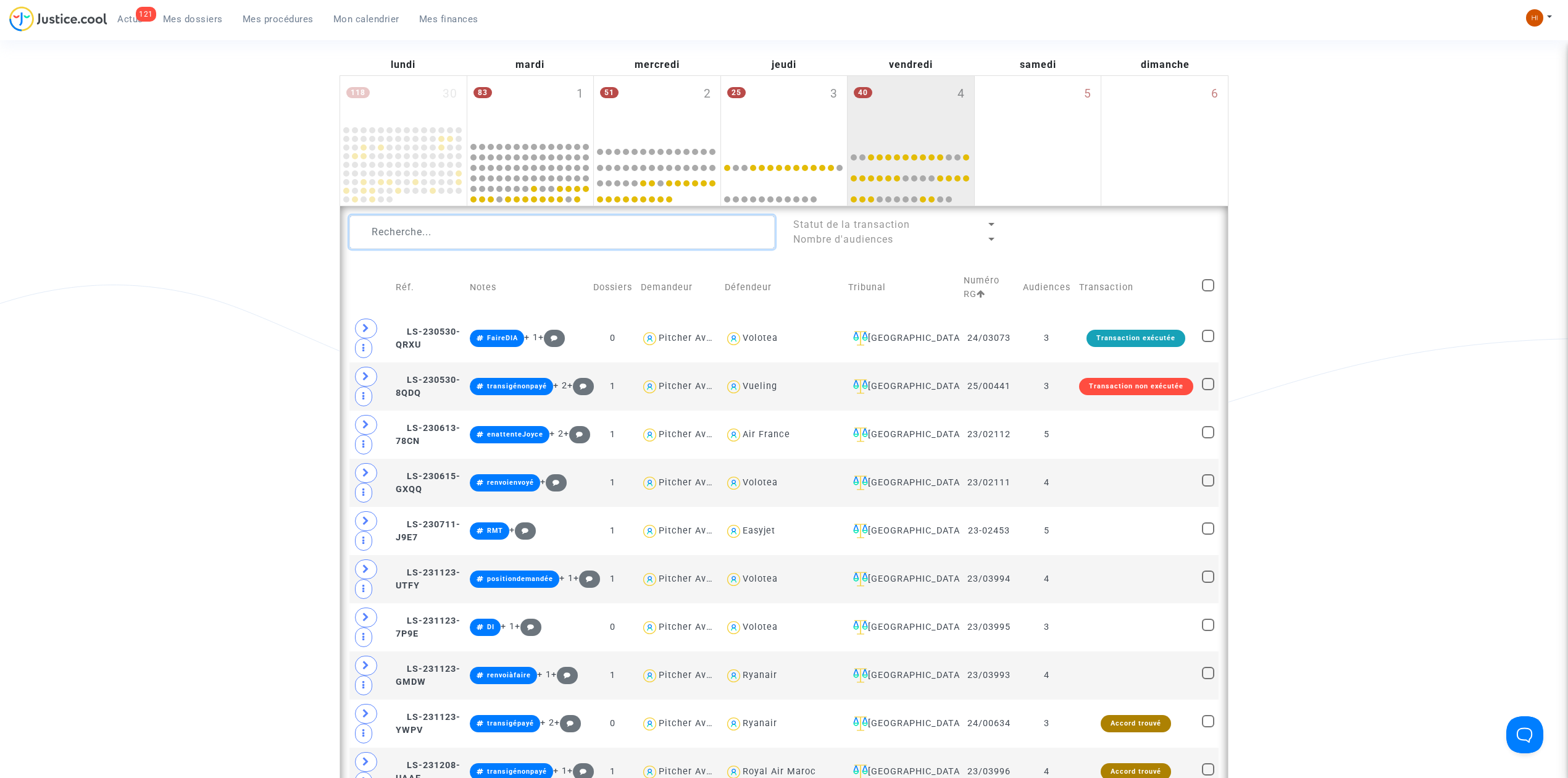
click at [682, 220] on textarea at bounding box center [562, 232] width 425 height 33
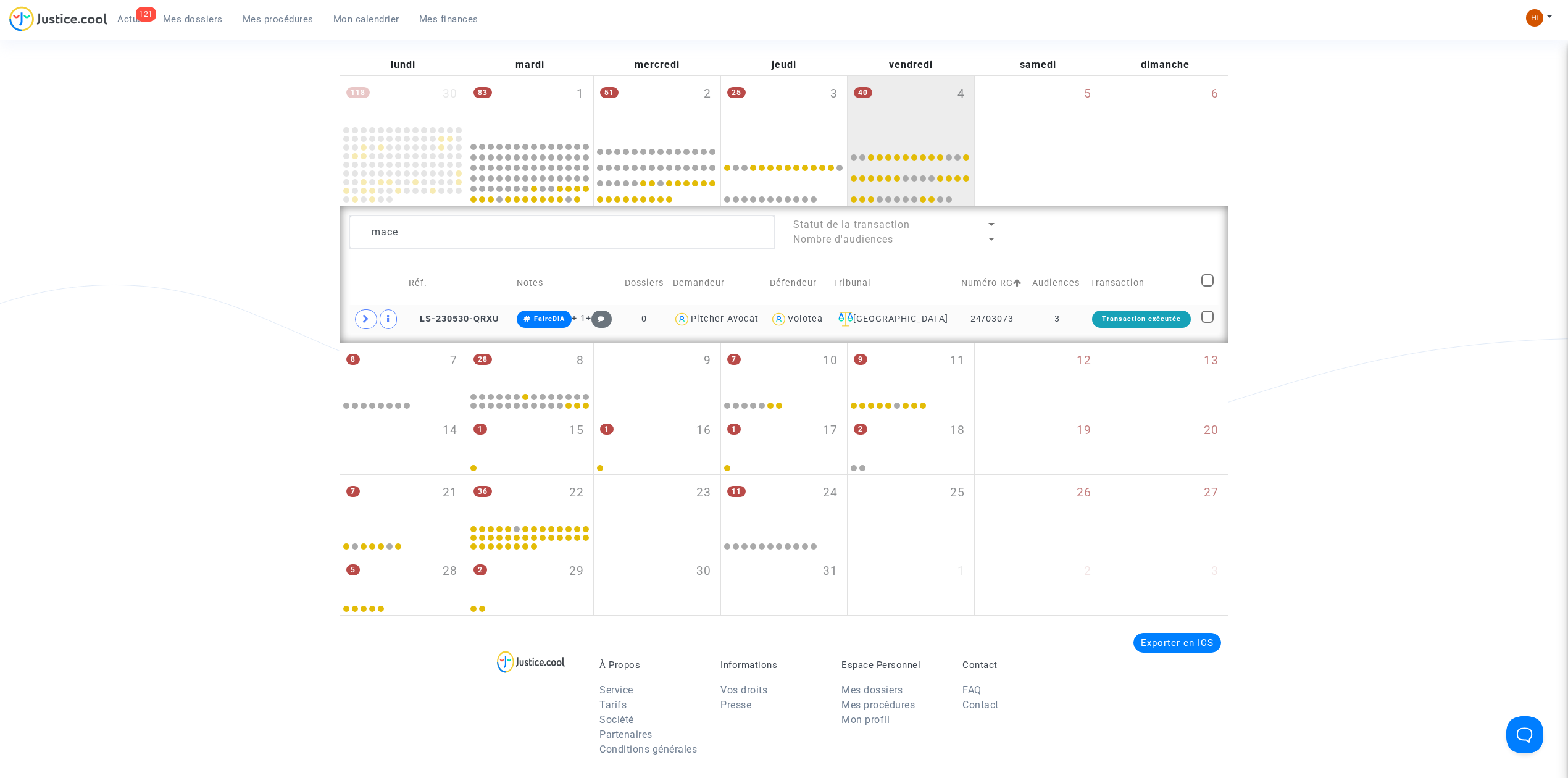
click at [1032, 319] on td "3" at bounding box center [1056, 319] width 58 height 29
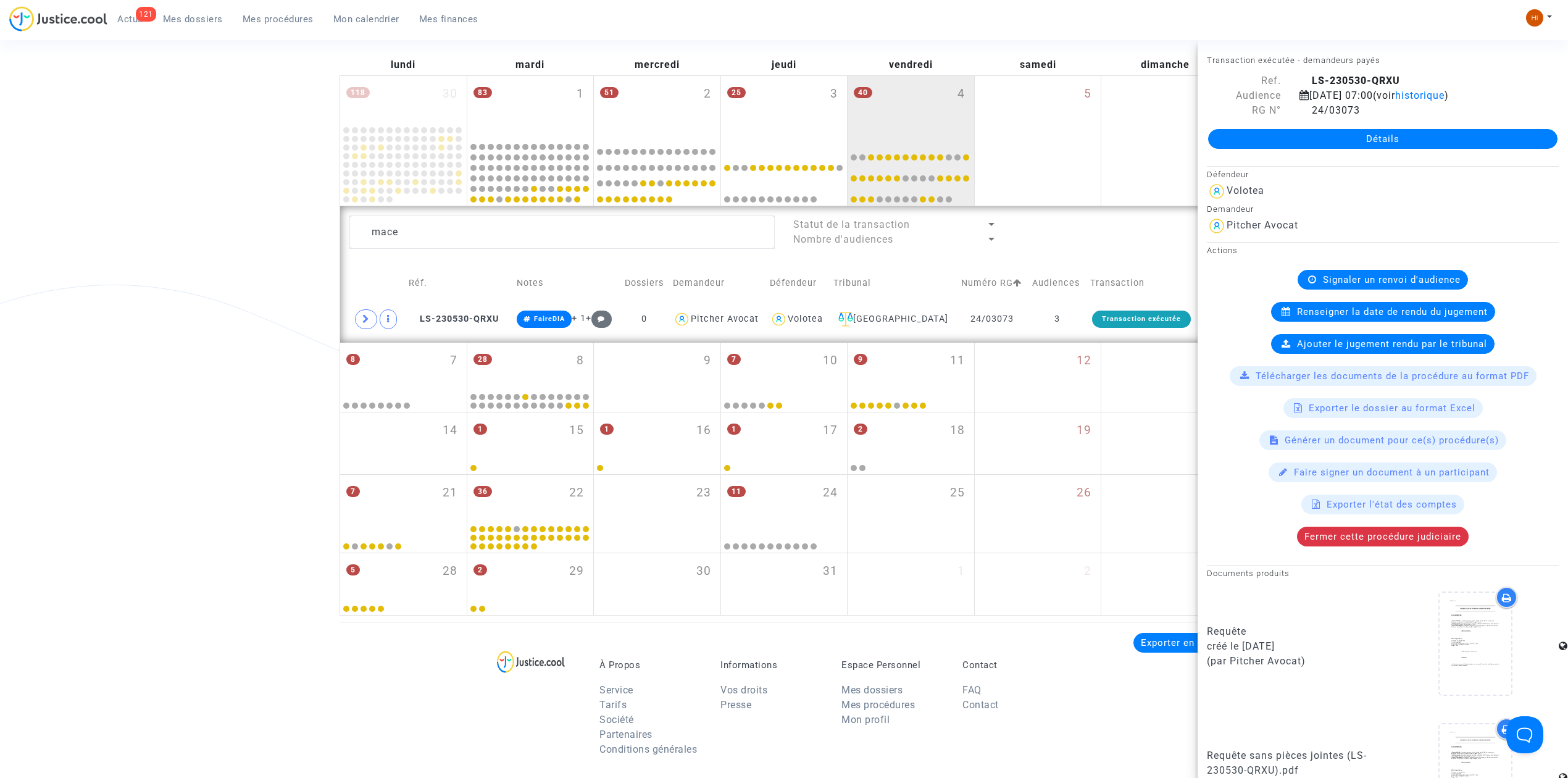
click at [1351, 312] on span "Renseigner la date de rendu du jugement" at bounding box center [1393, 312] width 191 height 11
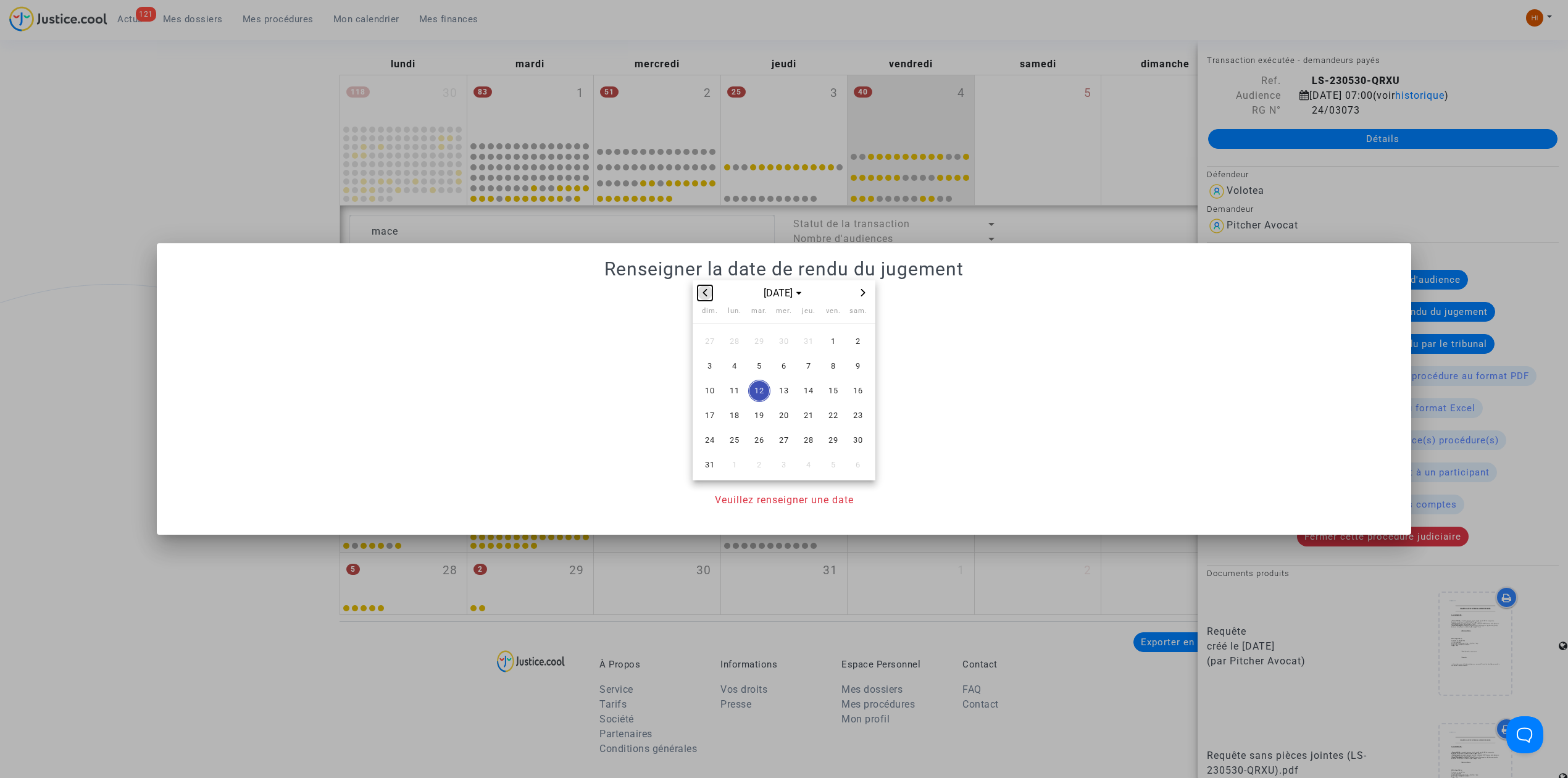
click at [710, 285] on button "Previous month" at bounding box center [705, 292] width 15 height 16
drag, startPoint x: 832, startPoint y: 341, endPoint x: 836, endPoint y: 410, distance: 69.1
click at [833, 341] on span "4" at bounding box center [833, 341] width 22 height 22
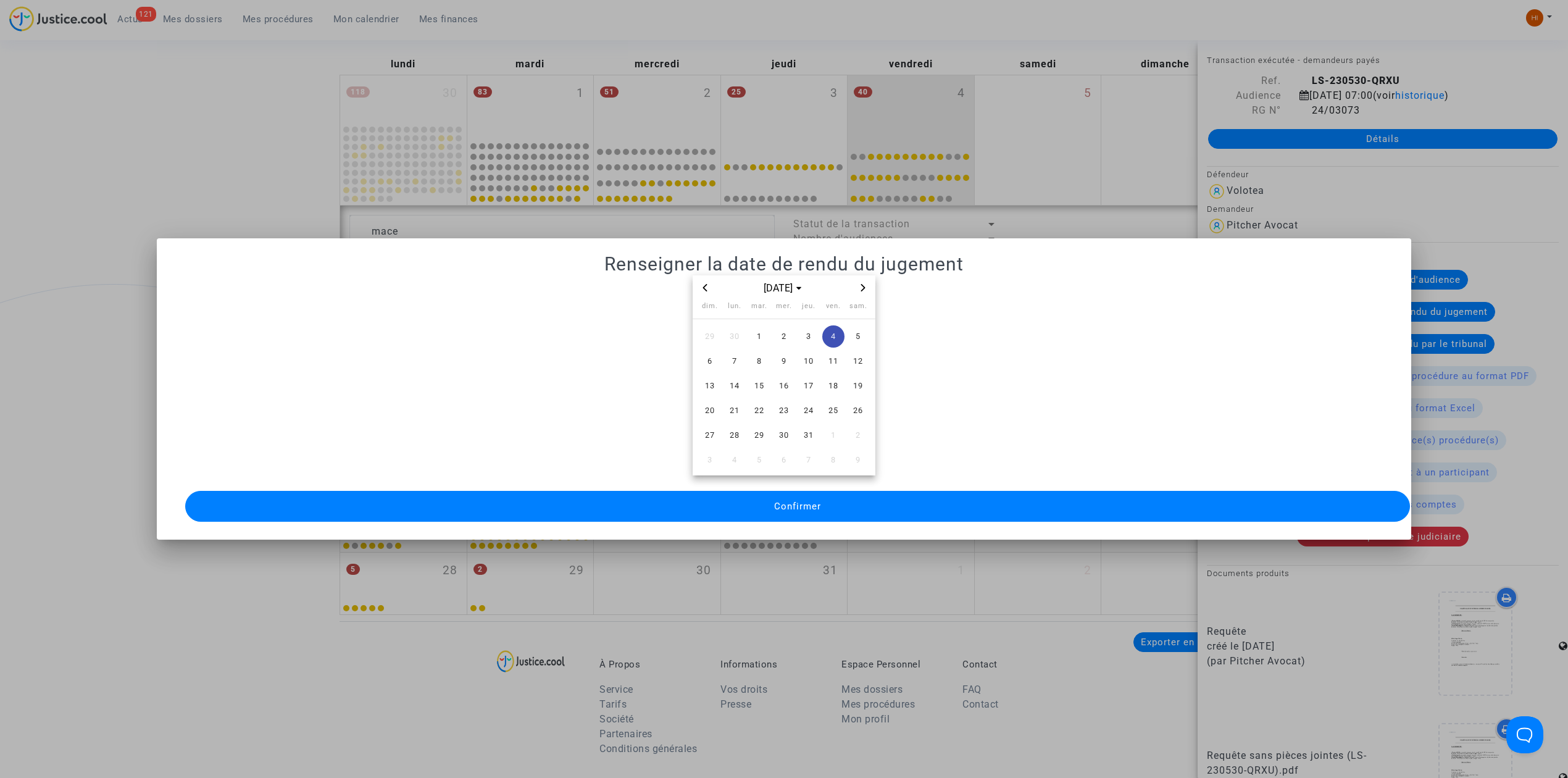
click at [813, 503] on span "Confirmer" at bounding box center [797, 506] width 47 height 11
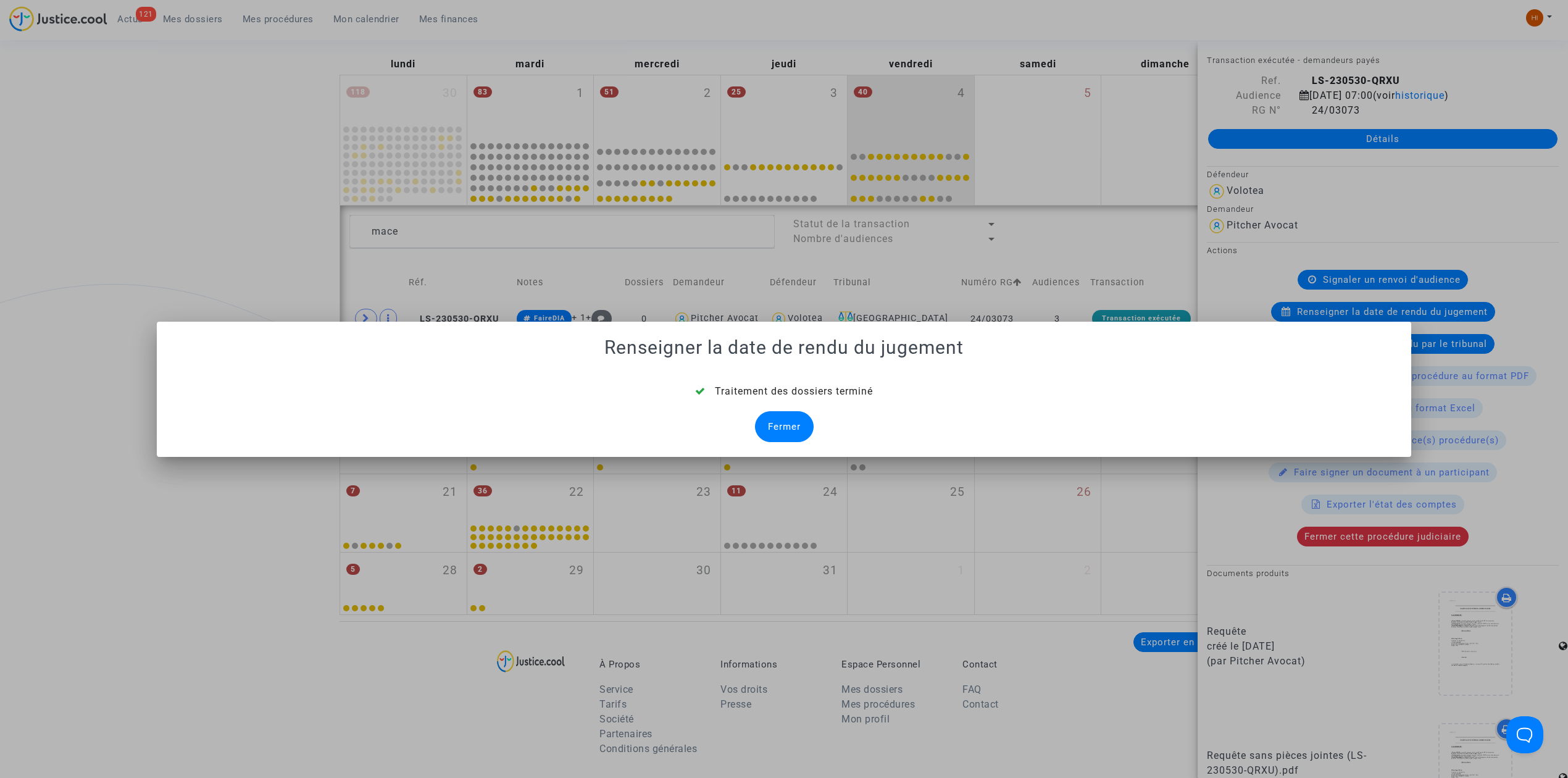
drag, startPoint x: 771, startPoint y: 421, endPoint x: 756, endPoint y: 405, distance: 21.9
click at [771, 423] on div "Fermer" at bounding box center [784, 427] width 59 height 31
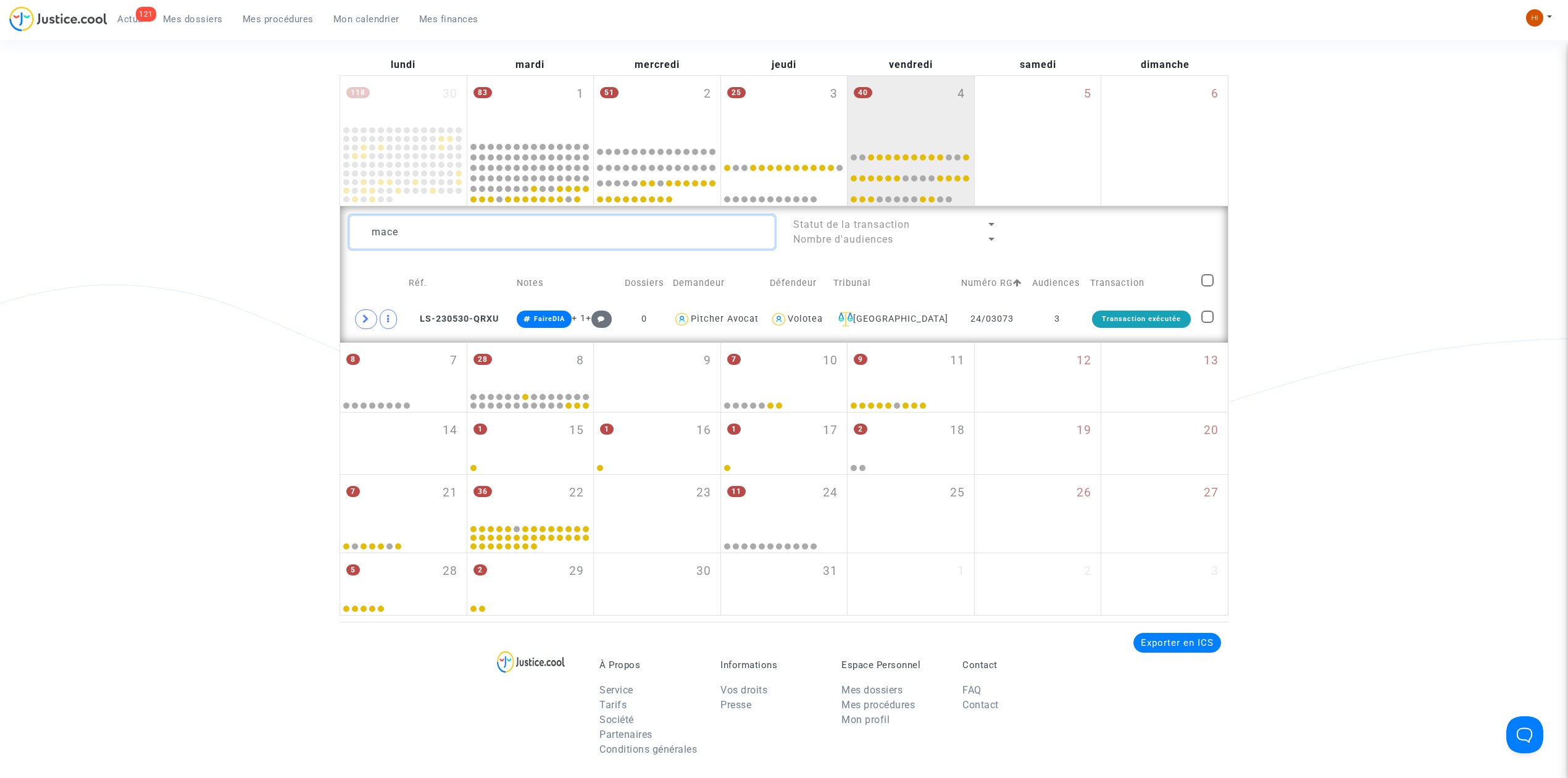
drag, startPoint x: 673, startPoint y: 228, endPoint x: -132, endPoint y: 181, distance: 806.4
click at [0, 181] on html "121 Actus Mes dossiers Mes procédures Mon calendrier Mes finances Mon profil Ch…" at bounding box center [784, 458] width 1568 height 1244
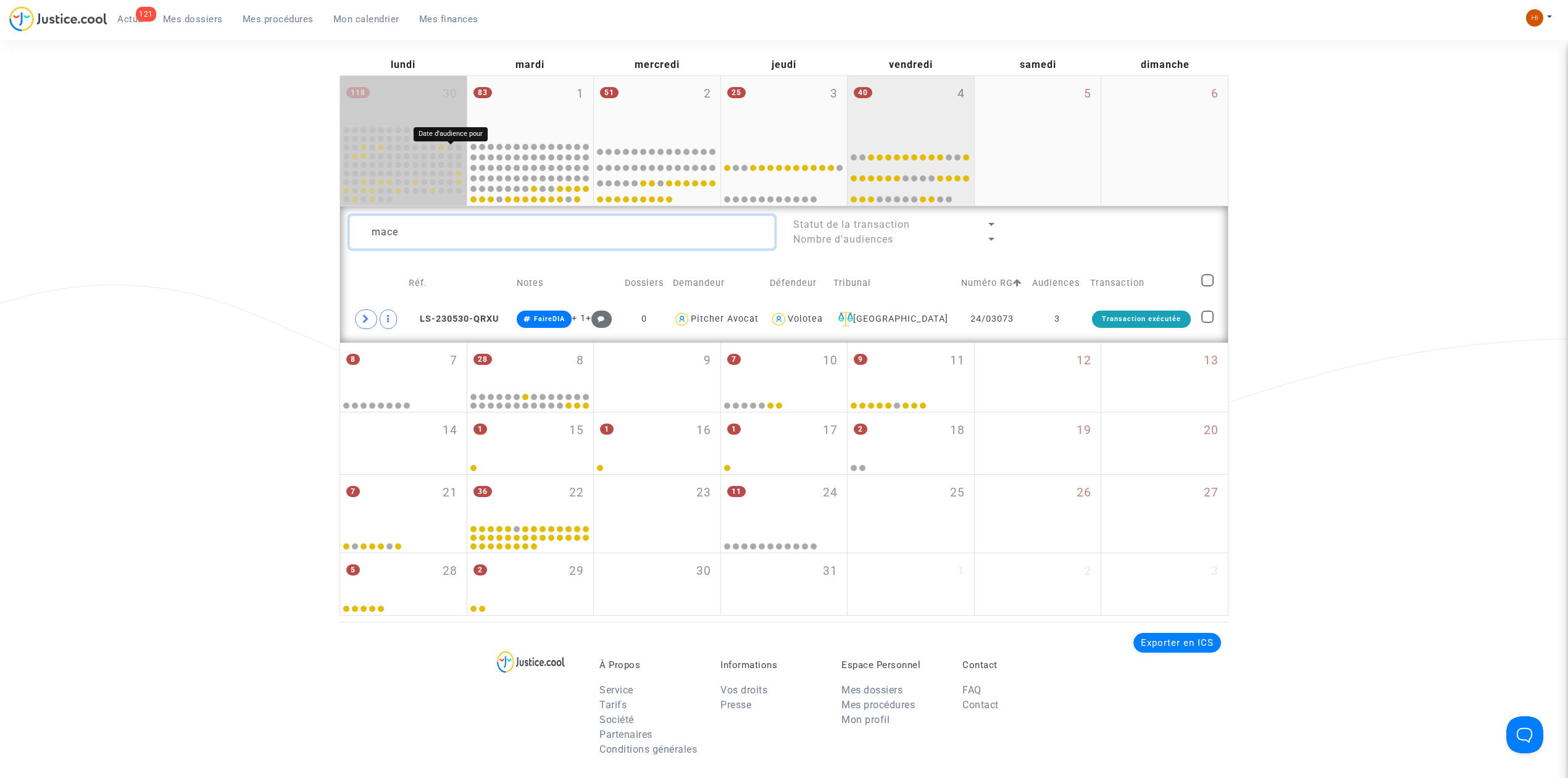
paste textarea "LEREFFAIT Valentin"
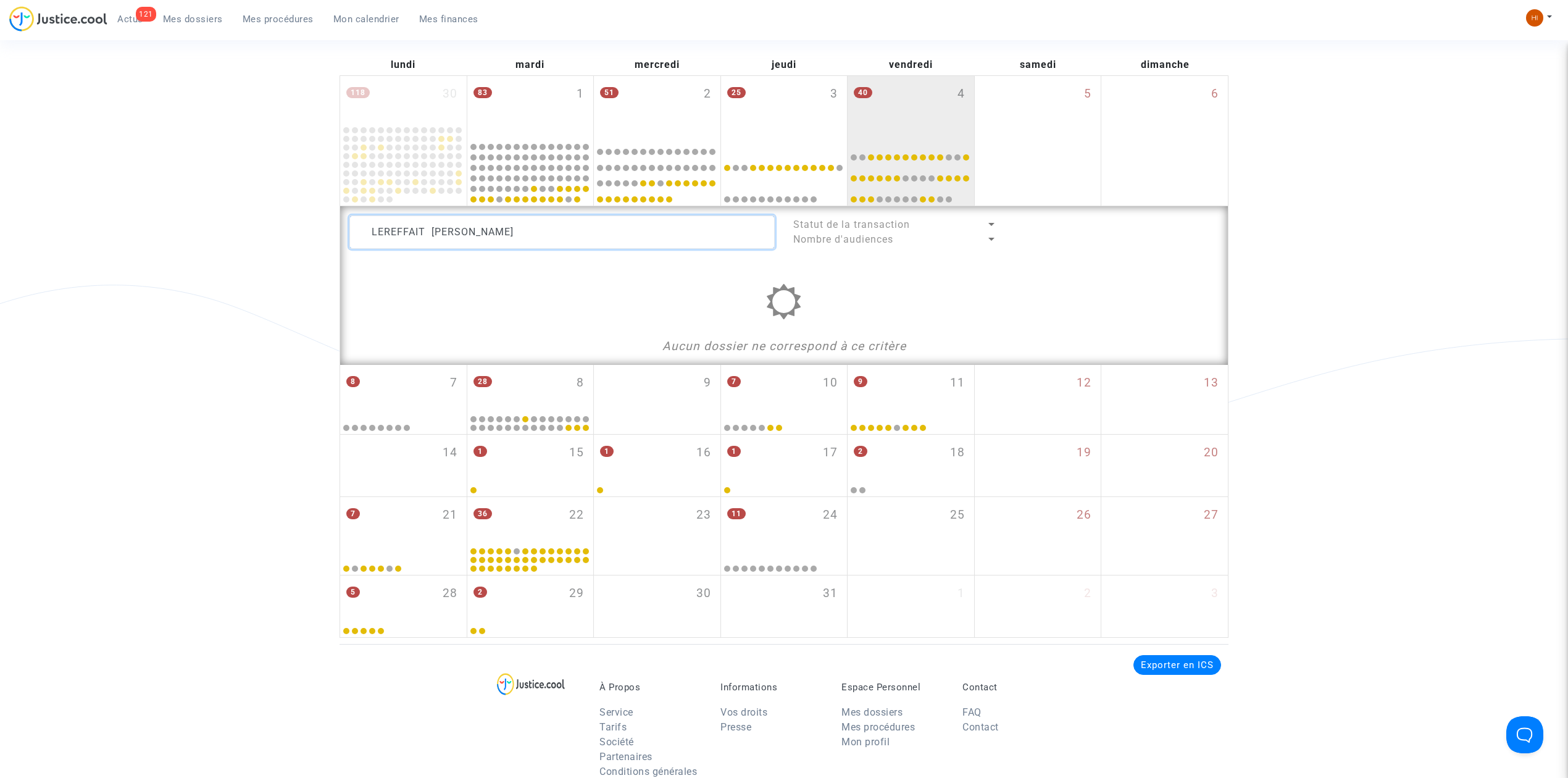
drag, startPoint x: 551, startPoint y: 233, endPoint x: 428, endPoint y: 234, distance: 123.0
click at [428, 234] on textarea at bounding box center [562, 232] width 425 height 33
drag, startPoint x: 482, startPoint y: 232, endPoint x: 230, endPoint y: 210, distance: 253.0
click at [232, 210] on div "Date de clôture d'instruction Date de conciliation Date d'audience Date de juge…" at bounding box center [784, 287] width 1568 height 701
type textarea "LEREFFAIT"
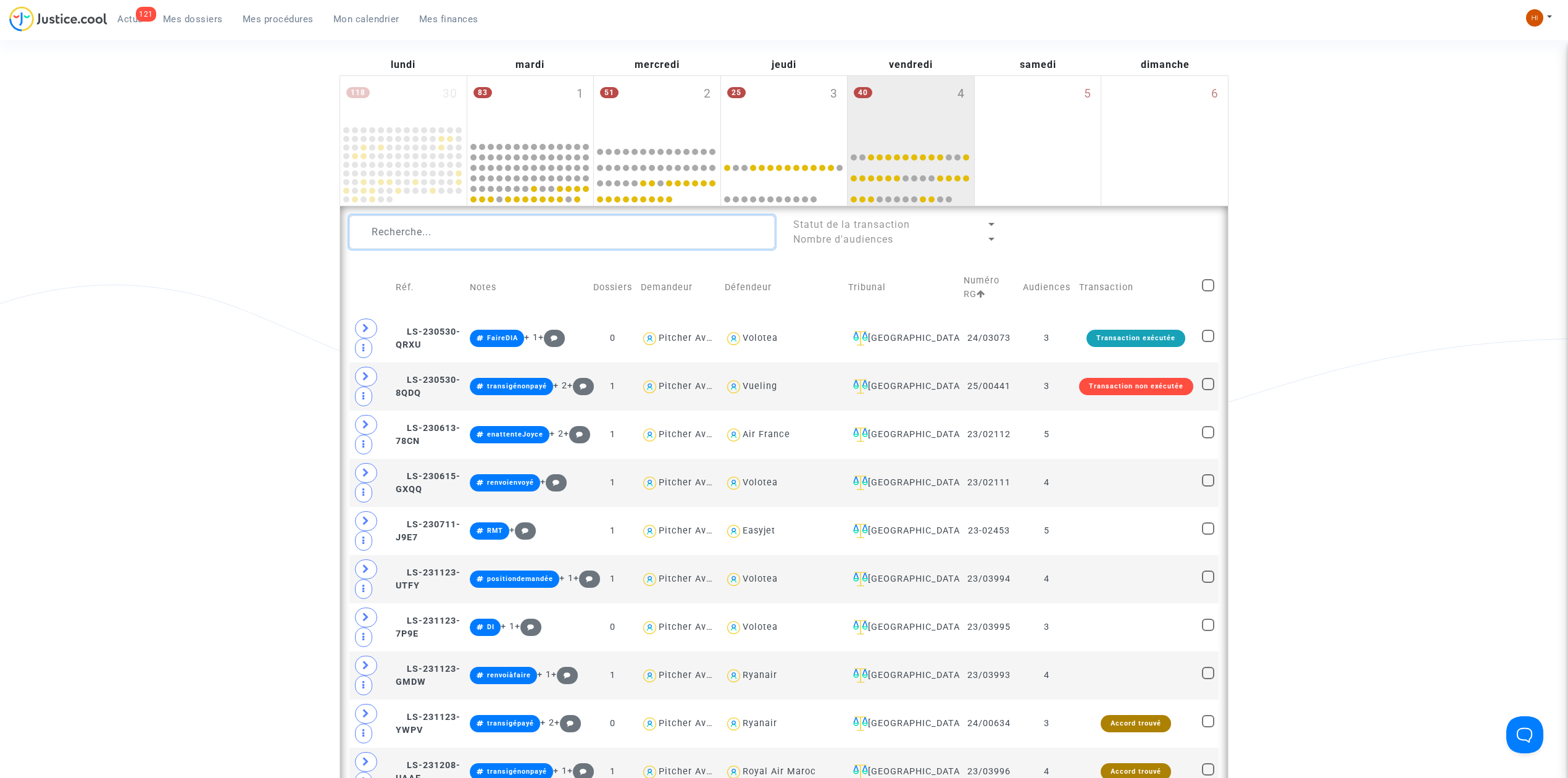
click at [735, 245] on textarea at bounding box center [562, 232] width 425 height 33
paste textarea "CISSE"
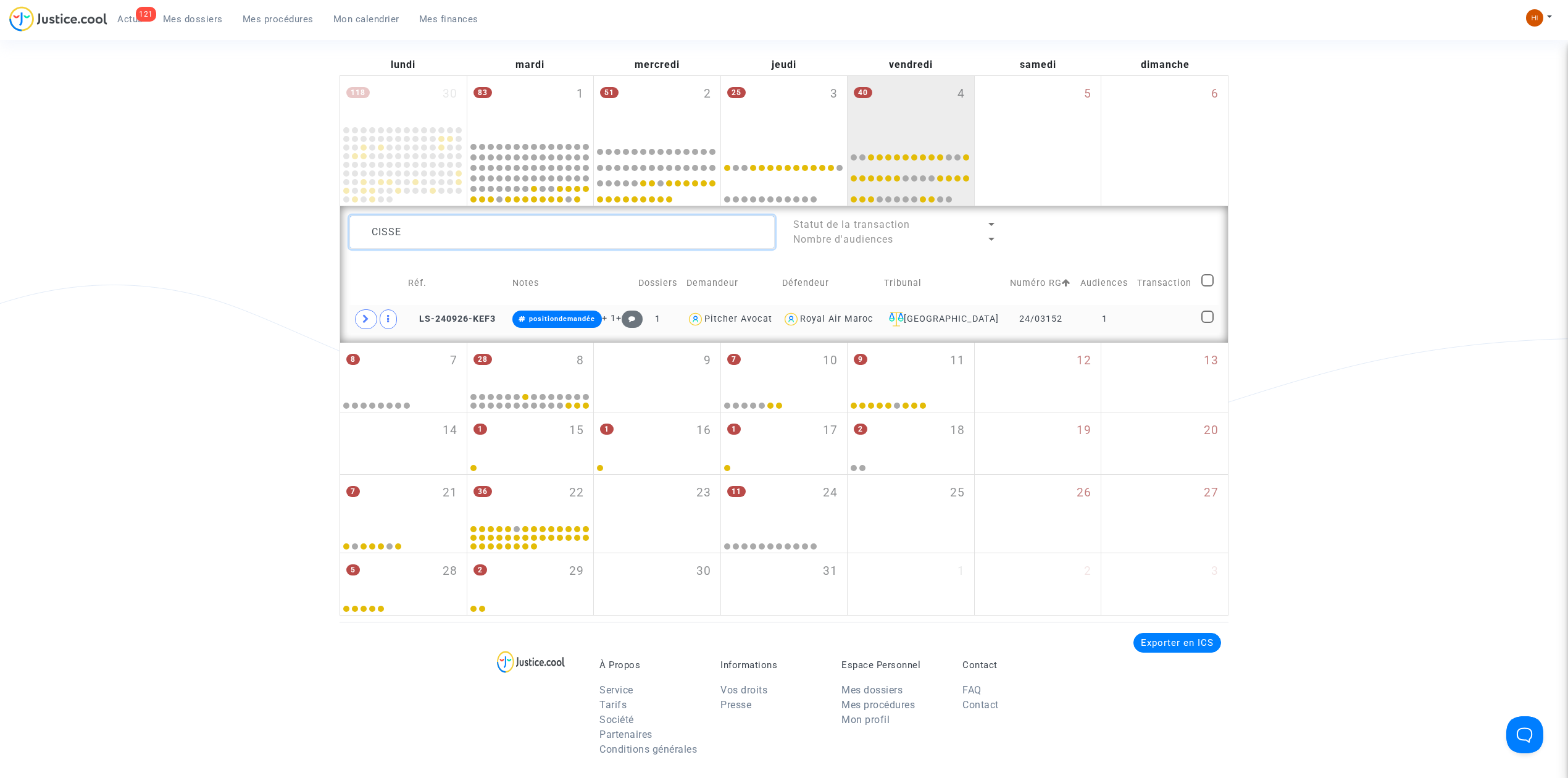
type textarea "CISSE"
click at [1141, 310] on td at bounding box center [1165, 319] width 64 height 29
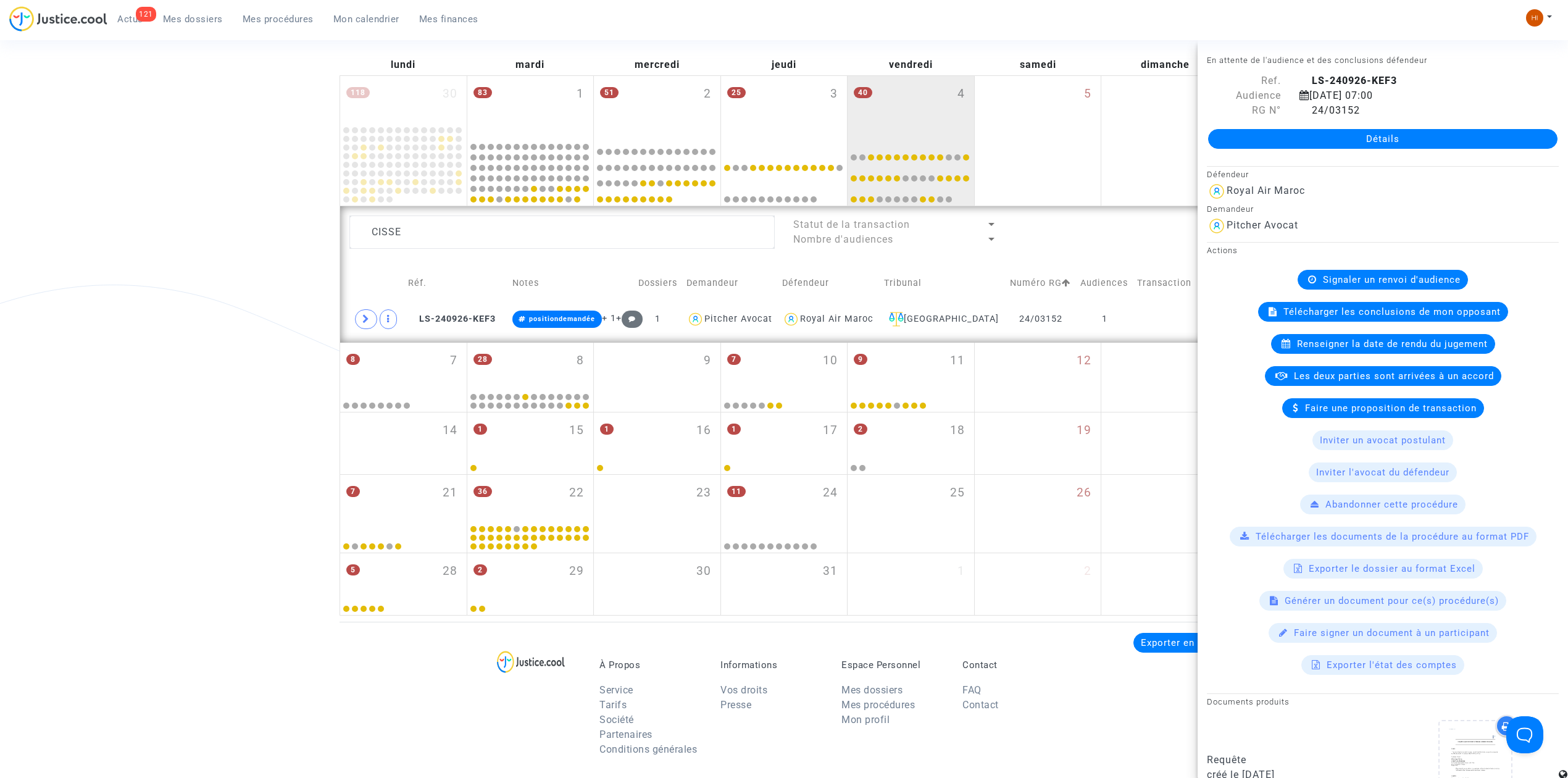
click at [1361, 285] on span "Signaler un renvoi d'audience" at bounding box center [1392, 280] width 138 height 11
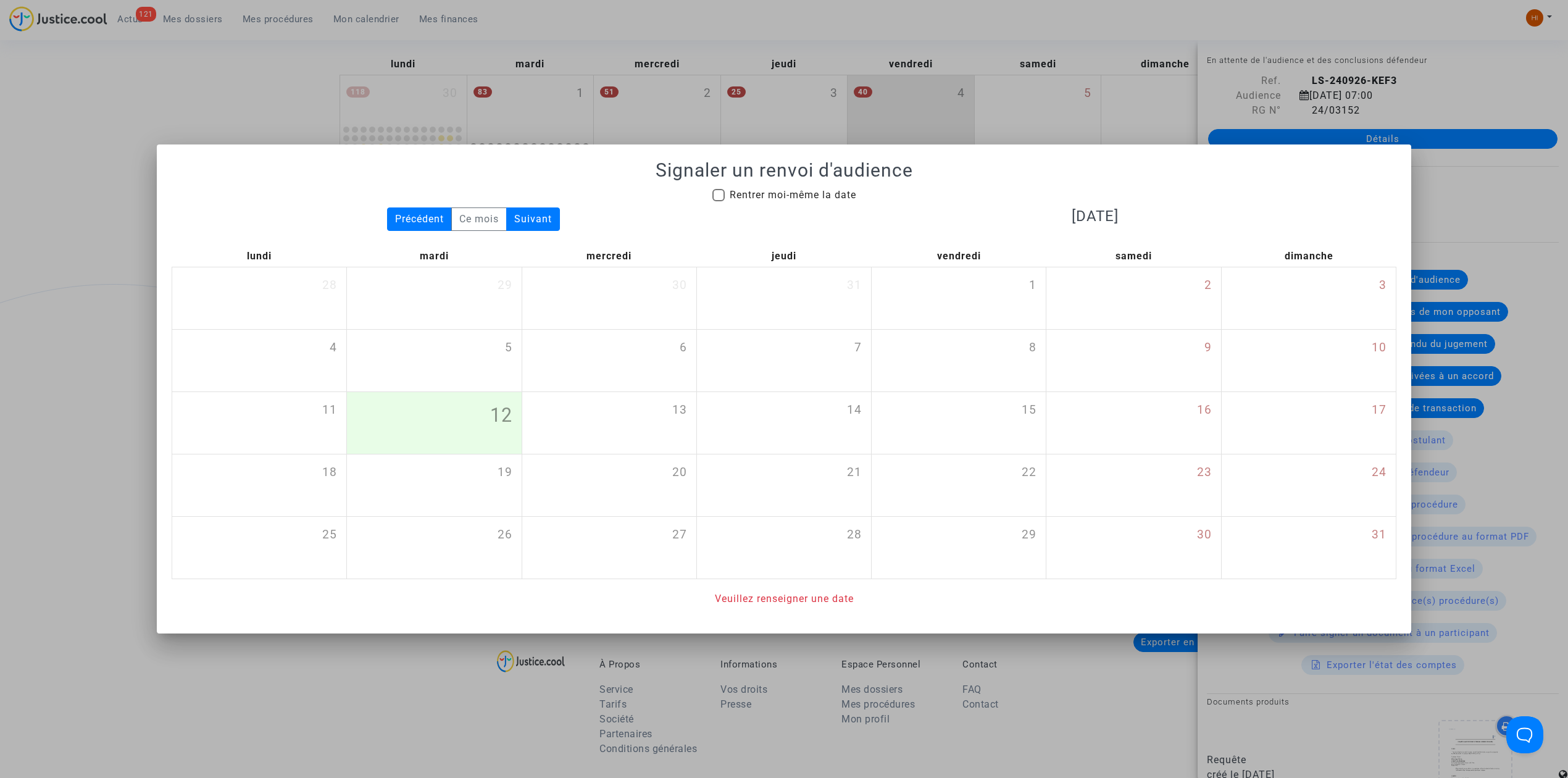
click at [771, 196] on span "Rentrer moi-même la date" at bounding box center [793, 194] width 127 height 11
click at [718, 202] on input "Rentrer moi-même la date" at bounding box center [717, 202] width 1 height 1
checkbox input "true"
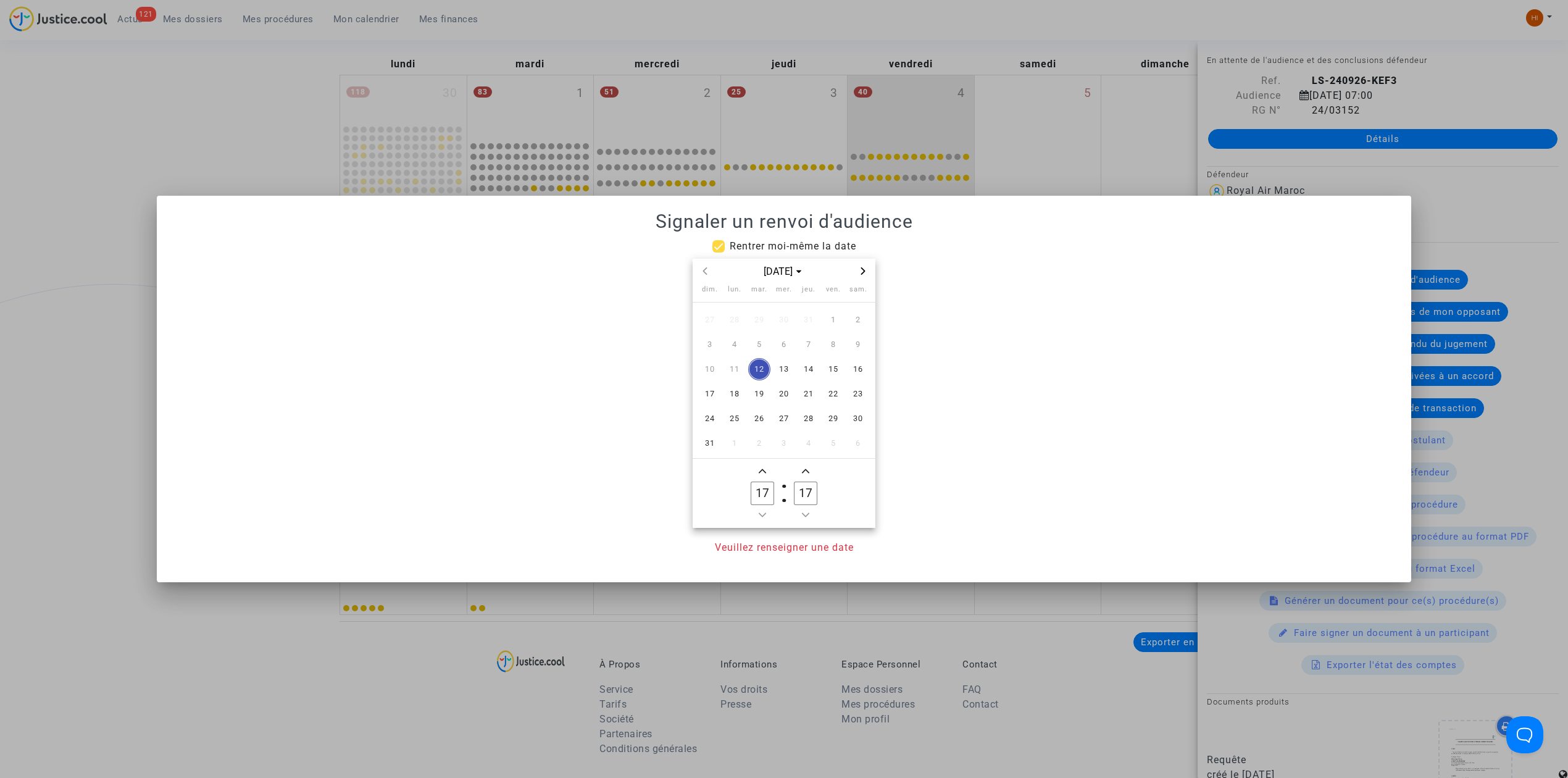
click at [864, 272] on icon "Next month" at bounding box center [863, 270] width 7 height 7
click at [863, 272] on icon "Next month" at bounding box center [863, 270] width 4 height 7
click at [864, 273] on icon "Next month" at bounding box center [863, 270] width 7 height 7
click at [833, 364] on span "19" at bounding box center [833, 369] width 22 height 22
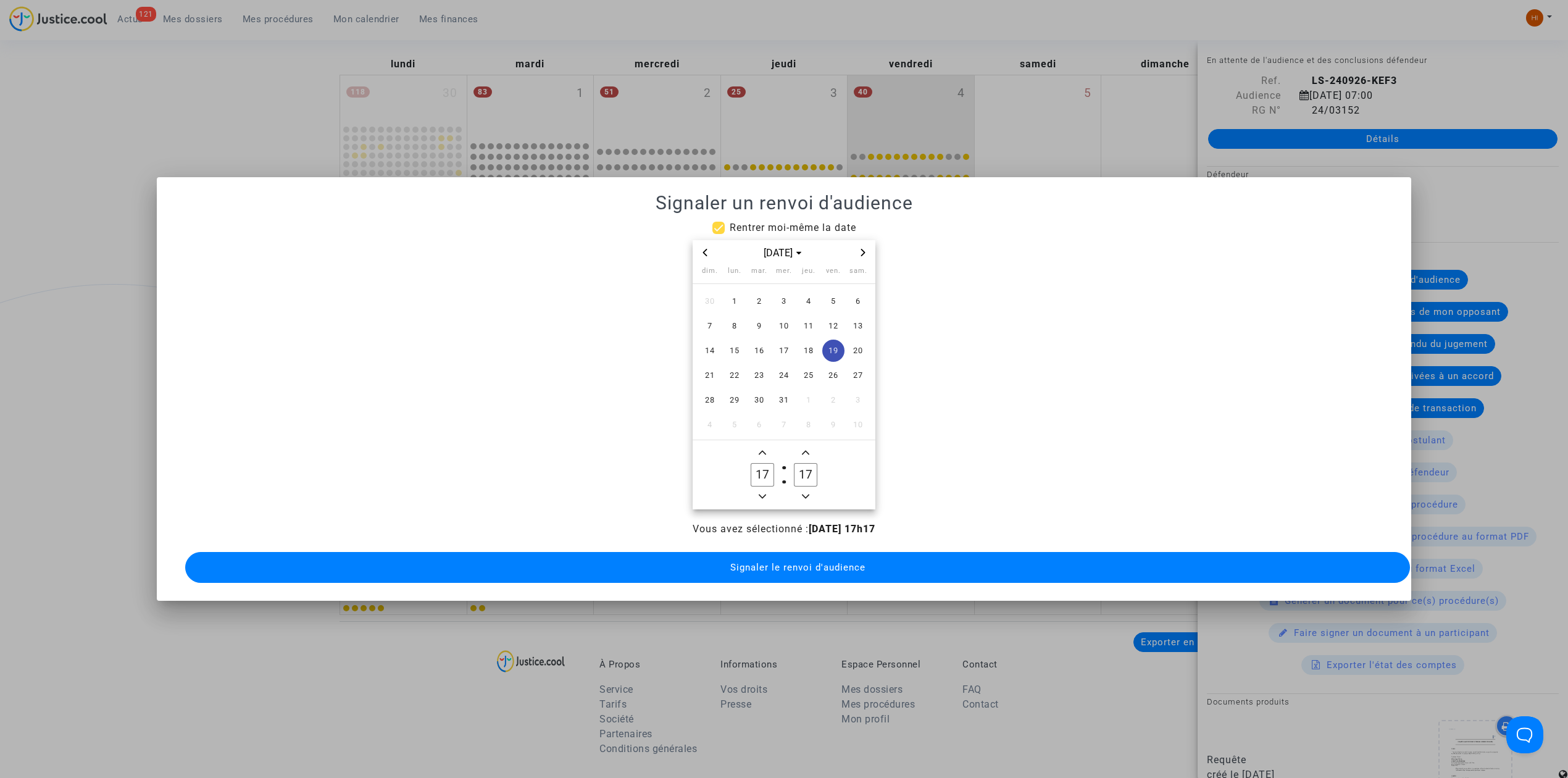
click at [768, 499] on owl-date-time-timer "17 Hour 17 Minute" at bounding box center [784, 474] width 183 height 69
click at [763, 497] on span "Minus a hour" at bounding box center [762, 496] width 15 height 15
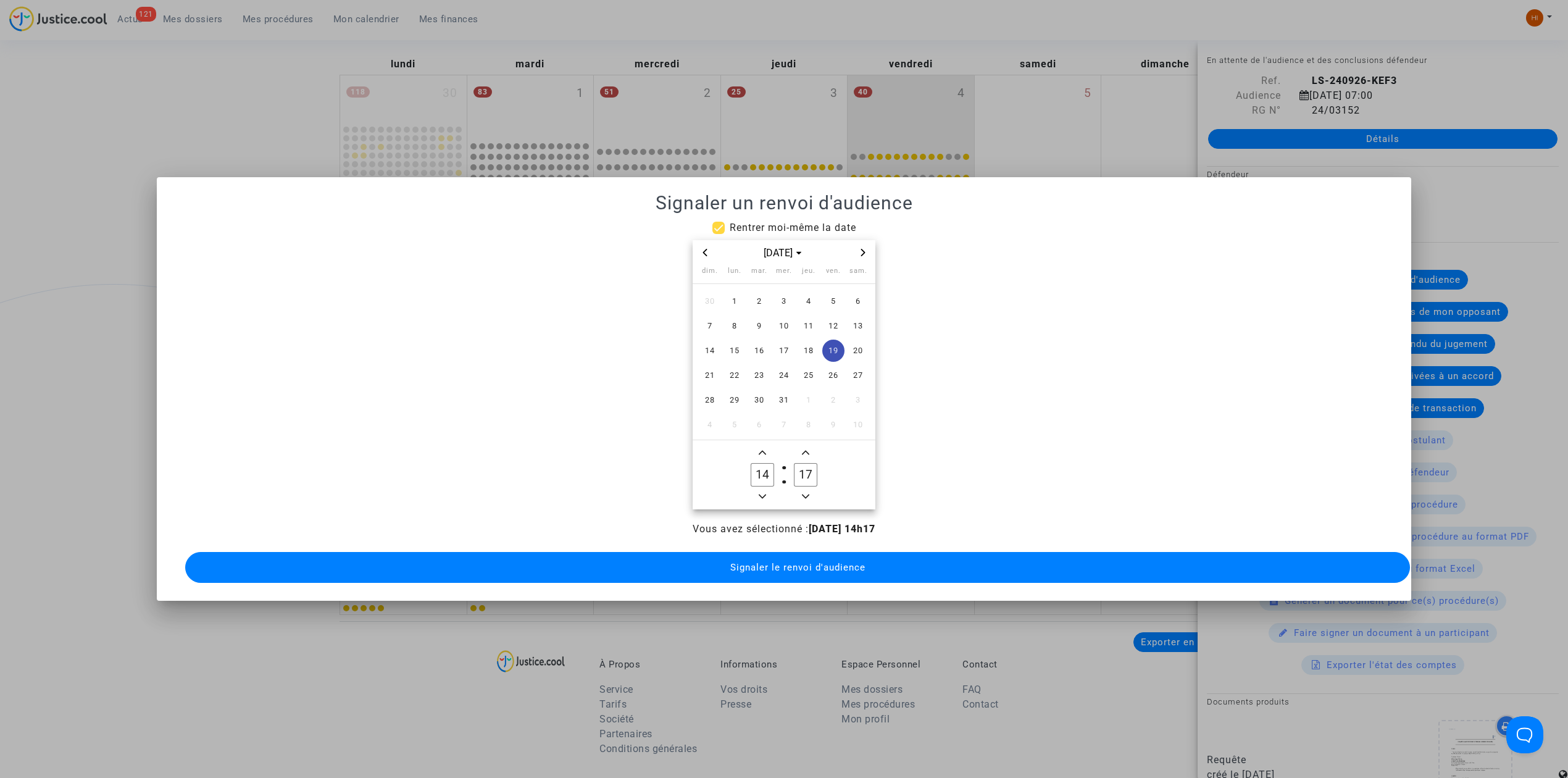
click at [763, 497] on span "Minus a hour" at bounding box center [762, 496] width 15 height 15
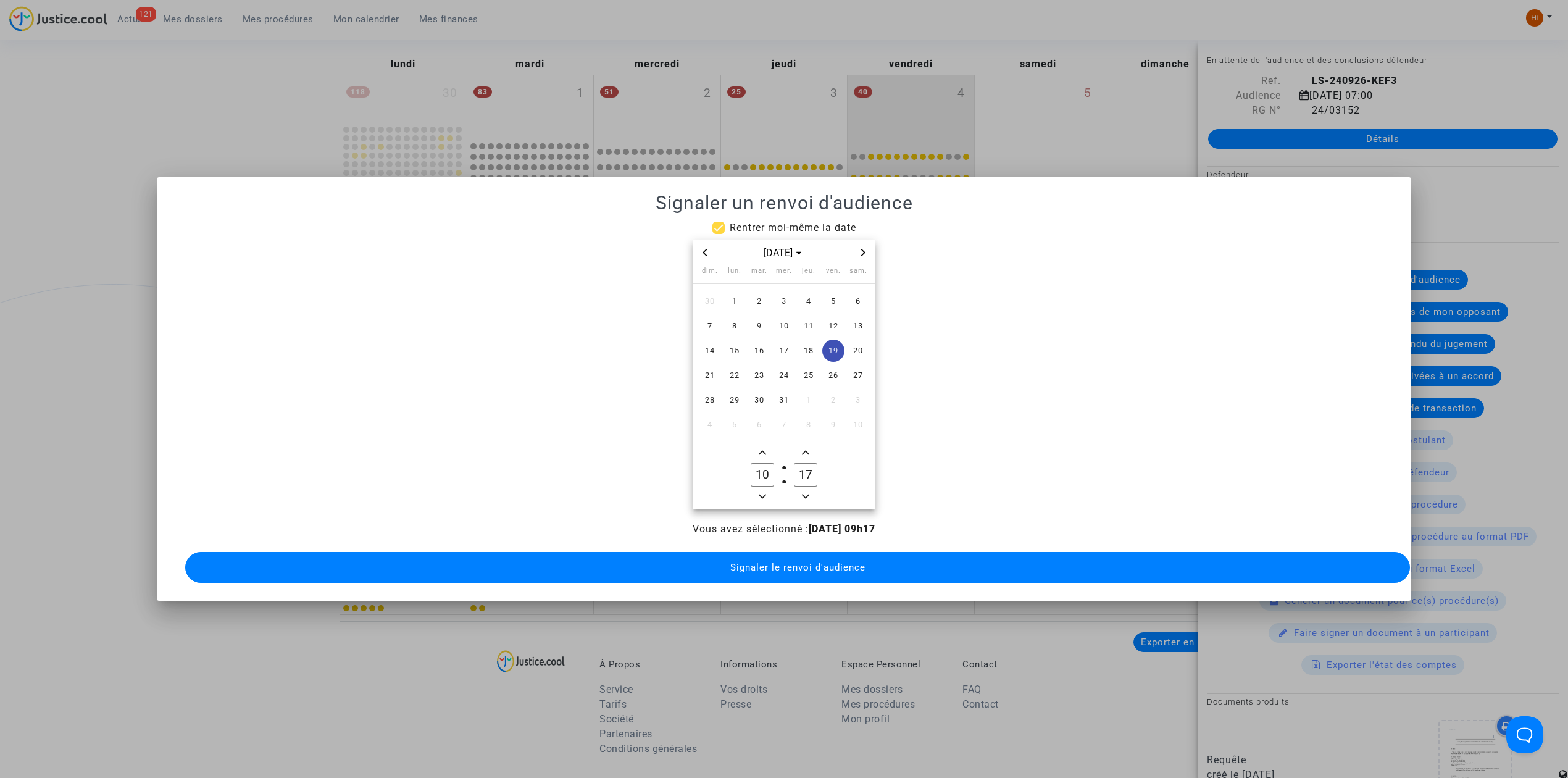
type input "09"
click at [802, 473] on input "17" at bounding box center [805, 474] width 24 height 24
type input "00"
click at [828, 566] on button "Signaler le renvoi d'audience" at bounding box center [797, 567] width 1224 height 31
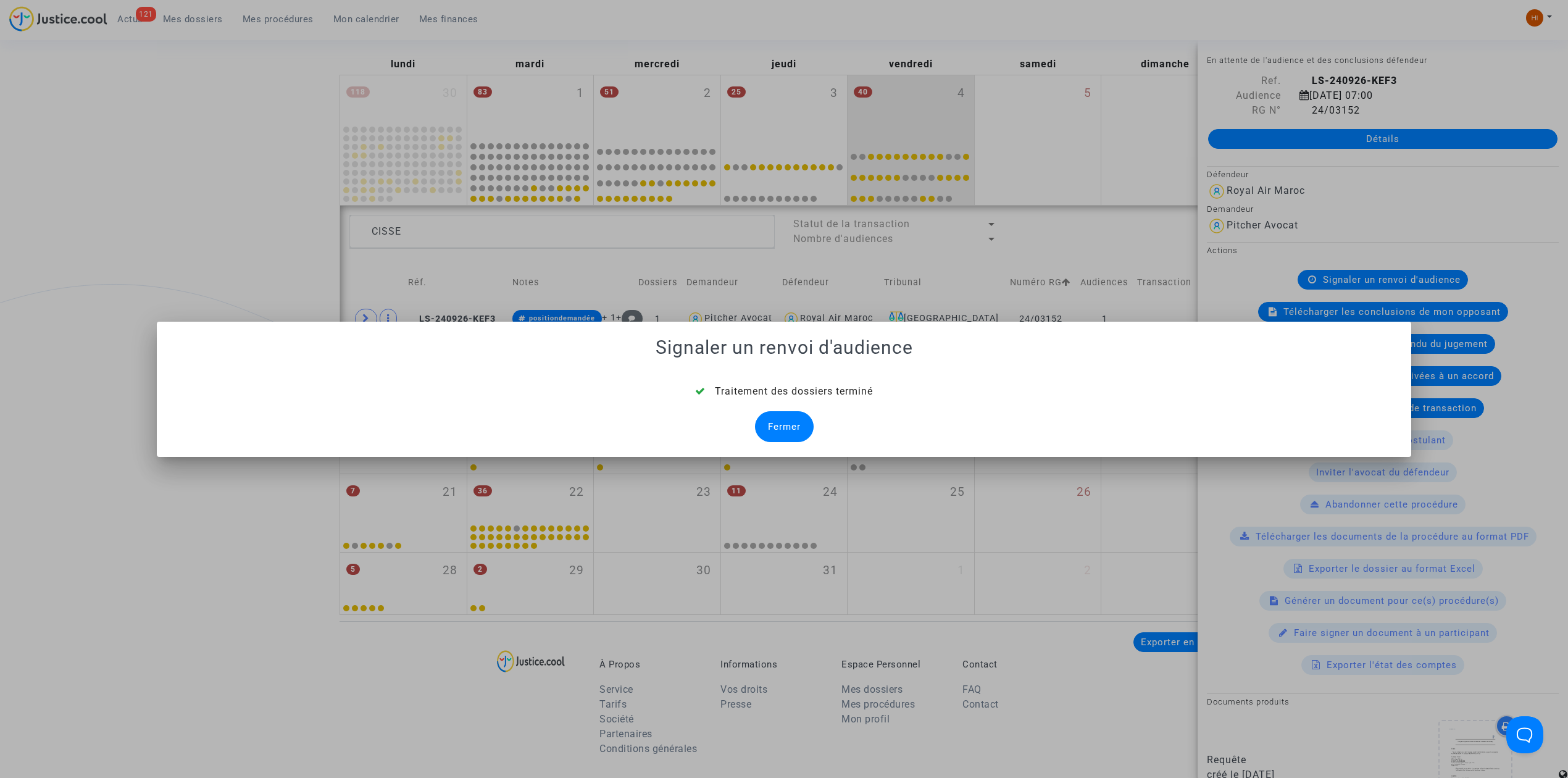
click at [784, 441] on div "Fermer" at bounding box center [784, 427] width 59 height 31
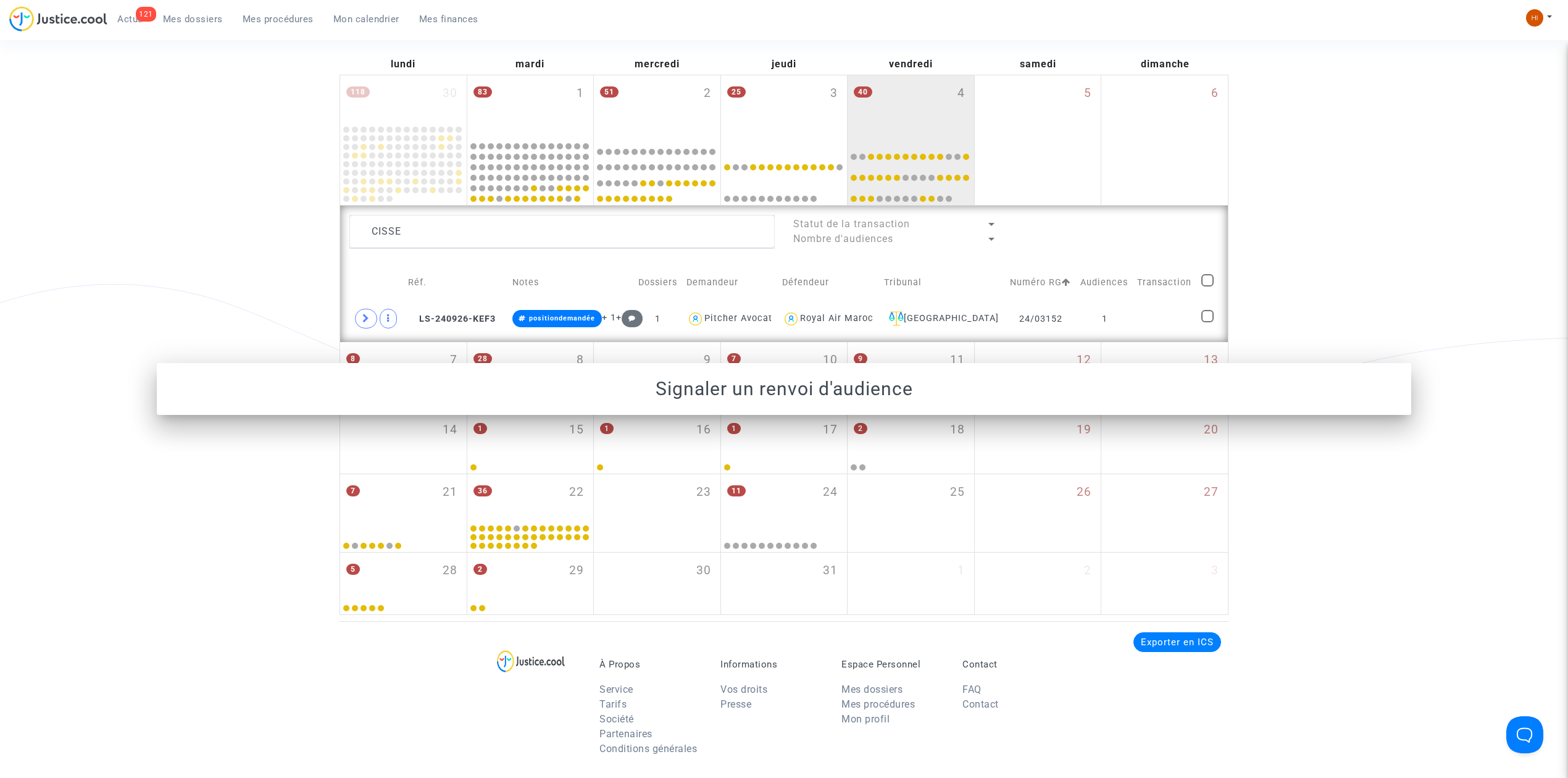
scroll to position [164, 0]
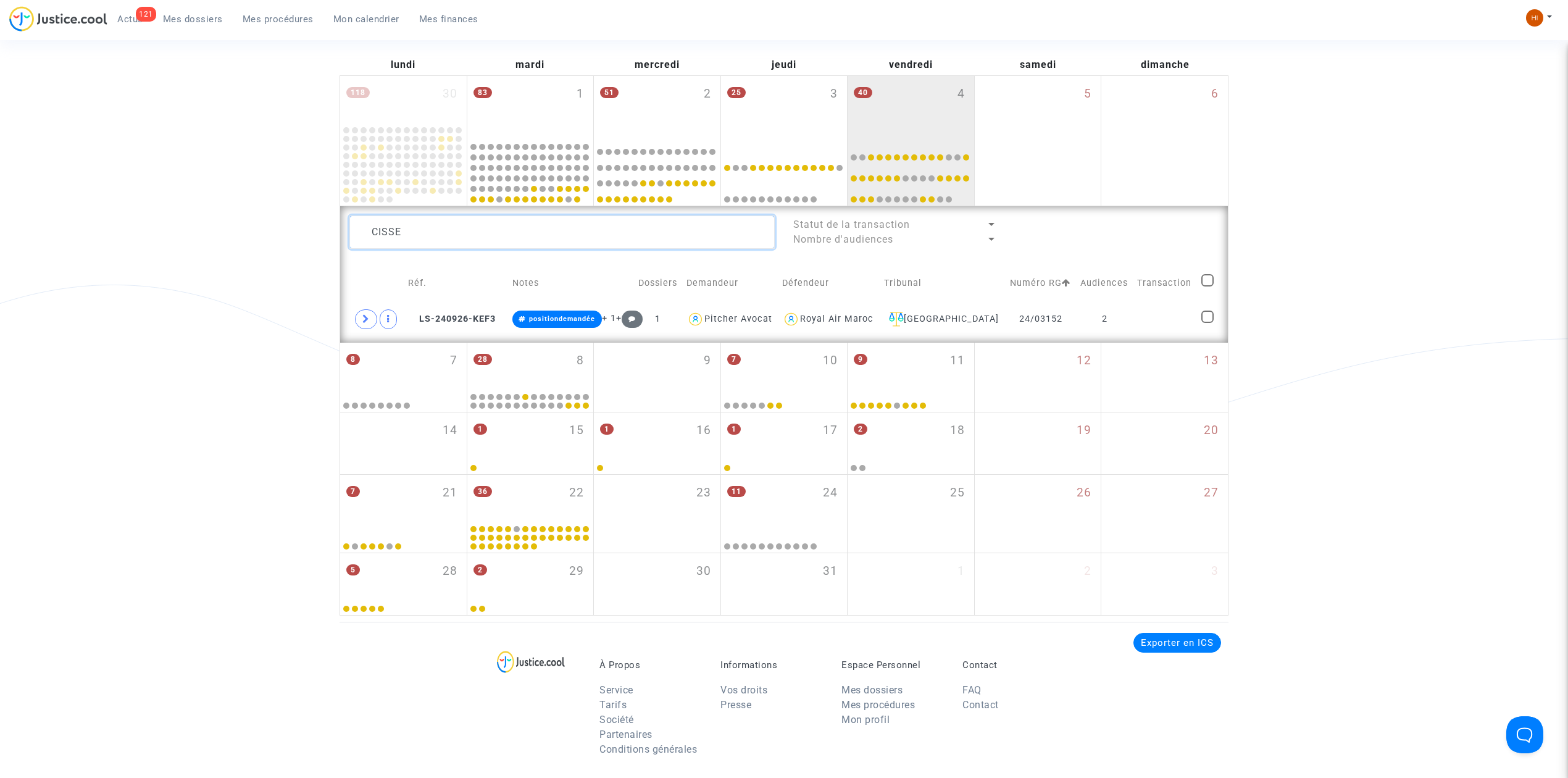
drag, startPoint x: 579, startPoint y: 236, endPoint x: 260, endPoint y: 275, distance: 321.4
click at [260, 275] on div "Date de clôture d'instruction Date de conciliation Date d'audience Date de juge…" at bounding box center [784, 276] width 1568 height 679
paste textarea "NORMAND"
type textarea "NORMAND"
click at [1139, 320] on td at bounding box center [1165, 319] width 64 height 29
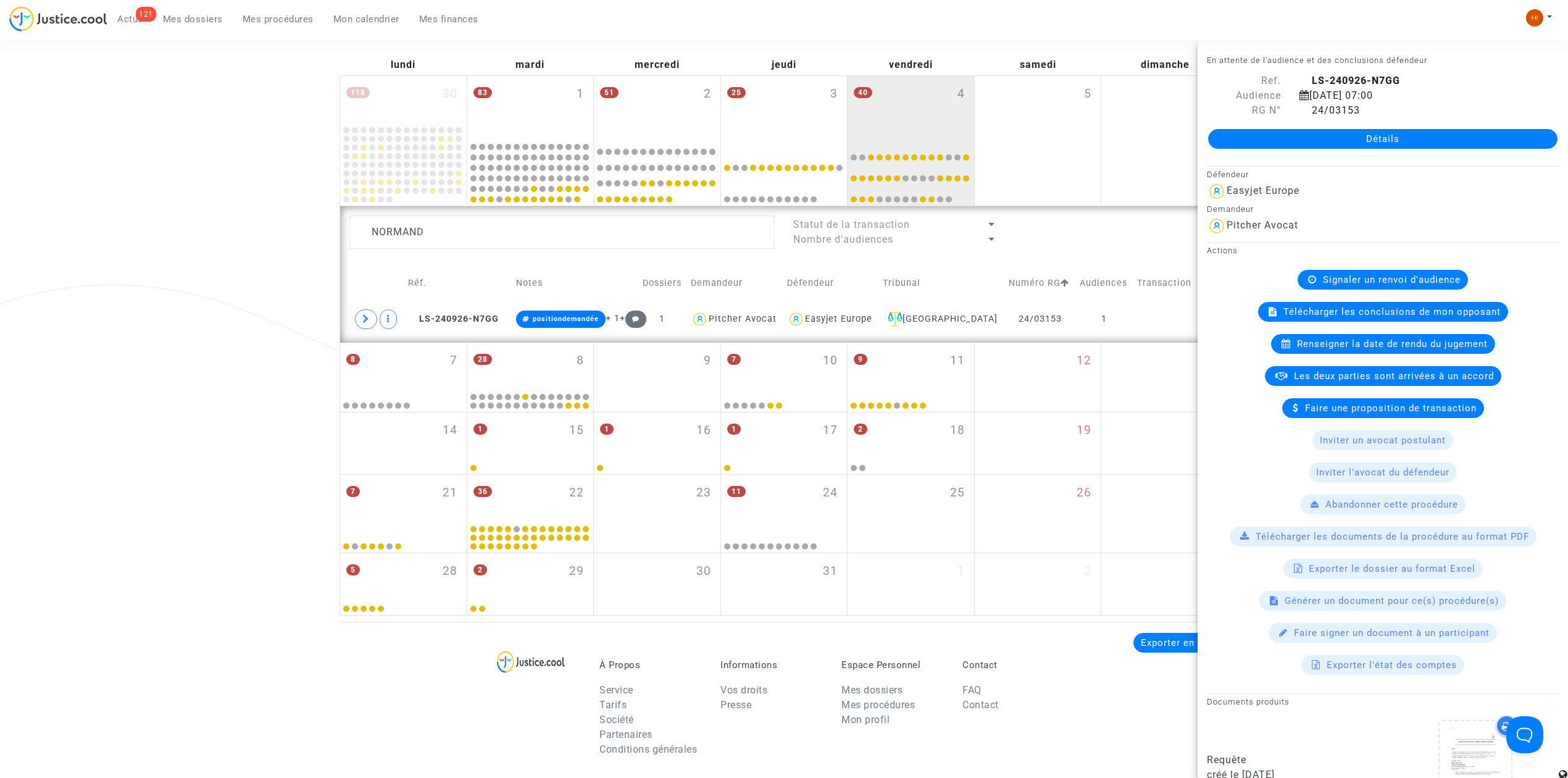
click at [1325, 282] on span "Signaler un renvoi d'audience" at bounding box center [1392, 280] width 138 height 11
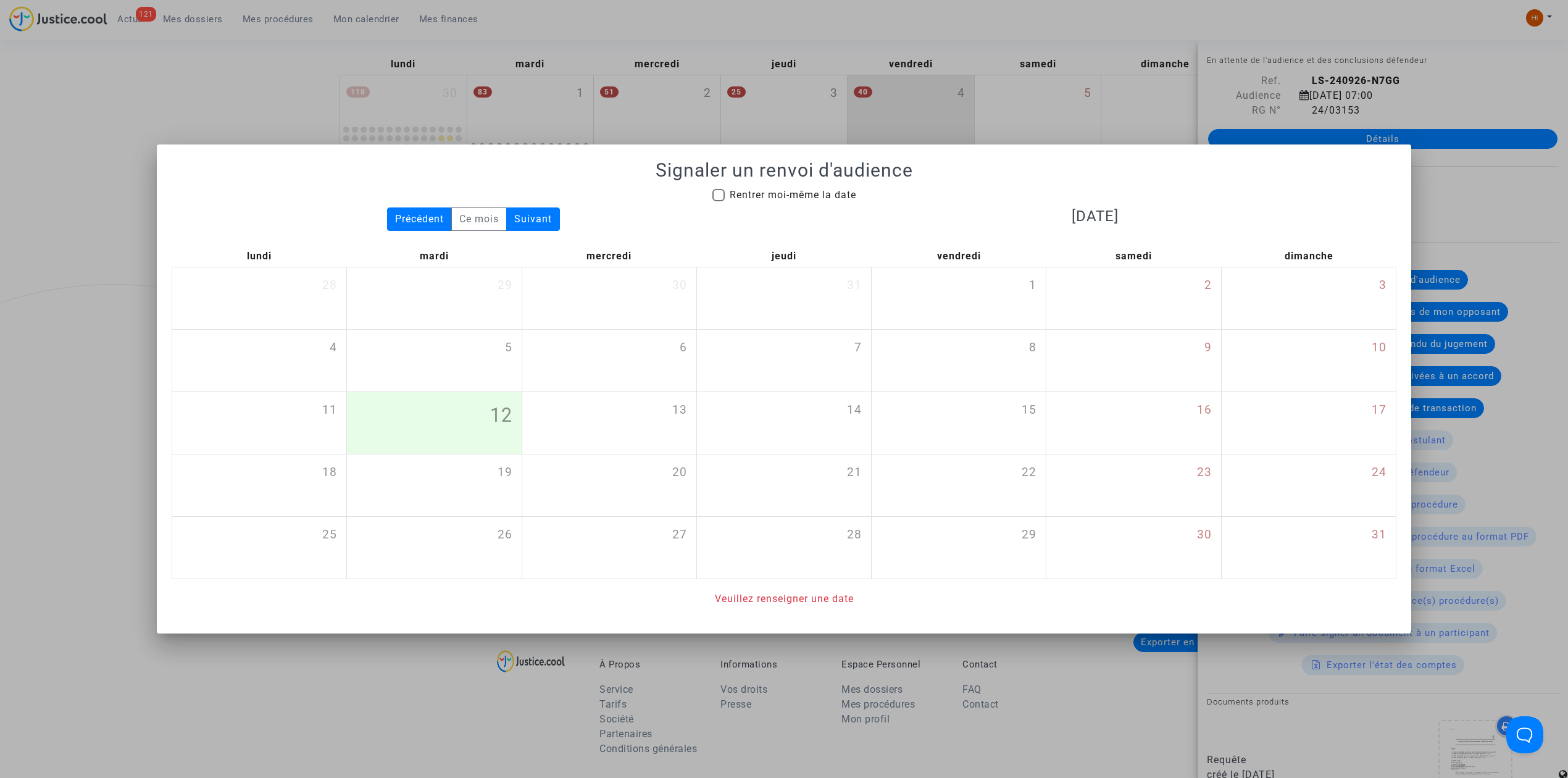
click at [833, 202] on mat-checkbox "Rentrer moi-même la date" at bounding box center [784, 198] width 144 height 20
click at [828, 193] on span "Rentrer moi-même la date" at bounding box center [793, 194] width 127 height 11
click at [718, 202] on input "Rentrer moi-même la date" at bounding box center [717, 202] width 1 height 1
checkbox input "true"
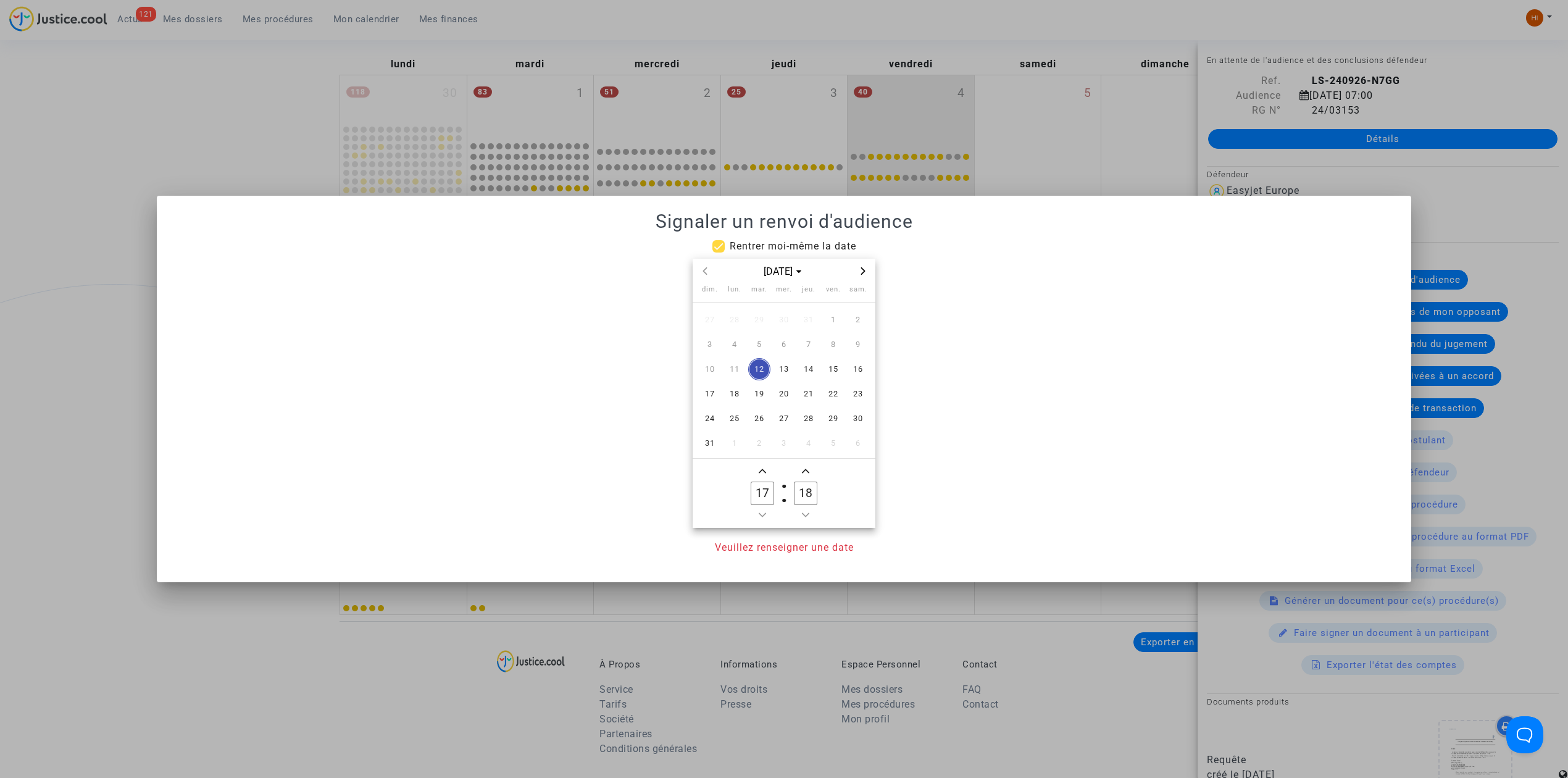
click at [862, 273] on span "Next month" at bounding box center [863, 271] width 15 height 15
click at [862, 273] on icon "Next month" at bounding box center [863, 270] width 4 height 7
click at [833, 376] on span "19" at bounding box center [833, 369] width 22 height 22
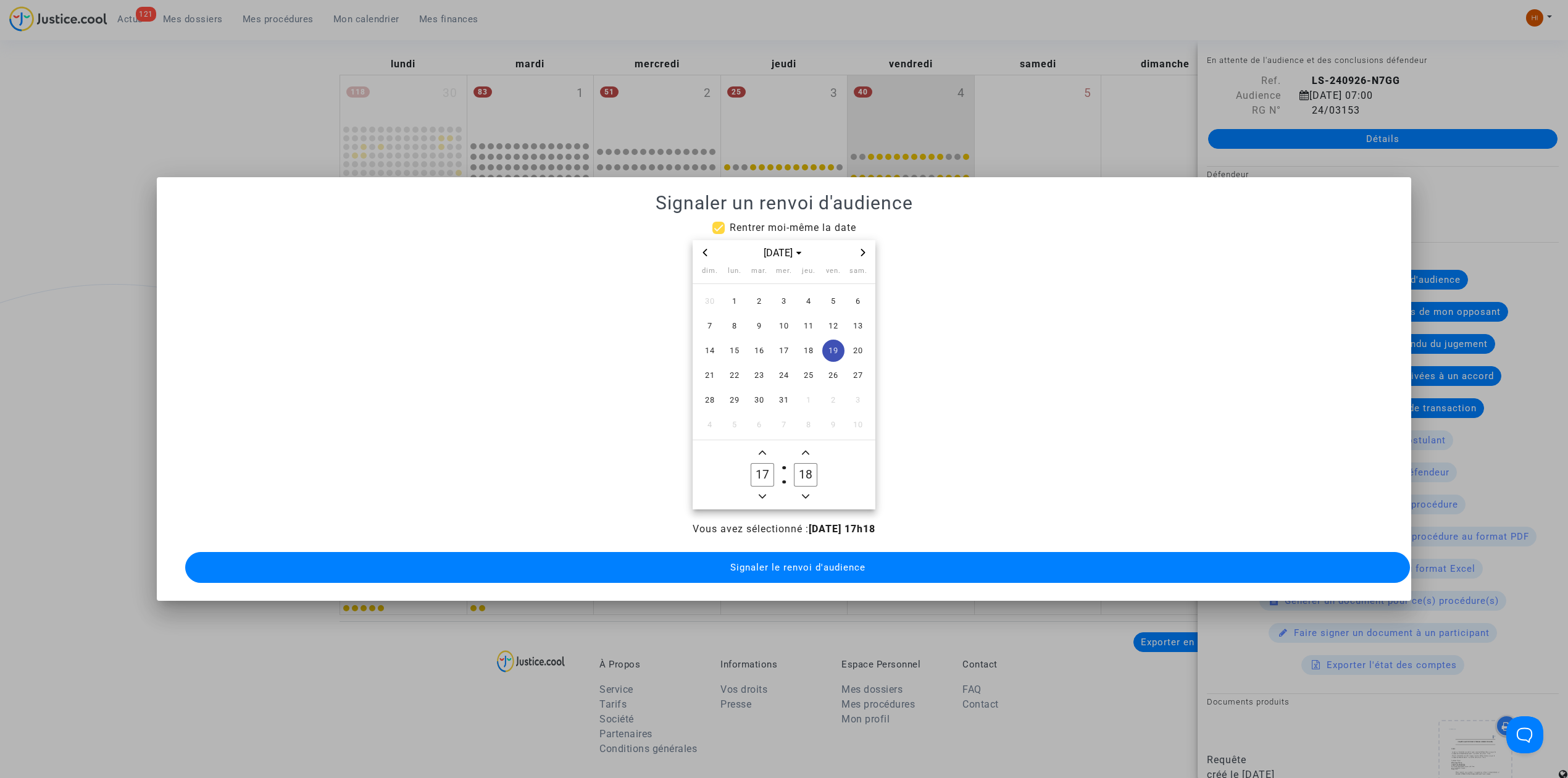
click at [758, 495] on span "Minus a hour" at bounding box center [762, 496] width 15 height 15
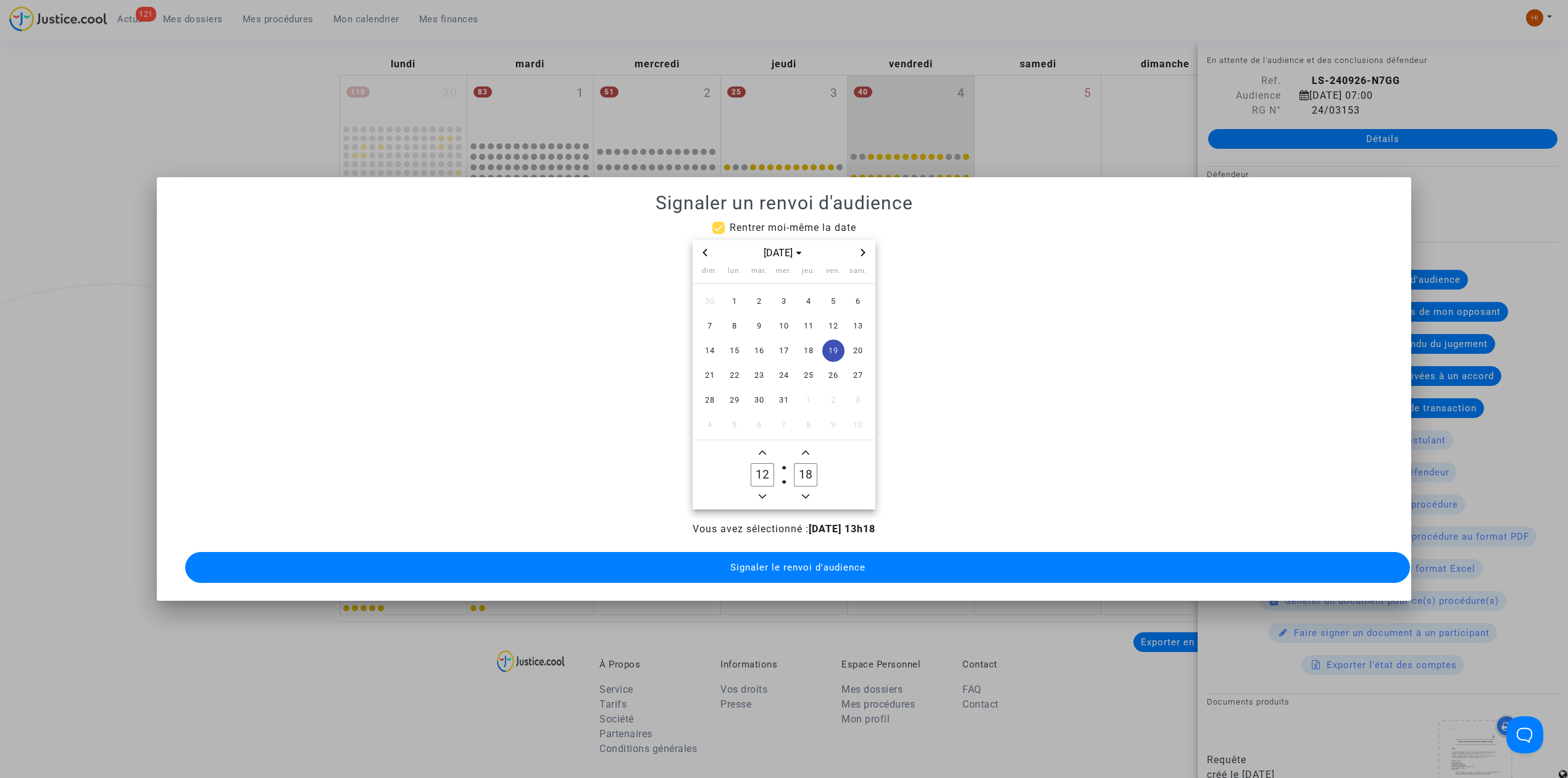
click at [758, 495] on span "Minus a hour" at bounding box center [762, 496] width 15 height 15
type input "09"
click at [802, 465] on input "18" at bounding box center [805, 474] width 24 height 24
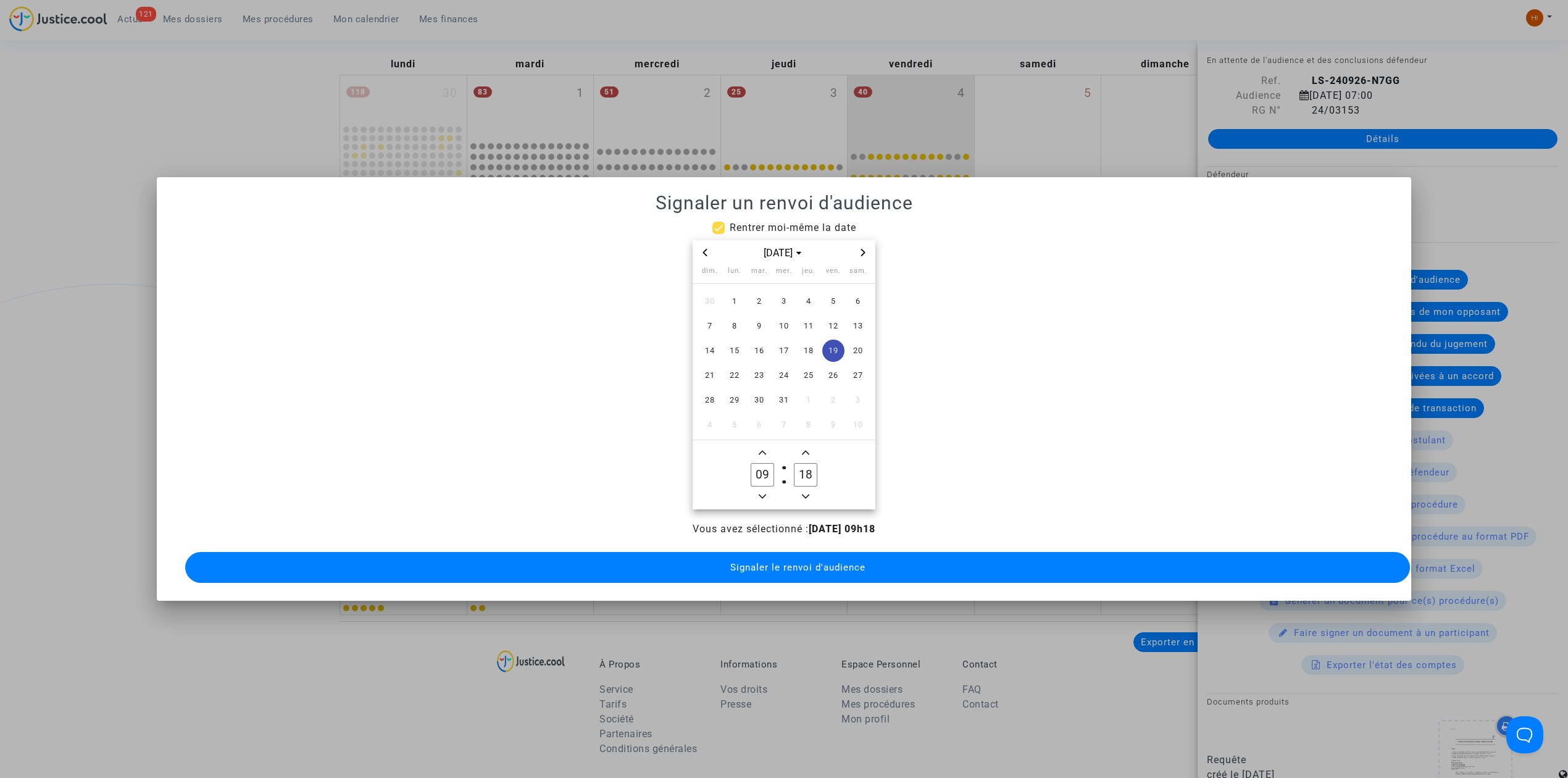
click at [802, 465] on input "18" at bounding box center [805, 474] width 24 height 24
type input "00"
click at [811, 568] on button "Signaler le renvoi d'audience" at bounding box center [797, 567] width 1224 height 31
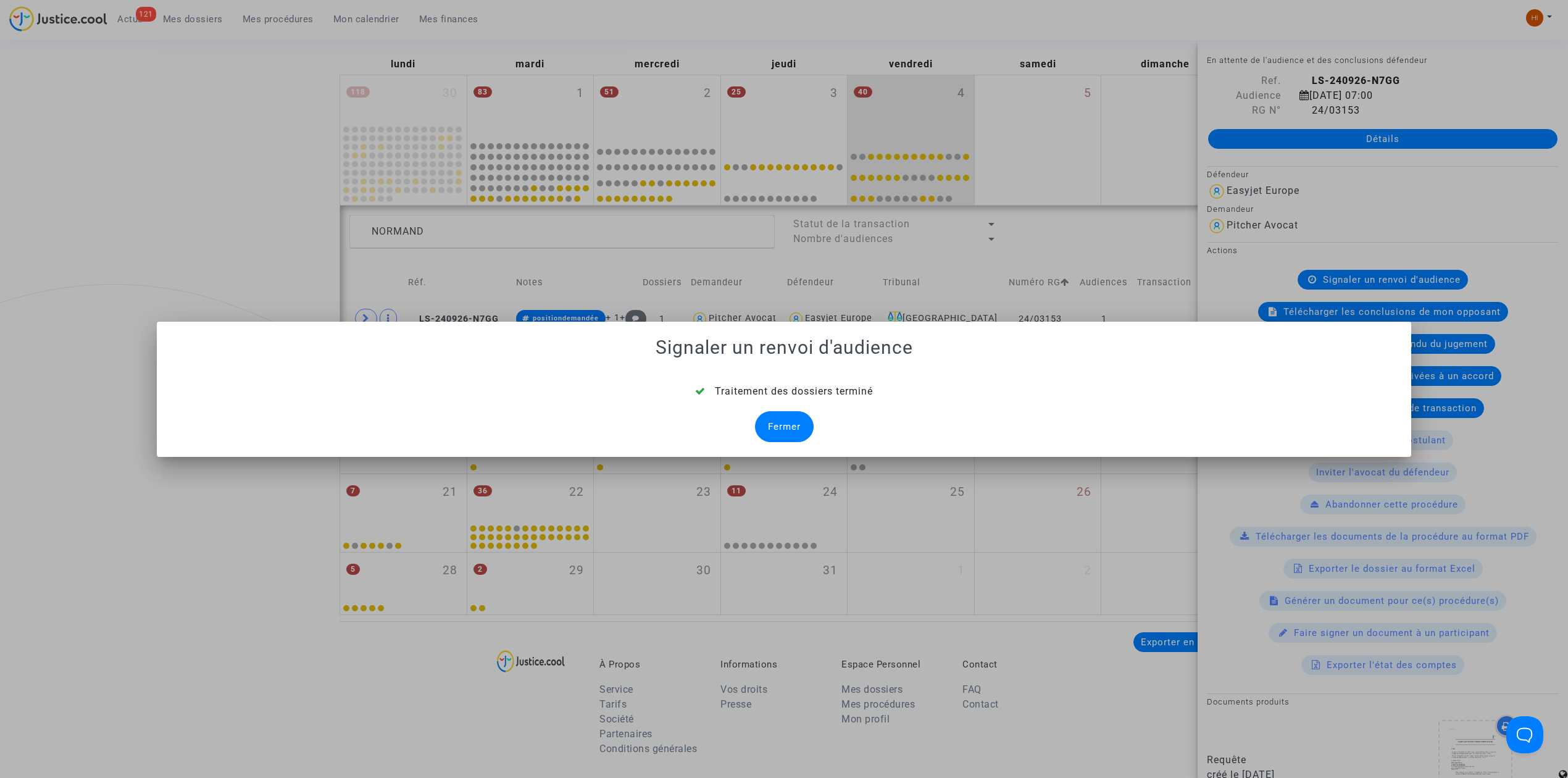
drag, startPoint x: 791, startPoint y: 425, endPoint x: 751, endPoint y: 409, distance: 43.1
click at [790, 425] on div "Fermer" at bounding box center [784, 427] width 59 height 31
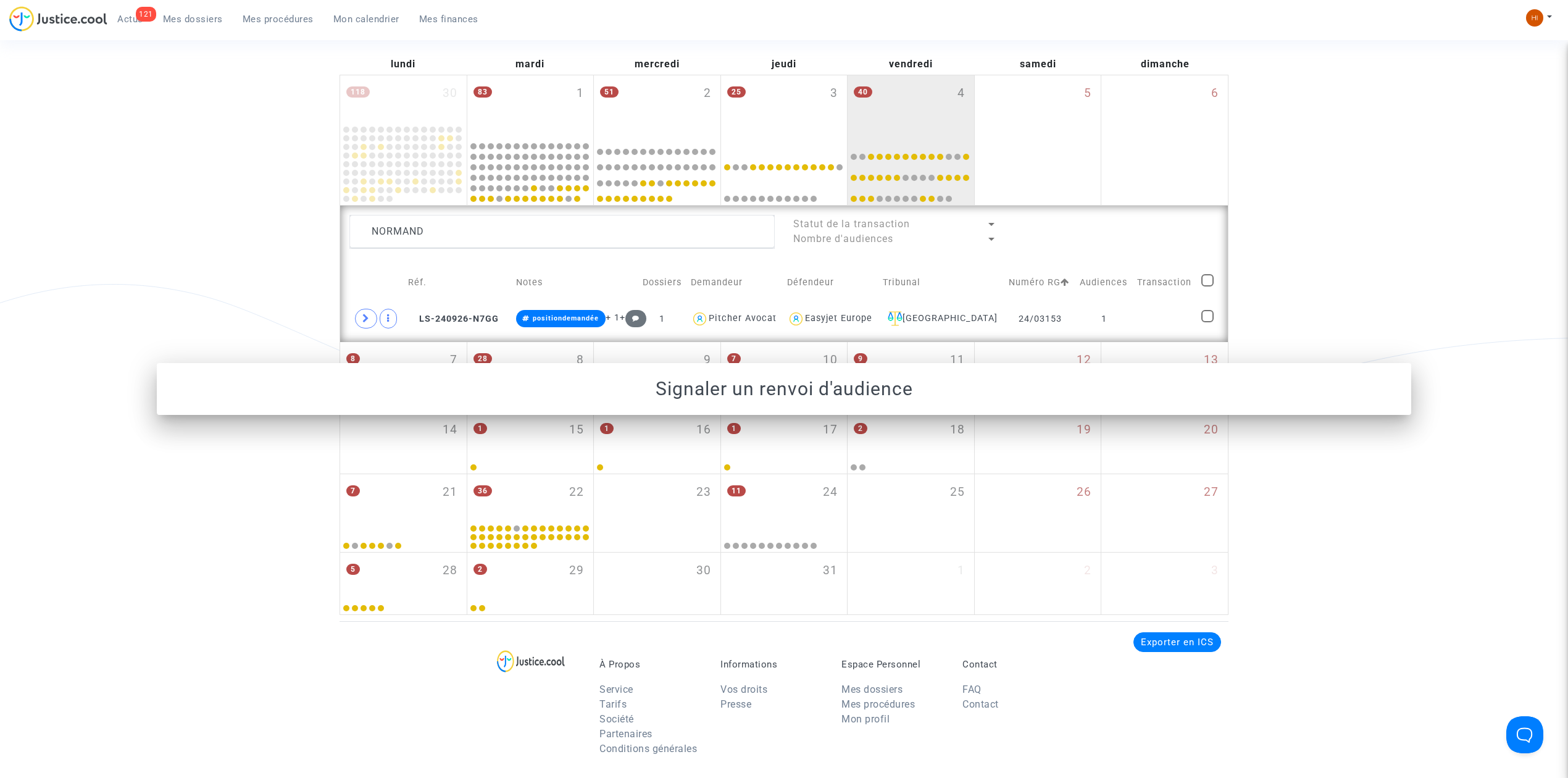
scroll to position [164, 0]
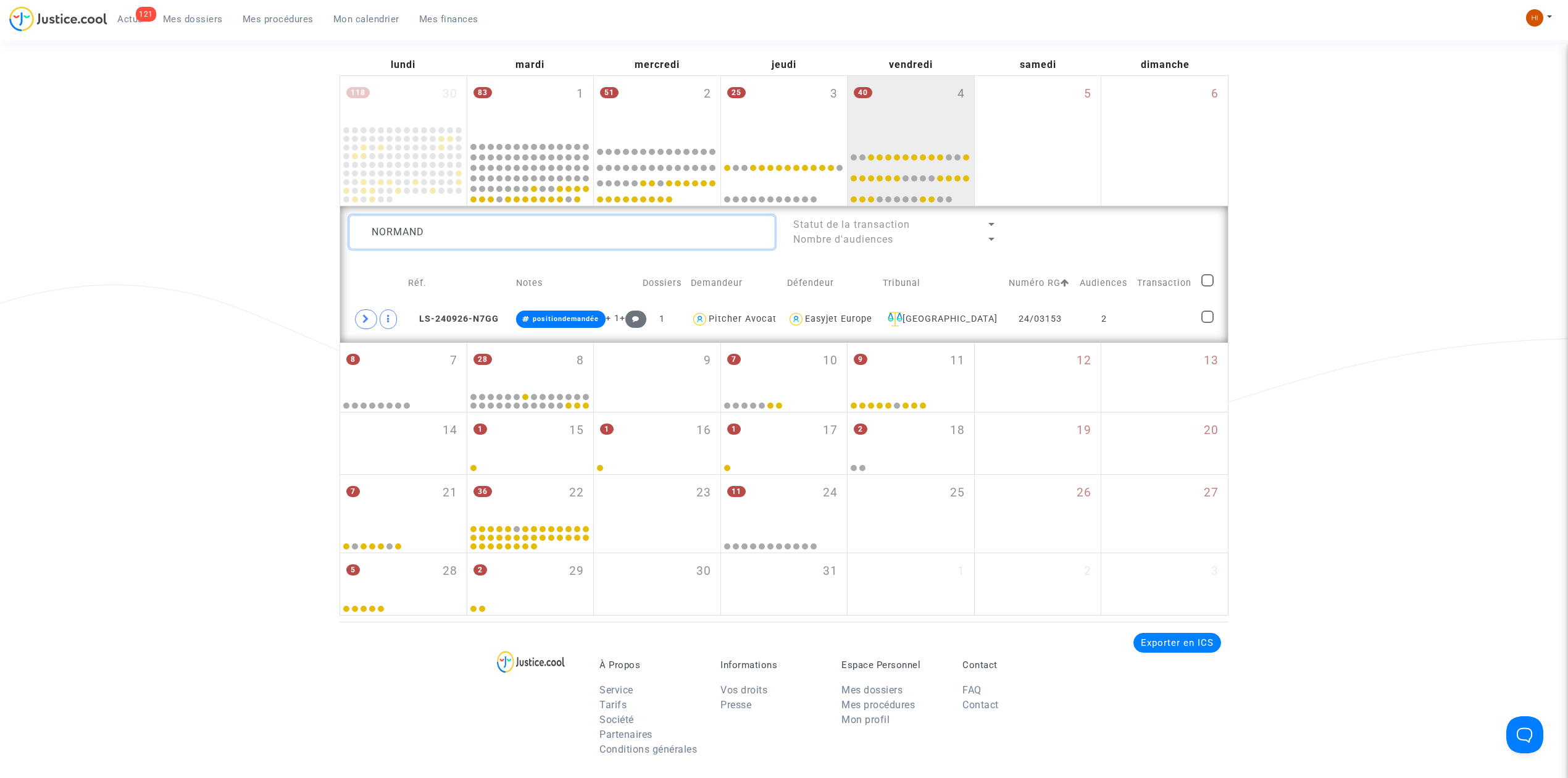
drag, startPoint x: 393, startPoint y: 243, endPoint x: 95, endPoint y: 262, distance: 298.6
click at [57, 269] on div "Date de clôture d'instruction Date de conciliation Date d'audience Date de juge…" at bounding box center [784, 276] width 1568 height 679
paste textarea "LENORMAND Richard"
type textarea "LENORMAND Richard"
click at [1103, 317] on td "1" at bounding box center [1104, 319] width 58 height 29
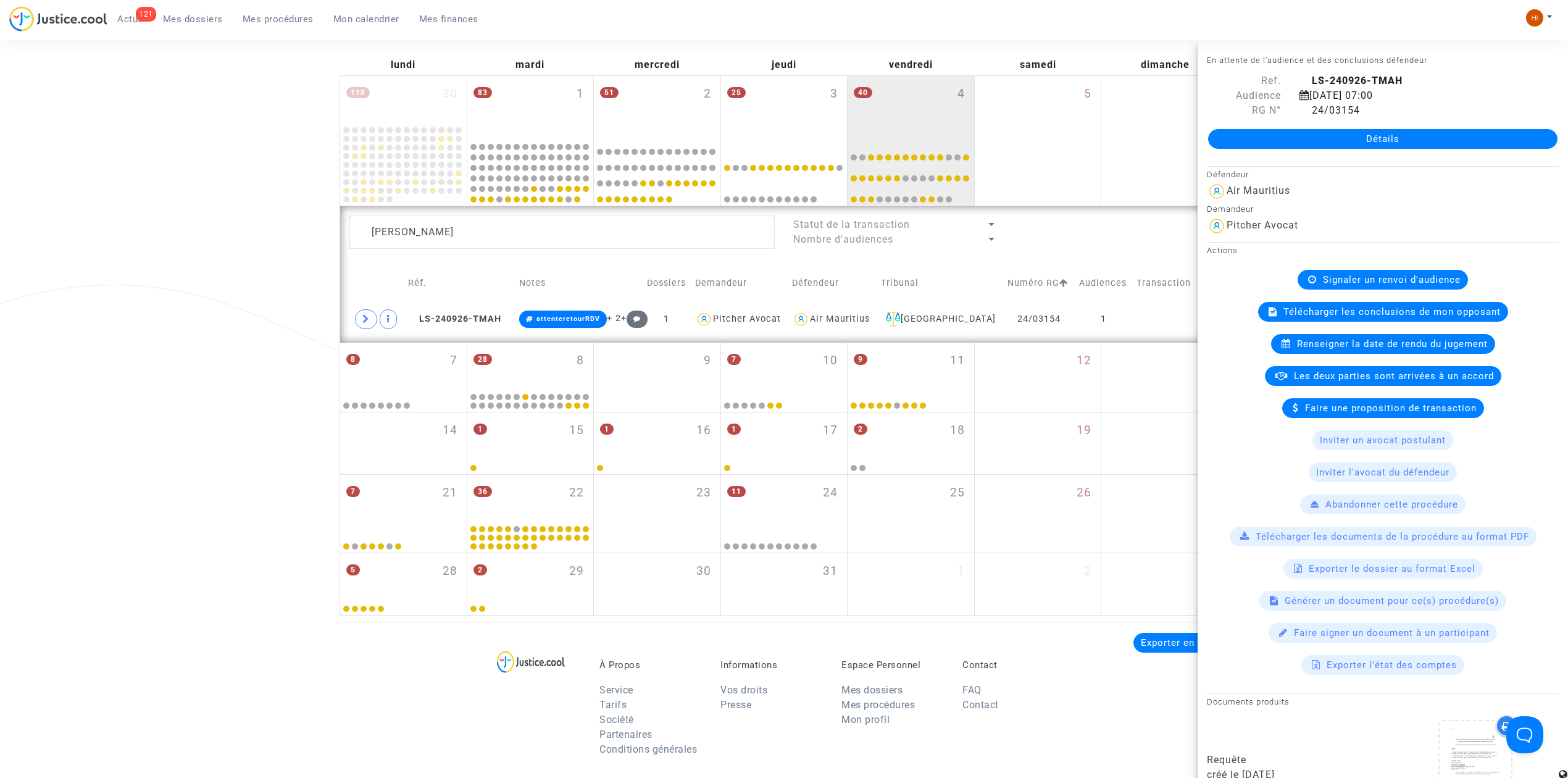
click at [1373, 282] on span "Signaler un renvoi d'audience" at bounding box center [1392, 280] width 138 height 11
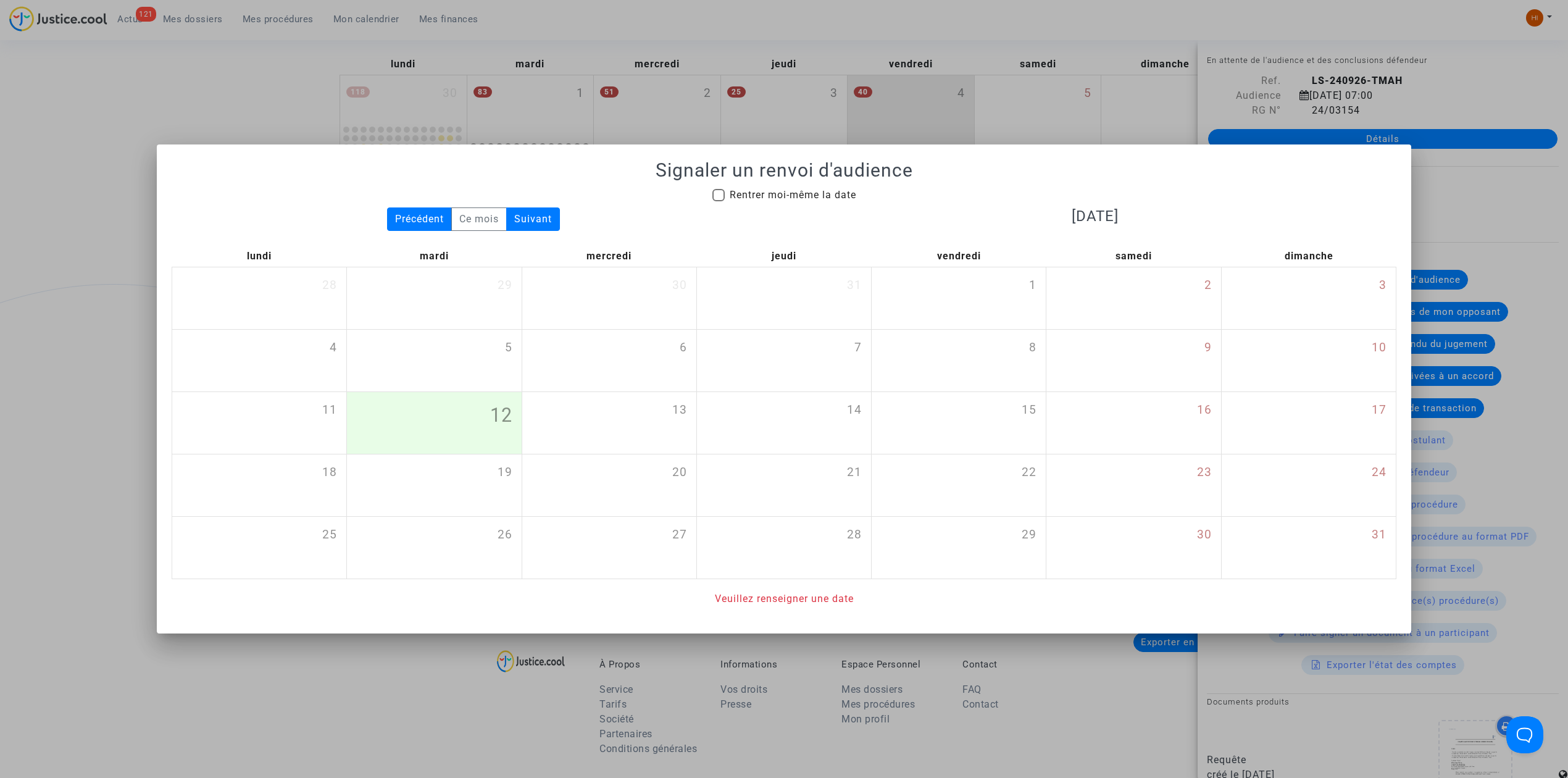
click at [741, 193] on span "Rentrer moi-même la date" at bounding box center [793, 194] width 127 height 11
click at [718, 202] on input "Rentrer moi-même la date" at bounding box center [717, 202] width 1 height 1
checkbox input "true"
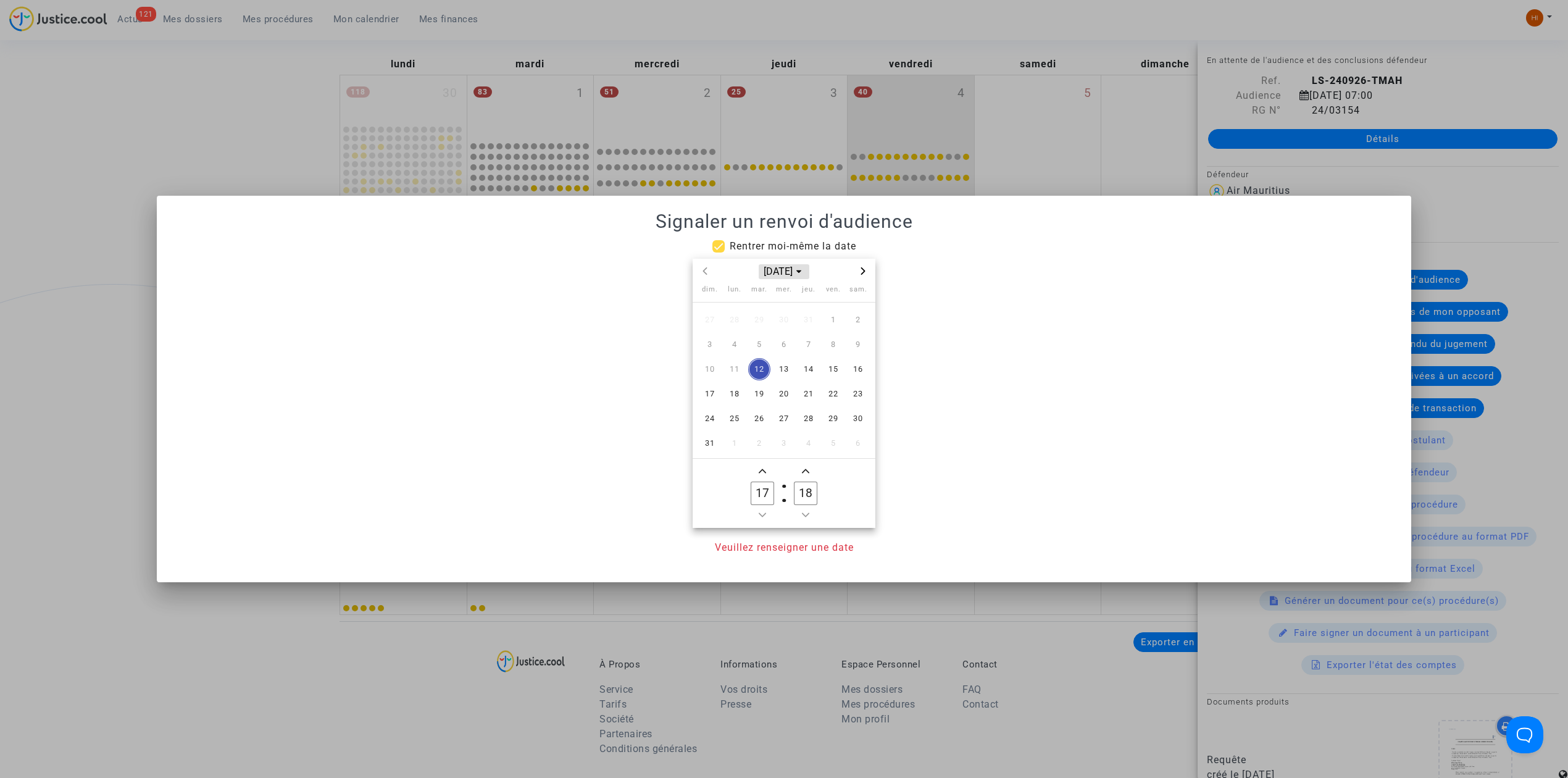
click at [788, 269] on span "août 2025" at bounding box center [784, 272] width 51 height 15
click at [729, 381] on span "2025" at bounding box center [736, 377] width 43 height 19
type input "19"
click at [717, 347] on span "juil." at bounding box center [726, 351] width 52 height 22
click at [717, 347] on span "3" at bounding box center [709, 344] width 22 height 22
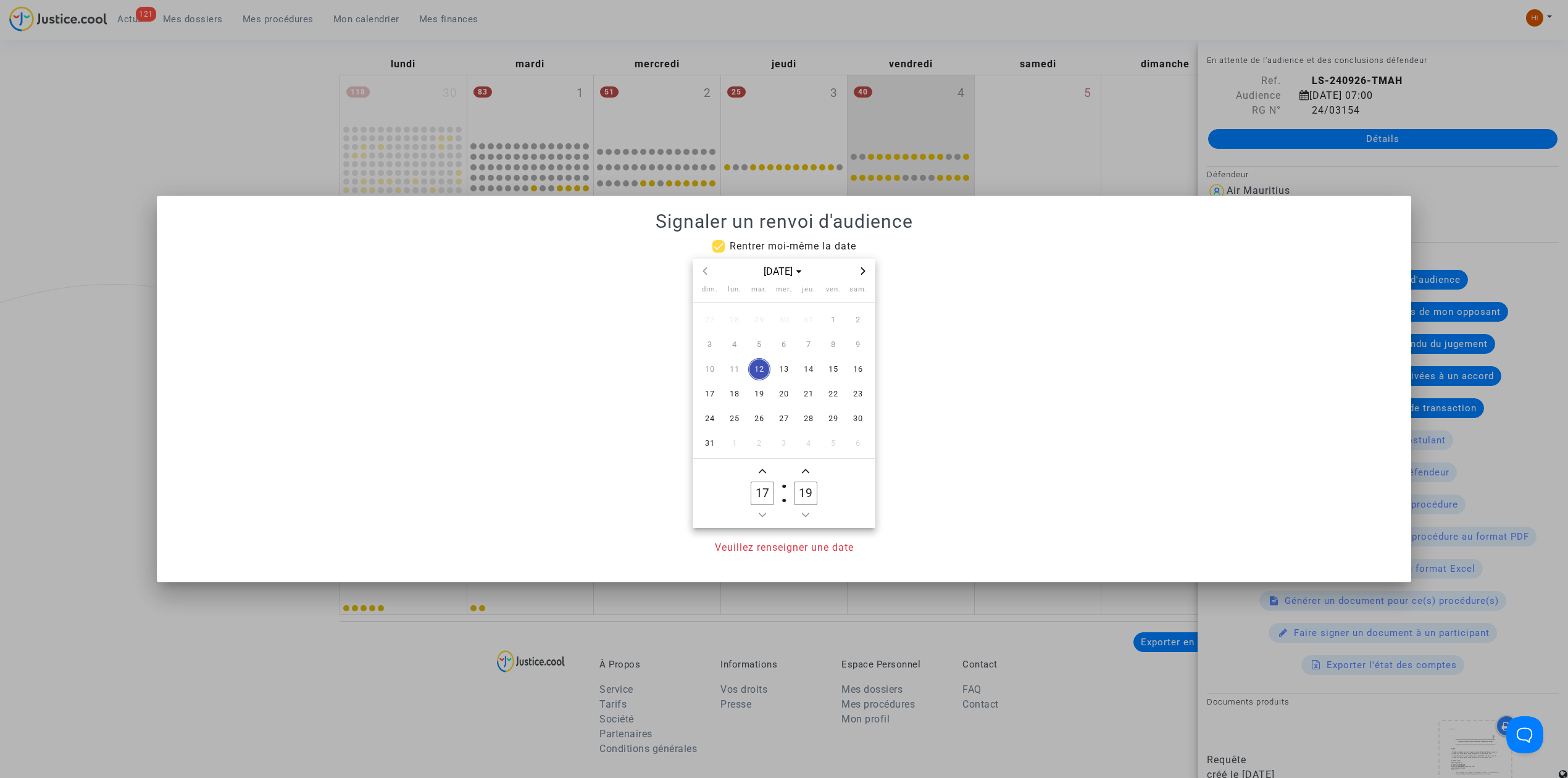
click at [1003, 97] on div at bounding box center [784, 389] width 1568 height 778
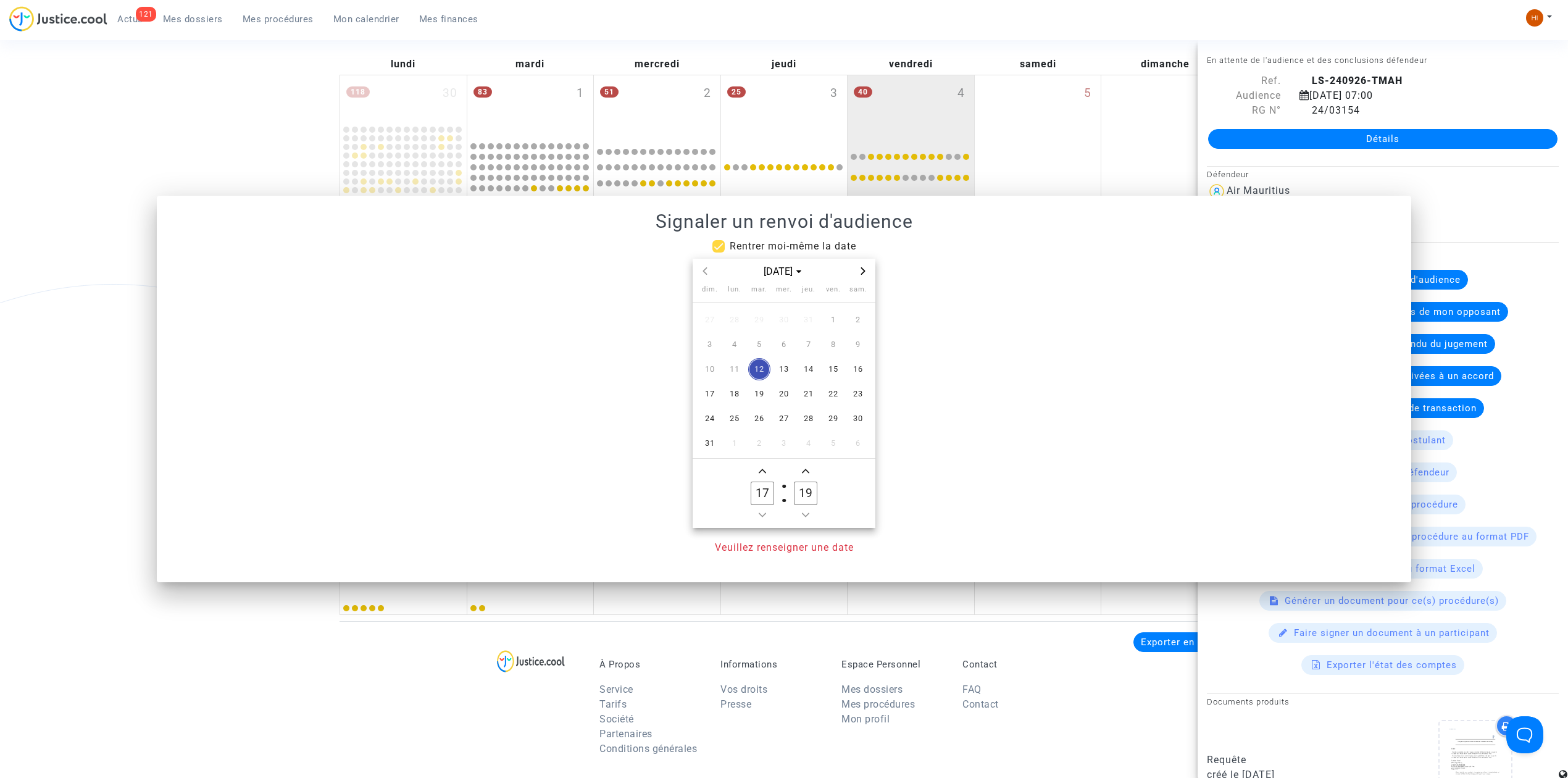
scroll to position [164, 0]
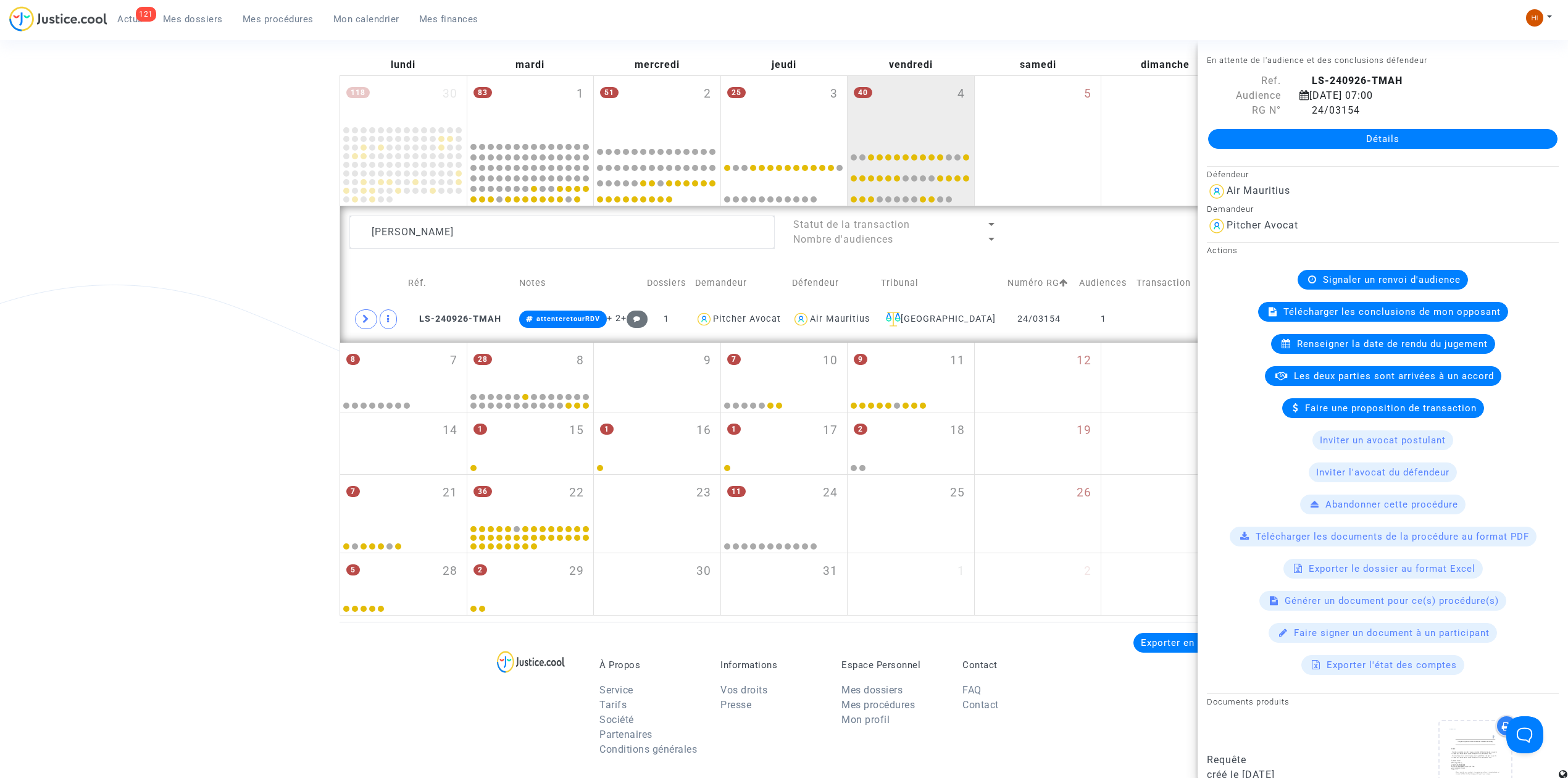
click at [1359, 345] on span "Renseigner la date de rendu du jugement" at bounding box center [1393, 344] width 191 height 11
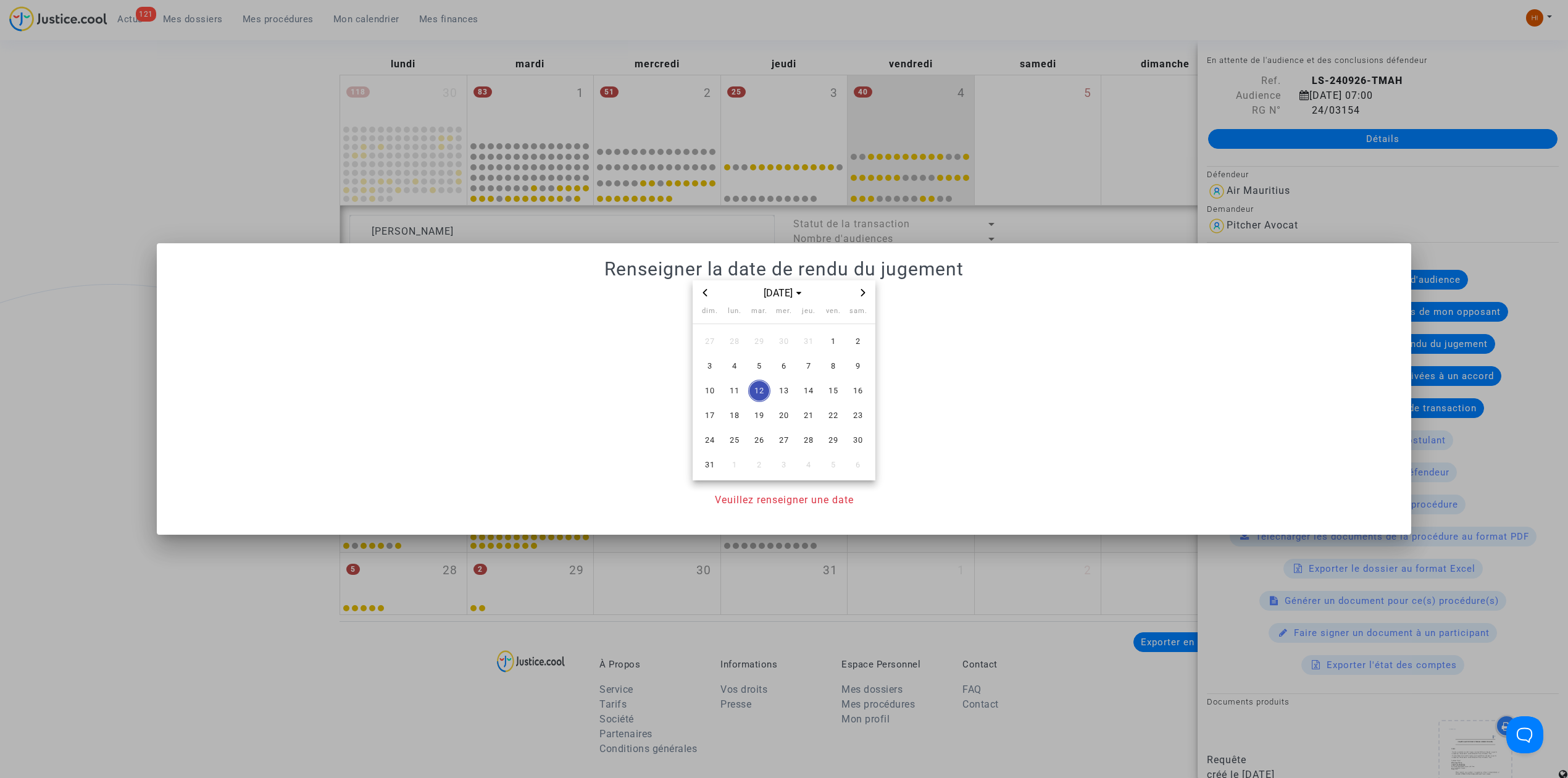
scroll to position [0, 0]
click at [710, 295] on span "Previous month" at bounding box center [705, 292] width 15 height 15
click at [834, 340] on span "4" at bounding box center [833, 341] width 22 height 22
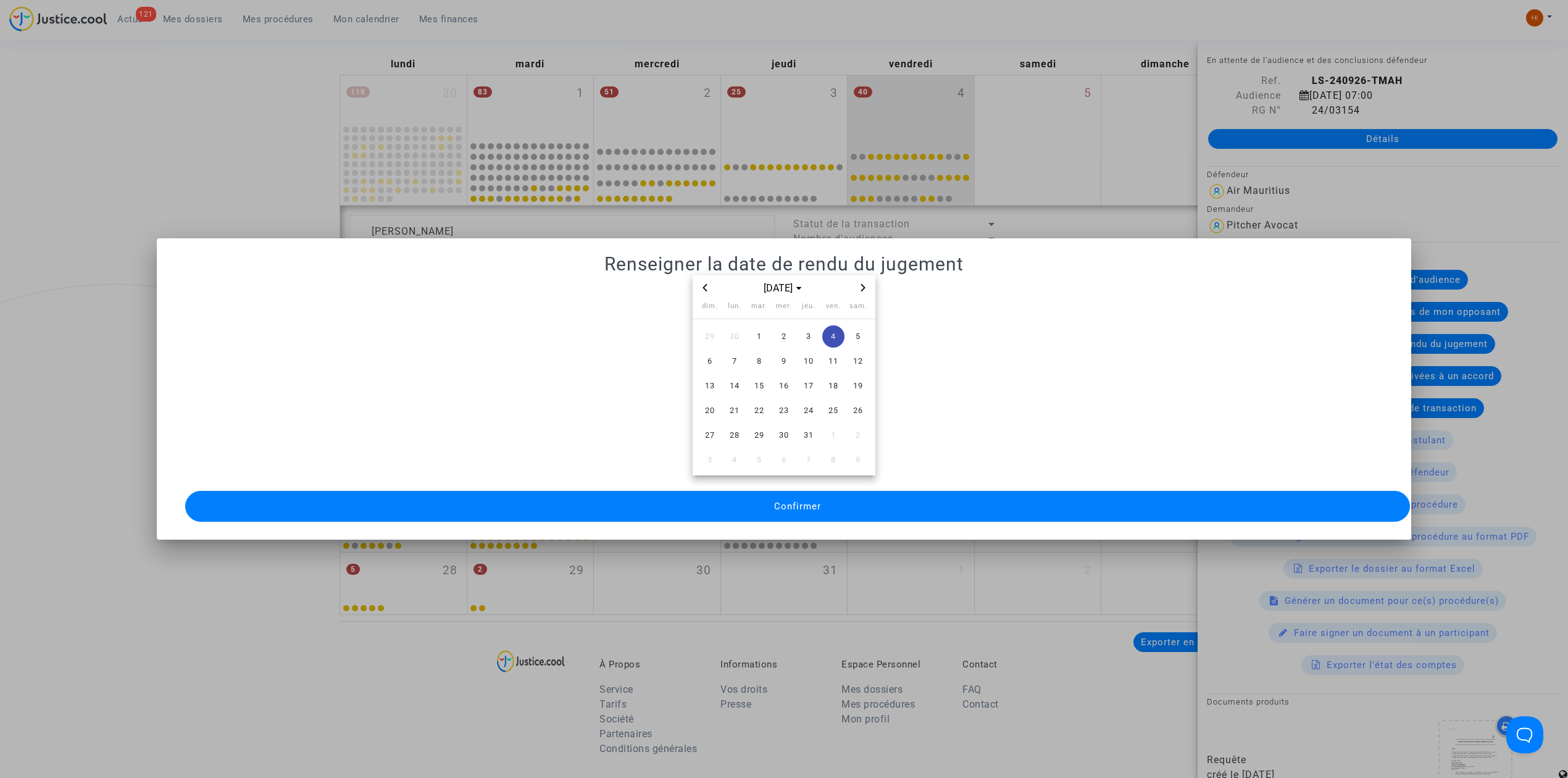
click at [838, 523] on mat-dialog-container "Renseigner la date de rendu du jugement juil. 2025 dim. lun. mar. mer. jeu. ven…" at bounding box center [784, 389] width 1255 height 301
click at [848, 503] on button "Confirmer" at bounding box center [797, 506] width 1224 height 31
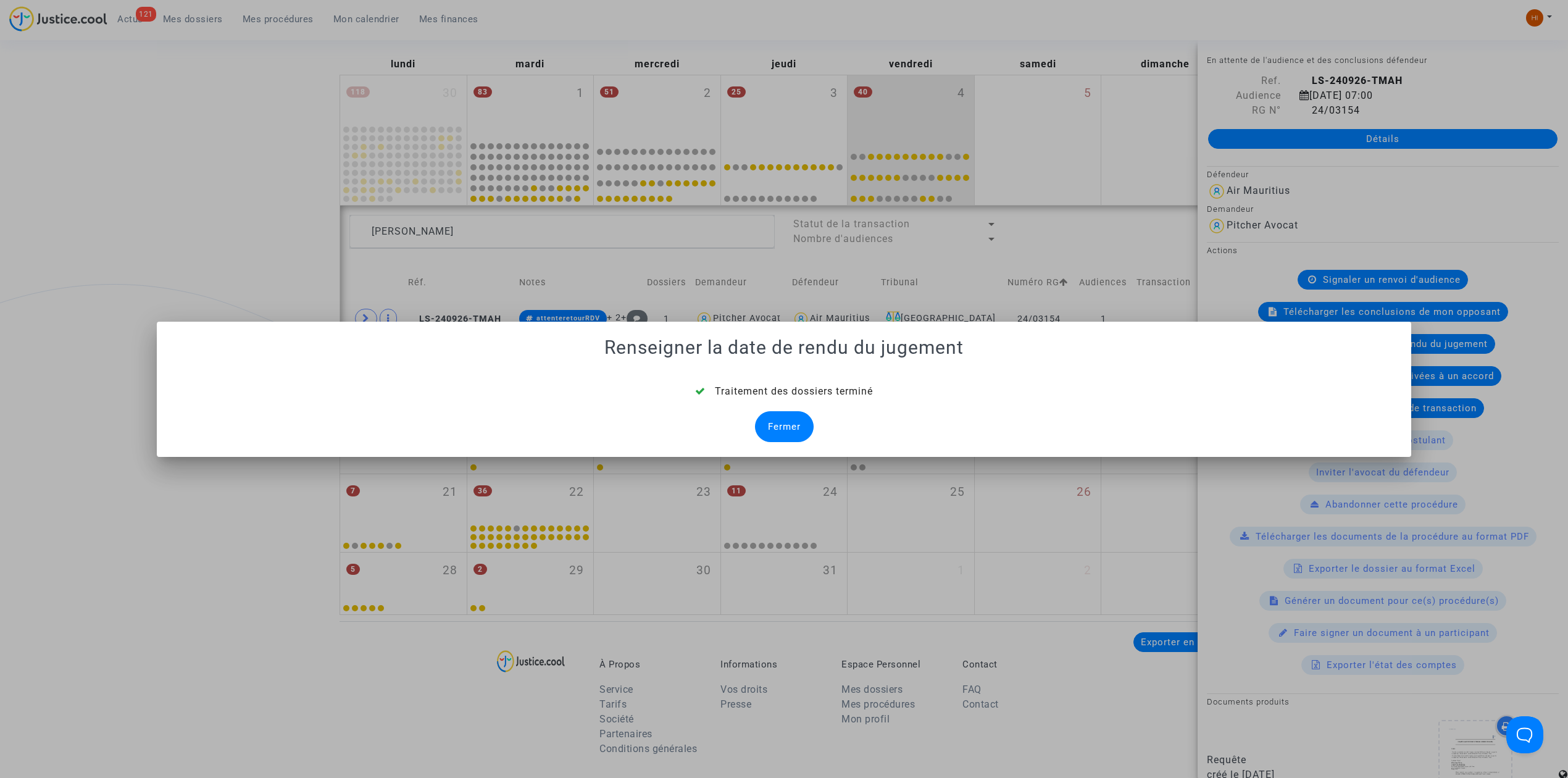
click at [779, 423] on div "Fermer" at bounding box center [784, 427] width 59 height 31
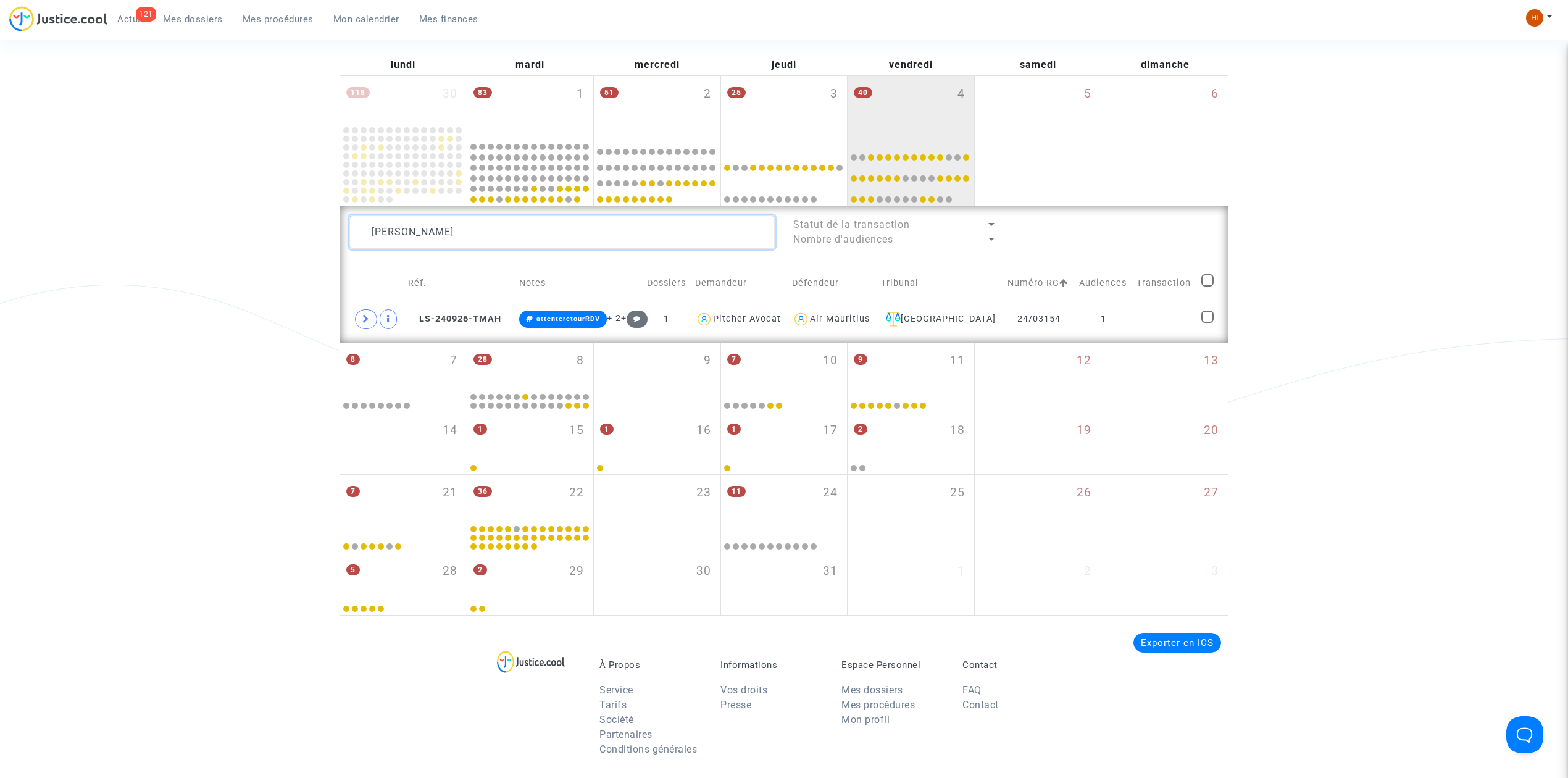
drag, startPoint x: 613, startPoint y: 235, endPoint x: -82, endPoint y: 220, distance: 695.2
click at [0, 220] on html "121 Actus Mes dossiers Mes procédures Mon calendrier Mes finances Mon profil Ch…" at bounding box center [784, 458] width 1568 height 1244
paste textarea "MOHAMED BOUBAIT"
type textarea "MOHAMED BOUBAIT"
click at [1111, 316] on td "1" at bounding box center [1105, 319] width 57 height 29
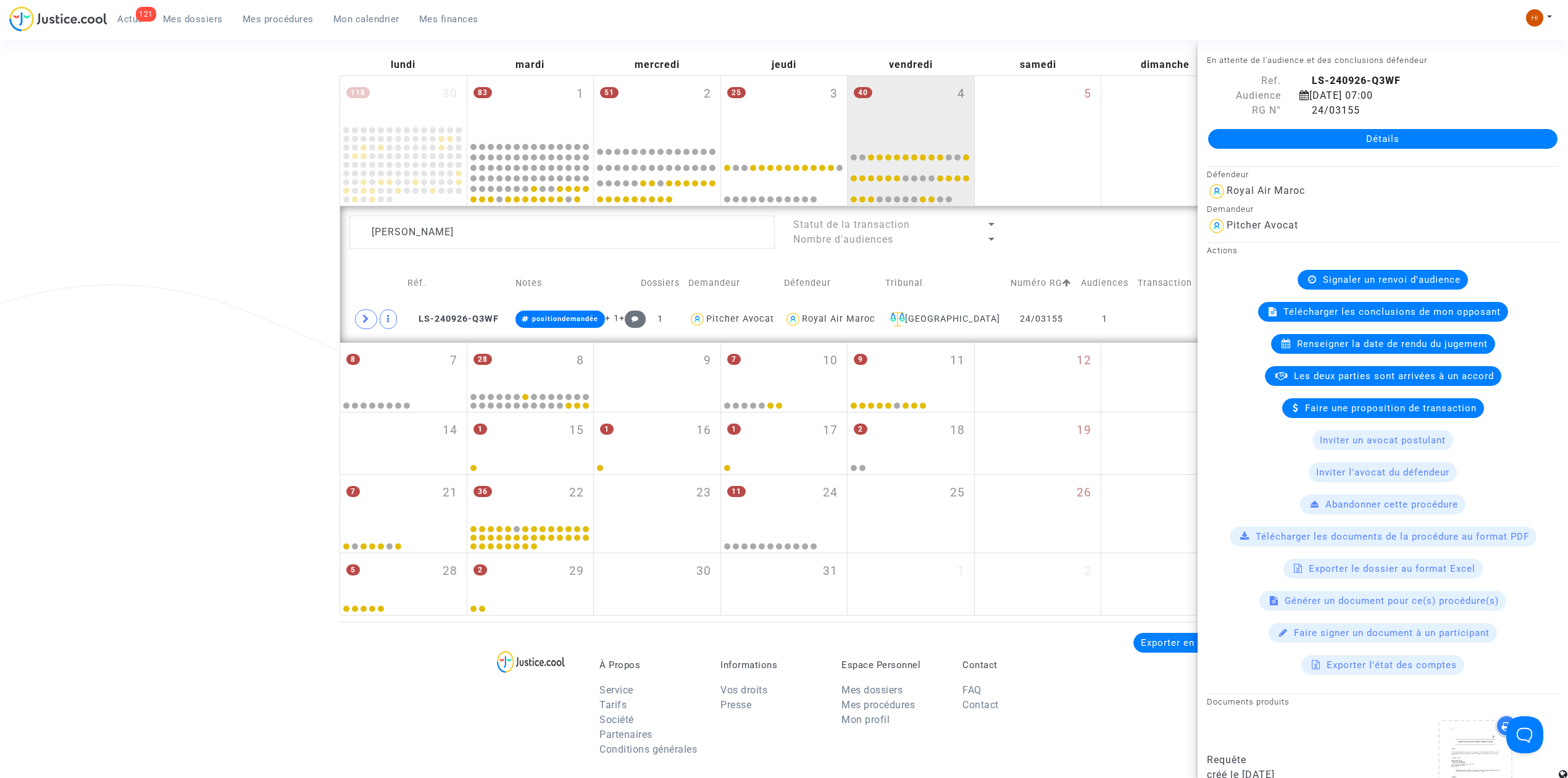
click at [1352, 275] on span "Signaler un renvoi d'audience" at bounding box center [1392, 280] width 138 height 11
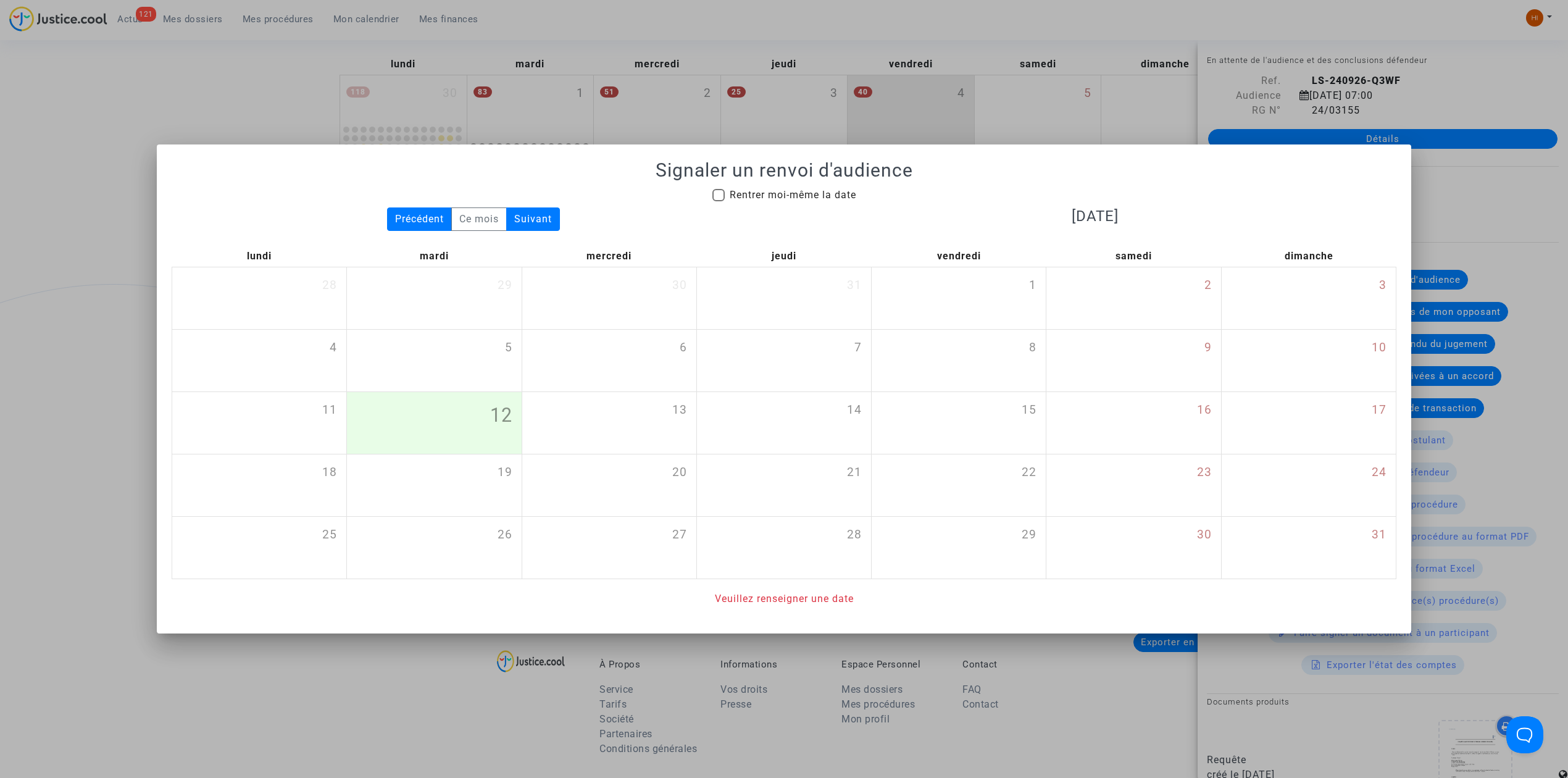
drag, startPoint x: 719, startPoint y: 185, endPoint x: 714, endPoint y: 190, distance: 7.1
click at [717, 186] on div "Signaler un renvoi d'audience Rentrer moi-même la date Précédent Ce mois Suivan…" at bounding box center [784, 382] width 1224 height 447
click at [714, 193] on span at bounding box center [718, 194] width 12 height 12
click at [717, 202] on input "Rentrer moi-même la date" at bounding box center [717, 202] width 1 height 1
checkbox input "true"
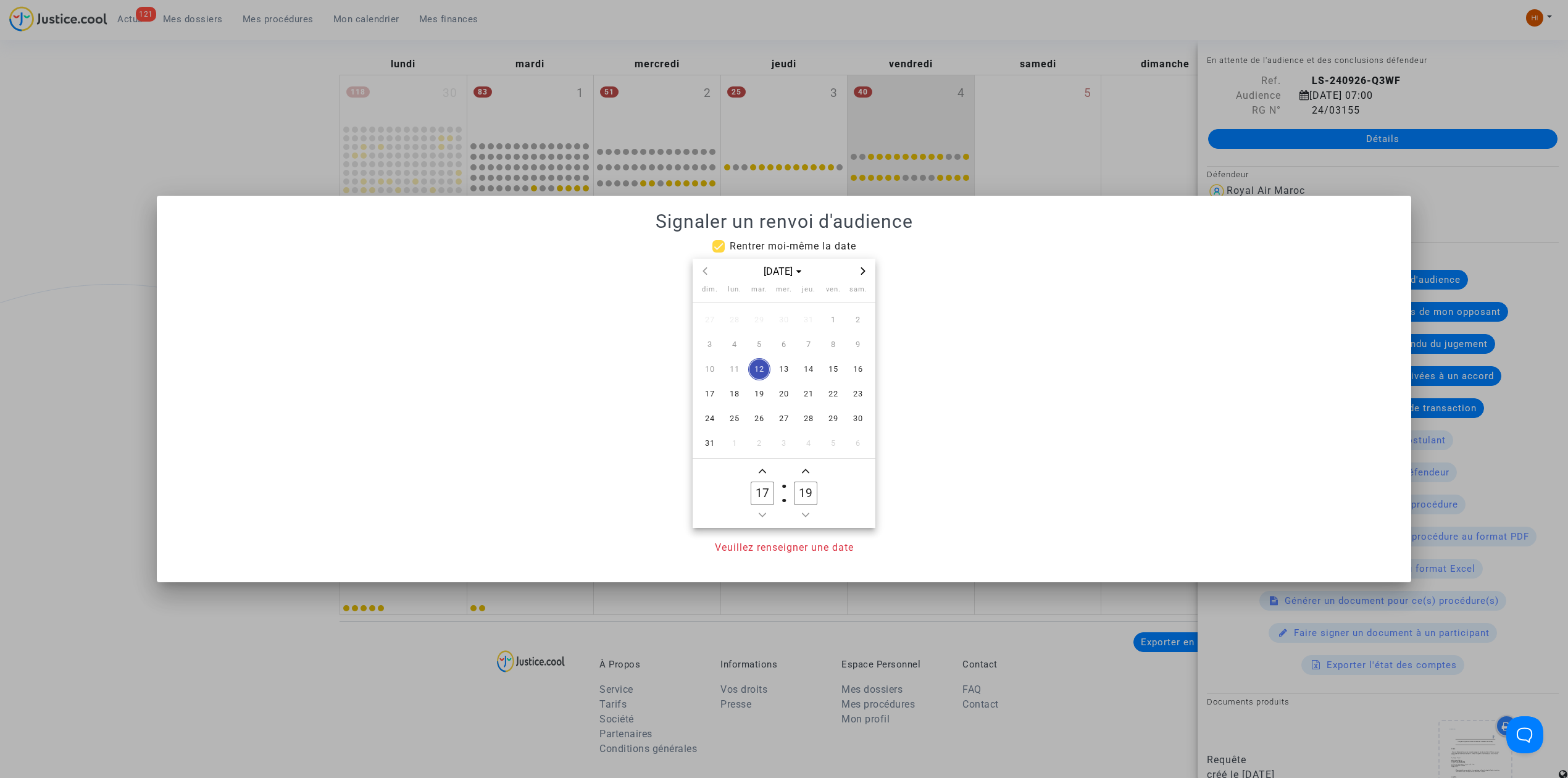
click at [862, 269] on icon "Next month" at bounding box center [863, 270] width 7 height 7
click at [860, 270] on icon "Next month" at bounding box center [863, 270] width 7 height 7
click at [857, 272] on span "Next month" at bounding box center [863, 271] width 15 height 15
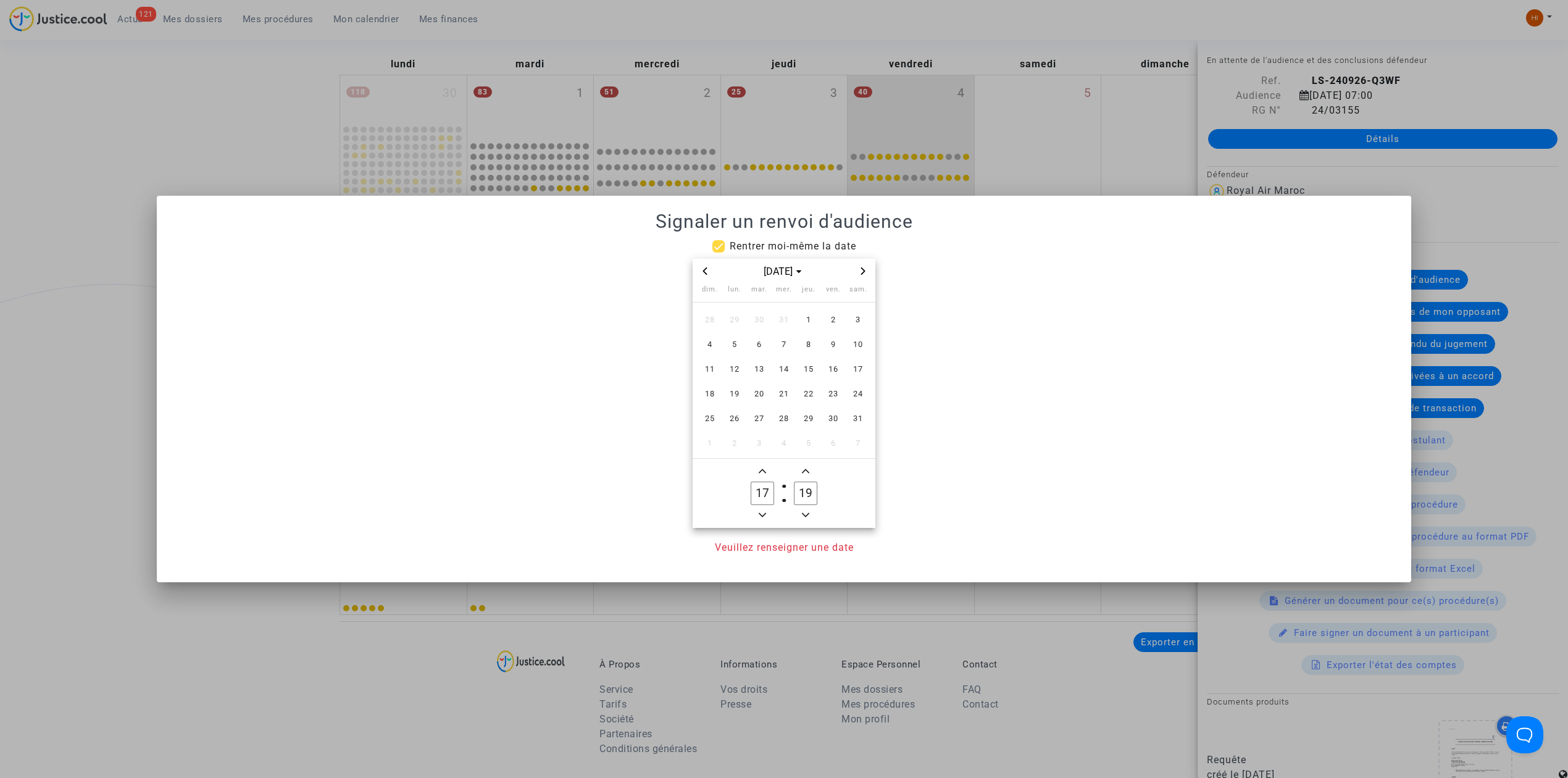
click at [695, 280] on div "janv. 2026" at bounding box center [784, 271] width 183 height 25
click at [701, 275] on span "Previous month" at bounding box center [705, 271] width 15 height 15
click at [836, 374] on span "19" at bounding box center [833, 369] width 22 height 22
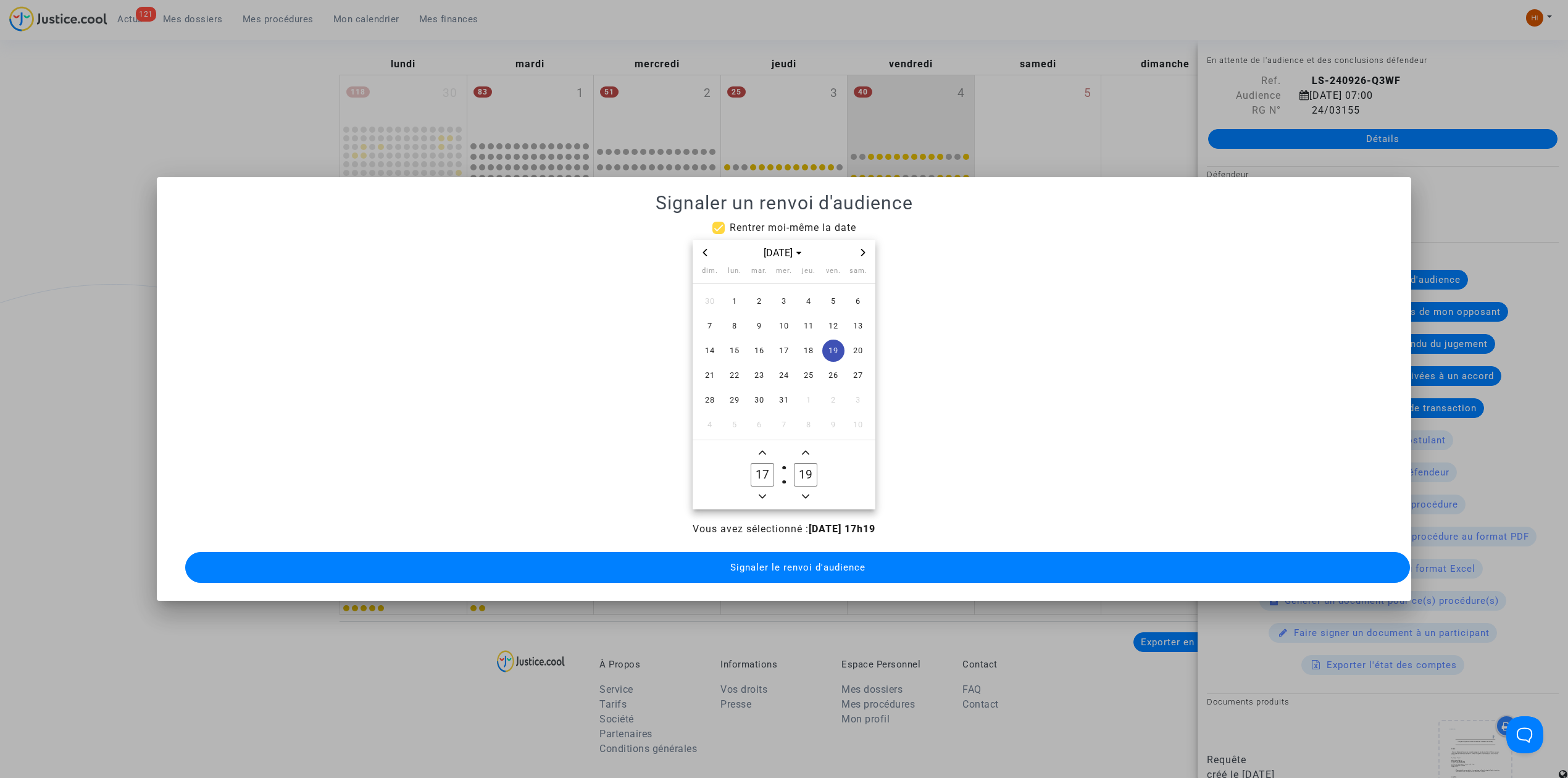
click at [768, 490] on span "Minus a hour" at bounding box center [762, 496] width 15 height 15
click at [768, 489] on span "Minus a hour" at bounding box center [762, 496] width 15 height 15
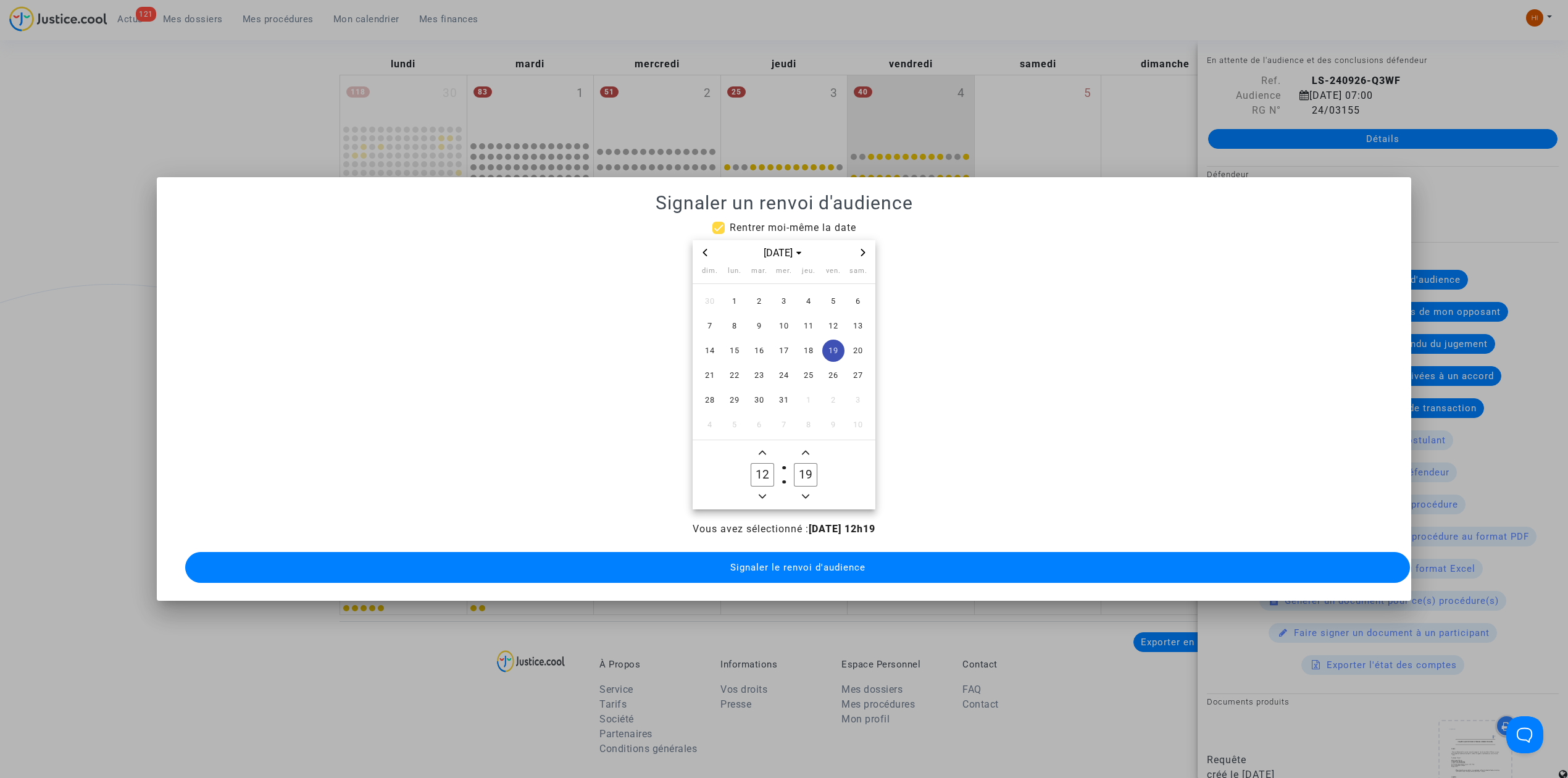
click at [768, 489] on span "Minus a hour" at bounding box center [762, 496] width 15 height 15
type input "09"
click at [793, 469] on input "19" at bounding box center [805, 474] width 24 height 24
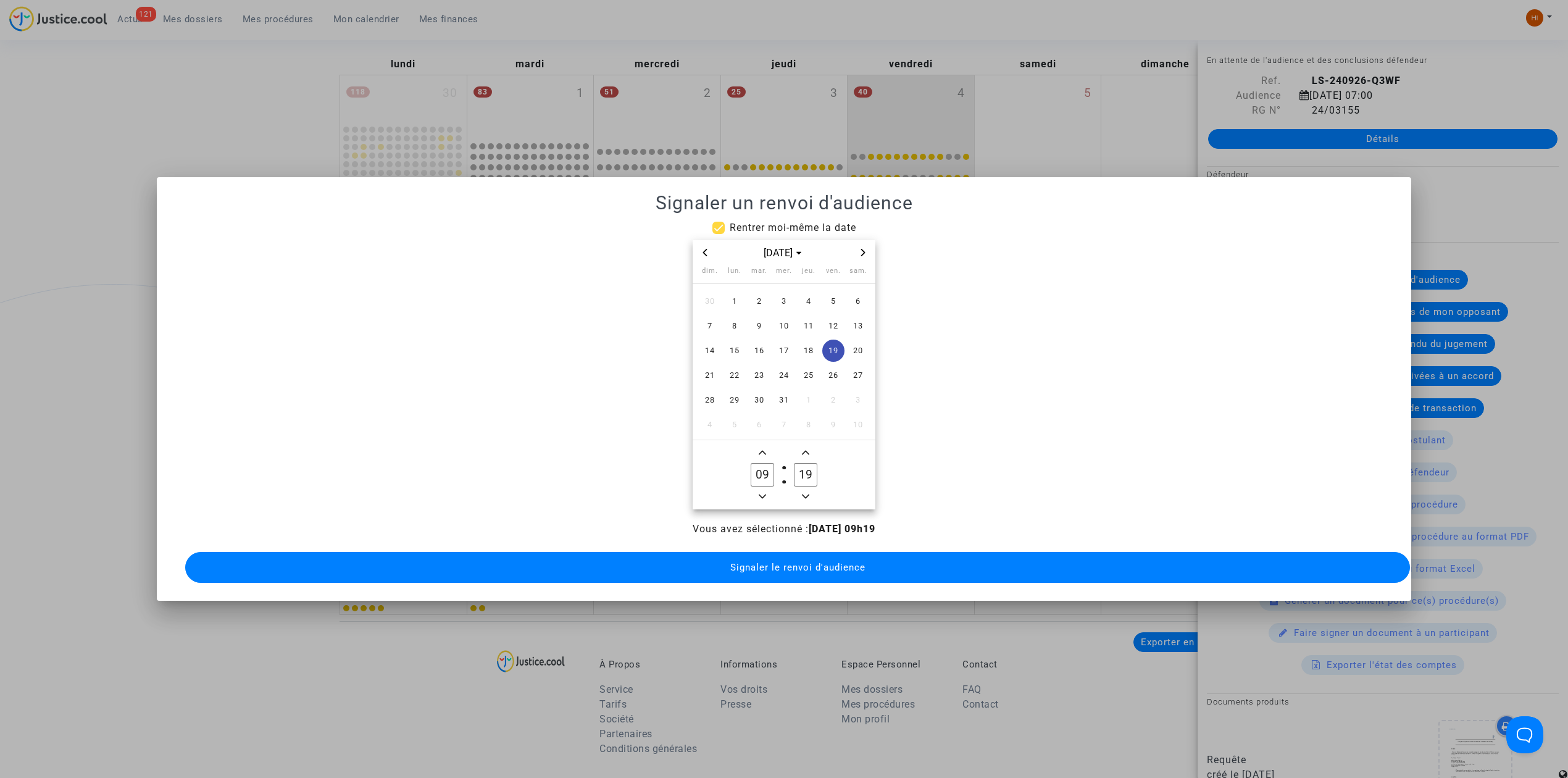
click at [793, 469] on input "19" at bounding box center [805, 474] width 24 height 24
type input "00"
click at [870, 566] on button "Signaler le renvoi d'audience" at bounding box center [797, 567] width 1224 height 31
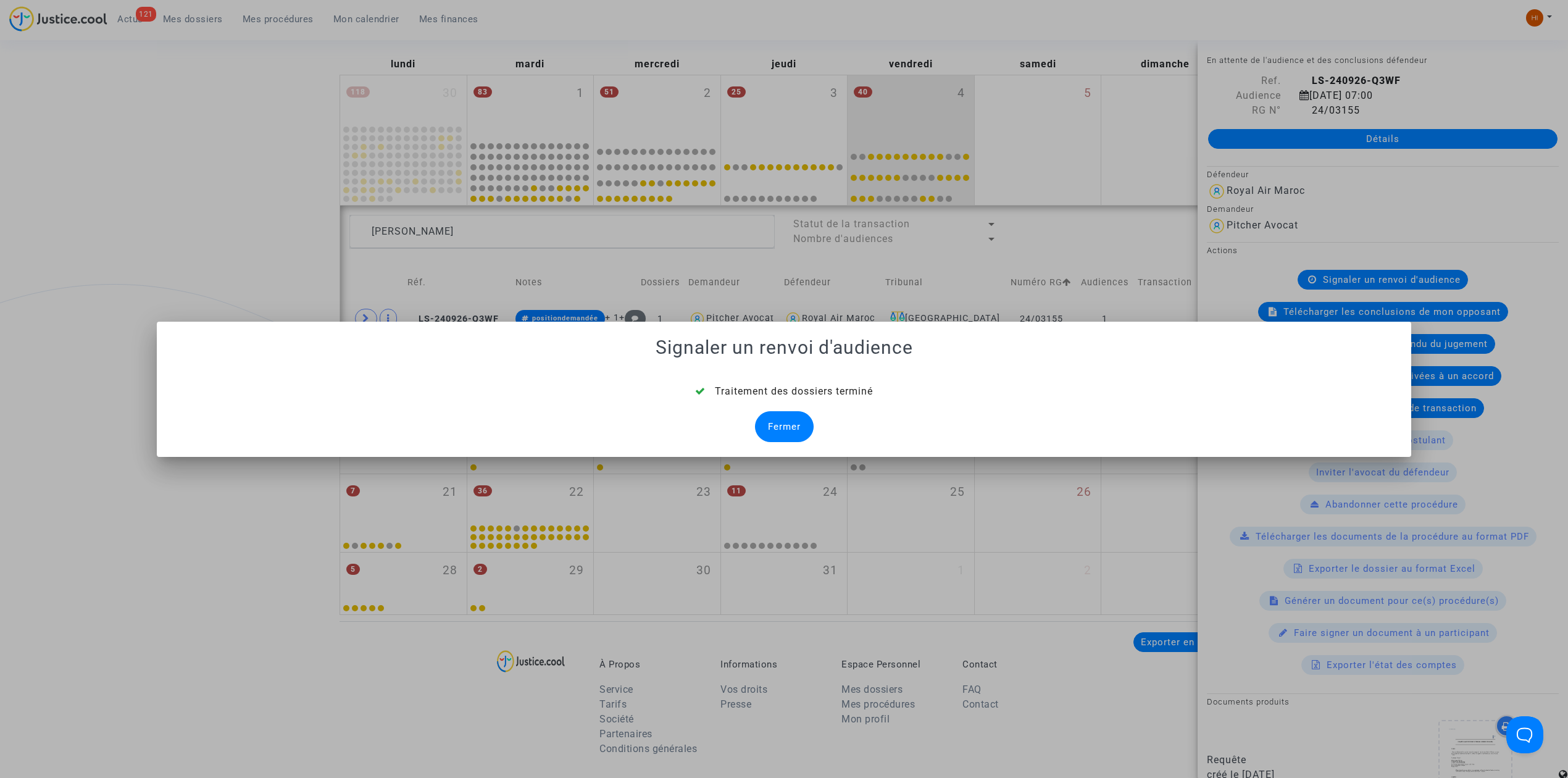
click at [778, 420] on div "Fermer" at bounding box center [784, 427] width 59 height 31
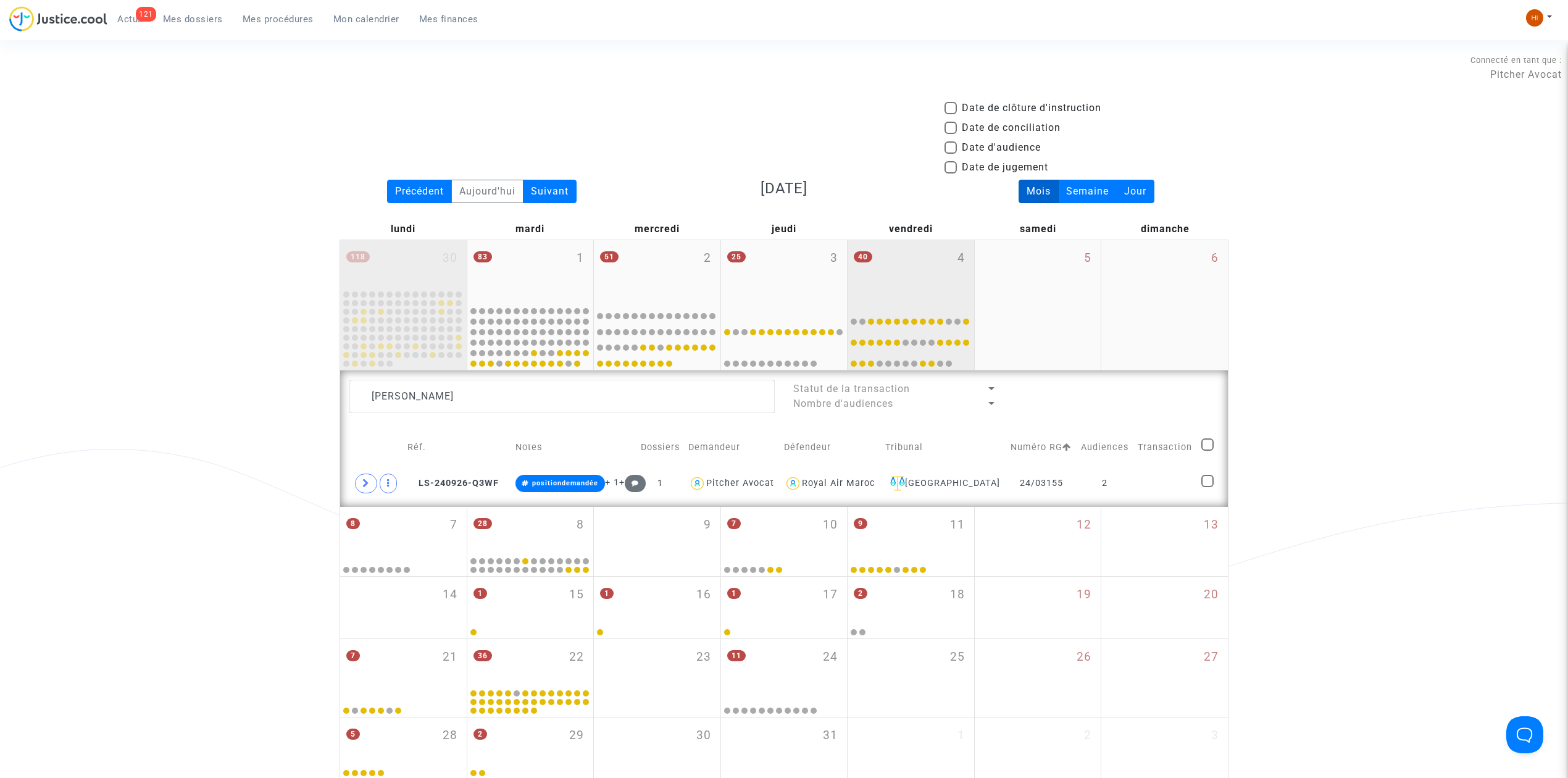
scroll to position [164, 0]
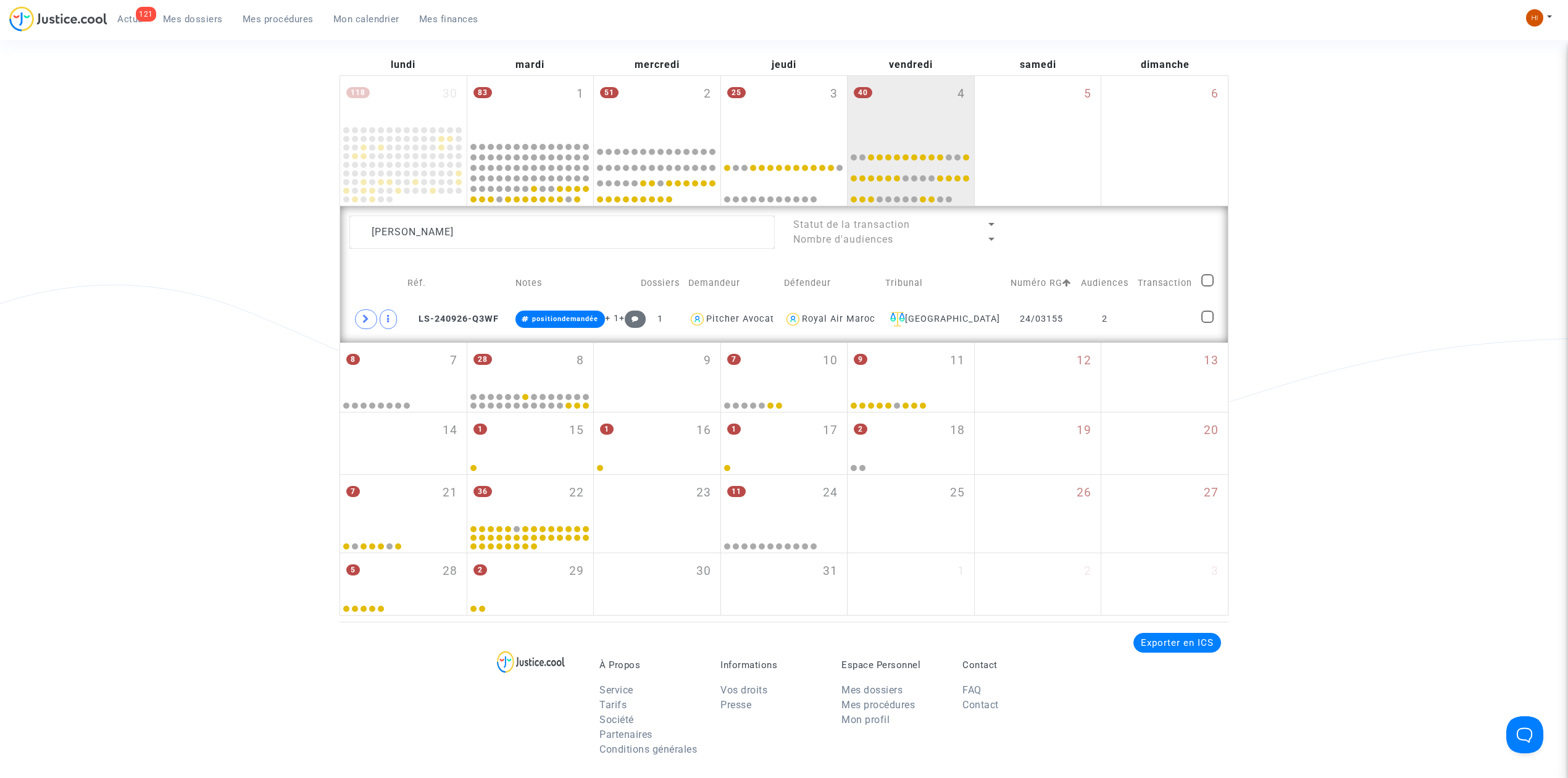
drag, startPoint x: 545, startPoint y: 213, endPoint x: -4, endPoint y: 272, distance: 552.2
click at [0, 272] on html "121 Actus Mes dossiers Mes procédures Mon calendrier Mes finances Mon profil Ch…" at bounding box center [784, 458] width 1568 height 1244
click at [517, 239] on textarea at bounding box center [562, 232] width 425 height 33
drag, startPoint x: 517, startPoint y: 239, endPoint x: 121, endPoint y: 225, distance: 396.2
click at [201, 236] on div "Date de clôture d'instruction Date de conciliation Date d'audience Date de juge…" at bounding box center [784, 276] width 1568 height 679
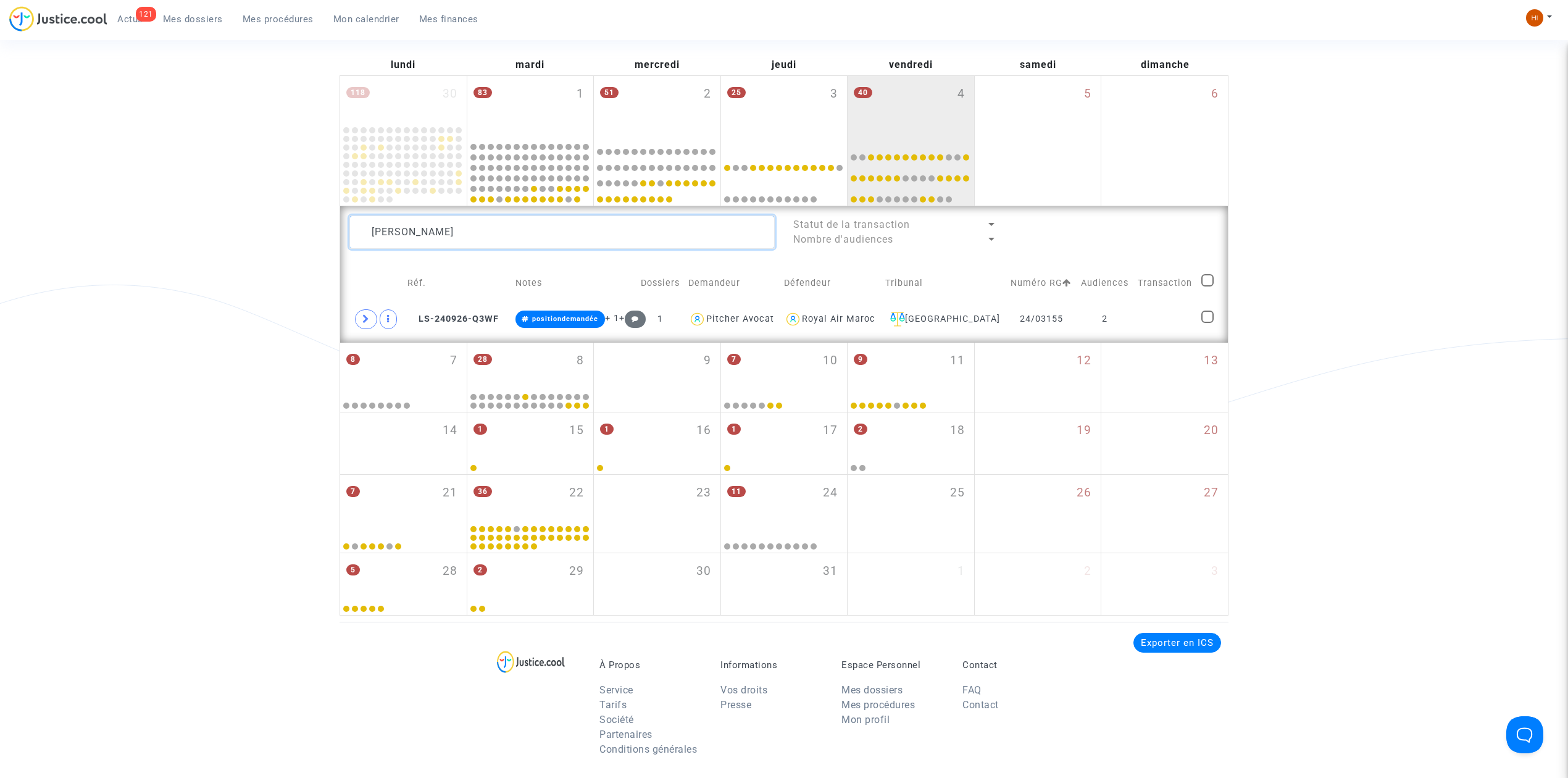
paste textarea "LE RAY Camille"
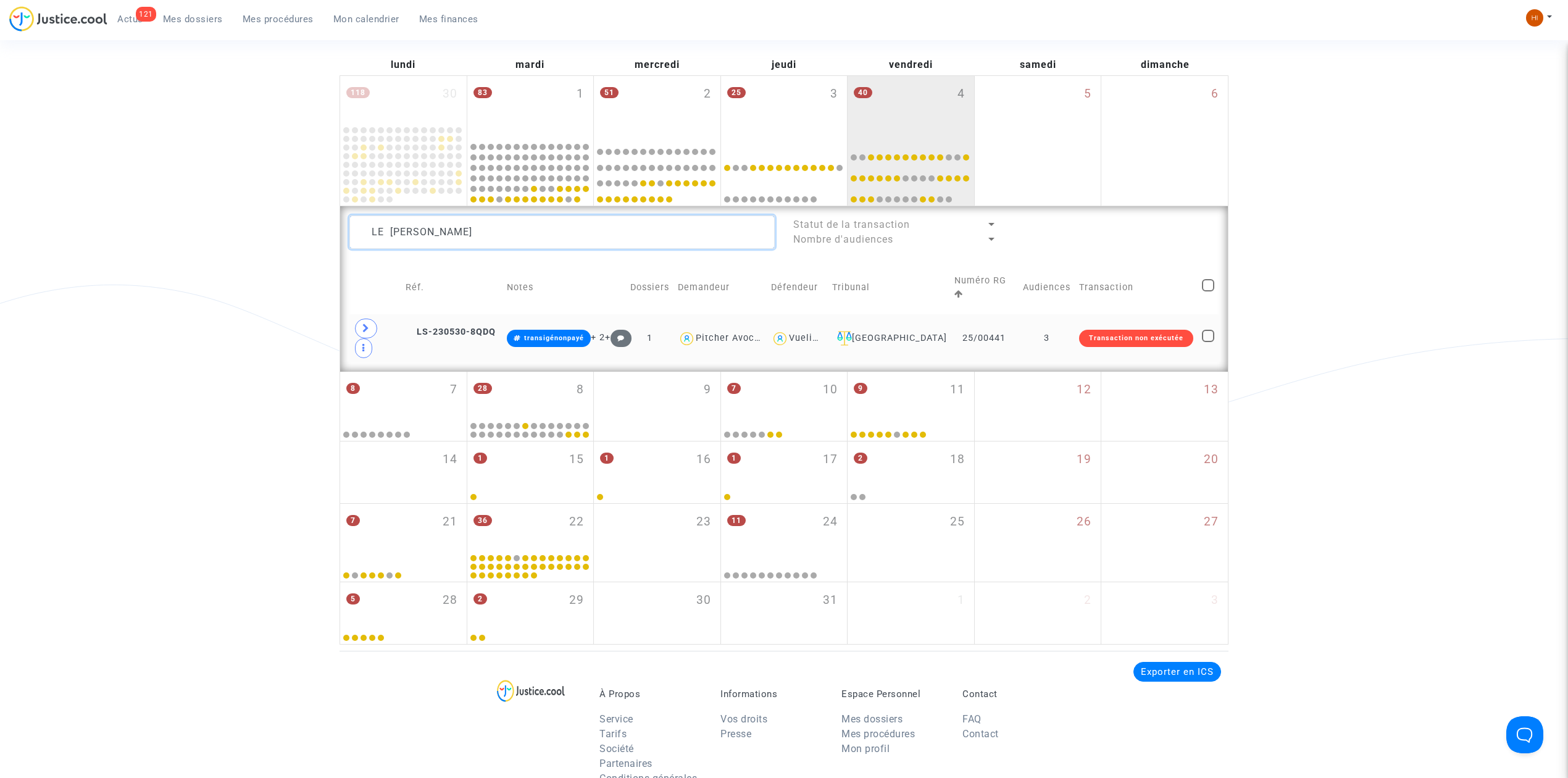
type textarea "LE RAY Camille"
click at [1047, 314] on td "3" at bounding box center [1046, 338] width 56 height 48
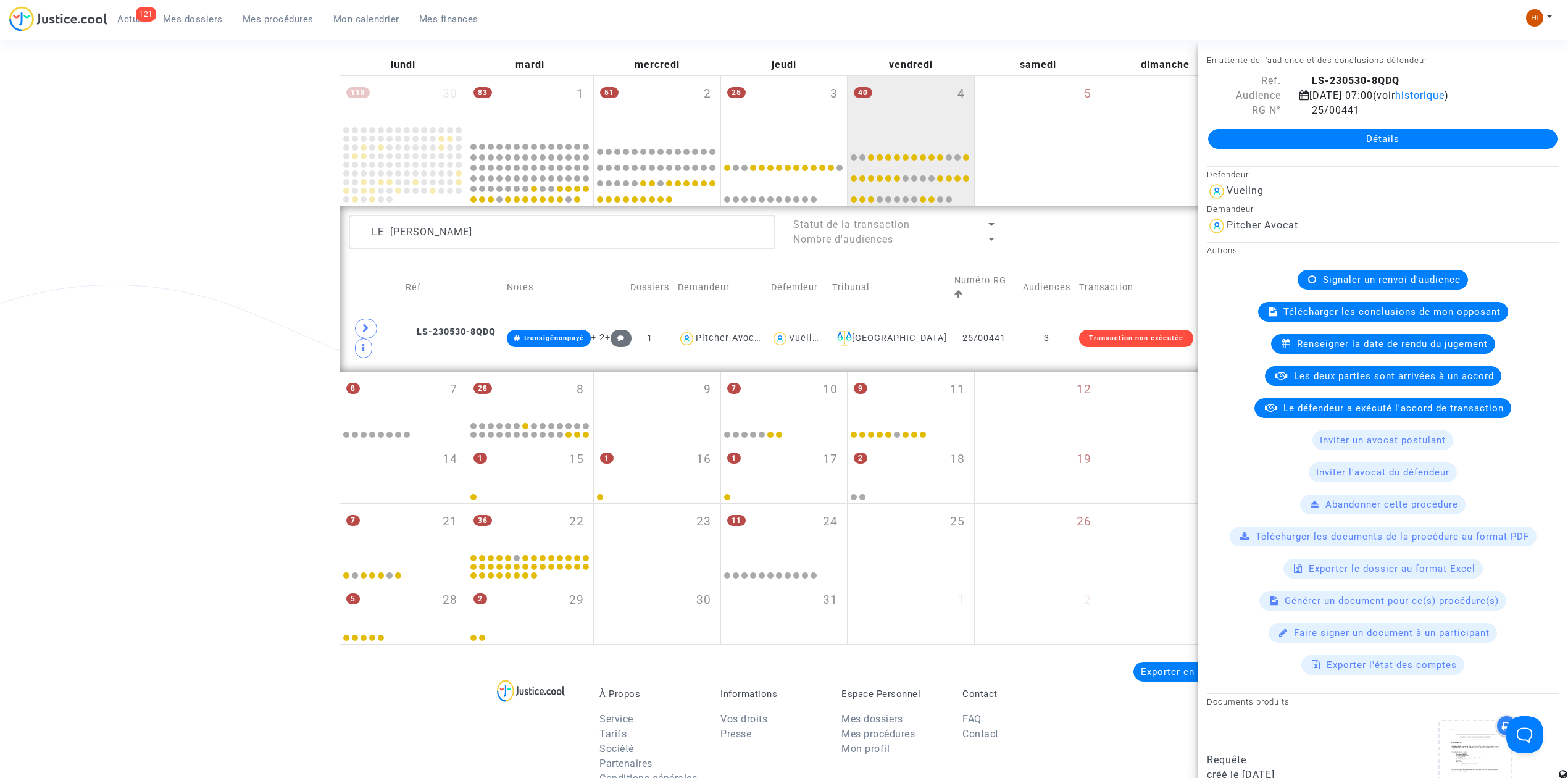
click at [1369, 275] on span "Signaler un renvoi d'audience" at bounding box center [1392, 280] width 138 height 11
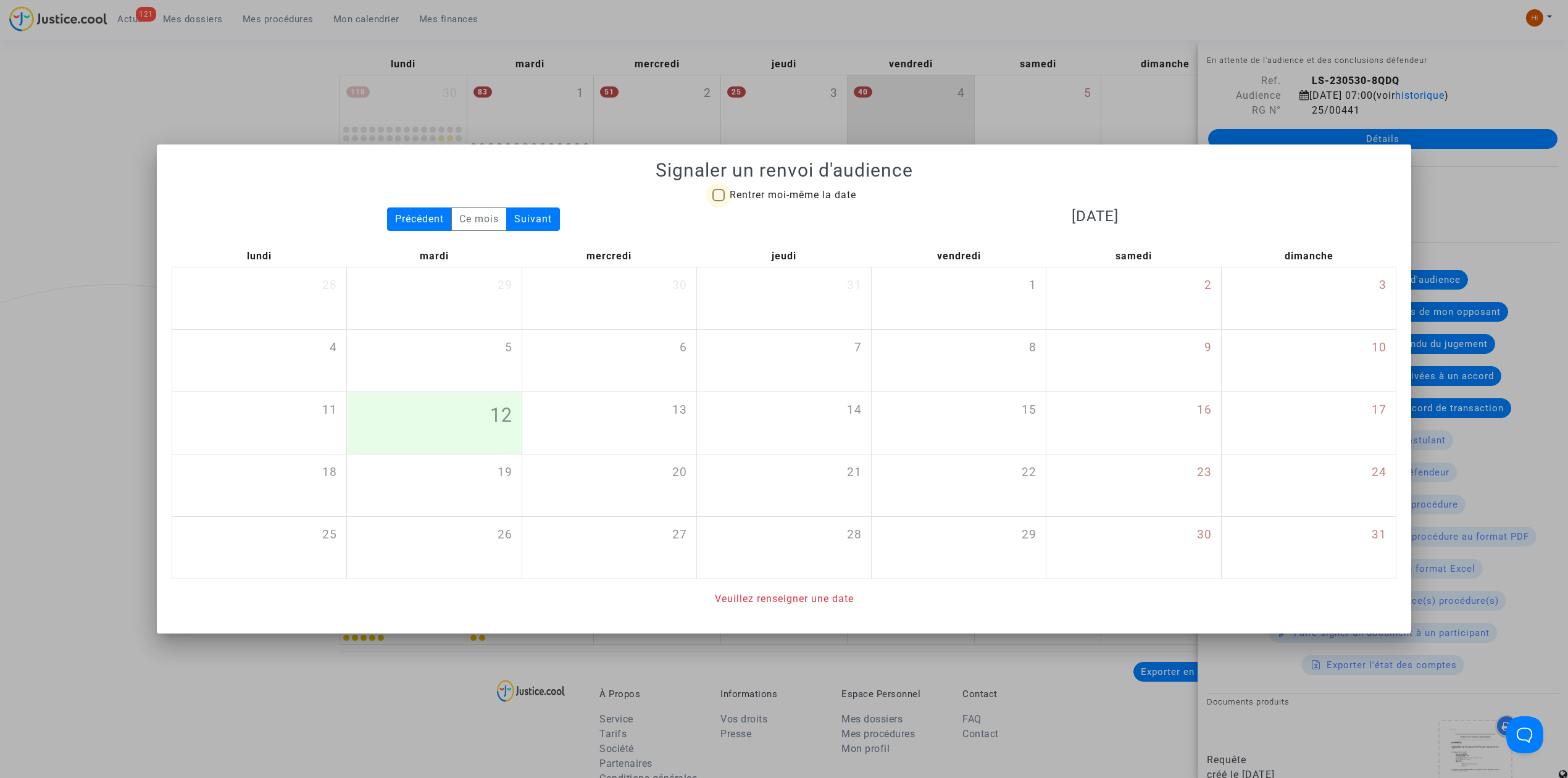
click at [748, 189] on span "Rentrer moi-même la date" at bounding box center [793, 194] width 127 height 11
click at [718, 202] on input "Rentrer moi-même la date" at bounding box center [717, 202] width 1 height 1
checkbox input "true"
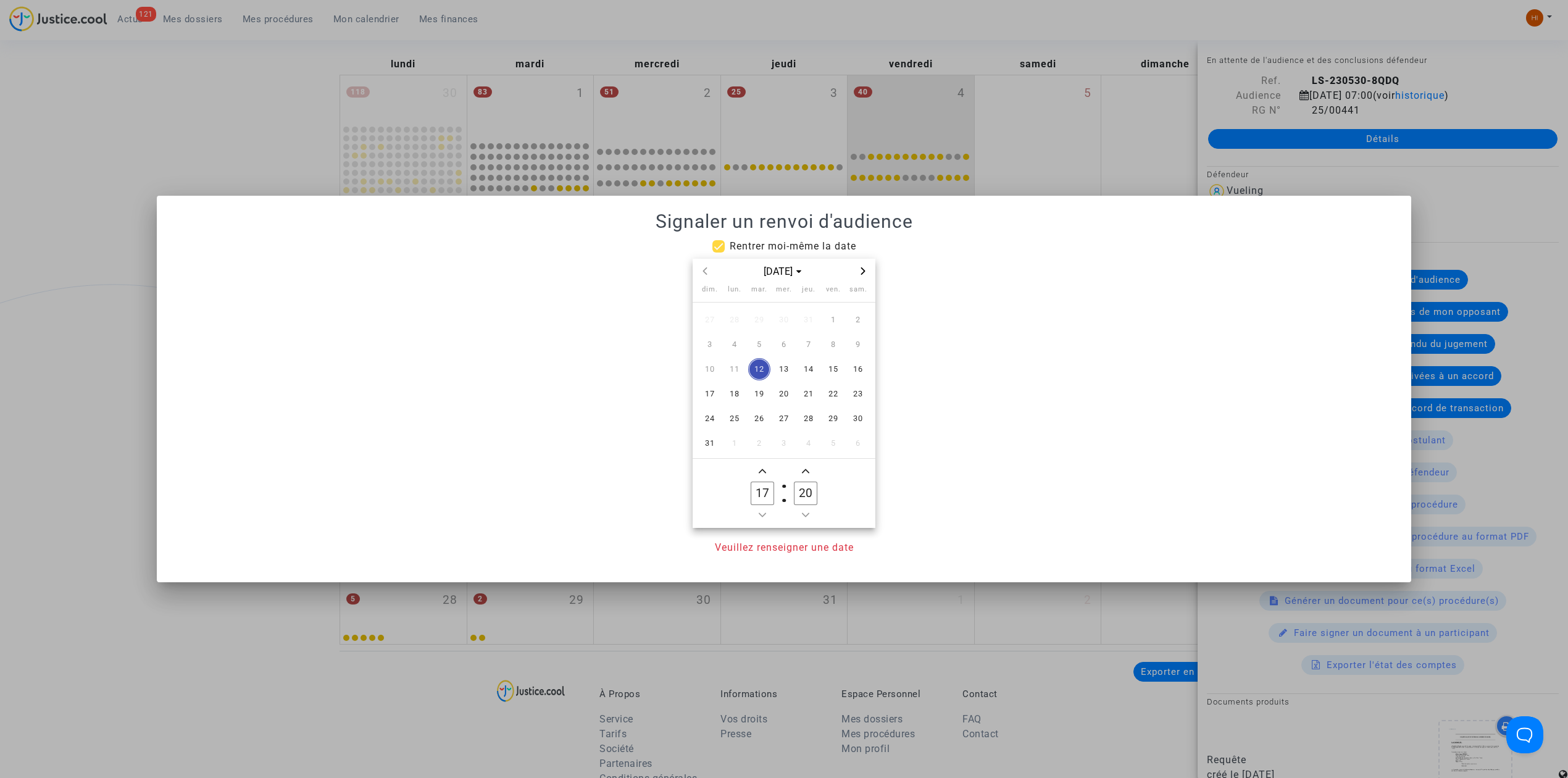
click at [862, 269] on icon "Next month" at bounding box center [863, 270] width 4 height 7
click at [828, 376] on span "19" at bounding box center [833, 369] width 22 height 22
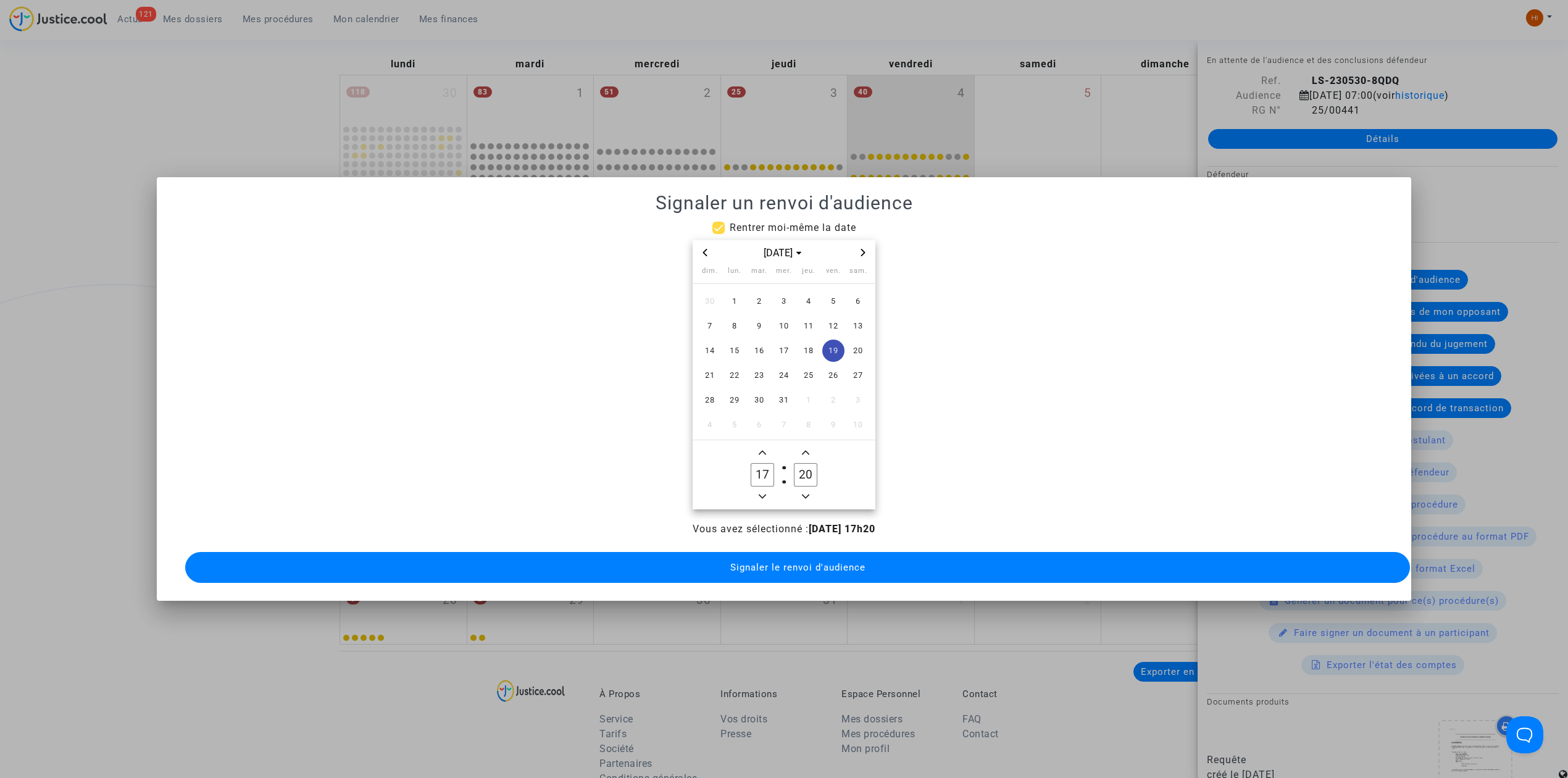
click at [763, 492] on icon "Minus a hour" at bounding box center [762, 496] width 7 height 7
click at [763, 495] on icon "Minus a hour" at bounding box center [762, 496] width 7 height 4
click at [762, 495] on icon "Minus a hour" at bounding box center [762, 496] width 7 height 4
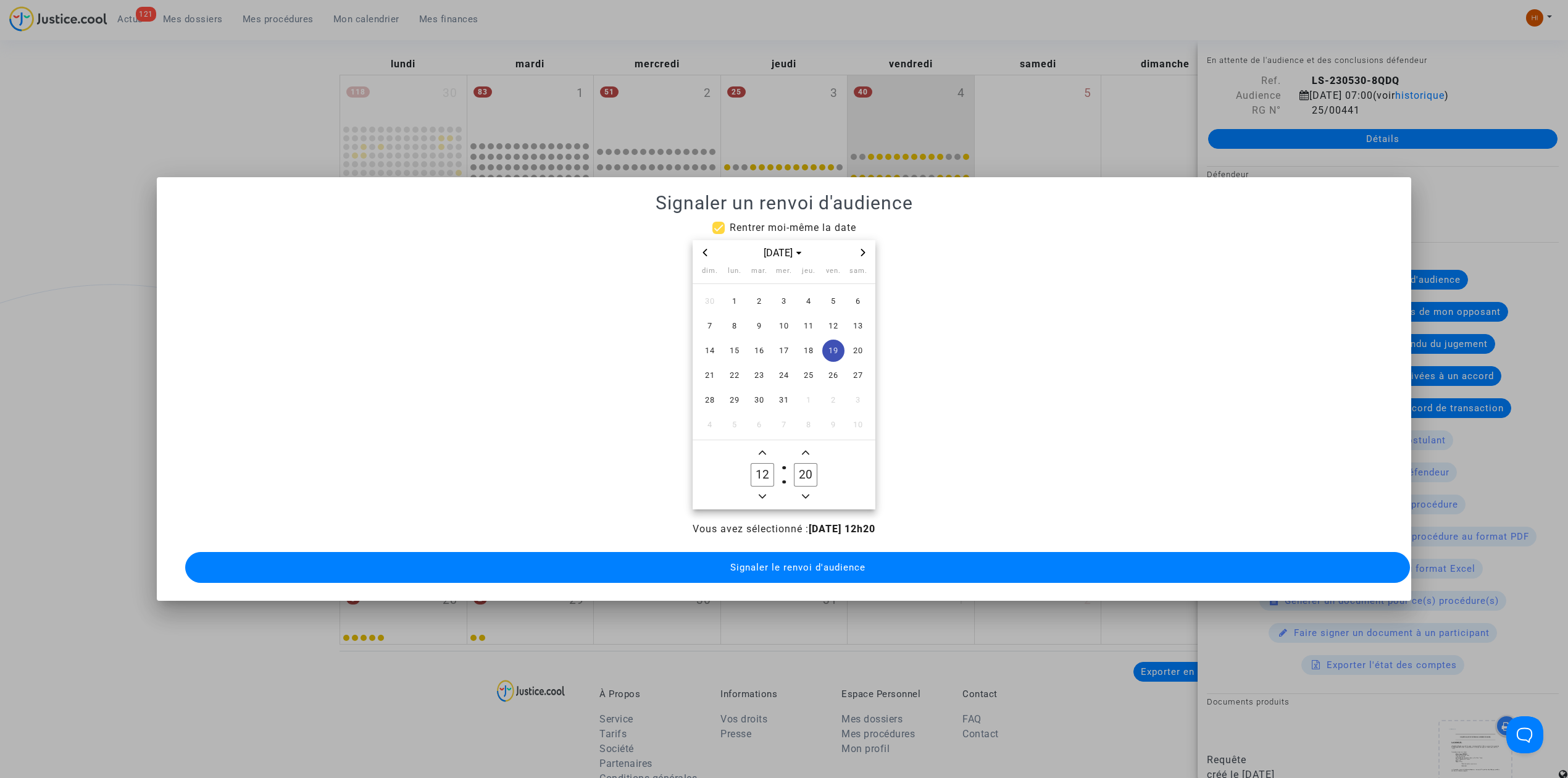
click at [762, 495] on icon "Minus a hour" at bounding box center [762, 496] width 7 height 4
click at [759, 492] on icon "Minus a hour" at bounding box center [762, 496] width 7 height 7
type input "09"
click at [803, 469] on input "20" at bounding box center [805, 474] width 24 height 24
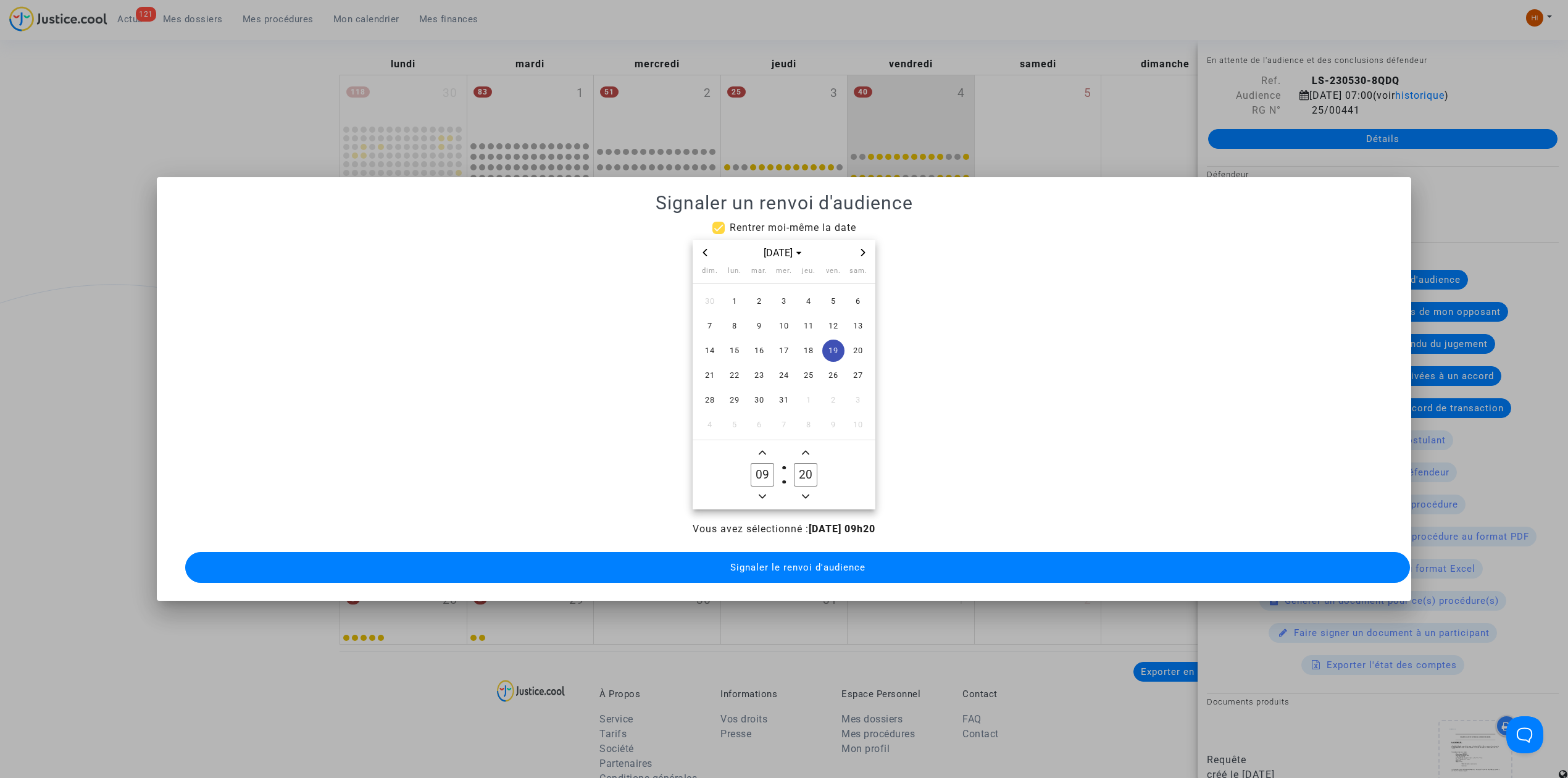
click at [803, 469] on input "20" at bounding box center [805, 474] width 24 height 24
type input "00"
click at [813, 552] on button "Signaler le renvoi d'audience" at bounding box center [797, 567] width 1224 height 31
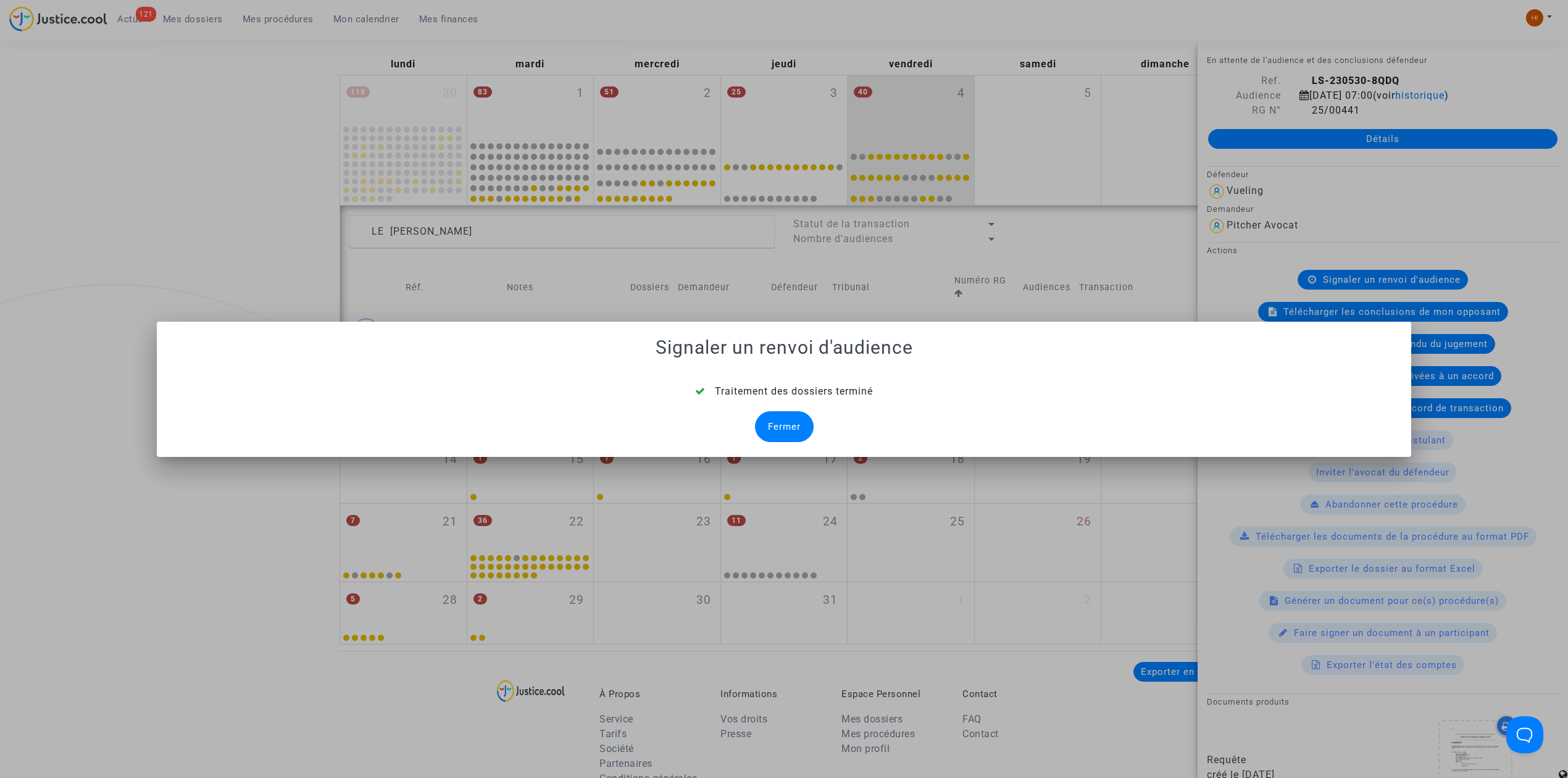
click at [759, 442] on mat-dialog-container "Signaler un renvoi d'audience Traitement des dossiers terminé Fermer" at bounding box center [784, 389] width 1255 height 136
click at [774, 425] on div "Fermer" at bounding box center [784, 427] width 59 height 31
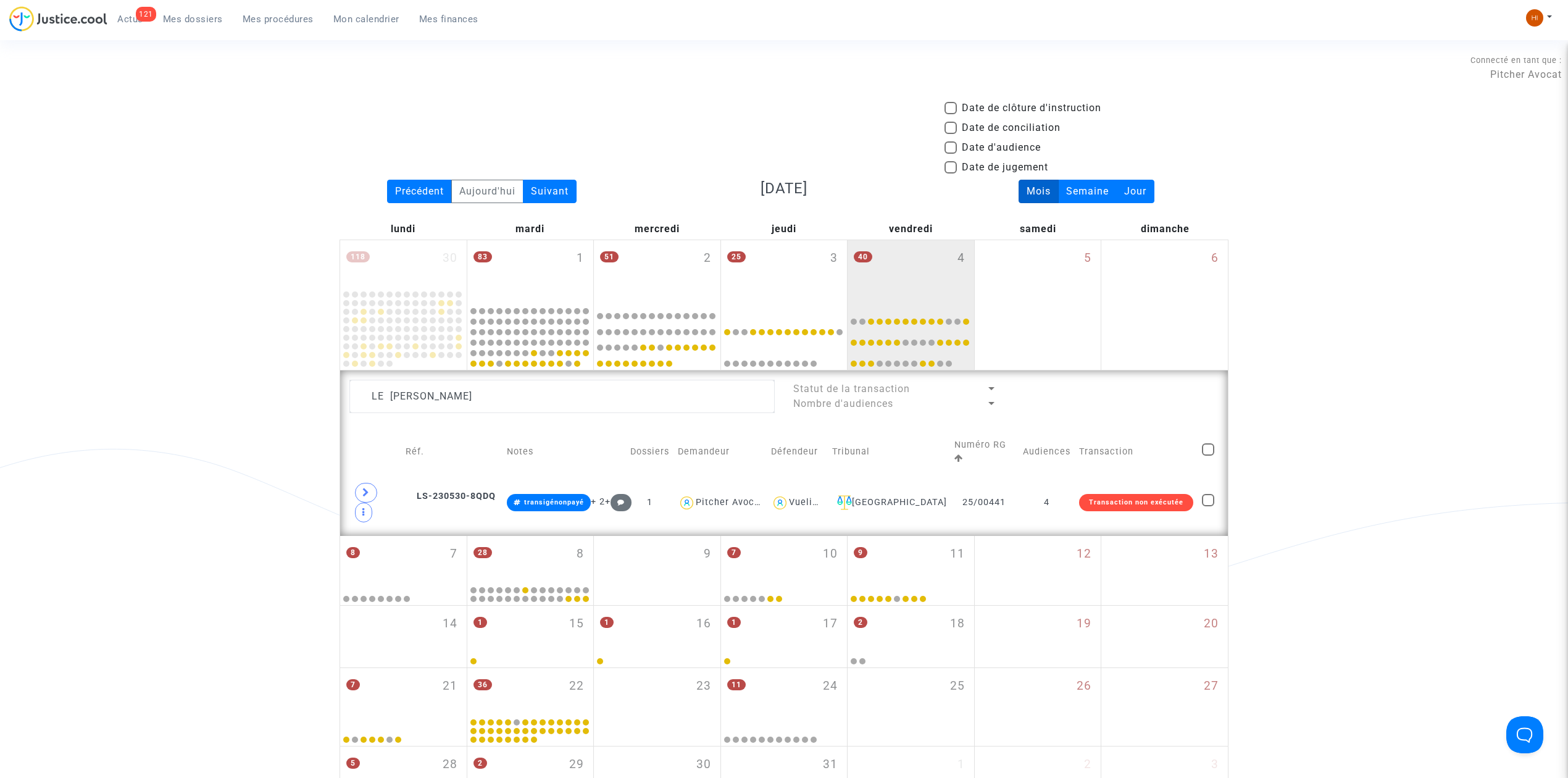
scroll to position [164, 0]
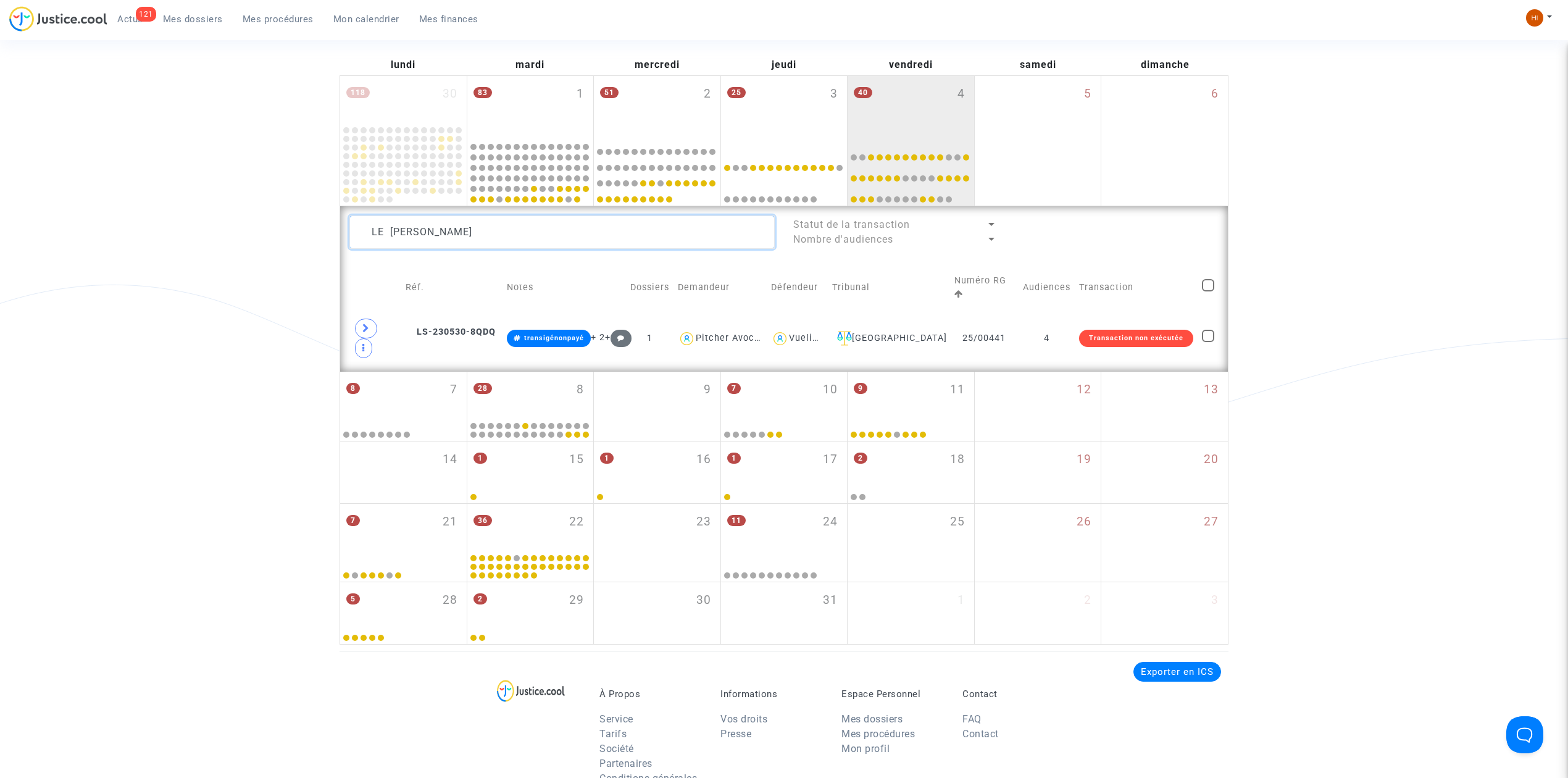
drag, startPoint x: 553, startPoint y: 238, endPoint x: 213, endPoint y: 204, distance: 341.7
click at [213, 204] on div "Date de clôture d'instruction Date de conciliation Date d'audience Date de juge…" at bounding box center [784, 290] width 1568 height 708
paste textarea "RAMBEAU Lis"
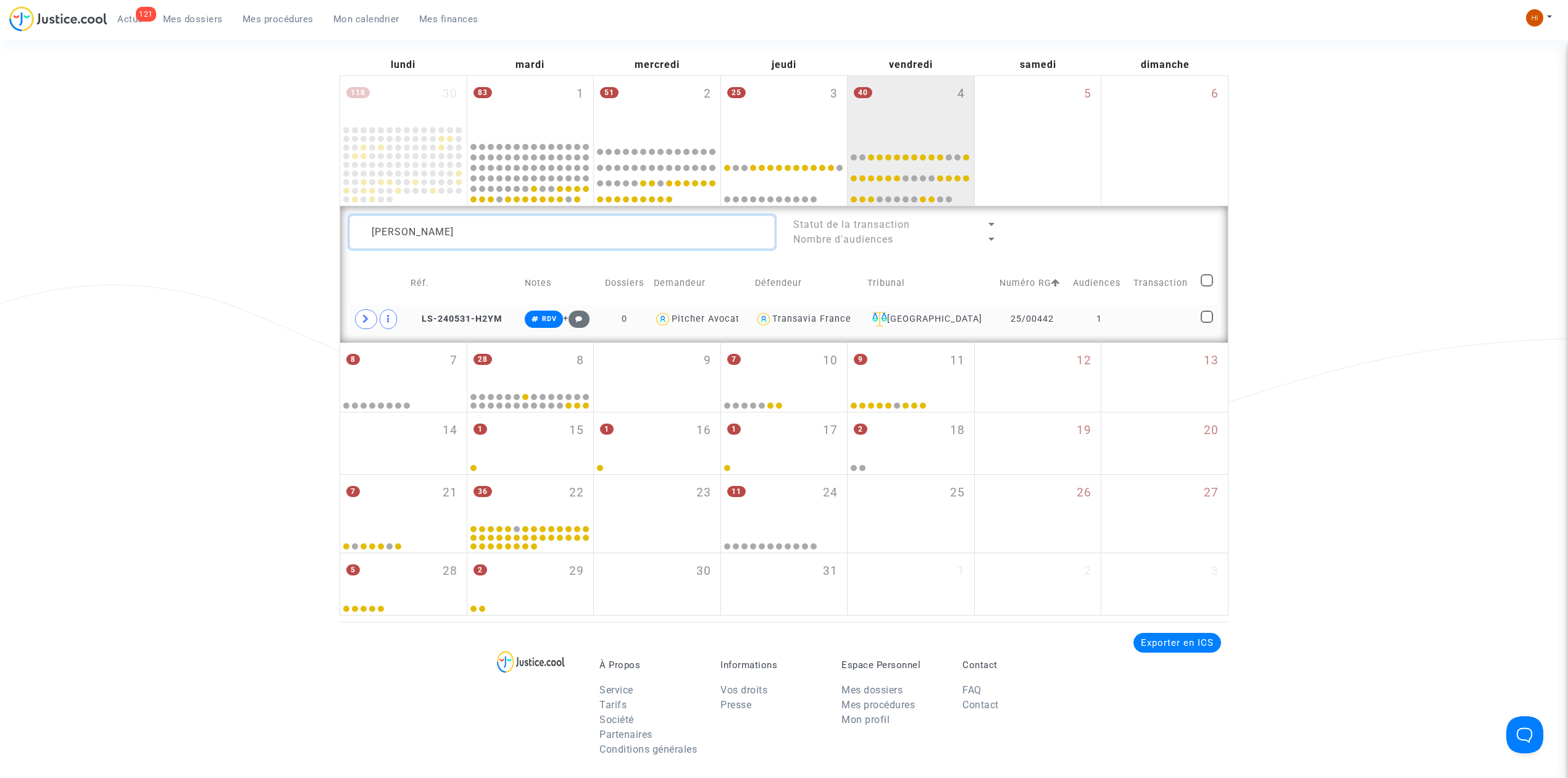
type textarea "RAMBEAU Lise"
click at [1068, 318] on td "1" at bounding box center [1098, 319] width 60 height 29
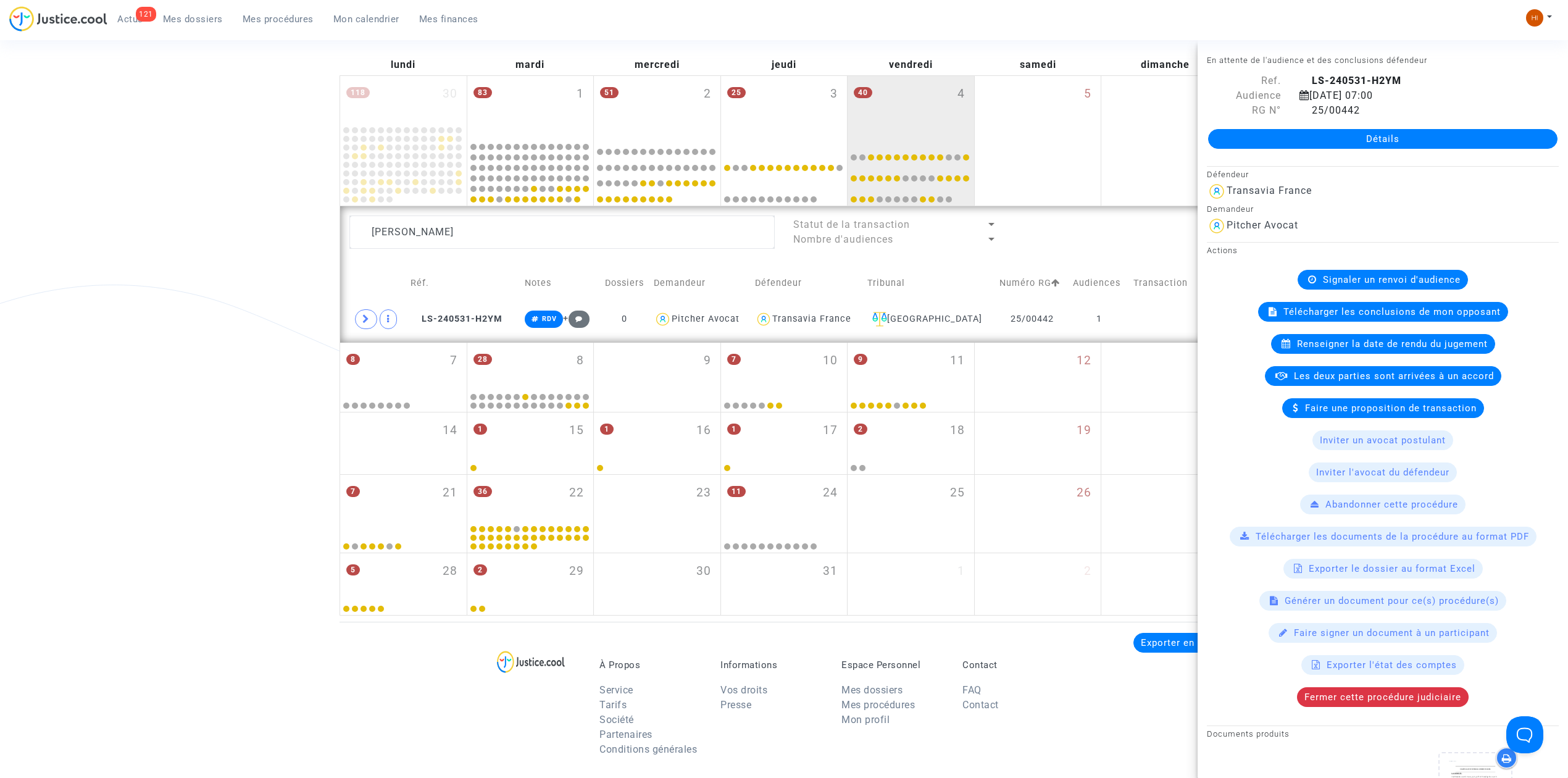
click at [1368, 282] on span "Signaler un renvoi d'audience" at bounding box center [1392, 280] width 138 height 11
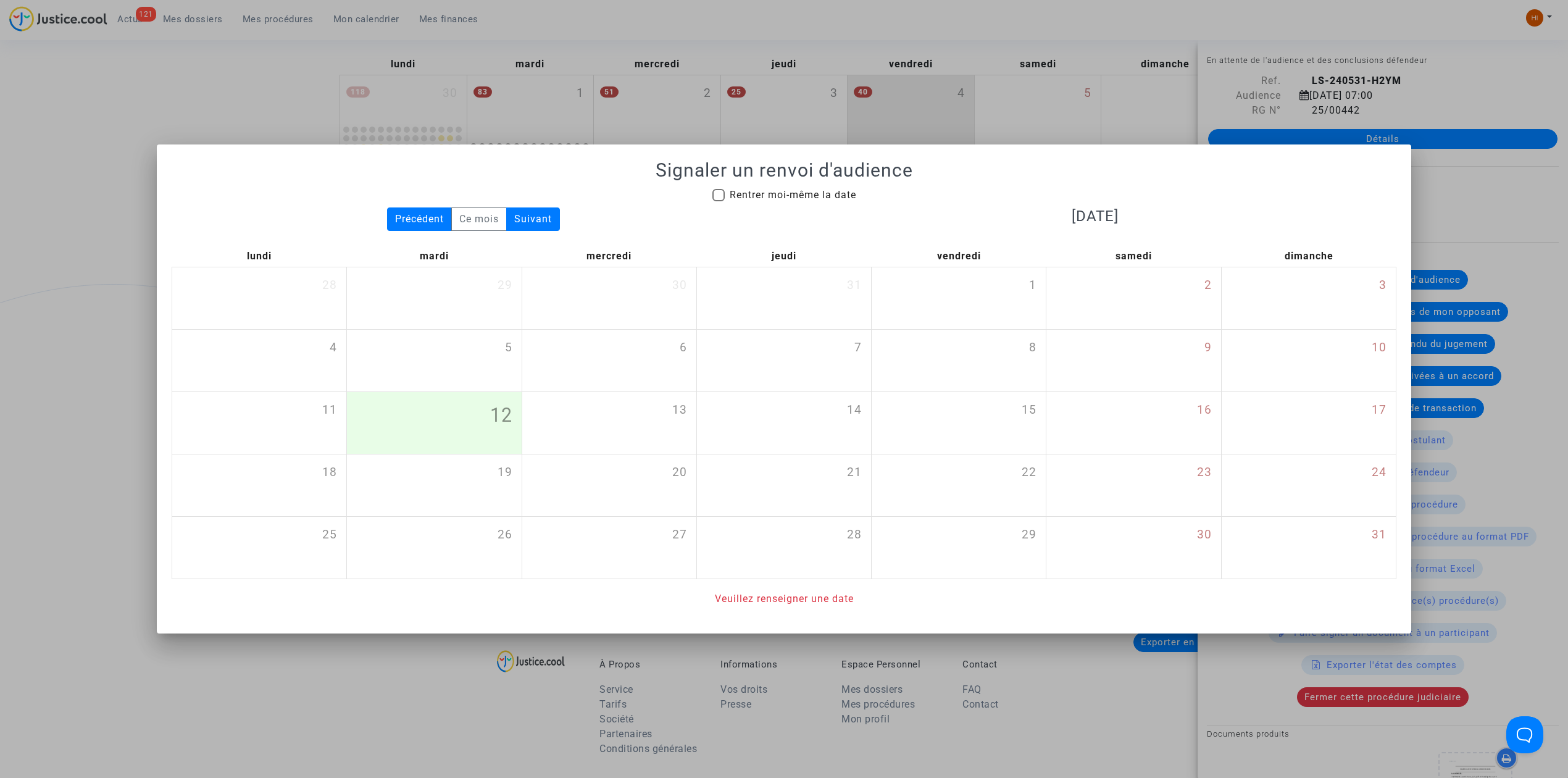
click at [806, 188] on span "Rentrer moi-même la date" at bounding box center [793, 195] width 127 height 15
click at [718, 202] on input "Rentrer moi-même la date" at bounding box center [717, 202] width 1 height 1
checkbox input "true"
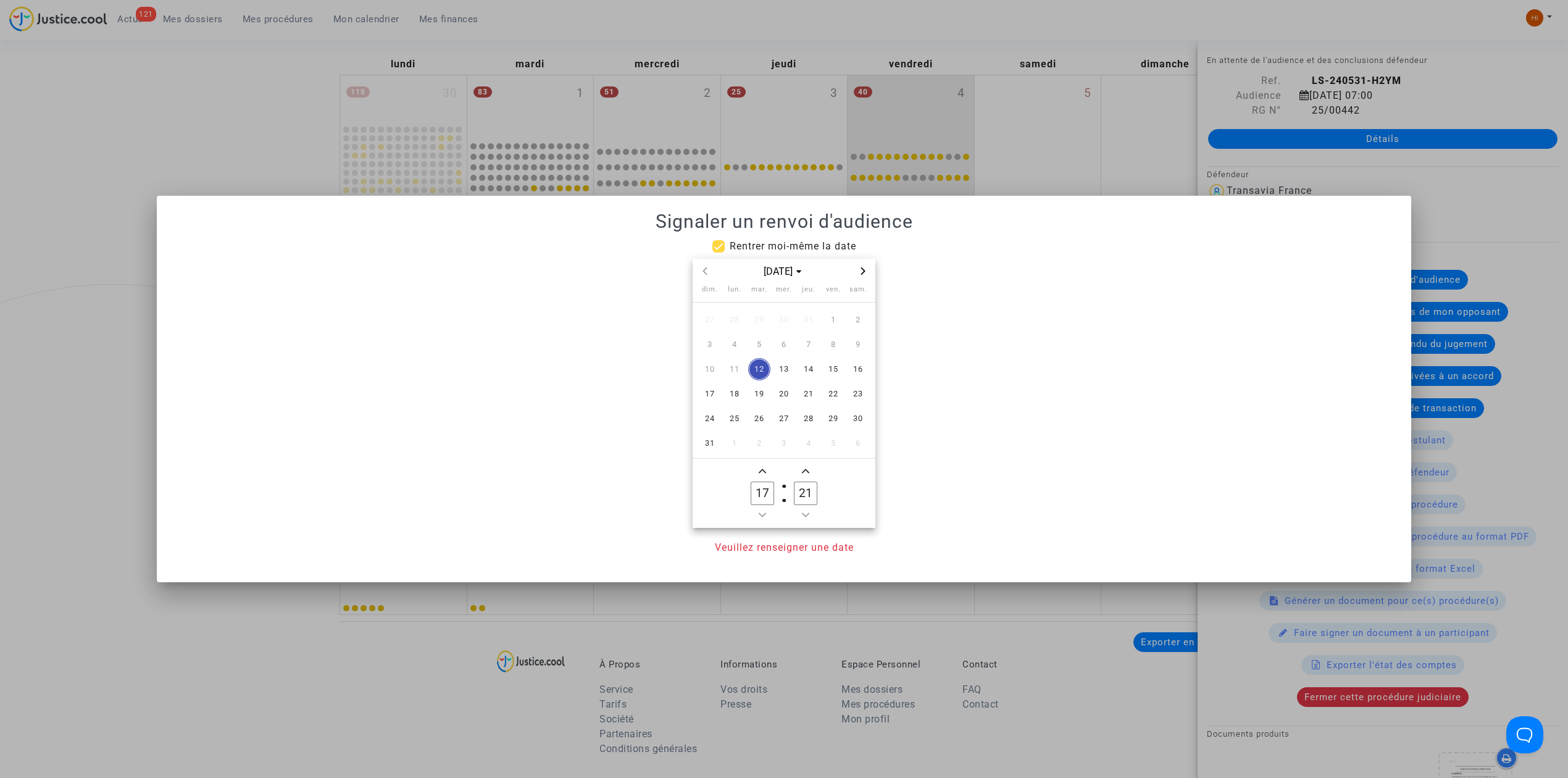
click at [865, 267] on span "Next month" at bounding box center [863, 271] width 15 height 15
click at [865, 267] on icon "Next month" at bounding box center [863, 270] width 7 height 7
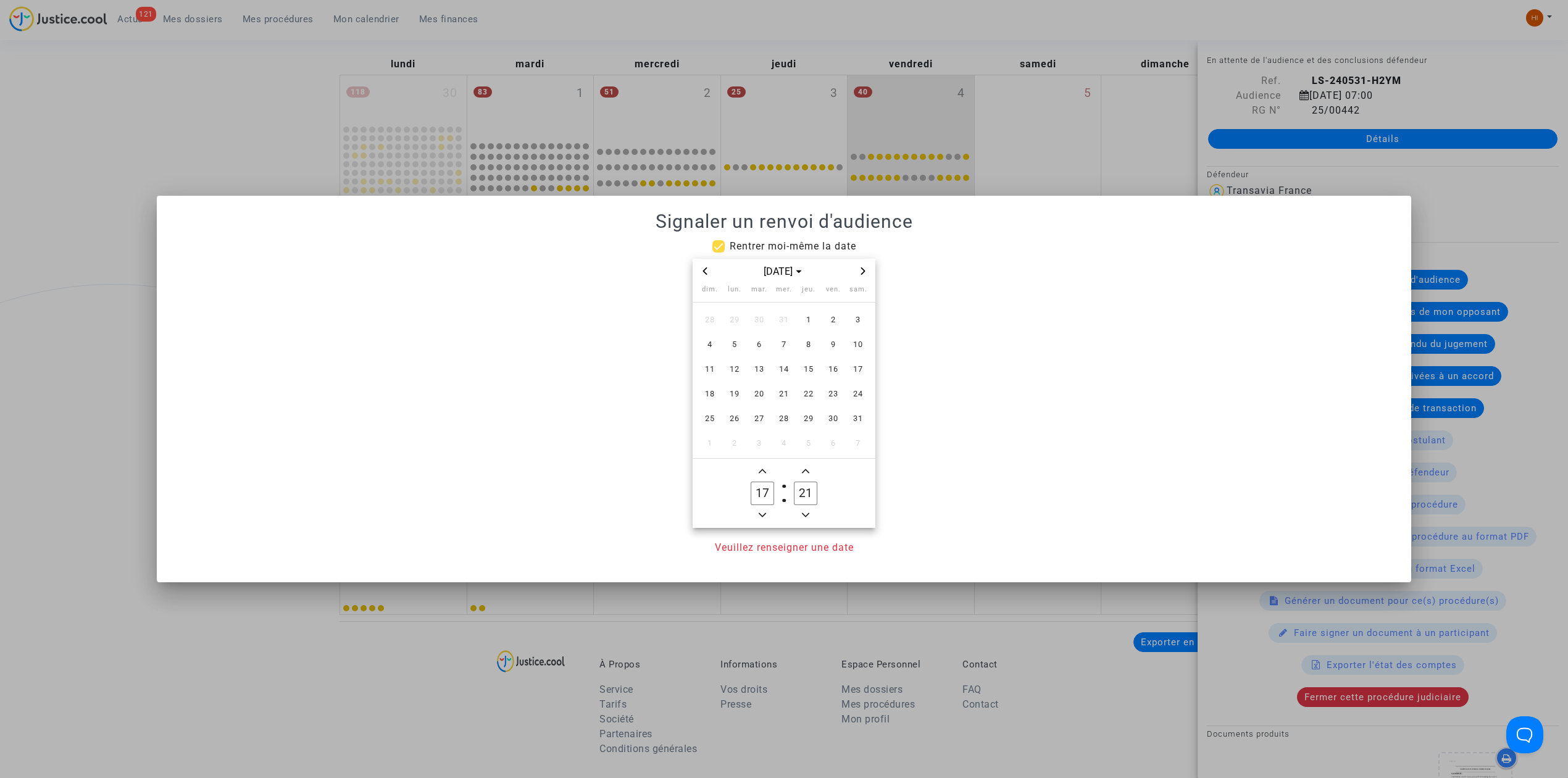
click at [708, 270] on span "Previous month" at bounding box center [705, 271] width 15 height 15
click at [828, 368] on span "19" at bounding box center [833, 369] width 22 height 22
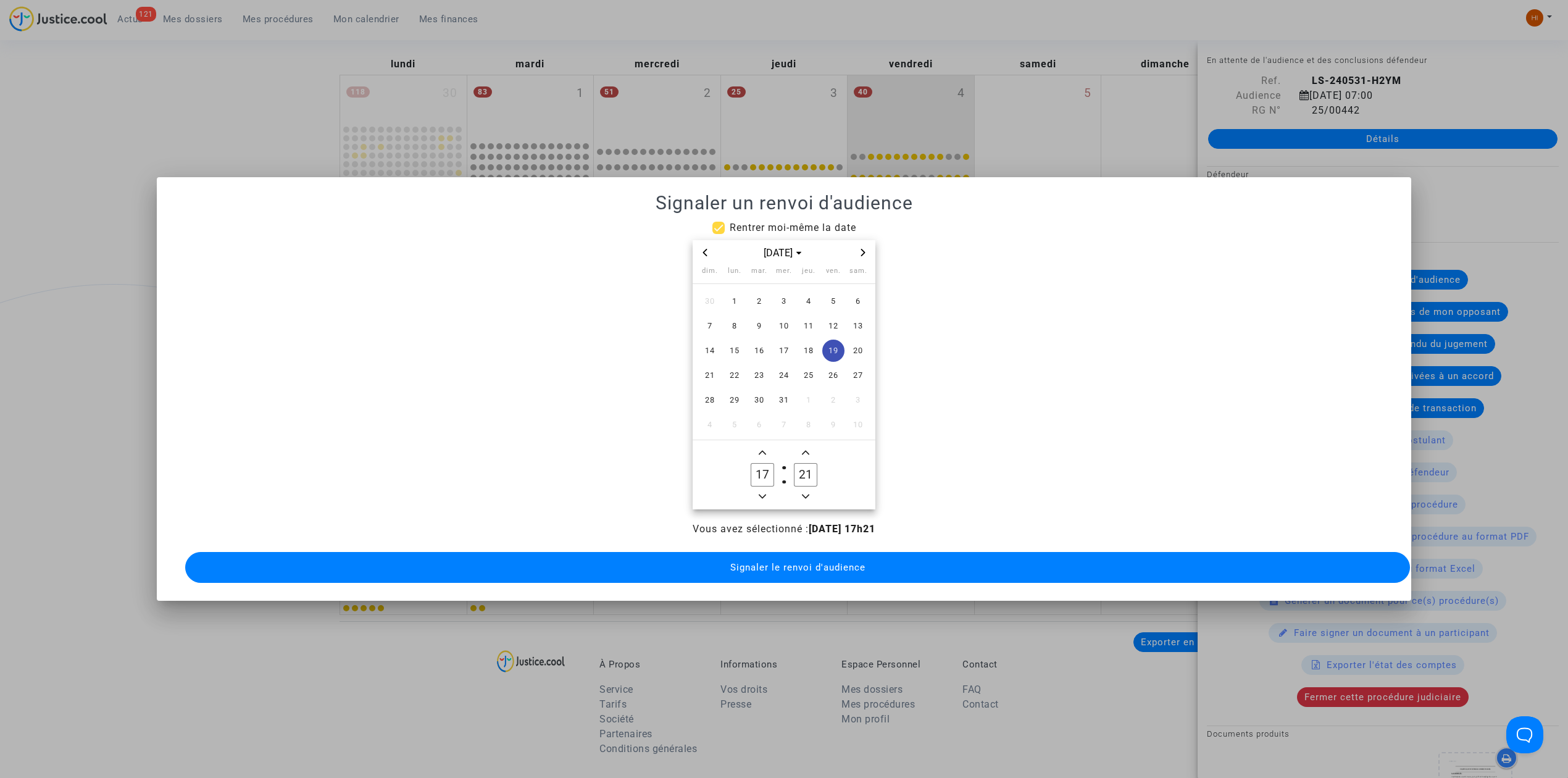
click at [763, 500] on owl-date-time-timer "17 Hour 21 Minute" at bounding box center [784, 474] width 183 height 69
click at [761, 492] on icon "Minus a hour" at bounding box center [762, 496] width 7 height 7
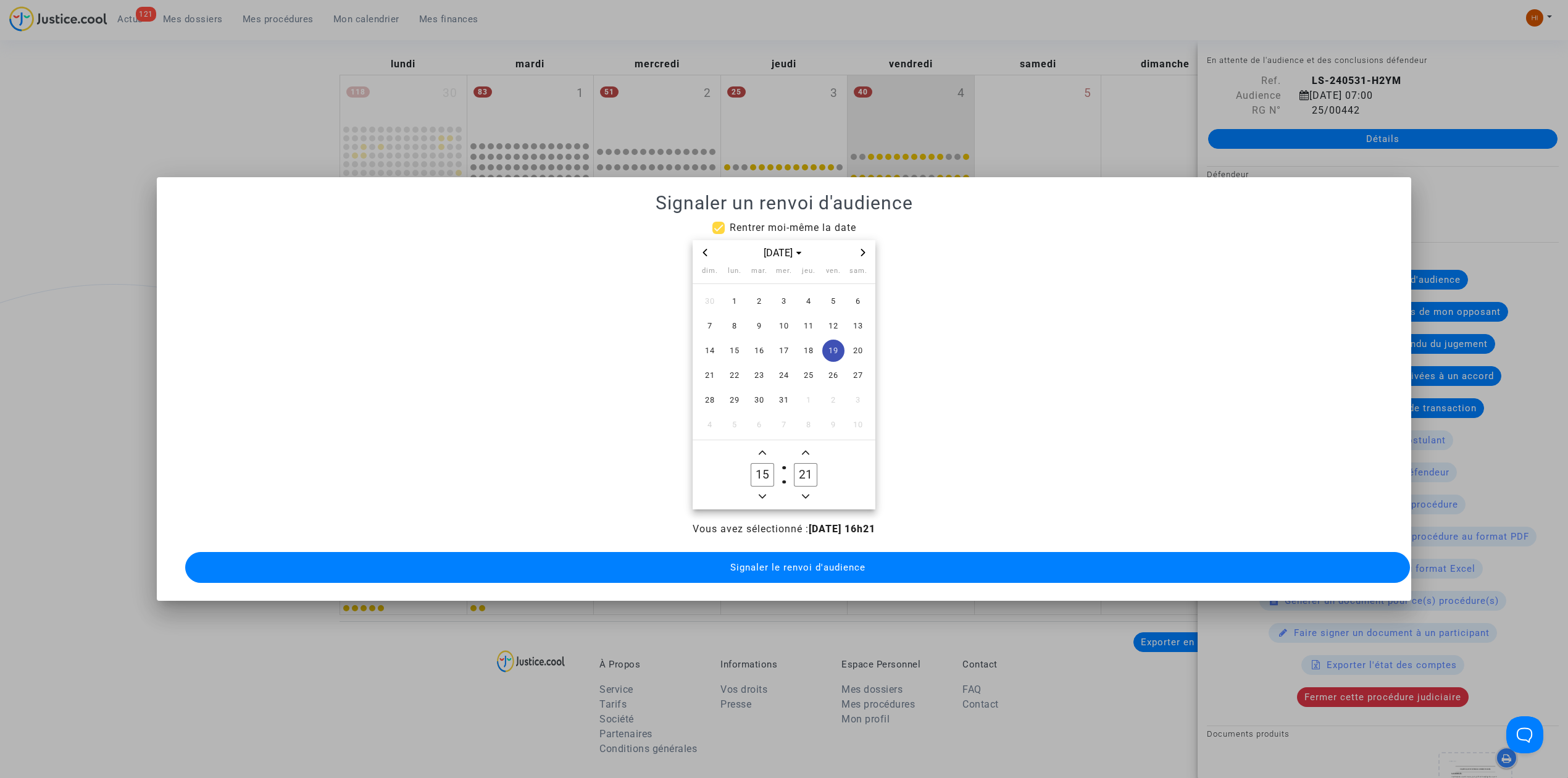
click at [761, 492] on icon "Minus a hour" at bounding box center [762, 496] width 7 height 7
click at [763, 492] on icon "Minus a hour" at bounding box center [762, 496] width 7 height 7
click at [764, 492] on icon "Minus a hour" at bounding box center [762, 496] width 7 height 7
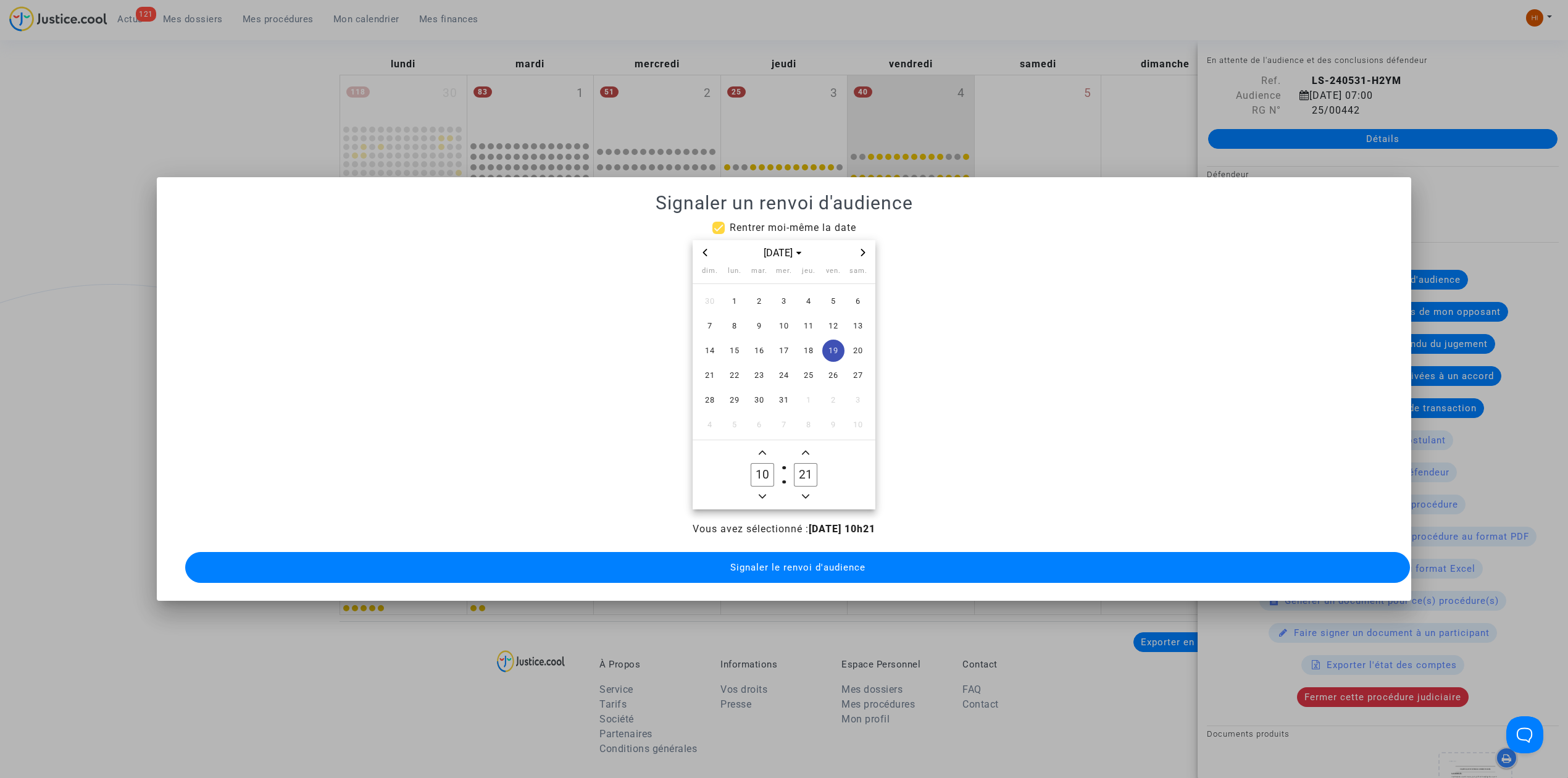
click at [764, 492] on icon "Minus a hour" at bounding box center [762, 496] width 7 height 7
click at [758, 449] on icon "Add a hour" at bounding box center [762, 452] width 7 height 7
type input "09"
click at [810, 478] on input "21" at bounding box center [805, 474] width 24 height 24
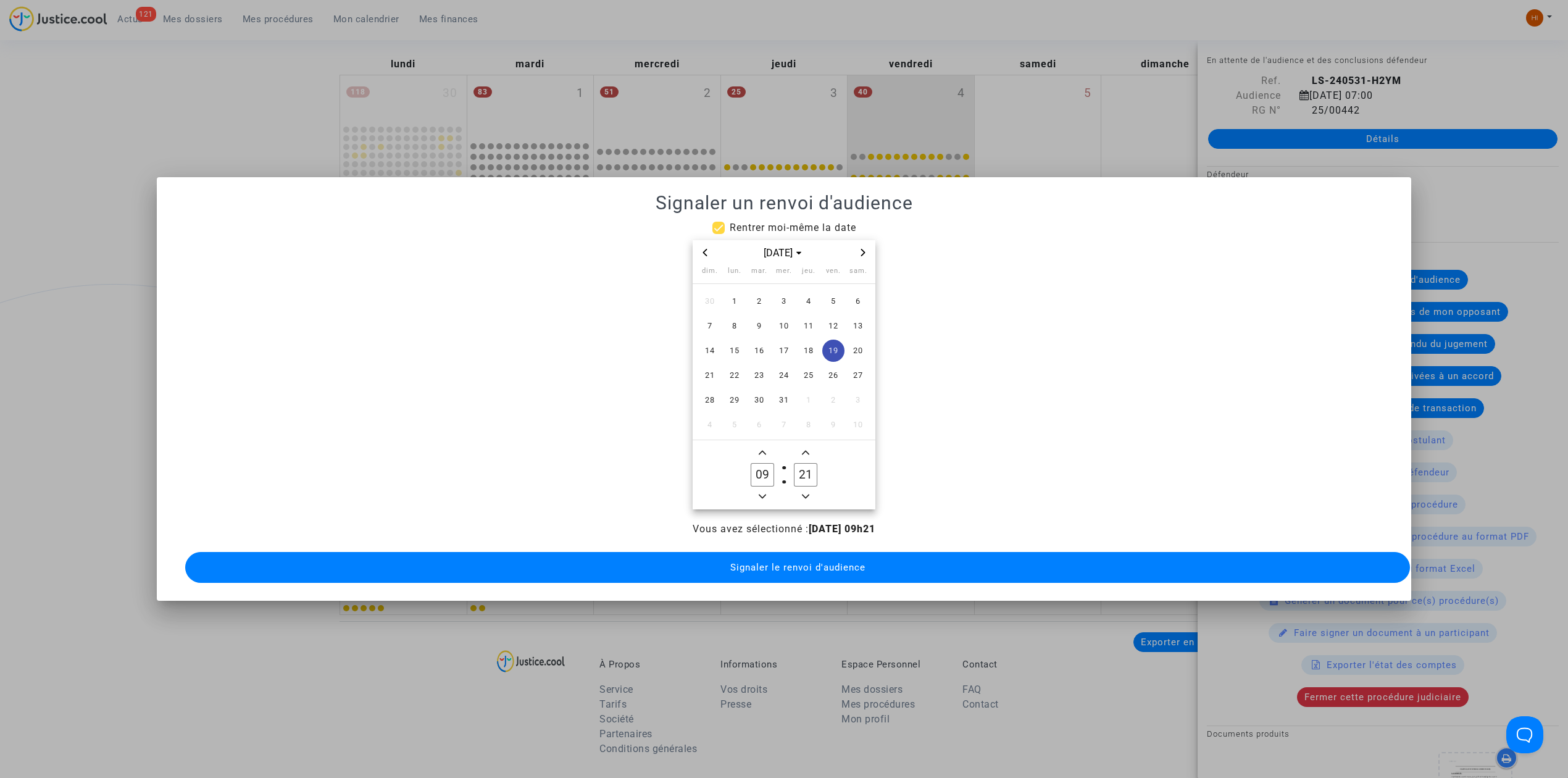
click at [810, 478] on input "21" at bounding box center [805, 474] width 24 height 24
type input "00"
drag, startPoint x: 715, startPoint y: 567, endPoint x: 708, endPoint y: 527, distance: 40.6
click at [708, 568] on button "Signaler le renvoi d'audience" at bounding box center [797, 567] width 1224 height 31
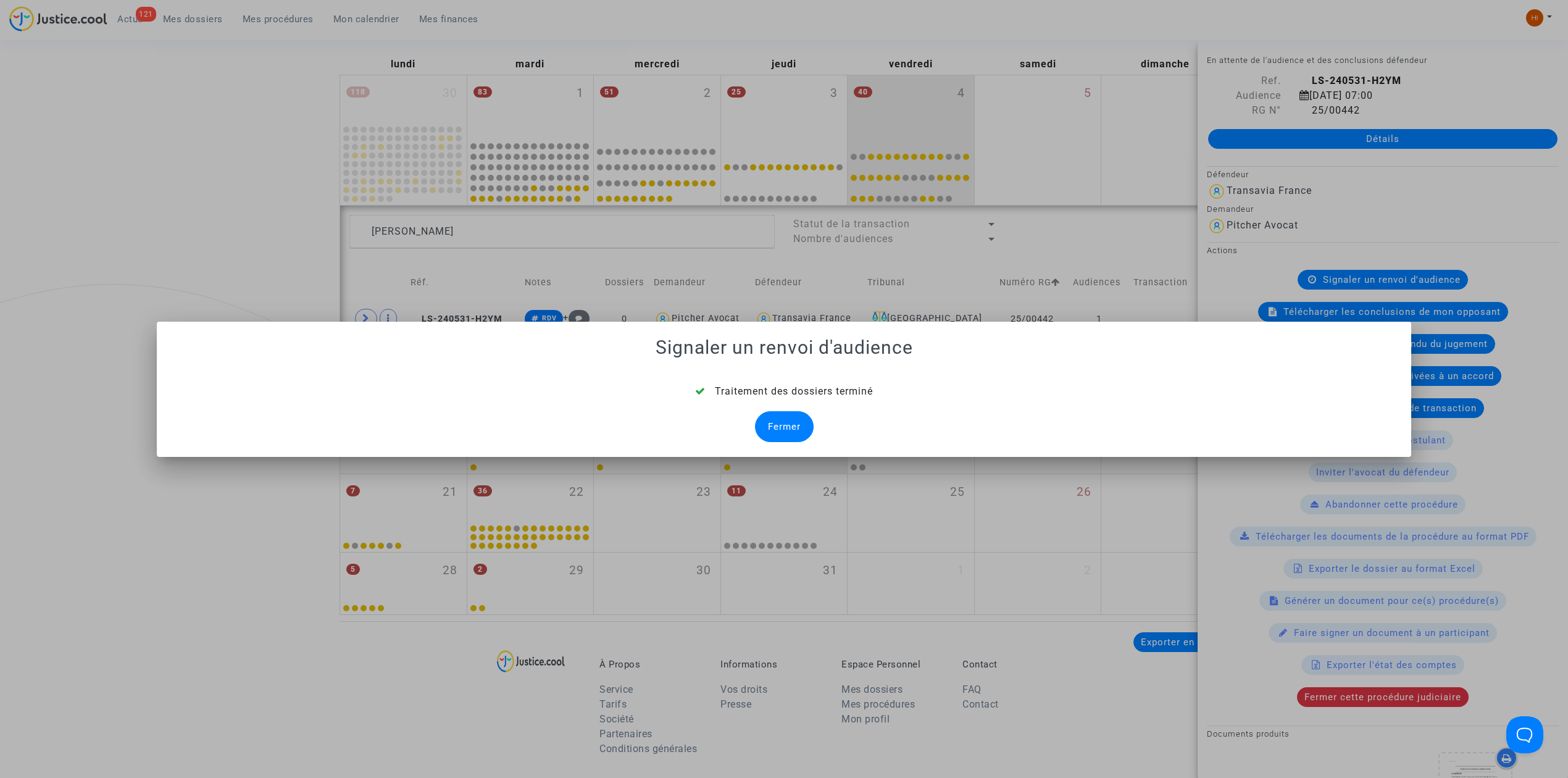
drag, startPoint x: 781, startPoint y: 430, endPoint x: 763, endPoint y: 440, distance: 20.6
click at [780, 431] on div "Fermer" at bounding box center [784, 427] width 59 height 31
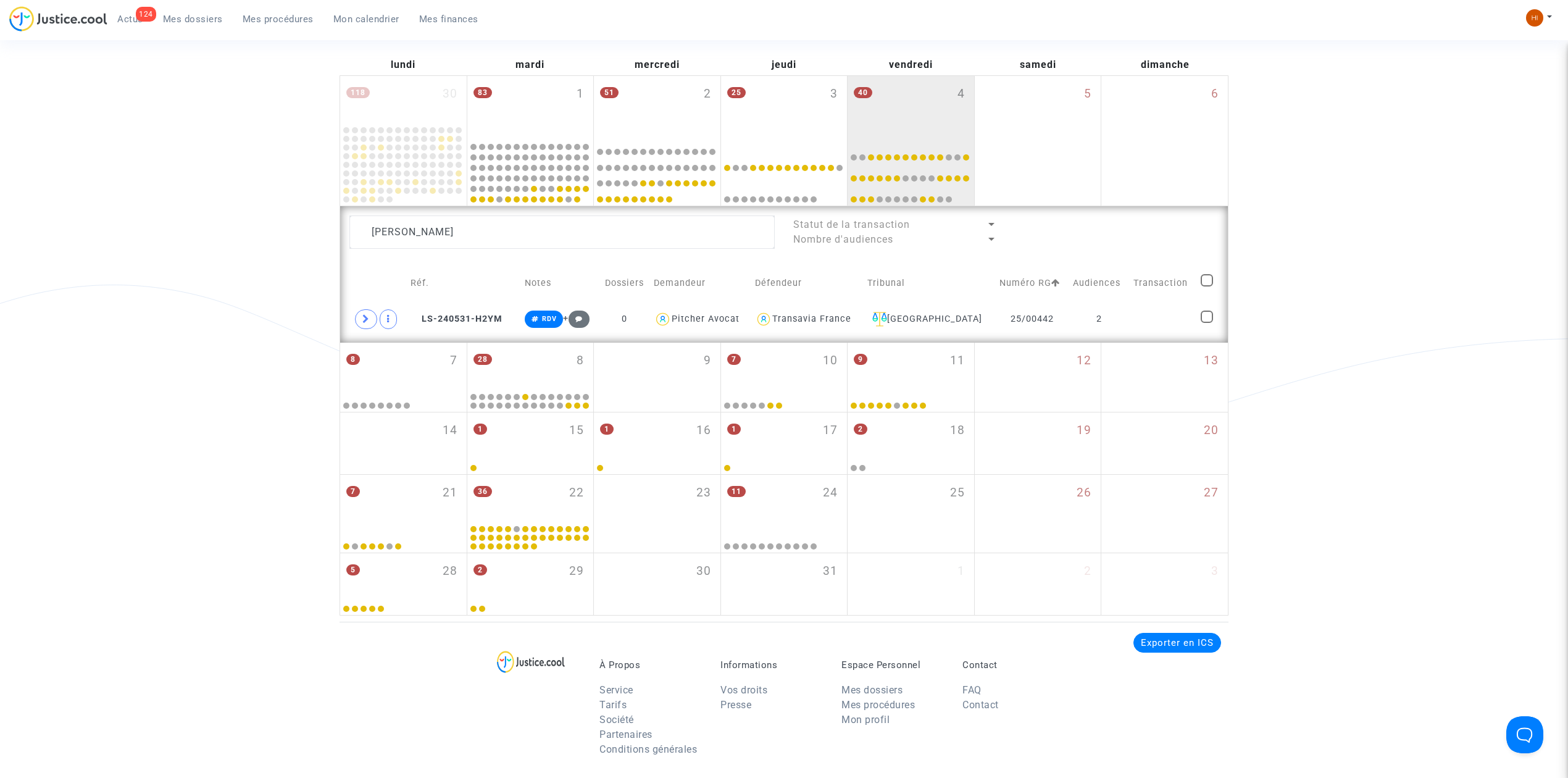
click at [168, 7] on ul "124 Actus Mes dossiers Mes procédures Mon calendrier Mes finances" at bounding box center [298, 17] width 381 height 22
click at [186, 16] on span "Mes dossiers" at bounding box center [193, 20] width 60 height 11
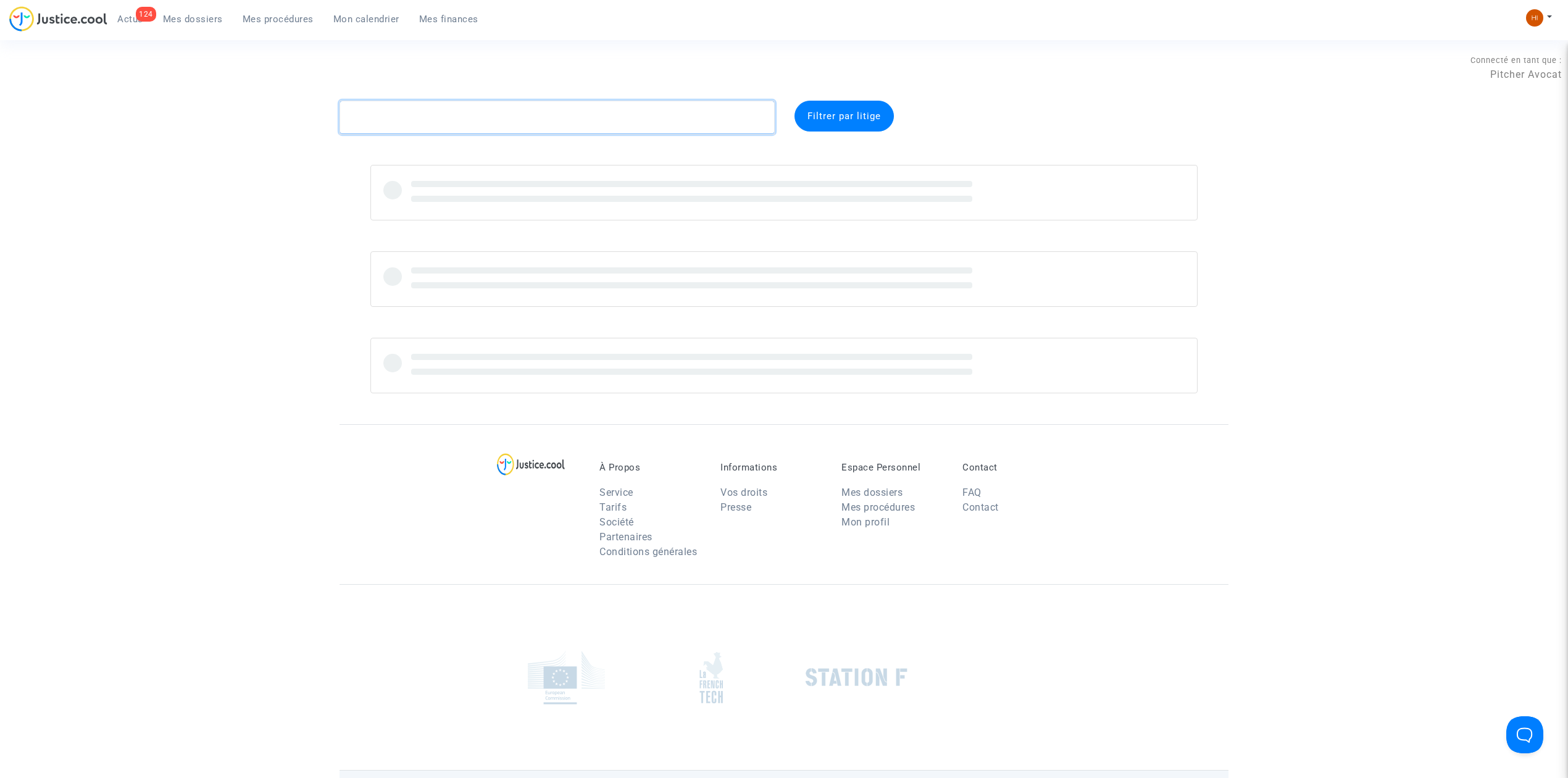
click at [401, 122] on textarea at bounding box center [557, 117] width 435 height 33
paste textarea "CFR-211228-AQNH"
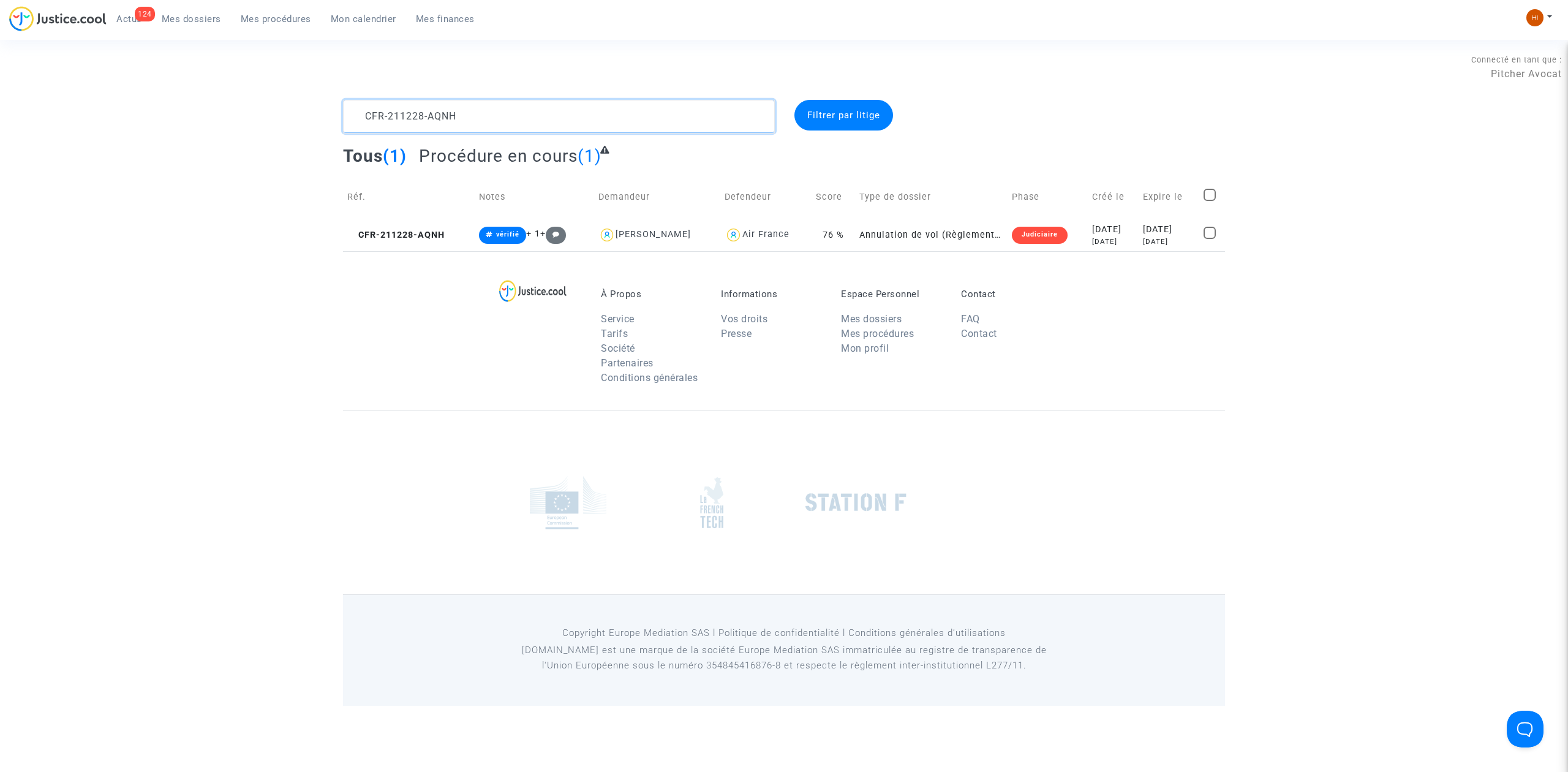
drag, startPoint x: 484, startPoint y: 115, endPoint x: 46, endPoint y: 120, distance: 438.0
click at [46, 120] on div "CFR-211228-AQNH Filtrer par litige Tous (1) Procédure en cours (1) Réf. Notes D…" at bounding box center [784, 175] width 1568 height 151
type textarea "qhyc"
click at [435, 239] on span "CFR-250718-QHYC" at bounding box center [395, 235] width 96 height 11
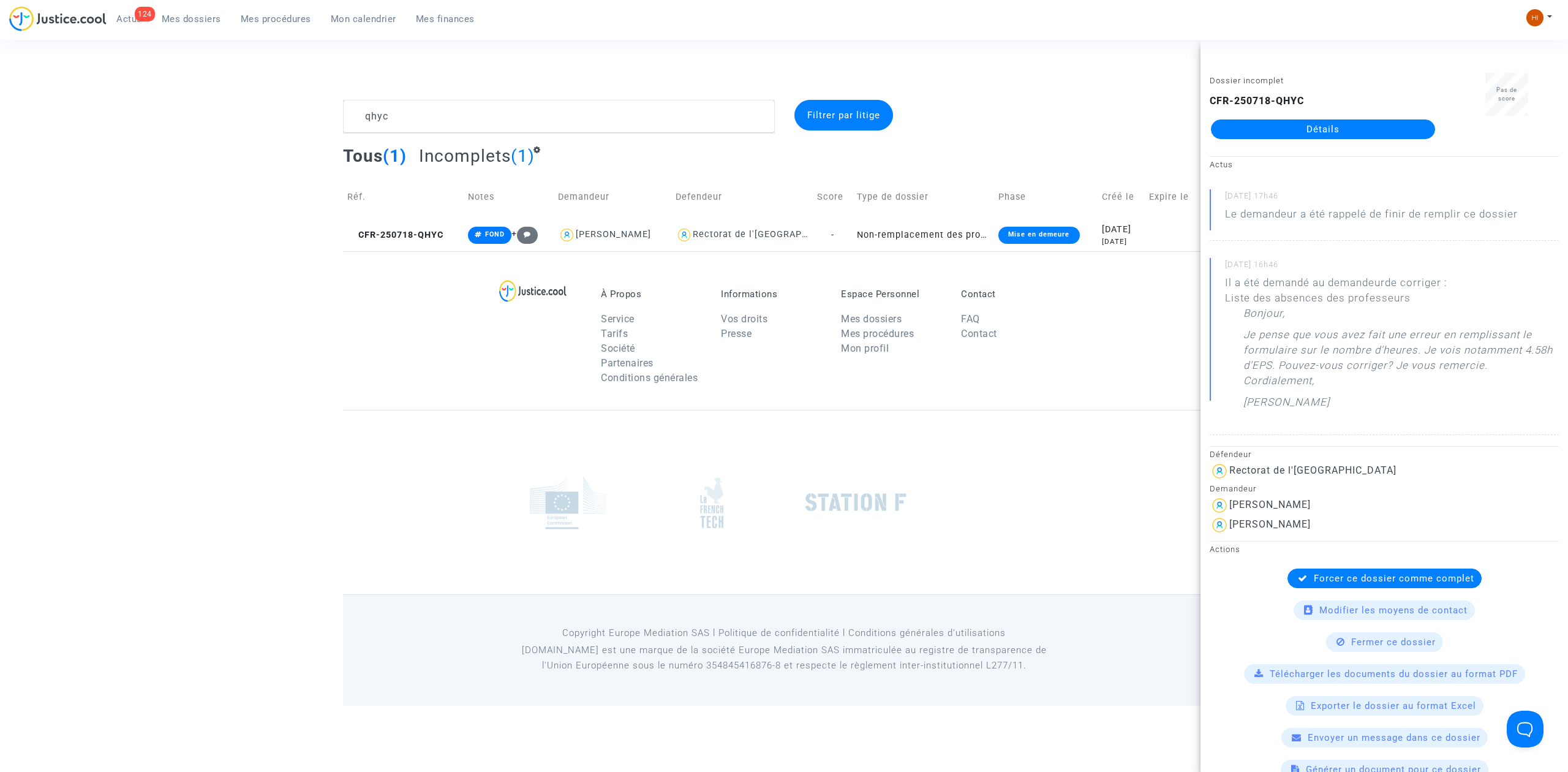
click at [1340, 128] on link "Détails" at bounding box center [1323, 129] width 224 height 19
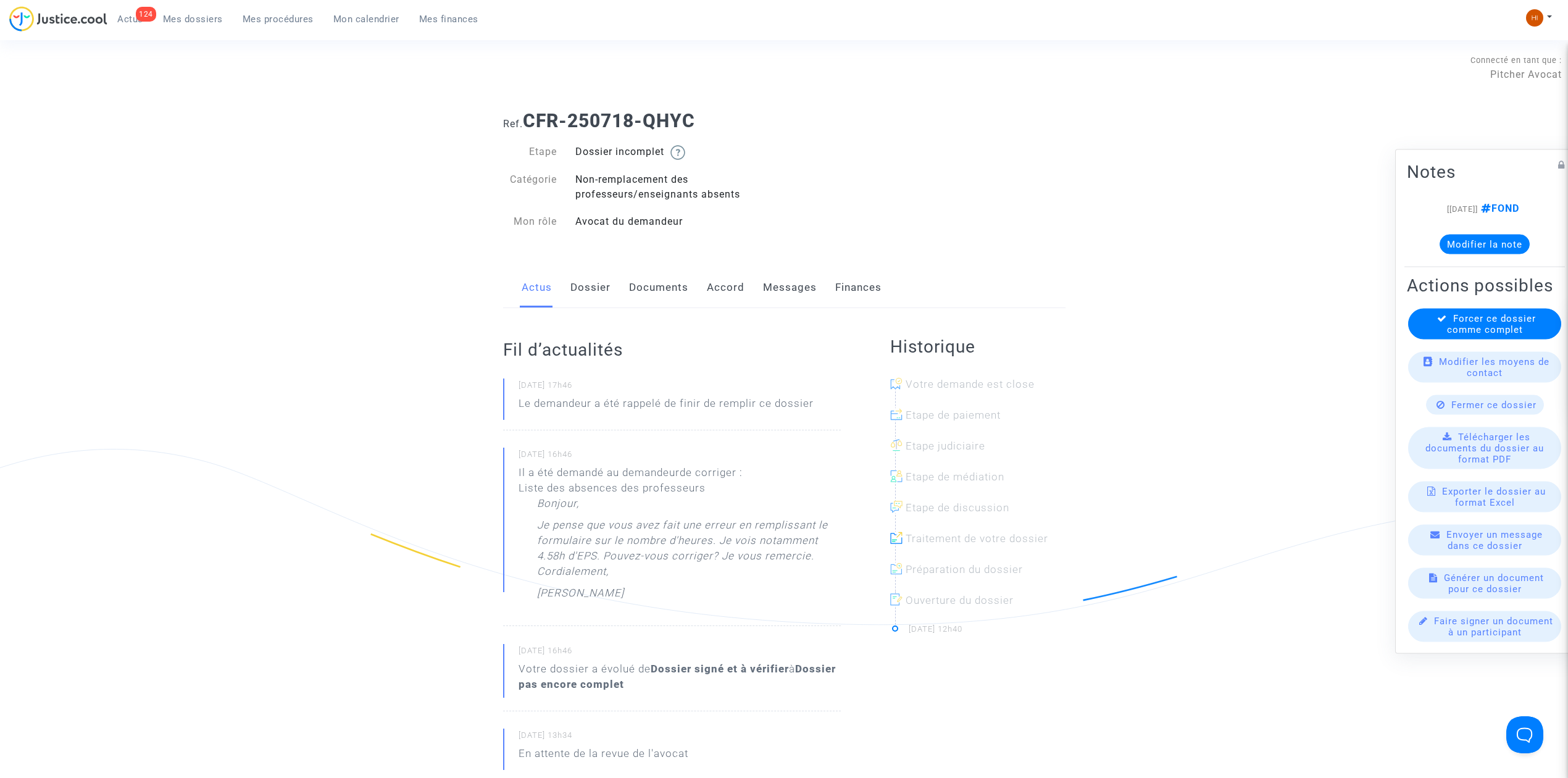
click at [655, 285] on link "Documents" at bounding box center [659, 287] width 60 height 41
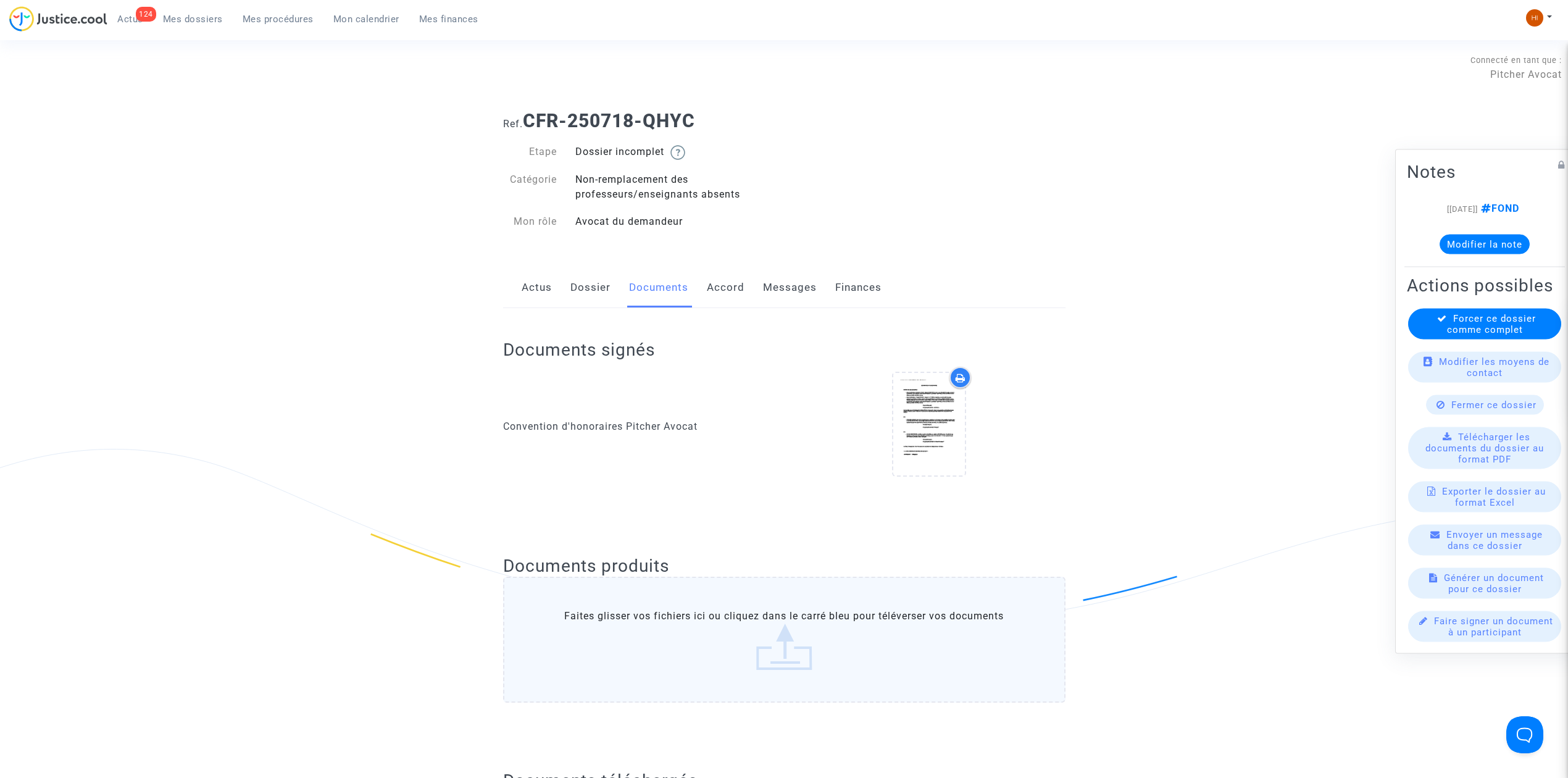
click at [600, 295] on link "Dossier" at bounding box center [590, 287] width 40 height 41
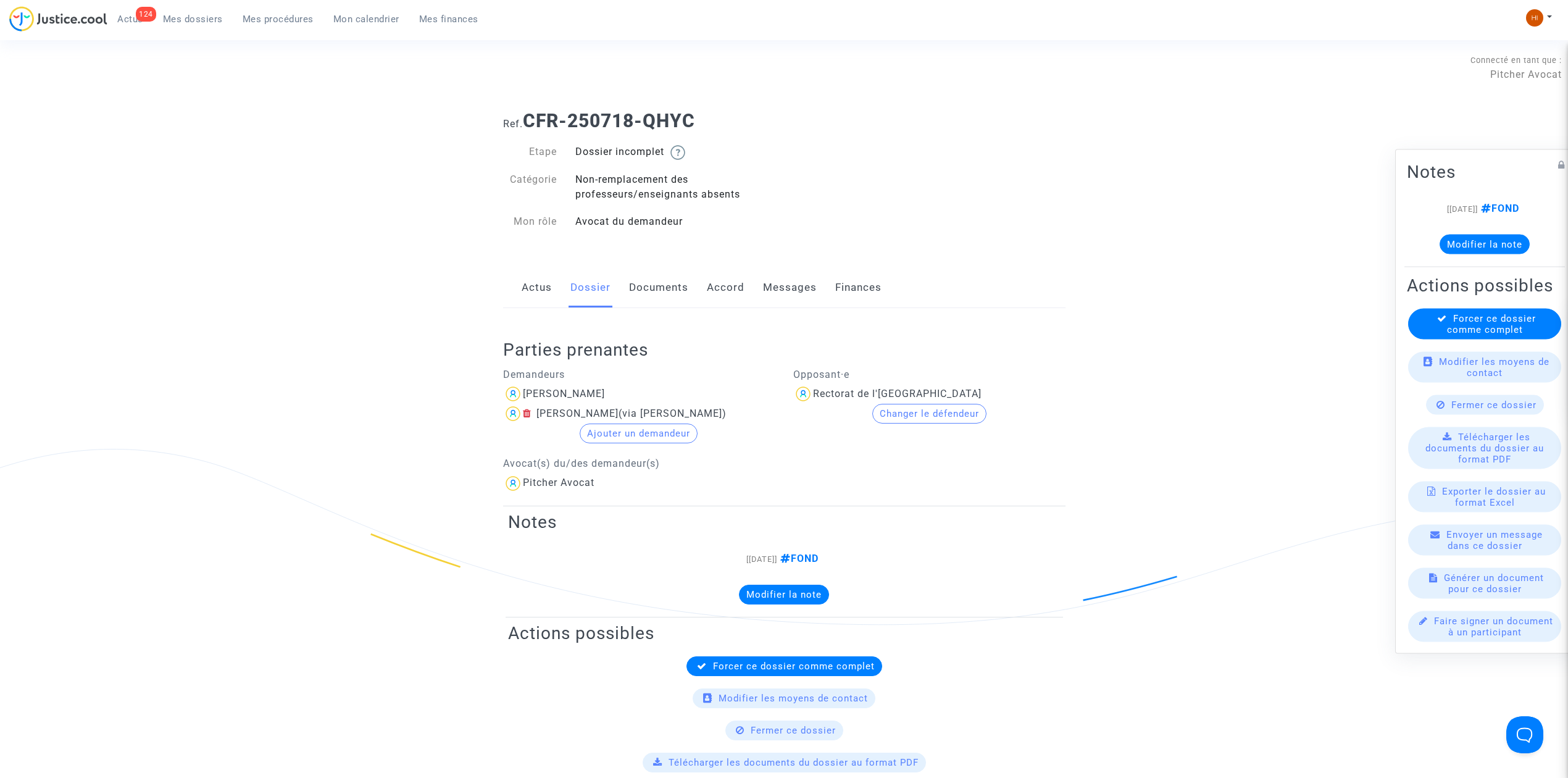
click at [540, 285] on link "Actus" at bounding box center [536, 287] width 30 height 41
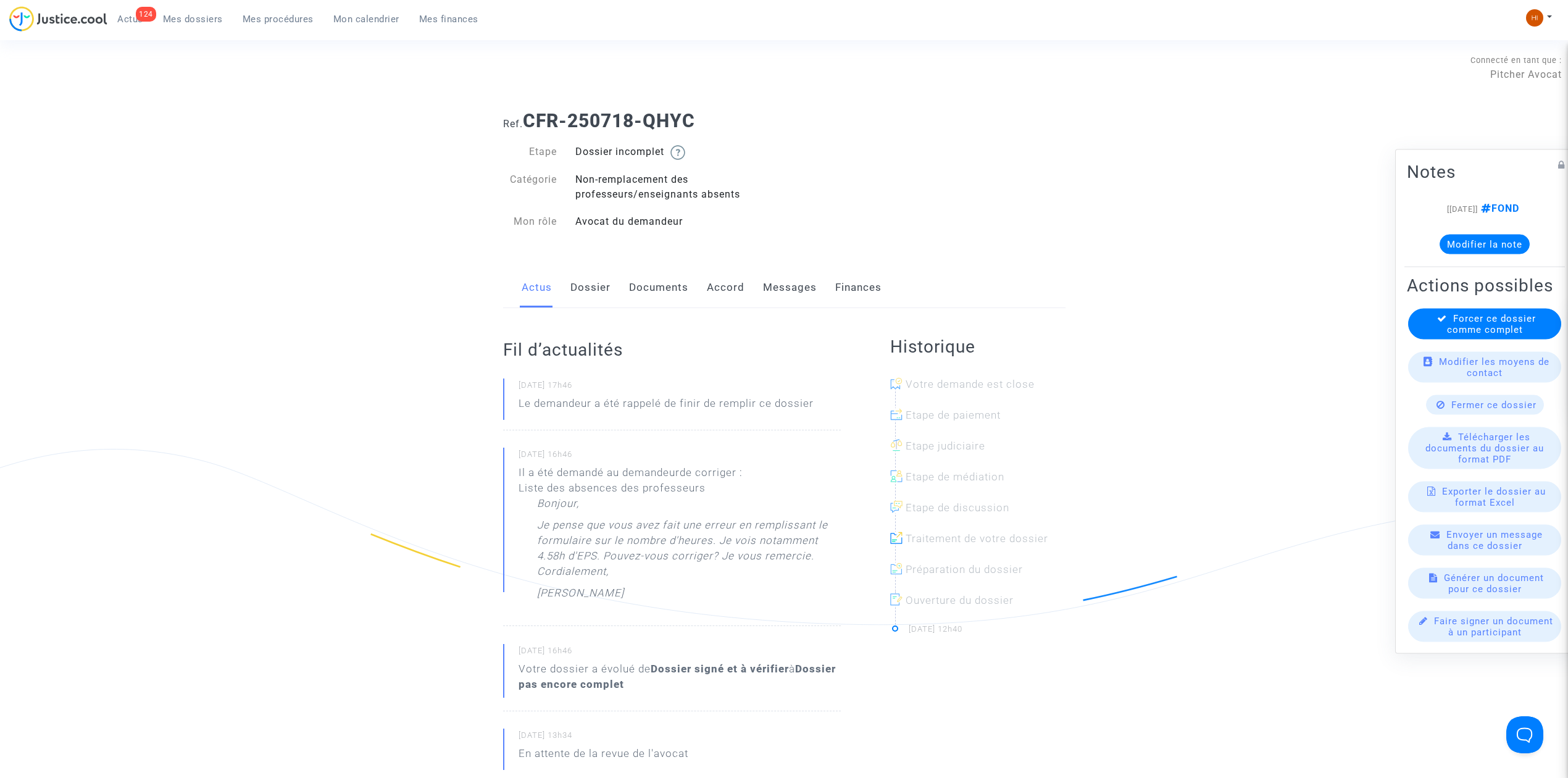
scroll to position [494, 0]
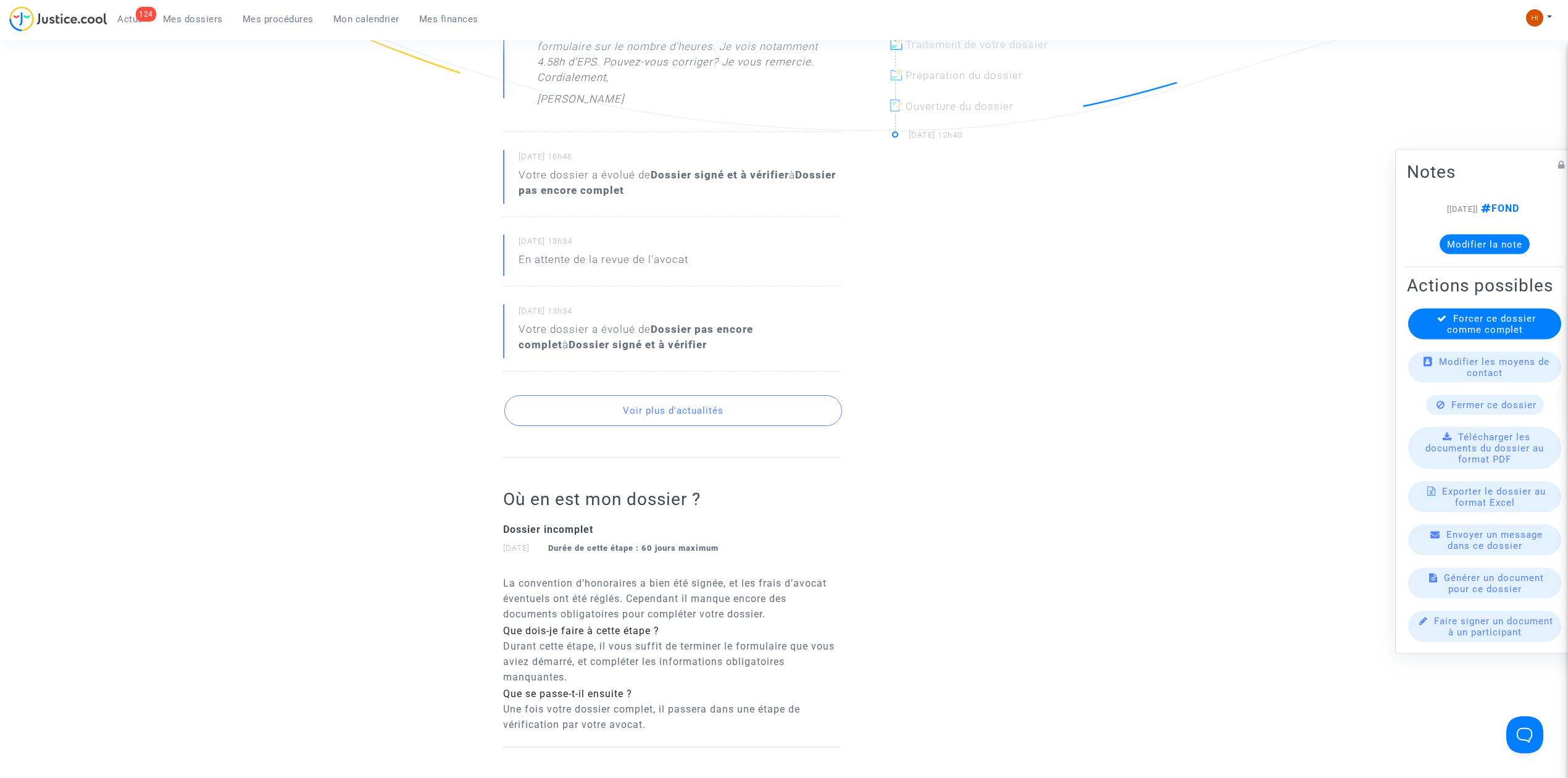
click at [717, 412] on button "Voir plus d'actualités" at bounding box center [673, 411] width 338 height 31
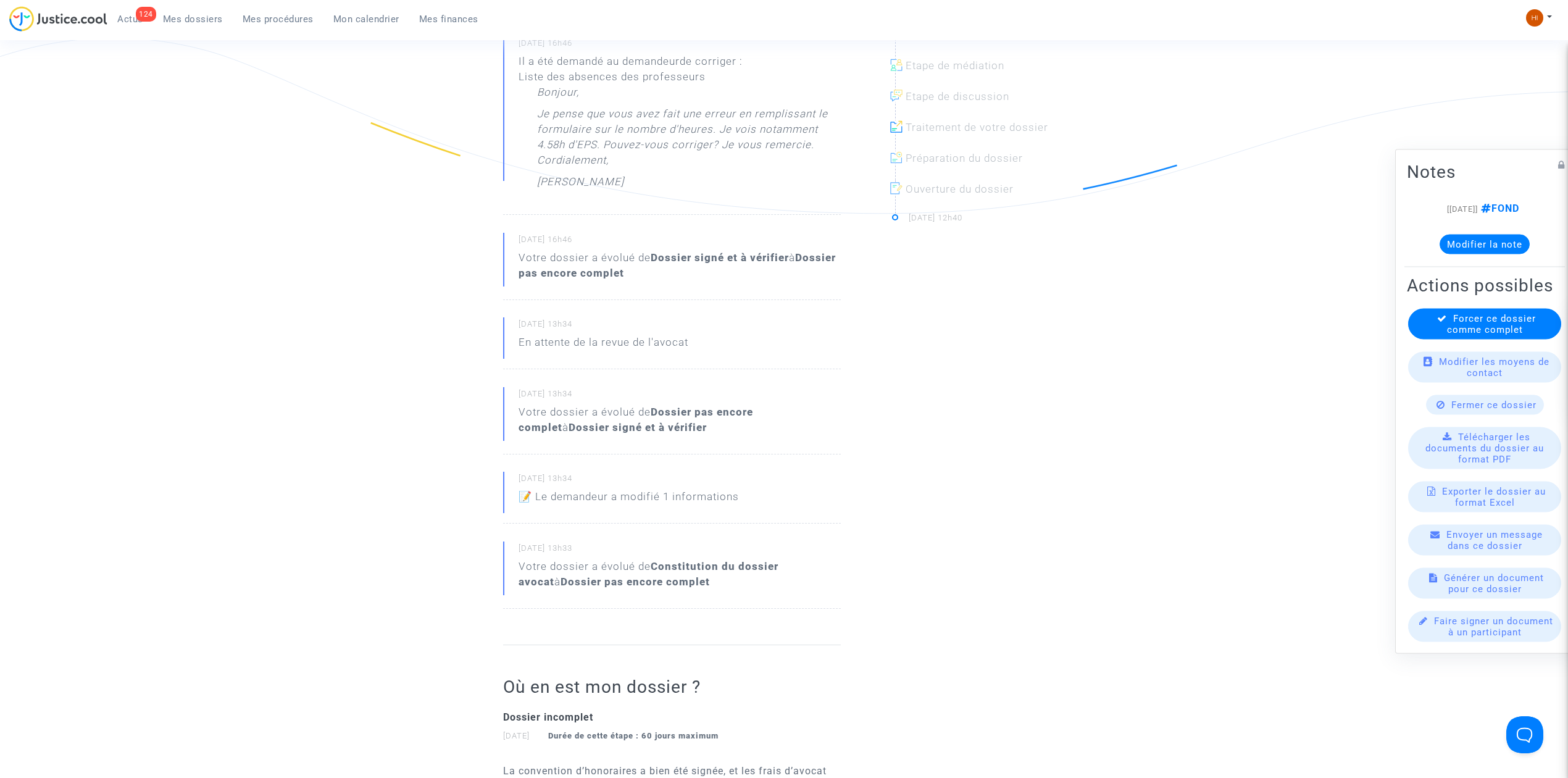
scroll to position [0, 0]
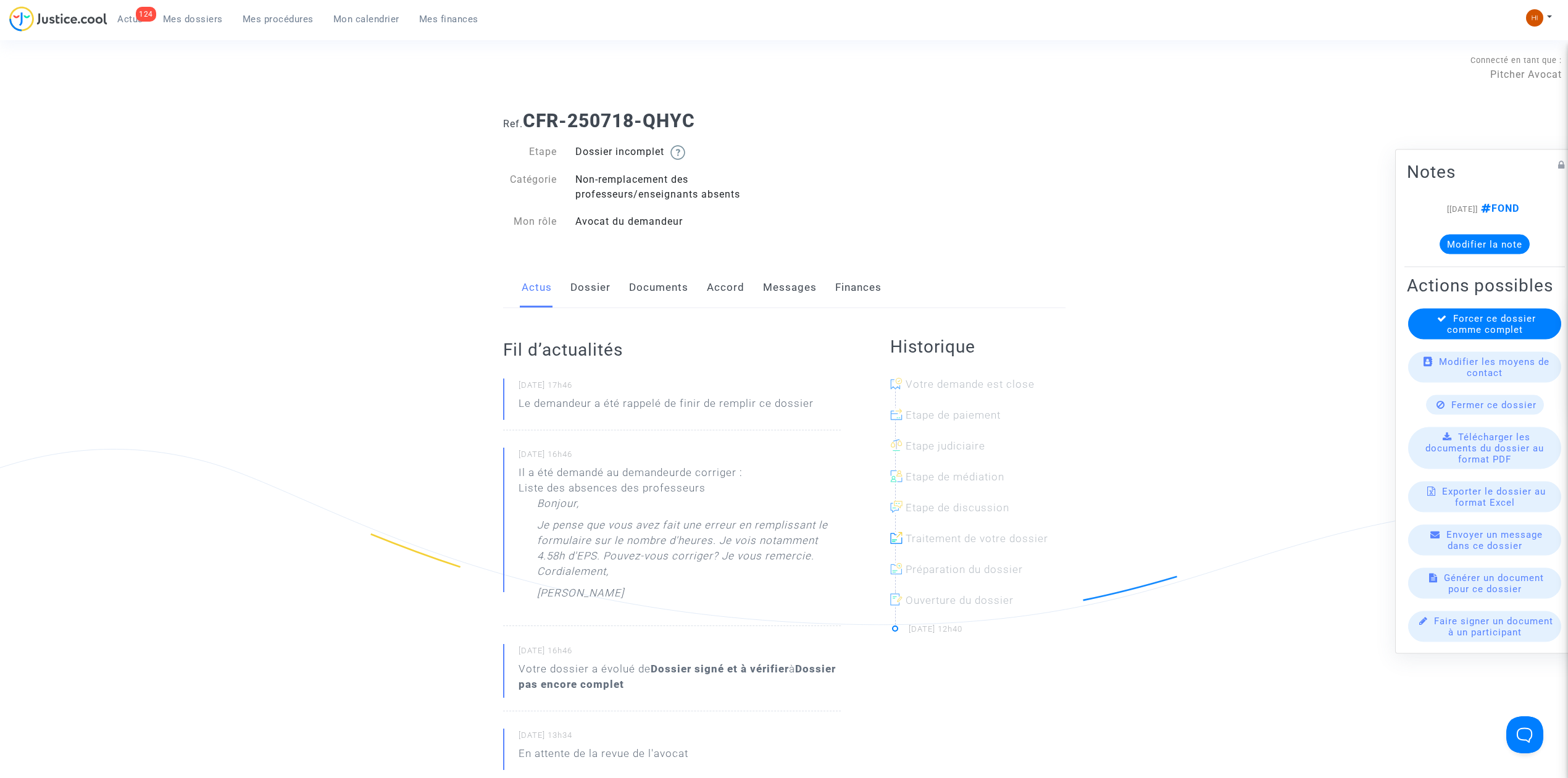
click at [609, 299] on link "Dossier" at bounding box center [590, 287] width 40 height 41
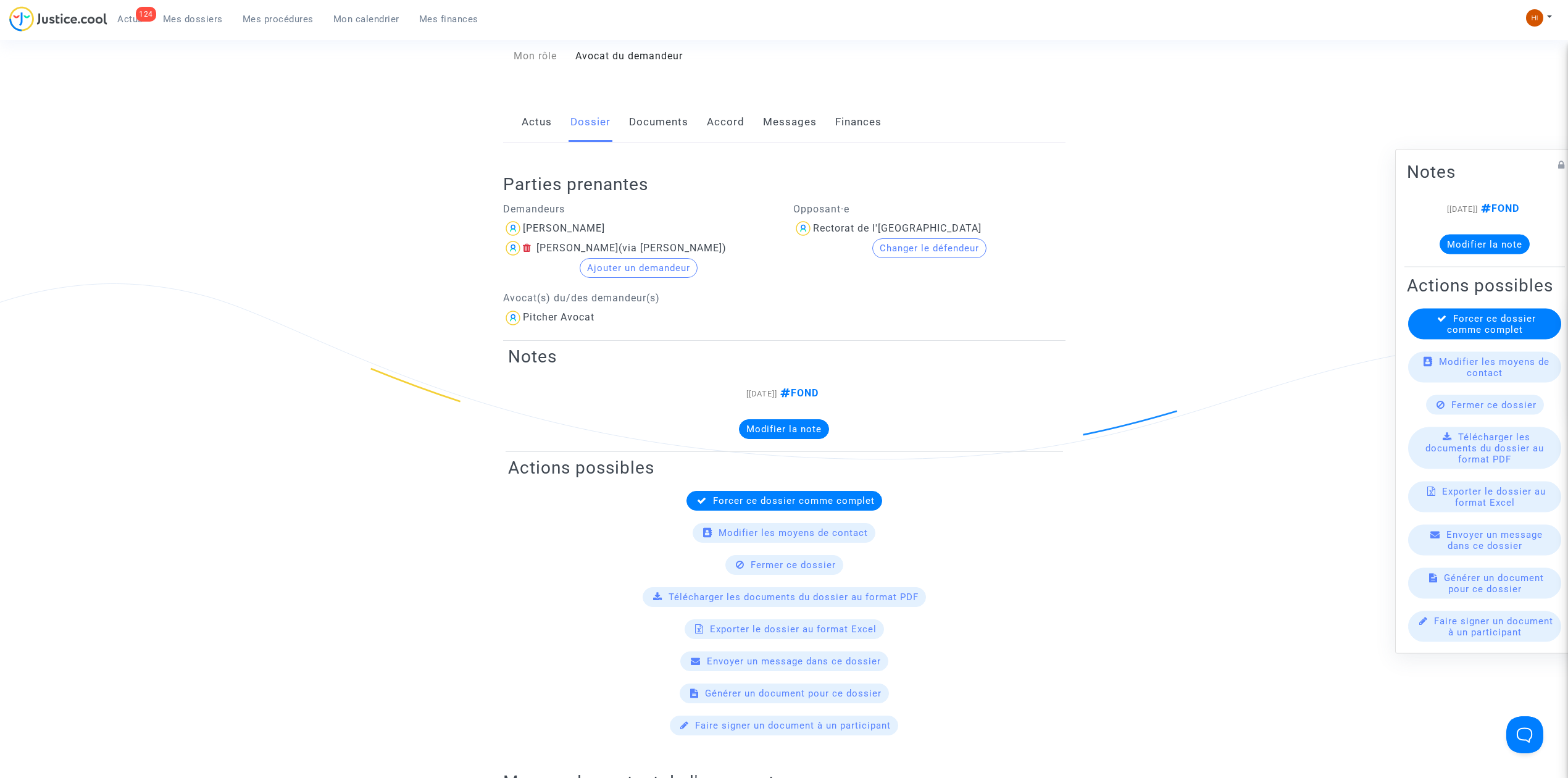
scroll to position [164, 0]
click at [524, 125] on link "Actus" at bounding box center [536, 123] width 30 height 41
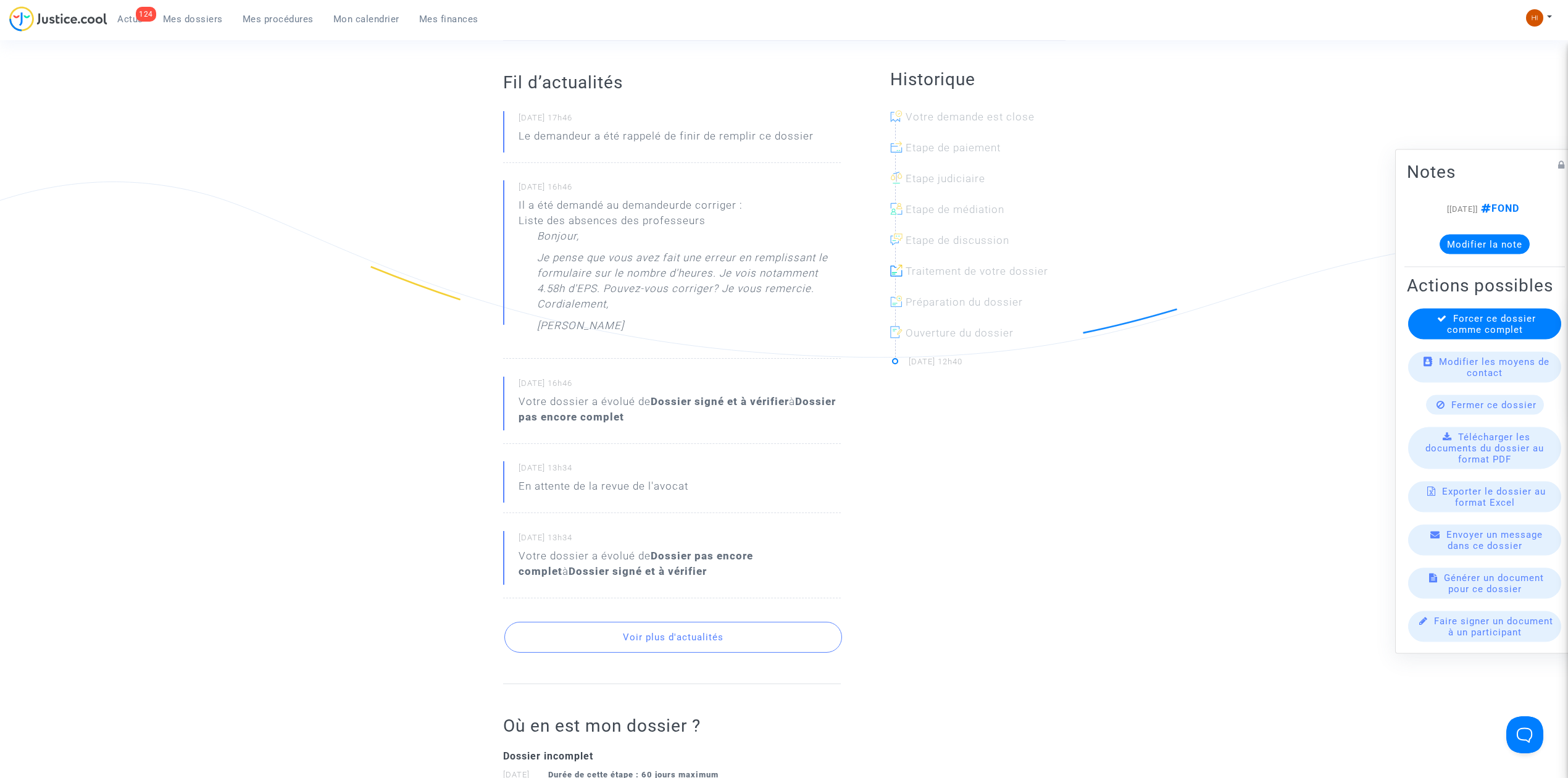
scroll to position [329, 0]
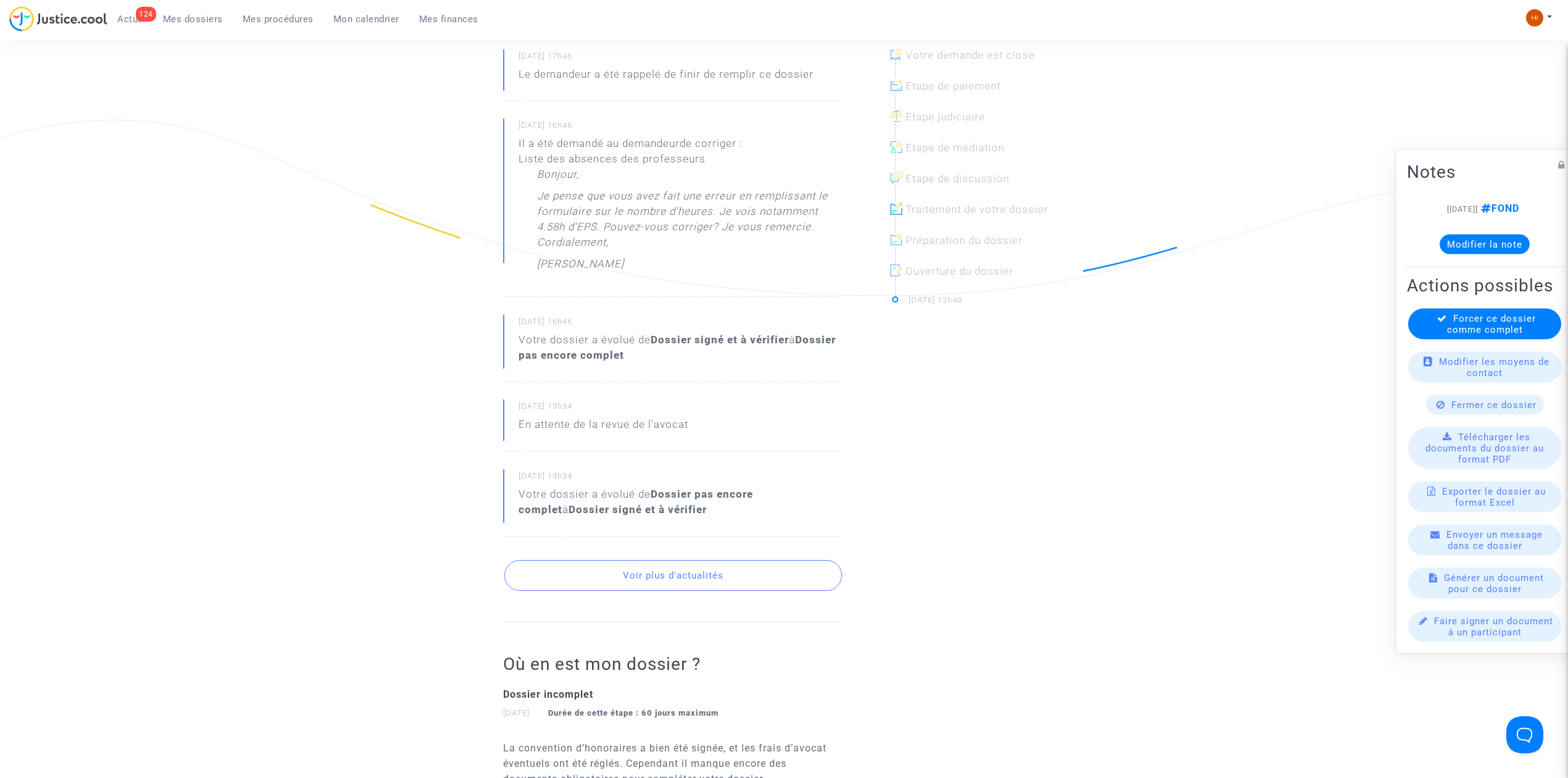
drag, startPoint x: 682, startPoint y: 267, endPoint x: 569, endPoint y: 218, distance: 123.2
click at [569, 218] on div "Bonjour, Je pense que vous avez fait une erreur en remplissant le formulaire su…" at bounding box center [689, 222] width 304 height 111
click at [569, 218] on p "Je pense que vous avez fait une erreur en remplissant le formulaire sur le nomb…" at bounding box center [689, 222] width 304 height 68
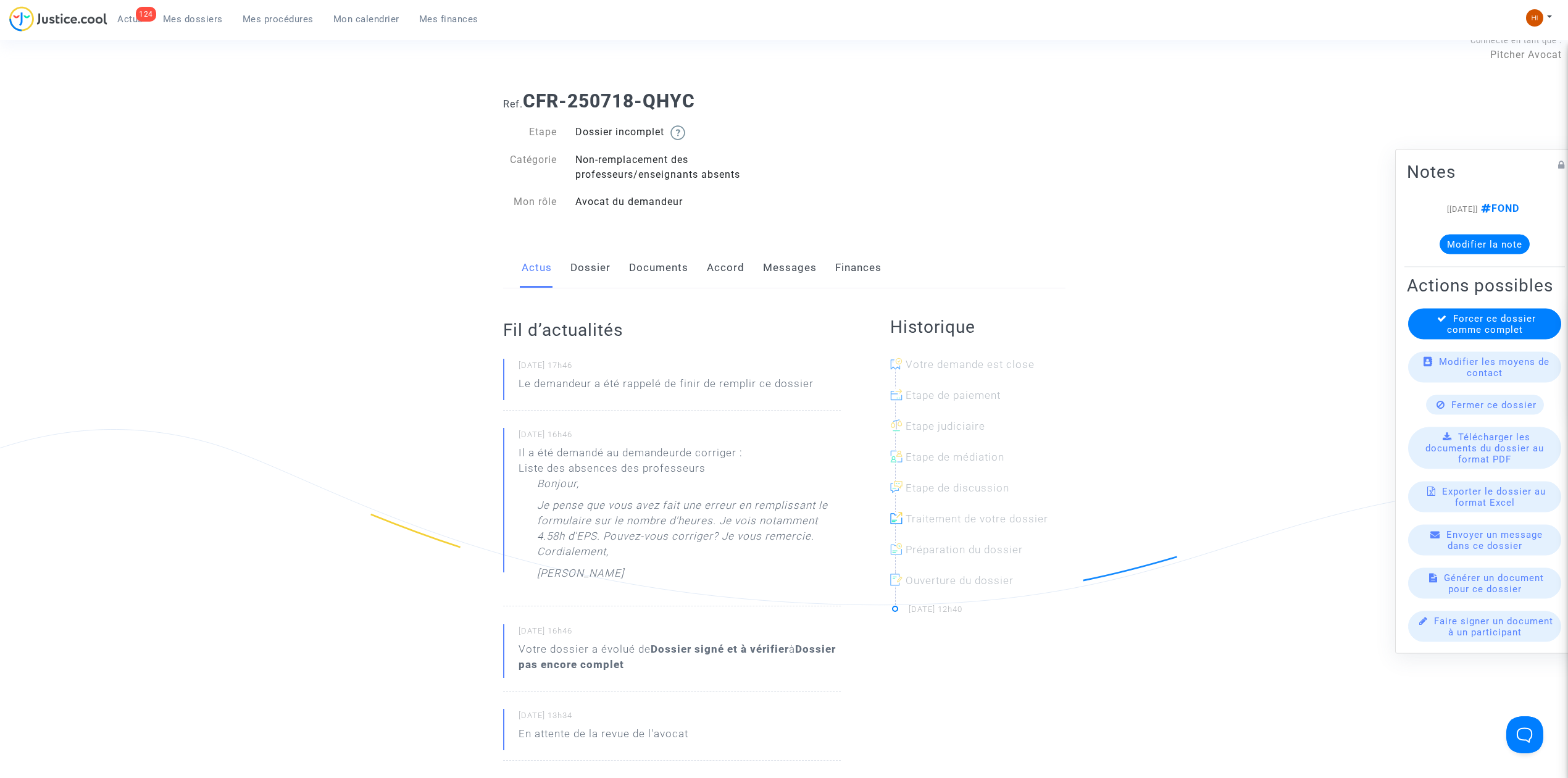
scroll to position [0, 0]
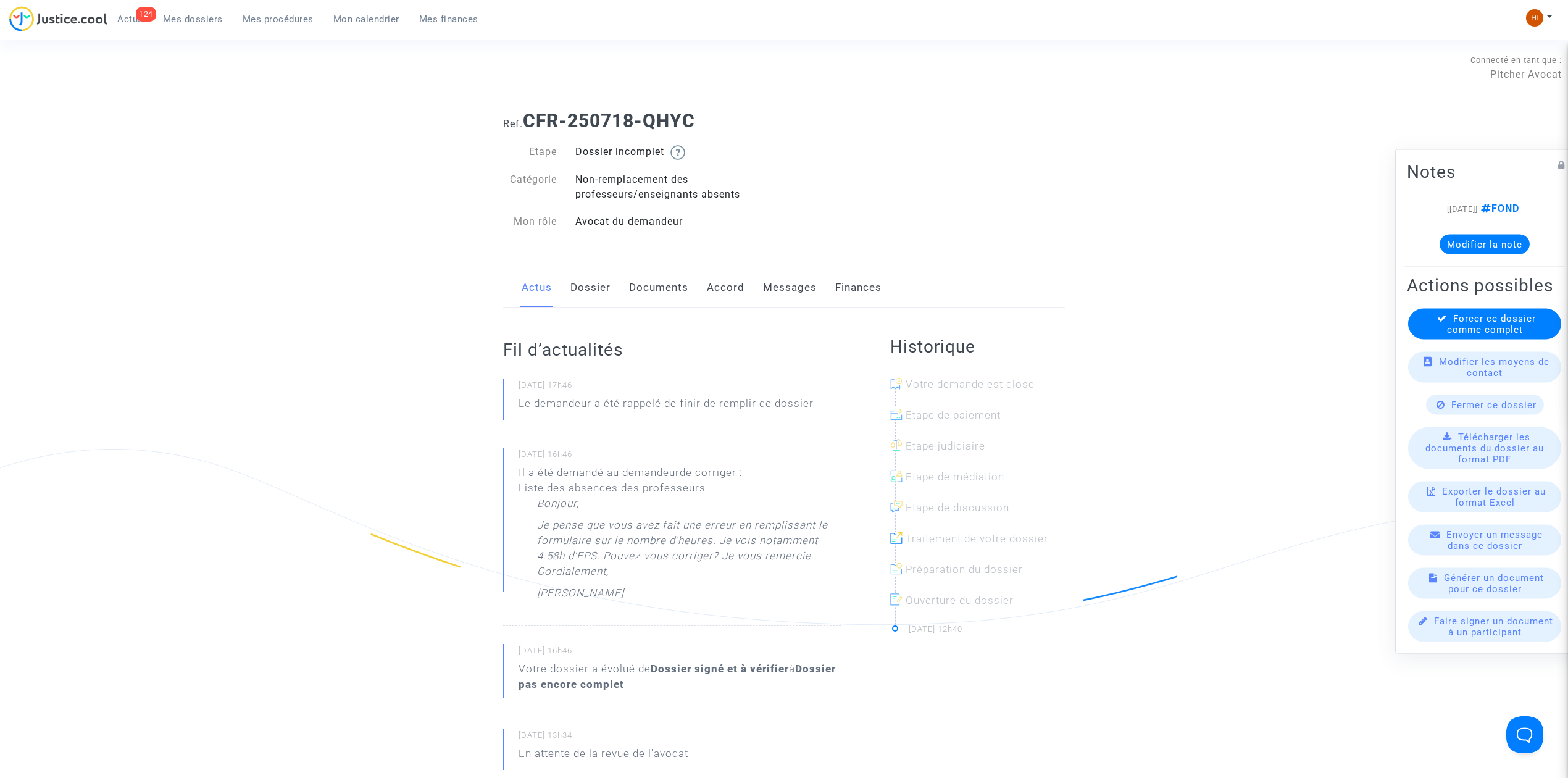
click at [672, 303] on link "Documents" at bounding box center [659, 287] width 60 height 41
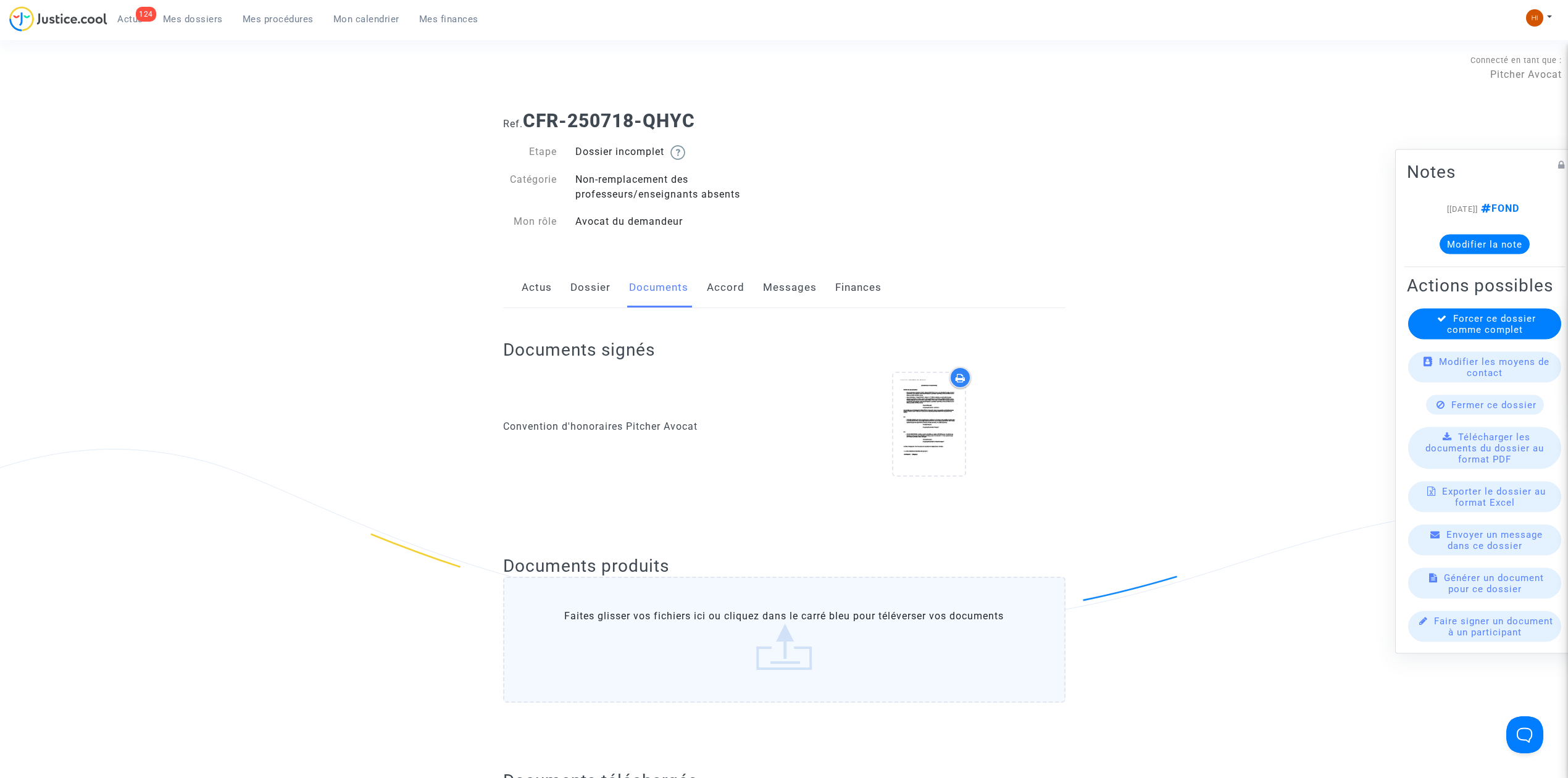
click at [571, 287] on link "Dossier" at bounding box center [590, 287] width 40 height 41
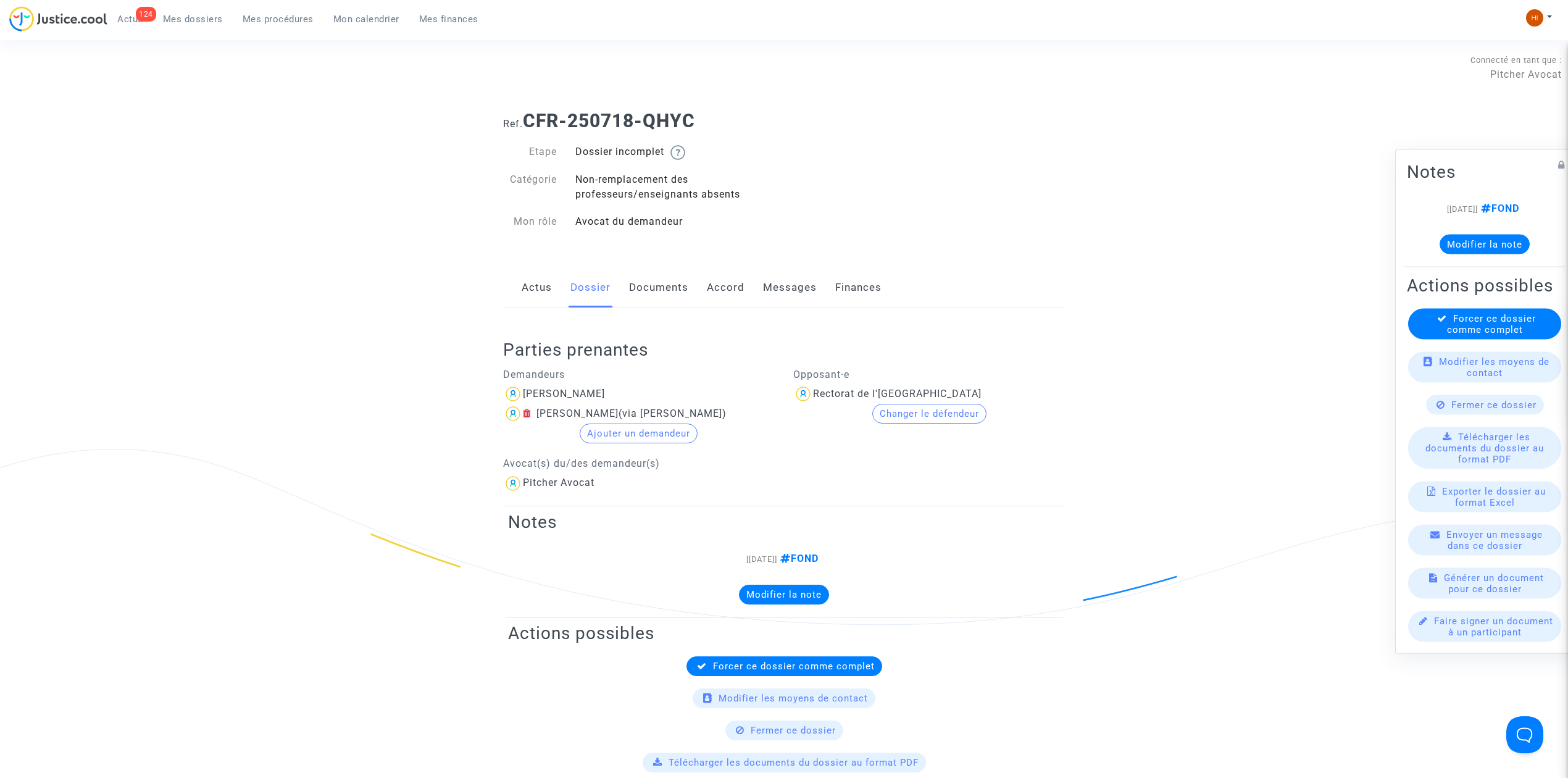
click at [704, 284] on div "Actus Dossier Documents Accord Messages Finances" at bounding box center [784, 287] width 562 height 42
click at [629, 303] on link "Documents" at bounding box center [659, 287] width 60 height 41
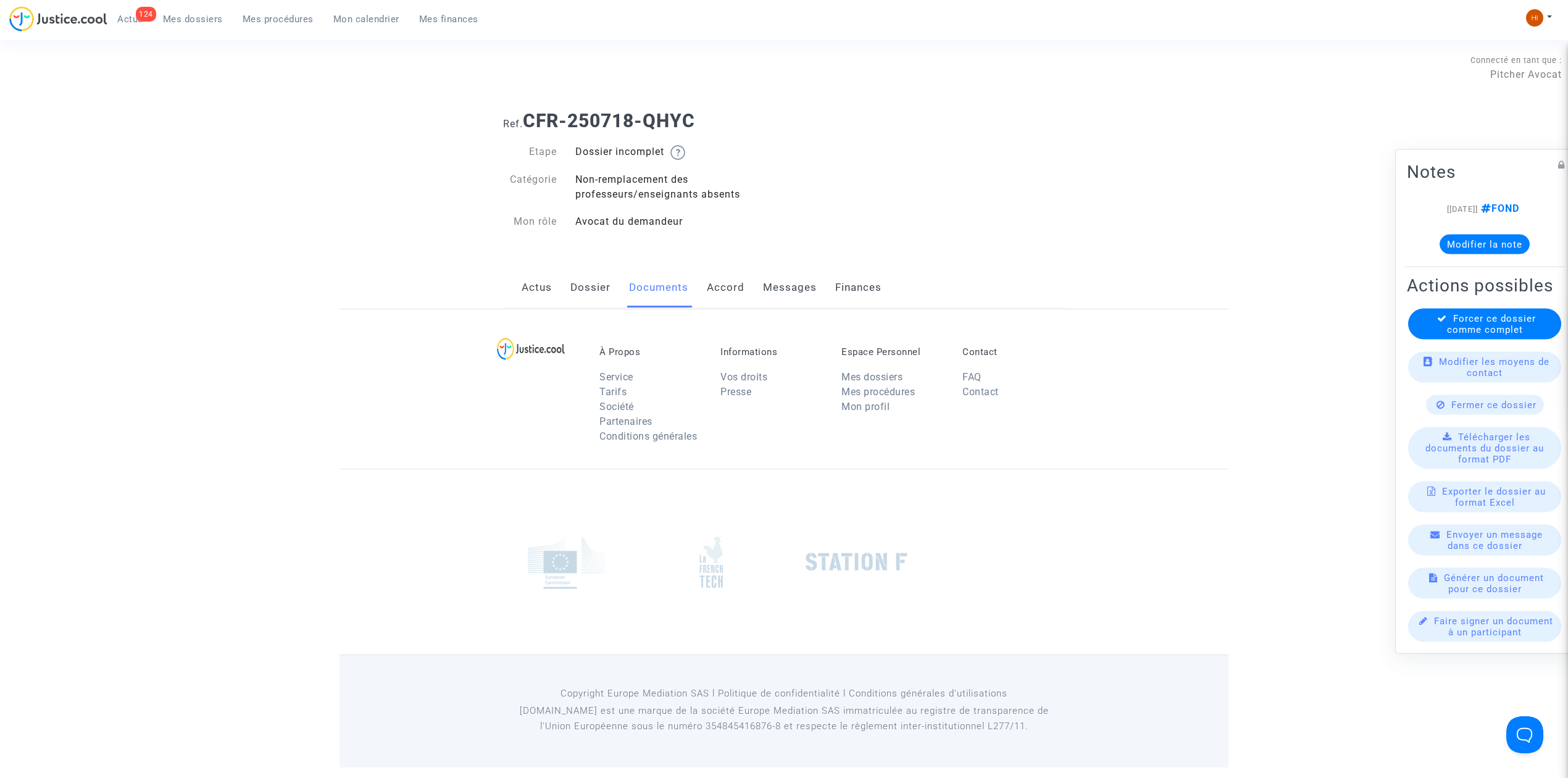
click at [667, 280] on link "Documents" at bounding box center [659, 287] width 60 height 41
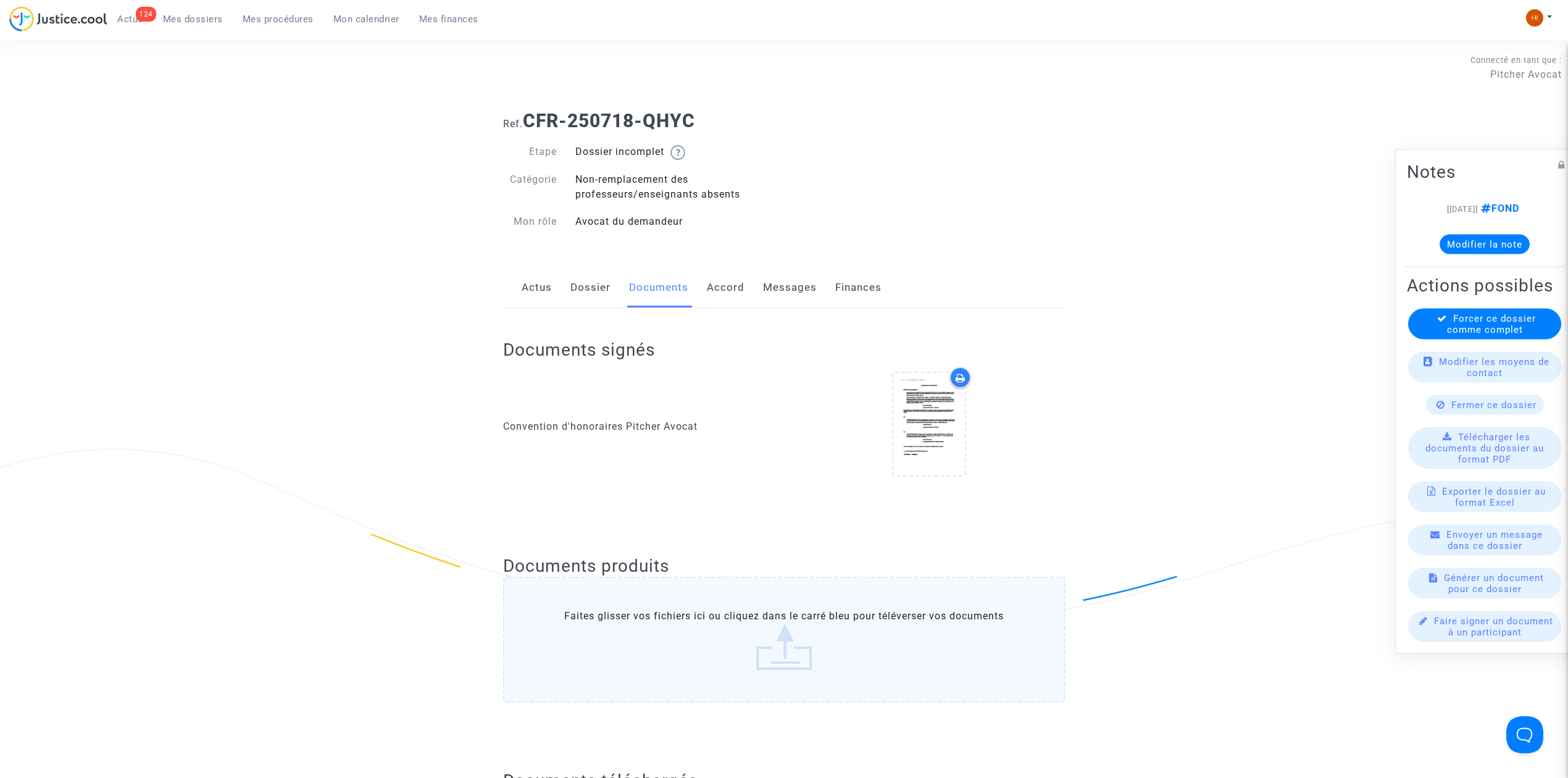
click at [563, 297] on div "Actus Dossier Documents Accord Messages Finances" at bounding box center [784, 287] width 562 height 42
click at [542, 290] on link "Actus" at bounding box center [536, 287] width 30 height 41
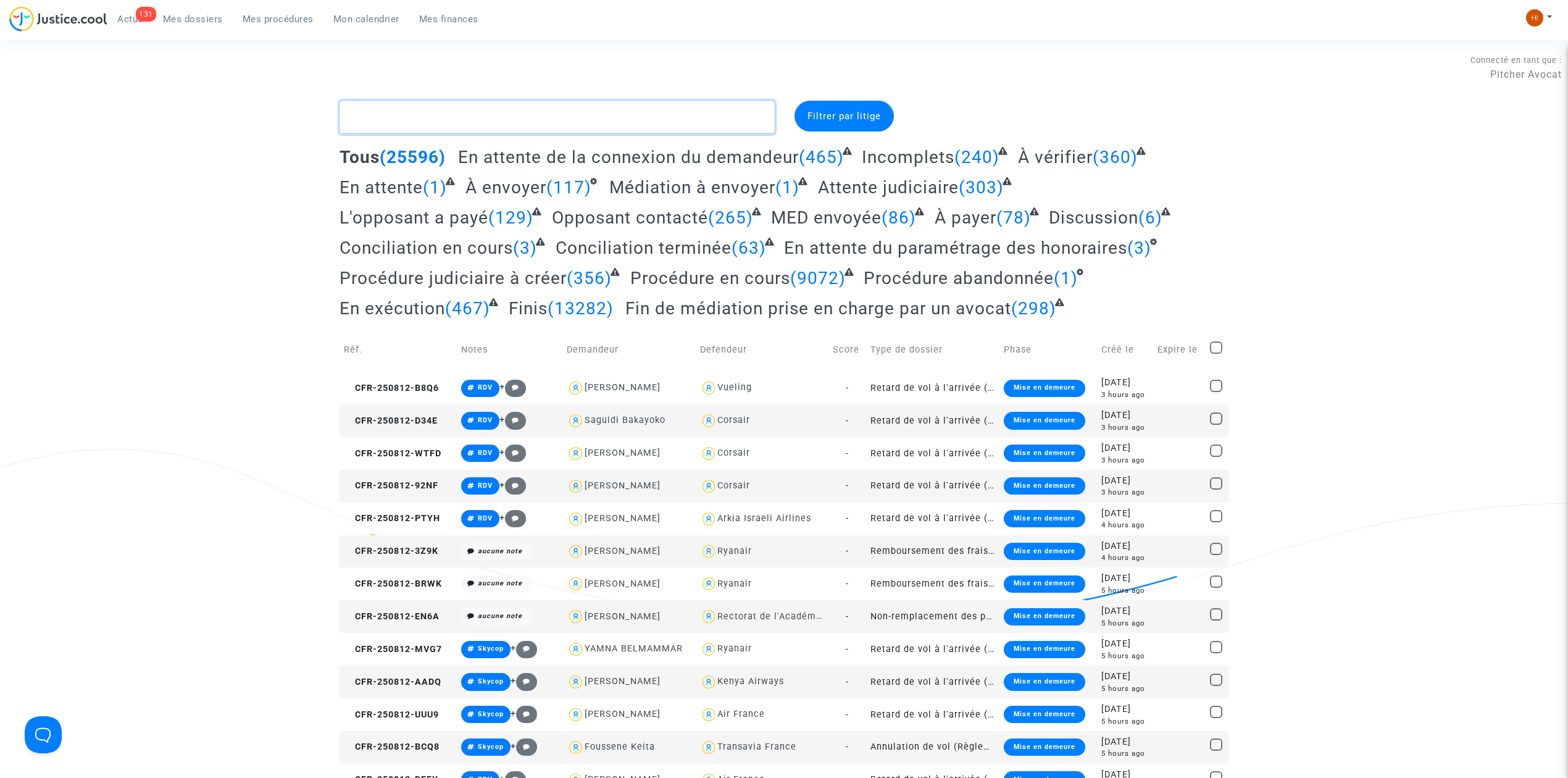
click at [391, 104] on textarea at bounding box center [557, 117] width 435 height 33
paste textarea "Roger DUFOUR"
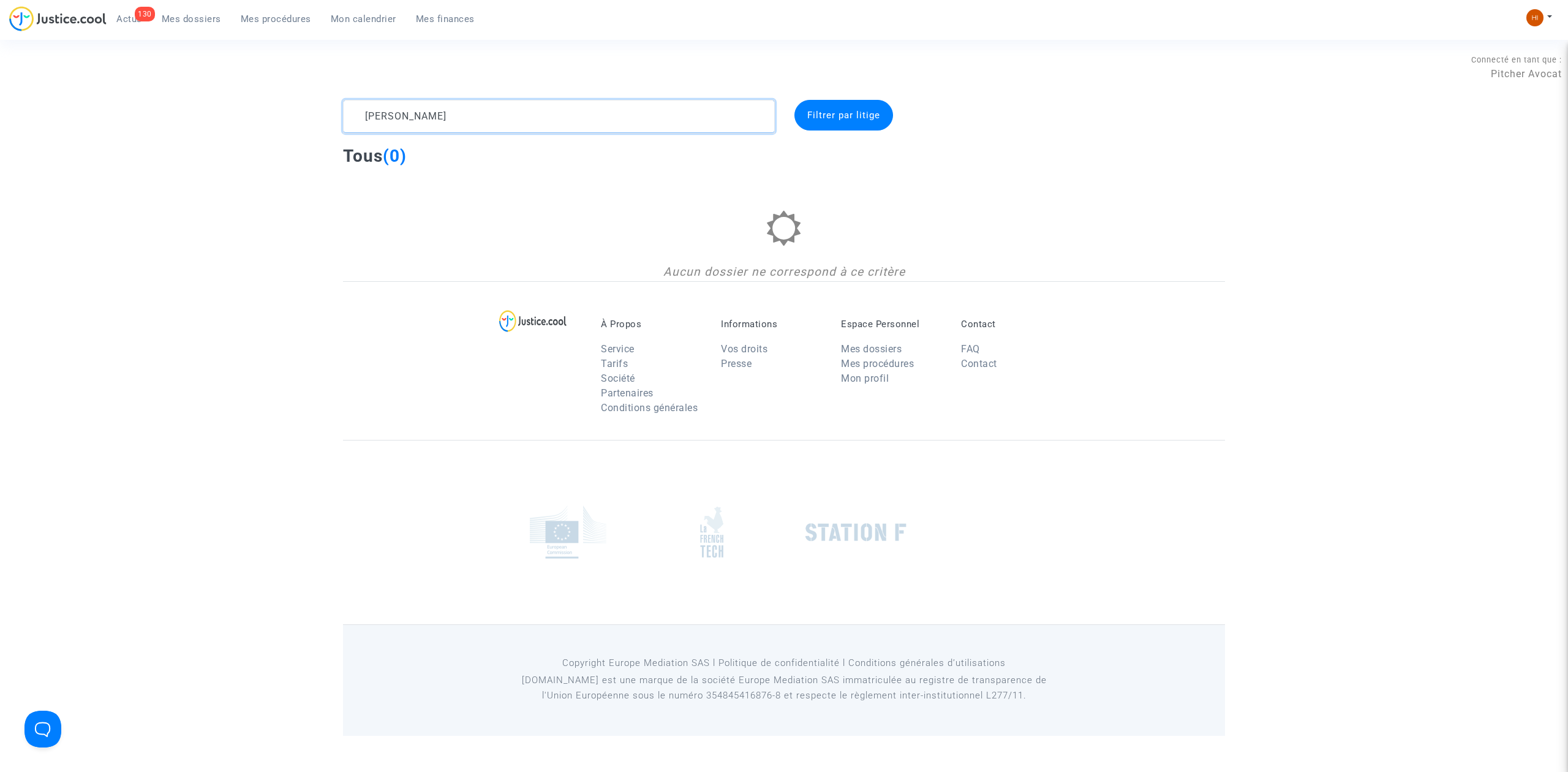
drag, startPoint x: 464, startPoint y: 110, endPoint x: 96, endPoint y: 77, distance: 369.5
click at [96, 77] on section "Connecté en tant que : Pitcher Avocat Roger DUFOUR Filtrer par litige Tous (0) …" at bounding box center [784, 368] width 1568 height 736
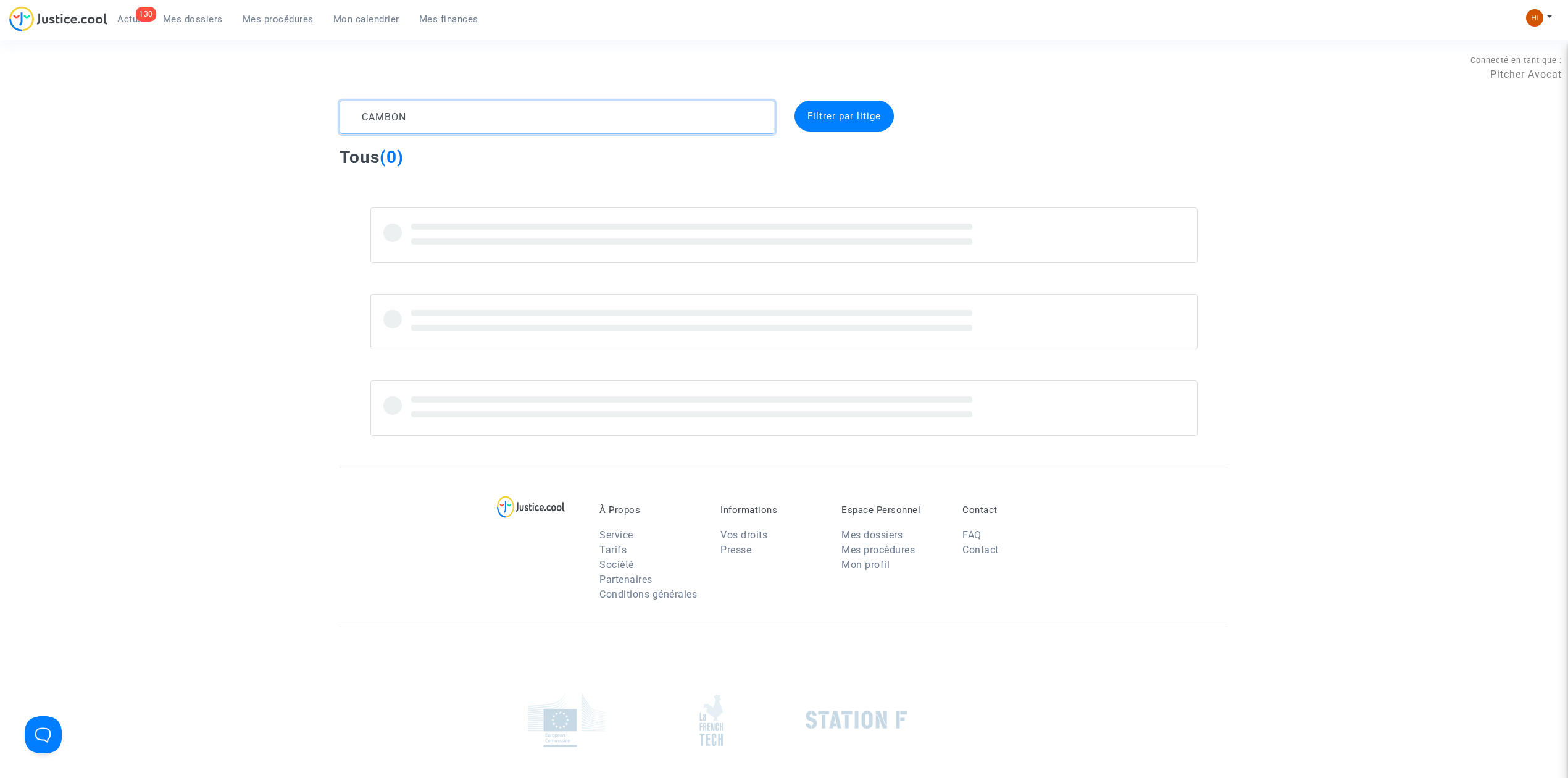
type textarea "CAMBON"
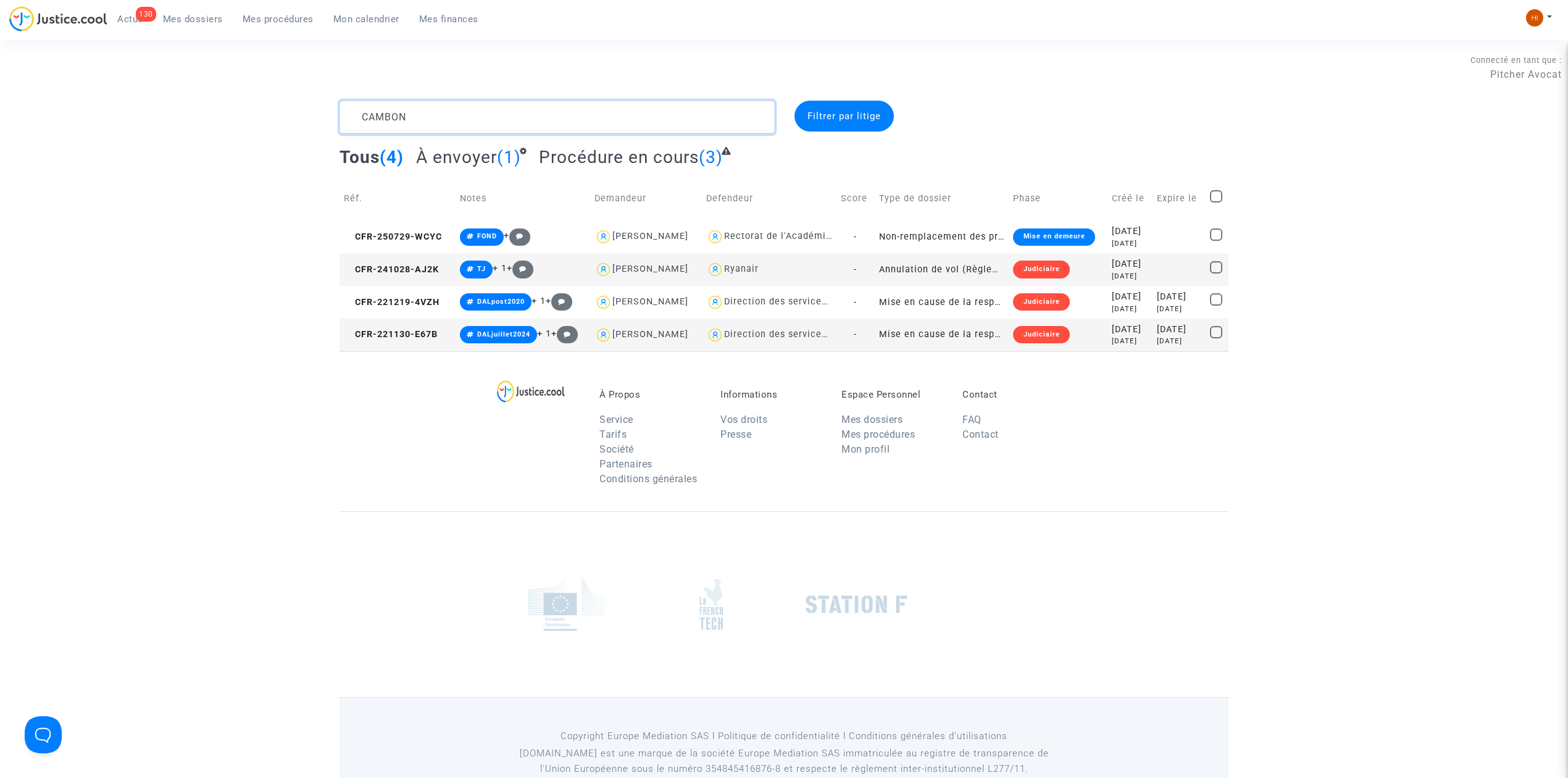
drag, startPoint x: 445, startPoint y: 105, endPoint x: 337, endPoint y: 102, distance: 108.0
click at [337, 102] on div "CAMBON" at bounding box center [557, 117] width 454 height 33
click at [275, 16] on span "Mes procédures" at bounding box center [278, 20] width 71 height 11
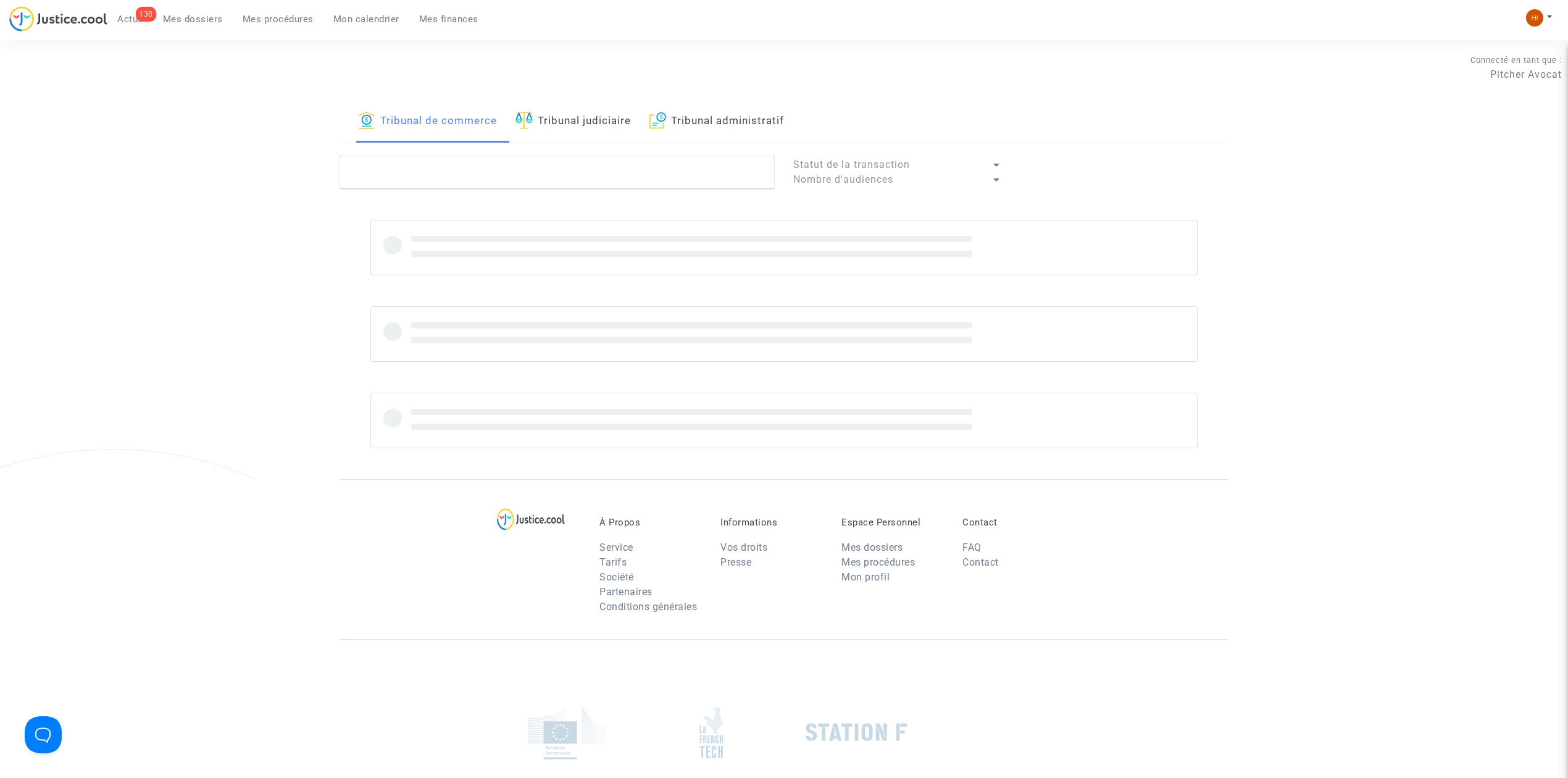
click at [586, 127] on link "Tribunal judiciaire" at bounding box center [572, 121] width 115 height 42
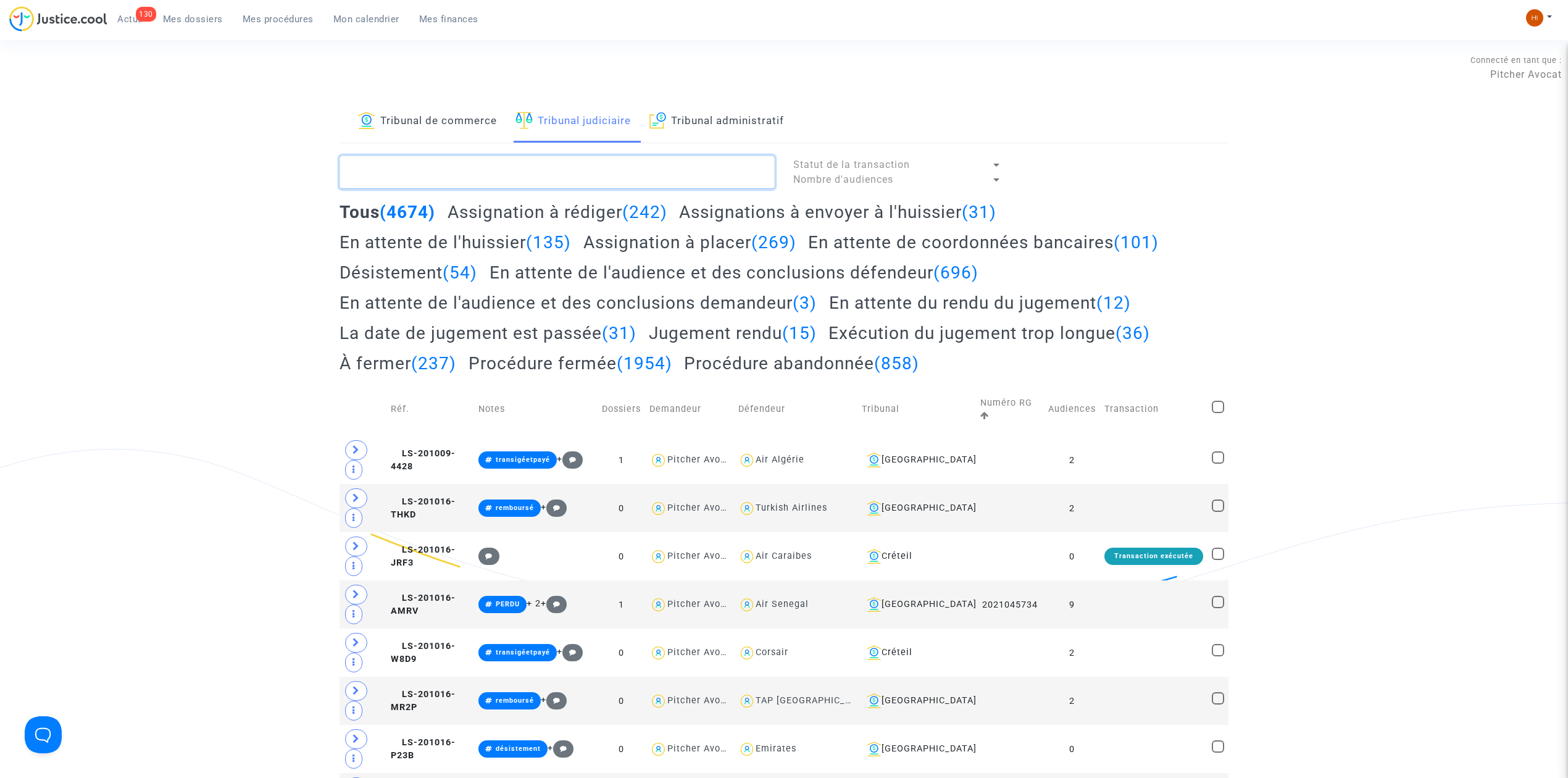
click at [579, 171] on textarea at bounding box center [557, 172] width 435 height 33
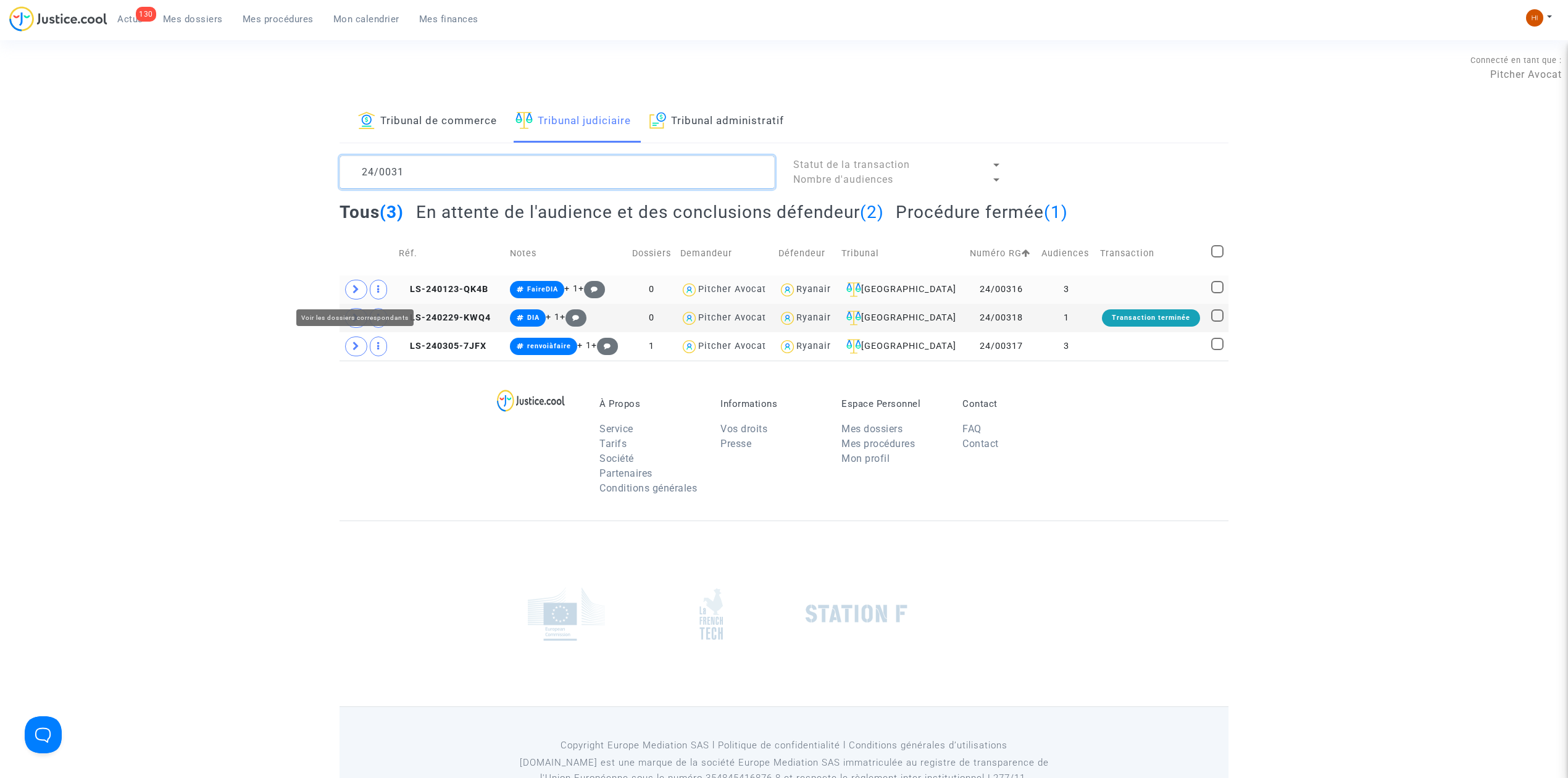
type textarea "24/0031"
click at [354, 295] on span at bounding box center [356, 290] width 22 height 20
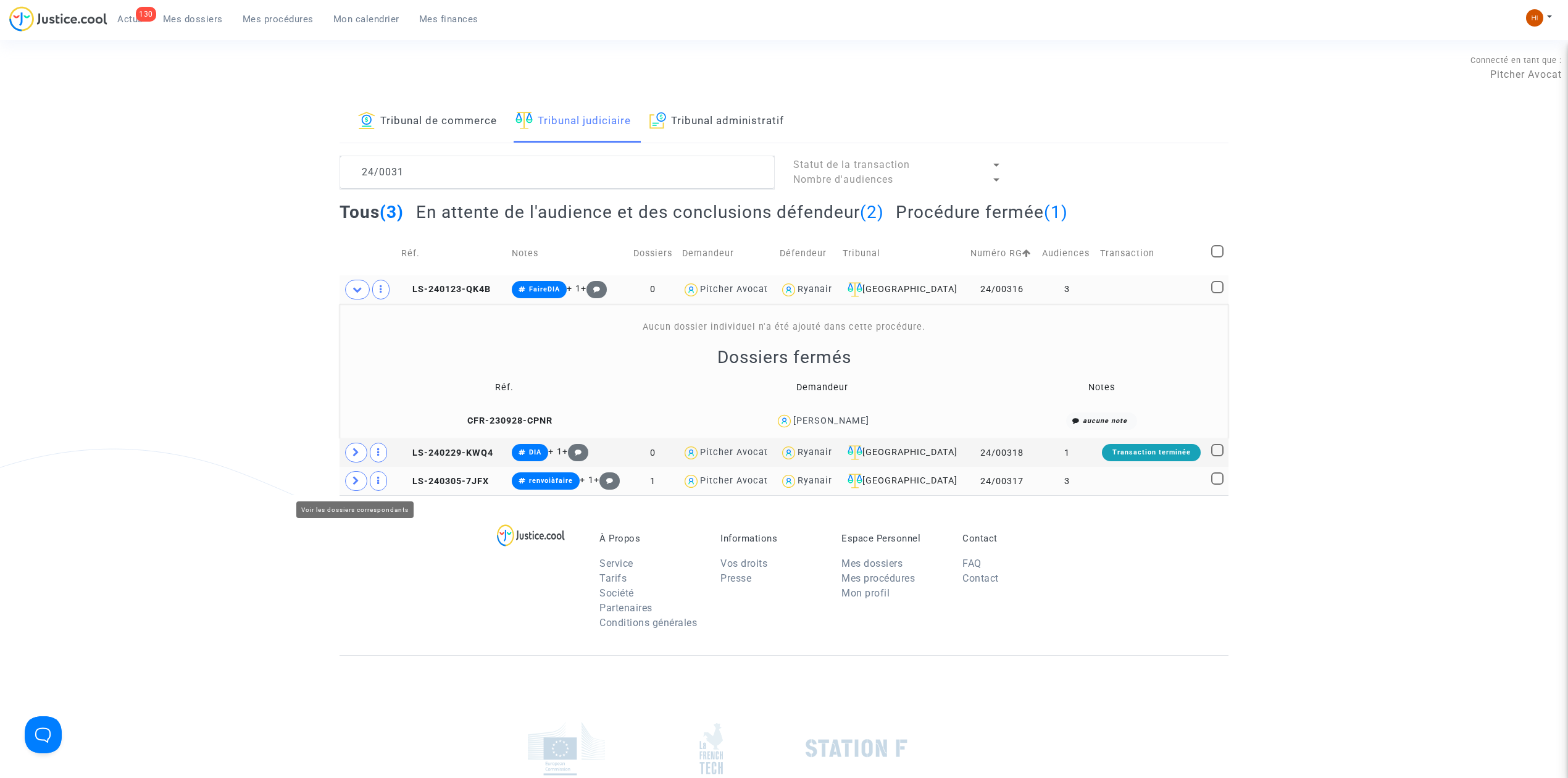
click at [357, 490] on span at bounding box center [356, 481] width 22 height 20
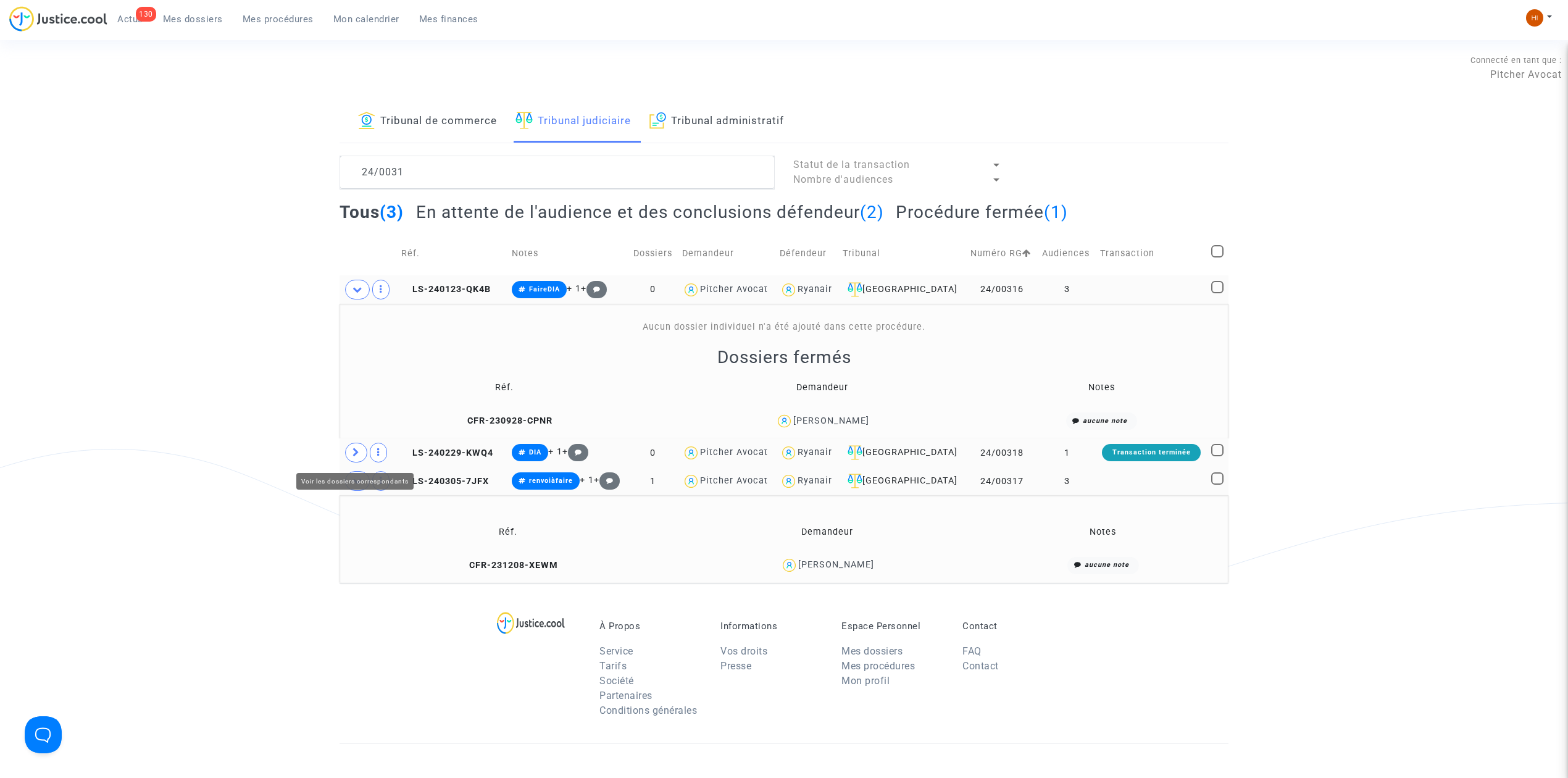
click at [356, 455] on icon at bounding box center [356, 451] width 7 height 9
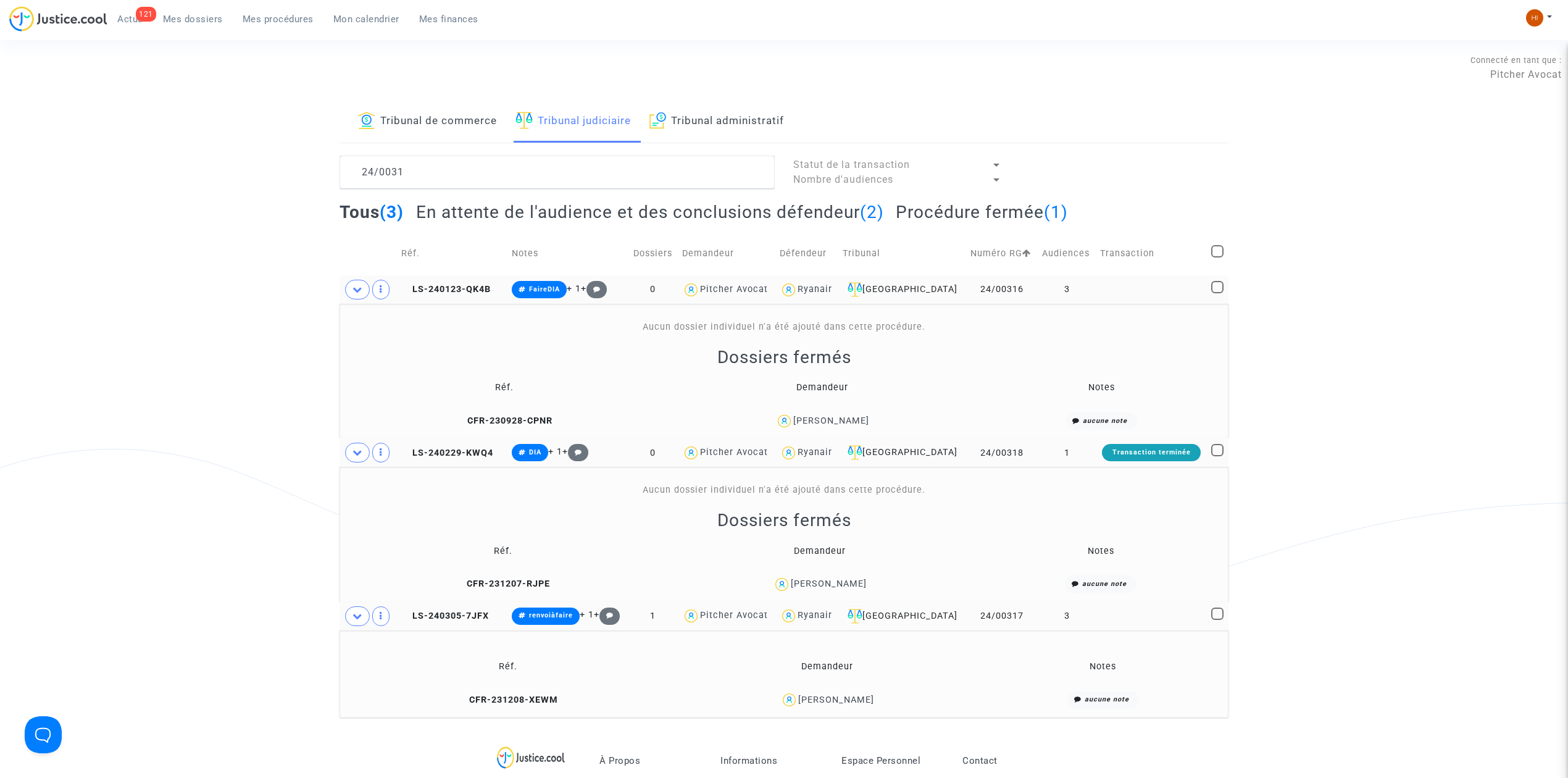
click at [347, 12] on link "Mon calendrier" at bounding box center [366, 19] width 86 height 19
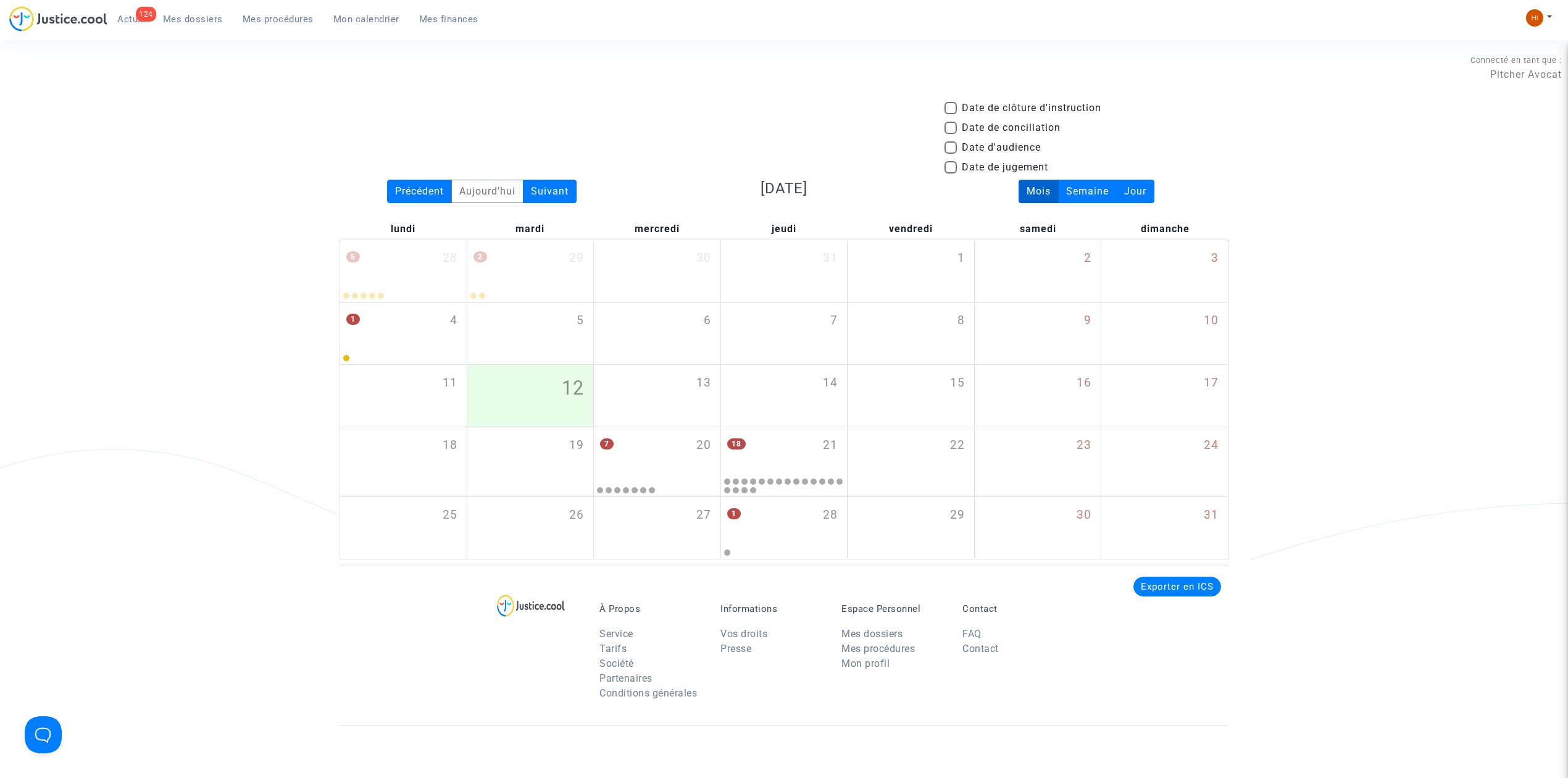
drag, startPoint x: 264, startPoint y: 16, endPoint x: 242, endPoint y: 20, distance: 22.4
click at [264, 16] on span "Mes procédures" at bounding box center [278, 20] width 71 height 11
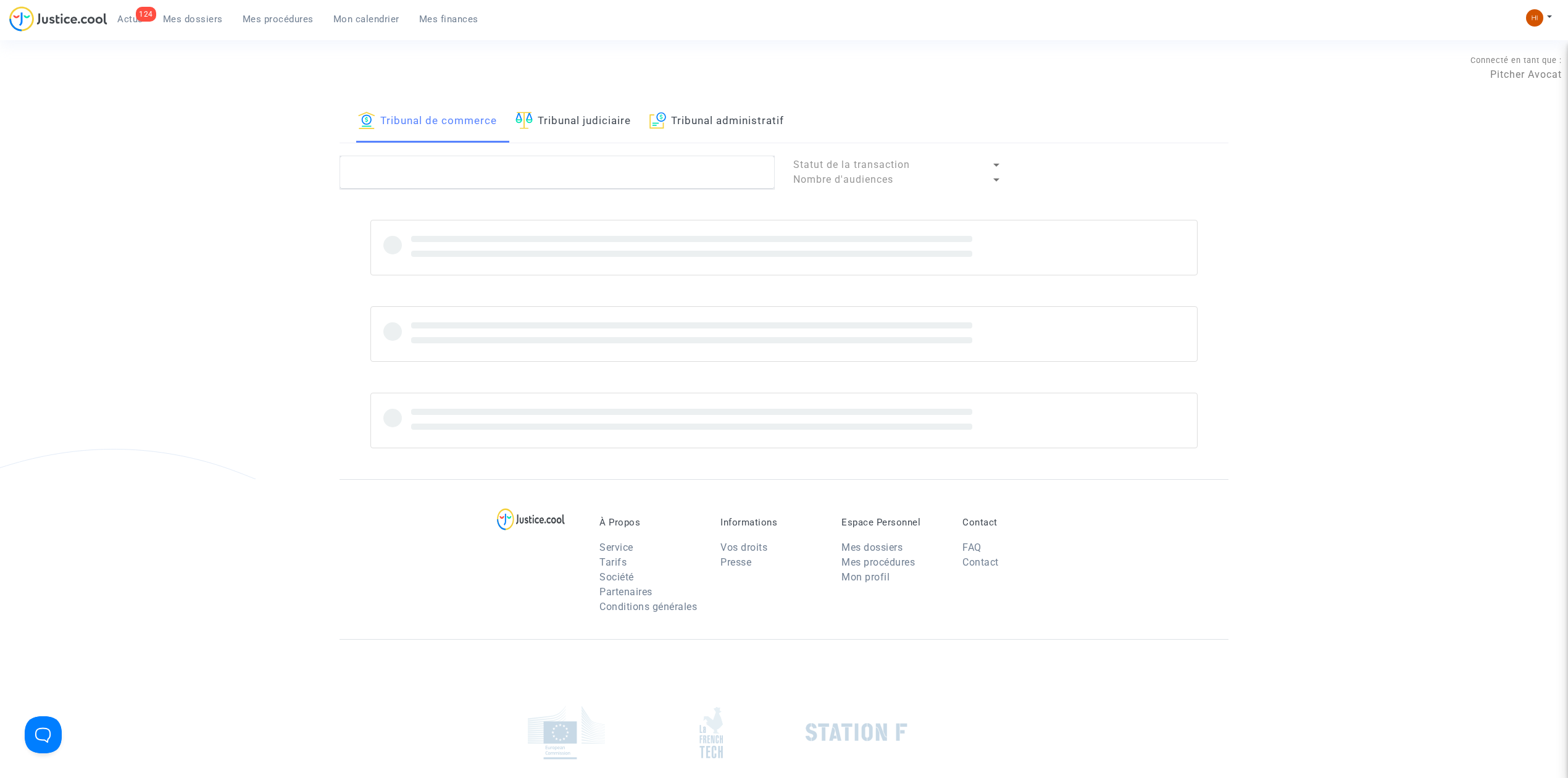
click at [183, 9] on ul "124 Actus Mes dossiers Mes procédures Mon calendrier Mes finances" at bounding box center [298, 17] width 381 height 22
click at [183, 17] on span "Mes dossiers" at bounding box center [193, 20] width 60 height 11
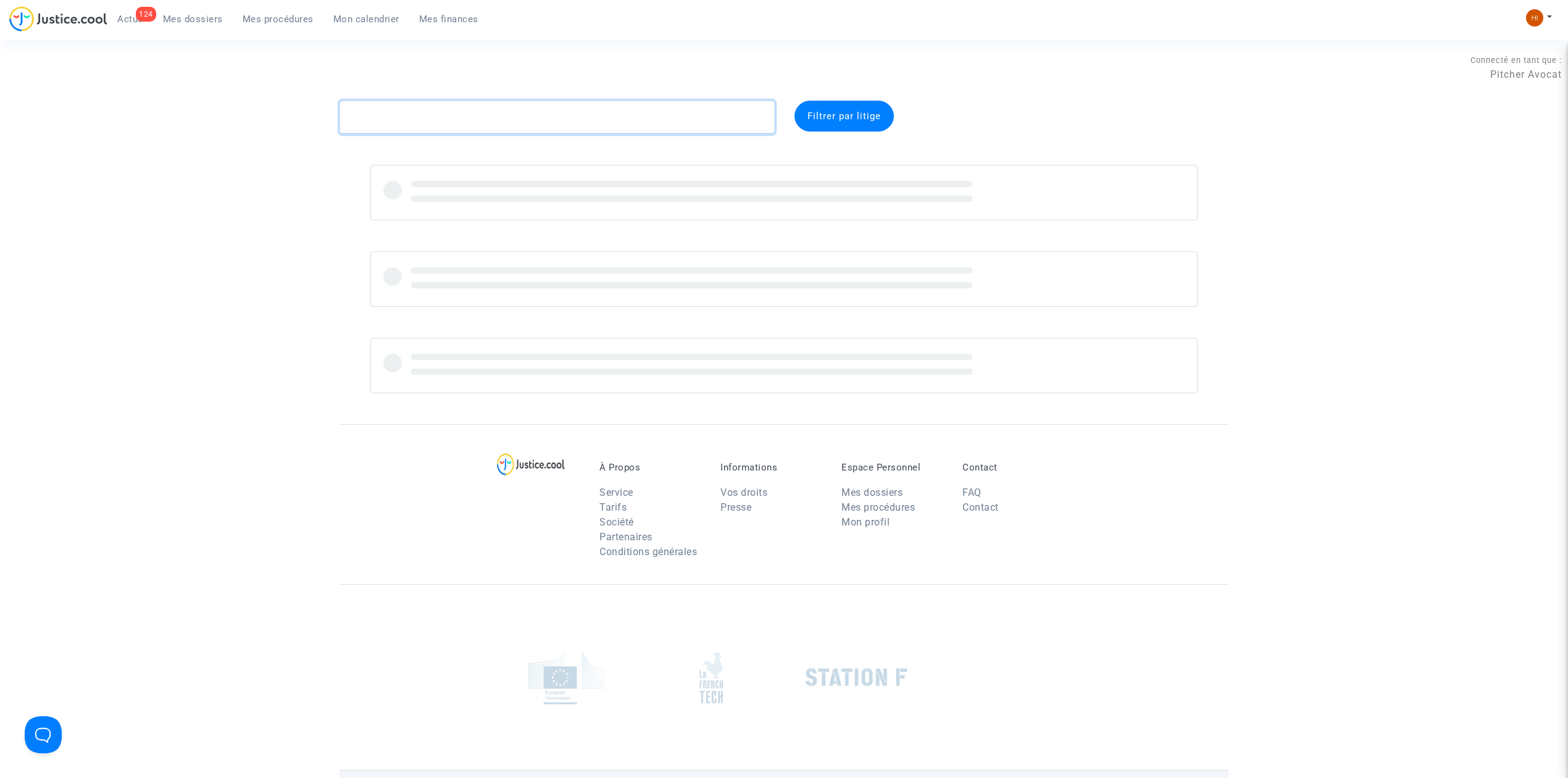
click at [473, 112] on textarea at bounding box center [557, 117] width 435 height 33
paste textarea "CFR-211228-AQNH"
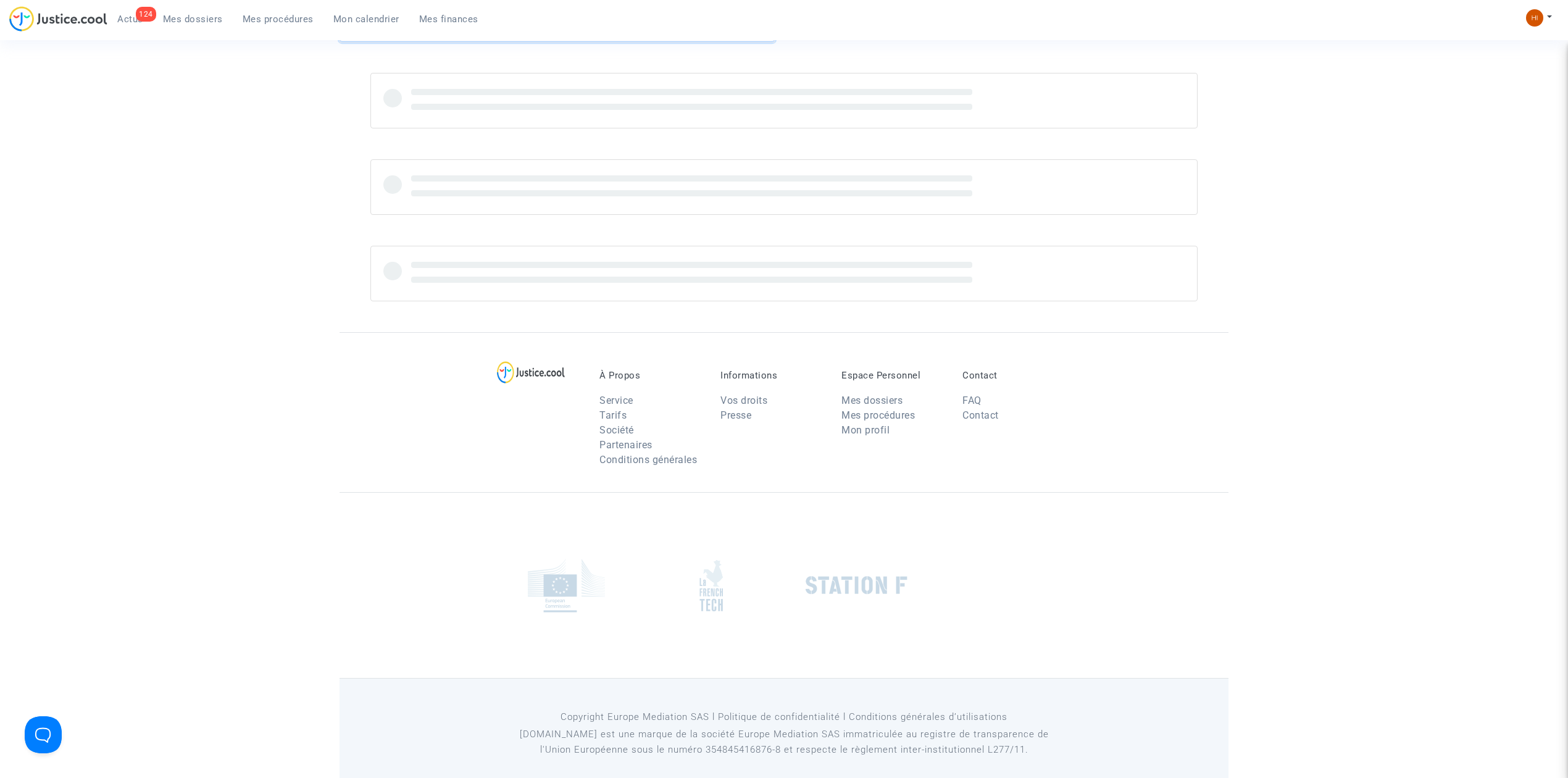
scroll to position [107, 0]
type textarea "CFR-211228-AQNH"
click at [373, 524] on div at bounding box center [784, 573] width 889 height 186
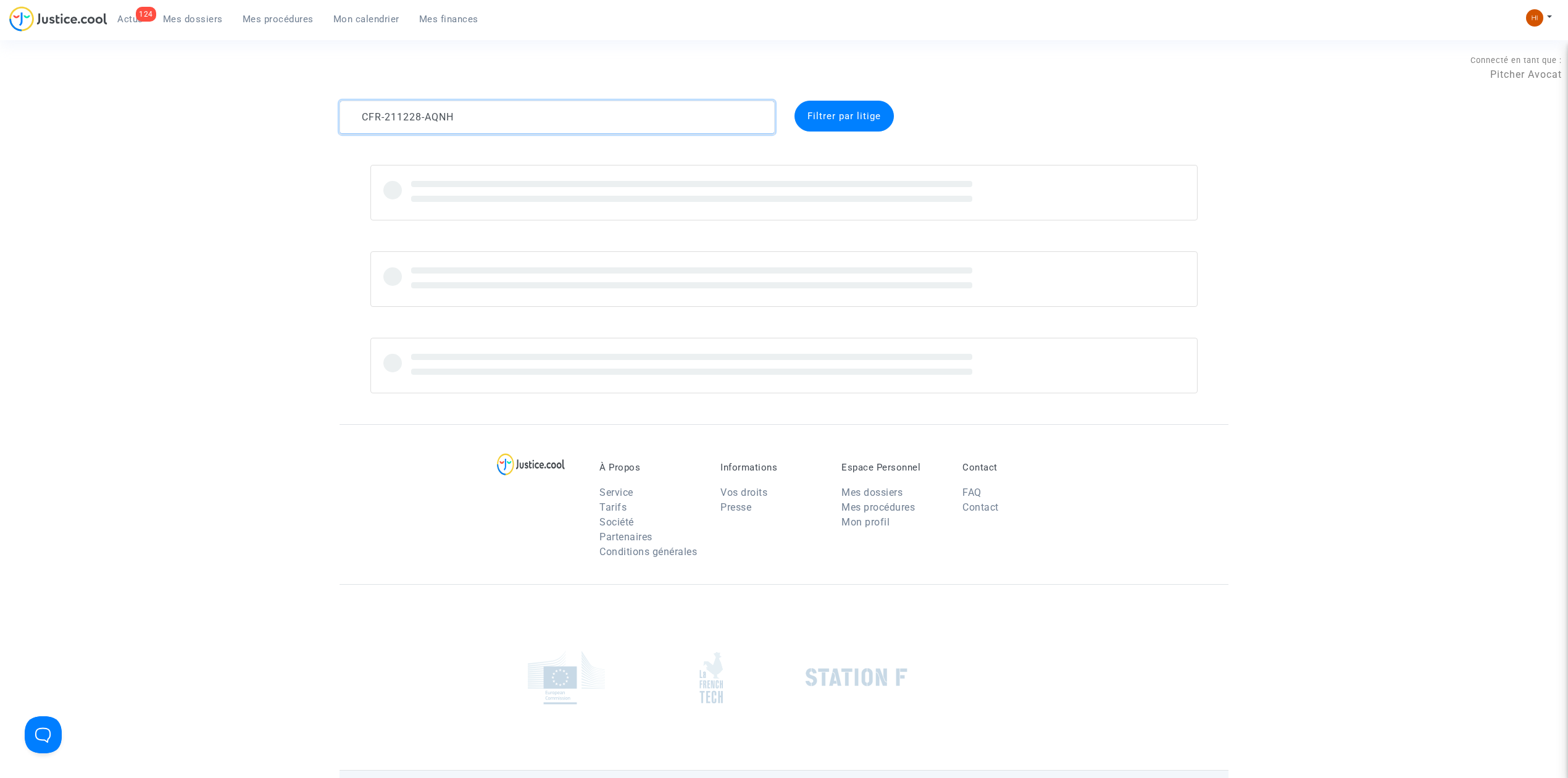
click at [505, 112] on textarea at bounding box center [557, 117] width 435 height 33
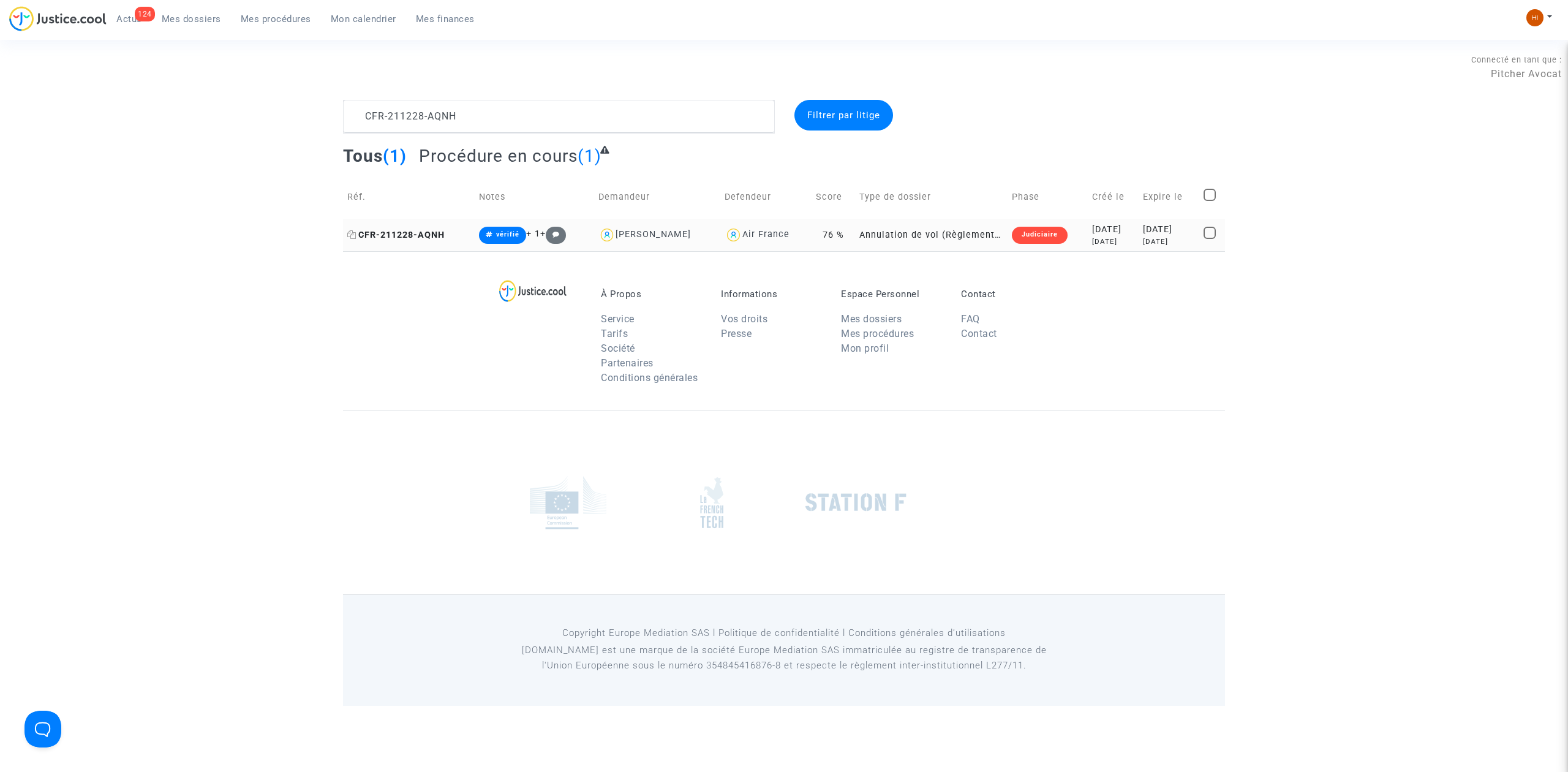
click at [394, 230] on span "CFR-211228-AQNH" at bounding box center [396, 235] width 97 height 11
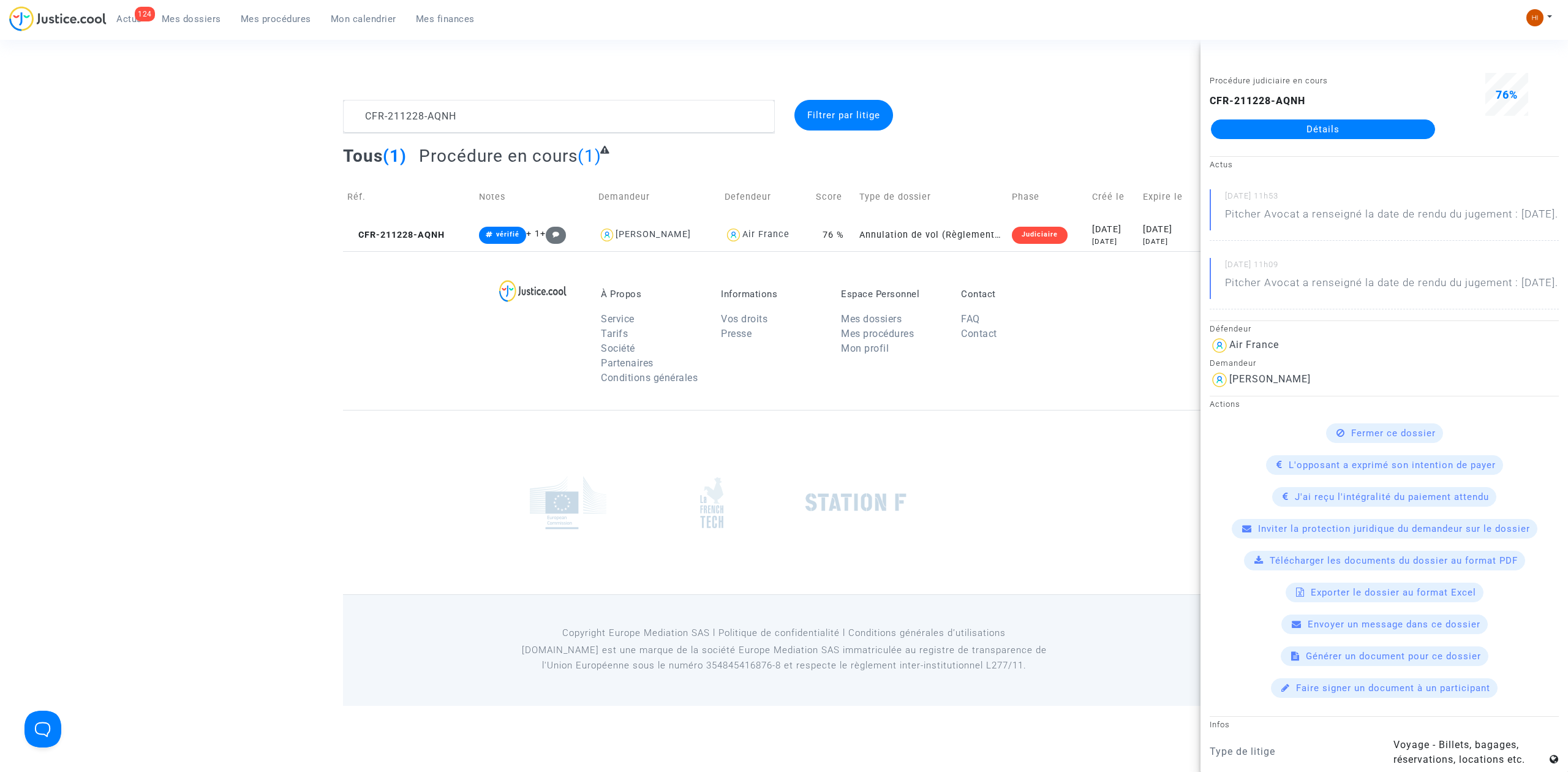
click at [1368, 126] on link "Détails" at bounding box center [1323, 129] width 224 height 19
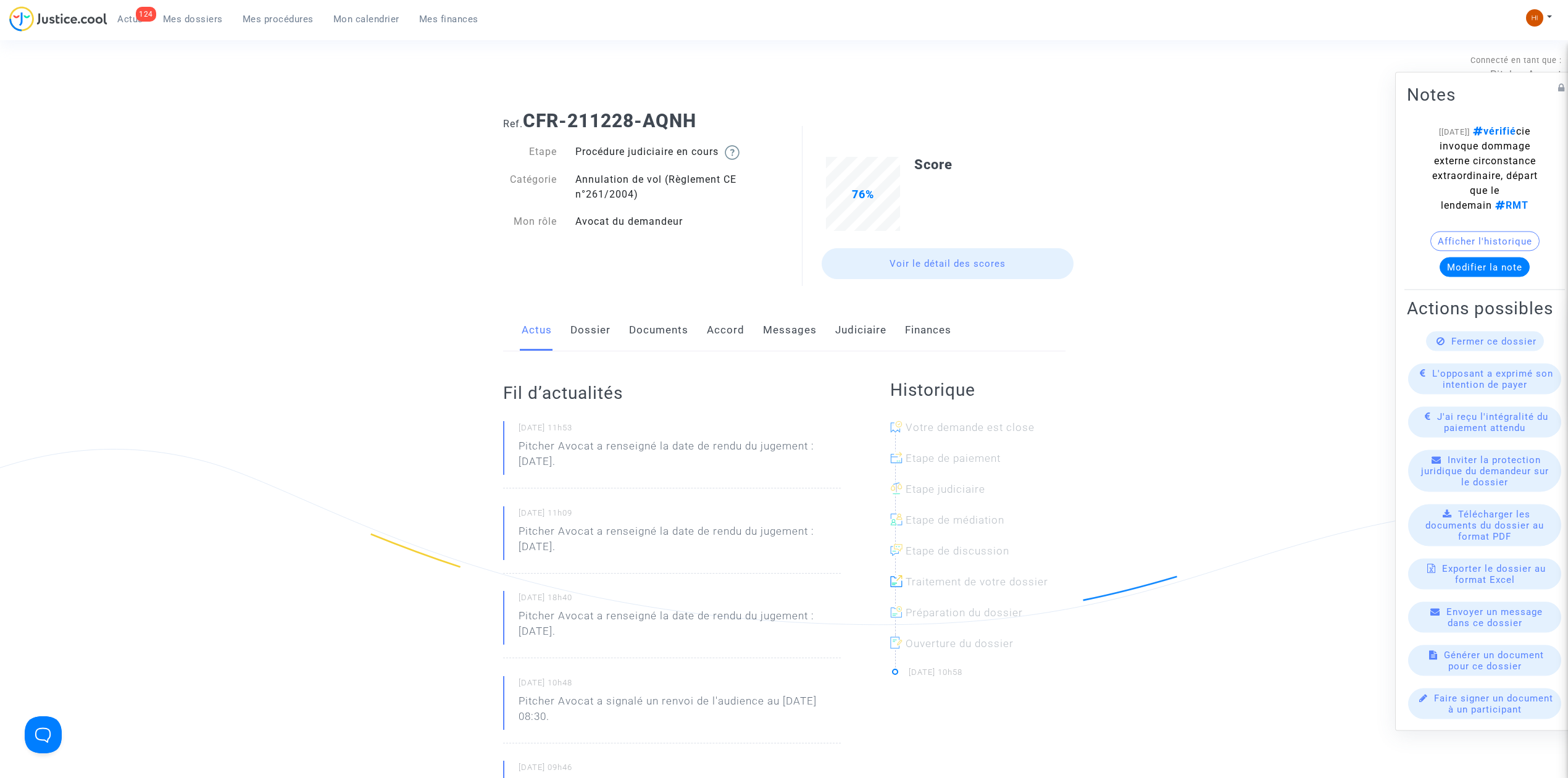
click at [620, 335] on div "Actus Dossier Documents Accord Messages Judiciaire Finances" at bounding box center [784, 331] width 562 height 42
click at [650, 335] on link "Documents" at bounding box center [659, 331] width 60 height 41
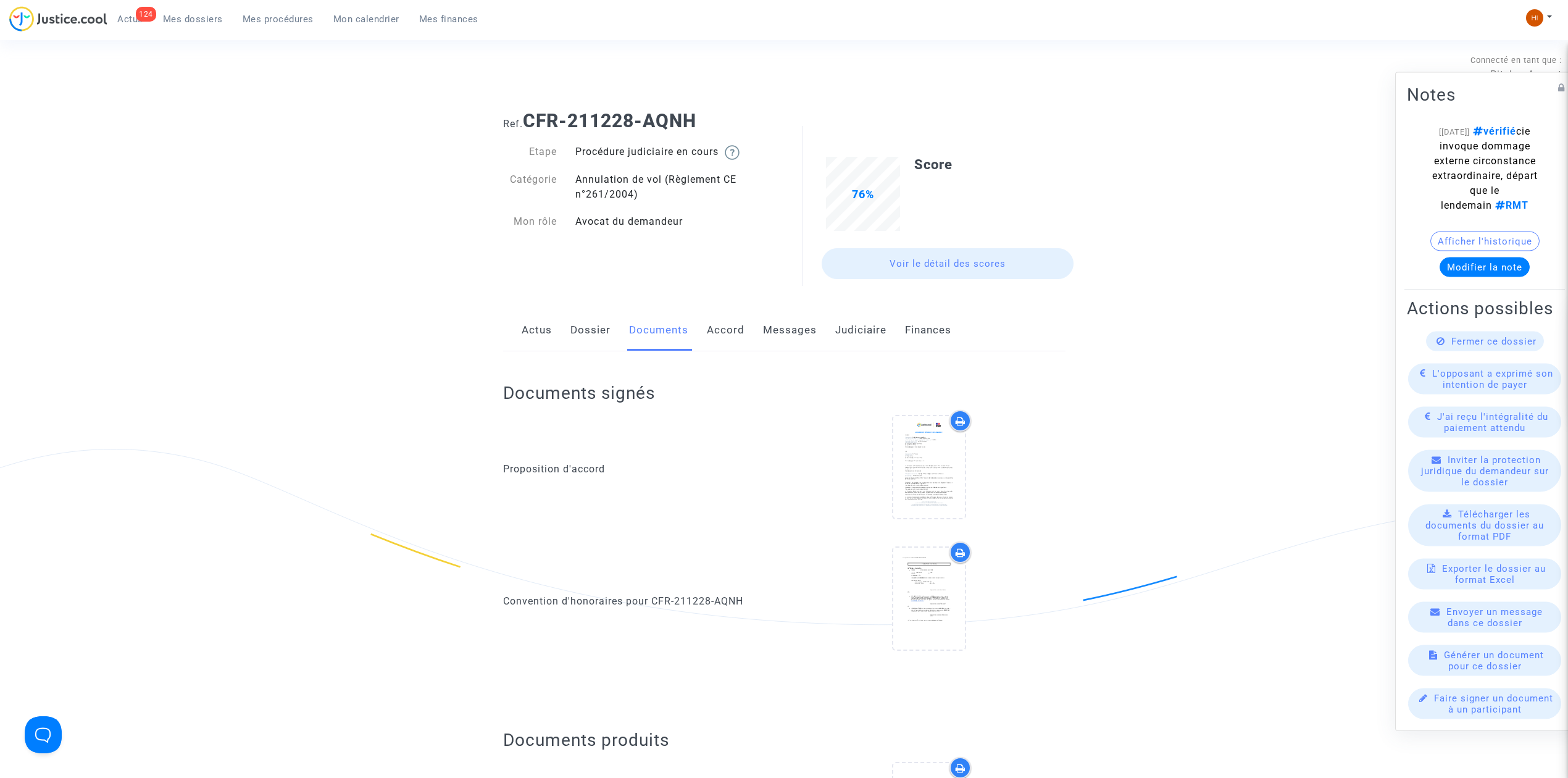
click at [558, 347] on div "Actus Dossier Documents Accord Messages Judiciaire Finances" at bounding box center [784, 331] width 562 height 42
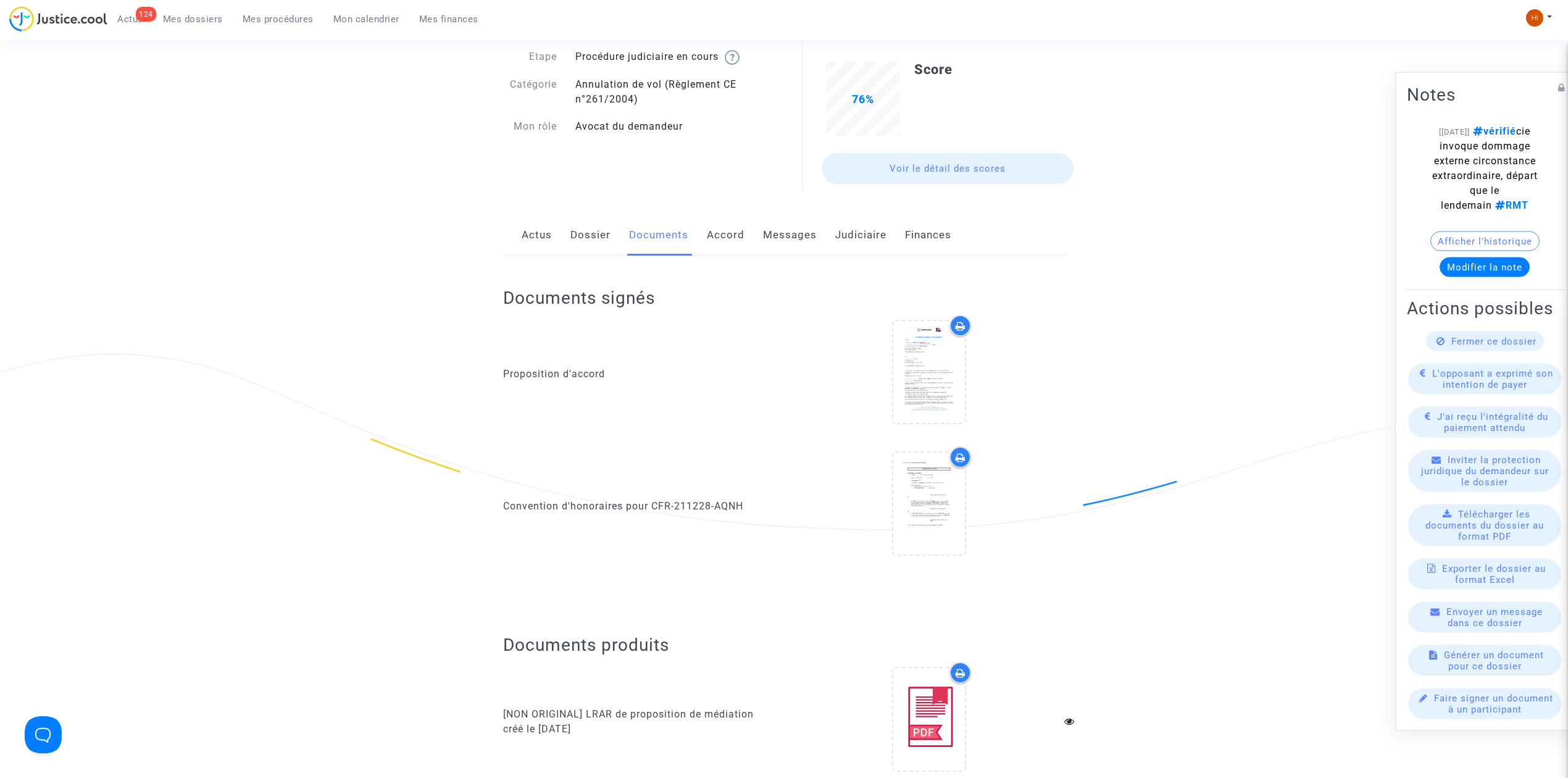
scroll to position [82, 0]
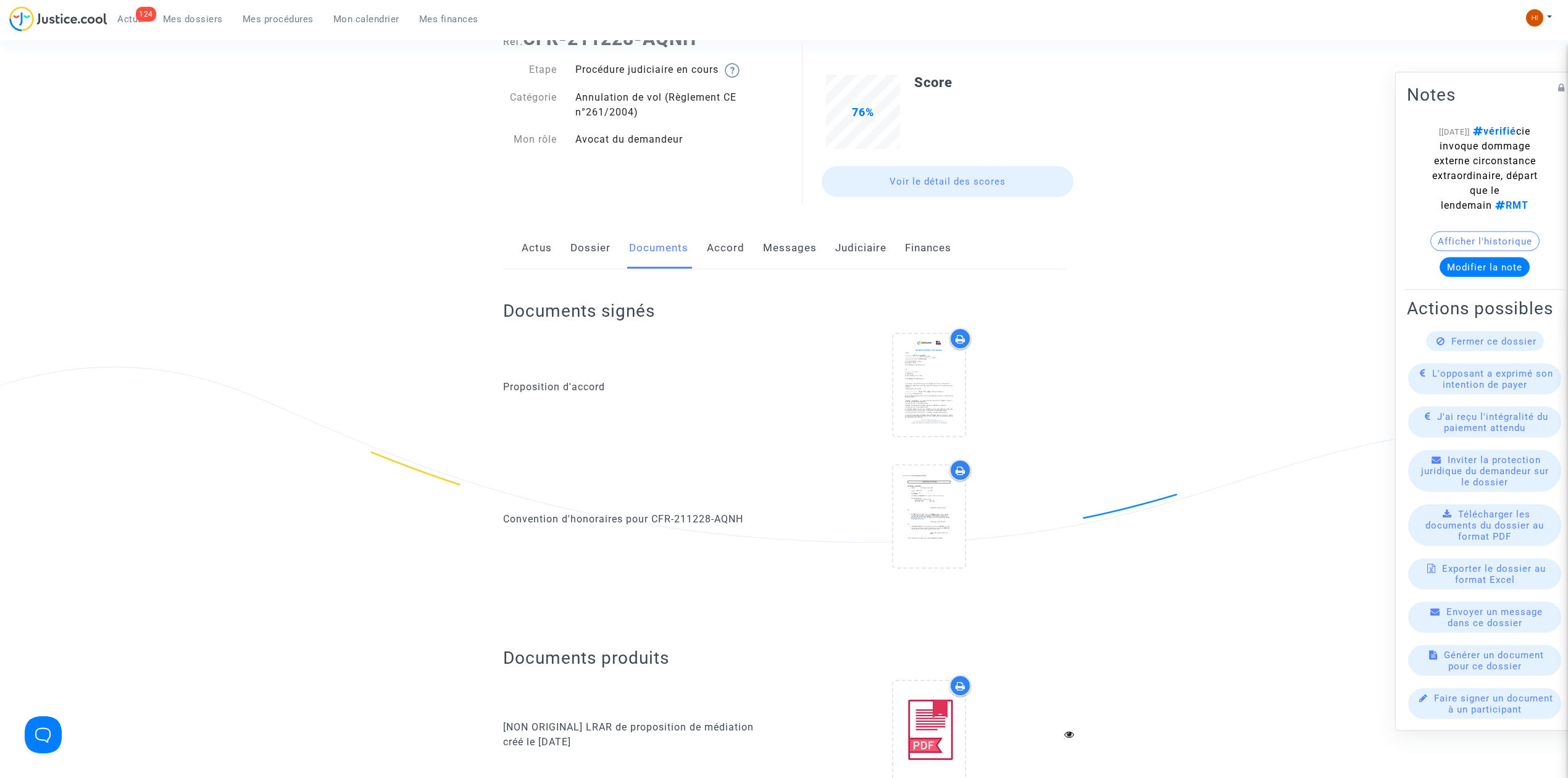
click at [586, 234] on link "Dossier" at bounding box center [590, 248] width 40 height 41
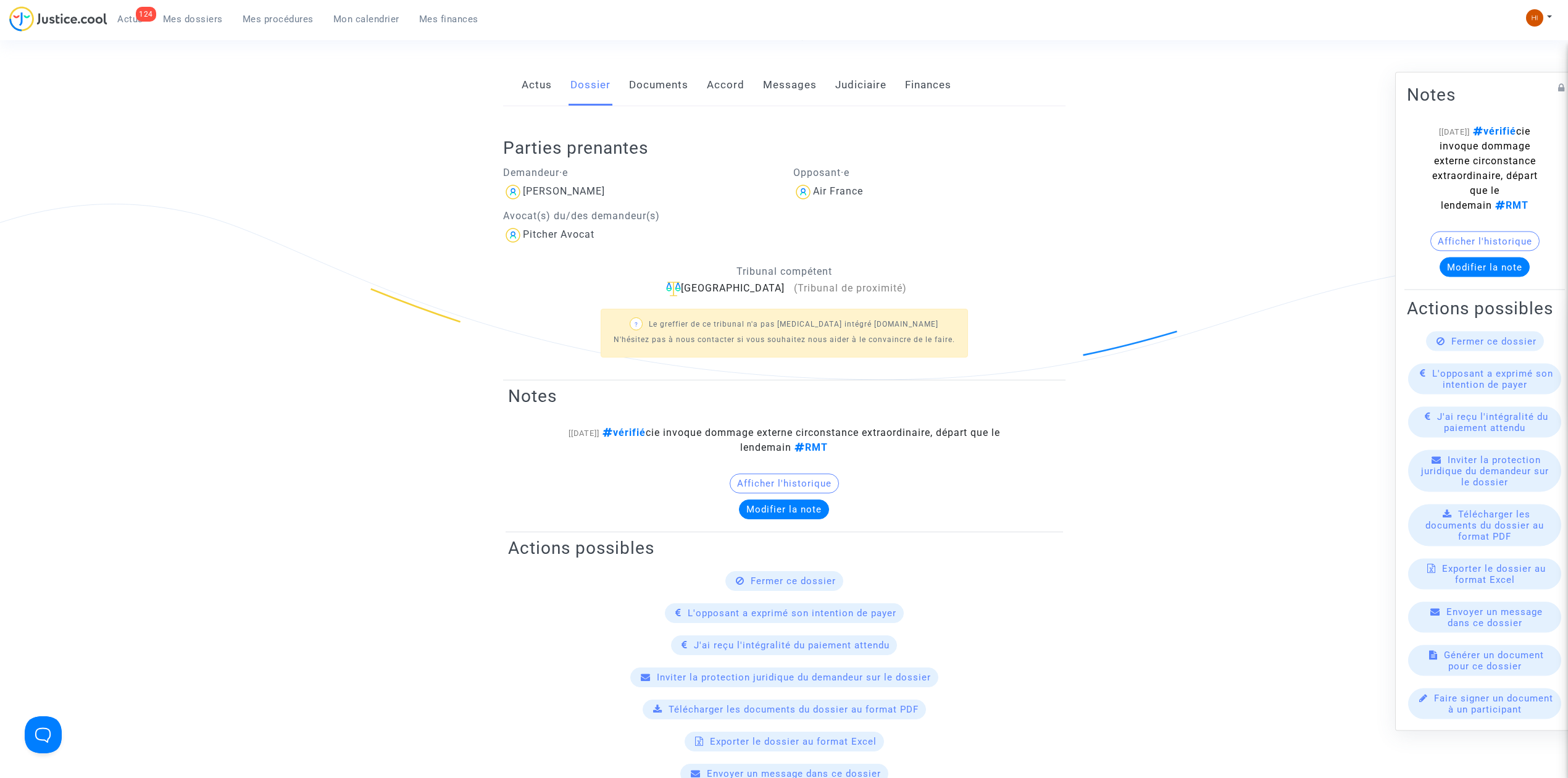
scroll to position [247, 0]
drag, startPoint x: 669, startPoint y: 196, endPoint x: 518, endPoint y: 198, distance: 151.0
click at [518, 198] on div "[PERSON_NAME]" at bounding box center [638, 190] width 272 height 20
copy div "[PERSON_NAME]"
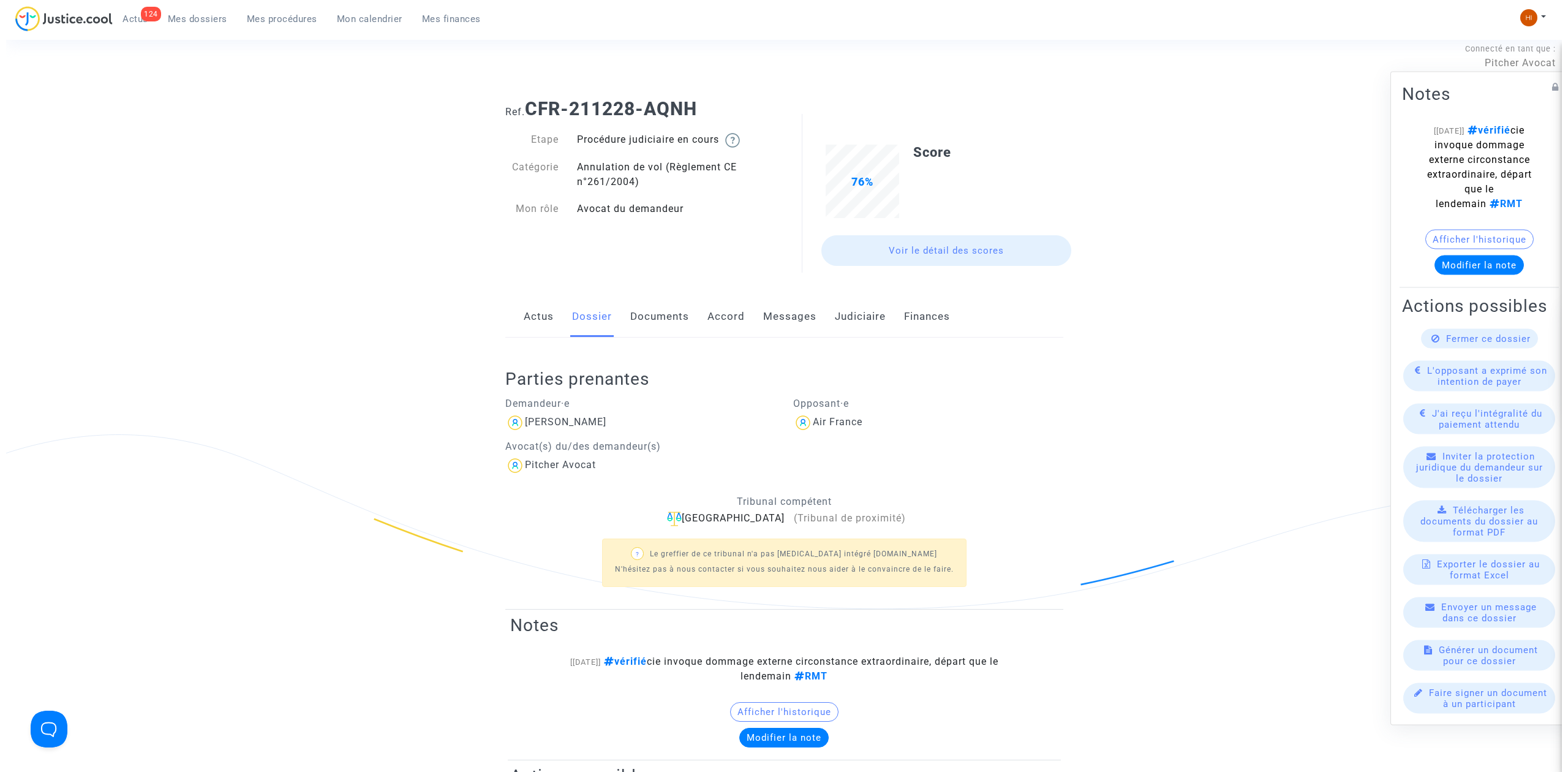
scroll to position [0, 0]
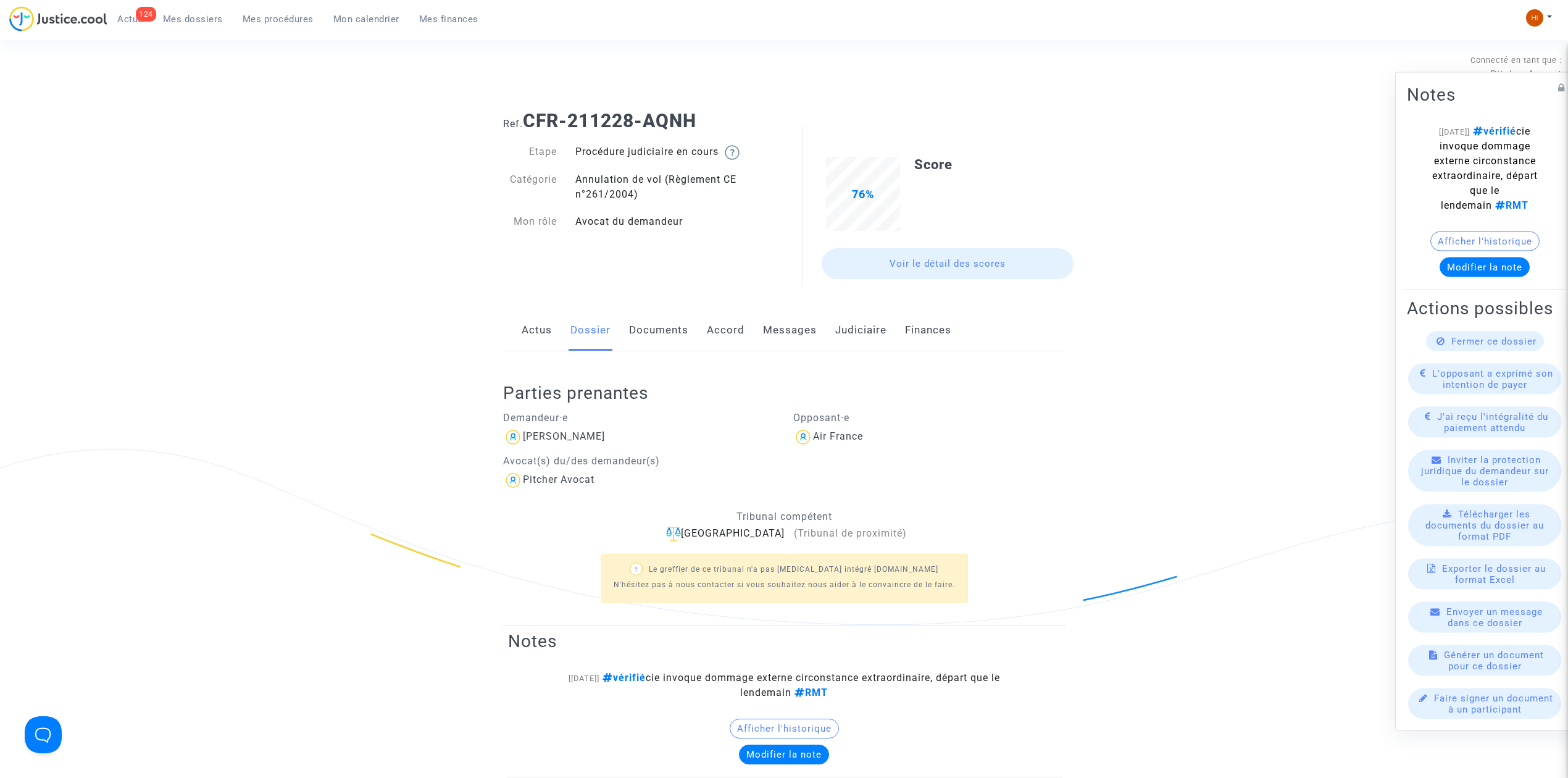
drag, startPoint x: 191, startPoint y: 16, endPoint x: 204, endPoint y: 20, distance: 13.6
click at [191, 16] on span "Mes dossiers" at bounding box center [193, 20] width 60 height 11
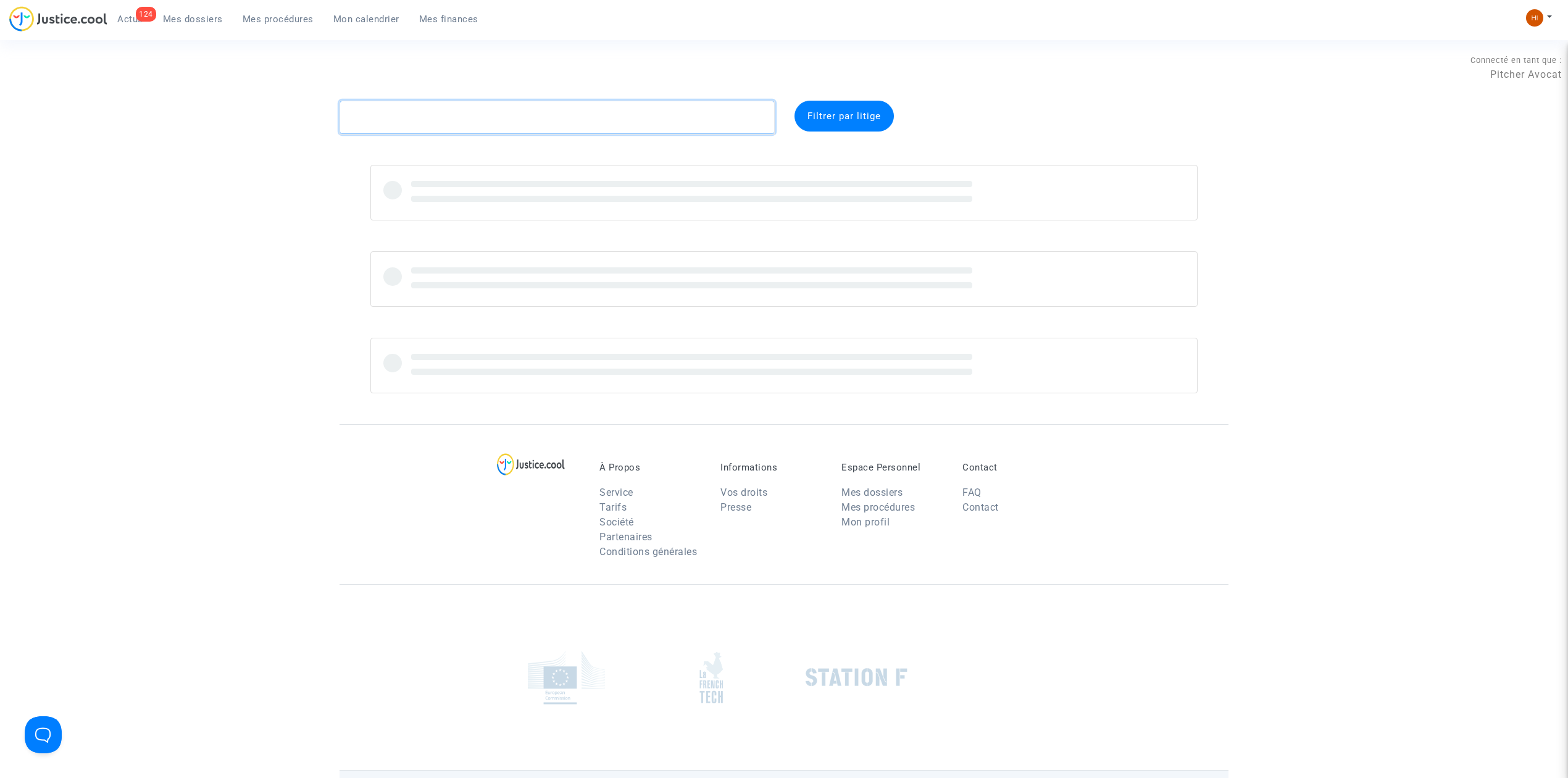
click at [509, 125] on textarea at bounding box center [557, 117] width 435 height 33
type textarea "w"
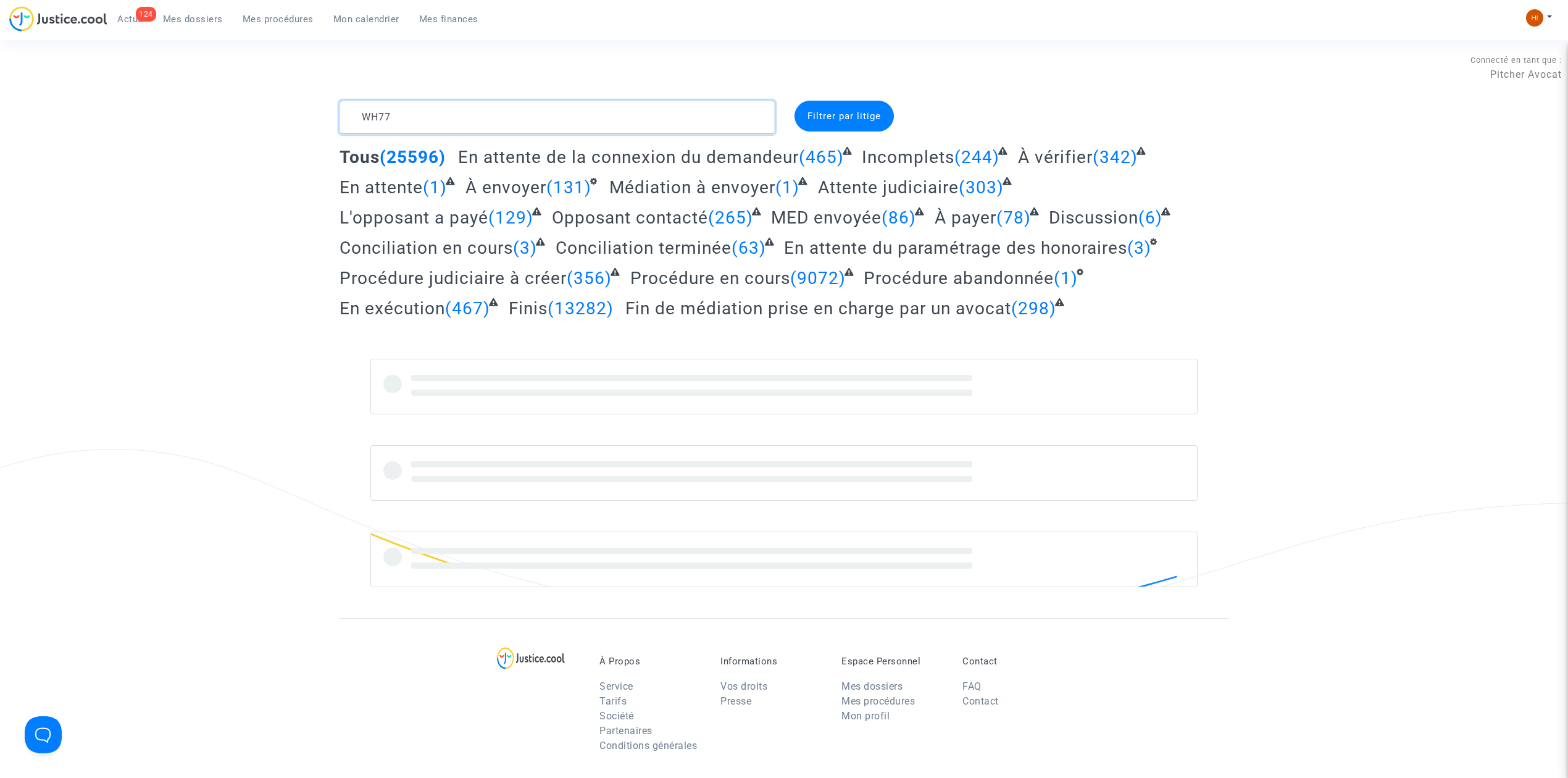
type textarea "WH77"
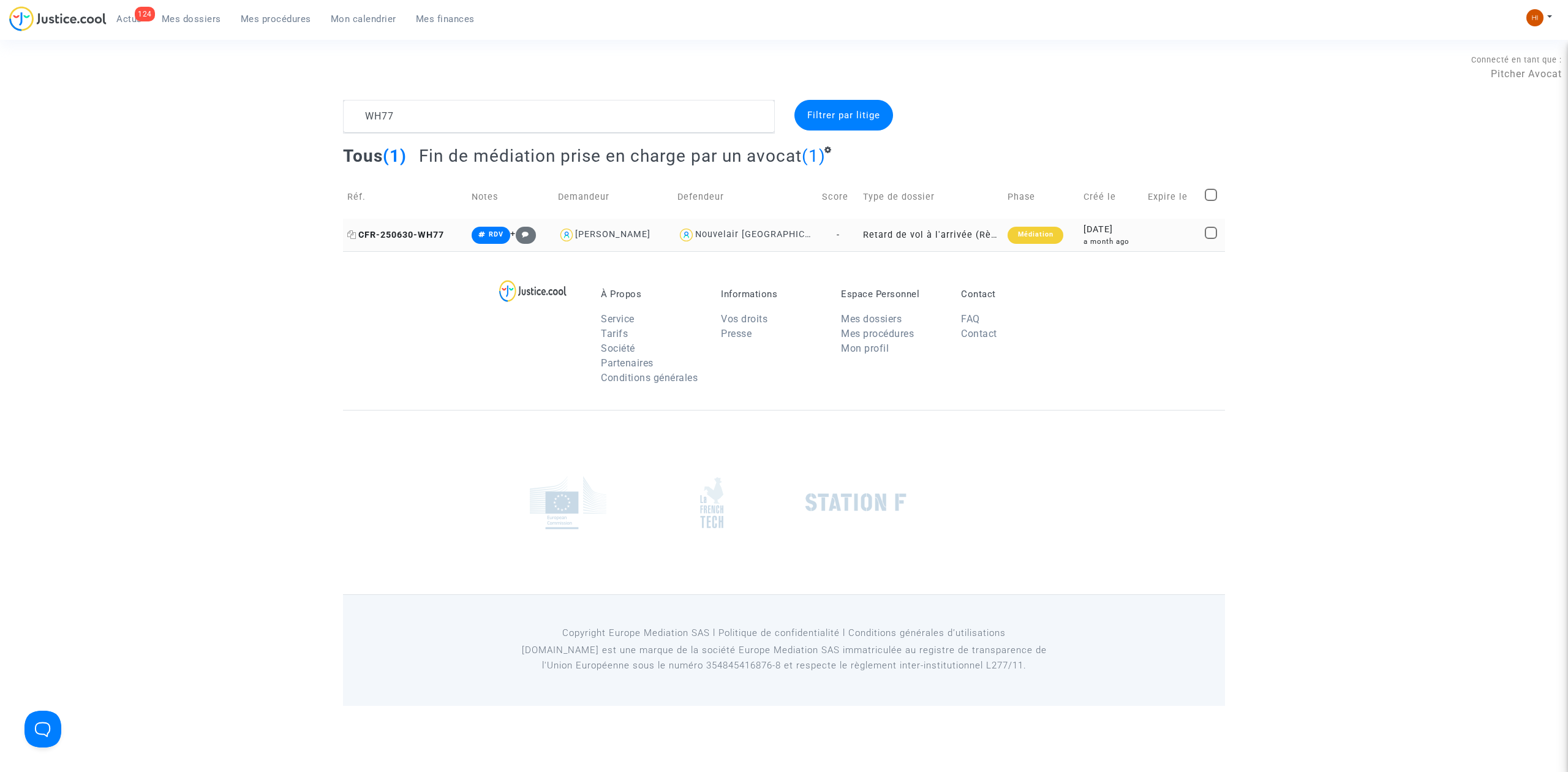
click at [410, 237] on span "CFR-250630-WH77" at bounding box center [395, 235] width 96 height 11
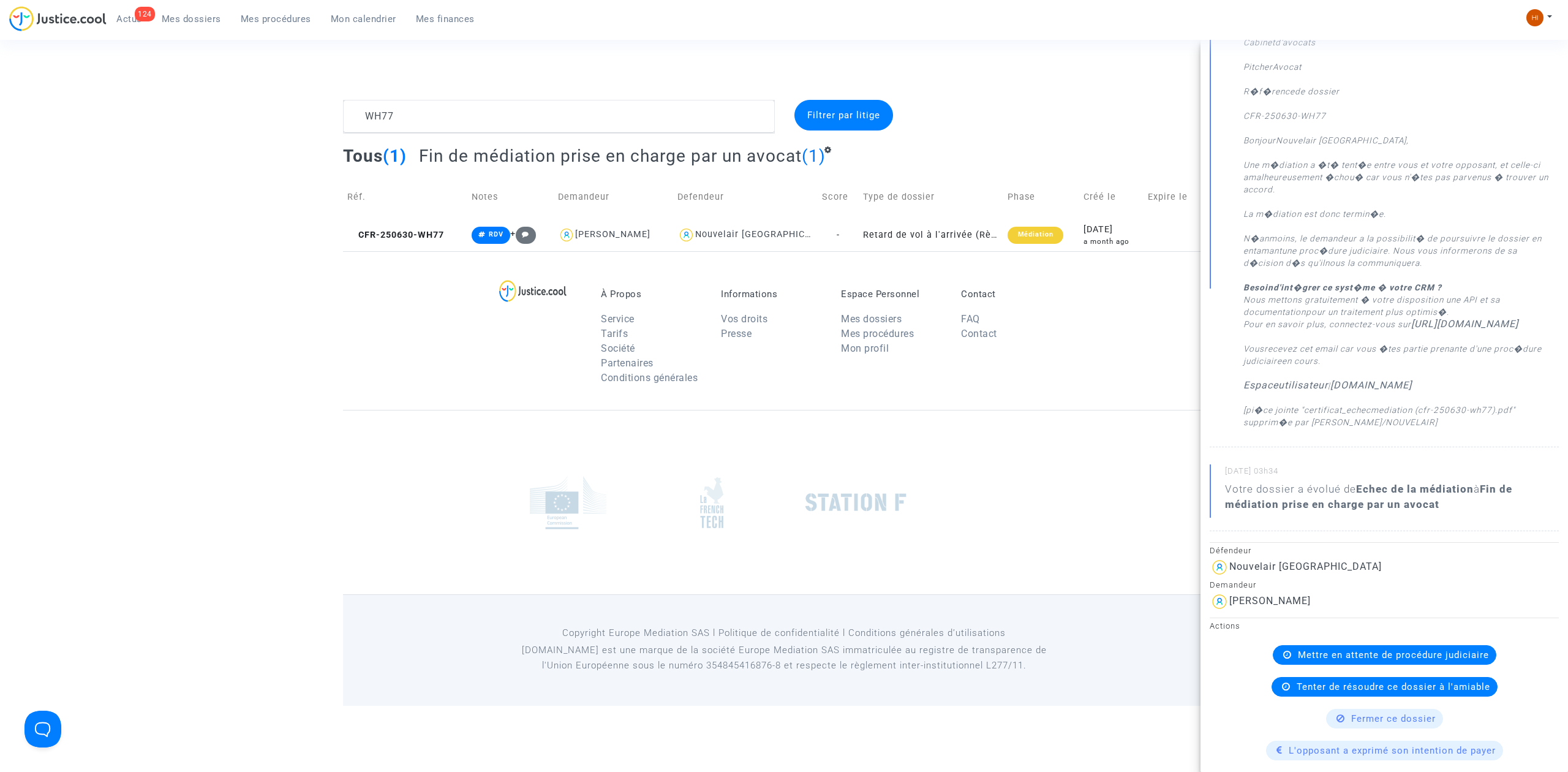
scroll to position [1143, 0]
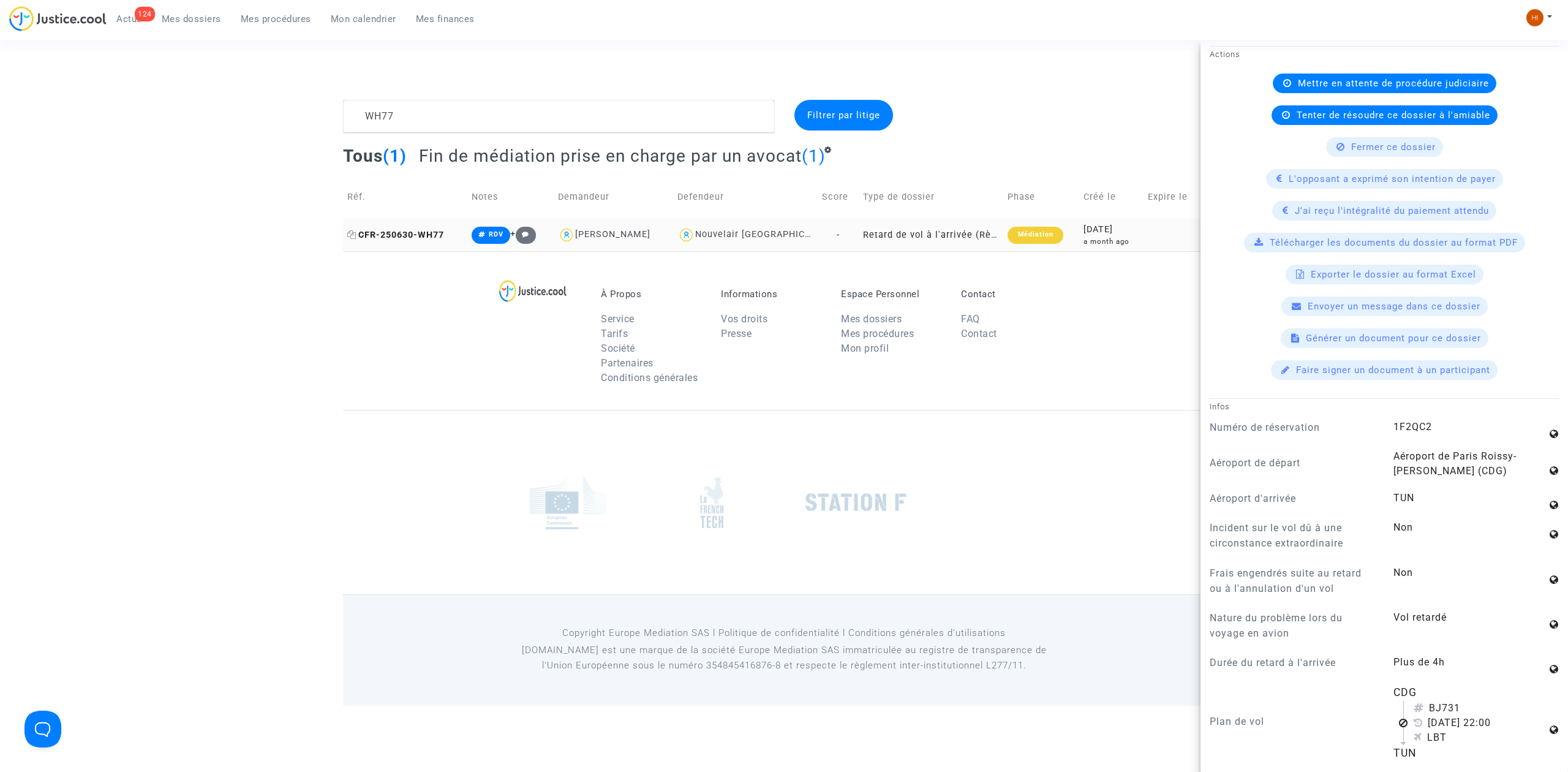
click at [419, 236] on span "CFR-250630-WH77" at bounding box center [395, 235] width 96 height 11
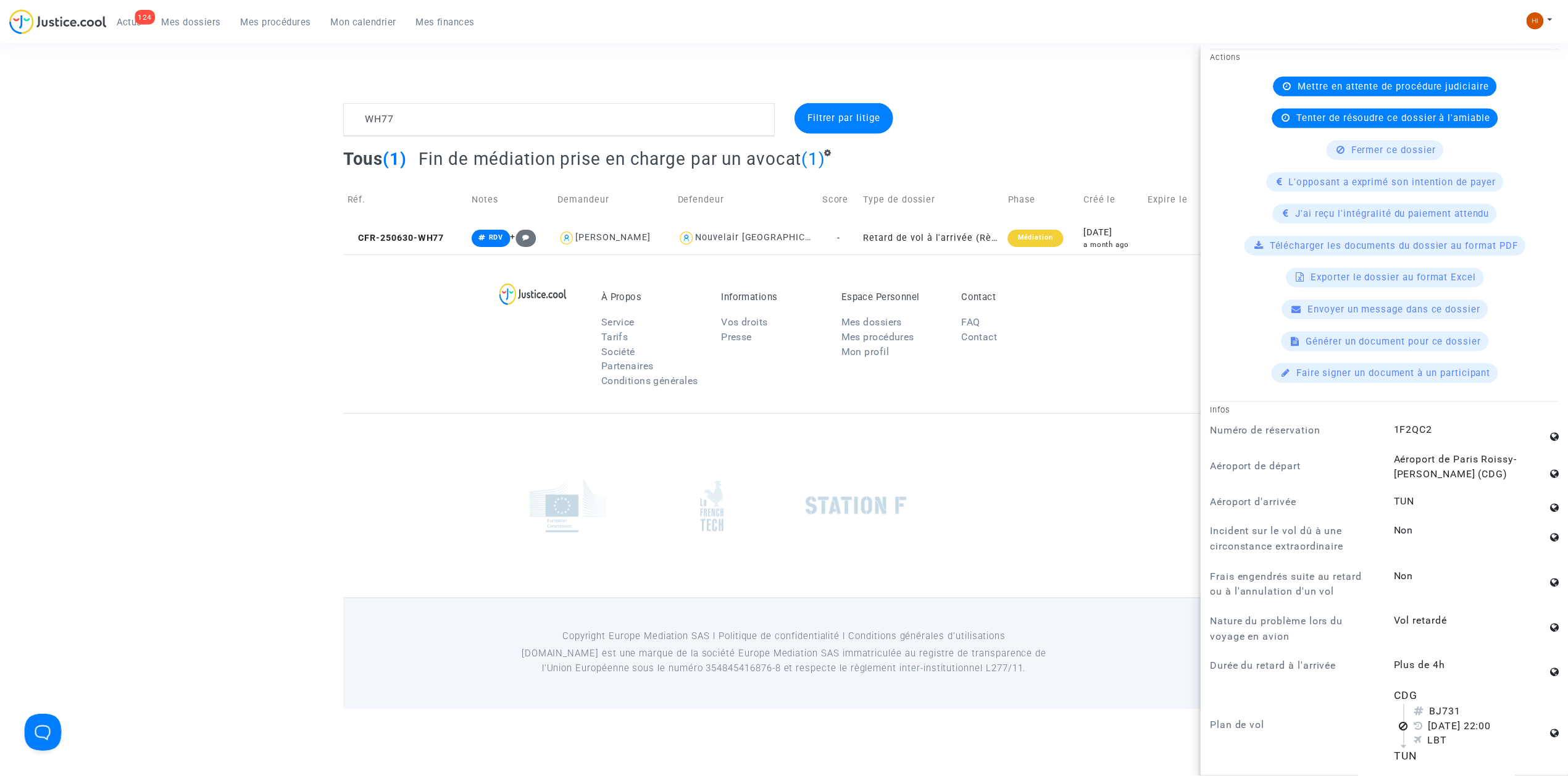
scroll to position [0, 0]
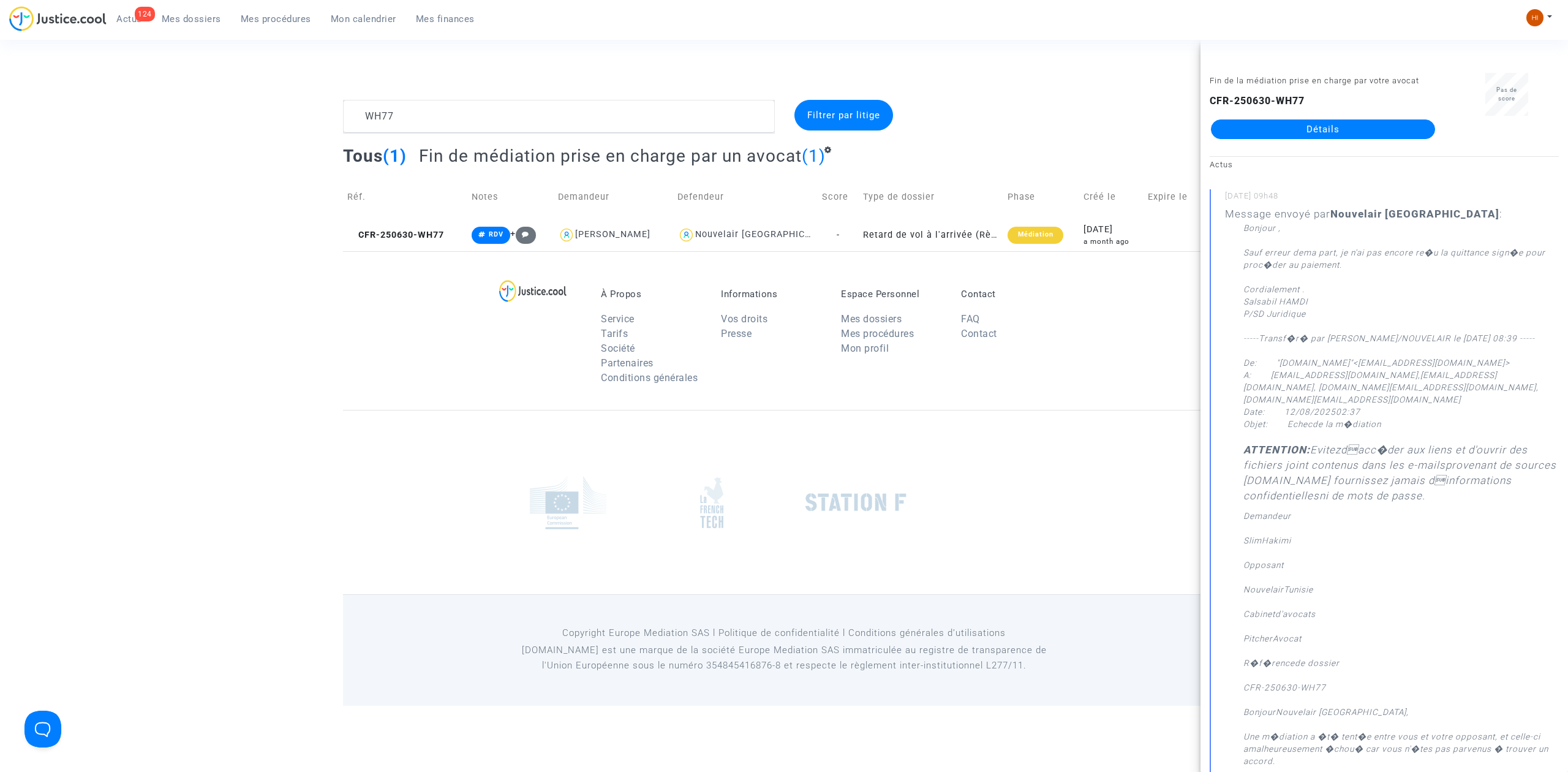
click at [1391, 134] on link "Détails" at bounding box center [1323, 129] width 224 height 19
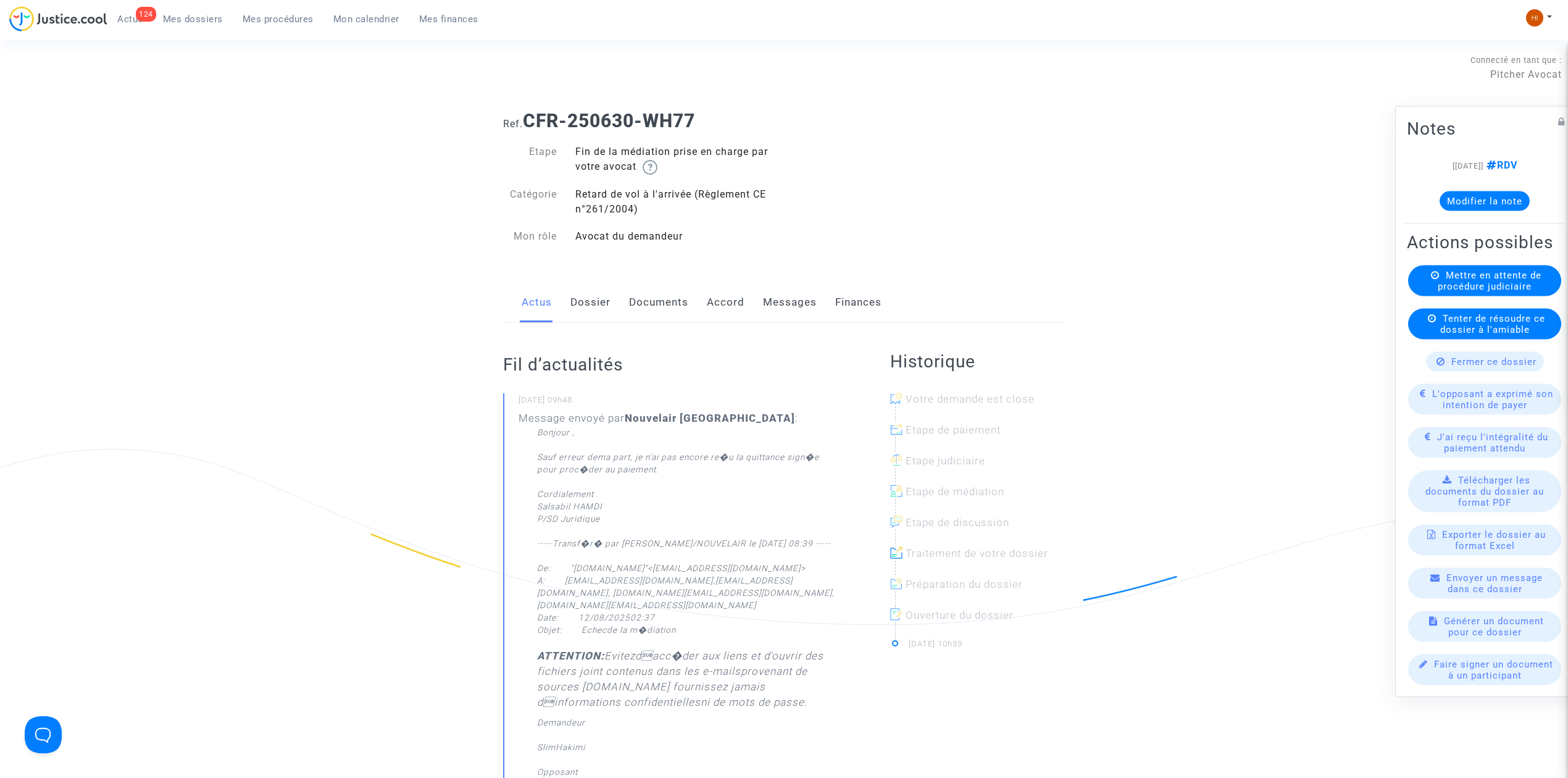
click at [791, 305] on link "Messages" at bounding box center [790, 303] width 54 height 41
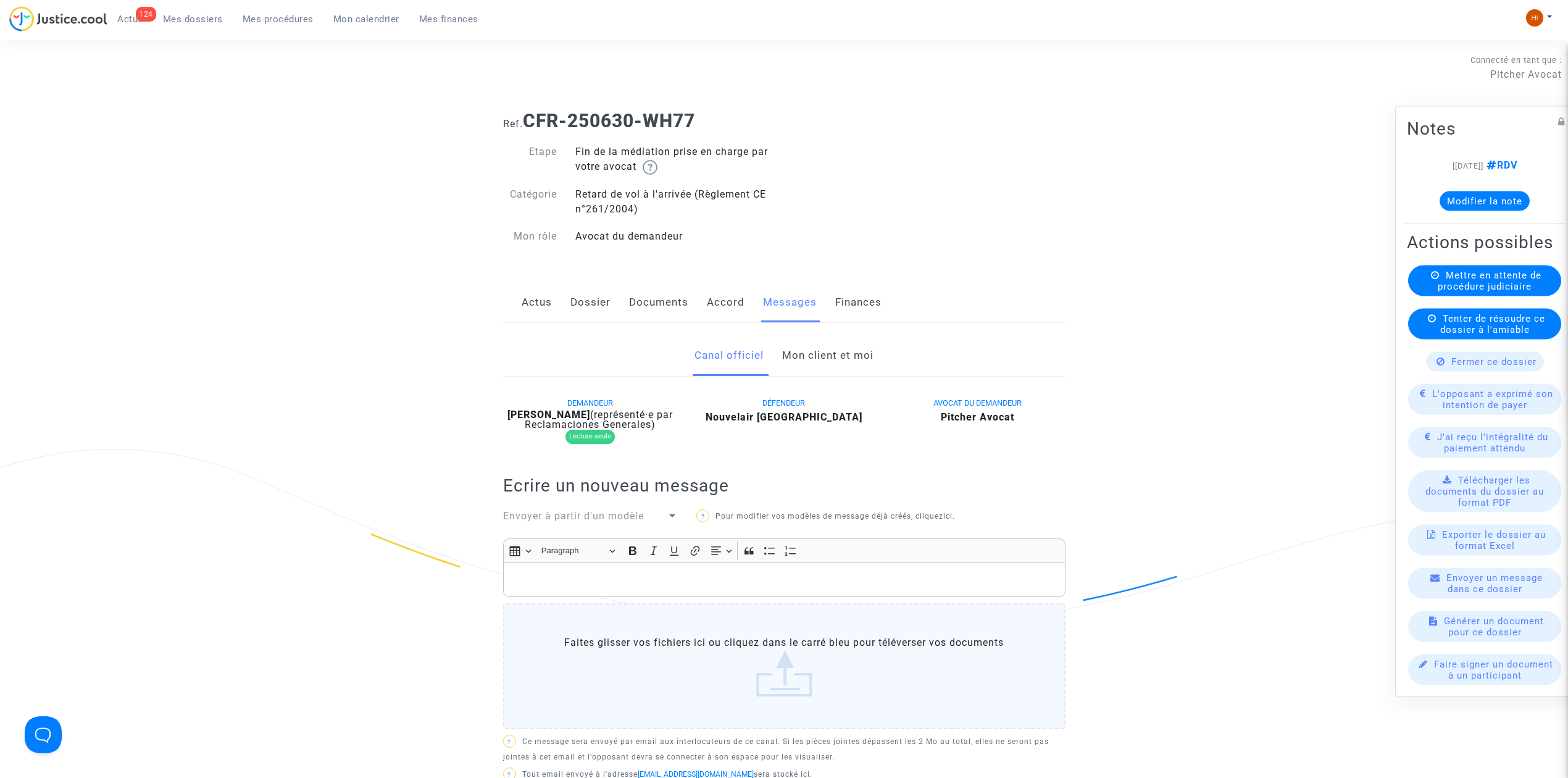
click at [814, 359] on link "Mon client et moi" at bounding box center [828, 356] width 91 height 41
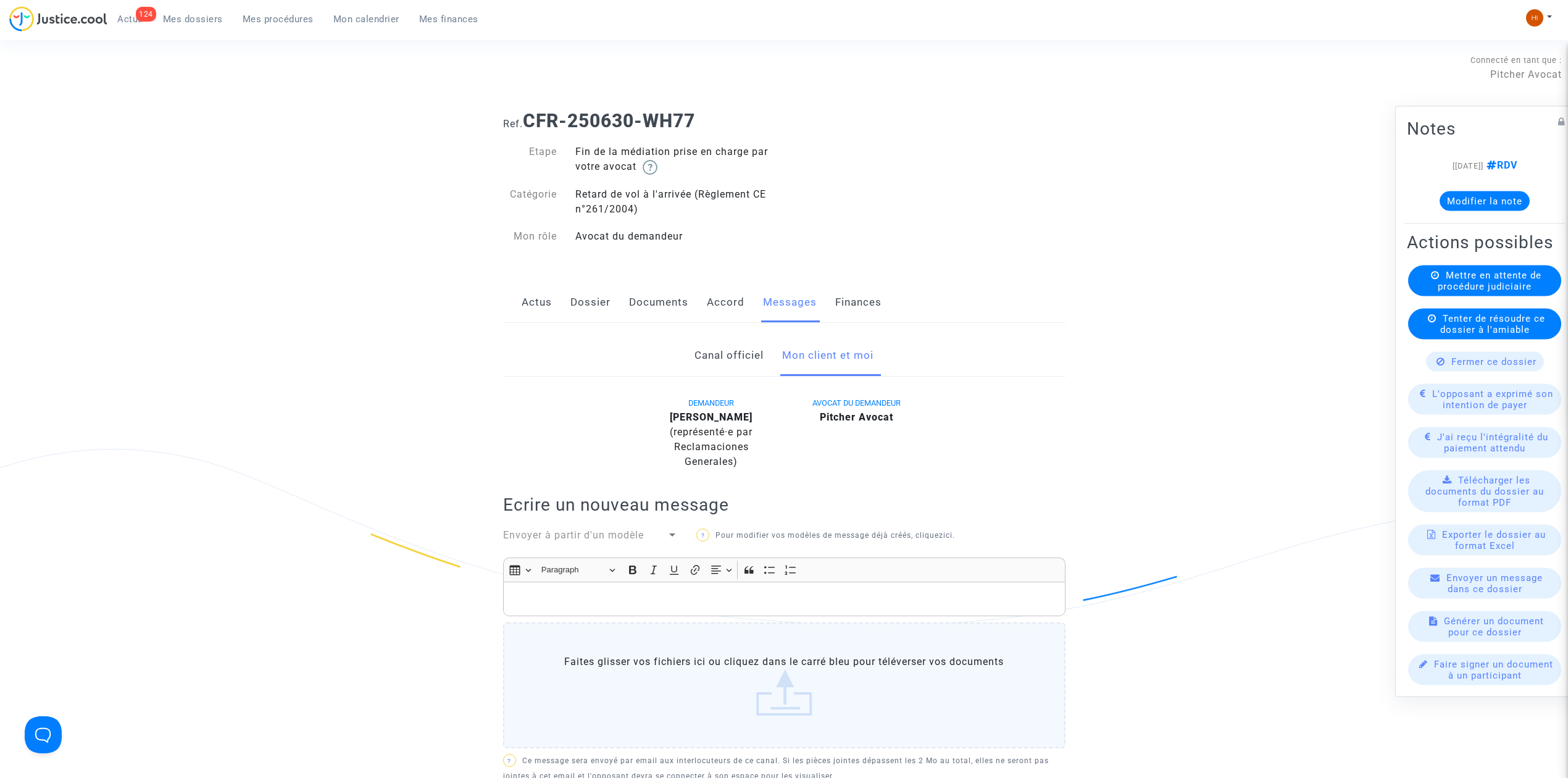
click at [588, 303] on link "Dossier" at bounding box center [590, 303] width 40 height 41
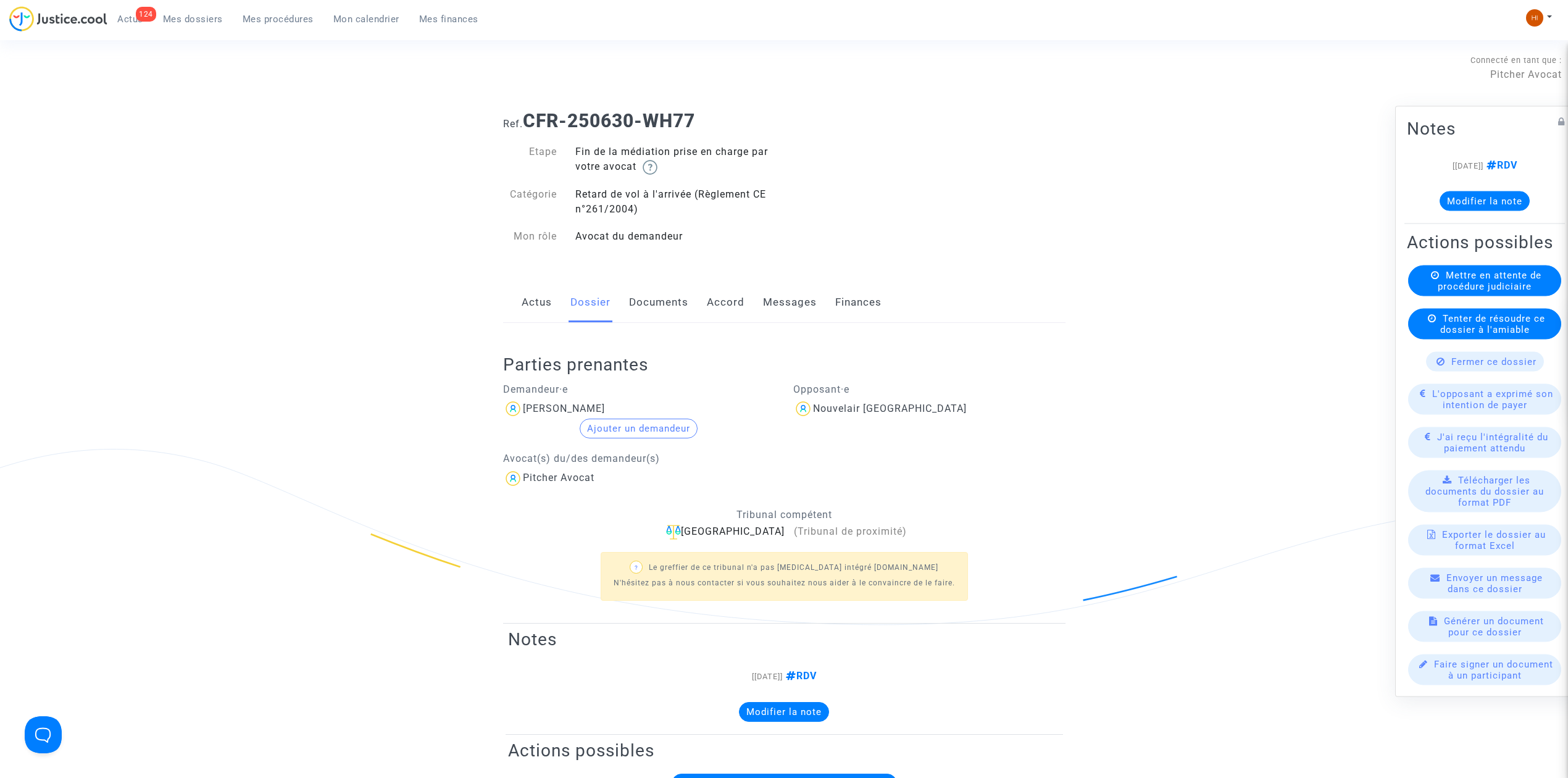
drag, startPoint x: 574, startPoint y: 406, endPoint x: 517, endPoint y: 407, distance: 57.0
click at [517, 407] on div "[PERSON_NAME]" at bounding box center [638, 409] width 272 height 20
copy div "[PERSON_NAME]"
click at [641, 309] on link "Documents" at bounding box center [659, 303] width 60 height 41
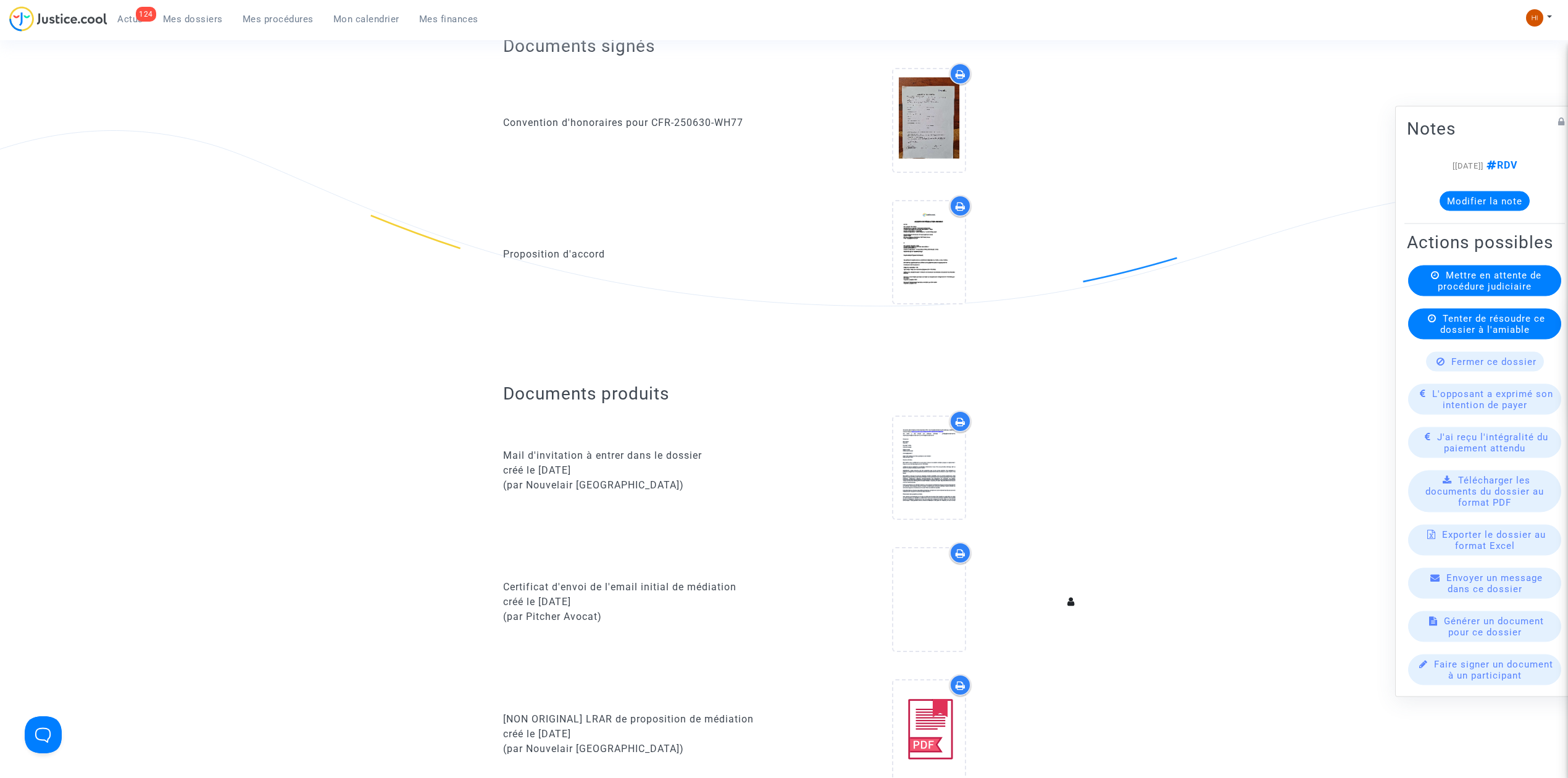
scroll to position [411, 0]
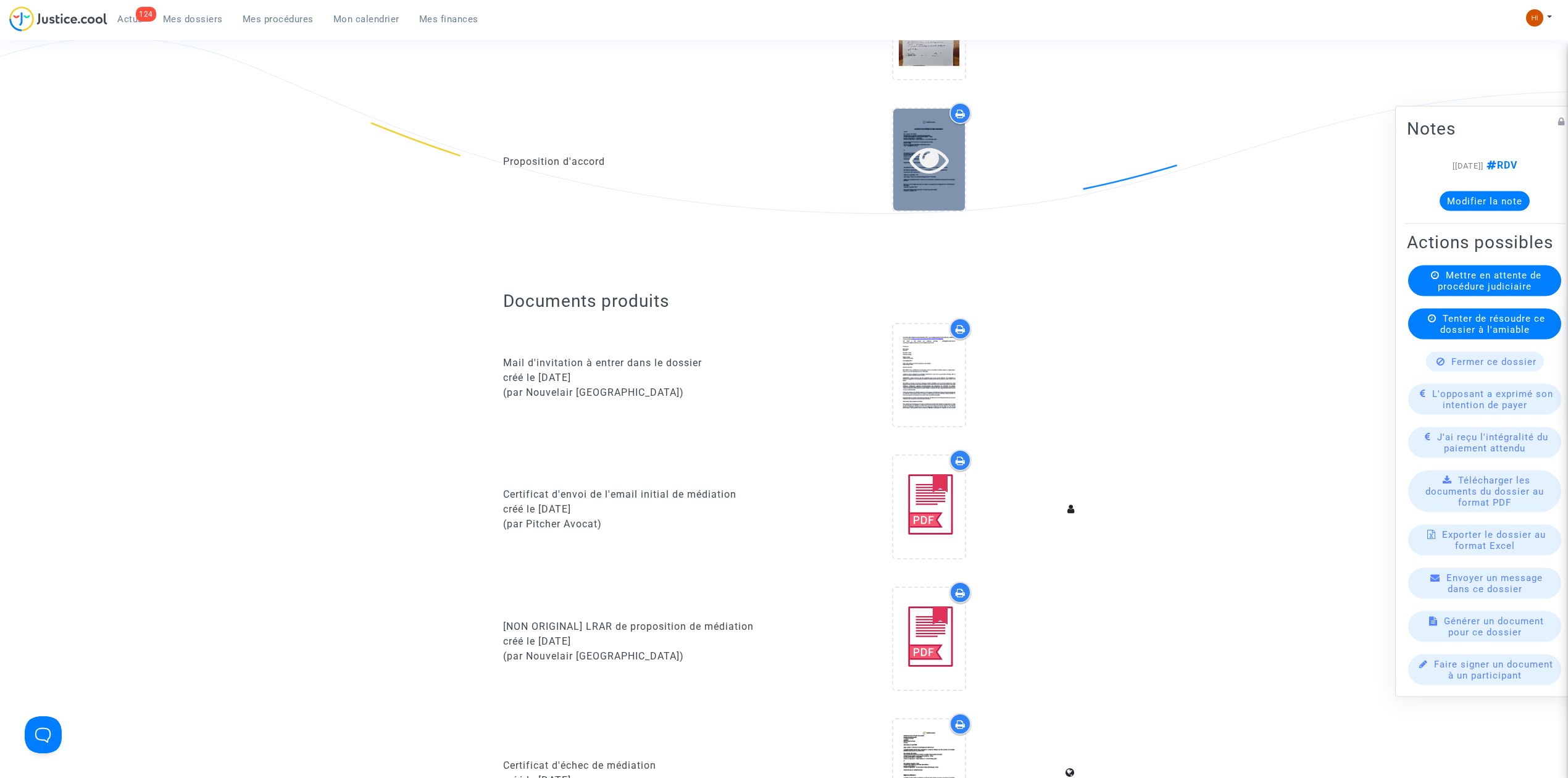
click at [937, 149] on icon at bounding box center [929, 159] width 40 height 39
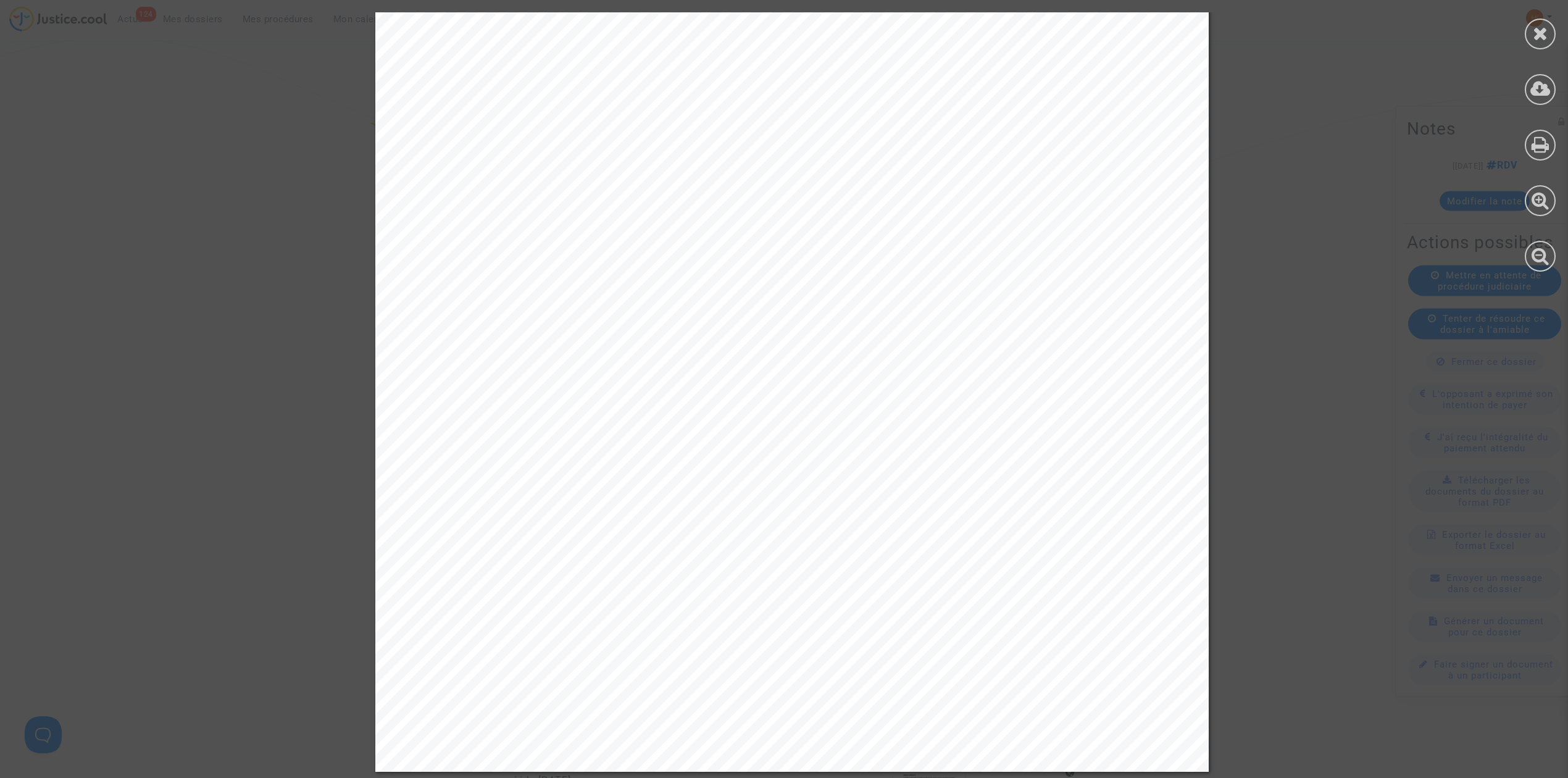
scroll to position [2799, 0]
click at [1544, 42] on div at bounding box center [1540, 34] width 31 height 31
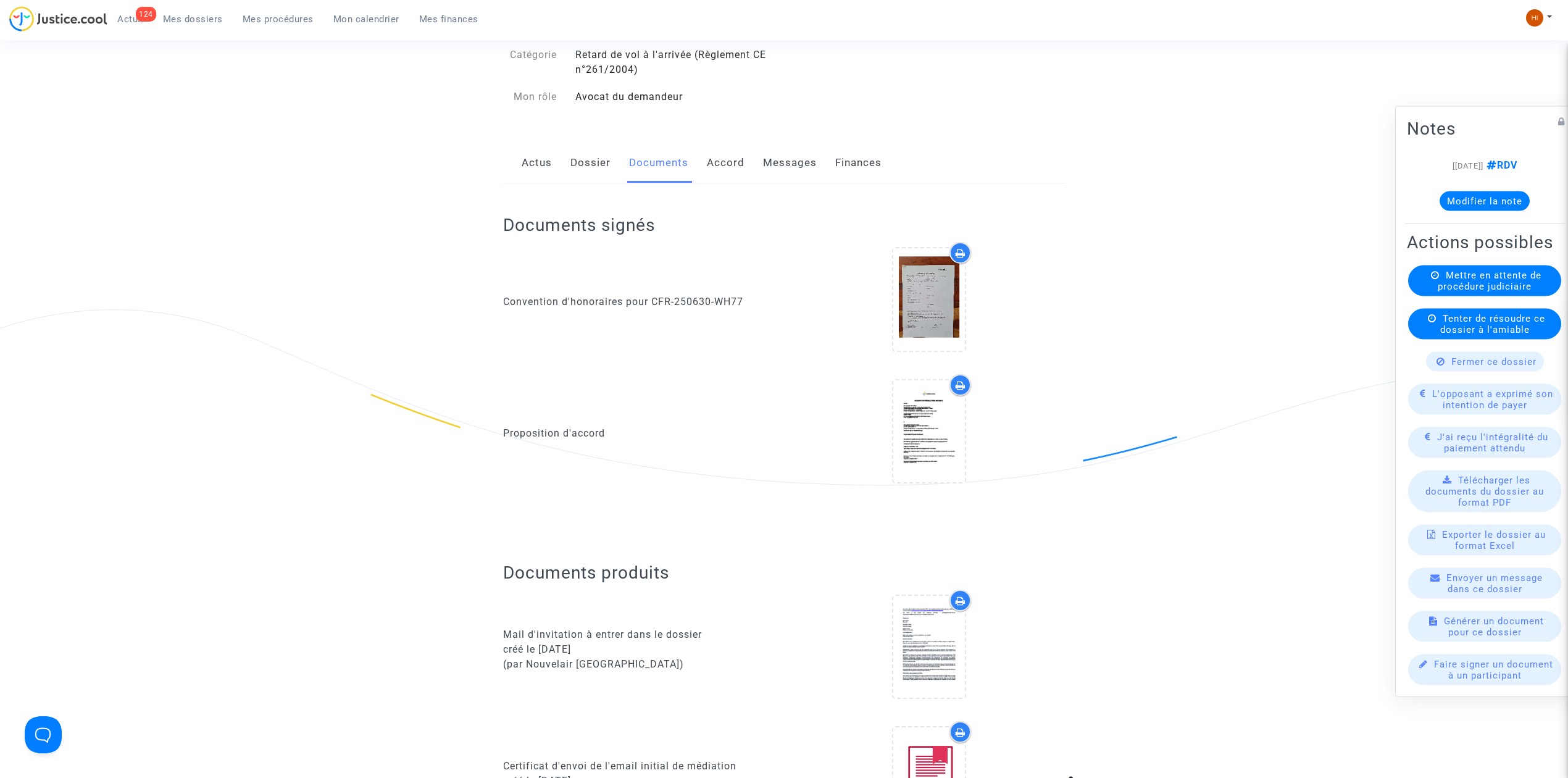
scroll to position [0, 0]
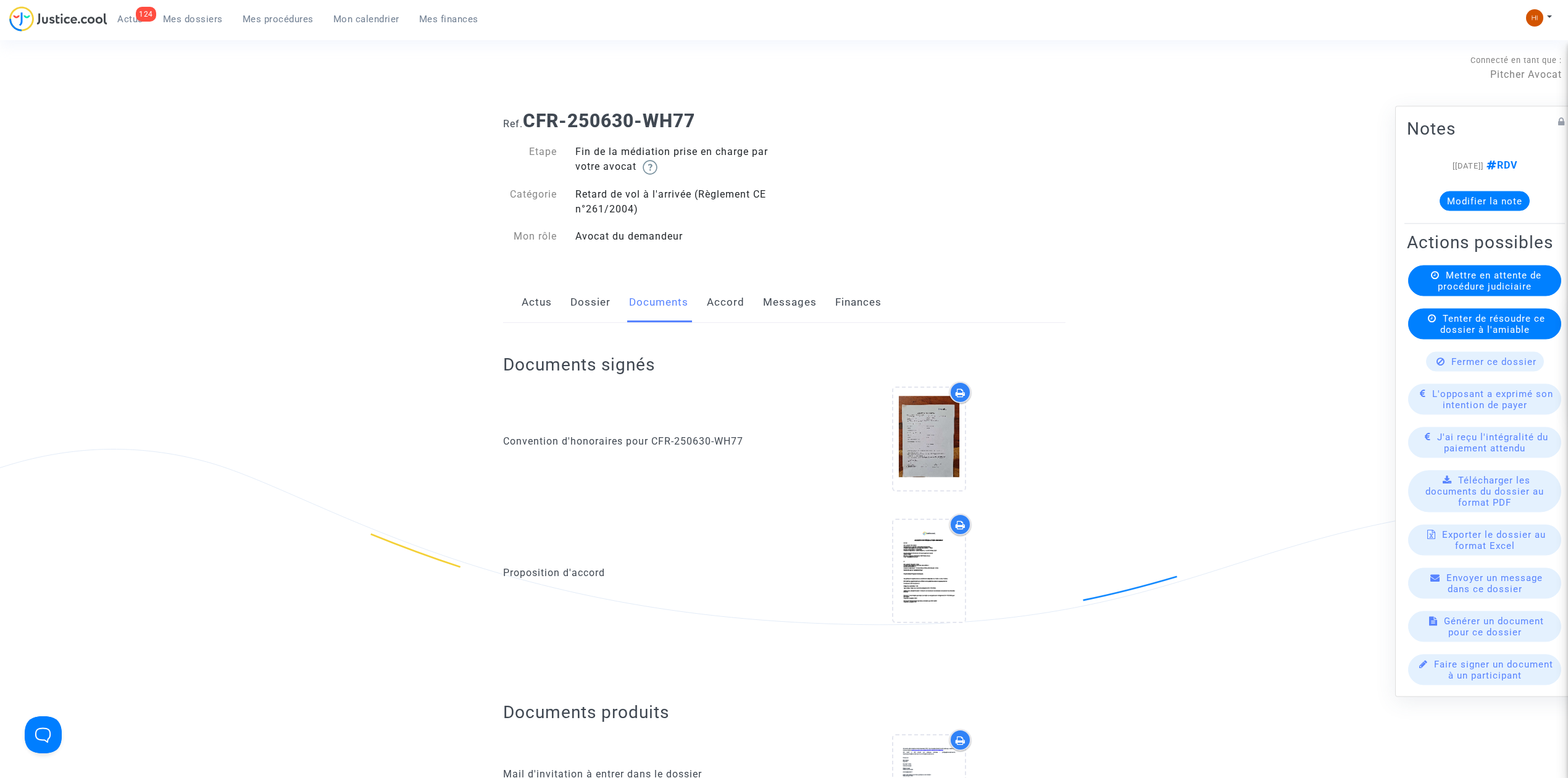
click at [739, 307] on link "Accord" at bounding box center [726, 303] width 38 height 41
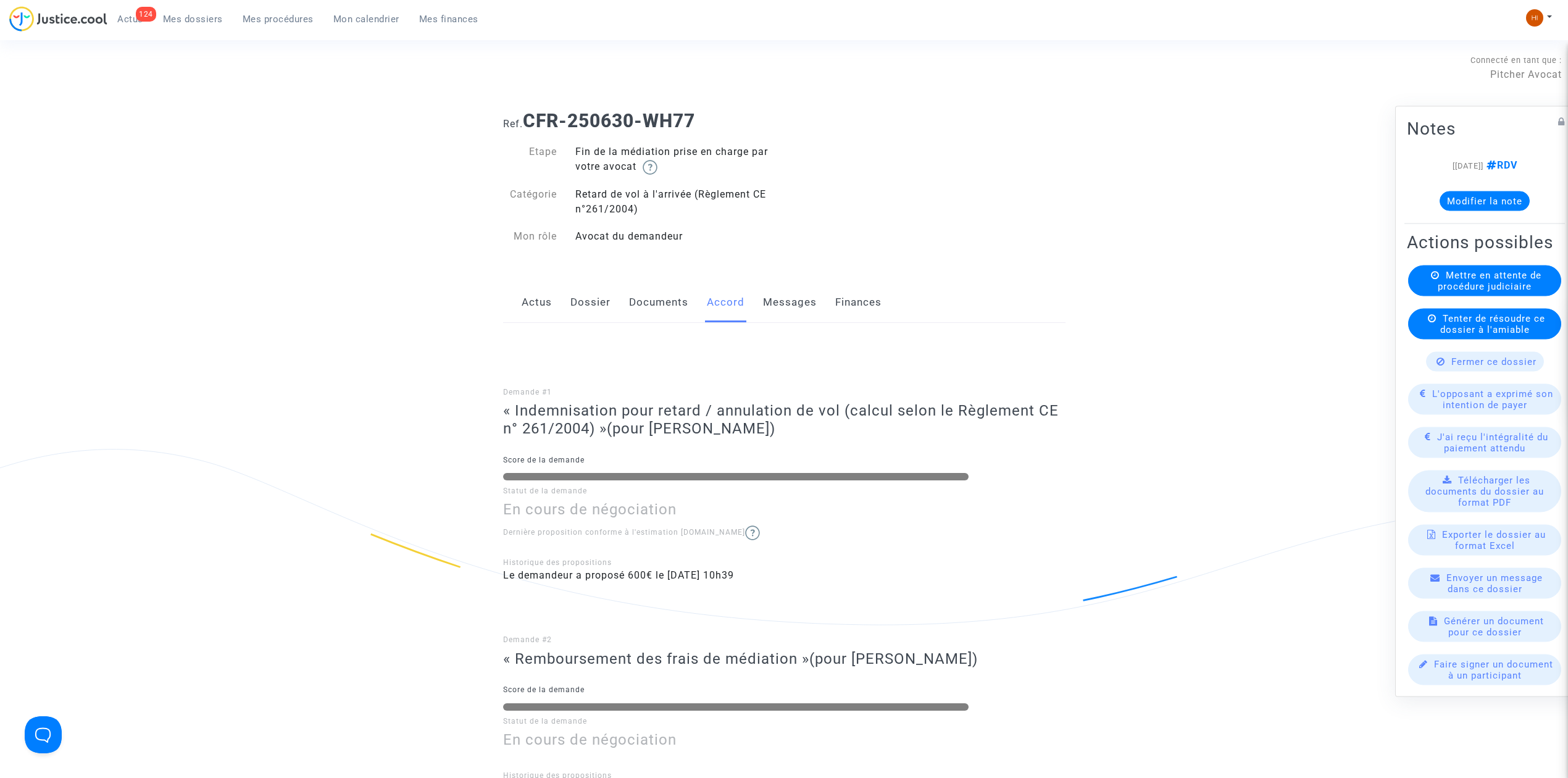
click at [882, 308] on div "Actus Dossier Documents Accord Messages Finances" at bounding box center [784, 303] width 562 height 42
click at [691, 323] on div "Demande #1 « Indemnisation pour retard / annulation de vol (calcul selon le Règ…" at bounding box center [784, 574] width 562 height 503
click at [652, 295] on link "Documents" at bounding box center [659, 303] width 60 height 41
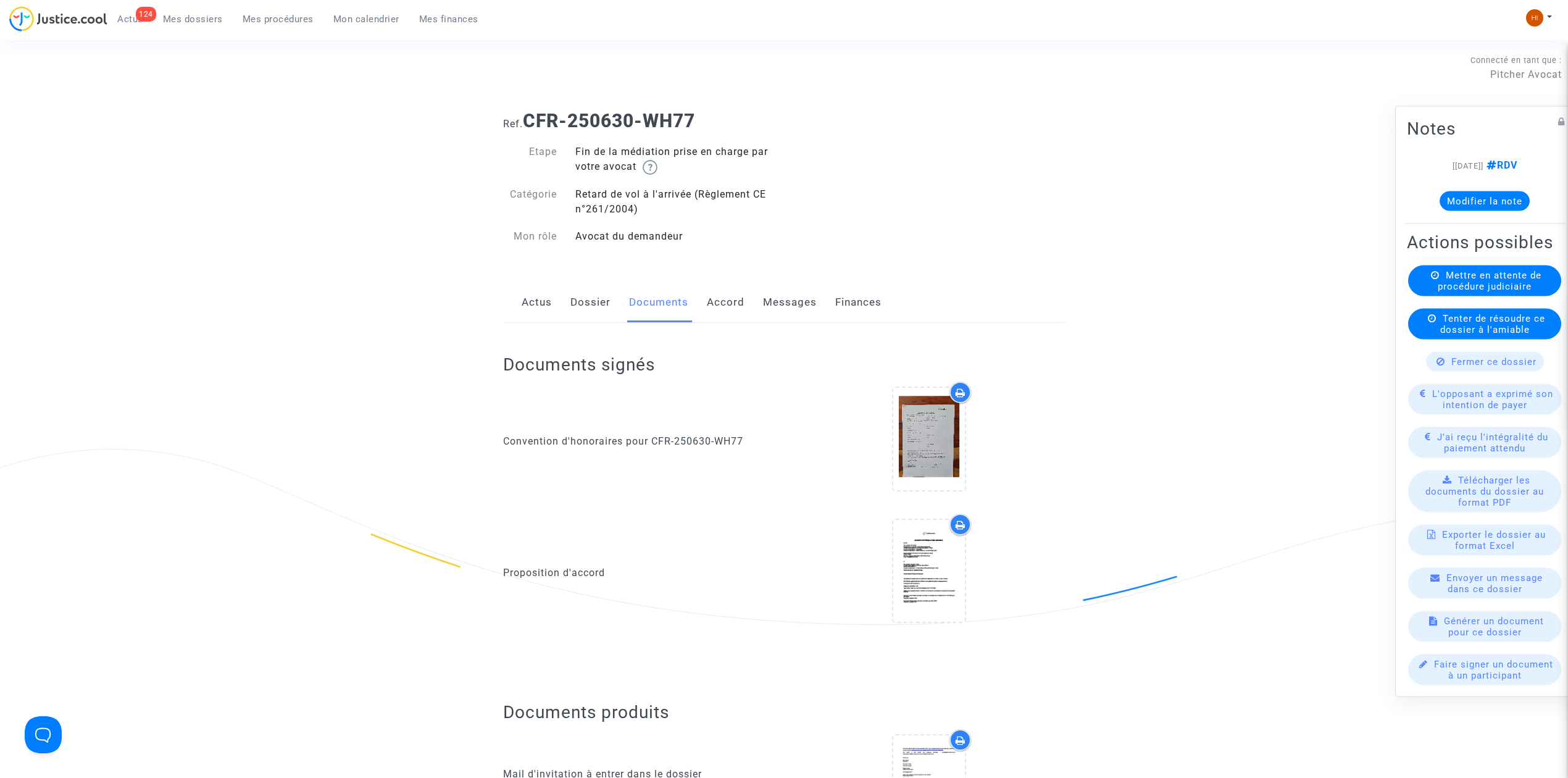
click at [544, 308] on link "Actus" at bounding box center [536, 303] width 30 height 41
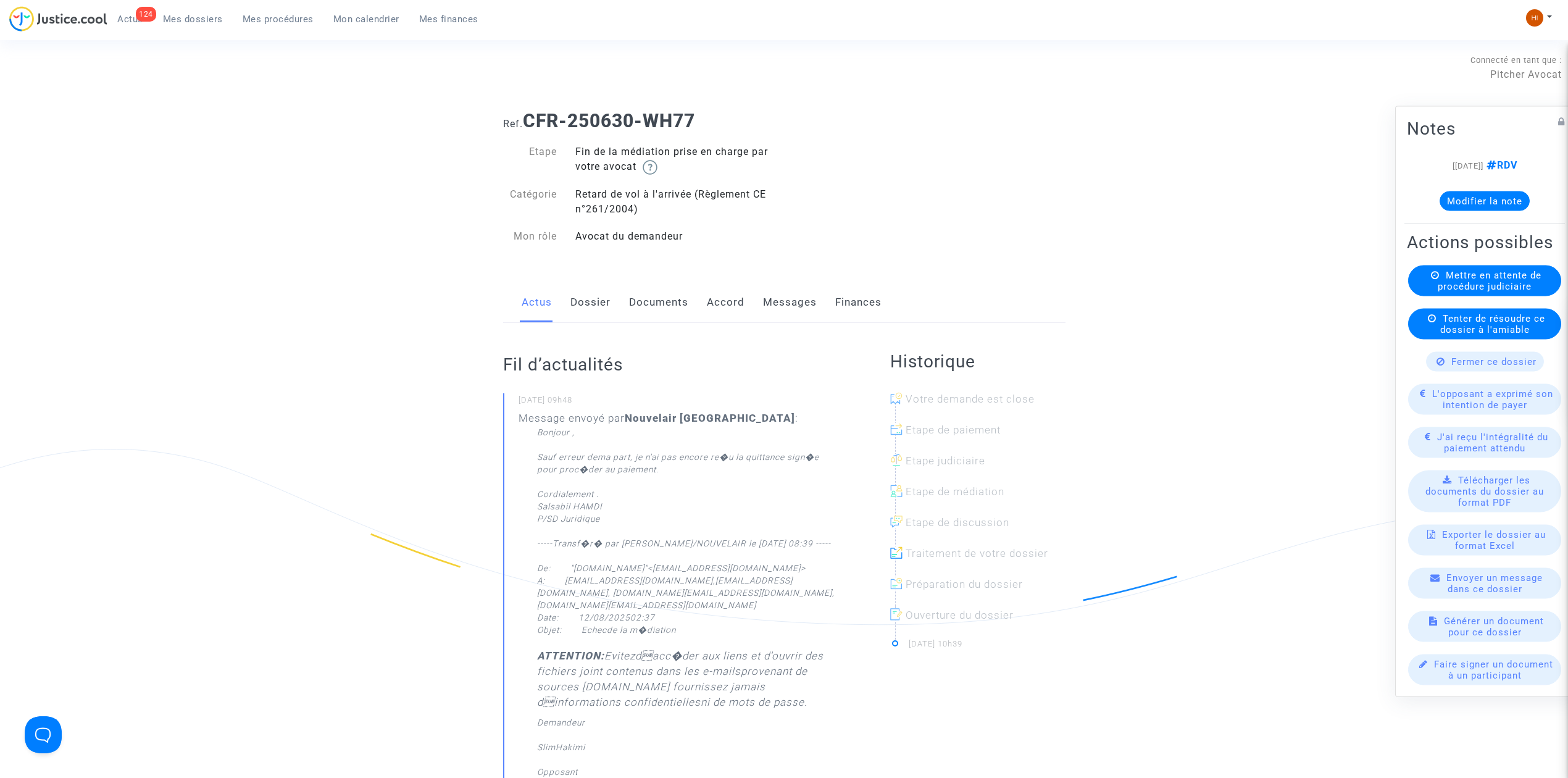
click at [600, 304] on link "Dossier" at bounding box center [590, 303] width 40 height 41
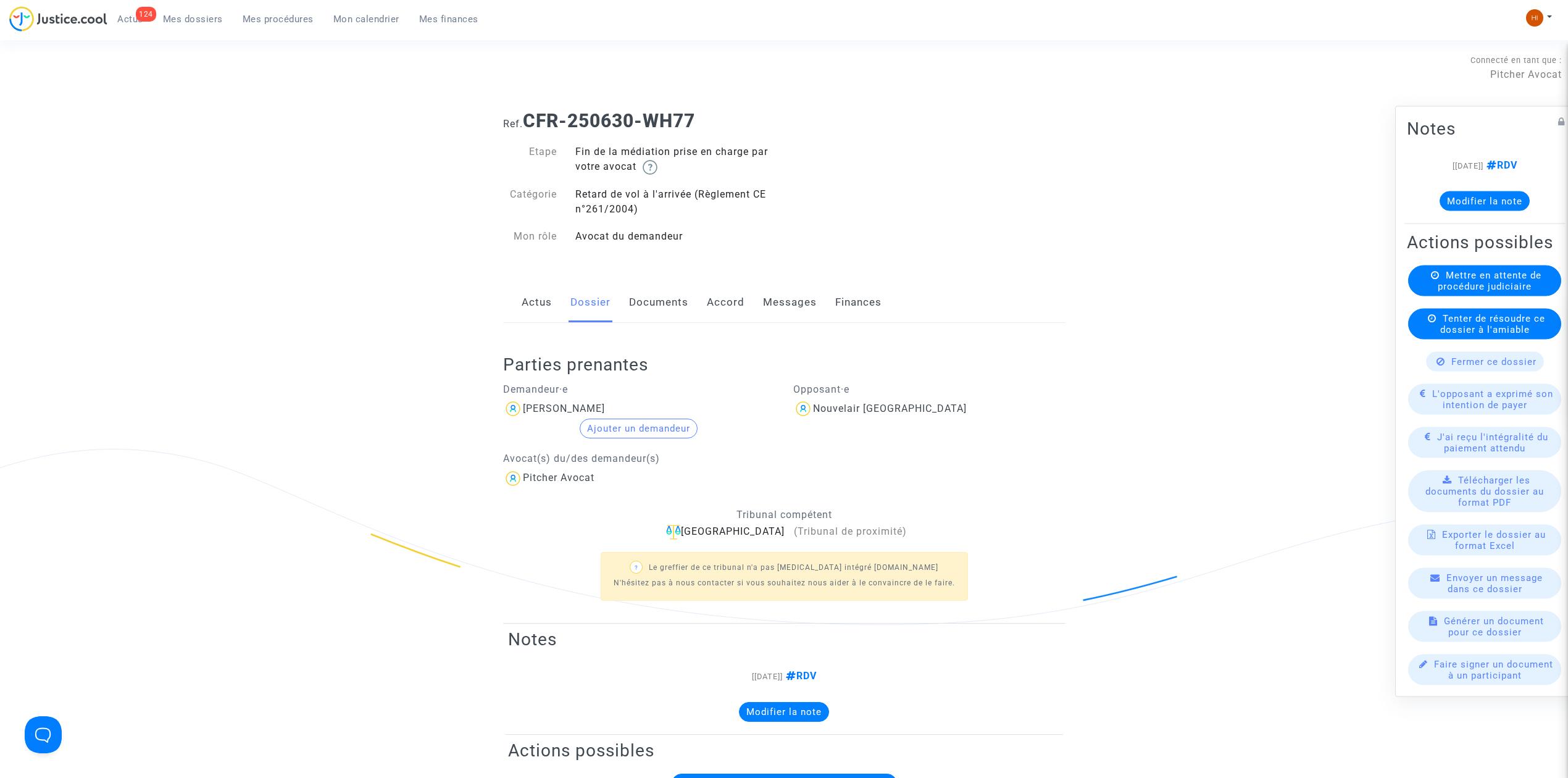
click at [674, 309] on link "Documents" at bounding box center [659, 303] width 60 height 41
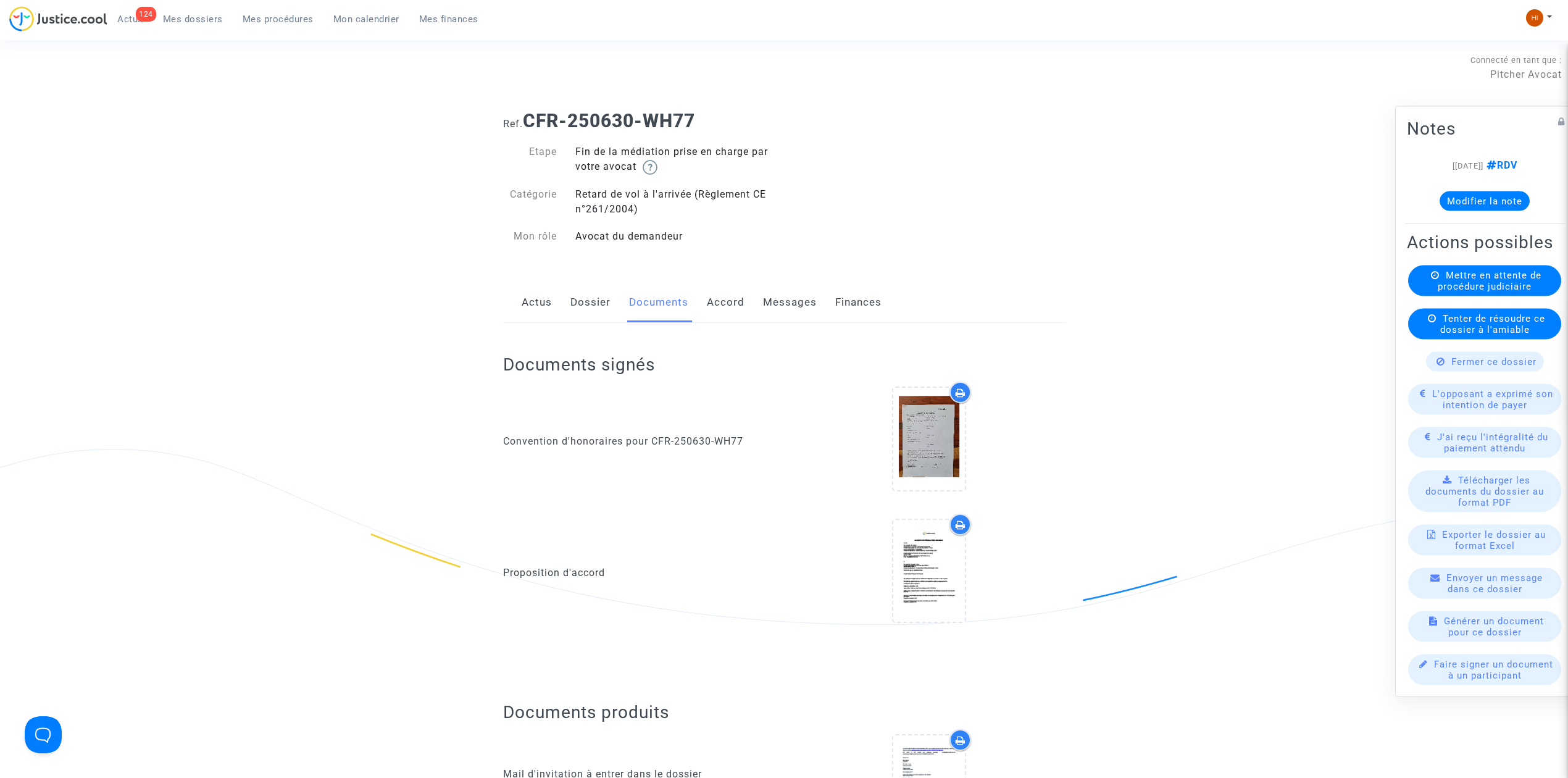
drag, startPoint x: 585, startPoint y: 295, endPoint x: 718, endPoint y: 317, distance: 134.8
click at [585, 295] on link "Dossier" at bounding box center [590, 303] width 40 height 41
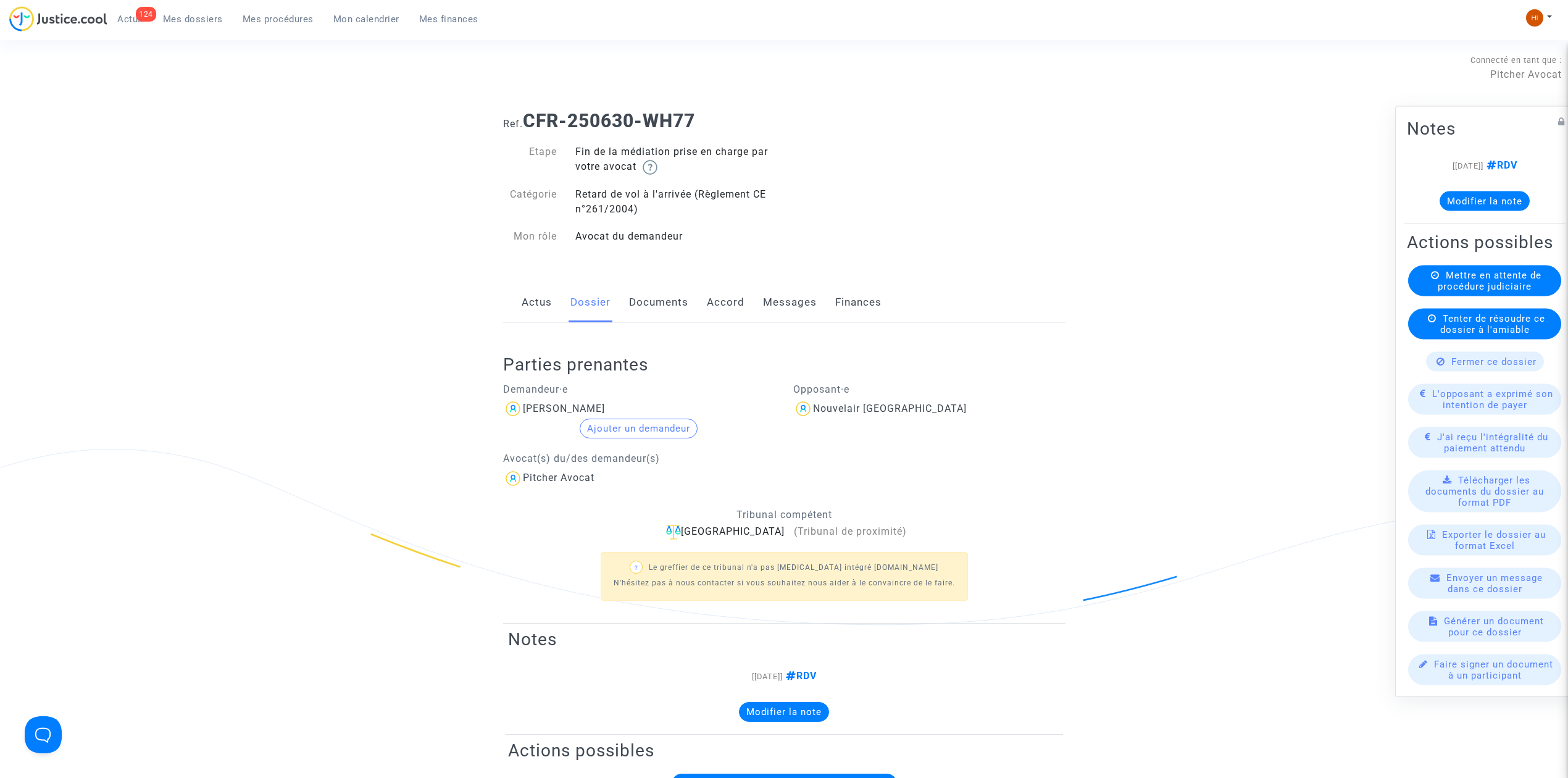
click at [543, 311] on link "Actus" at bounding box center [536, 303] width 30 height 41
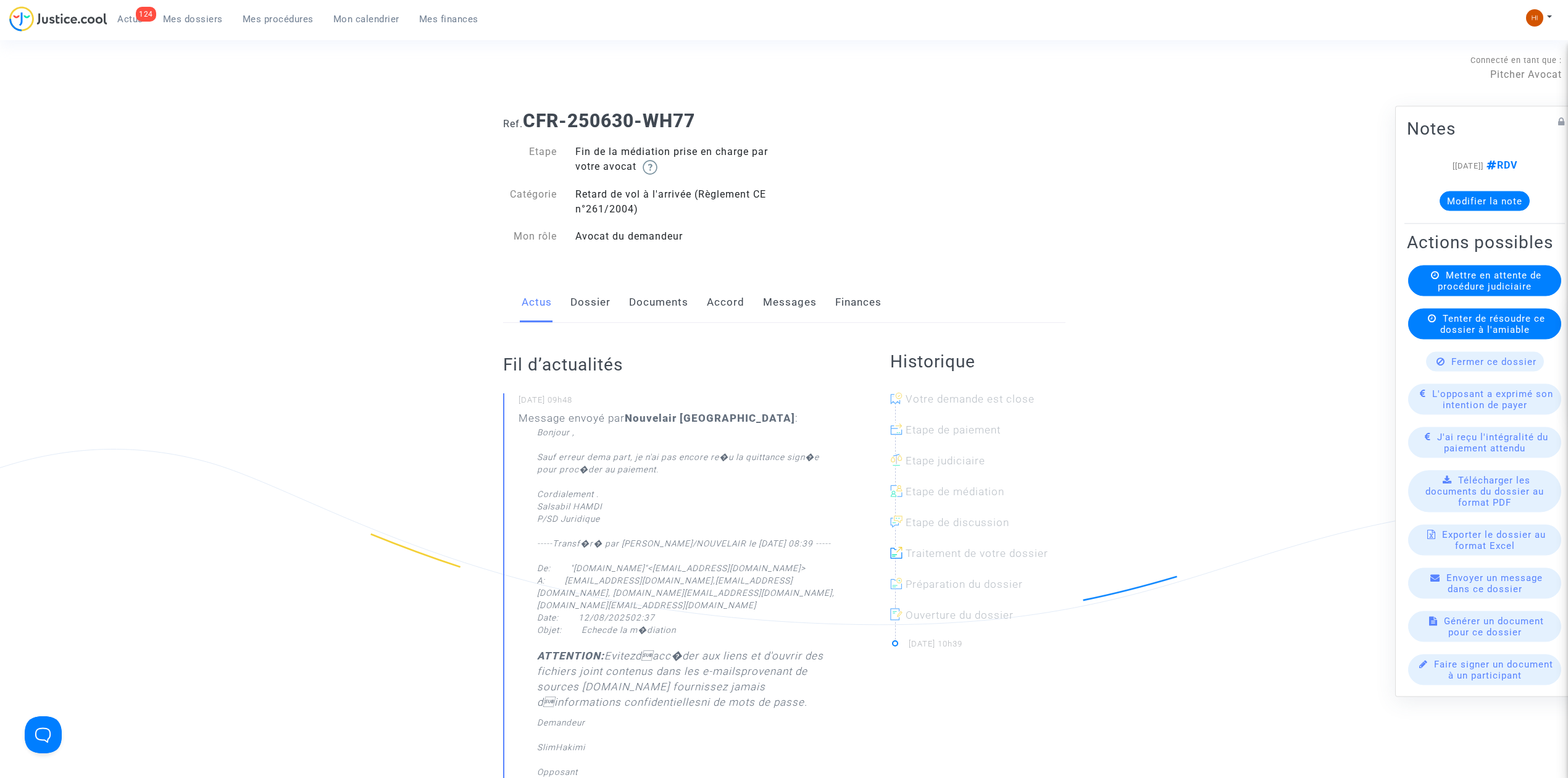
click at [574, 305] on link "Dossier" at bounding box center [590, 303] width 40 height 41
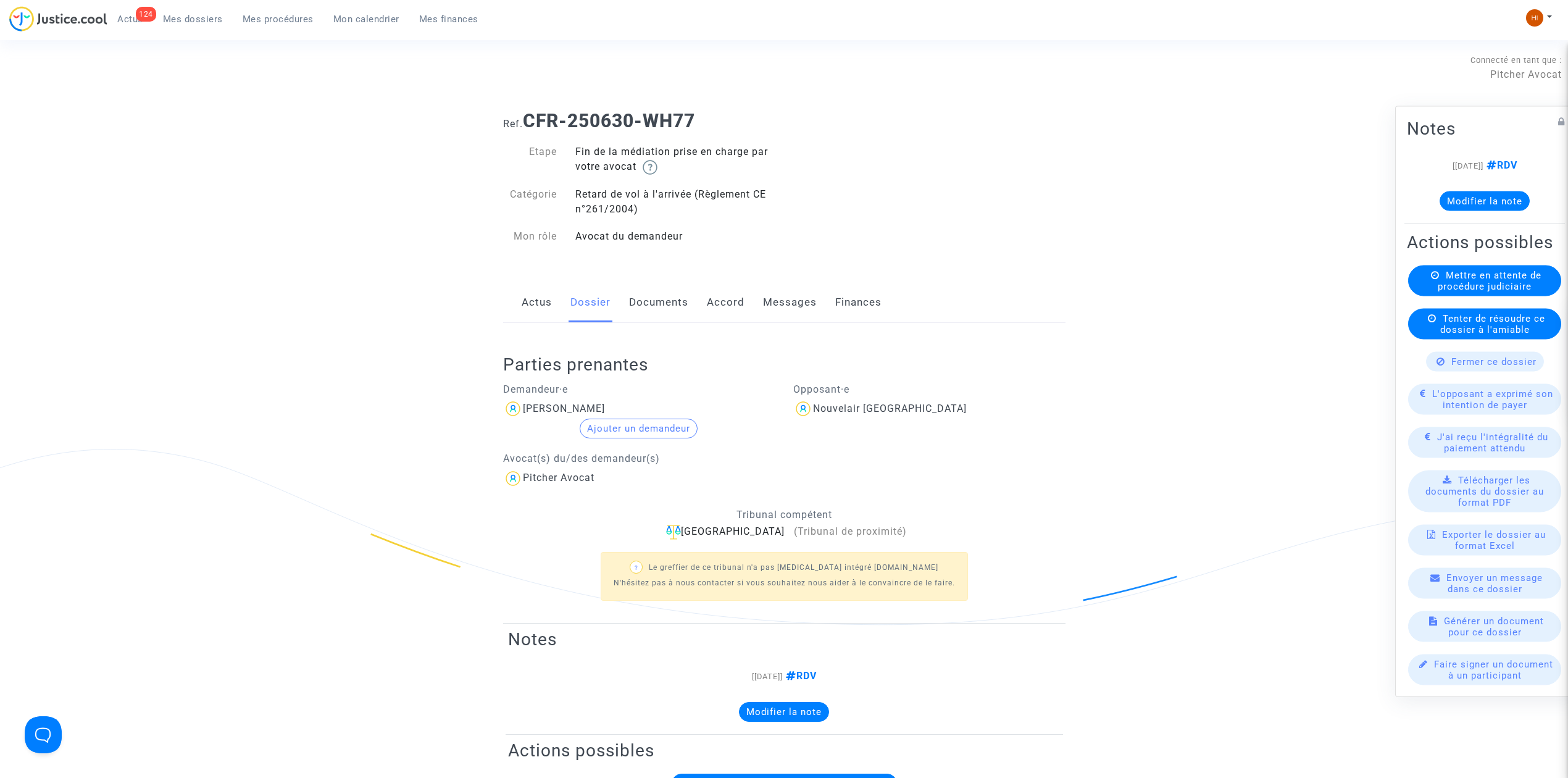
click at [667, 302] on link "Documents" at bounding box center [659, 303] width 60 height 41
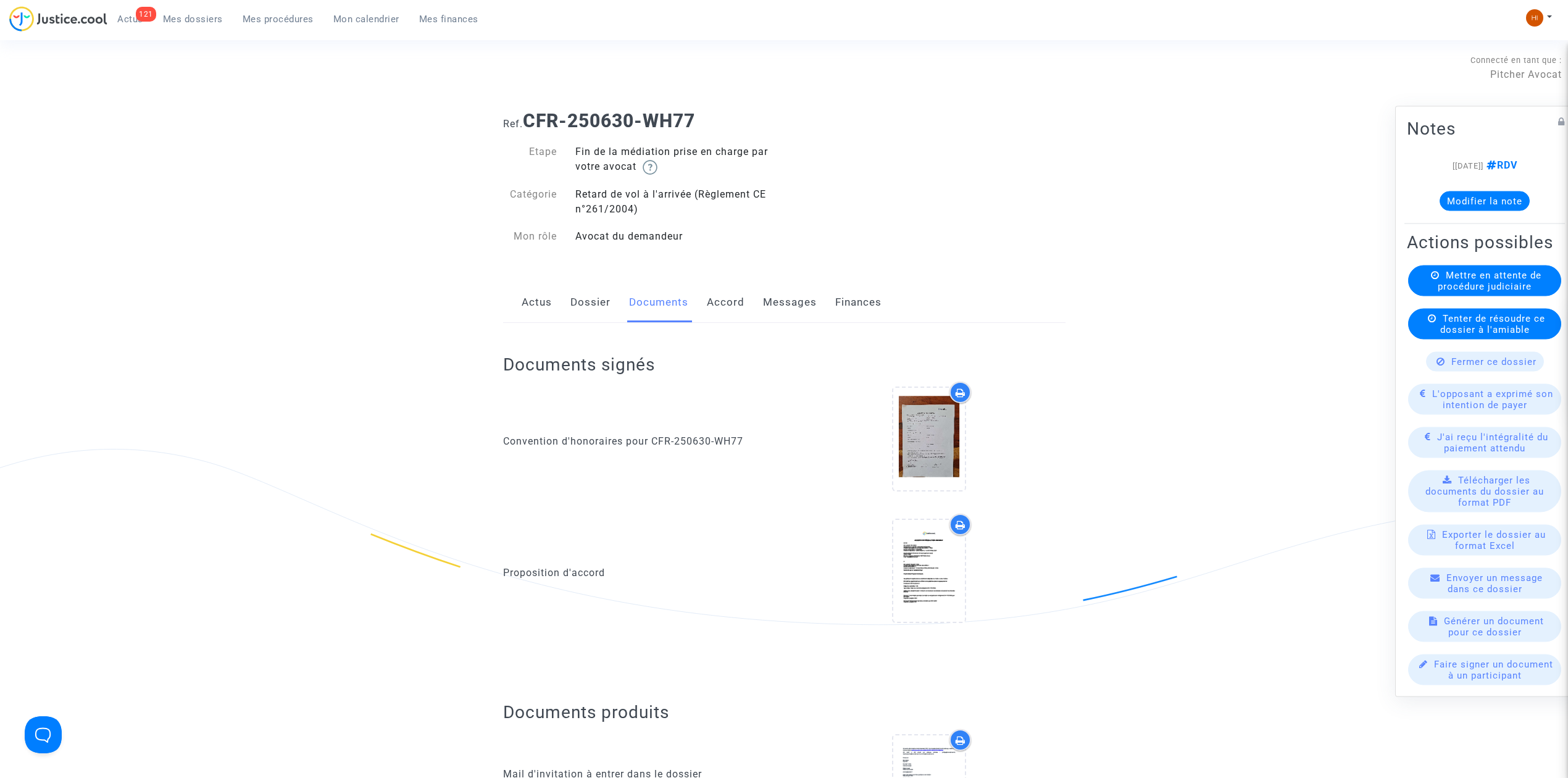
drag, startPoint x: 588, startPoint y: 299, endPoint x: 636, endPoint y: 318, distance: 51.6
click at [586, 299] on link "Dossier" at bounding box center [590, 303] width 40 height 41
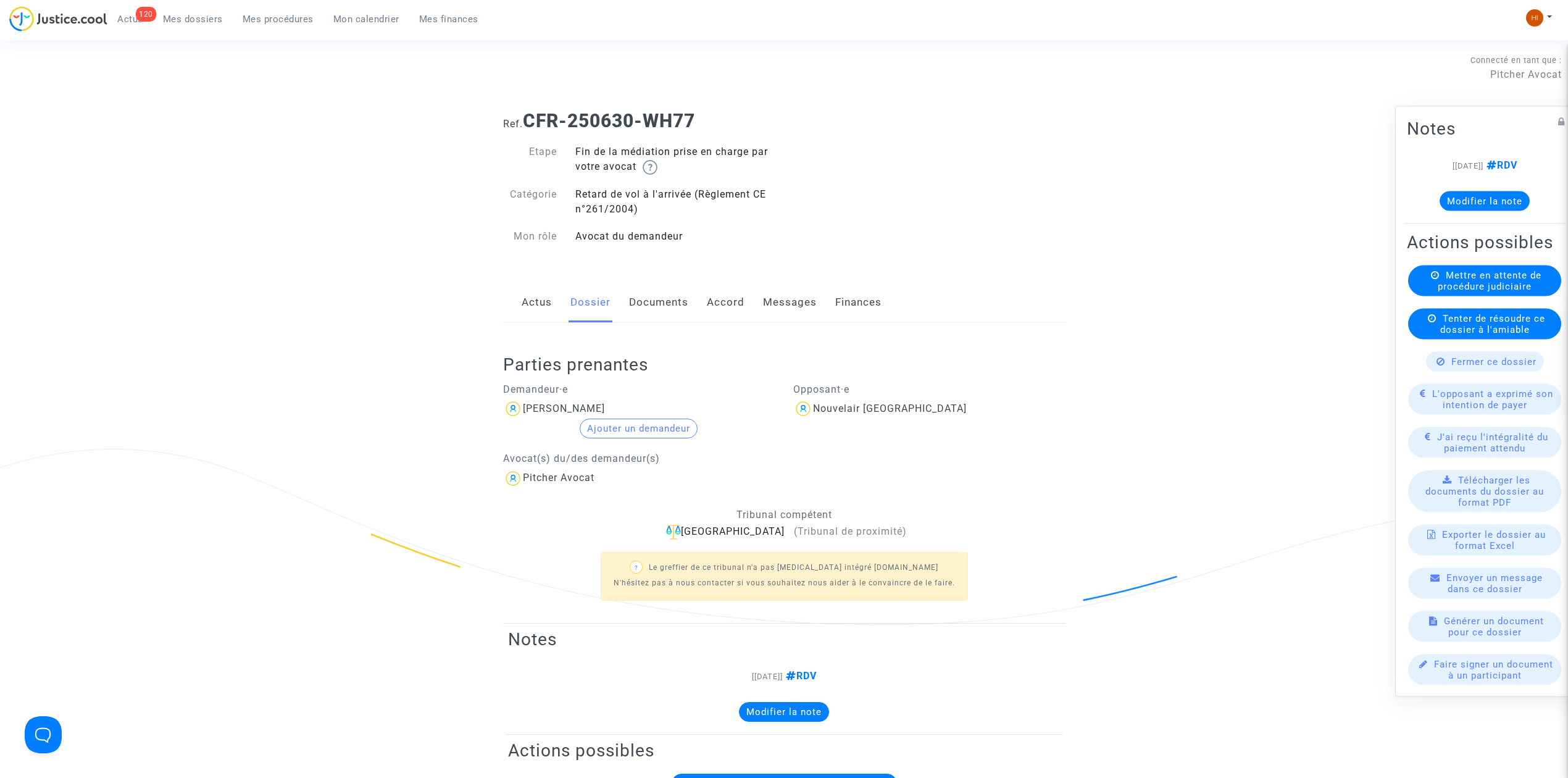
drag, startPoint x: 173, startPoint y: 15, endPoint x: 411, endPoint y: 56, distance: 241.5
click at [173, 15] on span "Mes dossiers" at bounding box center [193, 20] width 60 height 11
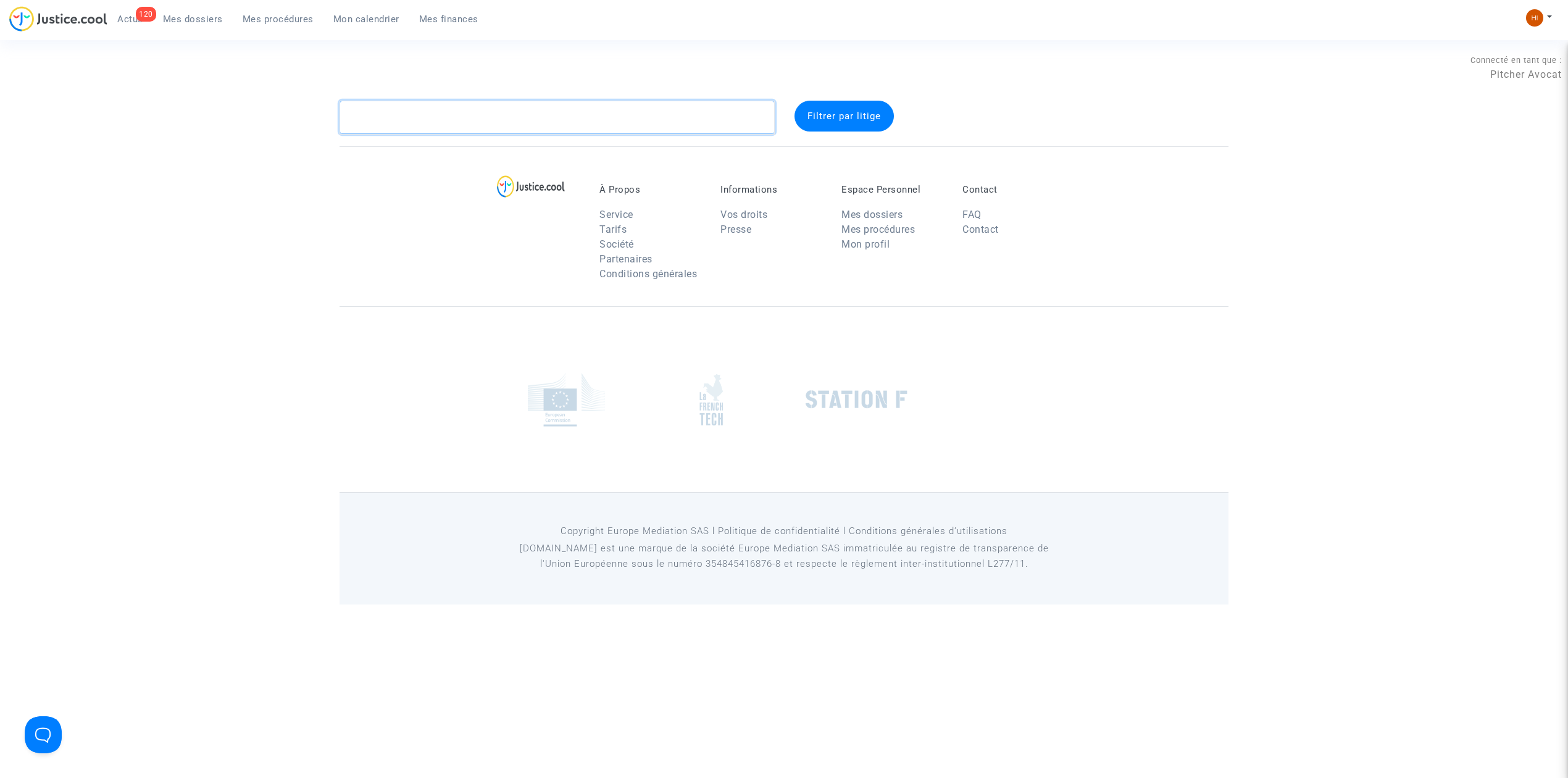
click at [495, 118] on textarea at bounding box center [557, 117] width 435 height 33
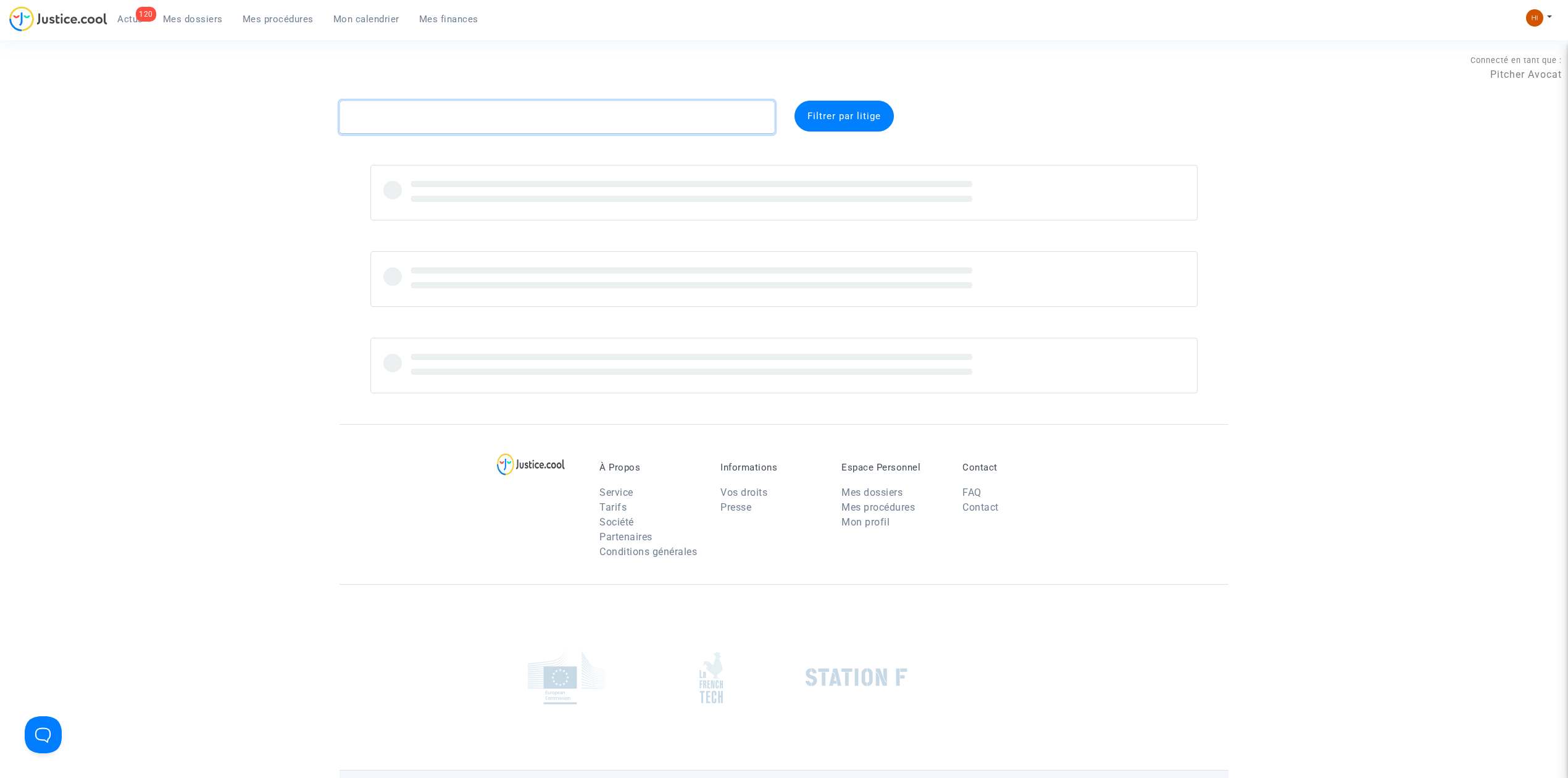
paste textarea "PINEL"
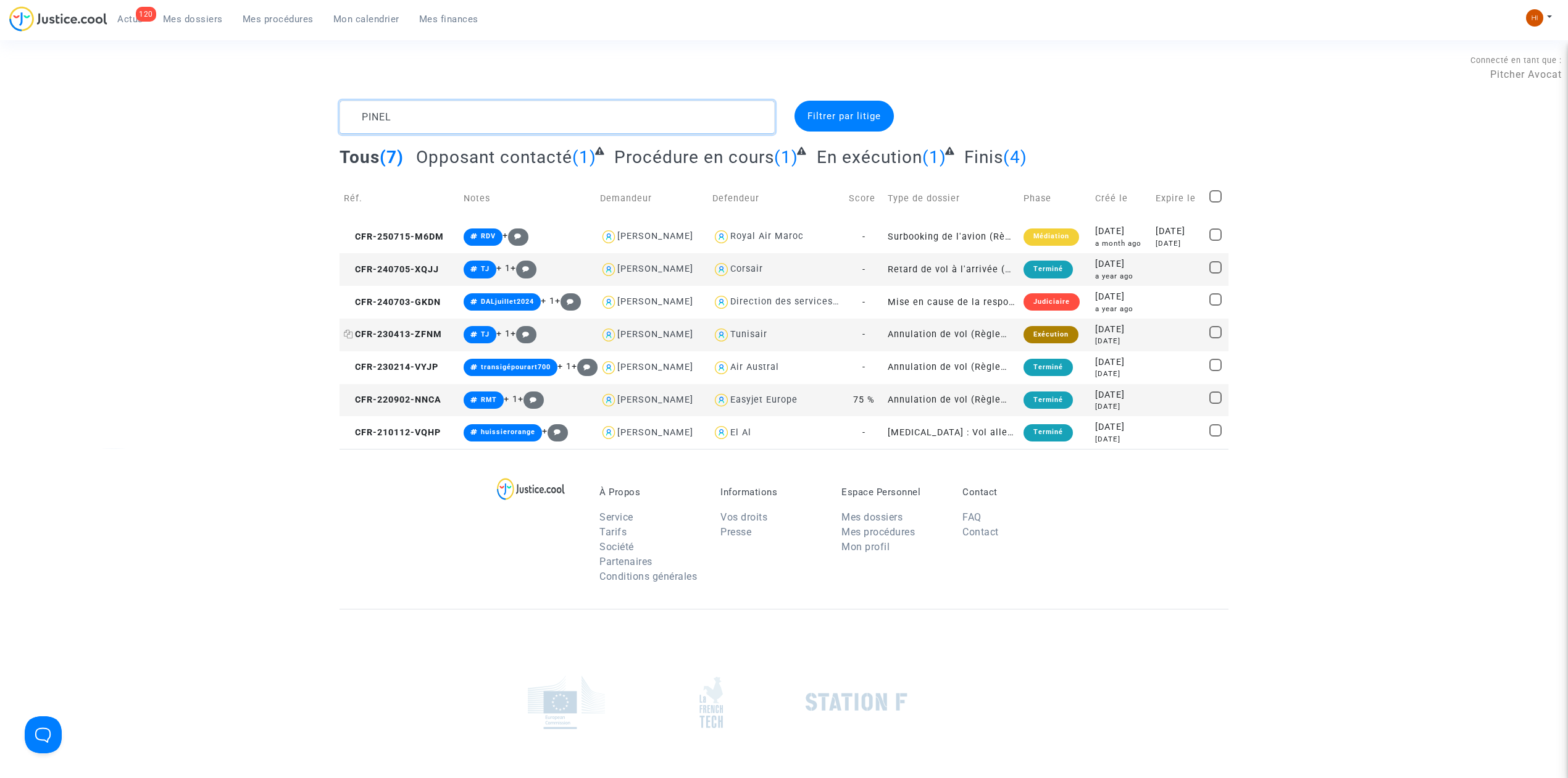
type textarea "PINEL"
click at [411, 335] on span "CFR-230413-ZFNM" at bounding box center [393, 334] width 98 height 11
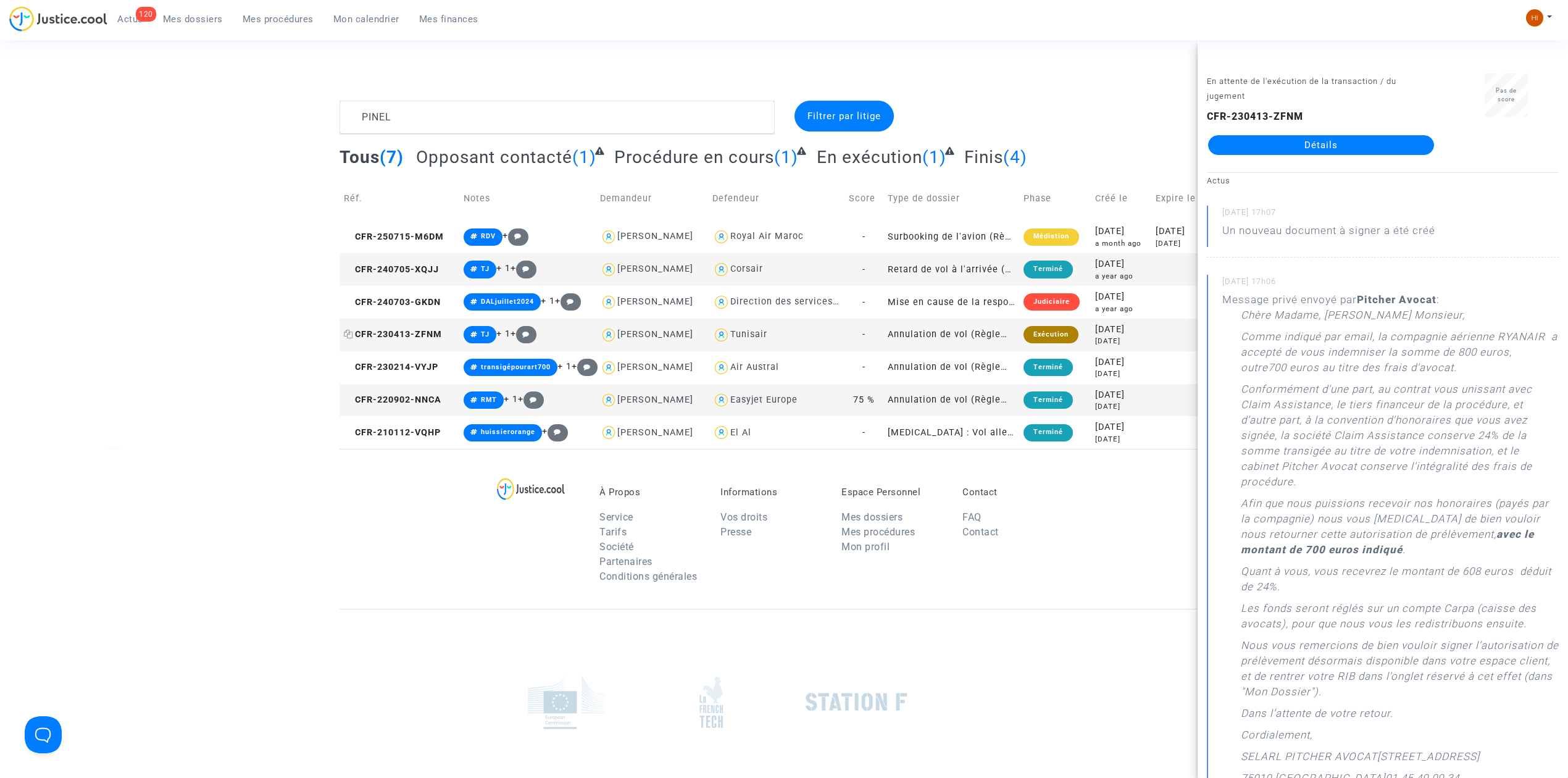
click at [403, 331] on span "CFR-230413-ZFNM" at bounding box center [393, 334] width 98 height 11
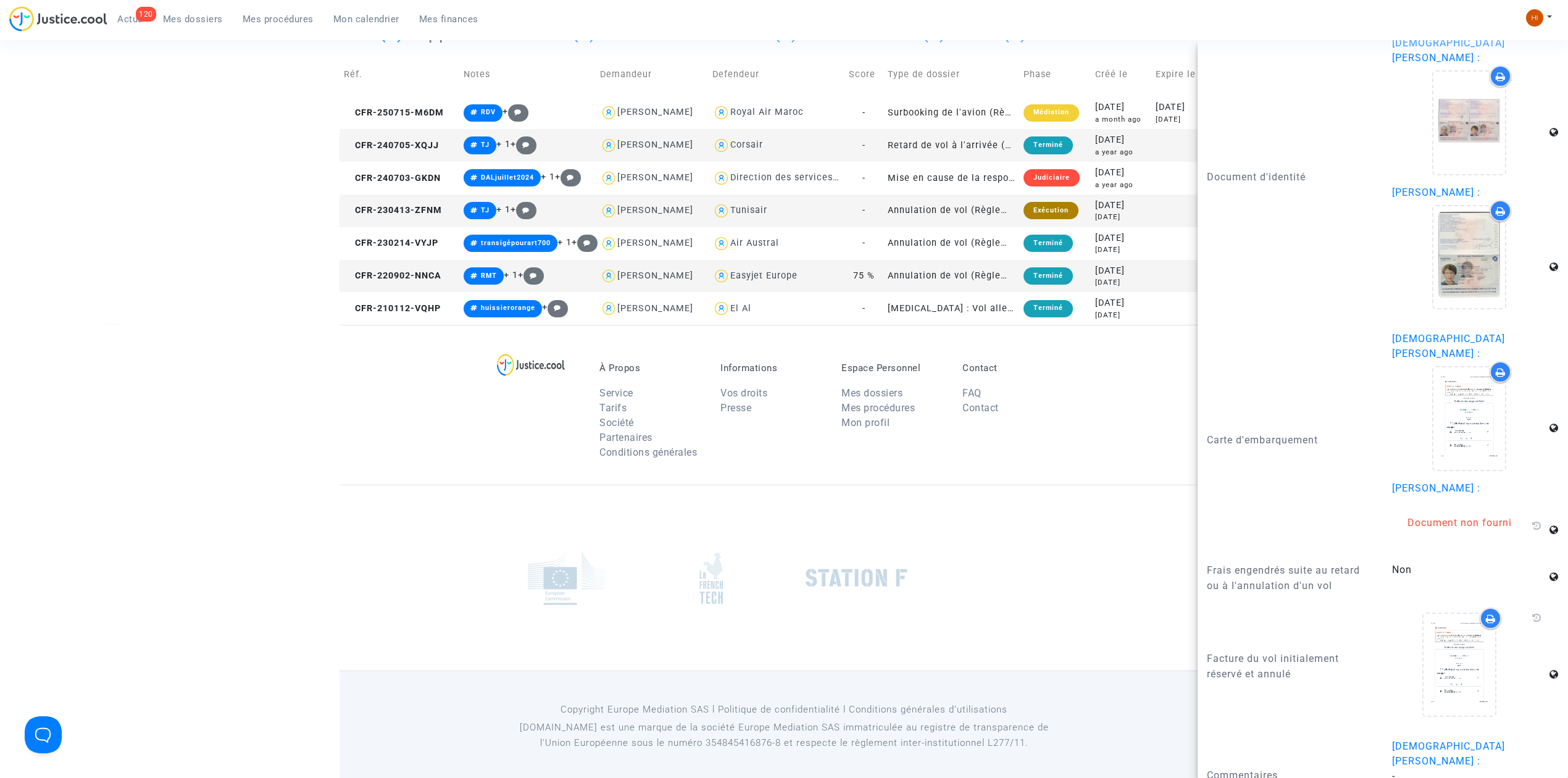
scroll to position [130, 0]
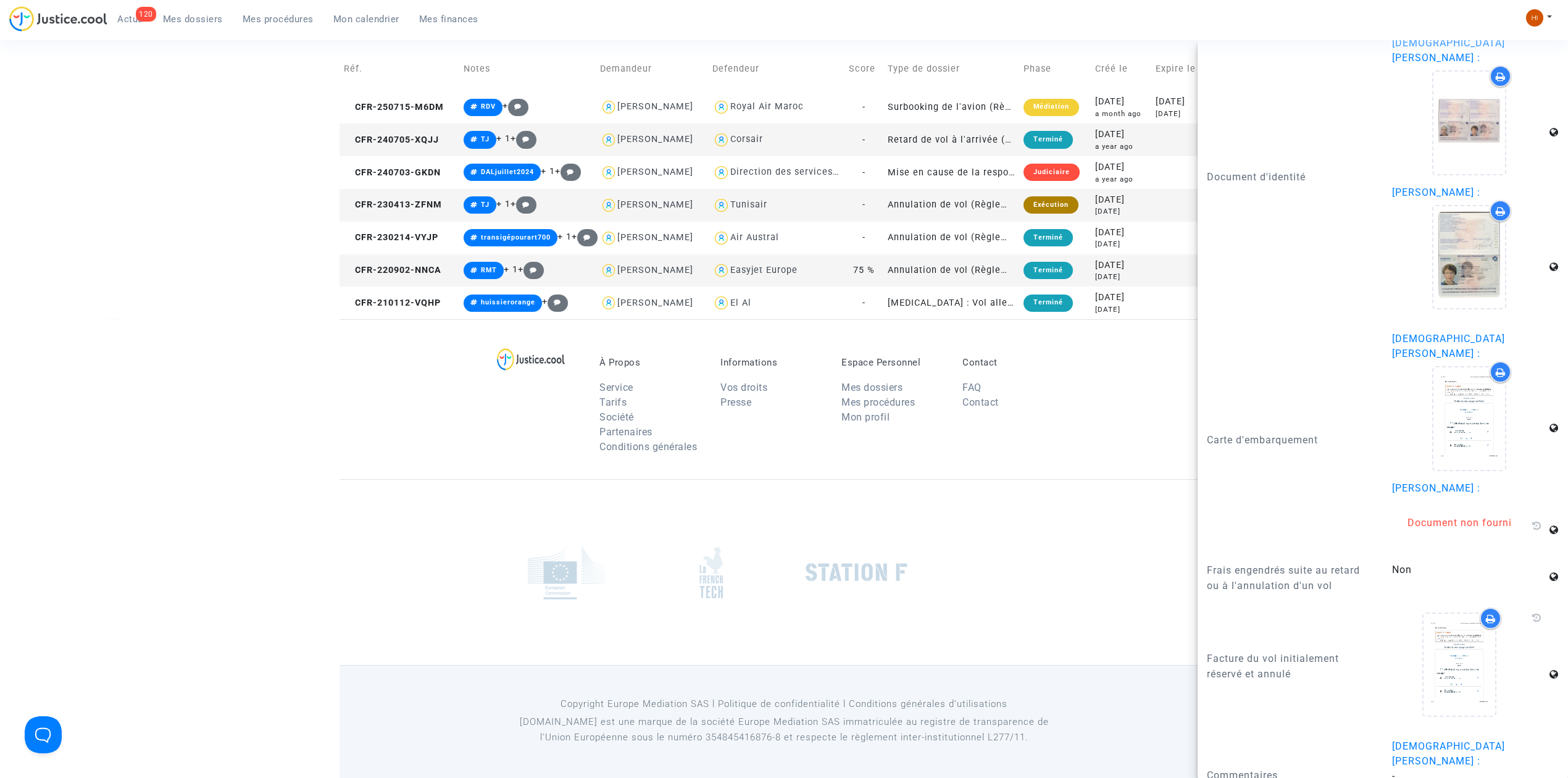
click at [424, 129] on td "CFR-240705-XQJJ" at bounding box center [399, 140] width 120 height 33
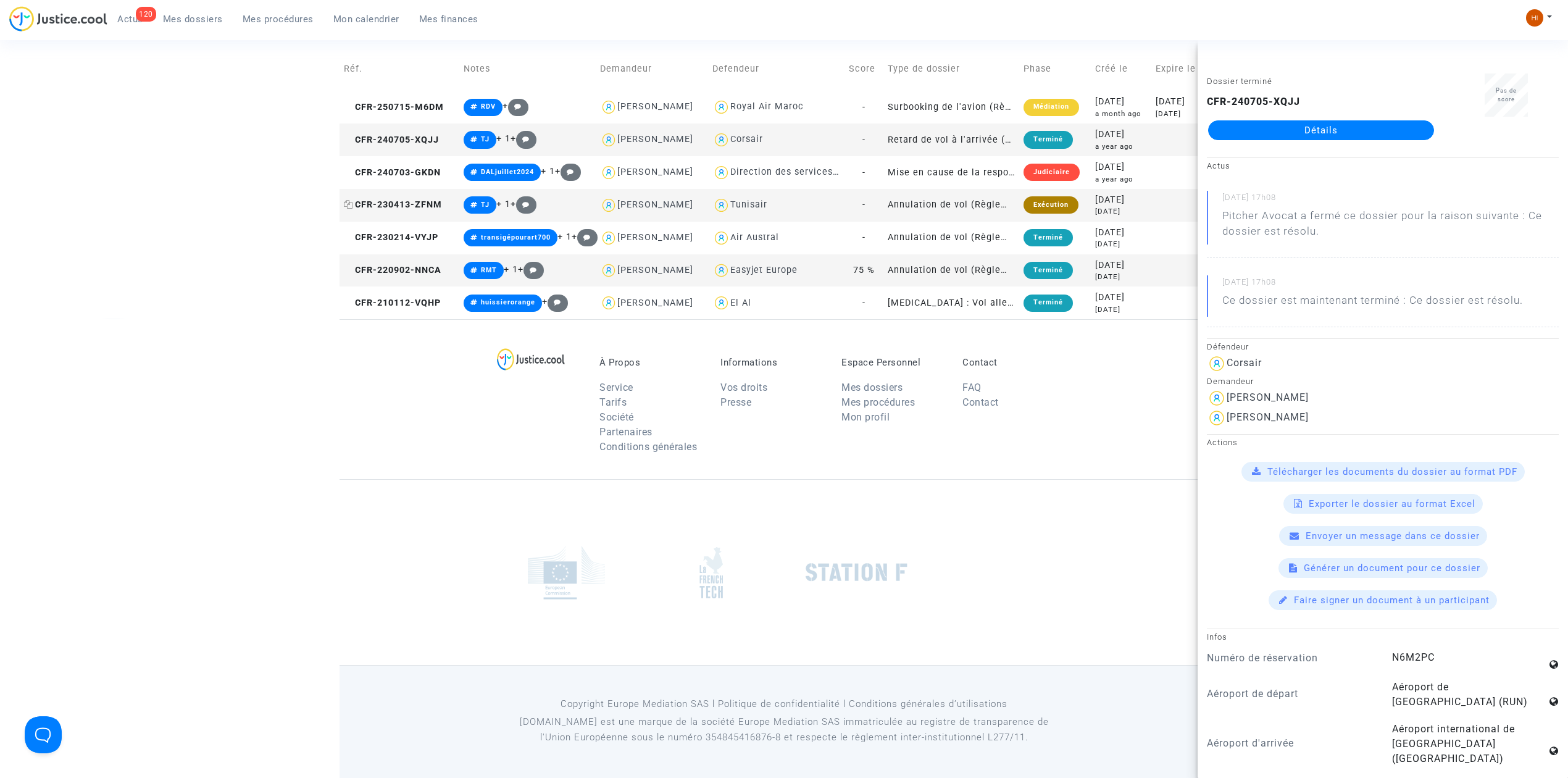
click at [402, 207] on span "CFR-230413-ZFNM" at bounding box center [393, 204] width 98 height 11
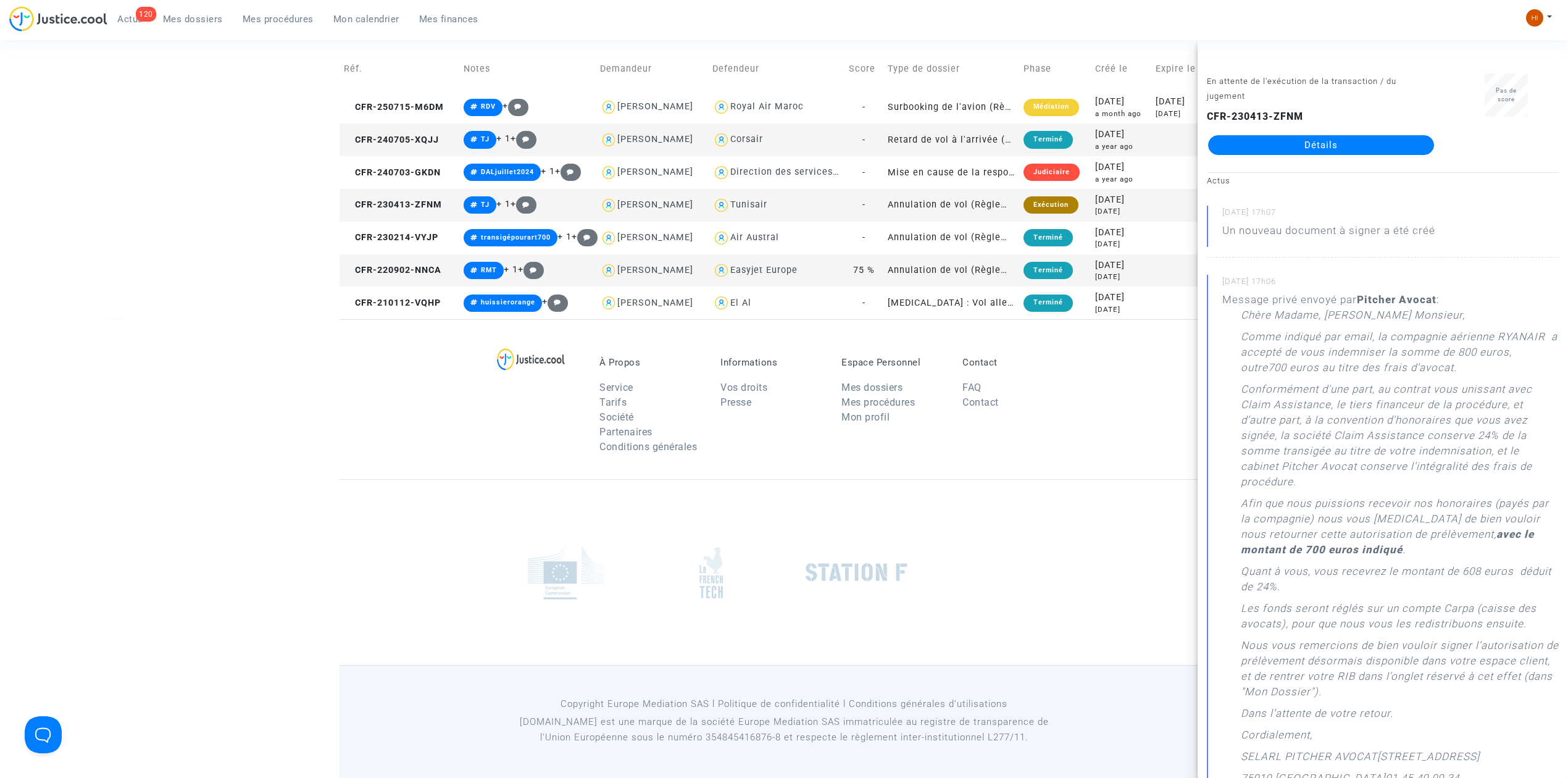
drag, startPoint x: 1396, startPoint y: 142, endPoint x: 1358, endPoint y: 157, distance: 40.9
click at [1395, 141] on link "Détails" at bounding box center [1321, 145] width 226 height 20
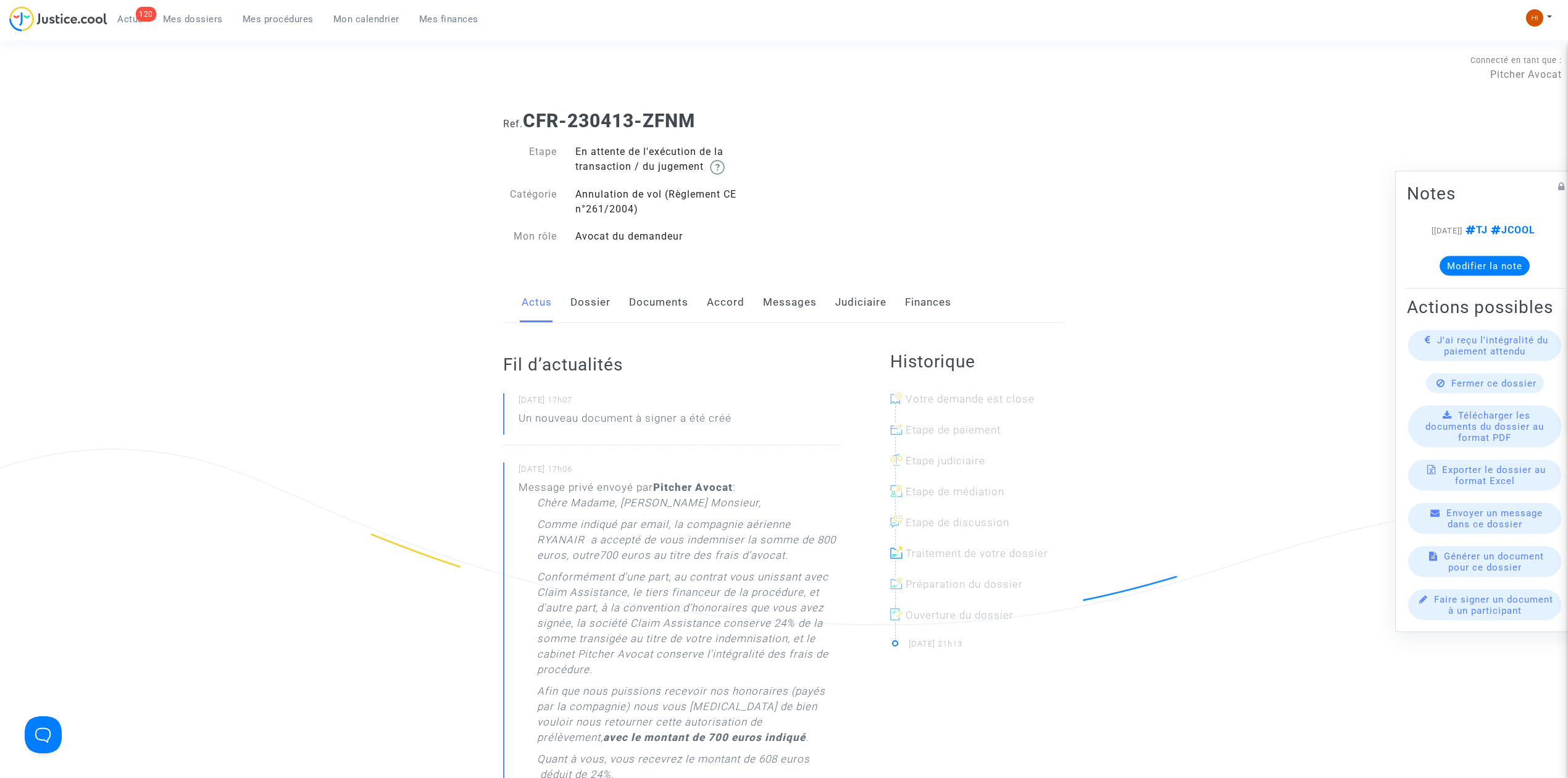
click at [629, 304] on link "Documents" at bounding box center [659, 303] width 60 height 41
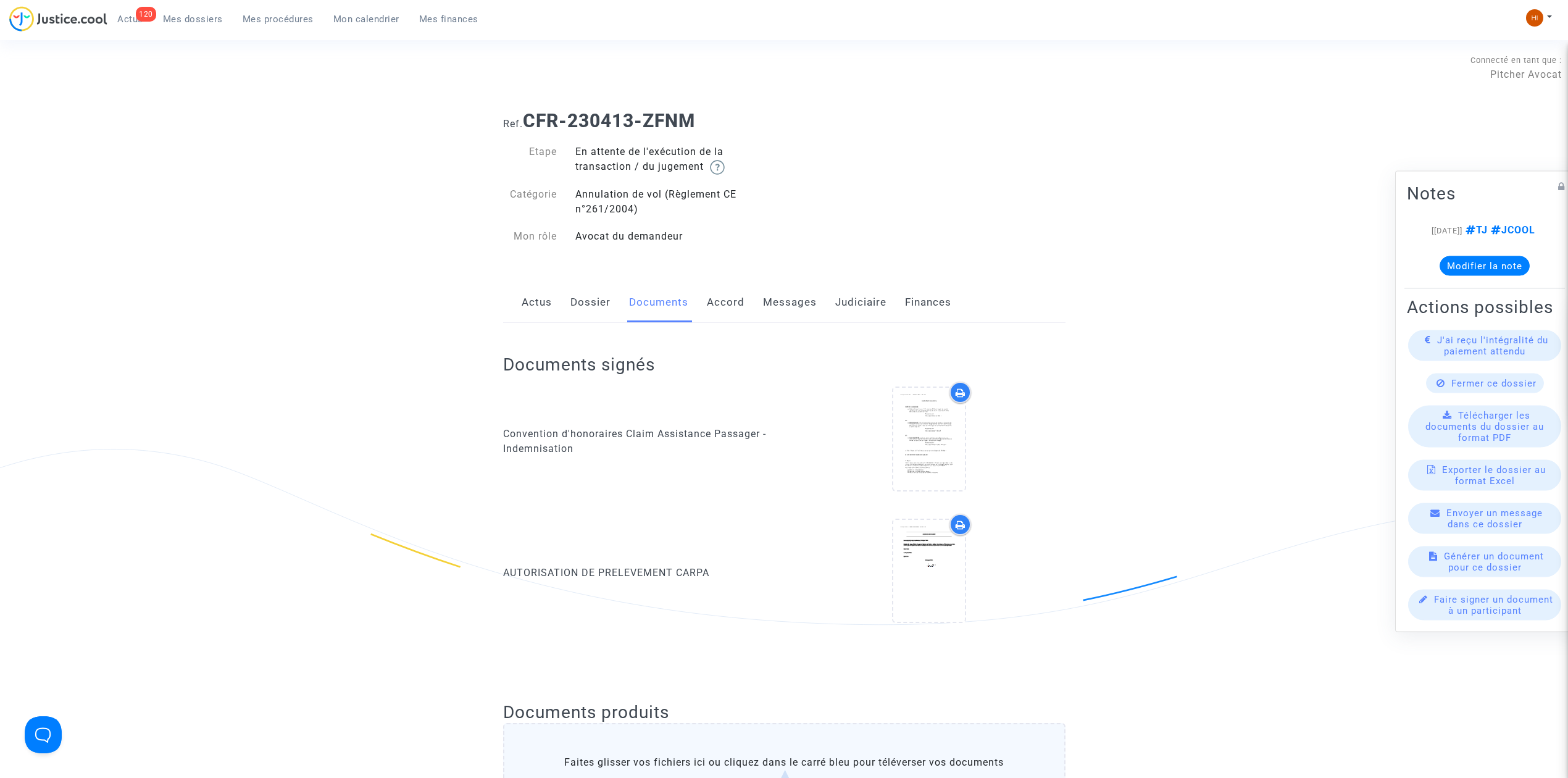
click at [591, 304] on link "Dossier" at bounding box center [590, 303] width 40 height 41
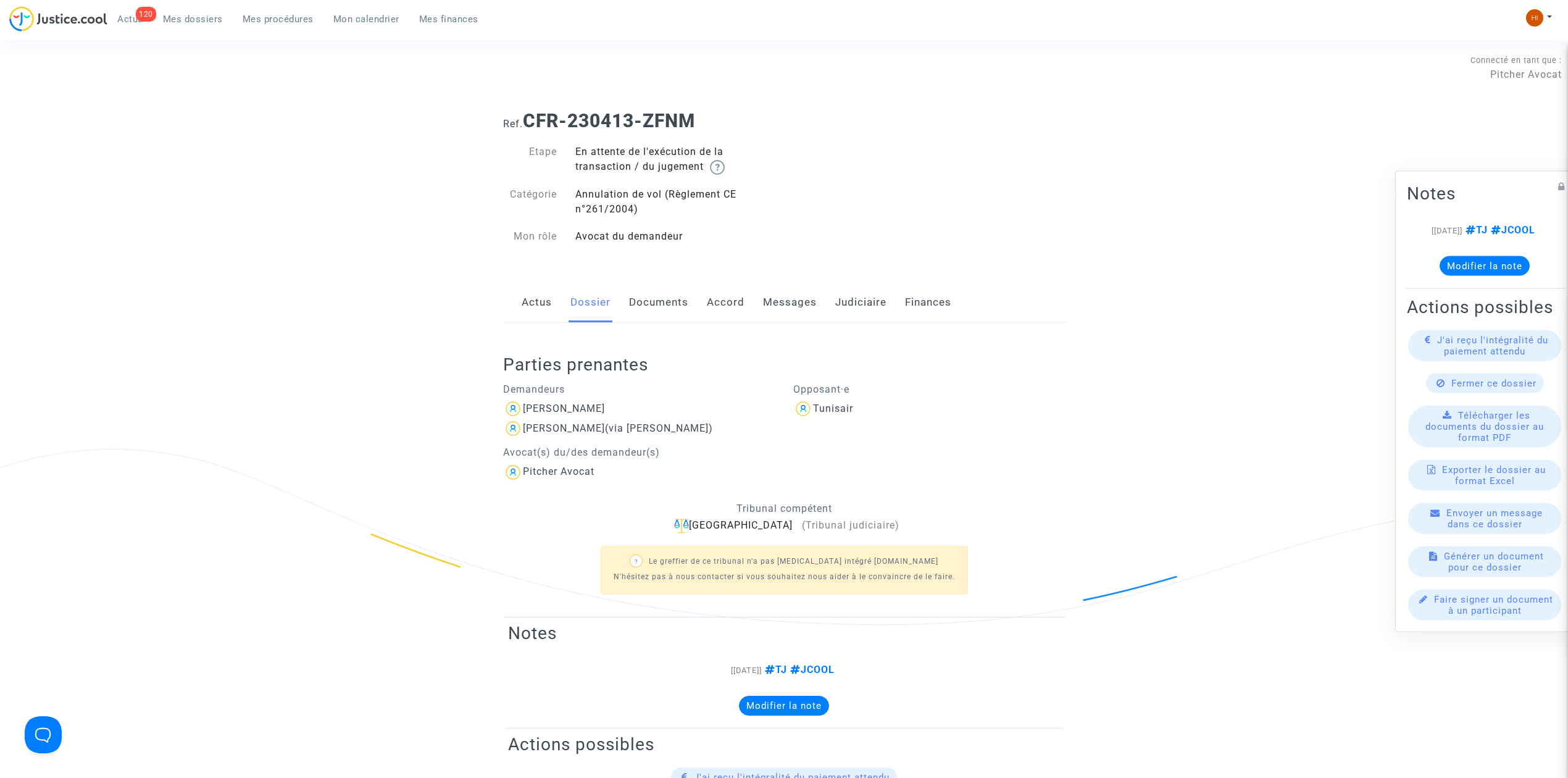
click at [882, 297] on link "Judiciaire" at bounding box center [860, 303] width 51 height 41
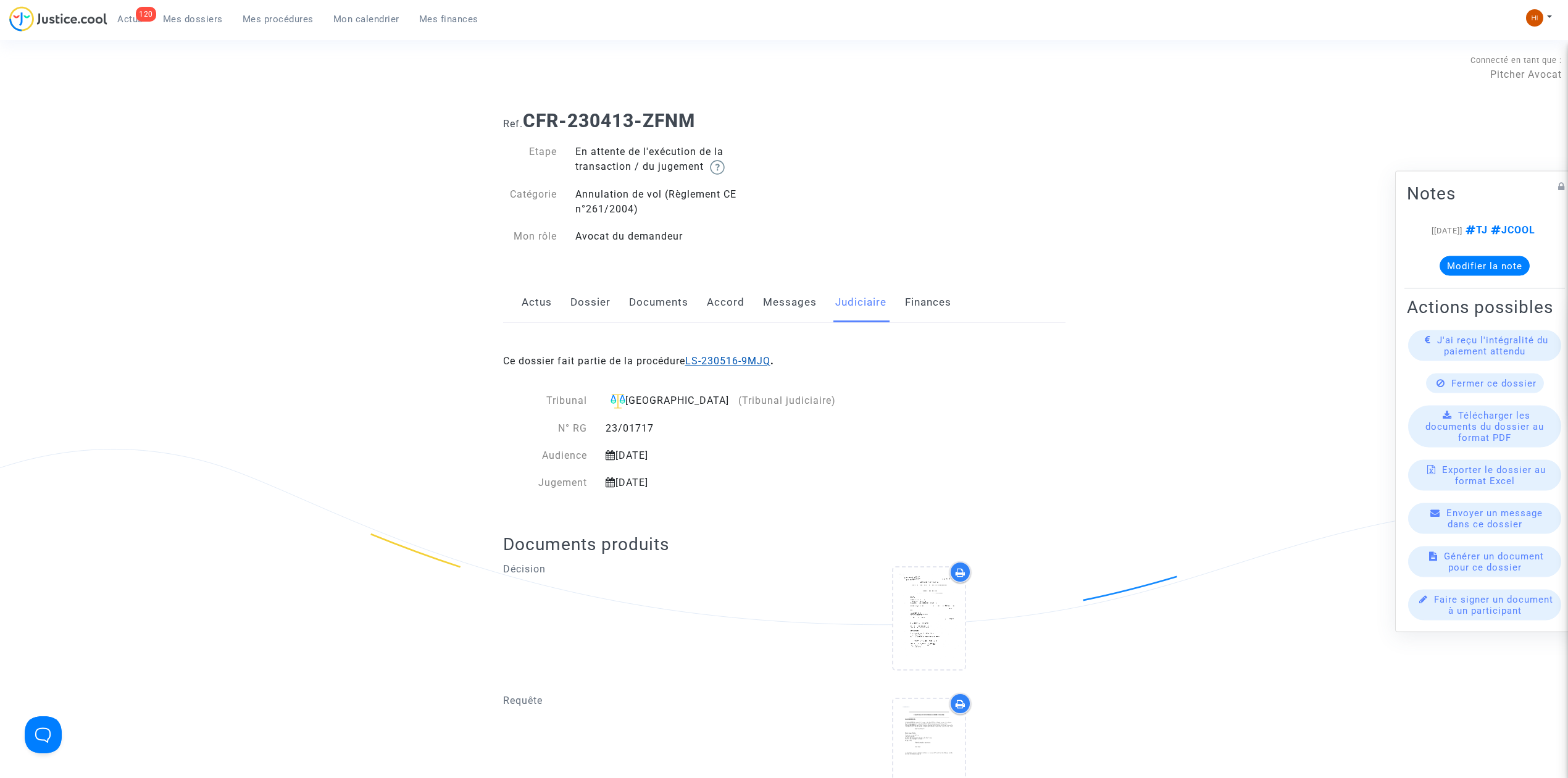
click at [735, 356] on link "LS-230516-9MJQ" at bounding box center [727, 361] width 85 height 11
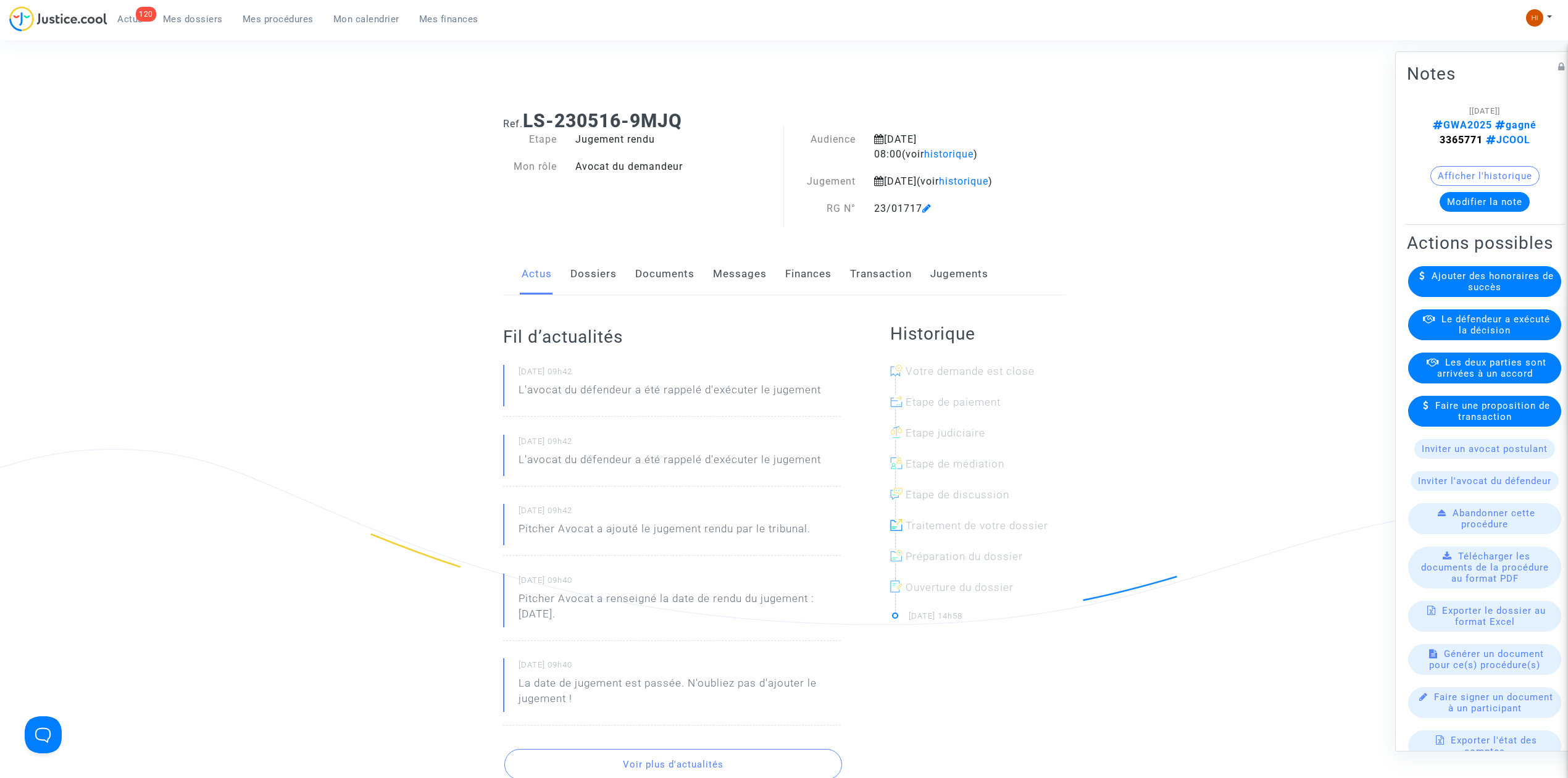
click at [937, 292] on link "Jugements" at bounding box center [959, 274] width 58 height 41
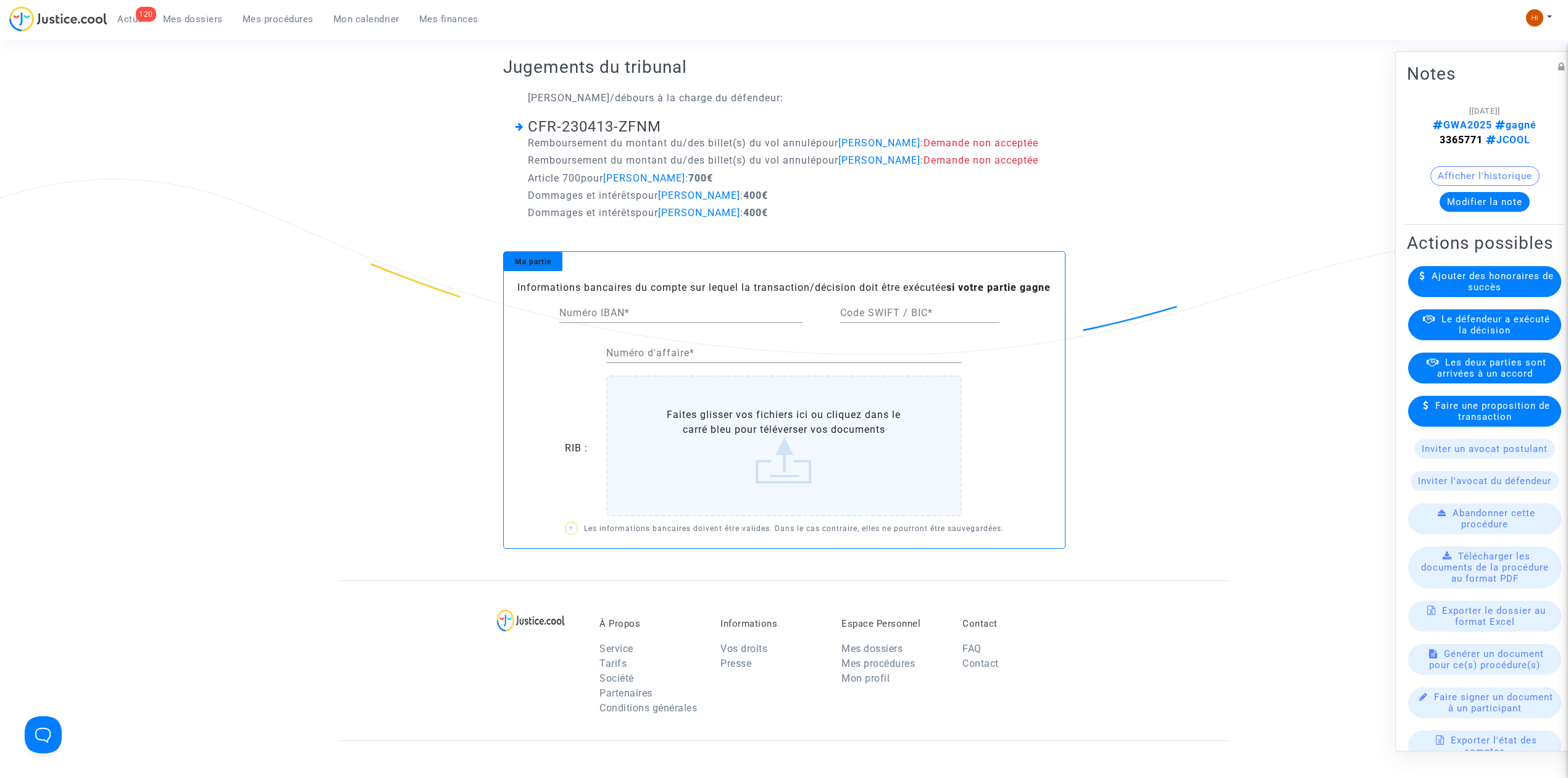
scroll to position [247, 0]
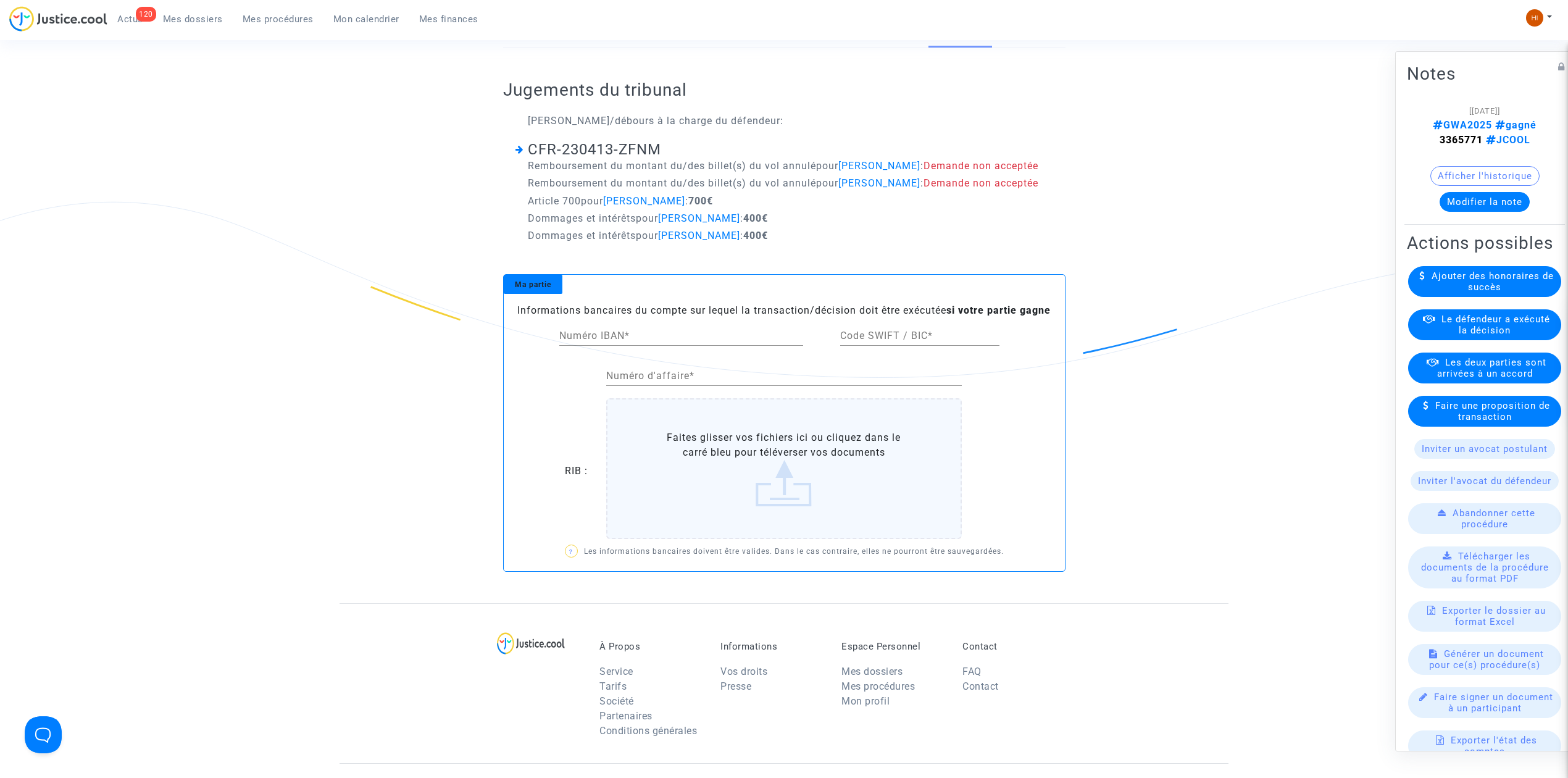
click at [340, 316] on ng-component "Ref. LS-230516-9MJQ Etape Jugement rendu Mon rôle Avocat du demandeur Audience …" at bounding box center [784, 229] width 889 height 749
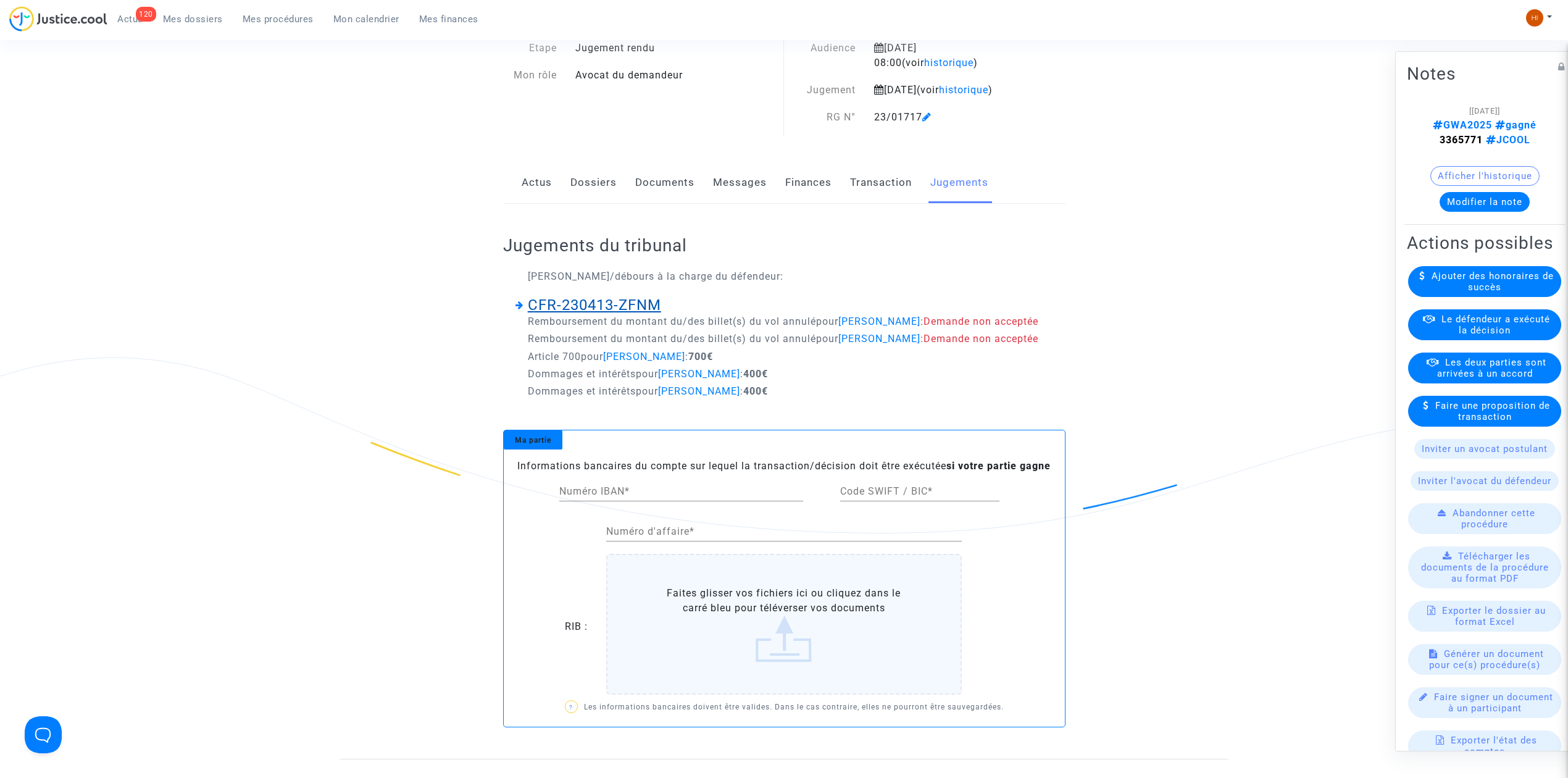
scroll to position [82, 0]
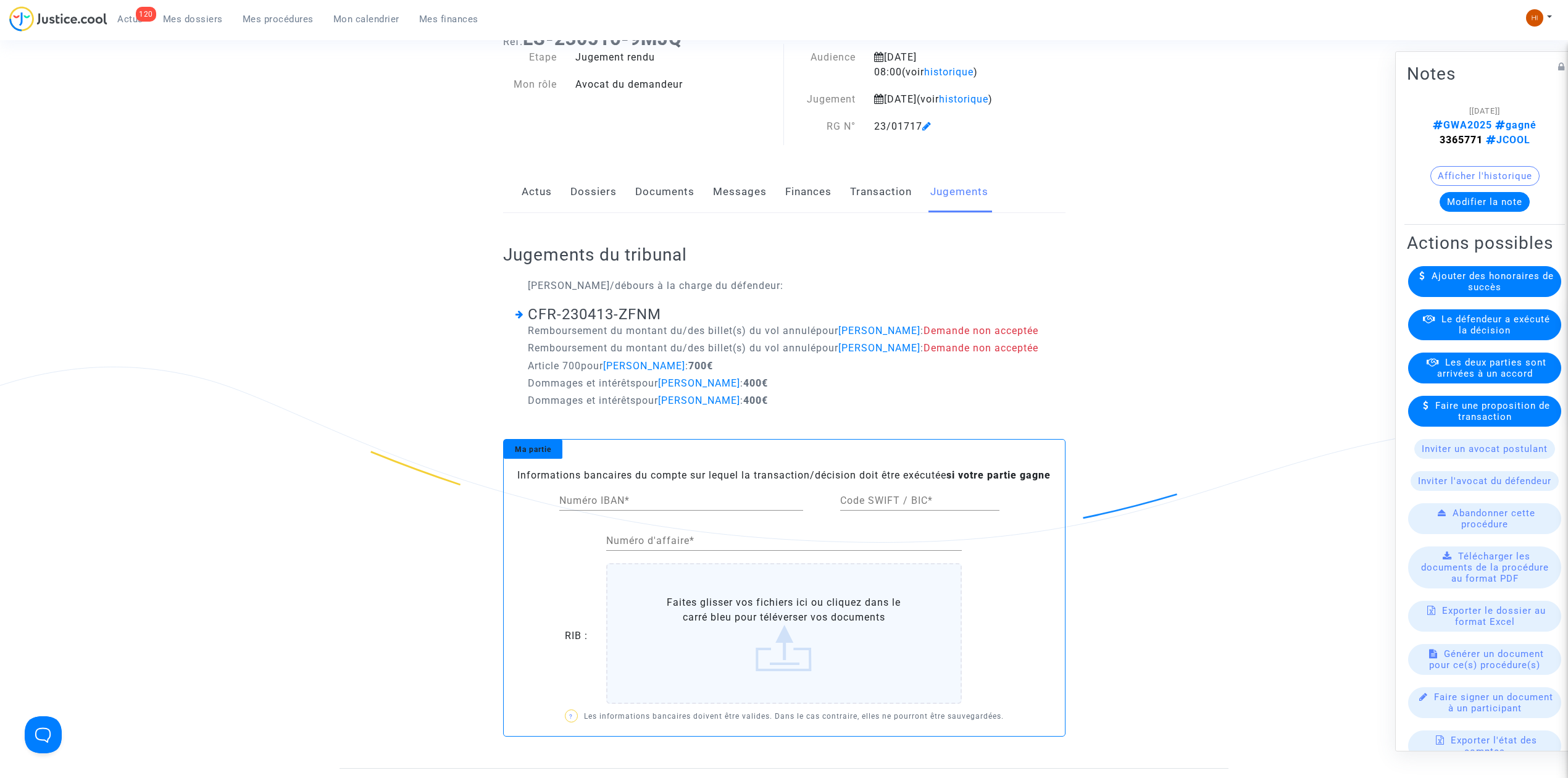
click at [284, 280] on div "Ref. LS-230516-9MJQ Etape Jugement rendu Mon rôle Avocat du demandeur Audience …" at bounding box center [784, 393] width 1568 height 749
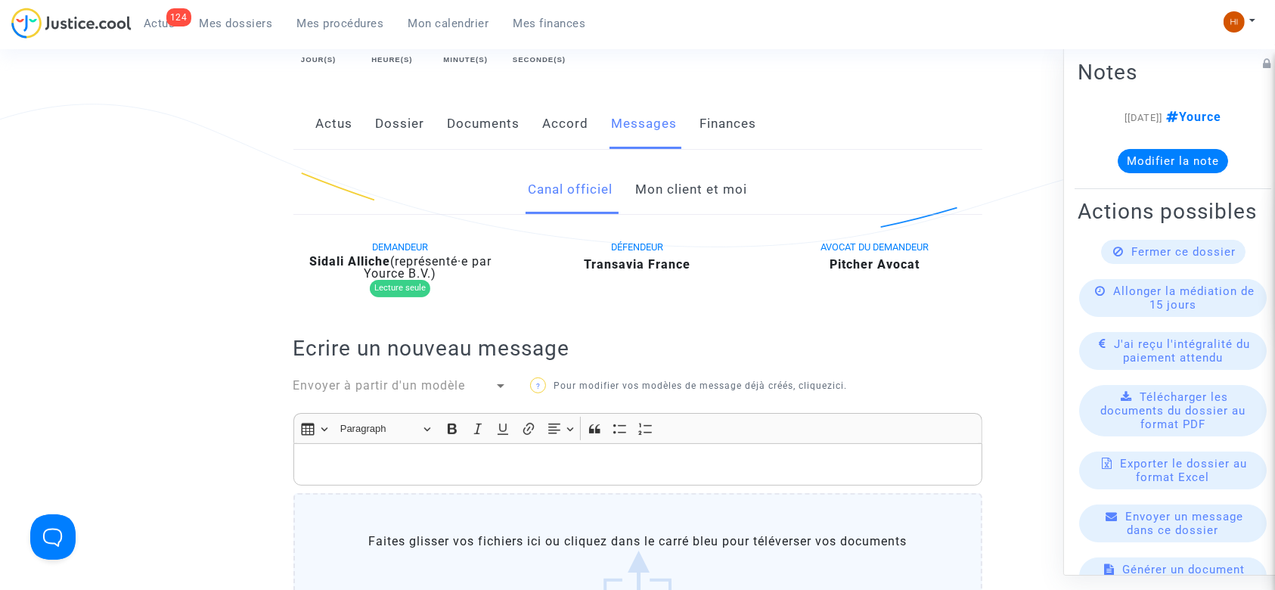
scroll to position [101, 0]
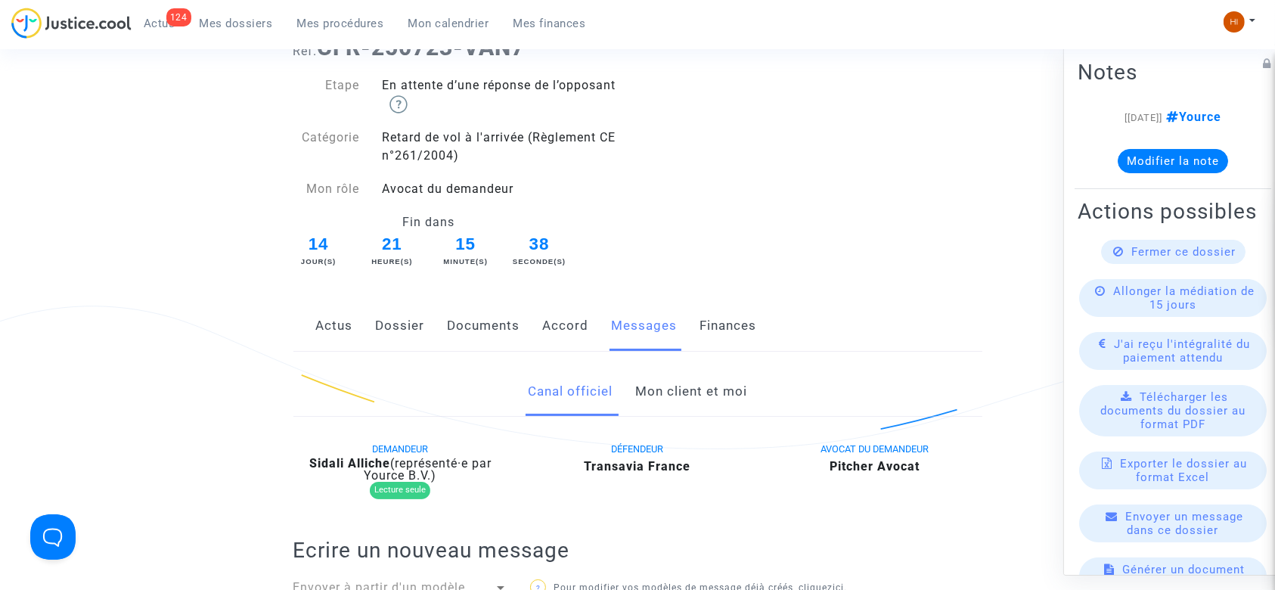
click at [672, 389] on link "Mon client et moi" at bounding box center [691, 392] width 112 height 50
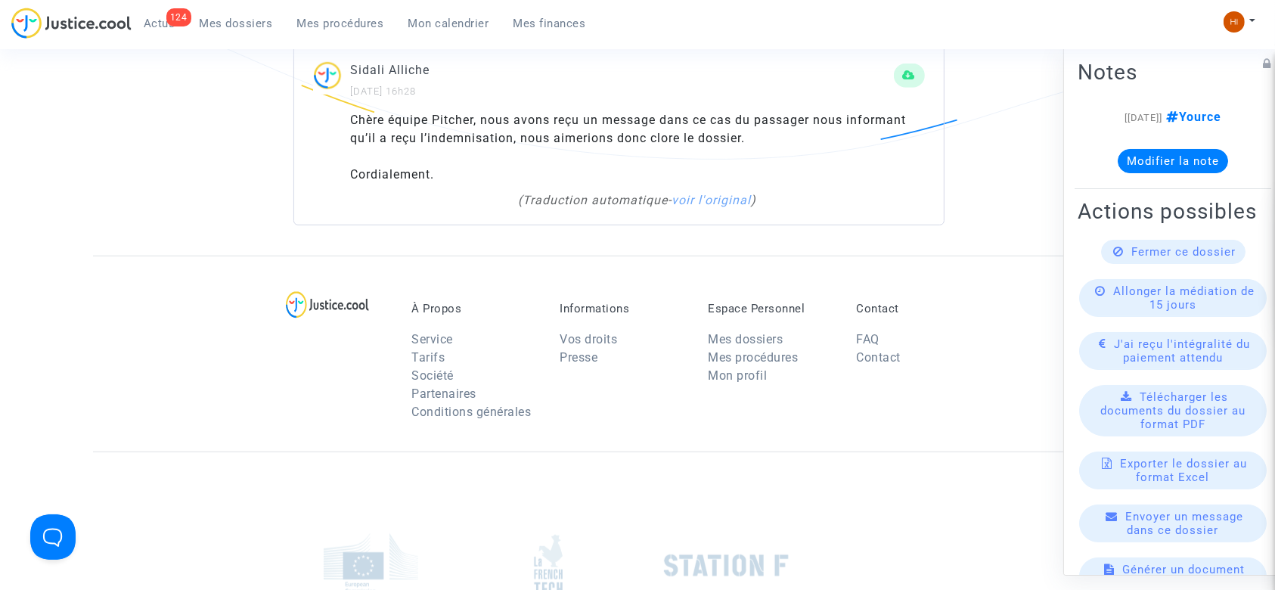
scroll to position [1109, 0]
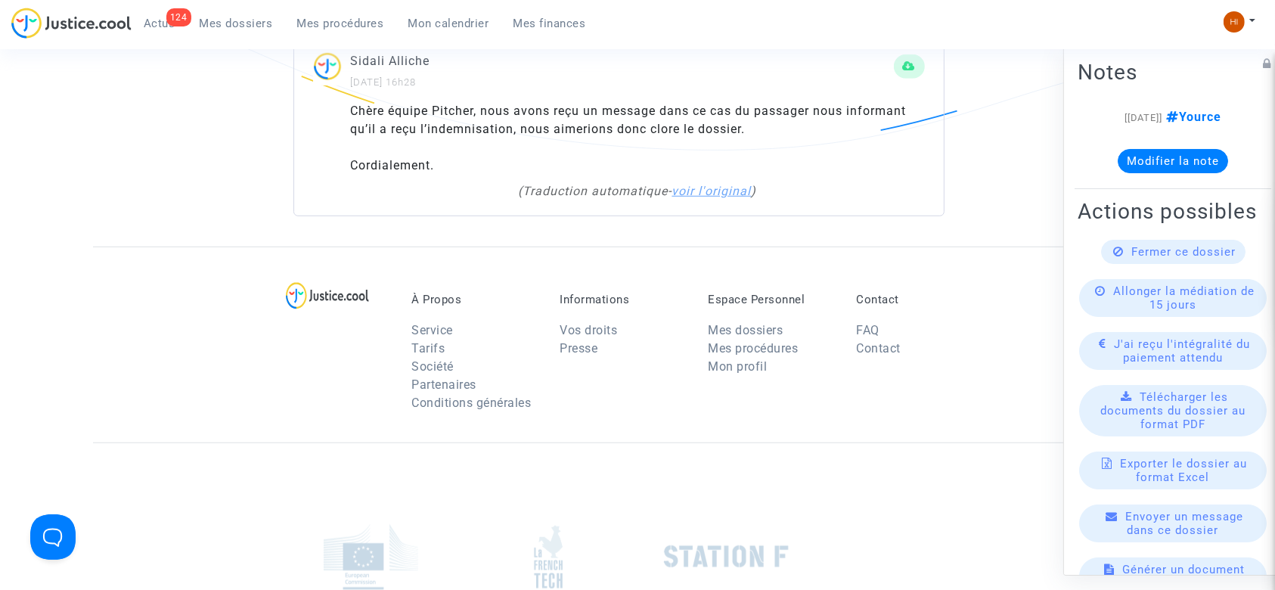
click at [724, 192] on link "voir l'original" at bounding box center [711, 191] width 79 height 14
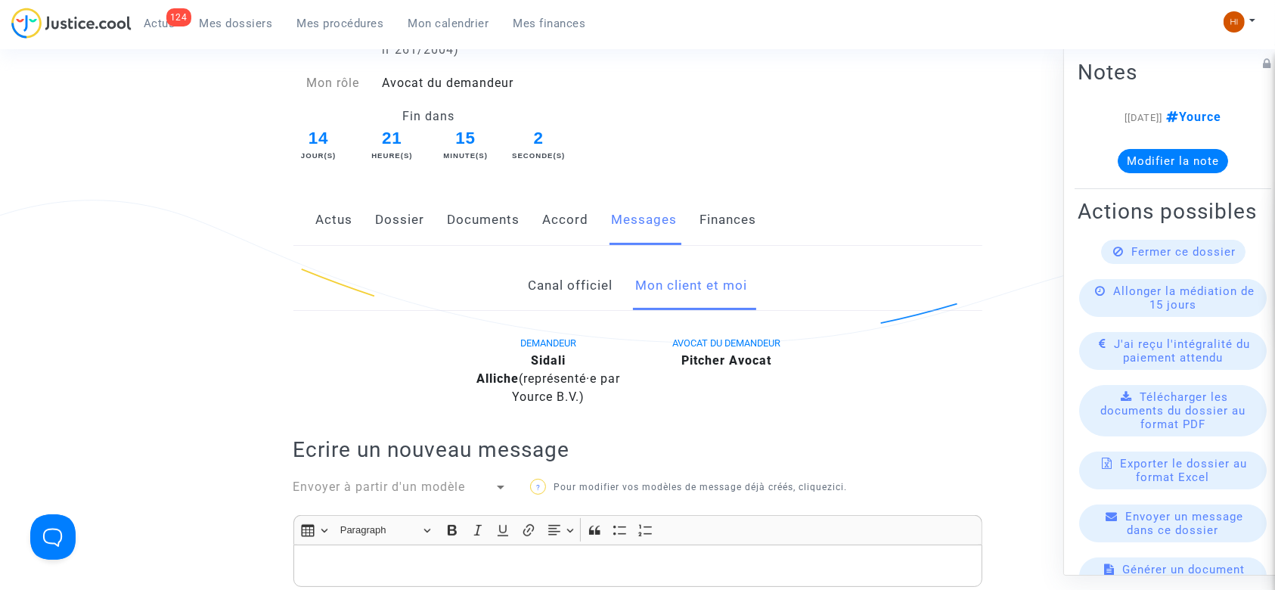
scroll to position [201, 0]
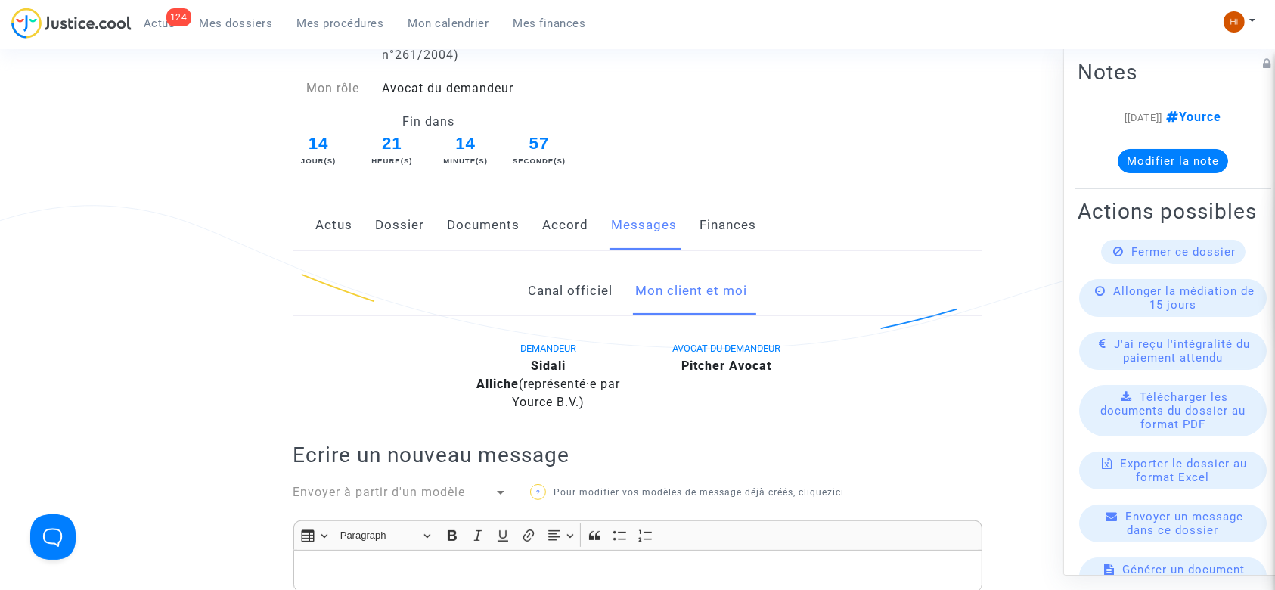
click at [544, 288] on link "Canal officiel" at bounding box center [570, 291] width 85 height 50
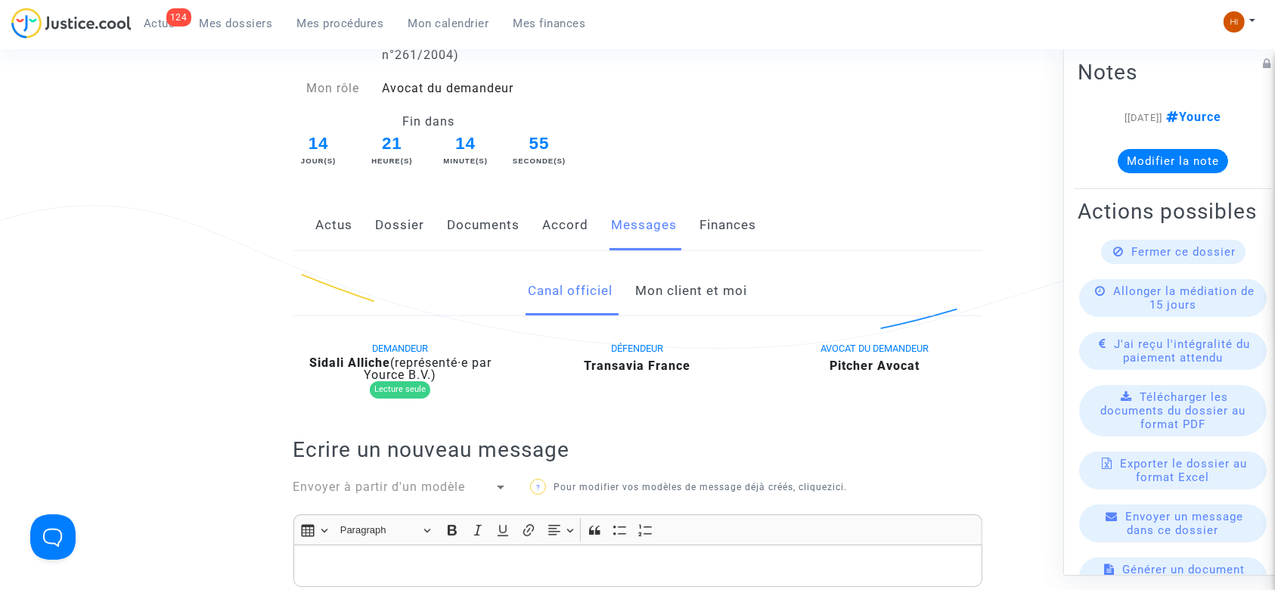
click at [650, 287] on link "Mon client et moi" at bounding box center [691, 291] width 112 height 50
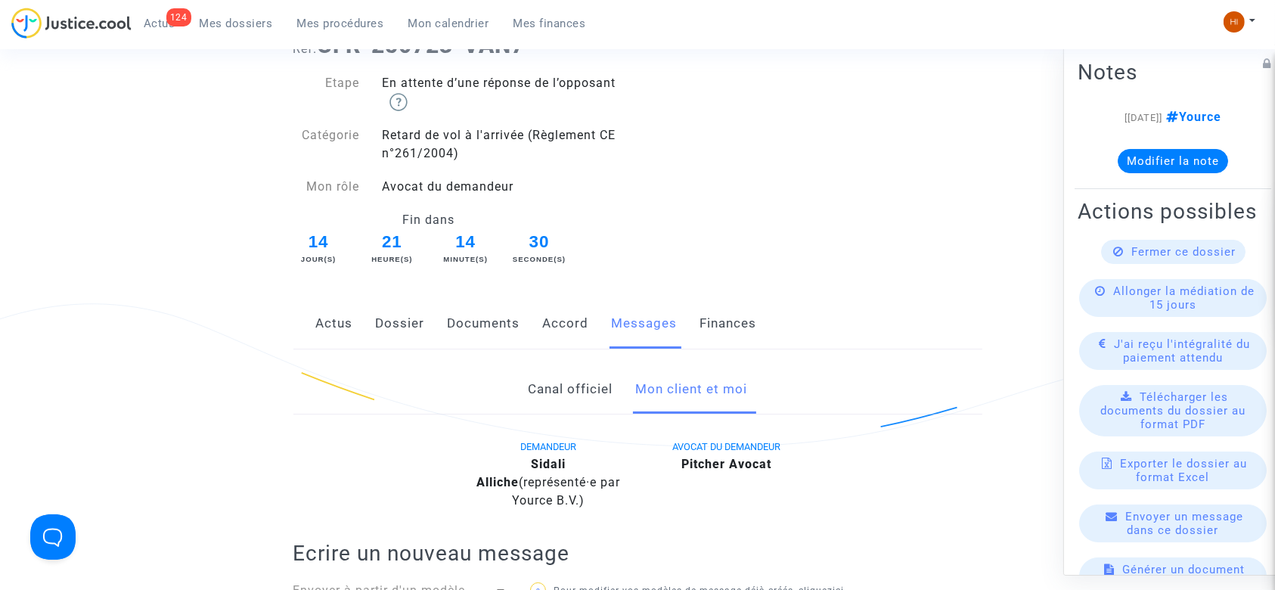
scroll to position [101, 0]
click at [402, 321] on link "Dossier" at bounding box center [400, 326] width 49 height 50
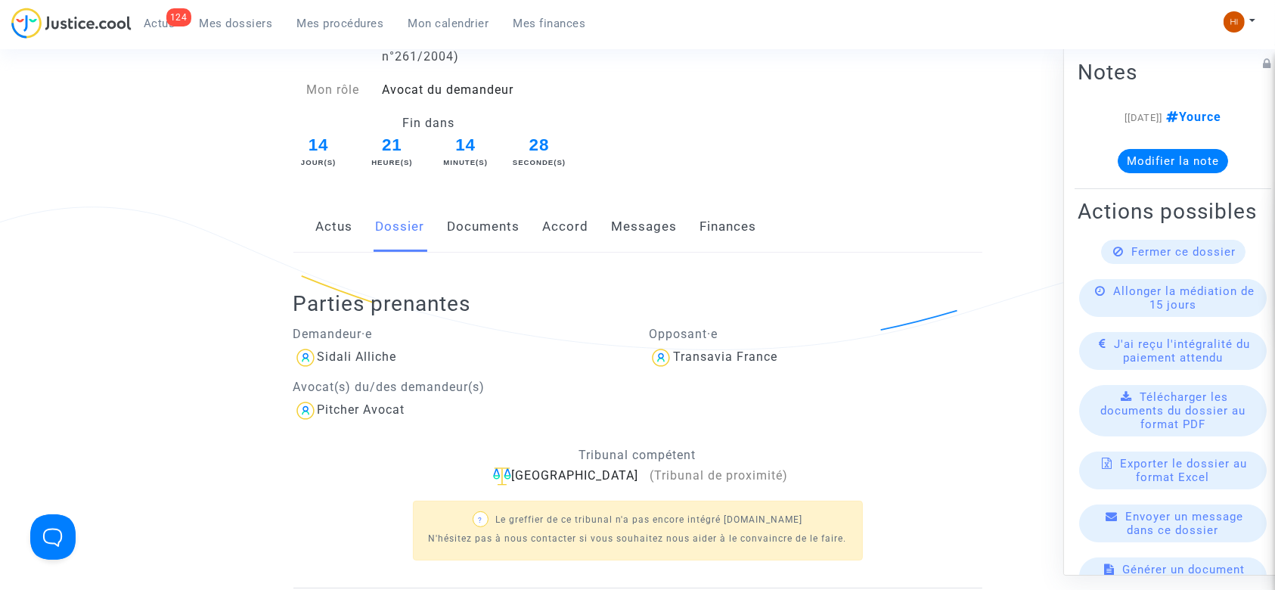
scroll to position [201, 0]
click at [383, 352] on div "Sidali Alliche" at bounding box center [357, 355] width 79 height 14
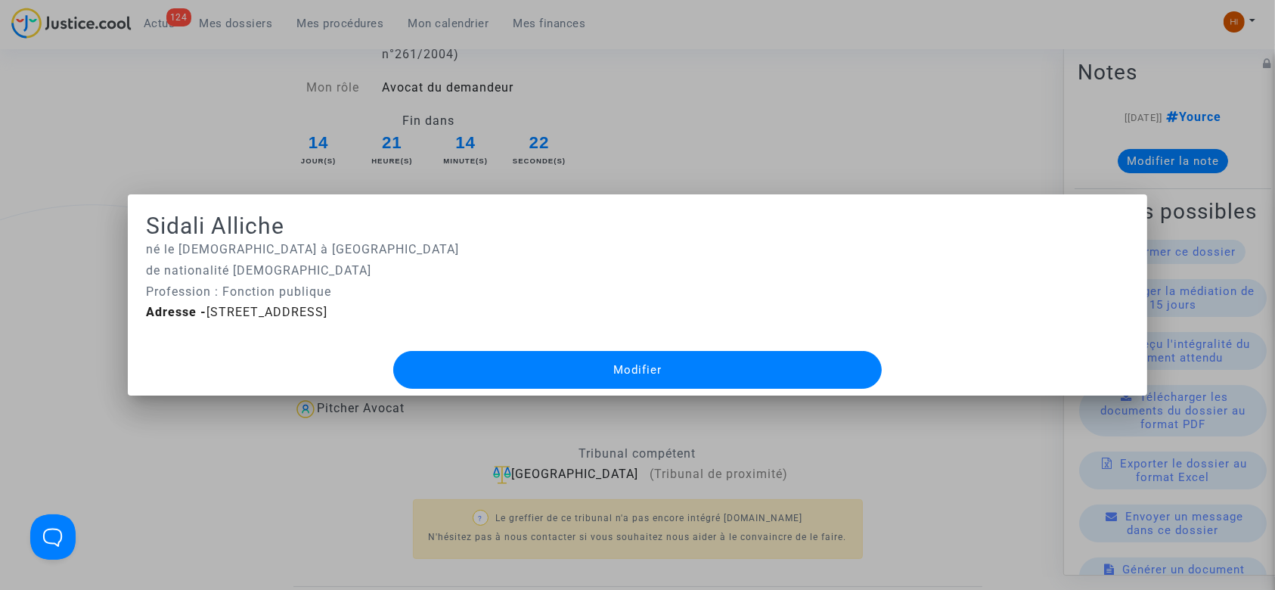
click at [737, 142] on div at bounding box center [637, 295] width 1275 height 590
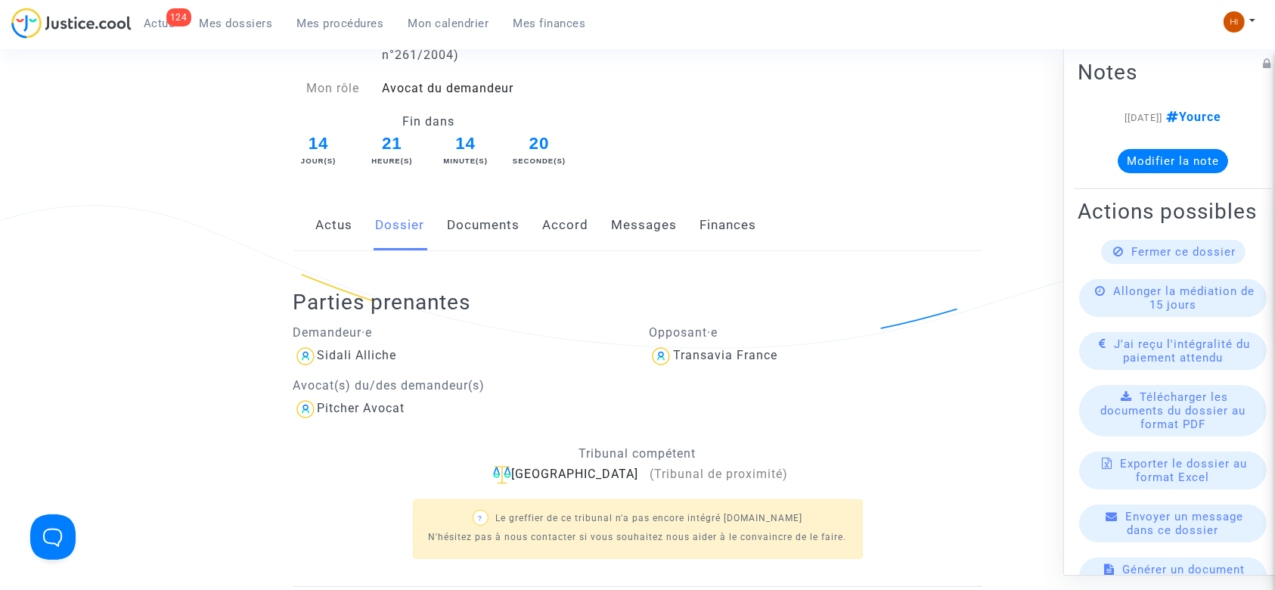
click at [499, 235] on link "Documents" at bounding box center [484, 225] width 73 height 50
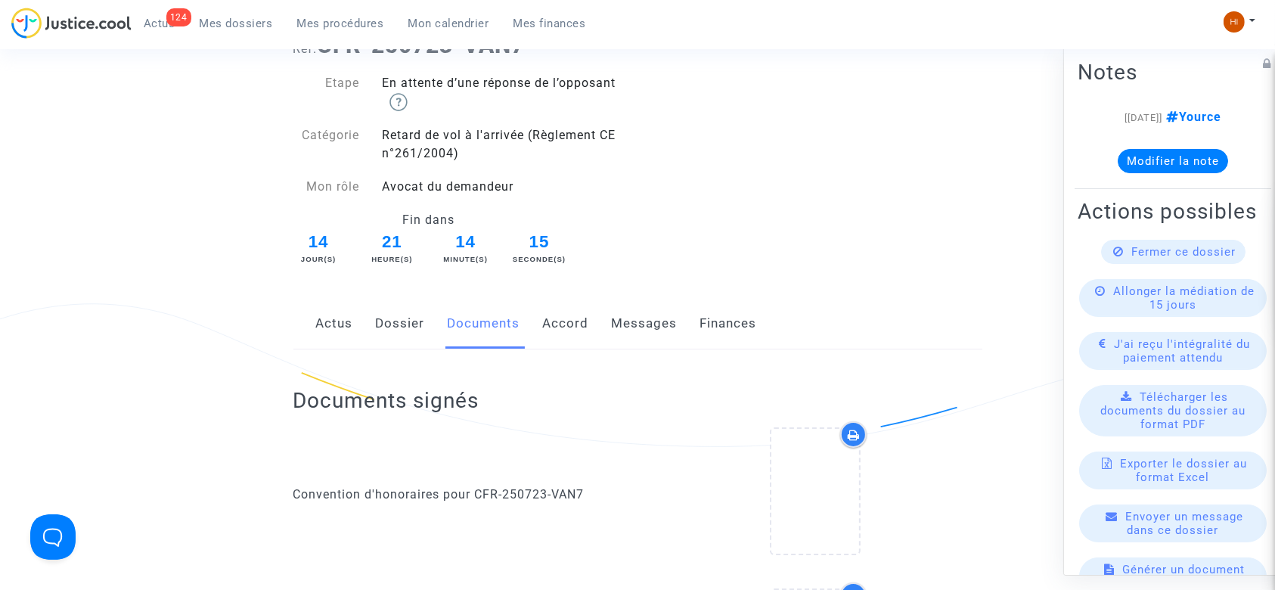
scroll to position [101, 0]
click at [676, 324] on div "Actus Dossier Documents Accord Messages Finances" at bounding box center [637, 326] width 689 height 51
click at [653, 321] on link "Messages" at bounding box center [645, 326] width 66 height 50
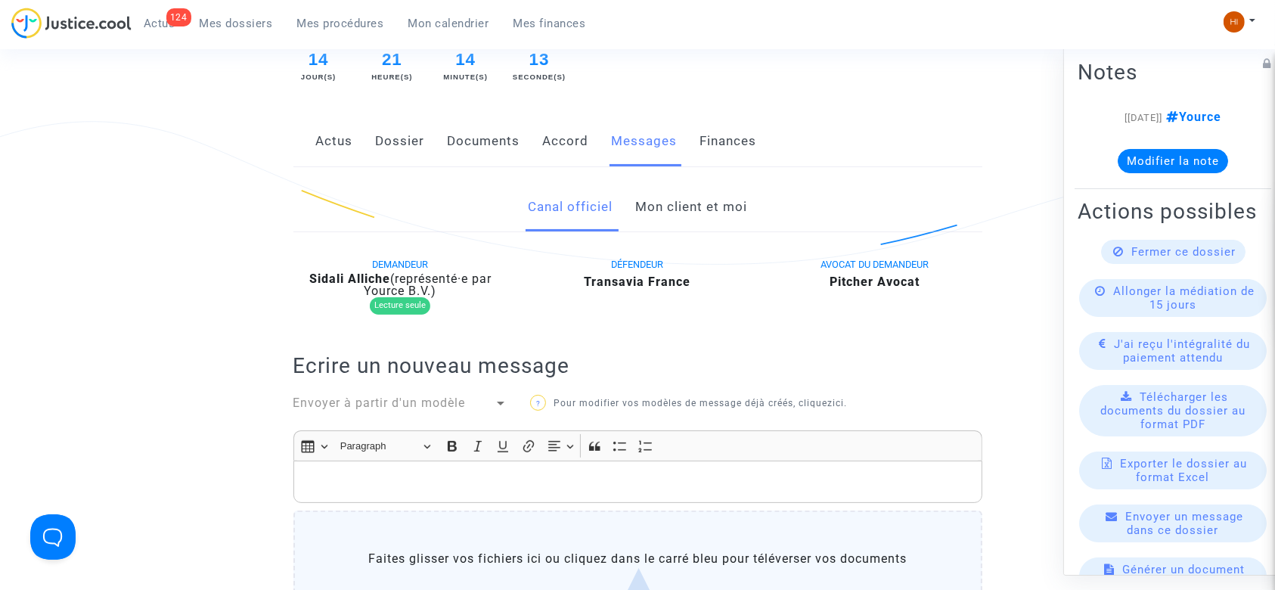
scroll to position [302, 0]
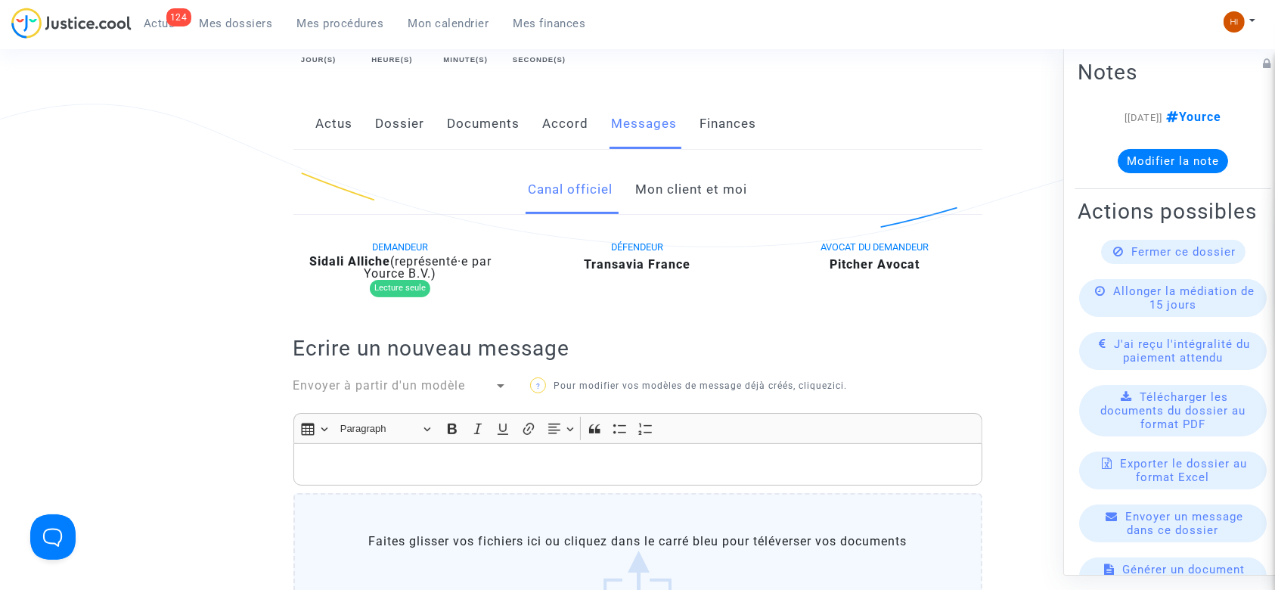
click at [714, 212] on link "Mon client et moi" at bounding box center [691, 190] width 112 height 50
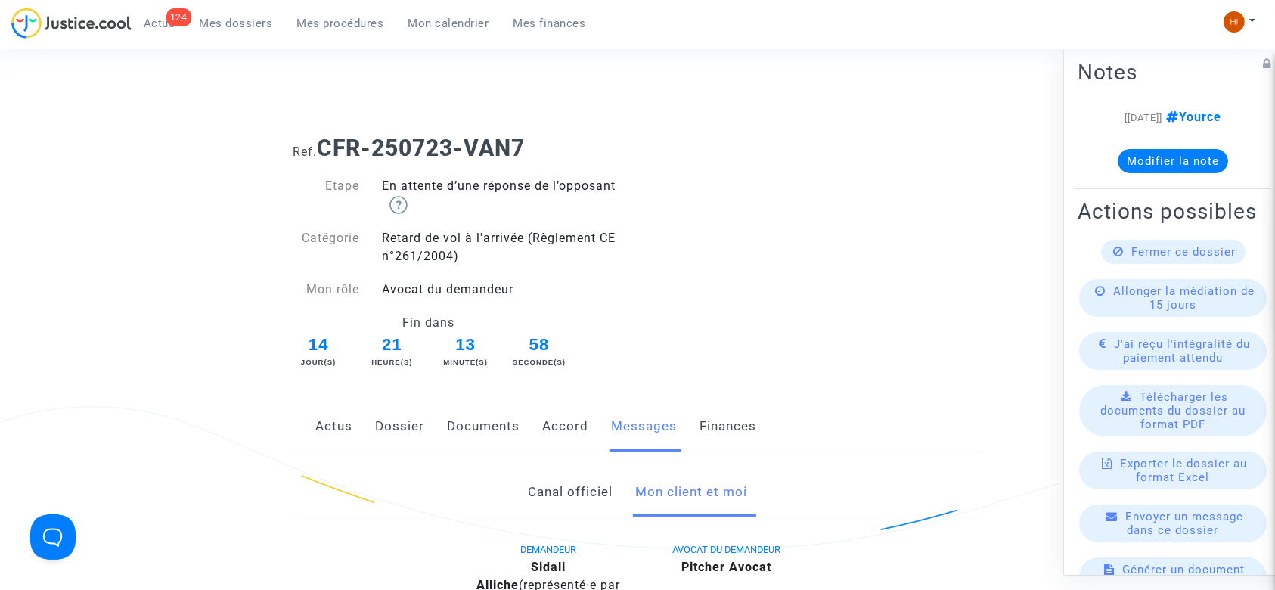
click at [369, 432] on div "Actus Dossier Documents Accord Messages Finances" at bounding box center [637, 427] width 689 height 51
click at [392, 429] on link "Dossier" at bounding box center [400, 427] width 49 height 50
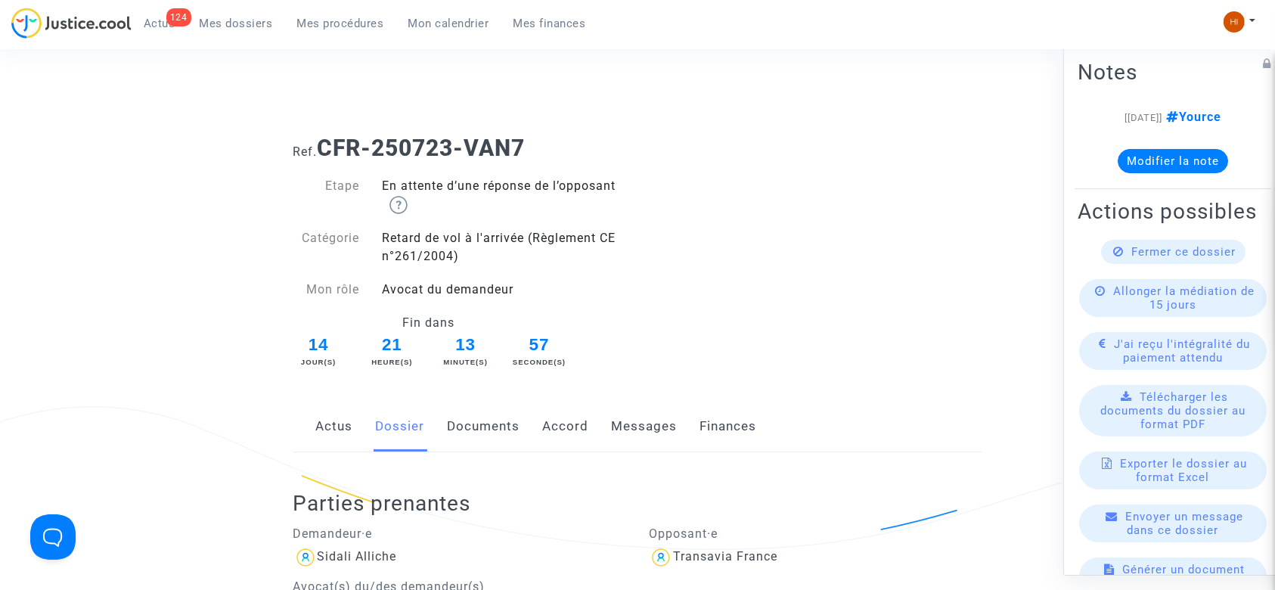
click at [330, 424] on link "Actus" at bounding box center [334, 427] width 37 height 50
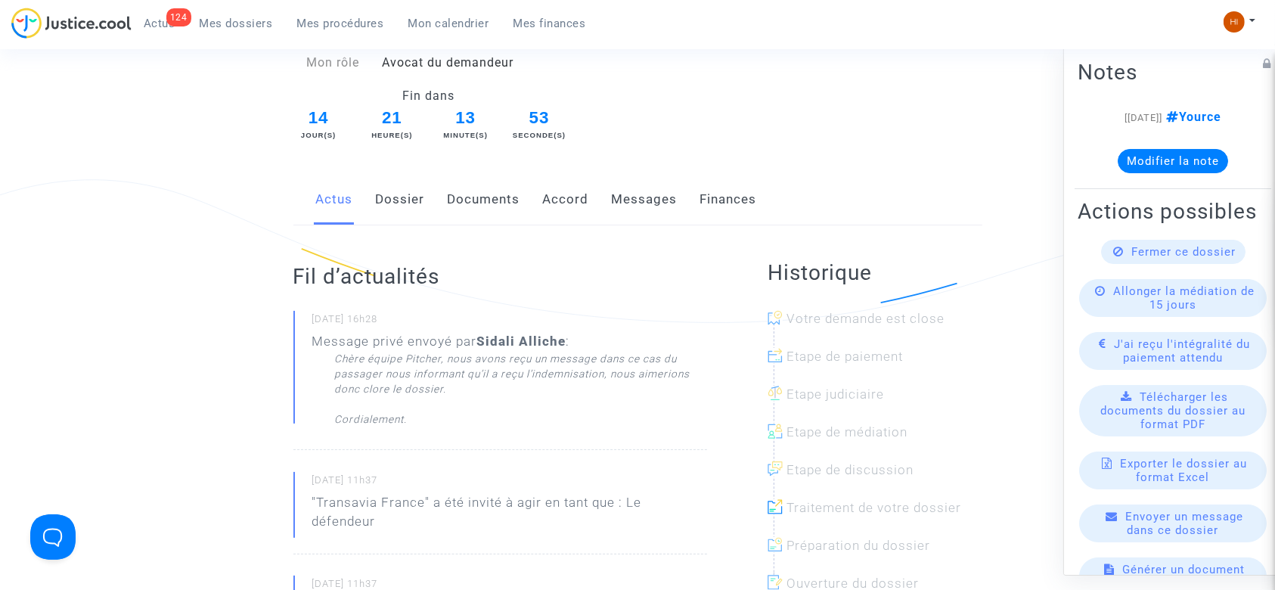
scroll to position [201, 0]
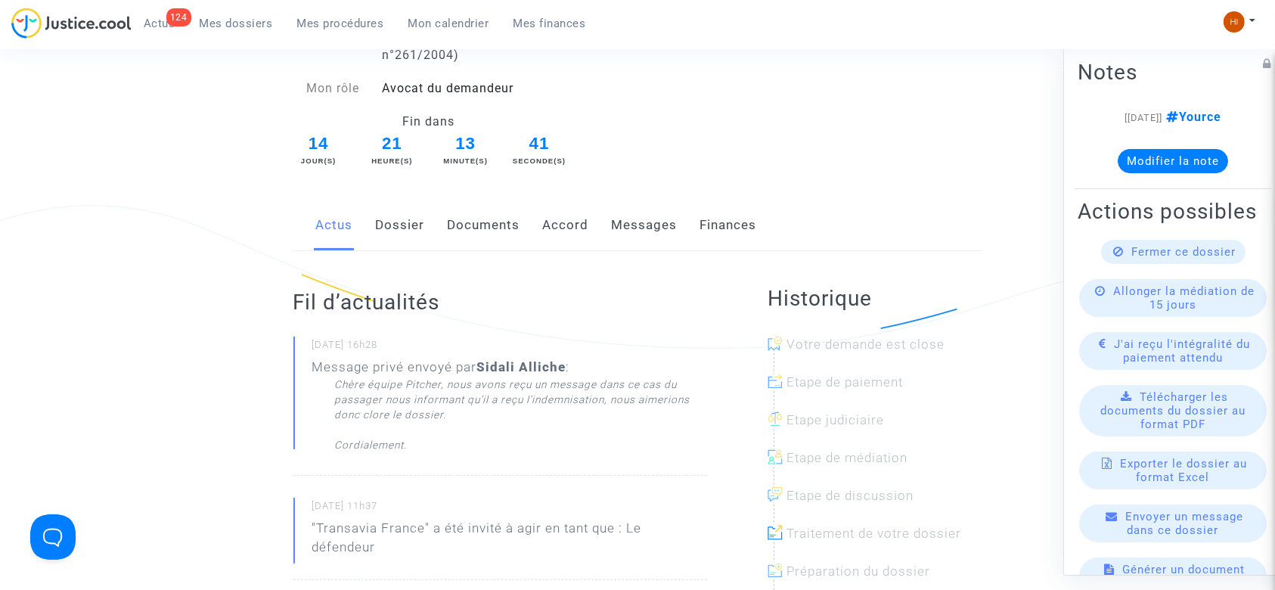
click at [381, 227] on link "Dossier" at bounding box center [400, 225] width 49 height 50
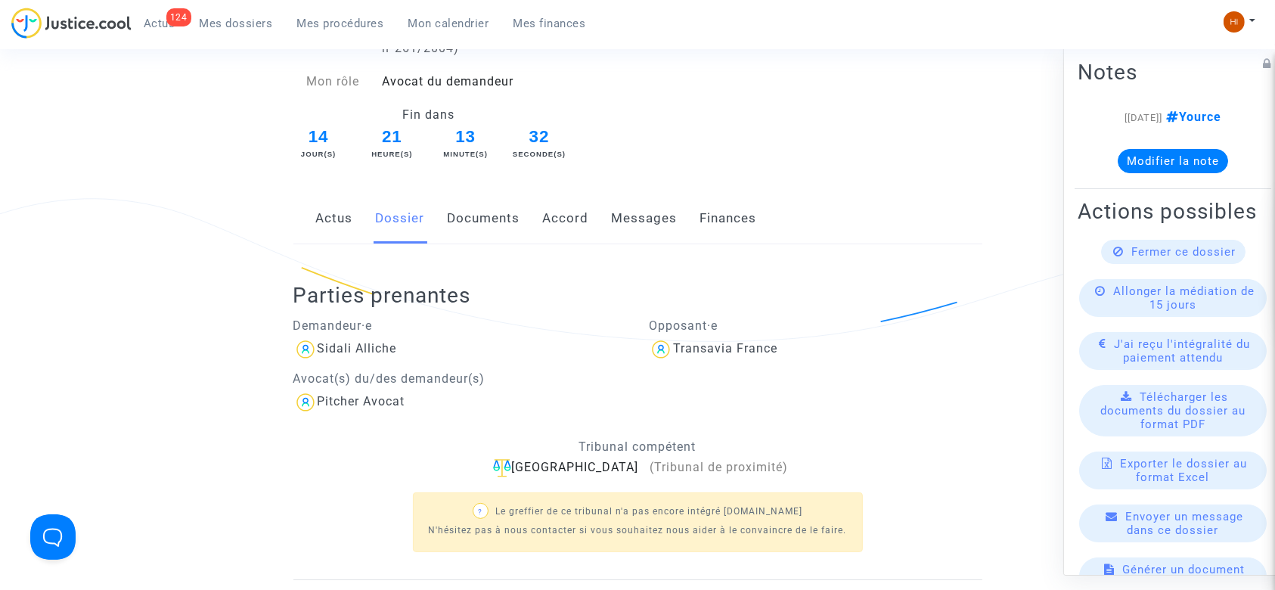
scroll to position [147, 0]
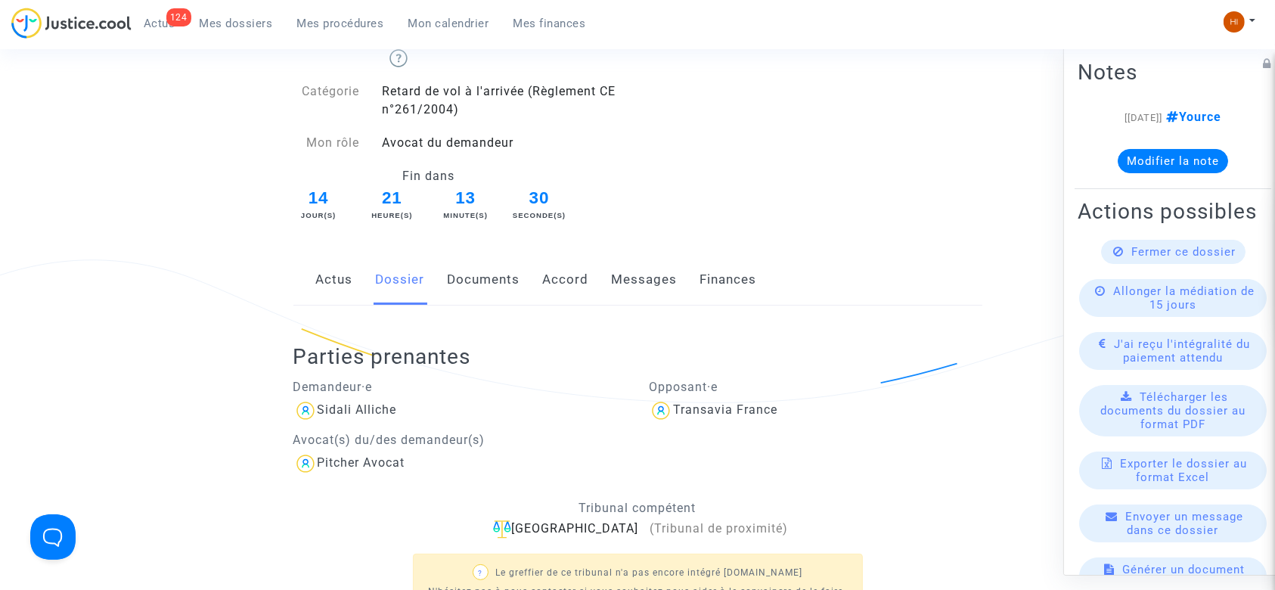
click at [652, 283] on link "Messages" at bounding box center [645, 280] width 66 height 50
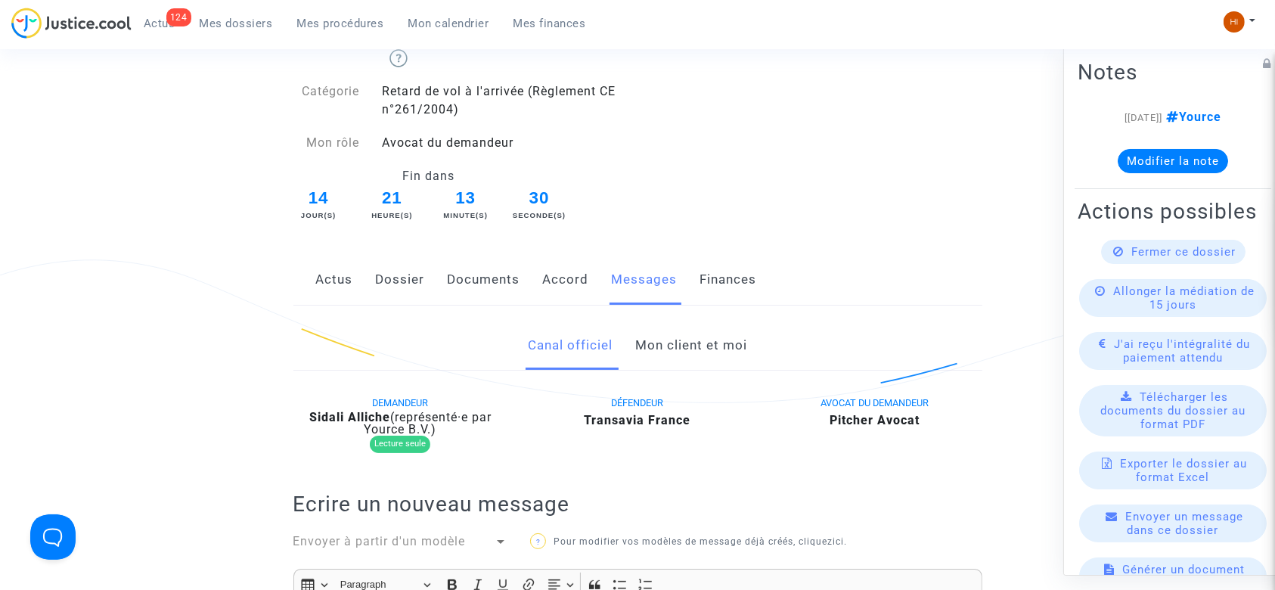
click at [560, 282] on link "Accord" at bounding box center [566, 280] width 46 height 50
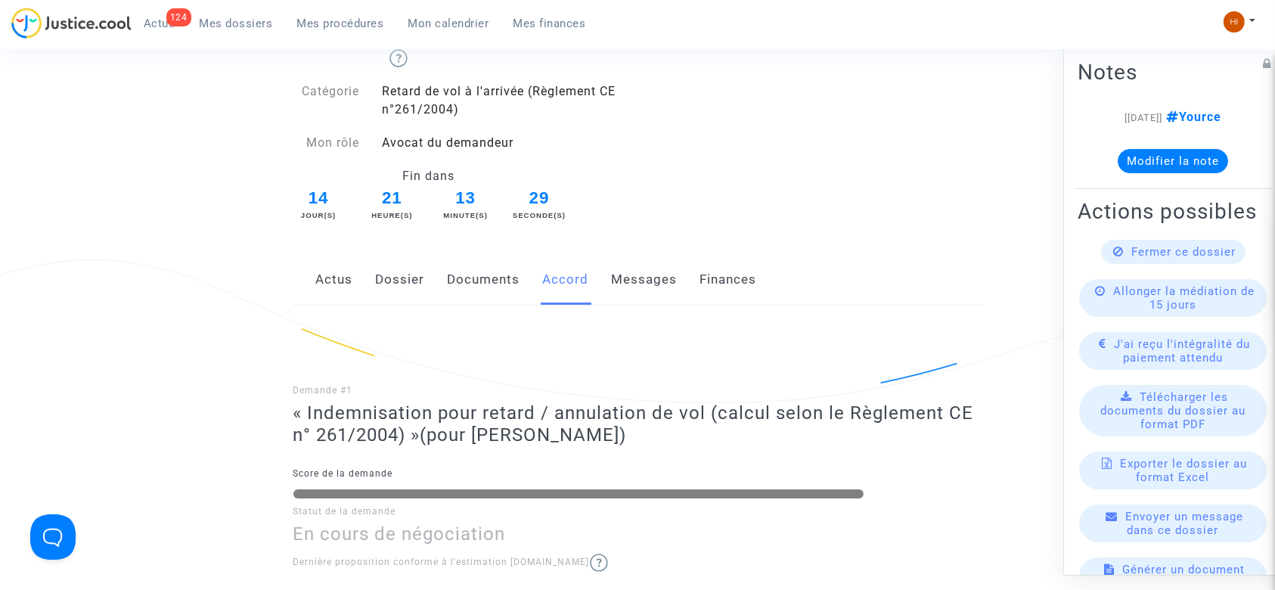
click at [460, 281] on link "Documents" at bounding box center [484, 280] width 73 height 50
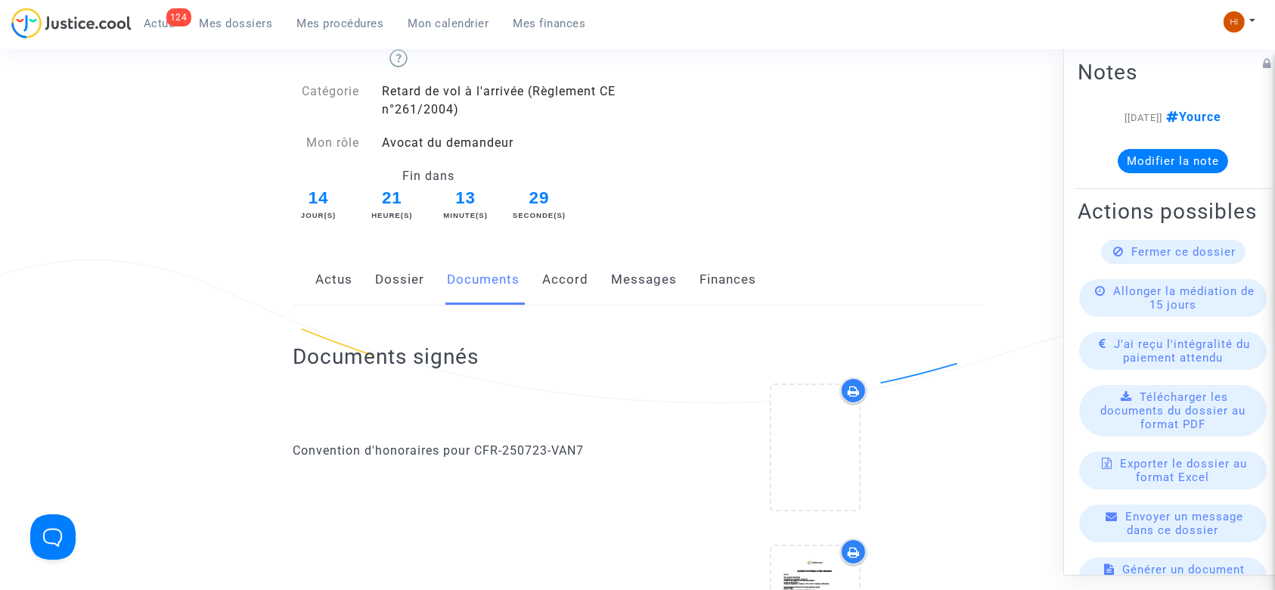
click at [353, 287] on div "Actus Dossier Documents Accord Messages Finances" at bounding box center [637, 280] width 689 height 51
click at [368, 281] on div "Actus Dossier Documents Accord Messages Finances" at bounding box center [637, 280] width 689 height 51
click at [338, 281] on link "Actus" at bounding box center [334, 280] width 37 height 50
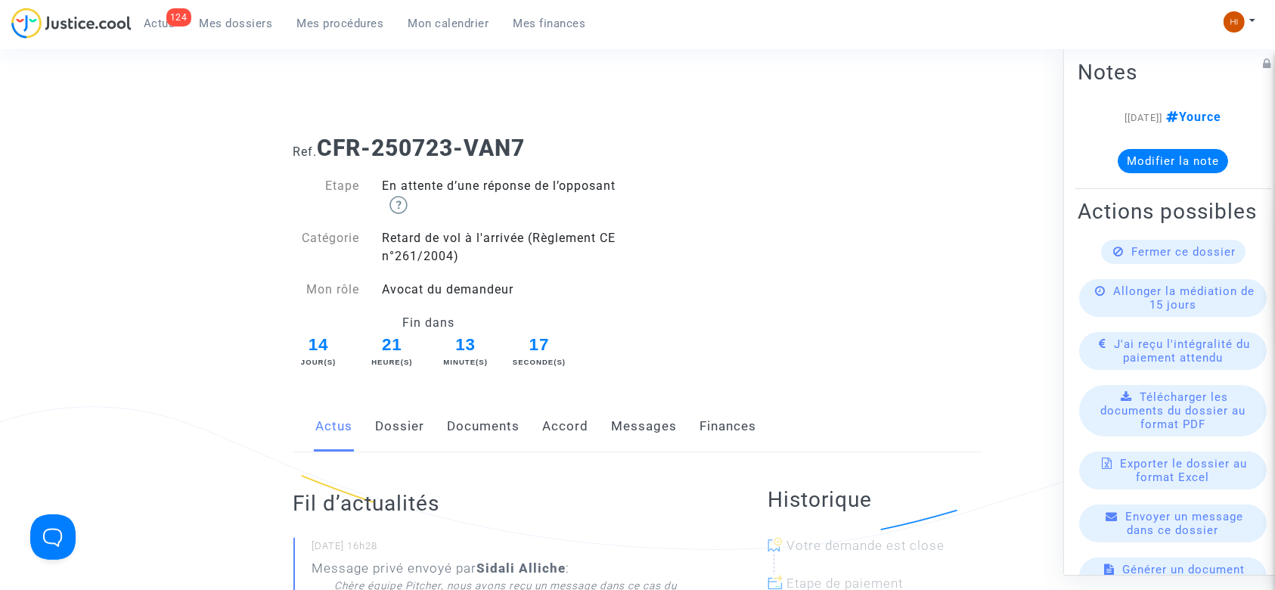
click at [647, 427] on link "Messages" at bounding box center [645, 427] width 66 height 50
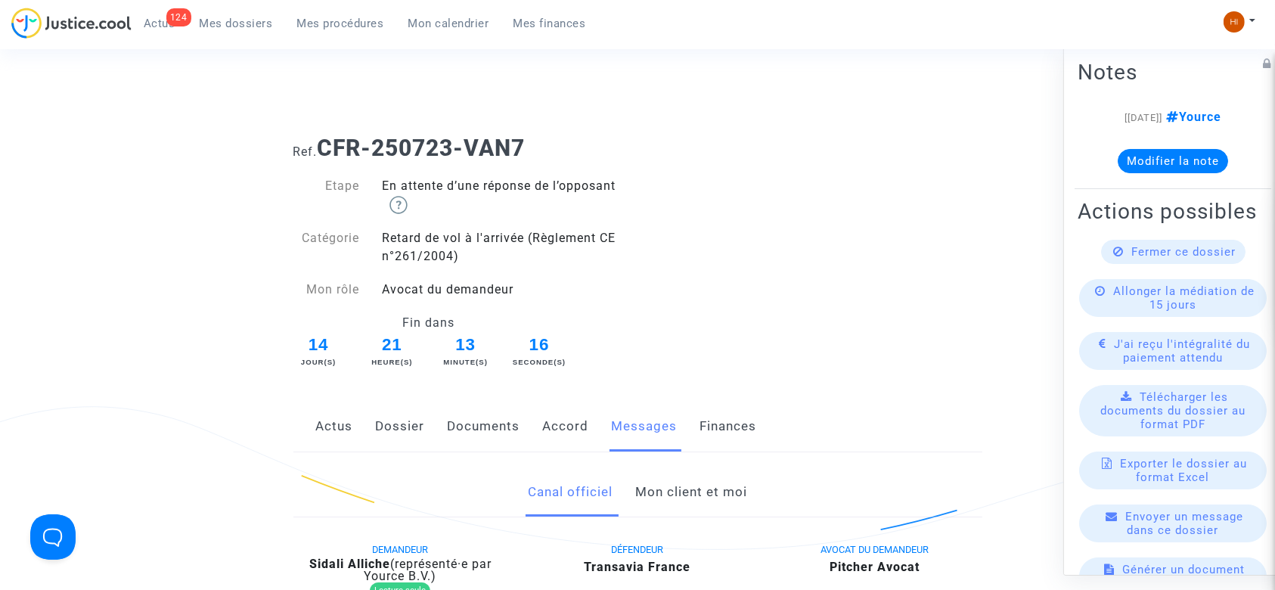
click at [683, 479] on link "Mon client et moi" at bounding box center [691, 492] width 112 height 50
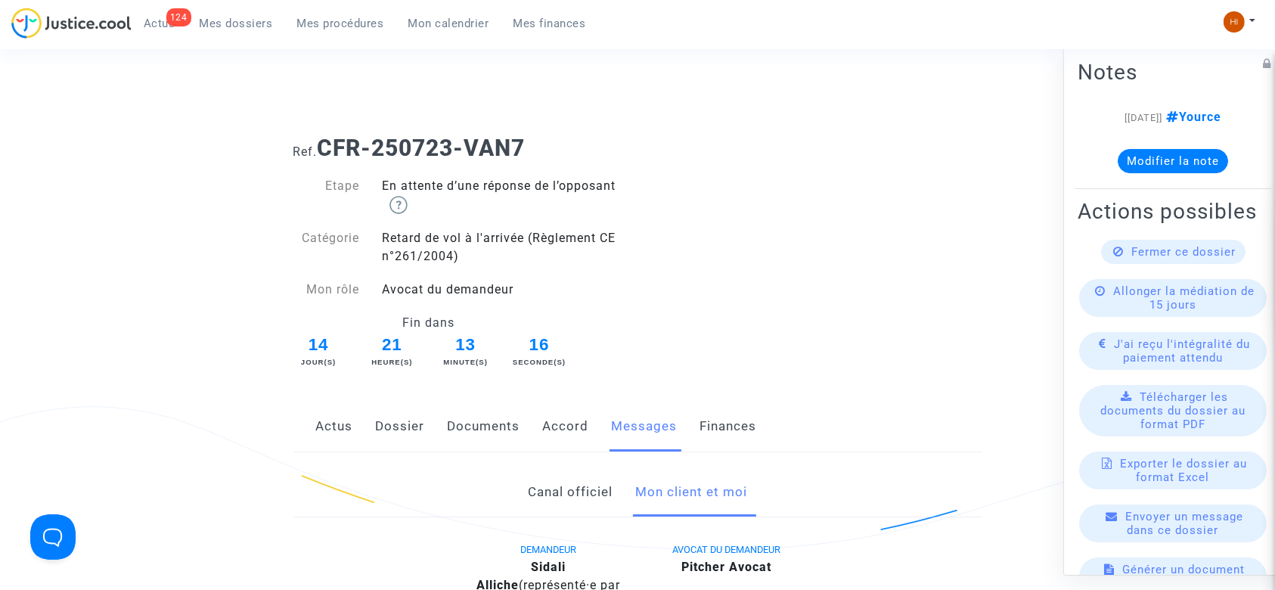
scroll to position [302, 0]
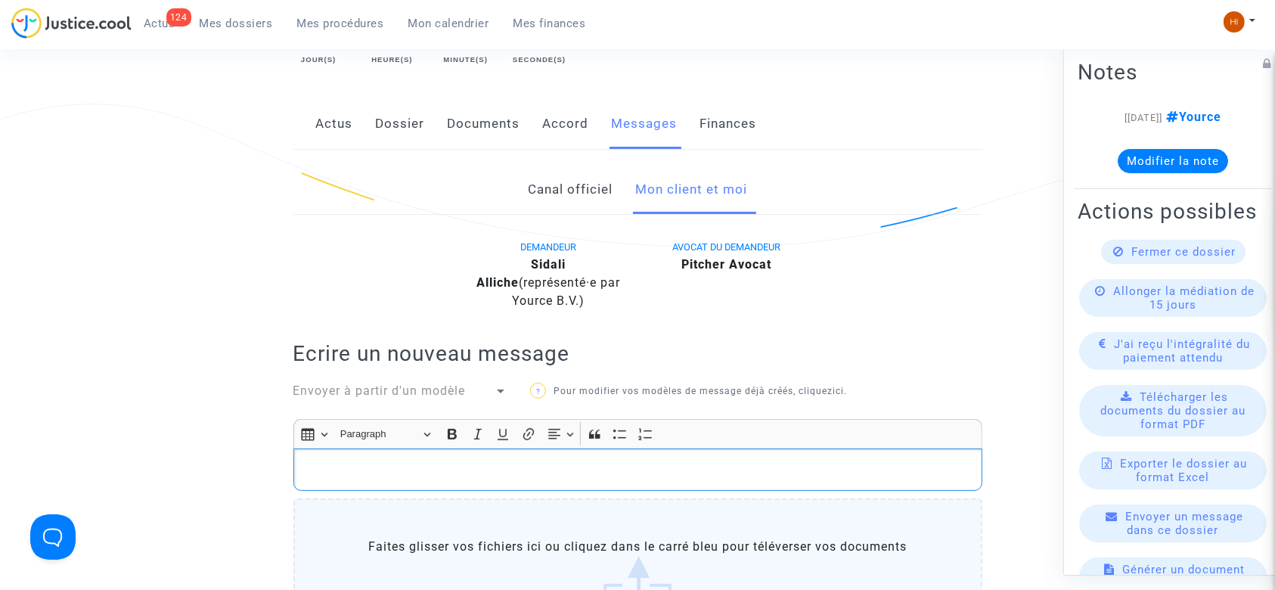
click at [464, 476] on p "Rich Text Editor, main" at bounding box center [637, 469] width 673 height 19
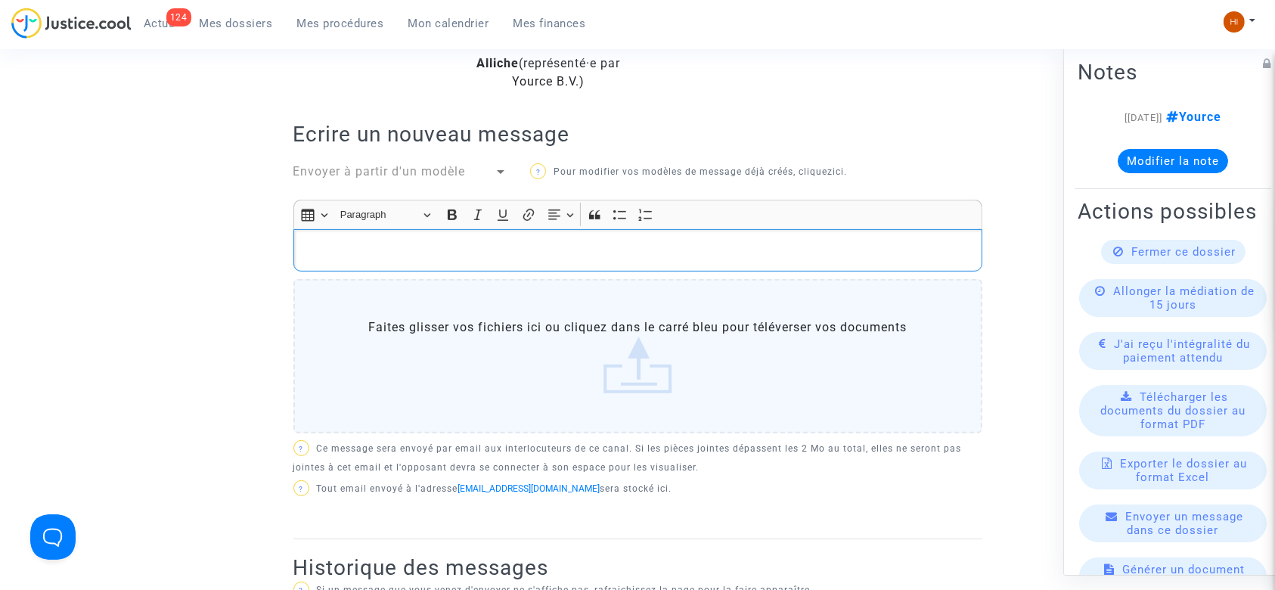
scroll to position [605, 0]
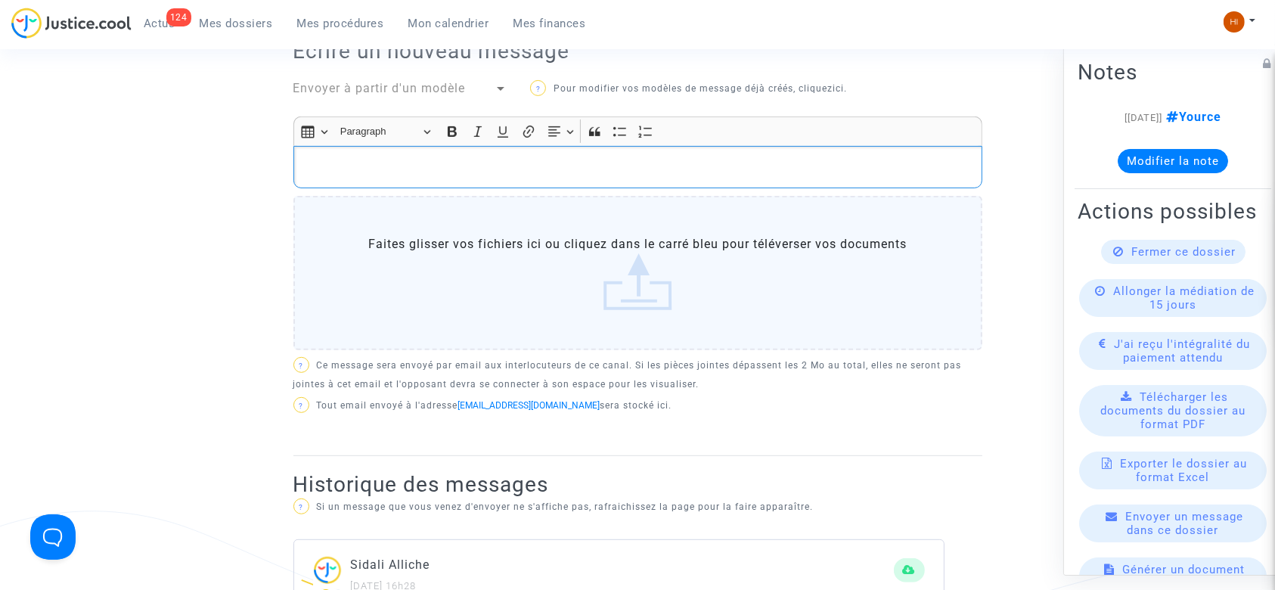
click at [634, 173] on p "Rich Text Editor, main" at bounding box center [637, 166] width 673 height 19
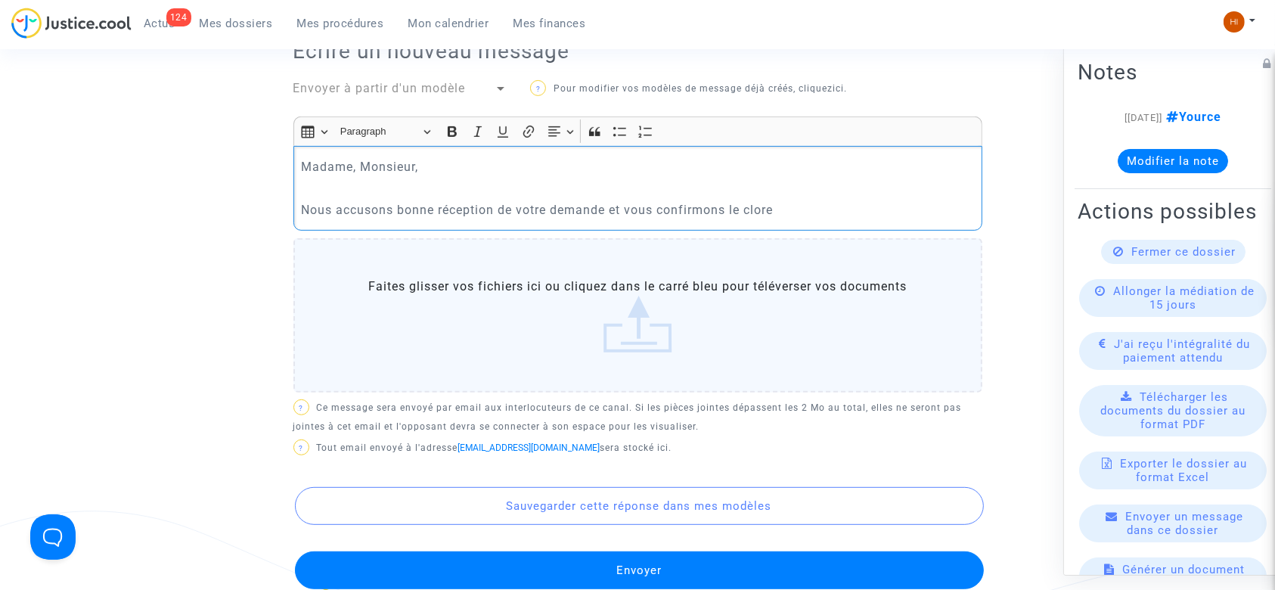
drag, startPoint x: 799, startPoint y: 213, endPoint x: 732, endPoint y: 203, distance: 67.4
click at [732, 203] on p "Nous accusons bonne réception de votre demande et vous confirmons le clore" at bounding box center [637, 209] width 673 height 19
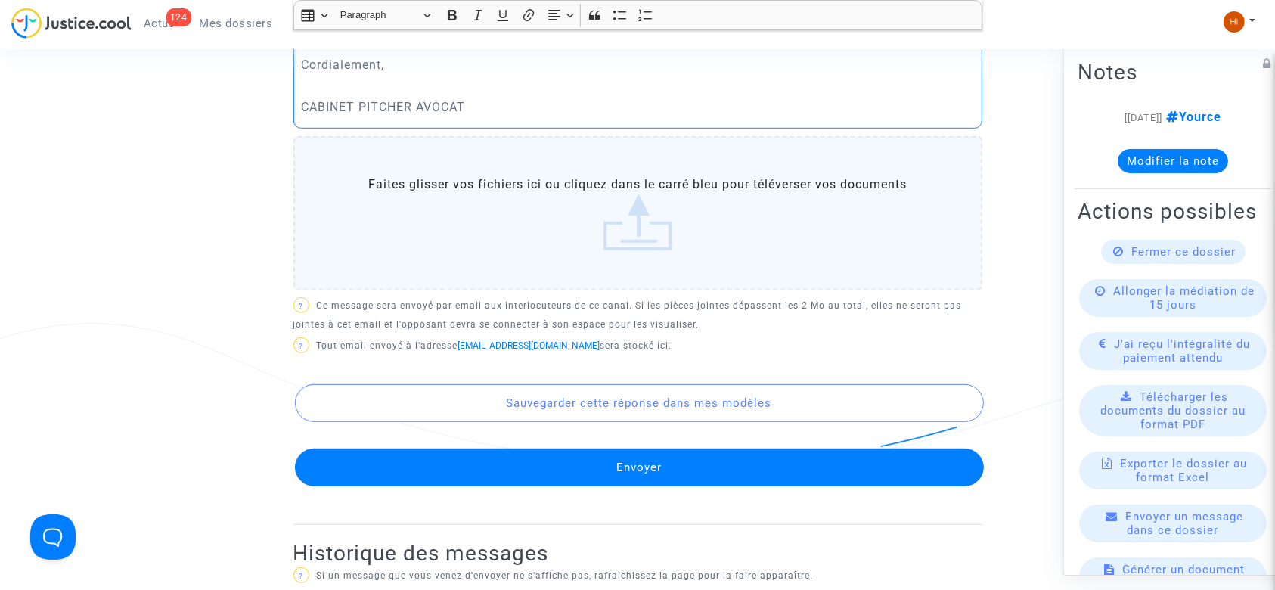
scroll to position [706, 0]
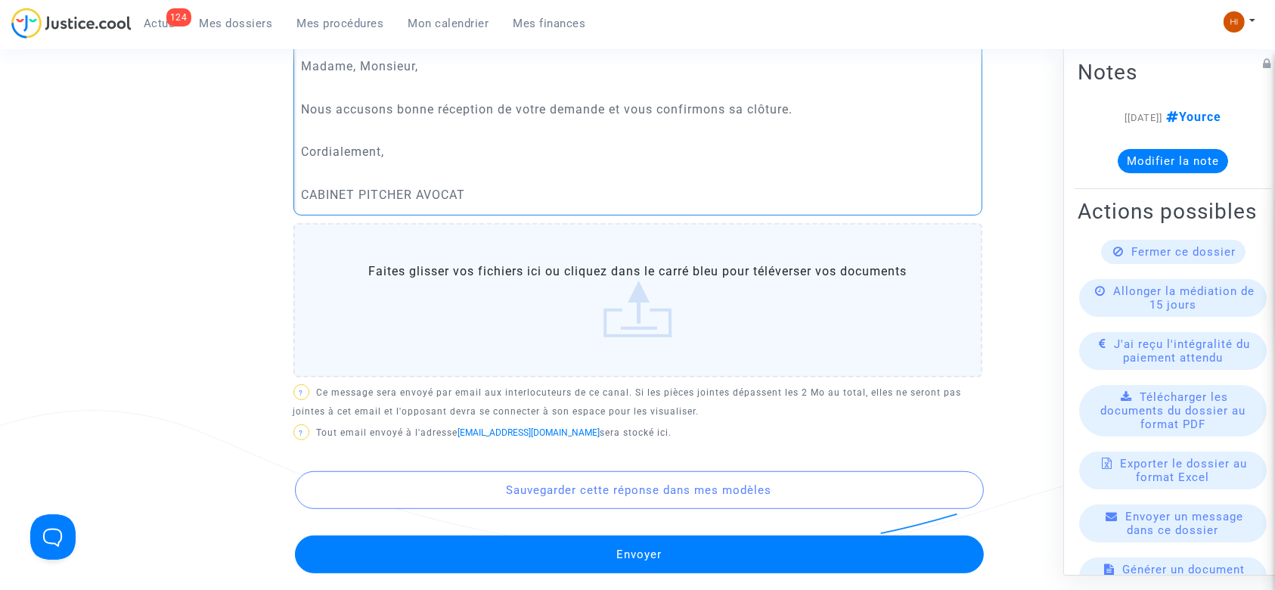
drag, startPoint x: 812, startPoint y: 112, endPoint x: 625, endPoint y: 107, distance: 186.8
click at [625, 107] on p "Nous accusons bonne réception de votre demande et vous confirmons sa clôture." at bounding box center [637, 109] width 673 height 19
copy p "vous confirmons sa clôture."
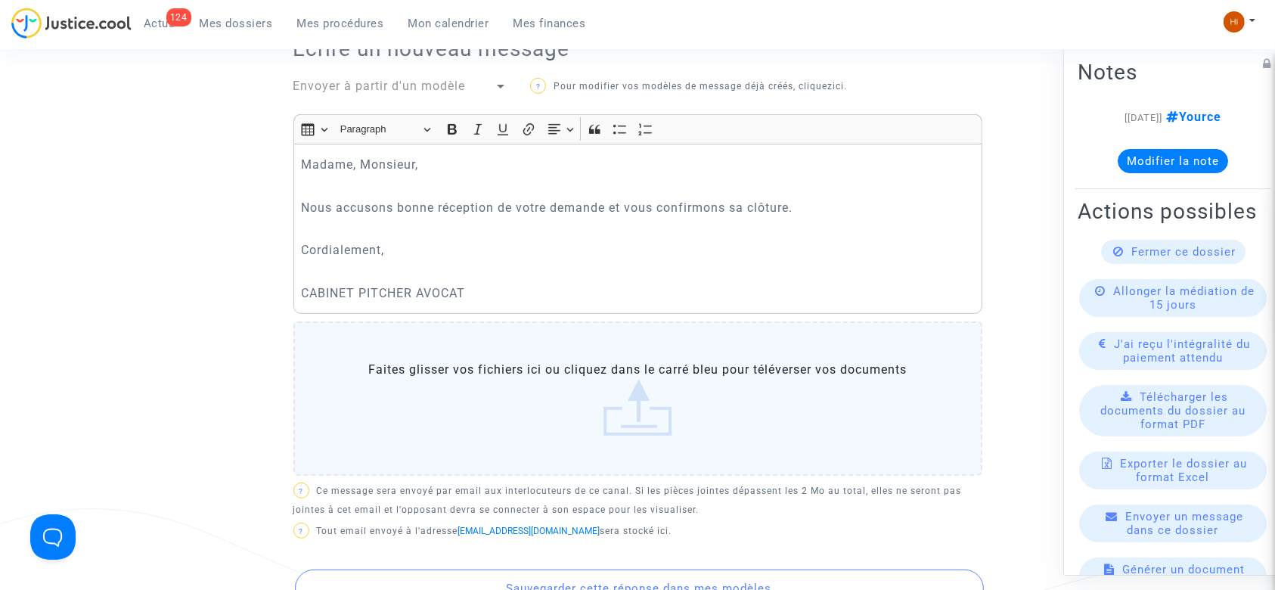
scroll to position [605, 0]
click at [673, 203] on p "Nous accusons bonne réception de votre demande et vous confirmons sa clôture." at bounding box center [637, 209] width 673 height 19
click at [739, 212] on p "Nous accusons bonne réception de votre demande et vous confirmons sa clôture." at bounding box center [637, 209] width 673 height 19
click at [857, 237] on p "Rich Text Editor, main" at bounding box center [637, 231] width 673 height 19
click at [735, 215] on p "Nous accusons bonne réception de votre demande et vous confirmons sa clôture." at bounding box center [637, 209] width 673 height 19
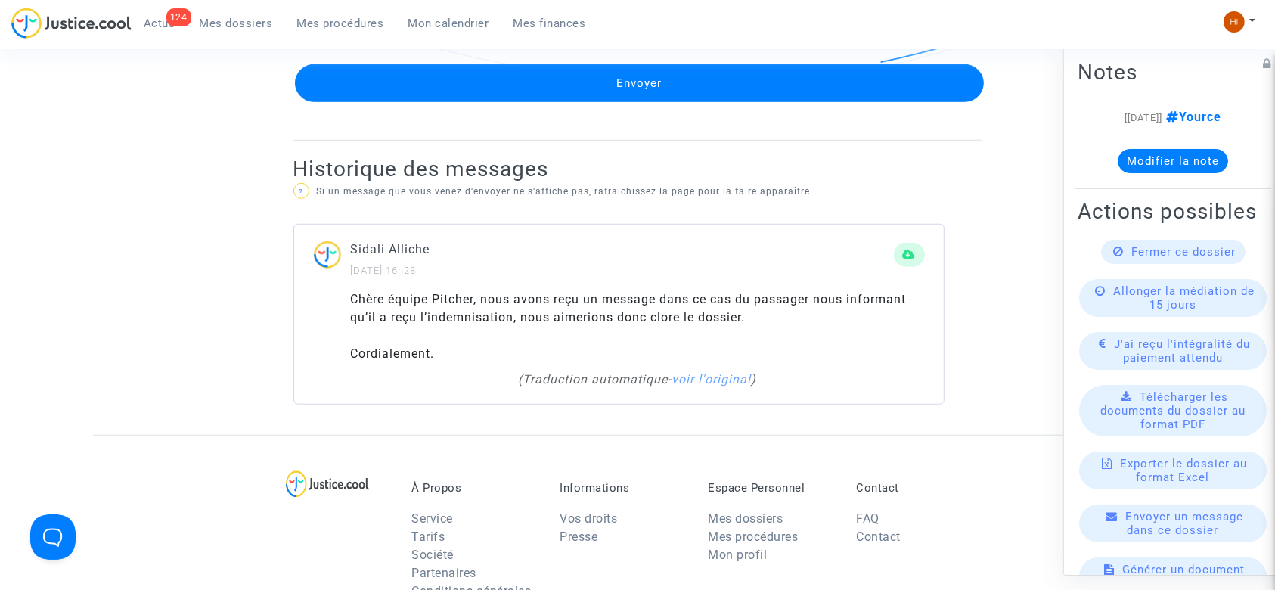
scroll to position [1210, 0]
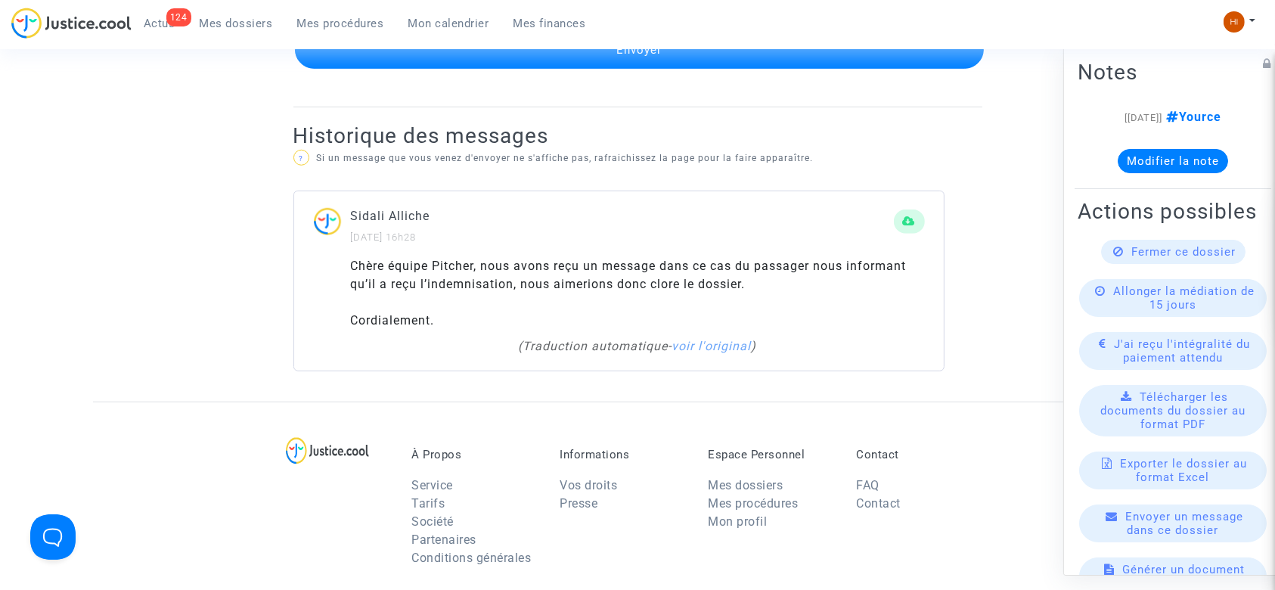
click at [780, 57] on button "Envoyer" at bounding box center [639, 50] width 689 height 38
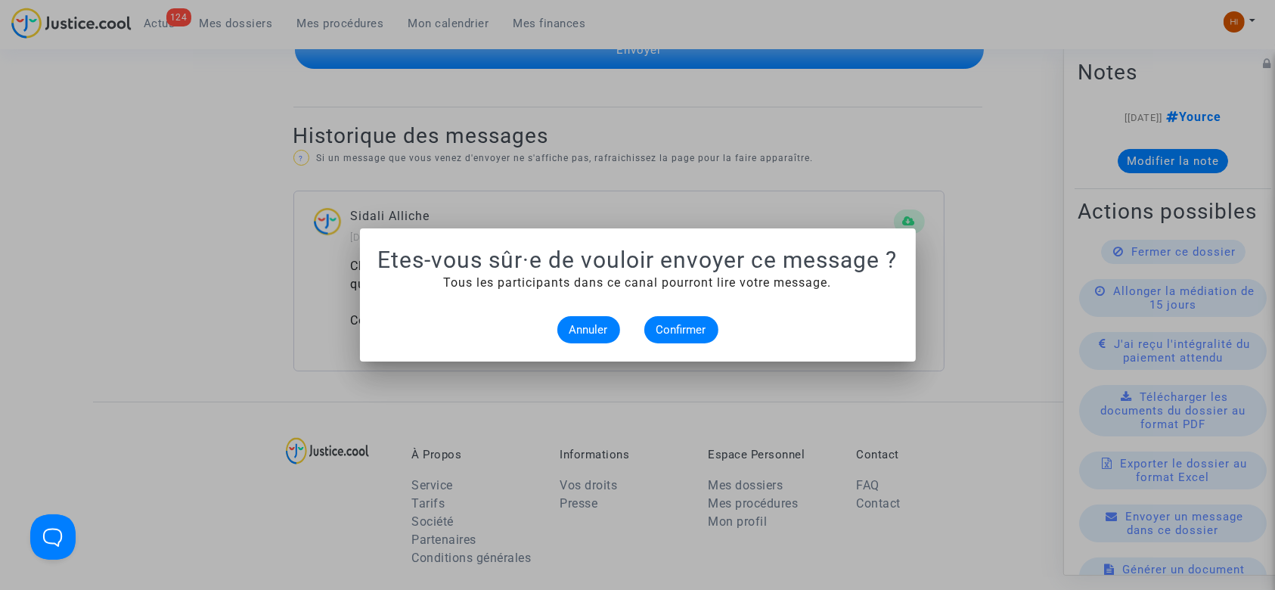
scroll to position [0, 0]
click at [688, 338] on button "Confirmer" at bounding box center [681, 329] width 74 height 27
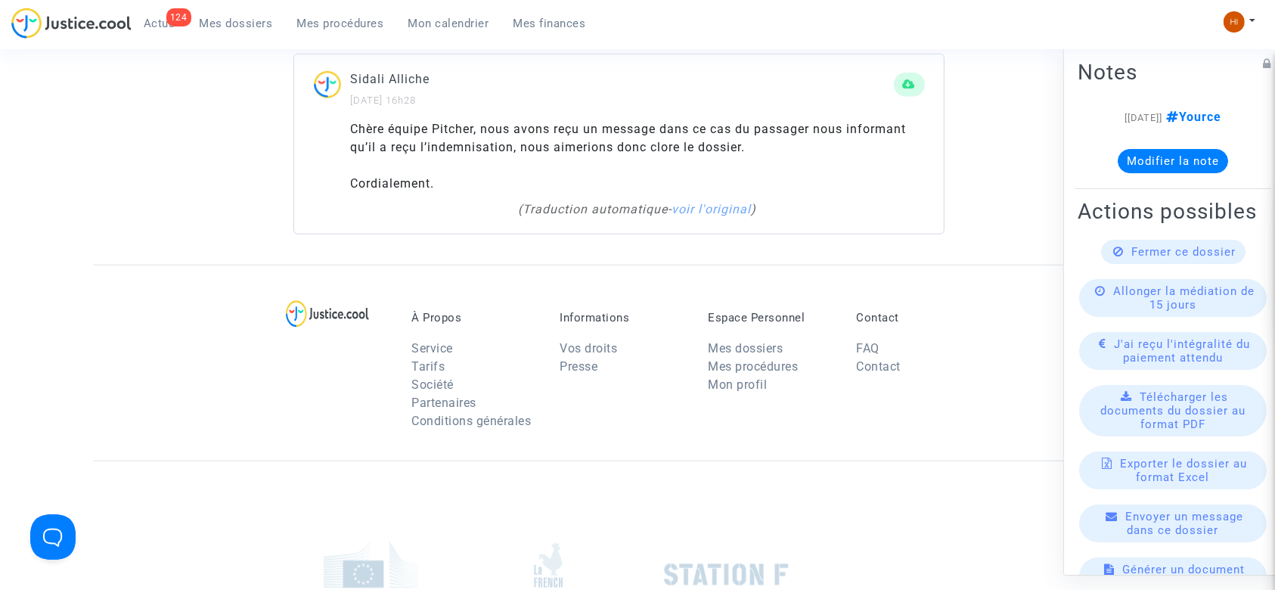
scroll to position [957, 0]
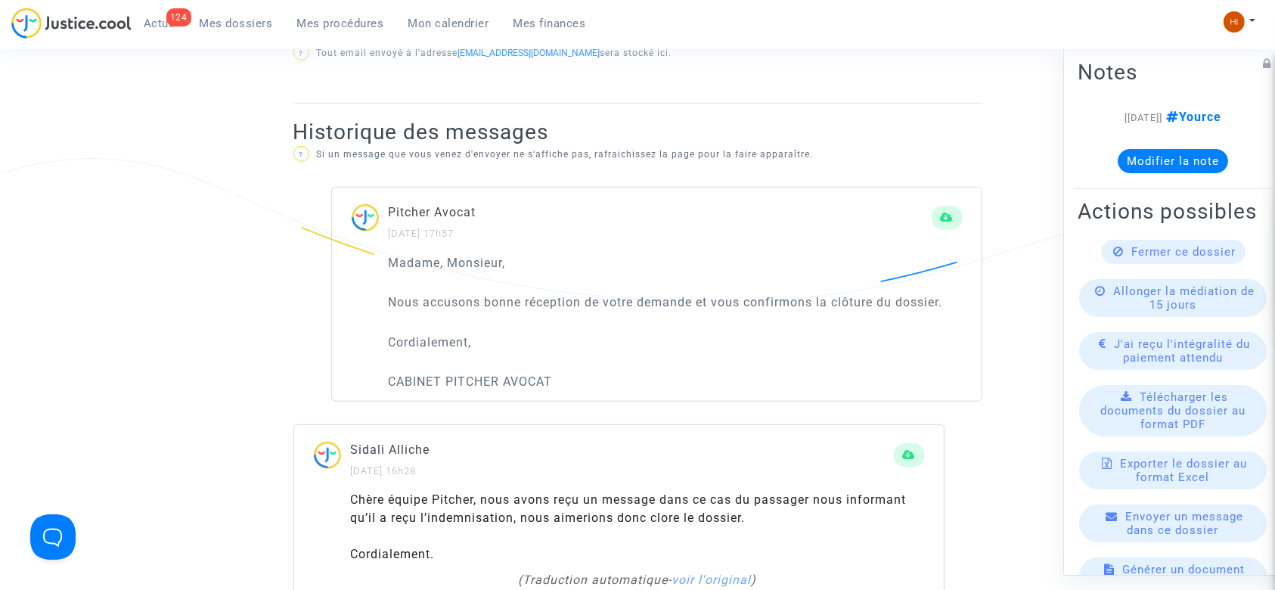
click at [1132, 259] on span "Fermer ce dossier" at bounding box center [1184, 252] width 104 height 14
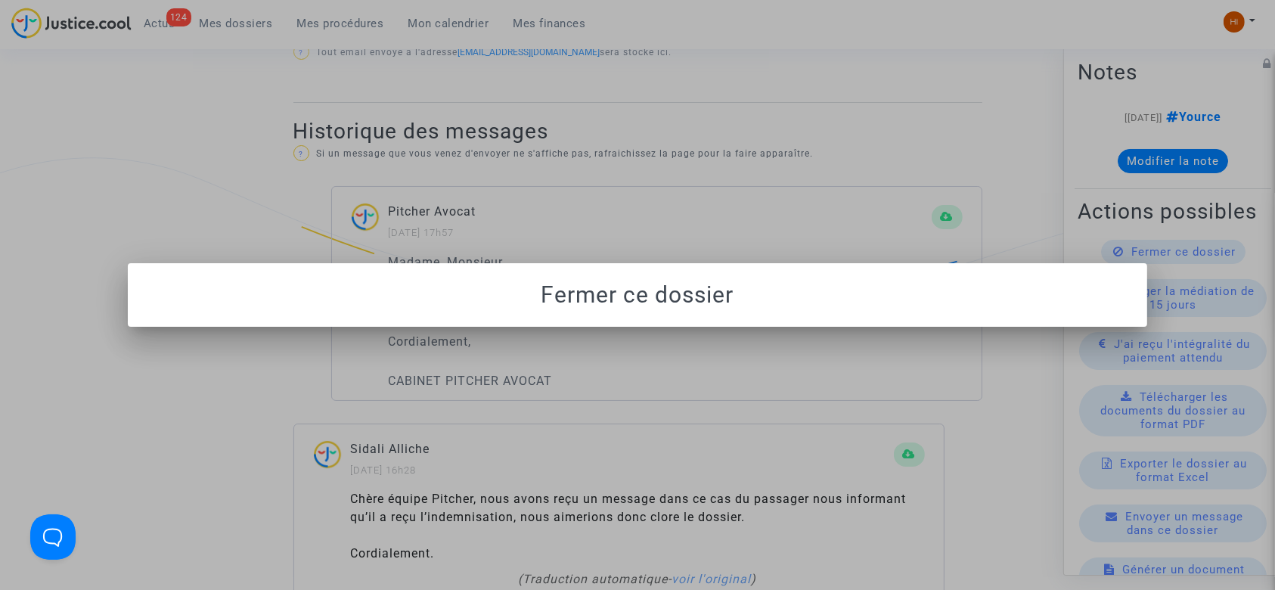
scroll to position [0, 0]
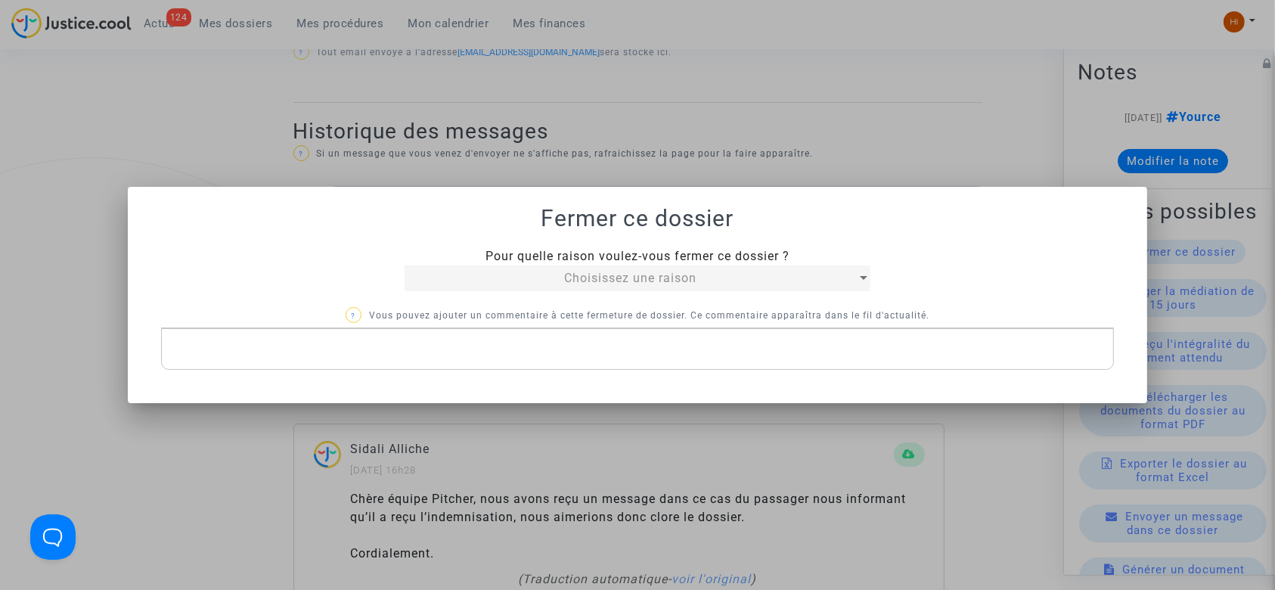
click at [485, 275] on div "Choisissez une raison" at bounding box center [630, 278] width 451 height 18
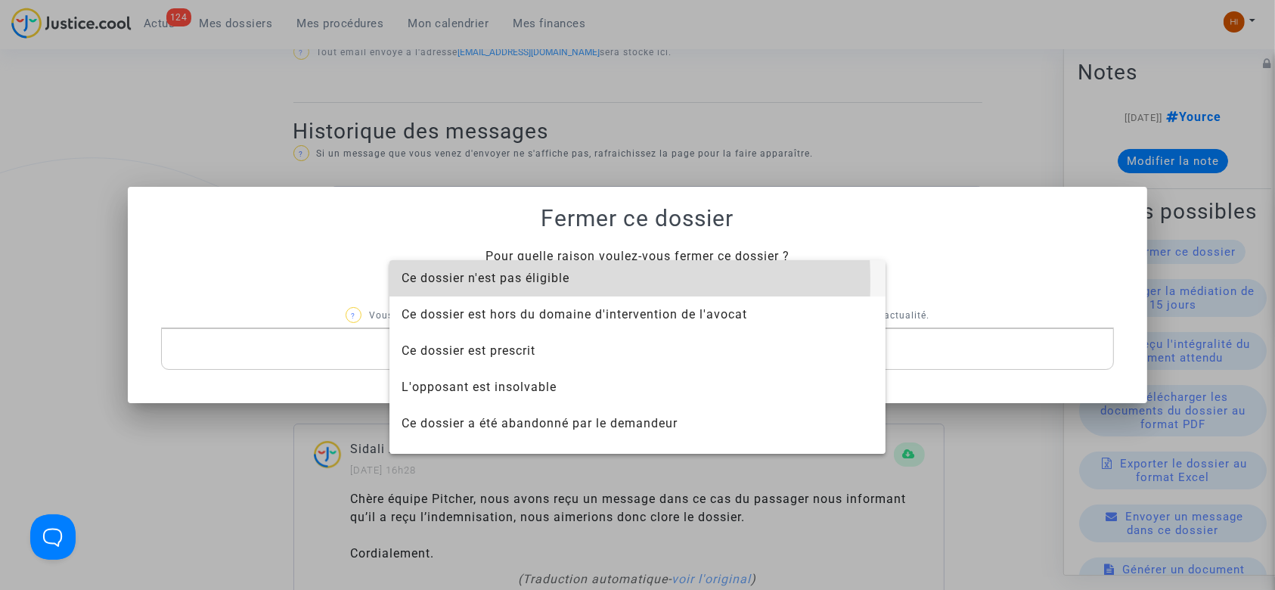
click at [433, 281] on span "Ce dossier n'est pas éligible" at bounding box center [486, 278] width 168 height 14
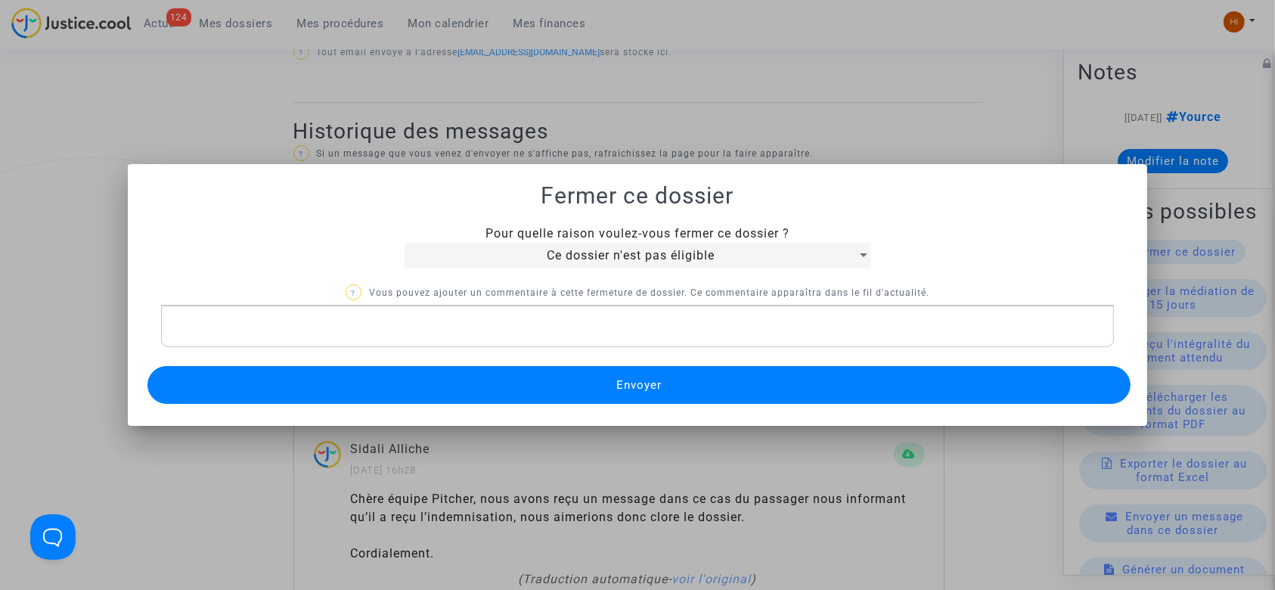
click at [650, 257] on span "Ce dossier n'est pas éligible" at bounding box center [631, 255] width 168 height 14
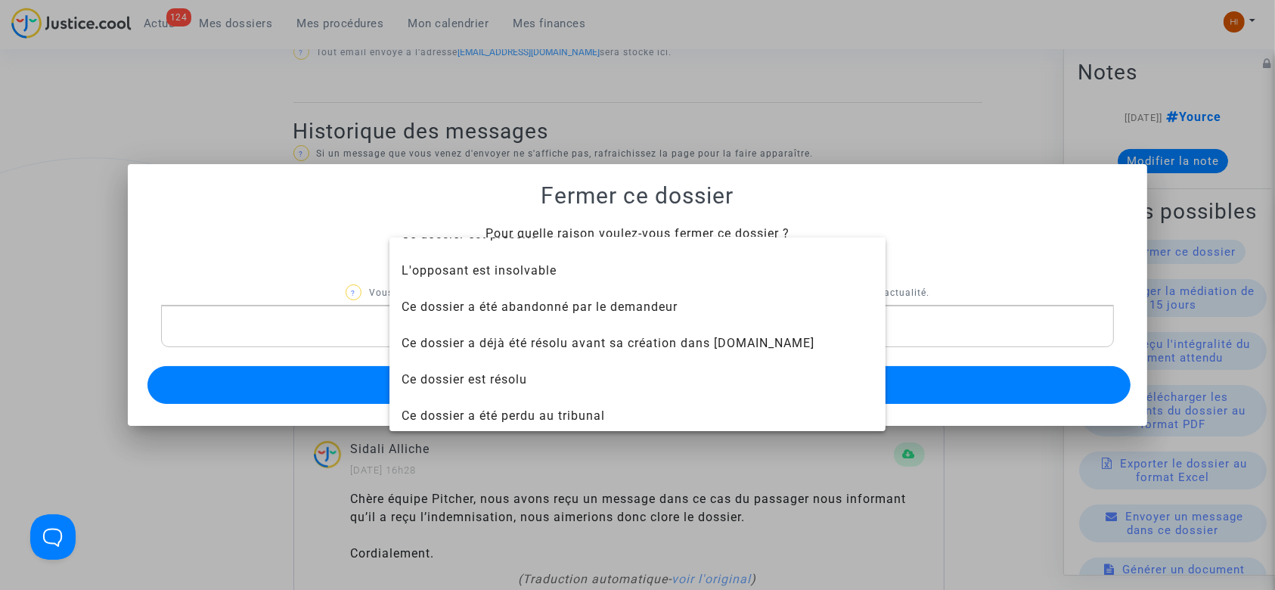
scroll to position [97, 0]
click at [266, 99] on div at bounding box center [637, 295] width 1275 height 590
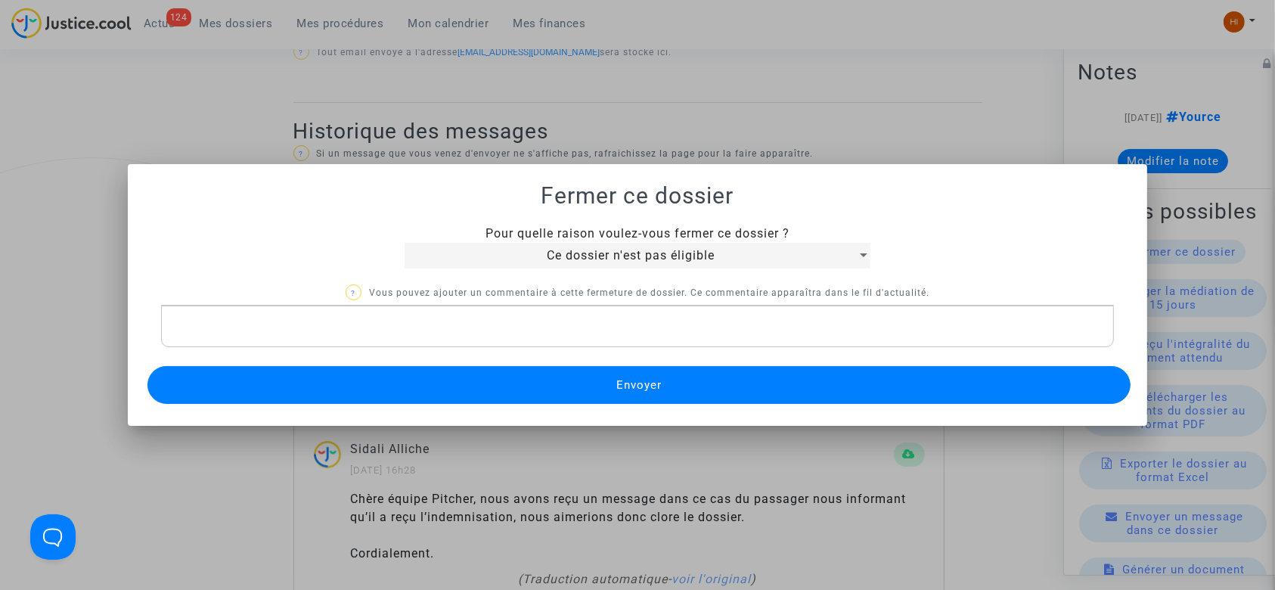
click at [689, 75] on div at bounding box center [637, 295] width 1275 height 590
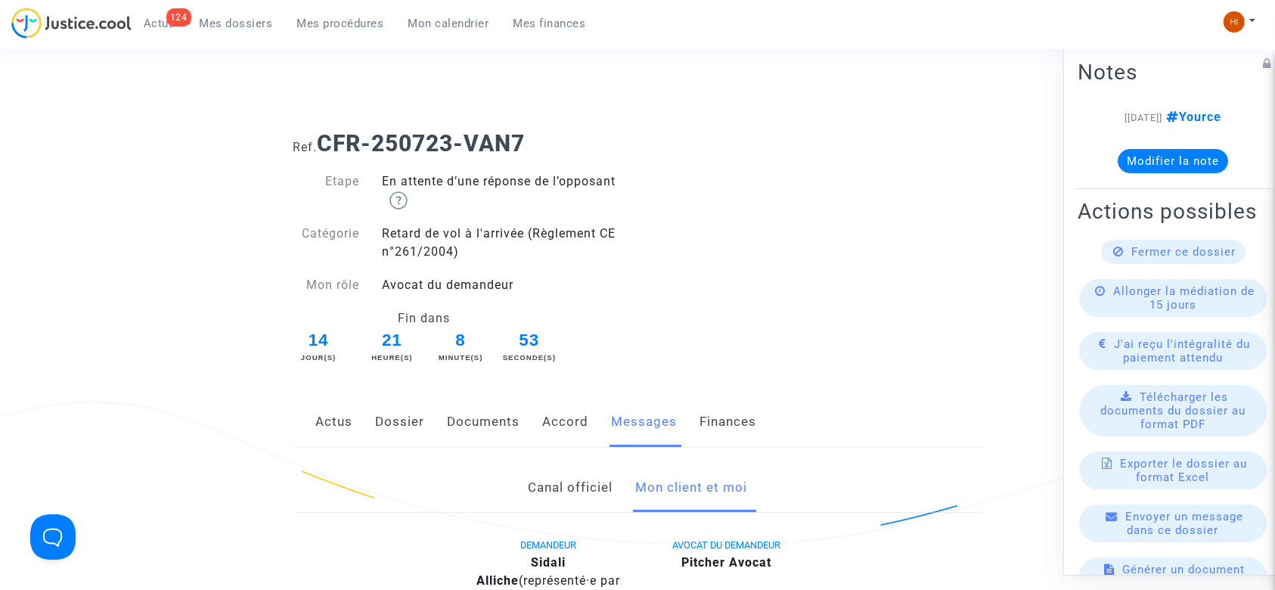
scroll to position [0, 0]
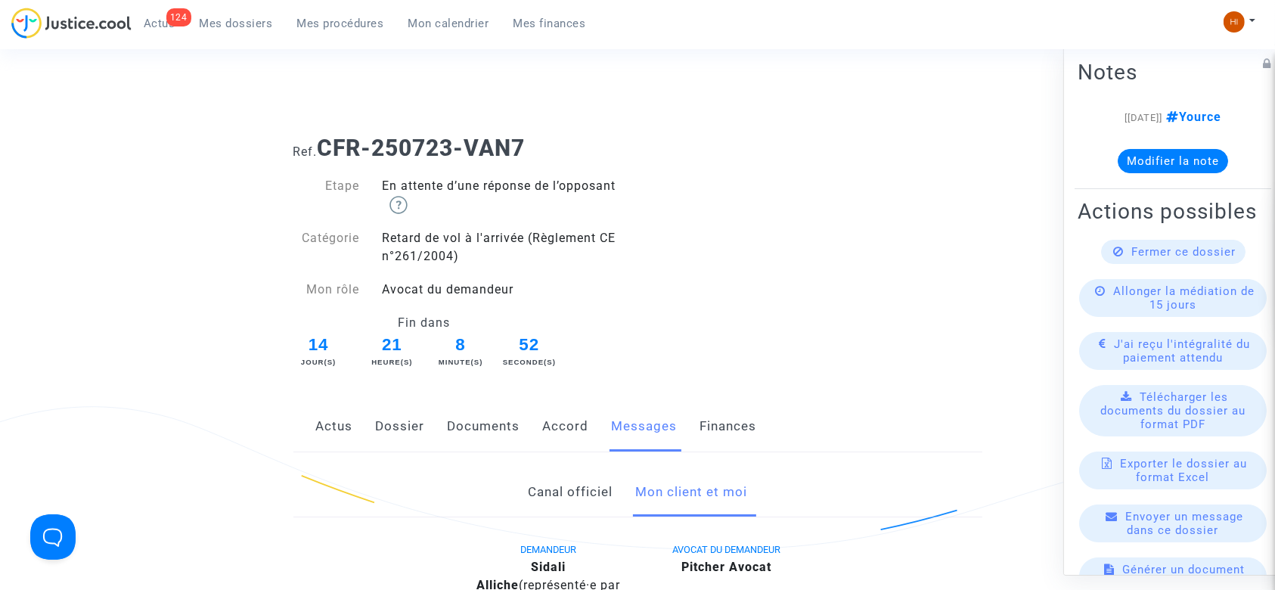
drag, startPoint x: 563, startPoint y: 120, endPoint x: 430, endPoint y: 137, distance: 134.9
click at [321, 142] on b "CFR-250723-VAN7" at bounding box center [422, 148] width 208 height 26
click at [330, 150] on b "CFR-250723-VAN7" at bounding box center [422, 148] width 208 height 26
drag, startPoint x: 327, startPoint y: 151, endPoint x: 536, endPoint y: 142, distance: 209.7
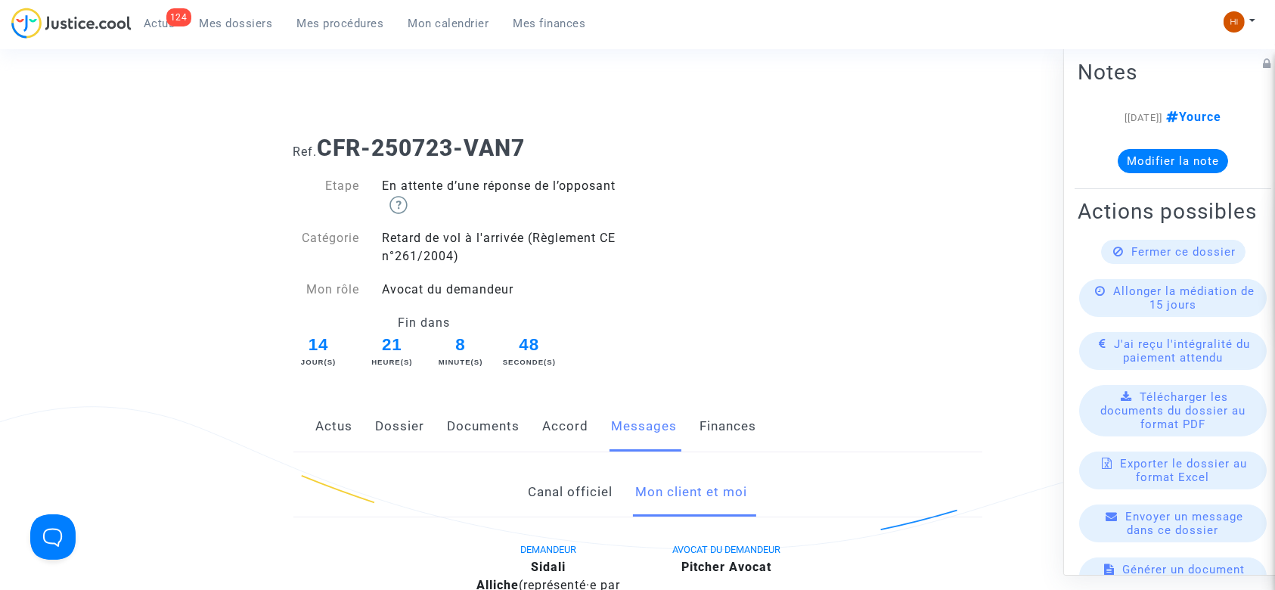
click at [555, 143] on h1 "Ref. CFR-250723-VAN7" at bounding box center [637, 148] width 689 height 27
copy b "CFR-250723-VAN7"
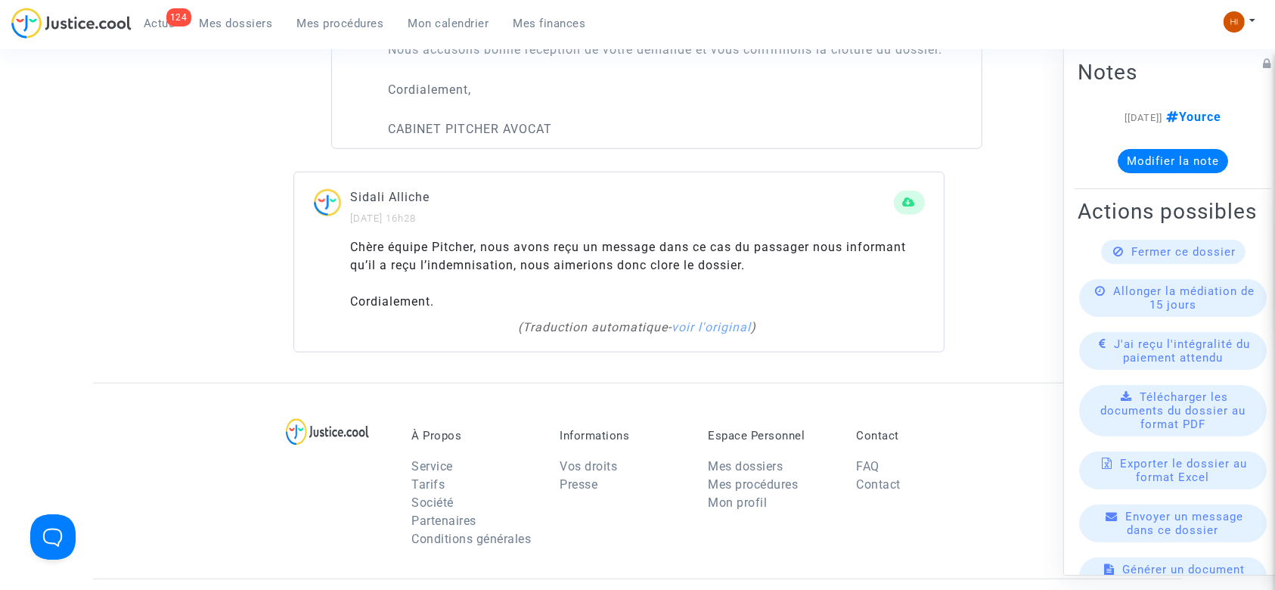
scroll to position [605, 0]
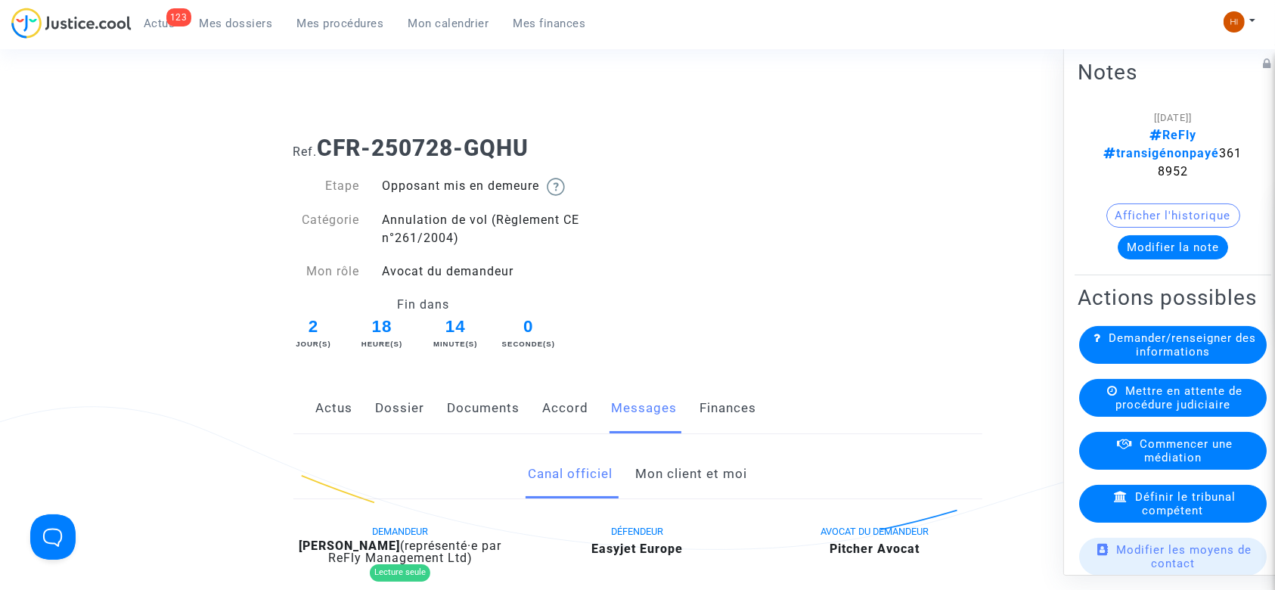
click at [398, 404] on link "Dossier" at bounding box center [400, 408] width 49 height 50
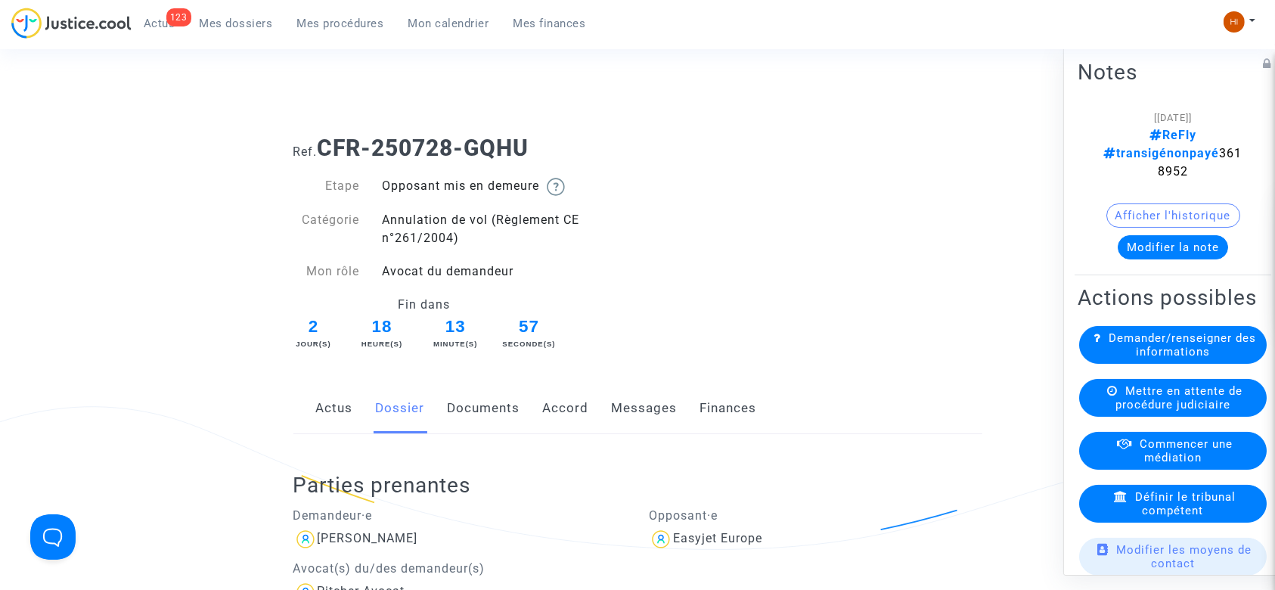
drag, startPoint x: 1203, startPoint y: 160, endPoint x: 1119, endPoint y: 162, distance: 84.0
click at [1119, 160] on div "[[DATE]] ReFly transigénonpayé 3618952" at bounding box center [1172, 144] width 145 height 73
copy span "3618952"
click at [632, 408] on link "Messages" at bounding box center [645, 408] width 66 height 50
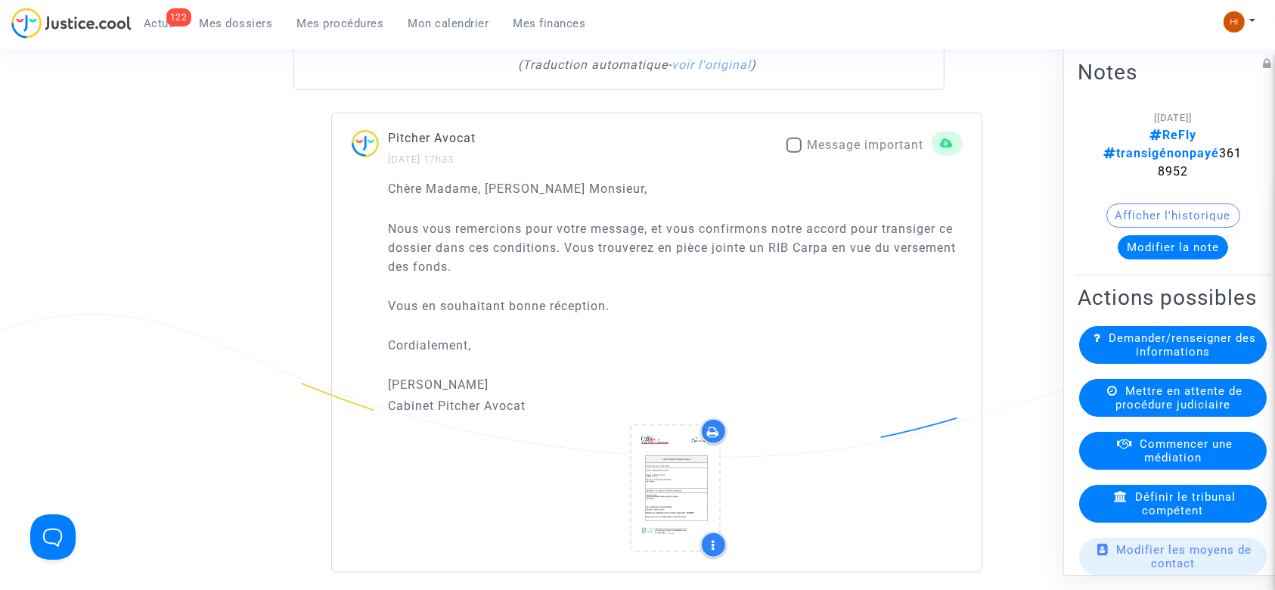
scroll to position [1512, 0]
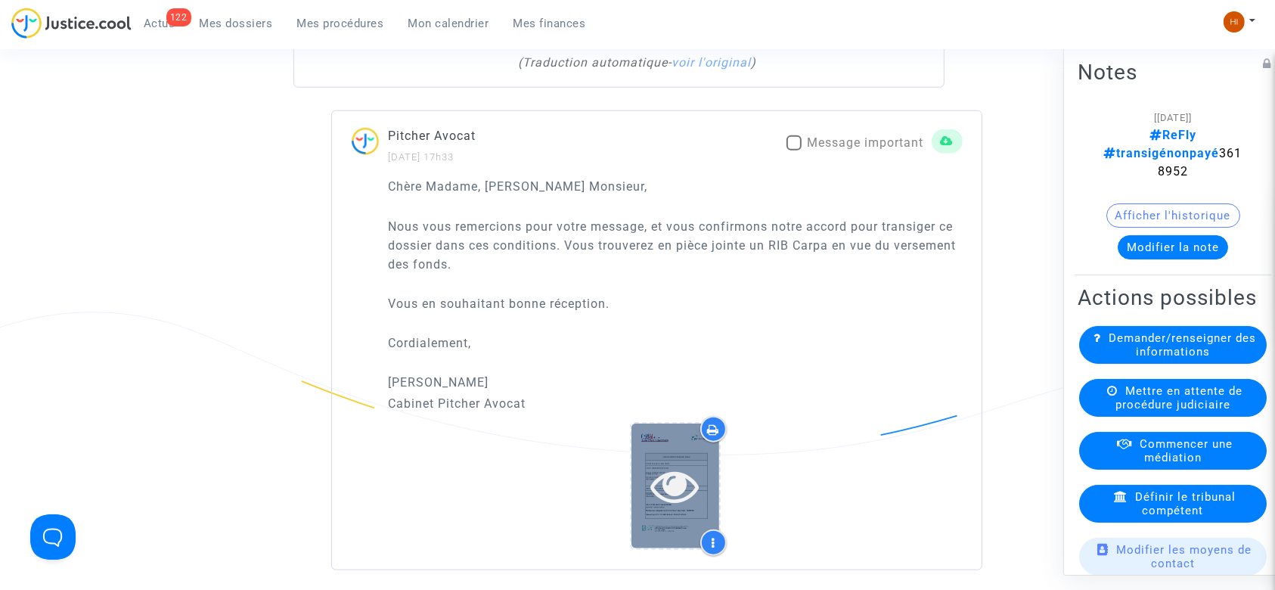
click at [681, 479] on icon at bounding box center [675, 485] width 49 height 48
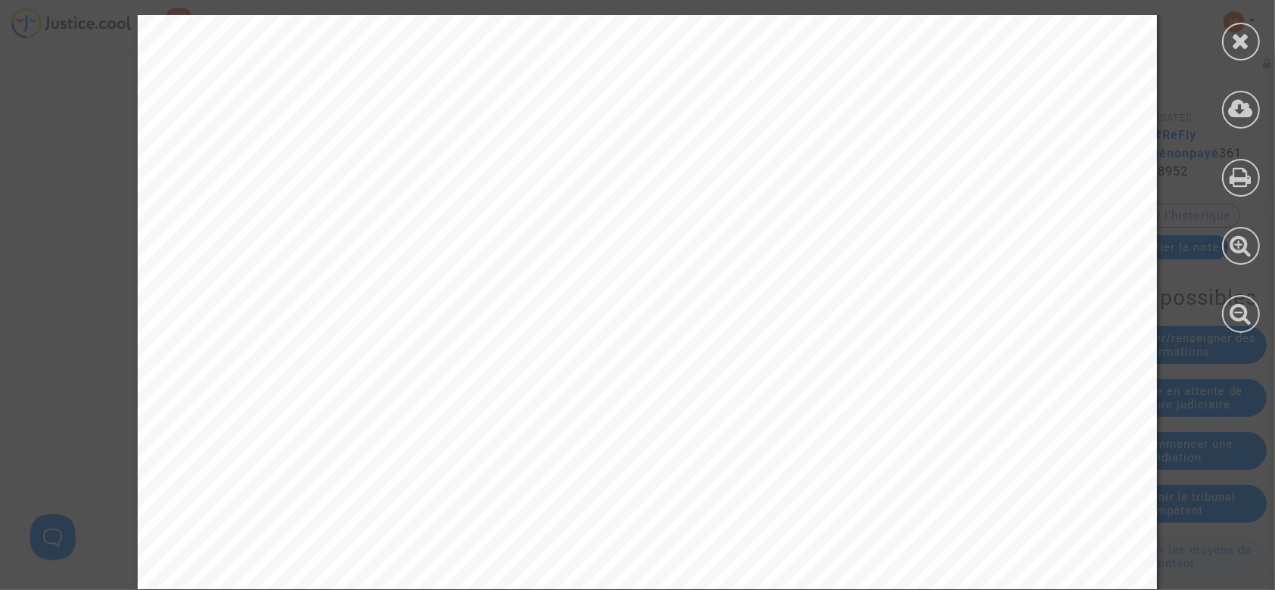
scroll to position [890, 0]
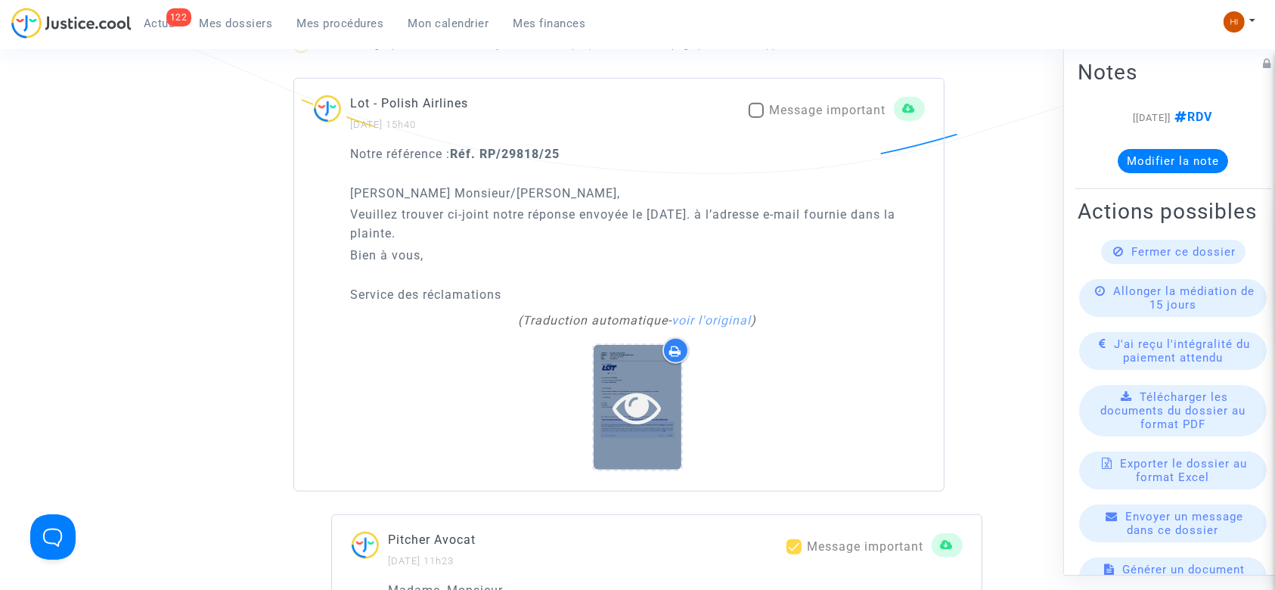
scroll to position [1109, 0]
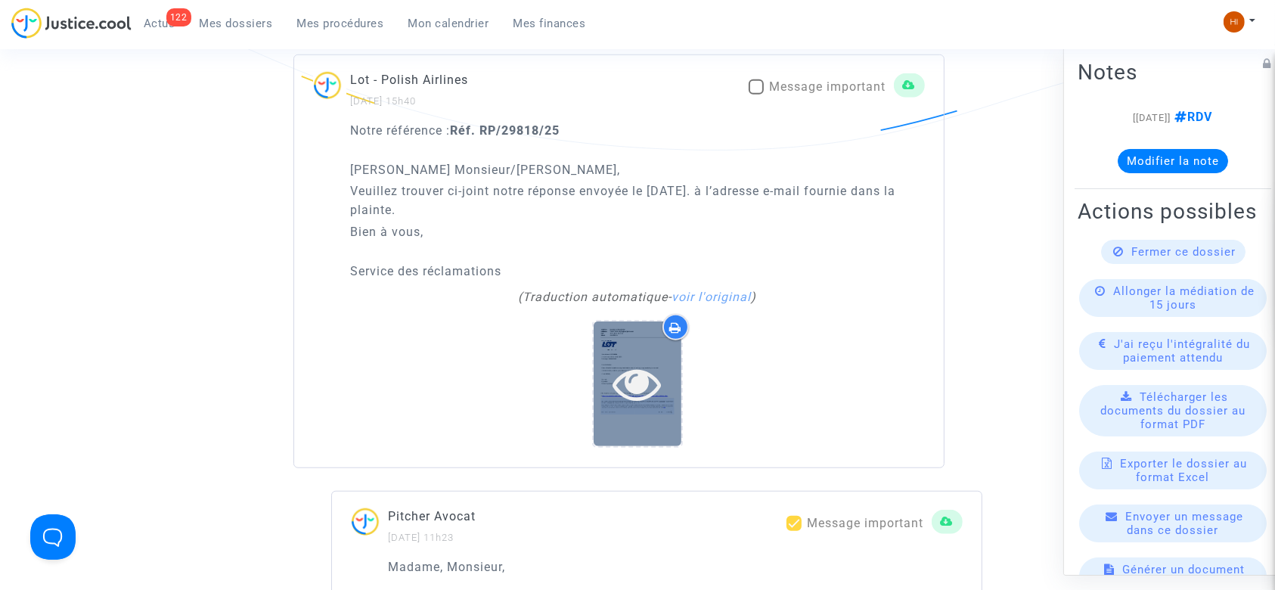
click at [651, 366] on icon at bounding box center [637, 383] width 49 height 48
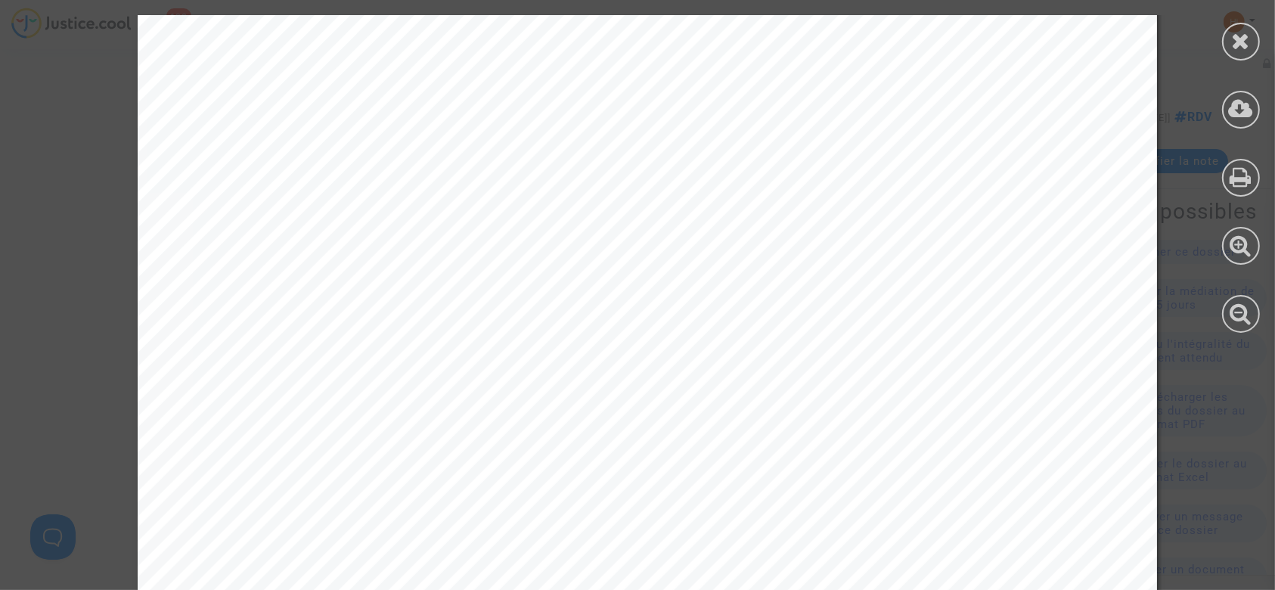
scroll to position [0, 0]
drag, startPoint x: 339, startPoint y: 442, endPoint x: 241, endPoint y: 441, distance: 97.6
click at [241, 441] on span "Passenger: [PERSON_NAME]" at bounding box center [285, 439] width 250 height 17
copy span "[PERSON_NAME]"
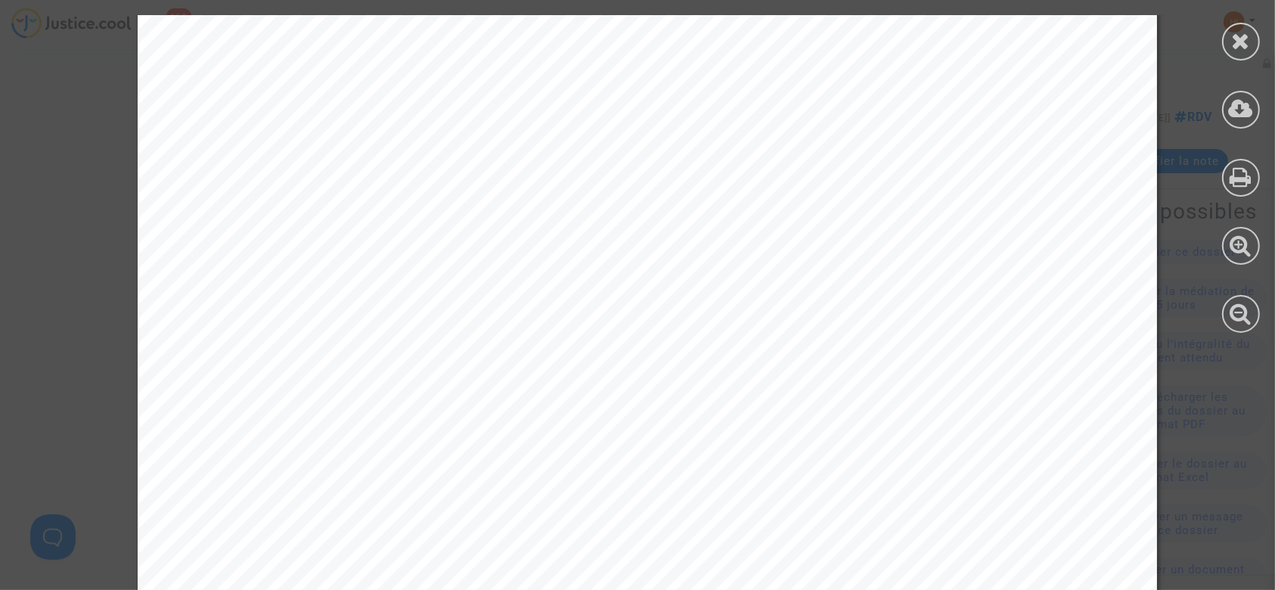
drag, startPoint x: 142, startPoint y: 331, endPoint x: 332, endPoint y: 461, distance: 229.7
click at [332, 461] on div "Nadawca: [DOMAIN_NAME][EMAIL_ADDRESS][DOMAIN_NAME] Odbiorca: [EMAIL_ADDRESS][DO…" at bounding box center [647, 552] width 1019 height 1443
drag, startPoint x: 287, startPoint y: 470, endPoint x: 273, endPoint y: 469, distance: 13.7
click at [281, 470] on div "Nadawca: [DOMAIN_NAME][EMAIL_ADDRESS][DOMAIN_NAME] Odbiorca: [EMAIL_ADDRESS][DO…" at bounding box center [647, 552] width 1019 height 1443
drag, startPoint x: 272, startPoint y: 458, endPoint x: 138, endPoint y: 330, distance: 185.6
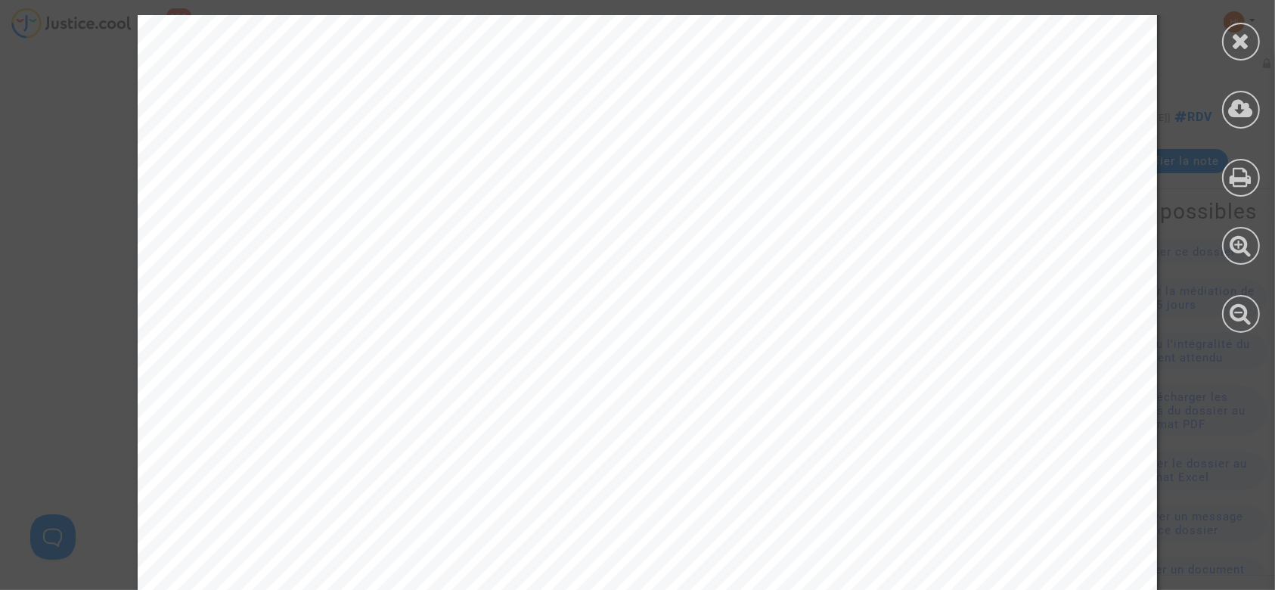
click at [138, 330] on div "Nadawca: [DOMAIN_NAME][EMAIL_ADDRESS][DOMAIN_NAME] Odbiorca: [EMAIL_ADDRESS][DO…" at bounding box center [647, 552] width 1019 height 1443
drag, startPoint x: 143, startPoint y: 328, endPoint x: 251, endPoint y: 398, distance: 128.6
click at [274, 427] on div "Nadawca: [DOMAIN_NAME][EMAIL_ADDRESS][DOMAIN_NAME] Odbiorca: [EMAIL_ADDRESS][DO…" at bounding box center [647, 552] width 1019 height 1443
click at [175, 326] on span "Dear Sir/Madam," at bounding box center [230, 334] width 141 height 17
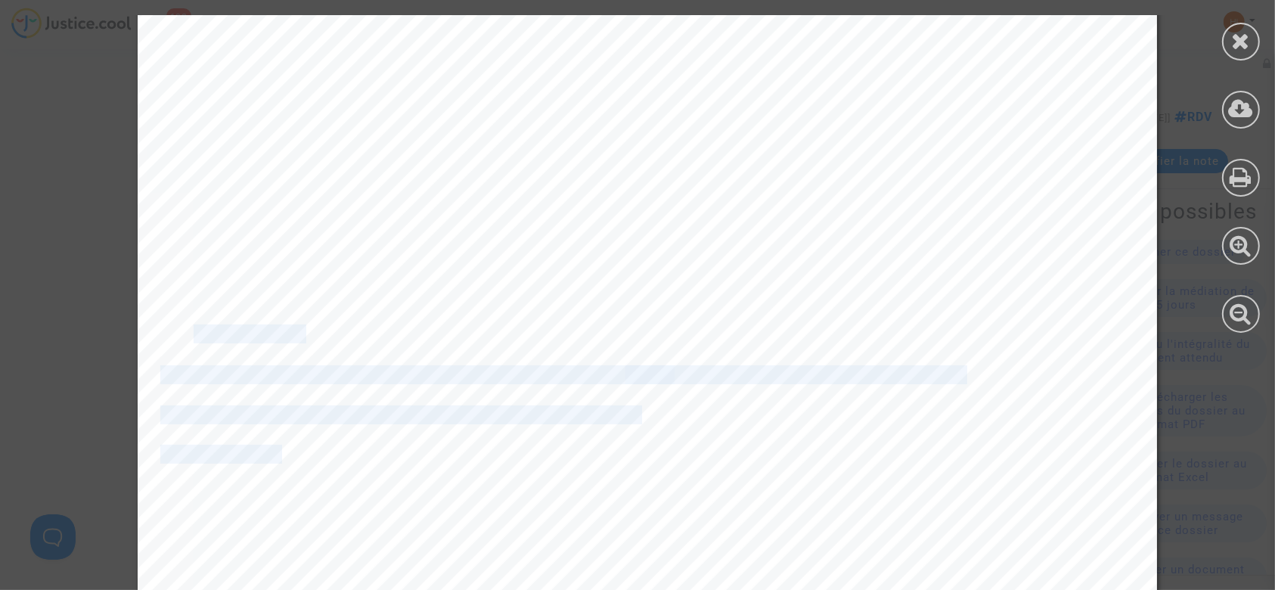
drag, startPoint x: 178, startPoint y: 324, endPoint x: 262, endPoint y: 463, distance: 162.9
click at [262, 463] on div "Nadawca: [DOMAIN_NAME][EMAIL_ADDRESS][DOMAIN_NAME] Odbiorca: [EMAIL_ADDRESS][DO…" at bounding box center [647, 552] width 1019 height 1443
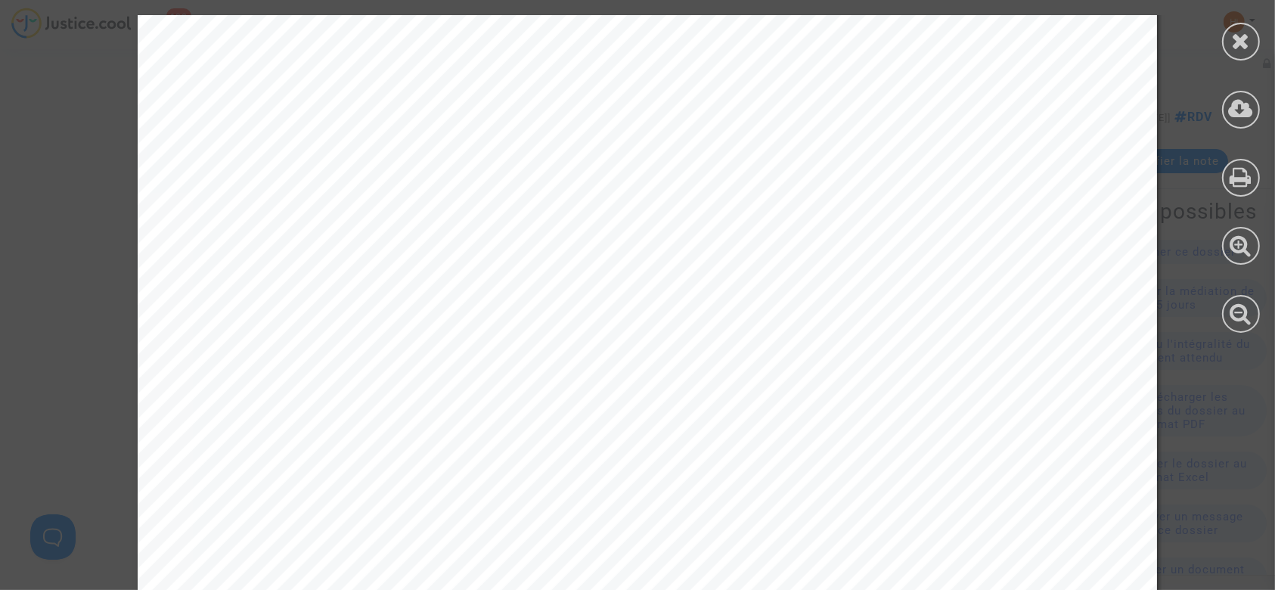
drag, startPoint x: 259, startPoint y: 427, endPoint x: 200, endPoint y: 438, distance: 59.9
click at [201, 437] on div "Nadawca: [DOMAIN_NAME][EMAIL_ADDRESS][DOMAIN_NAME] Odbiorca: [EMAIL_ADDRESS][DO…" at bounding box center [647, 552] width 1019 height 1443
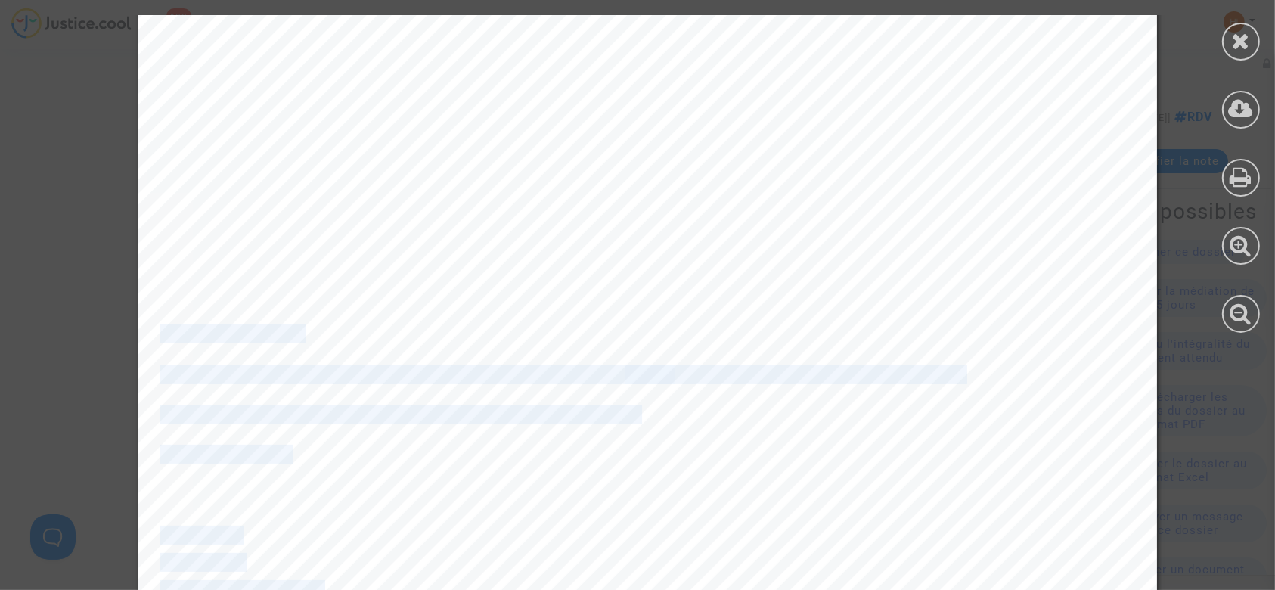
drag, startPoint x: 265, startPoint y: 466, endPoint x: 145, endPoint y: 333, distance: 178.9
click at [145, 333] on div "Nadawca: [DOMAIN_NAME][EMAIL_ADDRESS][DOMAIN_NAME] Odbiorca: [EMAIL_ADDRESS][DO…" at bounding box center [647, 552] width 1019 height 1443
copy div "Lore Ips/Dolor, Sitame cons ad eli sedd eius temporinc utla etdolor ma aliqu en…"
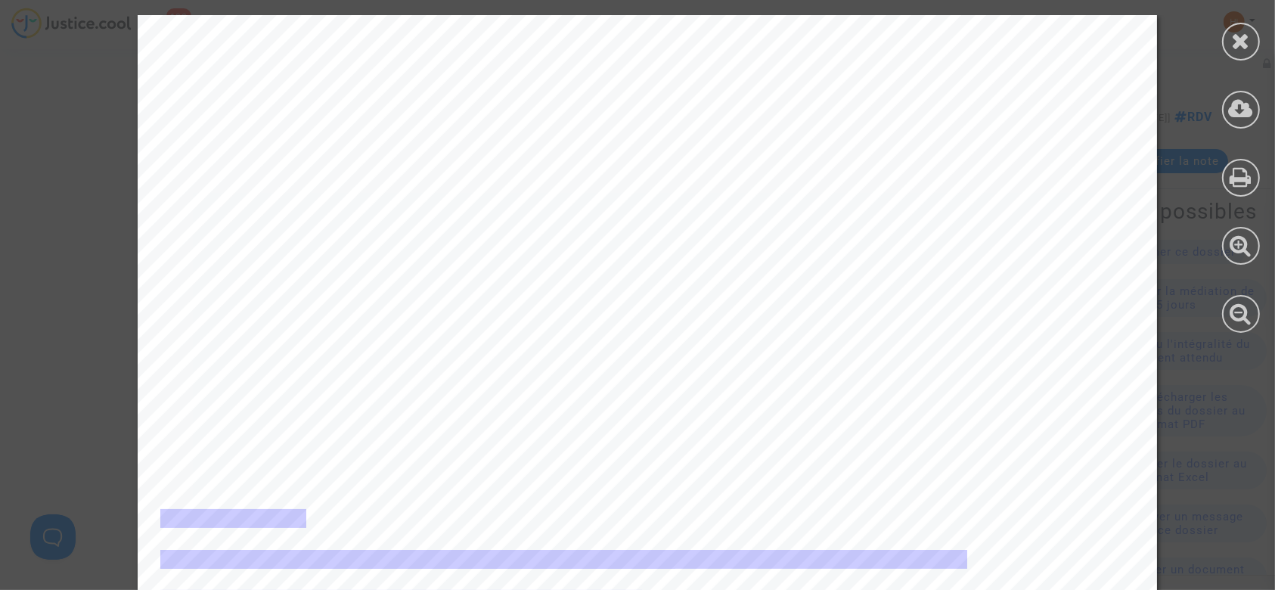
scroll to position [504, 0]
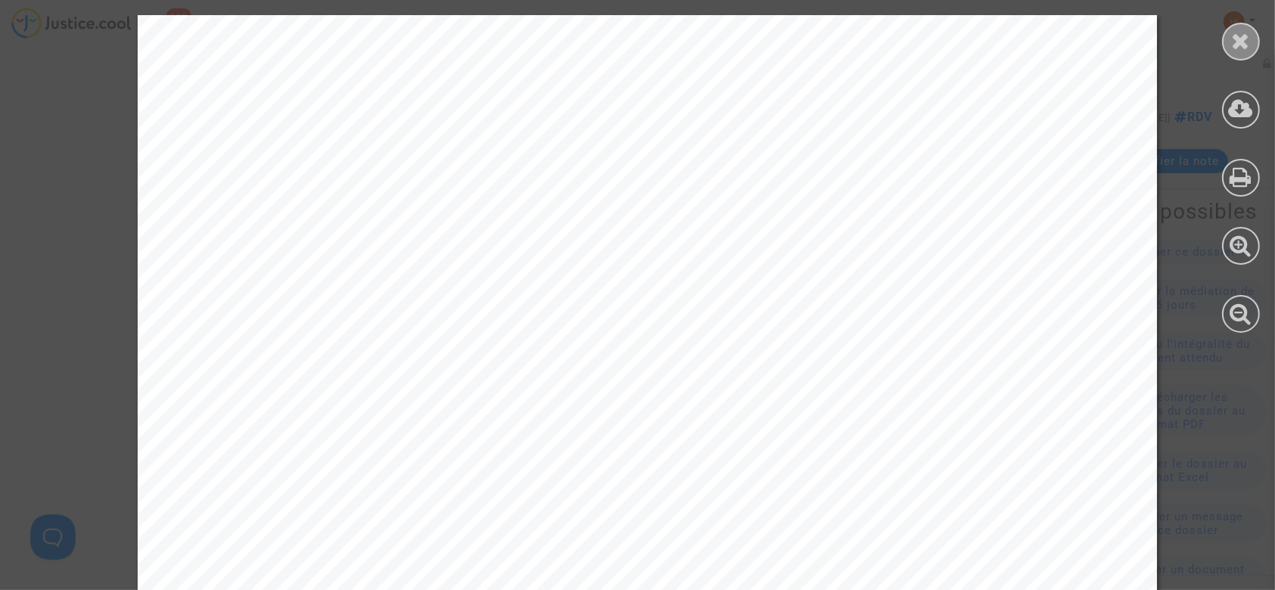
click at [1248, 46] on icon at bounding box center [1241, 40] width 19 height 23
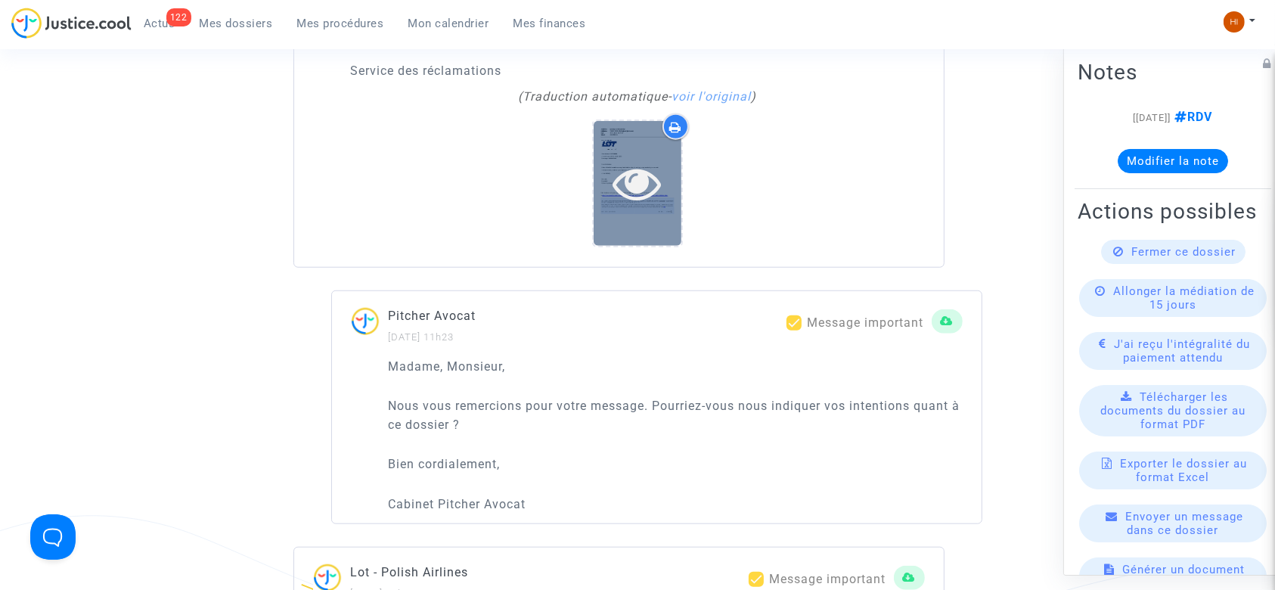
scroll to position [1311, 0]
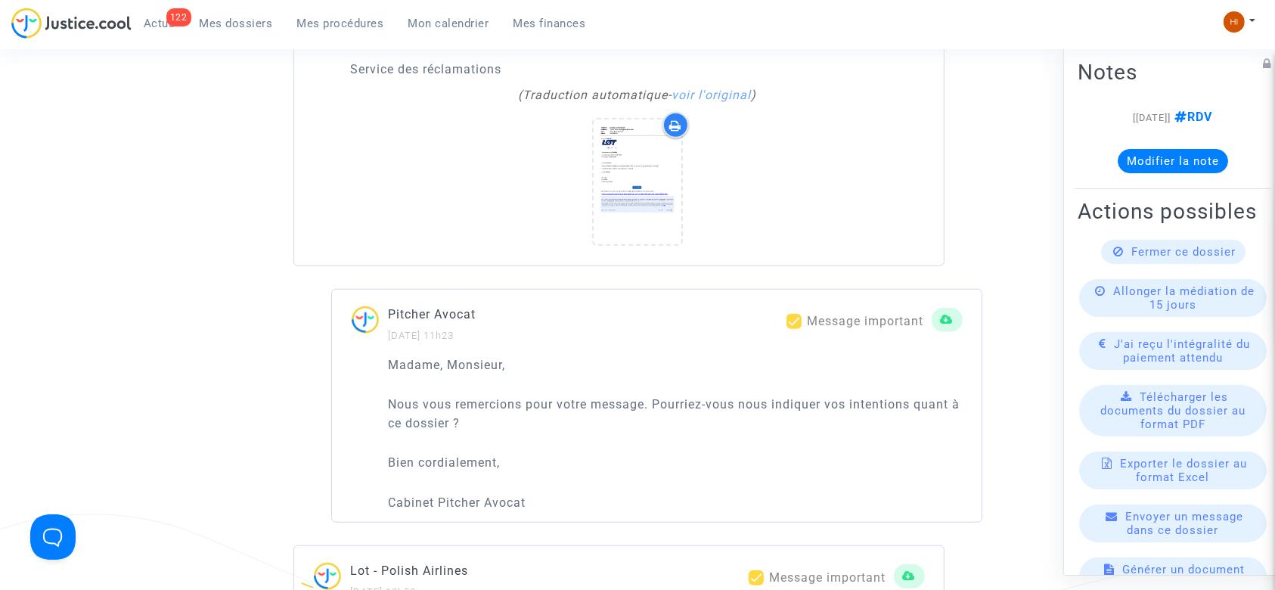
click at [162, 326] on ng-component "Ref. CFR-250728-23QG Etape En attente d’une réponse de l’opposant Catégorie Ret…" at bounding box center [637, 307] width 1089 height 2989
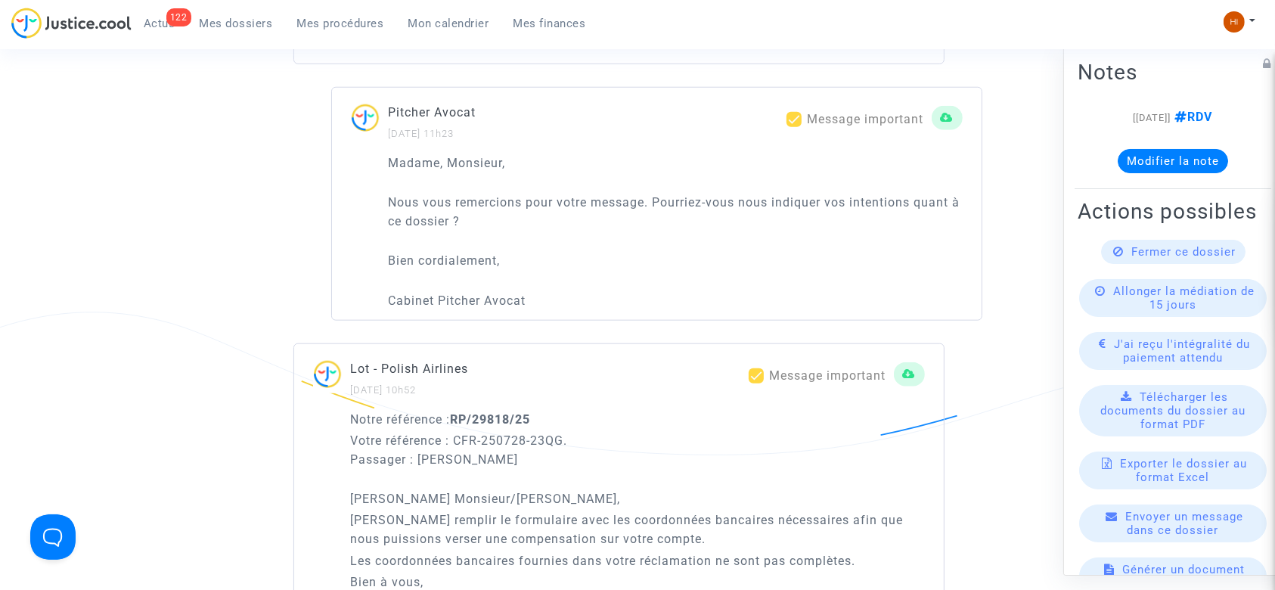
scroll to position [1815, 0]
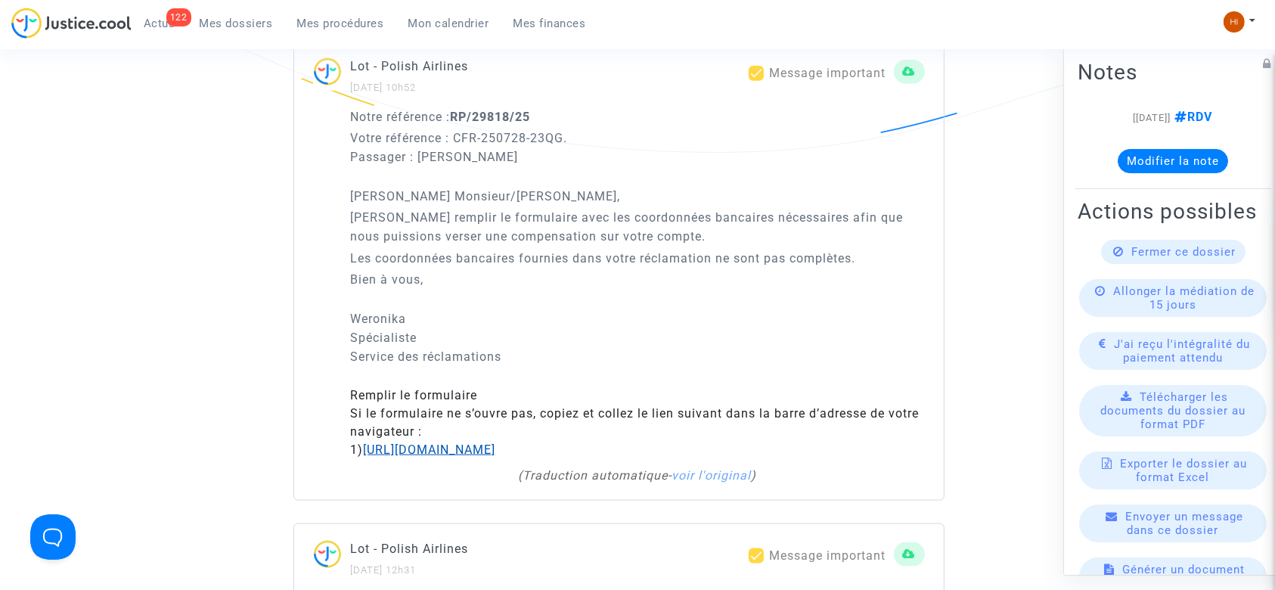
click at [399, 442] on link "[URL][DOMAIN_NAME]" at bounding box center [430, 449] width 132 height 14
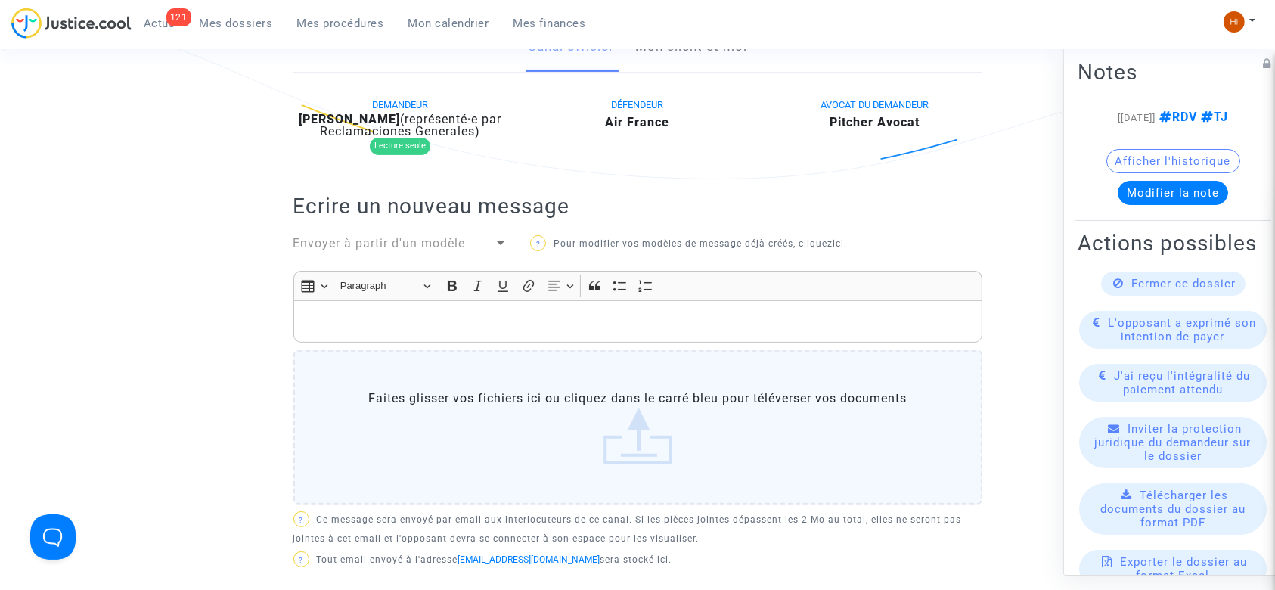
scroll to position [66, 0]
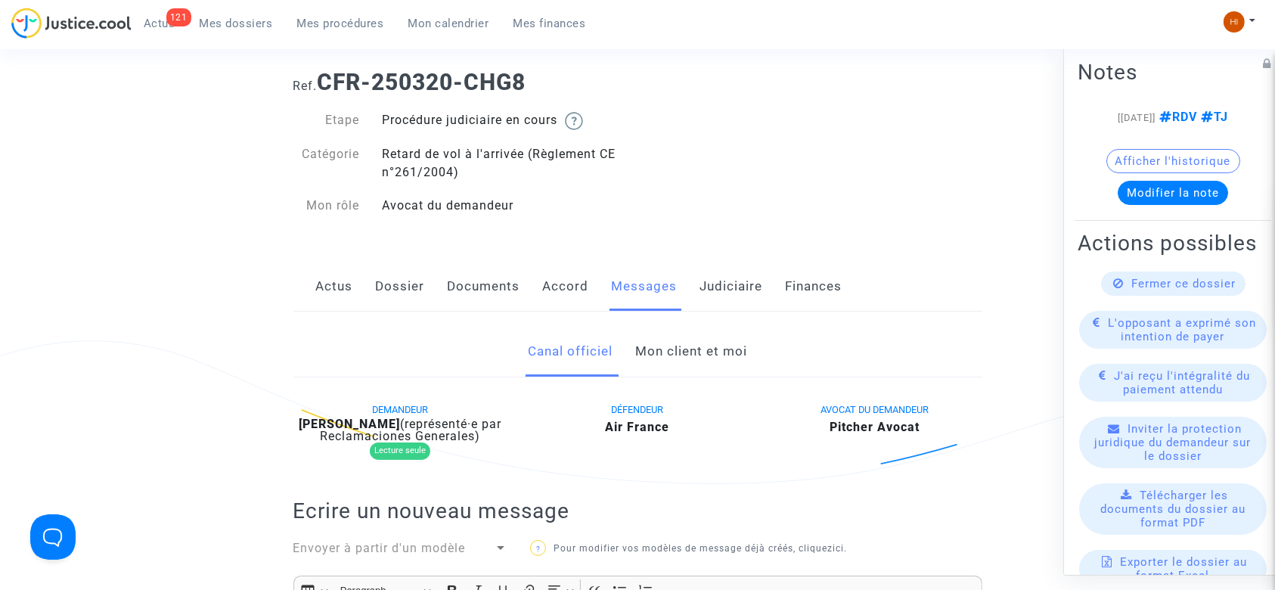
click at [681, 340] on link "Mon client et moi" at bounding box center [691, 352] width 112 height 50
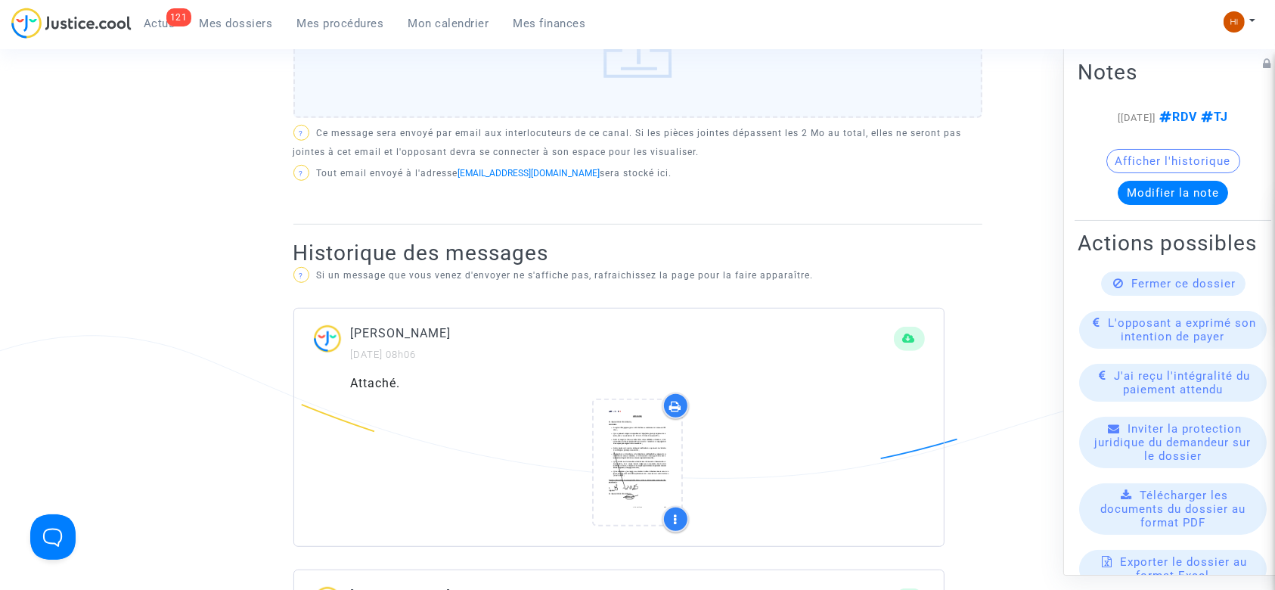
scroll to position [973, 0]
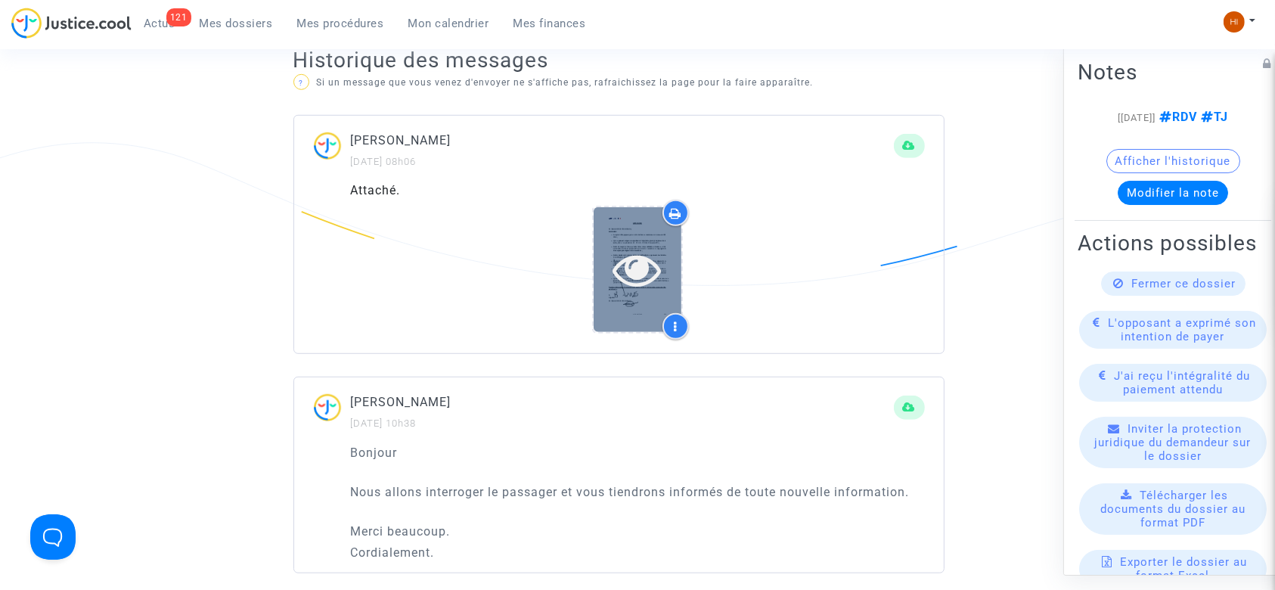
click at [630, 246] on icon at bounding box center [637, 269] width 49 height 48
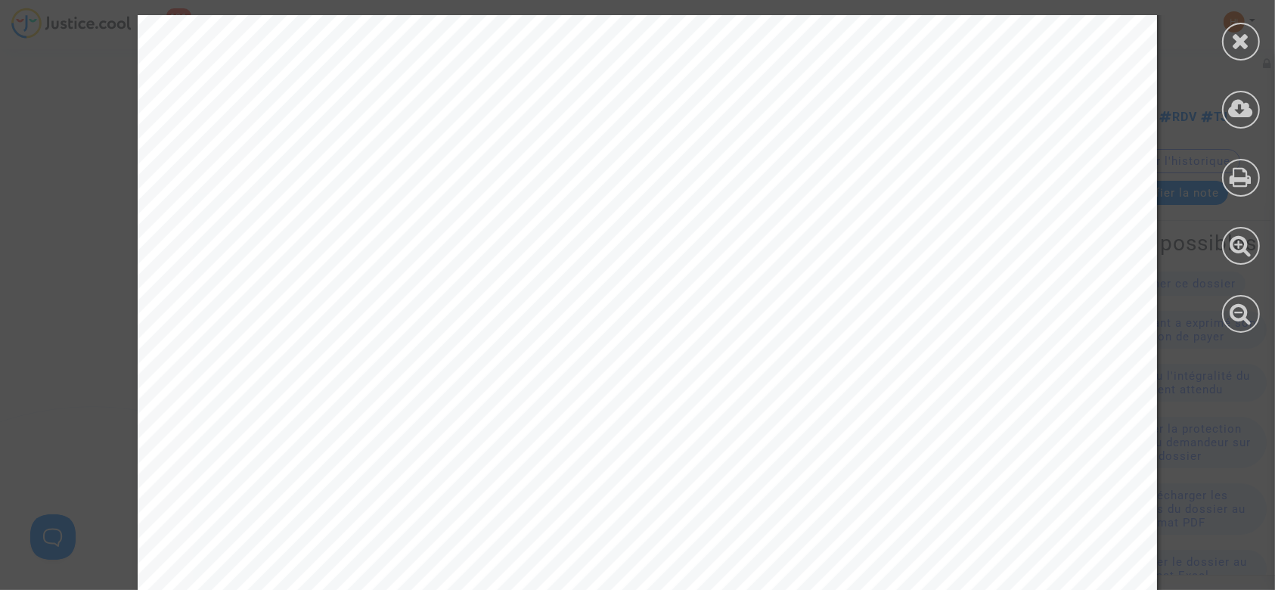
scroll to position [84, 0]
click at [1257, 35] on div at bounding box center [1241, 42] width 38 height 38
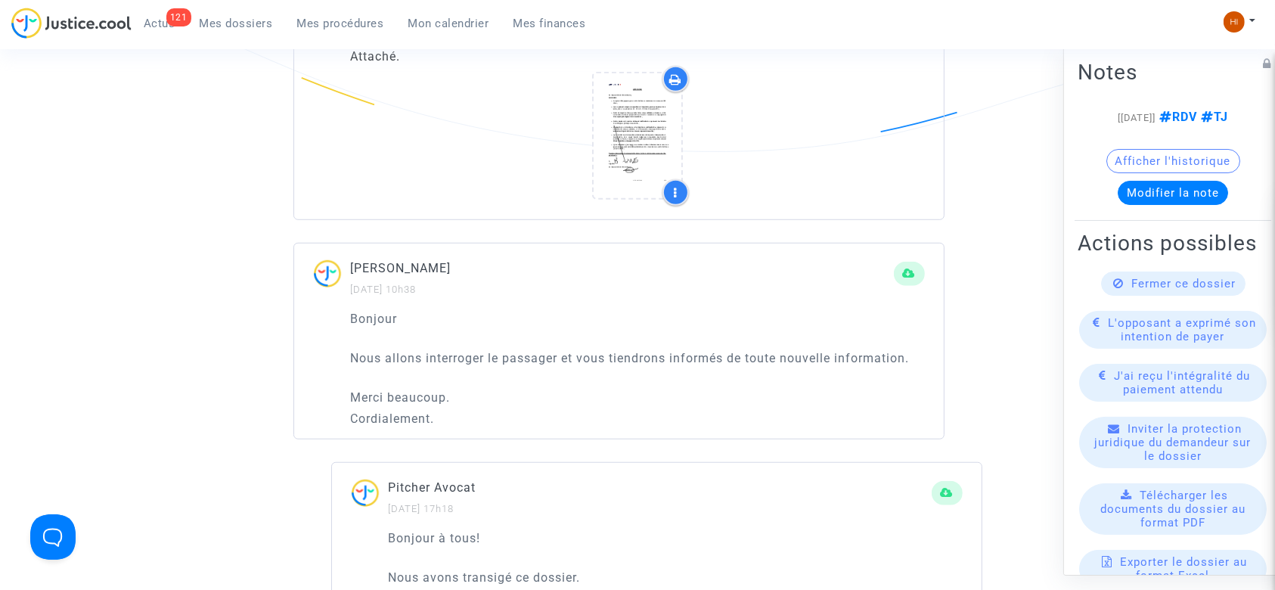
scroll to position [1109, 0]
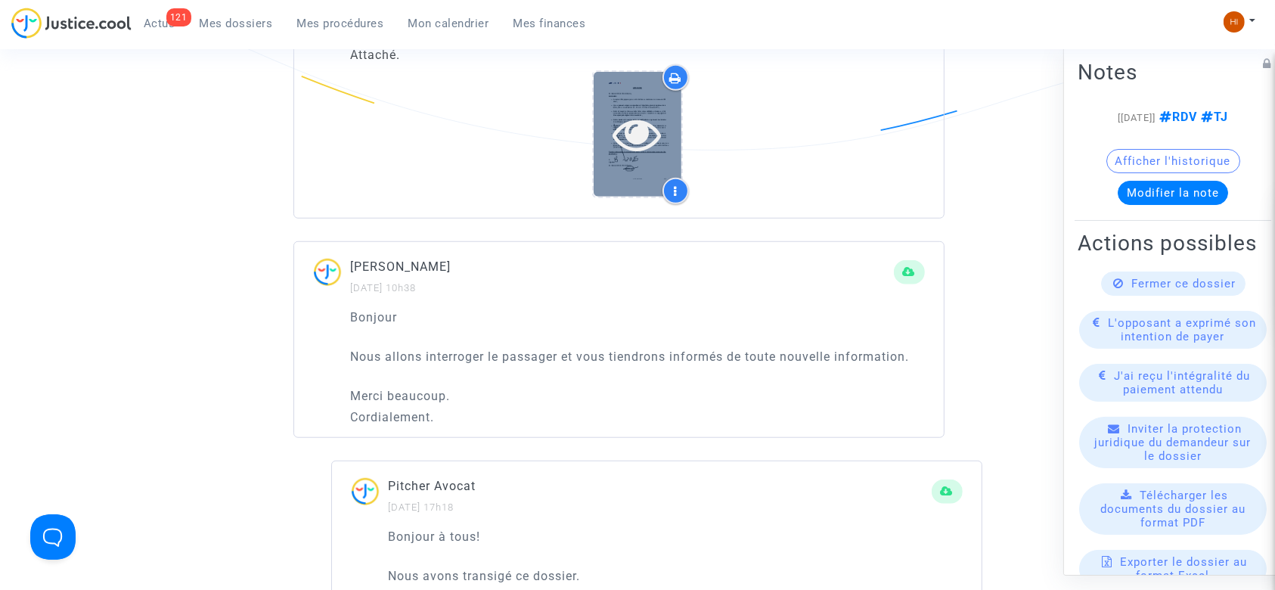
click at [619, 132] on icon at bounding box center [637, 134] width 49 height 48
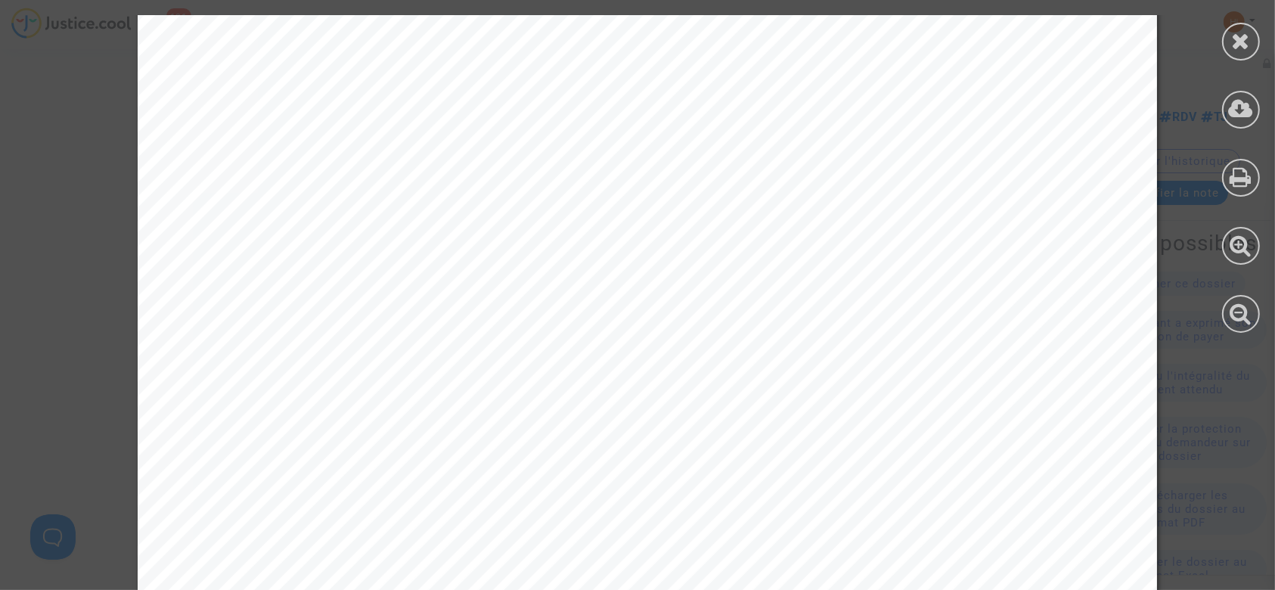
scroll to position [890, 0]
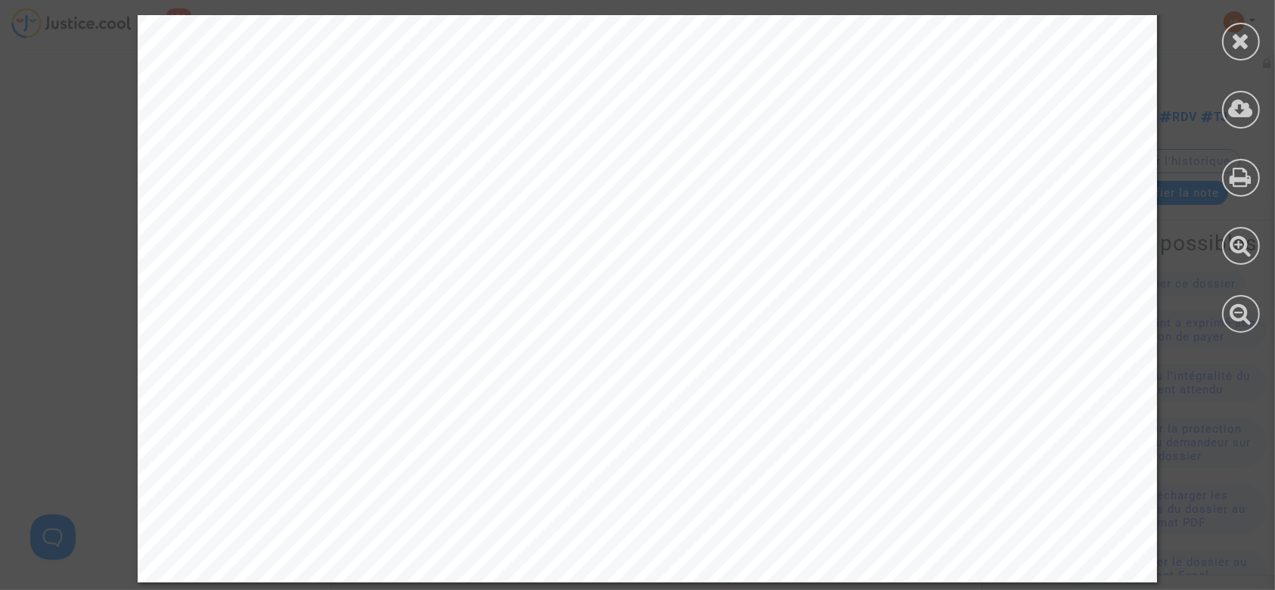
drag, startPoint x: 1232, startPoint y: 44, endPoint x: 1049, endPoint y: 148, distance: 210.7
click at [1233, 44] on icon at bounding box center [1241, 40] width 19 height 23
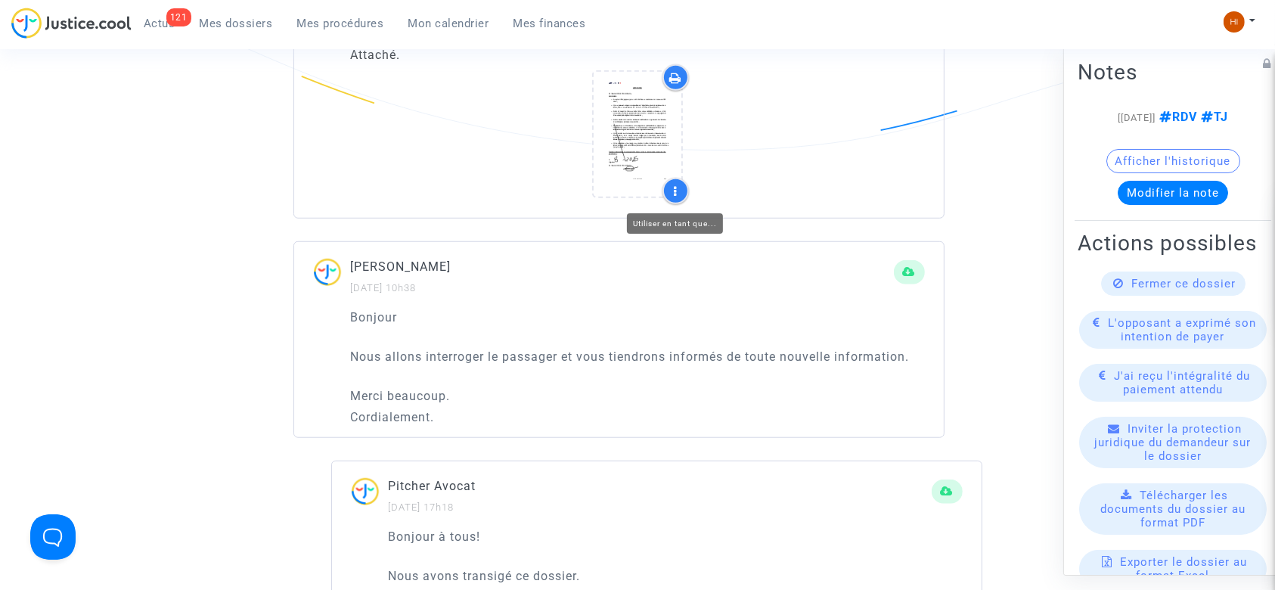
click at [675, 188] on icon at bounding box center [676, 191] width 3 height 12
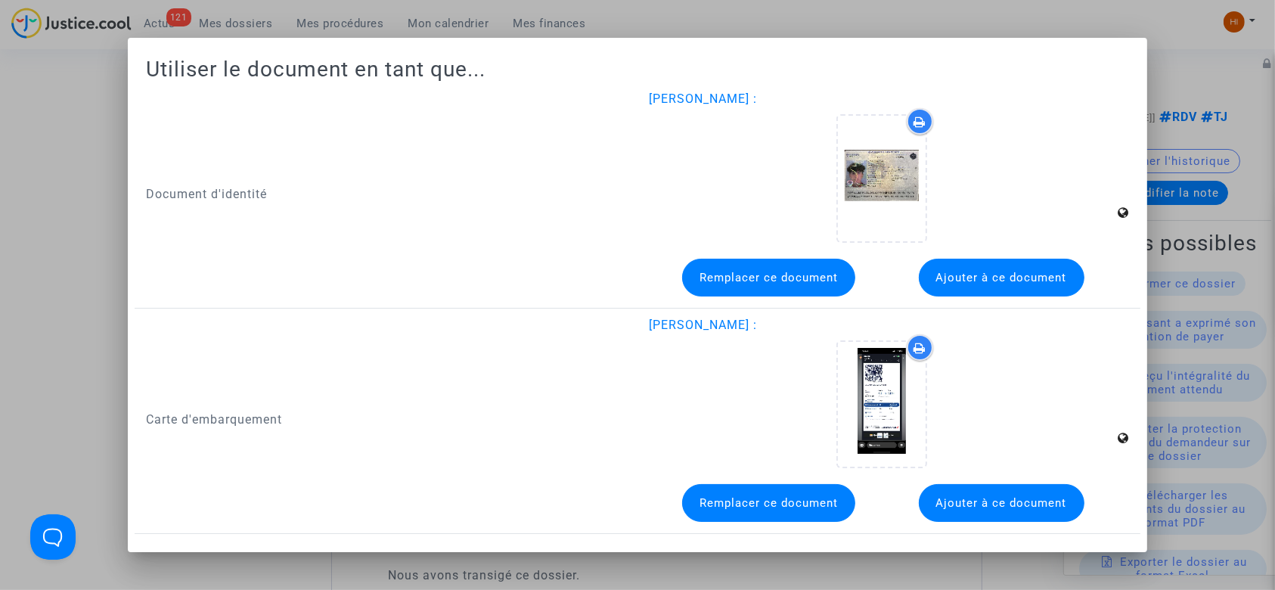
click at [0, 113] on div at bounding box center [637, 295] width 1275 height 590
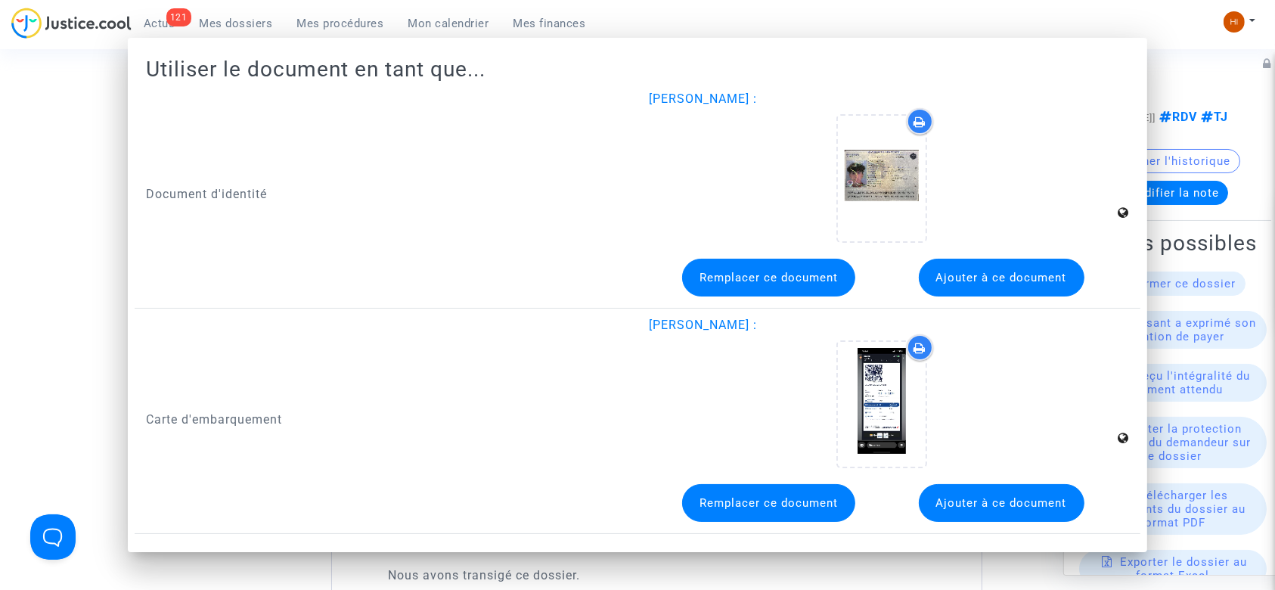
scroll to position [1109, 0]
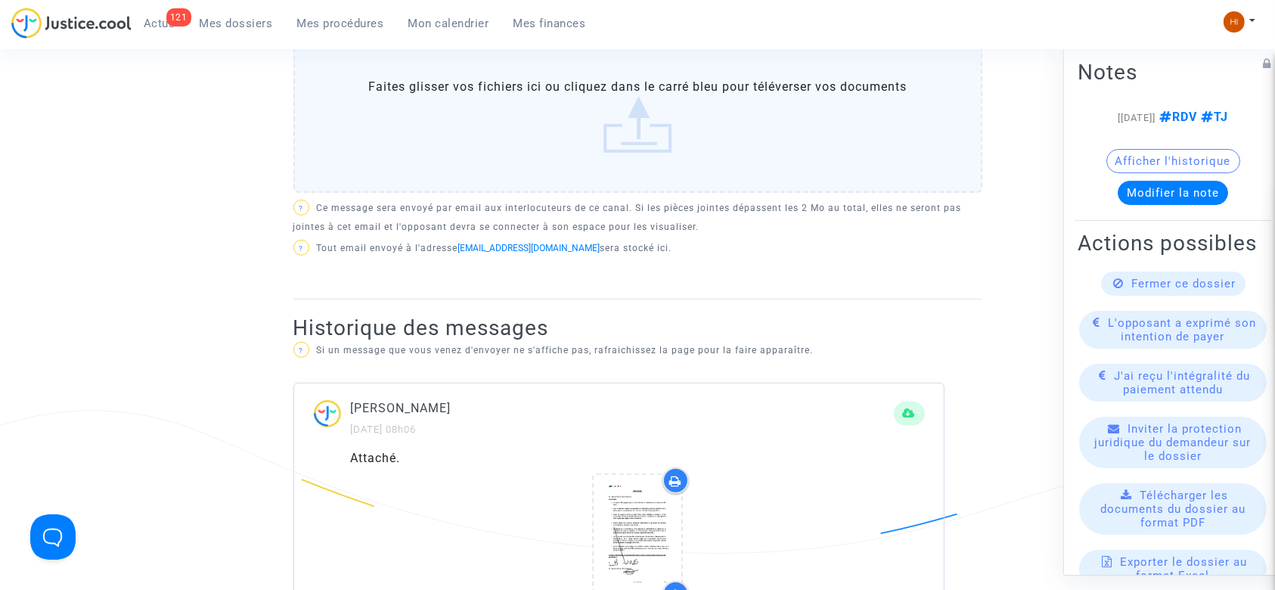
scroll to position [101, 0]
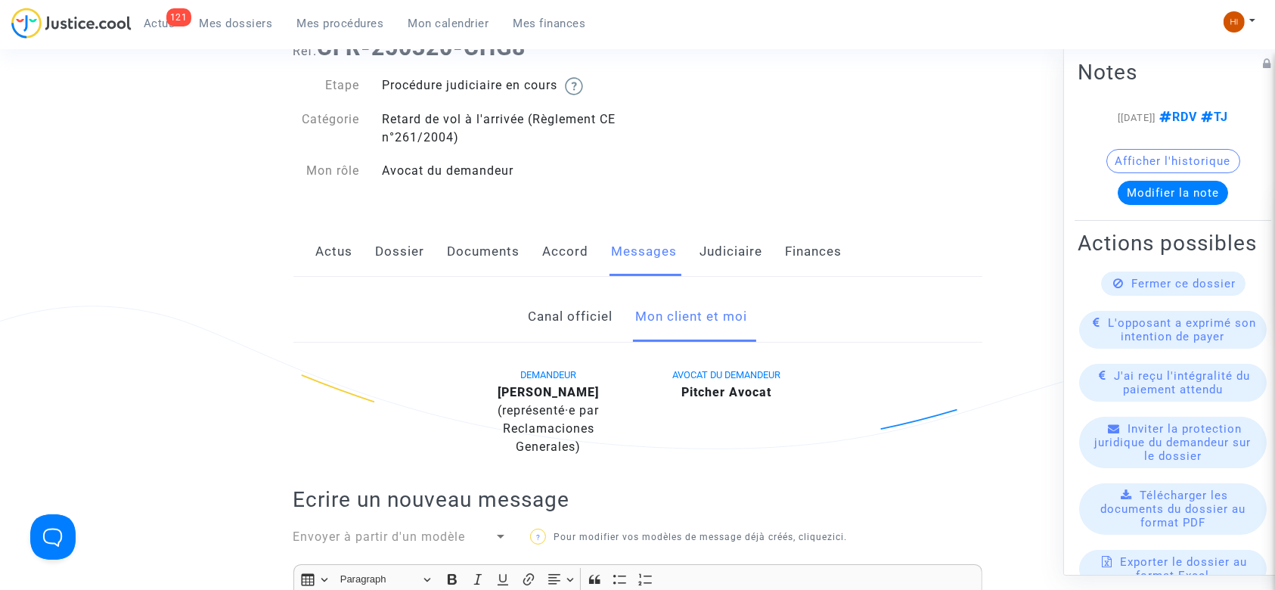
click at [1118, 205] on button "Modifier la note" at bounding box center [1173, 193] width 110 height 24
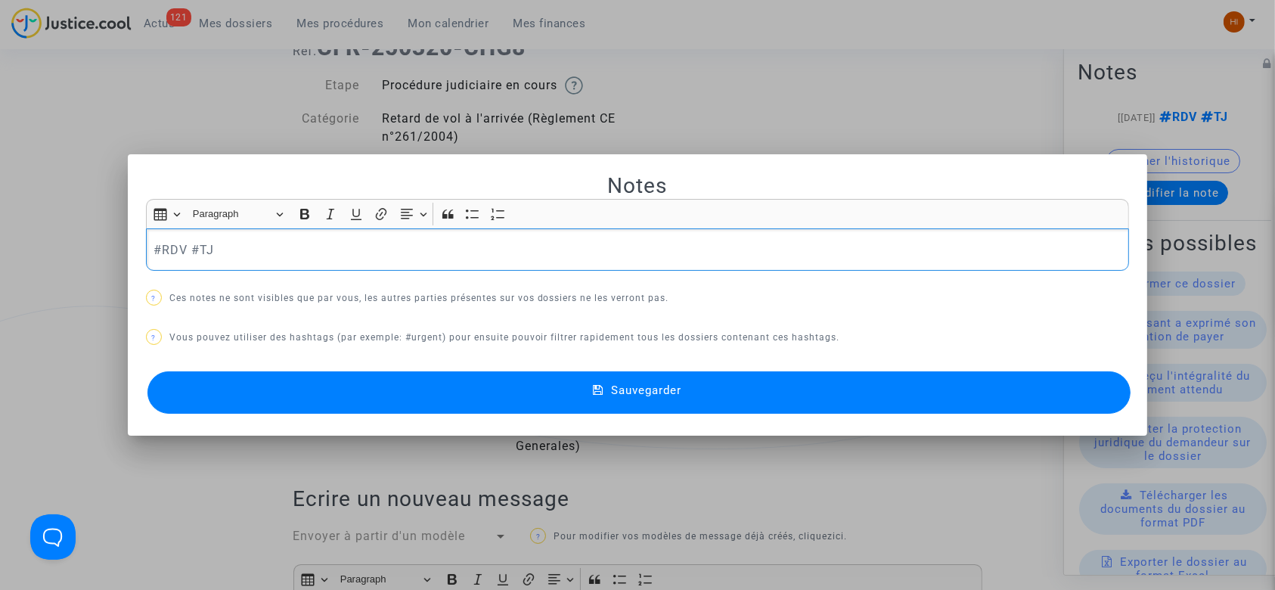
scroll to position [0, 0]
click at [786, 98] on div at bounding box center [637, 295] width 1275 height 590
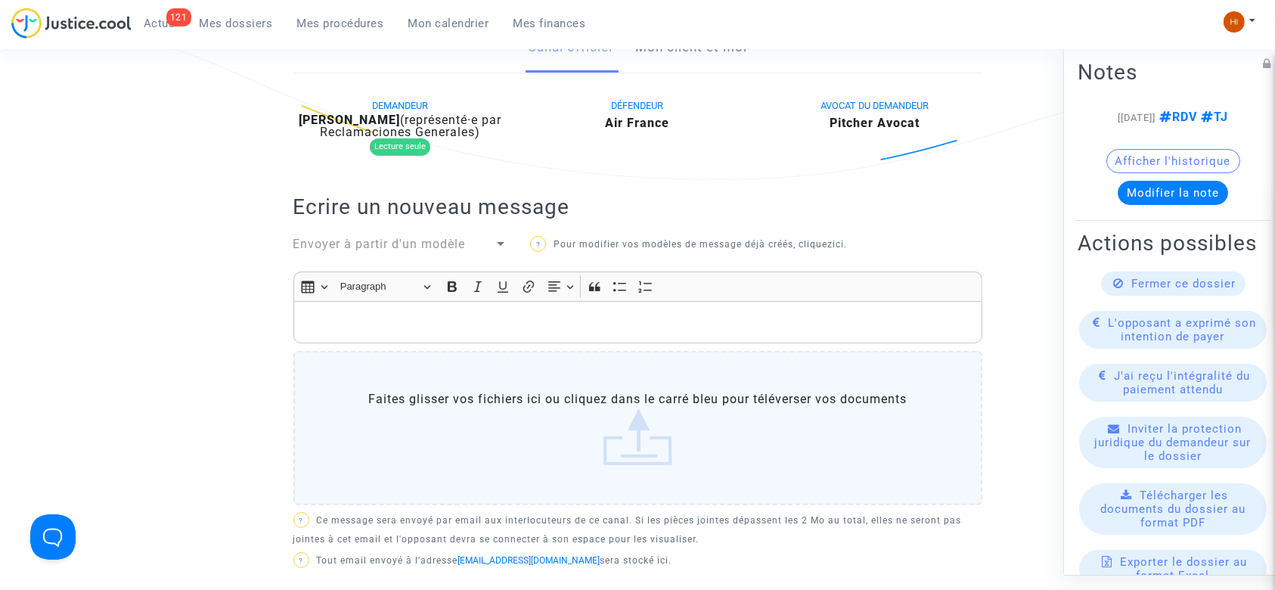
scroll to position [166, 0]
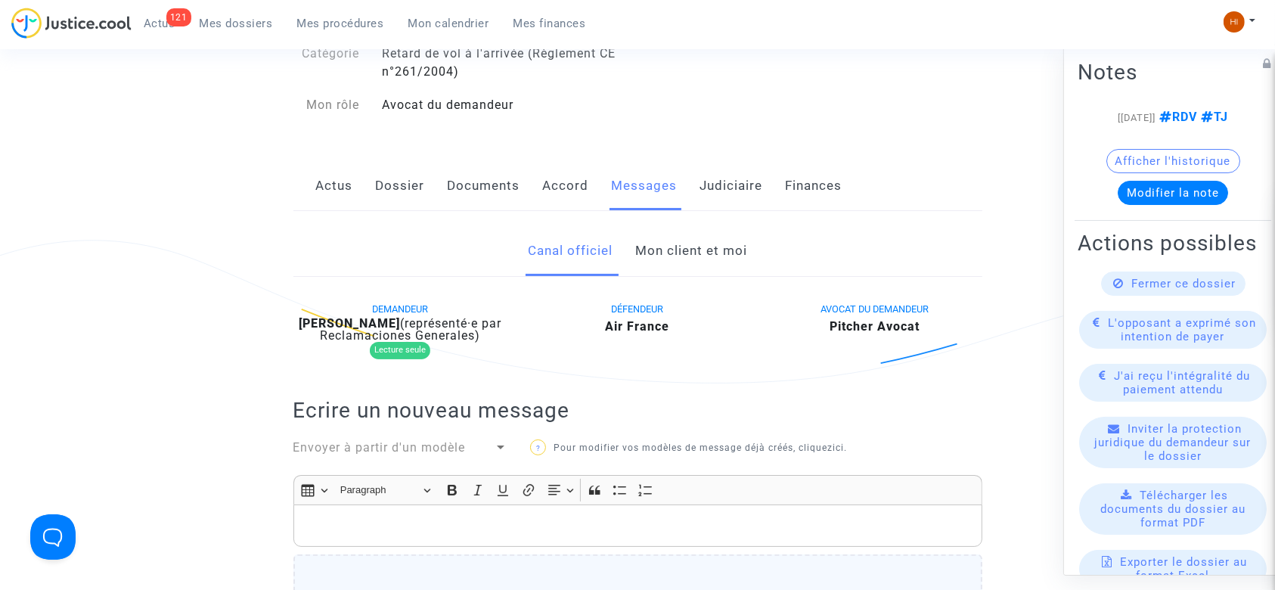
click at [679, 235] on link "Mon client et moi" at bounding box center [691, 251] width 112 height 50
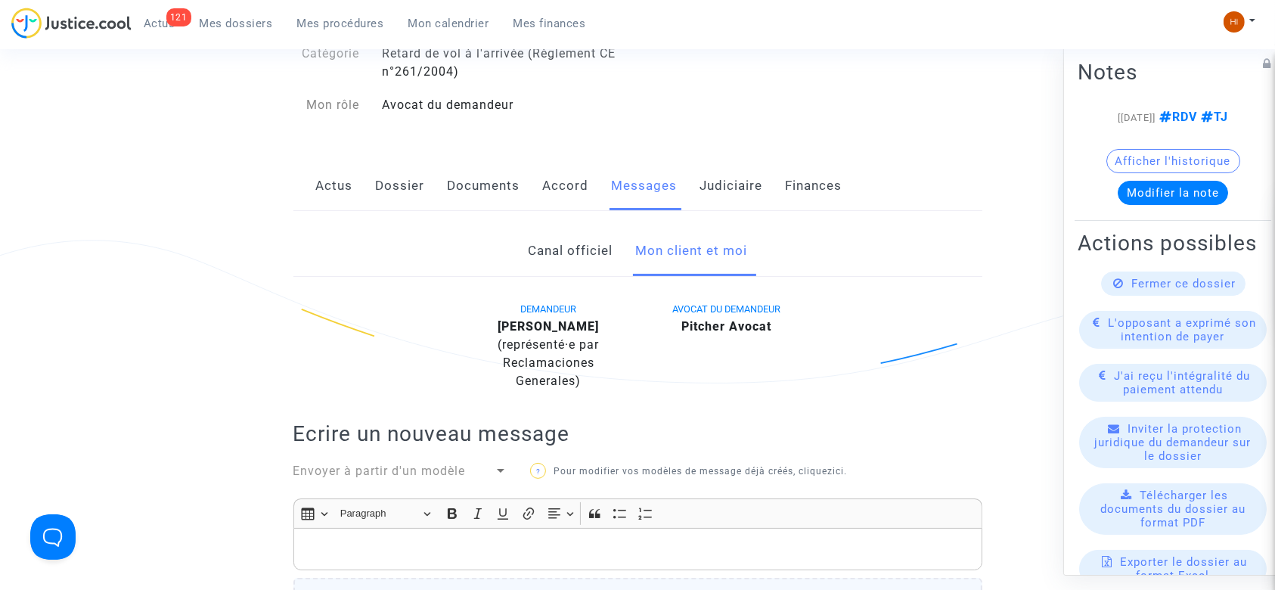
click at [454, 179] on link "Documents" at bounding box center [484, 186] width 73 height 50
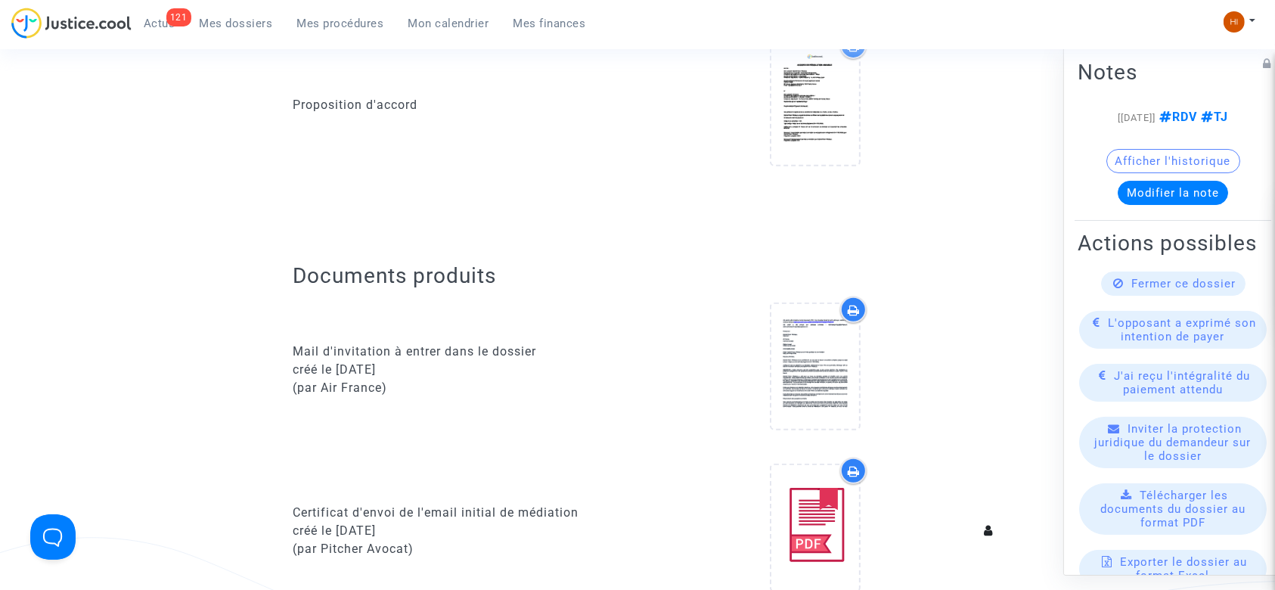
scroll to position [368, 0]
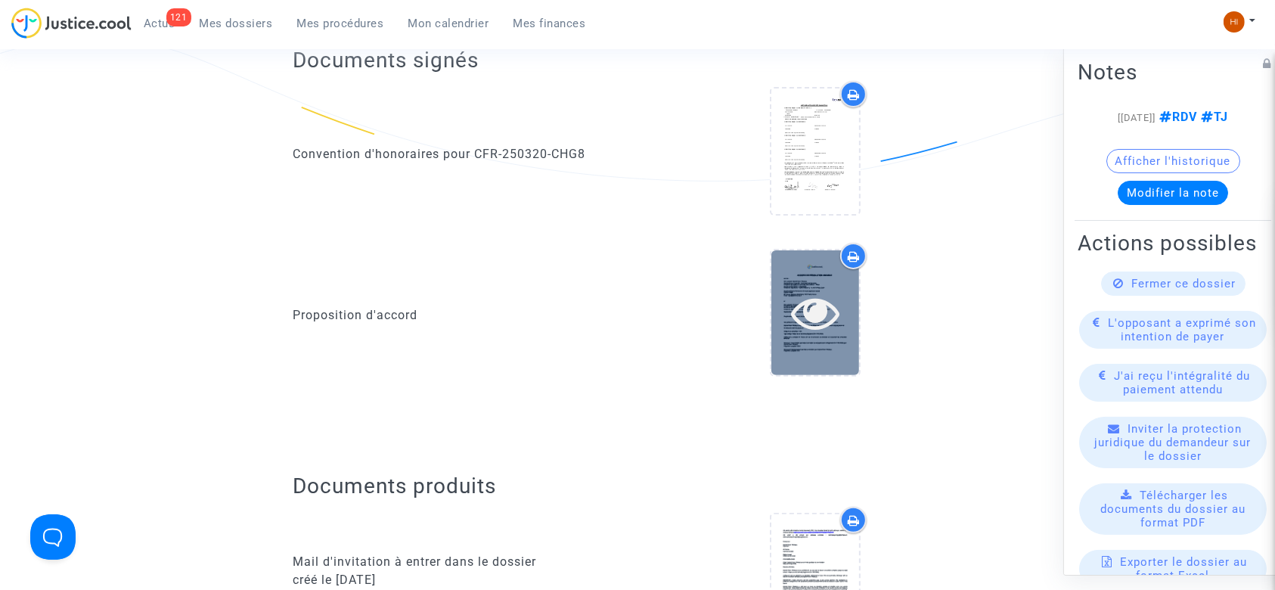
click at [786, 339] on div at bounding box center [815, 312] width 88 height 125
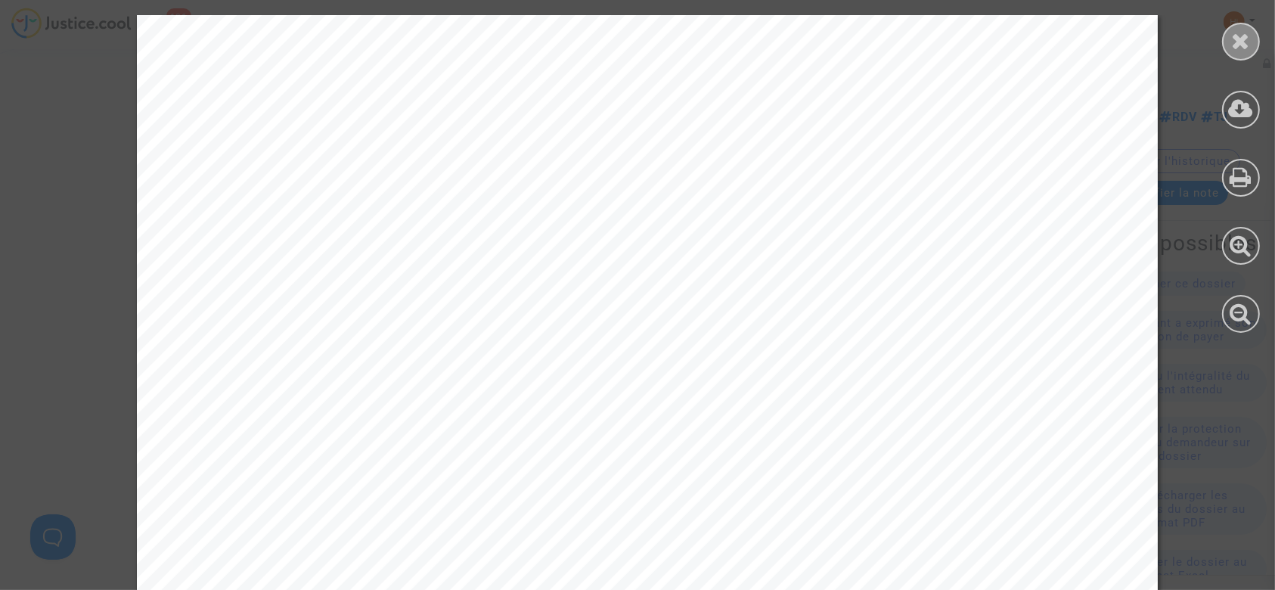
click at [1235, 52] on div at bounding box center [1241, 42] width 38 height 38
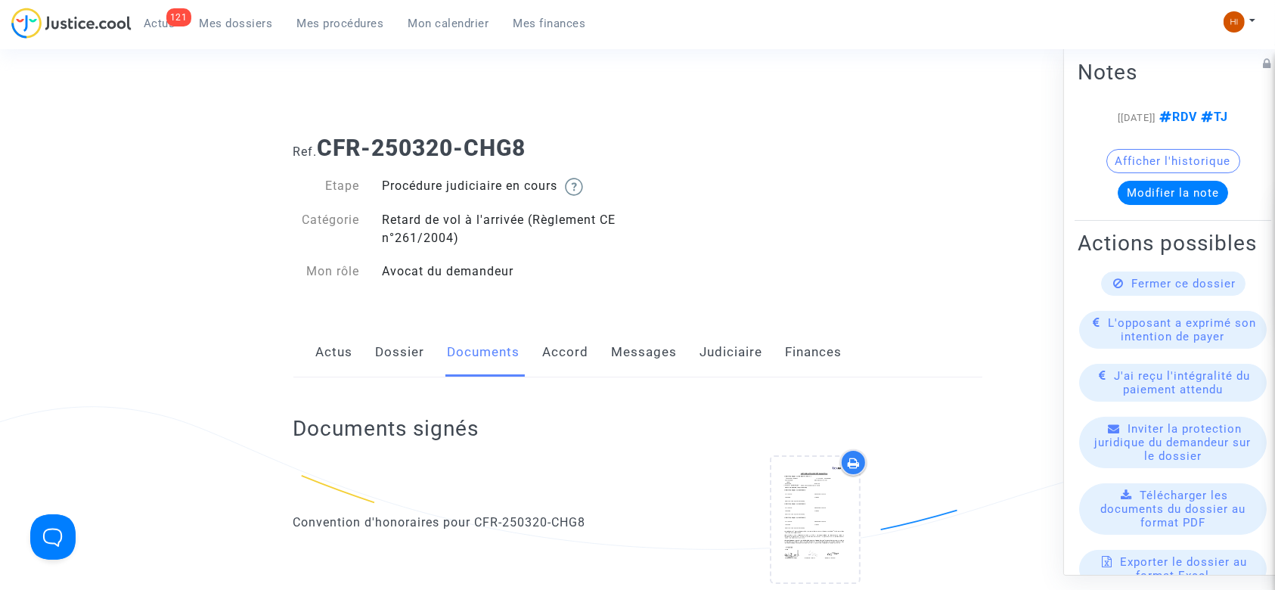
scroll to position [0, 0]
click at [647, 346] on link "Messages" at bounding box center [645, 352] width 66 height 50
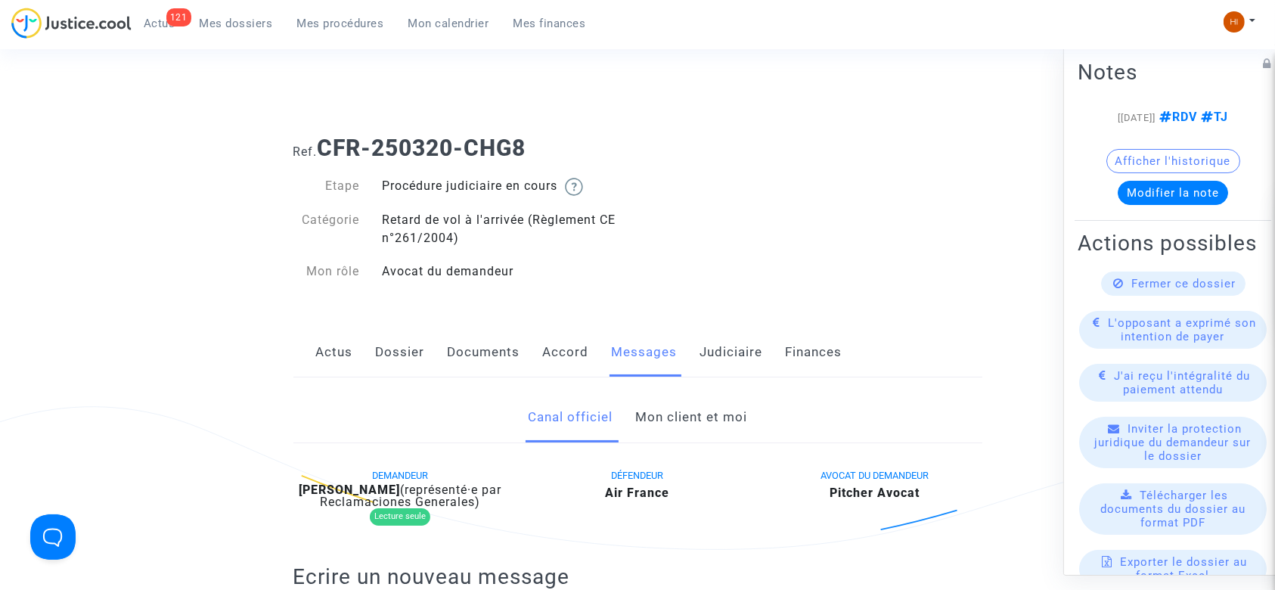
click at [737, 414] on link "Mon client et moi" at bounding box center [691, 417] width 112 height 50
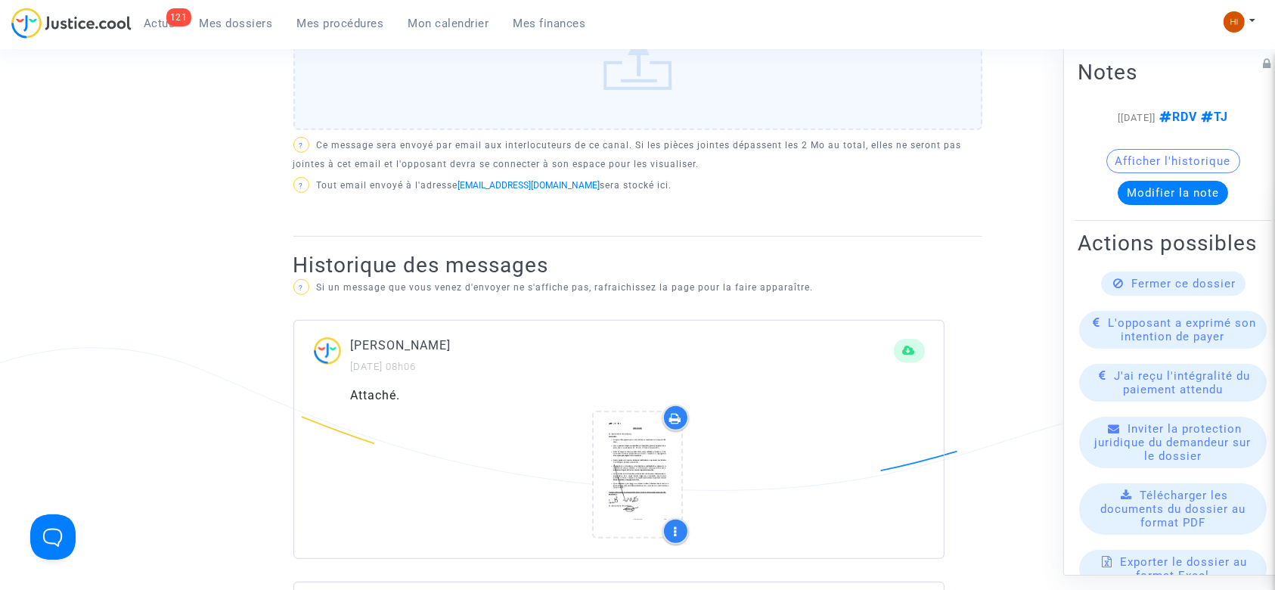
scroll to position [806, 0]
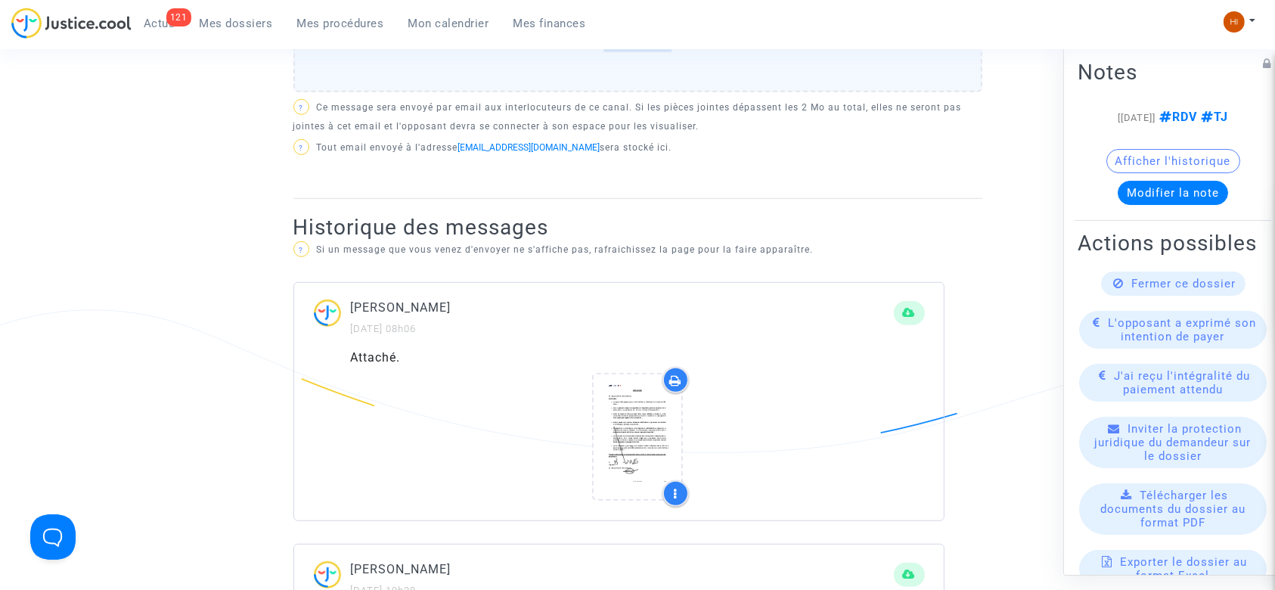
click at [341, 354] on div "Attaché." at bounding box center [619, 435] width 650 height 172
click at [414, 346] on div "Gabriel Dulon Villoslada 12/08/2025 - 08h06" at bounding box center [619, 323] width 650 height 51
click at [374, 350] on div "Attaché." at bounding box center [638, 358] width 574 height 18
click at [392, 351] on div "Attaché." at bounding box center [638, 358] width 574 height 18
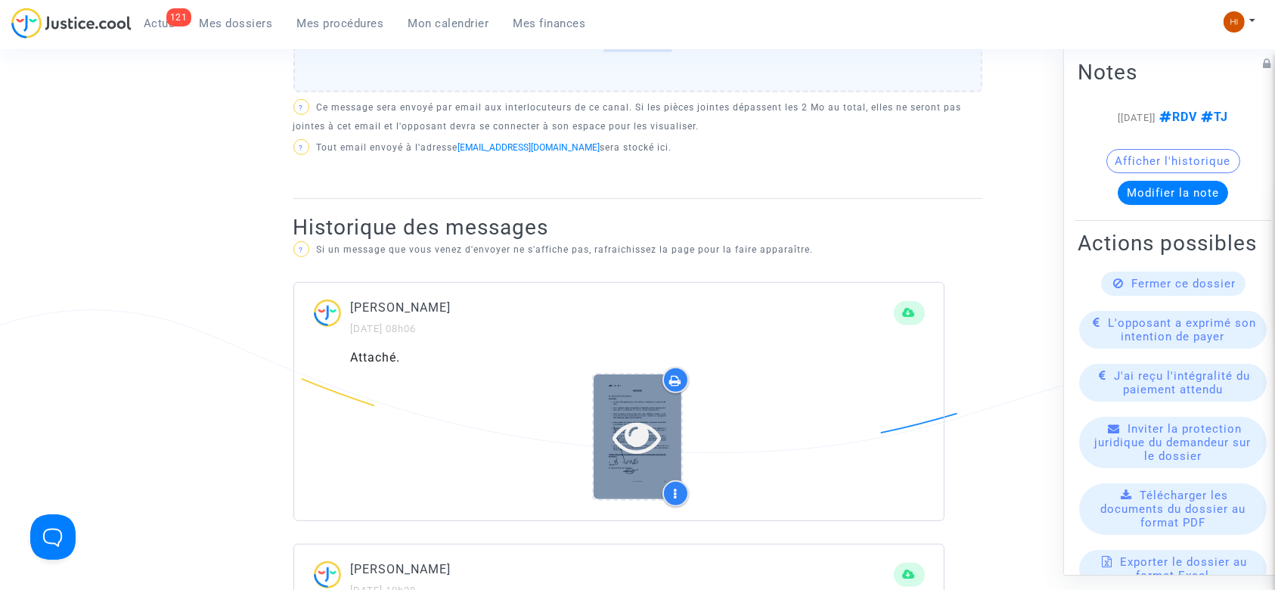
click at [634, 414] on icon at bounding box center [637, 436] width 49 height 48
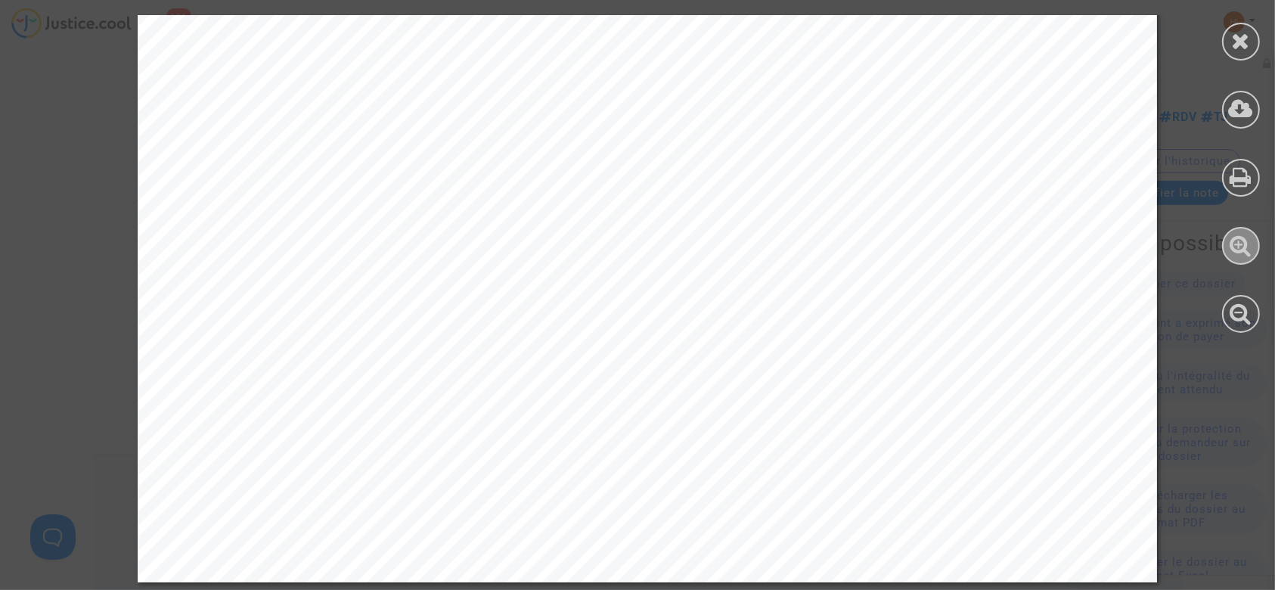
scroll to position [890, 0]
click at [1241, 31] on icon at bounding box center [1241, 40] width 19 height 23
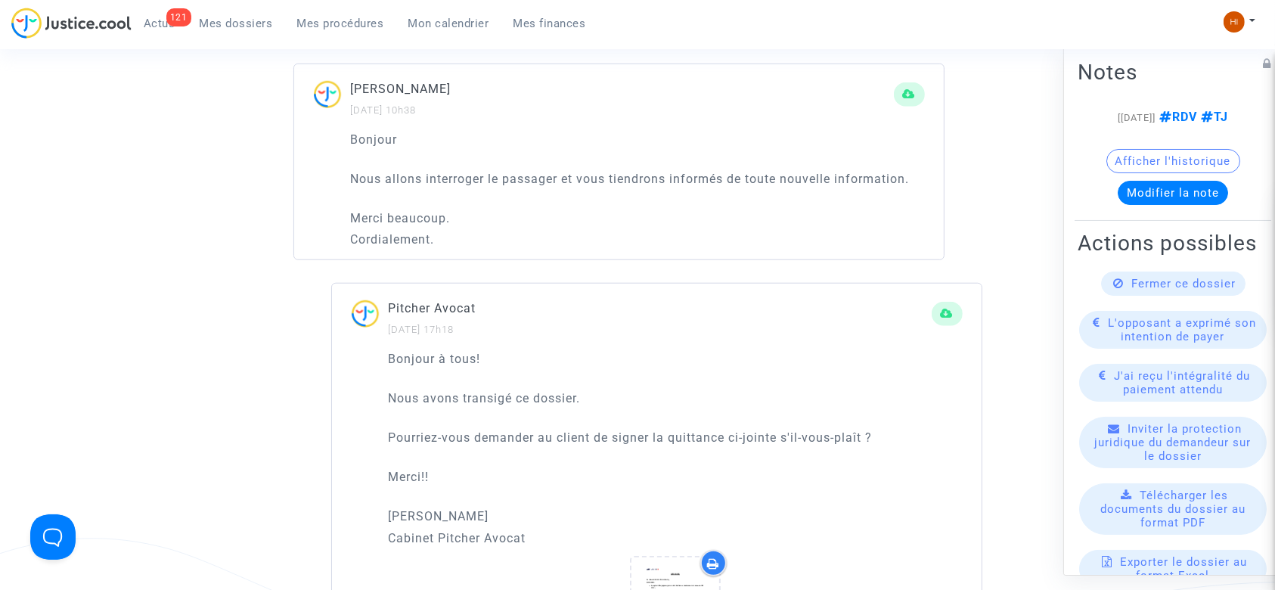
scroll to position [1283, 0]
click at [905, 96] on icon at bounding box center [909, 97] width 13 height 11
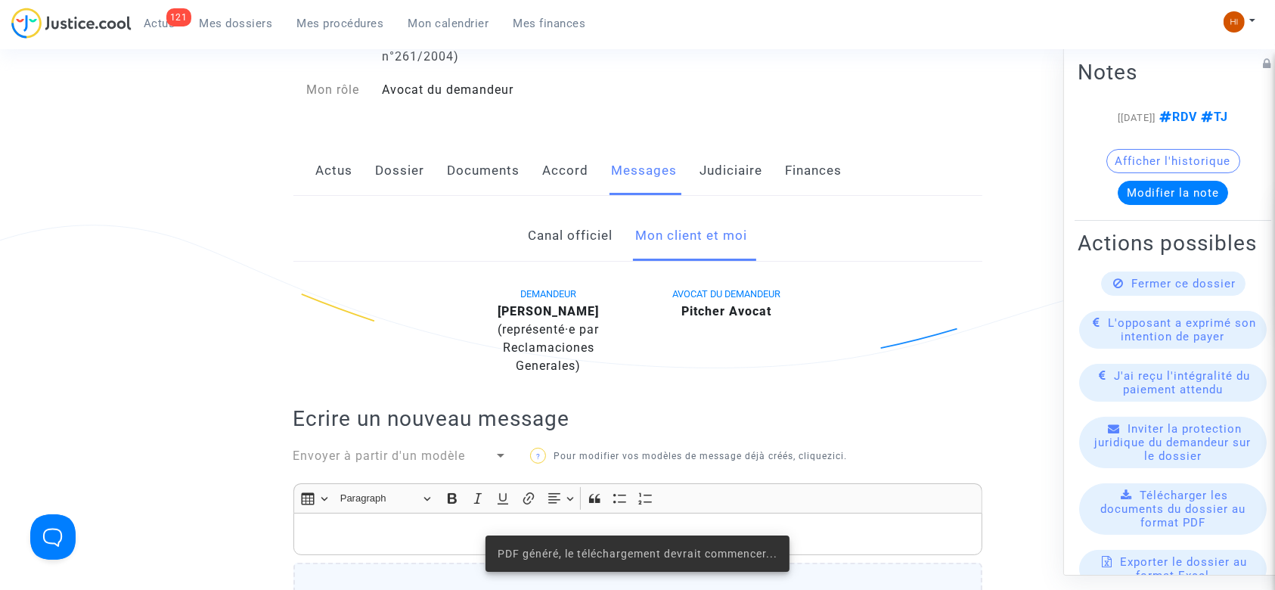
scroll to position [175, 0]
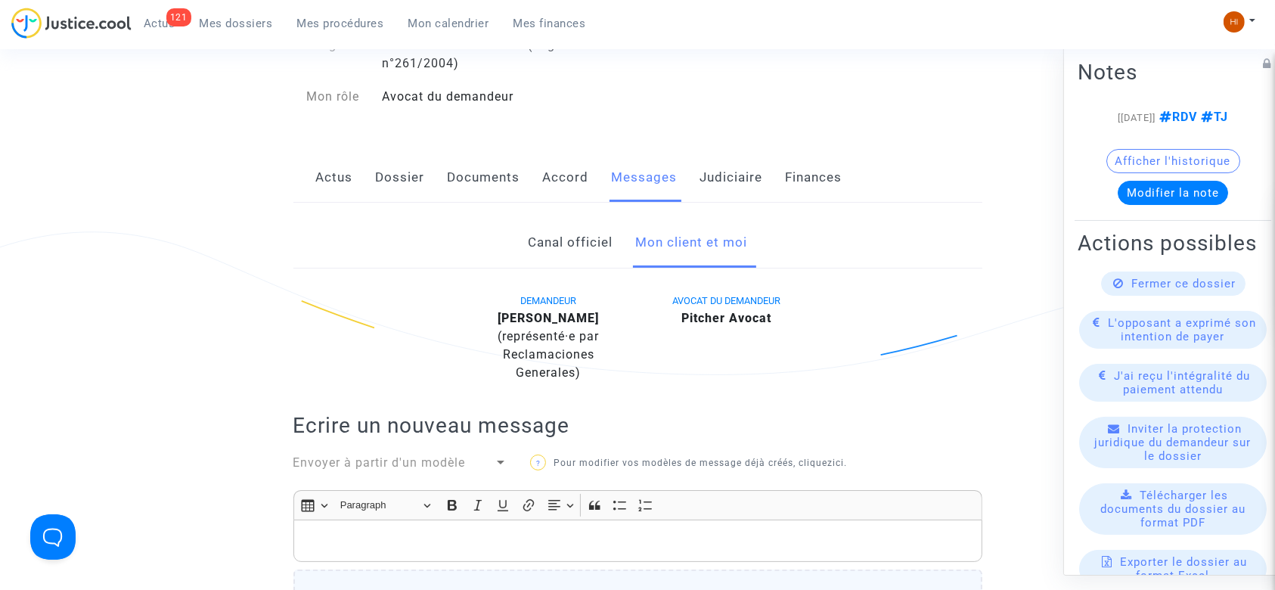
click at [714, 174] on link "Judiciaire" at bounding box center [731, 178] width 63 height 50
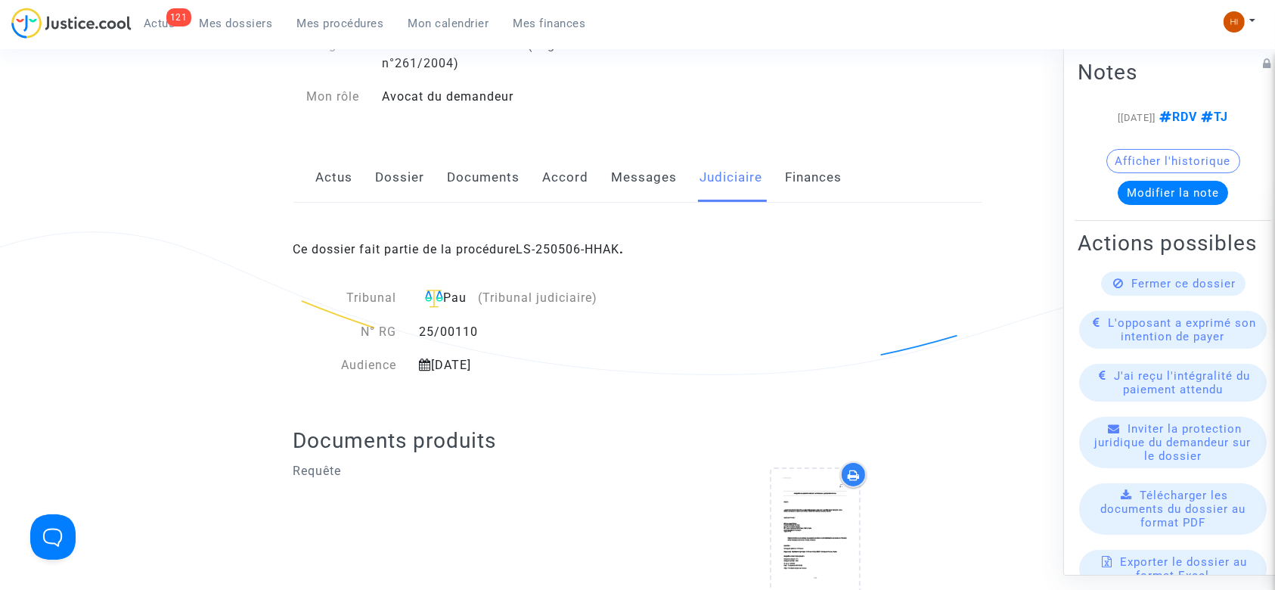
click at [532, 264] on div "Ce dossier fait partie de la procédure LS-250506-HHAK ." at bounding box center [637, 238] width 689 height 71
click at [584, 245] on link "LS-250506-HHAK" at bounding box center [568, 249] width 104 height 14
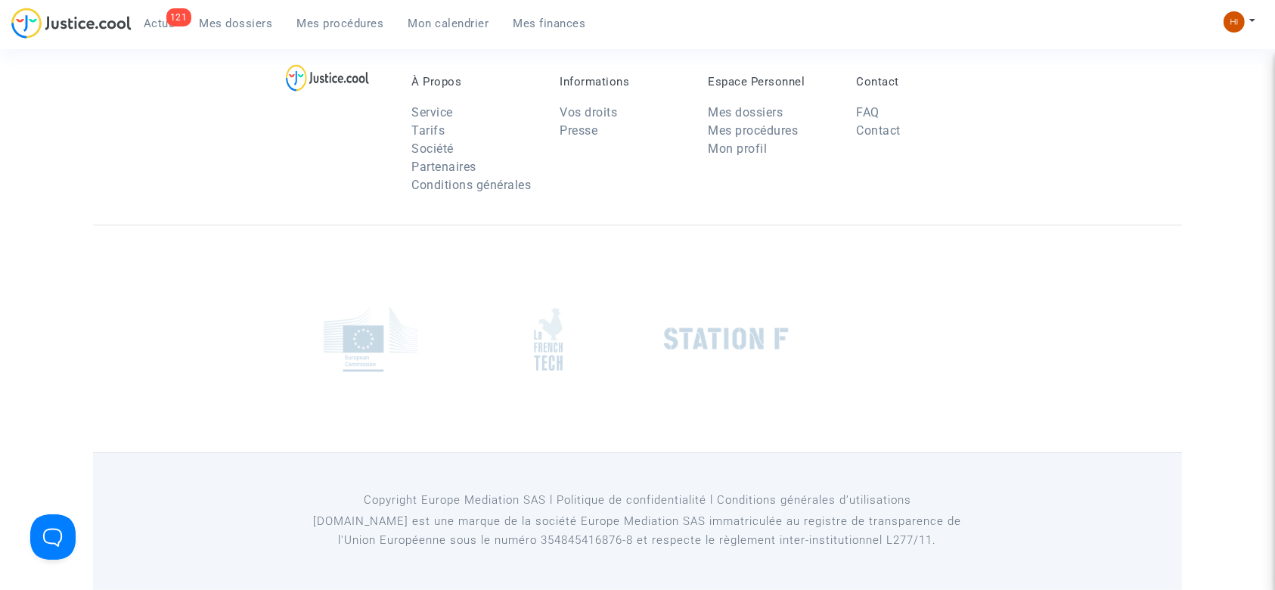
scroll to position [175, 0]
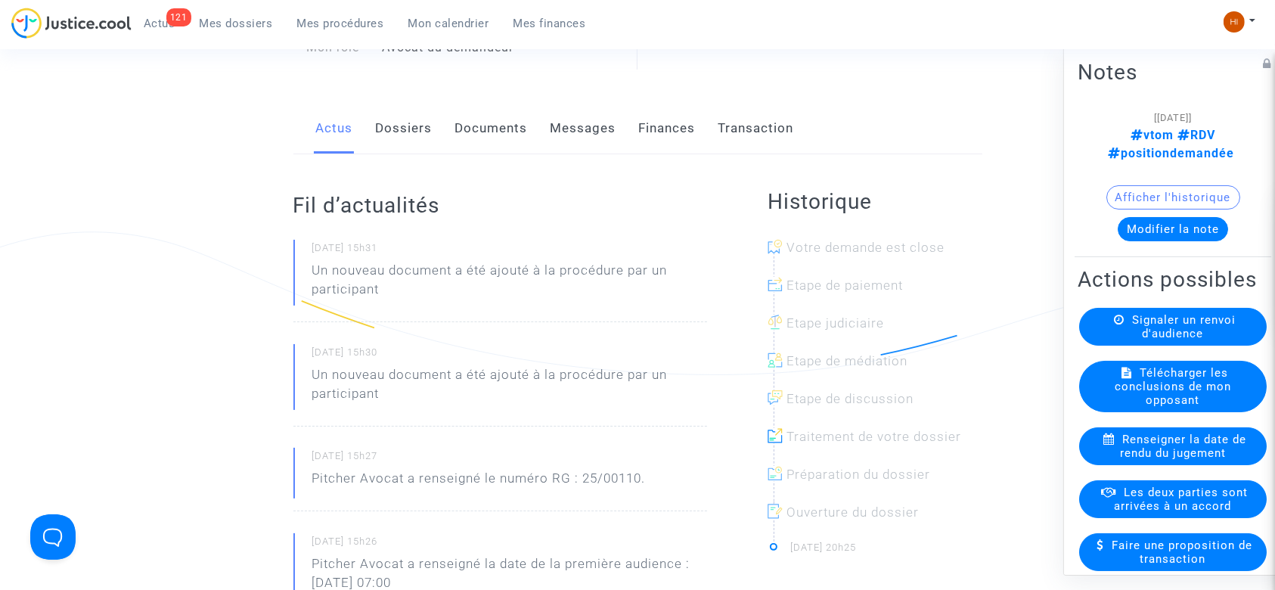
click at [1169, 185] on button "Afficher l'historique" at bounding box center [1173, 197] width 134 height 24
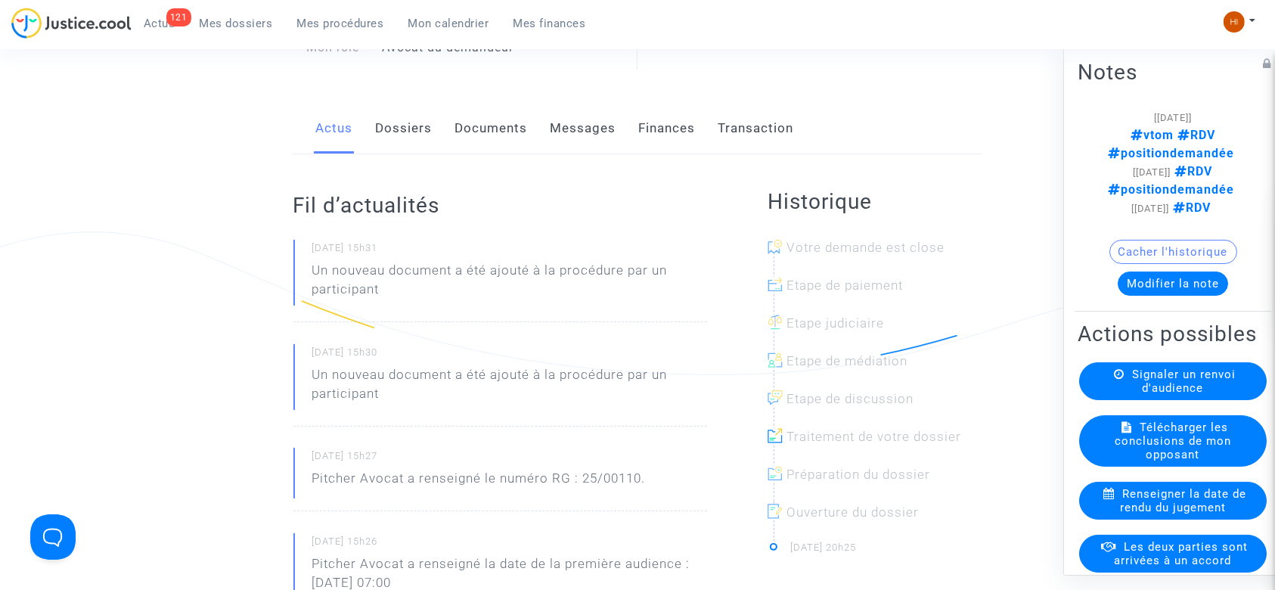
click at [399, 120] on link "Dossiers" at bounding box center [404, 129] width 57 height 50
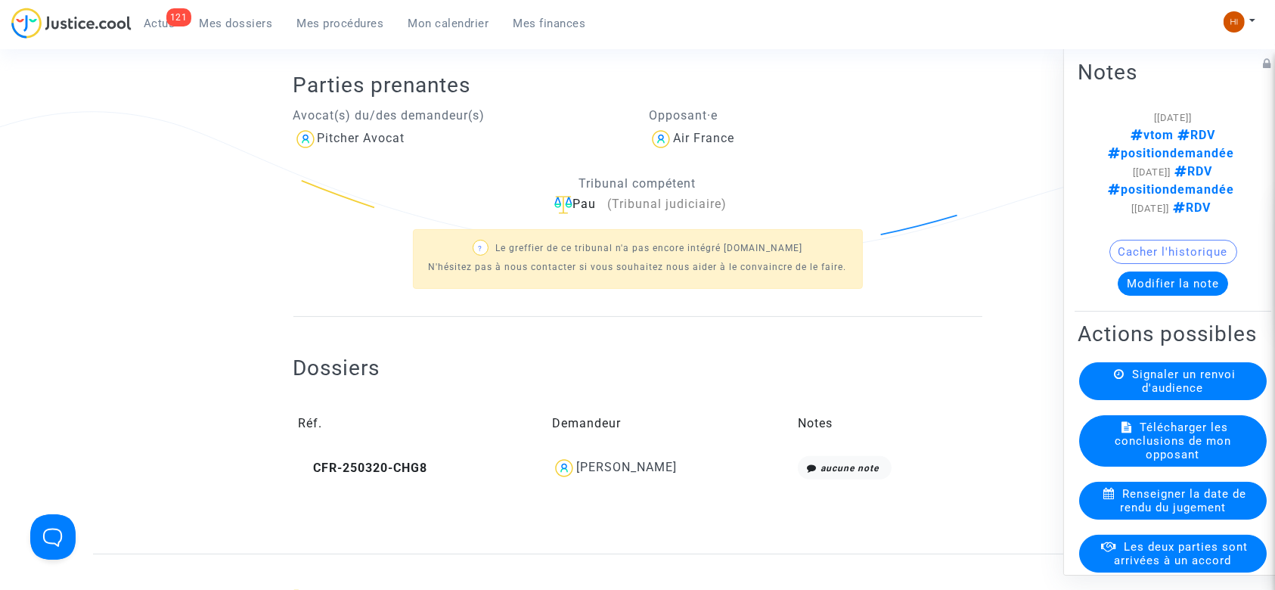
scroll to position [302, 0]
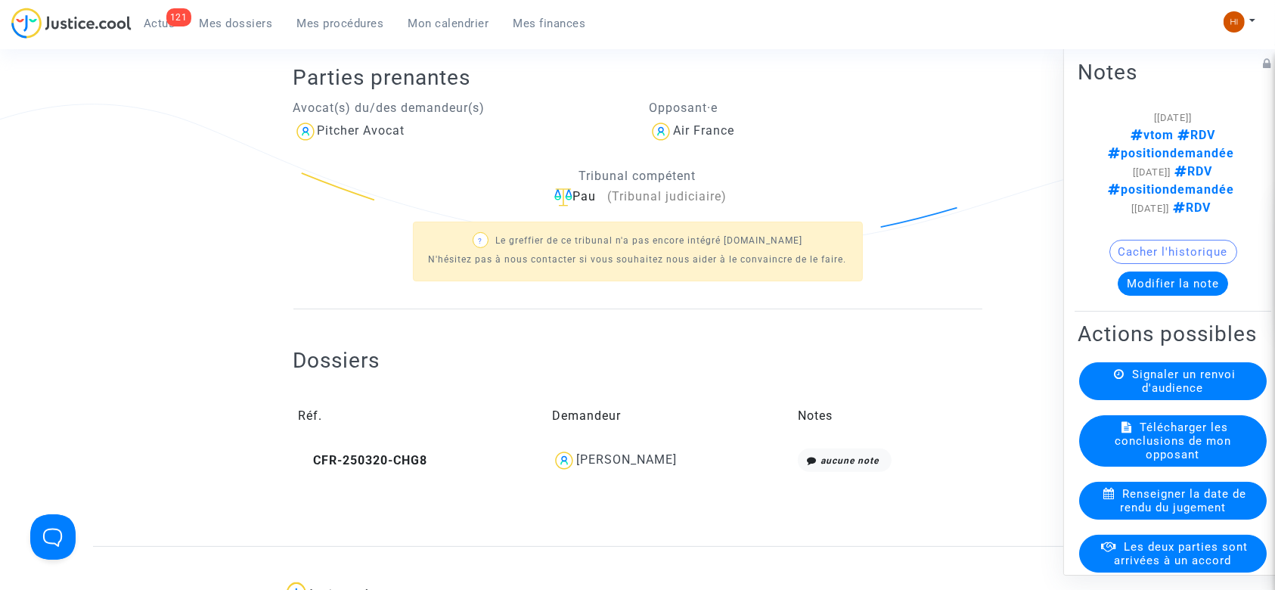
drag, startPoint x: 709, startPoint y: 457, endPoint x: 555, endPoint y: 456, distance: 154.3
click at [555, 456] on div "Gabriel Dulon Villoslada" at bounding box center [669, 460] width 235 height 24
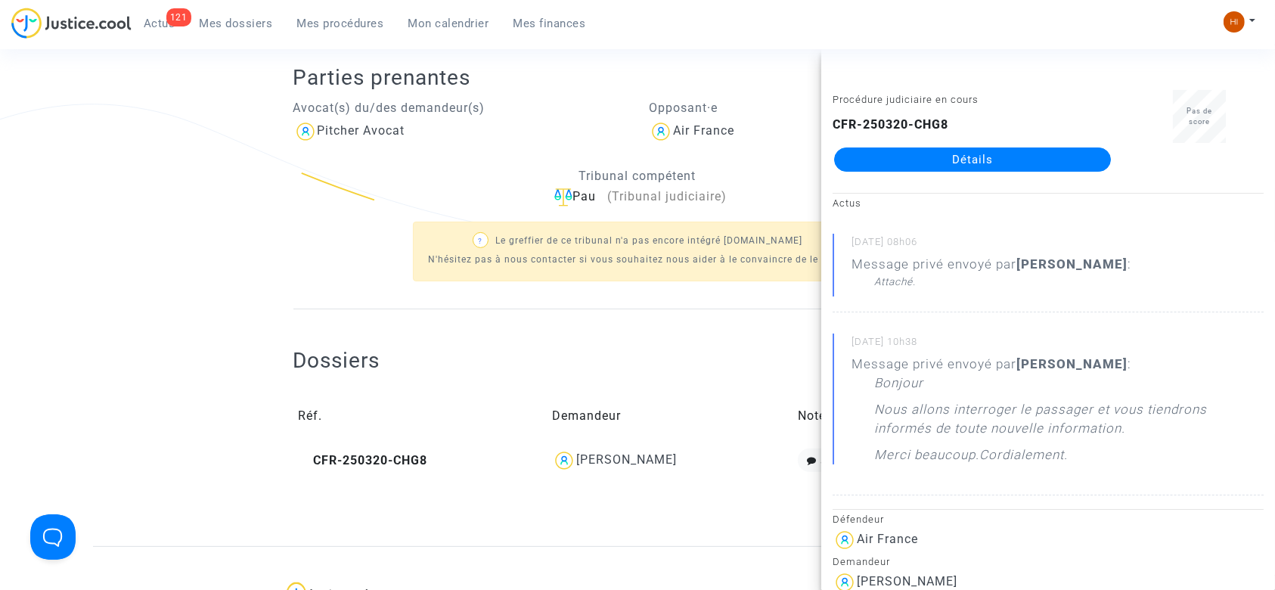
copy div "abriel Dulon Villoslada"
drag, startPoint x: 138, startPoint y: 172, endPoint x: 147, endPoint y: 175, distance: 9.6
click at [138, 172] on ng-component "Ref. LS-250506-HHAK Etape En attente de l'audience et des conclusions défendeur…" at bounding box center [637, 183] width 1089 height 725
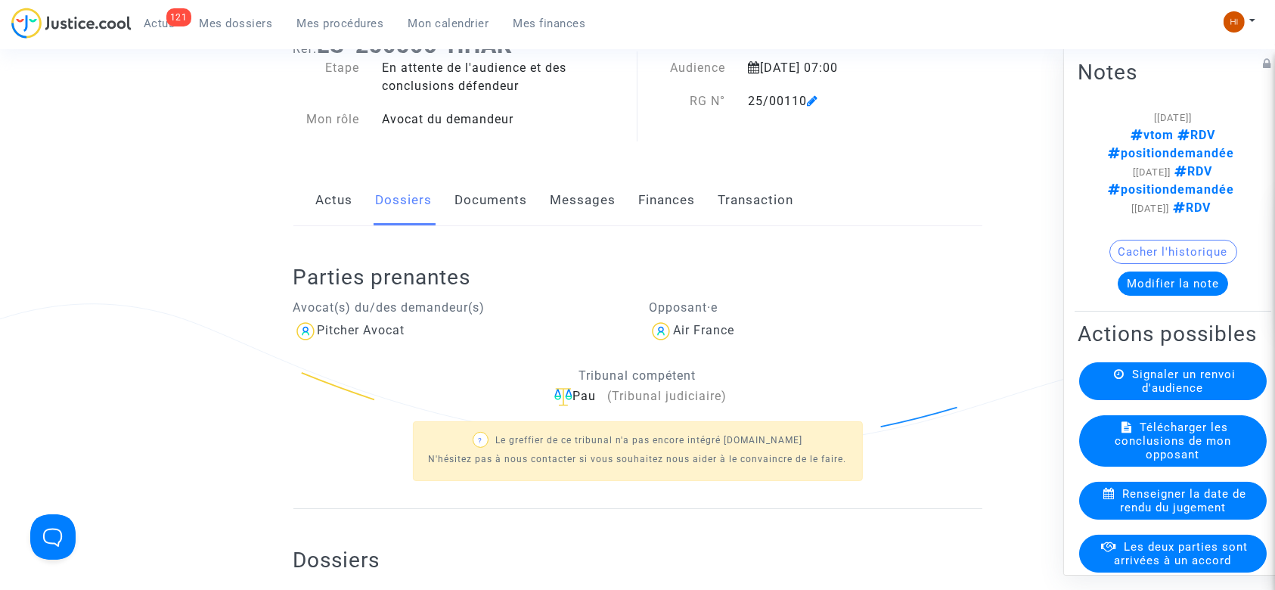
scroll to position [0, 0]
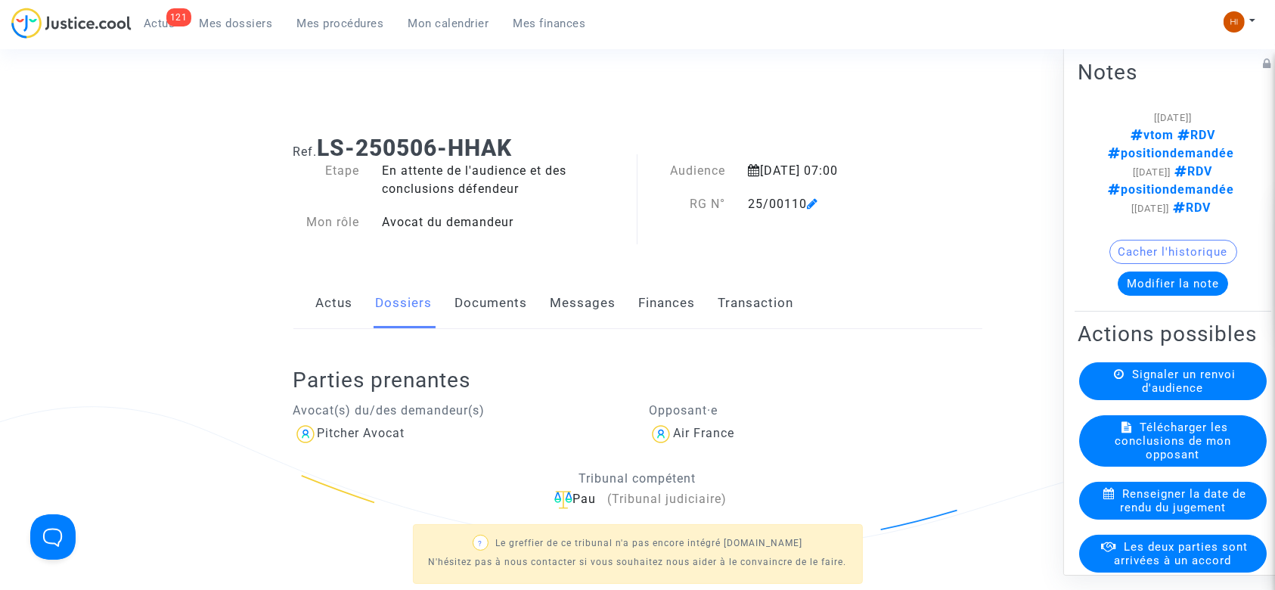
click at [524, 305] on link "Documents" at bounding box center [491, 303] width 73 height 50
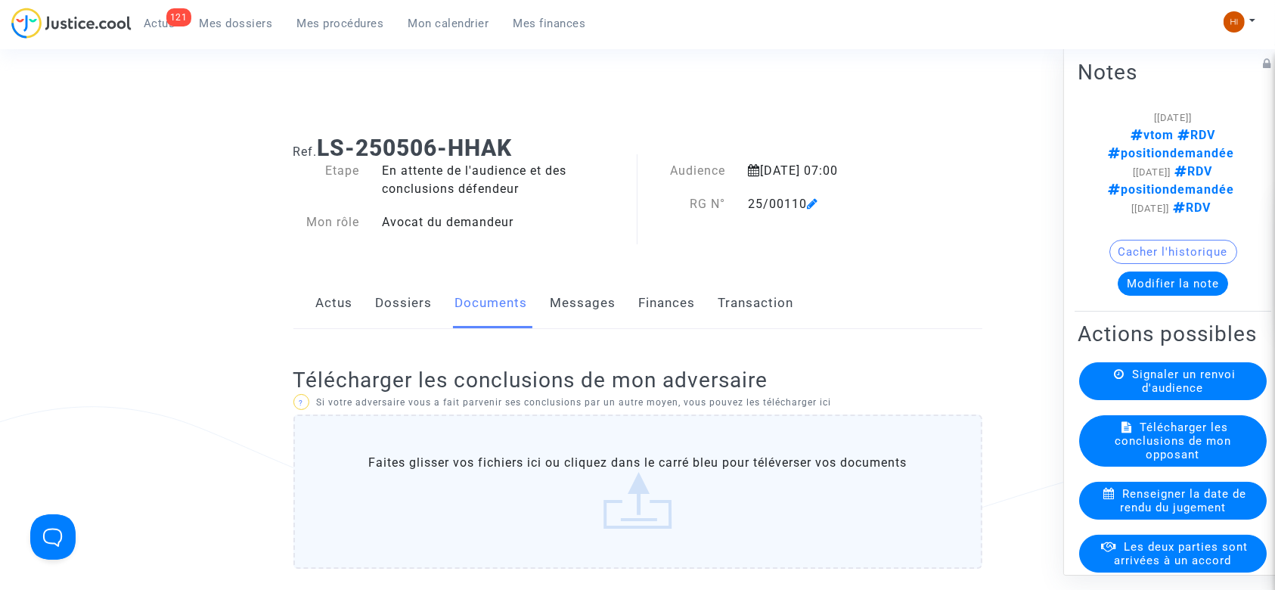
click at [399, 296] on link "Dossiers" at bounding box center [404, 303] width 57 height 50
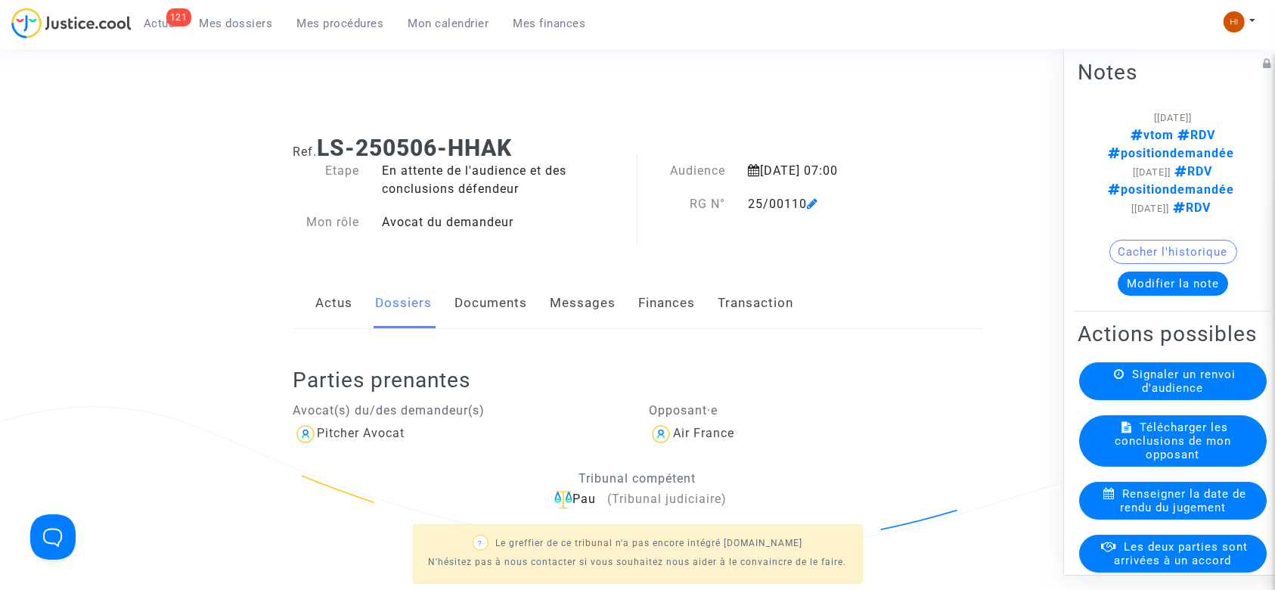
click at [326, 306] on link "Actus" at bounding box center [334, 303] width 37 height 50
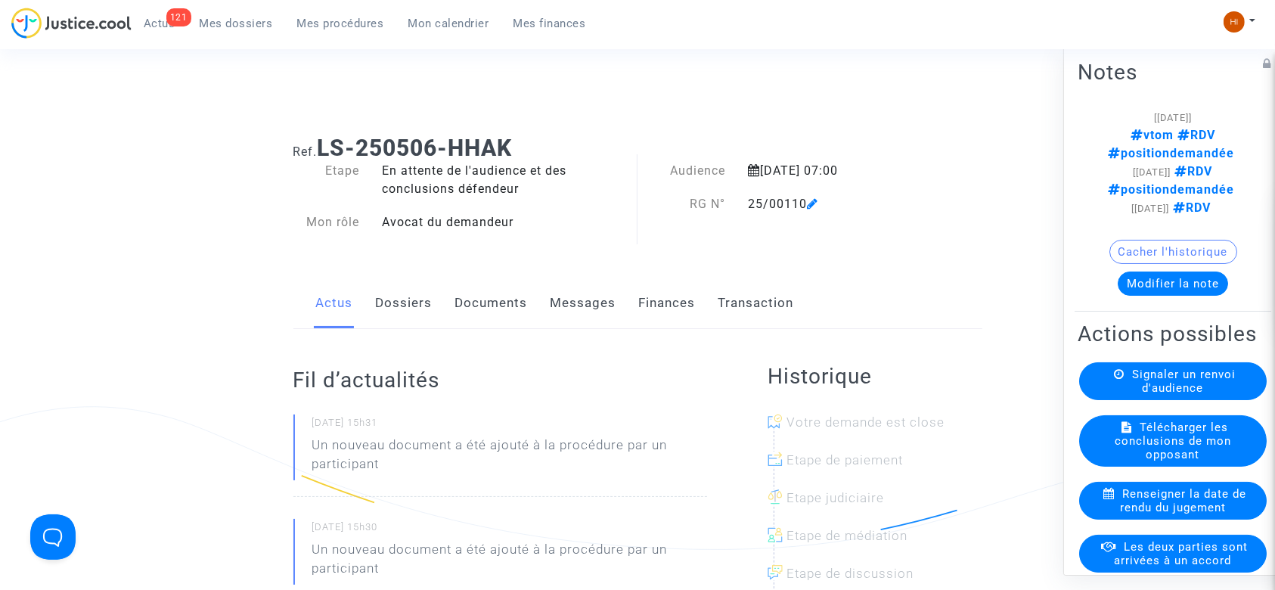
drag, startPoint x: 400, startPoint y: 309, endPoint x: 398, endPoint y: 317, distance: 7.9
click at [400, 312] on link "Dossiers" at bounding box center [404, 303] width 57 height 50
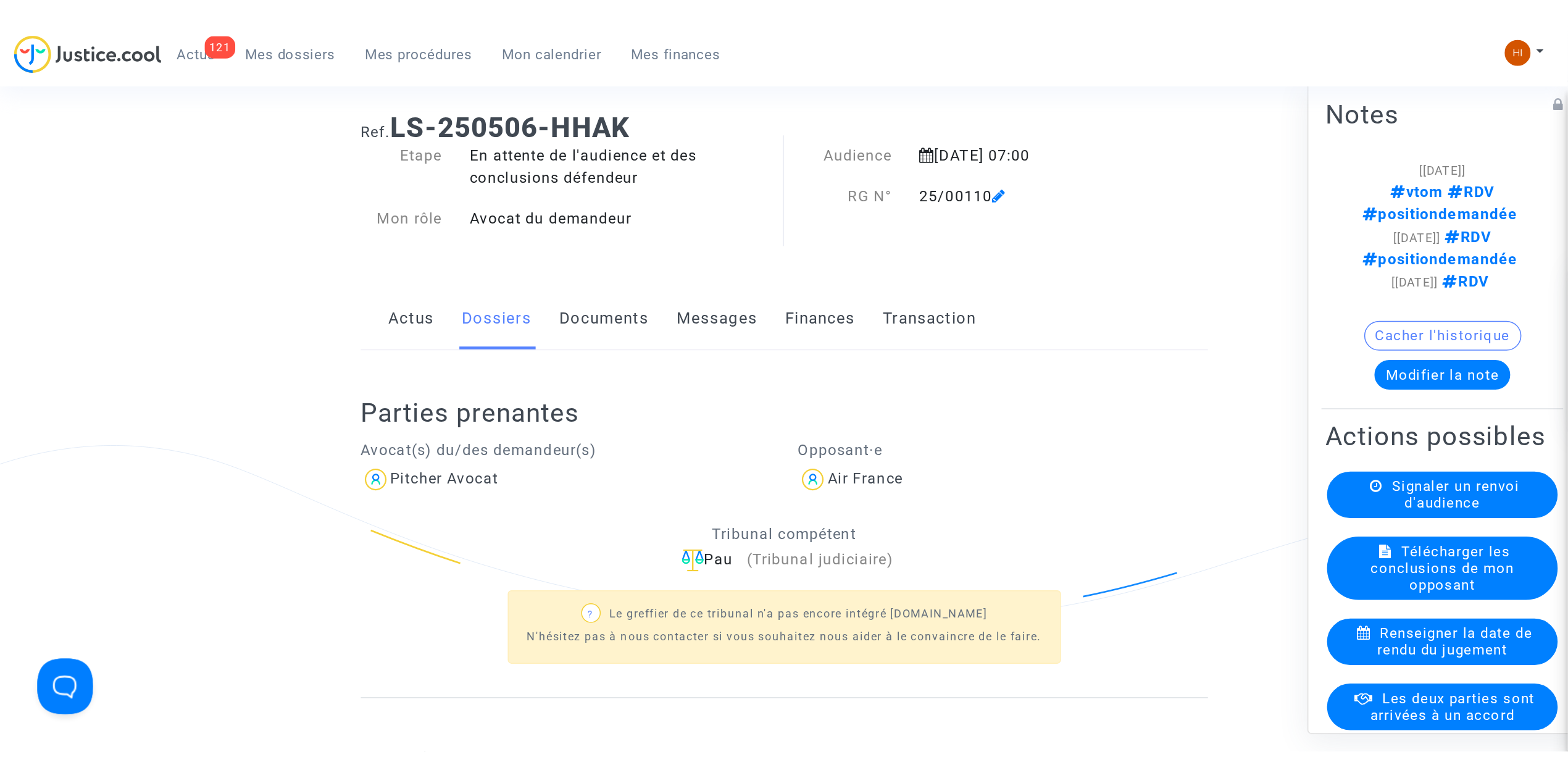
scroll to position [329, 0]
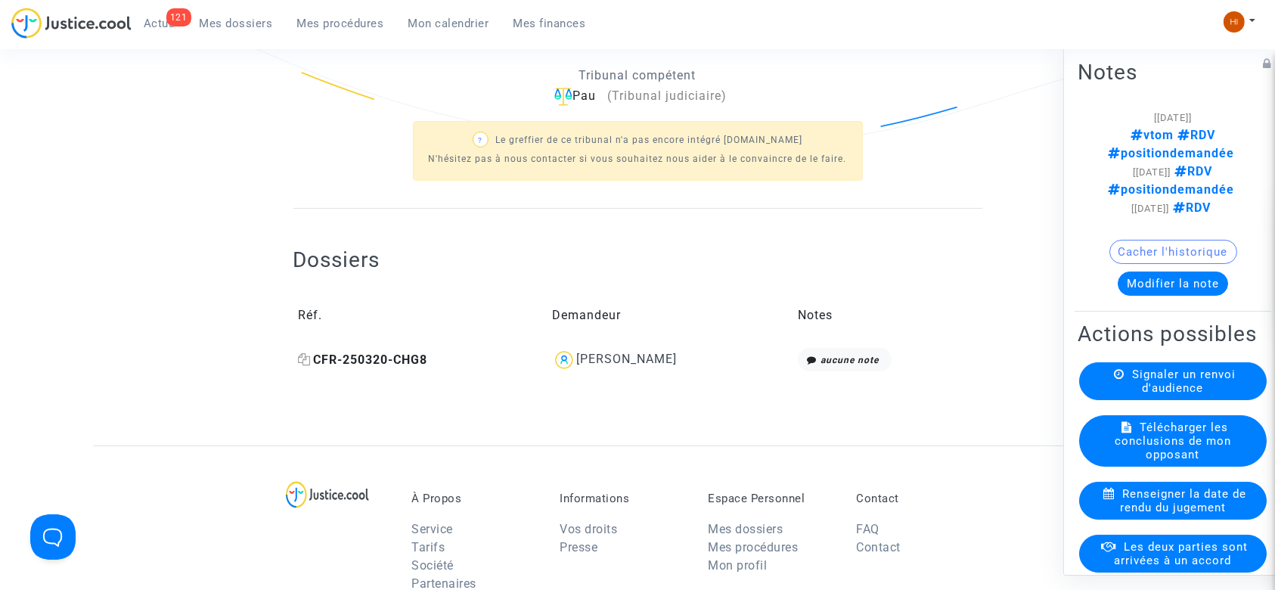
click at [304, 358] on icon at bounding box center [305, 359] width 13 height 12
drag, startPoint x: 750, startPoint y: 361, endPoint x: 551, endPoint y: 368, distance: 199.8
click at [552, 368] on div "Gabriel Dulon Villoslada" at bounding box center [669, 360] width 235 height 24
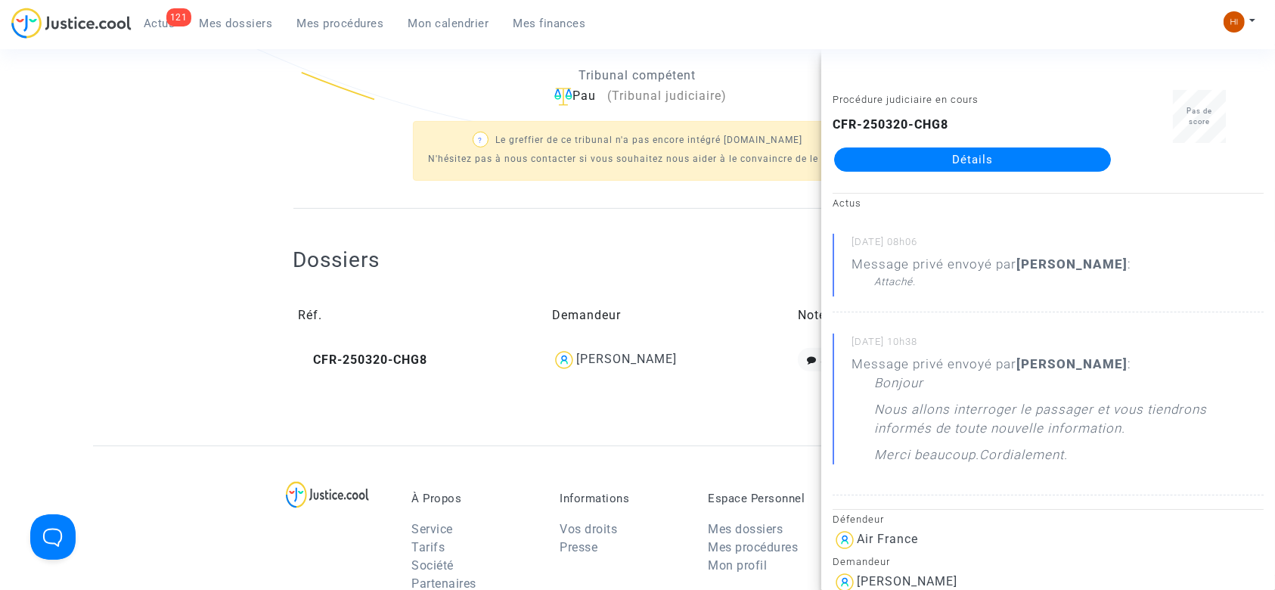
copy div "Gabriel Dulon Villoslada"
drag, startPoint x: 236, startPoint y: 112, endPoint x: 760, endPoint y: 190, distance: 529.8
click at [236, 112] on ng-component "Ref. LS-250506-HHAK Etape En attente de l'audience et des conclusions défendeur…" at bounding box center [637, 82] width 1089 height 725
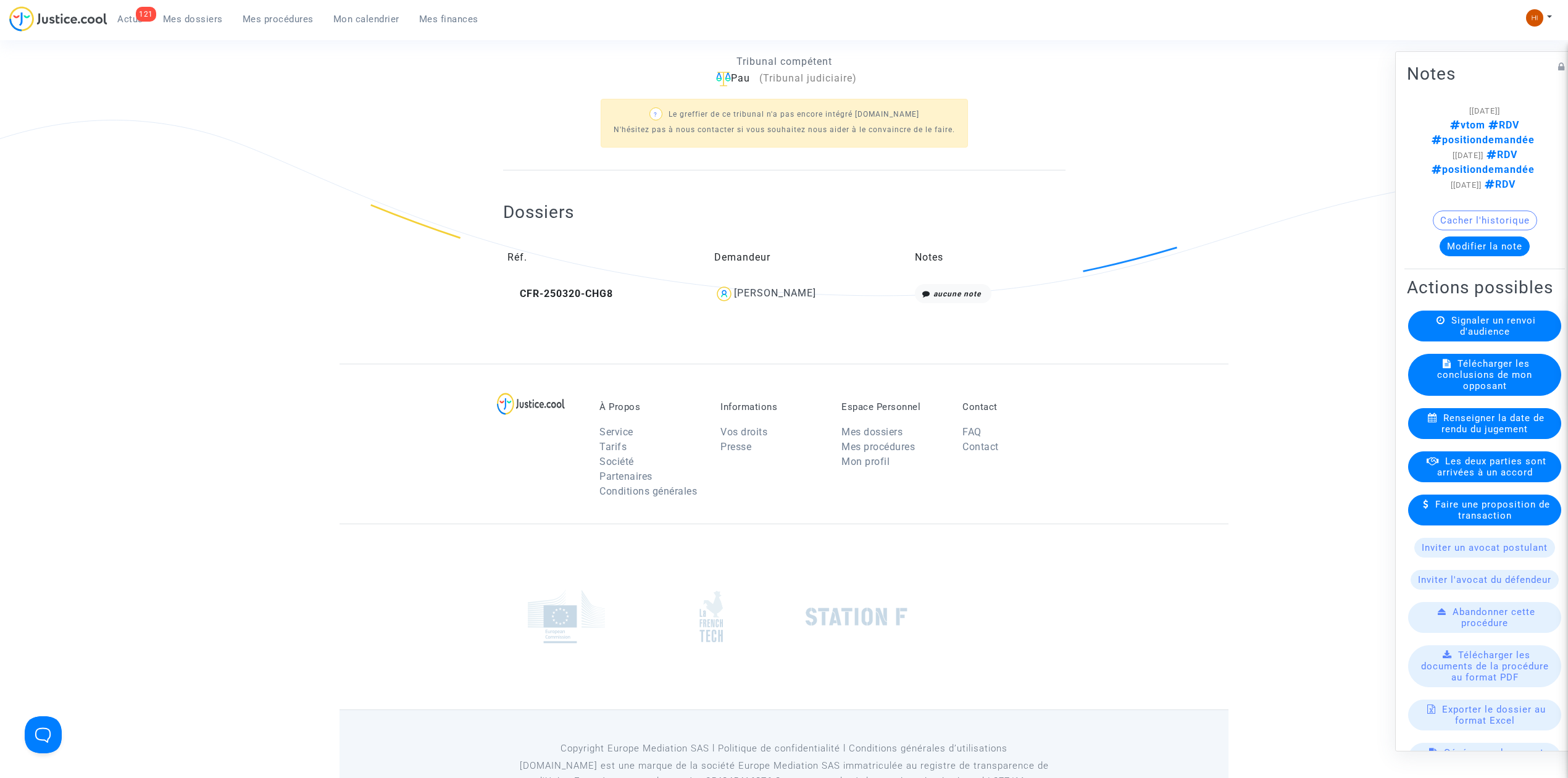
scroll to position [0, 0]
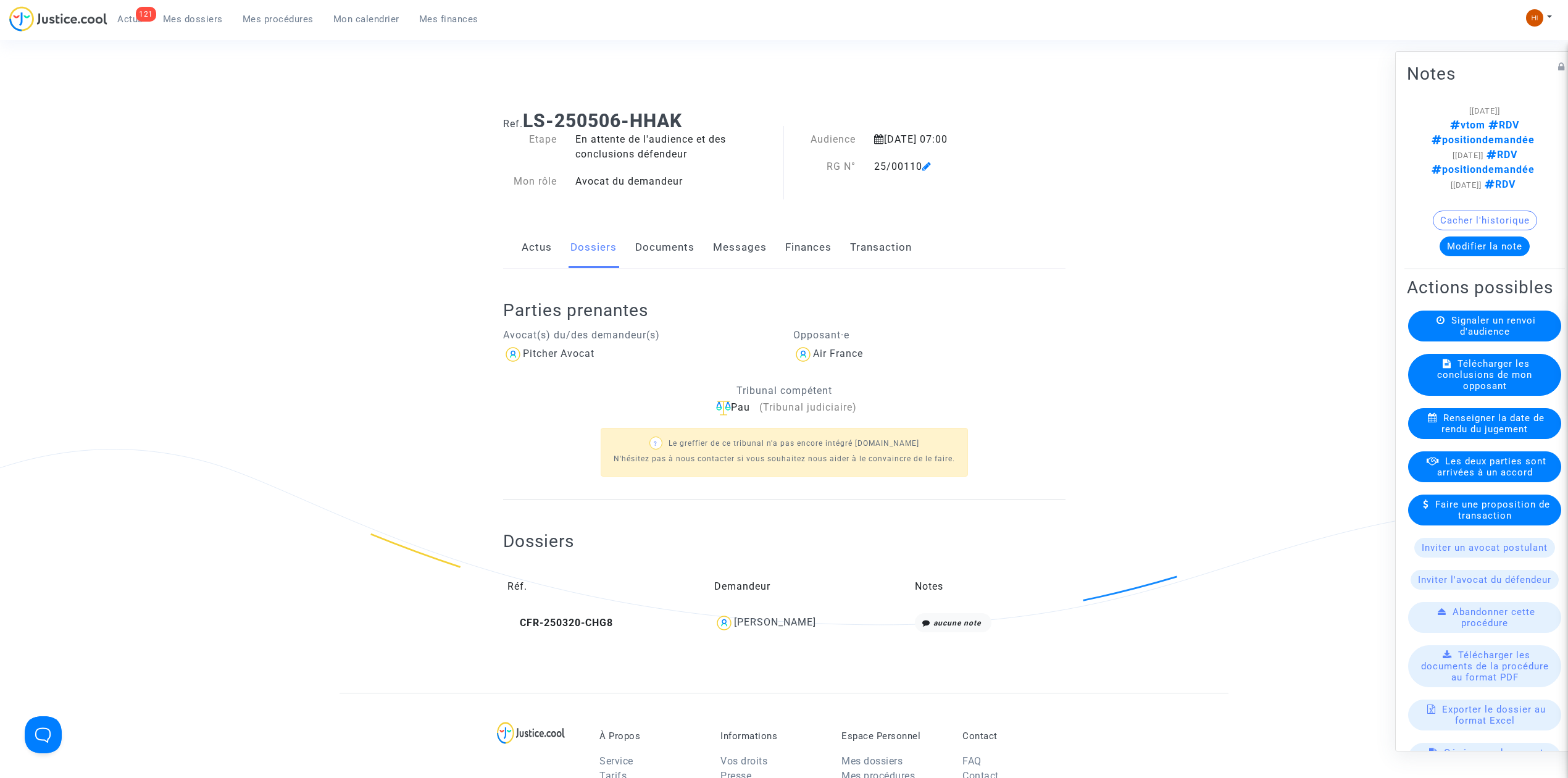
click at [1040, 237] on button "Modifier la note" at bounding box center [1484, 247] width 90 height 20
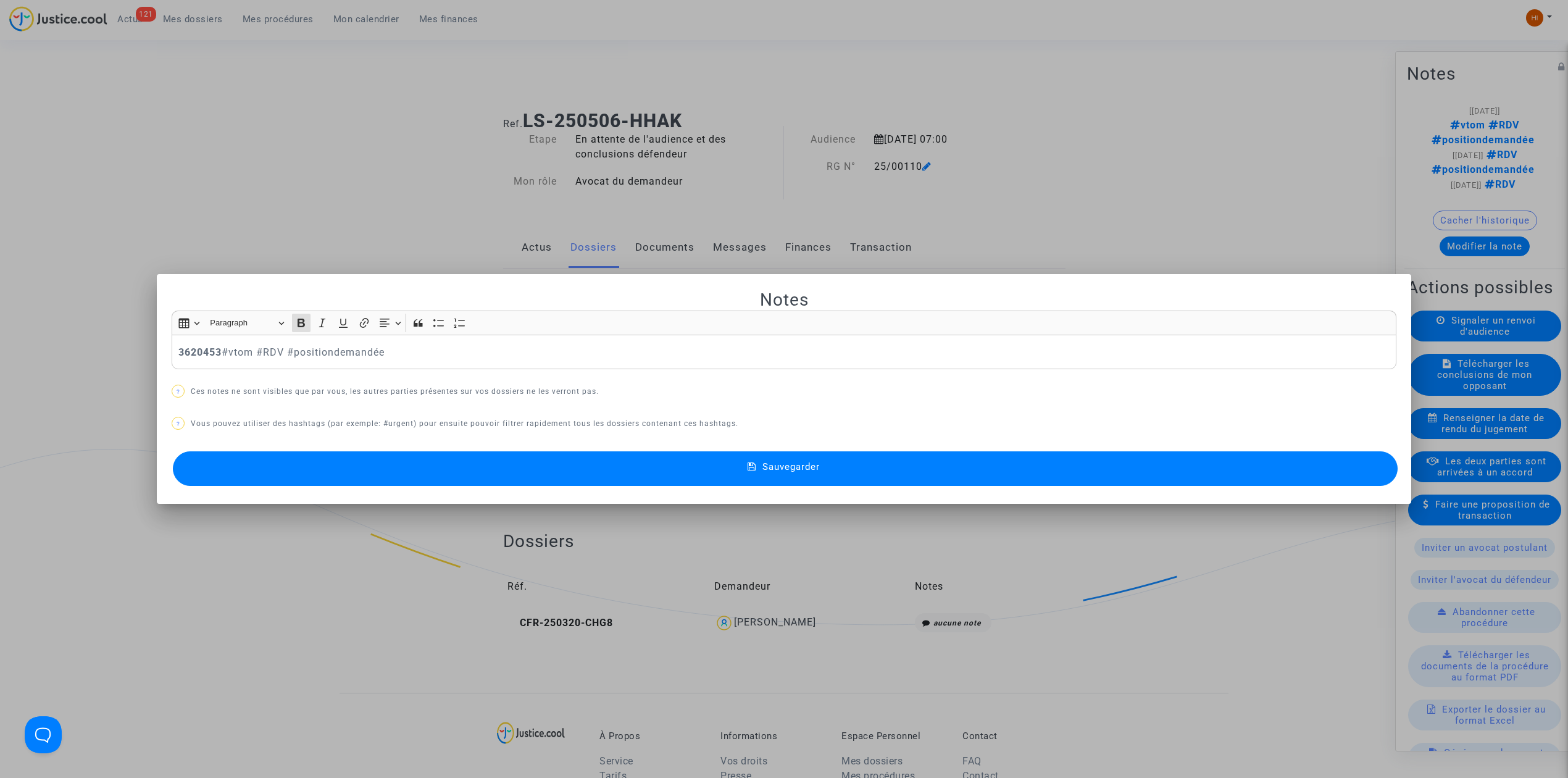
click at [396, 465] on button "Sauvegarder" at bounding box center [785, 469] width 1224 height 34
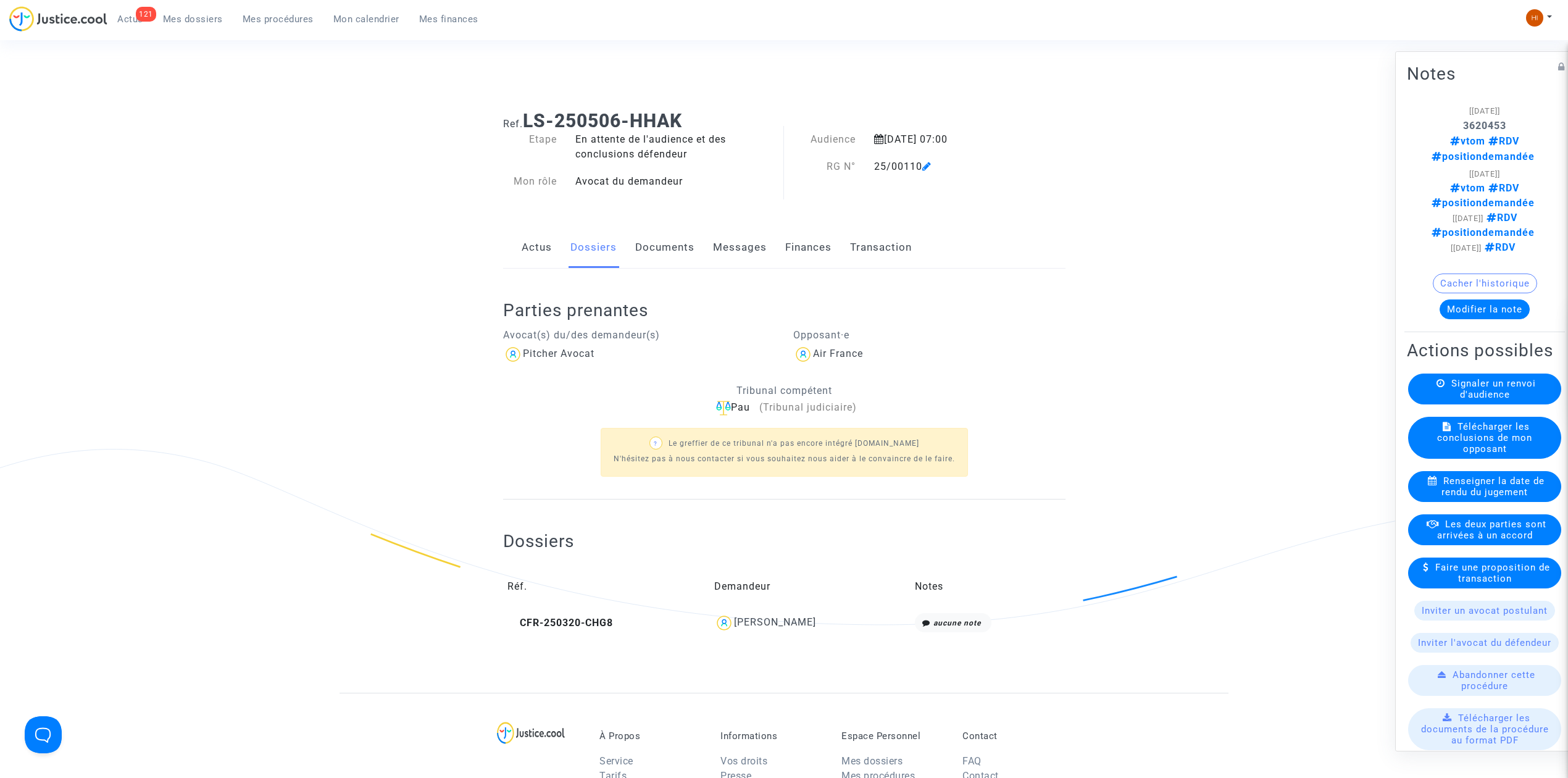
click at [664, 244] on link "Documents" at bounding box center [664, 247] width 60 height 41
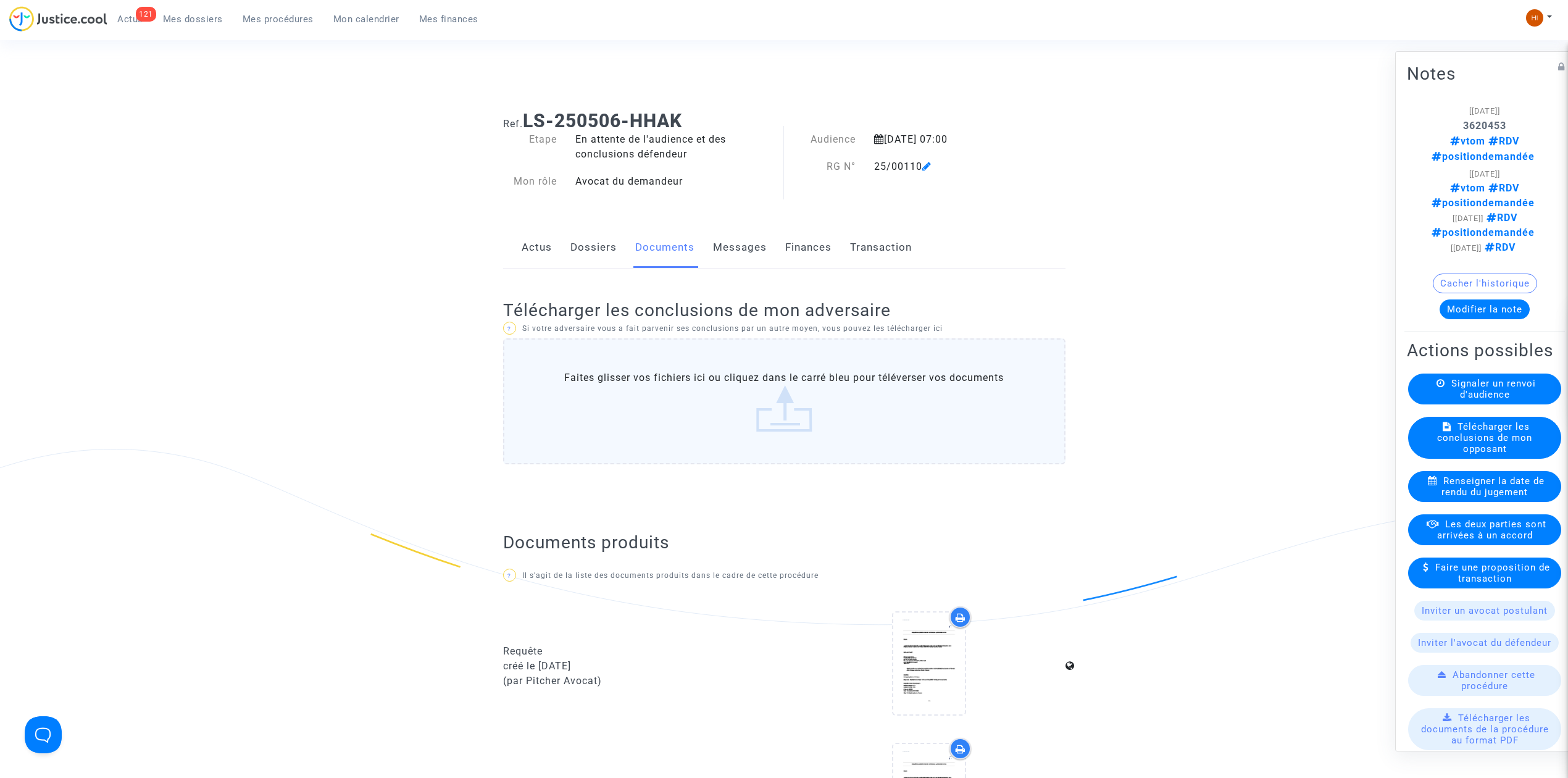
click at [589, 240] on link "Dossiers" at bounding box center [593, 247] width 47 height 41
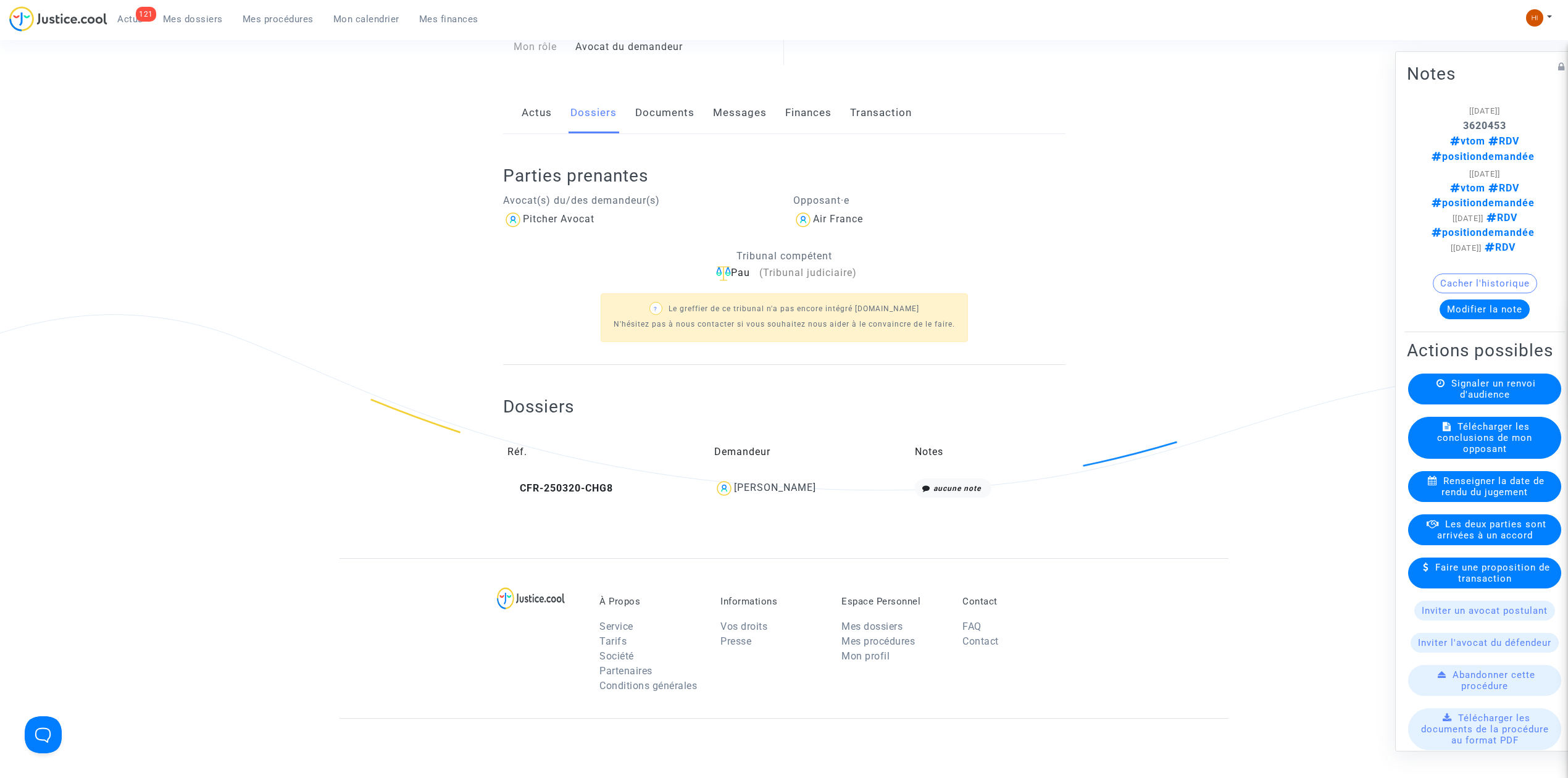
scroll to position [374, 0]
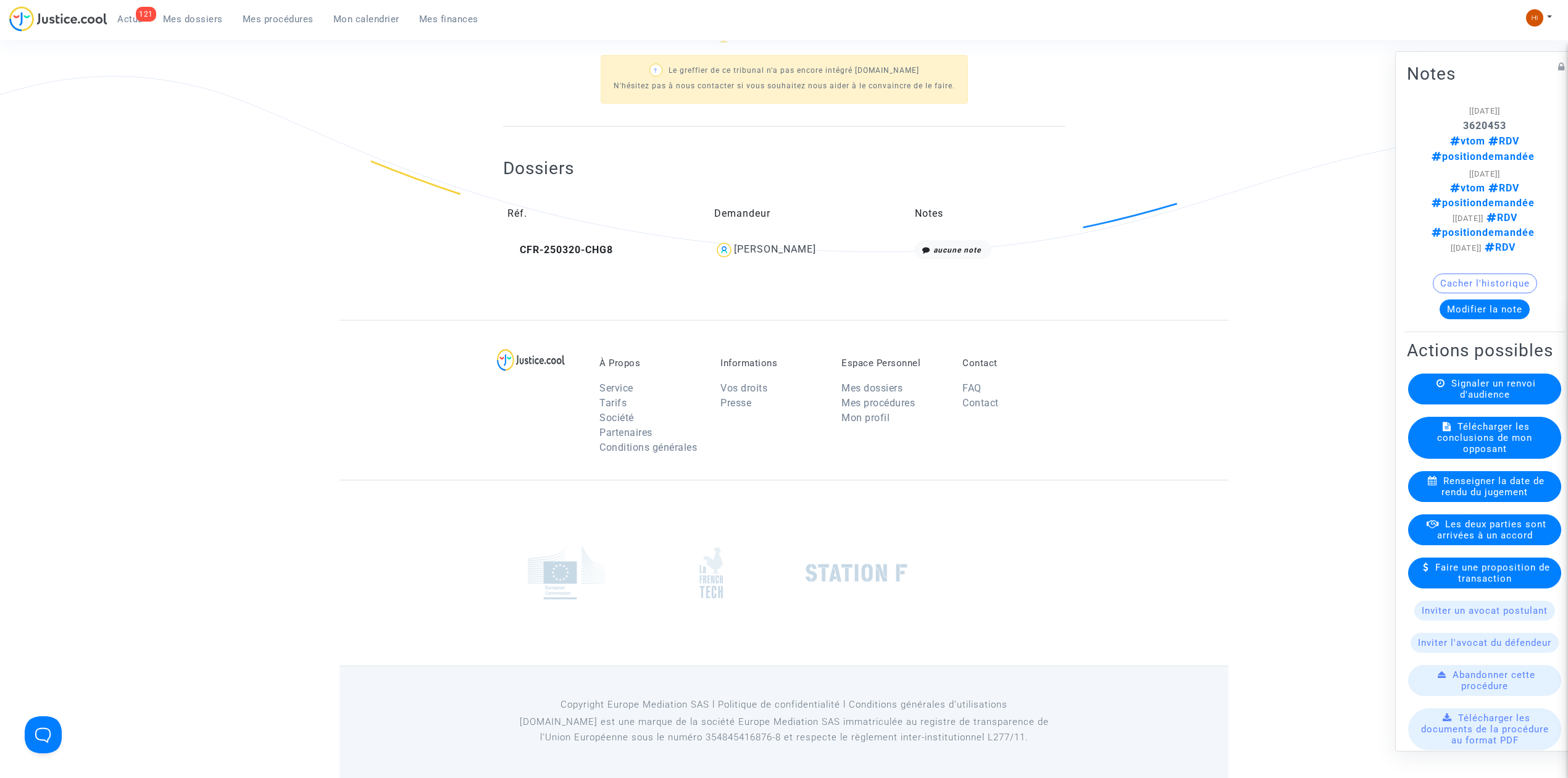
click at [574, 263] on td "CFR-250320-CHG8" at bounding box center [606, 250] width 207 height 29
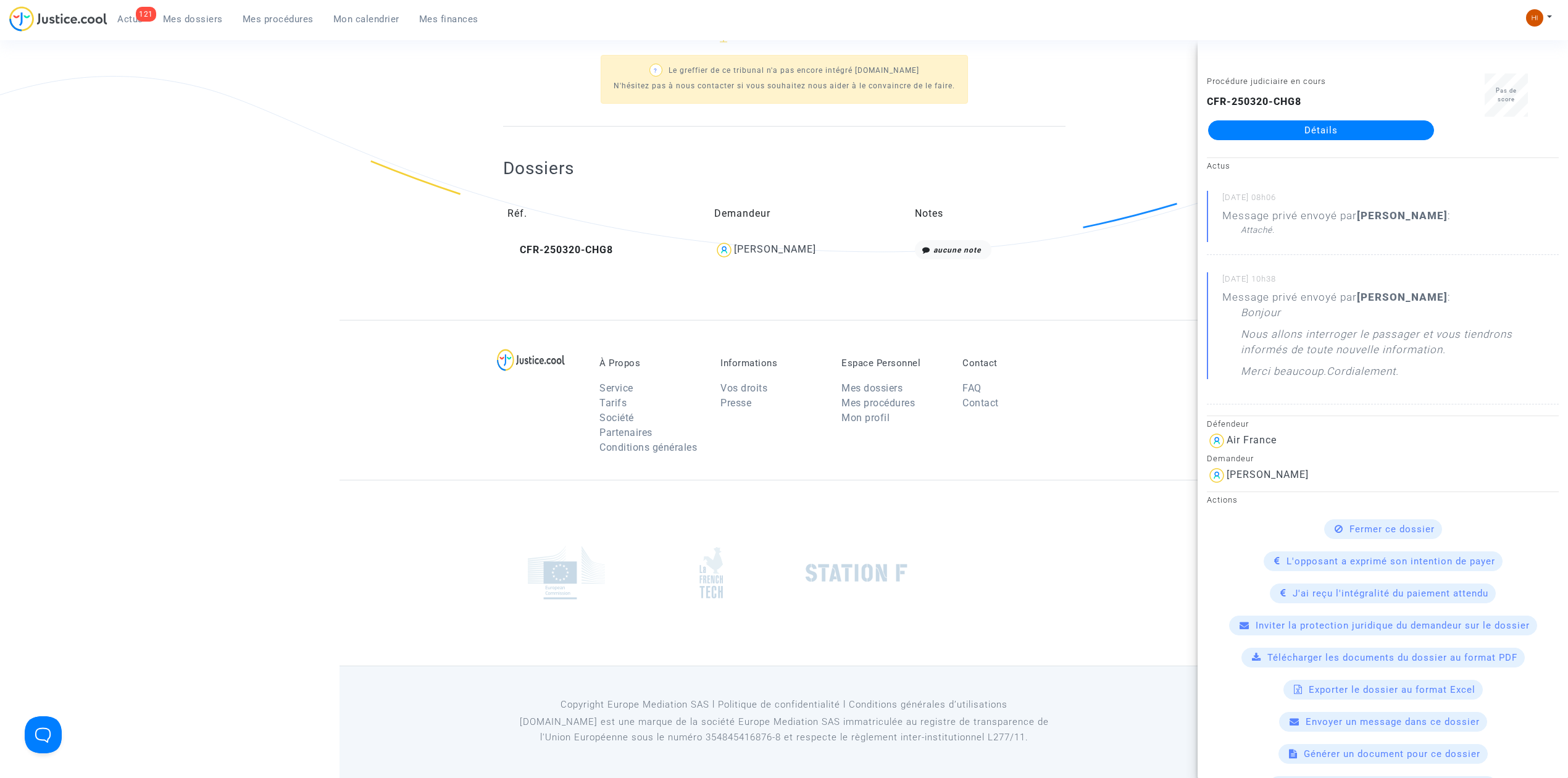
click at [1040, 130] on link "Détails" at bounding box center [1321, 130] width 226 height 20
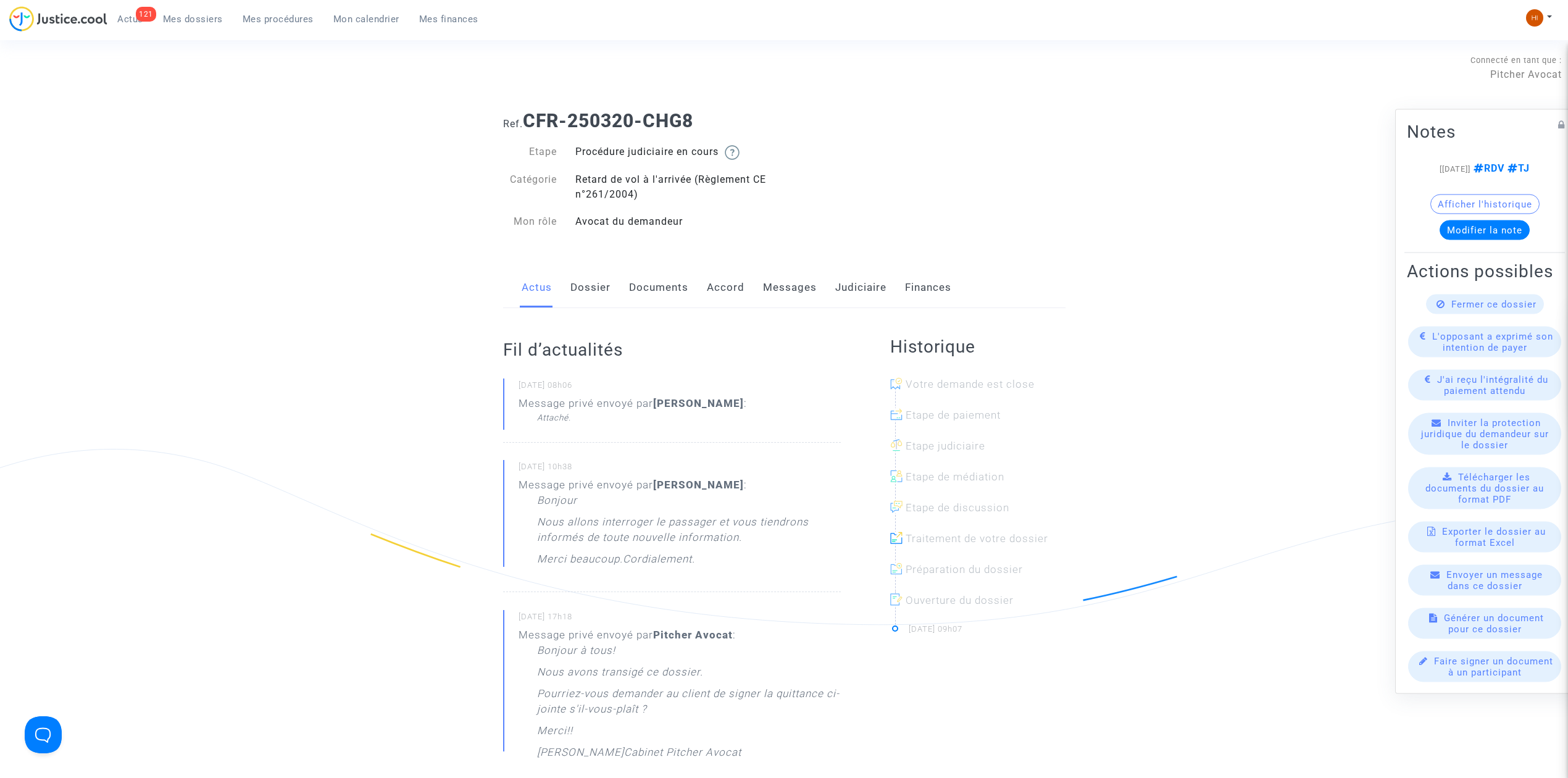
click at [686, 296] on link "Documents" at bounding box center [659, 287] width 60 height 41
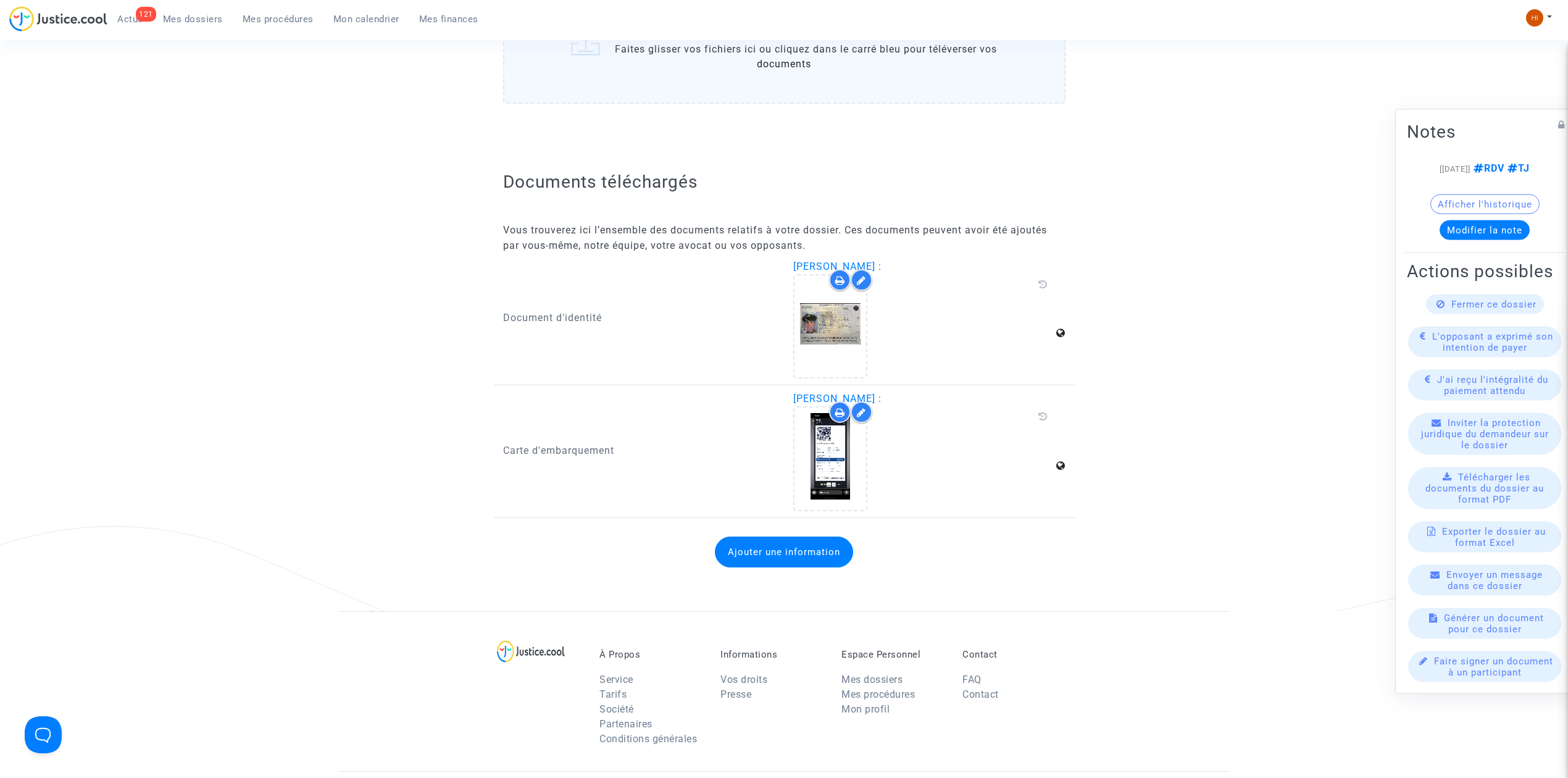
scroll to position [1728, 0]
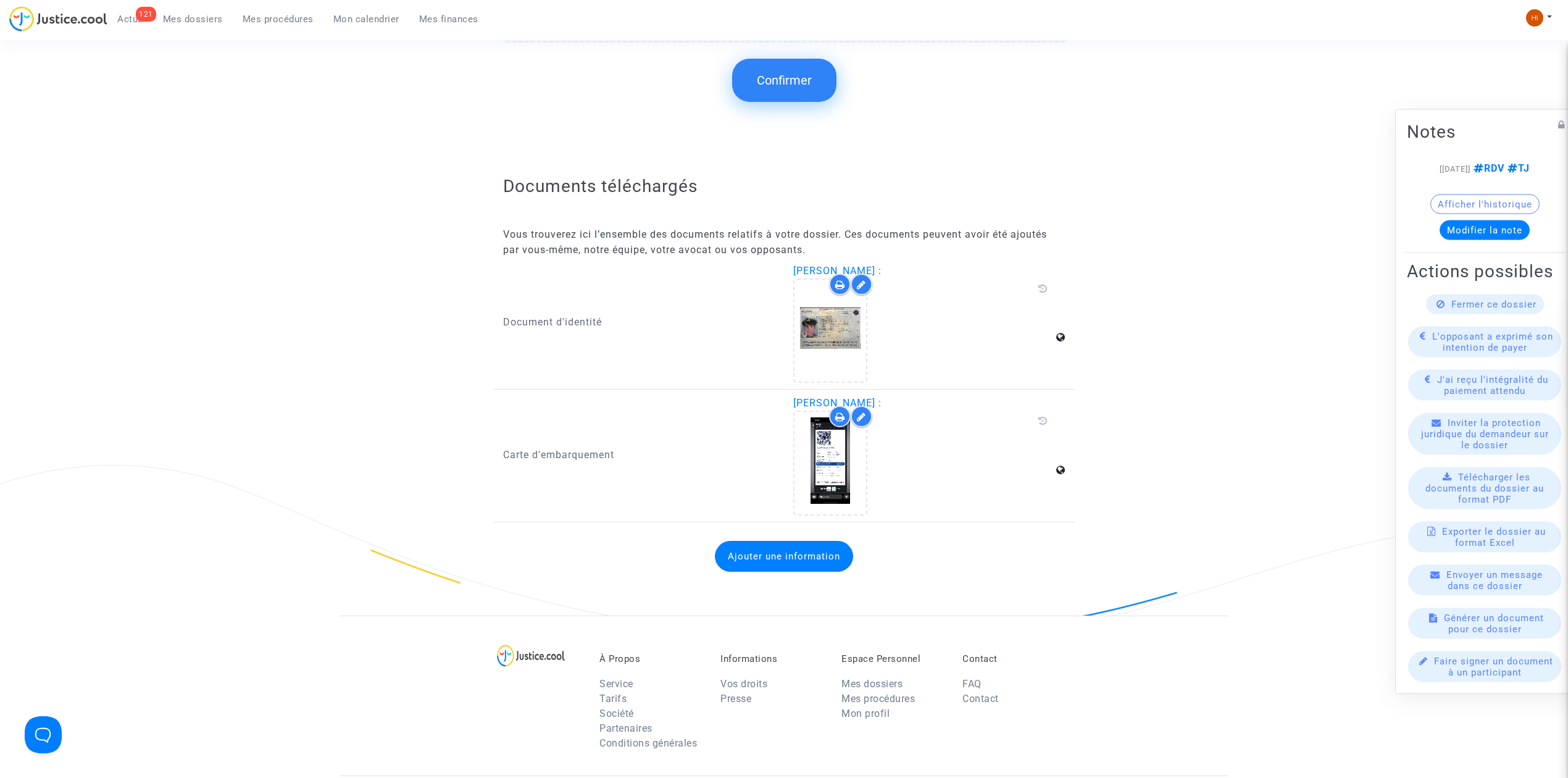
click at [810, 60] on button "Confirmer" at bounding box center [784, 80] width 104 height 43
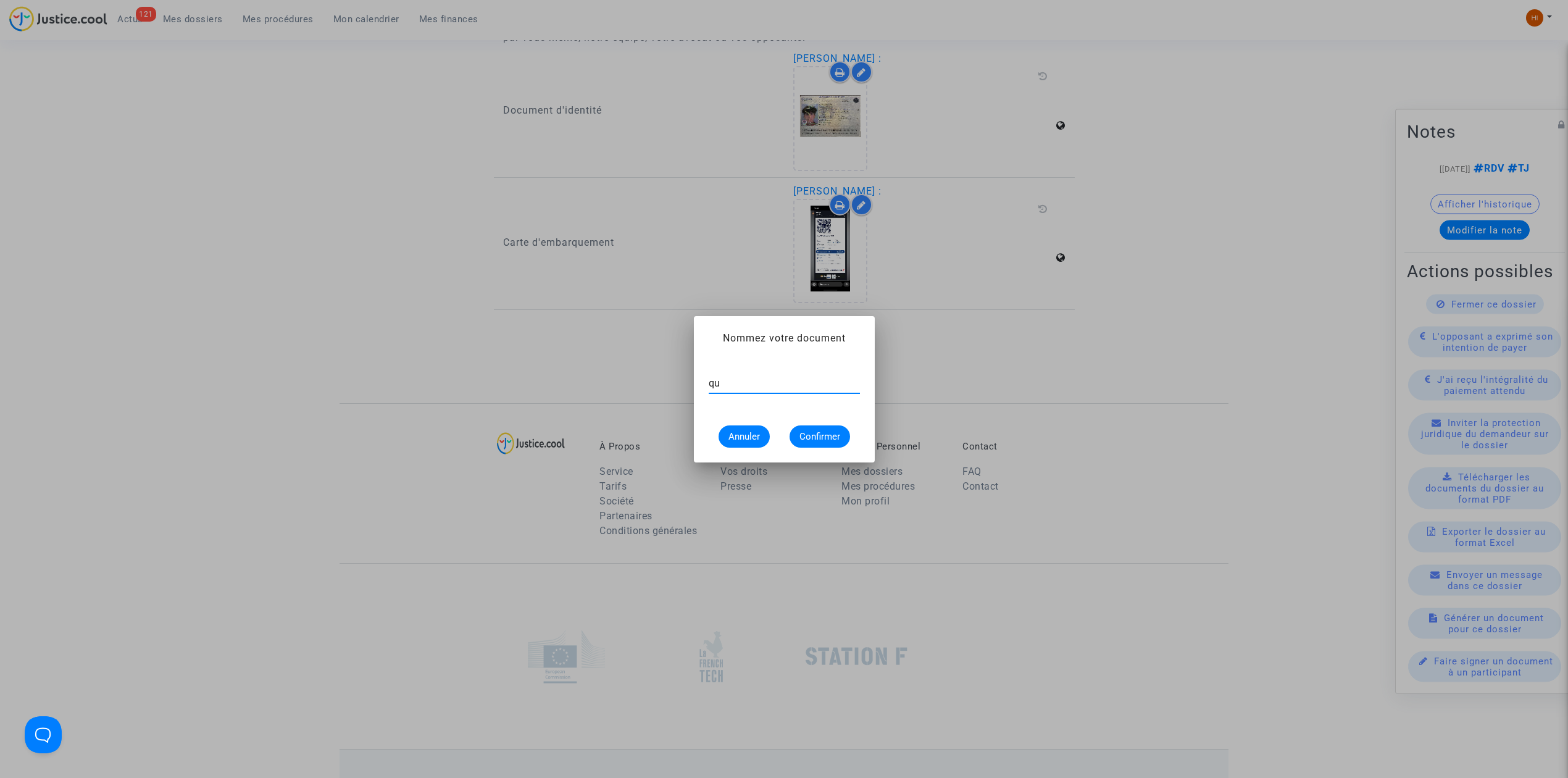
type input "q"
type input "Quittance signée"
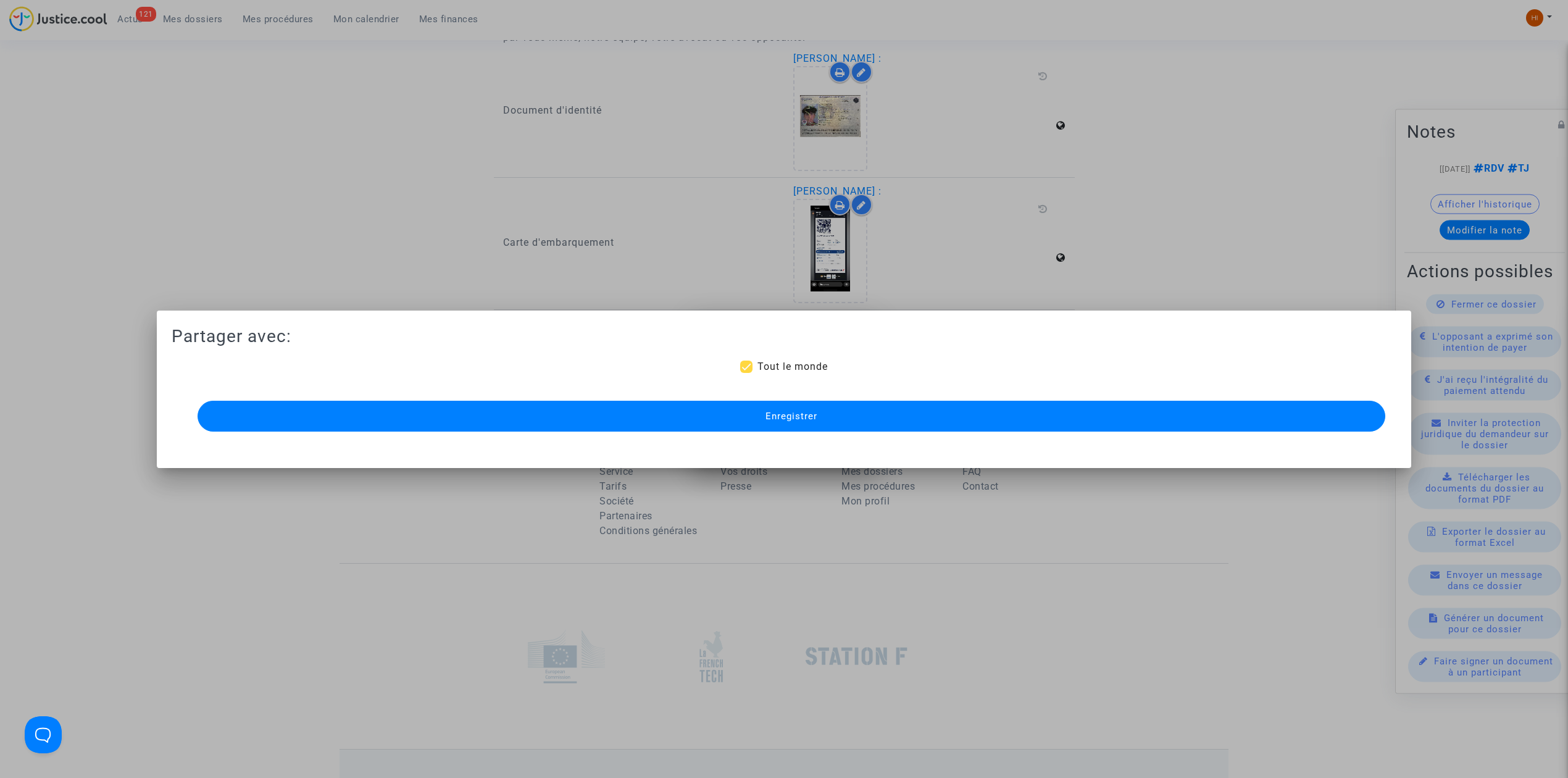
scroll to position [1728, 0]
click at [813, 416] on span "Enregistrer" at bounding box center [792, 416] width 52 height 11
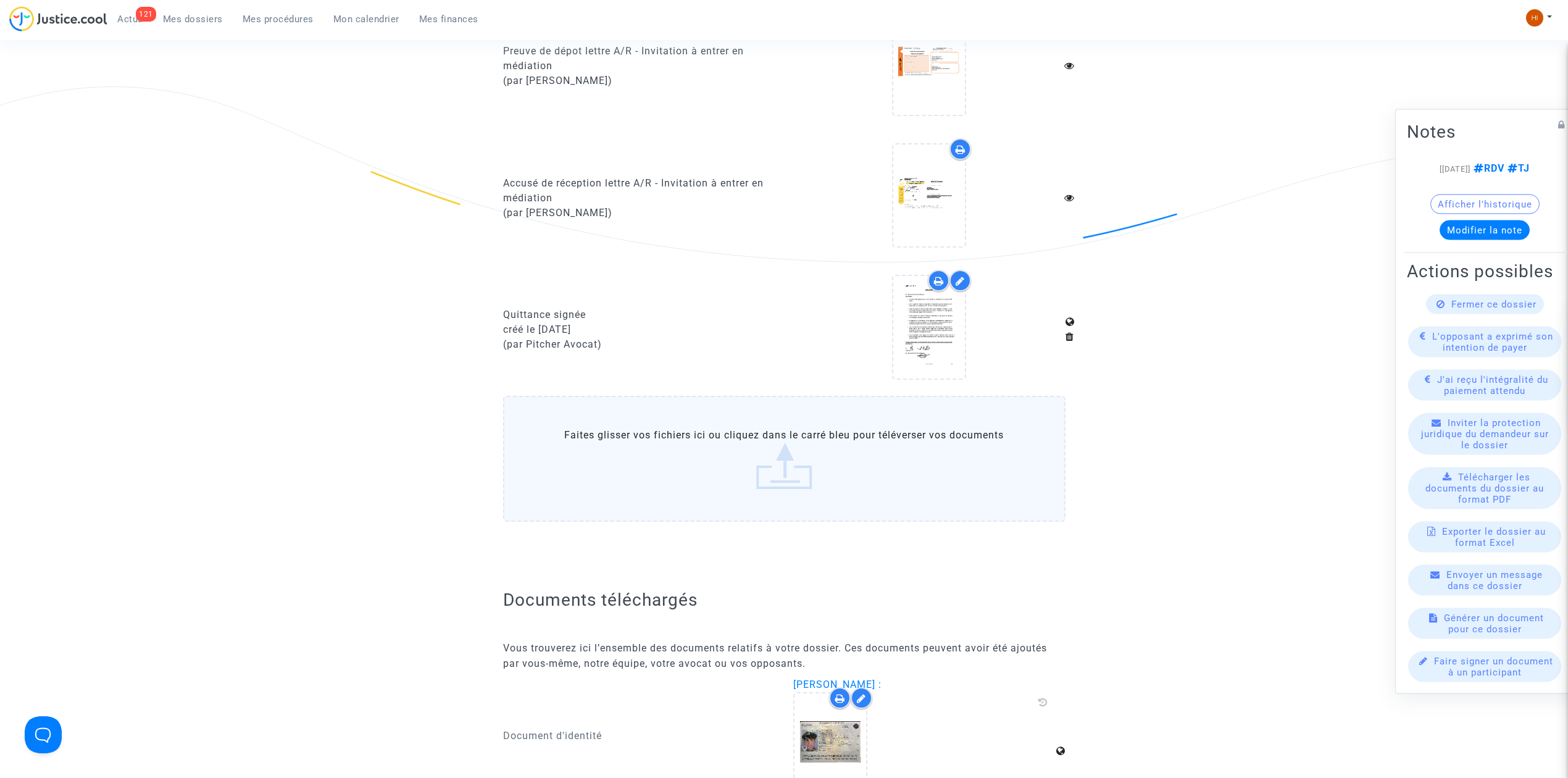
scroll to position [823, 0]
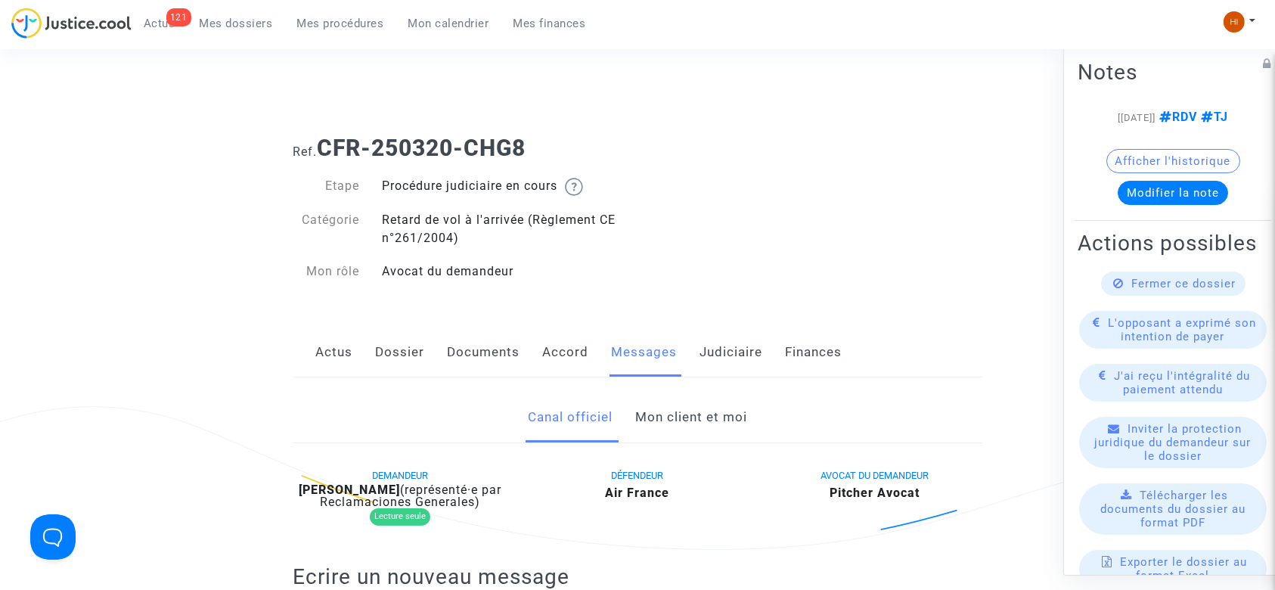
click at [379, 343] on link "Dossier" at bounding box center [400, 352] width 49 height 50
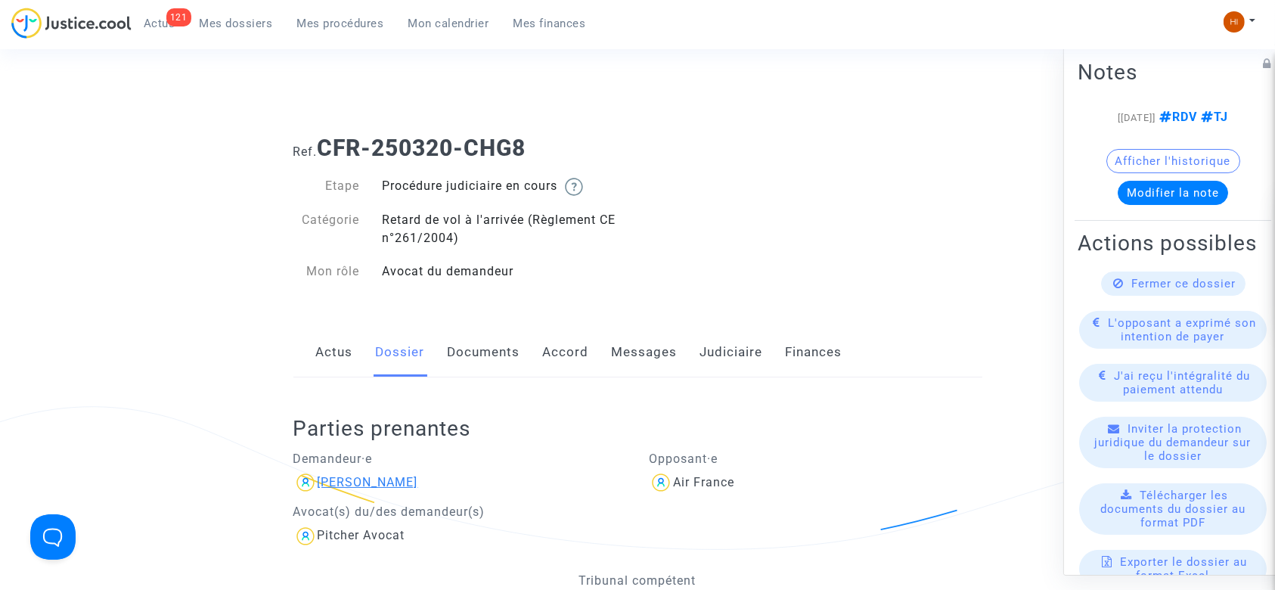
drag, startPoint x: 476, startPoint y: 479, endPoint x: 319, endPoint y: 485, distance: 156.7
click at [319, 485] on div "[PERSON_NAME]" at bounding box center [459, 482] width 333 height 24
copy div "[PERSON_NAME]"
click at [635, 355] on link "Messages" at bounding box center [645, 352] width 66 height 50
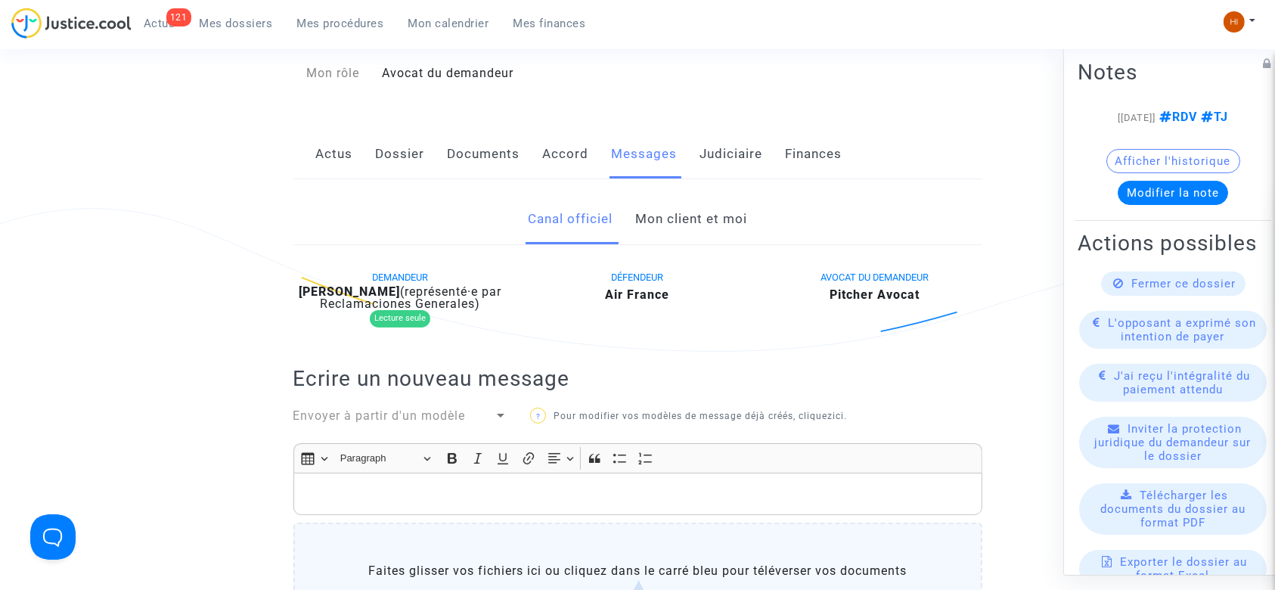
scroll to position [101, 0]
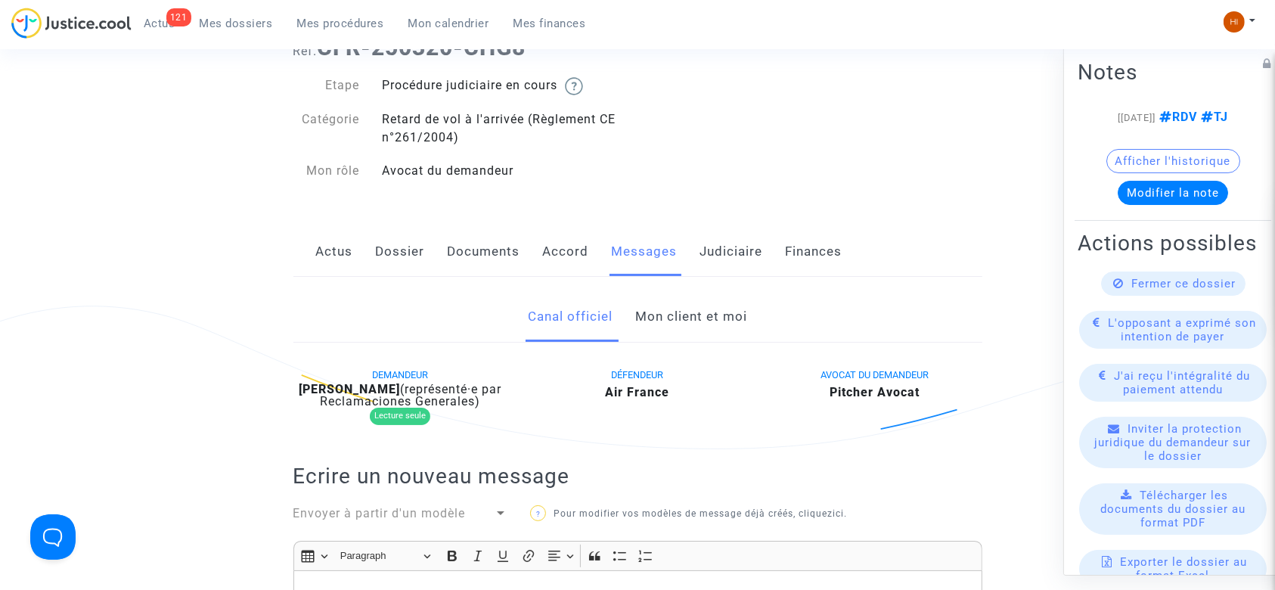
click at [681, 330] on link "Mon client et moi" at bounding box center [691, 317] width 112 height 50
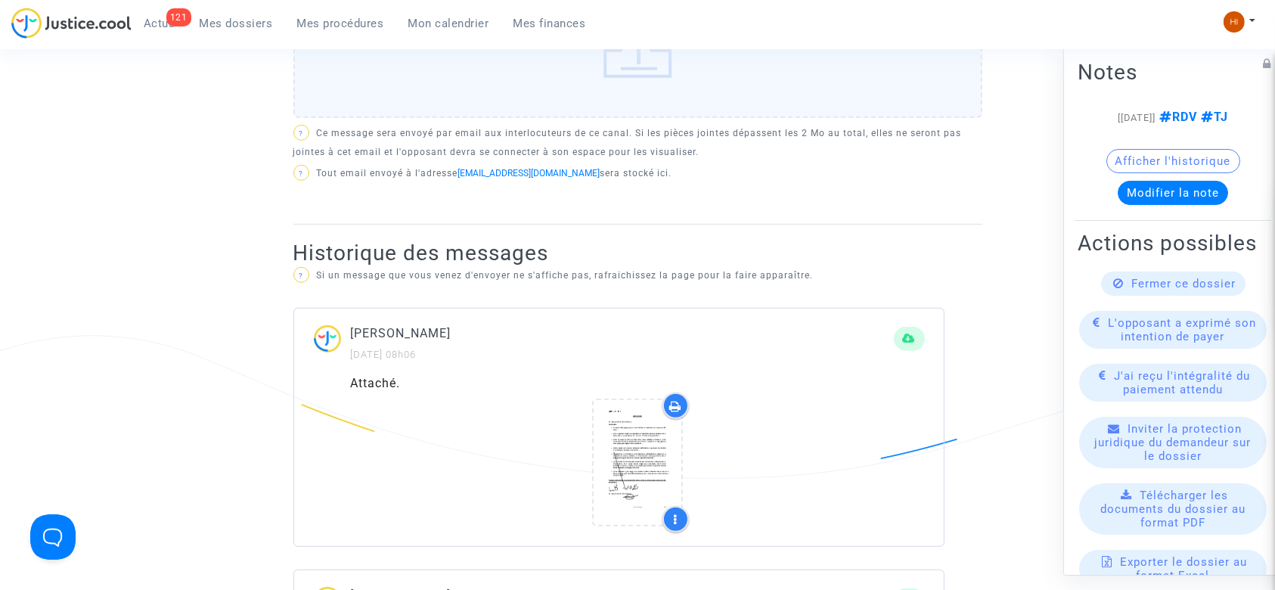
scroll to position [907, 0]
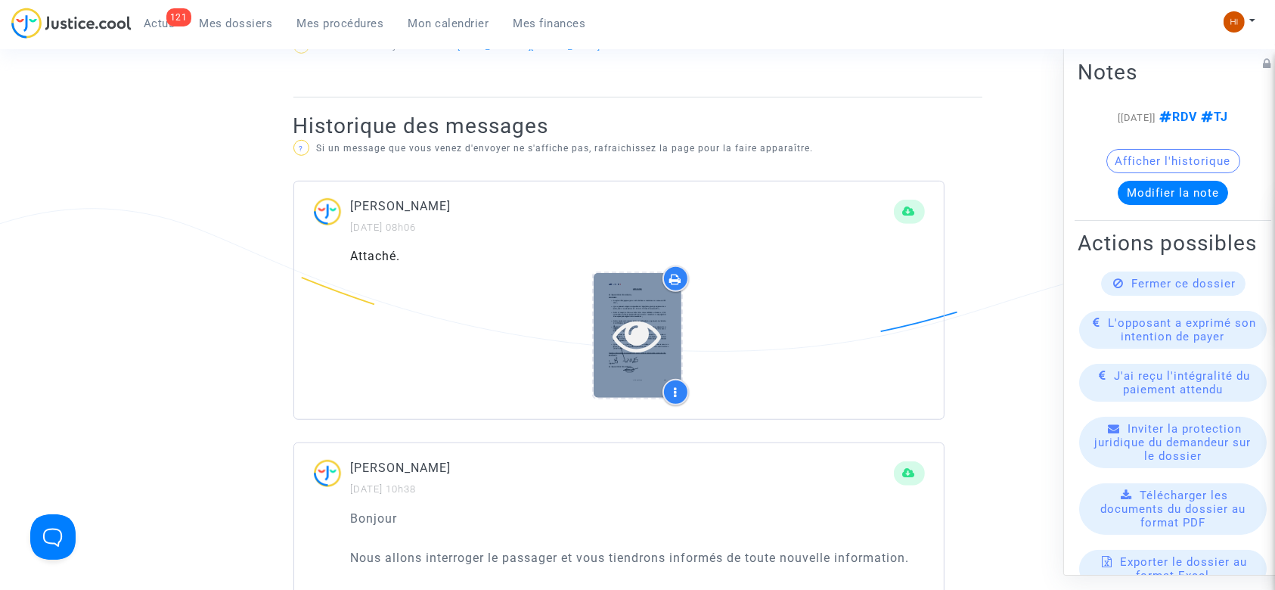
drag, startPoint x: 650, startPoint y: 352, endPoint x: 641, endPoint y: 333, distance: 21.0
click at [641, 333] on icon at bounding box center [637, 335] width 49 height 48
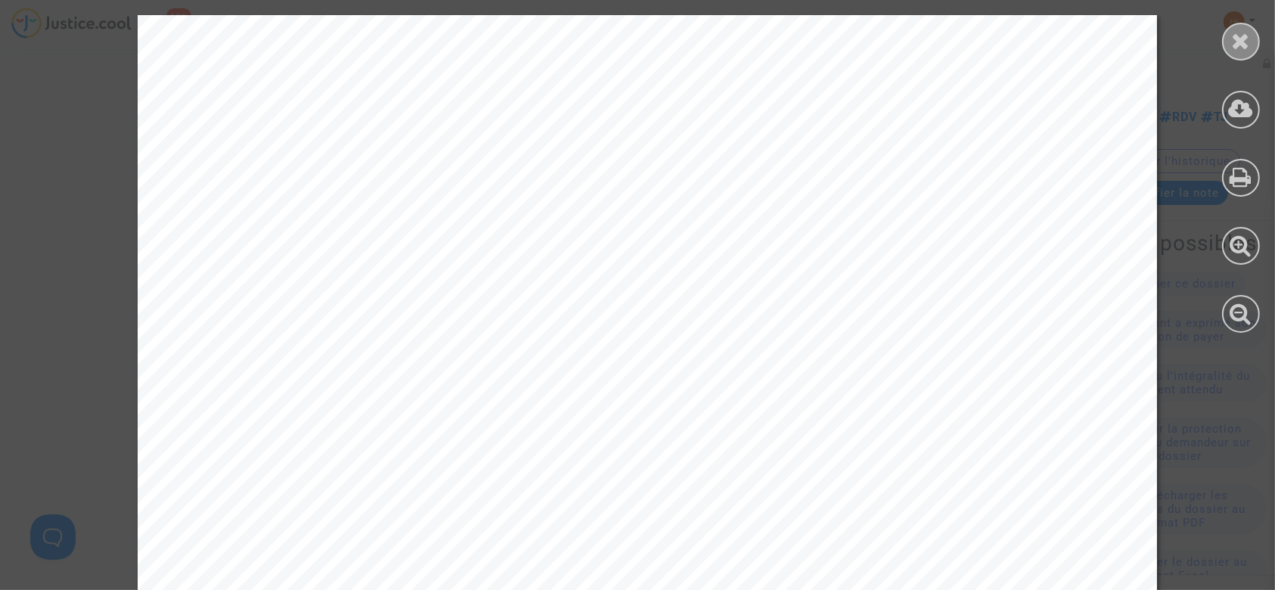
click at [1249, 47] on icon at bounding box center [1241, 40] width 19 height 23
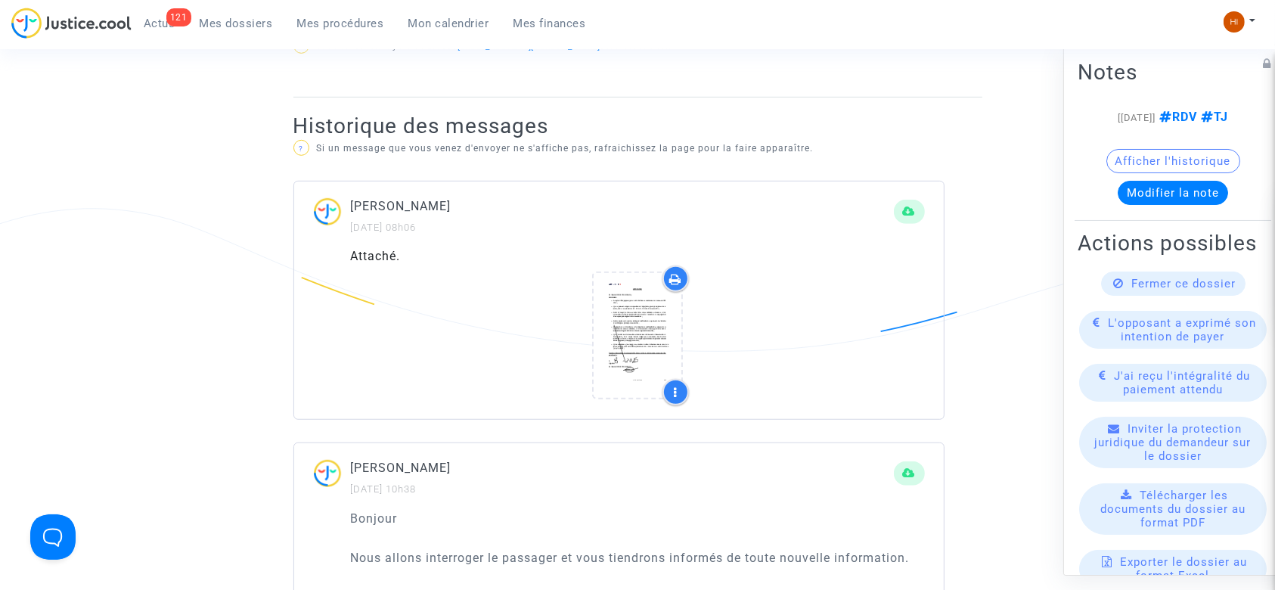
click at [680, 281] on icon at bounding box center [676, 279] width 12 height 12
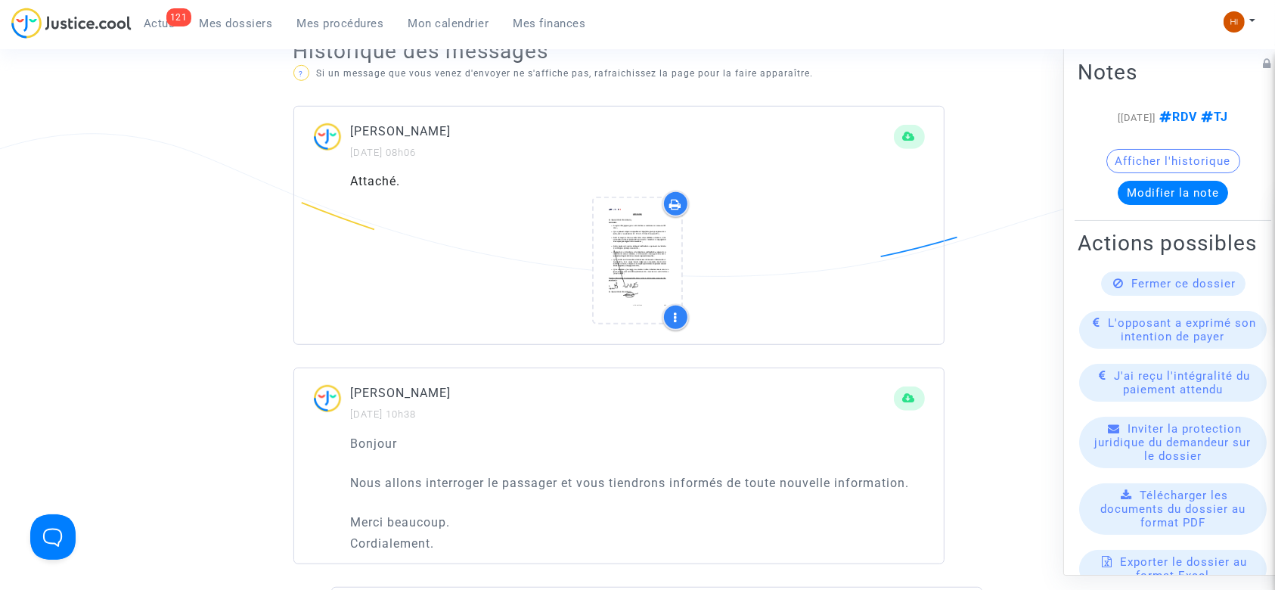
scroll to position [981, 0]
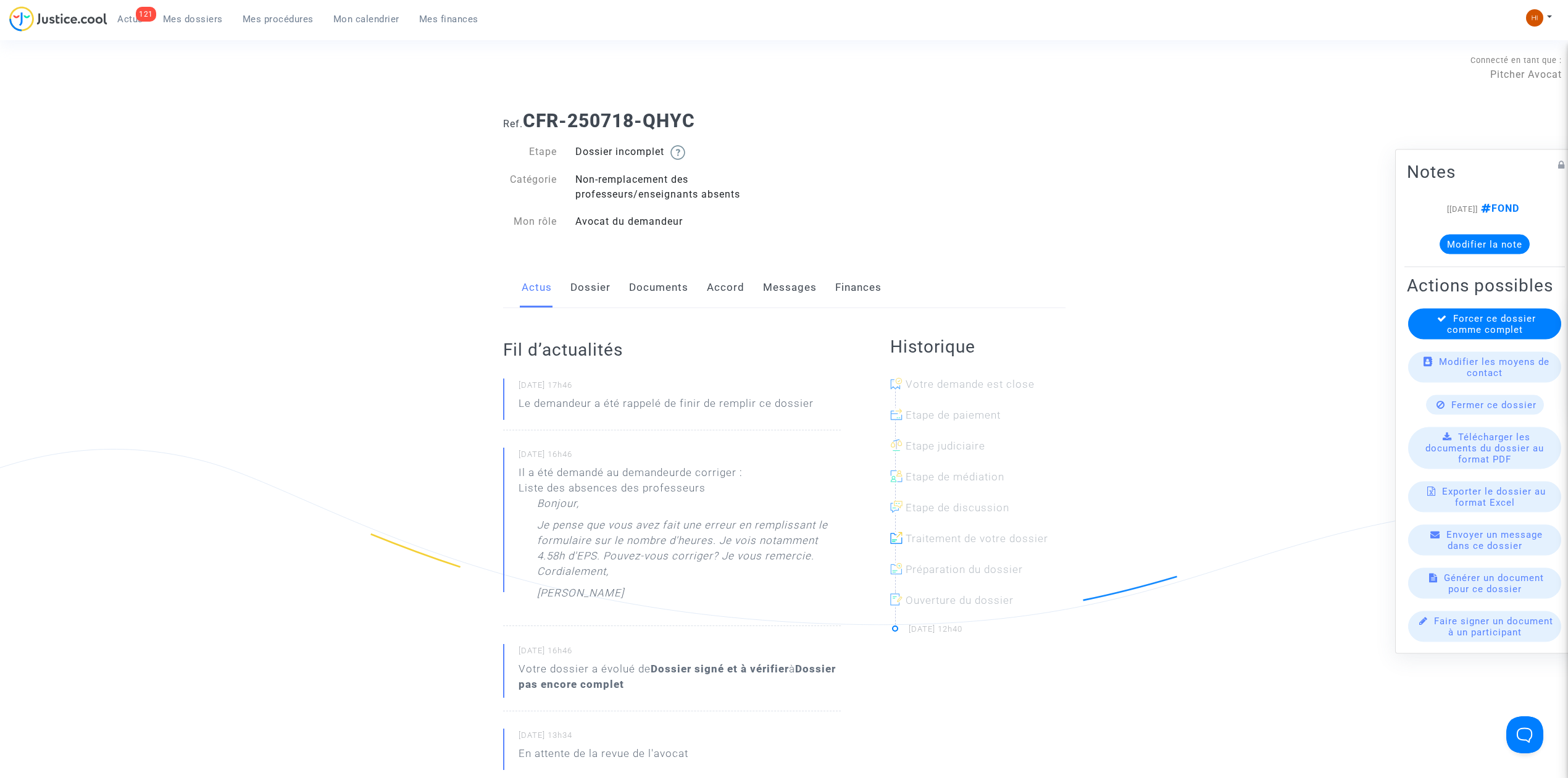
click at [579, 294] on link "Dossier" at bounding box center [590, 287] width 40 height 41
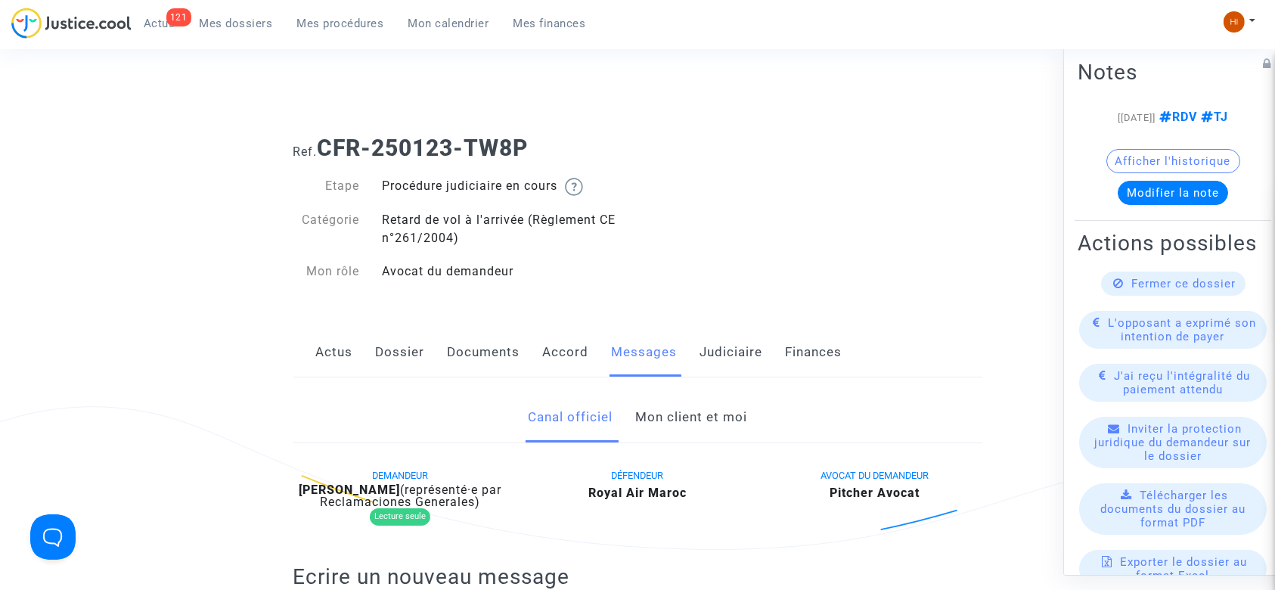
click at [693, 402] on link "Mon client et moi" at bounding box center [691, 417] width 112 height 50
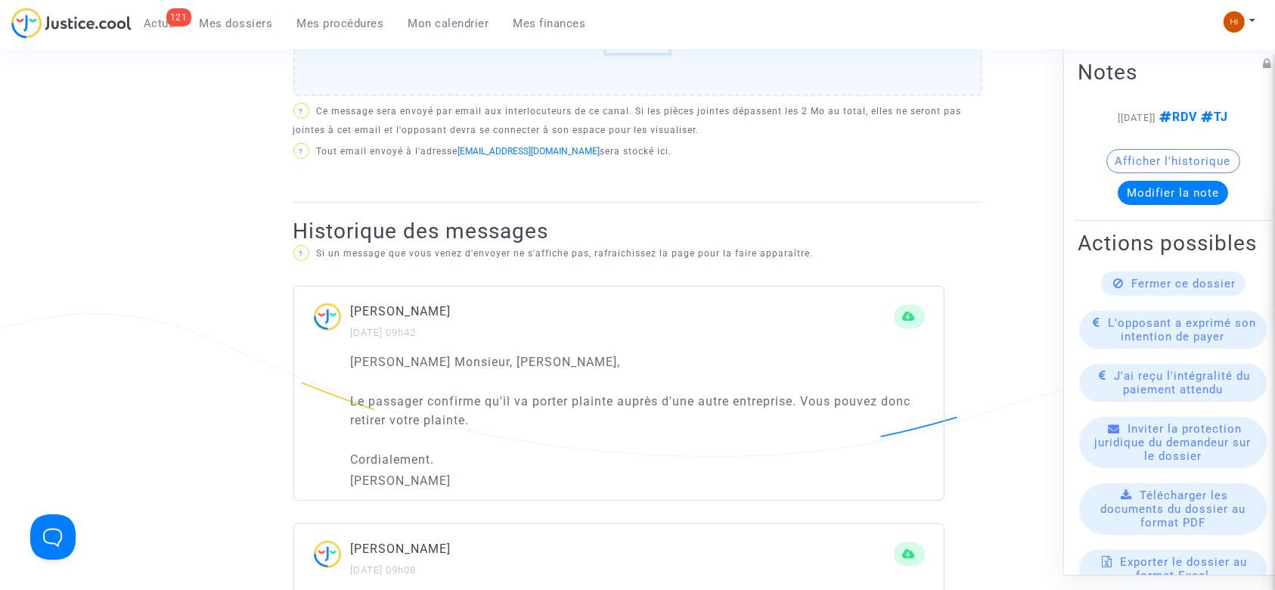
scroll to position [907, 0]
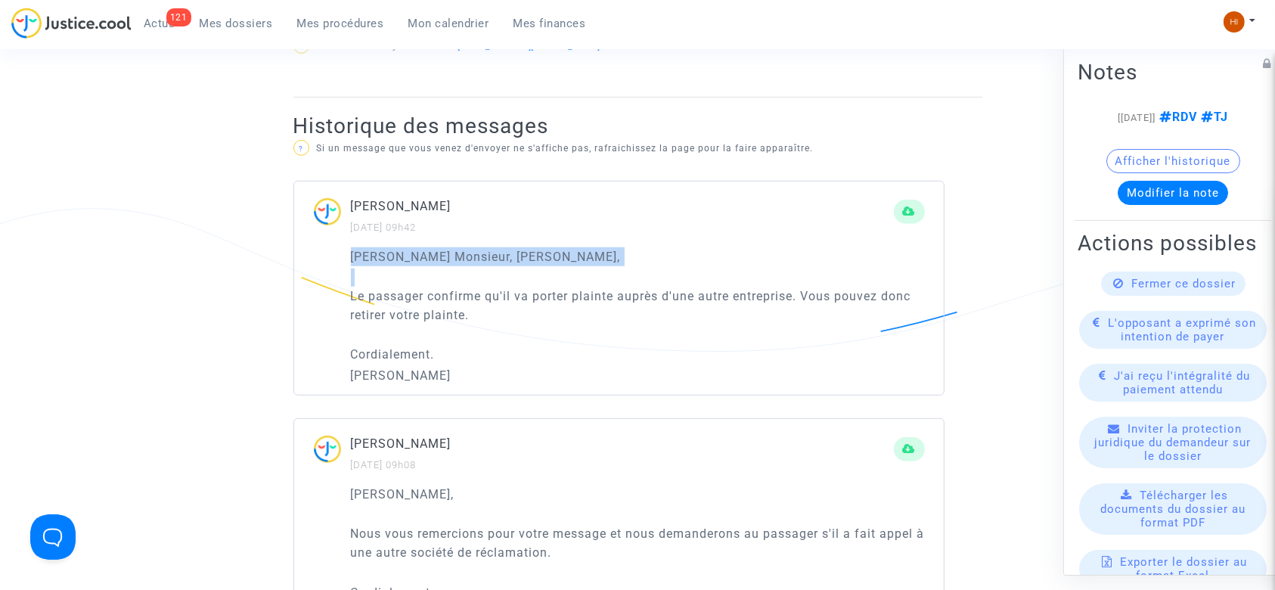
drag, startPoint x: 346, startPoint y: 286, endPoint x: 585, endPoint y: 279, distance: 238.3
click at [585, 279] on div "[PERSON_NAME] Monsieur, Madame, [PERSON_NAME] passager confirme qu'il va porter…" at bounding box center [619, 321] width 650 height 148
click at [346, 296] on div "[PERSON_NAME] Monsieur, Madame, [PERSON_NAME] passager confirme qu'il va porter…" at bounding box center [619, 321] width 650 height 148
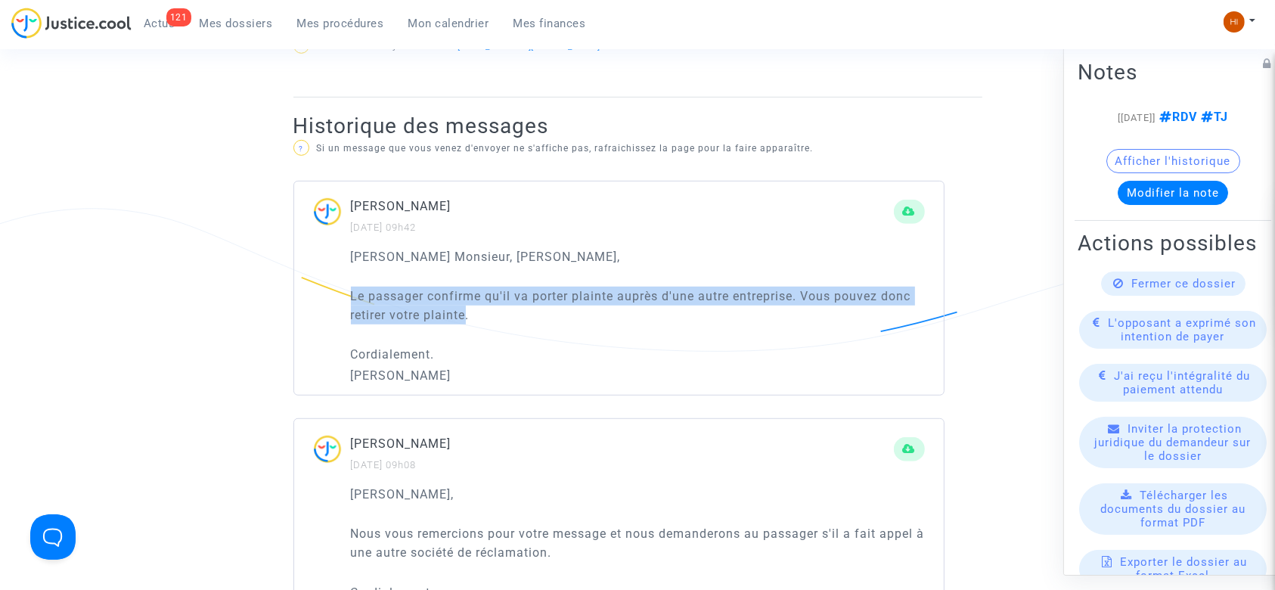
drag, startPoint x: 346, startPoint y: 296, endPoint x: 467, endPoint y: 311, distance: 121.1
click at [467, 311] on div "[PERSON_NAME] Monsieur, Madame, [PERSON_NAME] passager confirme qu'il va porter…" at bounding box center [619, 321] width 650 height 148
copy p "Le passager confirme qu'il va porter plainte auprès d'une autre entreprise. Vou…"
click at [1194, 290] on span "Fermer ce dossier" at bounding box center [1184, 284] width 104 height 14
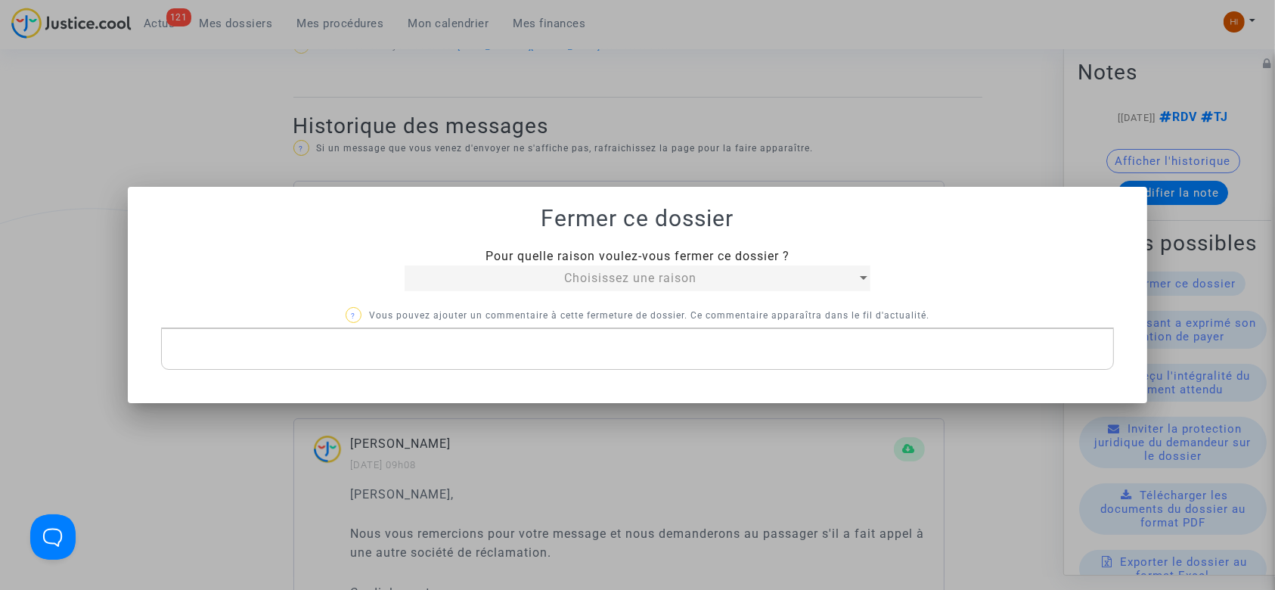
click at [679, 73] on div at bounding box center [637, 295] width 1275 height 590
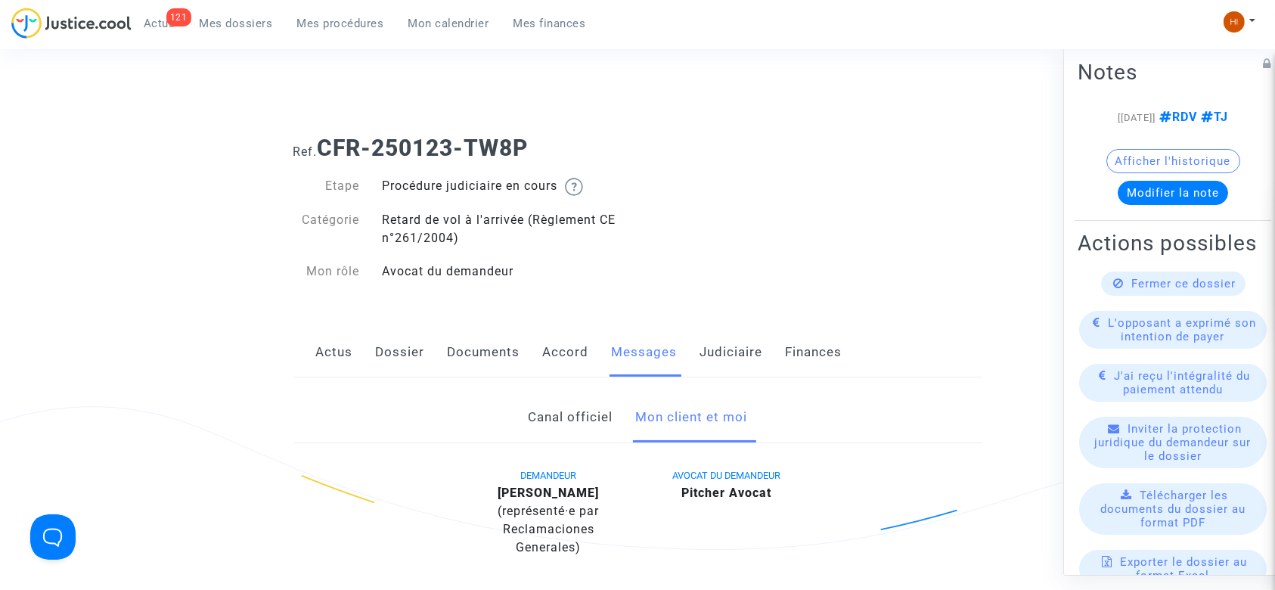
click at [726, 352] on link "Judiciaire" at bounding box center [731, 352] width 63 height 50
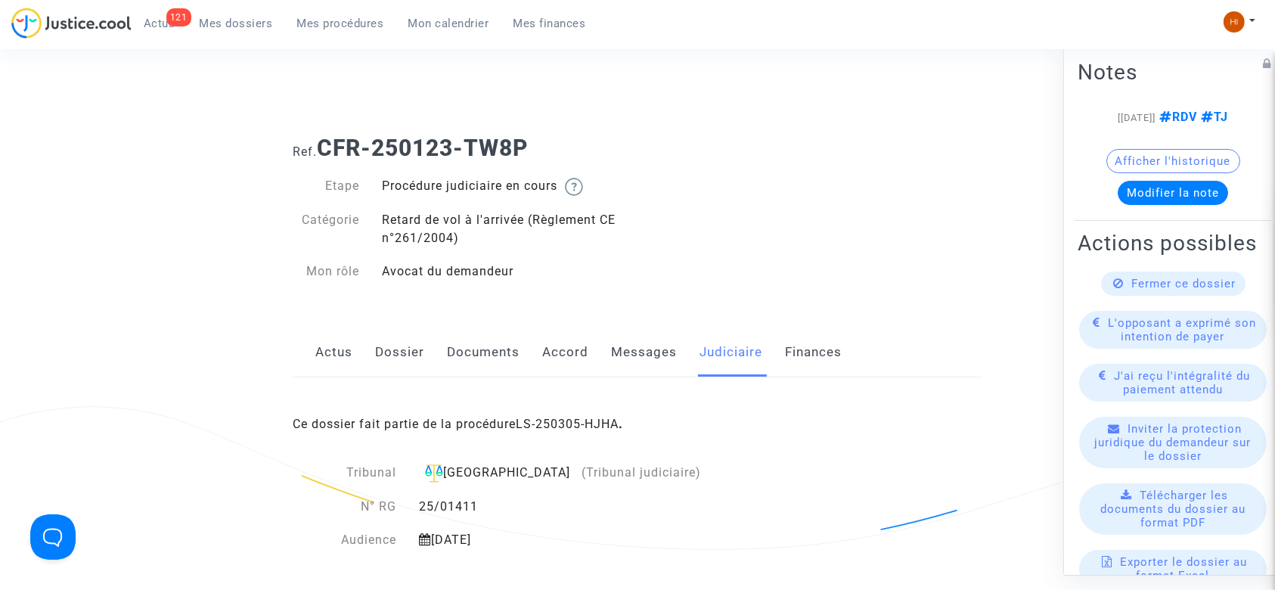
drag, startPoint x: 605, startPoint y: 425, endPoint x: 974, endPoint y: 352, distance: 376.1
click at [605, 424] on link "LS-250305-HJHA" at bounding box center [567, 424] width 103 height 14
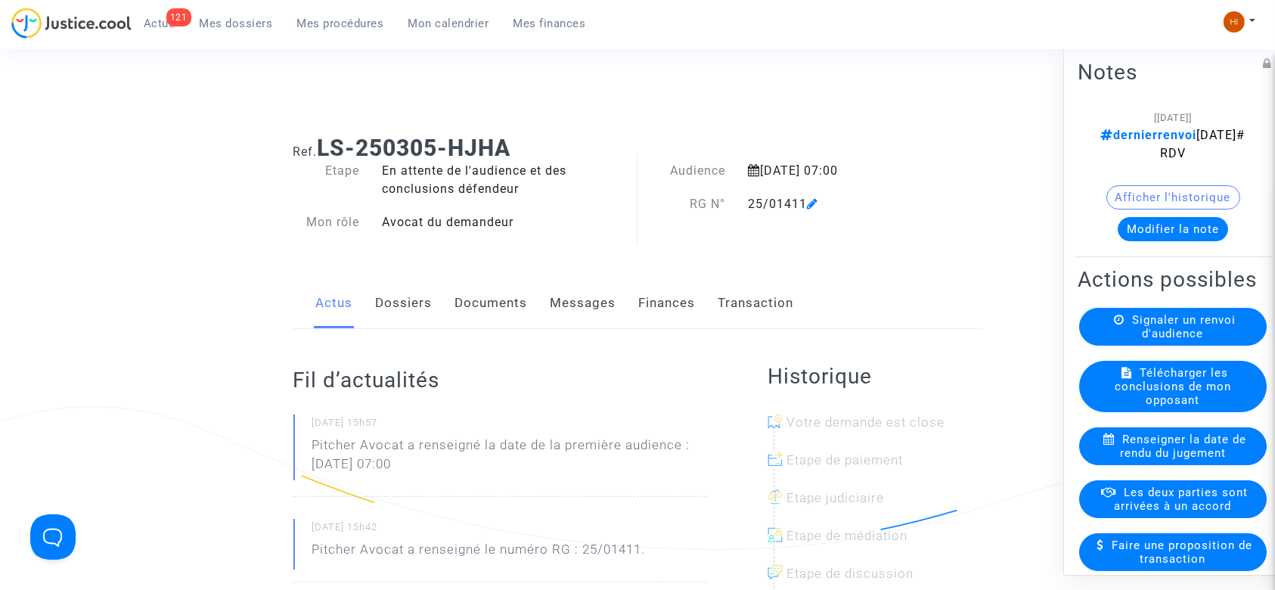
click at [1181, 232] on button "Modifier la note" at bounding box center [1173, 229] width 110 height 24
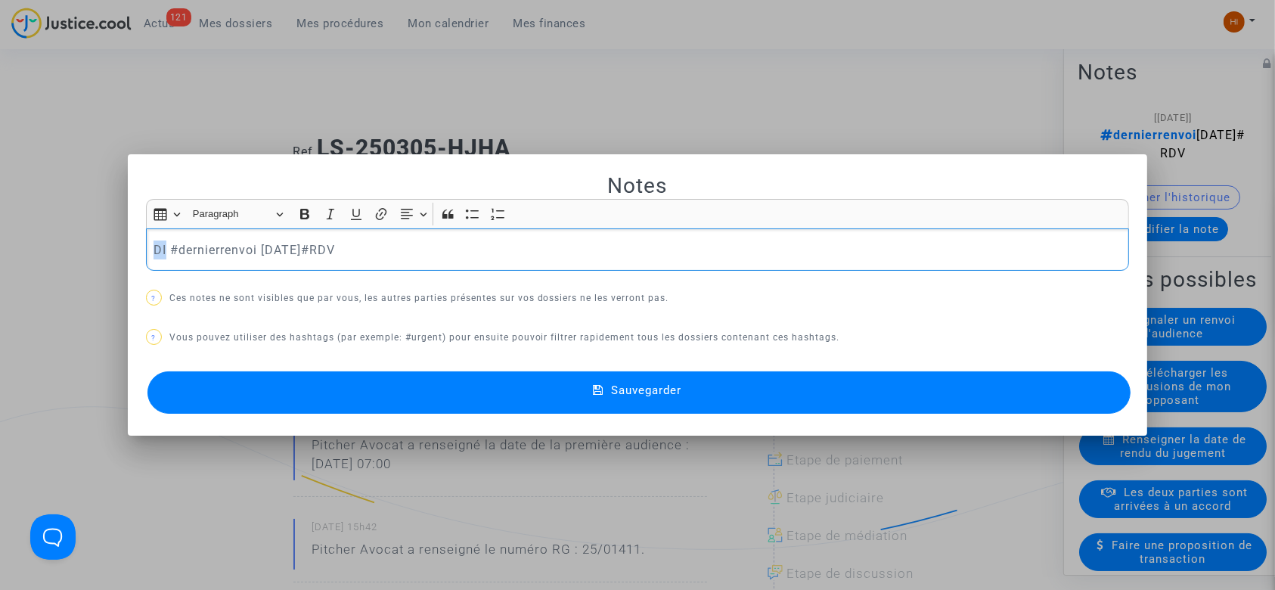
drag, startPoint x: 160, startPoint y: 250, endPoint x: 117, endPoint y: 250, distance: 42.3
click at [117, 250] on div "Notes Rich Text Editor Insert table Insert table Heading Paragraph Paragraph He…" at bounding box center [637, 295] width 1275 height 590
click at [154, 240] on p "Le passager confirme qu'il va porter plainte auprès d'une autre entreprise. Vou…" at bounding box center [638, 249] width 968 height 19
click at [729, 405] on button "Sauvegarder" at bounding box center [639, 392] width 984 height 42
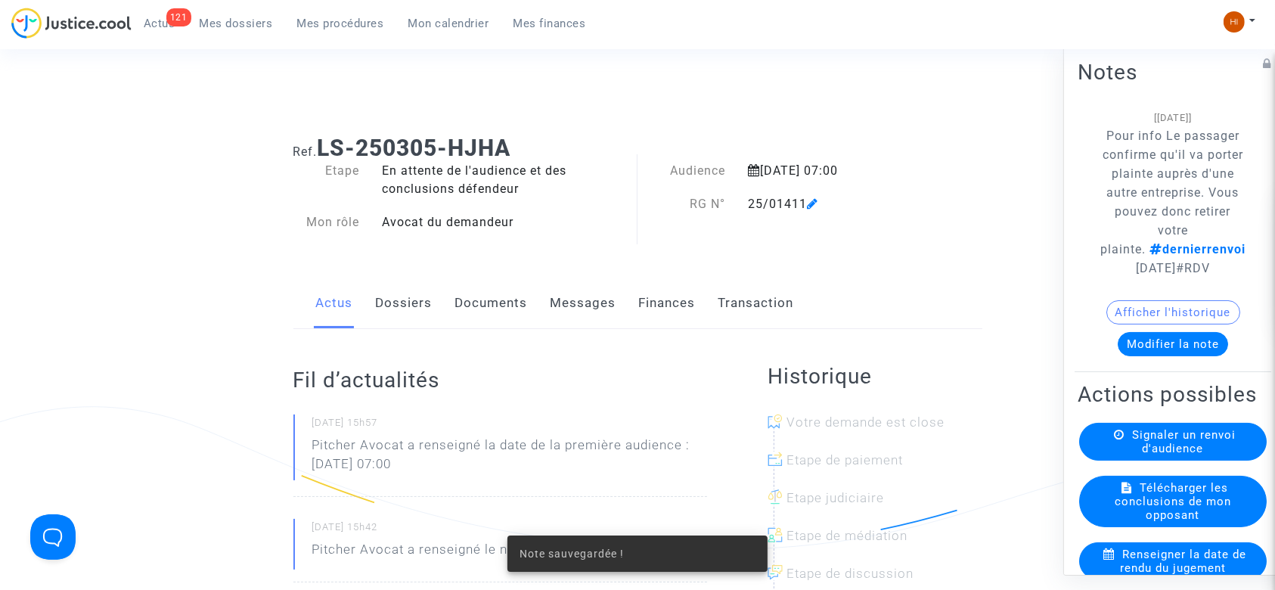
click at [377, 307] on link "Dossiers" at bounding box center [404, 303] width 57 height 50
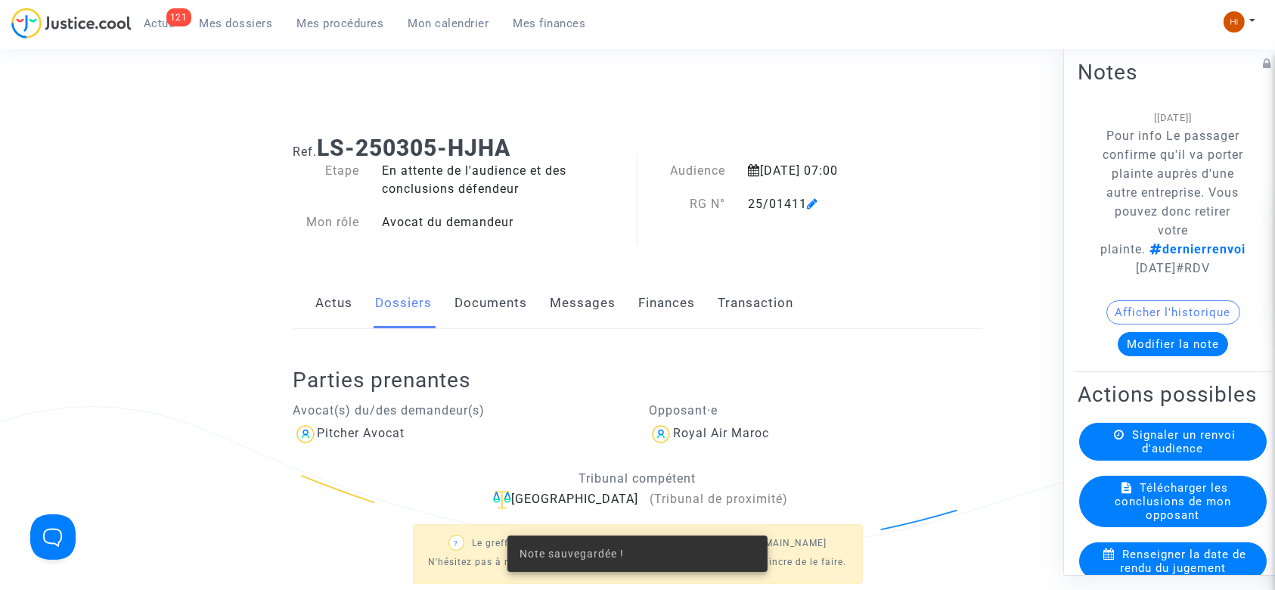
click at [475, 309] on link "Documents" at bounding box center [491, 303] width 73 height 50
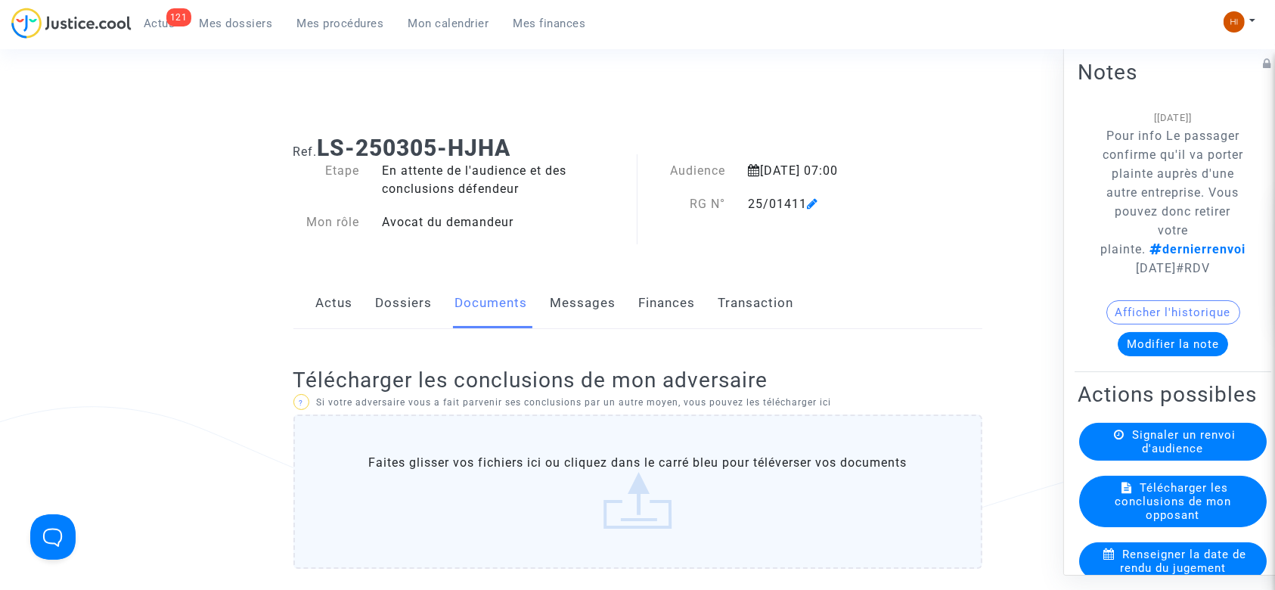
click at [393, 306] on link "Dossiers" at bounding box center [404, 303] width 57 height 50
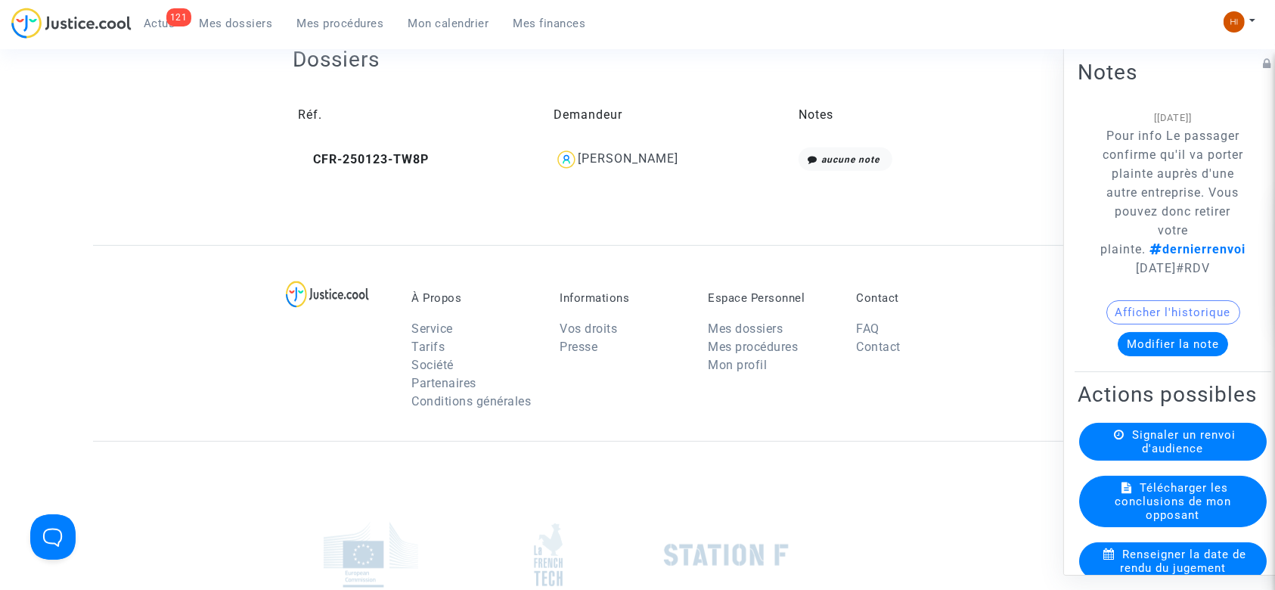
scroll to position [605, 0]
click at [389, 160] on span "CFR-250123-TW8P" at bounding box center [364, 157] width 131 height 14
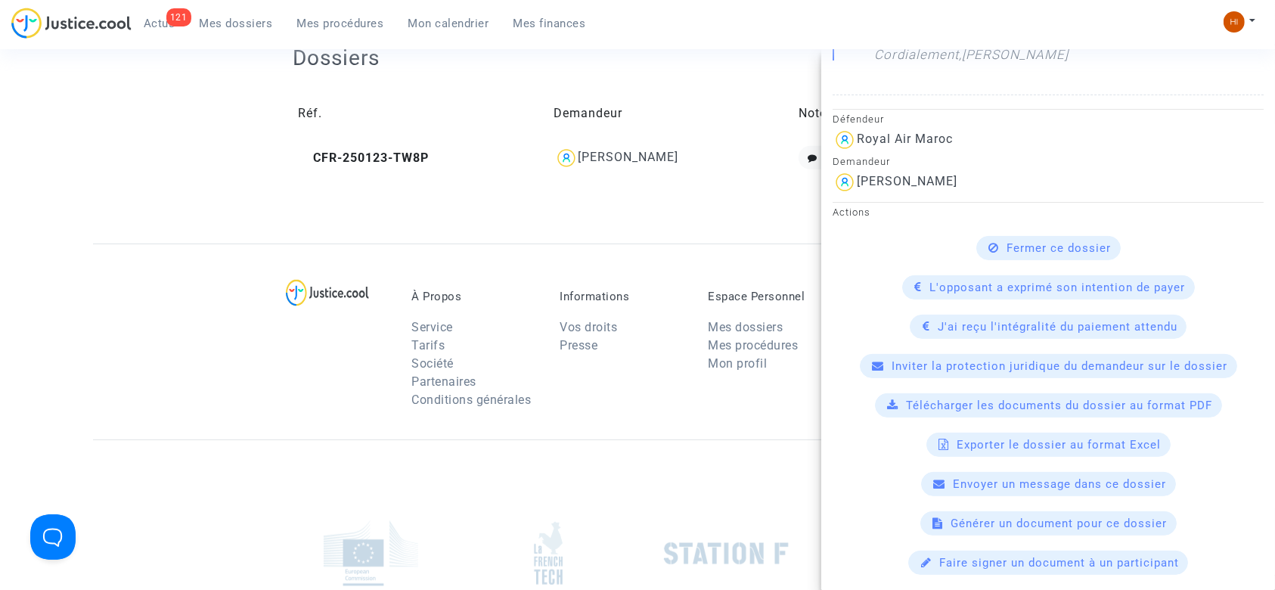
scroll to position [504, 0]
click at [1055, 246] on span "Fermer ce dossier" at bounding box center [1059, 247] width 104 height 14
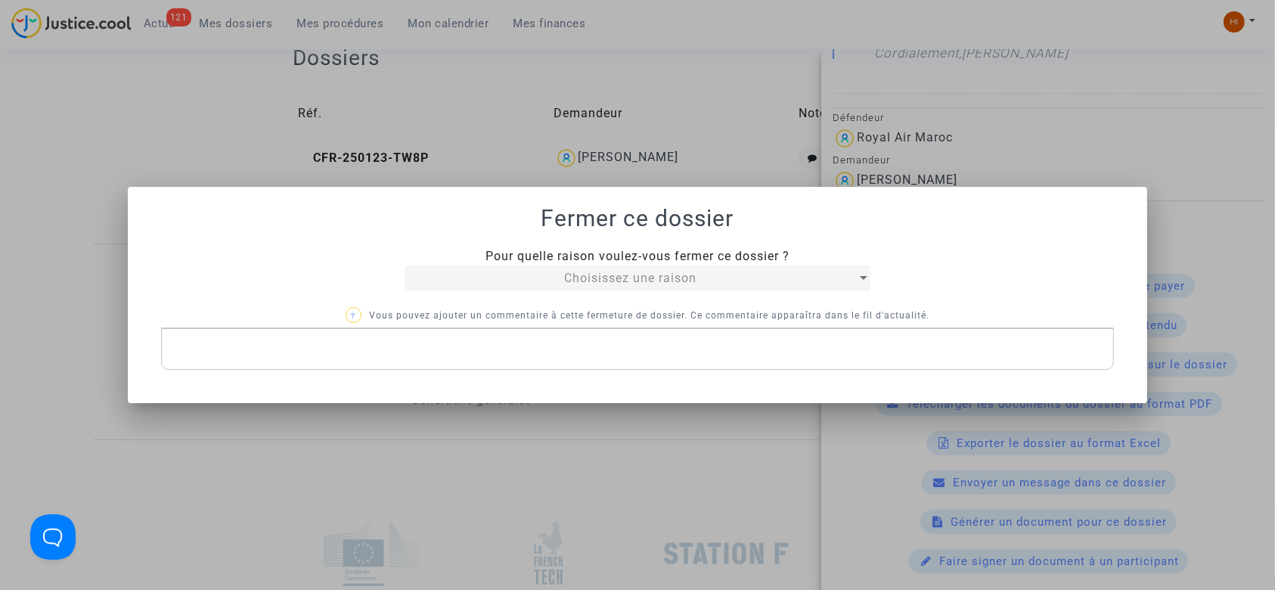
scroll to position [0, 0]
click at [475, 283] on div "Choisissez une raison" at bounding box center [630, 278] width 451 height 18
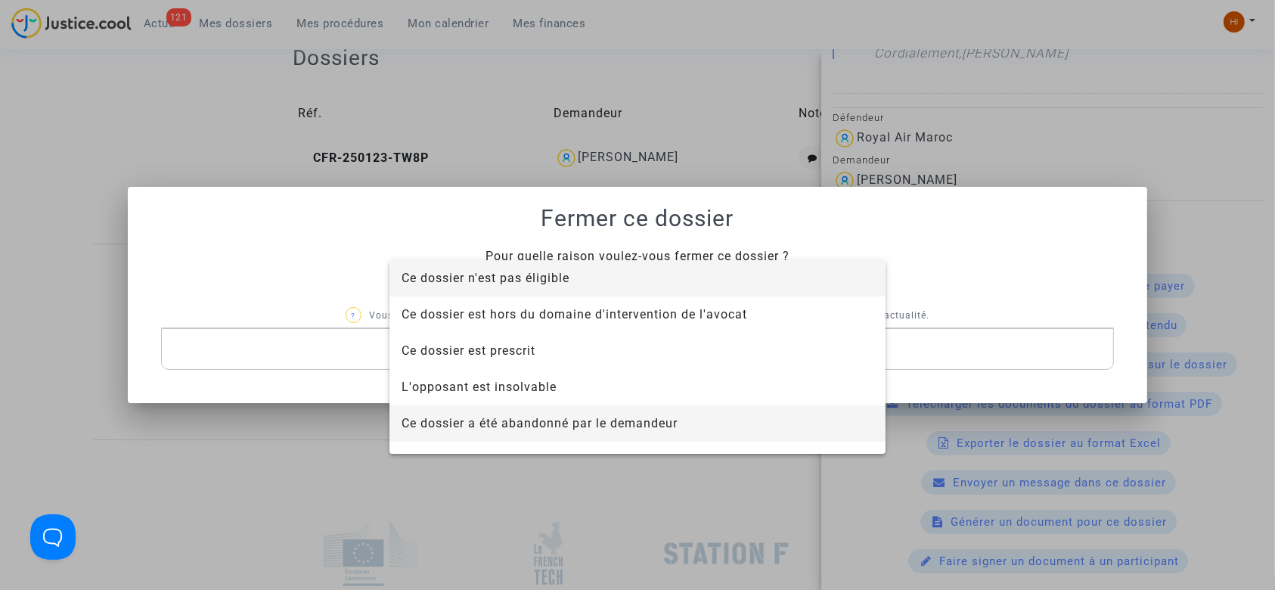
click at [535, 428] on span "Ce dossier a été abandonné par le demandeur" at bounding box center [540, 423] width 276 height 14
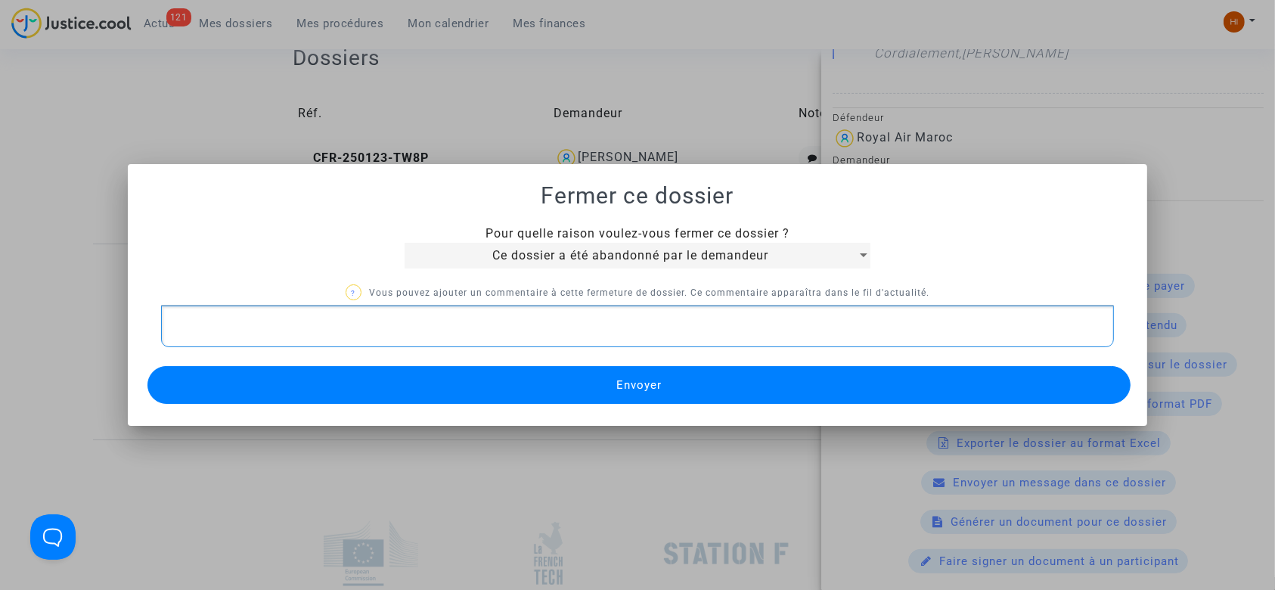
click at [510, 328] on p "Rich Text Editor, main" at bounding box center [638, 326] width 938 height 19
click at [526, 399] on button "Envoyer" at bounding box center [639, 385] width 984 height 38
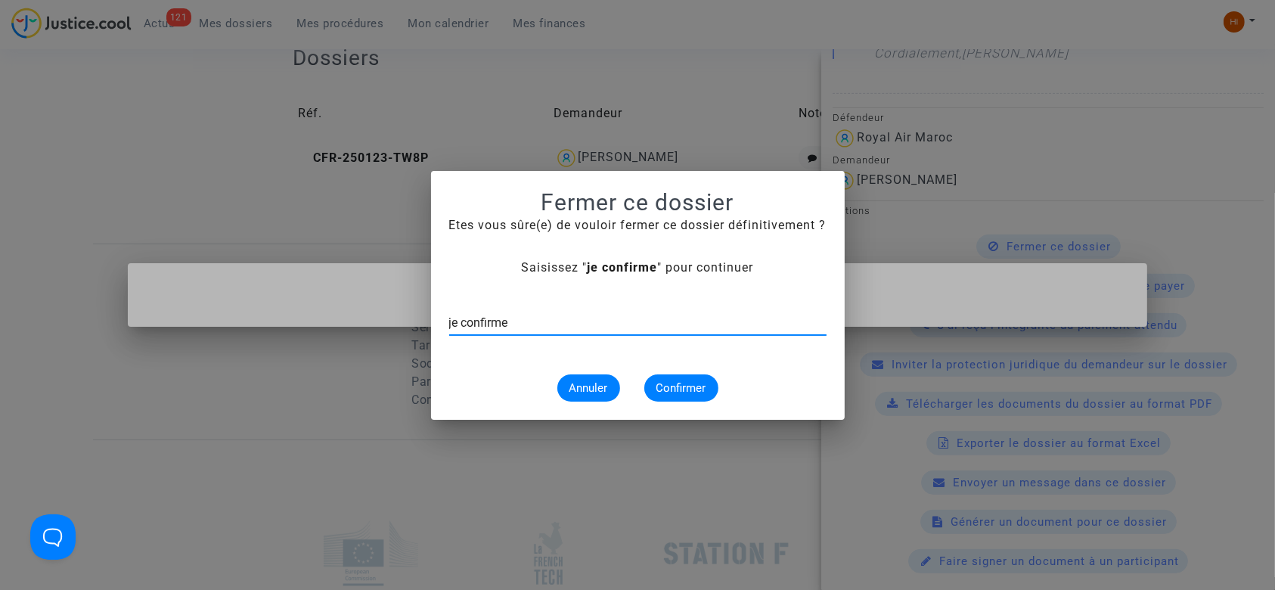
type input "je confirme"
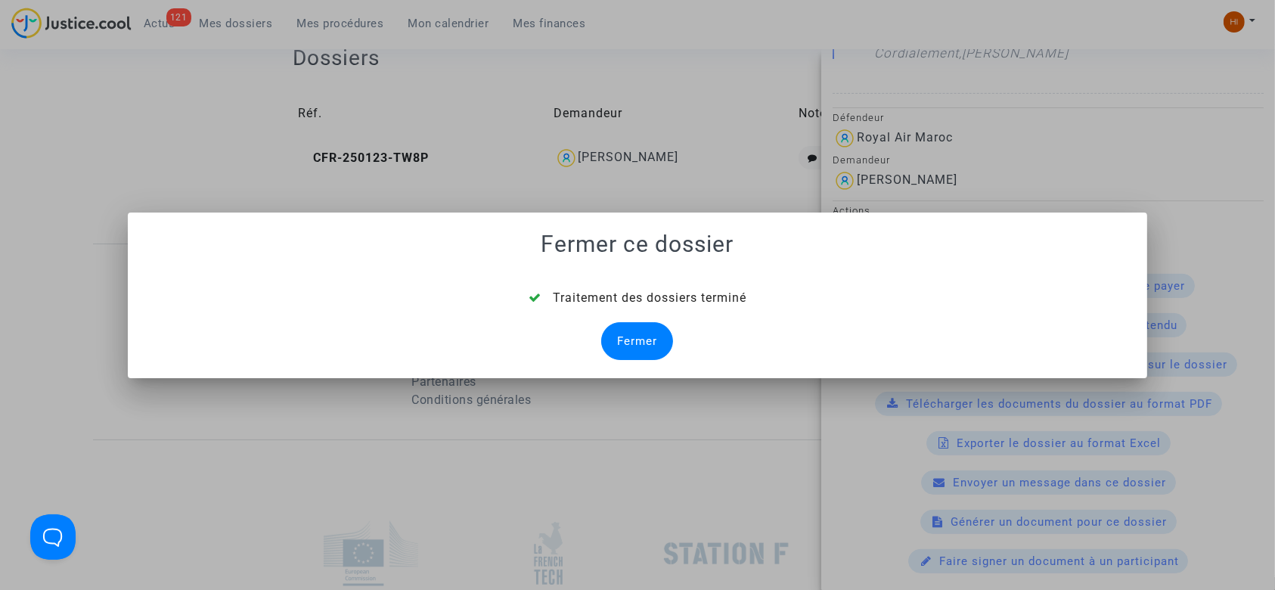
click at [627, 350] on div "Fermer" at bounding box center [637, 341] width 72 height 38
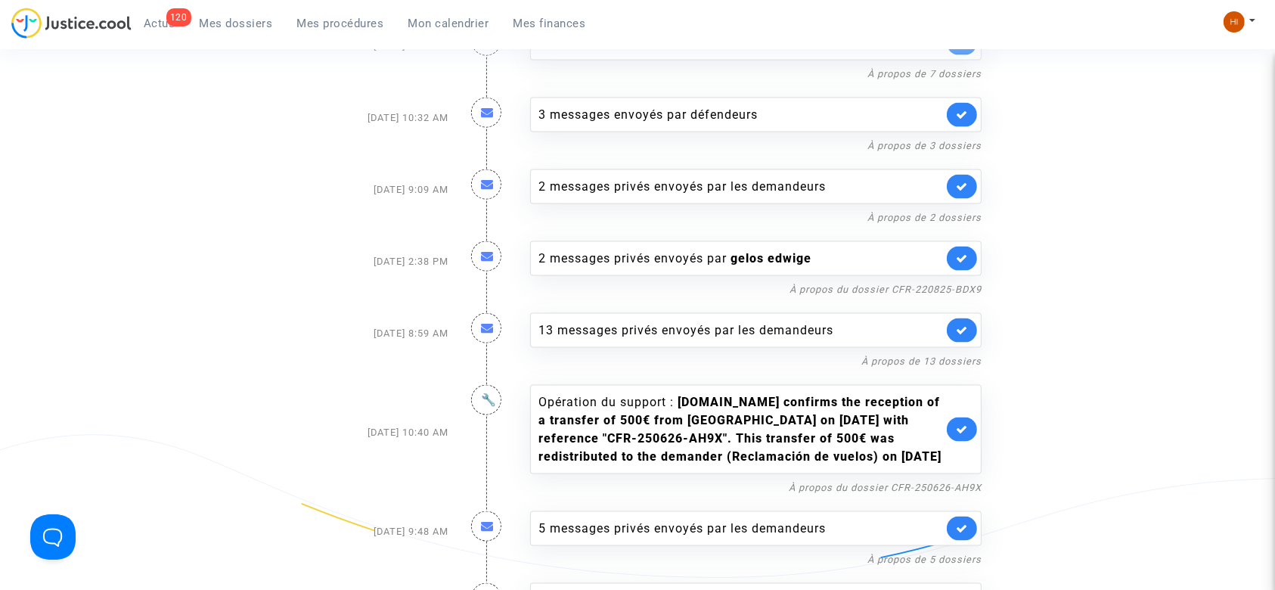
scroll to position [2117, 0]
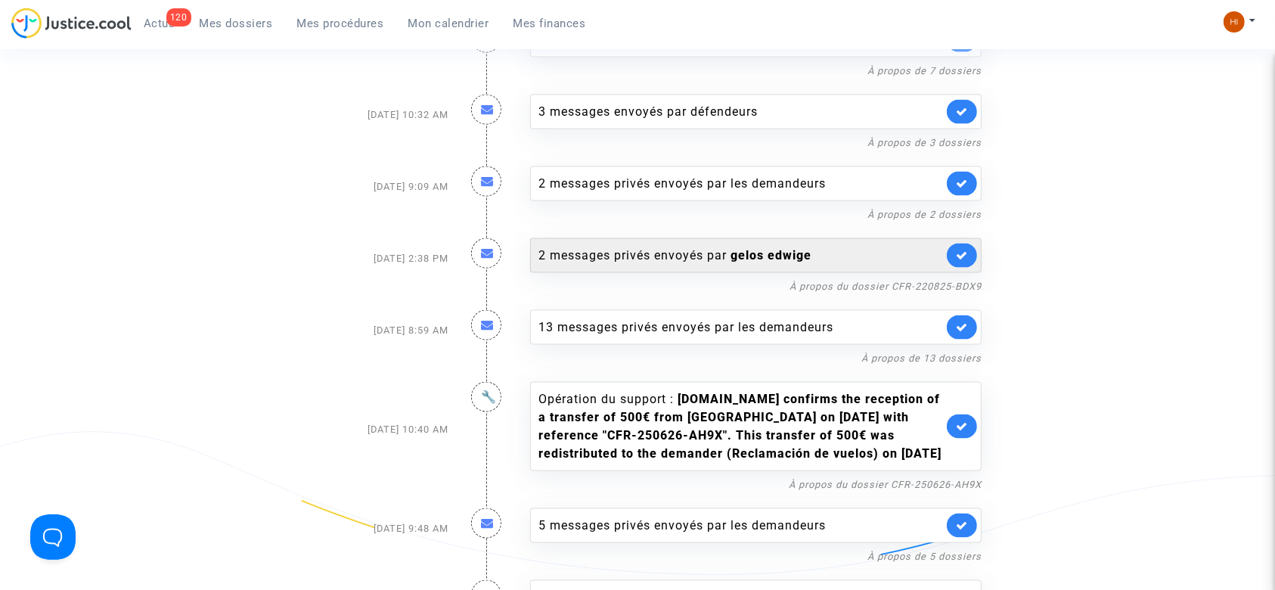
click at [766, 248] on b "gelos edwige" at bounding box center [770, 255] width 81 height 14
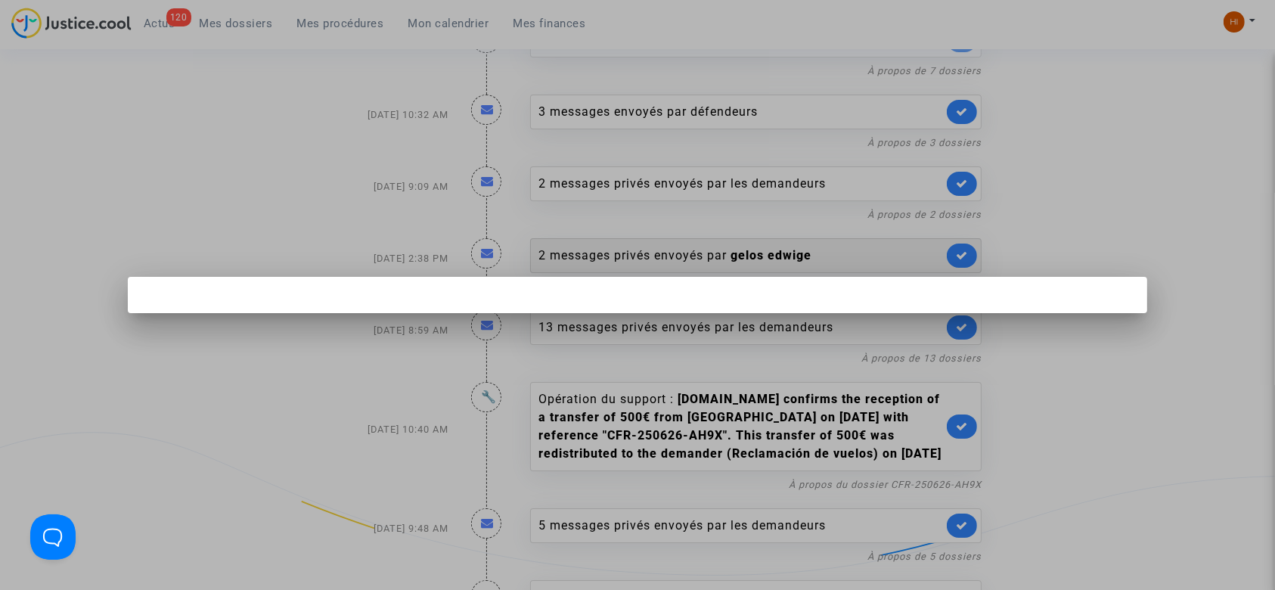
scroll to position [0, 0]
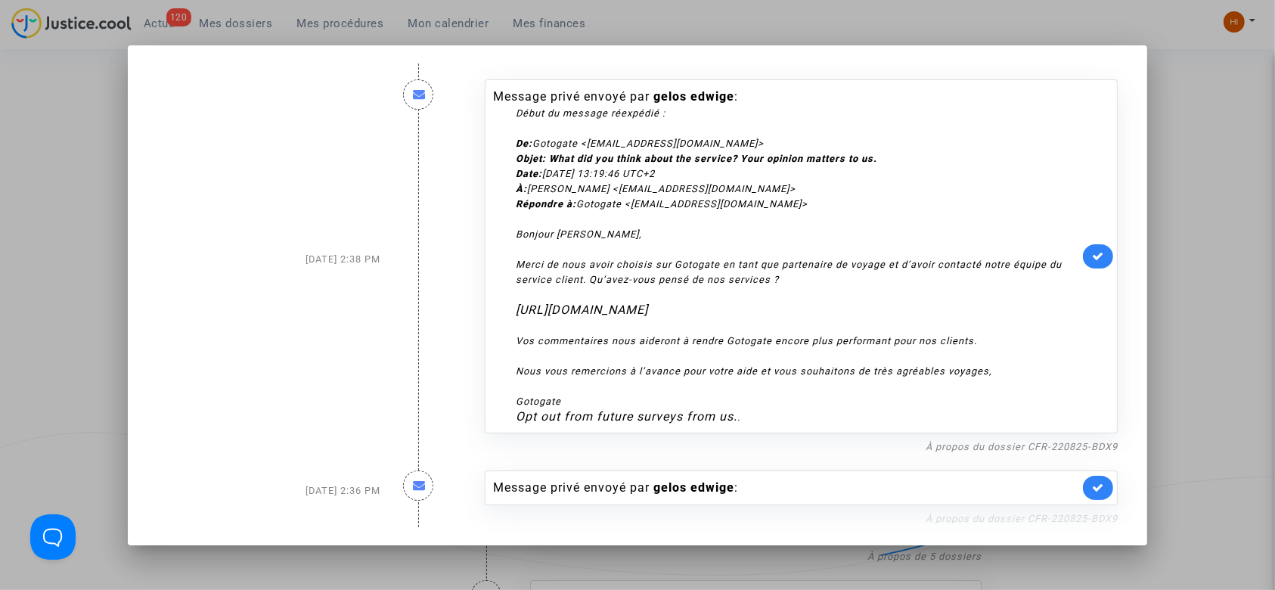
click at [1109, 524] on link "À propos du dossier CFR-220825-BDX9" at bounding box center [1022, 518] width 192 height 11
click at [90, 192] on div at bounding box center [637, 295] width 1275 height 590
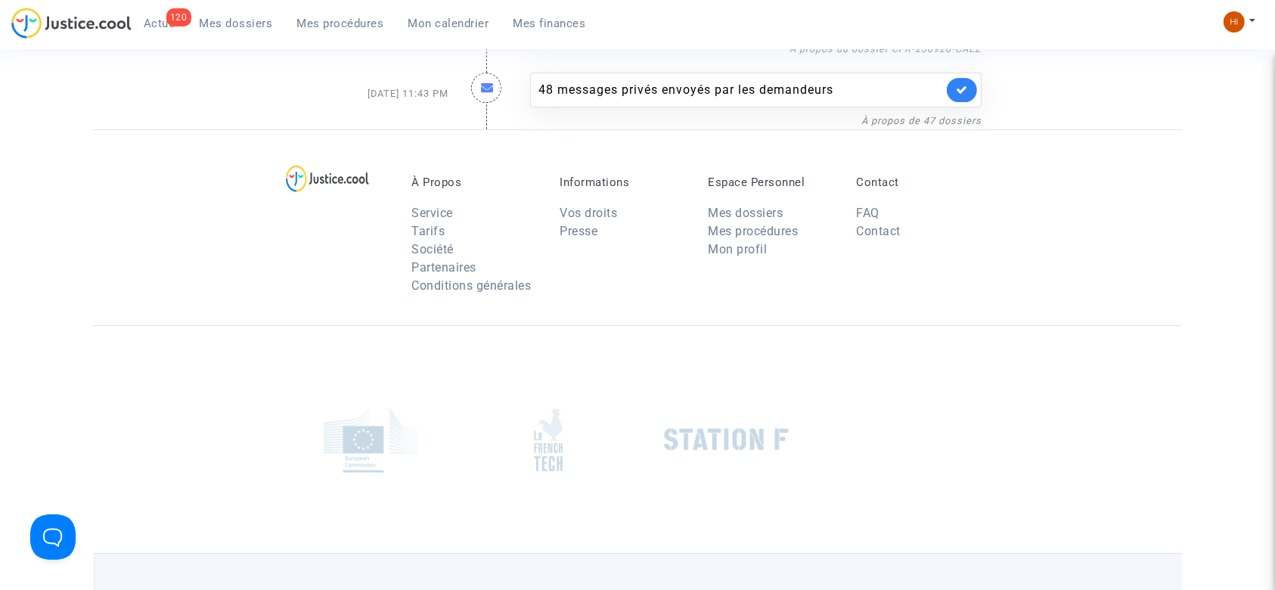
scroll to position [5041, 0]
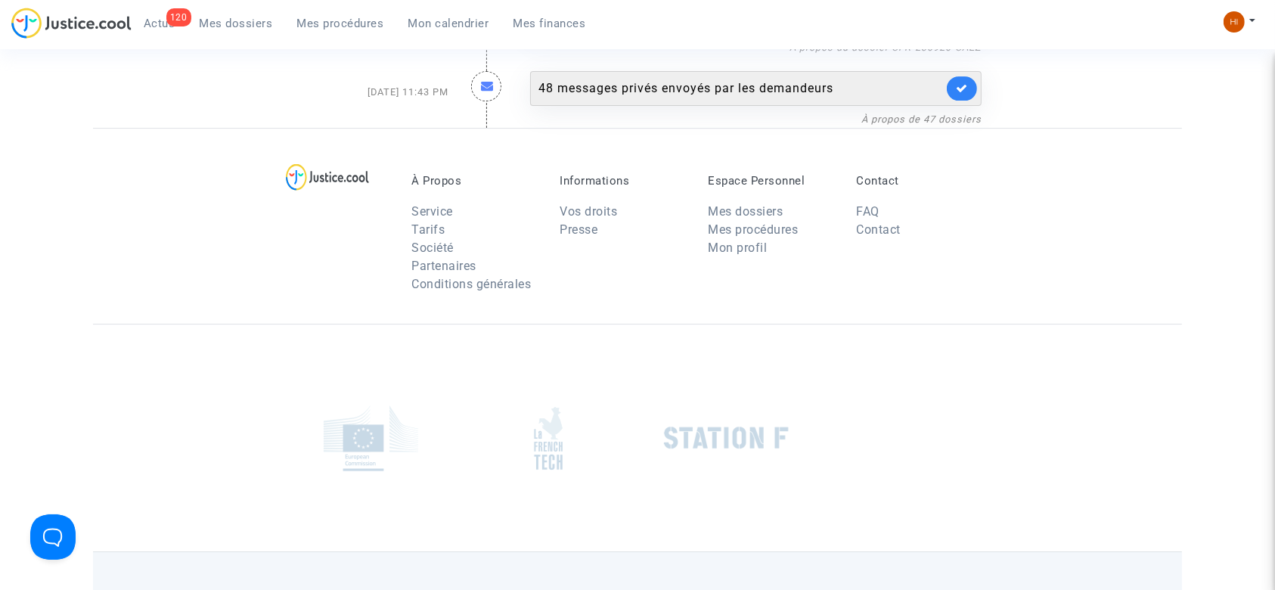
click at [575, 79] on div "48 messages privés envoyés par les demandeurs" at bounding box center [740, 88] width 405 height 18
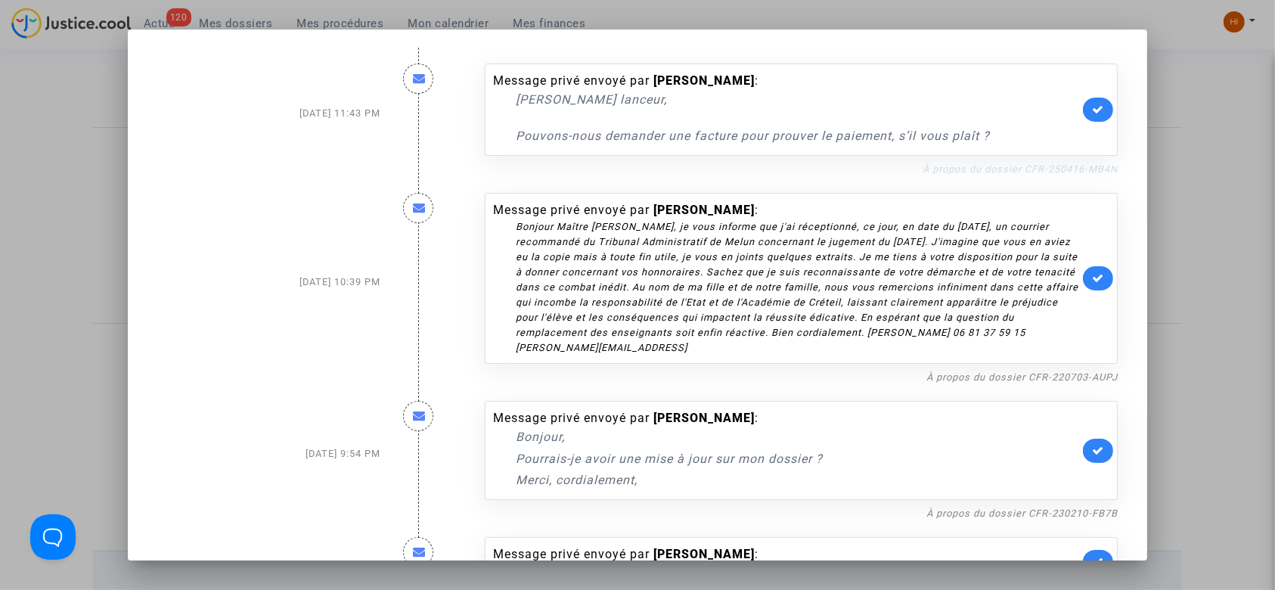
click at [940, 168] on link "À propos du dossier CFR-250416-MB4N" at bounding box center [1020, 168] width 195 height 11
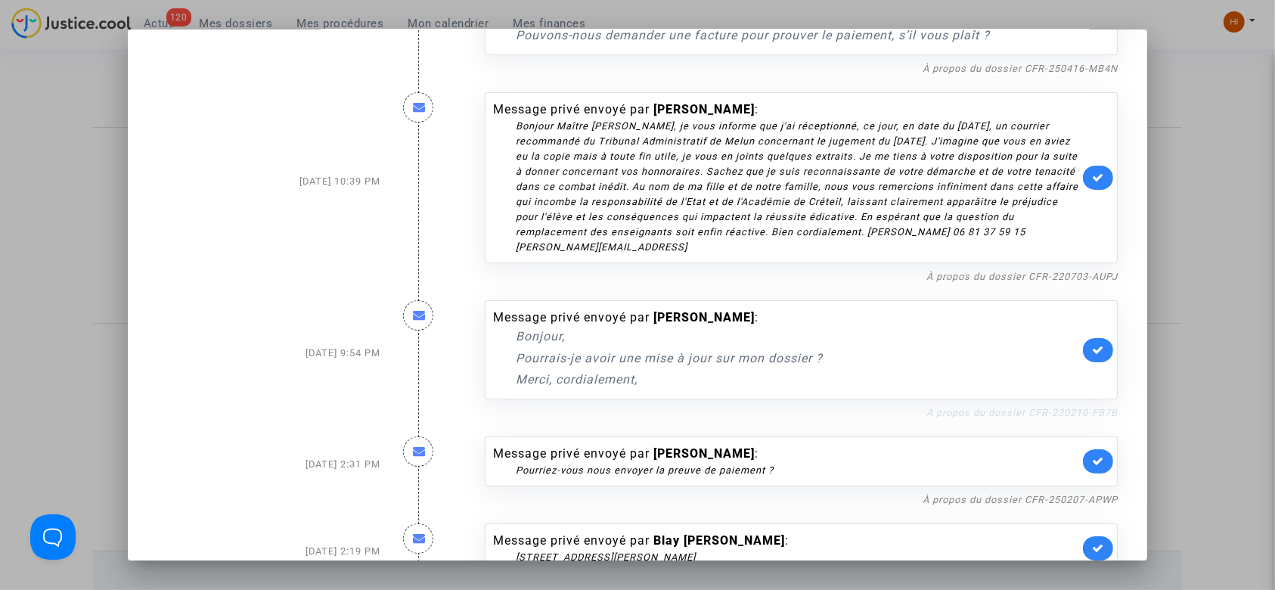
click at [1009, 414] on link "À propos du dossier CFR-230210-FB7B" at bounding box center [1021, 412] width 191 height 11
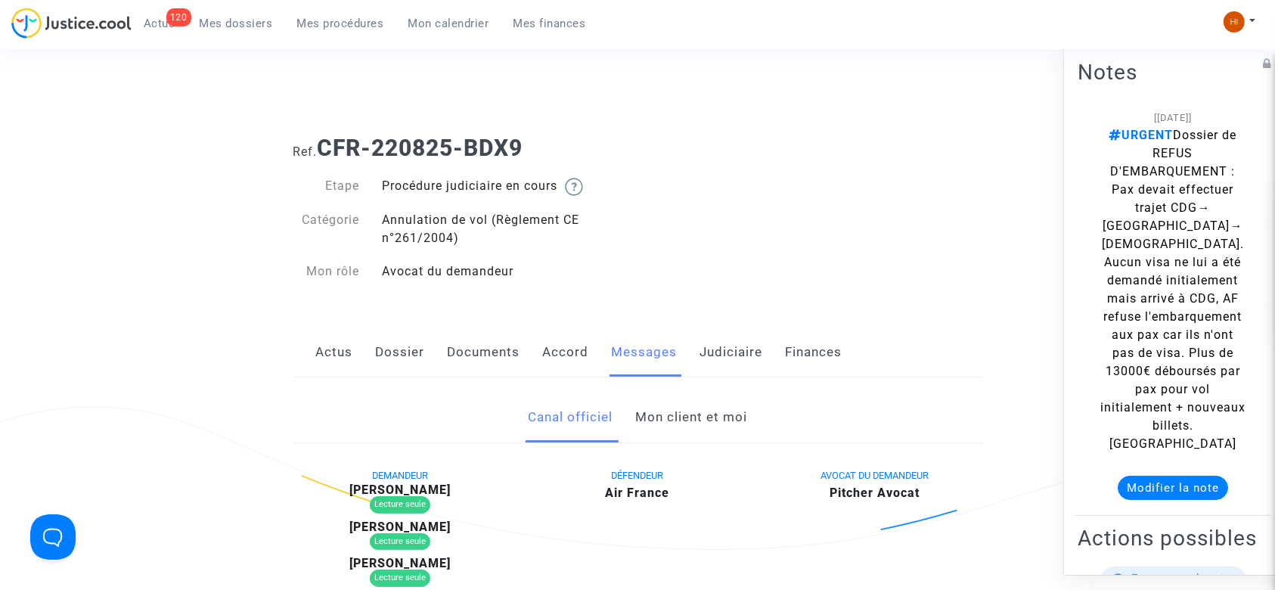
click at [653, 417] on link "Mon client et moi" at bounding box center [691, 417] width 112 height 50
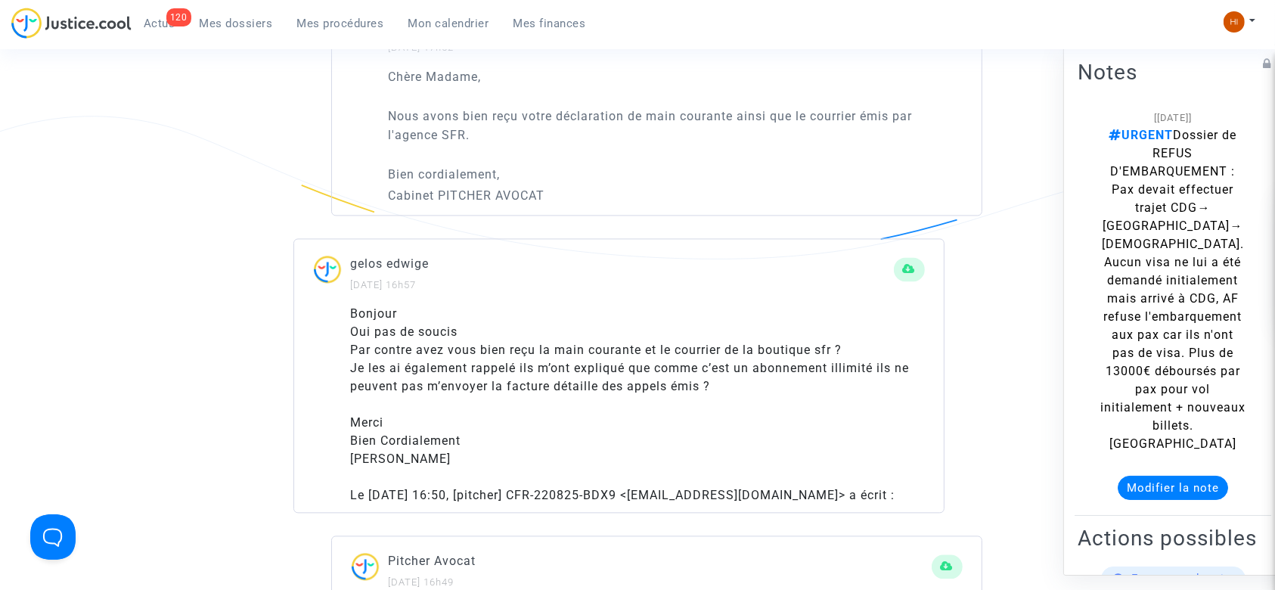
scroll to position [3226, 0]
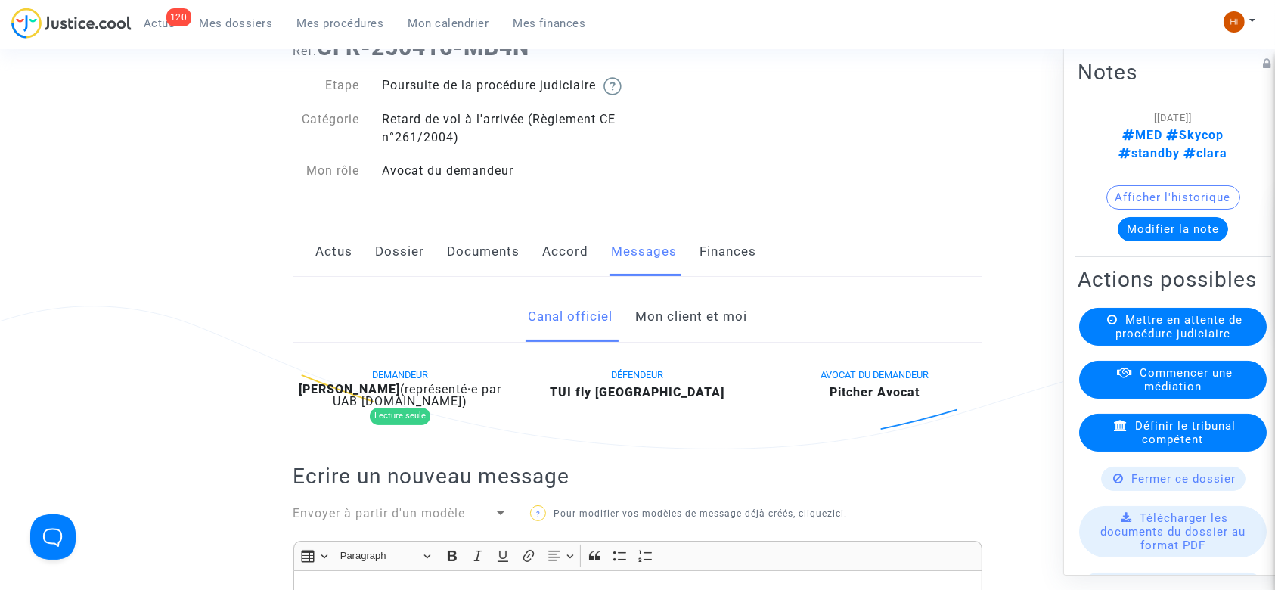
click at [698, 335] on link "Mon client et moi" at bounding box center [691, 317] width 112 height 50
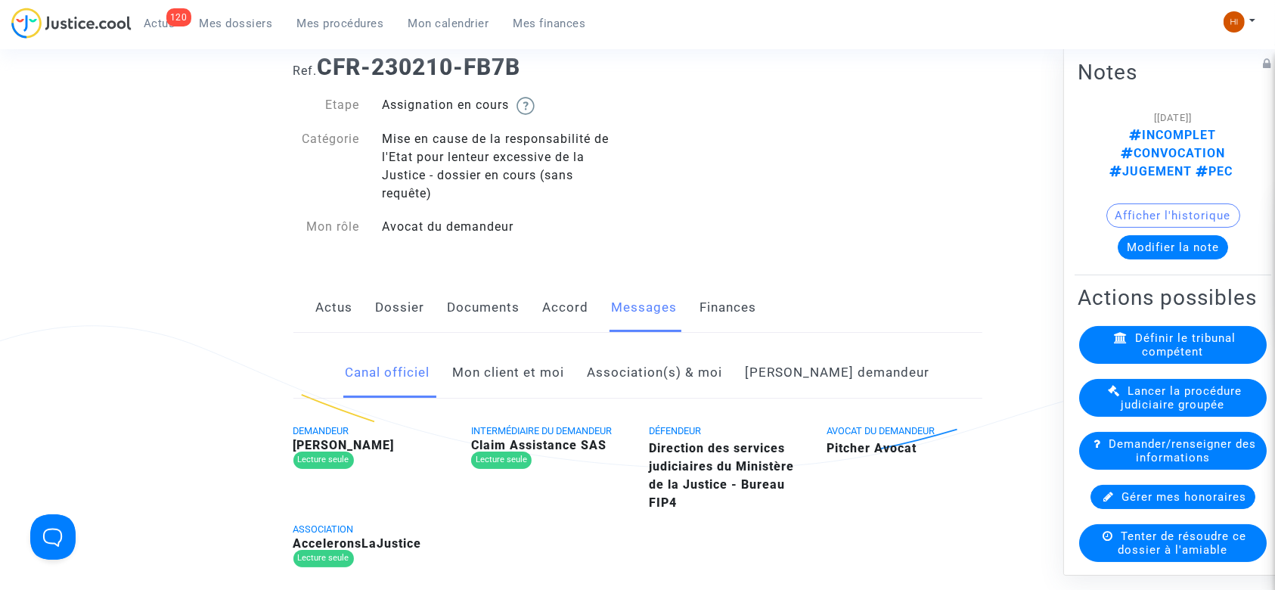
scroll to position [75, 0]
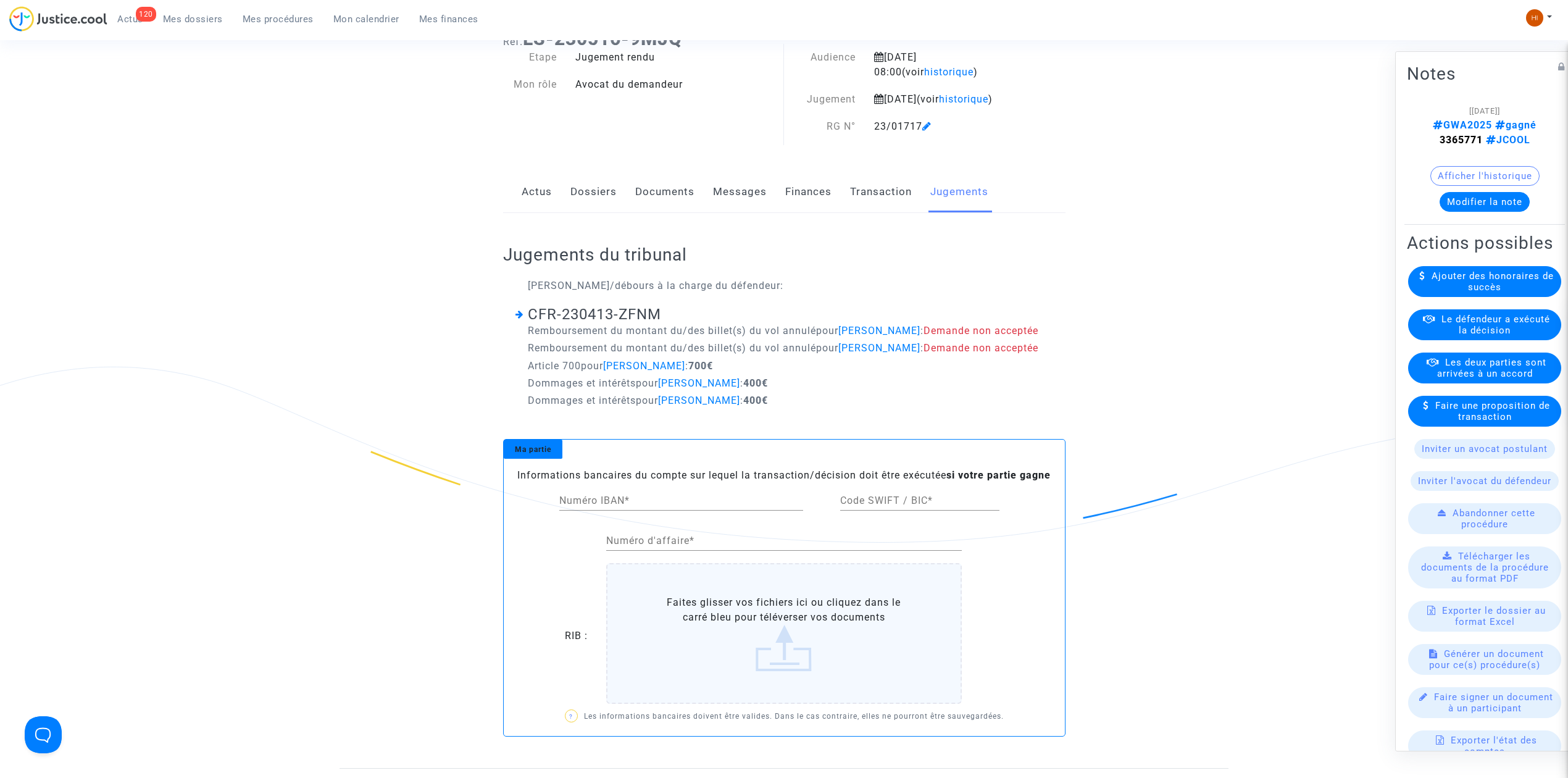
click at [131, 21] on span "Actus" at bounding box center [131, 20] width 26 height 11
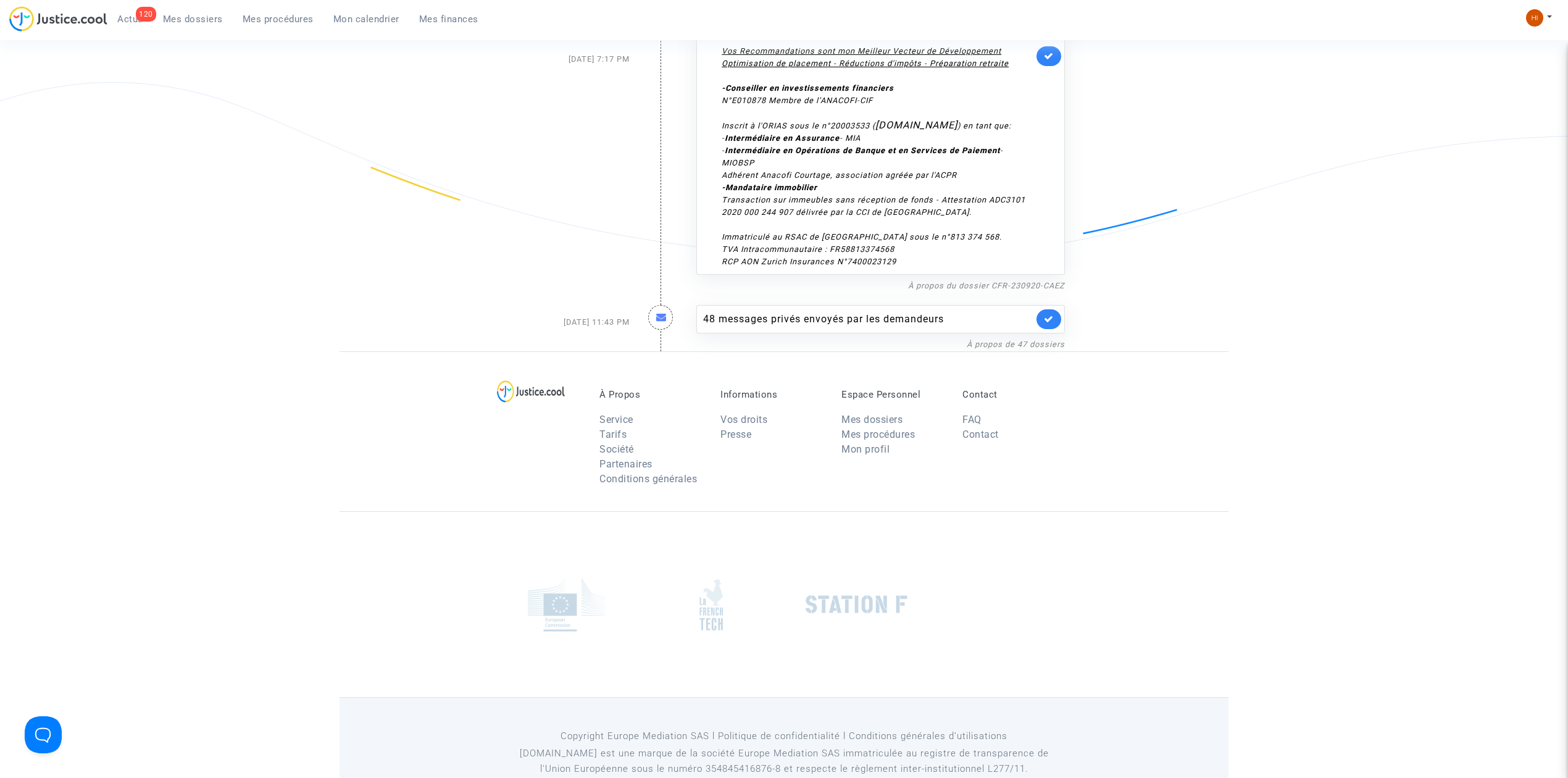
scroll to position [3881, 0]
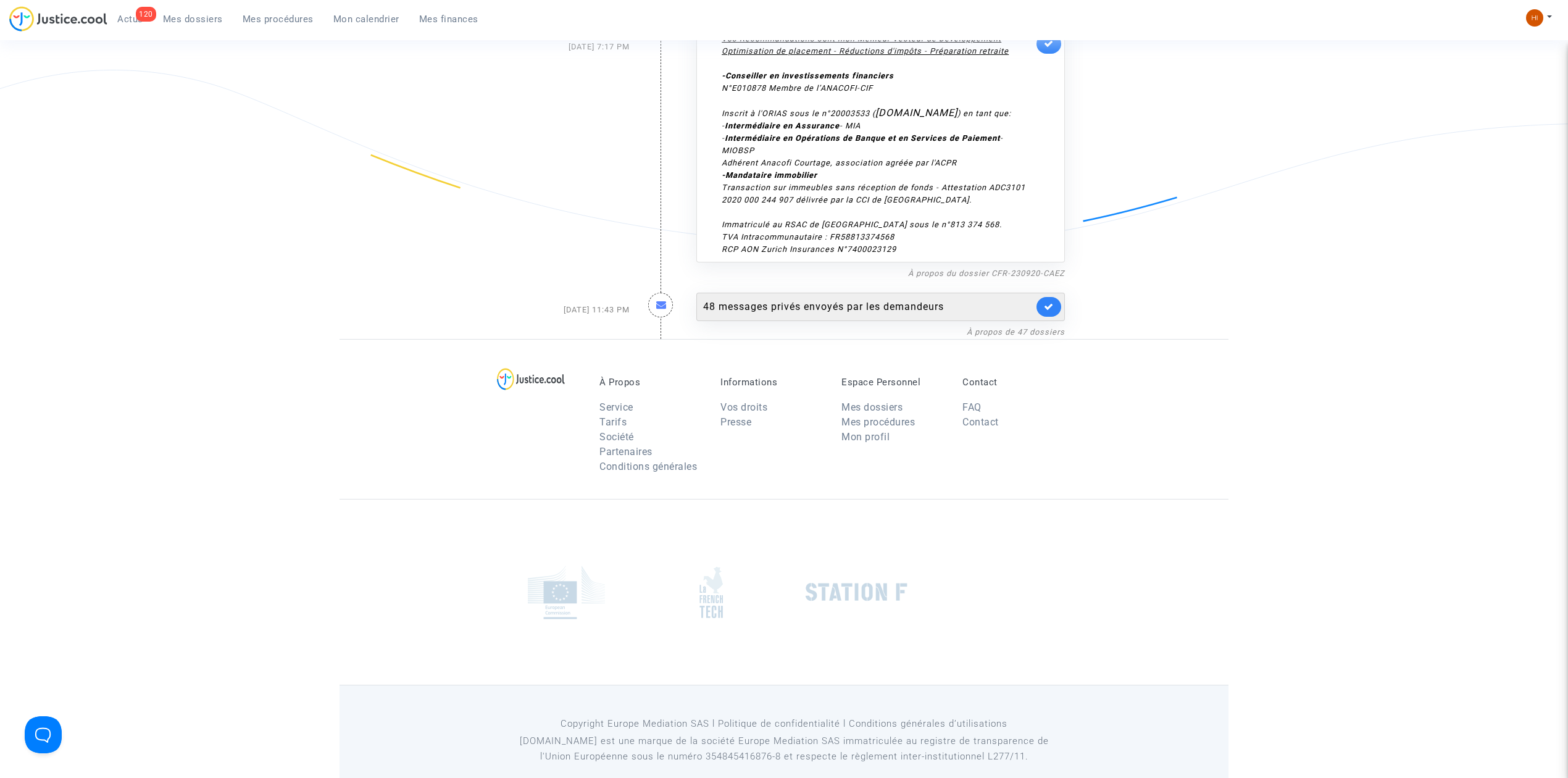
click at [774, 300] on div "48 messages privés envoyés par les demandeurs" at bounding box center [868, 307] width 331 height 15
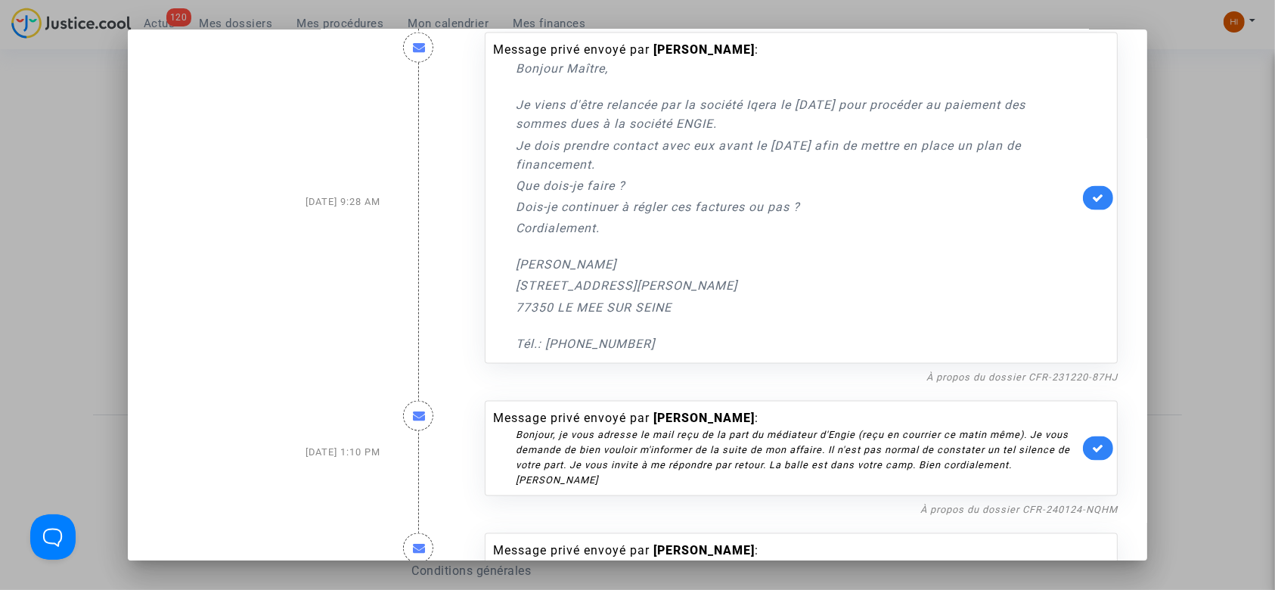
scroll to position [8318, 0]
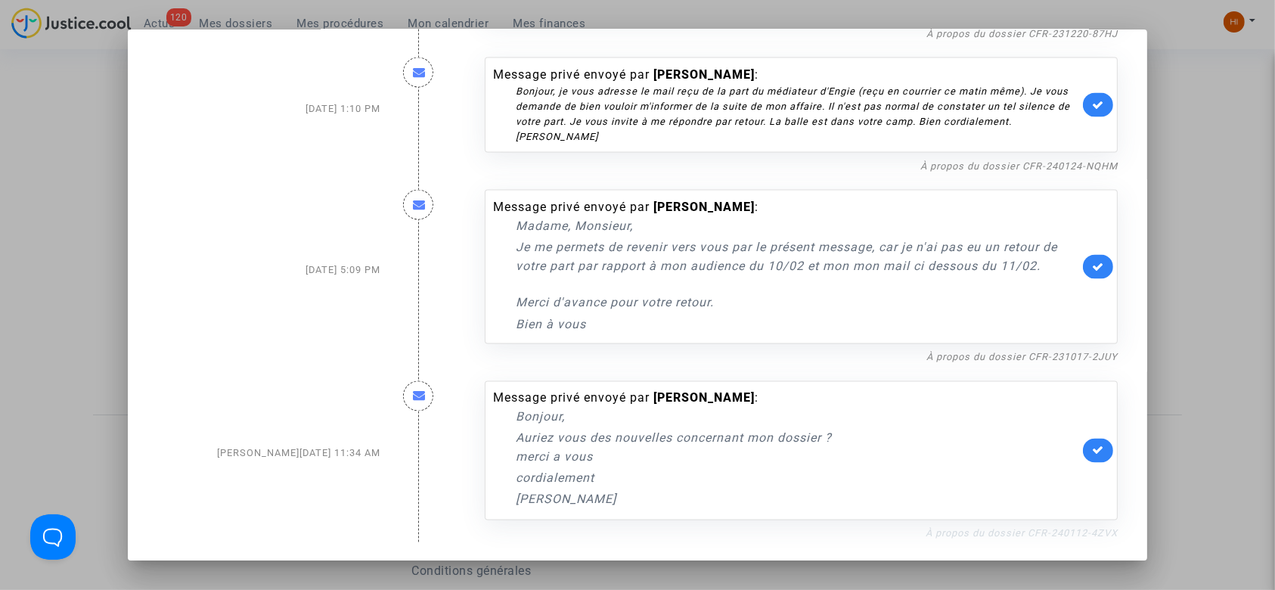
click at [1069, 535] on link "À propos du dossier CFR-240112-4ZVX" at bounding box center [1022, 533] width 192 height 11
click at [1089, 360] on link "À propos du dossier CFR-231017-2JUY" at bounding box center [1021, 357] width 191 height 11
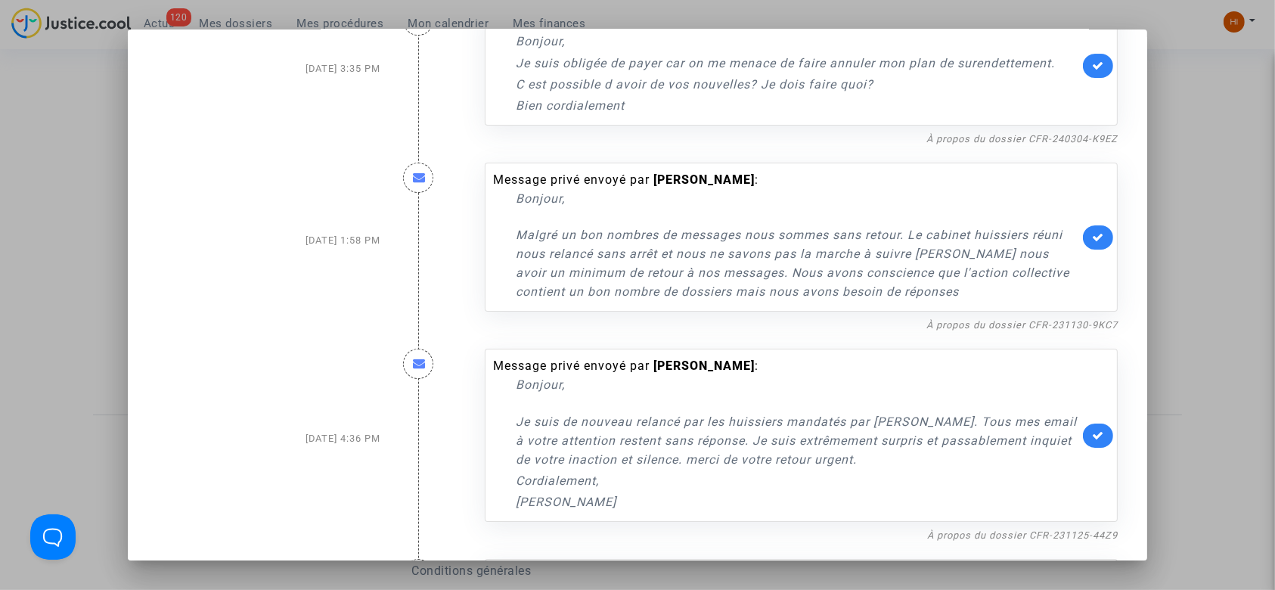
scroll to position [5293, 0]
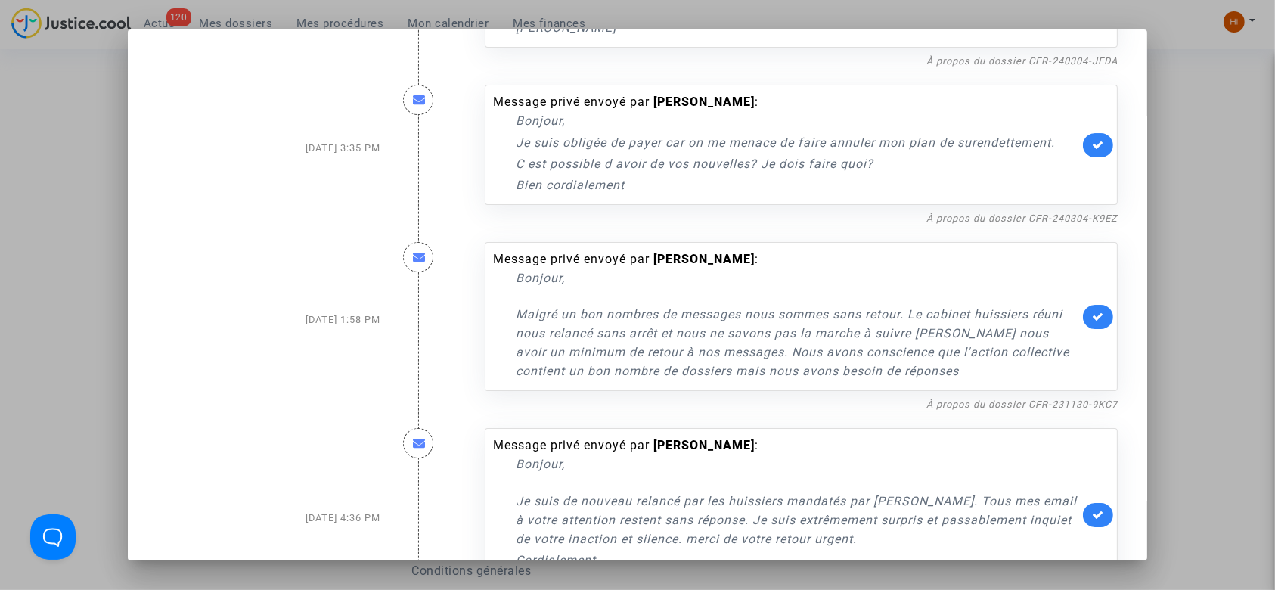
click at [74, 210] on div at bounding box center [637, 295] width 1275 height 590
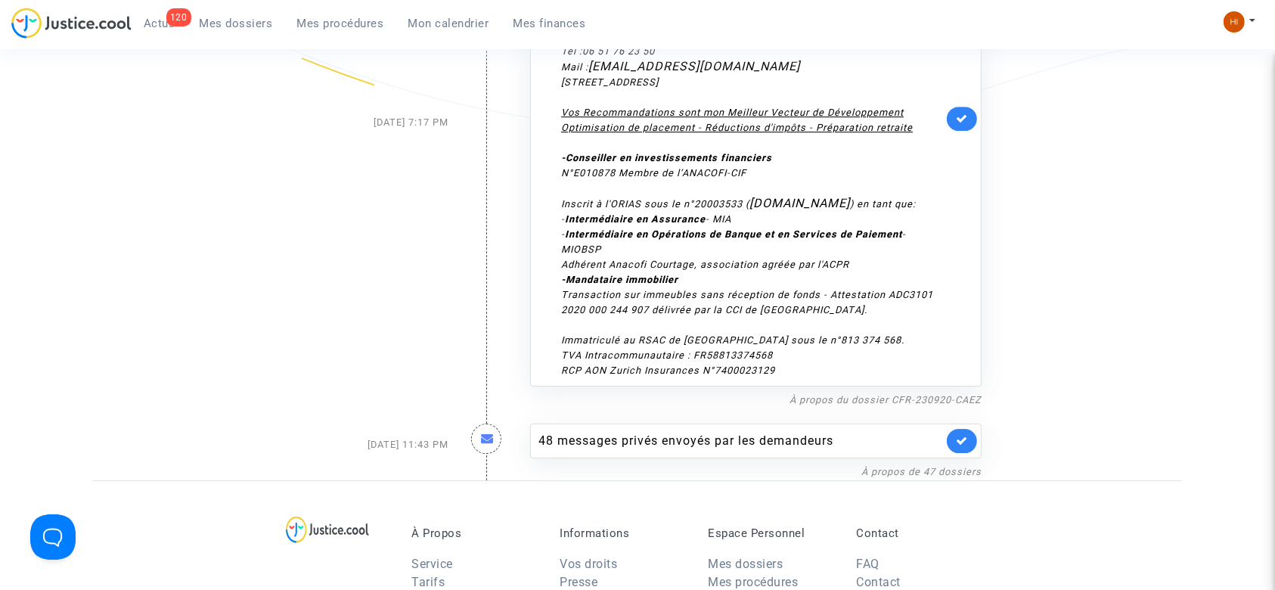
scroll to position [4855, 0]
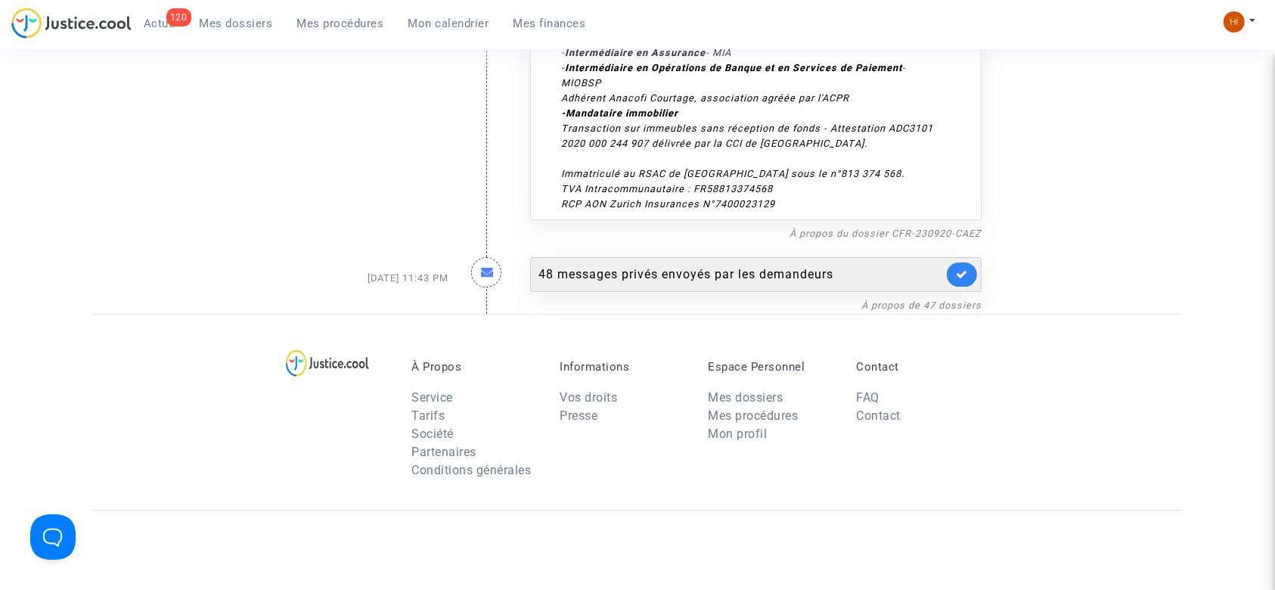
click at [576, 265] on div "48 messages privés envoyés par les demandeurs" at bounding box center [740, 274] width 405 height 18
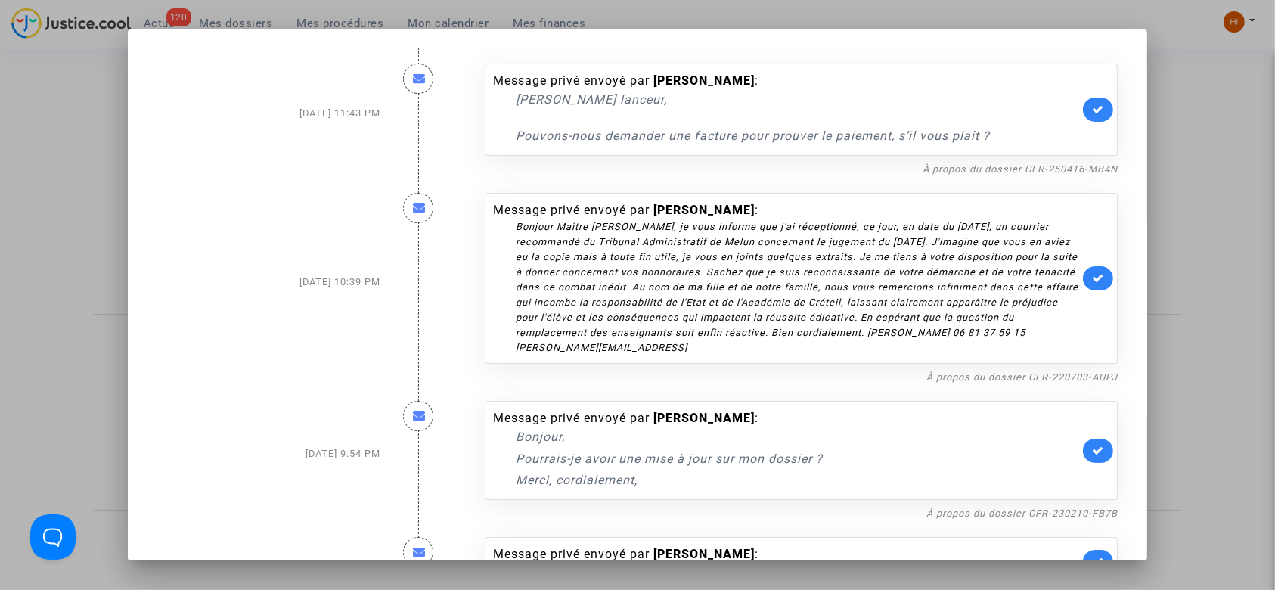
drag, startPoint x: 711, startPoint y: 348, endPoint x: 503, endPoint y: 222, distance: 243.3
click at [497, 222] on div "Message privé envoyé par [PERSON_NAME] : Bonjour Maître [PERSON_NAME], je vous …" at bounding box center [786, 278] width 586 height 154
copy div "Bonjour Maître [PERSON_NAME], je vous informe que j'ai réceptionné, ce jour, en…"
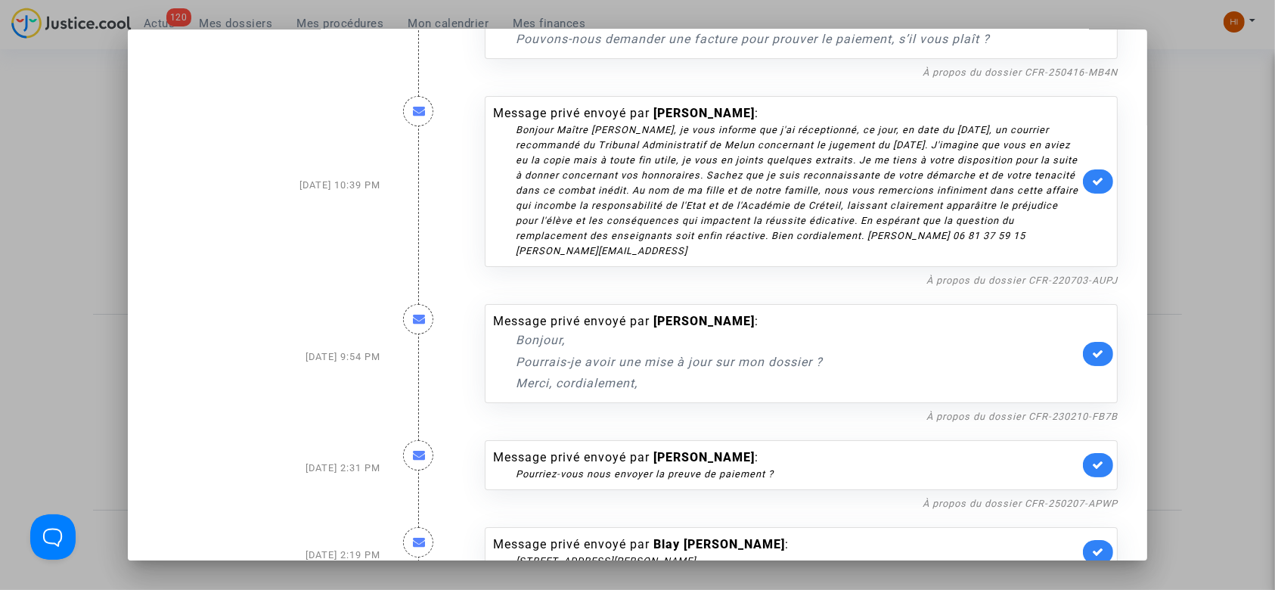
scroll to position [101, 0]
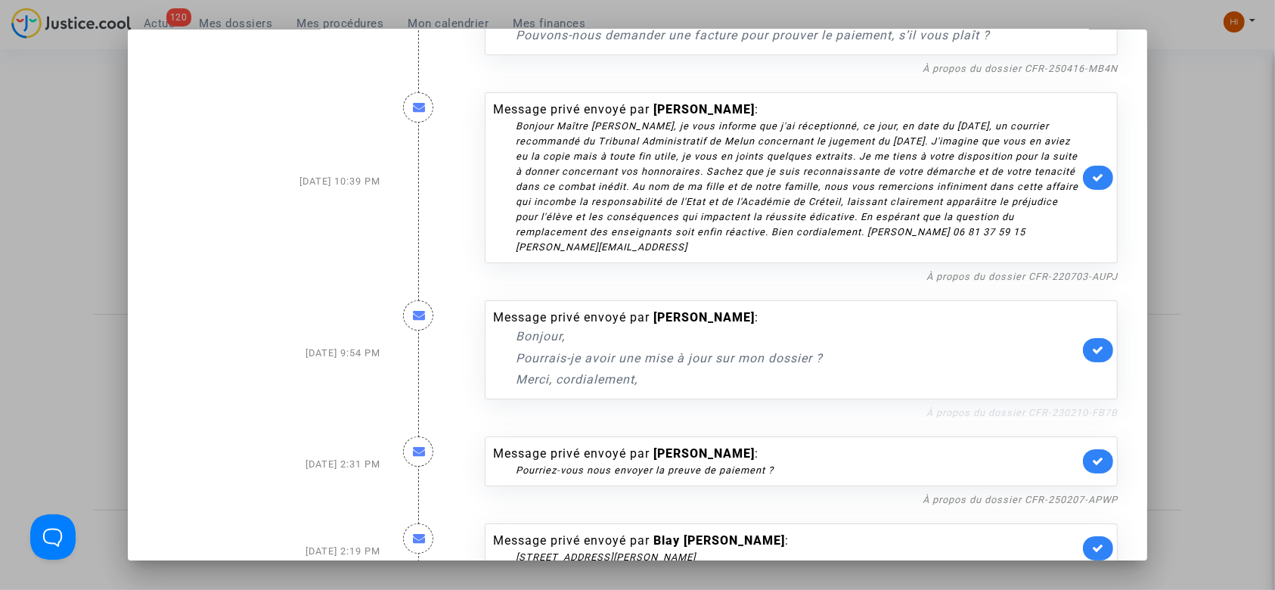
click at [1031, 408] on link "À propos du dossier CFR-230210-FB7B" at bounding box center [1021, 412] width 191 height 11
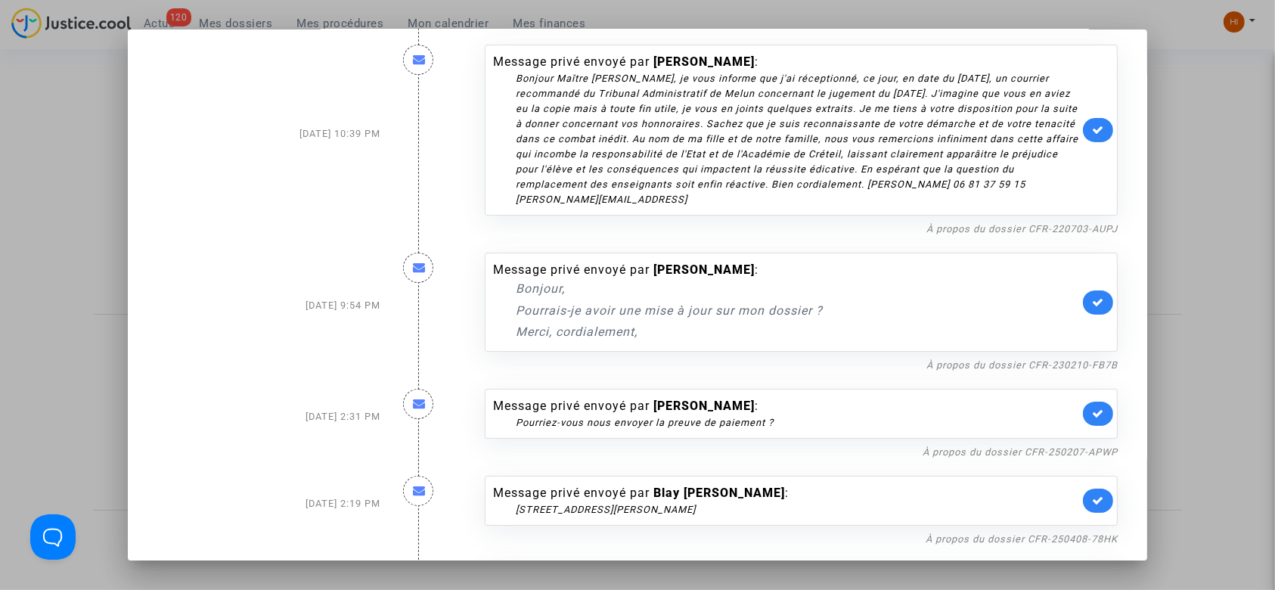
scroll to position [201, 0]
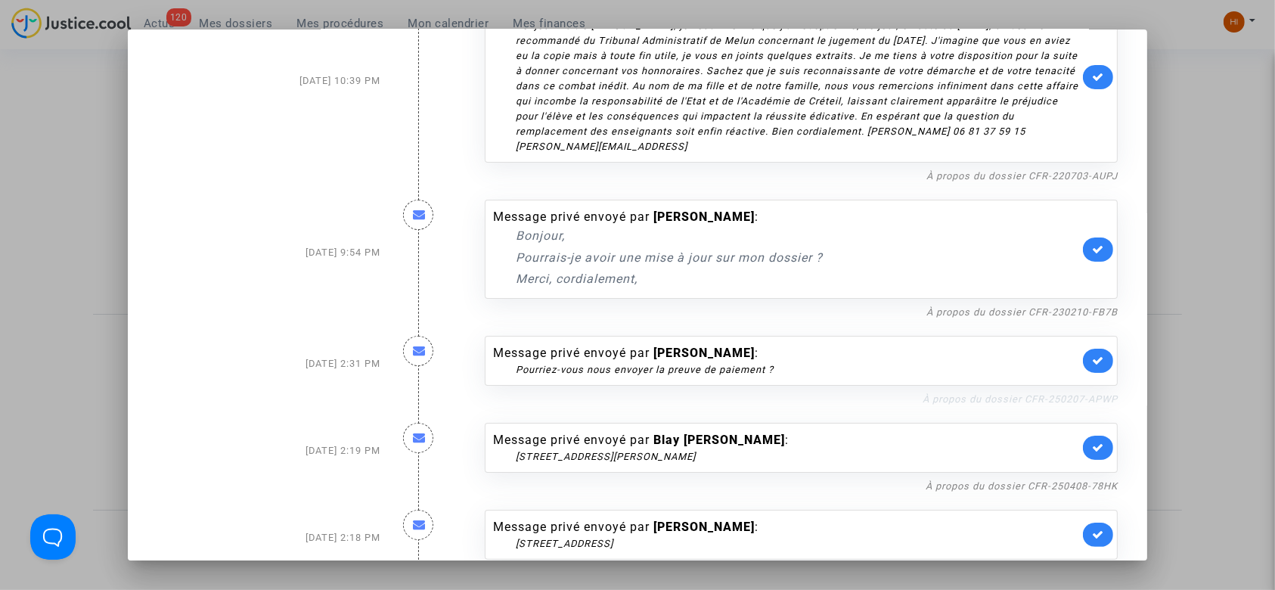
click at [963, 400] on link "À propos du dossier CFR-250207-APWP" at bounding box center [1020, 398] width 195 height 11
click at [1093, 360] on icon at bounding box center [1098, 360] width 12 height 11
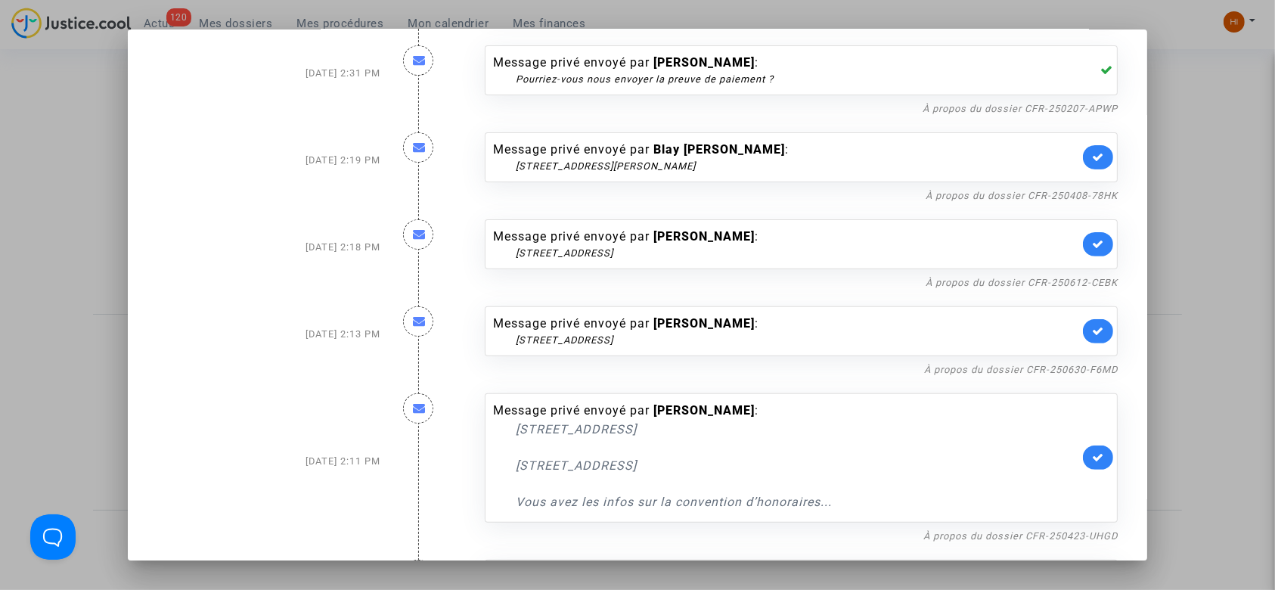
scroll to position [504, 0]
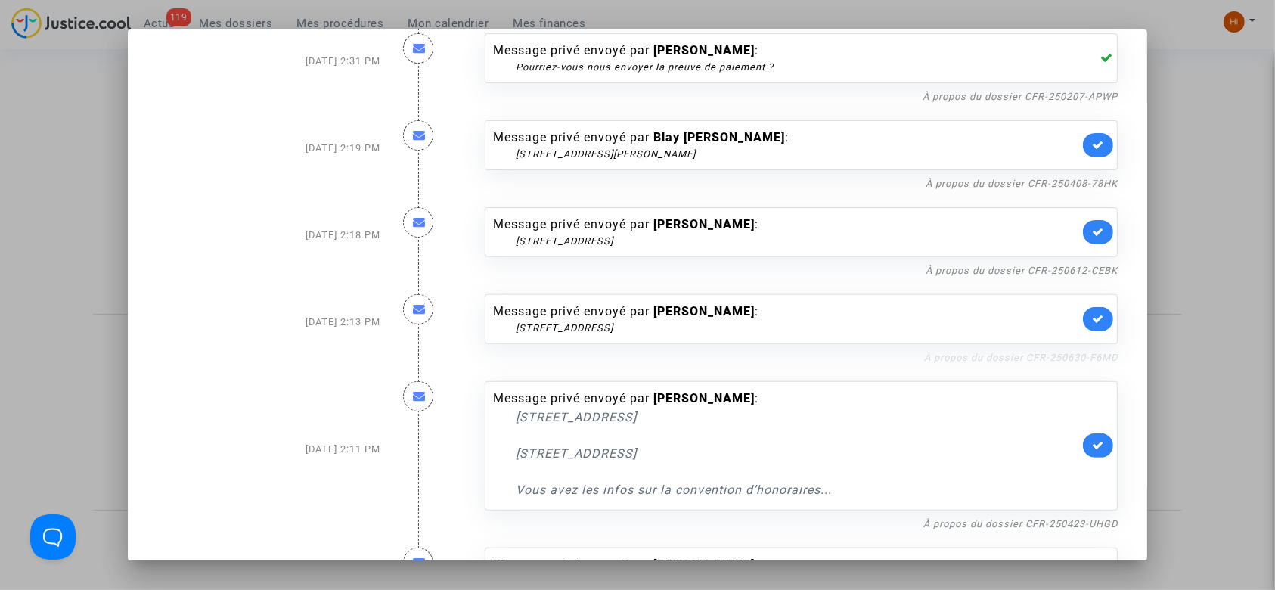
click at [958, 358] on link "À propos du dossier CFR-250630-F6MD" at bounding box center [1021, 357] width 194 height 11
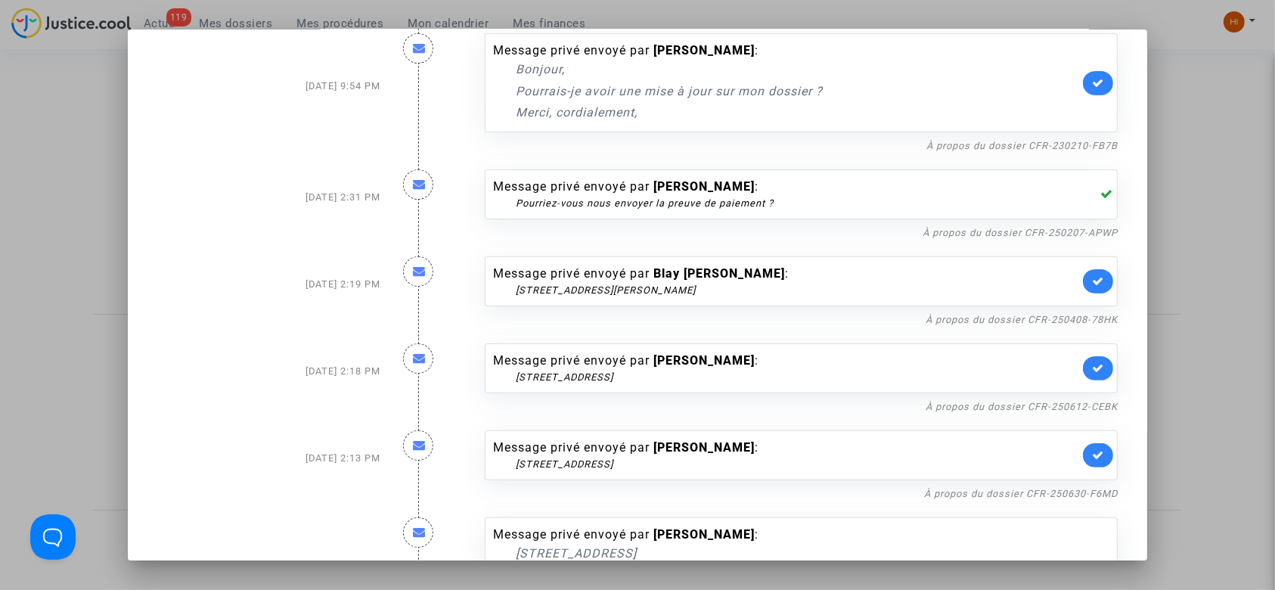
scroll to position [302, 0]
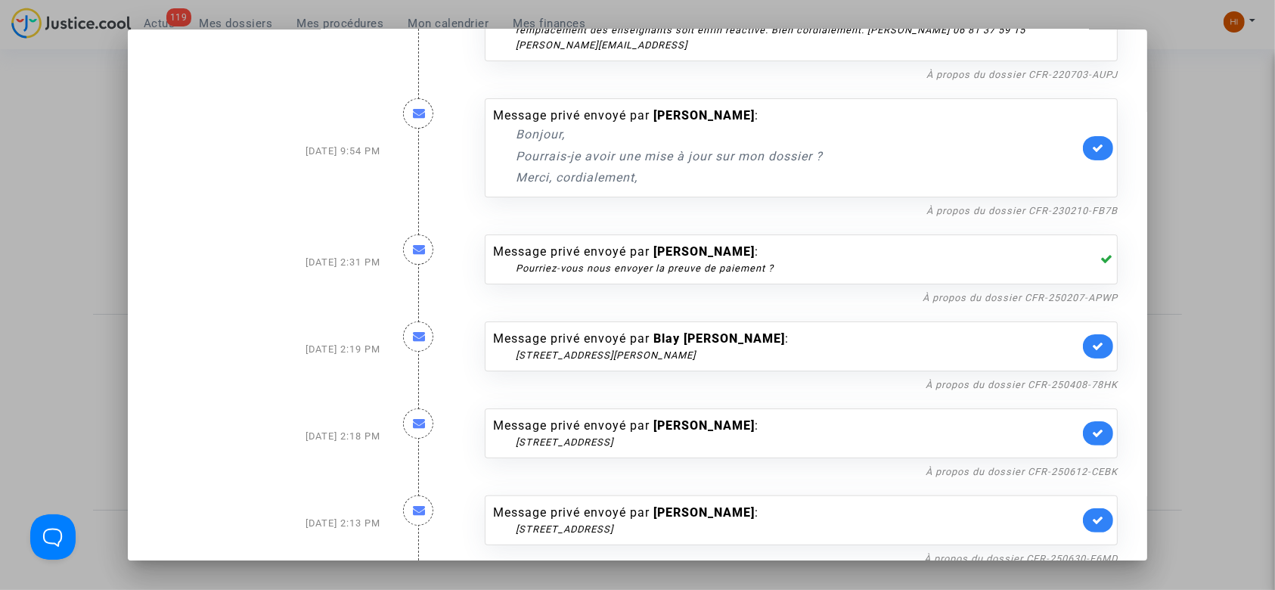
drag, startPoint x: 790, startPoint y: 347, endPoint x: 780, endPoint y: 349, distance: 9.9
click at [780, 349] on div "[STREET_ADDRESS][PERSON_NAME]" at bounding box center [797, 355] width 563 height 15
click at [984, 381] on link "À propos du dossier CFR-250408-78HK" at bounding box center [1022, 384] width 192 height 11
click at [1092, 340] on icon at bounding box center [1098, 345] width 12 height 11
click at [1072, 470] on link "À propos du dossier CFR-250612-CEBK" at bounding box center [1022, 471] width 192 height 11
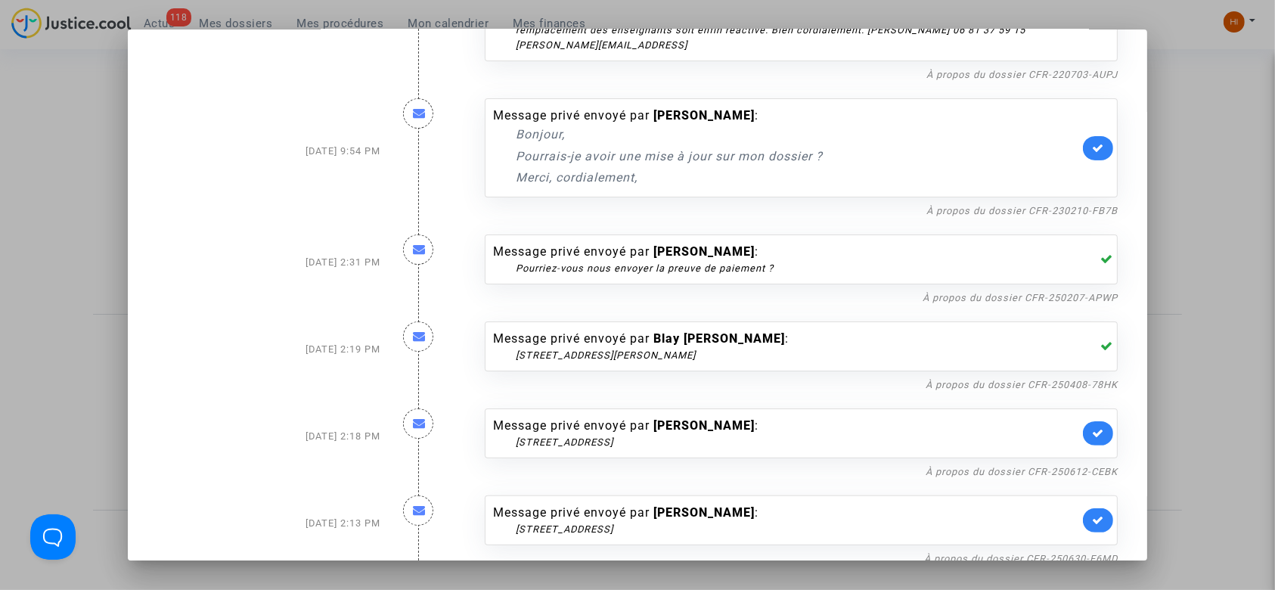
drag, startPoint x: 724, startPoint y: 434, endPoint x: 686, endPoint y: 451, distance: 42.0
click at [686, 451] on div "Message privé envoyé par [PERSON_NAME] : [STREET_ADDRESS]" at bounding box center [801, 433] width 633 height 50
drag, startPoint x: 714, startPoint y: 451, endPoint x: 500, endPoint y: 451, distance: 214.0
click at [500, 451] on div "Message privé envoyé par [PERSON_NAME] : [STREET_ADDRESS]" at bounding box center [801, 433] width 633 height 50
copy div "[STREET_ADDRESS]"
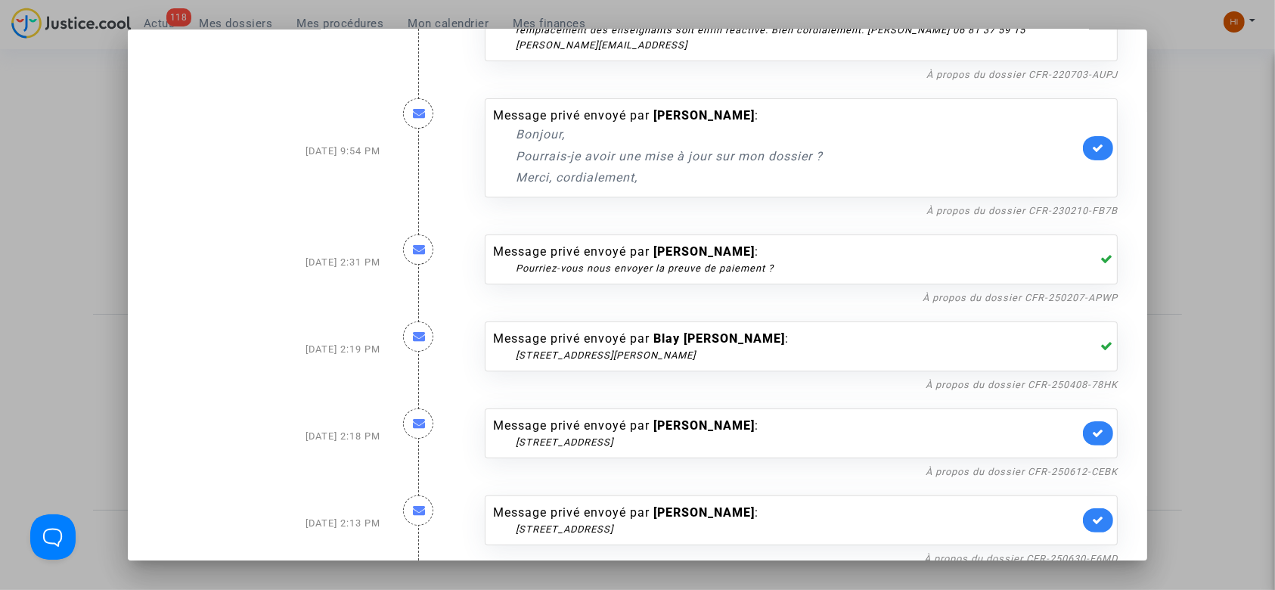
click at [1095, 422] on link at bounding box center [1098, 433] width 30 height 24
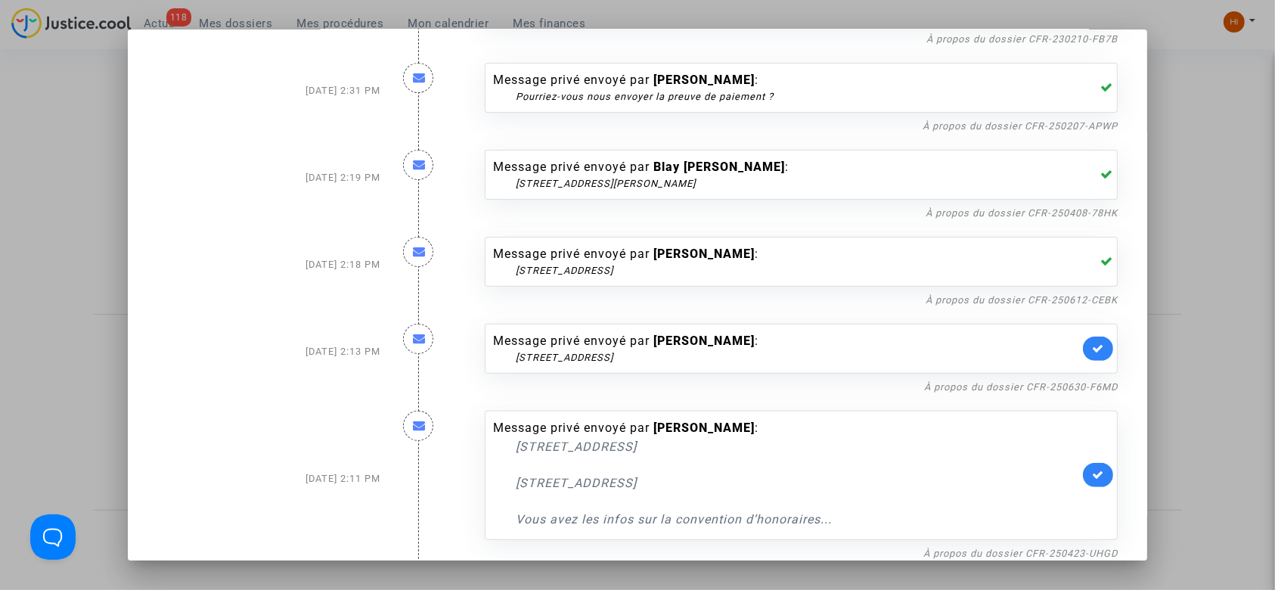
scroll to position [504, 0]
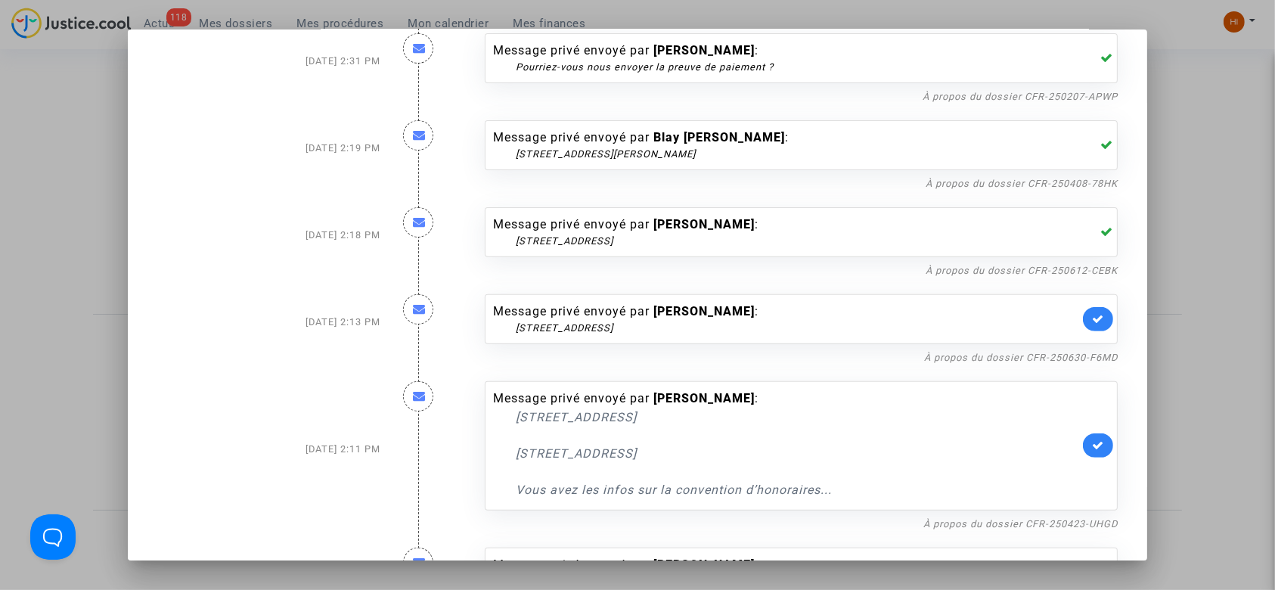
click at [783, 308] on div "Message privé envoyé par [PERSON_NAME] : [STREET_ADDRESS]" at bounding box center [786, 318] width 586 height 33
click at [976, 357] on link "À propos du dossier CFR-250630-F6MD" at bounding box center [1021, 357] width 194 height 11
click at [1093, 319] on icon at bounding box center [1098, 318] width 12 height 11
drag, startPoint x: 740, startPoint y: 320, endPoint x: 606, endPoint y: 357, distance: 139.6
click at [506, 330] on div "Message privé envoyé par [PERSON_NAME] : [STREET_ADDRESS]" at bounding box center [786, 318] width 586 height 33
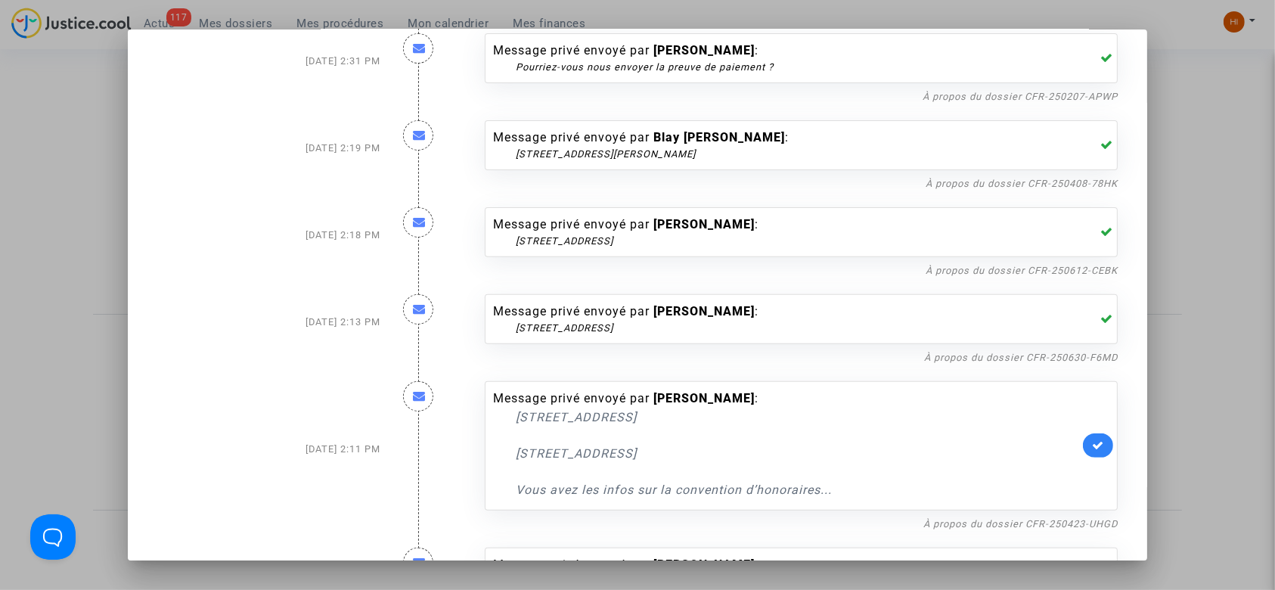
copy div "[STREET_ADDRESS]"
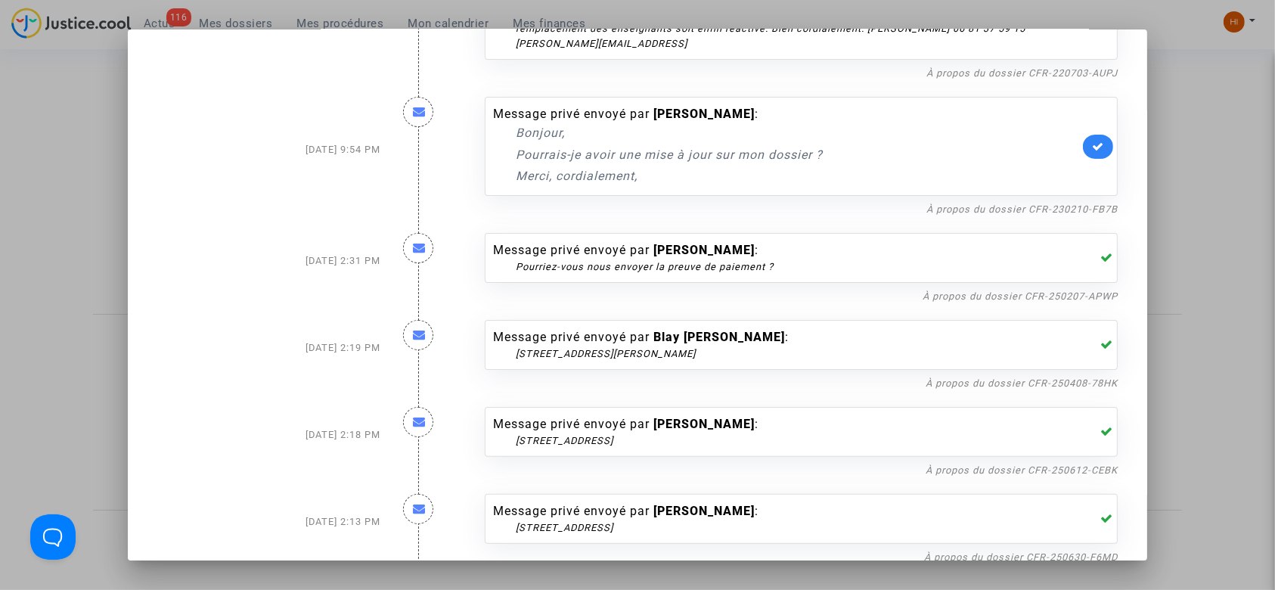
scroll to position [302, 0]
click at [571, 256] on div "Message privé envoyé par [PERSON_NAME] : Pourriez-vous nous envoyer la preuve d…" at bounding box center [786, 259] width 586 height 33
click at [752, 358] on div "[STREET_ADDRESS][PERSON_NAME]" at bounding box center [797, 355] width 563 height 15
click at [1067, 336] on div "Message privé envoyé par Blay [PERSON_NAME] : [STREET_ADDRESS][PERSON_NAME]" at bounding box center [786, 346] width 586 height 33
click at [516, 358] on div "[STREET_ADDRESS][PERSON_NAME]" at bounding box center [797, 355] width 563 height 15
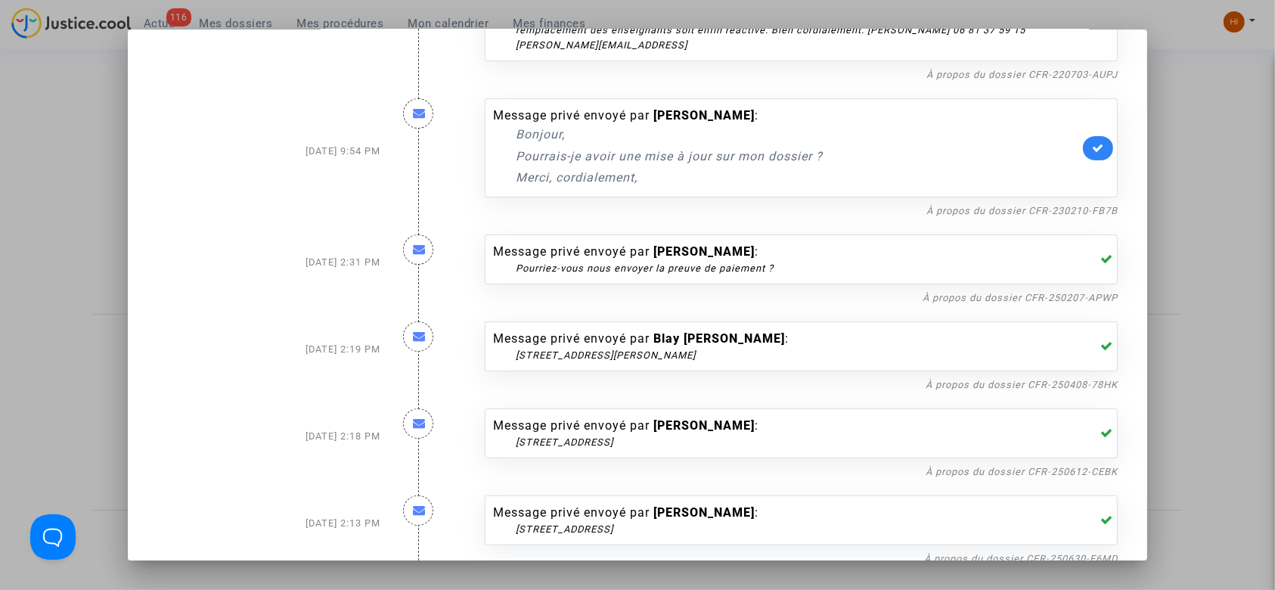
drag, startPoint x: 514, startPoint y: 355, endPoint x: 1061, endPoint y: 345, distance: 546.8
click at [538, 352] on div "[STREET_ADDRESS][PERSON_NAME]" at bounding box center [797, 355] width 563 height 15
click at [1100, 343] on icon at bounding box center [1106, 346] width 13 height 12
click at [997, 381] on link "À propos du dossier CFR-250408-78HK" at bounding box center [1022, 384] width 192 height 11
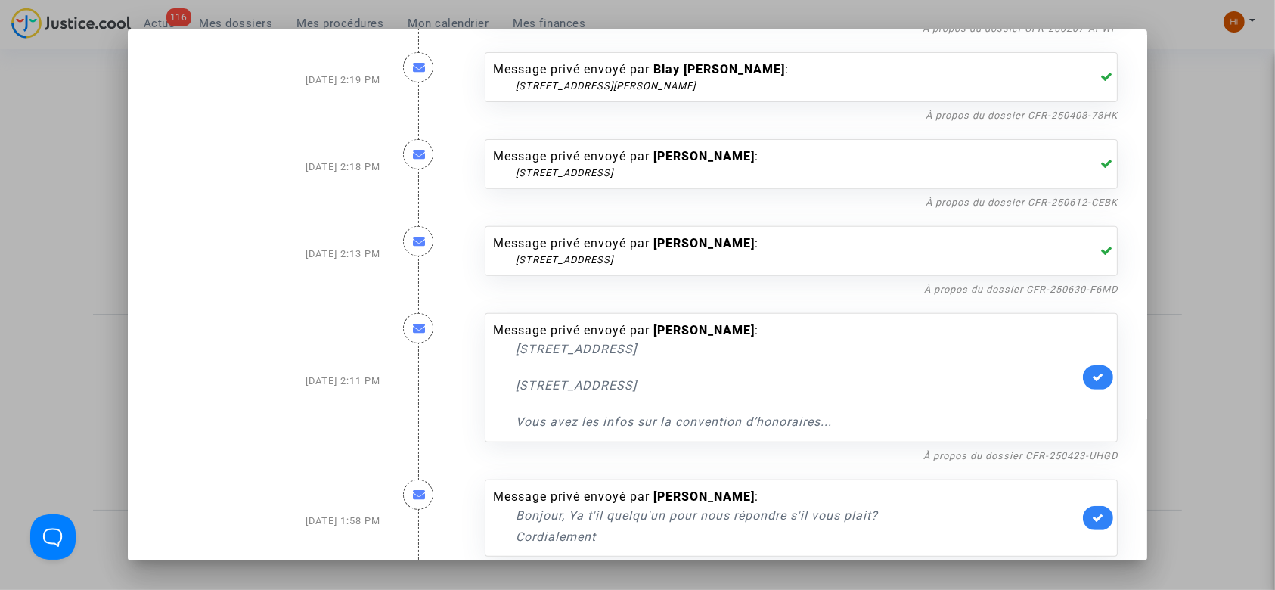
scroll to position [605, 0]
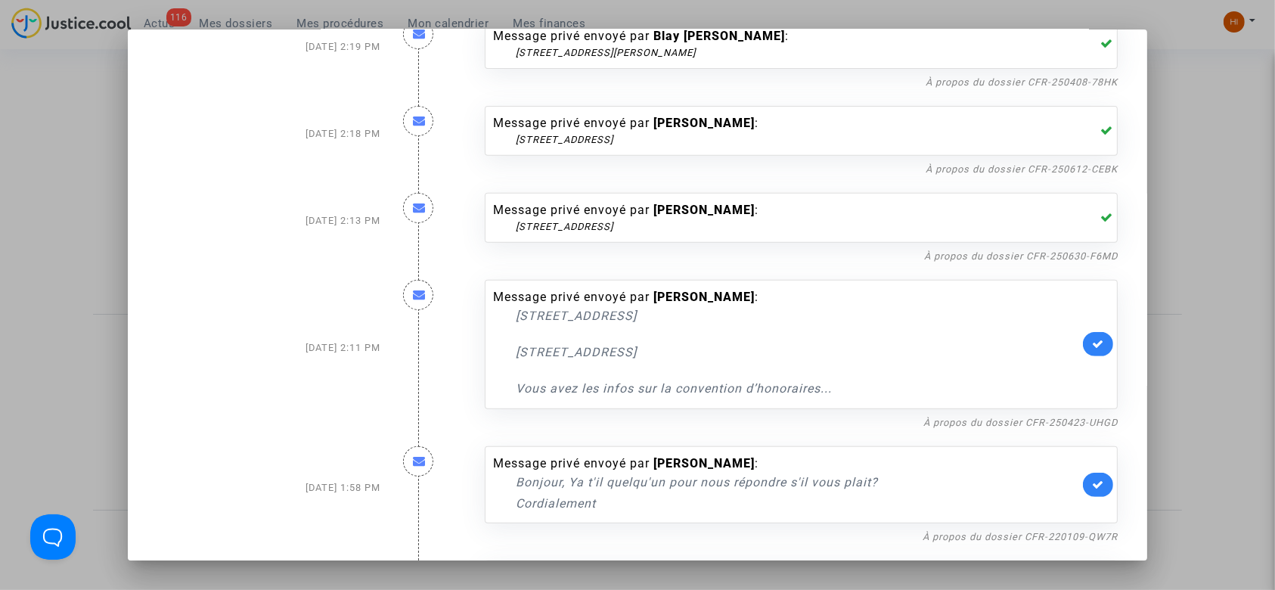
drag, startPoint x: 646, startPoint y: 293, endPoint x: 737, endPoint y: 292, distance: 90.8
click at [740, 289] on div "Message privé envoyé par [PERSON_NAME] : [STREET_ADDRESS] [STREET_ADDRESS] Vous…" at bounding box center [786, 343] width 586 height 110
copy b "[PERSON_NAME]"
click at [1077, 417] on link "À propos du dossier CFR-250423-UHGD" at bounding box center [1020, 422] width 194 height 11
click at [1095, 338] on icon at bounding box center [1098, 343] width 12 height 11
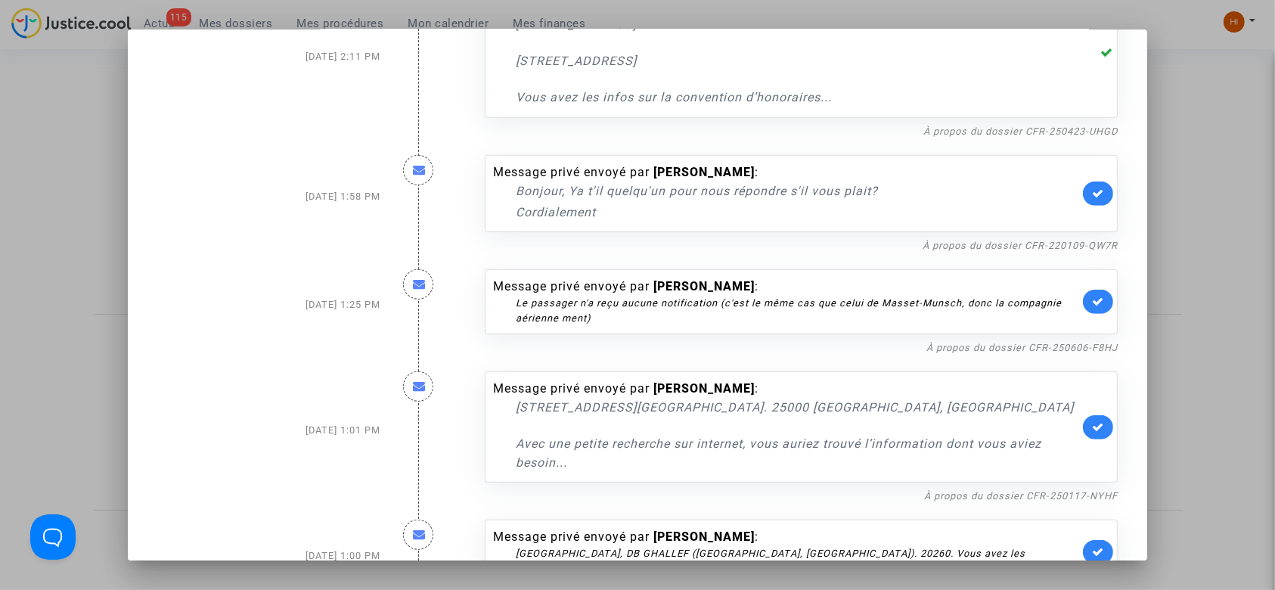
scroll to position [907, 0]
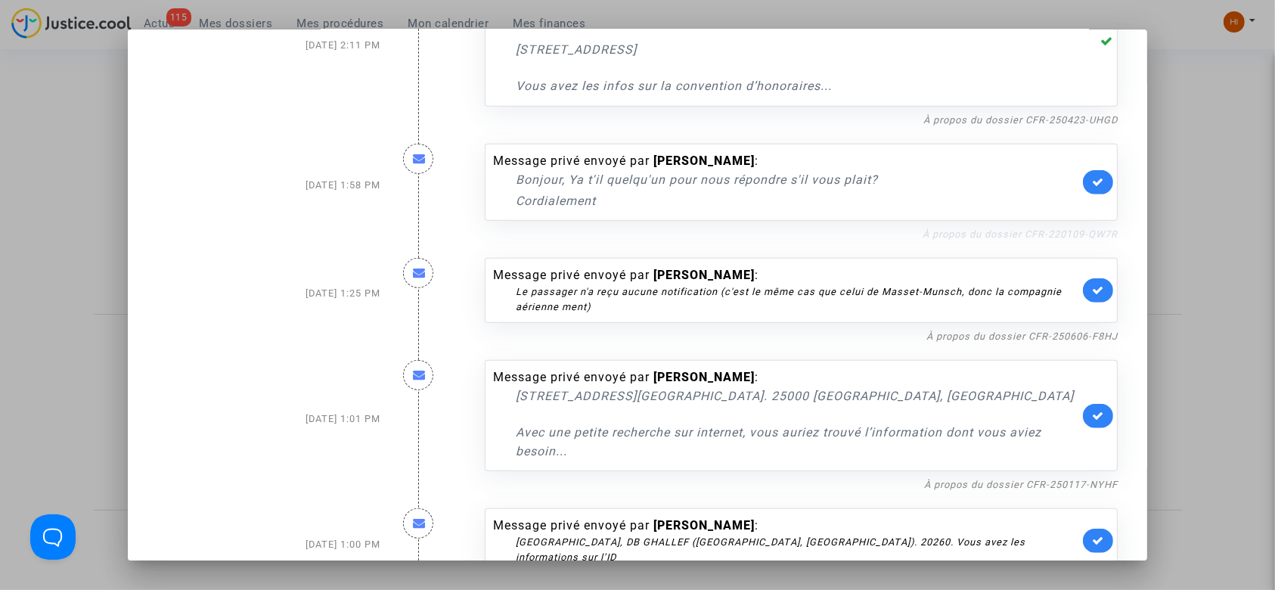
click at [964, 233] on link "À propos du dossier CFR-220109-QW7R" at bounding box center [1020, 233] width 195 height 11
click at [980, 479] on link "À propos du dossier CFR-250117-NYHF" at bounding box center [1021, 484] width 194 height 11
click at [1093, 411] on icon at bounding box center [1098, 415] width 12 height 11
drag, startPoint x: 510, startPoint y: 392, endPoint x: 780, endPoint y: 392, distance: 270.0
click at [873, 391] on p "[STREET_ADDRESS][GEOGRAPHIC_DATA]. 25000 [GEOGRAPHIC_DATA], [GEOGRAPHIC_DATA]" at bounding box center [797, 395] width 563 height 19
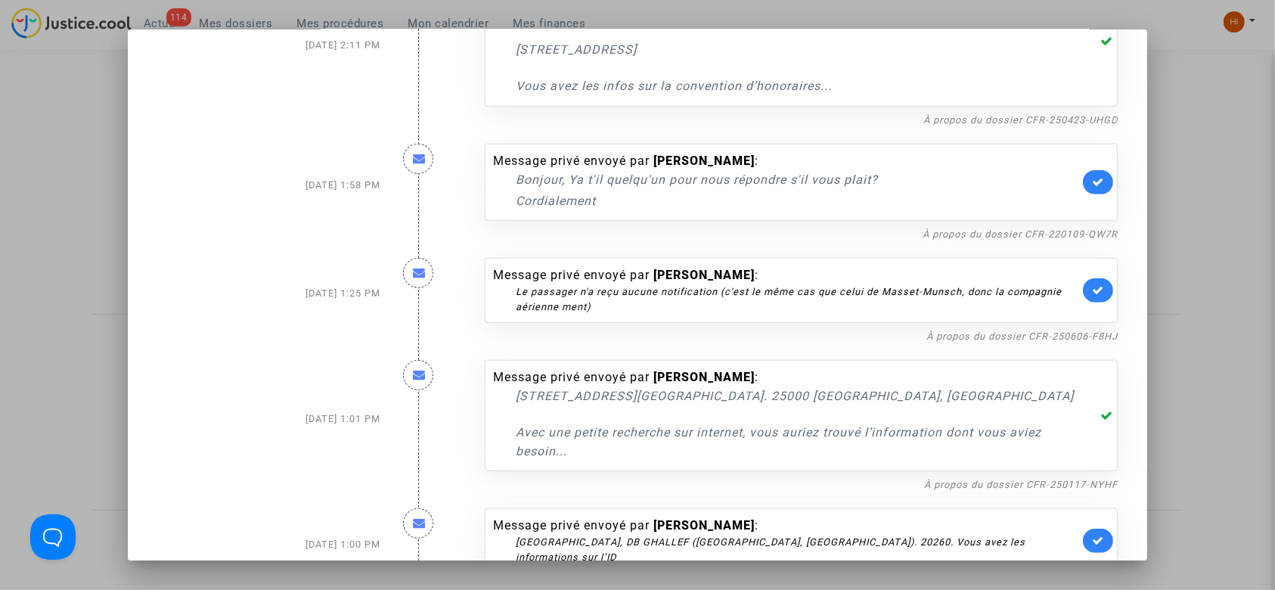
copy p "[STREET_ADDRESS][GEOGRAPHIC_DATA]. 25000 [GEOGRAPHIC_DATA], [GEOGRAPHIC_DATA]"
drag, startPoint x: 1117, startPoint y: 479, endPoint x: 1024, endPoint y: 479, distance: 93.0
click at [1024, 479] on div "Message privé envoyé par [PERSON_NAME] : [STREET_ADDRESS][GEOGRAPHIC_DATA]. 250…" at bounding box center [801, 419] width 656 height 148
click at [1024, 479] on link "À propos du dossier CFR-250117-NYHF" at bounding box center [1021, 484] width 194 height 11
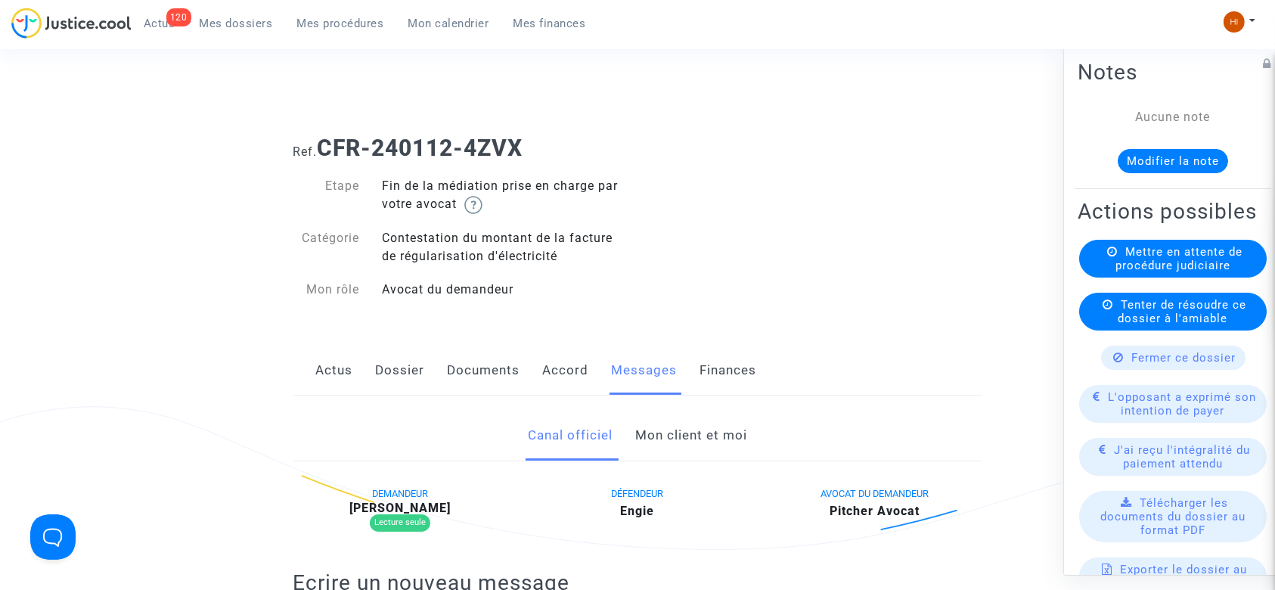
click at [725, 430] on link "Mon client et moi" at bounding box center [691, 436] width 112 height 50
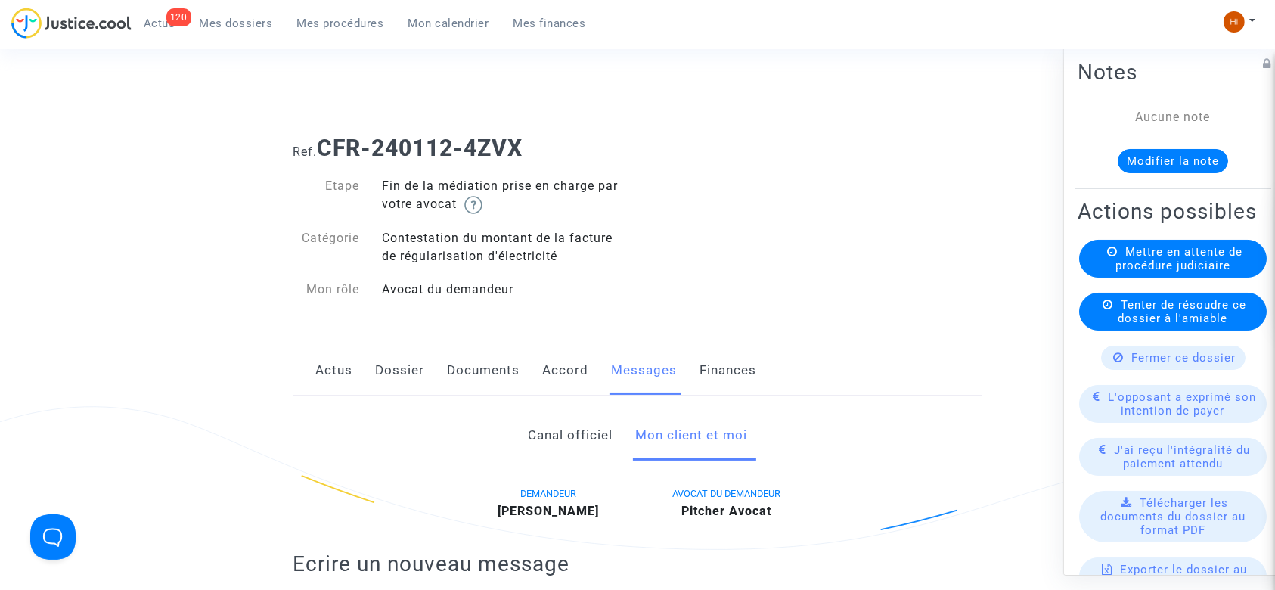
click at [374, 371] on div "Actus Dossier Documents Accord Messages Finances" at bounding box center [637, 371] width 689 height 51
click at [383, 370] on link "Dossier" at bounding box center [400, 371] width 49 height 50
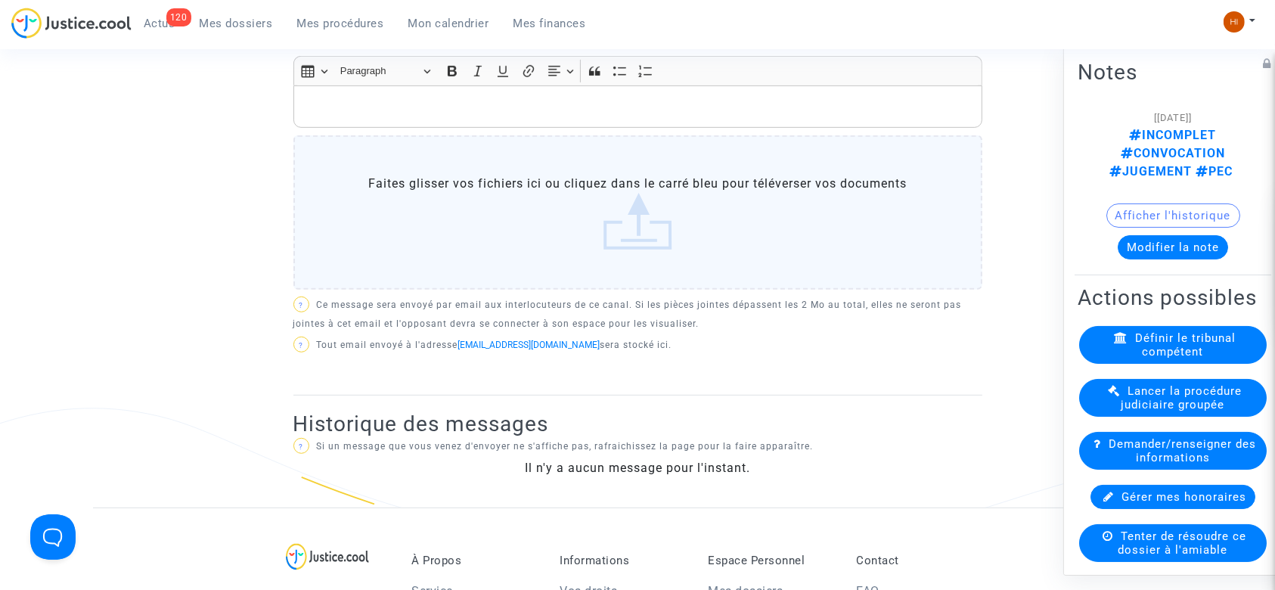
scroll to position [377, 0]
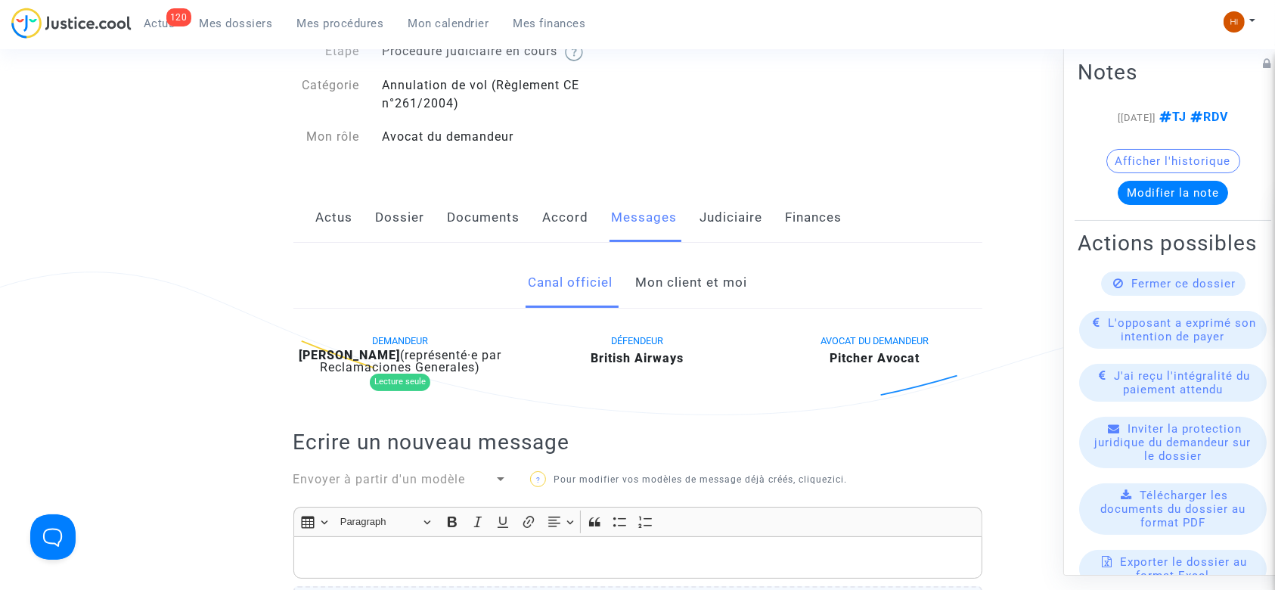
scroll to position [101, 0]
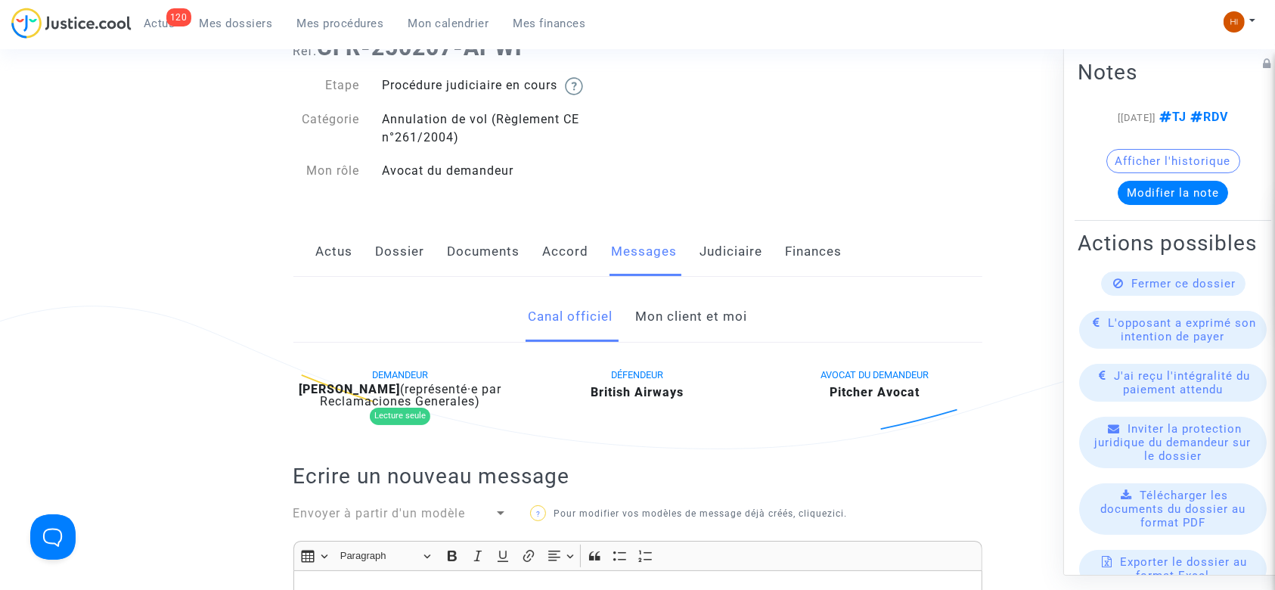
click at [685, 312] on link "Mon client et moi" at bounding box center [691, 317] width 112 height 50
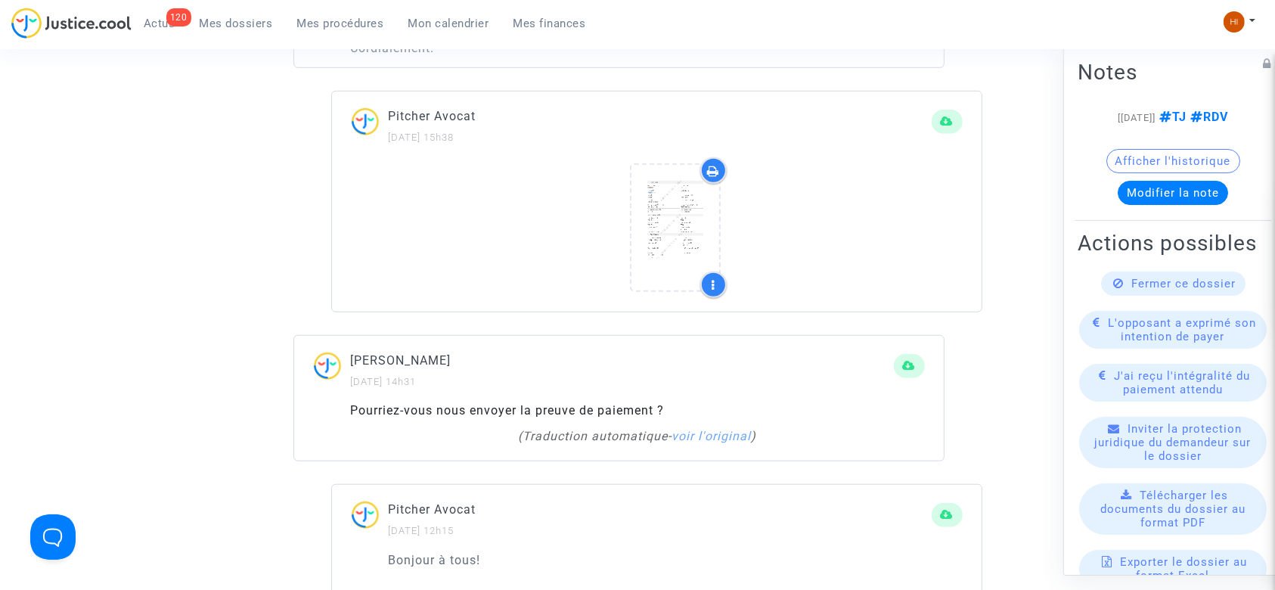
scroll to position [1210, 0]
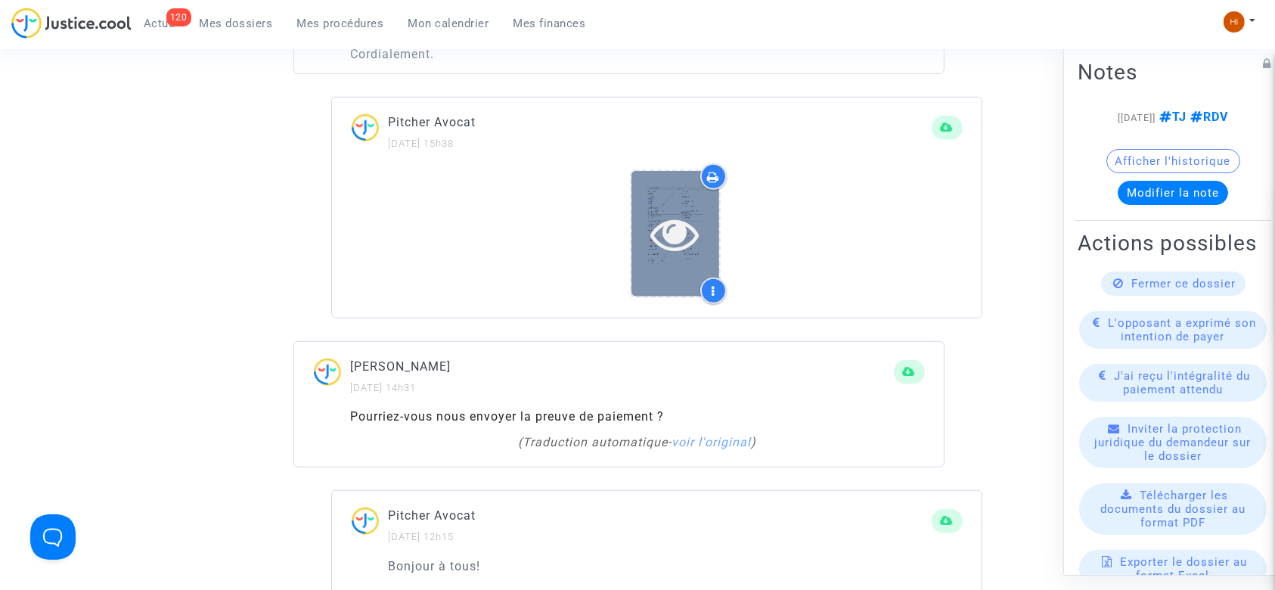
click at [660, 213] on icon at bounding box center [675, 233] width 49 height 48
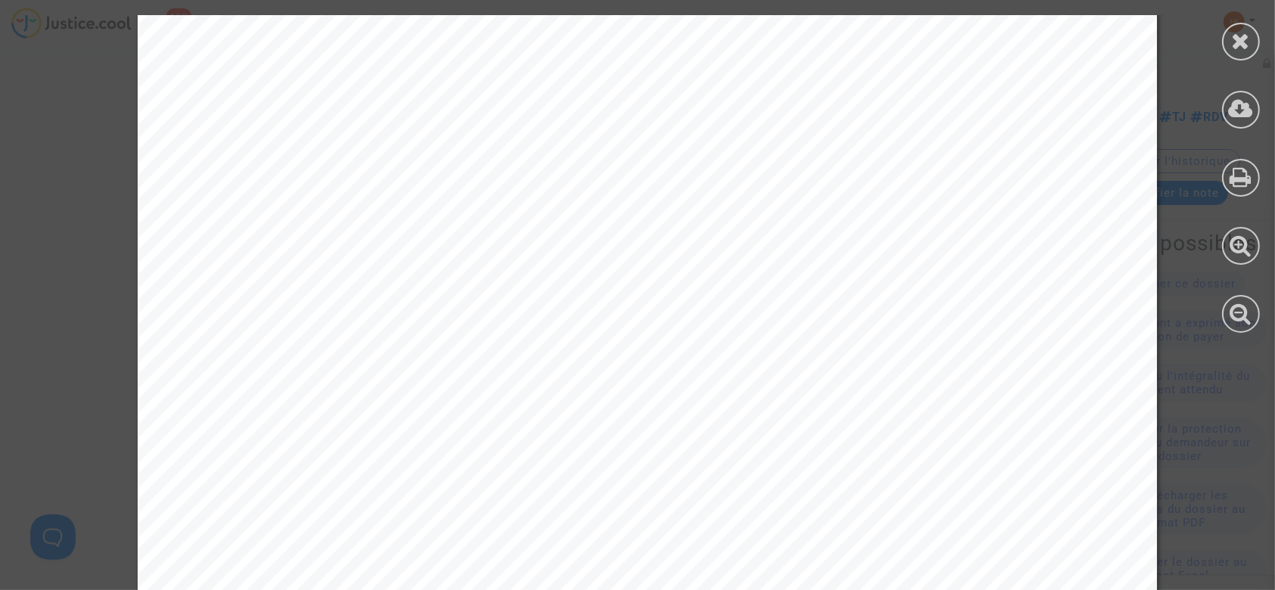
scroll to position [890, 0]
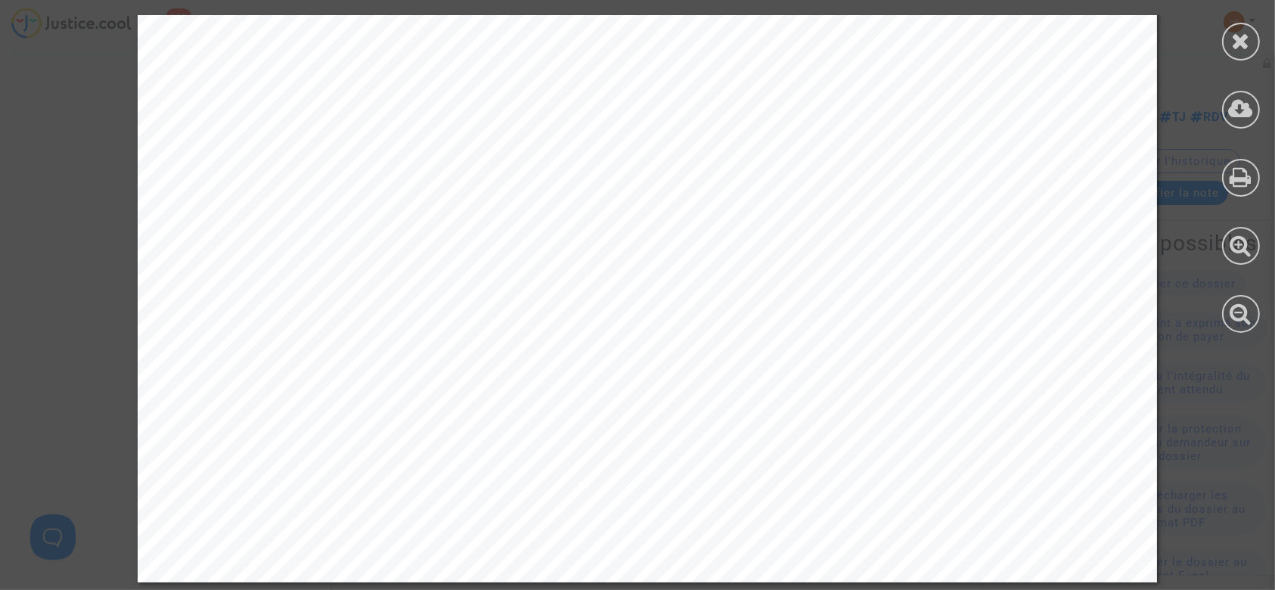
click at [1221, 33] on div at bounding box center [1241, 174] width 68 height 348
drag, startPoint x: 1231, startPoint y: 49, endPoint x: 1206, endPoint y: 67, distance: 30.9
click at [1234, 48] on icon at bounding box center [1241, 40] width 19 height 23
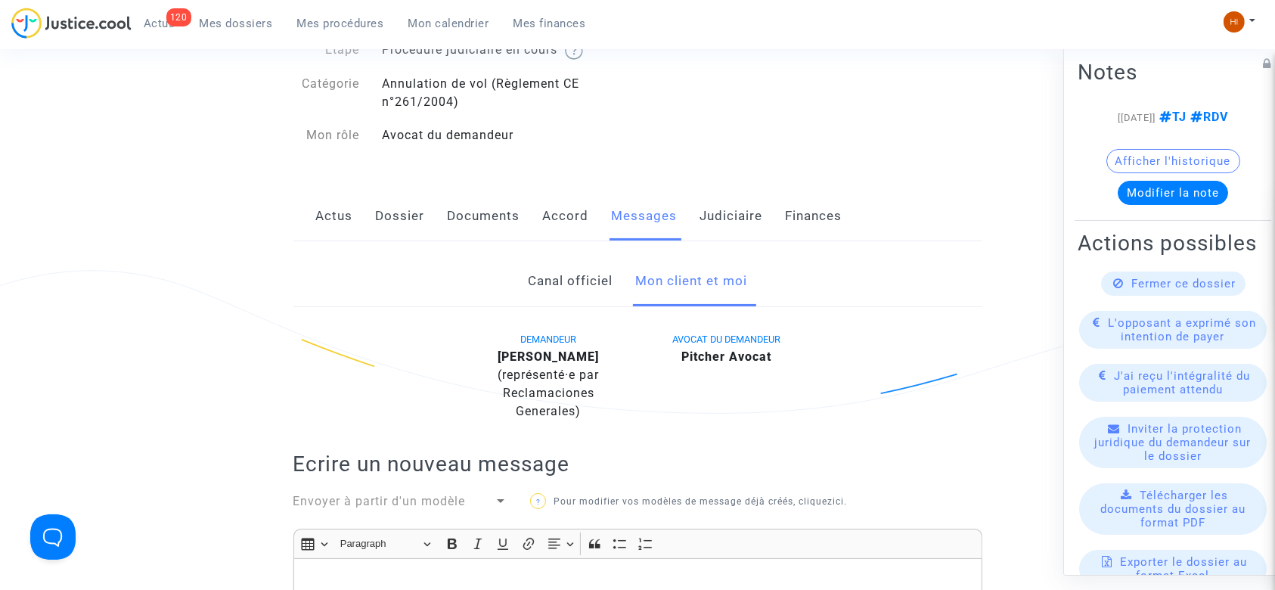
scroll to position [101, 0]
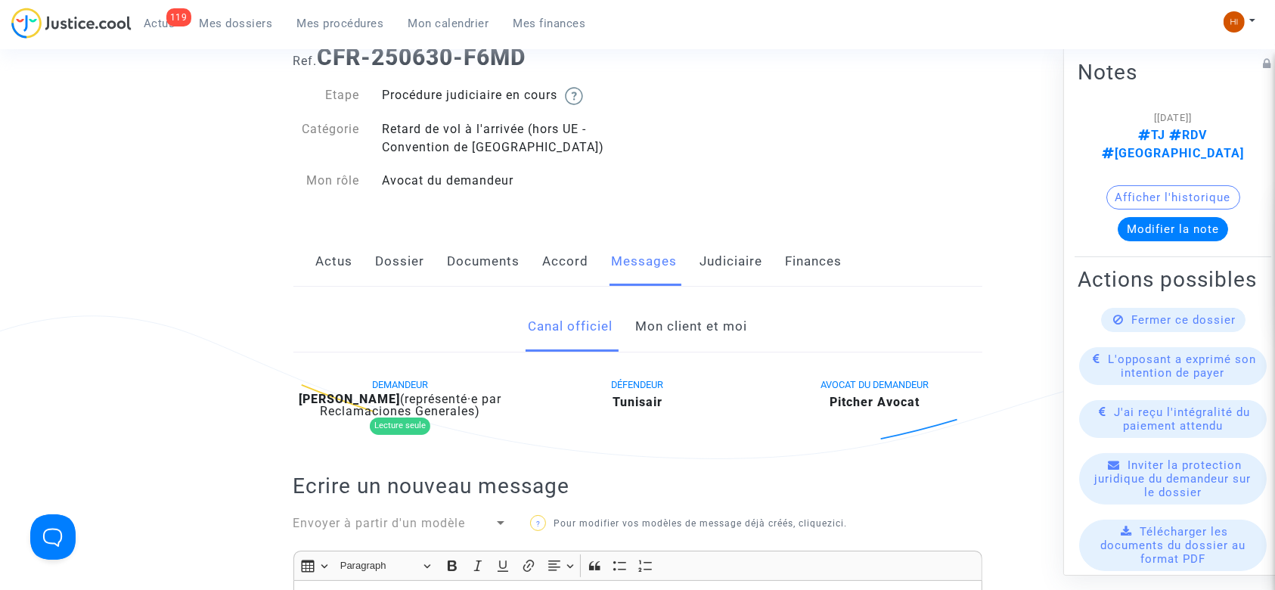
scroll to position [101, 0]
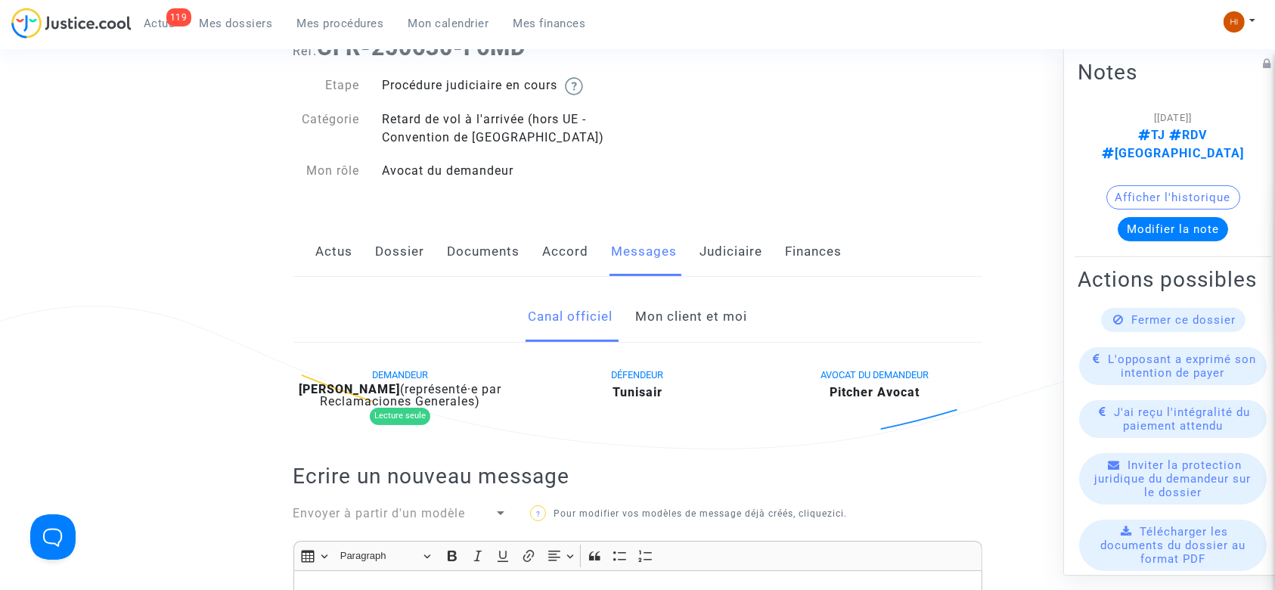
drag, startPoint x: 707, startPoint y: 265, endPoint x: 699, endPoint y: 284, distance: 20.4
click at [709, 263] on link "Judiciaire" at bounding box center [731, 252] width 63 height 50
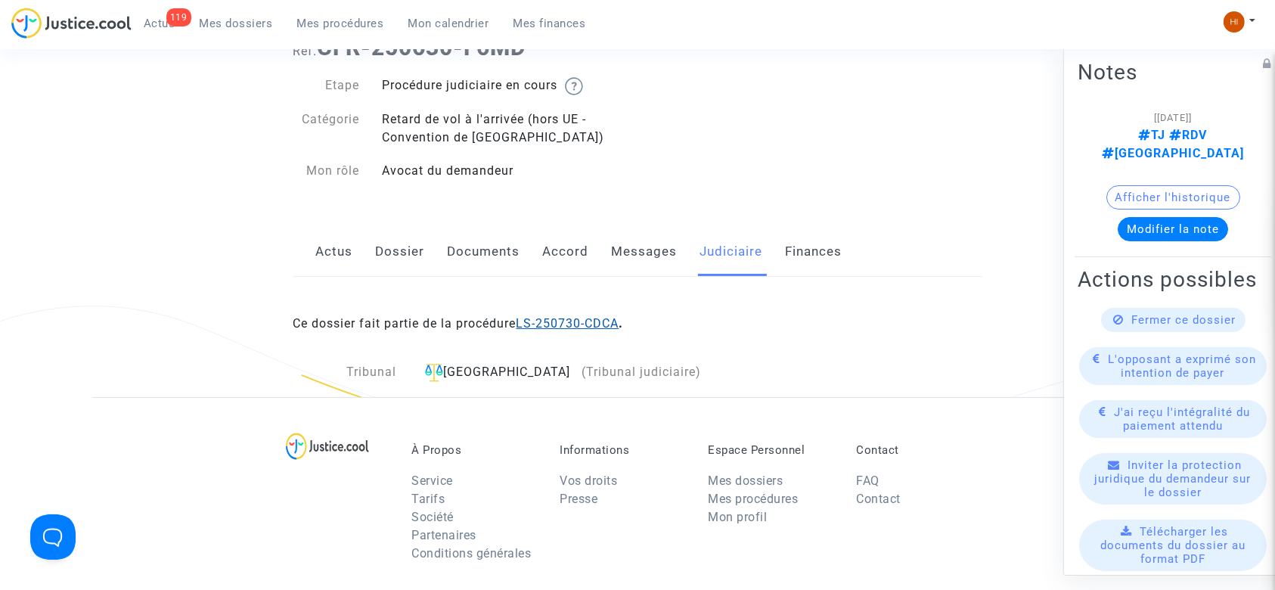
click at [588, 329] on link "LS-250730-CDCA" at bounding box center [567, 323] width 103 height 14
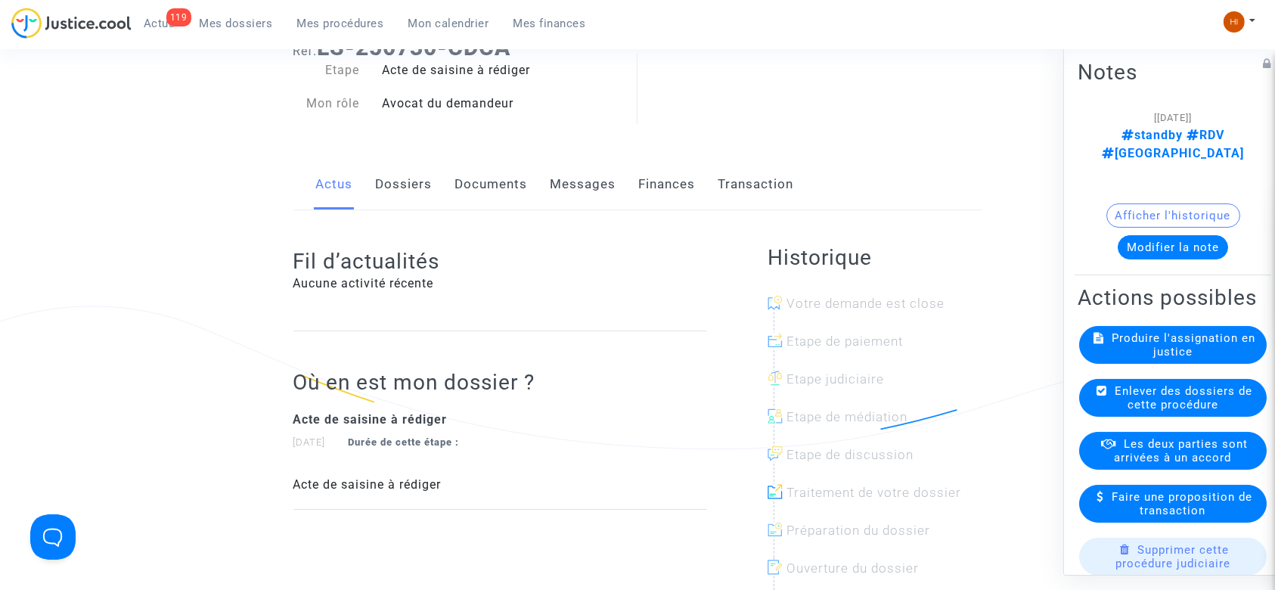
click at [499, 184] on link "Documents" at bounding box center [491, 185] width 73 height 50
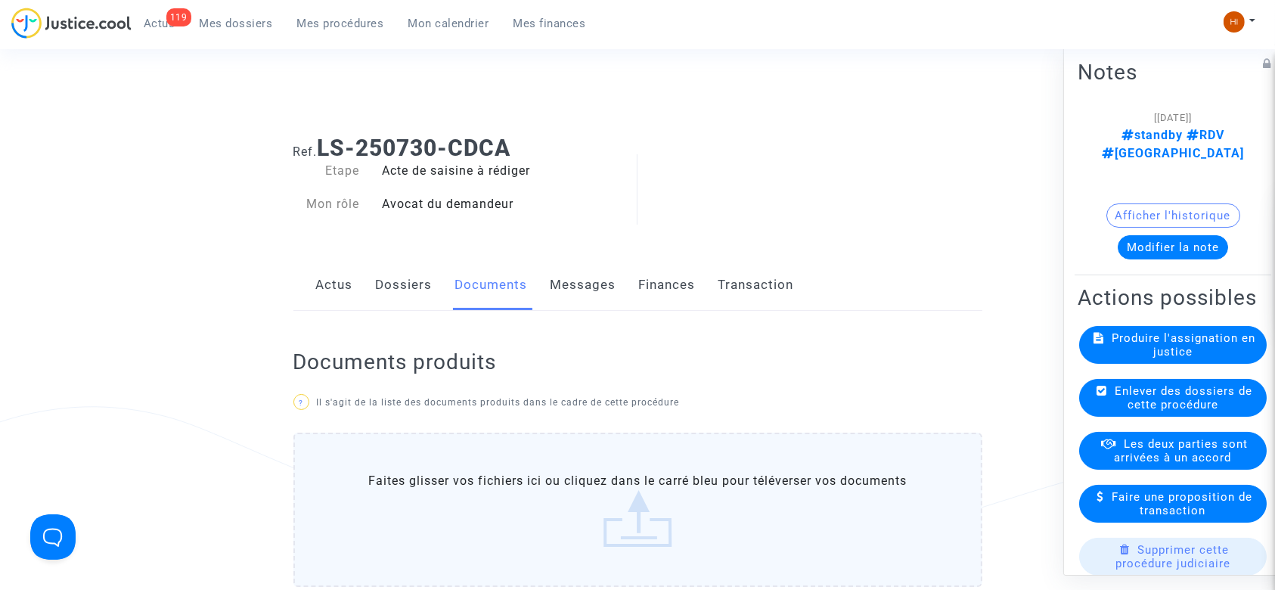
click at [400, 287] on link "Dossiers" at bounding box center [404, 285] width 57 height 50
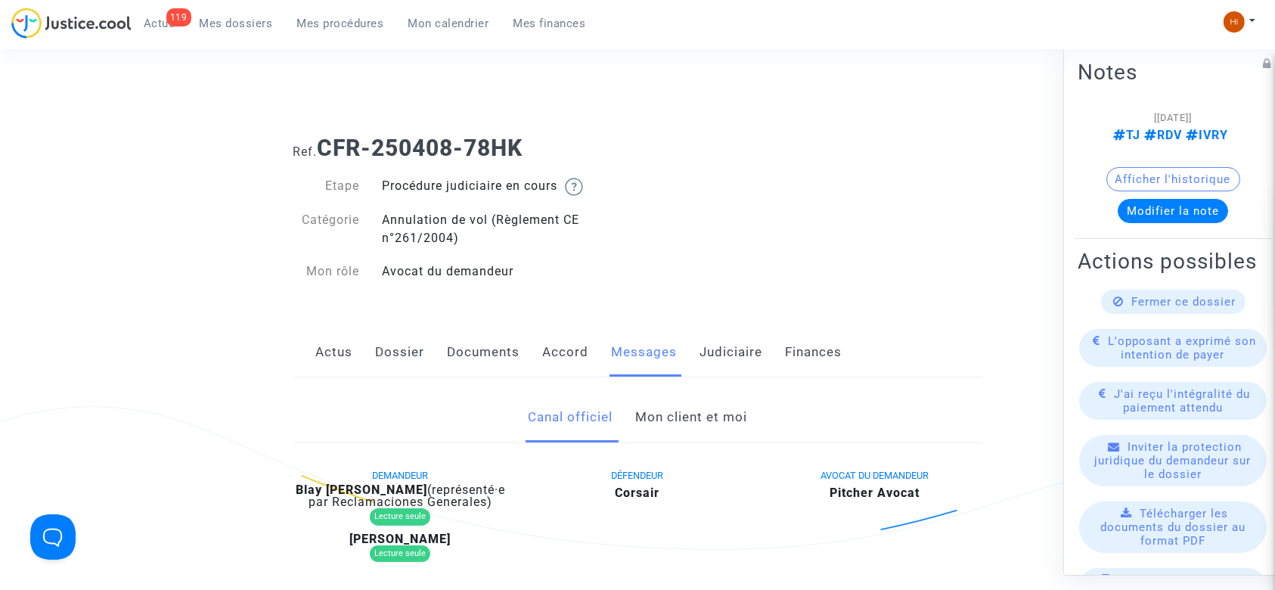
click at [709, 405] on link "Mon client et moi" at bounding box center [691, 417] width 112 height 50
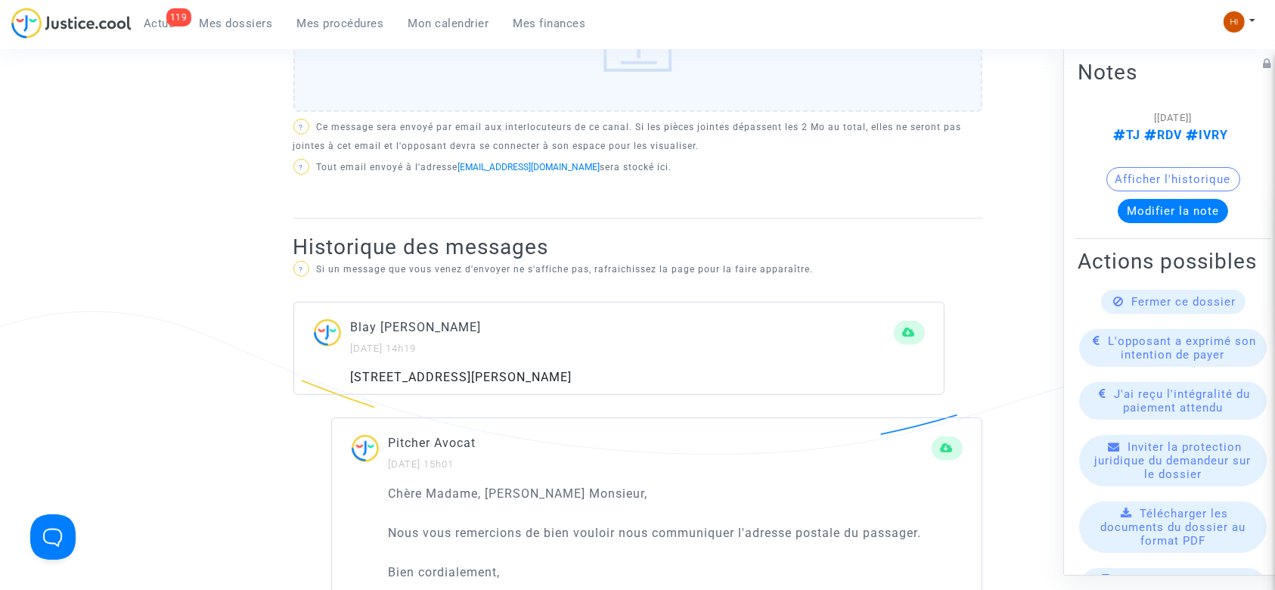
scroll to position [806, 0]
drag, startPoint x: 673, startPoint y: 380, endPoint x: 265, endPoint y: 378, distance: 408.4
copy div "[STREET_ADDRESS][PERSON_NAME]"
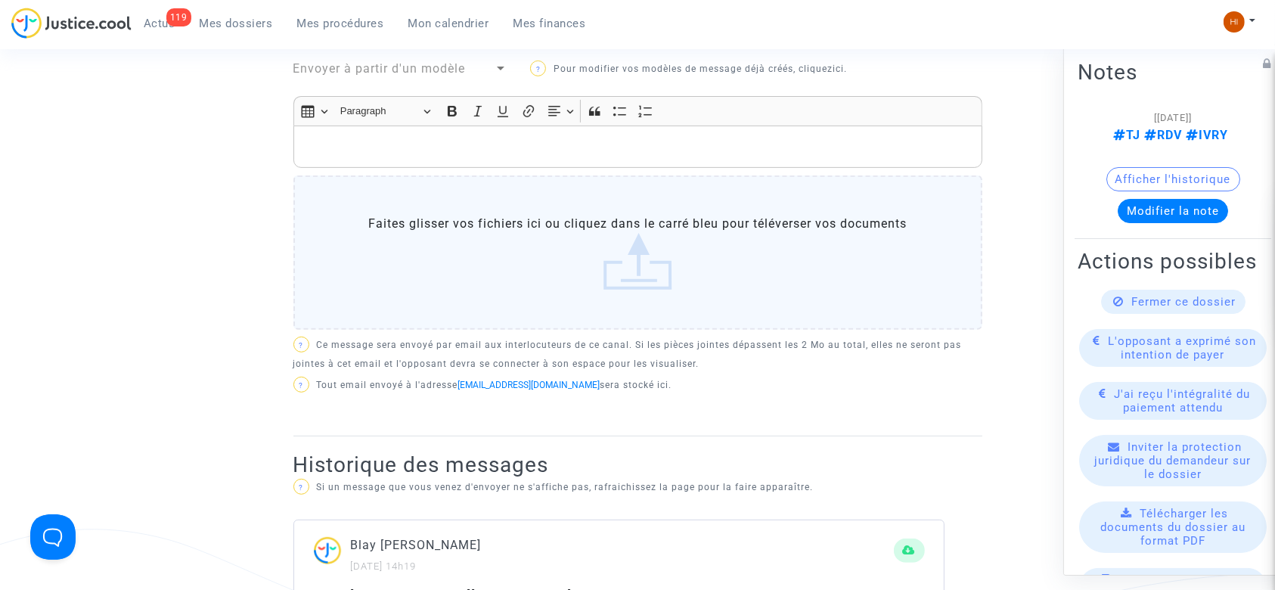
scroll to position [101, 0]
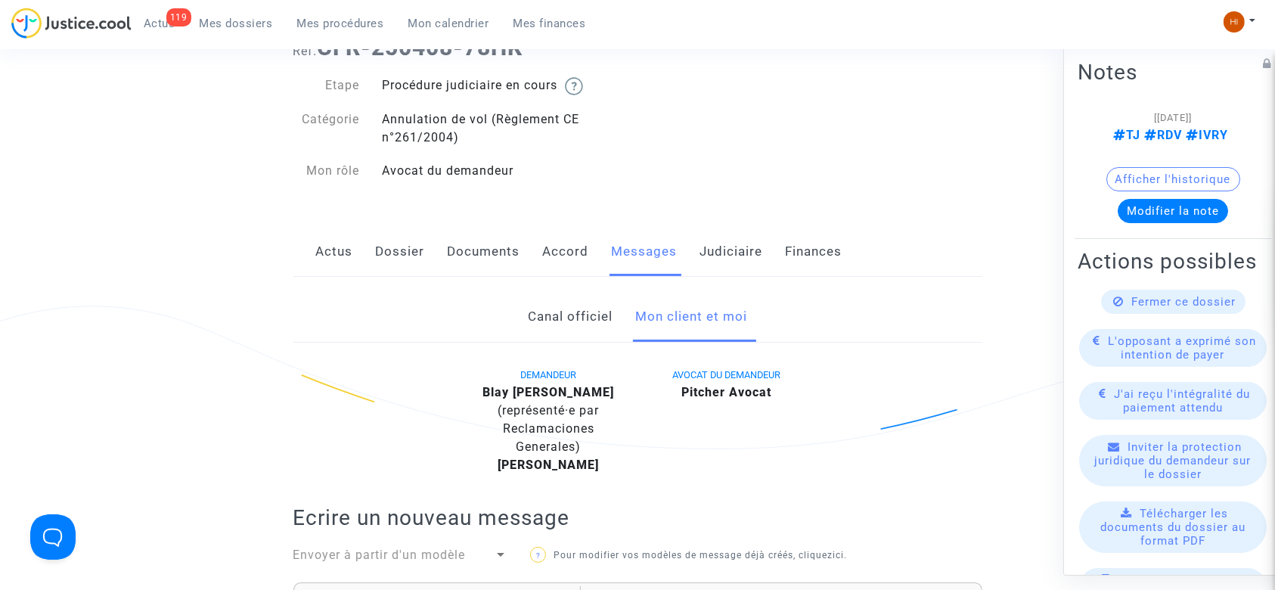
click at [385, 249] on link "Dossier" at bounding box center [400, 252] width 49 height 50
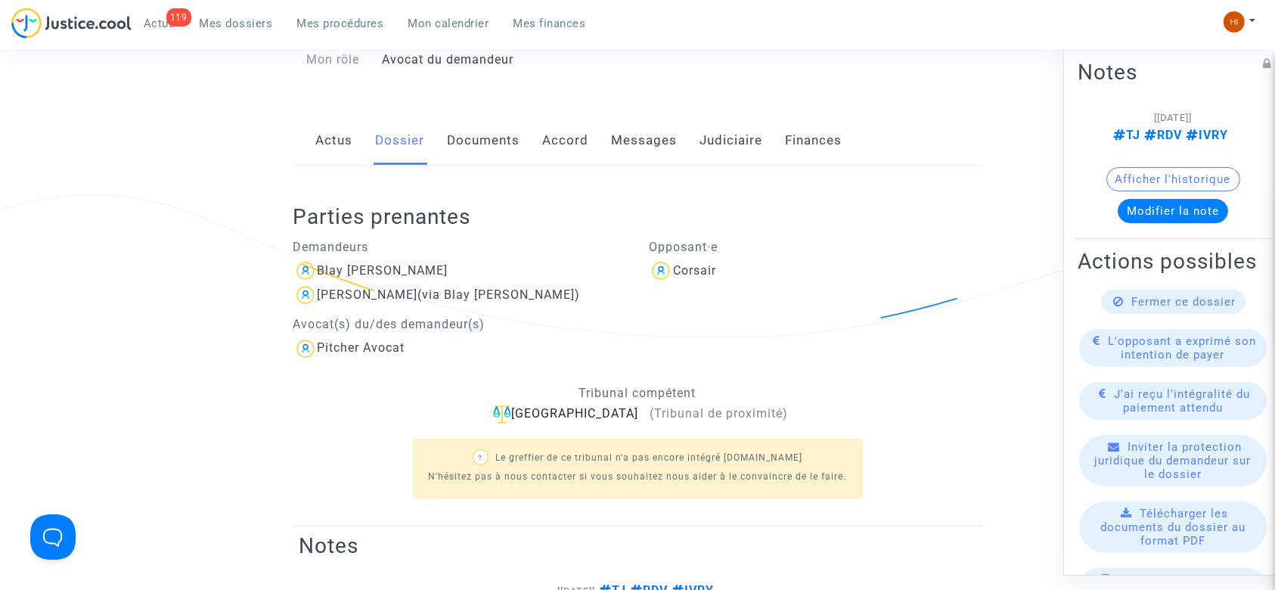
scroll to position [201, 0]
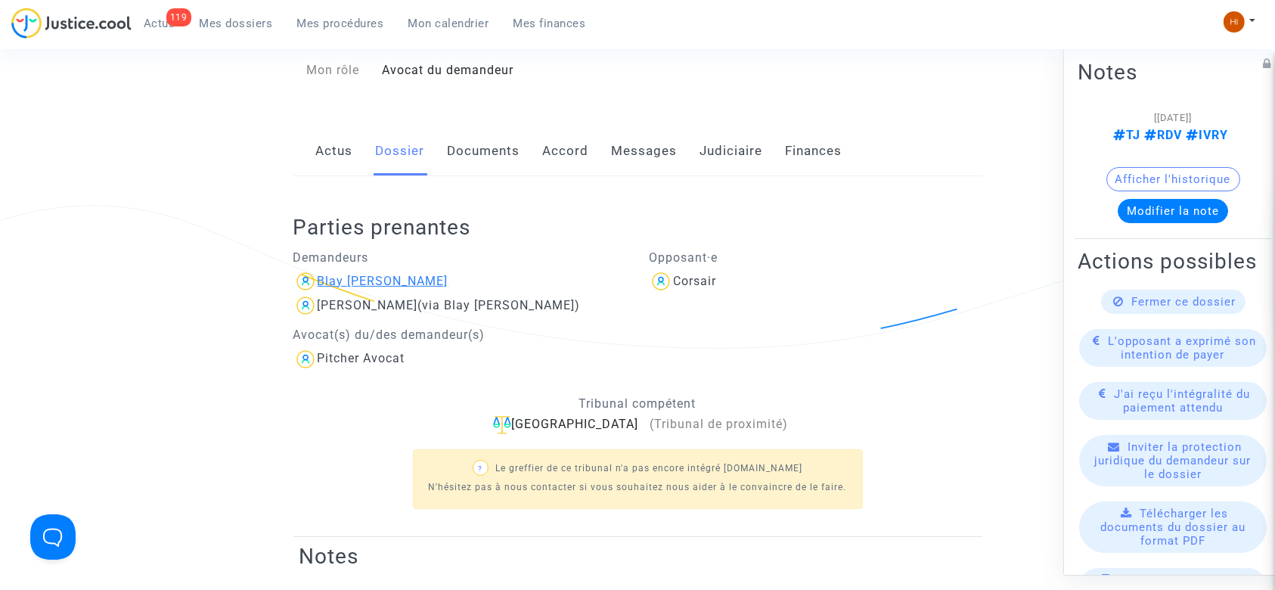
click at [436, 275] on div "Blay [PERSON_NAME]" at bounding box center [383, 281] width 131 height 14
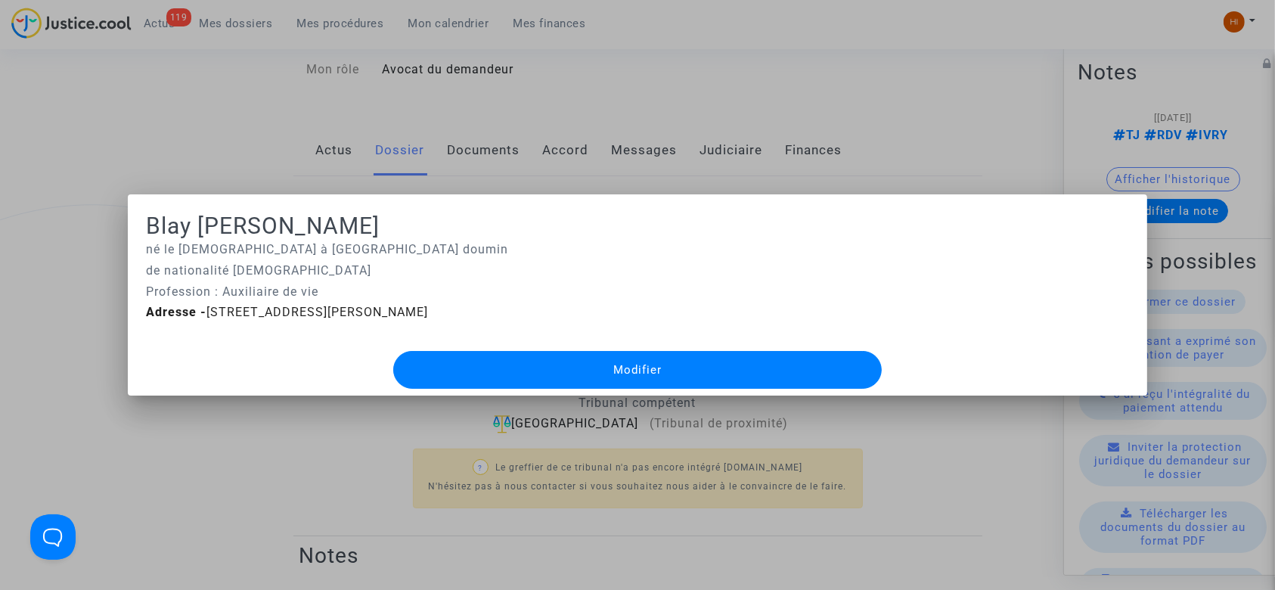
scroll to position [0, 0]
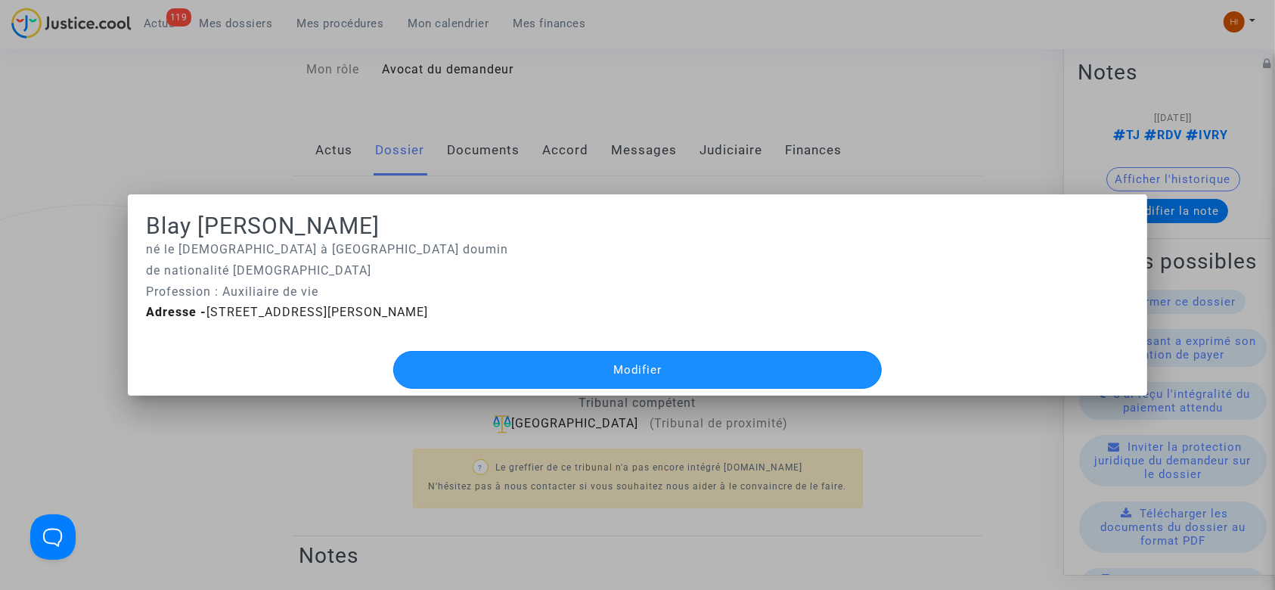
click at [466, 352] on button "Modifier" at bounding box center [637, 370] width 489 height 38
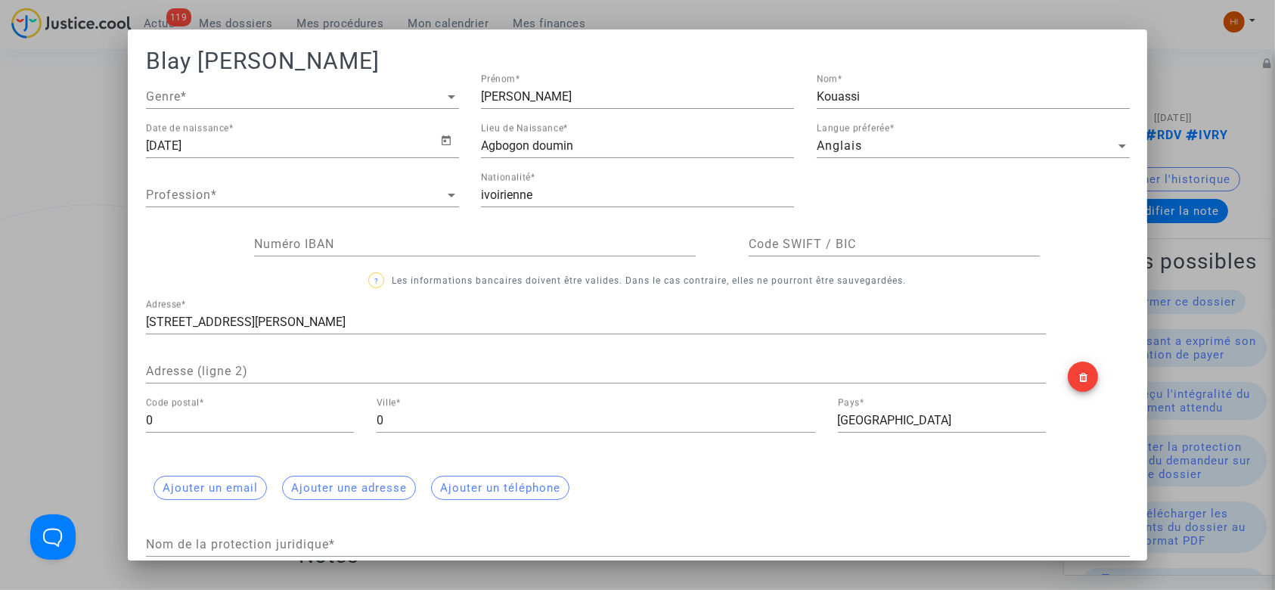
click at [978, 151] on div "Anglais" at bounding box center [966, 146] width 299 height 14
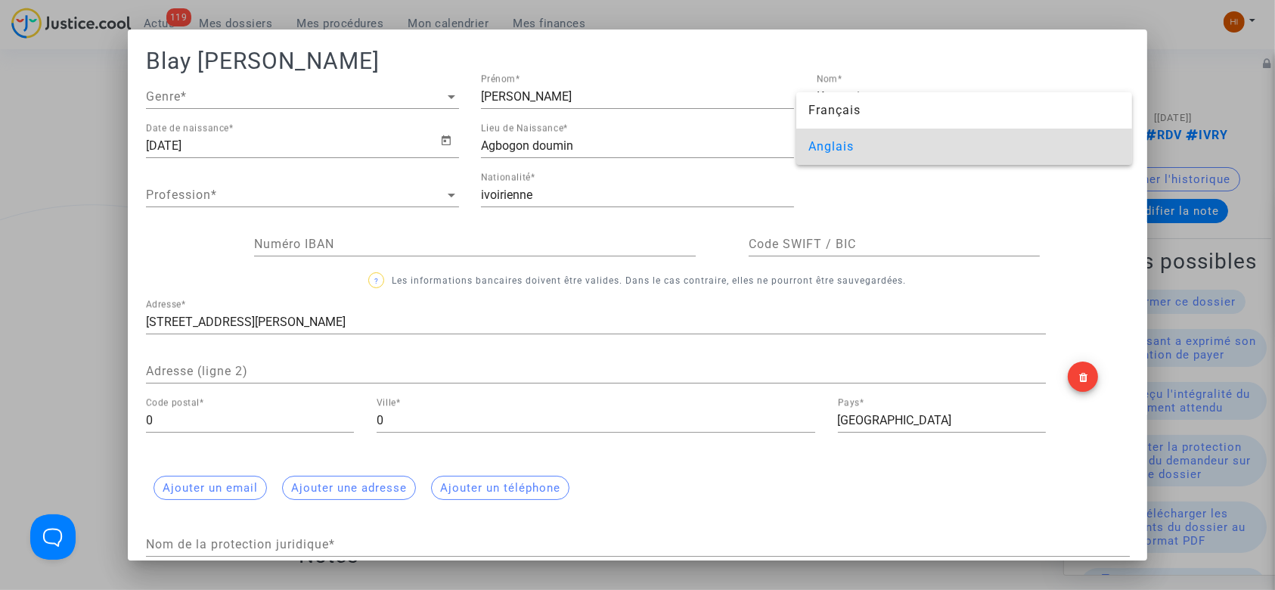
click at [520, 188] on div at bounding box center [637, 295] width 1275 height 590
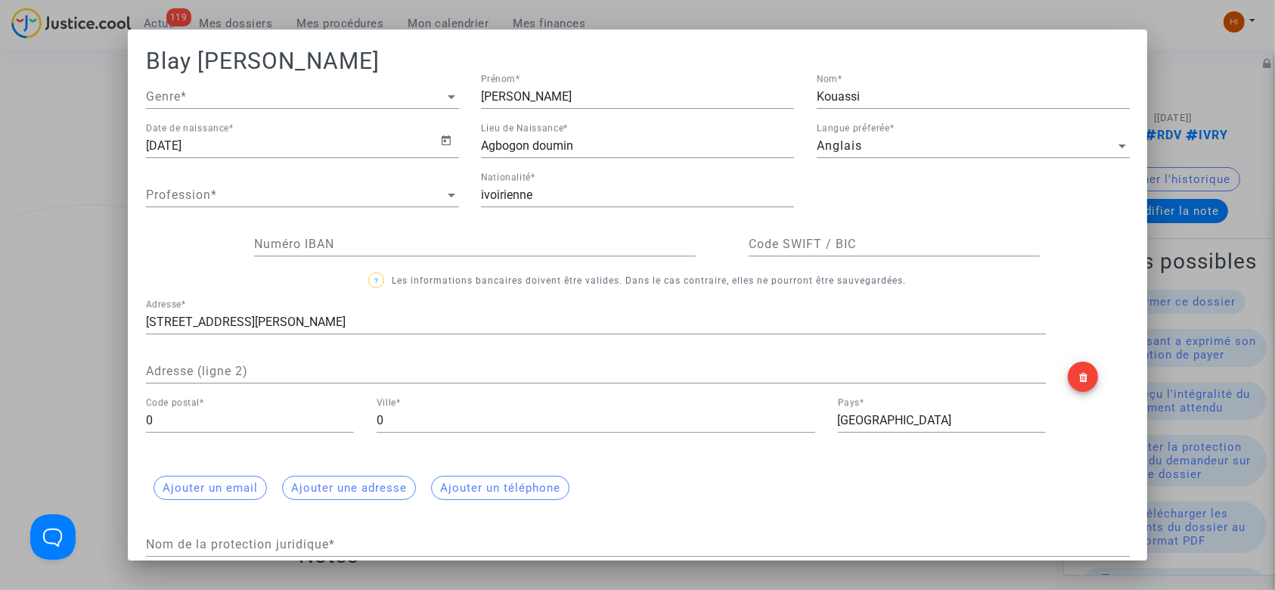
click at [242, 376] on input "Adresse (ligne 2)" at bounding box center [596, 371] width 900 height 14
click at [243, 430] on div "0 Code postal *" at bounding box center [250, 416] width 208 height 34
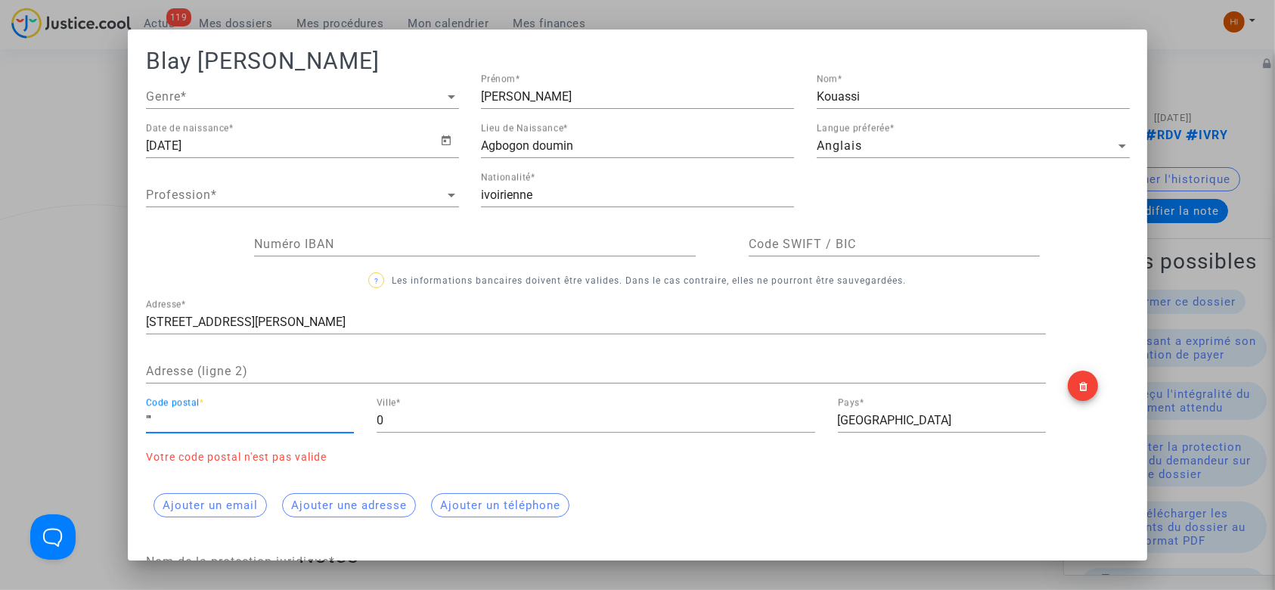
type input """
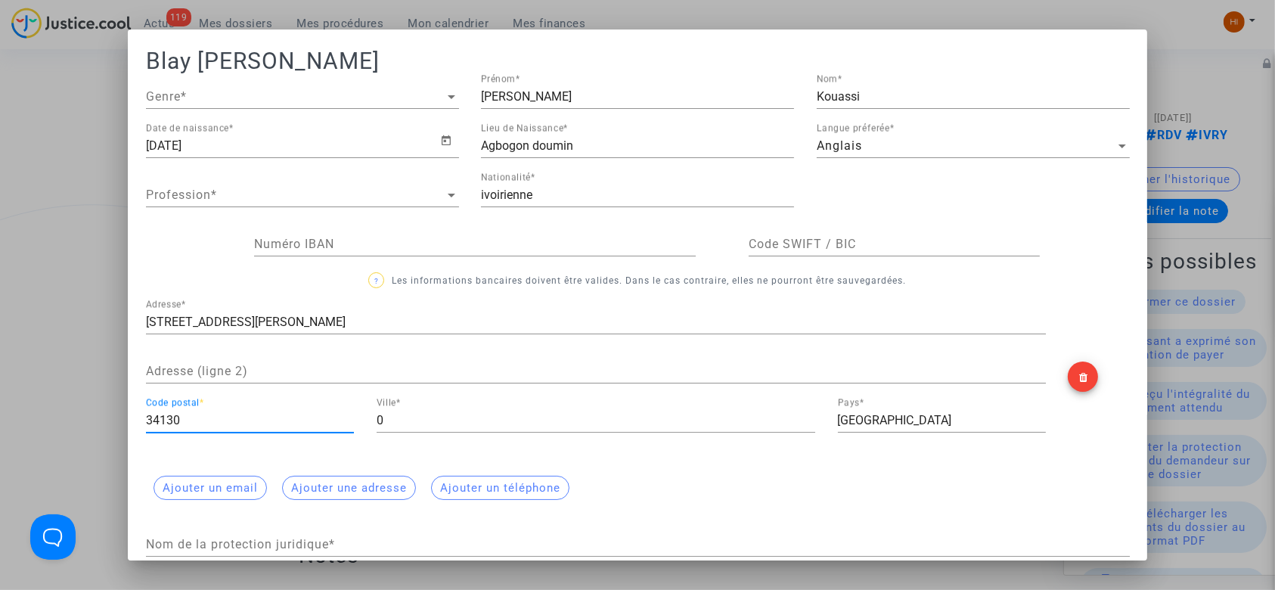
type input "34130"
type input "c"
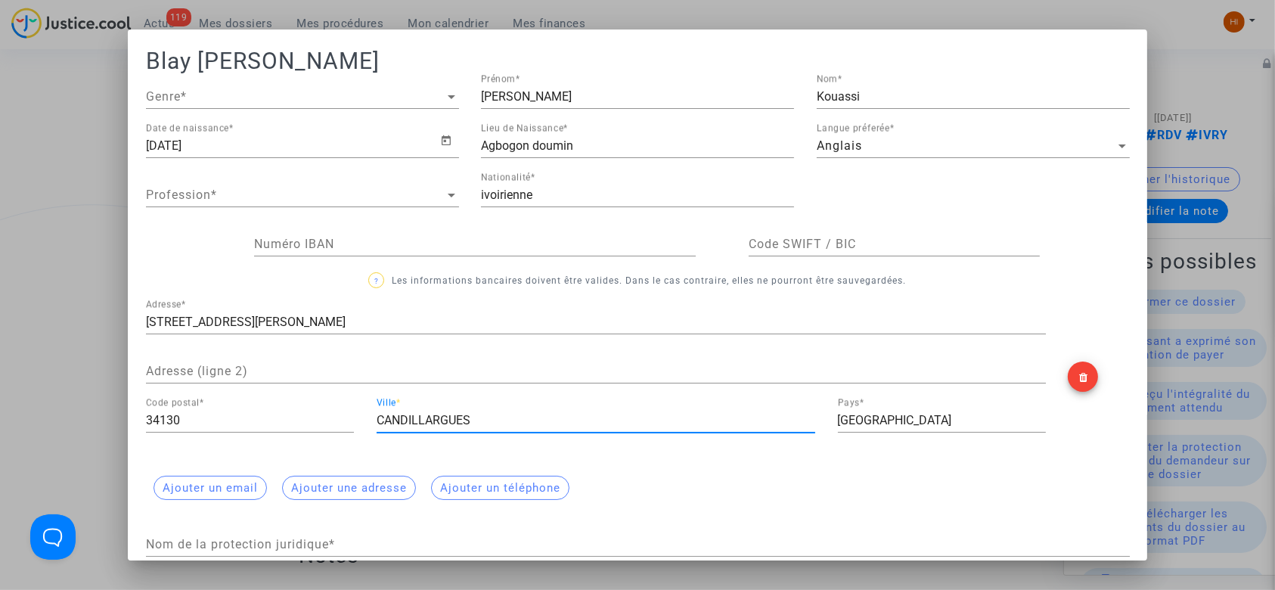
type input "CANDILLARGUES"
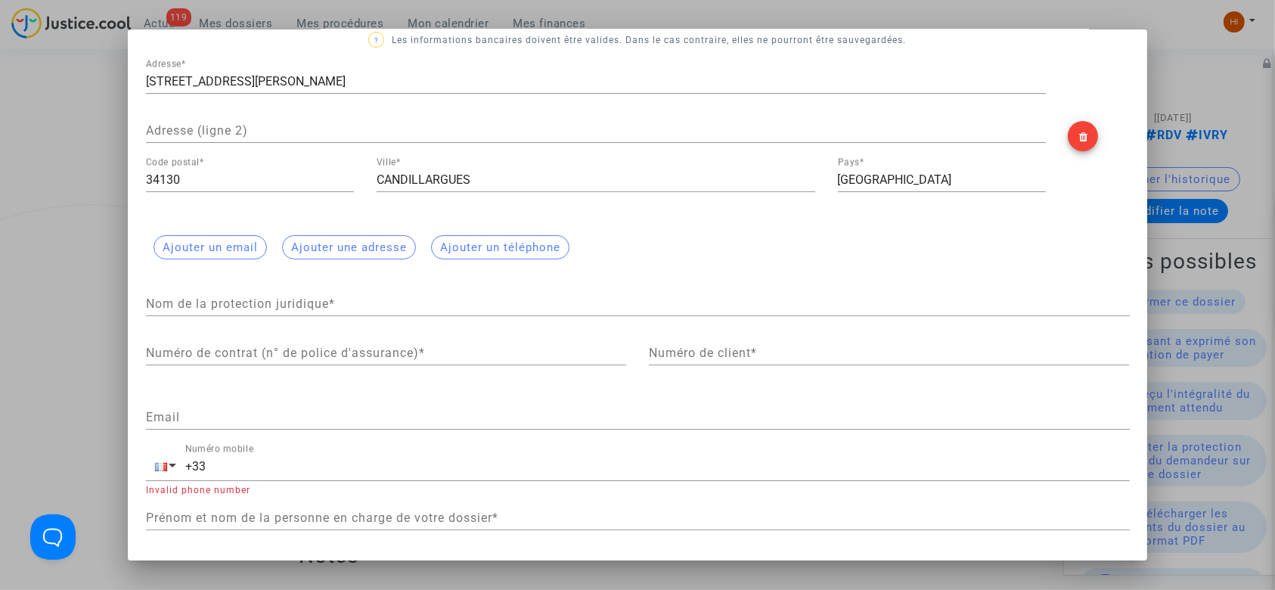
scroll to position [246, 0]
drag, startPoint x: 445, startPoint y: 171, endPoint x: 325, endPoint y: 157, distance: 121.1
click at [325, 157] on div "34130 Code postal * [GEOGRAPHIC_DATA] * [GEOGRAPHIC_DATA] Pays *" at bounding box center [596, 180] width 923 height 50
click at [340, 240] on button "Ajouter une adresse" at bounding box center [349, 244] width 134 height 24
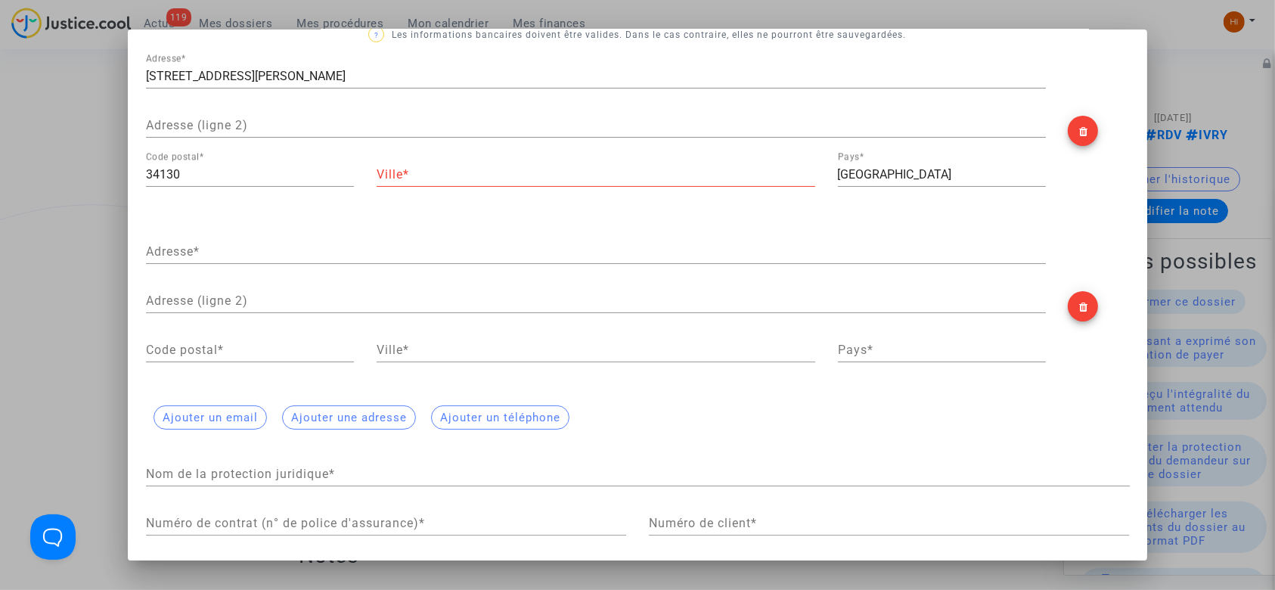
click at [631, 164] on div "Ville *" at bounding box center [596, 170] width 439 height 34
paste input "CANDILLARGUES"
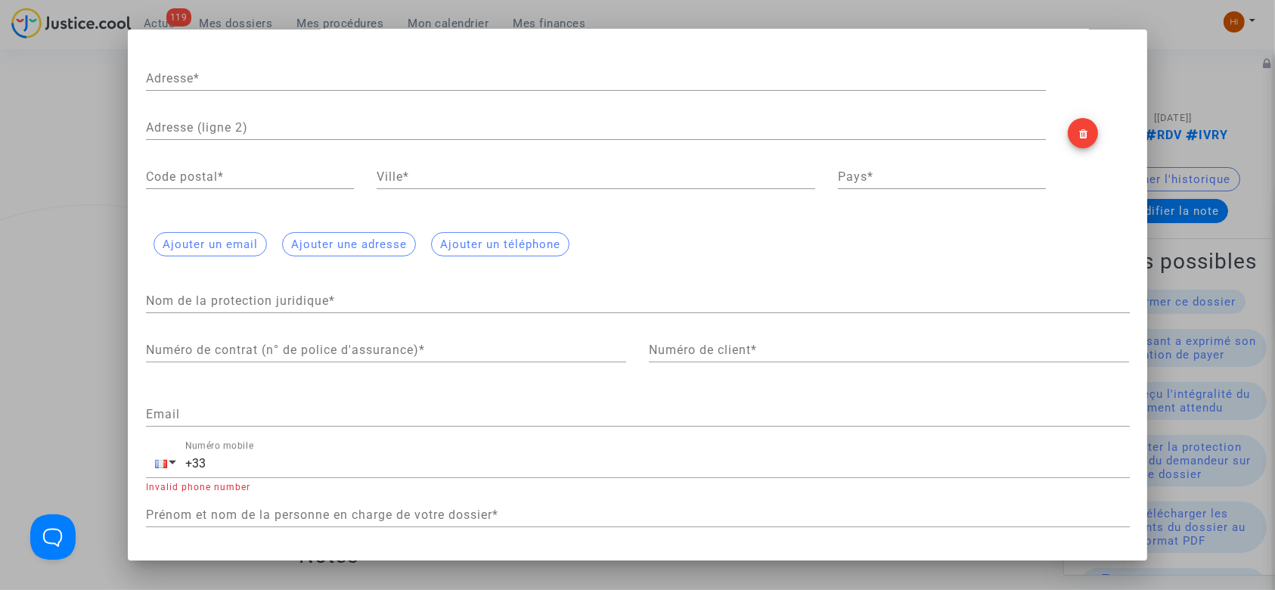
scroll to position [0, 0]
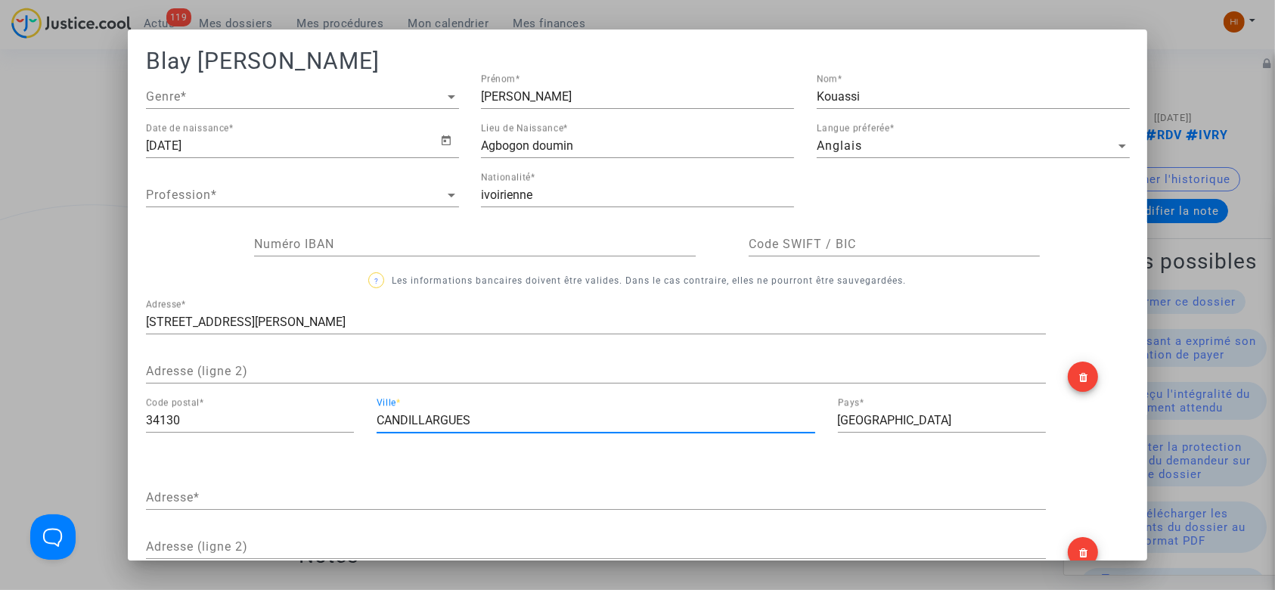
type input "CANDILLARGUES"
click at [27, 209] on div at bounding box center [637, 295] width 1275 height 590
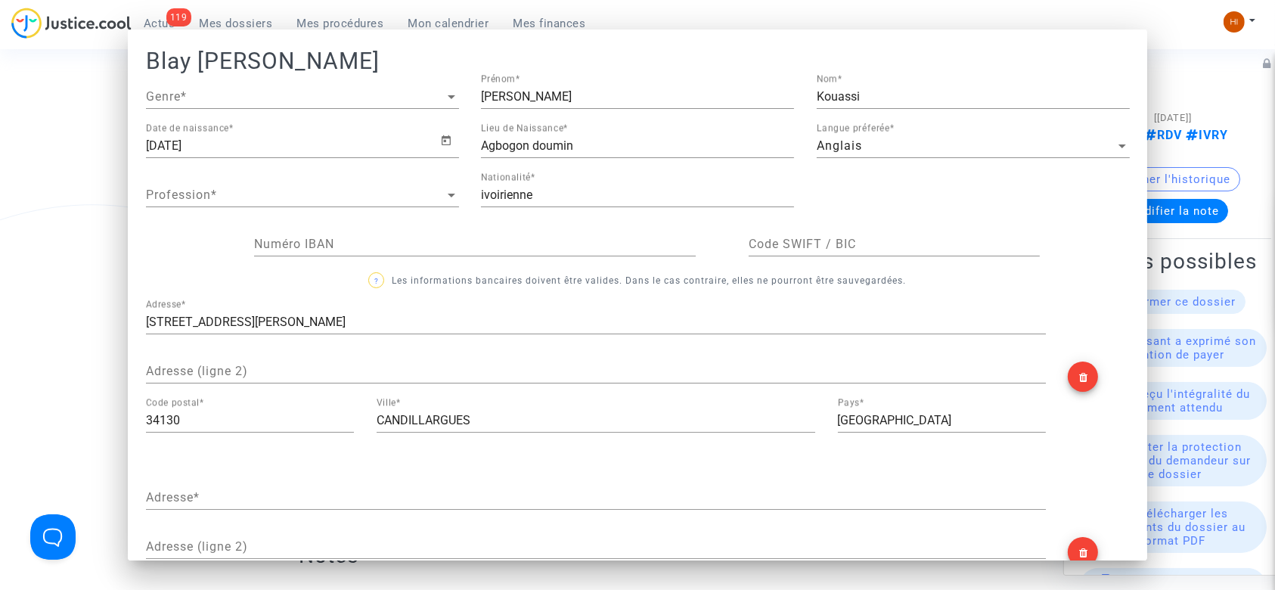
scroll to position [201, 0]
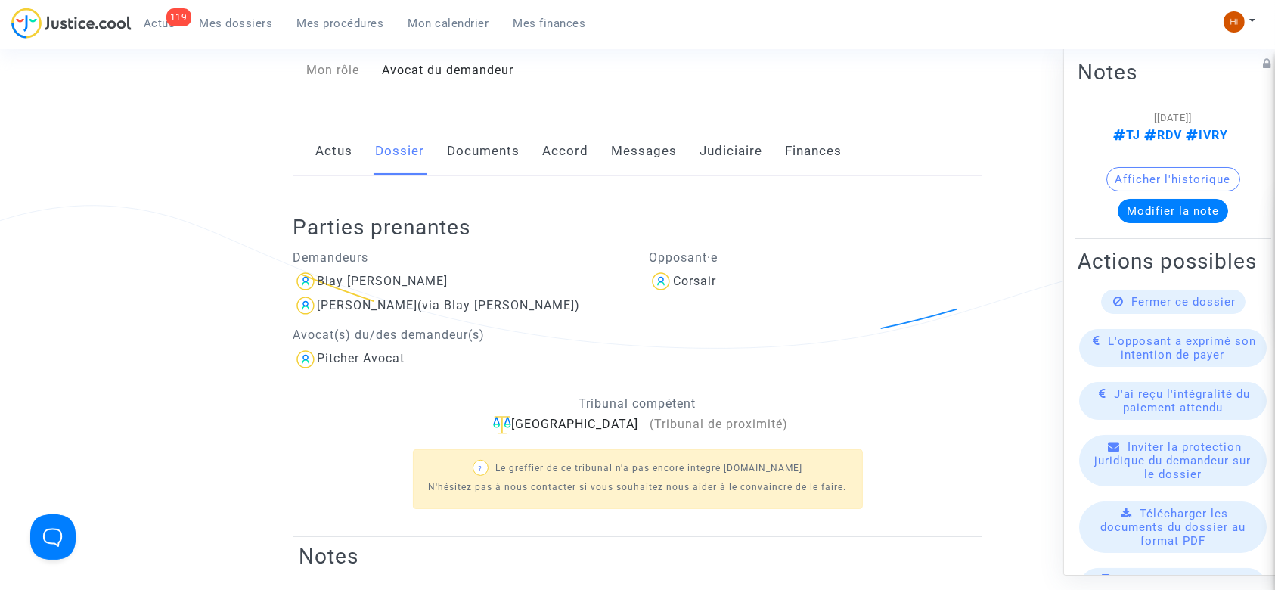
click at [308, 281] on img at bounding box center [305, 281] width 24 height 24
click at [365, 285] on div "Blay Patricia Sylvie Kouassi" at bounding box center [383, 281] width 131 height 14
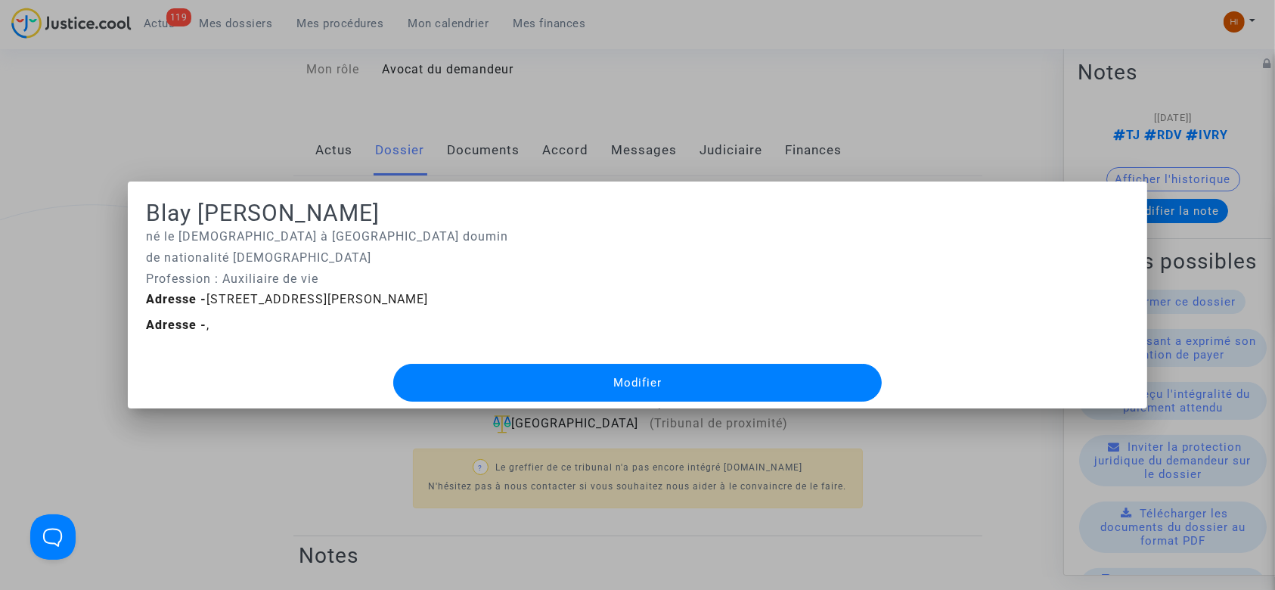
scroll to position [0, 0]
click at [190, 324] on b "Adresse -" at bounding box center [176, 325] width 60 height 14
click at [489, 386] on button "Modifier" at bounding box center [637, 383] width 489 height 38
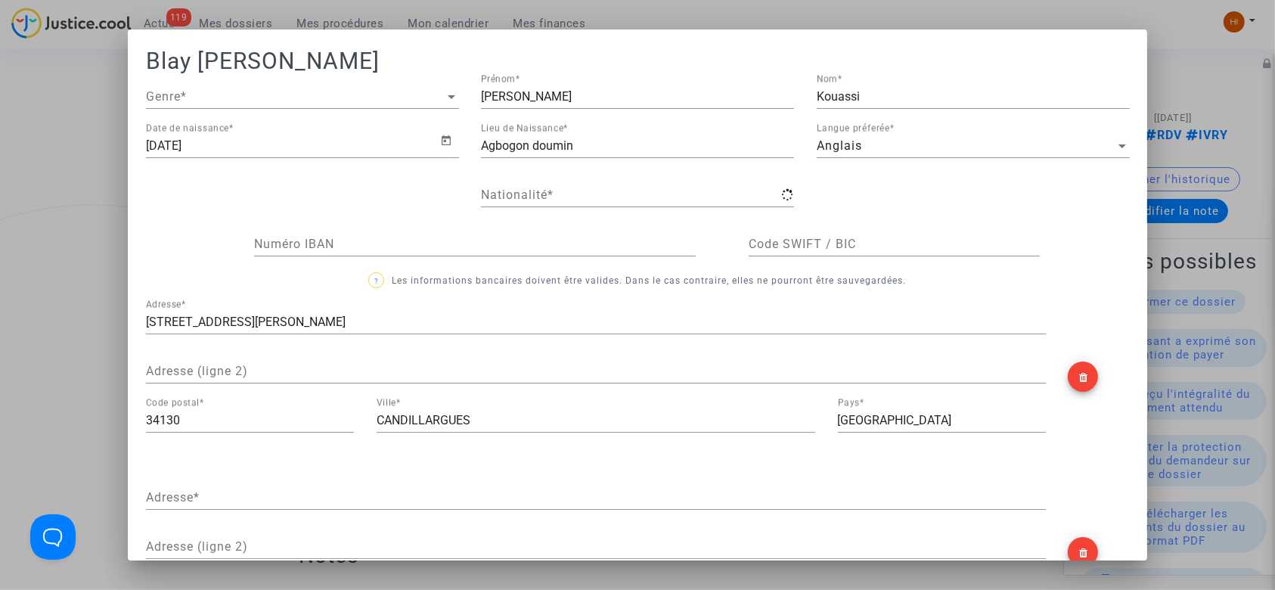
type input "ivoirienne"
click at [307, 330] on div "6 rue Frédéric Mistral Adresse *" at bounding box center [596, 317] width 900 height 34
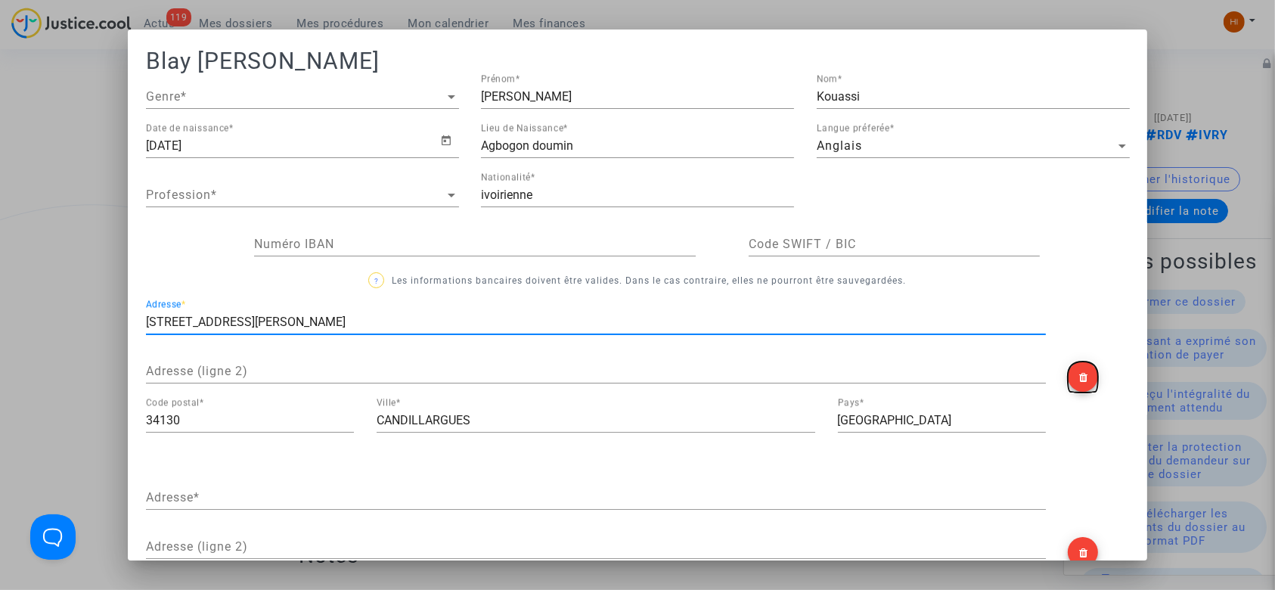
click at [1079, 378] on icon at bounding box center [1083, 378] width 8 height 13
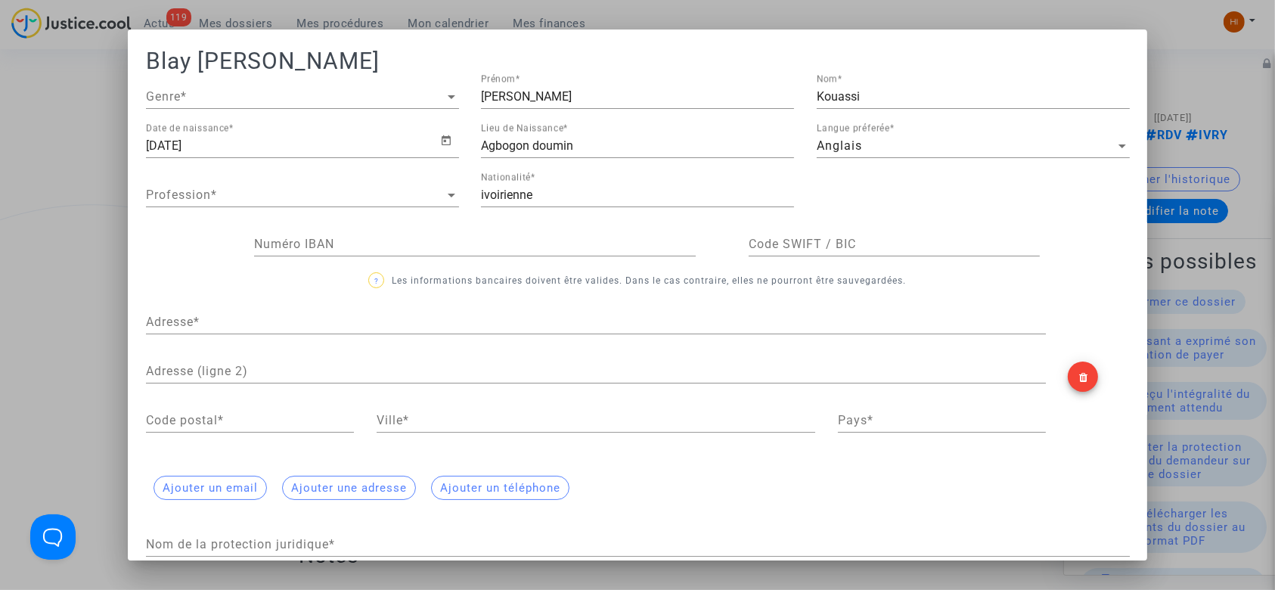
click at [502, 324] on input "Adresse *" at bounding box center [596, 322] width 900 height 14
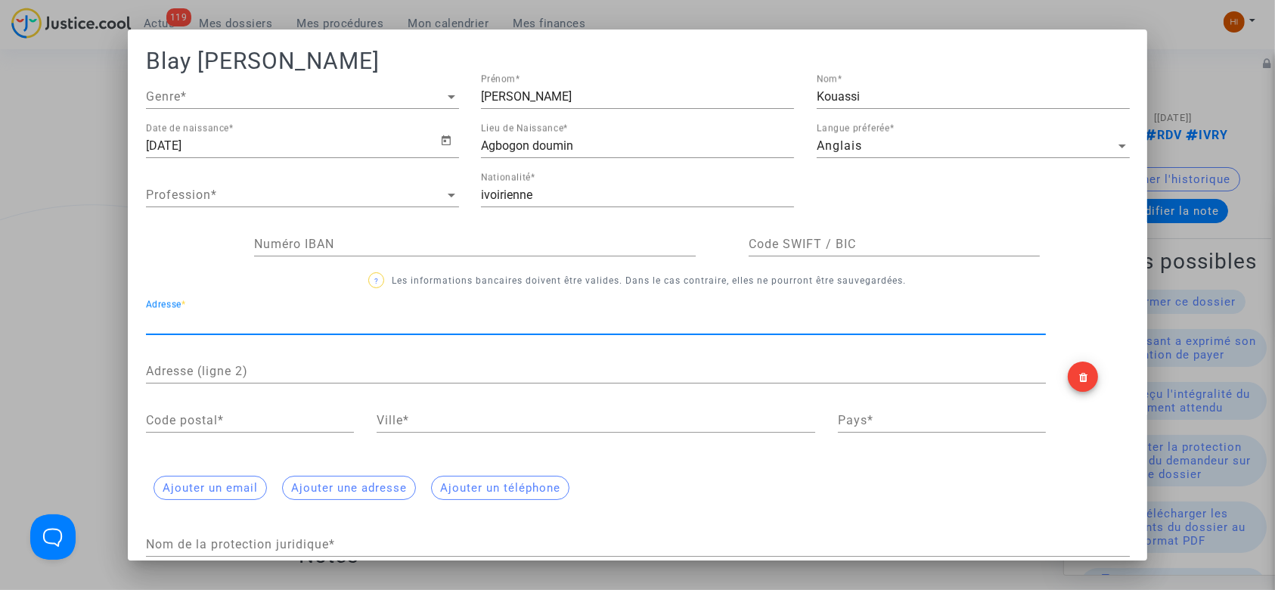
click at [500, 423] on input "Ville *" at bounding box center [596, 421] width 439 height 14
paste input "CANDILLARGUES"
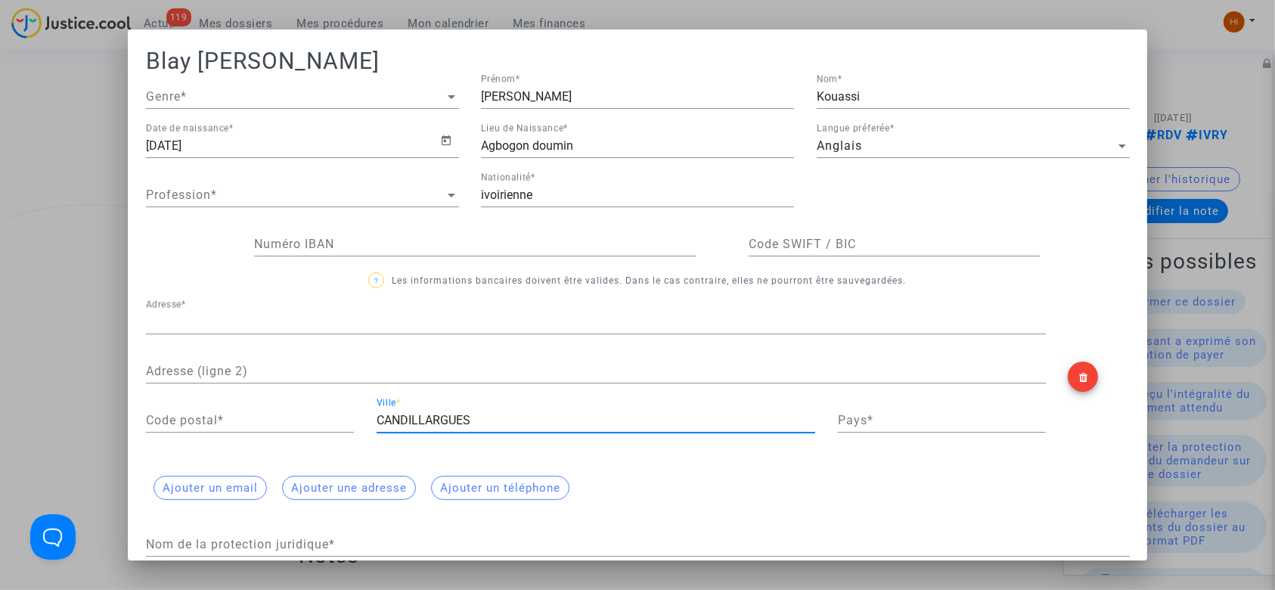
type input "CANDILLARGUES"
click at [231, 417] on input "Code postal *" at bounding box center [250, 421] width 208 height 14
type input "3"
type input "D"
click at [1214, 72] on div at bounding box center [637, 295] width 1275 height 590
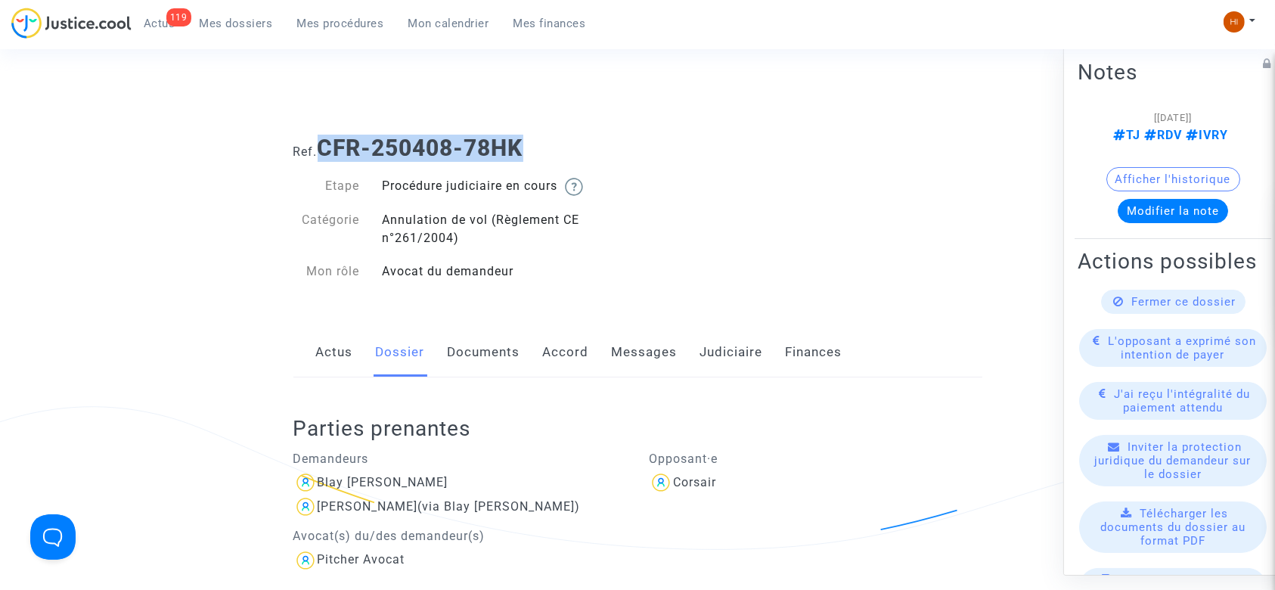
drag, startPoint x: 600, startPoint y: 148, endPoint x: 327, endPoint y: 145, distance: 273.0
click at [324, 144] on h1 "Ref. CFR-250408-78HK" at bounding box center [637, 148] width 689 height 27
copy b "CFR-250408-78HK"
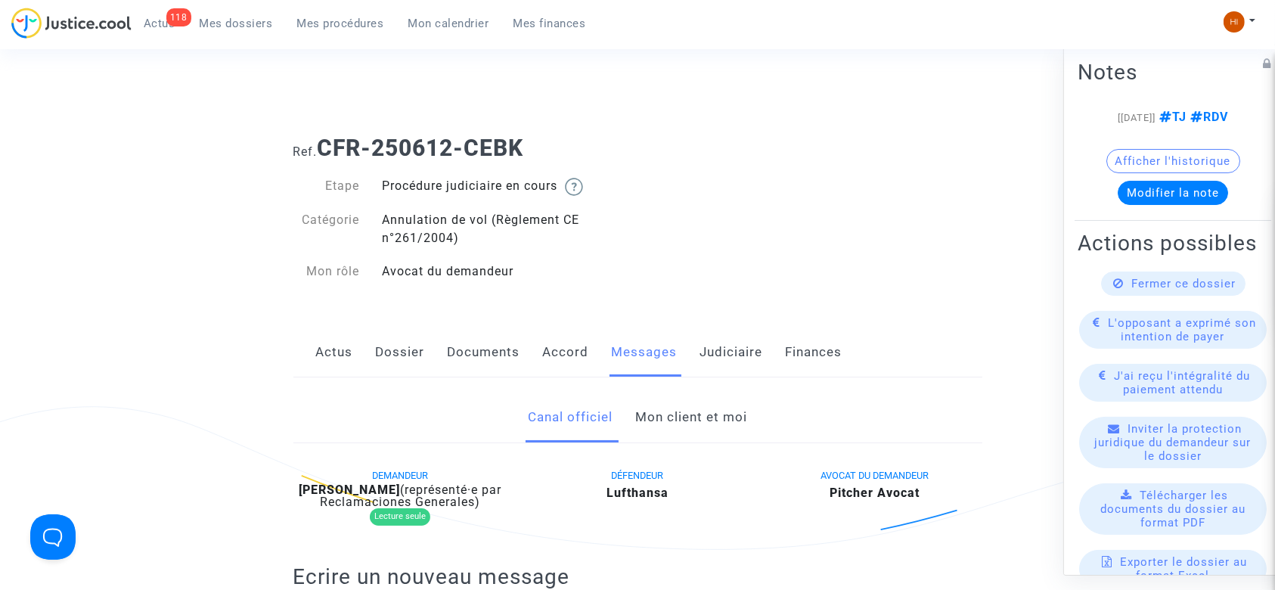
click at [563, 133] on div "Ref. CFR-250612-CEBK" at bounding box center [638, 142] width 712 height 39
drag, startPoint x: 392, startPoint y: 149, endPoint x: 526, endPoint y: 140, distance: 134.9
click at [524, 140] on b "CFR-250612-CEBK" at bounding box center [421, 148] width 206 height 26
copy b "CFR-250612-CEBK"
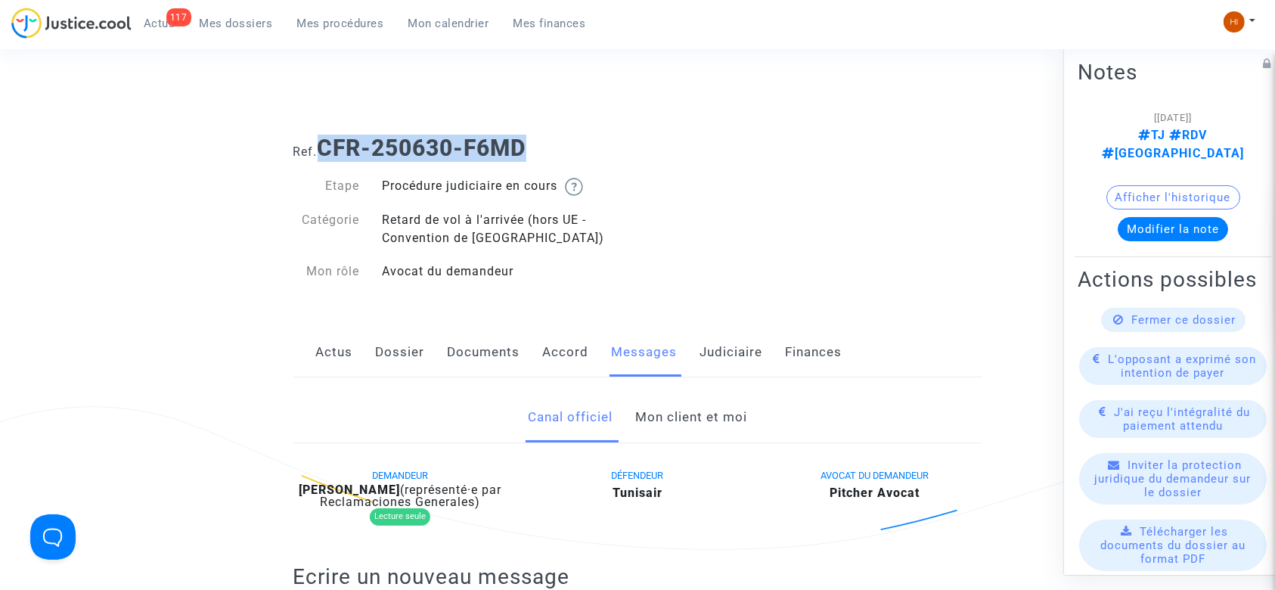
drag, startPoint x: 575, startPoint y: 157, endPoint x: 321, endPoint y: 150, distance: 254.2
click at [321, 150] on h1 "Ref. CFR-250630-F6MD" at bounding box center [637, 148] width 689 height 27
copy b "CFR-250630-F6MD"
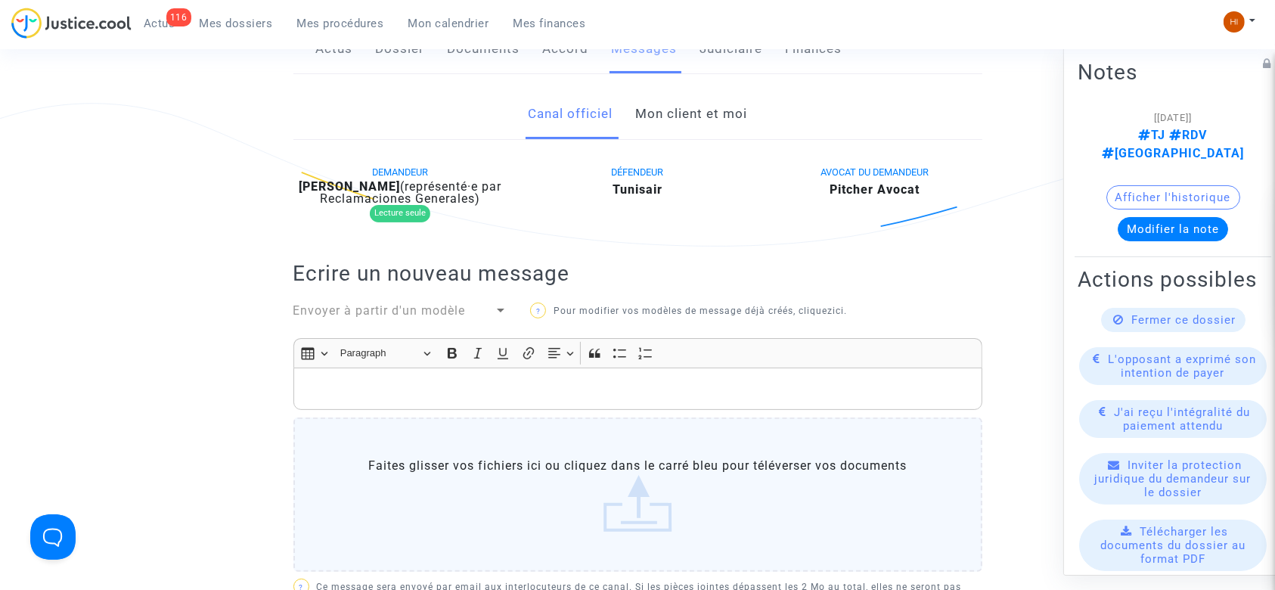
scroll to position [302, 0]
click at [741, 121] on link "Mon client et moi" at bounding box center [691, 115] width 112 height 50
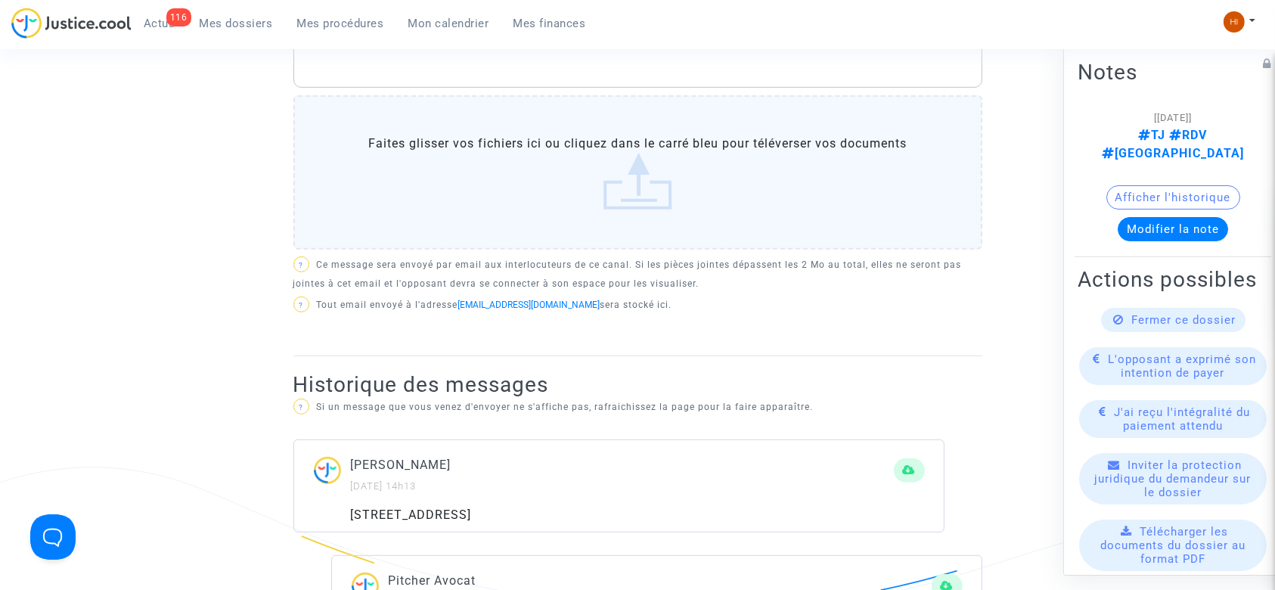
scroll to position [605, 0]
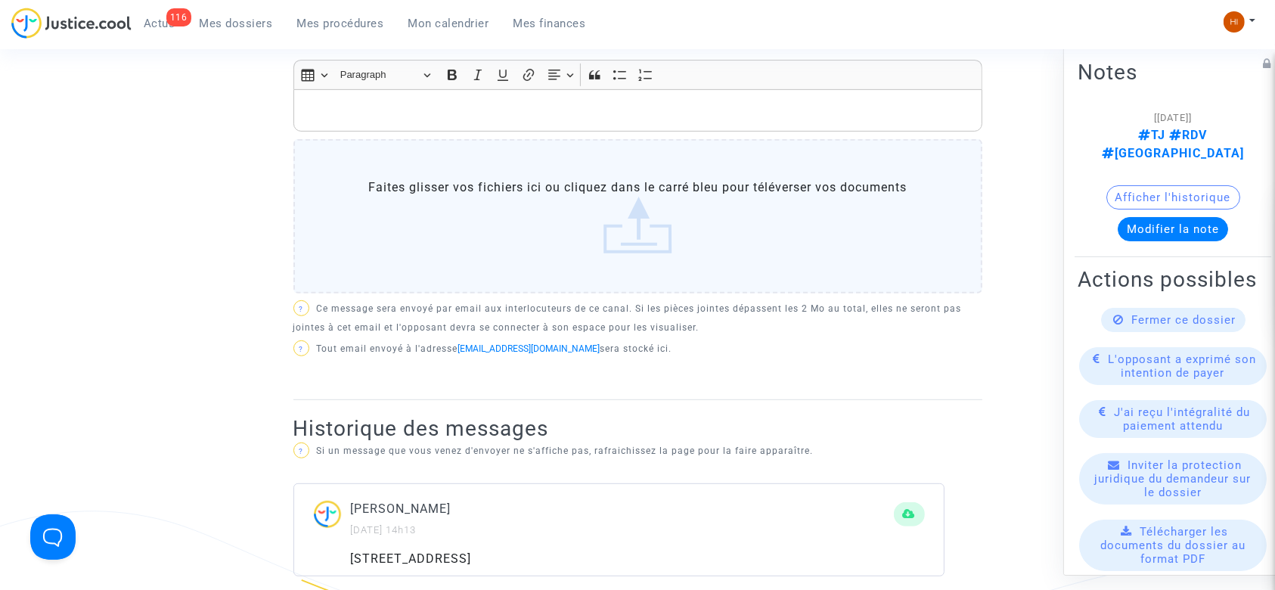
click at [721, 112] on p "Rich Text Editor, main" at bounding box center [637, 110] width 673 height 19
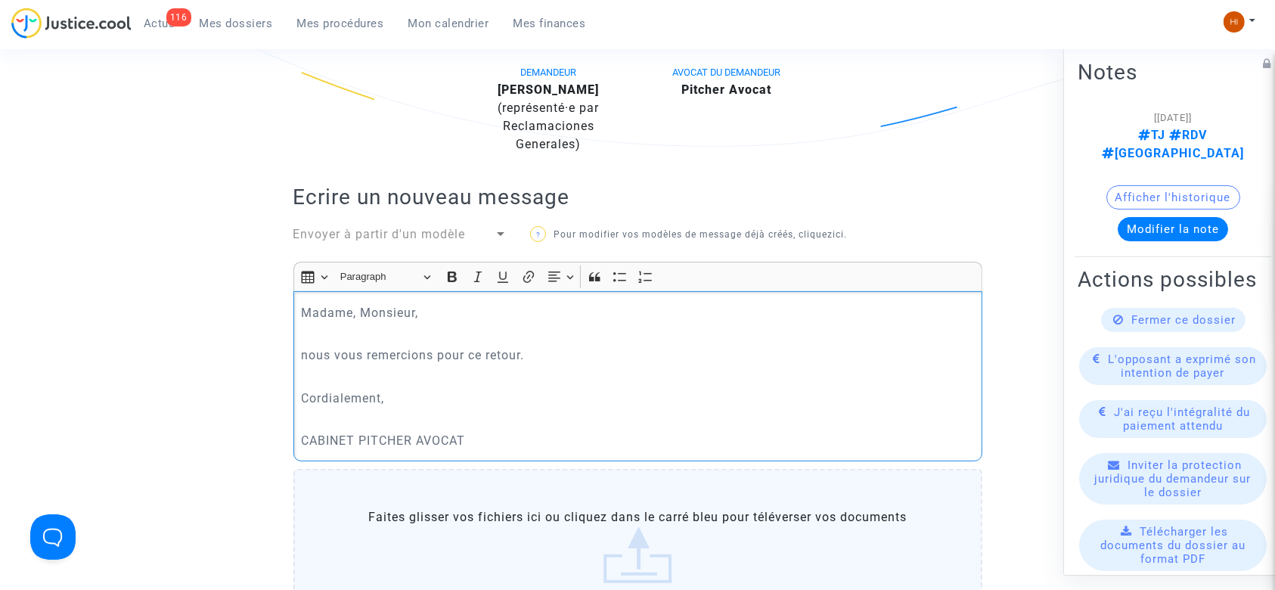
scroll to position [706, 0]
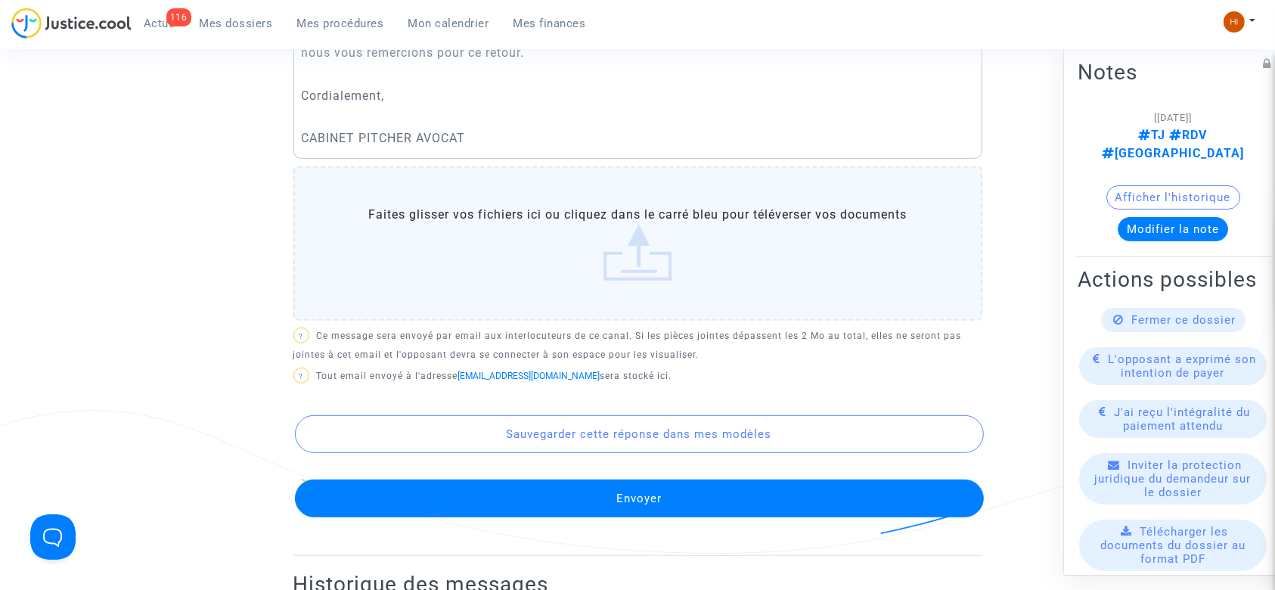
click at [606, 495] on button "Envoyer" at bounding box center [639, 498] width 689 height 38
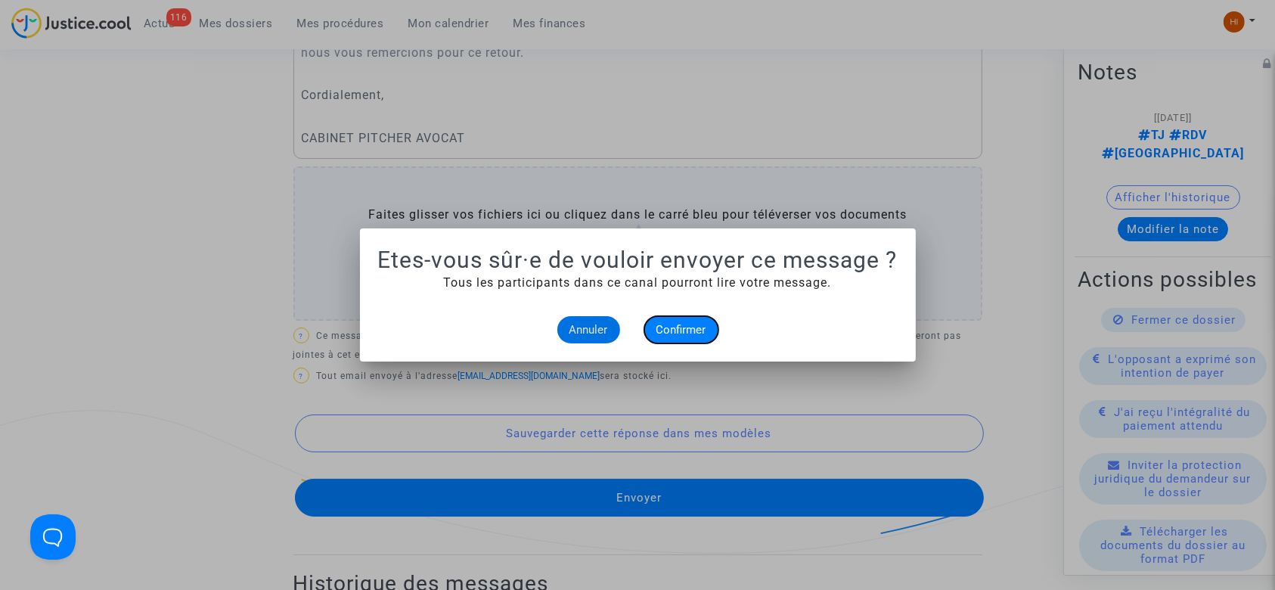
click at [693, 330] on span "Confirmer" at bounding box center [681, 330] width 50 height 14
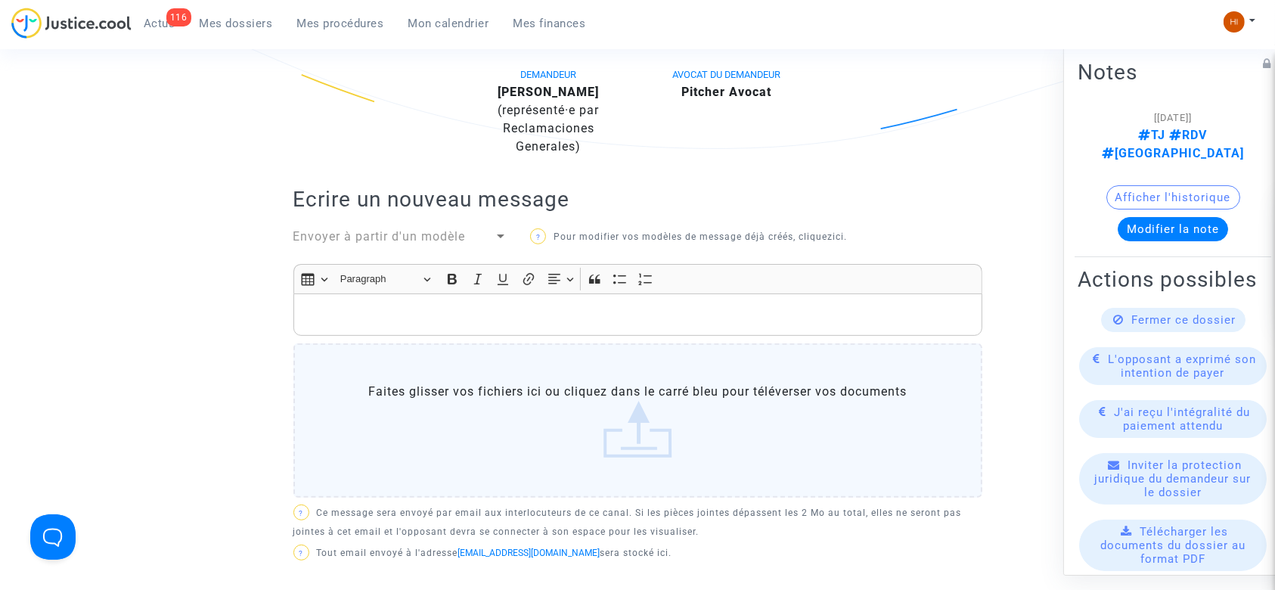
scroll to position [403, 0]
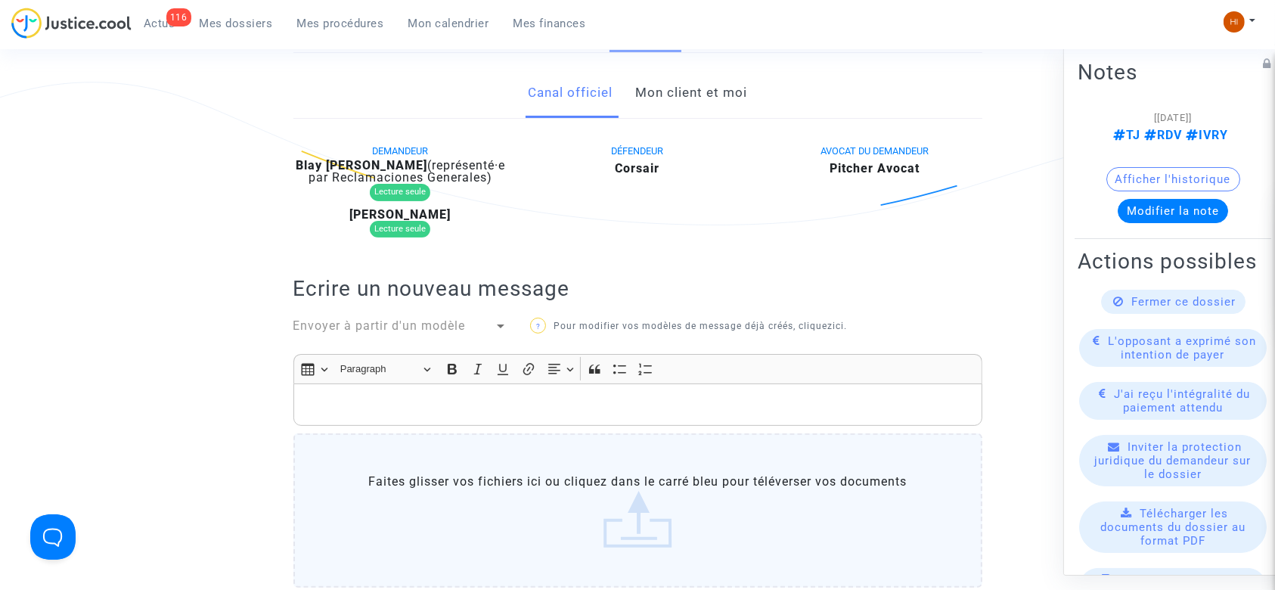
scroll to position [302, 0]
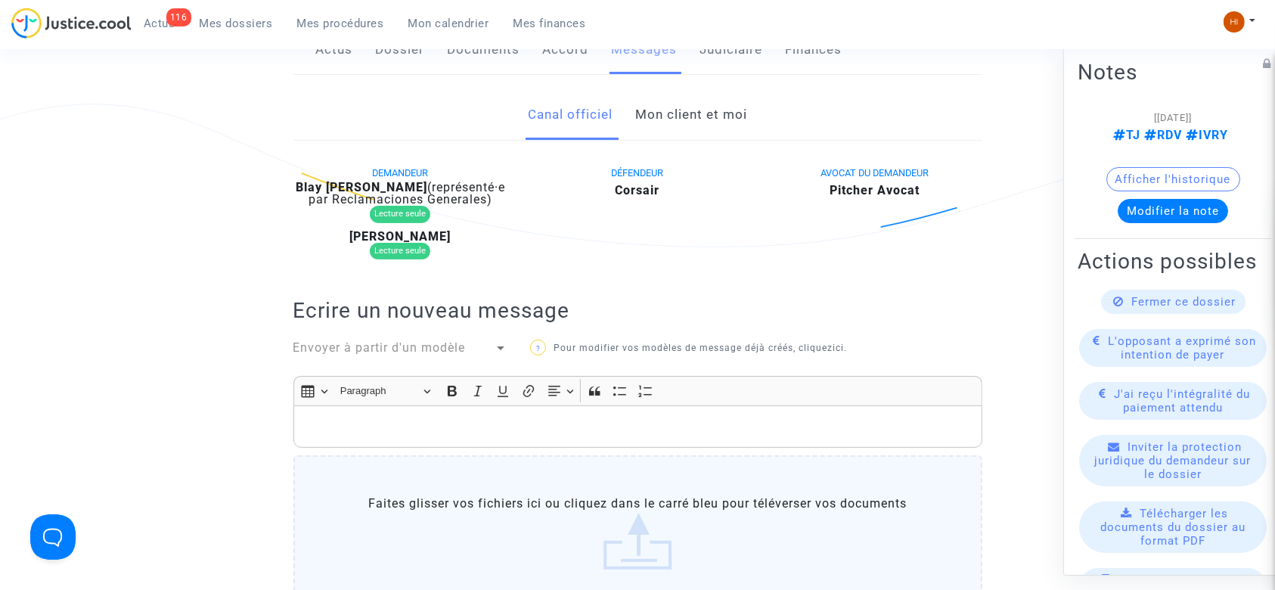
click at [718, 100] on link "Mon client et moi" at bounding box center [691, 115] width 112 height 50
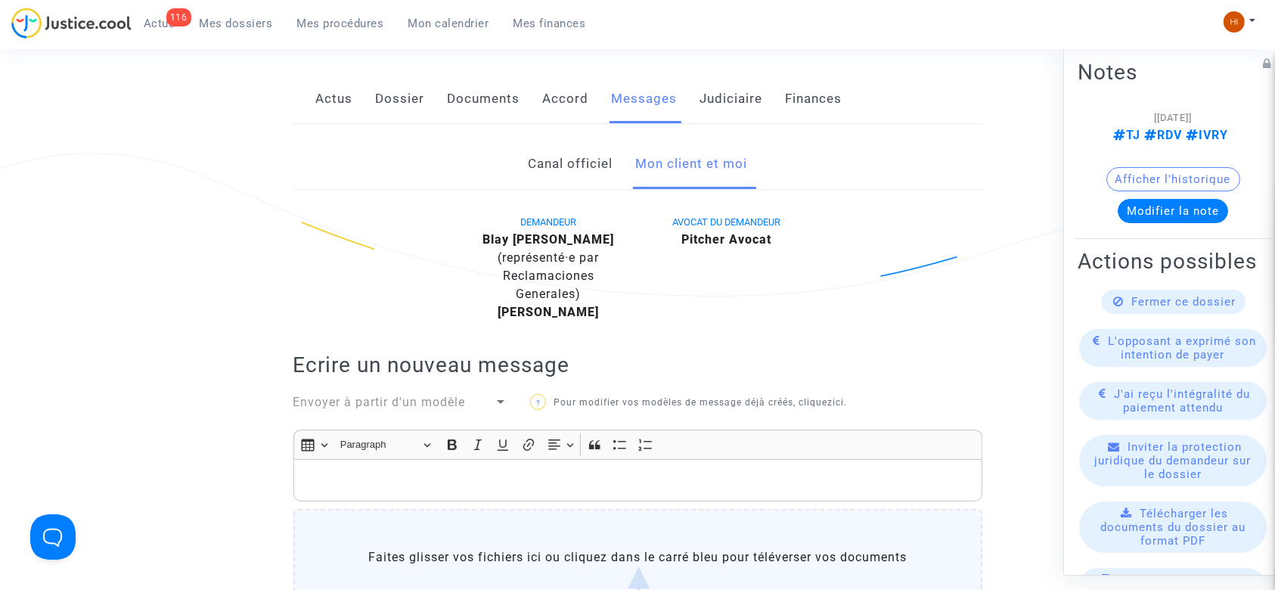
scroll to position [201, 0]
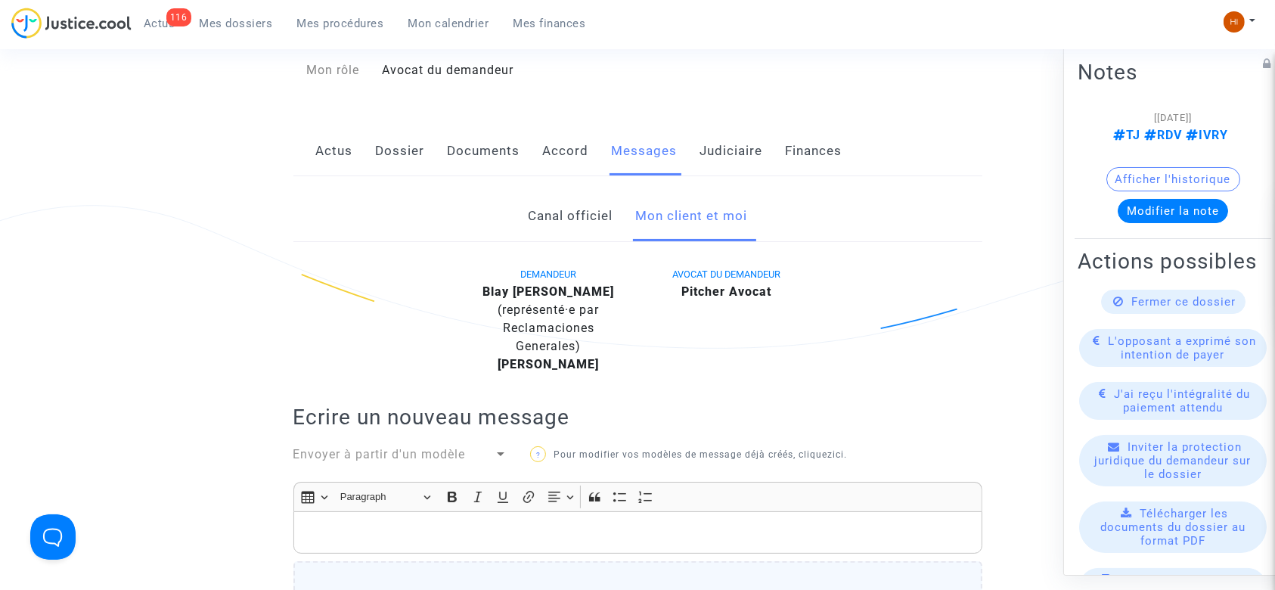
click at [572, 526] on p "Rich Text Editor, main" at bounding box center [637, 532] width 673 height 19
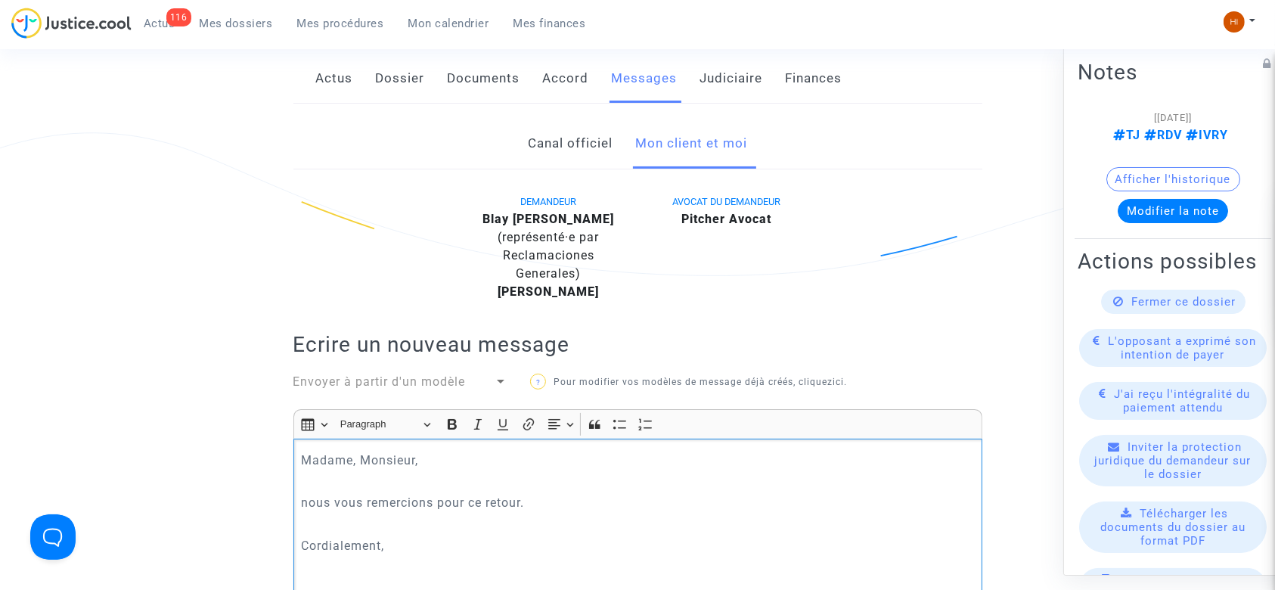
scroll to position [296, 0]
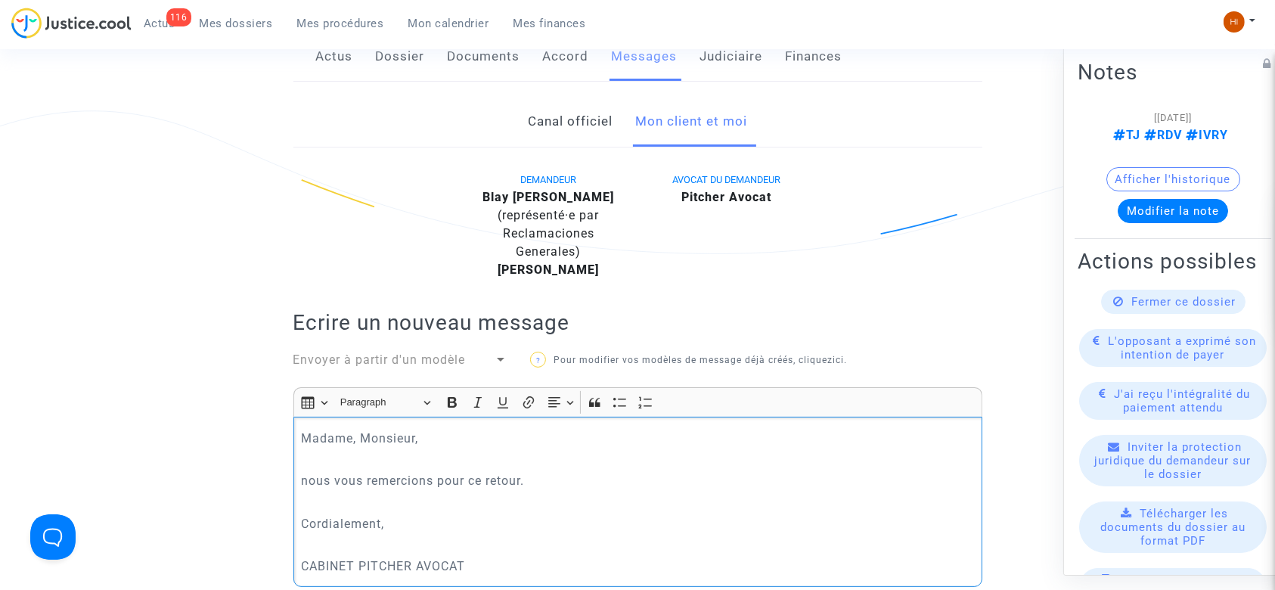
copy div "Madame, Monsieur, nous vous remercions pour ce retour. Cordialement, CABINET PI…"
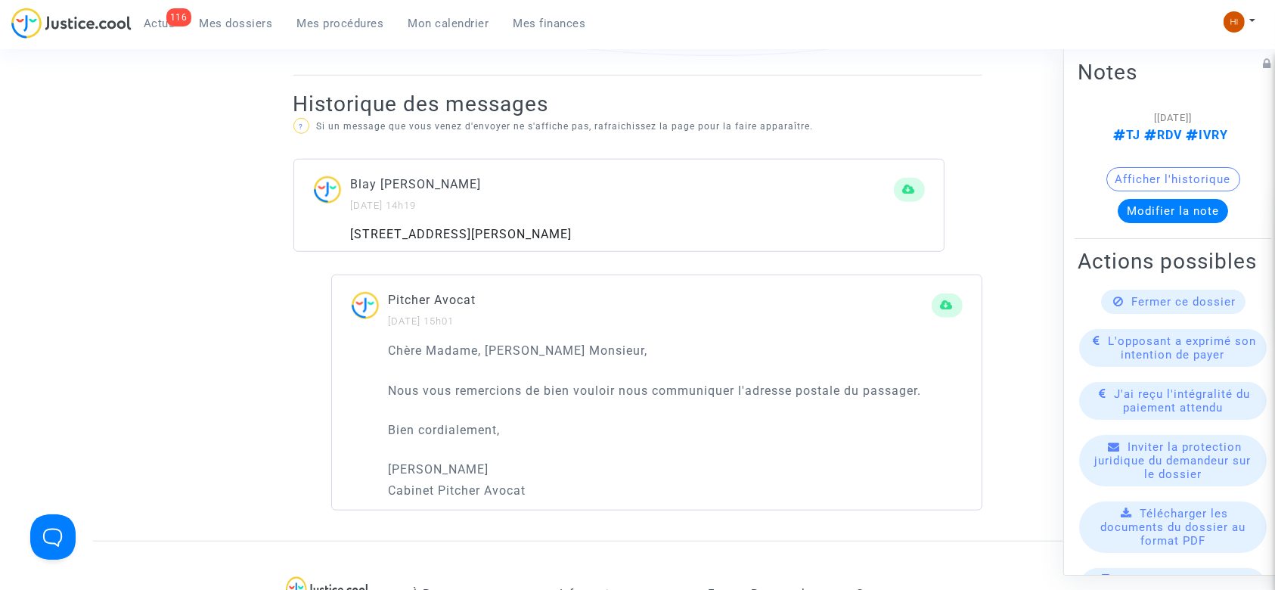
scroll to position [901, 0]
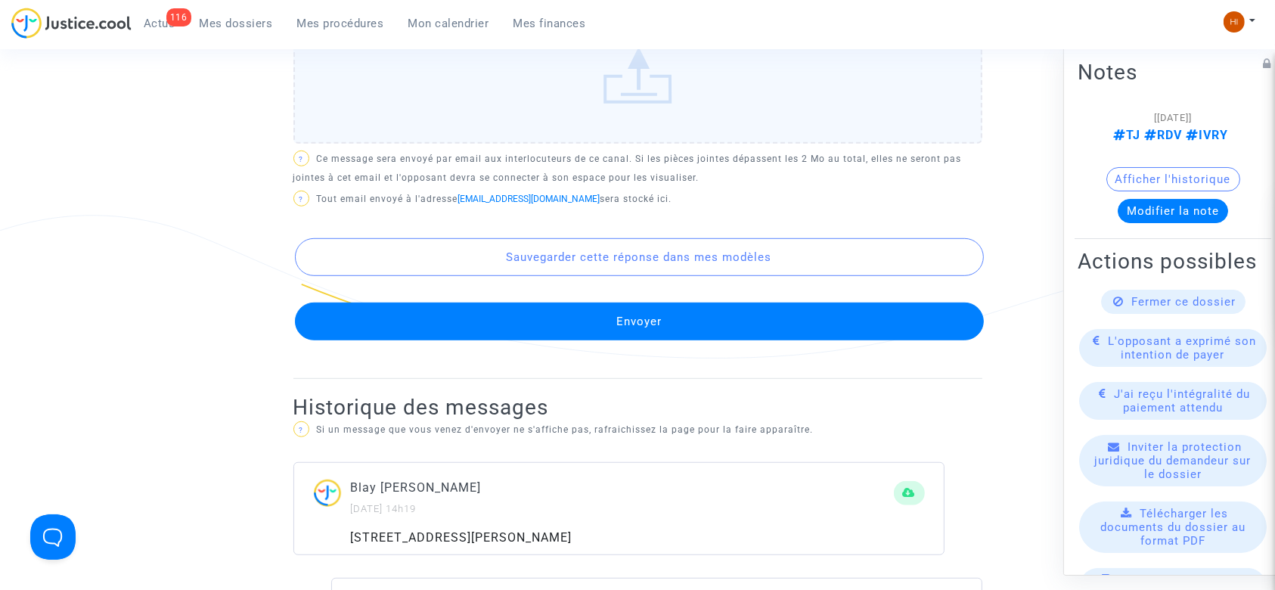
click at [690, 318] on button "Envoyer" at bounding box center [639, 321] width 689 height 38
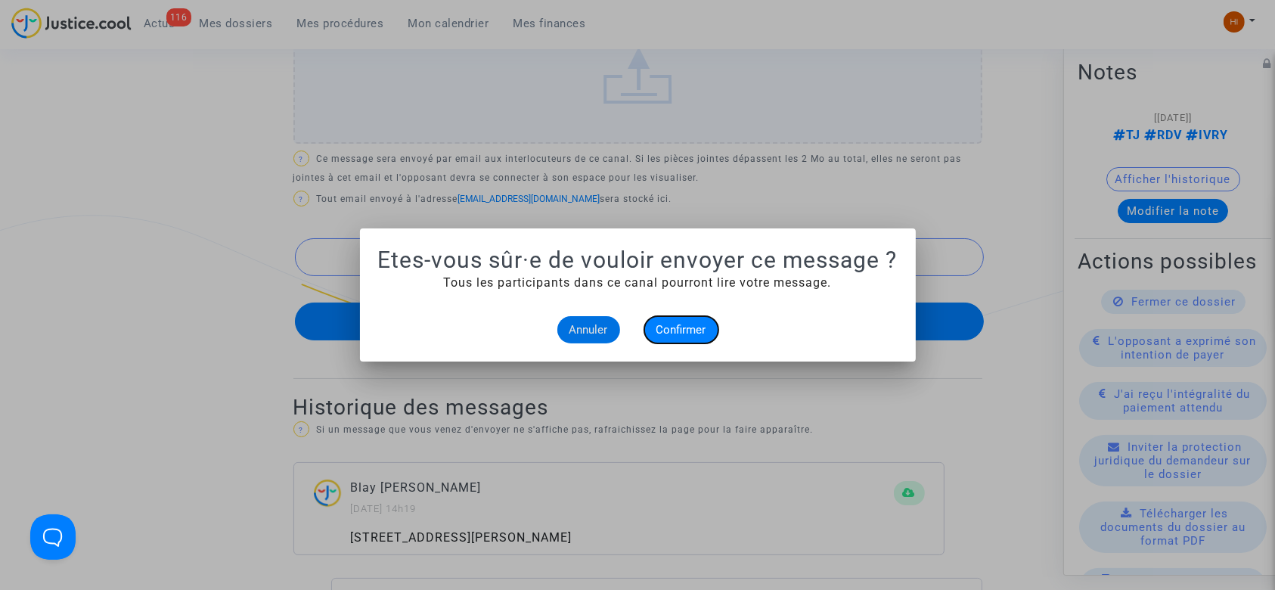
click at [672, 332] on span "Confirmer" at bounding box center [681, 330] width 50 height 14
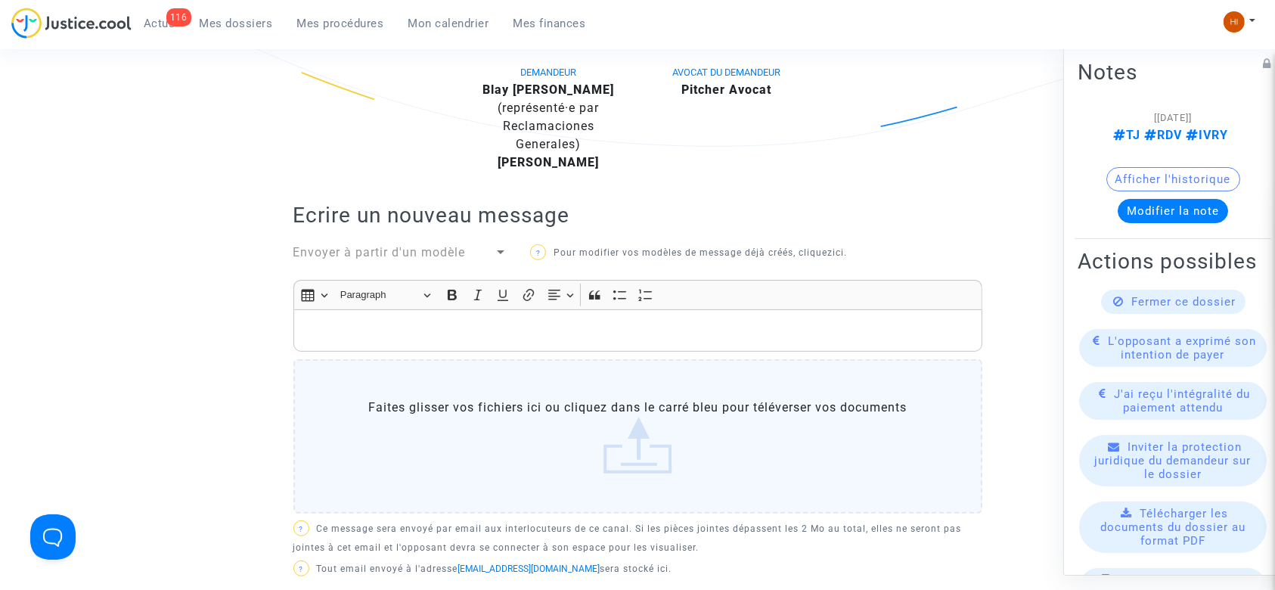
scroll to position [806, 0]
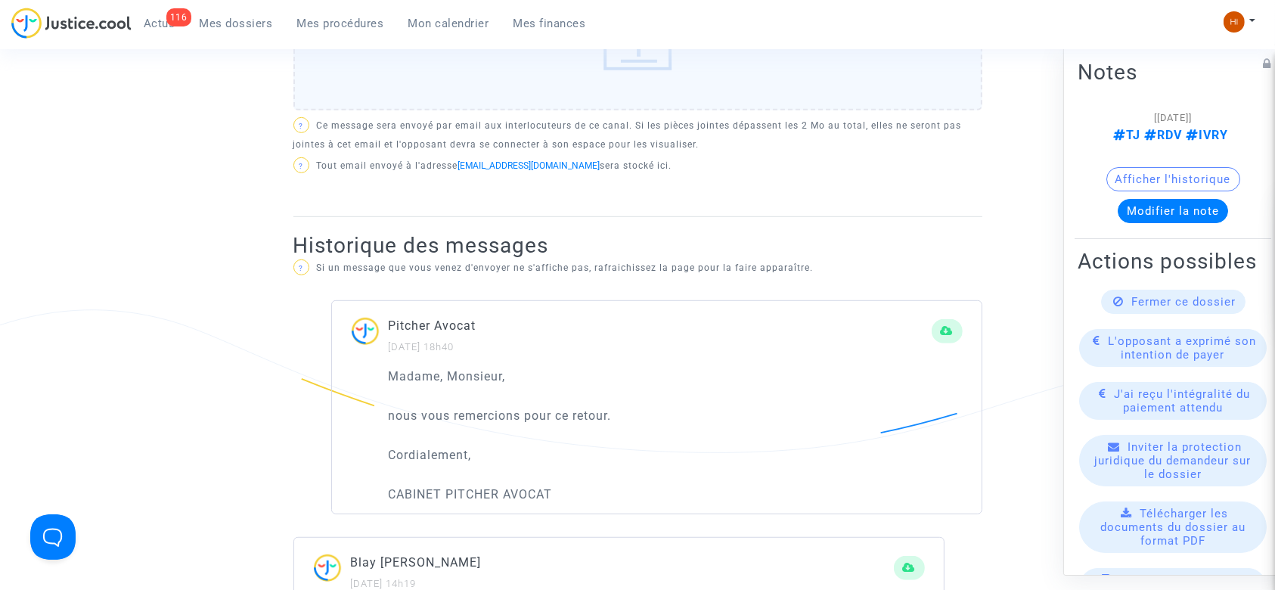
click at [564, 454] on p "Cordialement," at bounding box center [676, 454] width 574 height 19
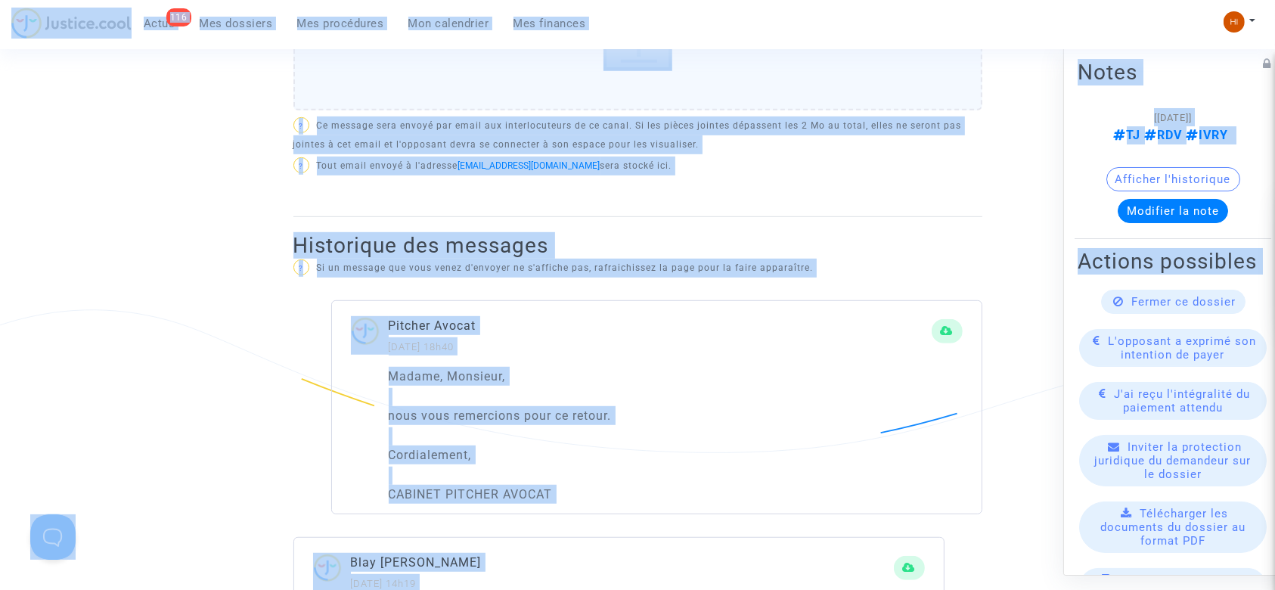
click at [507, 422] on p "nous vous remercions pour ce retour." at bounding box center [676, 415] width 574 height 19
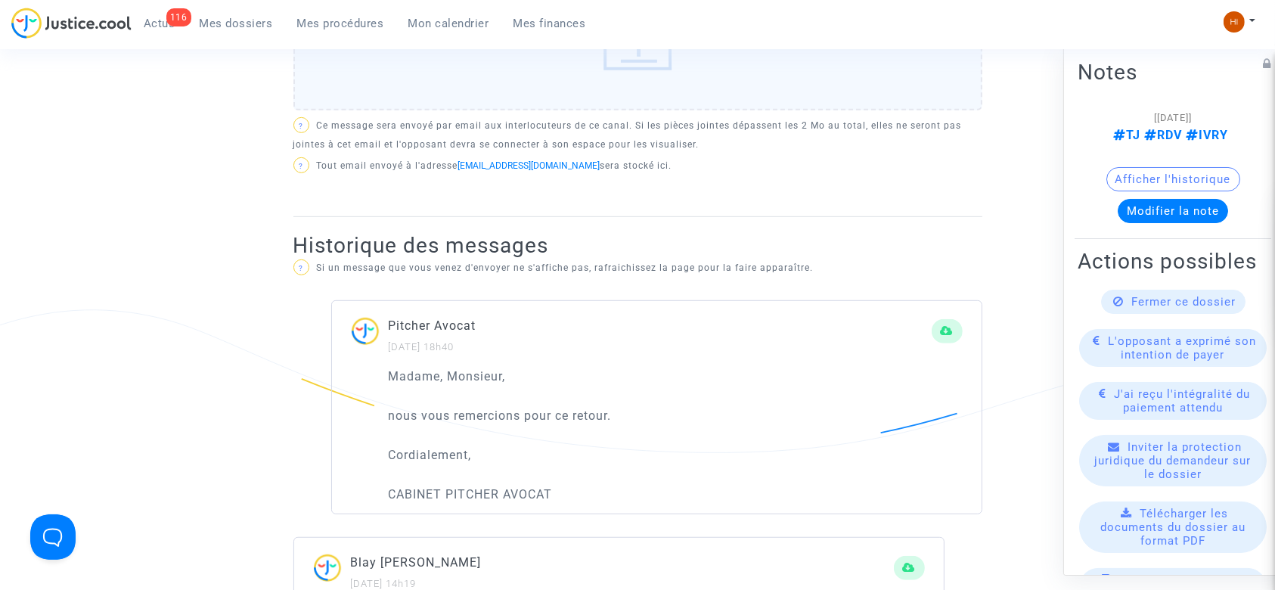
drag, startPoint x: 386, startPoint y: 371, endPoint x: 565, endPoint y: 505, distance: 223.1
click at [567, 504] on div "Madame, Monsieur, nous vous remercions pour ce retour. Cordialement, CABINET PI…" at bounding box center [657, 440] width 650 height 147
copy div "Madame, Monsieur, nous vous remercions pour ce retour. Cordialement, CABINET PI…"
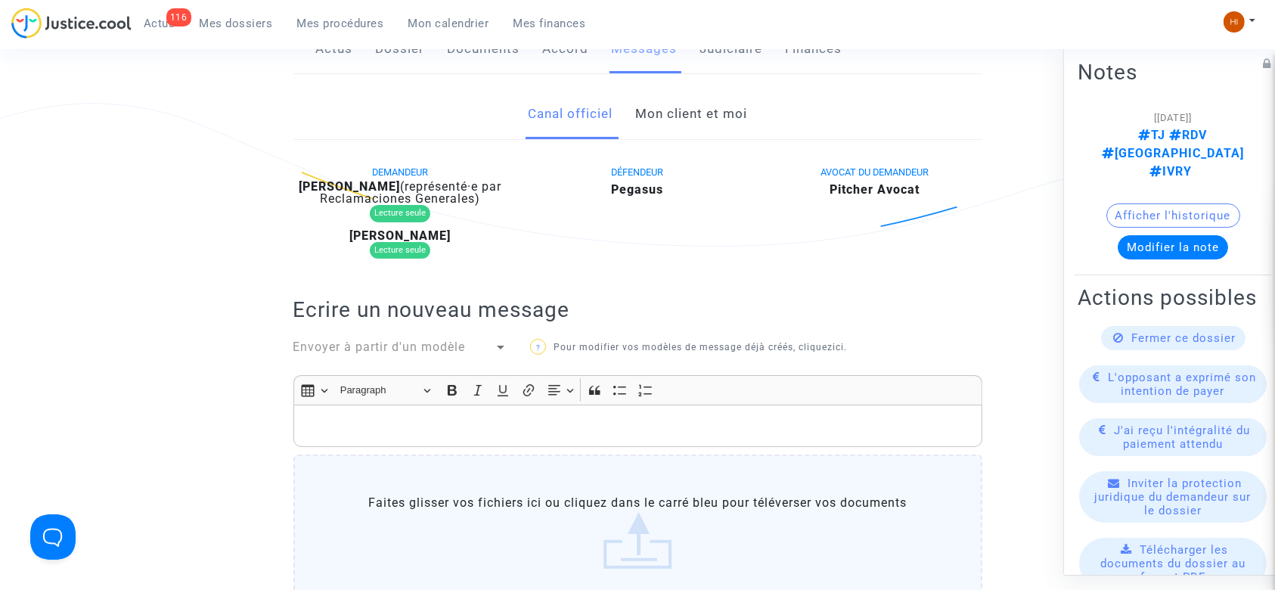
scroll to position [302, 0]
click at [685, 106] on link "Mon client et moi" at bounding box center [691, 115] width 112 height 50
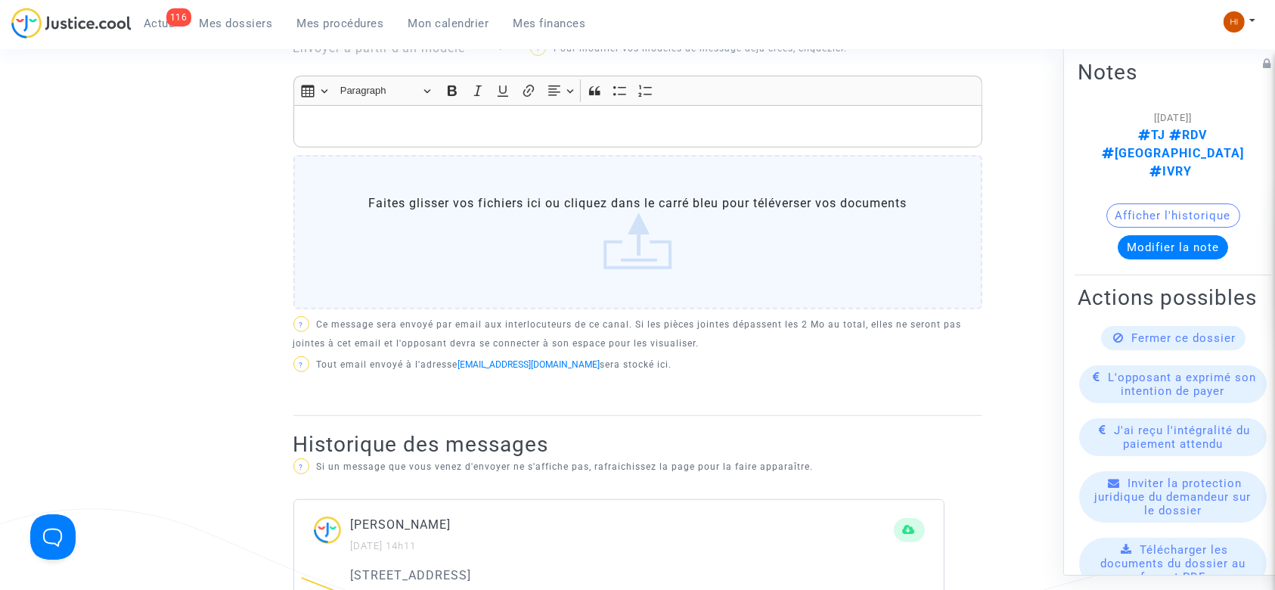
scroll to position [504, 0]
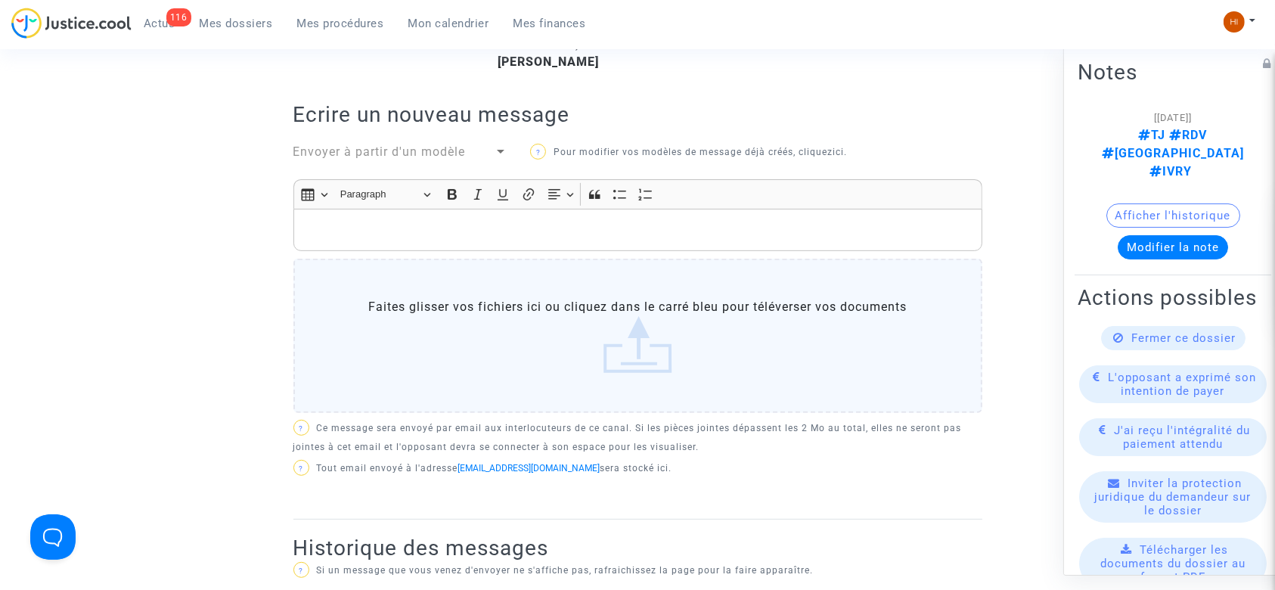
click at [578, 212] on div "Rich Text Editor, main" at bounding box center [637, 230] width 689 height 42
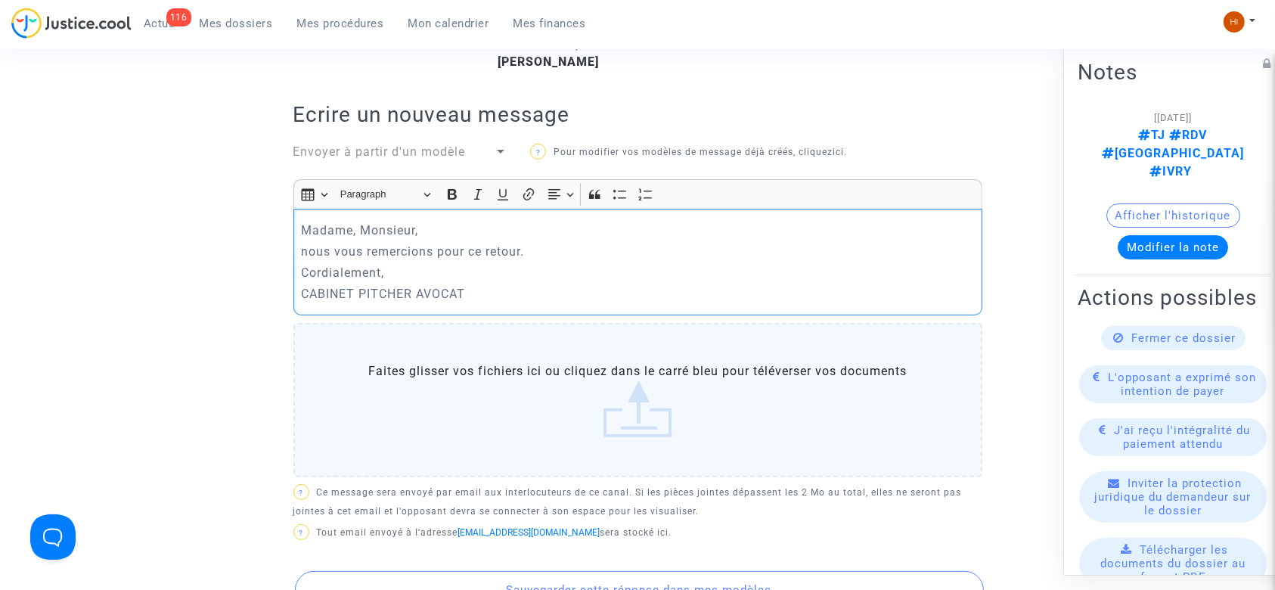
click at [305, 253] on p "nous vous remercions pour ce retour." at bounding box center [637, 251] width 673 height 19
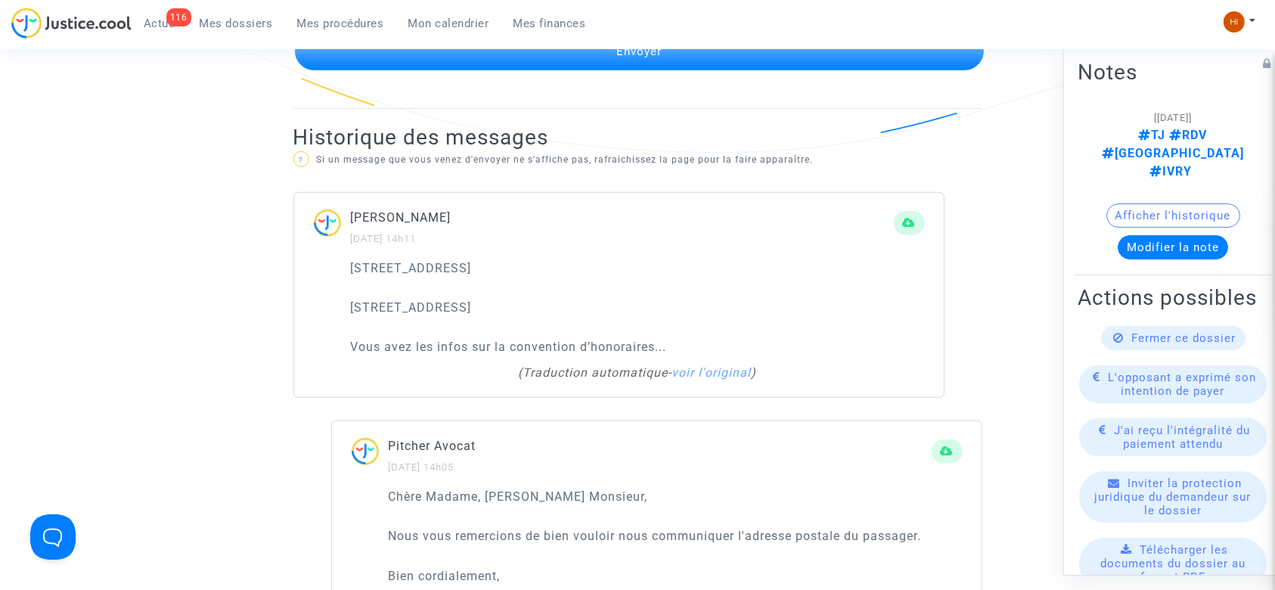
scroll to position [1109, 0]
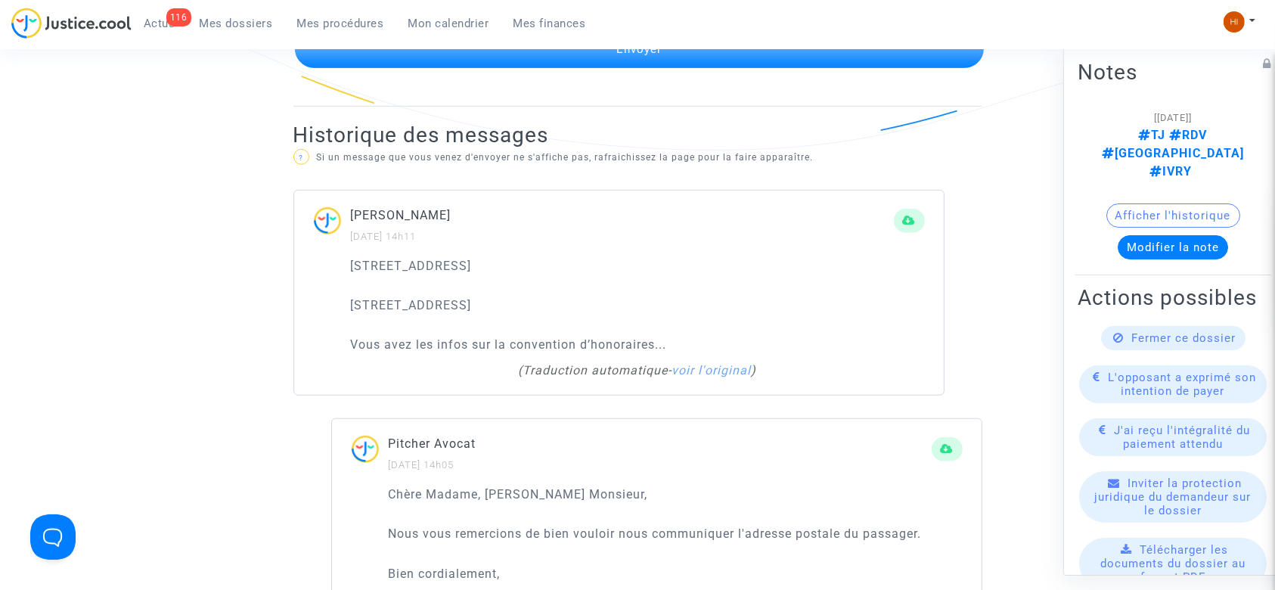
click at [726, 55] on button "Envoyer" at bounding box center [639, 49] width 689 height 38
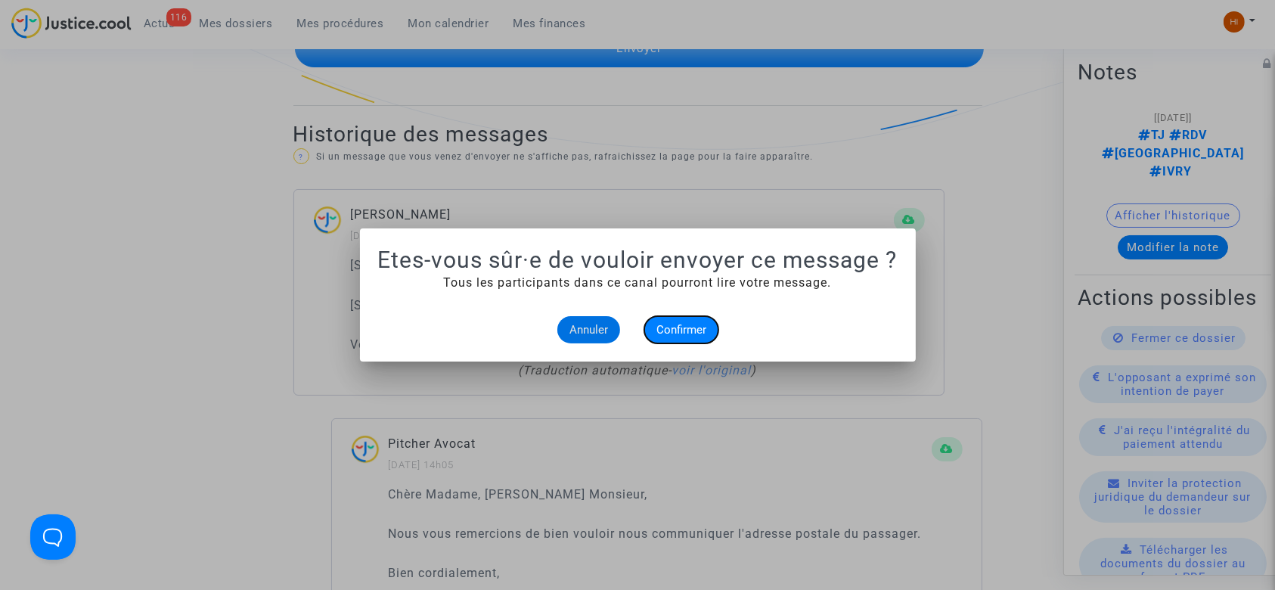
click at [669, 327] on span "Confirmer" at bounding box center [681, 330] width 50 height 14
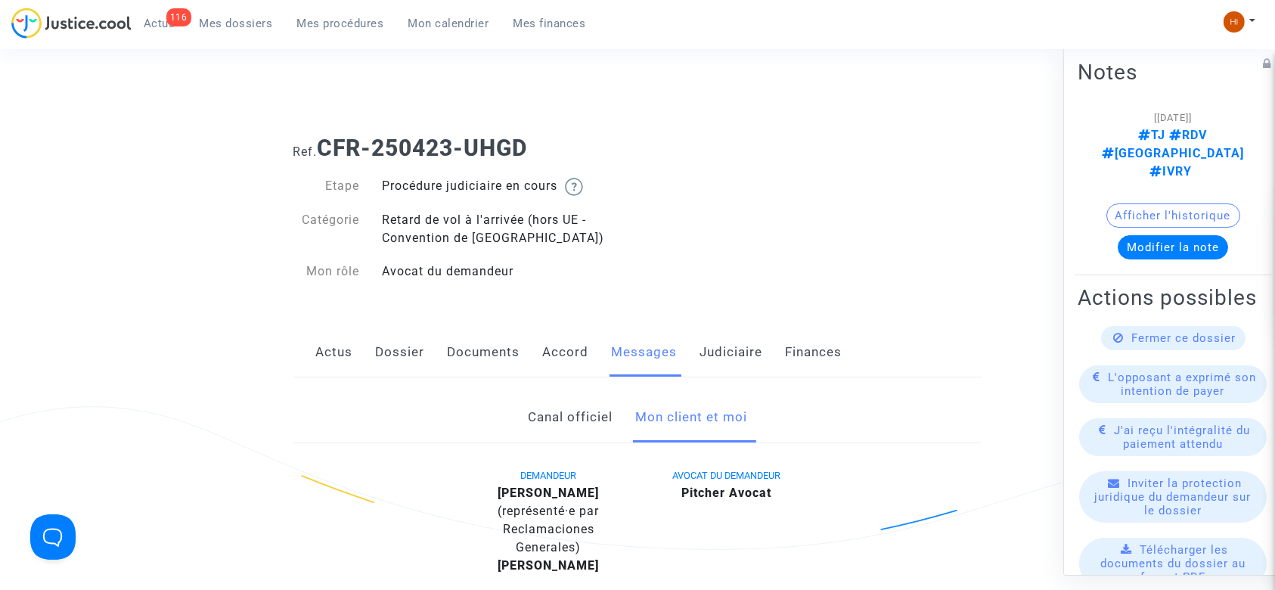
scroll to position [1109, 0]
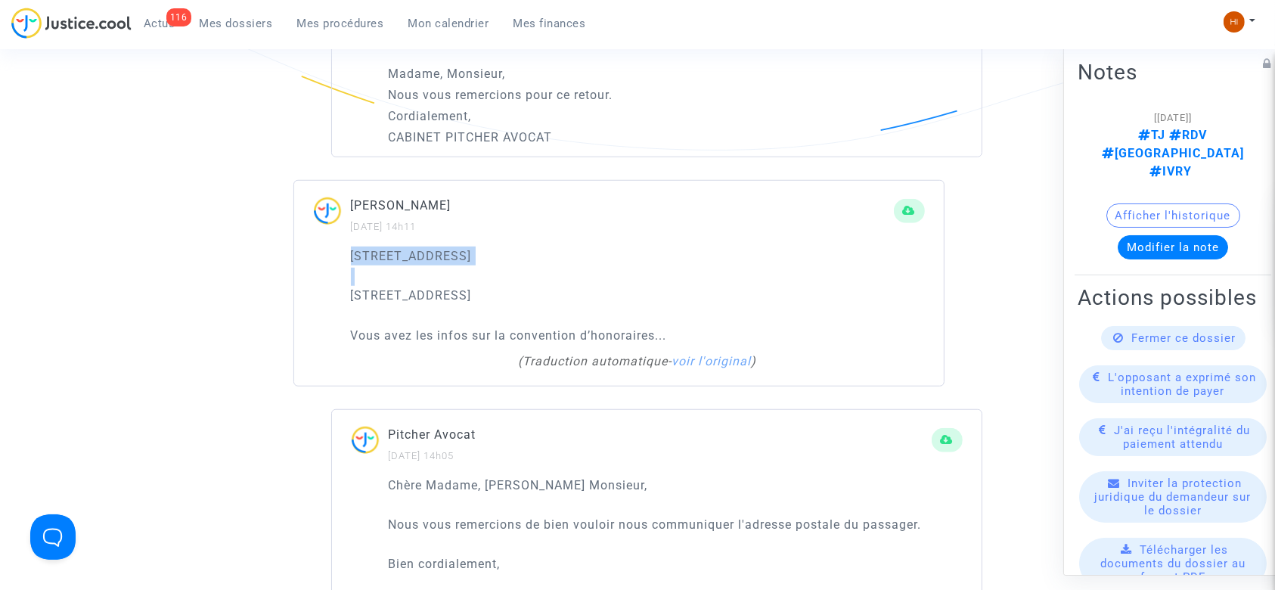
drag, startPoint x: 538, startPoint y: 253, endPoint x: 585, endPoint y: 310, distance: 73.7
click at [585, 310] on div "[STREET_ADDRESS] Eragny [STREET_ADDRESS] Vous avez les infos sur la convention …" at bounding box center [638, 296] width 574 height 98
copy div "[STREET_ADDRESS]"
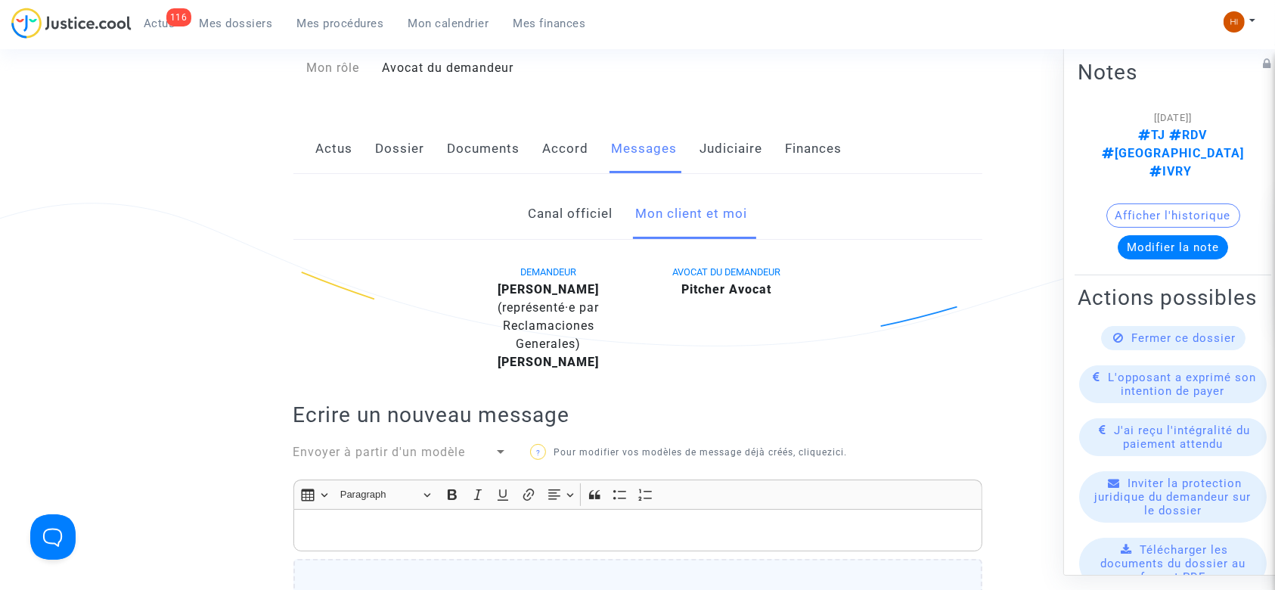
scroll to position [0, 0]
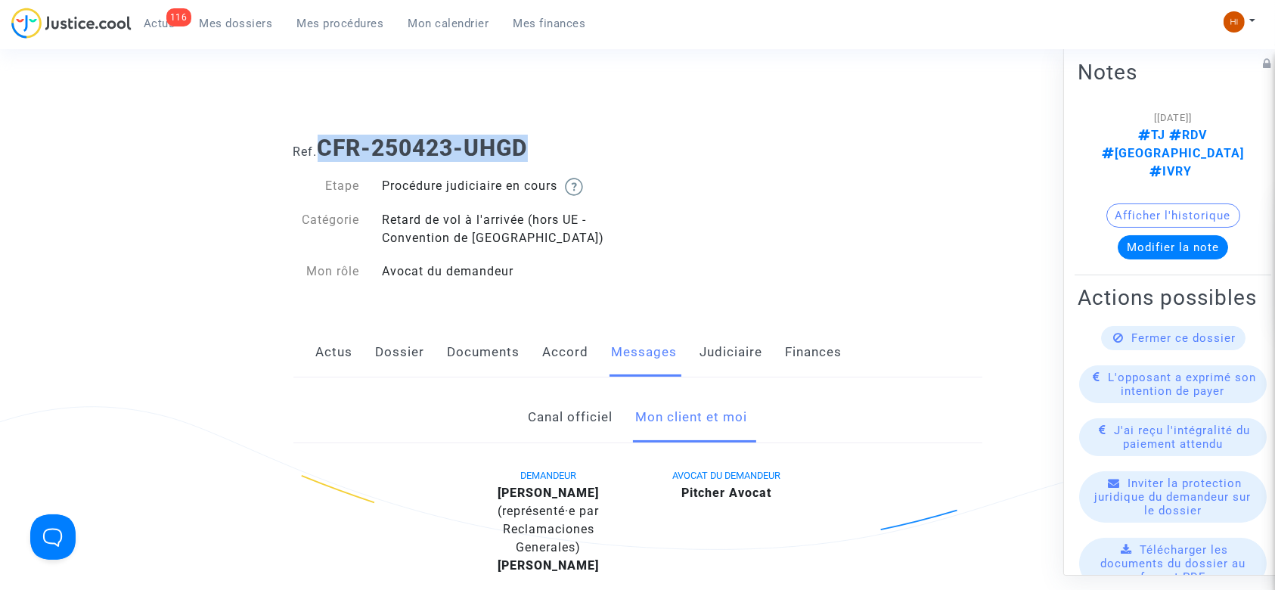
drag, startPoint x: 540, startPoint y: 144, endPoint x: 326, endPoint y: 150, distance: 214.1
click at [326, 150] on h1 "Ref. CFR-250423-UHGD" at bounding box center [637, 148] width 689 height 27
copy b "CFR-250423-UHGD"
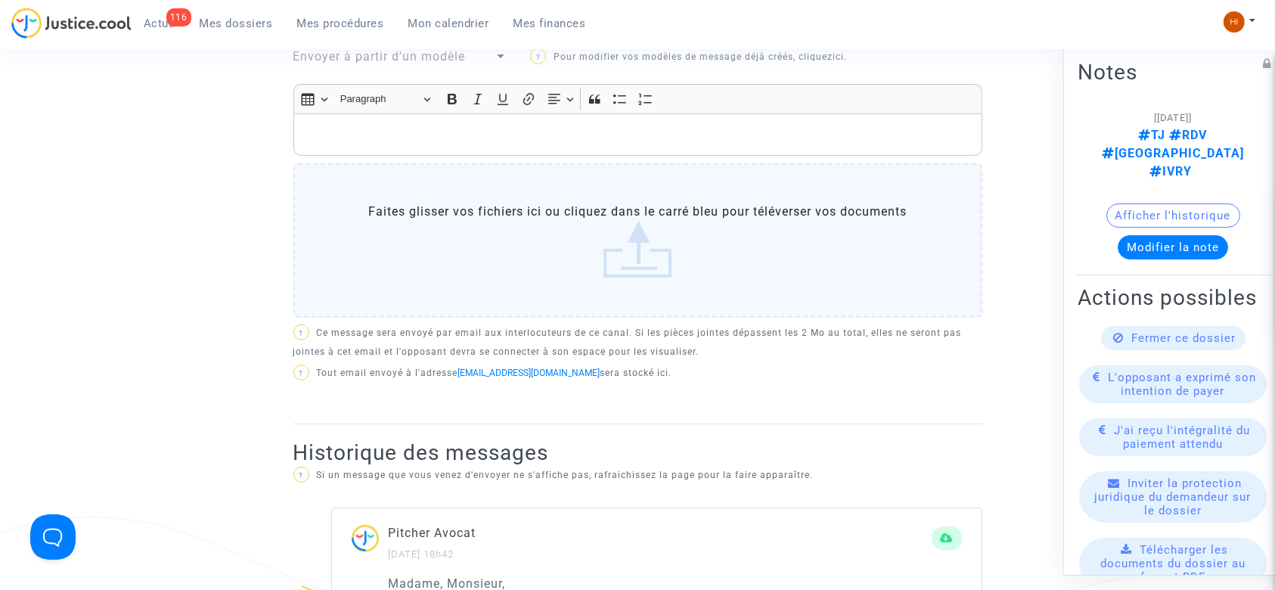
scroll to position [605, 0]
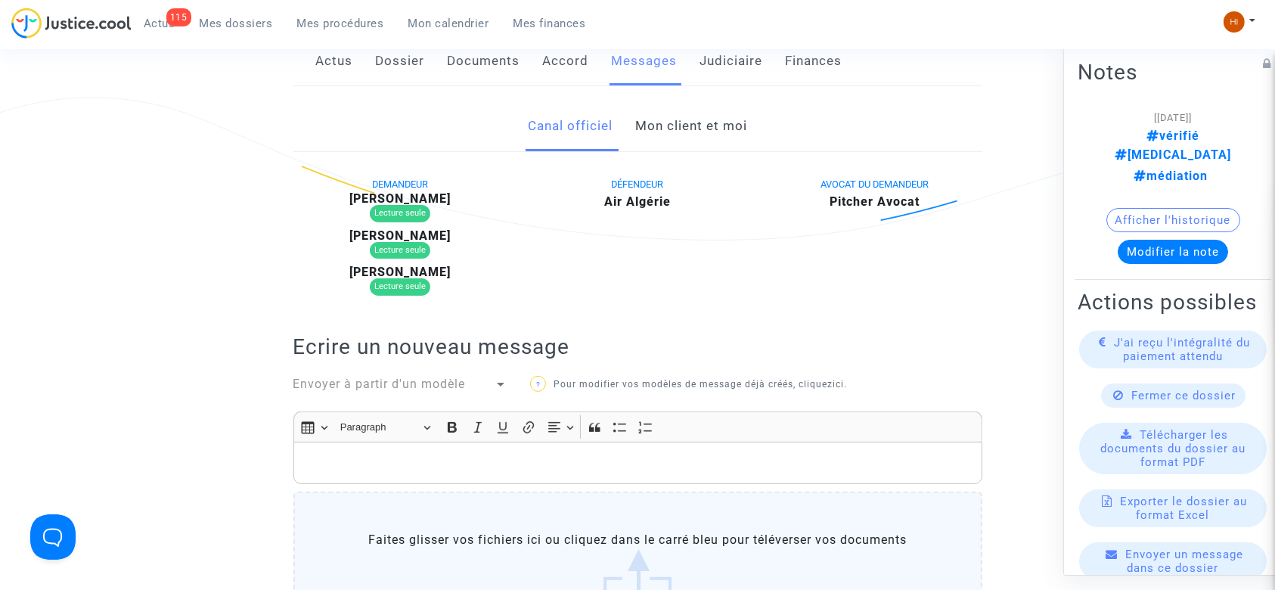
scroll to position [302, 0]
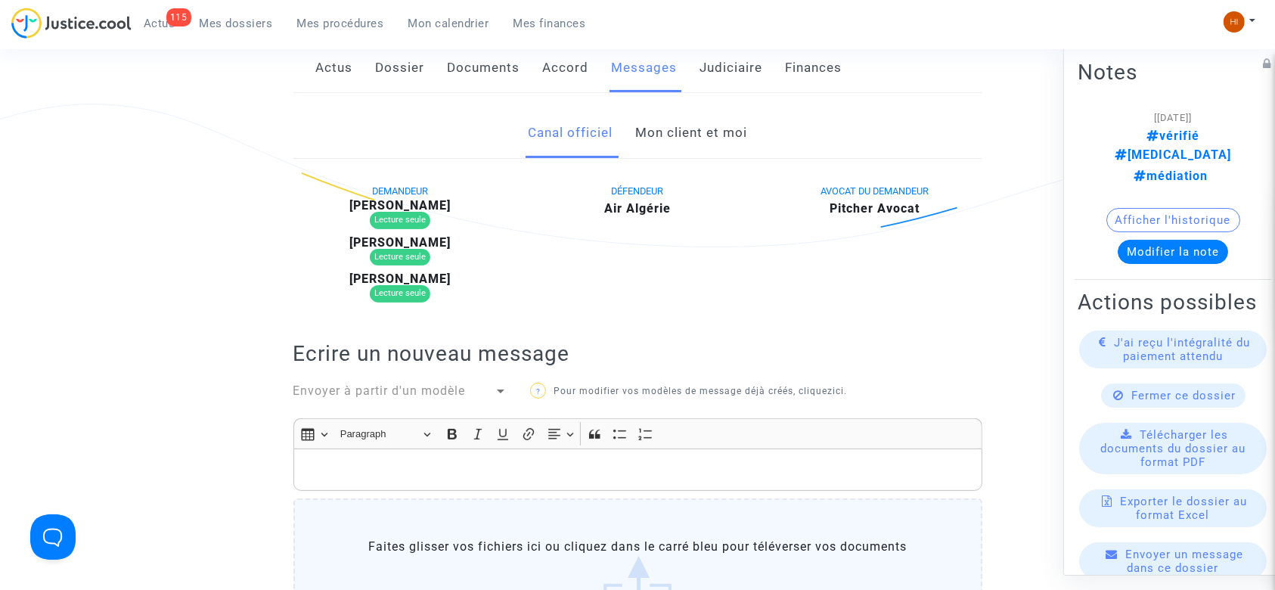
click at [698, 129] on link "Mon client et moi" at bounding box center [691, 133] width 112 height 50
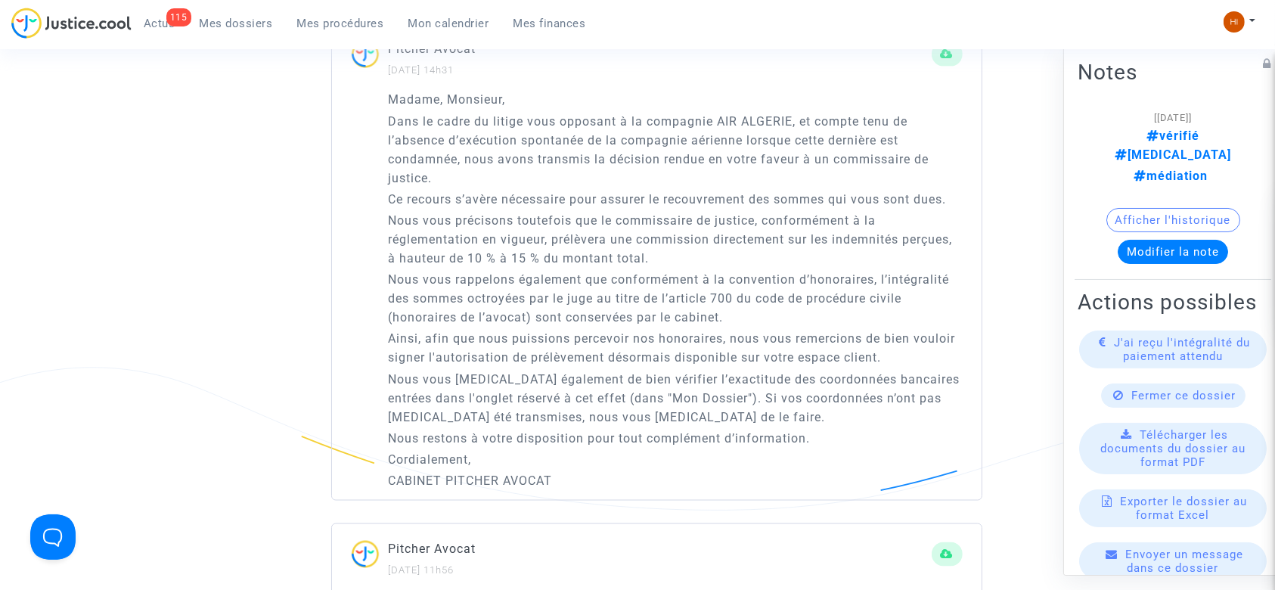
scroll to position [2117, 0]
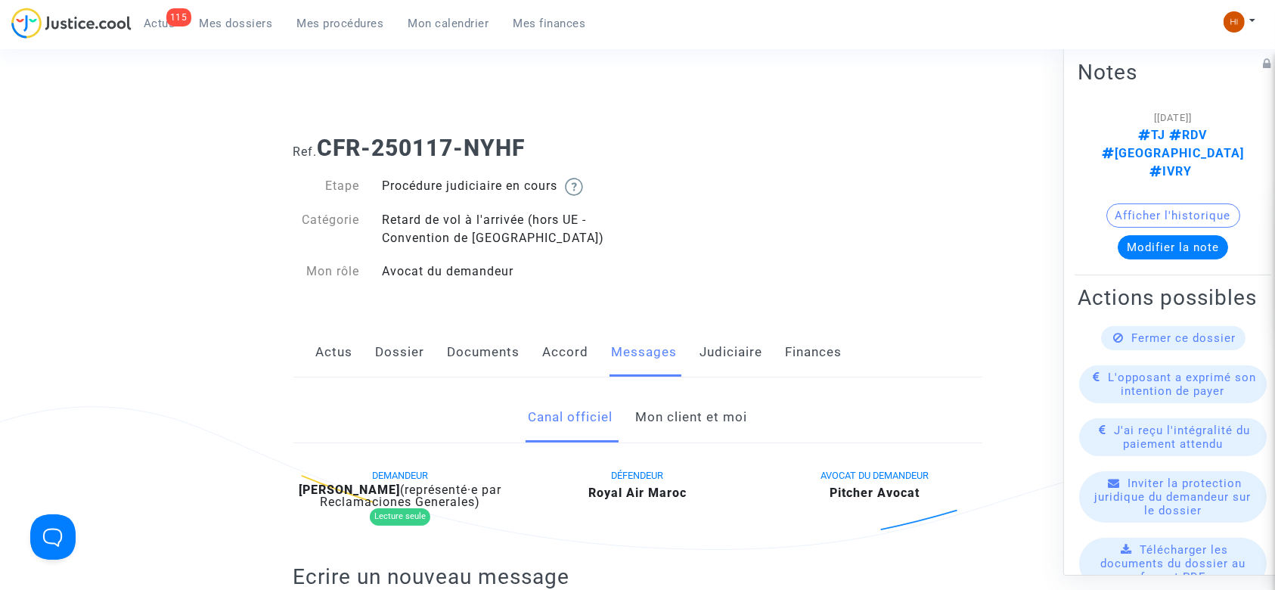
click at [733, 405] on link "Mon client et moi" at bounding box center [691, 417] width 112 height 50
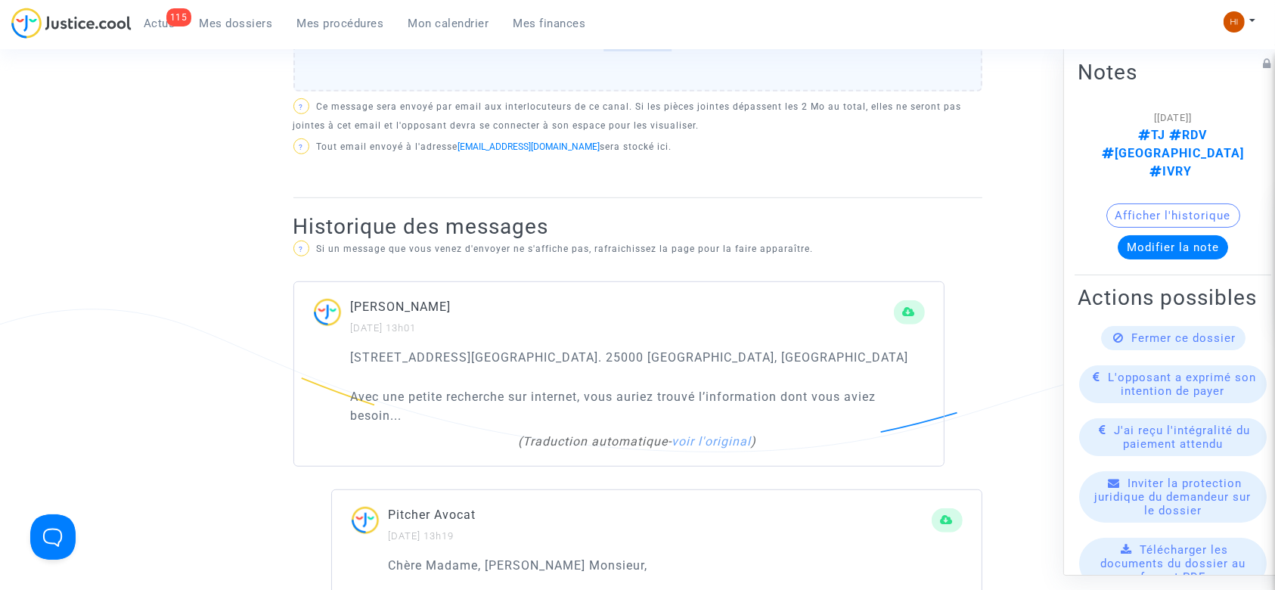
scroll to position [806, 0]
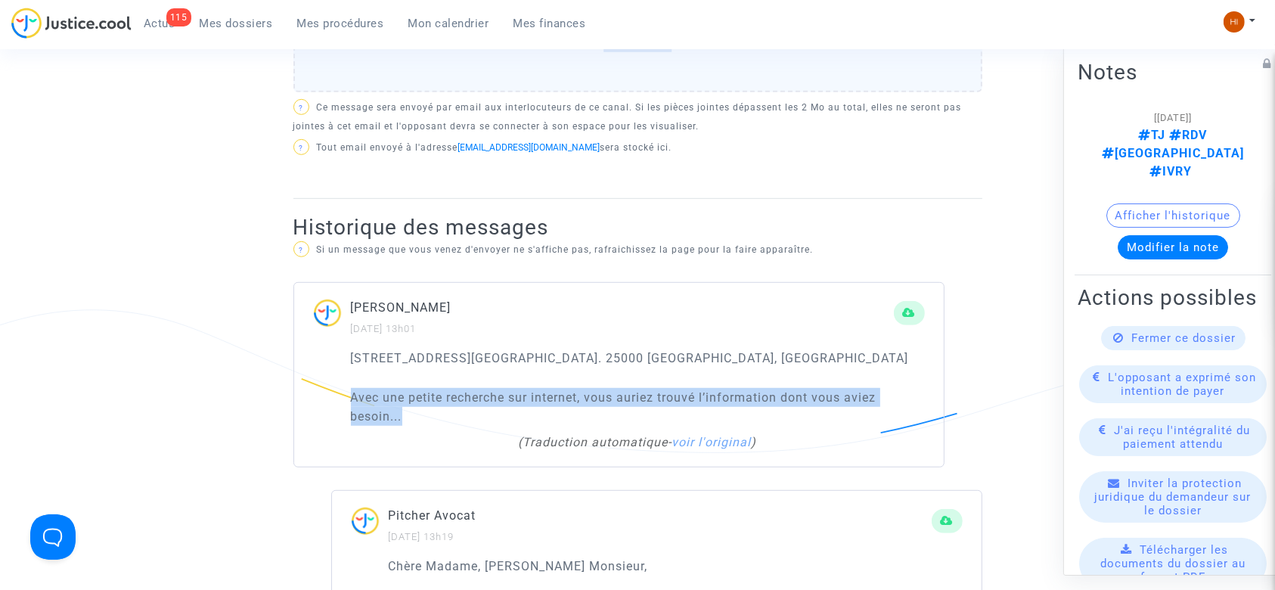
drag, startPoint x: 343, startPoint y: 392, endPoint x: 411, endPoint y: 417, distance: 72.2
click at [411, 417] on div "[STREET_ADDRESS][GEOGRAPHIC_DATA]. 25000 [GEOGRAPHIC_DATA], [GEOGRAPHIC_DATA] A…" at bounding box center [619, 408] width 650 height 118
copy p "Avec une petite recherche sur internet, vous auriez trouvé l’information dont v…"
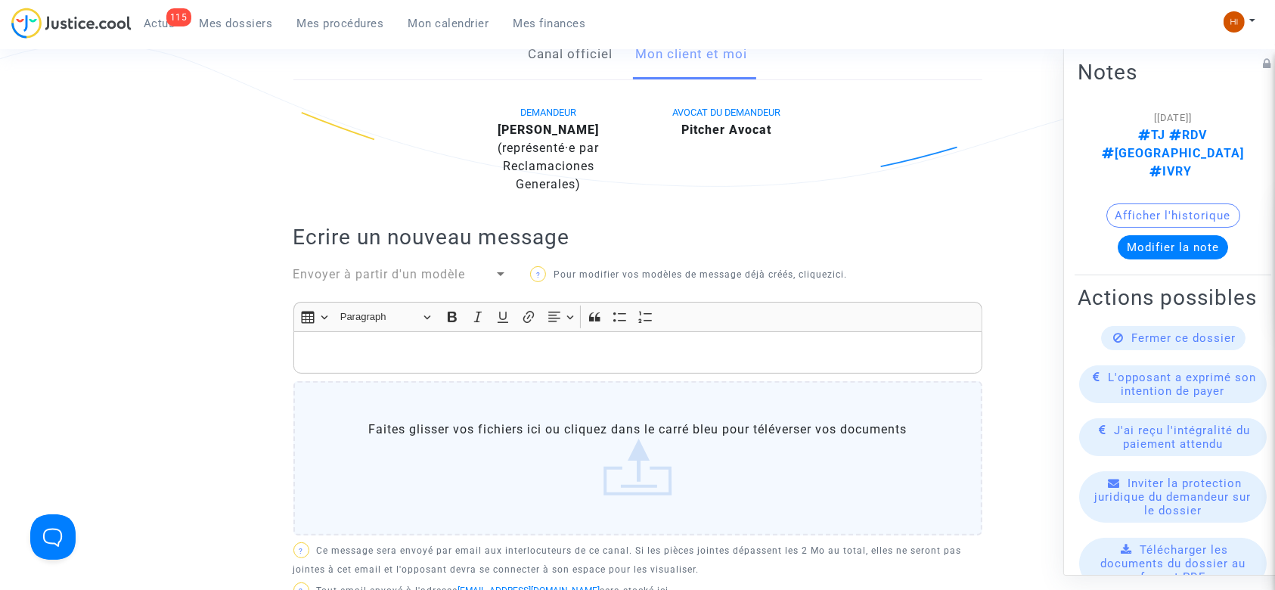
scroll to position [302, 0]
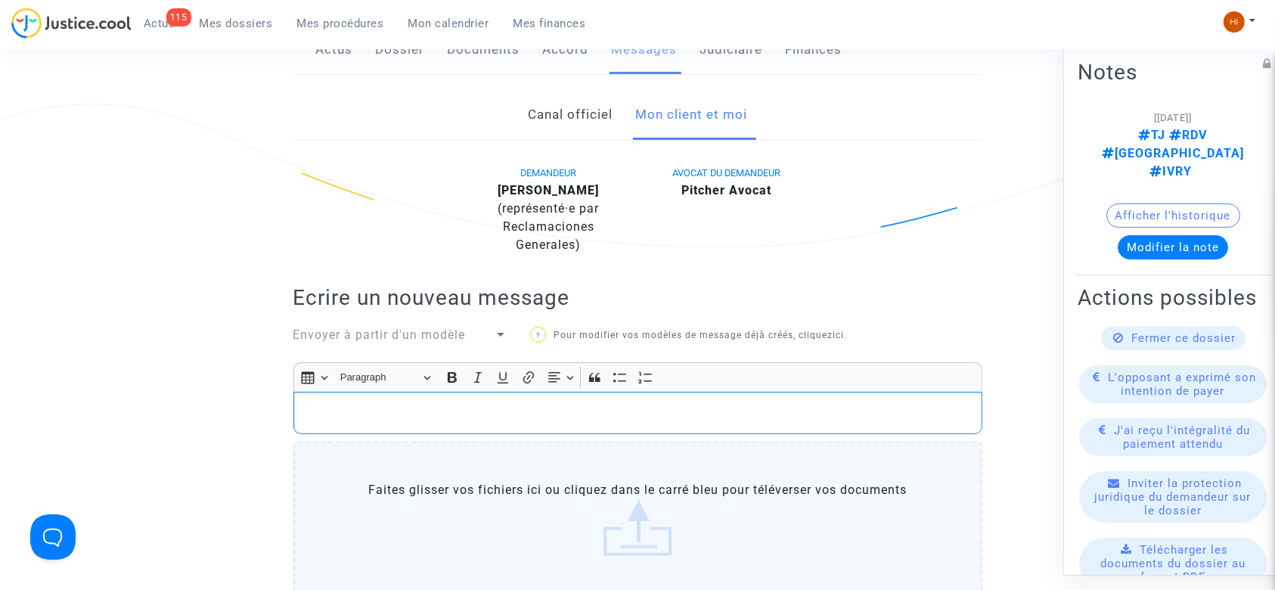
click at [586, 419] on p "Rich Text Editor, main" at bounding box center [637, 413] width 673 height 19
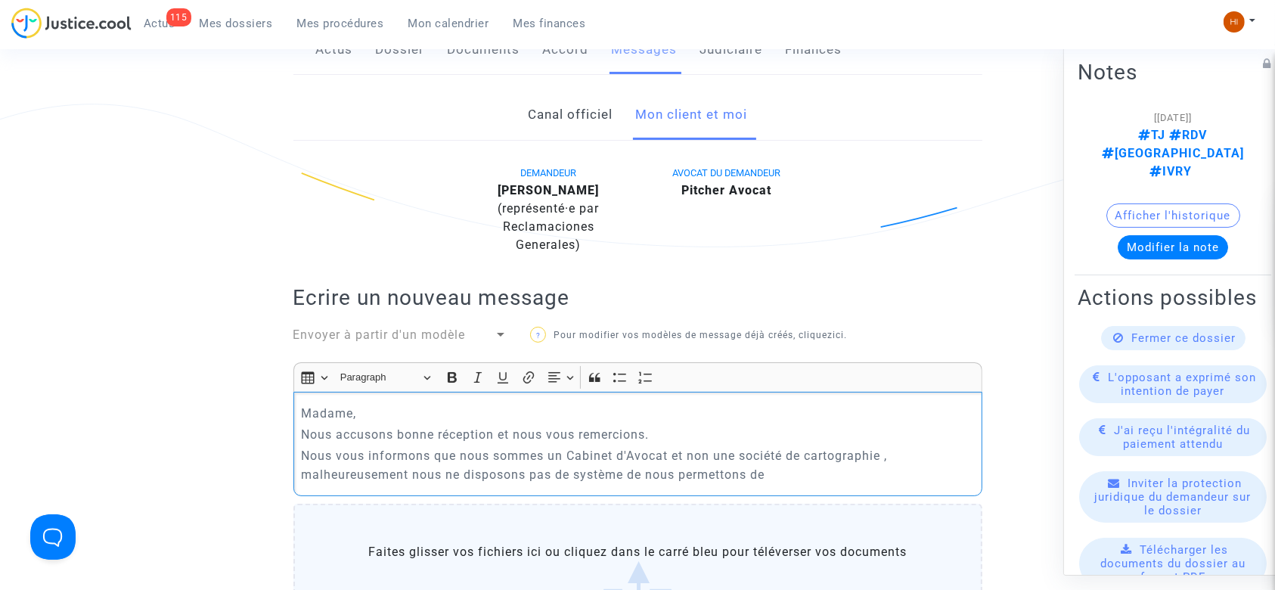
click at [647, 476] on p "Nous vous informons que nous sommes un Cabinet d'Avocat et non une société de c…" at bounding box center [637, 465] width 673 height 38
click at [877, 472] on p "Nous vous informons que nous sommes un Cabinet d'Avocat et non une société de c…" at bounding box center [637, 465] width 673 height 38
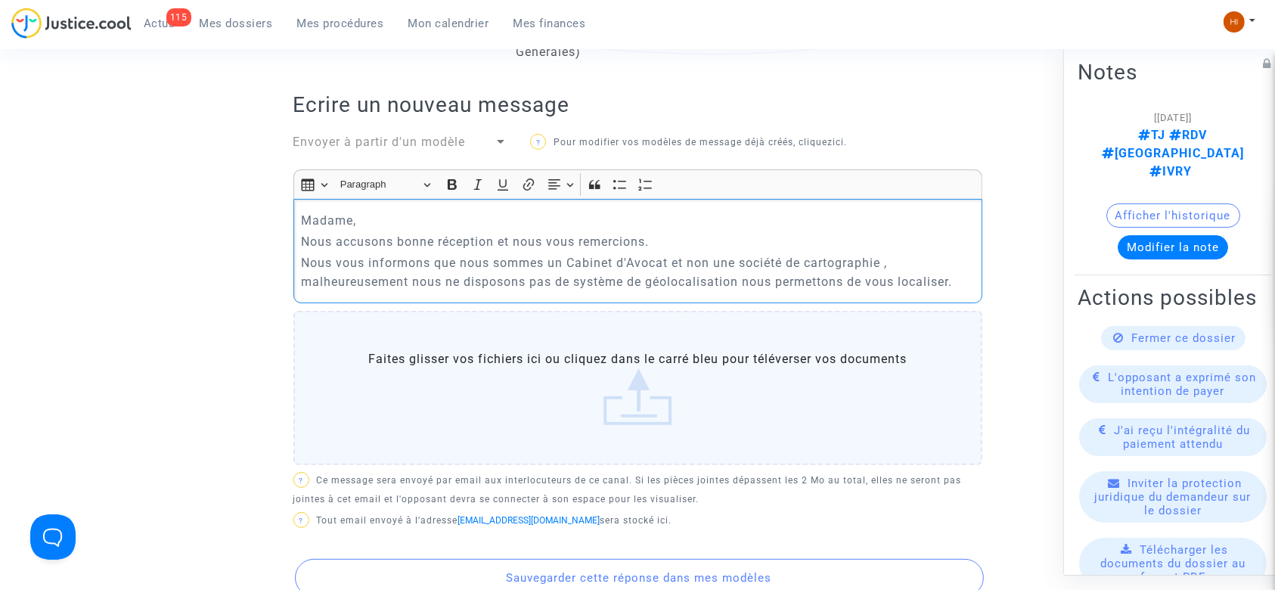
scroll to position [605, 0]
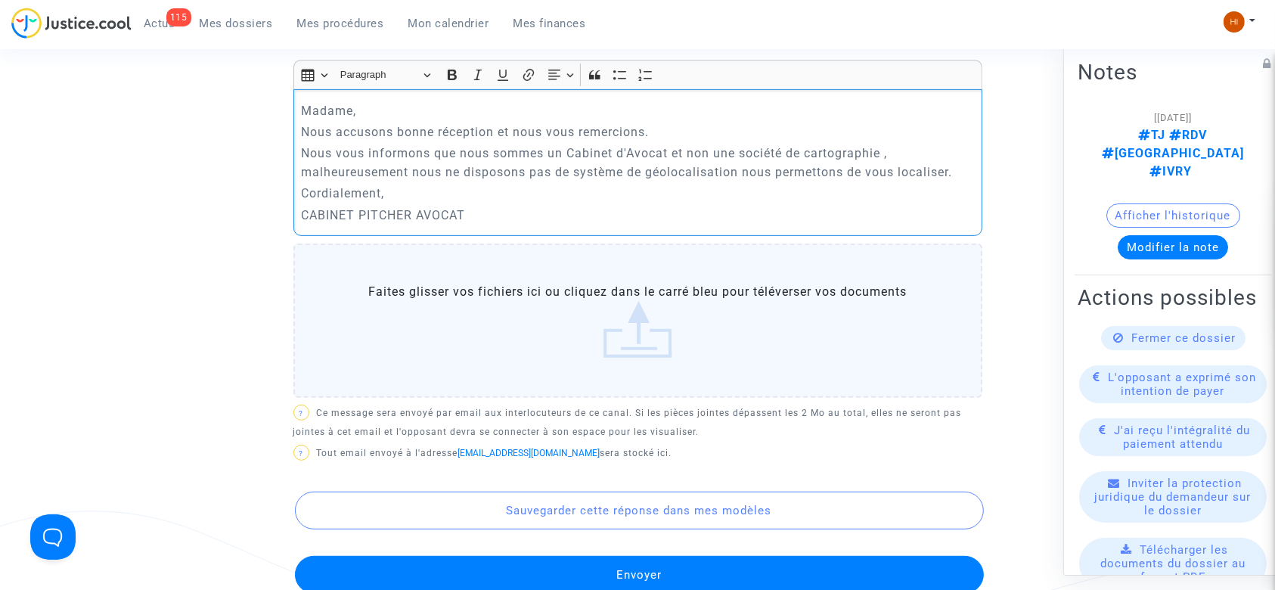
drag, startPoint x: 298, startPoint y: 114, endPoint x: 402, endPoint y: 195, distance: 131.5
click at [402, 195] on div "Madame, Nous accusons bonne réception et nous vous remercions. Nous vous inform…" at bounding box center [637, 162] width 689 height 147
copy div "Madame, Nous accusons bonne réception et nous vous remercions. Nous vous inform…"
drag, startPoint x: 436, startPoint y: 196, endPoint x: 308, endPoint y: 115, distance: 151.3
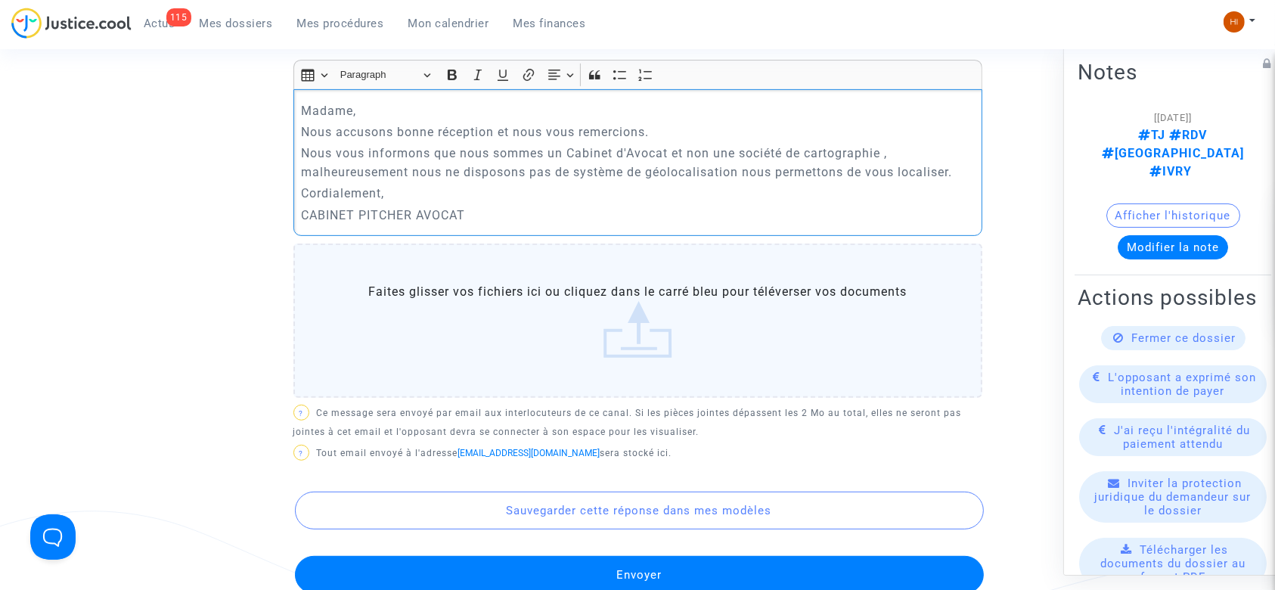
click at [308, 115] on div "Madame, Nous accusons bonne réception et nous vous remercions. Nous vous inform…" at bounding box center [637, 162] width 689 height 147
click at [325, 130] on p "Nous accusons bonne réception et nous vous remercions." at bounding box center [637, 132] width 673 height 19
drag, startPoint x: 963, startPoint y: 172, endPoint x: 287, endPoint y: 141, distance: 676.8
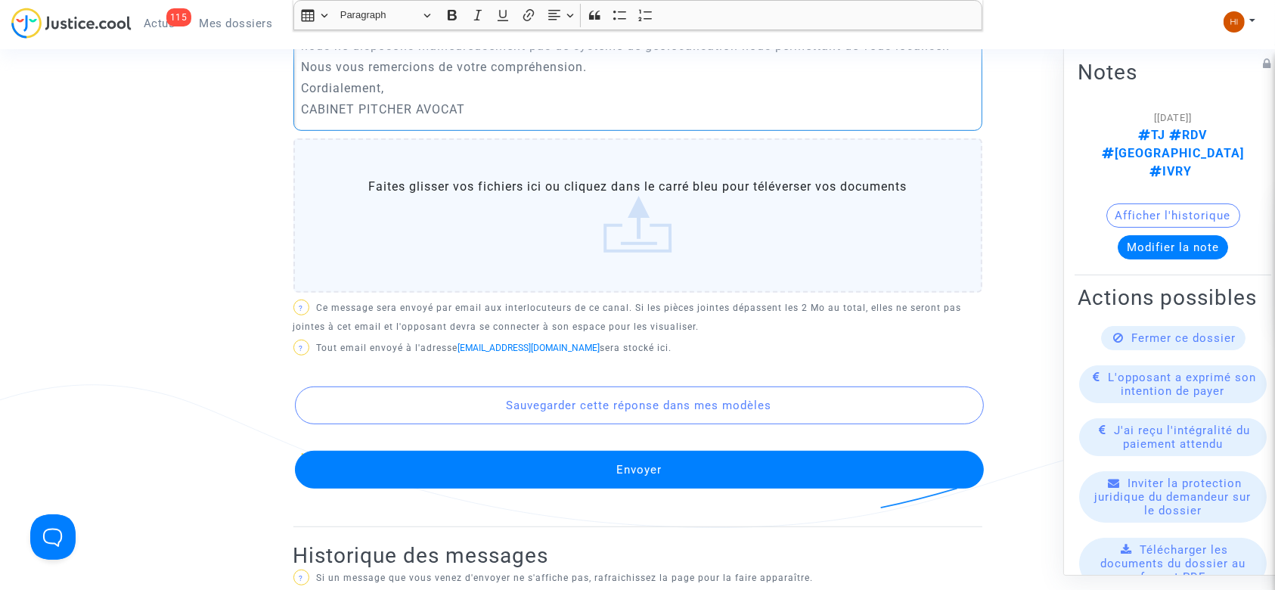
scroll to position [706, 0]
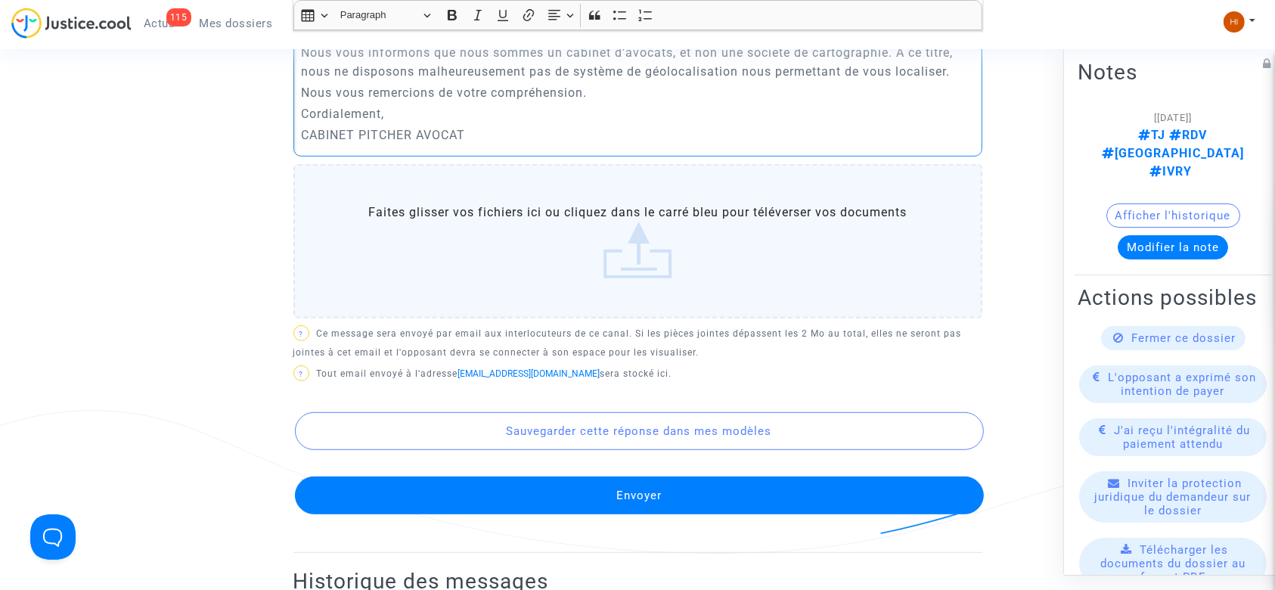
drag, startPoint x: 586, startPoint y: 472, endPoint x: 571, endPoint y: 461, distance: 18.5
click at [586, 473] on div "Sauvegarder cette réponse dans mes modèles Envoyer" at bounding box center [637, 450] width 689 height 129
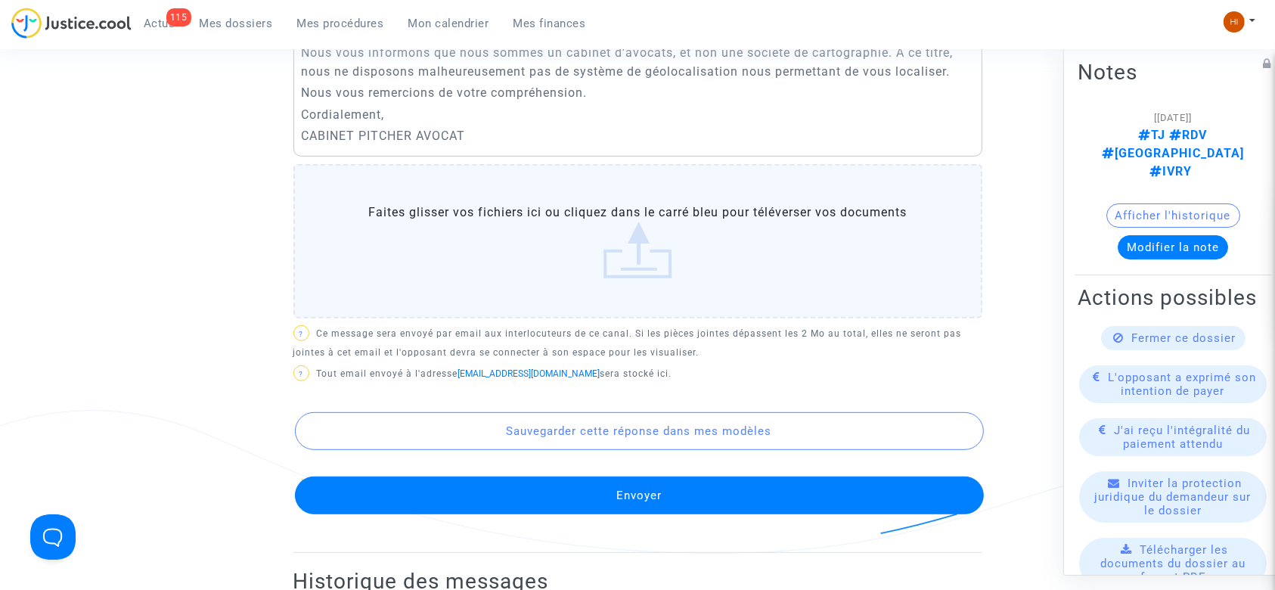
click at [639, 504] on button "Envoyer" at bounding box center [639, 495] width 689 height 38
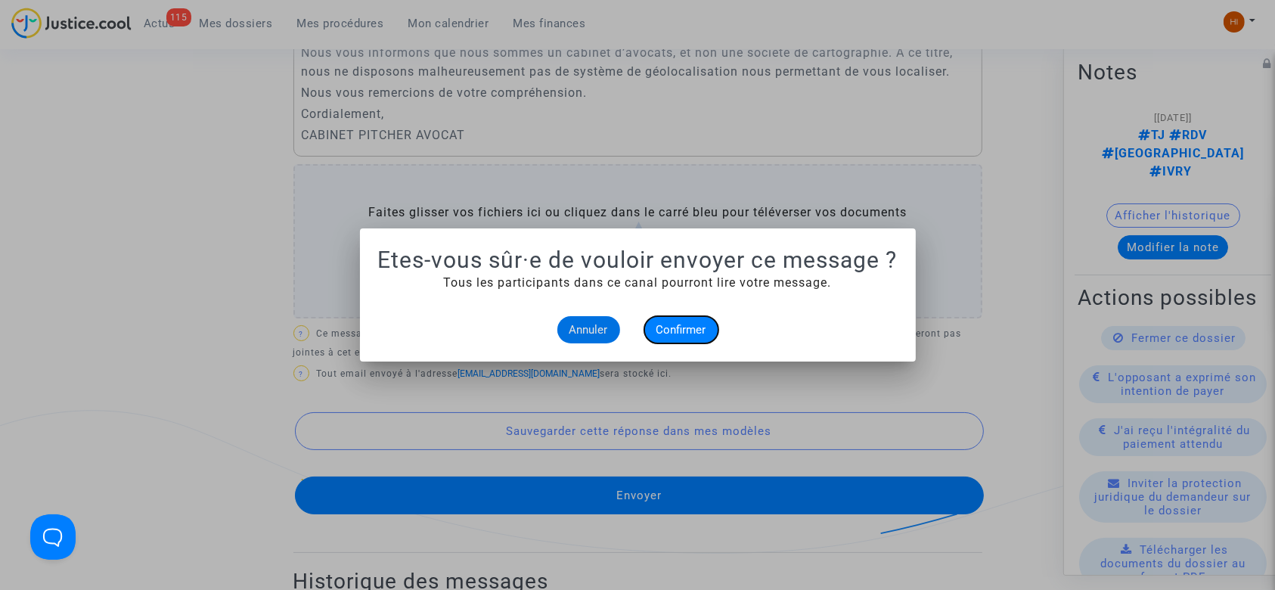
drag, startPoint x: 687, startPoint y: 331, endPoint x: 623, endPoint y: 255, distance: 99.3
click at [687, 332] on span "Confirmer" at bounding box center [681, 330] width 50 height 14
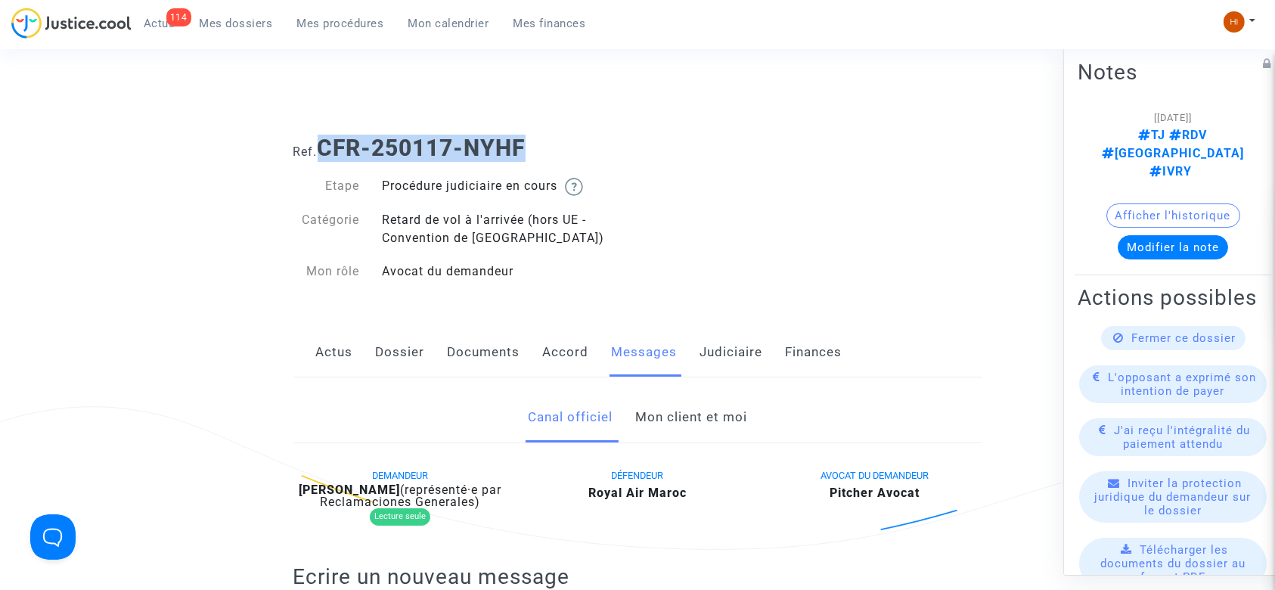
click at [324, 143] on h1 "Ref. CFR-250117-NYHF" at bounding box center [637, 148] width 689 height 27
